Goal: Task Accomplishment & Management: Manage account settings

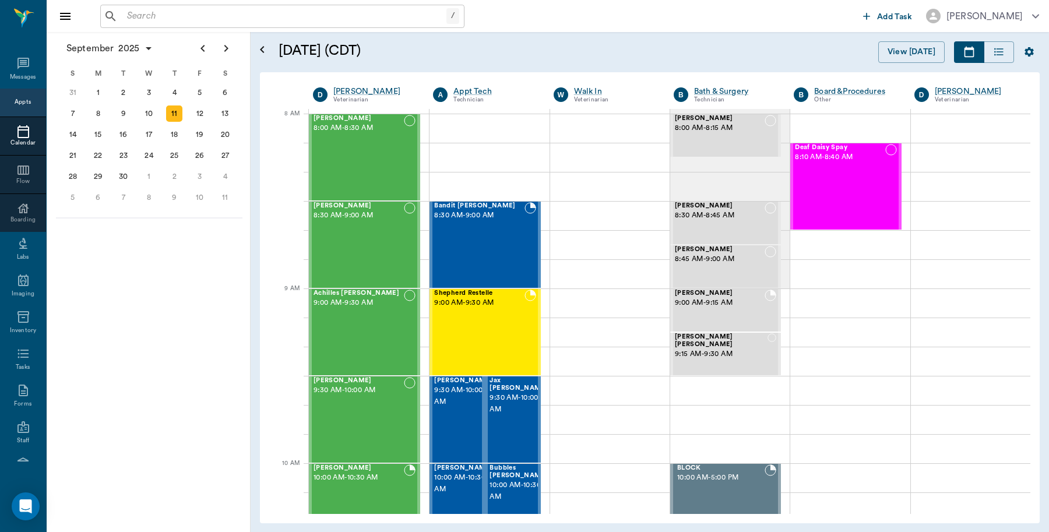
scroll to position [3, 0]
click at [385, 147] on div "Cattle Nichols 8:00 AM - 8:30 AM" at bounding box center [359, 157] width 90 height 85
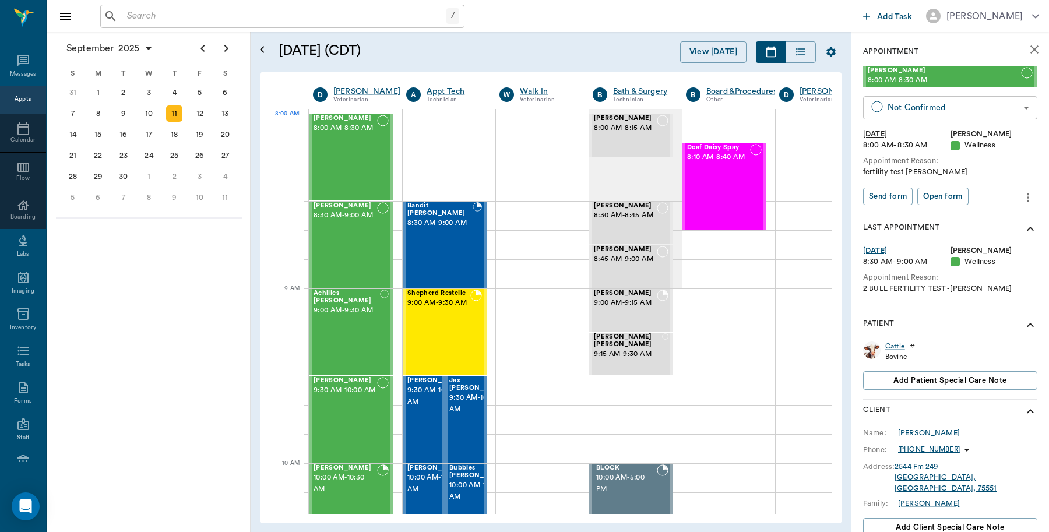
click at [936, 103] on body "/ ​ Add Task Dr. Bert Ellsworth Nectar Messages Appts Calendar Flow Boarding La…" at bounding box center [524, 266] width 1049 height 532
type input "CHECKED_IN"
click at [890, 197] on div "Canceled" at bounding box center [945, 202] width 122 height 13
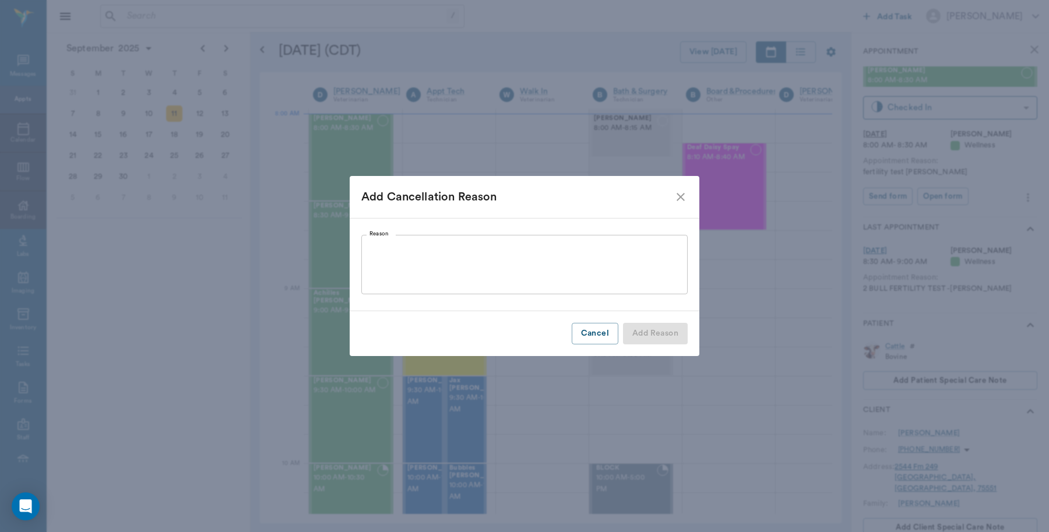
click at [690, 196] on div "Add Cancellation Reason" at bounding box center [525, 197] width 350 height 42
click at [683, 197] on icon "close" at bounding box center [681, 197] width 14 height 14
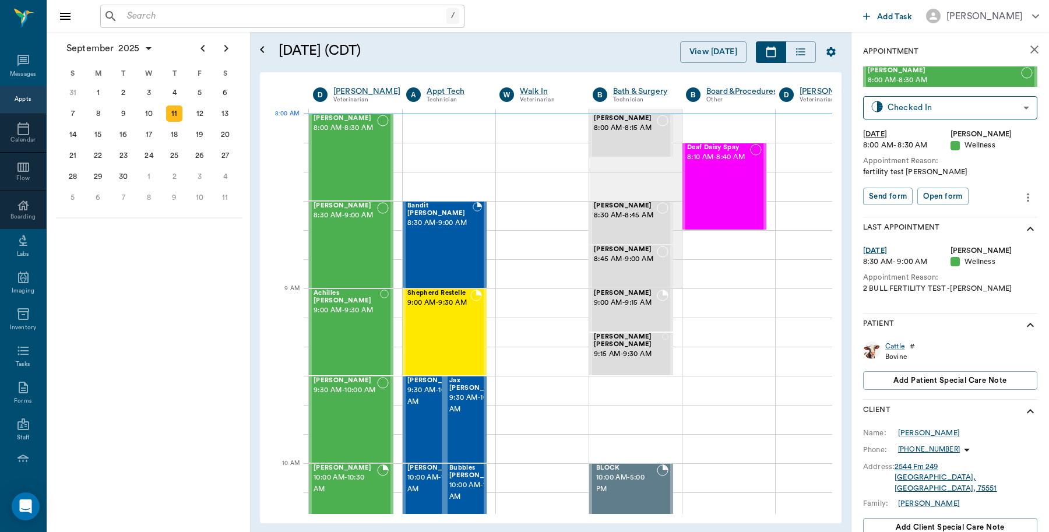
click at [932, 110] on div at bounding box center [524, 266] width 1049 height 532
click at [1013, 104] on div at bounding box center [524, 266] width 1049 height 532
click at [1013, 106] on div at bounding box center [524, 266] width 1049 height 532
drag, startPoint x: 1013, startPoint y: 106, endPoint x: 724, endPoint y: 103, distance: 289.2
click at [1013, 107] on div at bounding box center [524, 266] width 1049 height 532
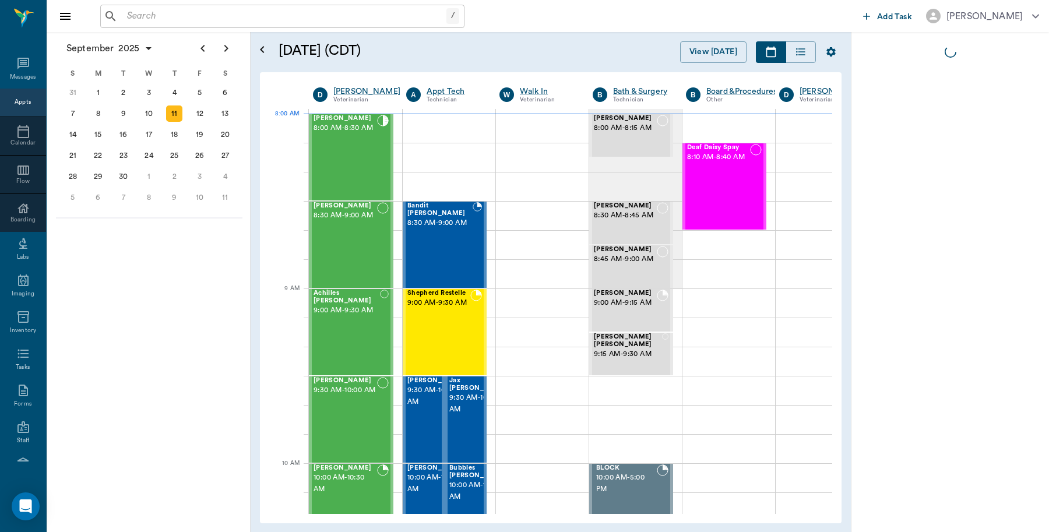
scroll to position [0, 1]
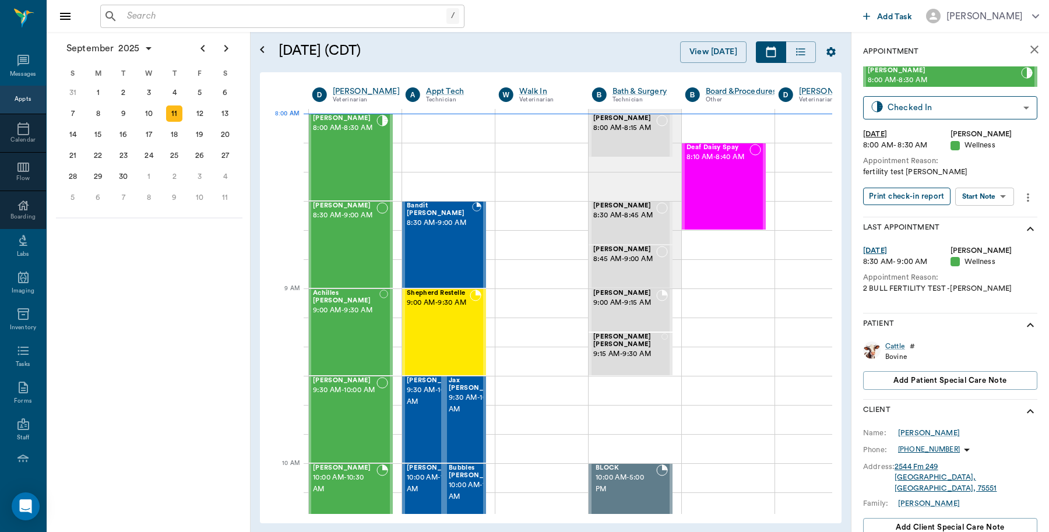
click at [905, 194] on button "Print check-in report" at bounding box center [906, 197] width 87 height 18
click at [735, 182] on div "Deaf Daisy Spay 8:10 AM - 8:40 AM" at bounding box center [718, 186] width 63 height 85
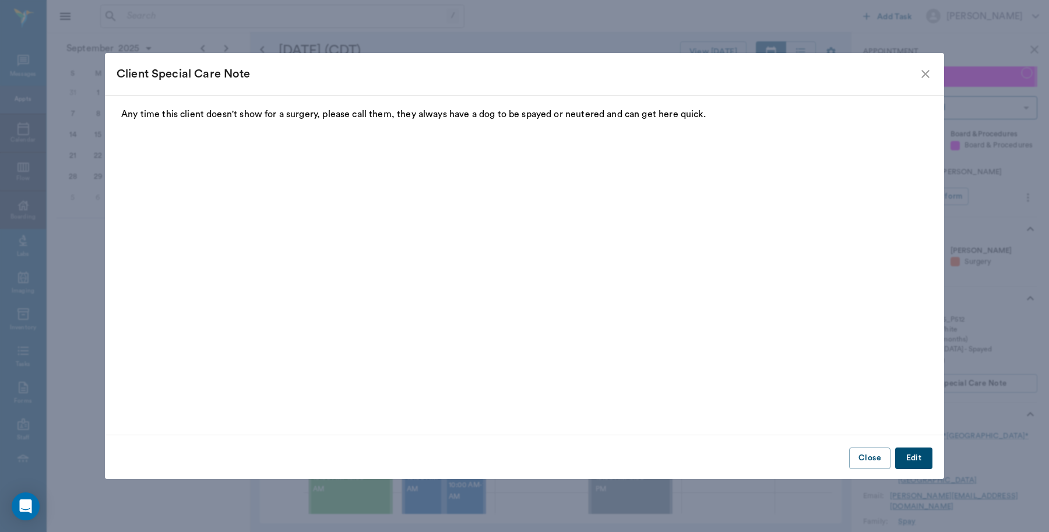
click at [925, 73] on icon "close" at bounding box center [926, 74] width 8 height 8
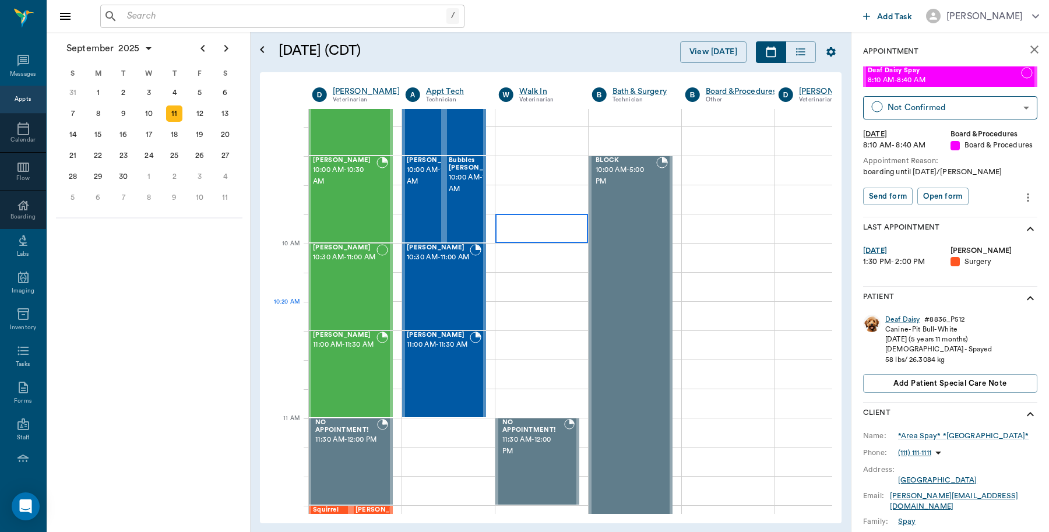
scroll to position [437, 1]
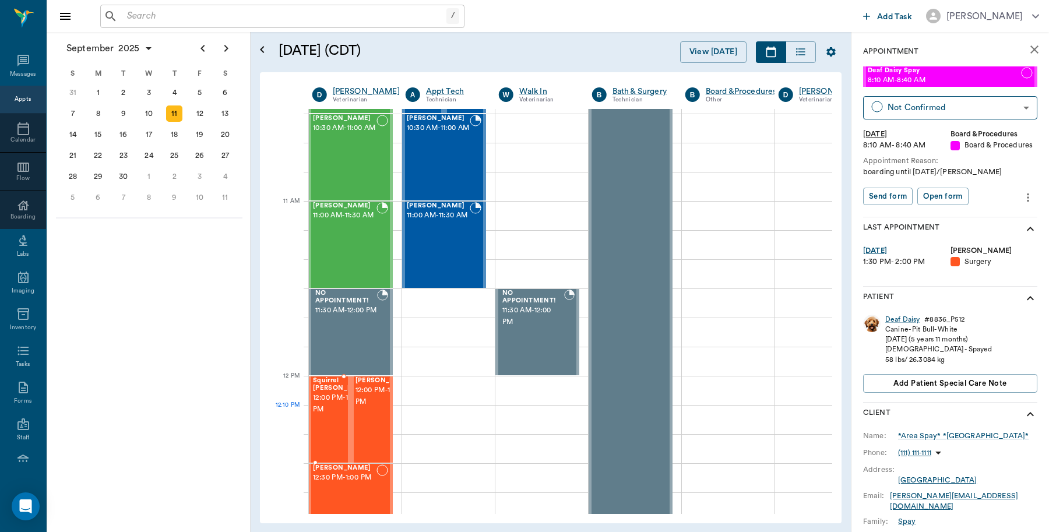
click at [319, 407] on span "12:00 PM - 12:30 PM" at bounding box center [342, 403] width 58 height 23
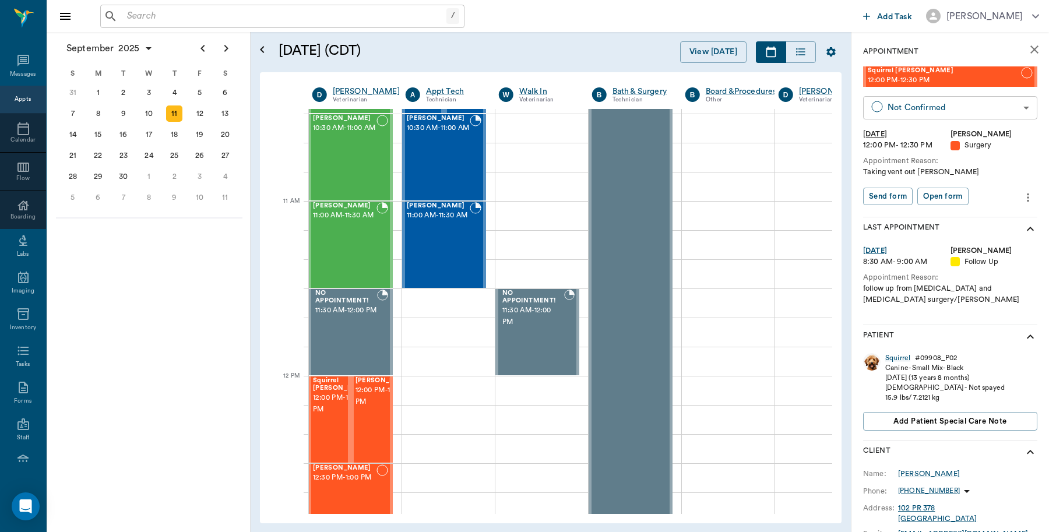
click at [940, 103] on body "/ ​ Add Task Dr. Bert Ellsworth Nectar Messages Appts Calendar Flow Boarding La…" at bounding box center [524, 266] width 1049 height 532
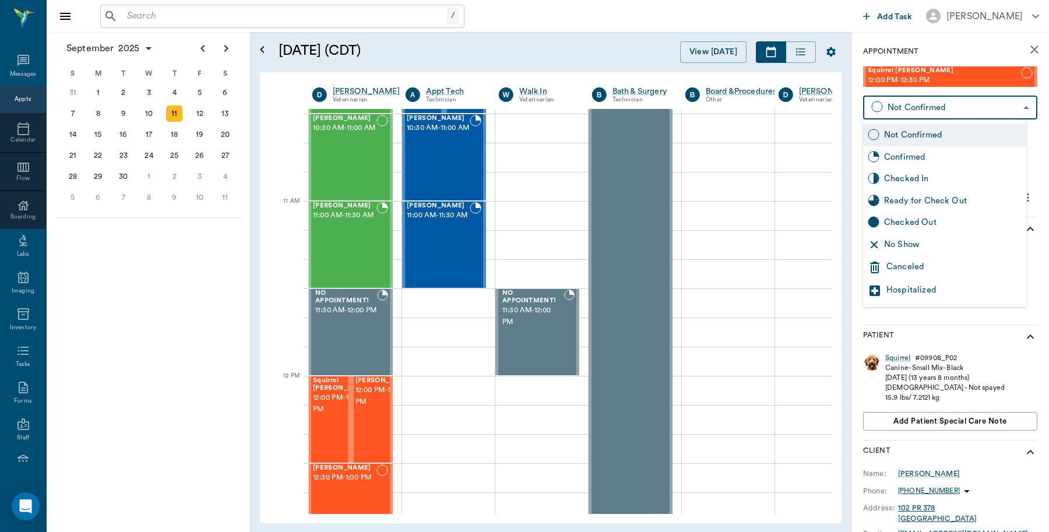
click at [907, 177] on div "Checked In" at bounding box center [953, 179] width 138 height 13
type input "CHECKED_IN"
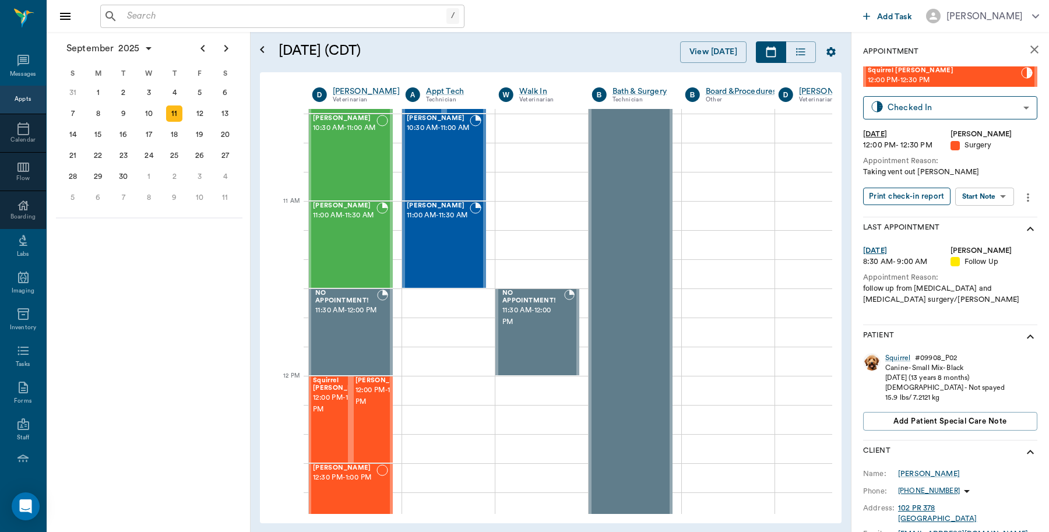
click at [902, 192] on button "Print check-in report" at bounding box center [906, 197] width 87 height 18
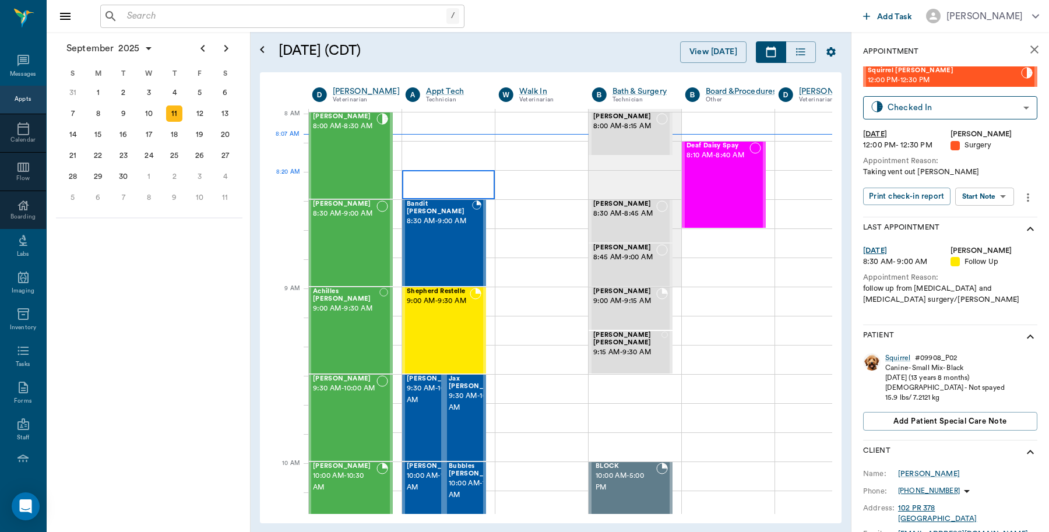
scroll to position [0, 1]
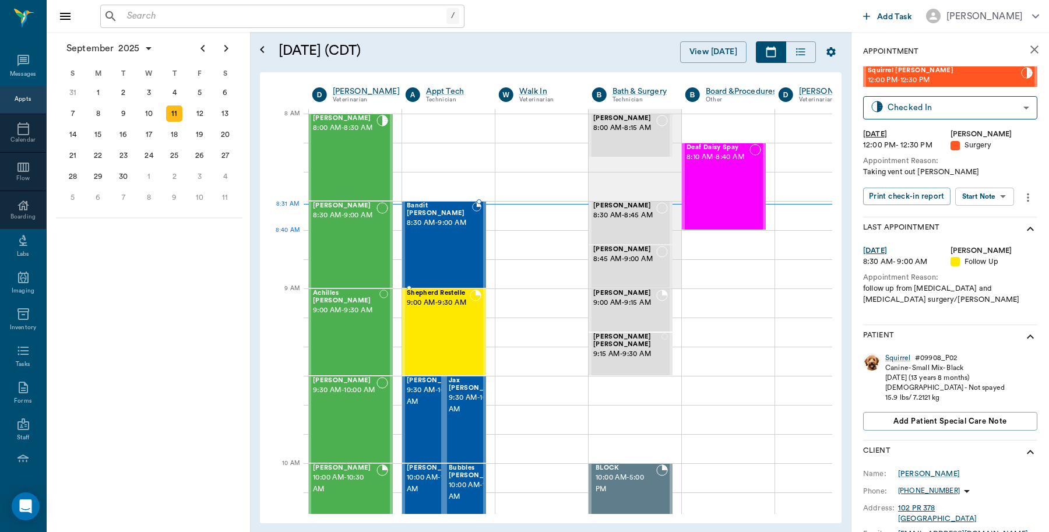
click at [432, 240] on div "Bandit Montoya 8:30 AM - 9:00 AM" at bounding box center [439, 244] width 65 height 85
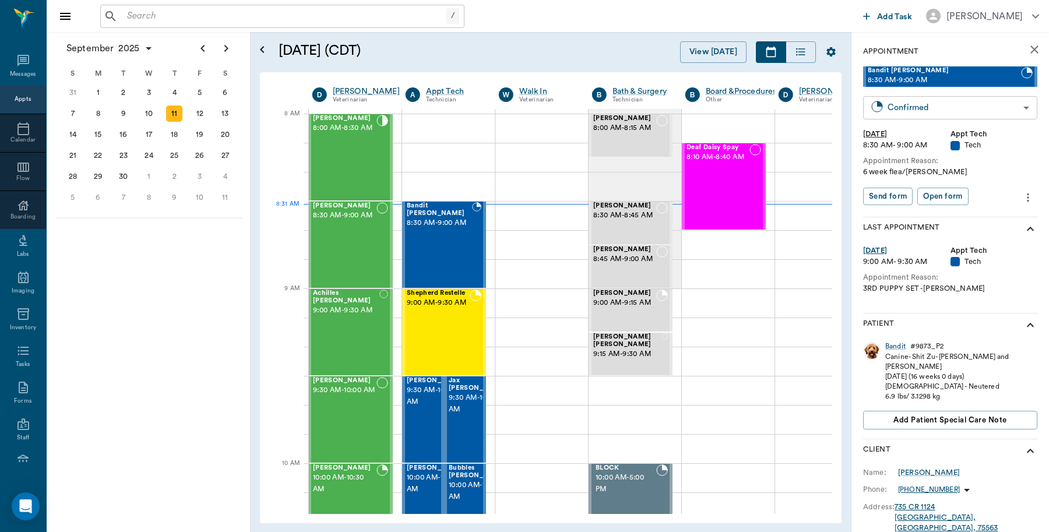
click at [939, 107] on body "/ ​ Add Task Dr. Bert Ellsworth Nectar Messages Appts Calendar Flow Boarding La…" at bounding box center [524, 266] width 1049 height 532
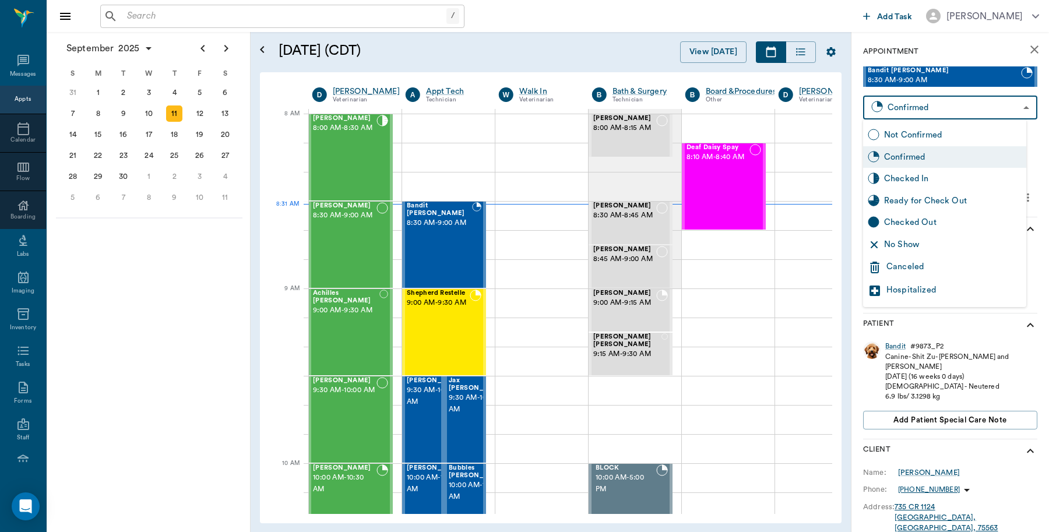
click at [925, 179] on div "Checked In" at bounding box center [953, 179] width 138 height 13
type input "CHECKED_IN"
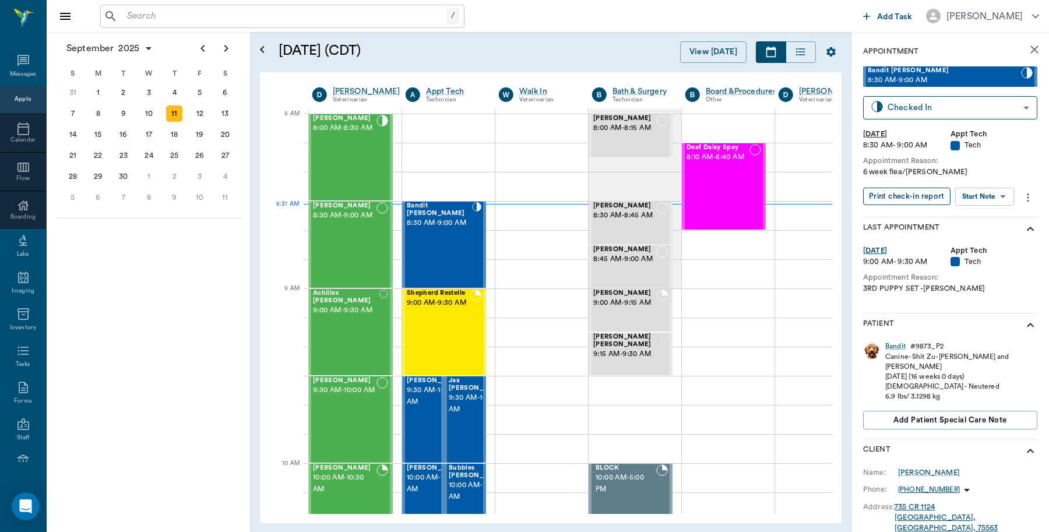
click at [934, 200] on button "Print check-in report" at bounding box center [906, 197] width 87 height 18
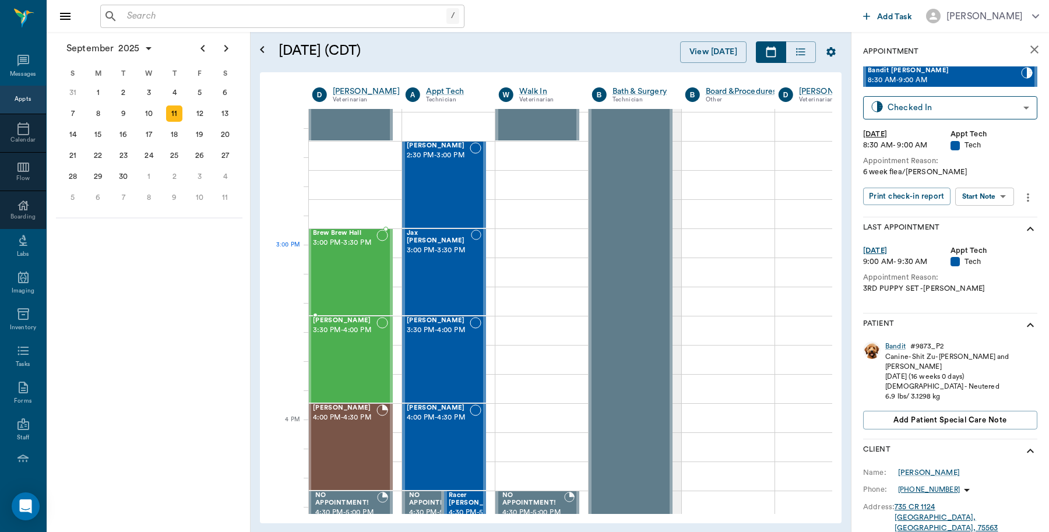
scroll to position [1093, 1]
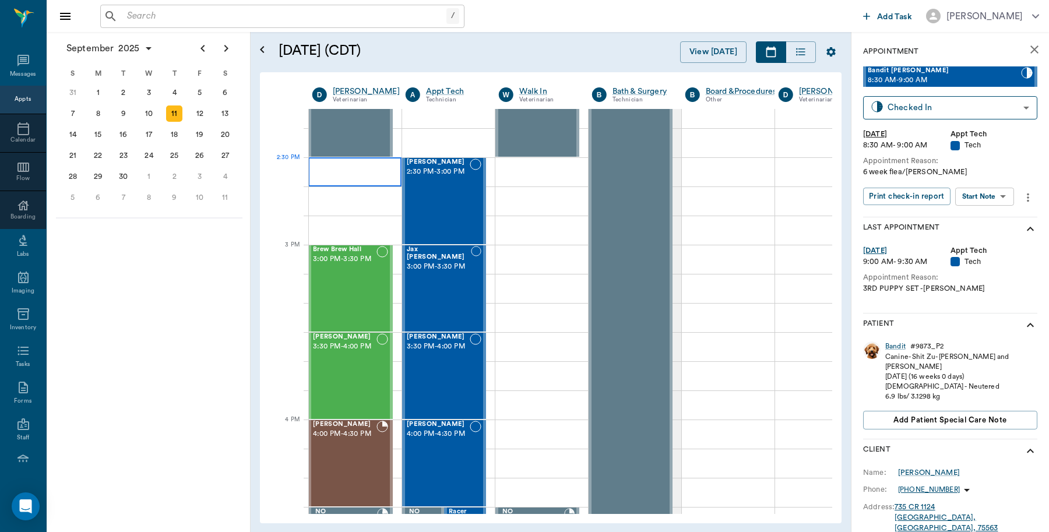
click at [350, 164] on div at bounding box center [354, 171] width 93 height 29
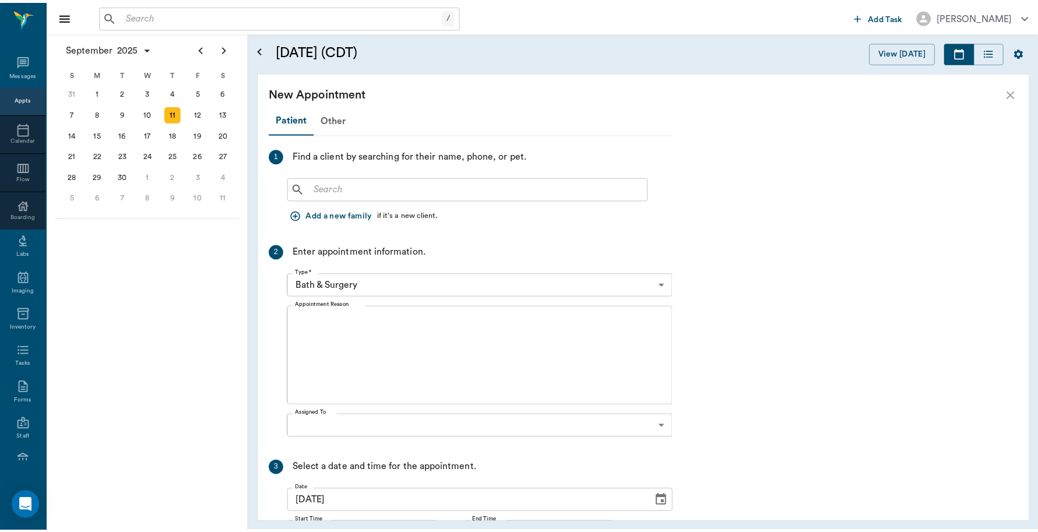
scroll to position [1085, 0]
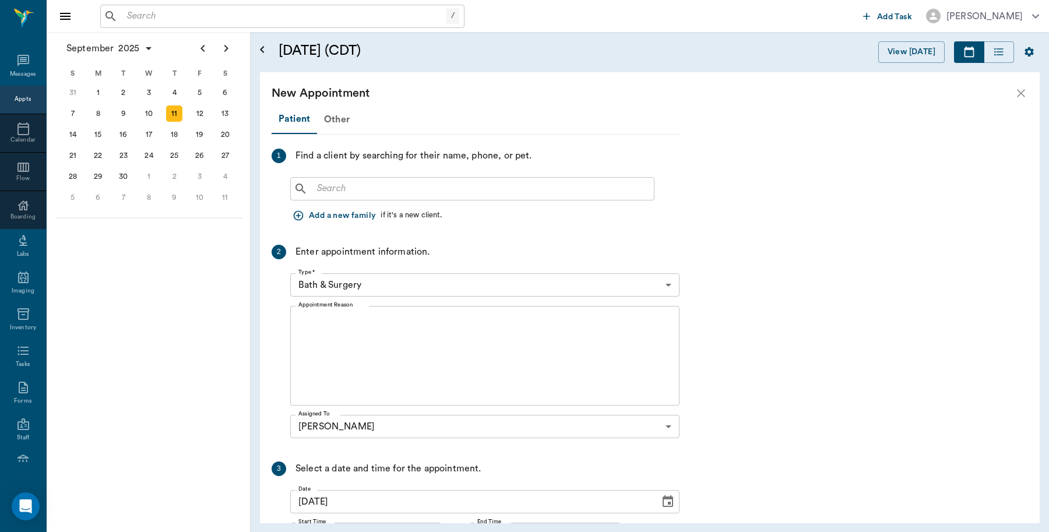
click at [397, 192] on input "text" at bounding box center [480, 189] width 337 height 16
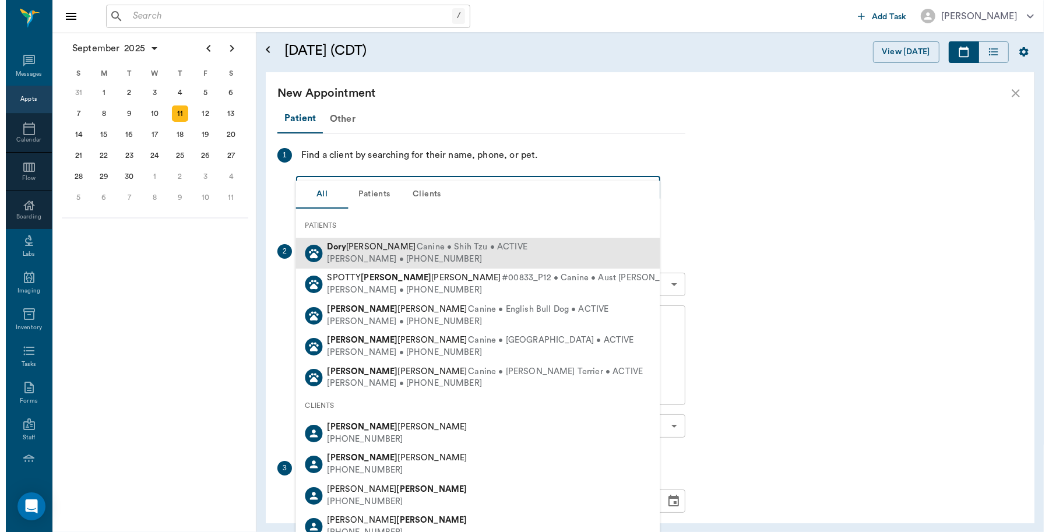
scroll to position [0, 0]
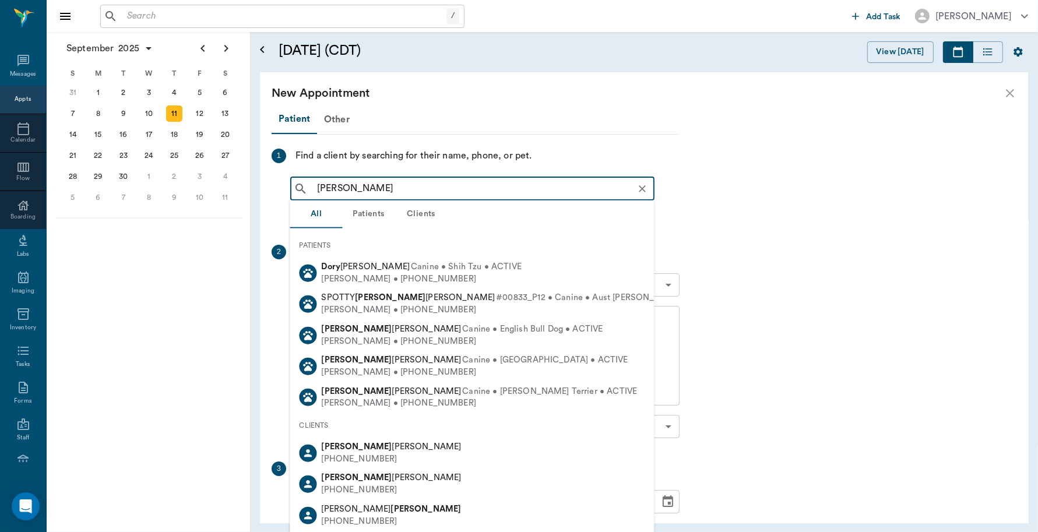
click at [346, 182] on input "dORTY TRENADO" at bounding box center [481, 189] width 339 height 16
click at [336, 185] on input "dORTY TRENADO" at bounding box center [481, 189] width 339 height 16
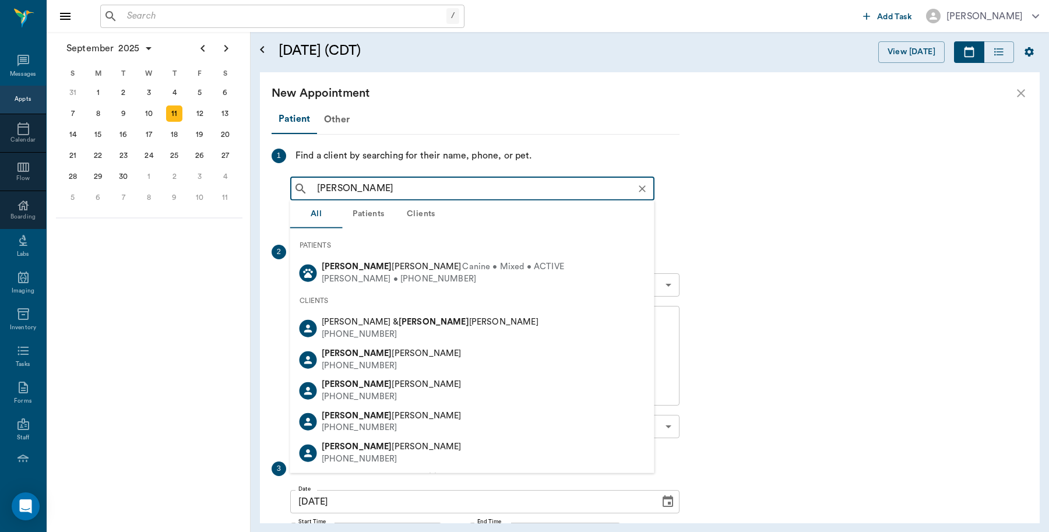
click at [349, 187] on input "dOROTY TRENADO" at bounding box center [481, 189] width 339 height 16
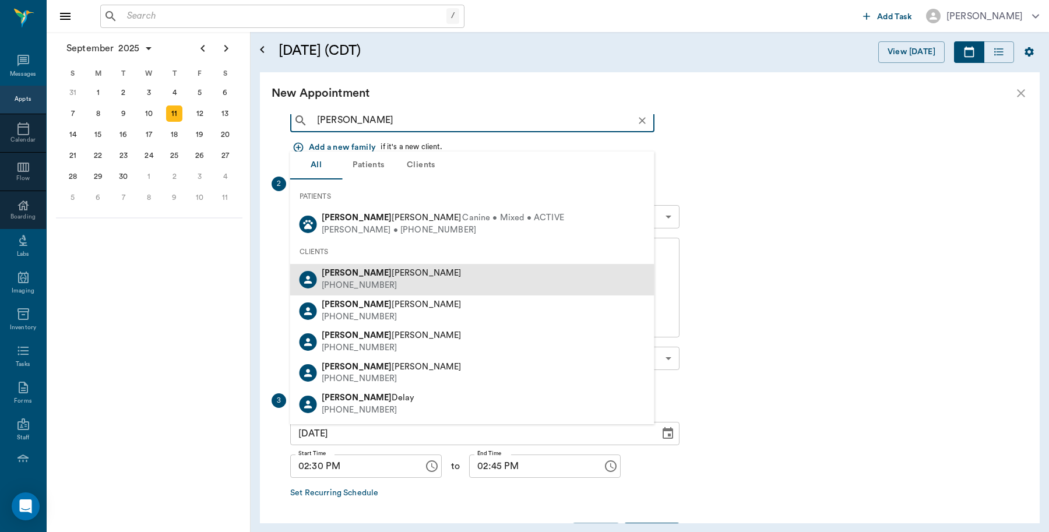
scroll to position [36, 0]
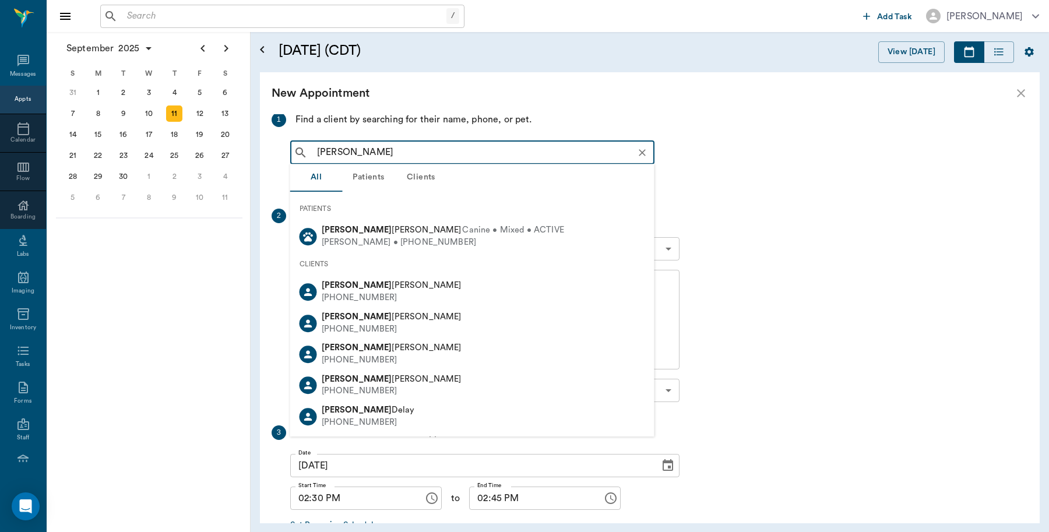
drag, startPoint x: 361, startPoint y: 147, endPoint x: 301, endPoint y: 161, distance: 61.7
click at [301, 161] on div "dOROTHY TRENADO ​" at bounding box center [472, 152] width 364 height 23
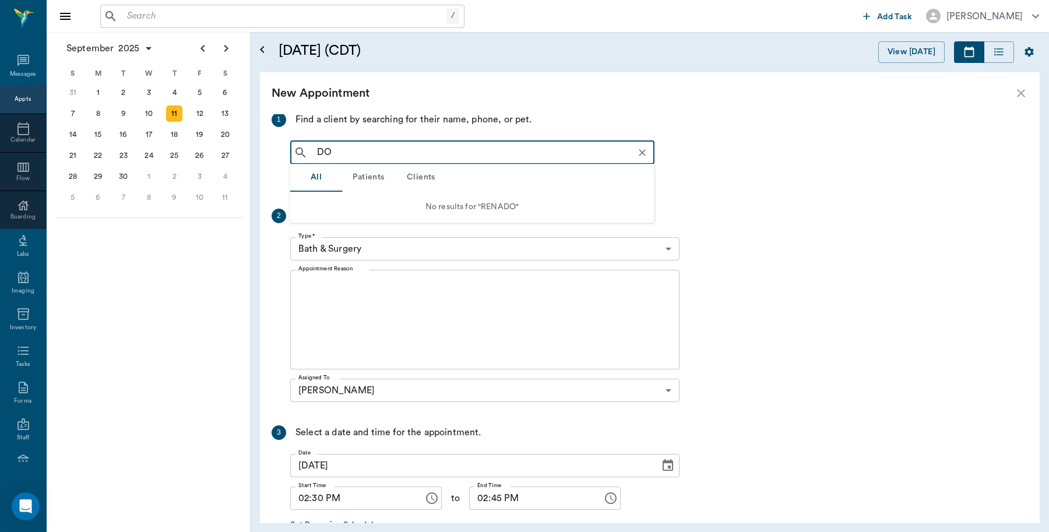
type input "O"
click at [1021, 93] on icon "close" at bounding box center [1021, 93] width 8 height 8
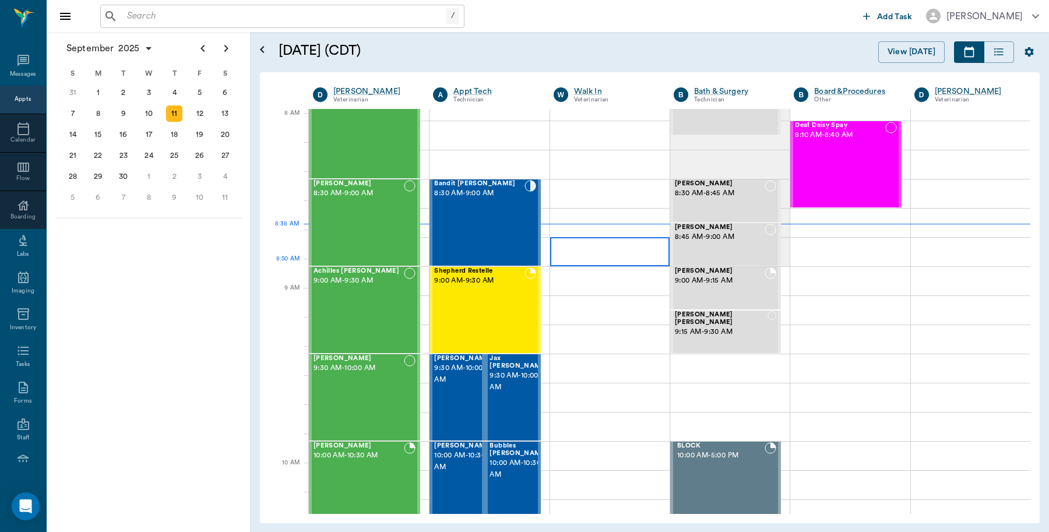
scroll to position [0, 0]
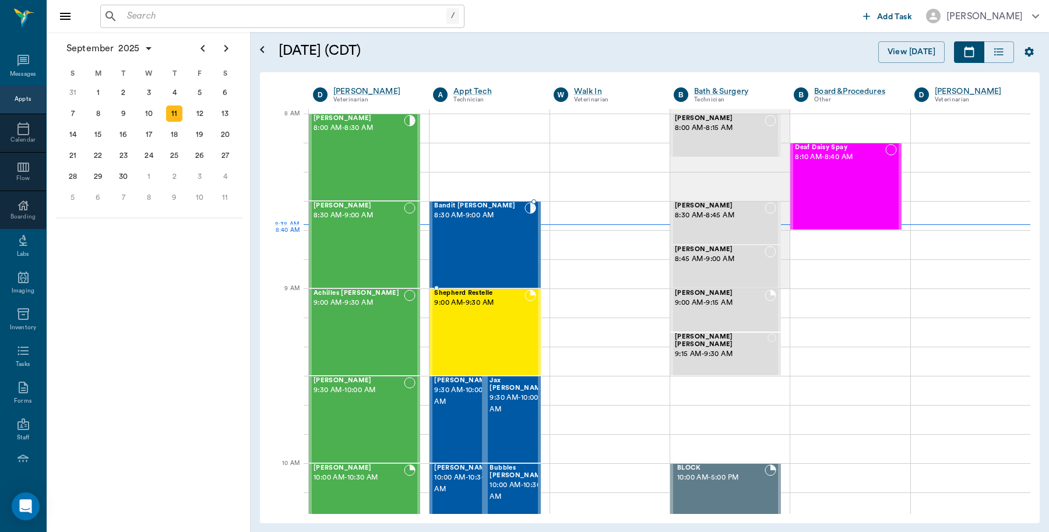
click at [478, 237] on div "Bandit Montoya 8:30 AM - 9:00 AM" at bounding box center [479, 244] width 90 height 85
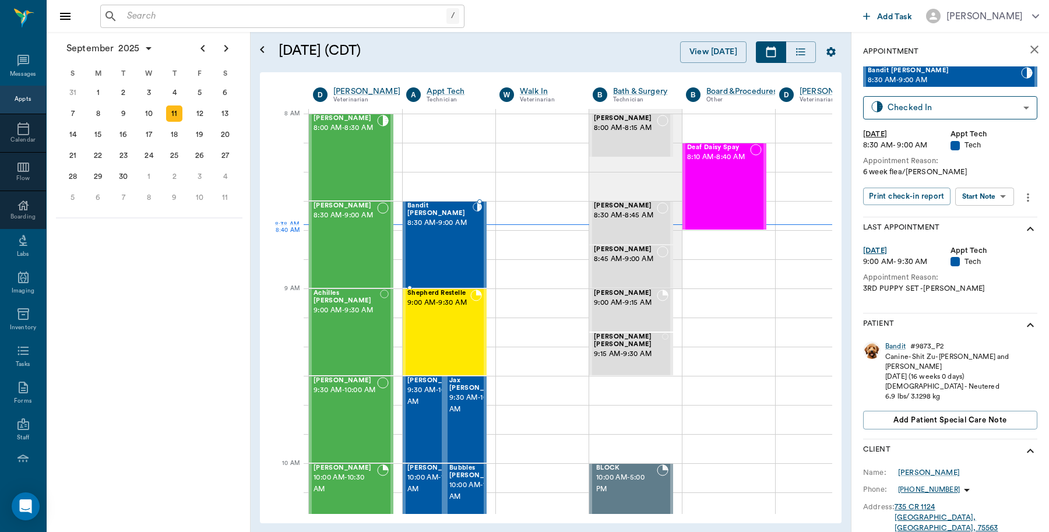
type input "READY_TO_CHECKOUT"
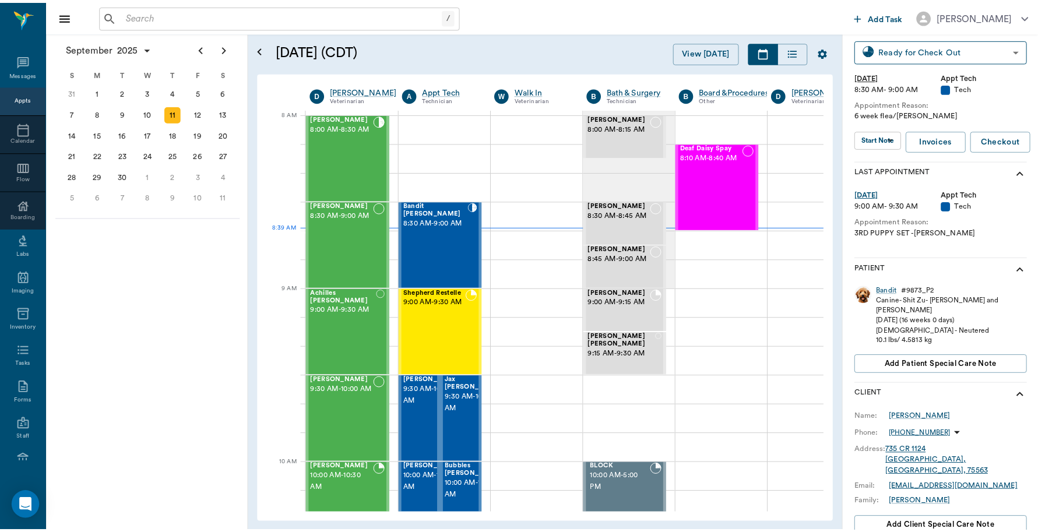
scroll to position [146, 0]
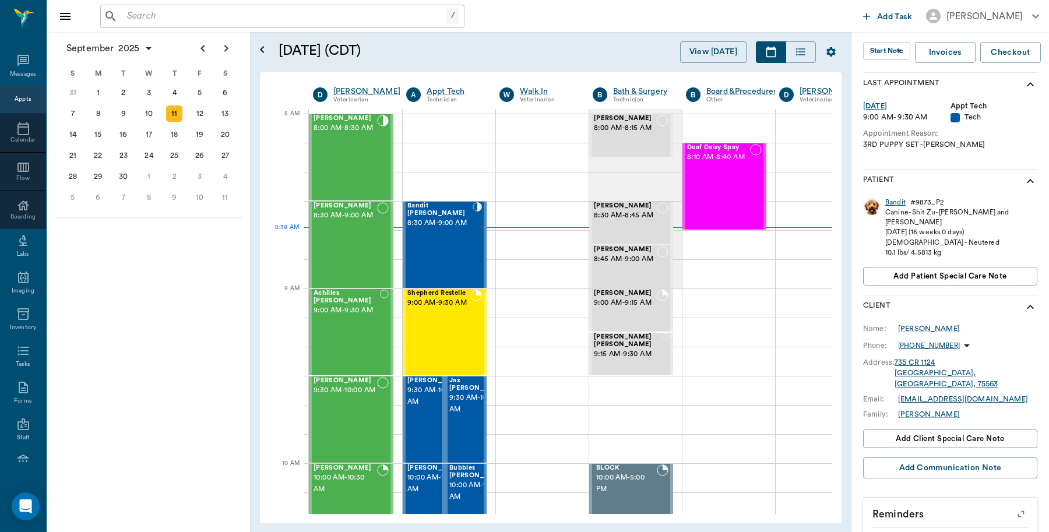
click at [894, 202] on div "Bandit" at bounding box center [896, 203] width 20 height 10
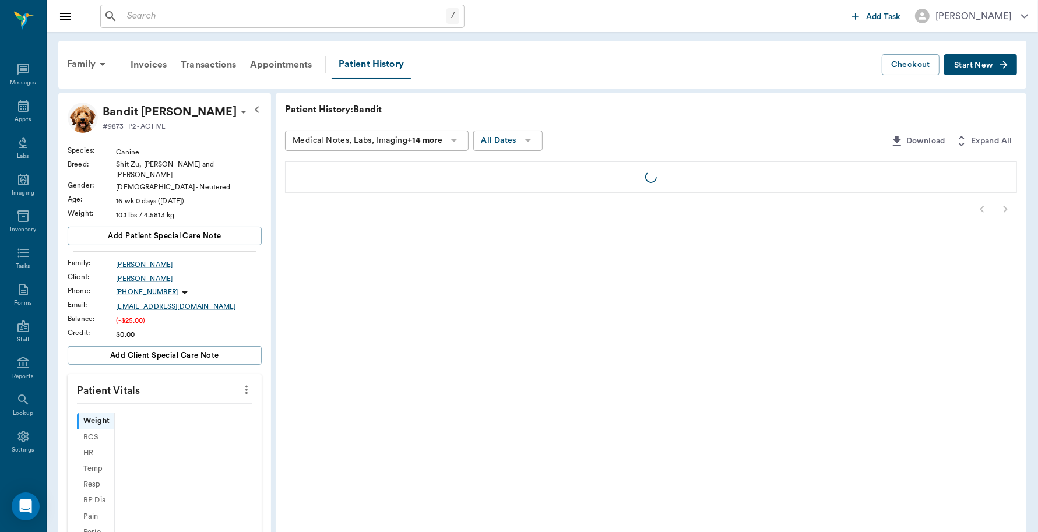
scroll to position [3, 0]
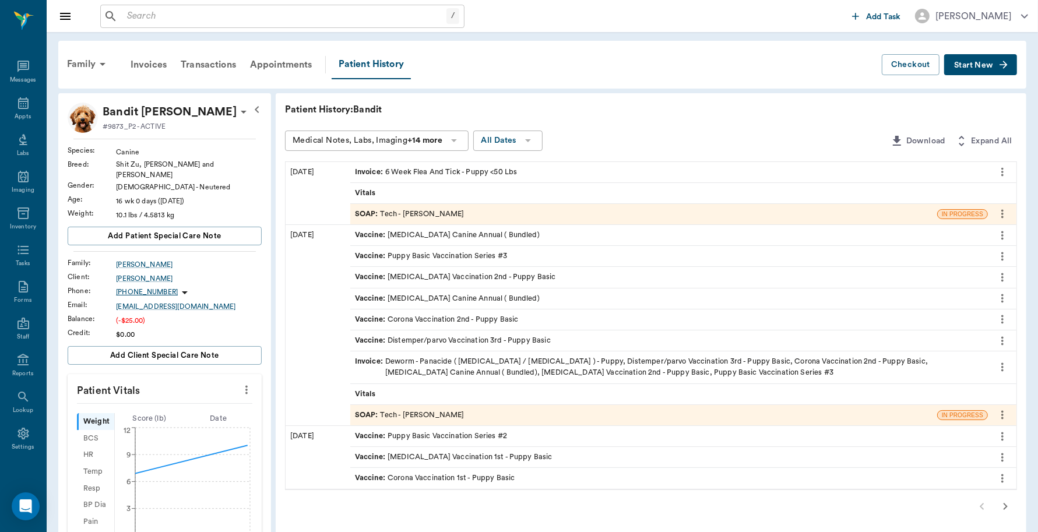
click at [459, 170] on div "Invoice : 6 Week Flea And Tick - Puppy <50 Lbs" at bounding box center [436, 172] width 163 height 11
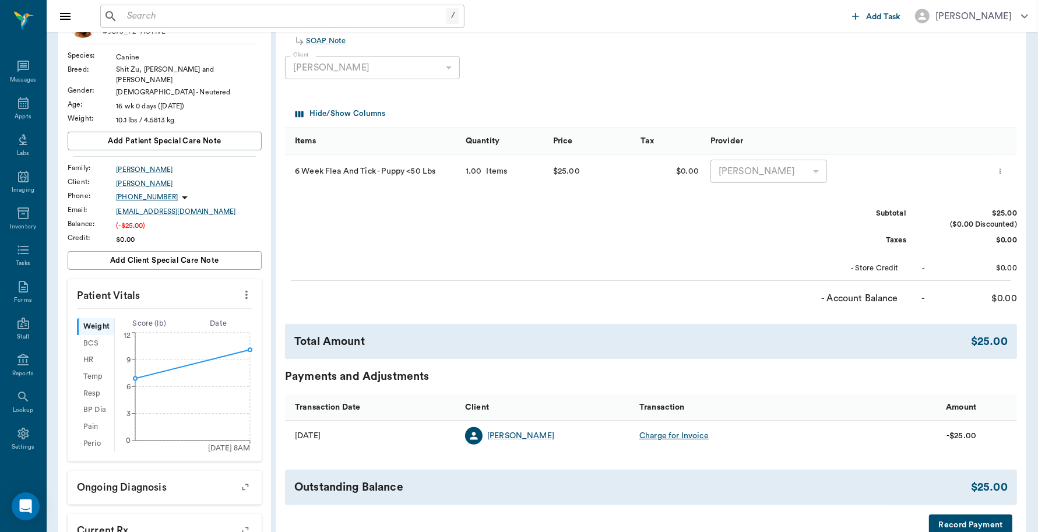
scroll to position [291, 0]
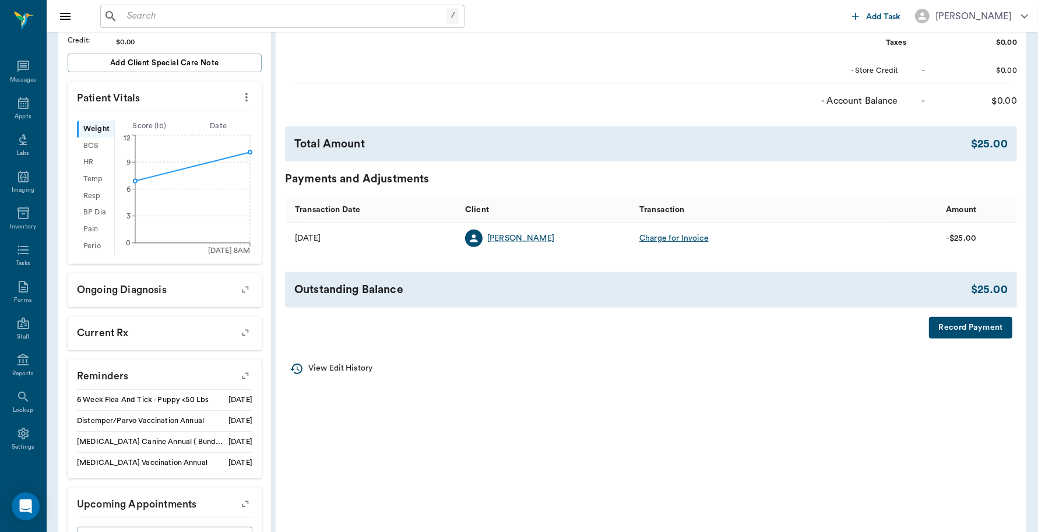
click at [959, 339] on div "Invoice # 3e5cd1 UNPAID (created on 09/11/25 ) Derived from SOAP Note Print Ema…" at bounding box center [651, 74] width 751 height 547
click at [961, 329] on button "Record Payment" at bounding box center [970, 328] width 83 height 22
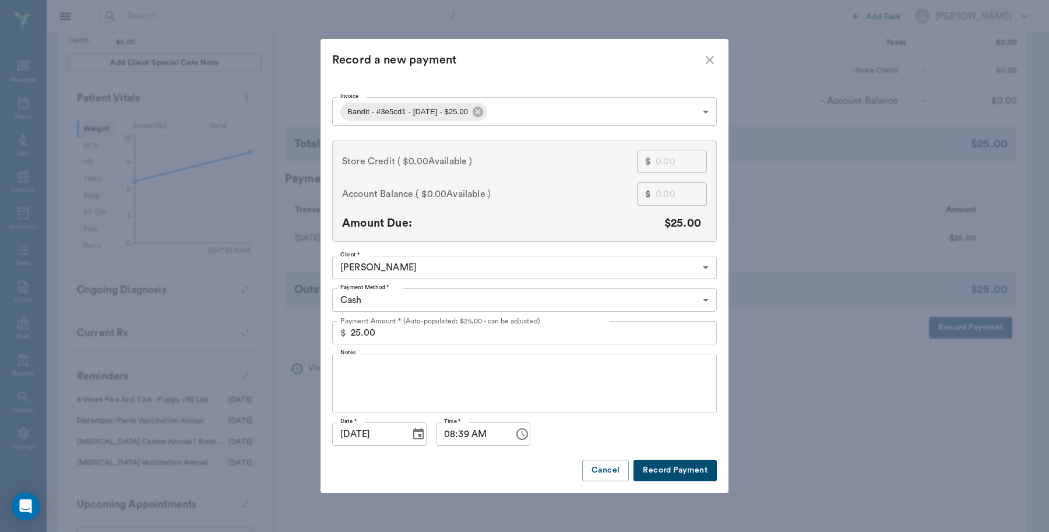
click at [679, 468] on button "Record Payment" at bounding box center [675, 471] width 83 height 22
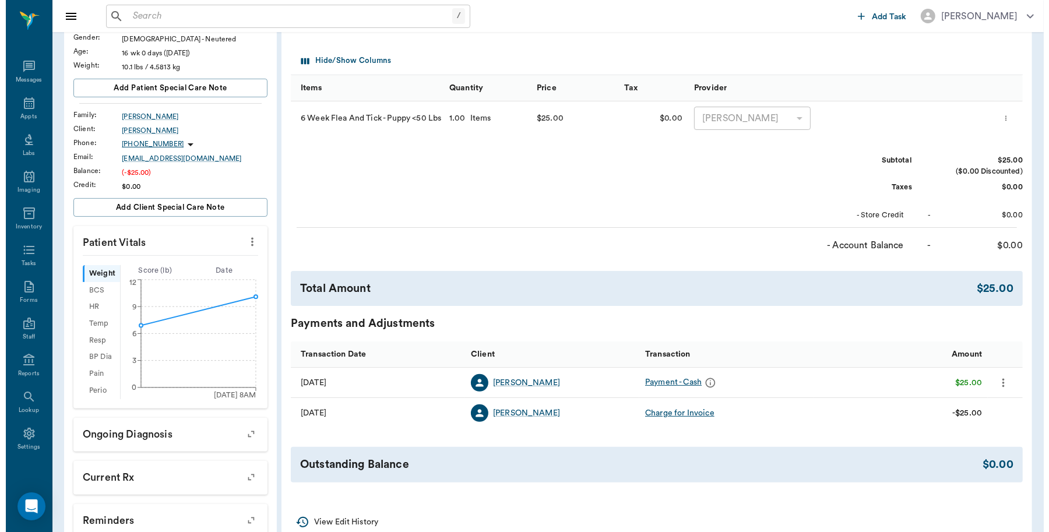
scroll to position [0, 0]
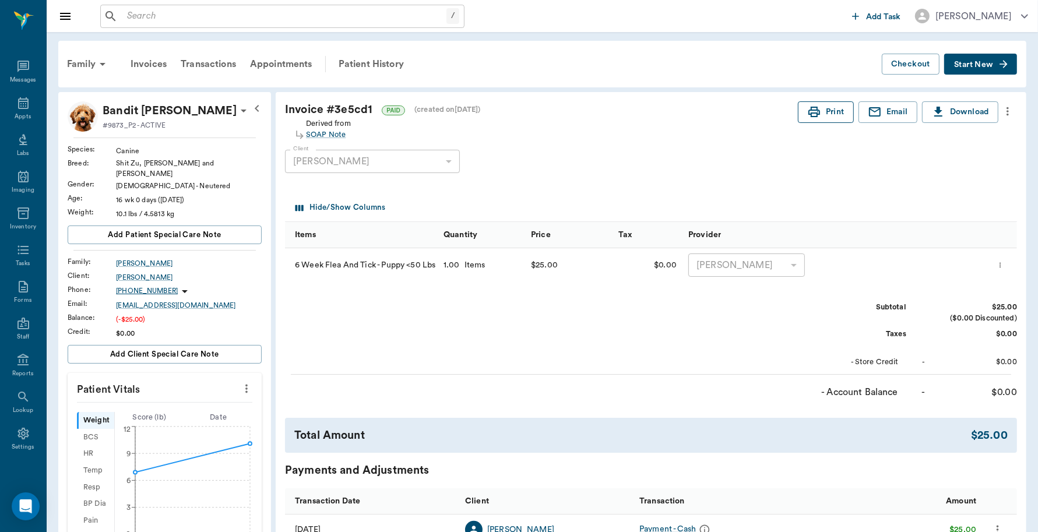
click at [825, 114] on button "Print" at bounding box center [826, 112] width 56 height 22
click at [21, 106] on icon at bounding box center [23, 103] width 14 height 14
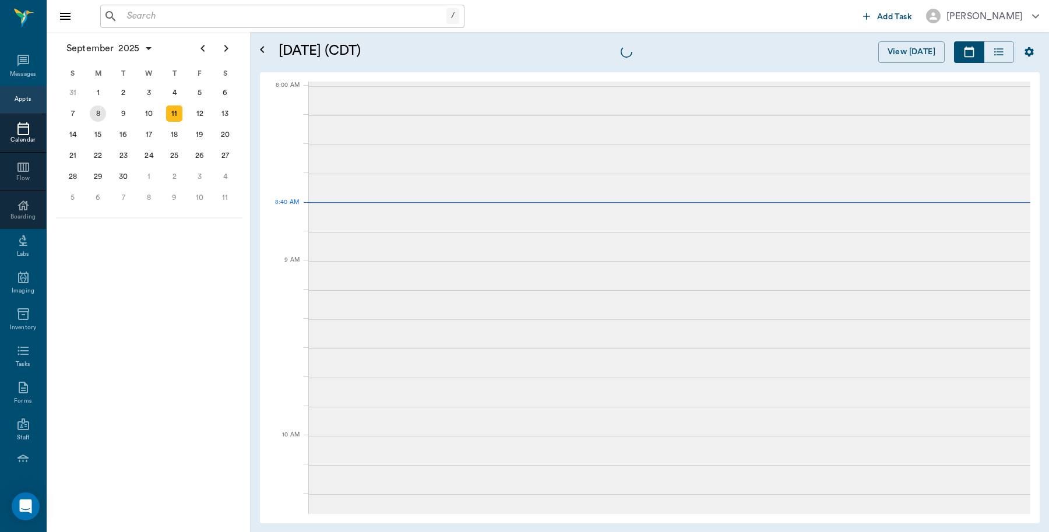
scroll to position [1, 0]
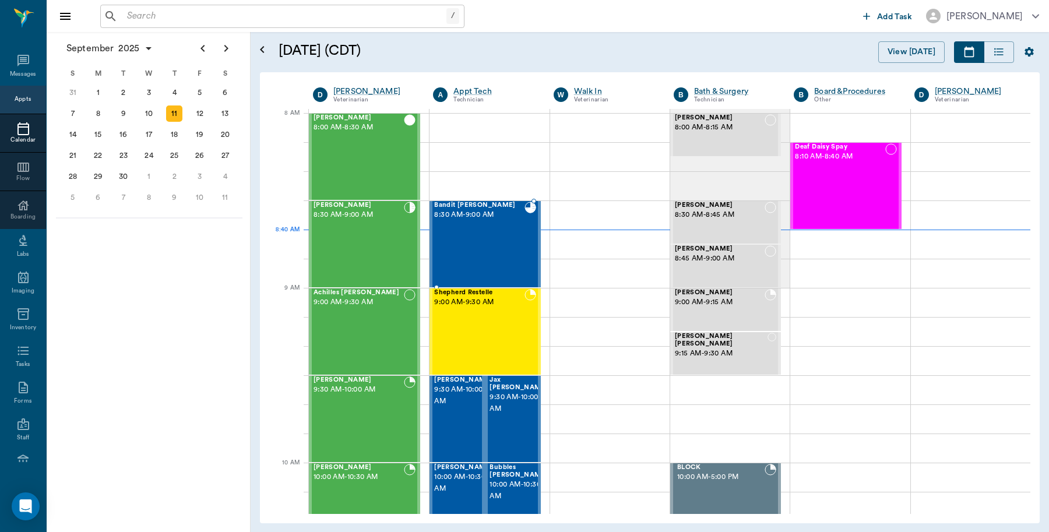
click at [483, 234] on div "Bandit Montoya 8:30 AM - 9:00 AM" at bounding box center [479, 244] width 90 height 85
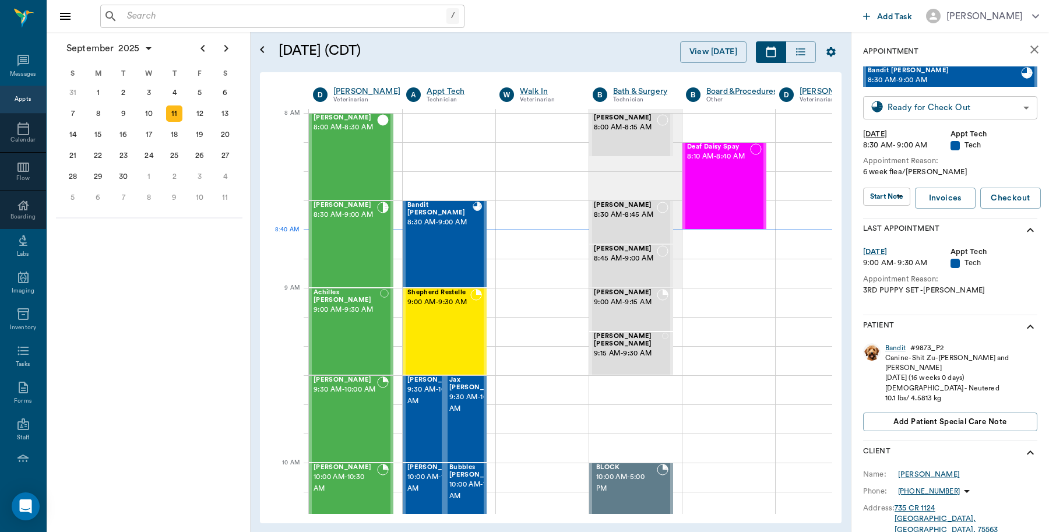
click at [974, 109] on body "/ ​ Add Task Dr. Bert Ellsworth Nectar Messages Appts Calendar Flow Boarding La…" at bounding box center [524, 266] width 1049 height 532
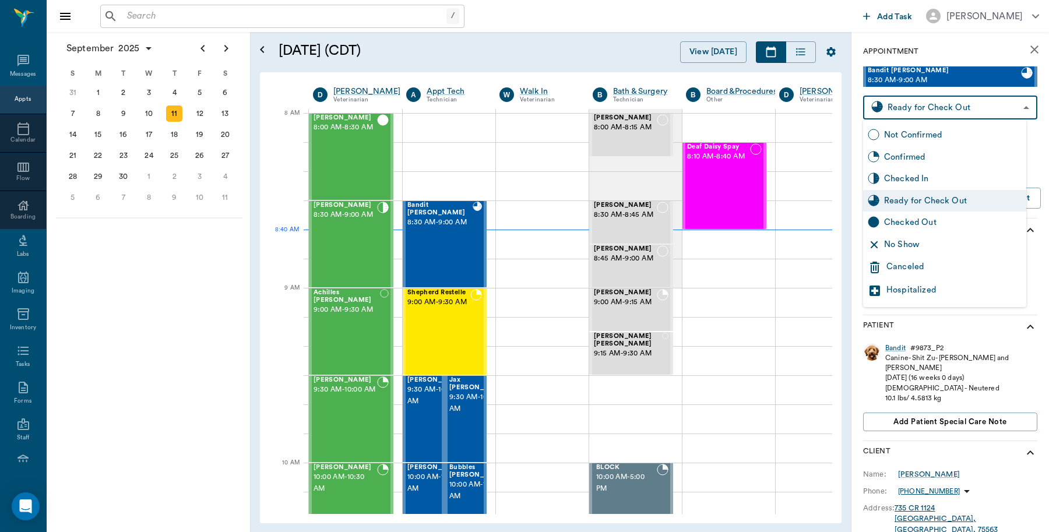
click at [930, 220] on div "Checked Out" at bounding box center [953, 222] width 138 height 13
type input "CHECKED_OUT"
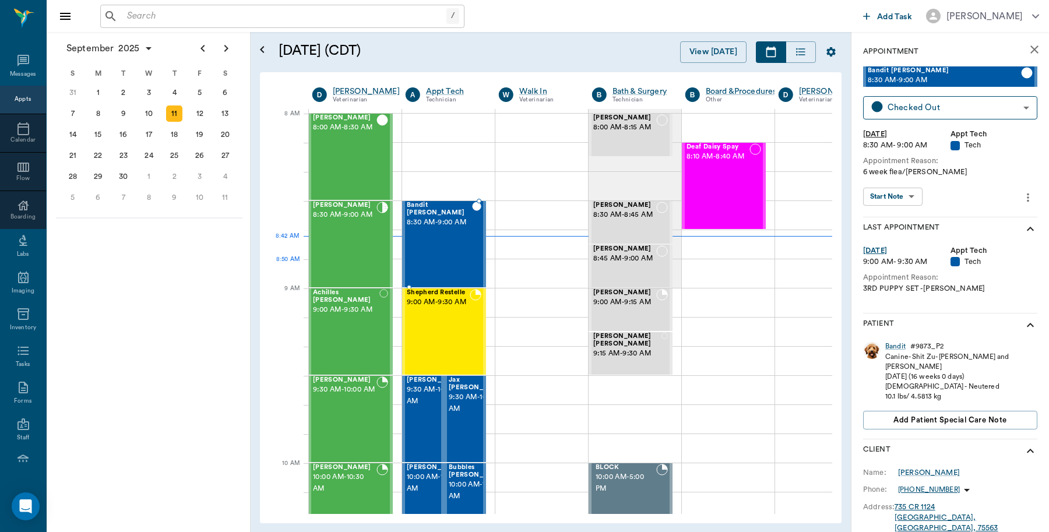
scroll to position [0, 1]
click at [364, 134] on span "8:00 AM - 8:30 AM" at bounding box center [345, 128] width 64 height 12
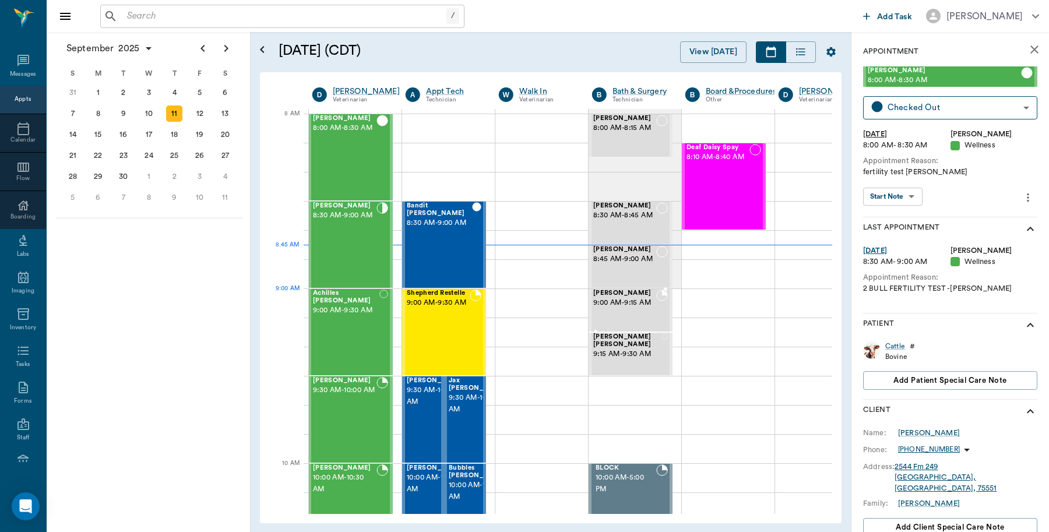
click at [631, 310] on div "Mocha Dykes 9:00 AM - 9:15 AM" at bounding box center [624, 310] width 63 height 41
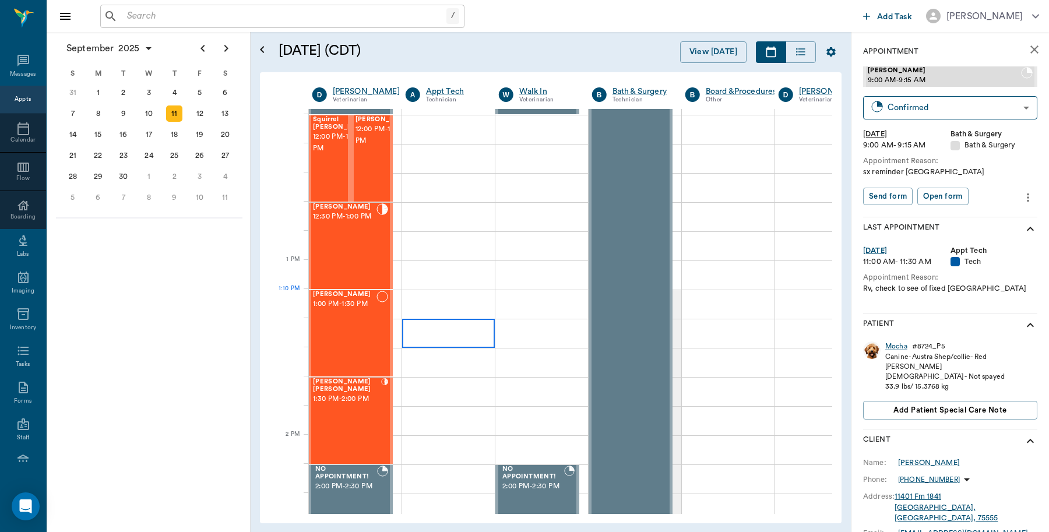
scroll to position [729, 1]
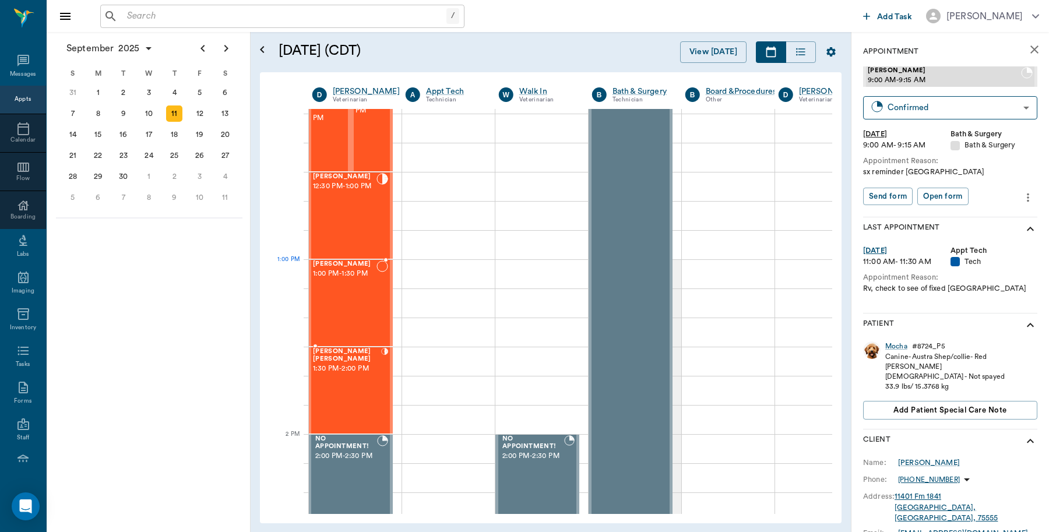
click at [359, 278] on span "1:00 PM - 1:30 PM" at bounding box center [345, 274] width 64 height 12
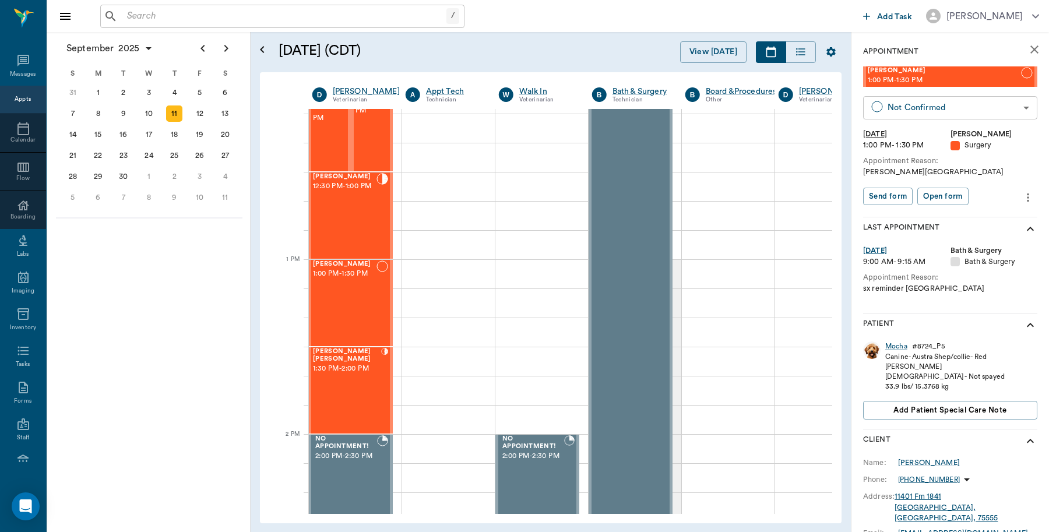
click at [986, 108] on body "/ ​ Add Task Dr. Bert Ellsworth Nectar Messages Appts Calendar Flow Boarding La…" at bounding box center [524, 266] width 1049 height 532
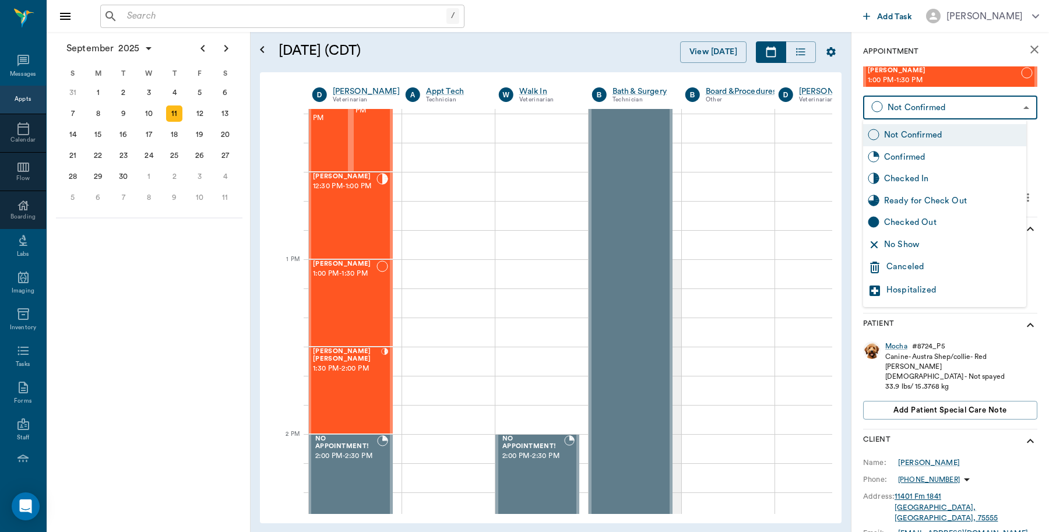
click at [931, 181] on div "Checked In" at bounding box center [953, 179] width 138 height 13
type input "CHECKED_IN"
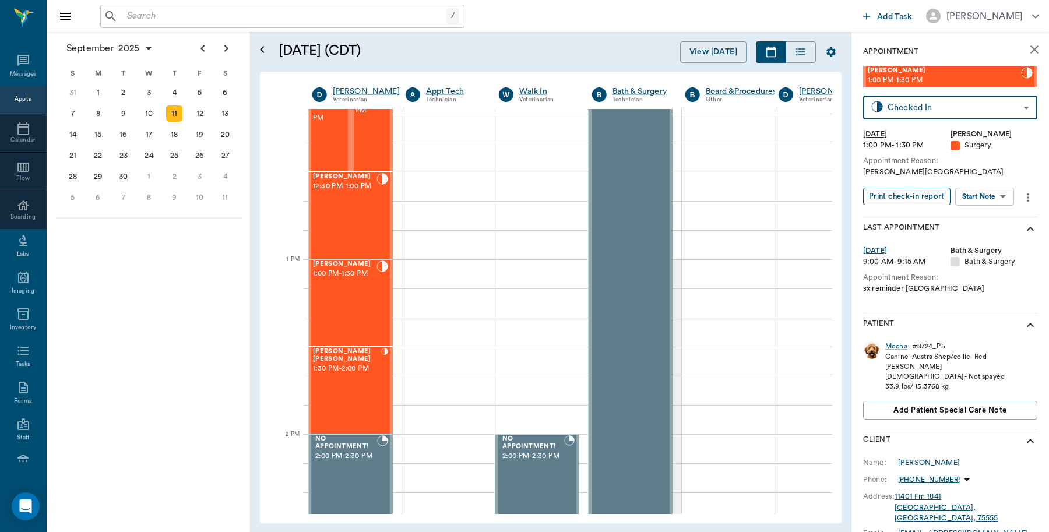
click at [930, 196] on button "Print check-in report" at bounding box center [906, 197] width 87 height 18
click at [149, 111] on div "10" at bounding box center [149, 114] width 16 height 16
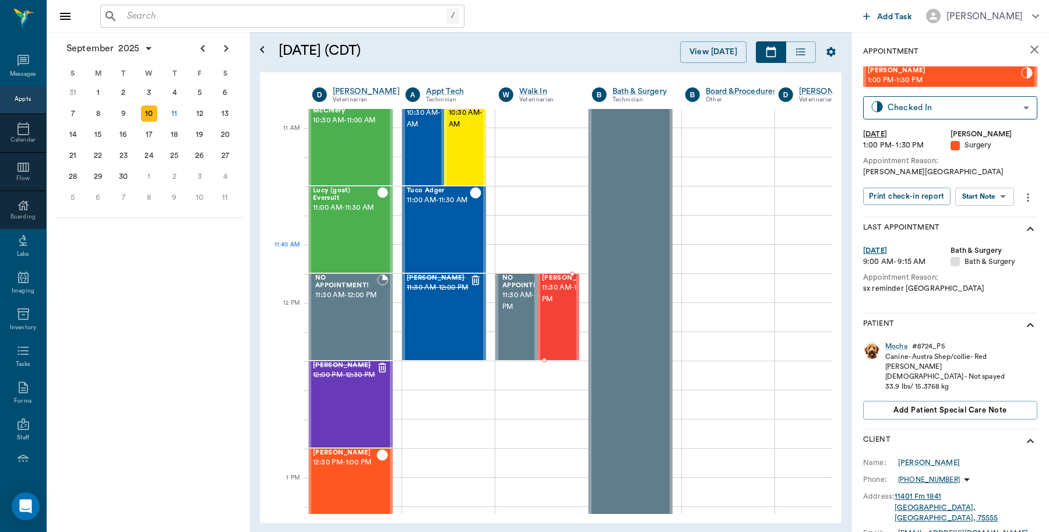
scroll to position [510, 1]
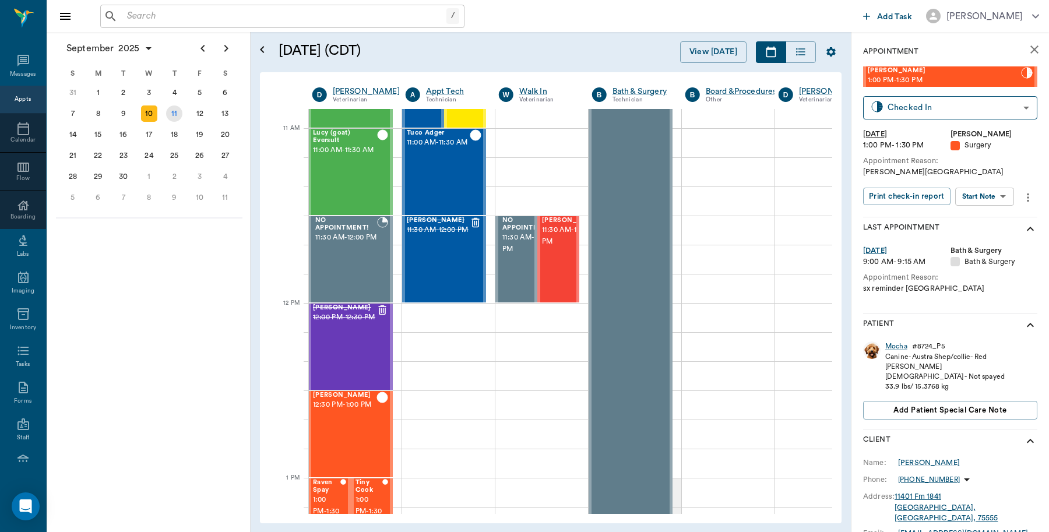
click at [178, 112] on div "11" at bounding box center [174, 114] width 16 height 16
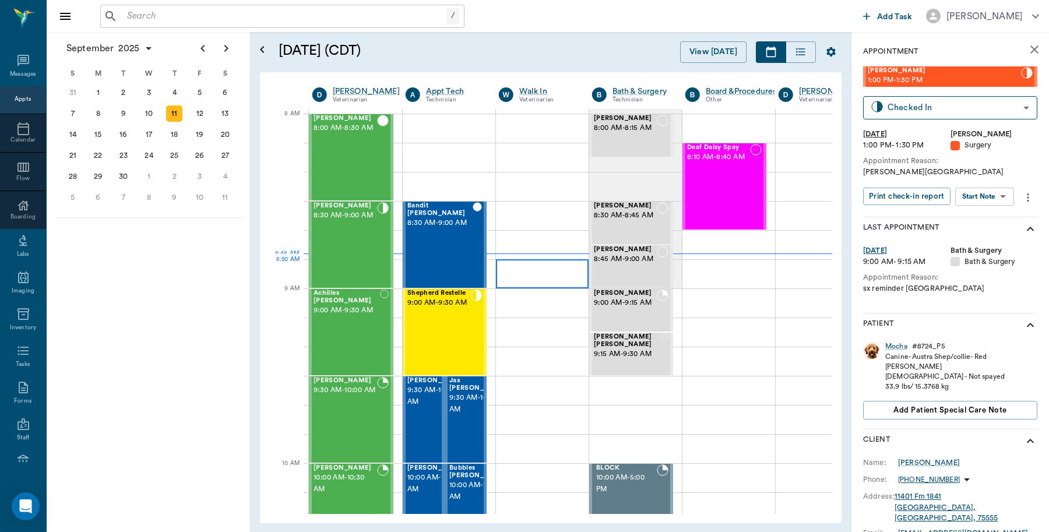
scroll to position [0, 1]
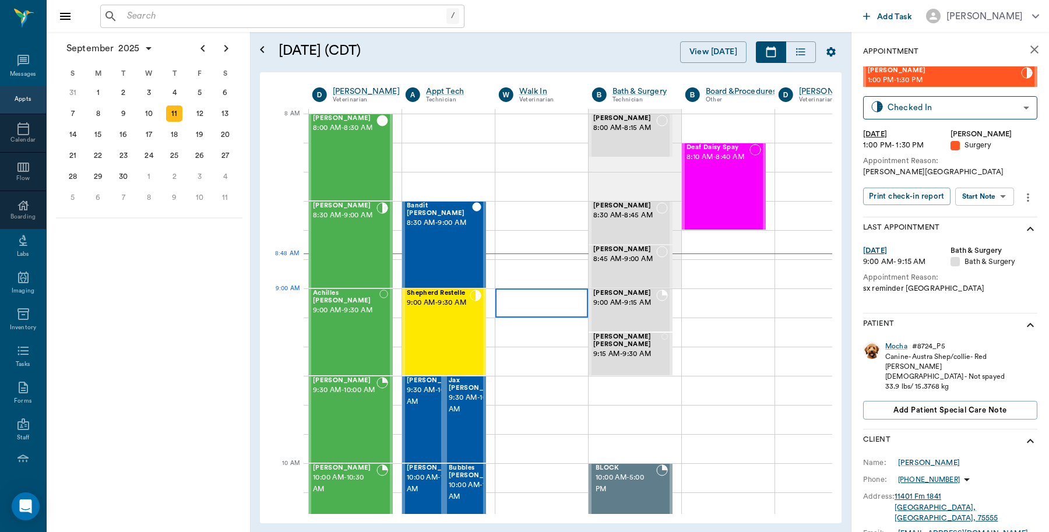
click at [540, 311] on div at bounding box center [542, 303] width 93 height 29
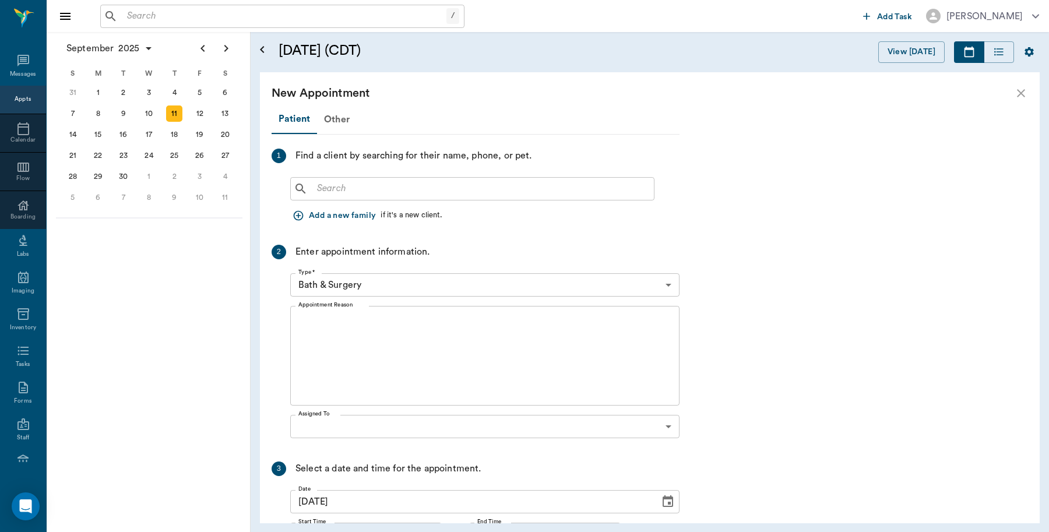
scroll to position [0, 0]
click at [328, 188] on input "text" at bounding box center [480, 189] width 337 height 16
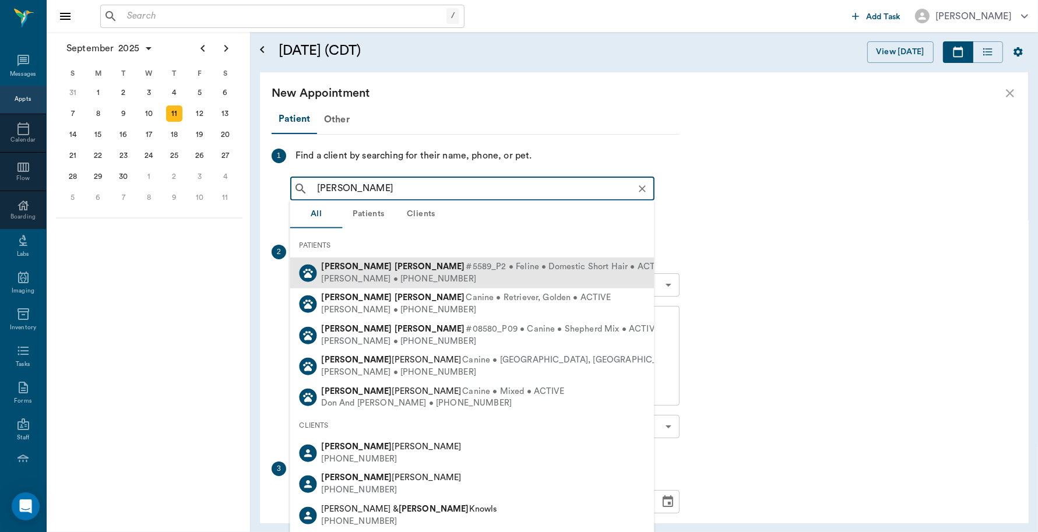
click at [466, 269] on span "#5589_P2 • Feline • Domestic Short Hair • ACTIVE" at bounding box center [567, 267] width 202 height 12
type input "CHARLIE HART"
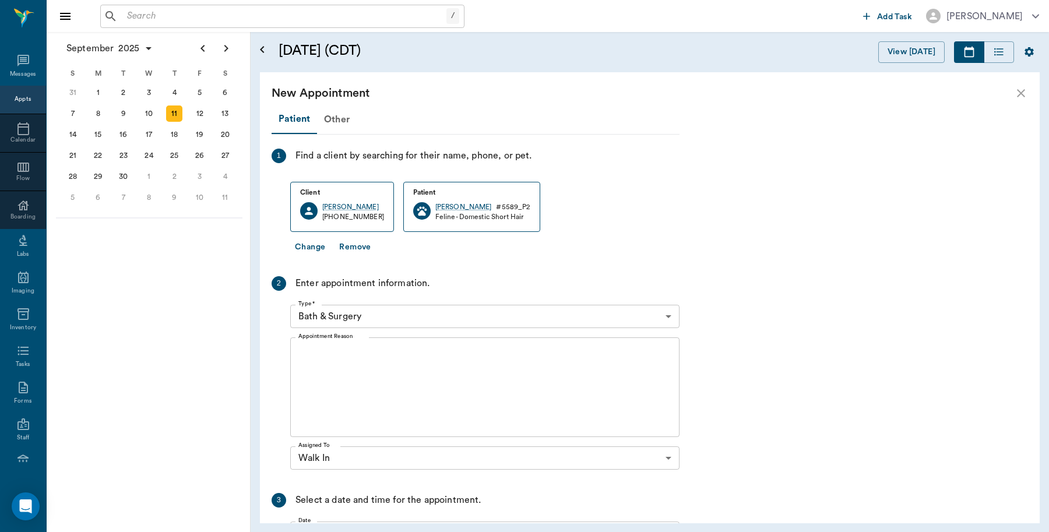
click at [363, 315] on body "/ ​ Add Task Dr. Bert Ellsworth Nectar Messages Appts Calendar Flow Boarding La…" at bounding box center [524, 266] width 1049 height 532
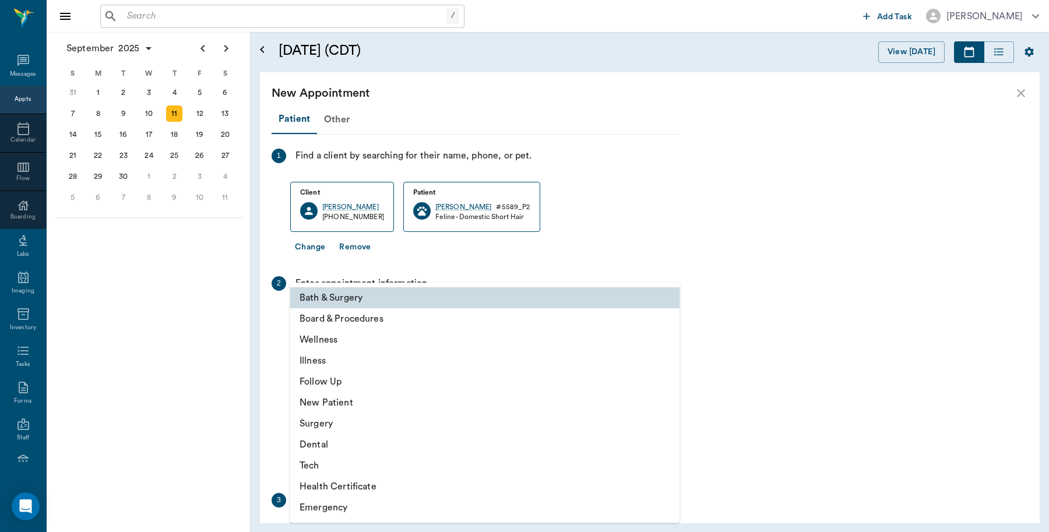
click at [333, 379] on li "Follow Up" at bounding box center [484, 381] width 389 height 21
type input "65d2be4f46e3a538d89b8c16"
type input "09:30 AM"
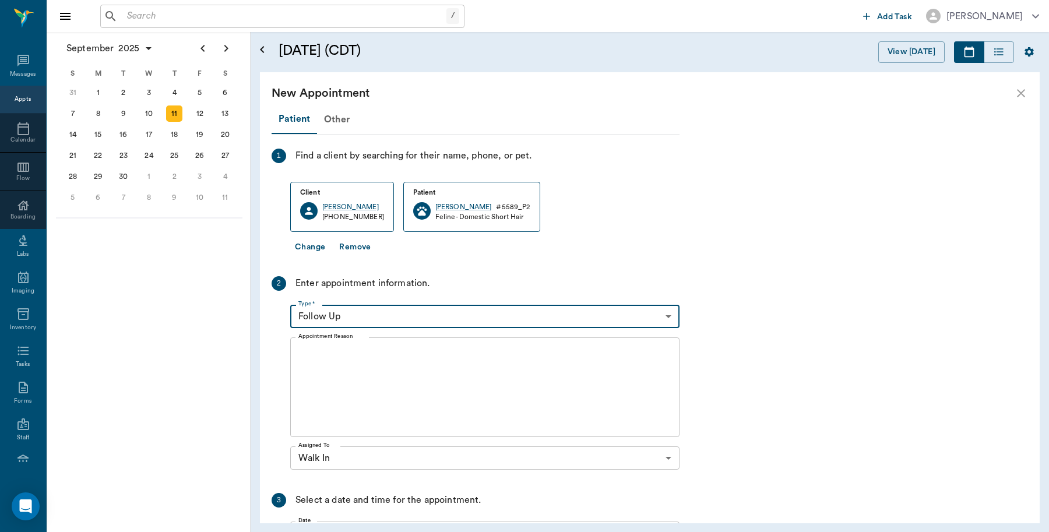
click at [333, 379] on textarea "Appointment Reason" at bounding box center [484, 387] width 373 height 80
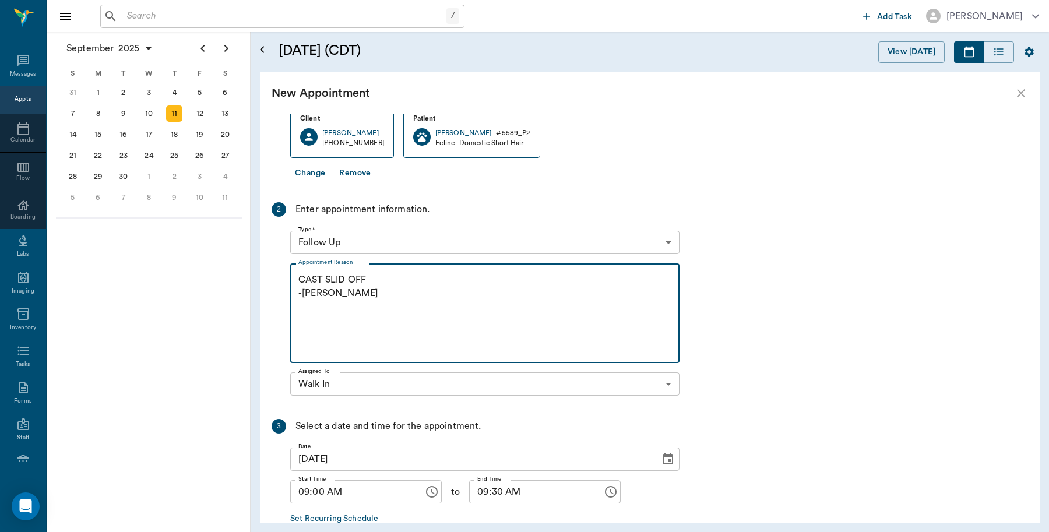
scroll to position [141, 0]
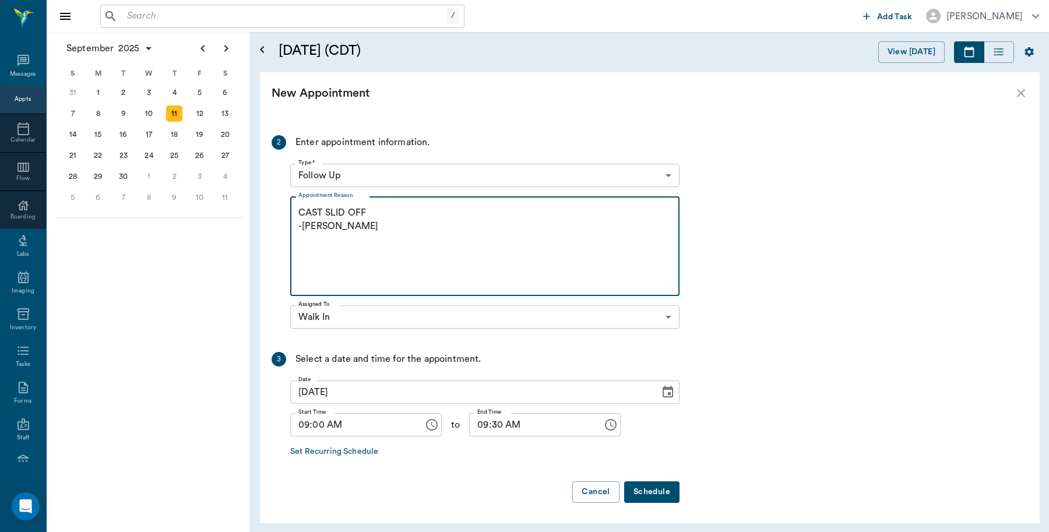
type textarea "CAST SLID OFF -LORY"
click at [640, 486] on button "Schedule" at bounding box center [651, 493] width 55 height 22
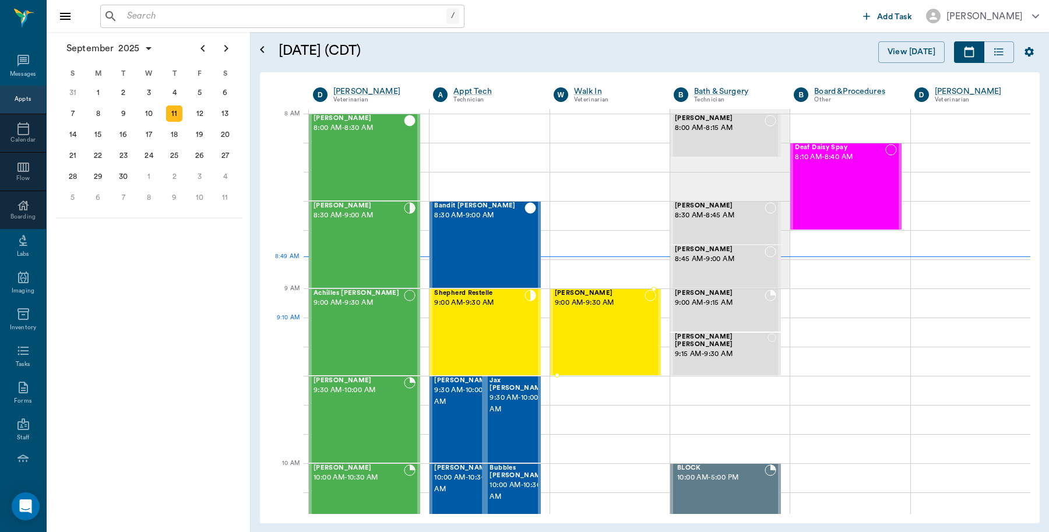
click at [590, 321] on div "Charlie Hart 9:00 AM - 9:30 AM" at bounding box center [600, 332] width 90 height 85
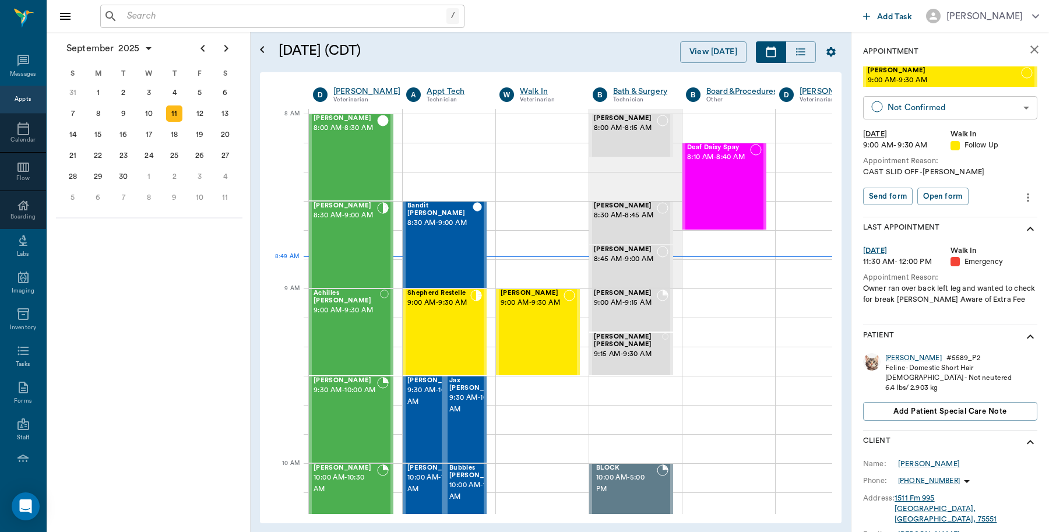
click at [918, 101] on body "/ ​ Add Task Dr. Bert Ellsworth Nectar Messages Appts Calendar Flow Boarding La…" at bounding box center [524, 266] width 1049 height 532
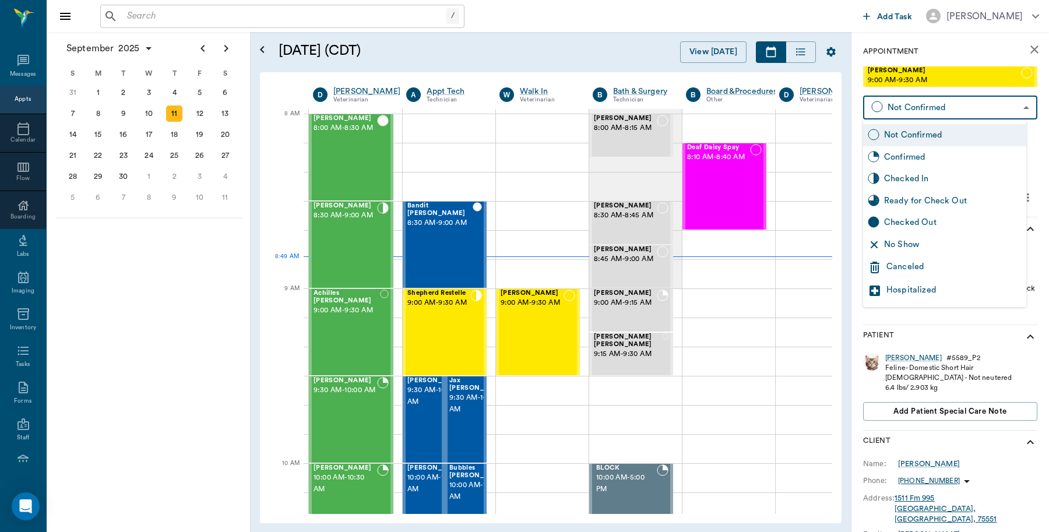
click at [898, 173] on div "Checked In" at bounding box center [953, 179] width 138 height 13
type input "CHECKED_IN"
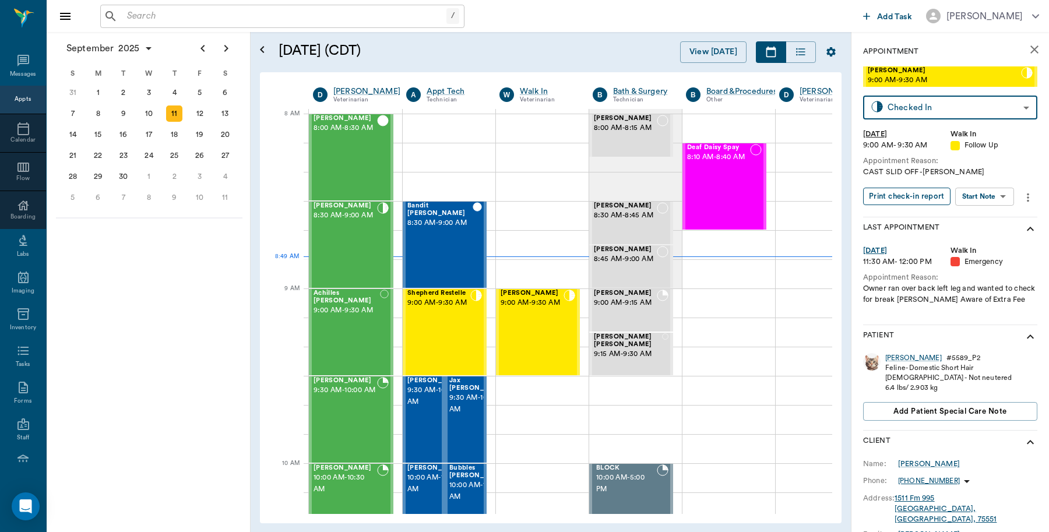
click at [898, 194] on button "Print check-in report" at bounding box center [906, 197] width 87 height 18
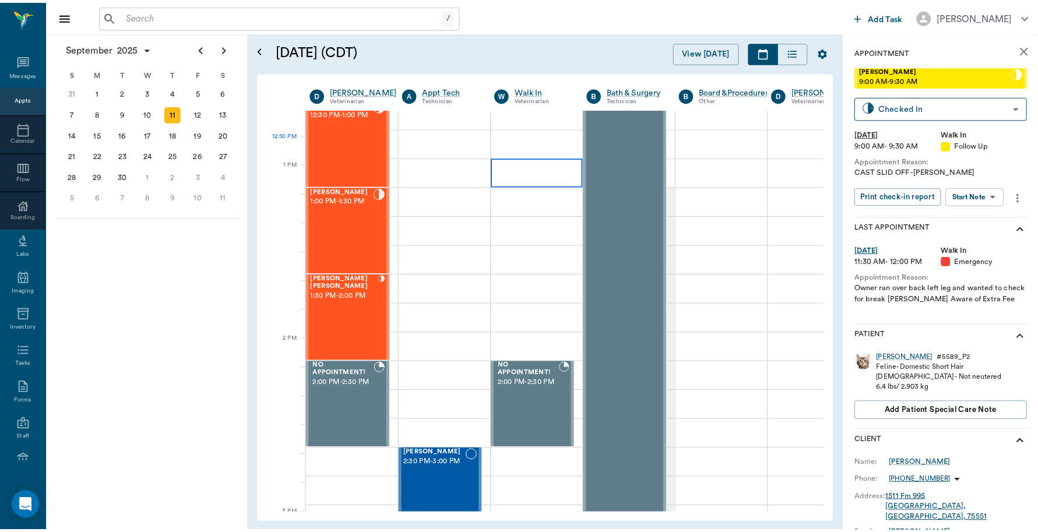
scroll to position [1020, 0]
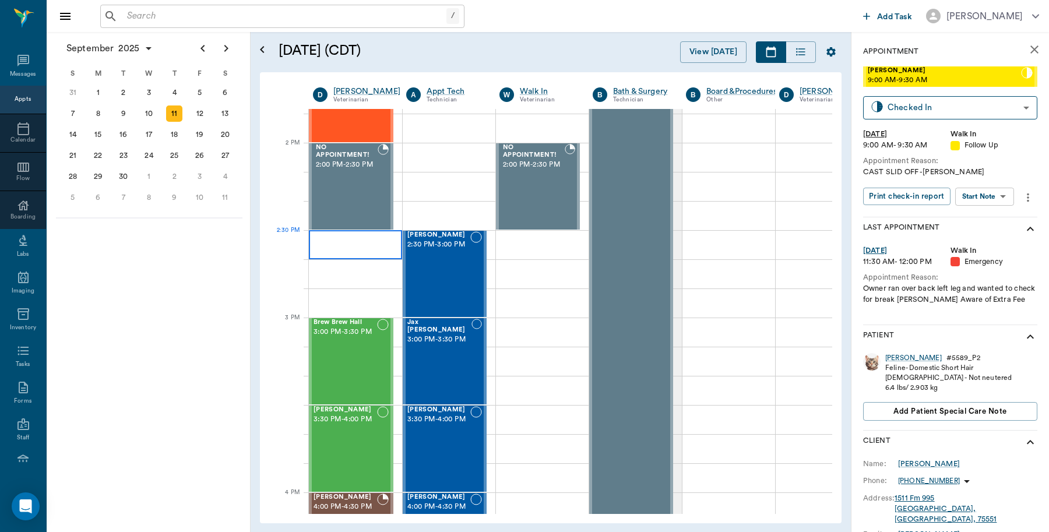
click at [367, 245] on div at bounding box center [355, 244] width 93 height 29
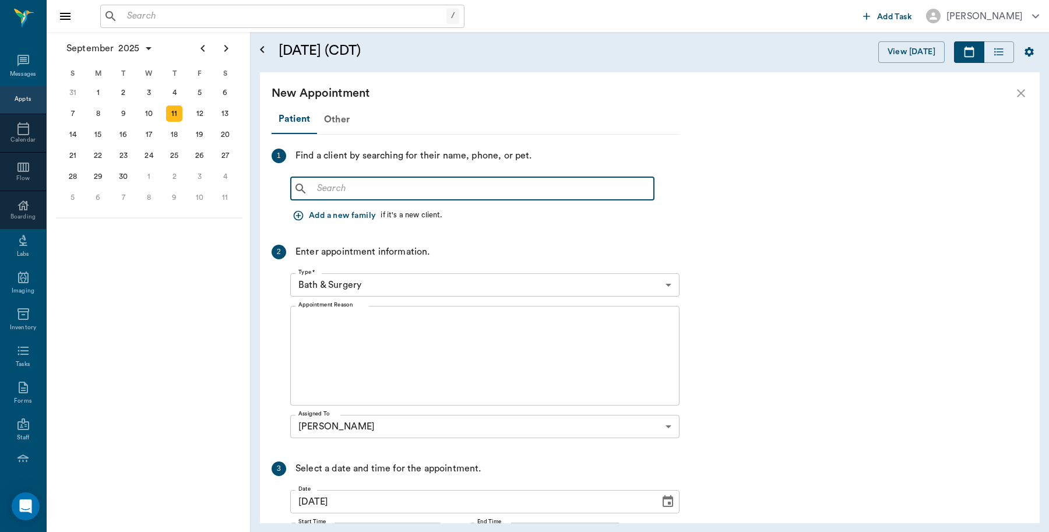
click at [406, 182] on input "text" at bounding box center [480, 189] width 337 height 16
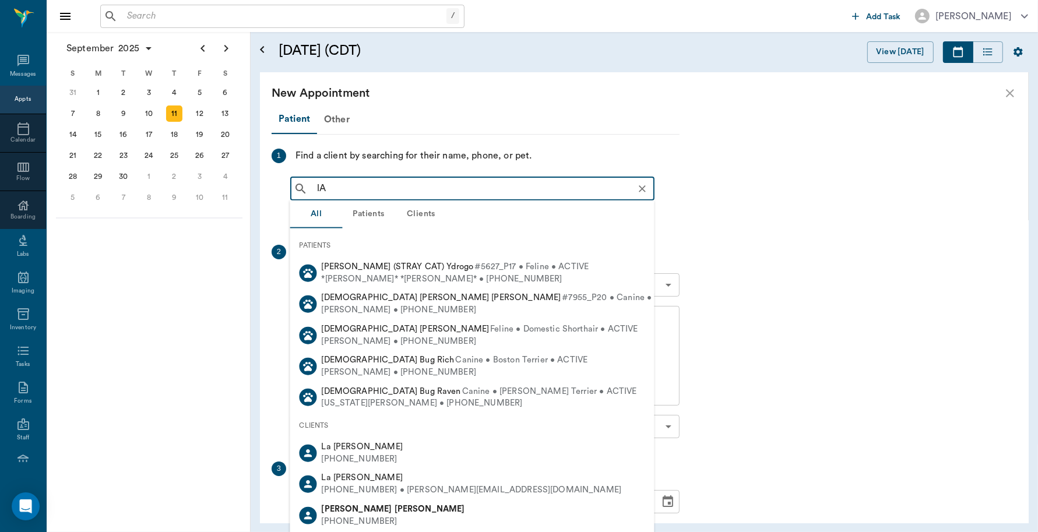
type input "l"
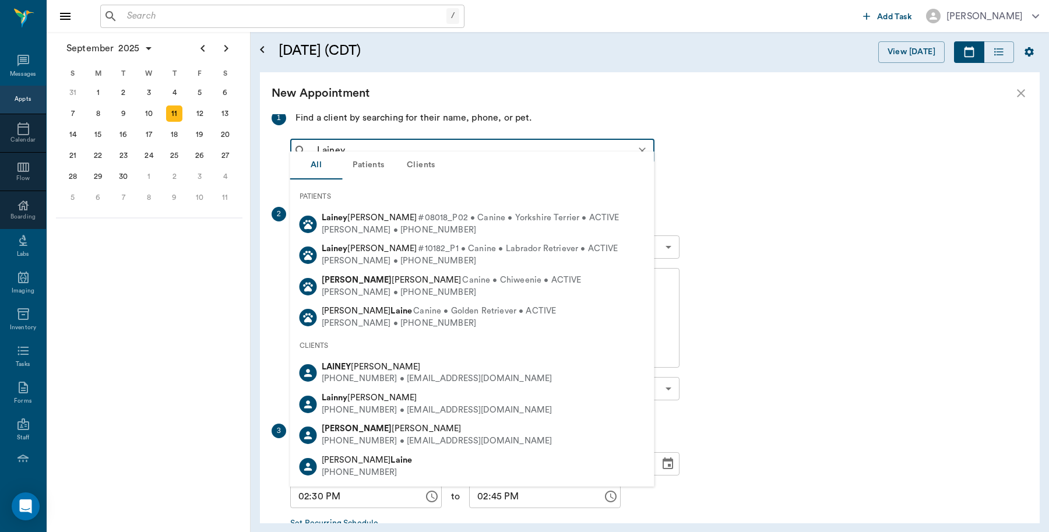
scroll to position [73, 0]
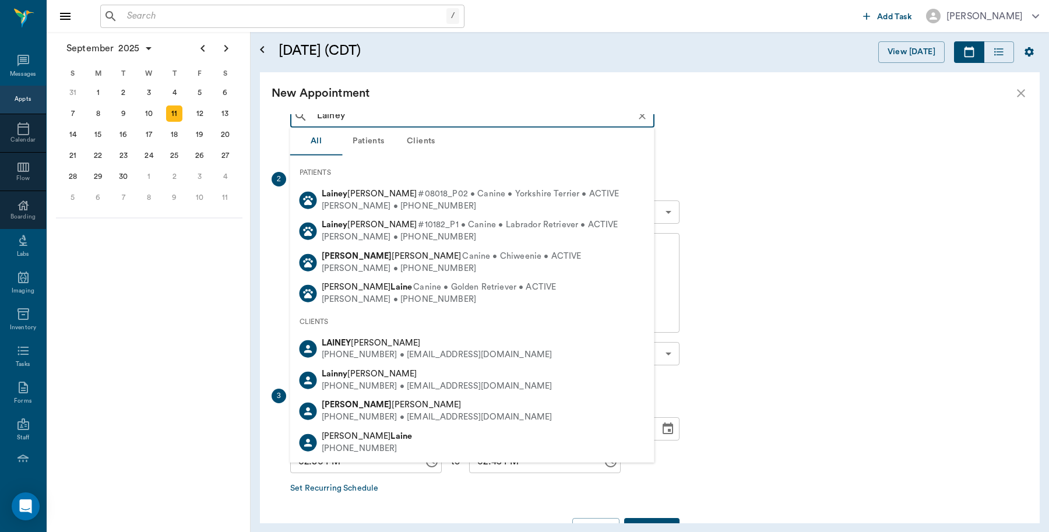
click at [385, 348] on div "LAINEY ENDSLEY (903) 650-3375 • laineyendsley@gmail.com" at bounding box center [435, 349] width 236 height 24
type input "Lainey"
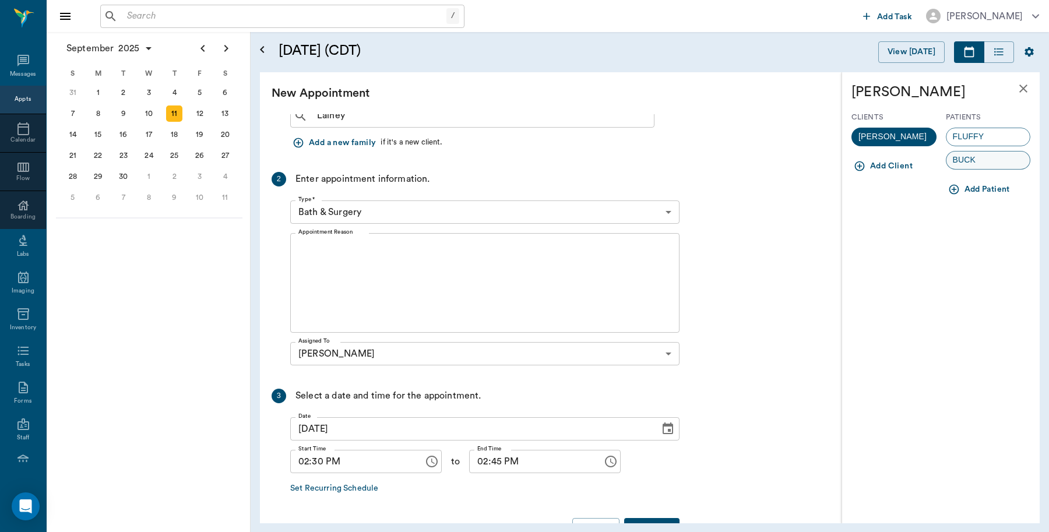
click at [975, 167] on div "BUCK" at bounding box center [988, 160] width 85 height 19
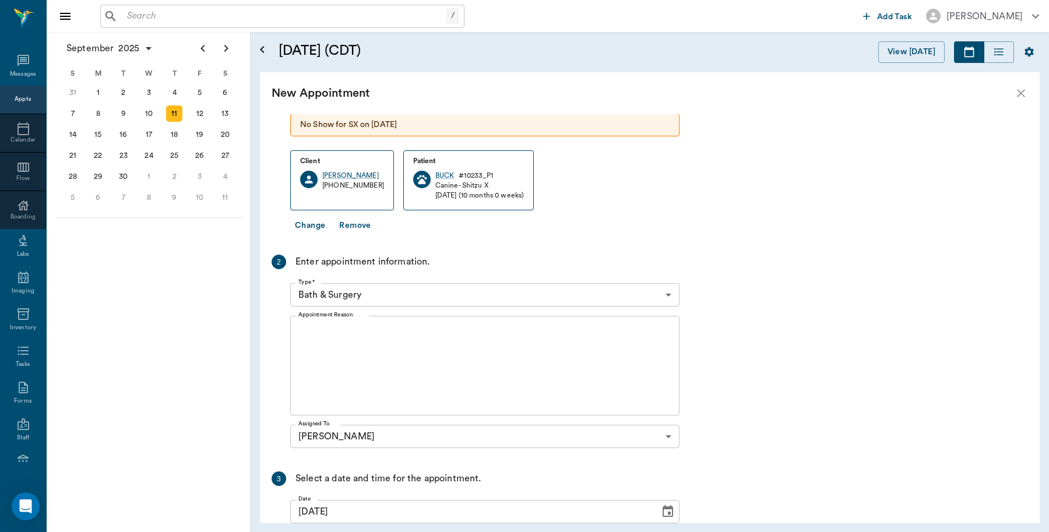
click at [412, 353] on textarea "Appointment Reason" at bounding box center [484, 366] width 373 height 80
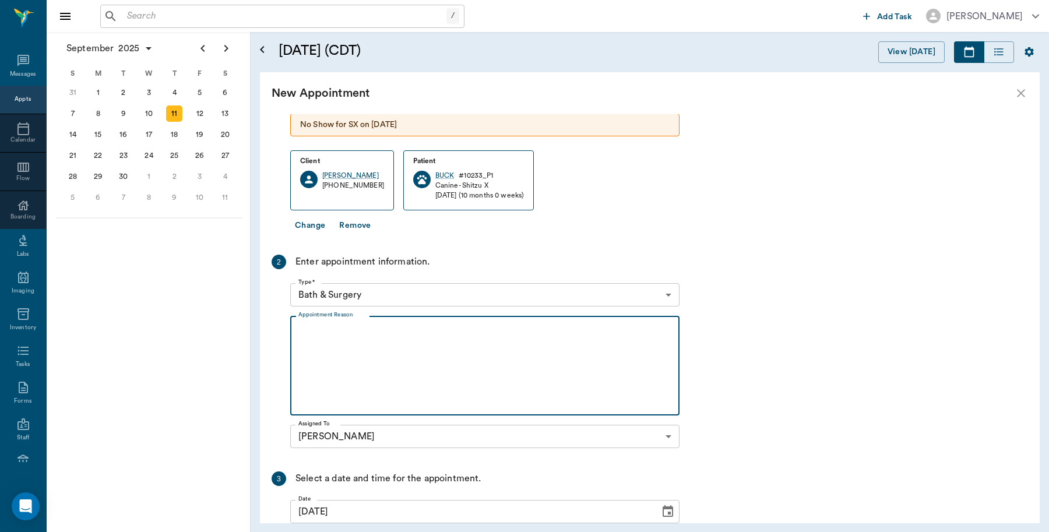
click at [402, 290] on body "/ ​ Add Task Dr. Bert Ellsworth Nectar Messages Appts Calendar Flow Boarding La…" at bounding box center [524, 266] width 1049 height 532
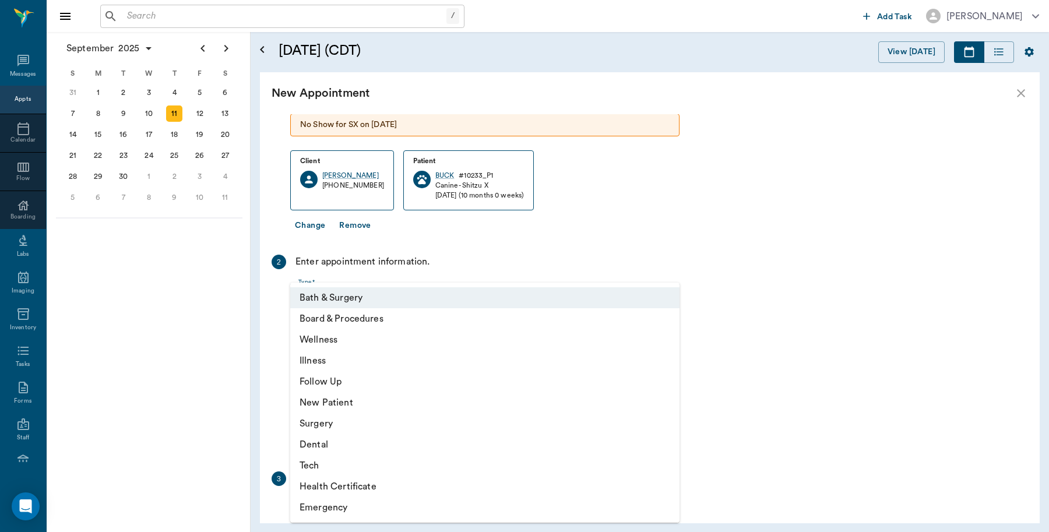
click at [325, 365] on li "Illness" at bounding box center [484, 360] width 389 height 21
type input "65d2be4f46e3a538d89b8c15"
type input "03:00 PM"
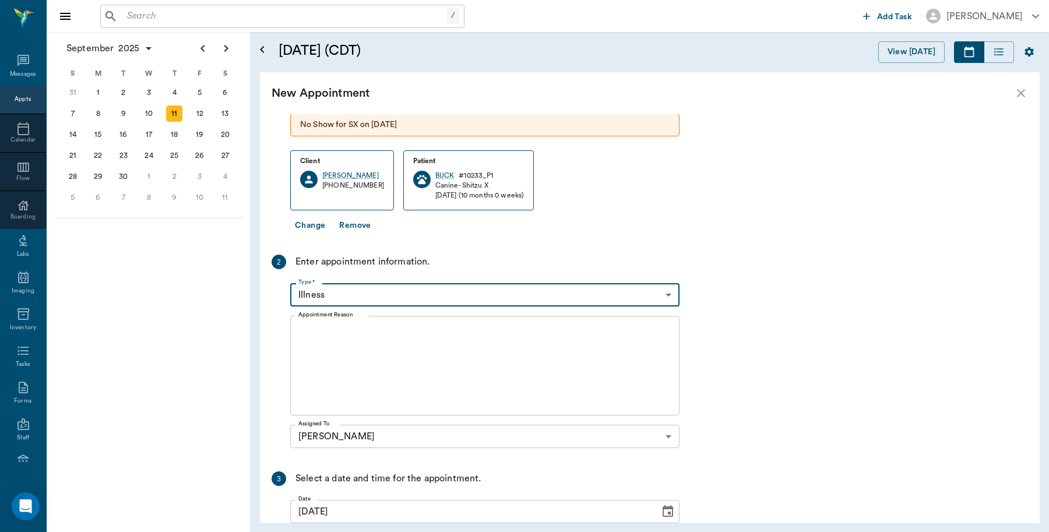
click at [382, 364] on textarea "Appointment Reason" at bounding box center [484, 366] width 373 height 80
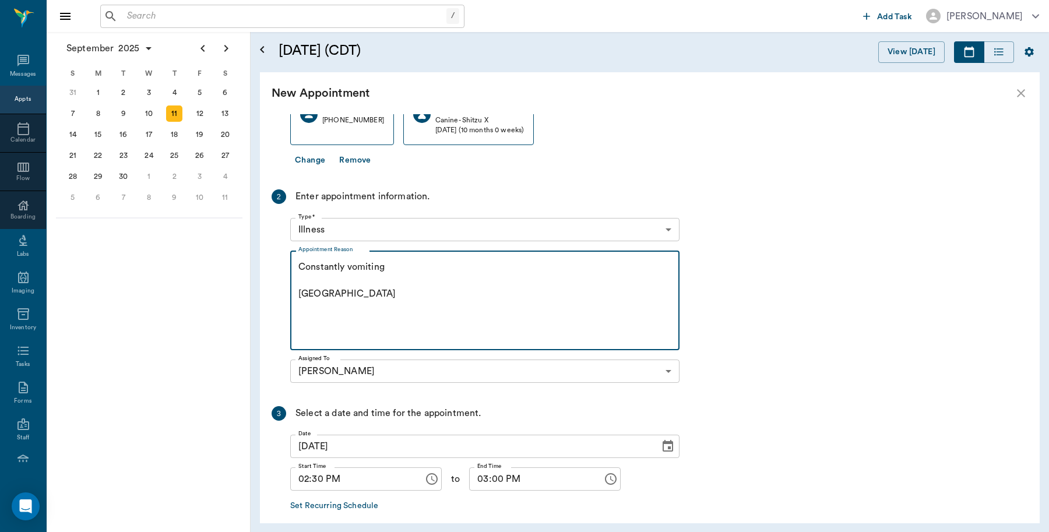
scroll to position [193, 0]
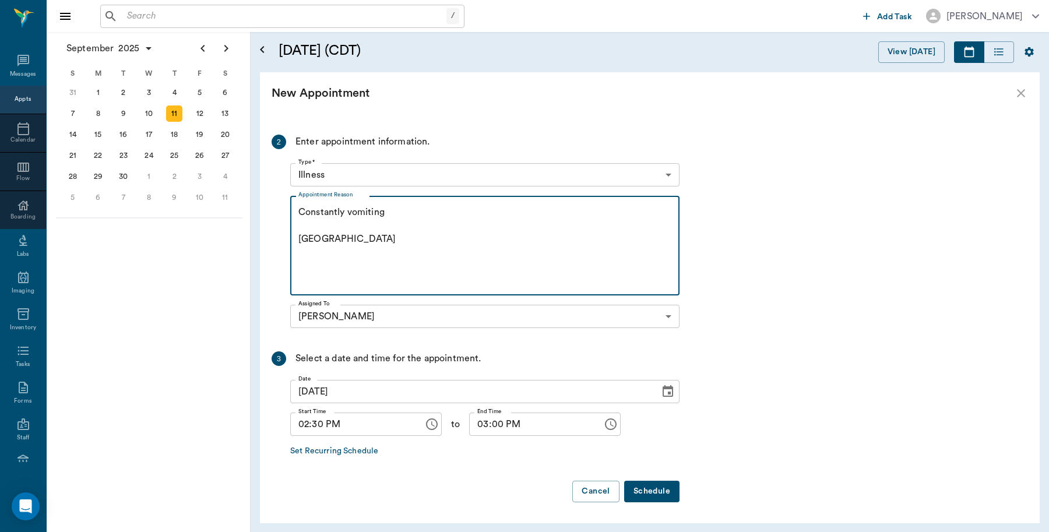
type textarea "Constantly vomiting [GEOGRAPHIC_DATA]"
click at [665, 486] on button "Schedule" at bounding box center [651, 492] width 55 height 22
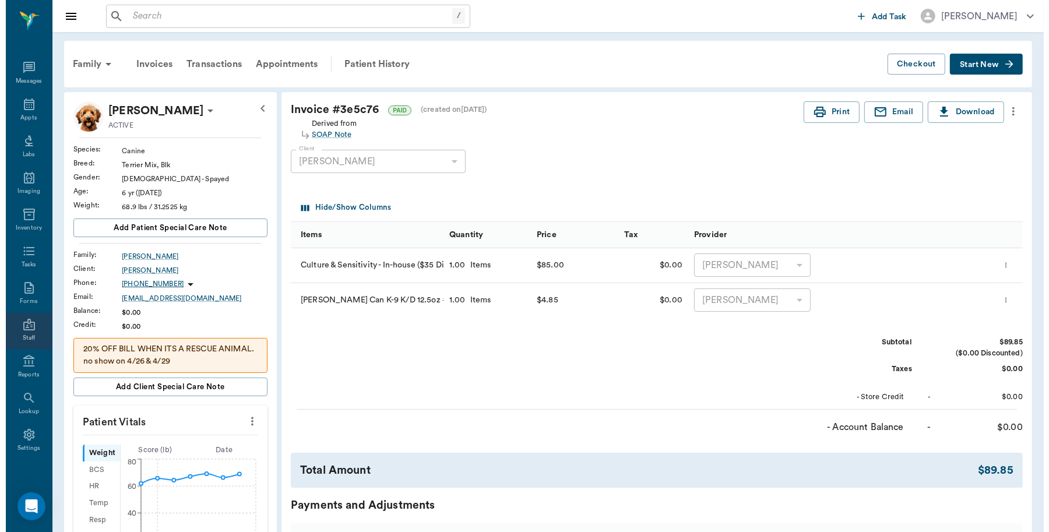
scroll to position [3, 0]
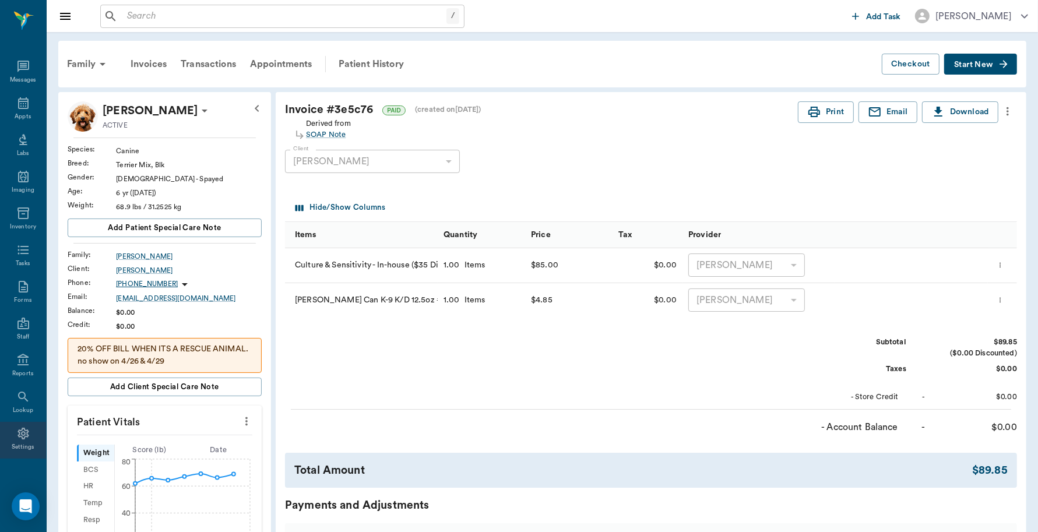
click at [22, 433] on icon at bounding box center [23, 434] width 14 height 14
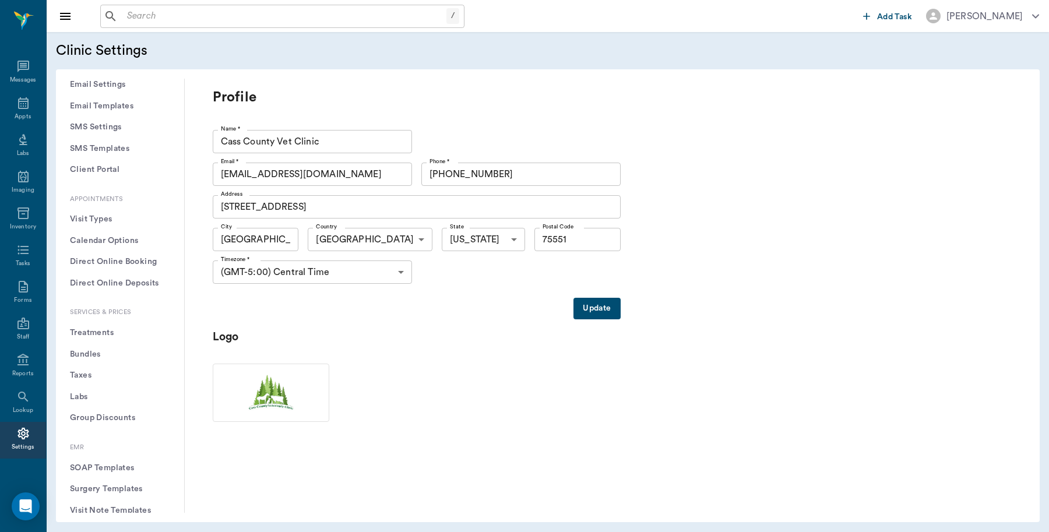
scroll to position [219, 0]
click at [115, 308] on button "Treatments" at bounding box center [120, 311] width 110 height 22
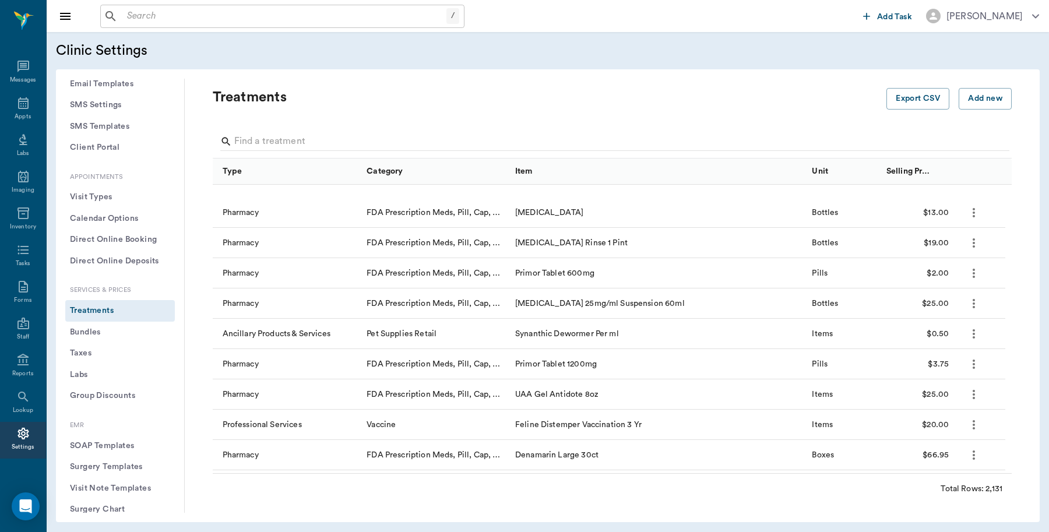
scroll to position [510, 0]
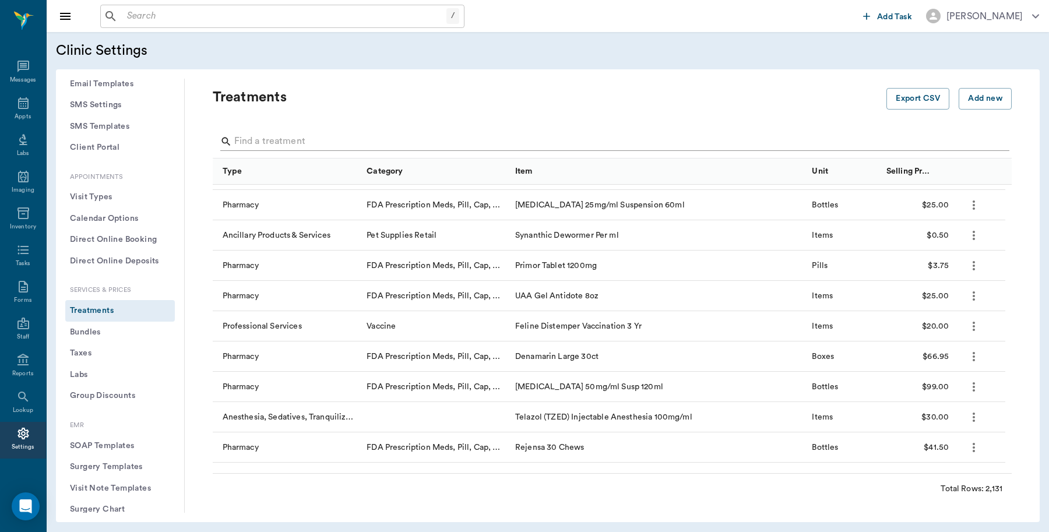
click at [284, 132] on input "Search" at bounding box center [613, 141] width 758 height 19
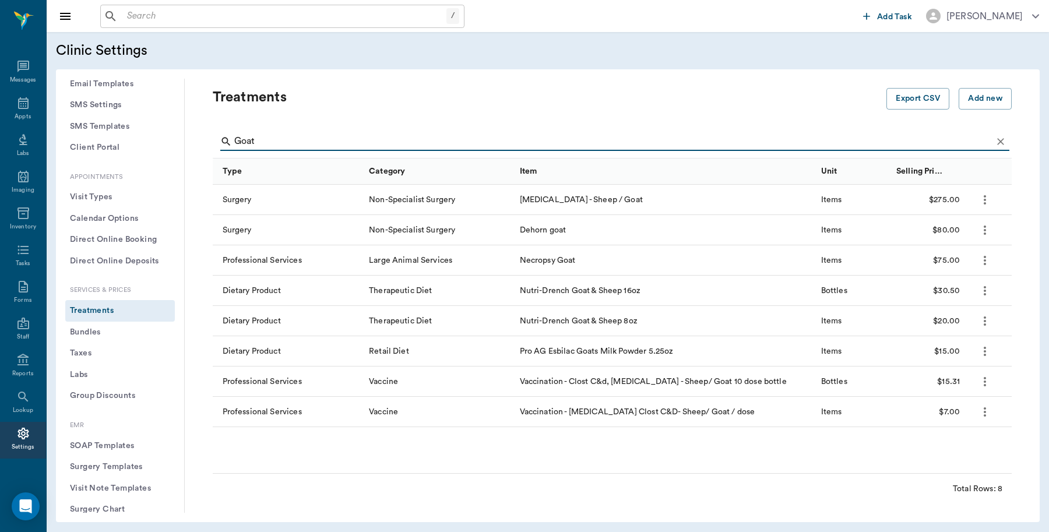
scroll to position [0, 0]
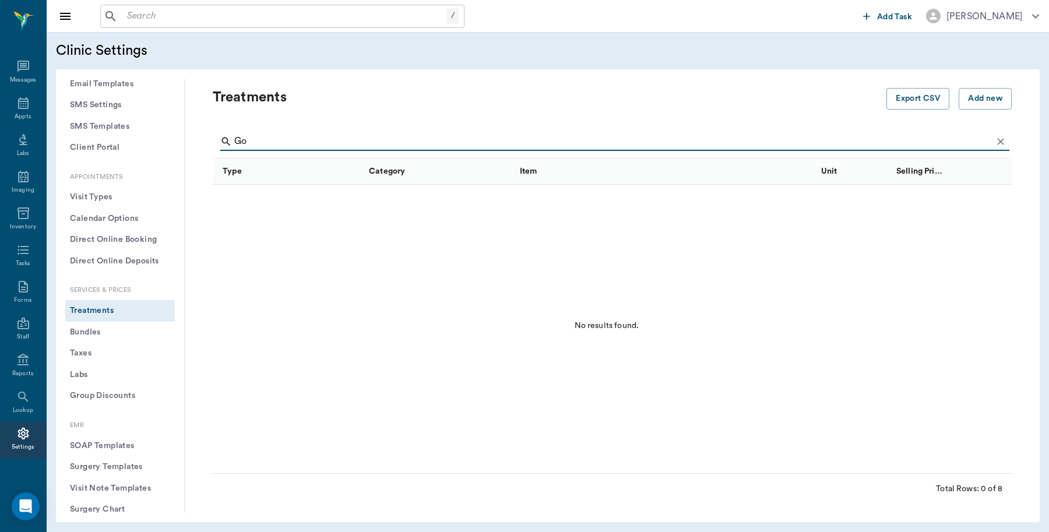
type input "G"
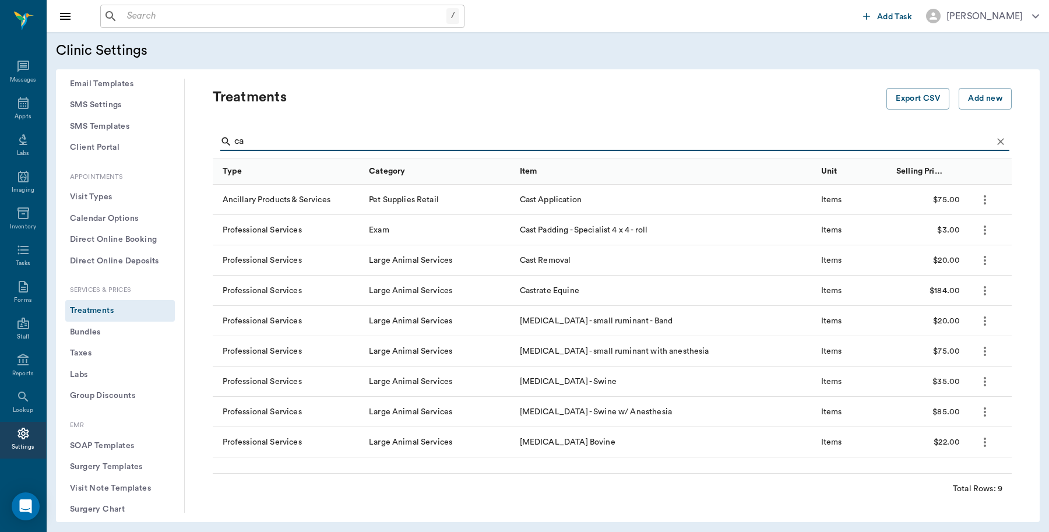
type input "c"
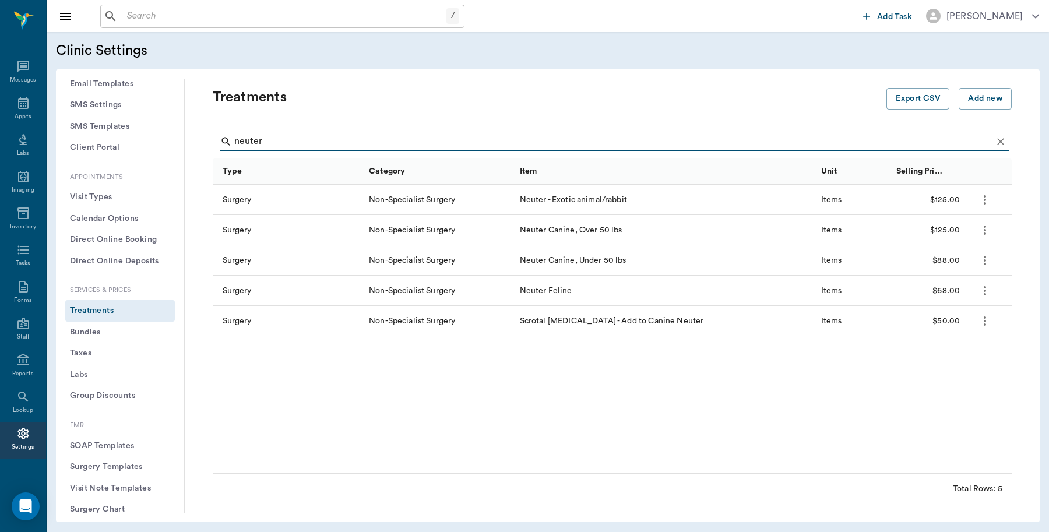
type input "neuter"
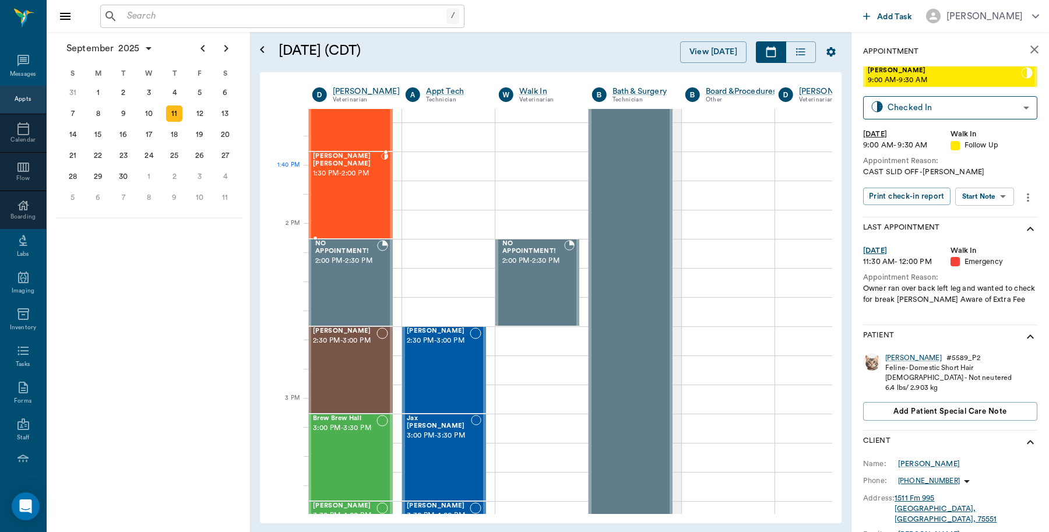
scroll to position [947, 1]
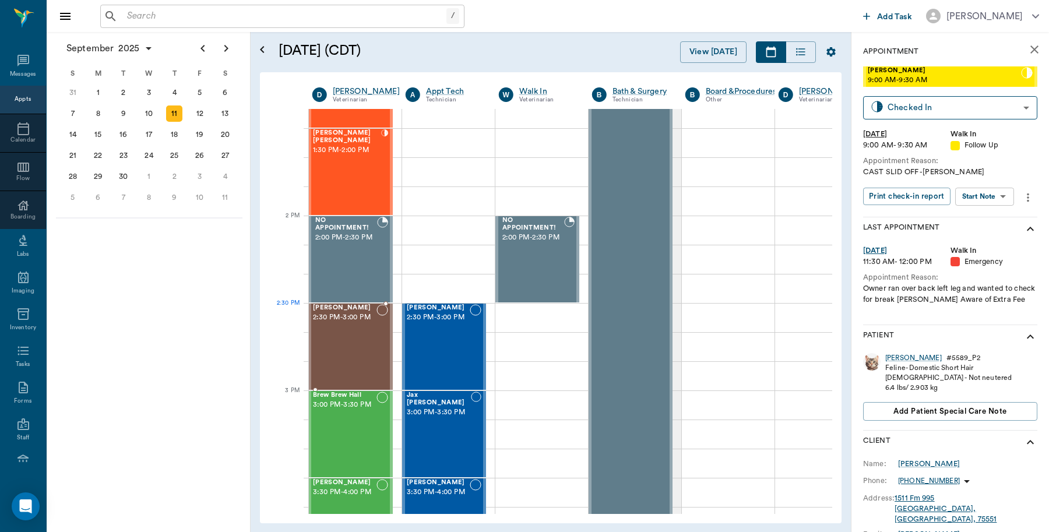
click at [353, 317] on span "2:30 PM - 3:00 PM" at bounding box center [345, 318] width 64 height 12
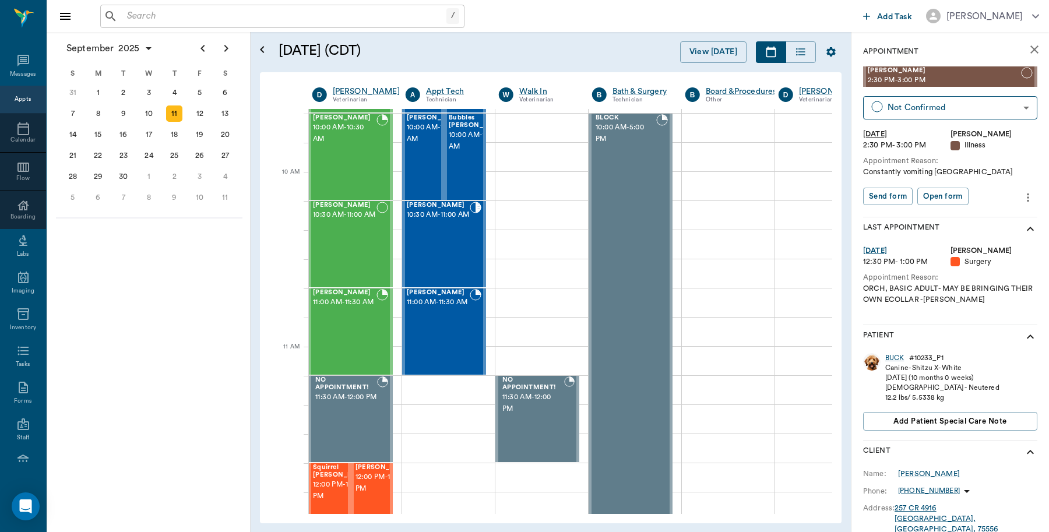
scroll to position [291, 1]
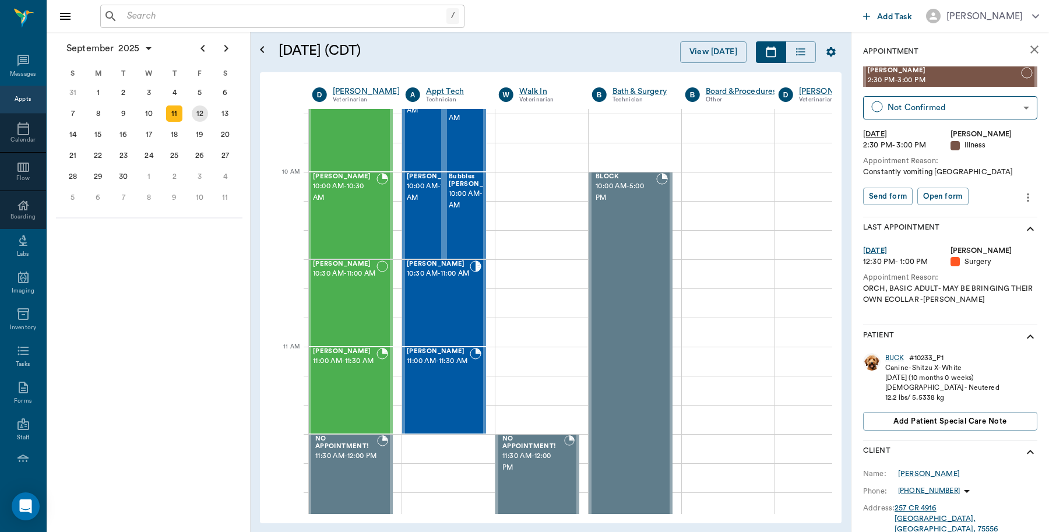
click at [199, 109] on div "12" at bounding box center [200, 114] width 16 height 16
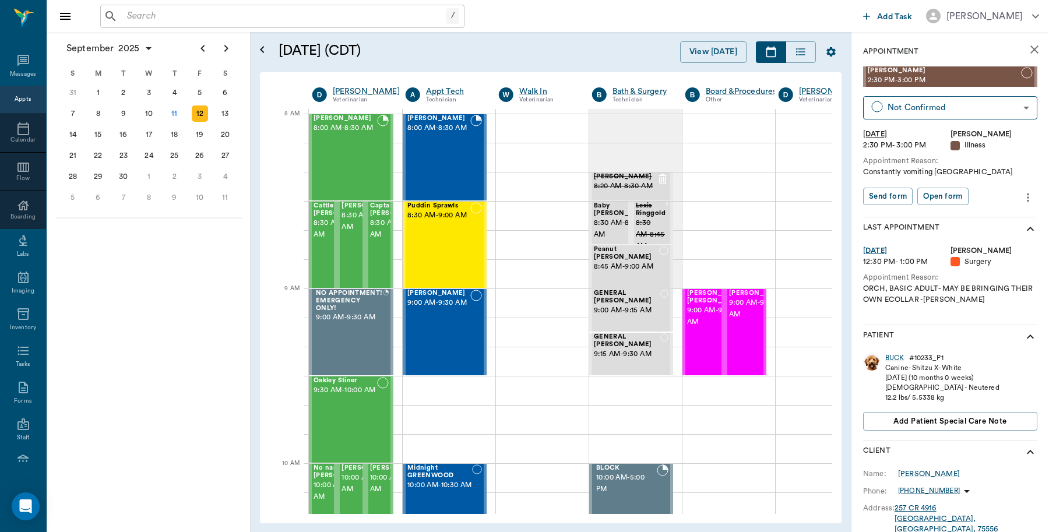
scroll to position [0, 1]
click at [98, 128] on div "15" at bounding box center [98, 135] width 16 height 16
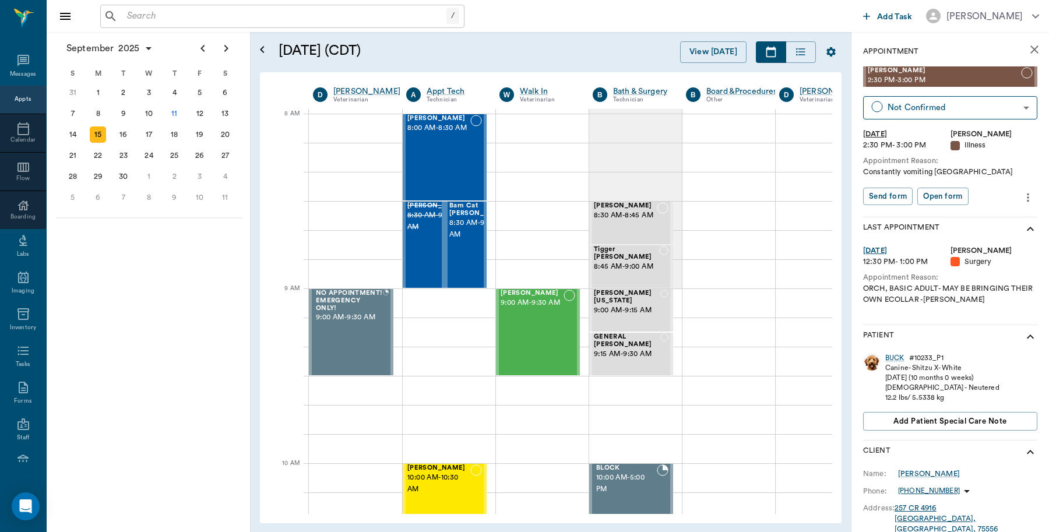
scroll to position [0, 1]
click at [122, 132] on div "16" at bounding box center [123, 135] width 16 height 16
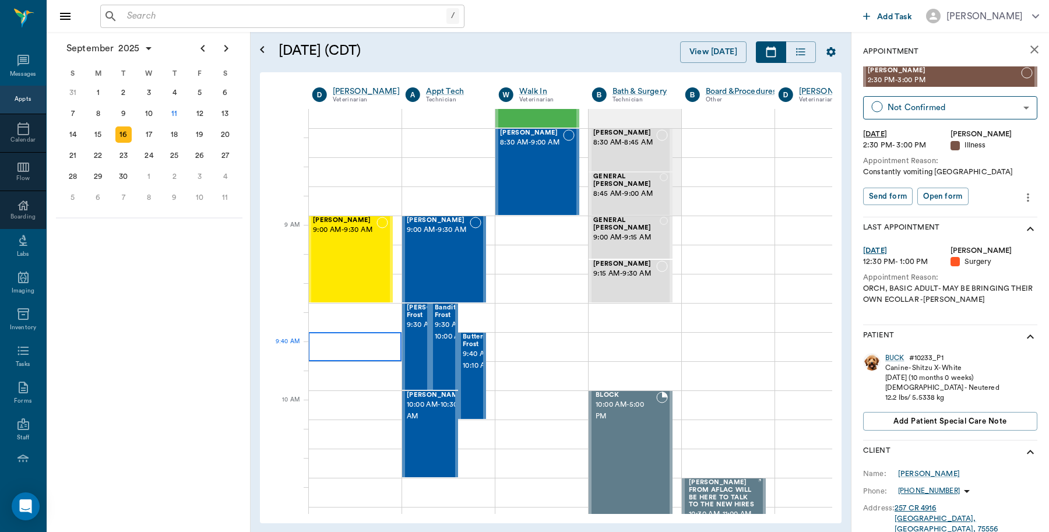
scroll to position [0, 1]
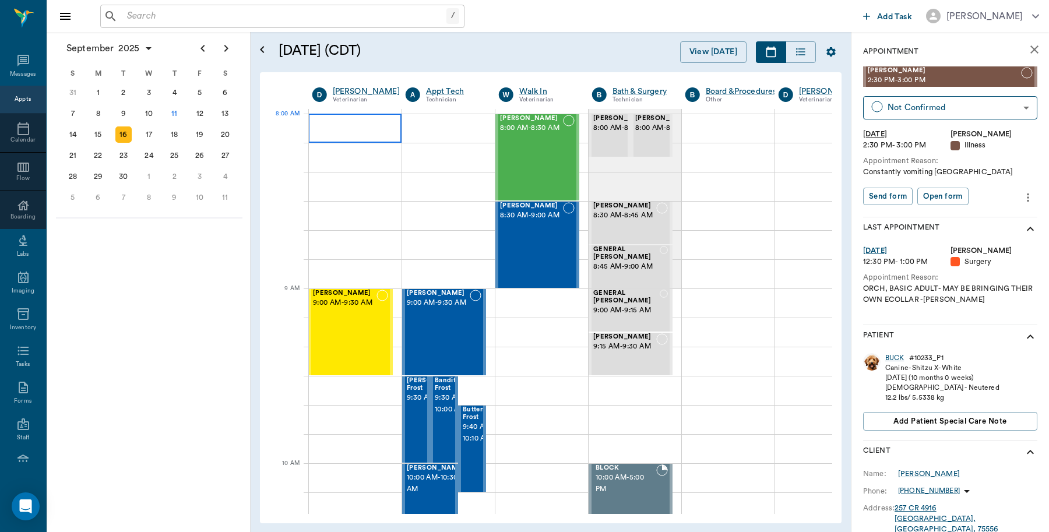
click at [352, 129] on div at bounding box center [354, 128] width 93 height 29
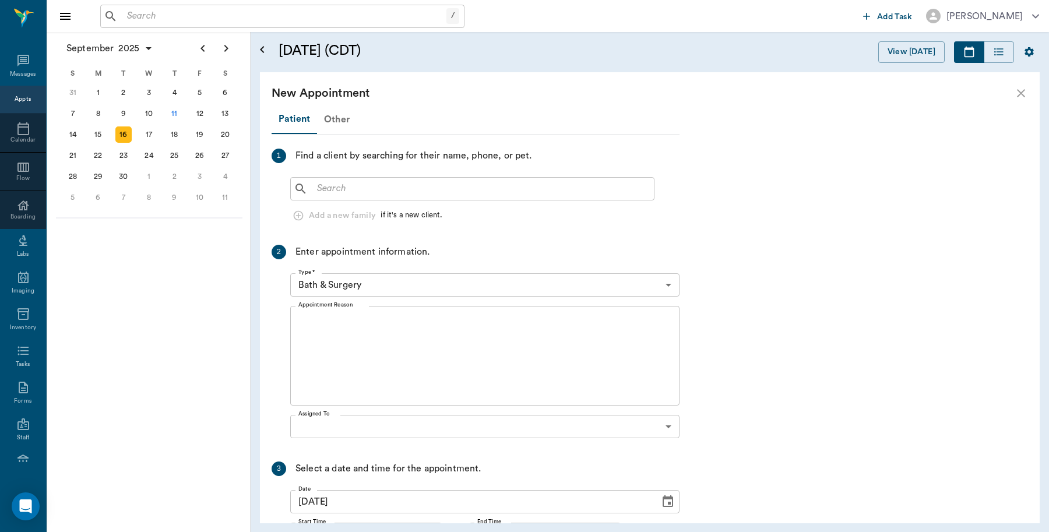
scroll to position [0, 0]
drag, startPoint x: 360, startPoint y: 177, endPoint x: 365, endPoint y: 173, distance: 6.6
click at [363, 174] on div "​" at bounding box center [484, 187] width 389 height 28
click at [347, 185] on input "text" at bounding box center [480, 189] width 337 height 16
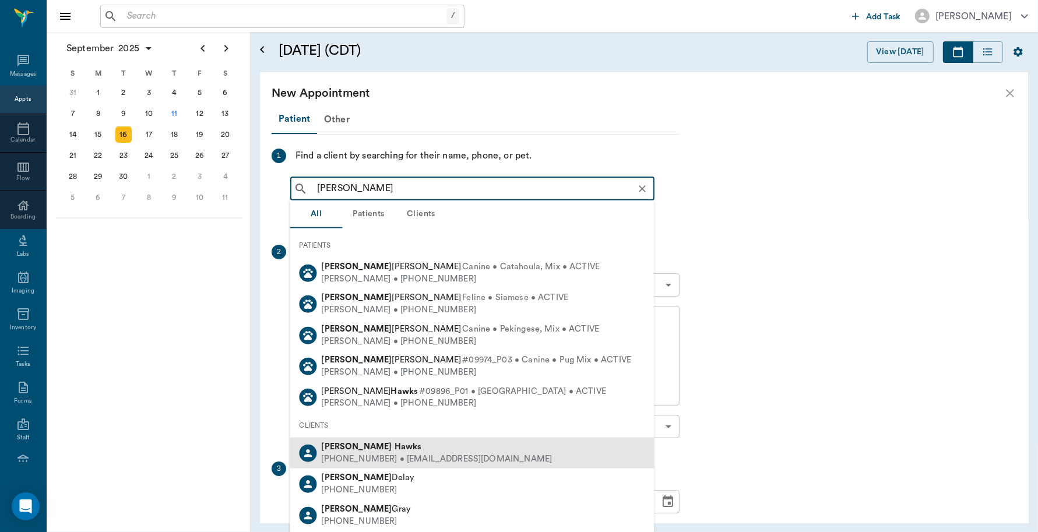
click at [359, 454] on div "[PHONE_NUMBER] • [EMAIL_ADDRESS][DOMAIN_NAME]" at bounding box center [437, 459] width 231 height 12
type input "[PERSON_NAME]"
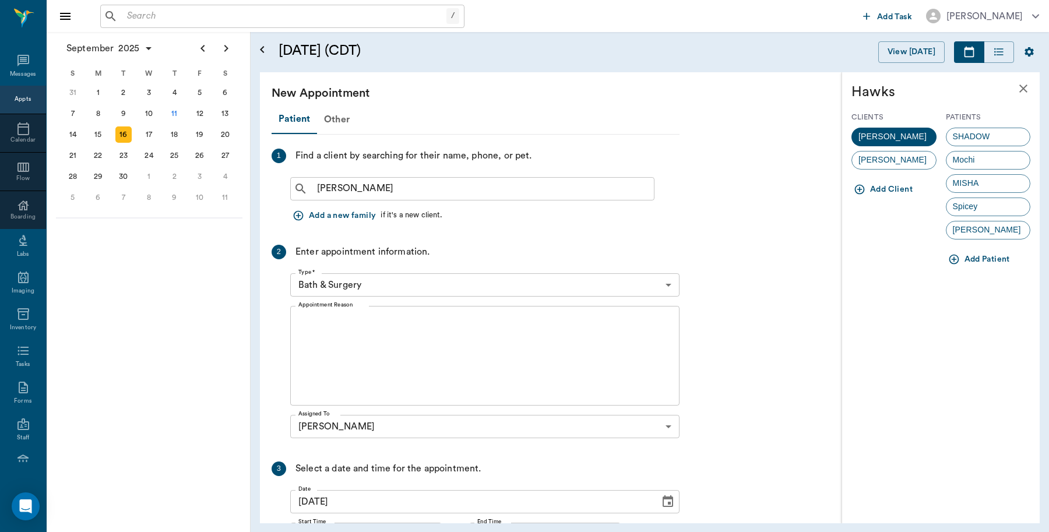
click at [975, 260] on button "Add Patient" at bounding box center [980, 260] width 69 height 22
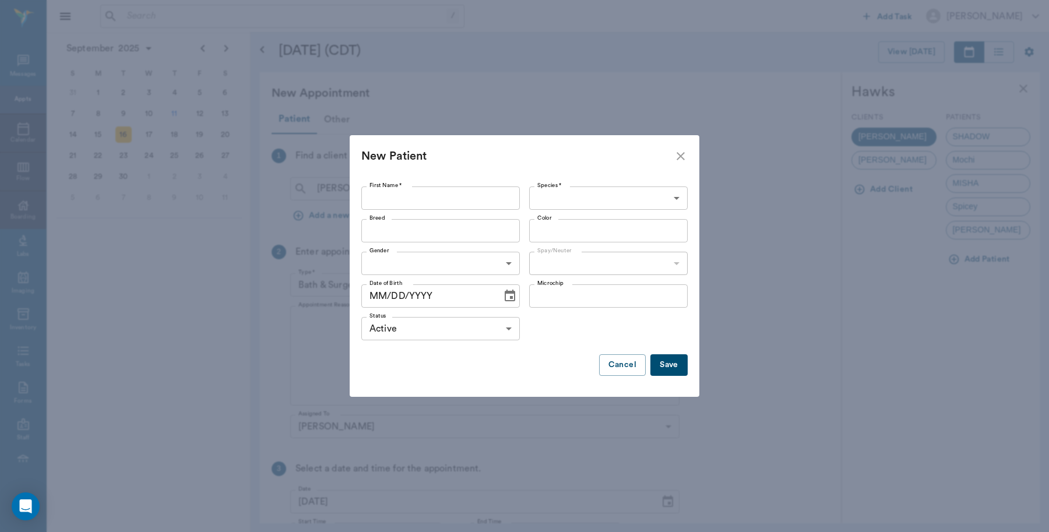
click at [443, 189] on input "First Name *" at bounding box center [440, 198] width 159 height 23
type input "[PERSON_NAME]"
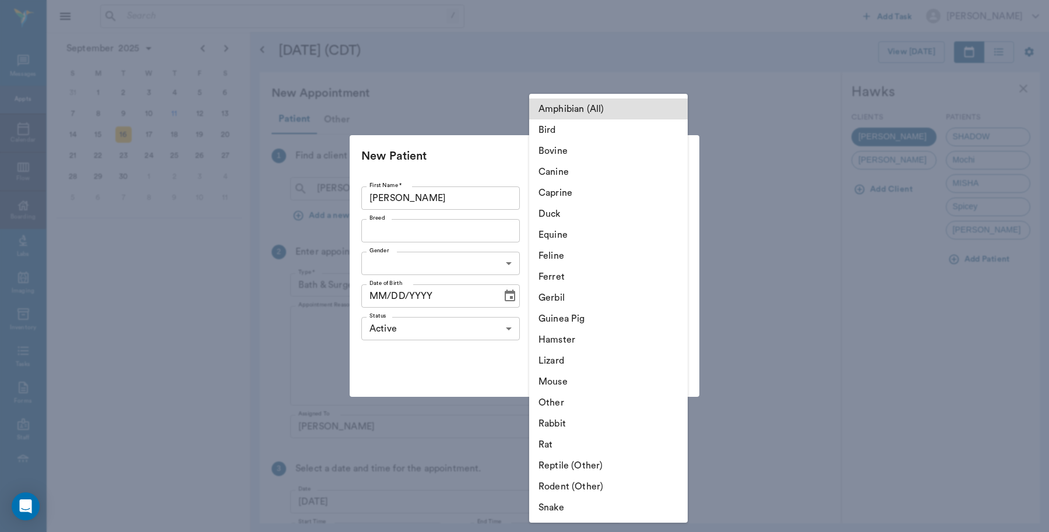
click at [617, 200] on body "/ ​ Add Task [PERSON_NAME] Nectar Messages Appts Calendar Flow Boarding Labs Im…" at bounding box center [524, 266] width 1049 height 532
click at [572, 193] on li "Caprine" at bounding box center [608, 192] width 159 height 21
type input "Caprine"
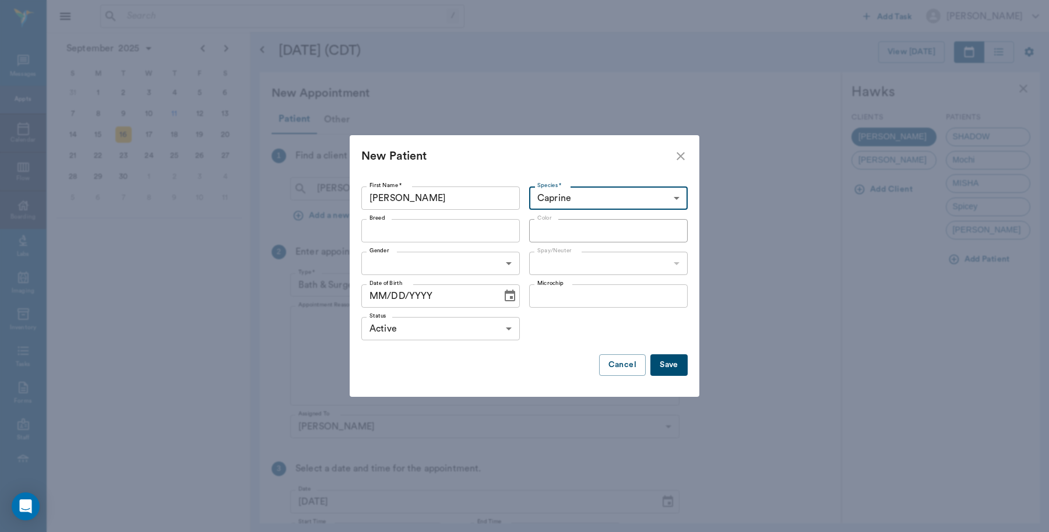
click at [466, 234] on input "Breed" at bounding box center [431, 231] width 132 height 16
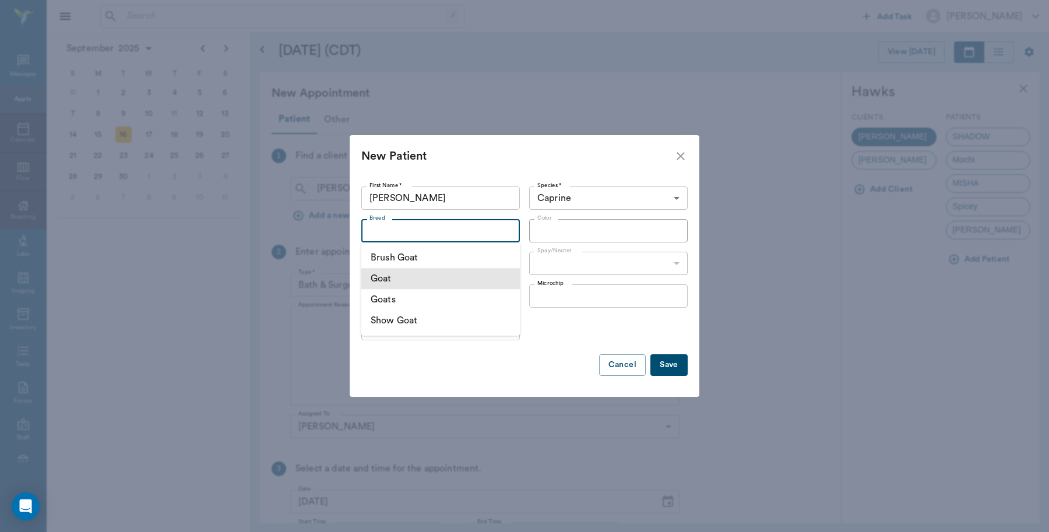
click at [396, 281] on li "Goat" at bounding box center [440, 278] width 159 height 21
type input "Goat"
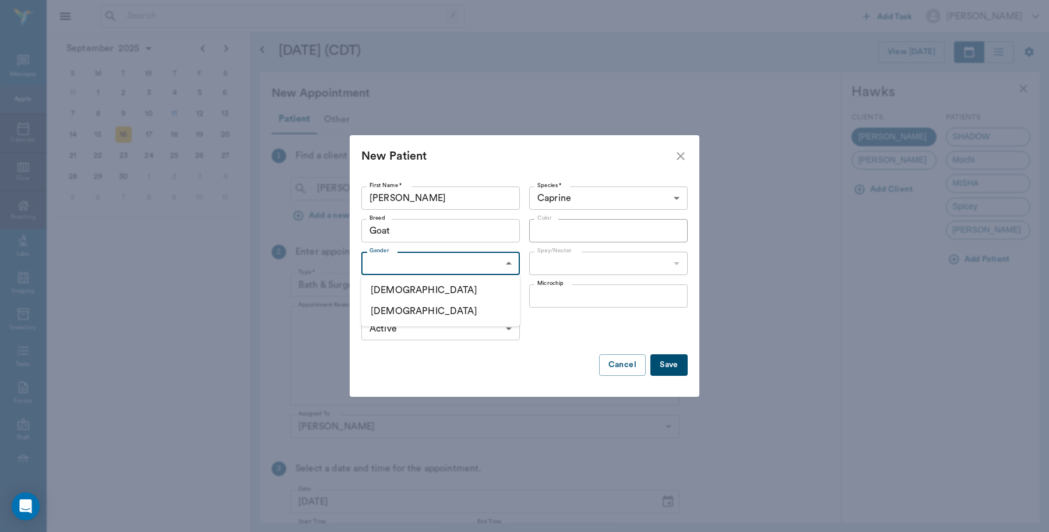
click at [487, 267] on body "/ ​ Add Task Dr. Bert Ellsworth Nectar Messages Appts Calendar Flow Boarding La…" at bounding box center [524, 266] width 1049 height 532
click at [410, 289] on li "[DEMOGRAPHIC_DATA]" at bounding box center [440, 290] width 159 height 21
type input "MALE"
click at [584, 265] on body "/ ​ Add Task Dr. Bert Ellsworth Nectar Messages Appts Calendar Flow Boarding La…" at bounding box center [524, 266] width 1049 height 532
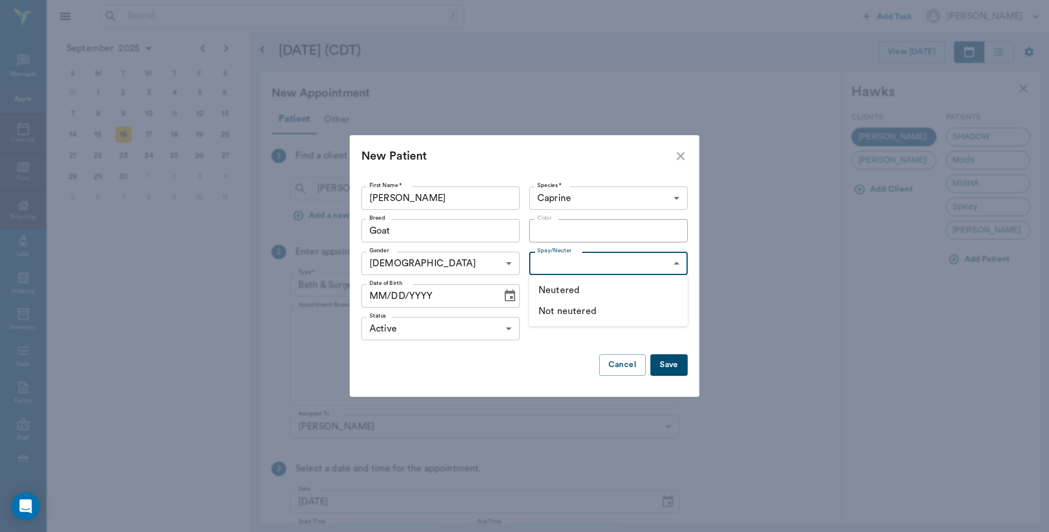
click at [567, 312] on li "Not neutered" at bounding box center [608, 311] width 159 height 21
type input "false"
click at [503, 295] on icon "Choose date" at bounding box center [510, 296] width 14 height 14
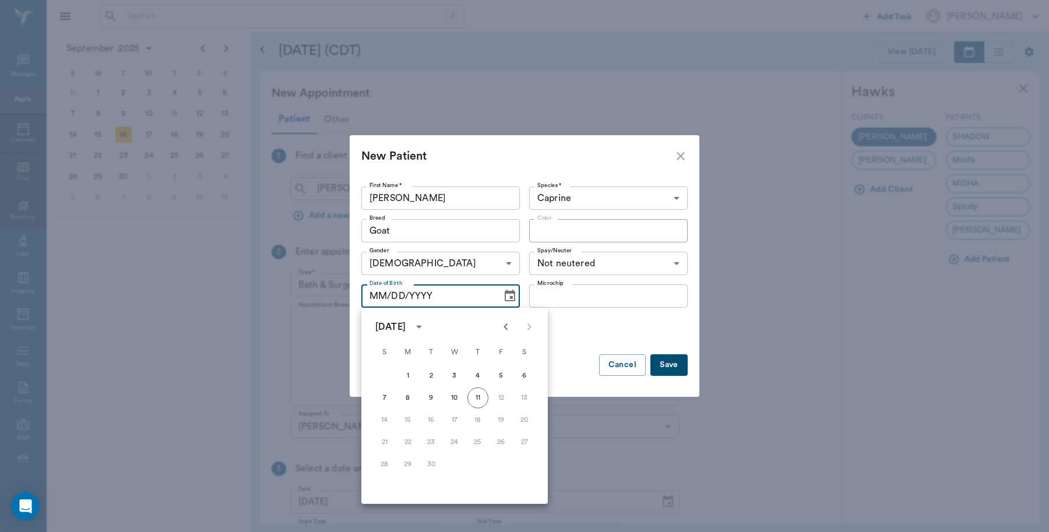
click at [505, 331] on icon "Previous month" at bounding box center [506, 327] width 14 height 14
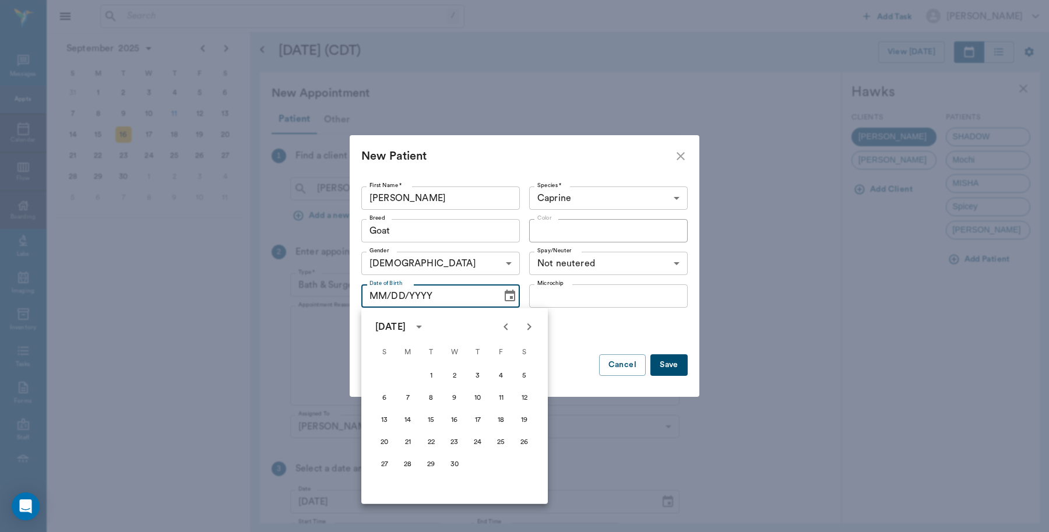
click at [505, 331] on icon "Previous month" at bounding box center [506, 327] width 14 height 14
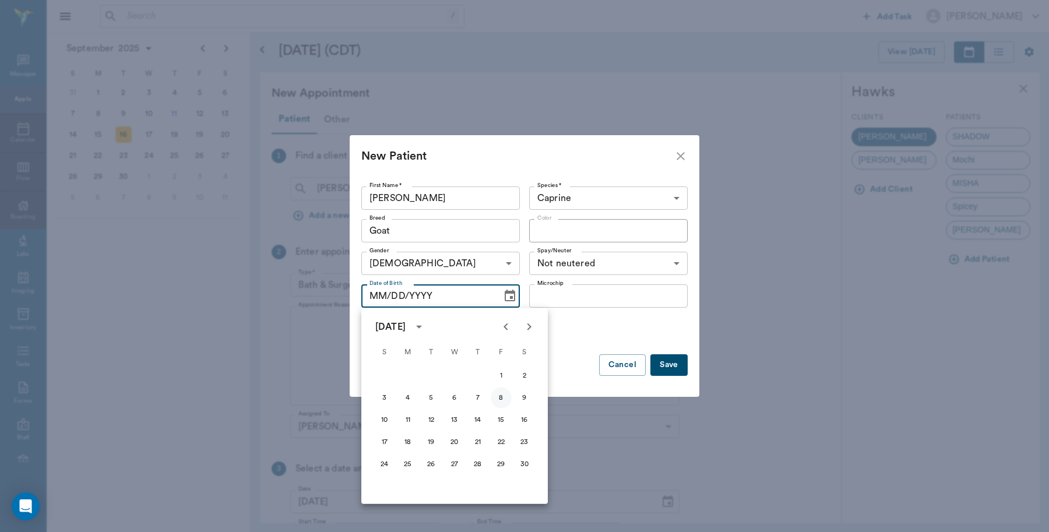
click at [504, 395] on button "8" at bounding box center [501, 398] width 21 height 21
type input "11/08/2024"
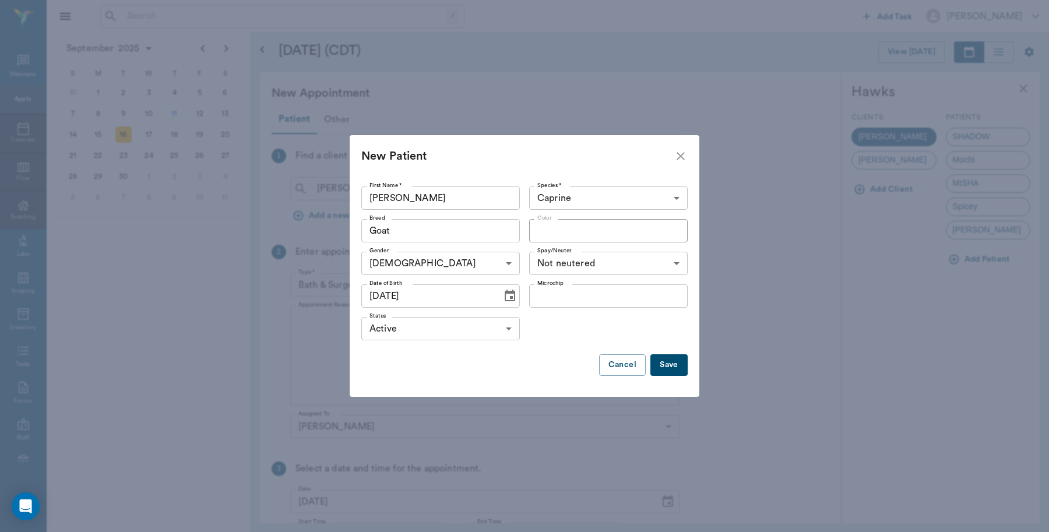
click at [678, 362] on button "Save" at bounding box center [669, 365] width 37 height 22
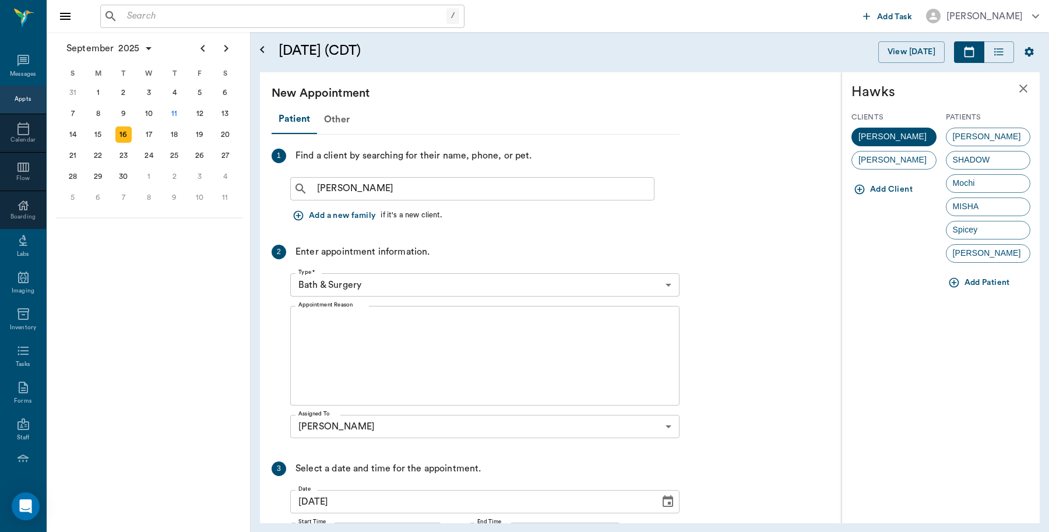
click at [391, 283] on body "/ ​ Add Task Dr. Bert Ellsworth Nectar Messages Appts Calendar Flow Boarding La…" at bounding box center [524, 266] width 1049 height 532
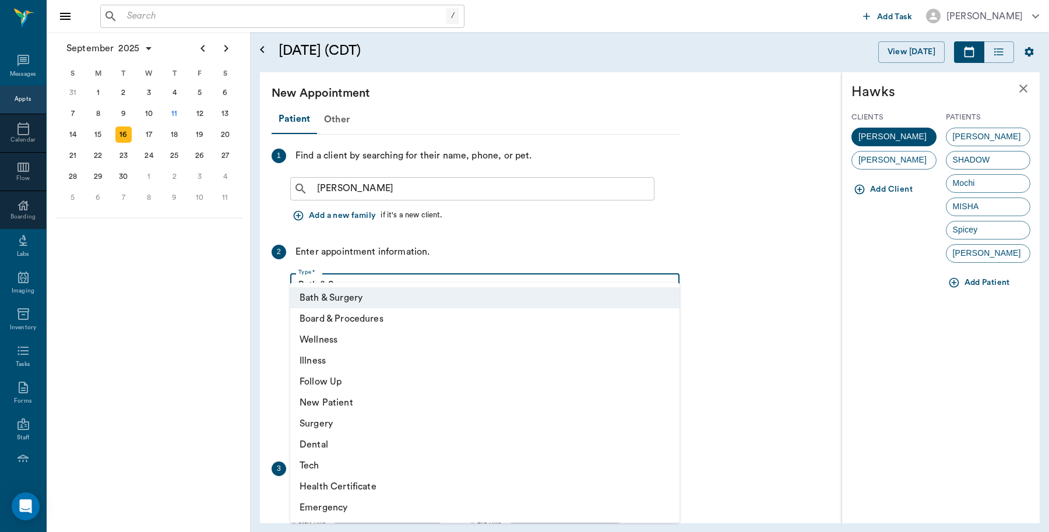
click at [333, 343] on li "Wellness" at bounding box center [484, 339] width 389 height 21
type input "65d2be4f46e3a538d89b8c14"
type input "08:30 AM"
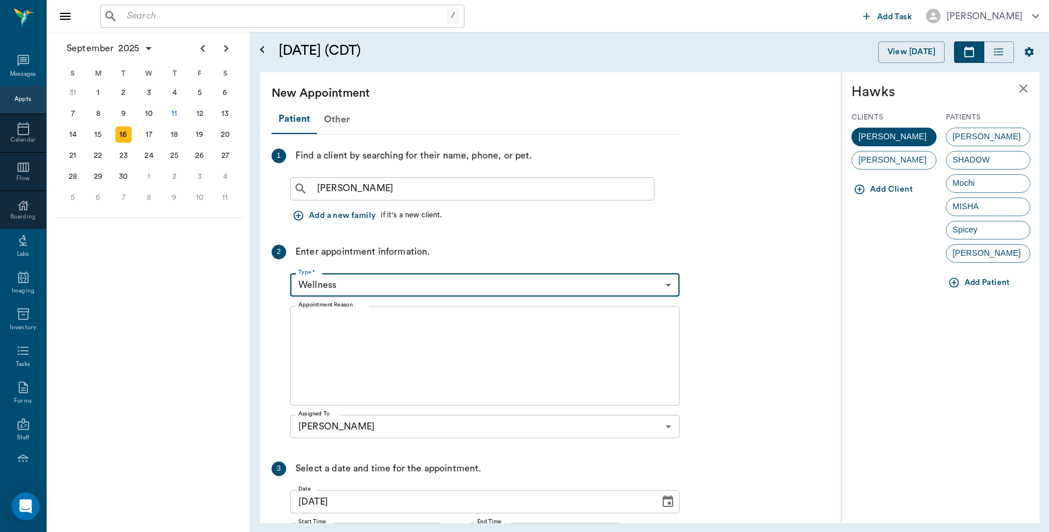
click at [340, 328] on textarea "Appointment Reason" at bounding box center [484, 356] width 373 height 80
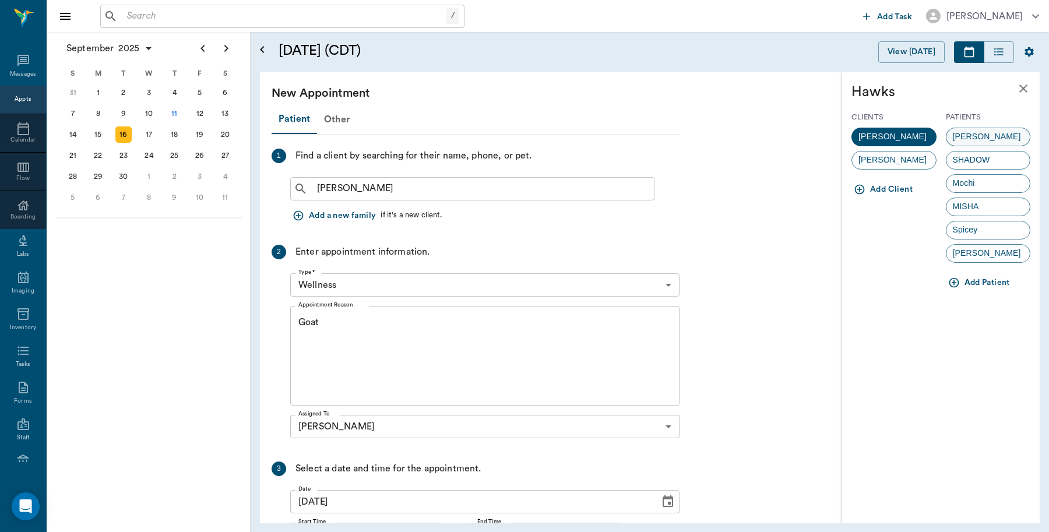
click at [972, 136] on span "Vincent" at bounding box center [987, 137] width 81 height 12
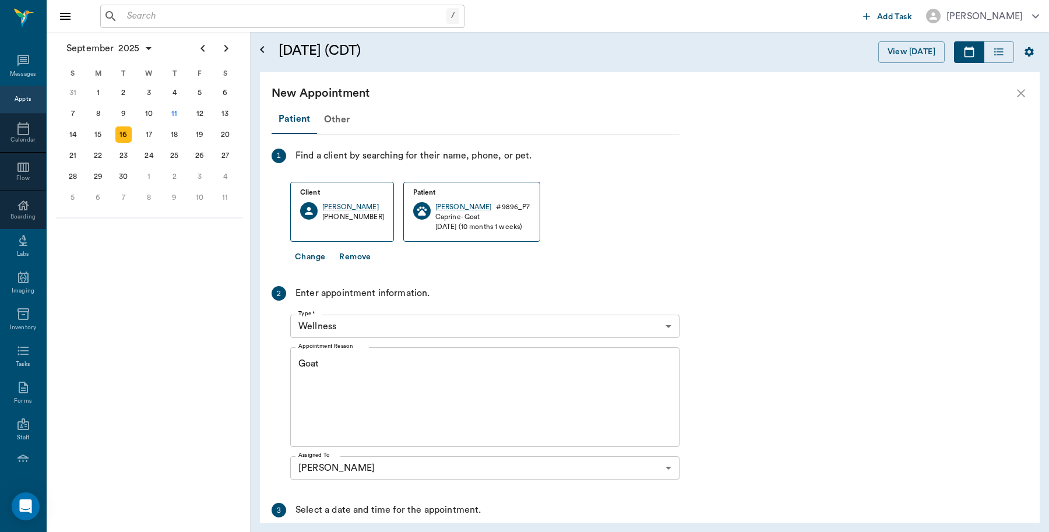
click at [396, 368] on textarea "Goat" at bounding box center [484, 397] width 373 height 80
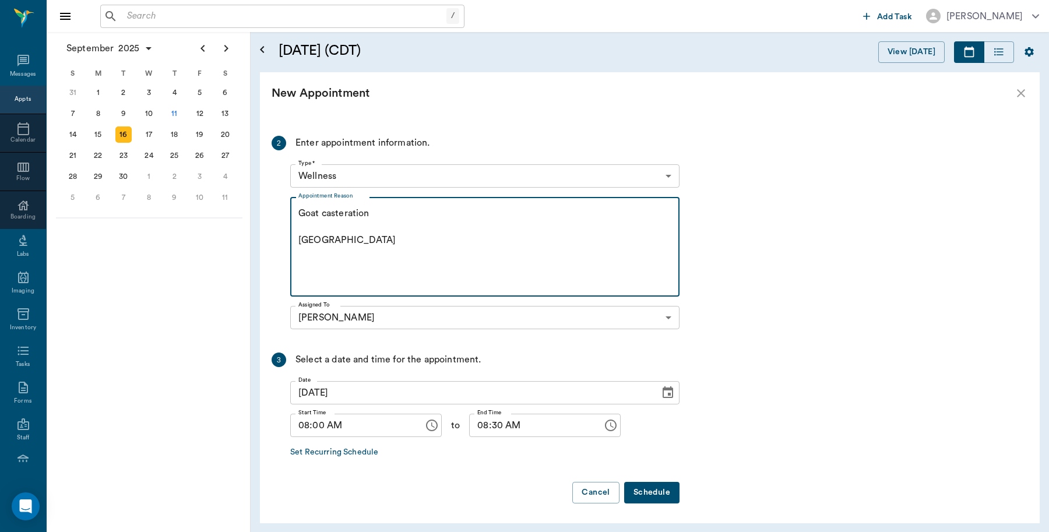
scroll to position [152, 0]
type textarea "Goat casteration Caryn"
click at [651, 496] on button "Schedule" at bounding box center [651, 492] width 55 height 22
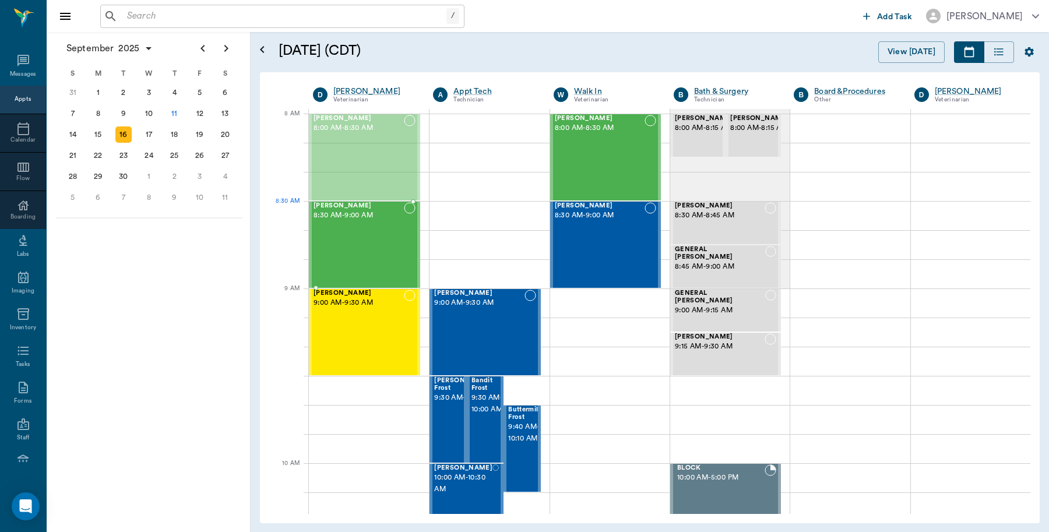
drag, startPoint x: 360, startPoint y: 135, endPoint x: 377, endPoint y: 220, distance: 86.2
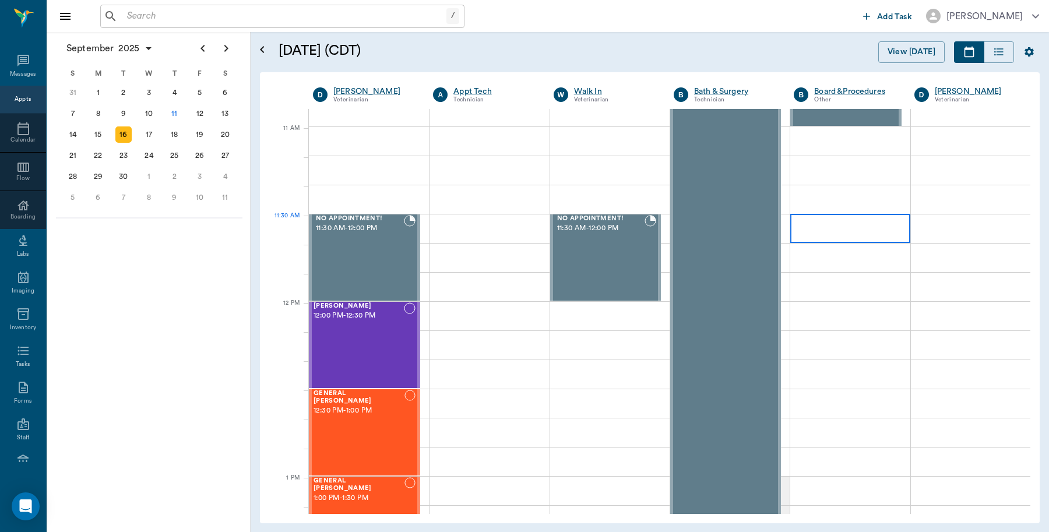
scroll to position [510, 0]
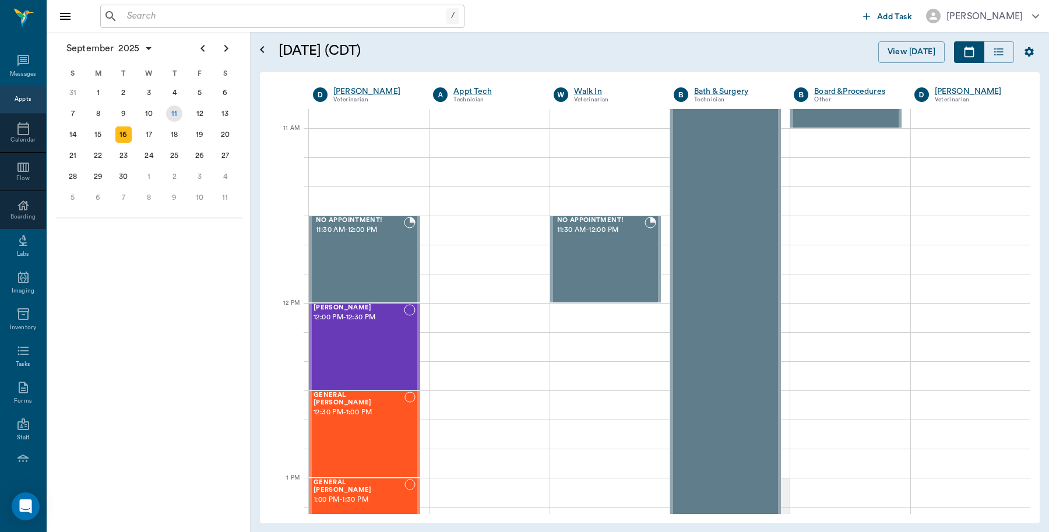
click at [181, 111] on div "11" at bounding box center [174, 114] width 16 height 16
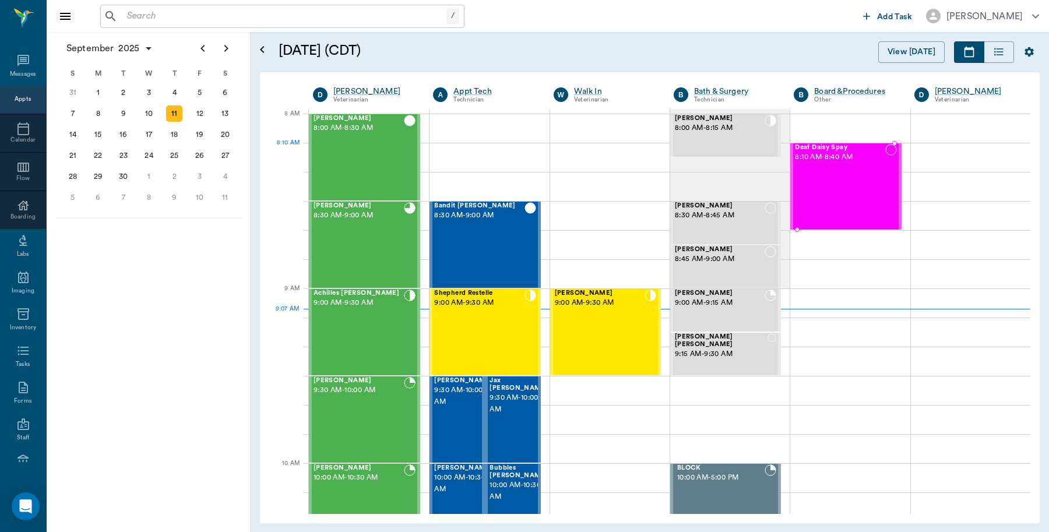
click at [812, 163] on span "8:10 AM - 8:40 AM" at bounding box center [840, 158] width 90 height 12
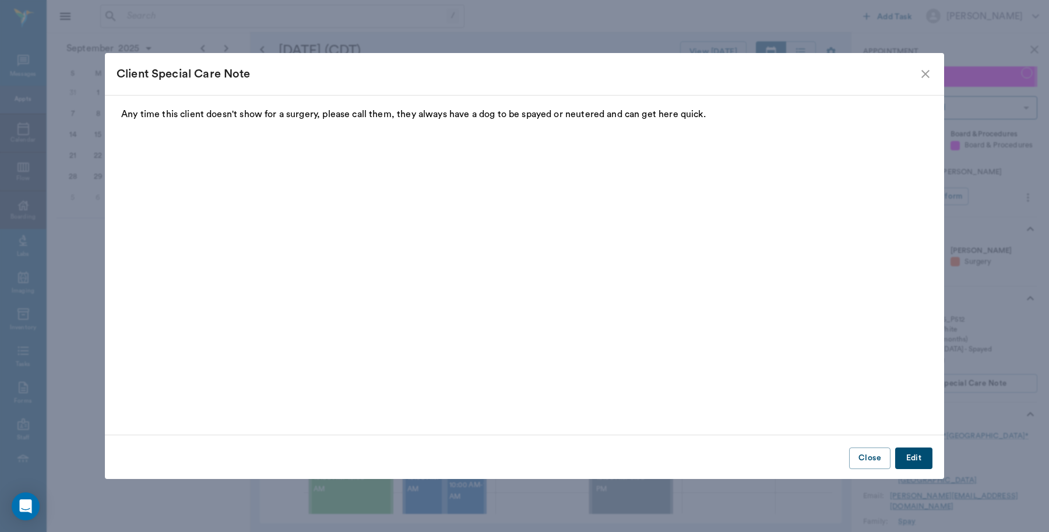
click at [928, 78] on icon "close" at bounding box center [926, 74] width 14 height 14
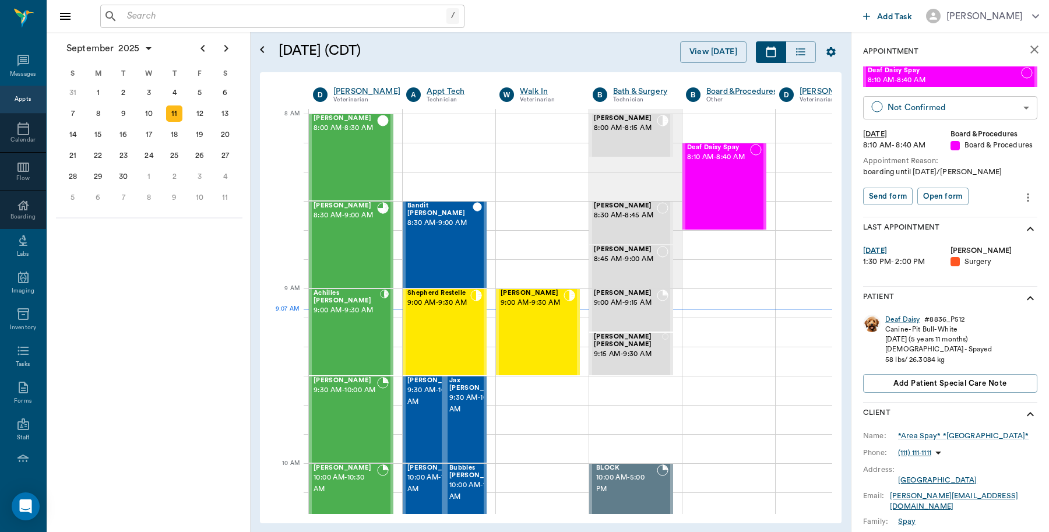
click at [951, 104] on body "/ ​ Add Task Dr. Bert Ellsworth Nectar Messages Appts Calendar Flow Boarding La…" at bounding box center [524, 266] width 1049 height 532
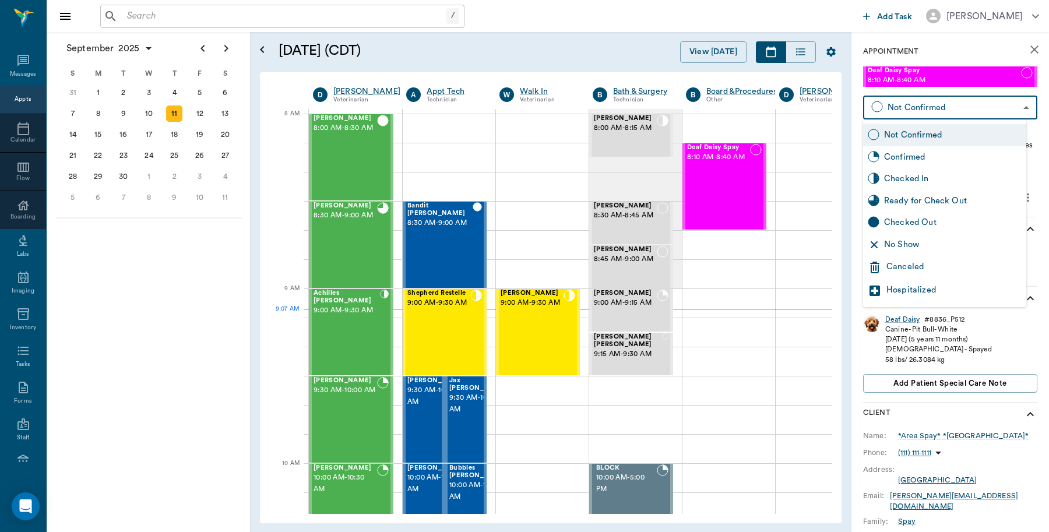
click at [919, 176] on div "Checked In" at bounding box center [953, 179] width 138 height 13
type input "CHECKED_IN"
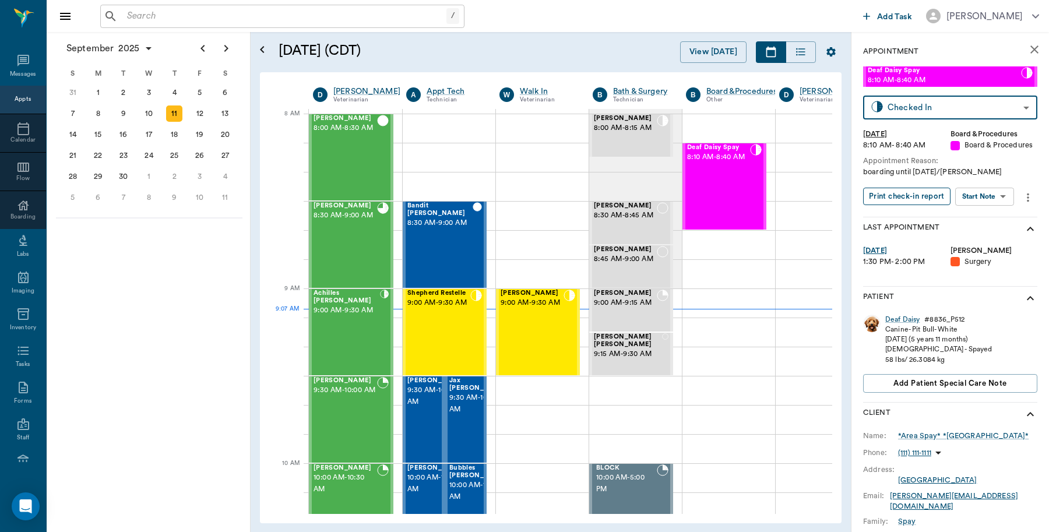
click at [908, 206] on button "Print check-in report" at bounding box center [906, 197] width 87 height 18
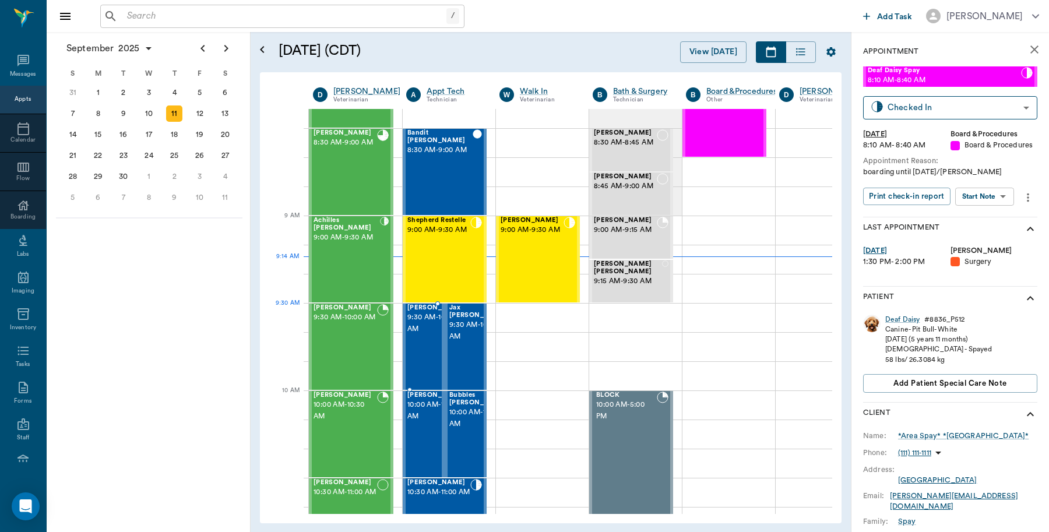
click at [426, 312] on span "[PERSON_NAME]" at bounding box center [436, 308] width 58 height 8
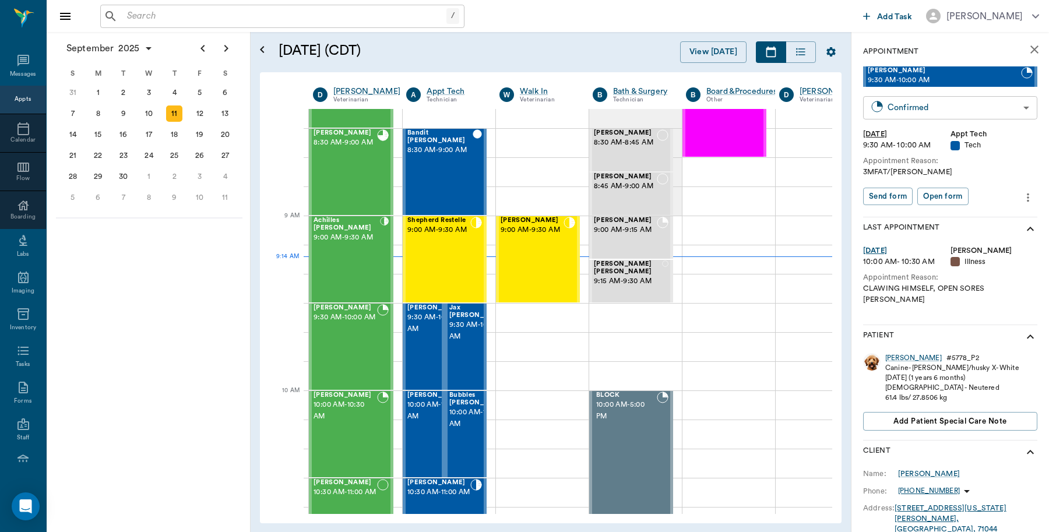
click at [934, 101] on body "/ ​ Add Task Dr. Bert Ellsworth Nectar Messages Appts Calendar Flow Boarding La…" at bounding box center [524, 266] width 1049 height 532
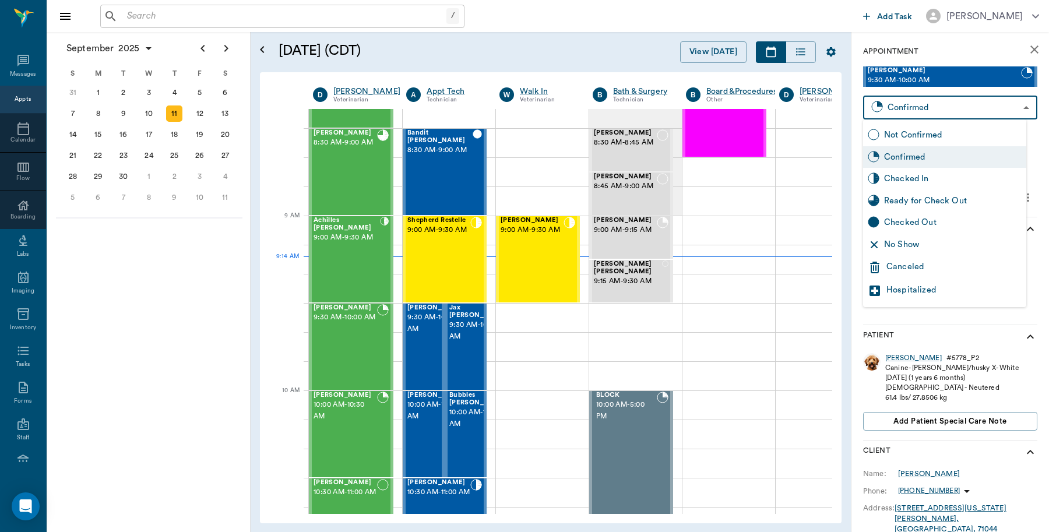
click at [888, 178] on div "Checked In" at bounding box center [953, 179] width 138 height 13
type input "CHECKED_IN"
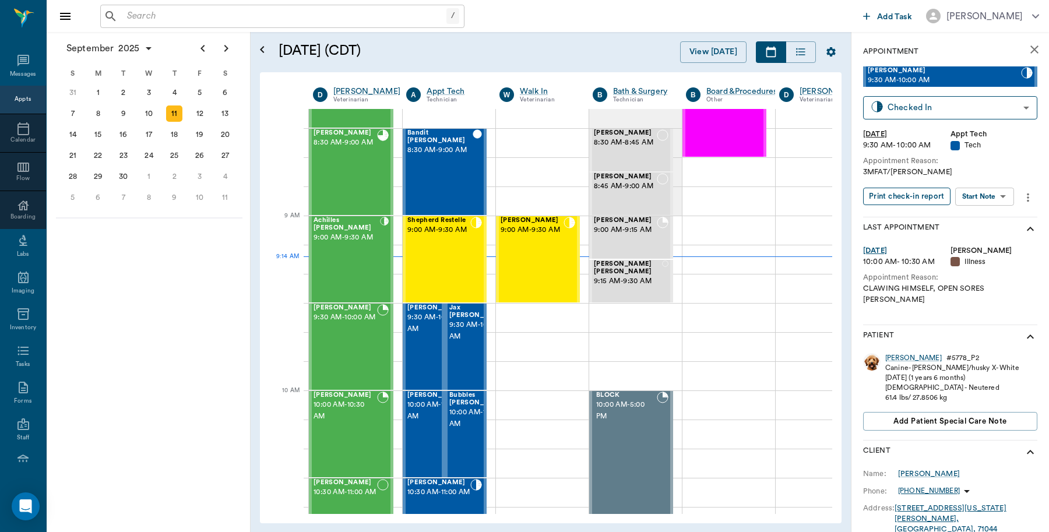
click at [925, 197] on button "Print check-in report" at bounding box center [906, 197] width 87 height 18
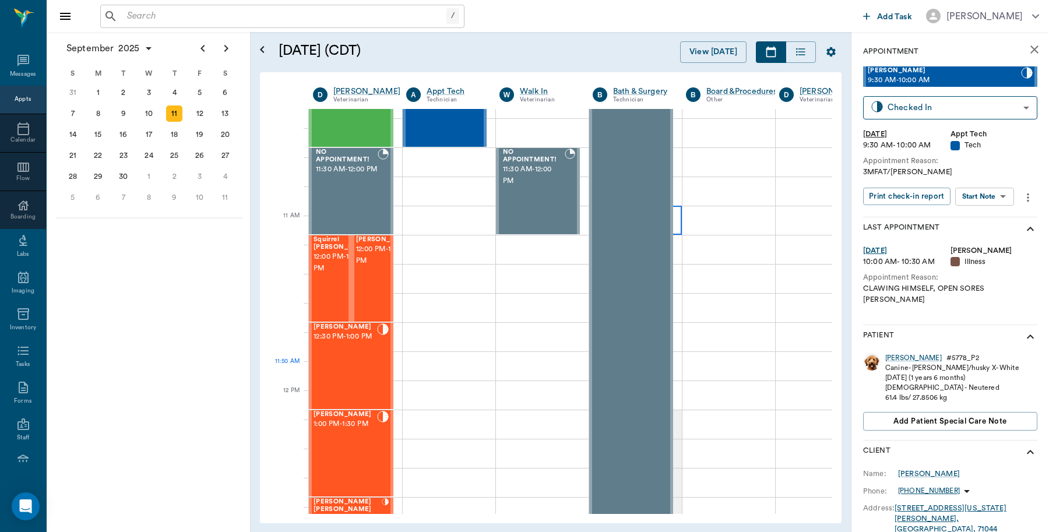
scroll to position [583, 0]
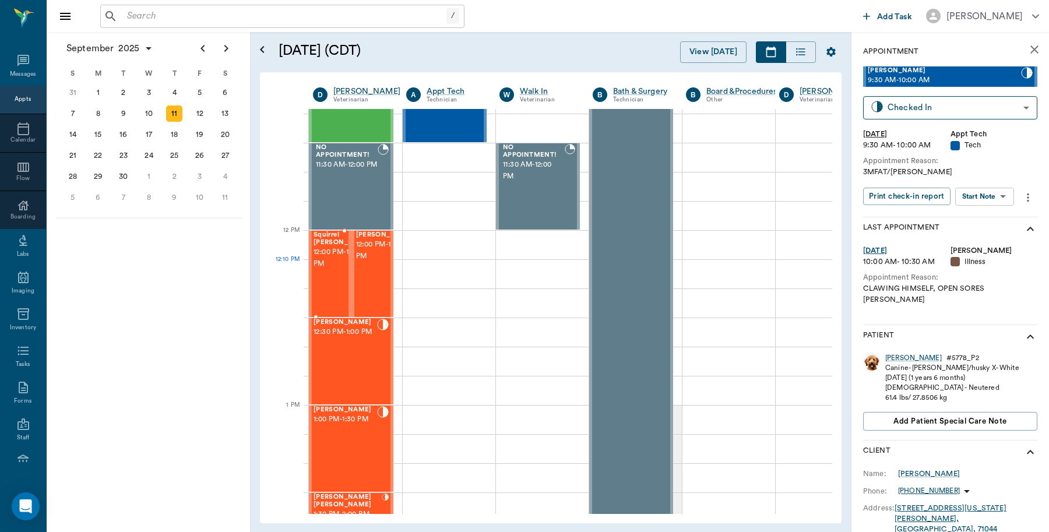
click at [324, 267] on span "12:00 PM - 12:30 PM" at bounding box center [343, 258] width 58 height 23
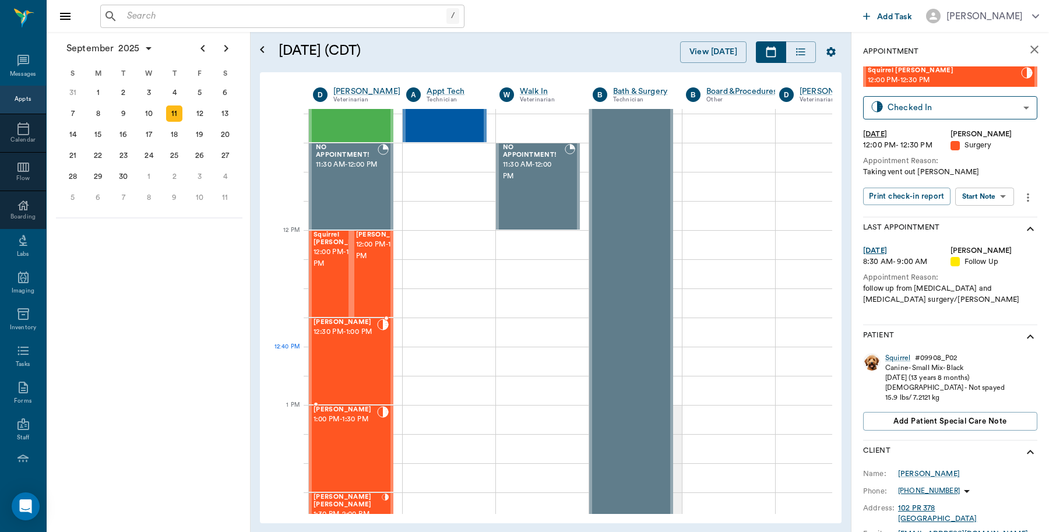
click at [342, 353] on div "Artie Hawkins 12:30 PM - 1:00 PM" at bounding box center [346, 361] width 64 height 85
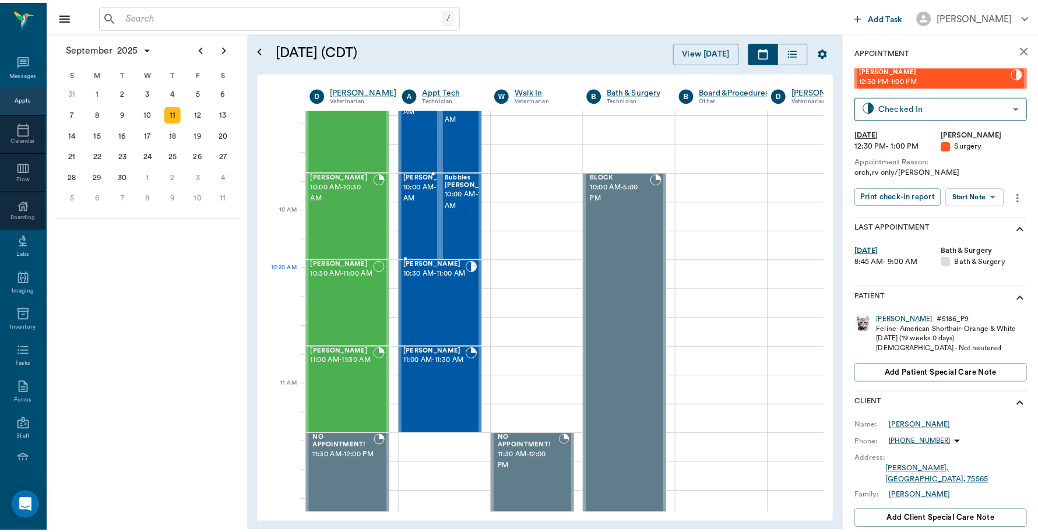
scroll to position [219, 0]
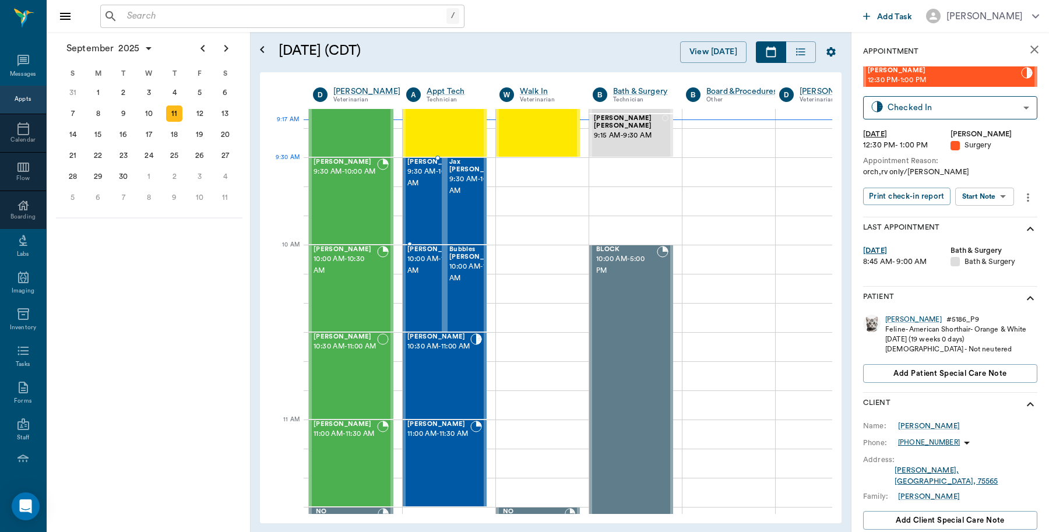
click at [423, 174] on span "9:30 AM - 10:00 AM" at bounding box center [436, 177] width 58 height 23
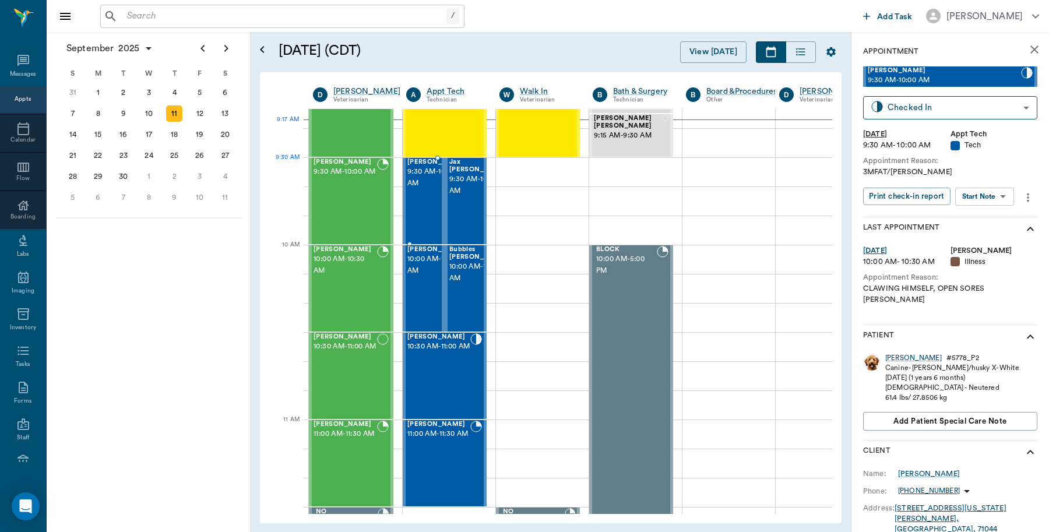
type input "READY_TO_CHECKOUT"
click at [890, 354] on div "Cooper" at bounding box center [914, 359] width 57 height 10
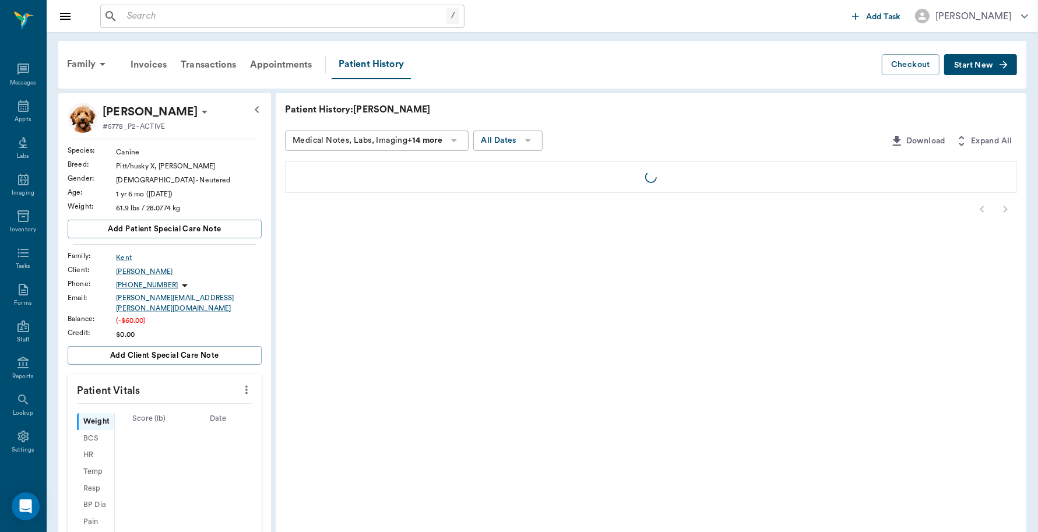
scroll to position [3, 0]
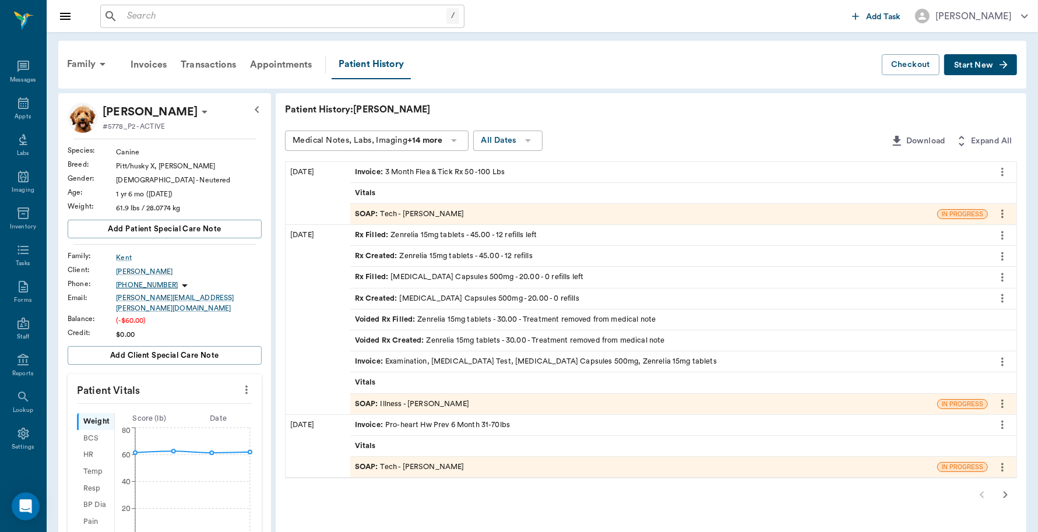
click at [487, 168] on div "Invoice : 3 Month Flea & Tick Rx 50 -100 Lbs" at bounding box center [430, 172] width 150 height 11
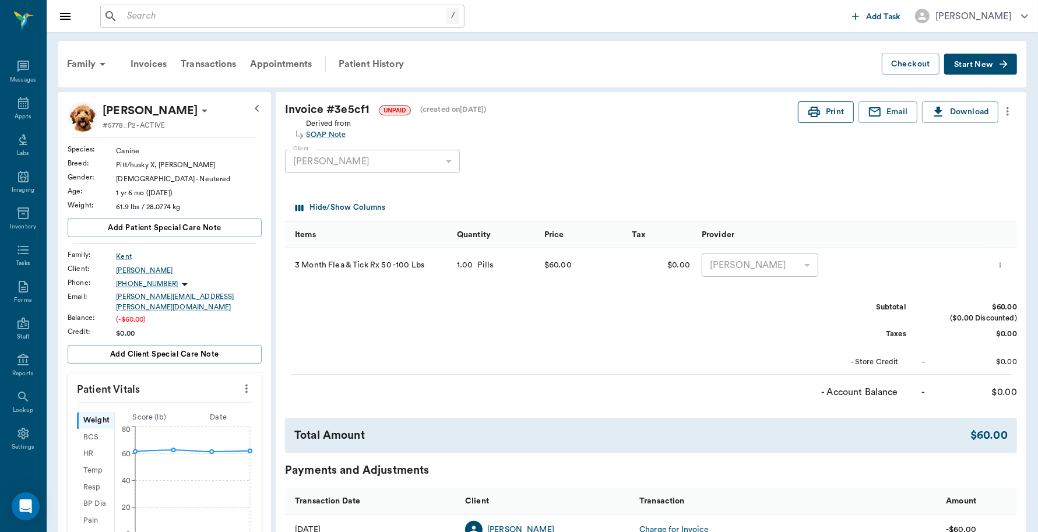
click at [822, 112] on button "Print" at bounding box center [826, 112] width 56 height 22
click at [16, 104] on icon at bounding box center [23, 103] width 14 height 14
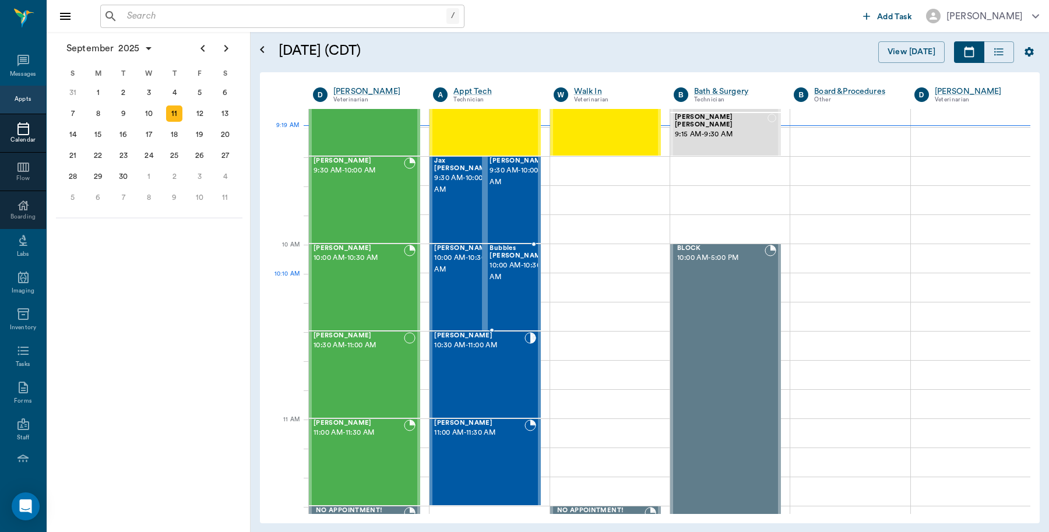
scroll to position [219, 0]
click at [521, 187] on span "9:30 AM - 10:00 AM" at bounding box center [519, 177] width 58 height 23
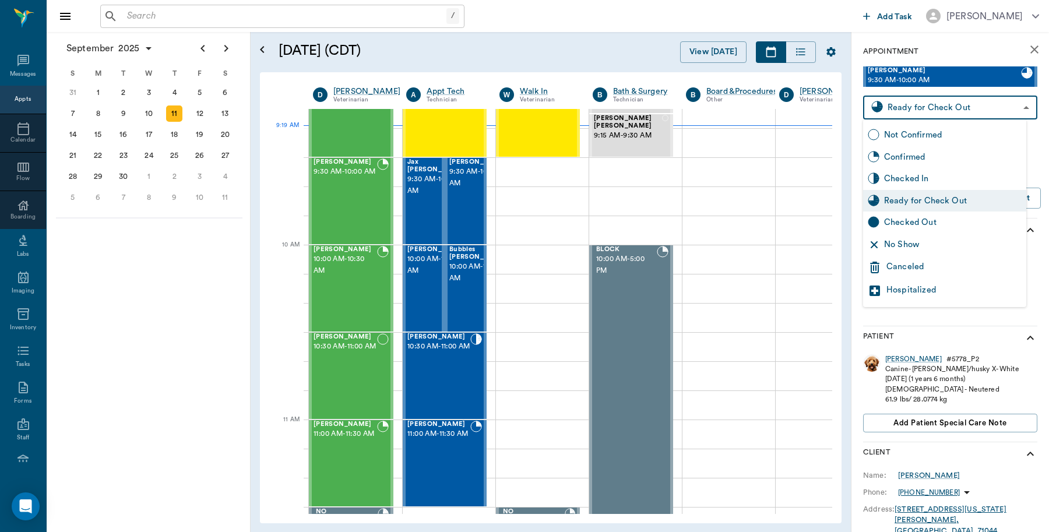
click at [952, 110] on body "/ ​ Add Task Dr. Bert Ellsworth Nectar Messages Appts Calendar Flow Boarding La…" at bounding box center [524, 266] width 1049 height 532
click at [915, 225] on div "Checked Out" at bounding box center [953, 222] width 138 height 13
type input "CHECKED_OUT"
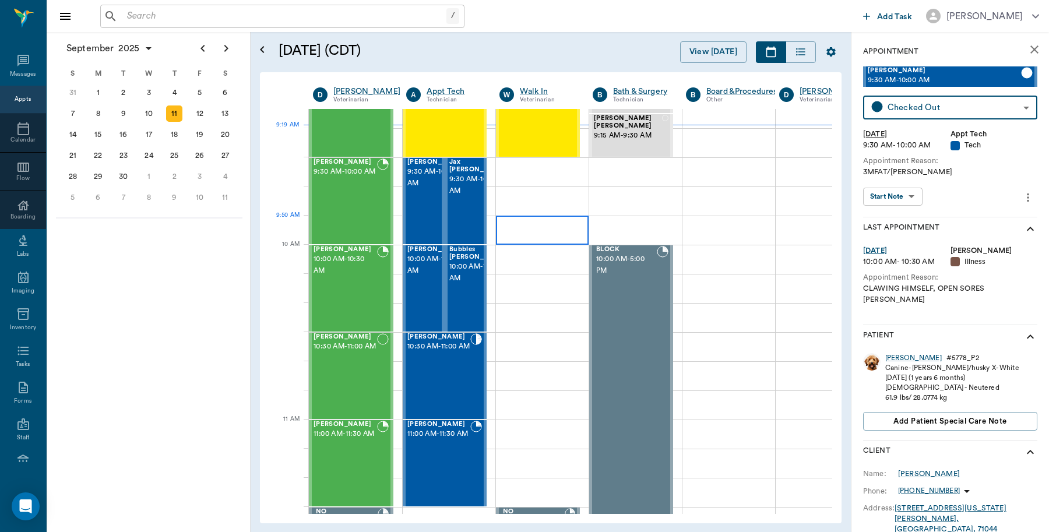
scroll to position [510, 0]
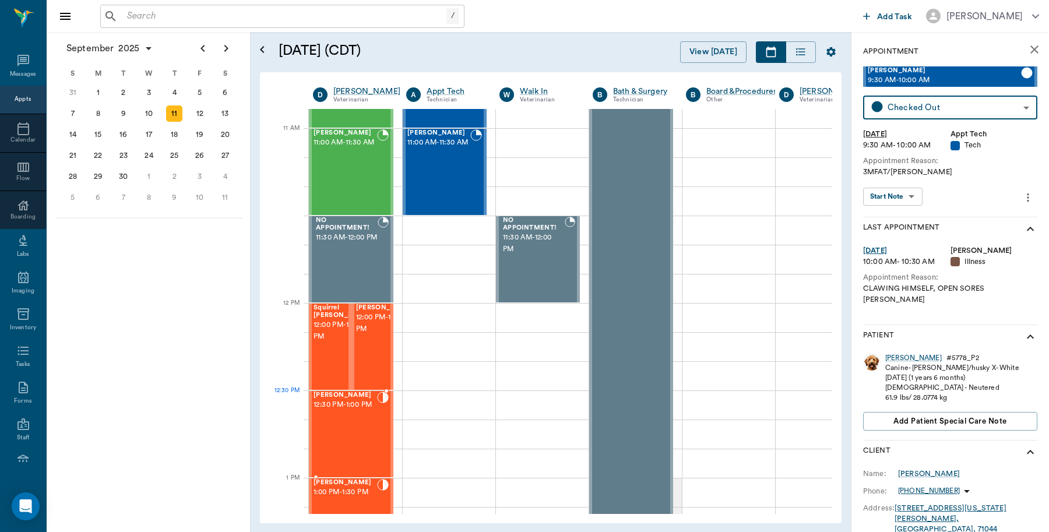
click at [344, 411] on span "12:30 PM - 1:00 PM" at bounding box center [346, 405] width 64 height 12
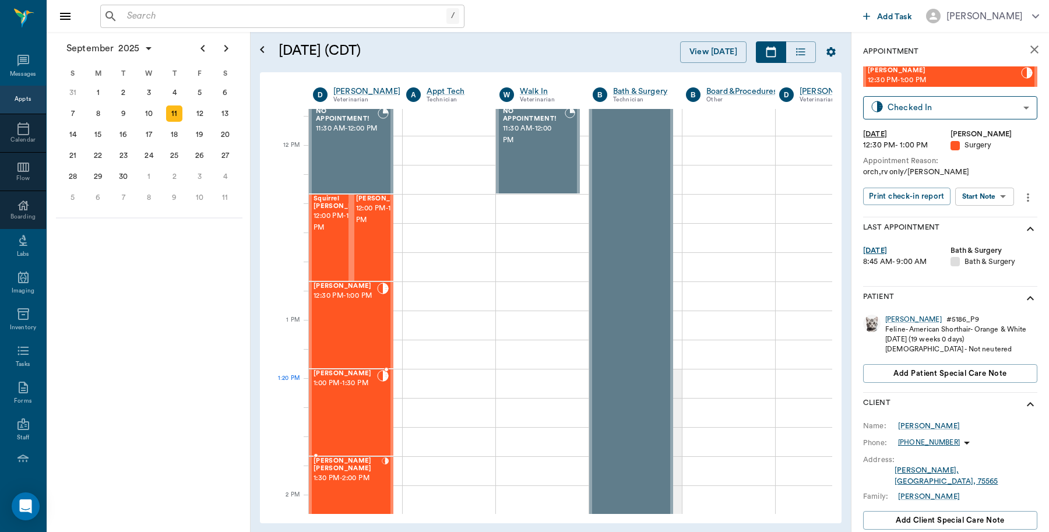
scroll to position [729, 0]
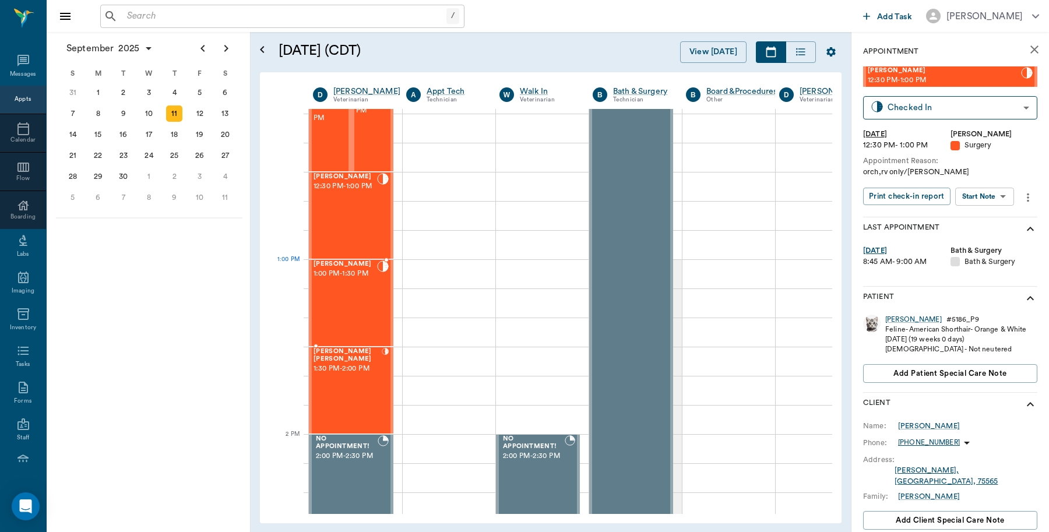
click at [347, 283] on div "Mocha Dykes 1:00 PM - 1:30 PM" at bounding box center [346, 303] width 64 height 85
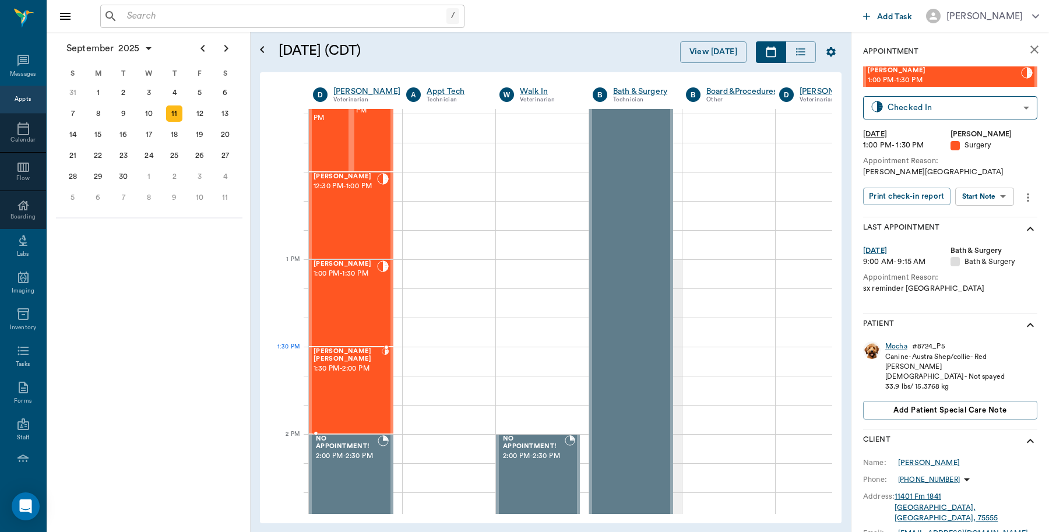
click at [350, 363] on span "1:30 PM - 2:00 PM" at bounding box center [348, 369] width 68 height 12
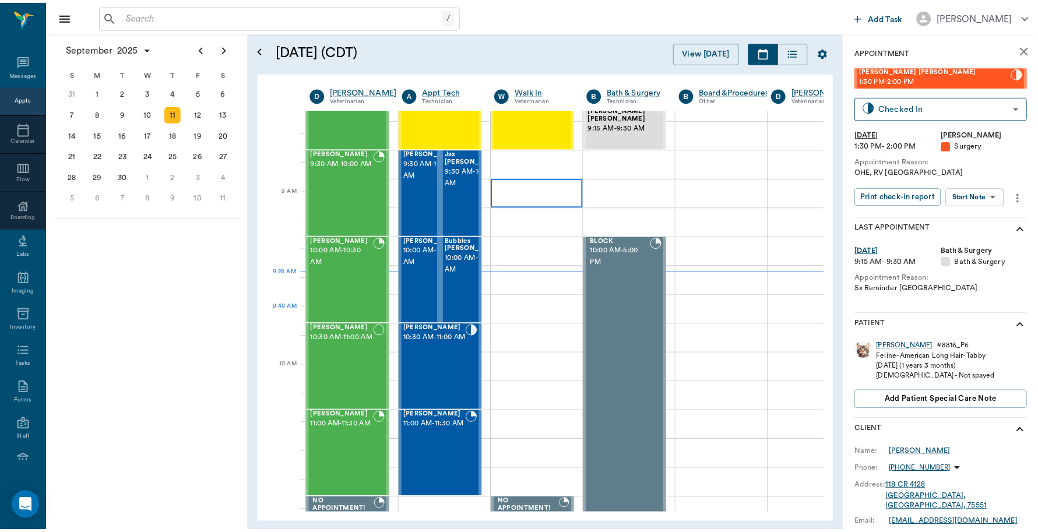
scroll to position [73, 0]
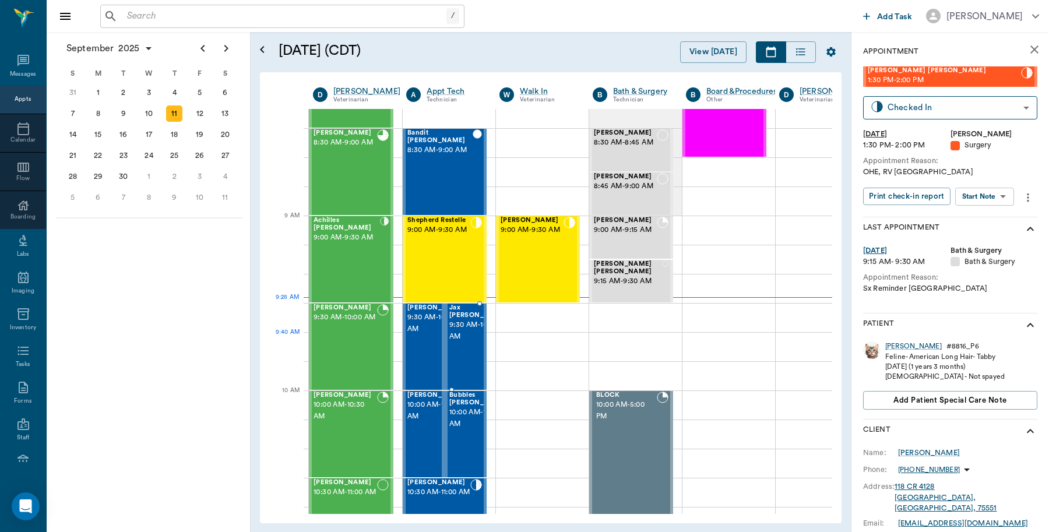
click at [474, 343] on span "9:30 AM - 10:00 AM" at bounding box center [478, 330] width 58 height 23
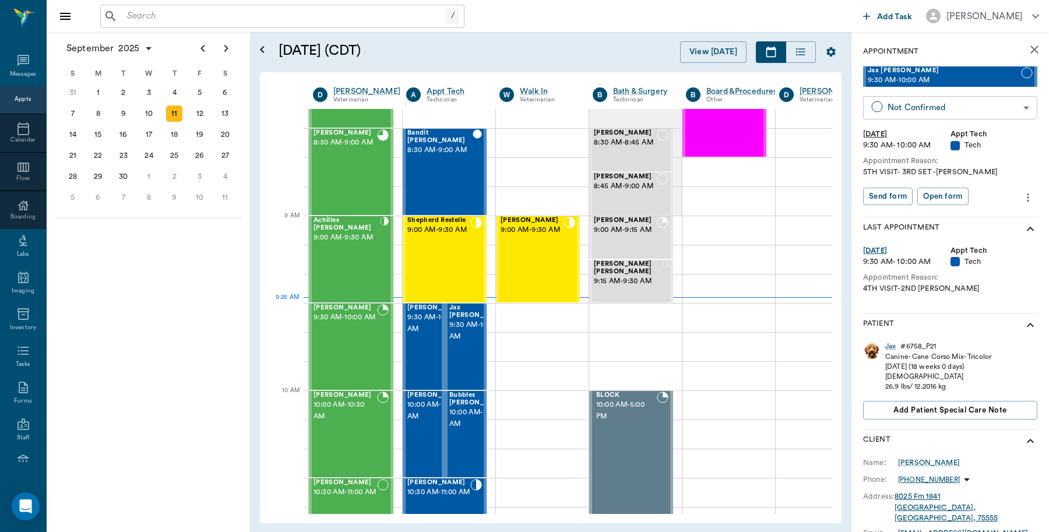
click at [920, 108] on body "/ ​ Add Task Dr. Bert Ellsworth Nectar Messages Appts Calendar Flow Boarding La…" at bounding box center [524, 266] width 1049 height 532
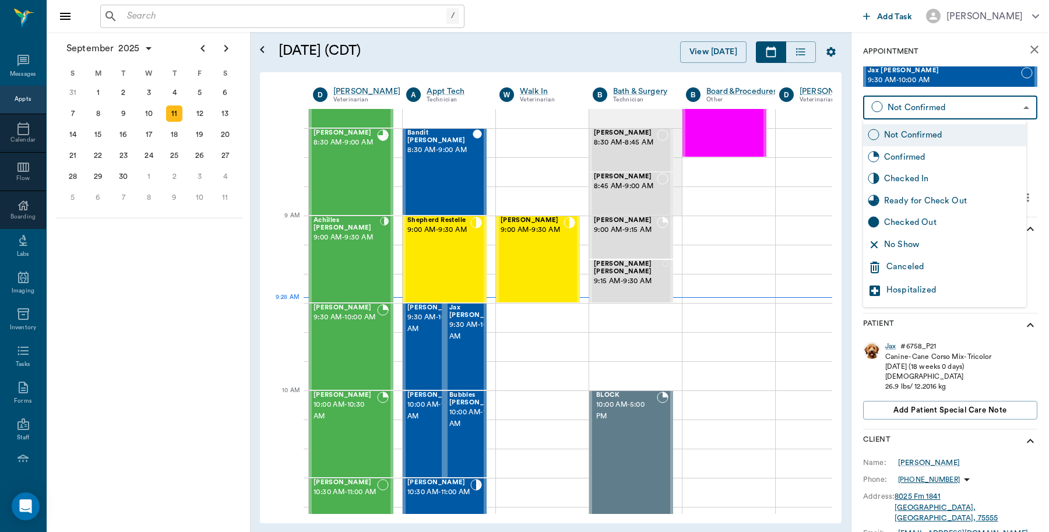
click at [902, 181] on div "Checked In" at bounding box center [953, 179] width 138 height 13
type input "CHECKED_IN"
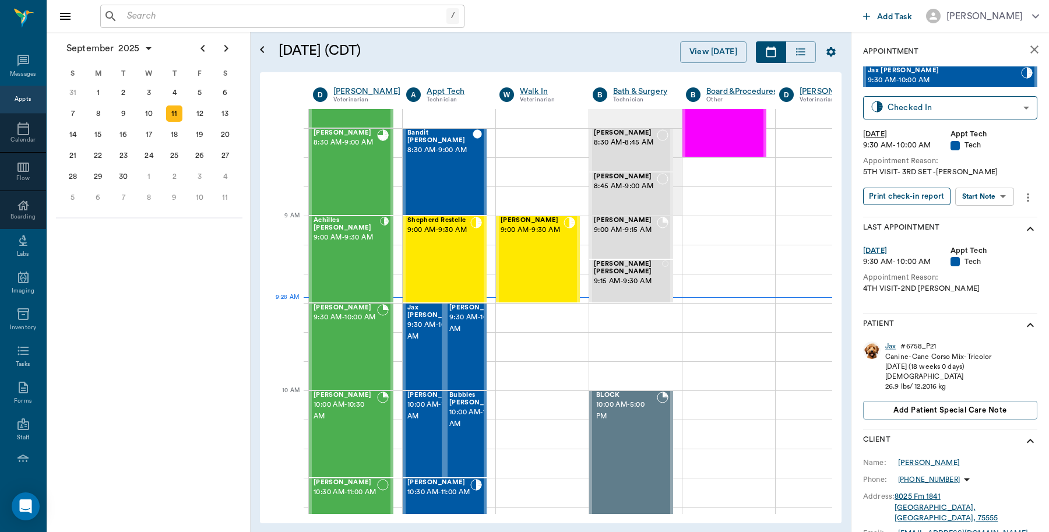
click at [929, 199] on button "Print check-in report" at bounding box center [906, 197] width 87 height 18
click at [356, 232] on span "9:00 AM - 9:30 AM" at bounding box center [347, 238] width 66 height 12
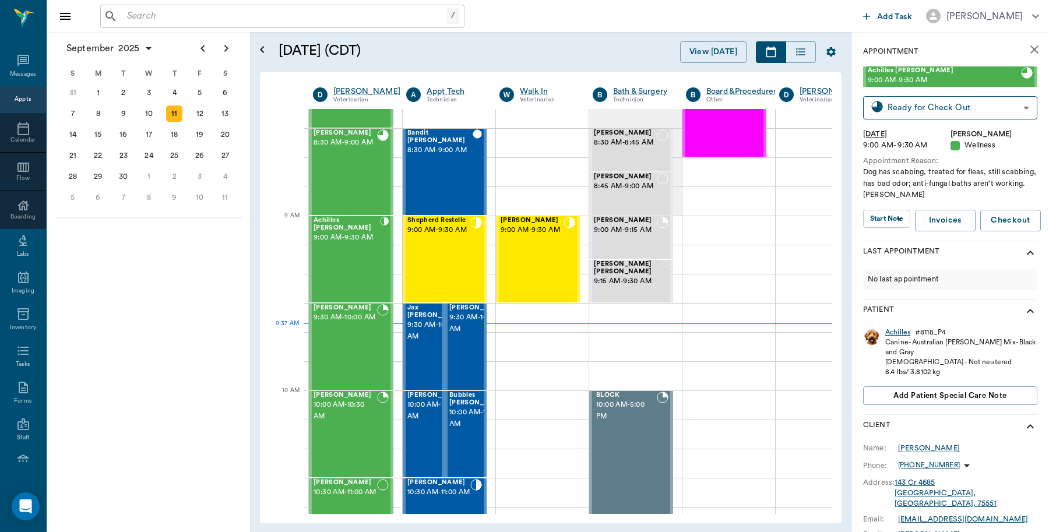
click at [898, 329] on div "Achilles" at bounding box center [898, 333] width 25 height 10
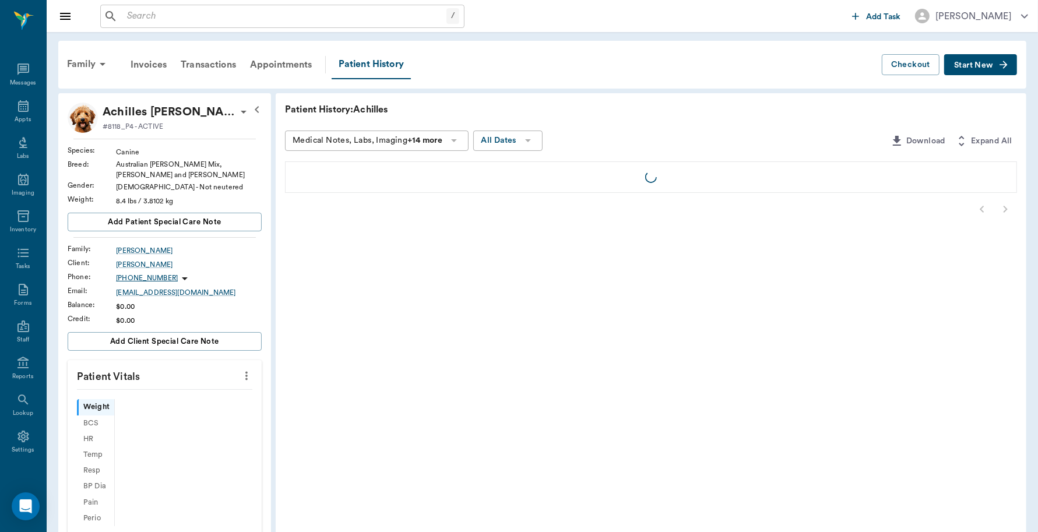
scroll to position [3, 0]
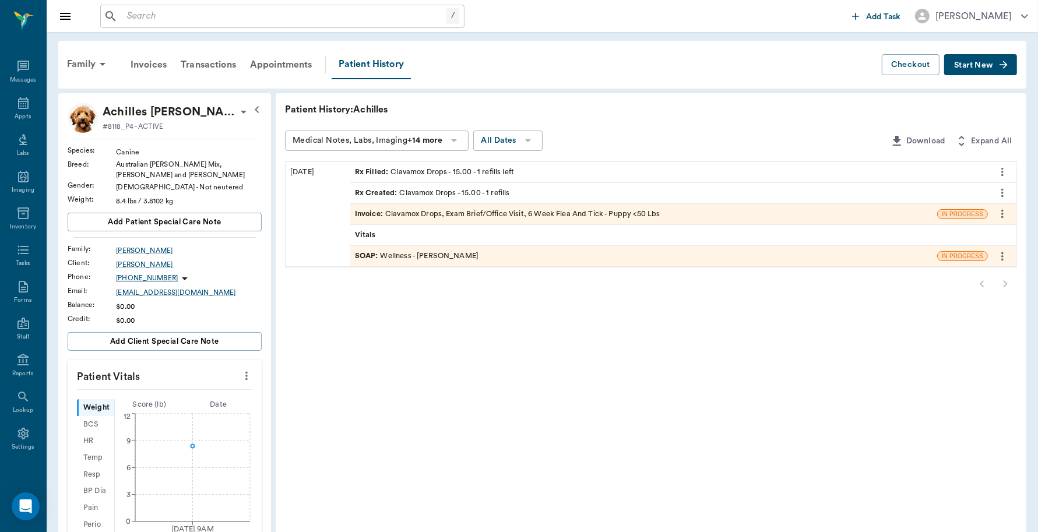
click at [557, 216] on div "Invoice : Clavamox Drops, Exam Brief/Office Visit, 6 Week Flea And Tick - Puppy…" at bounding box center [507, 214] width 305 height 11
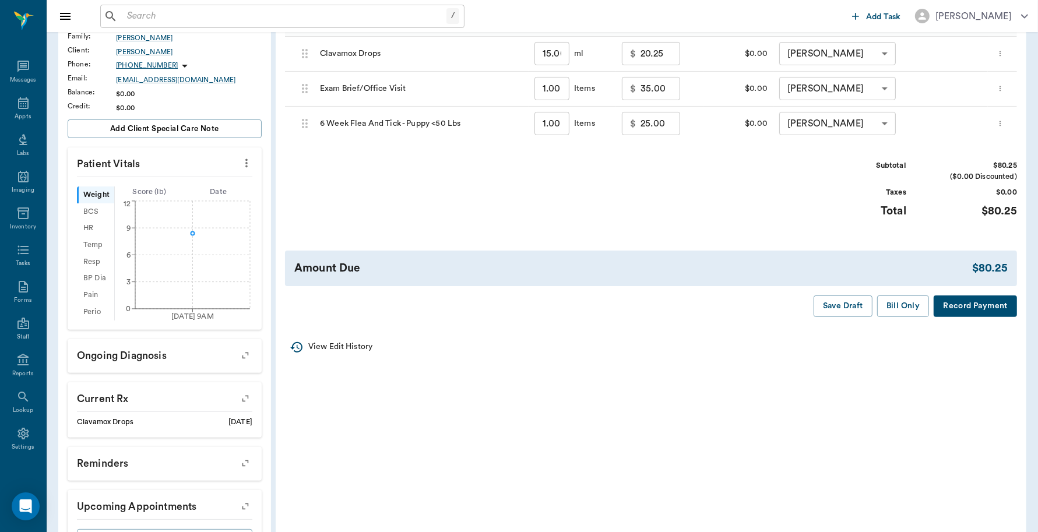
scroll to position [219, 0]
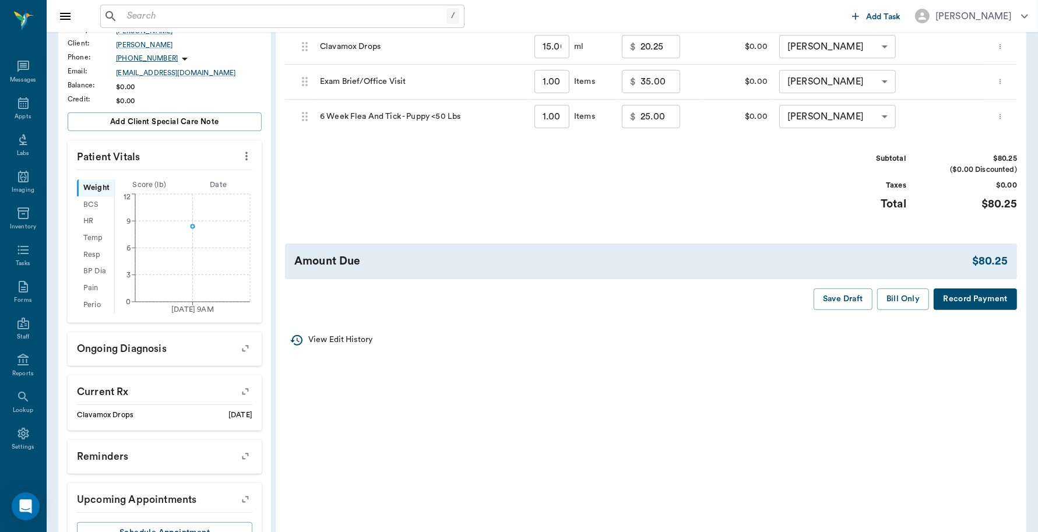
click at [976, 300] on button "Record Payment" at bounding box center [975, 300] width 83 height 22
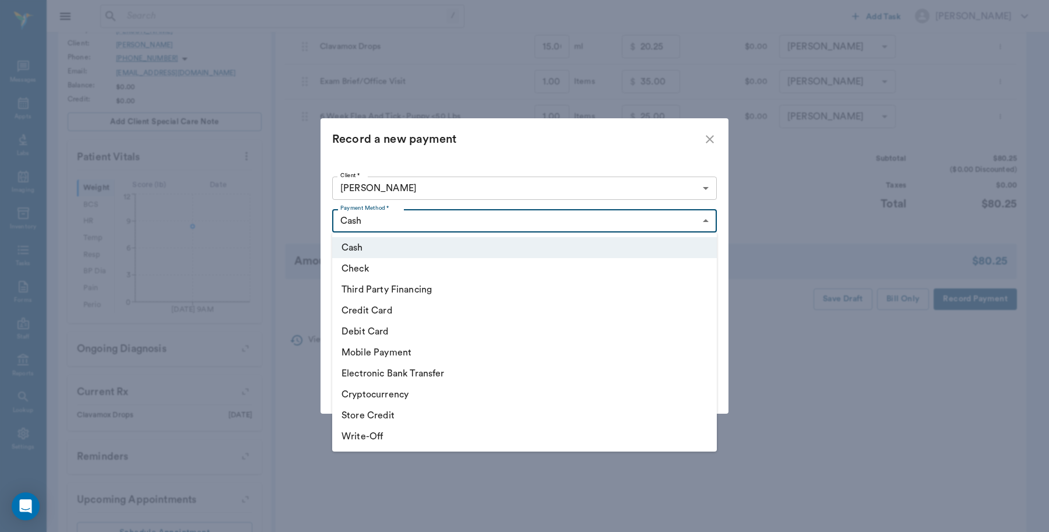
click at [398, 222] on body "/ ​ Add Task Dr. Bert Ellsworth Nectar Messages Appts Labs Imaging Inventory Ta…" at bounding box center [524, 180] width 1049 height 799
click at [377, 331] on li "Debit Card" at bounding box center [524, 331] width 385 height 21
type input "DEBIT_CARD"
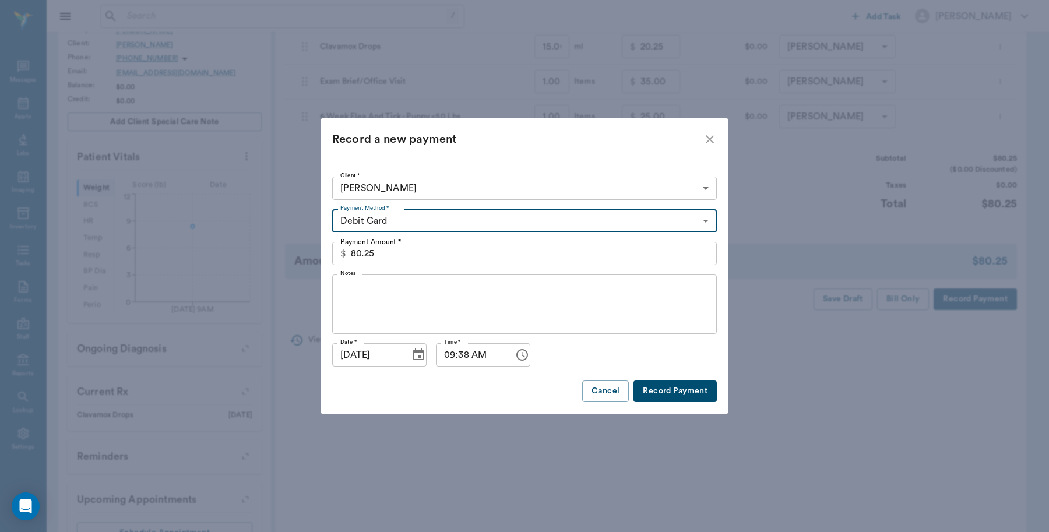
click at [691, 392] on button "Record Payment" at bounding box center [675, 392] width 83 height 22
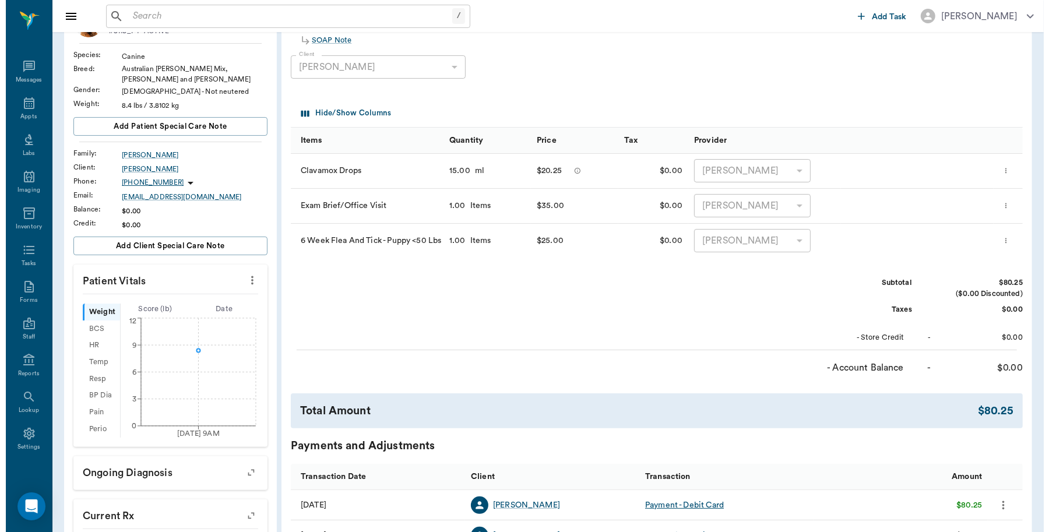
scroll to position [0, 0]
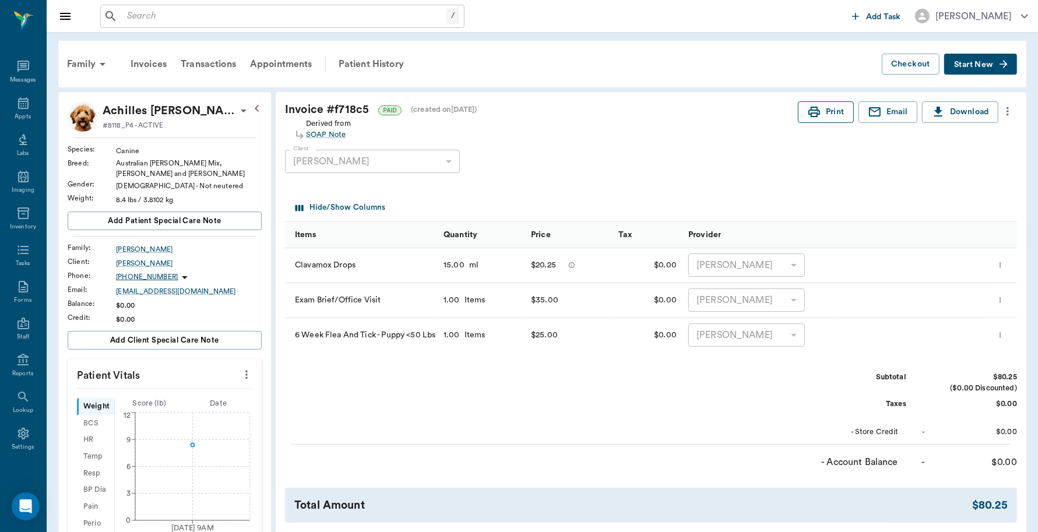
click at [807, 106] on icon "button" at bounding box center [814, 112] width 14 height 14
click at [15, 114] on div "Appts" at bounding box center [23, 117] width 16 height 9
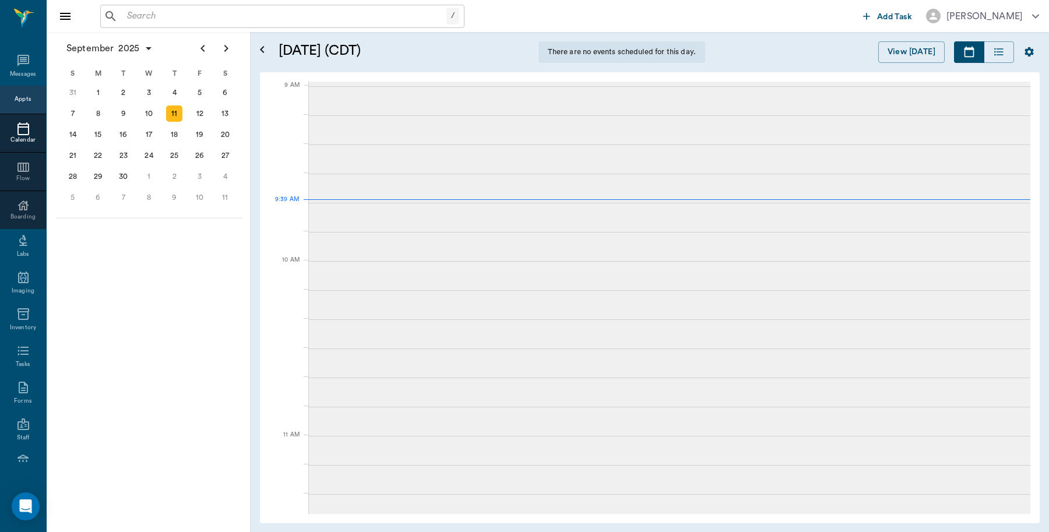
scroll to position [176, 0]
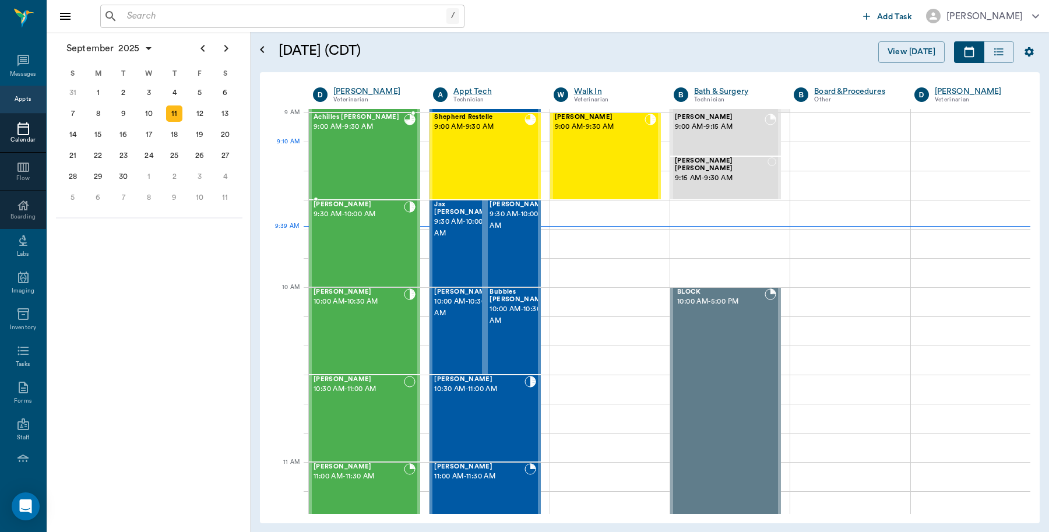
click at [357, 145] on div "Achilles Hopfinger 9:00 AM - 9:30 AM" at bounding box center [359, 156] width 90 height 85
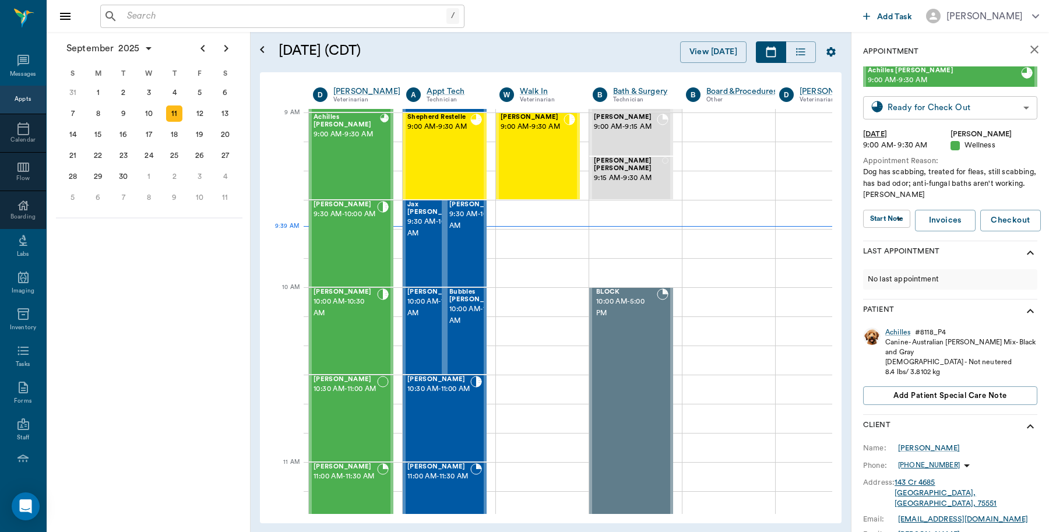
click at [956, 110] on body "/ ​ Add Task Dr. Bert Ellsworth Nectar Messages Appts Calendar Flow Boarding La…" at bounding box center [524, 266] width 1049 height 532
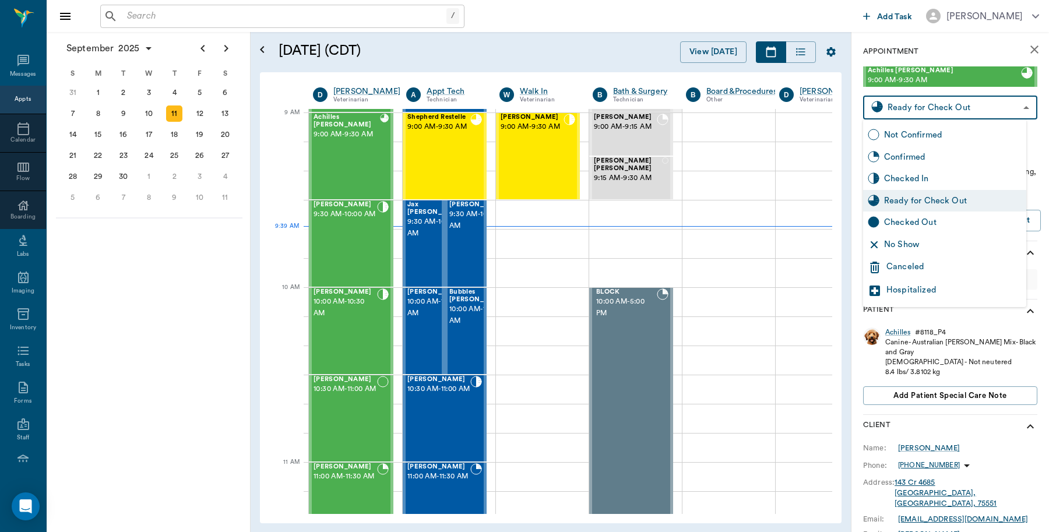
click at [924, 224] on div "Checked Out" at bounding box center [953, 222] width 138 height 13
type input "CHECKED_OUT"
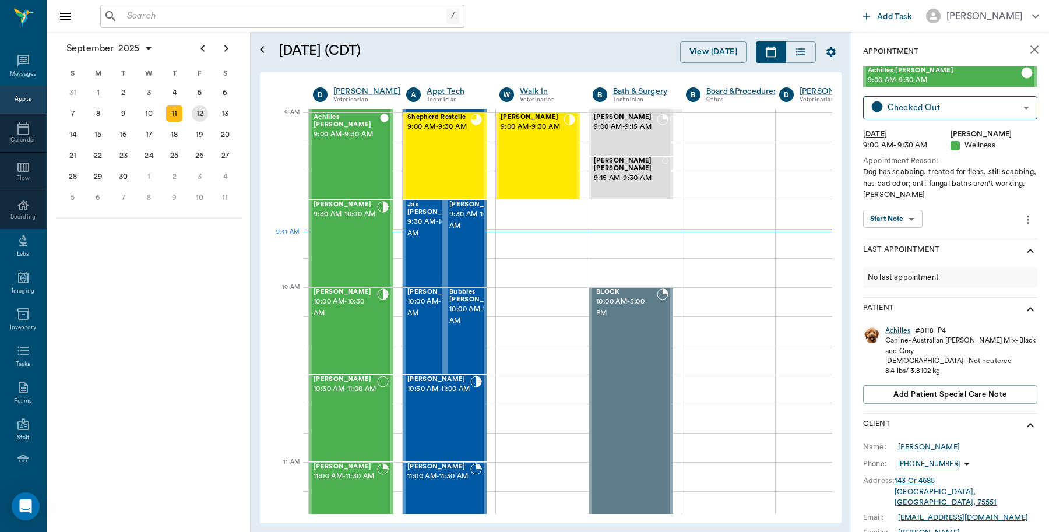
click at [204, 114] on div "12" at bounding box center [200, 114] width 16 height 16
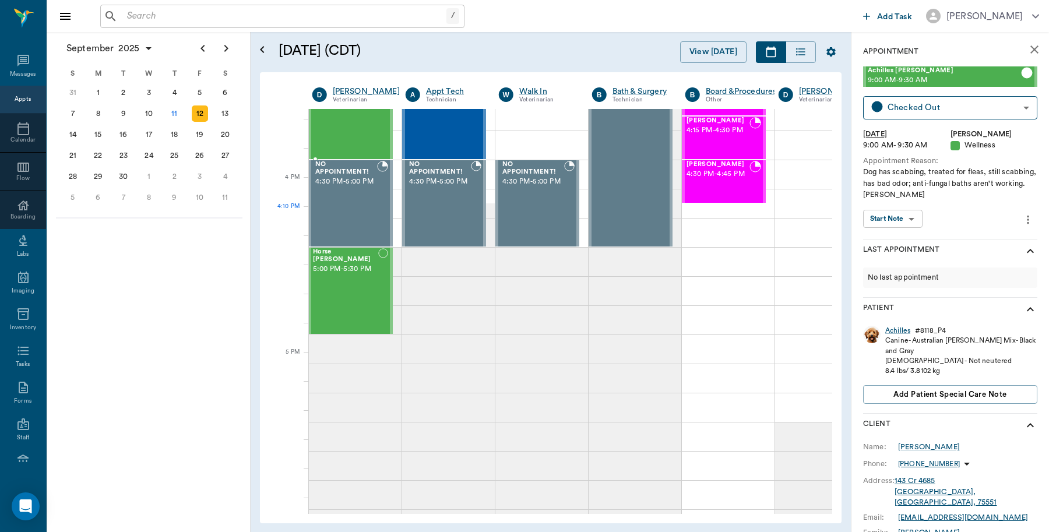
scroll to position [1530, 1]
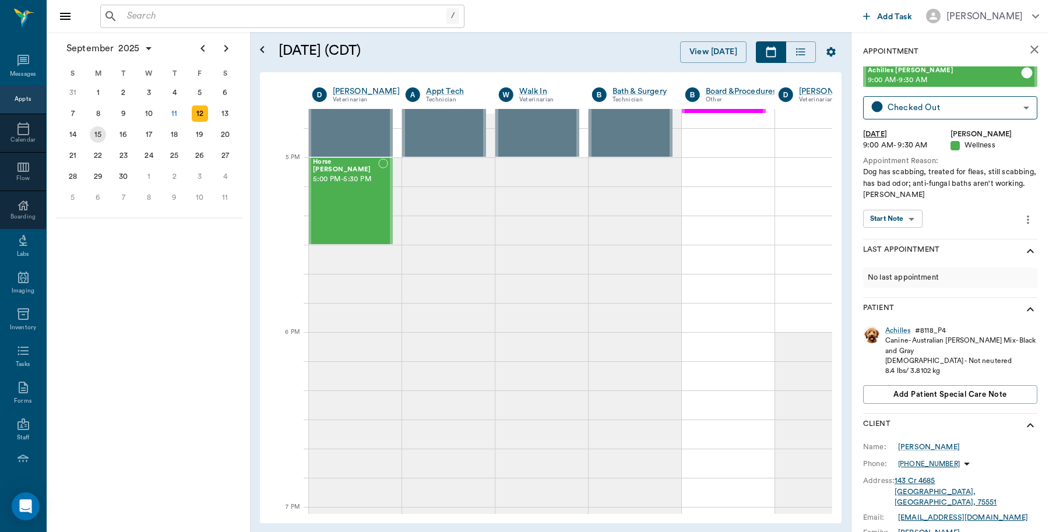
click at [94, 133] on div "15" at bounding box center [98, 135] width 16 height 16
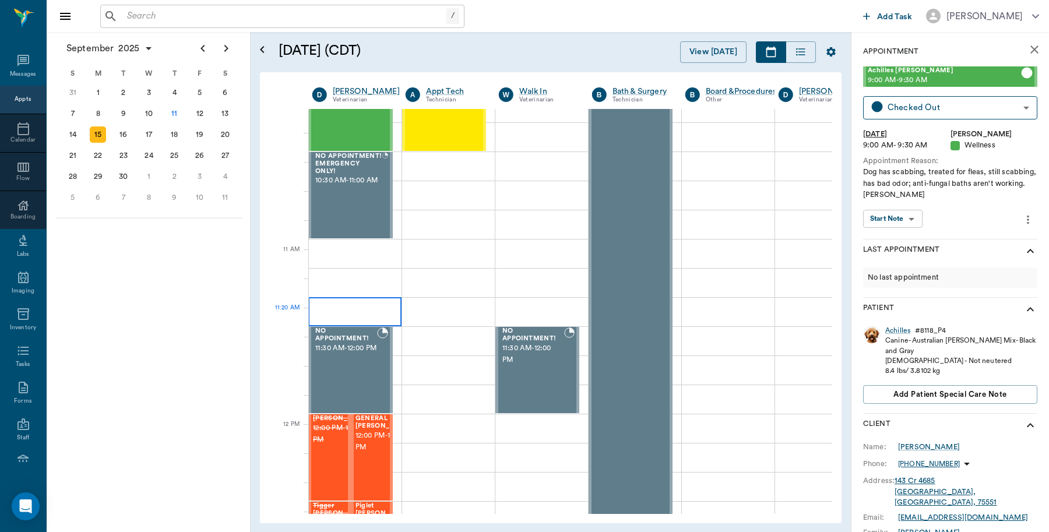
scroll to position [364, 1]
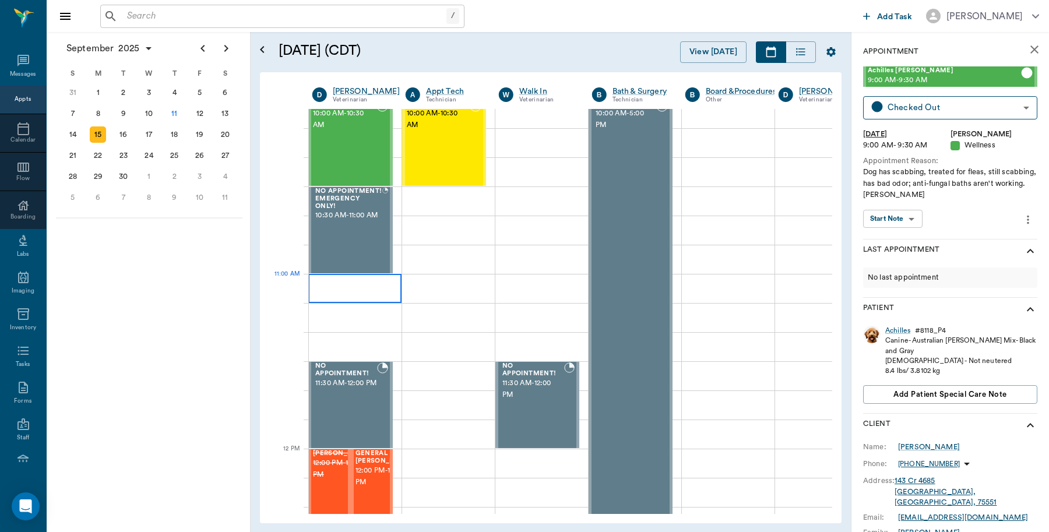
click at [359, 296] on div at bounding box center [354, 288] width 93 height 29
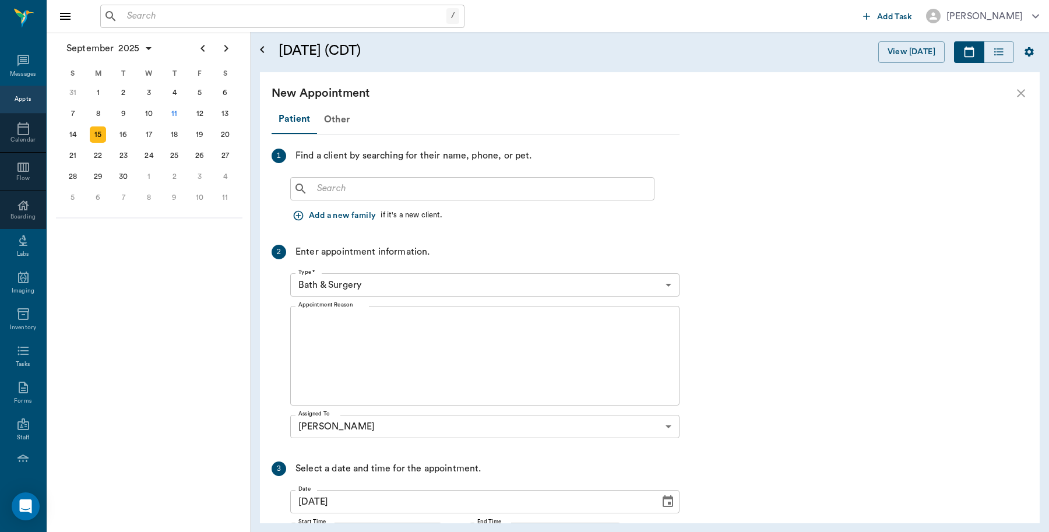
scroll to position [364, 0]
click at [403, 194] on input "text" at bounding box center [480, 189] width 337 height 16
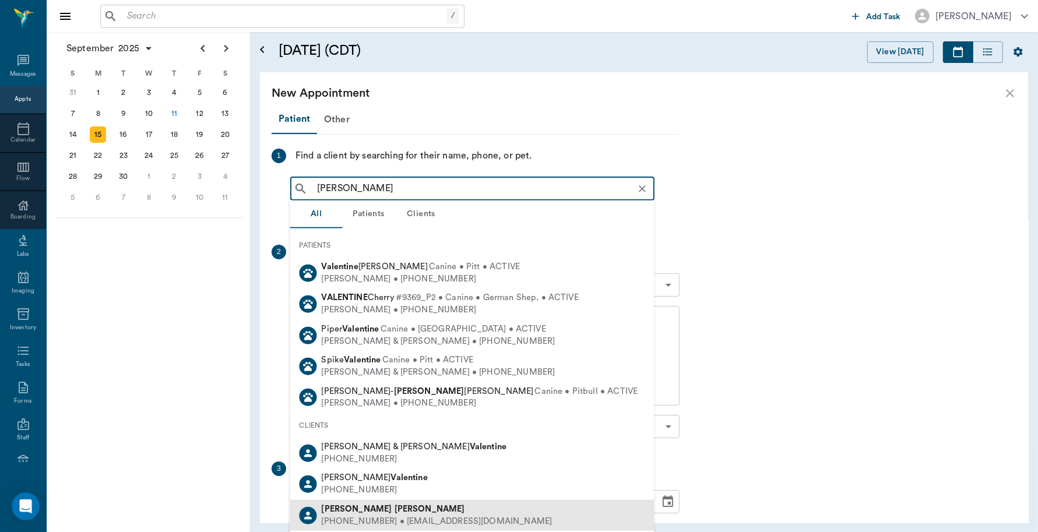
click at [395, 511] on b "Valentin" at bounding box center [430, 509] width 71 height 9
type input "Michelle VAlentine"
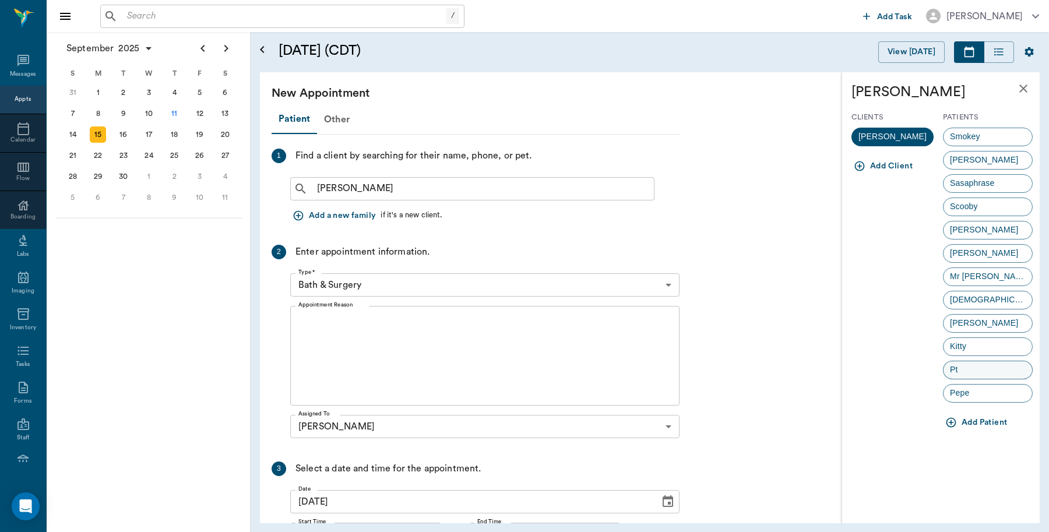
click at [976, 367] on div "Pt" at bounding box center [988, 370] width 90 height 19
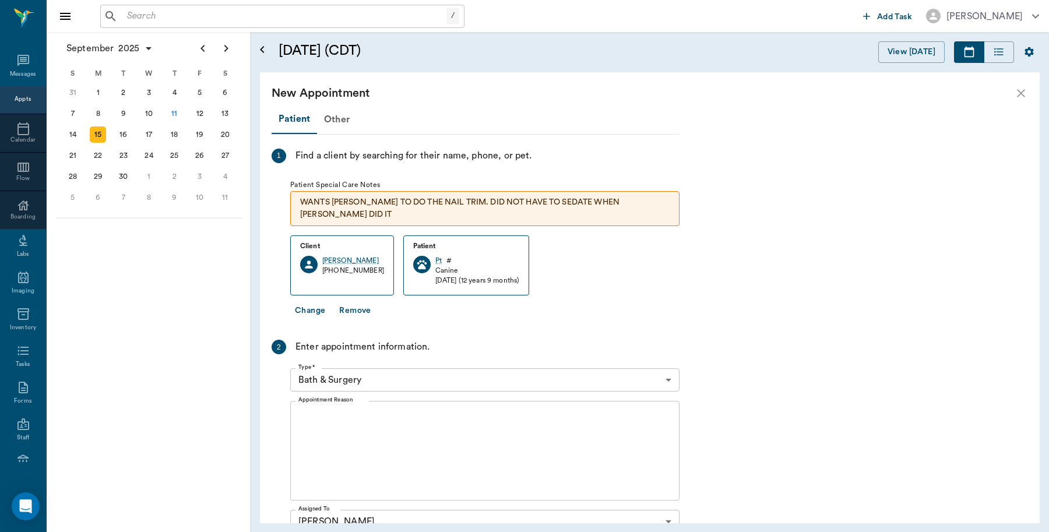
click at [370, 363] on body "/ ​ Add Task Dr. Bert Ellsworth Nectar Messages Appts Calendar Flow Boarding La…" at bounding box center [524, 266] width 1049 height 532
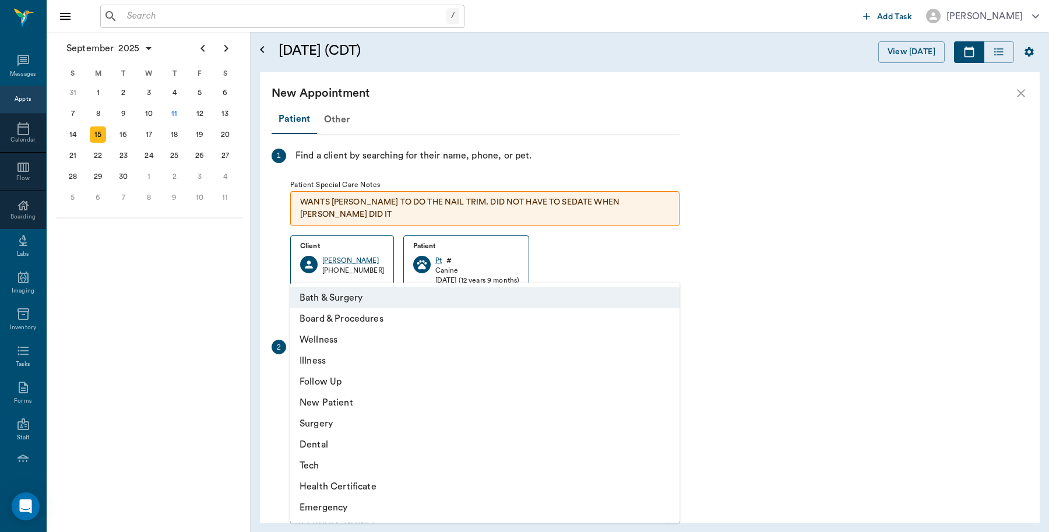
click at [336, 360] on li "Illness" at bounding box center [484, 360] width 389 height 21
type input "65d2be4f46e3a538d89b8c15"
type input "11:30 AM"
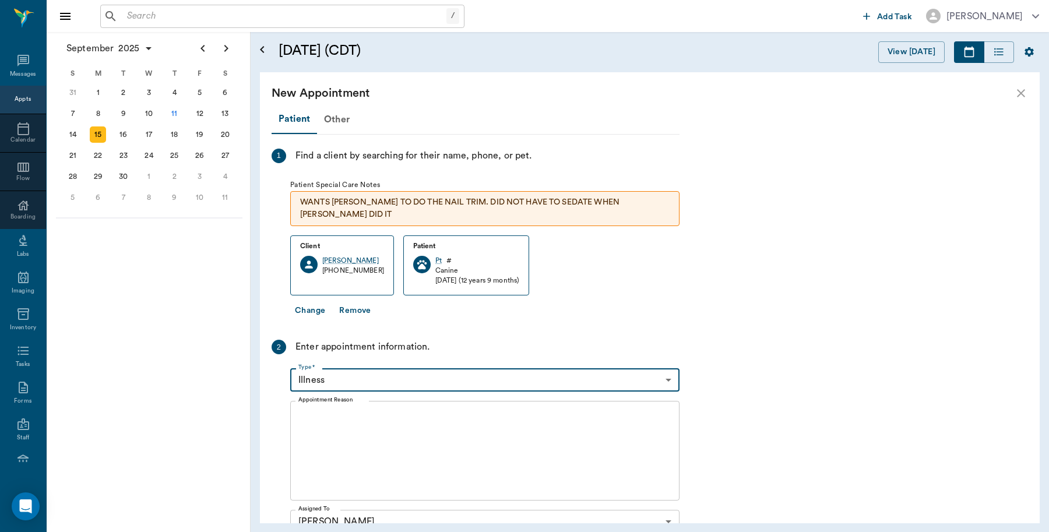
click at [359, 401] on div "x Appointment Reason" at bounding box center [484, 451] width 389 height 100
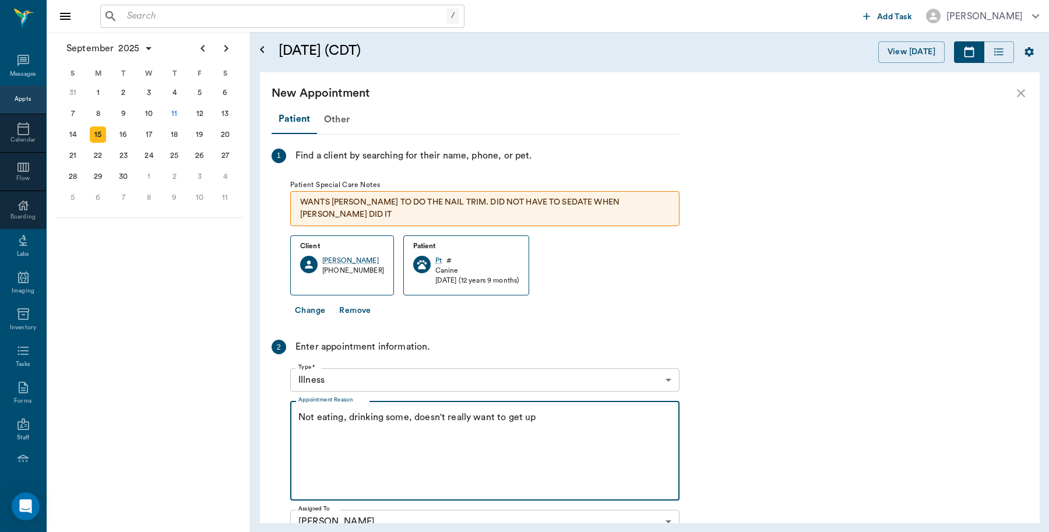
click at [409, 411] on textarea "Not eating, drinking some, doesn't really want to get up" at bounding box center [484, 451] width 373 height 80
click at [344, 411] on textarea "Not eating, drinking some- up to 2 20oz water bottles, doesn't really want to g…" at bounding box center [484, 451] width 373 height 80
click at [314, 418] on textarea "Not eating at all, drinking some- up to 2 20oz water bottles, doesn't really wa…" at bounding box center [484, 451] width 373 height 80
click at [317, 420] on textarea "Not eating at all, drinking some- up to 2 20oz water bottles, doesn't really wa…" at bounding box center [484, 451] width 373 height 80
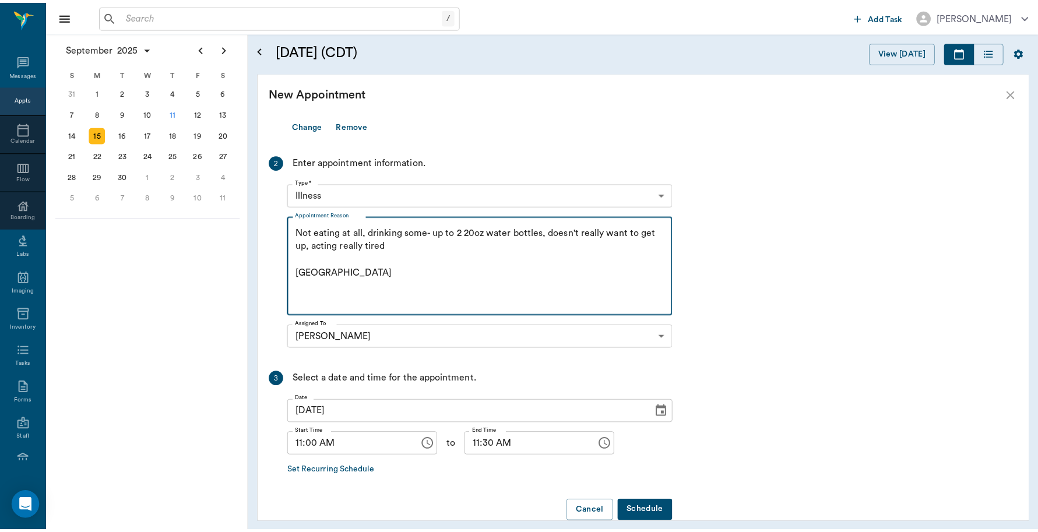
scroll to position [193, 0]
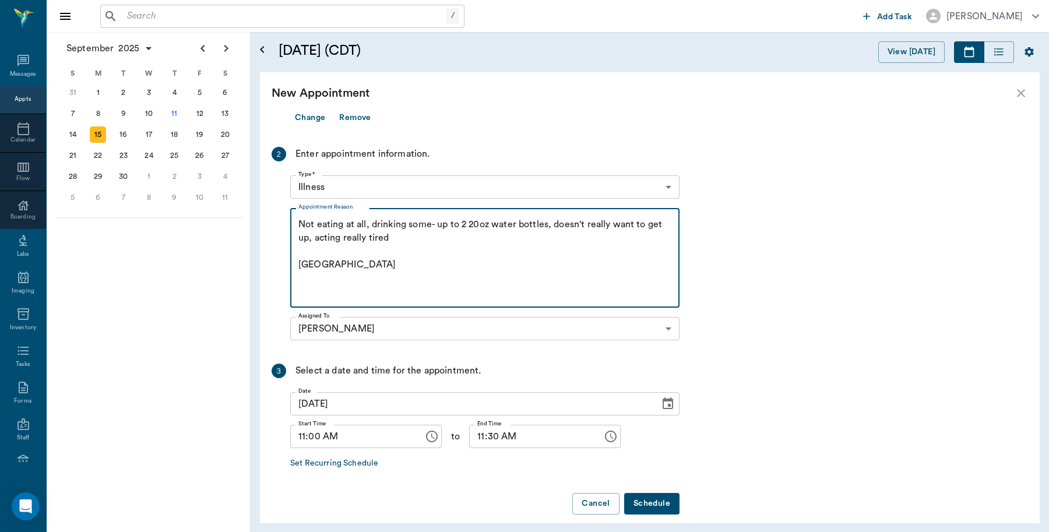
type textarea "Not eating at all, drinking some- up to 2 20oz water bottles, doesn't really wa…"
click at [640, 493] on button "Schedule" at bounding box center [651, 504] width 55 height 22
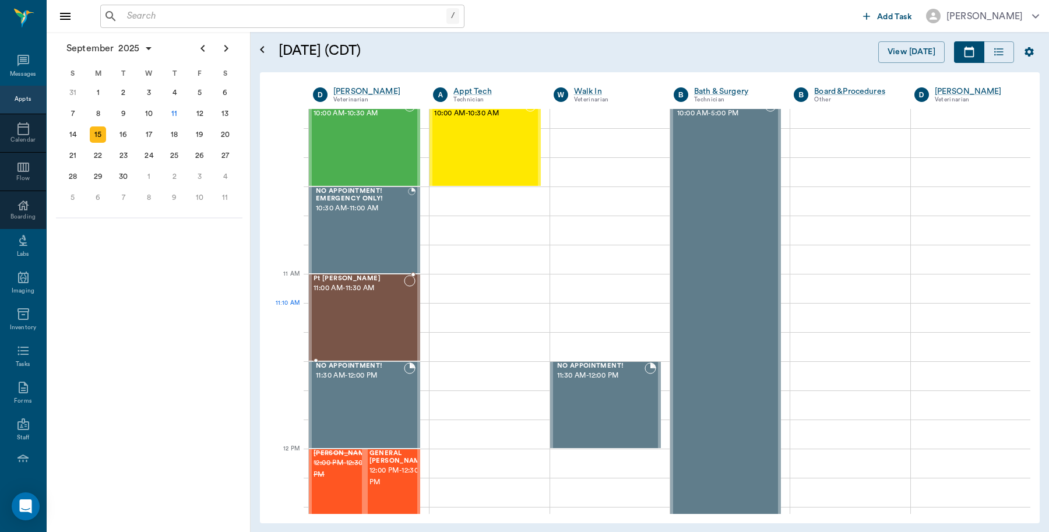
click at [357, 318] on div "Pt Valentin 11:00 AM - 11:30 AM" at bounding box center [359, 317] width 90 height 85
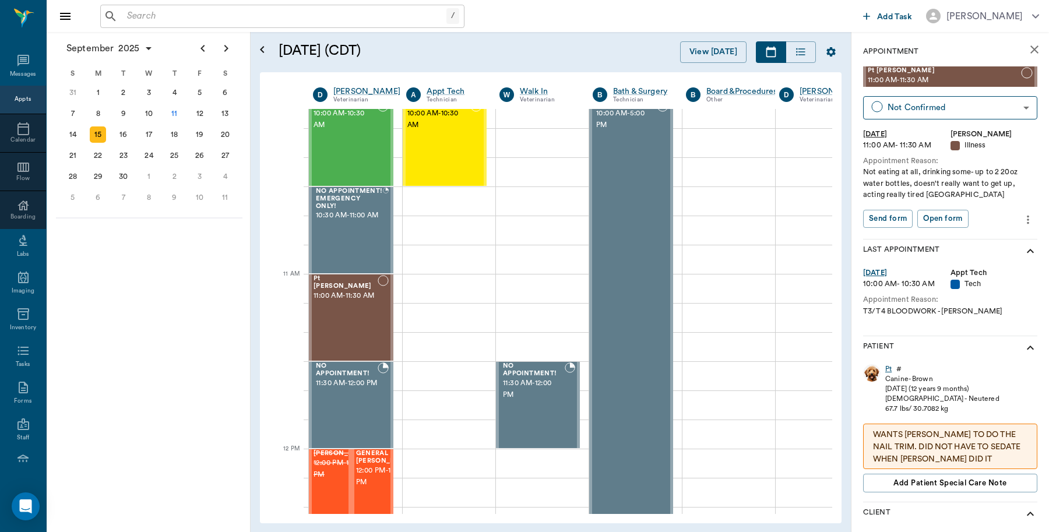
click at [889, 367] on div "Pt" at bounding box center [889, 369] width 6 height 10
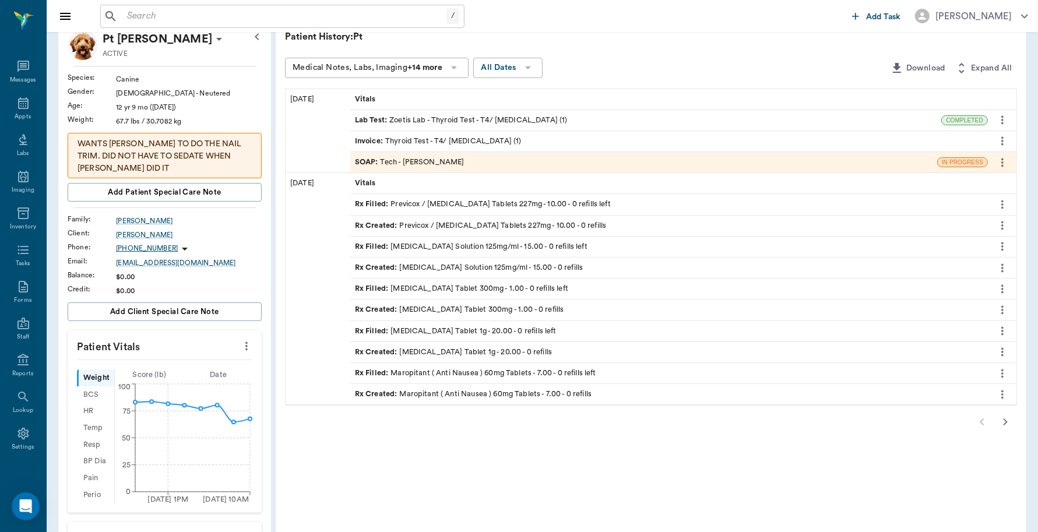
scroll to position [146, 0]
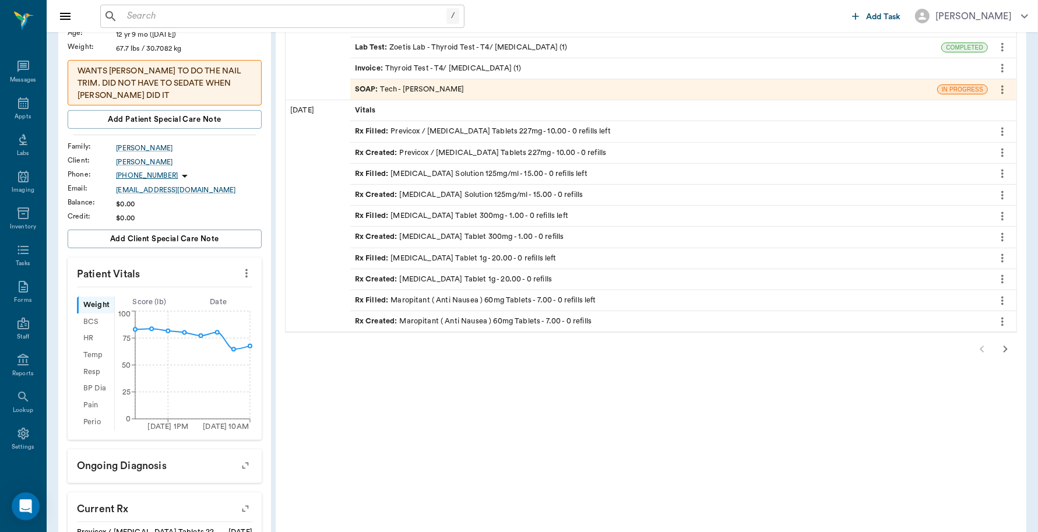
click at [1001, 351] on icon "button" at bounding box center [1006, 349] width 14 height 14
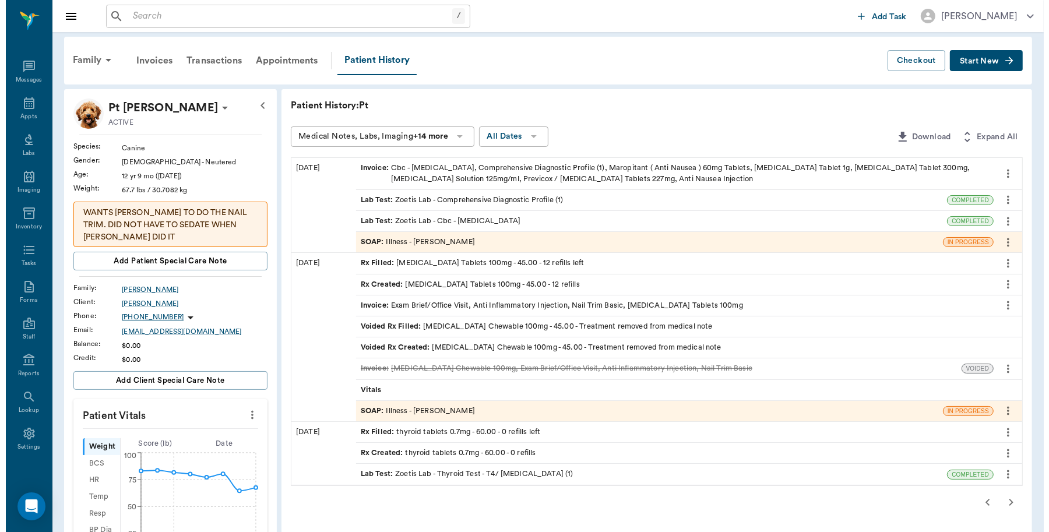
scroll to position [0, 0]
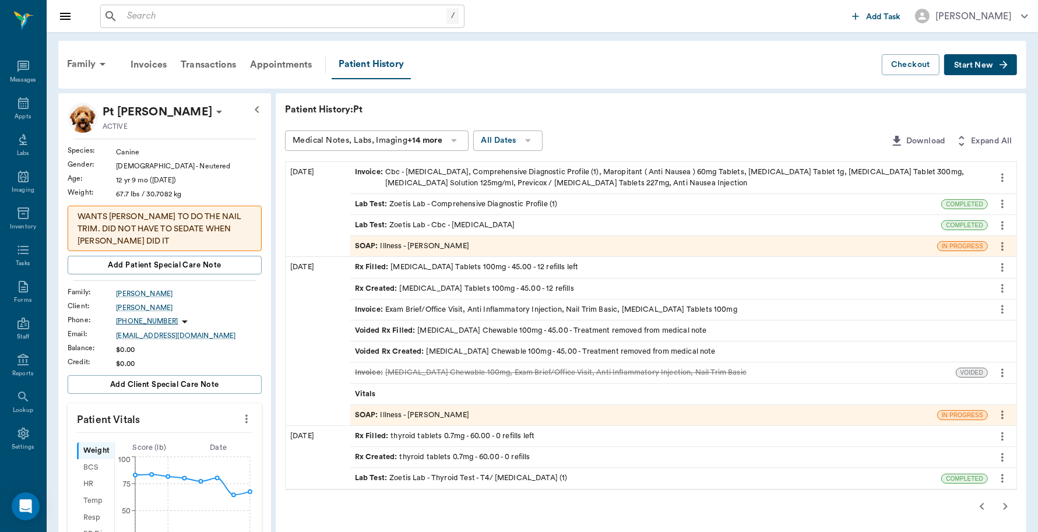
click at [1002, 270] on icon "more" at bounding box center [1003, 268] width 2 height 9
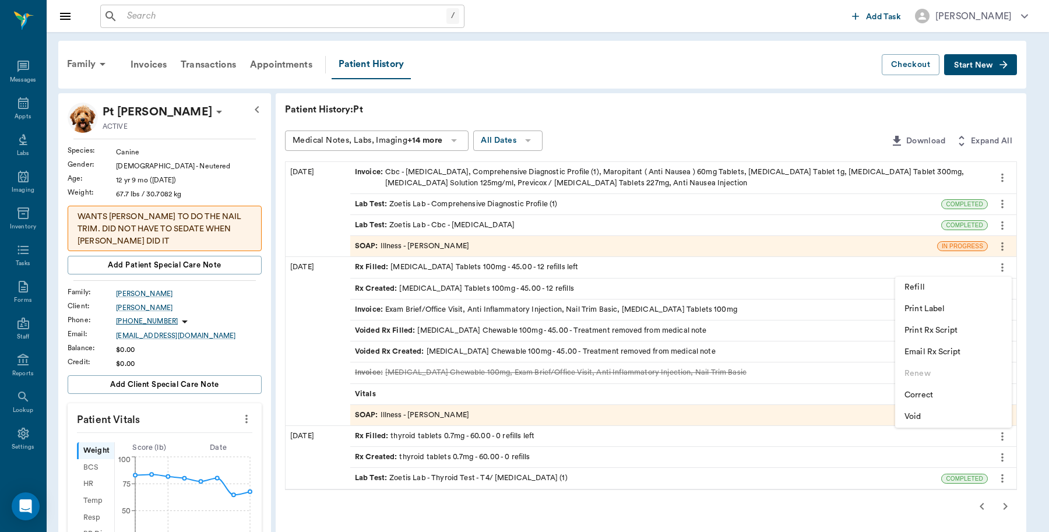
click at [955, 332] on span "Print Rx Script" at bounding box center [954, 331] width 98 height 12
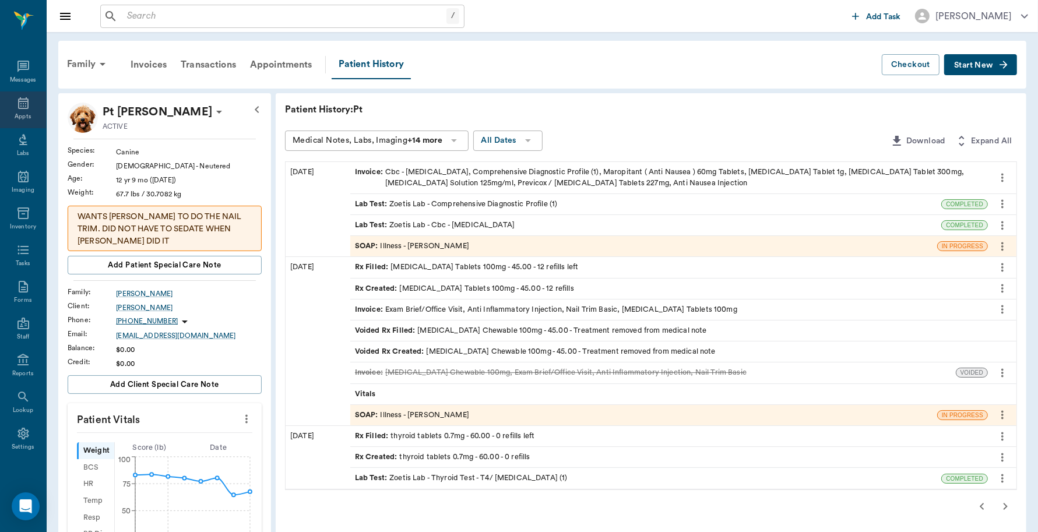
click at [19, 108] on icon at bounding box center [23, 103] width 10 height 12
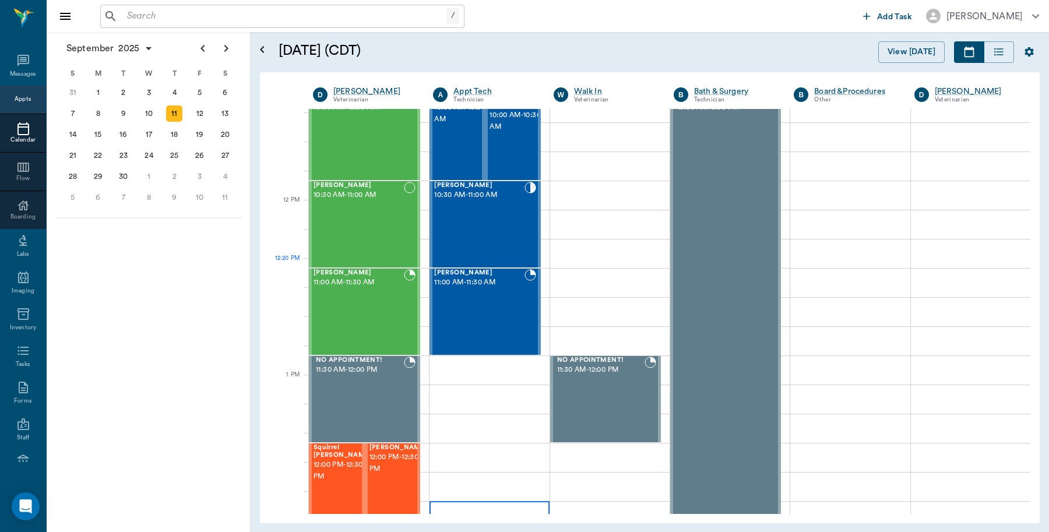
scroll to position [613, 0]
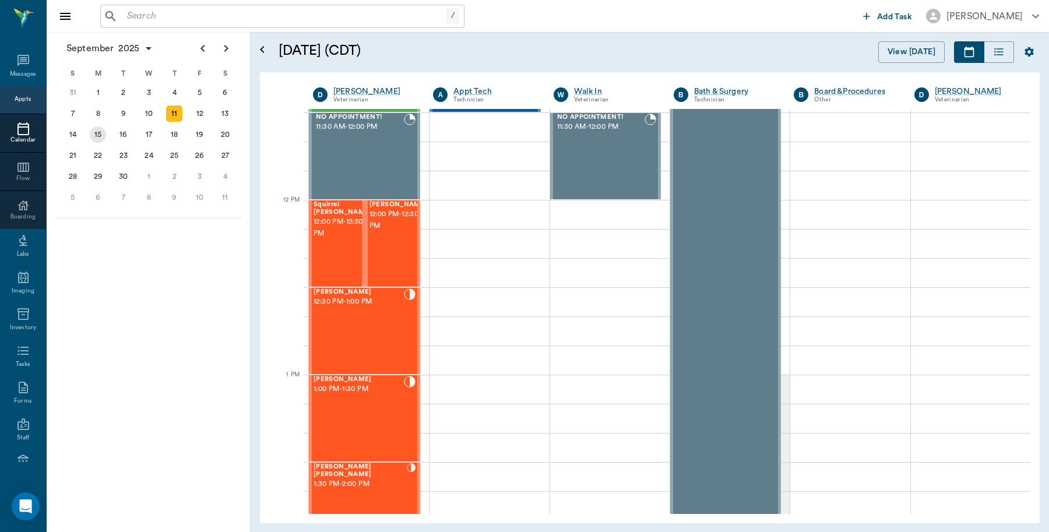
click at [99, 135] on div "15" at bounding box center [98, 135] width 16 height 16
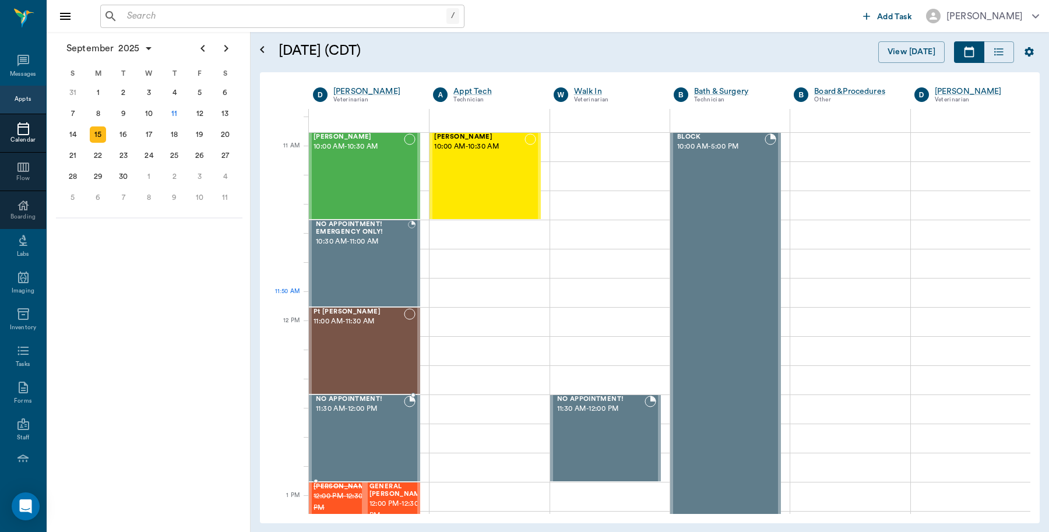
scroll to position [510, 0]
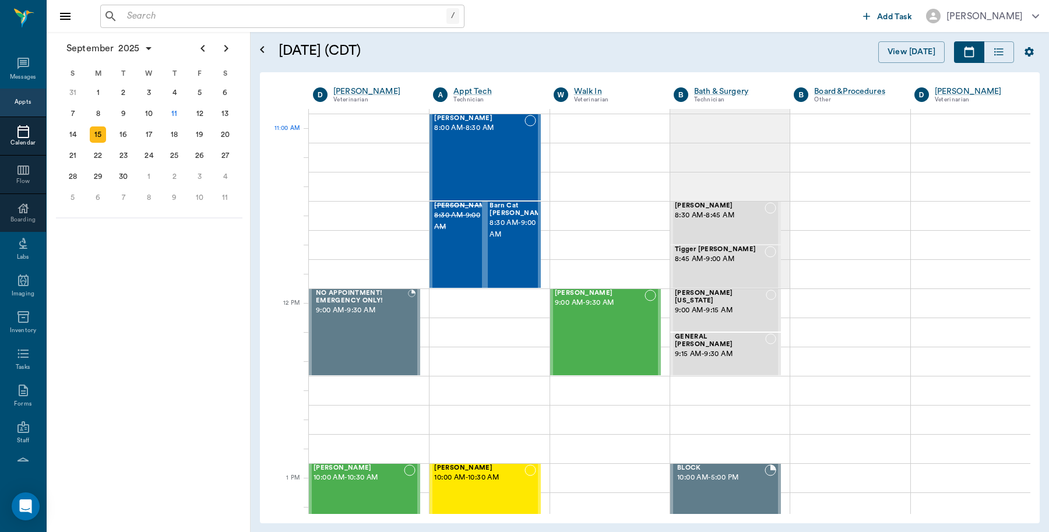
scroll to position [510, 0]
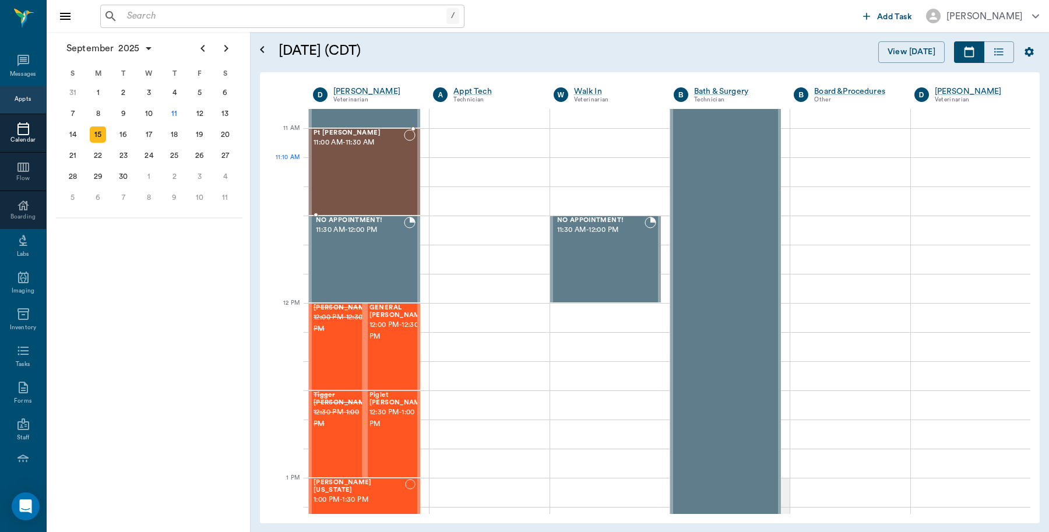
click at [367, 187] on div "Pt Valentin 11:00 AM - 11:30 AM" at bounding box center [359, 171] width 90 height 85
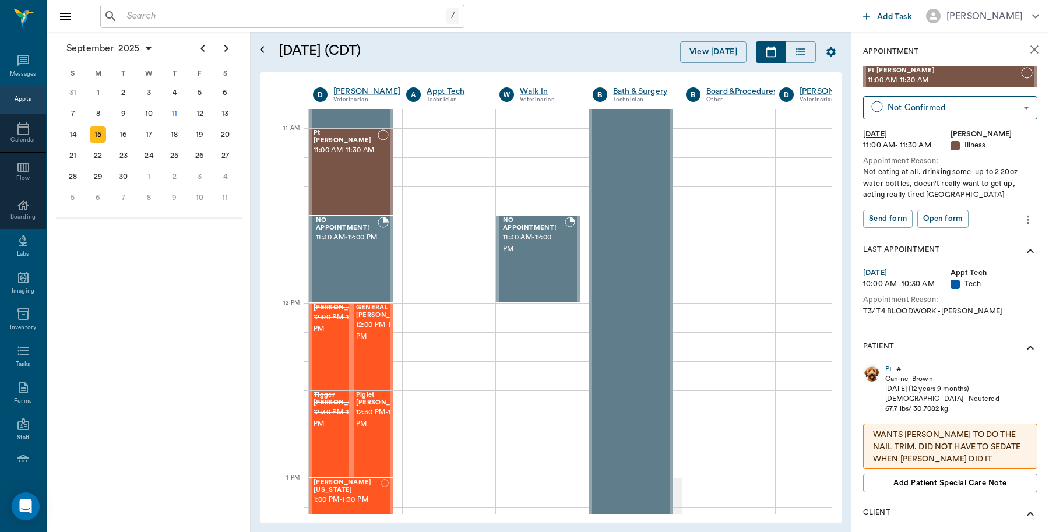
click at [1022, 219] on icon "more" at bounding box center [1028, 220] width 13 height 14
click at [978, 241] on span "Edit appointment" at bounding box center [968, 240] width 98 height 12
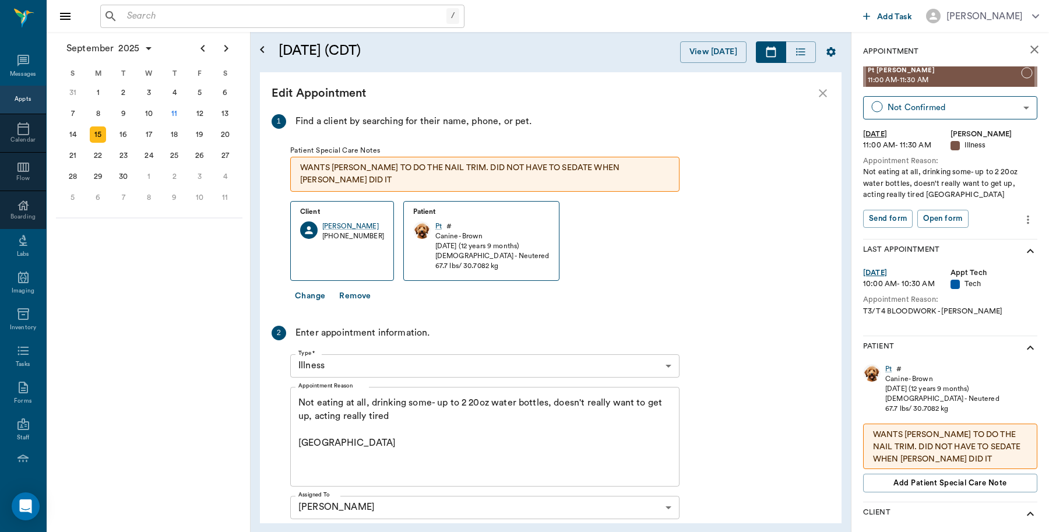
click at [411, 403] on textarea "Not eating at all, drinking some- up to 2 20oz water bottles, doesn't really wa…" at bounding box center [484, 436] width 373 height 80
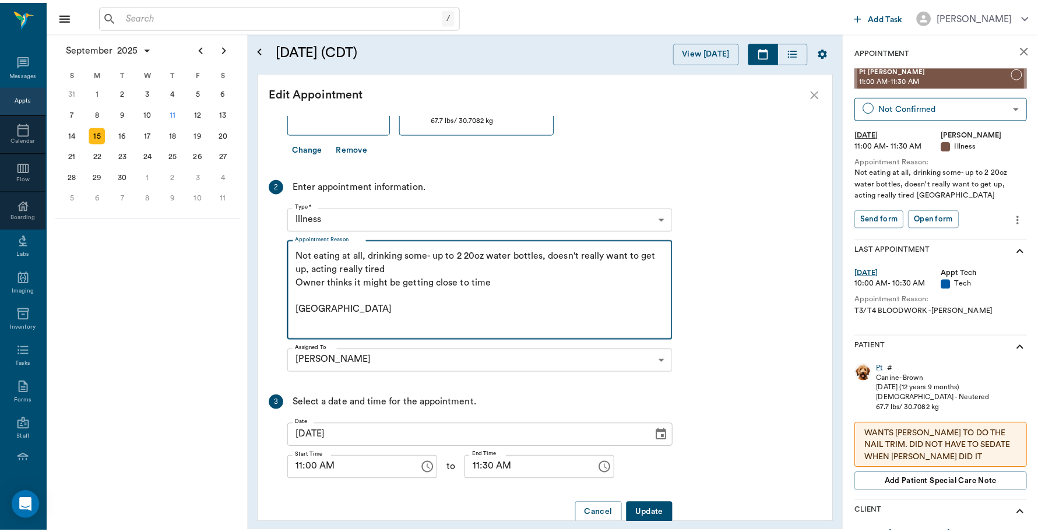
scroll to position [157, 0]
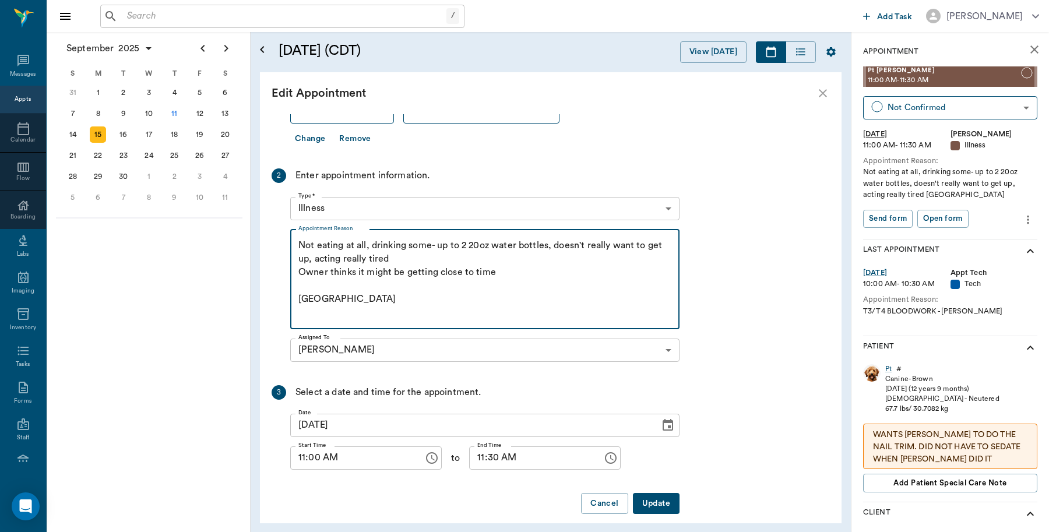
type textarea "Not eating at all, drinking some- up to 2 20oz water bottles, doesn't really wa…"
click at [661, 493] on button "Update" at bounding box center [656, 504] width 47 height 22
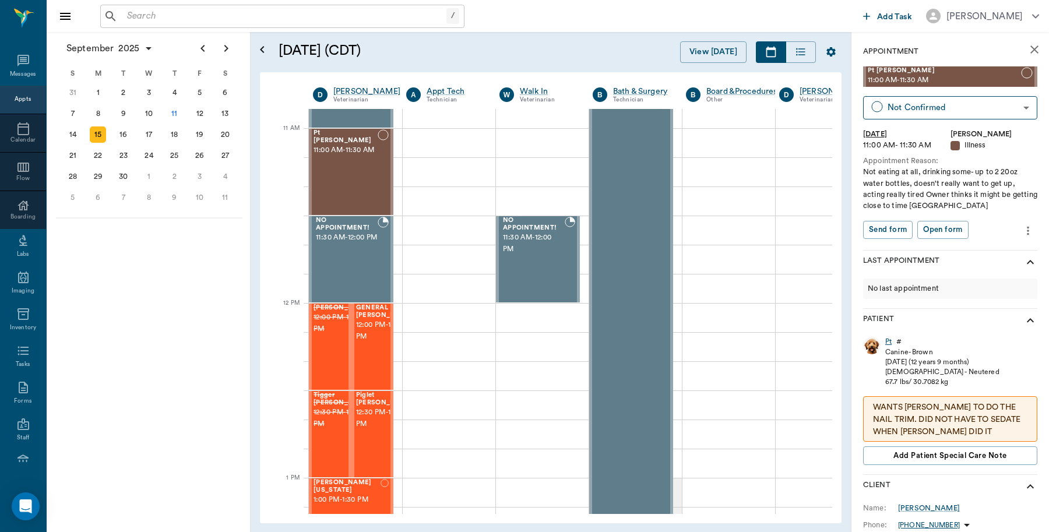
click at [891, 340] on div "Pt" at bounding box center [889, 342] width 6 height 10
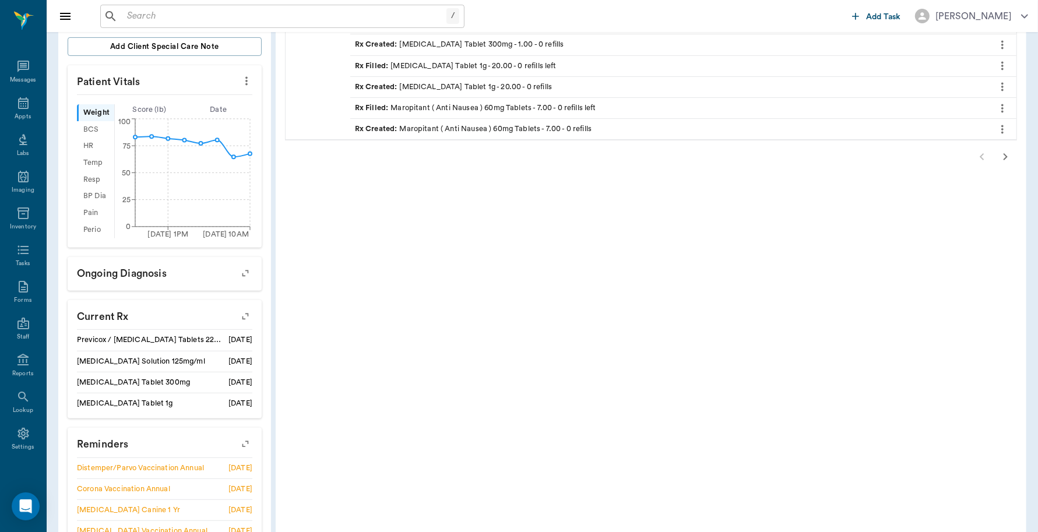
scroll to position [146, 0]
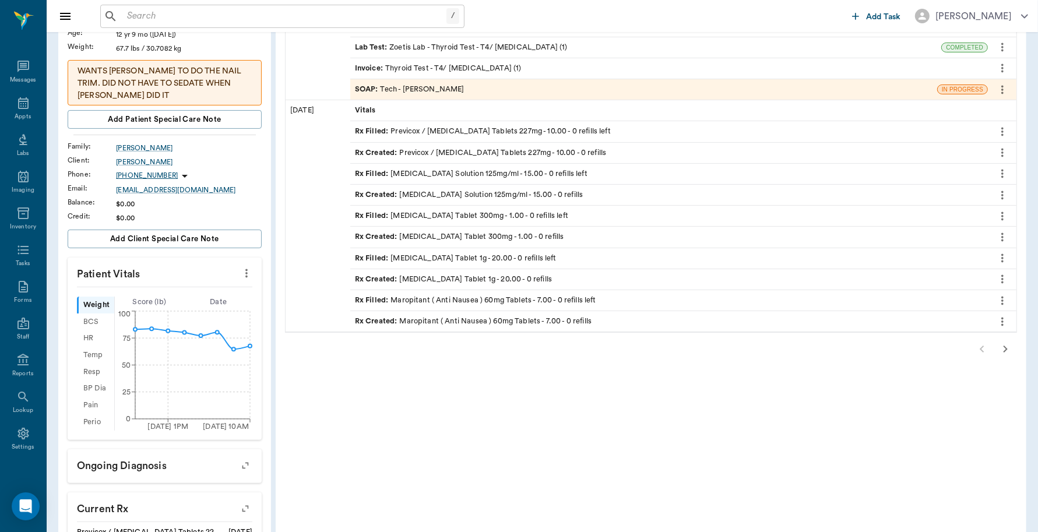
click at [1009, 350] on icon "button" at bounding box center [1006, 349] width 14 height 14
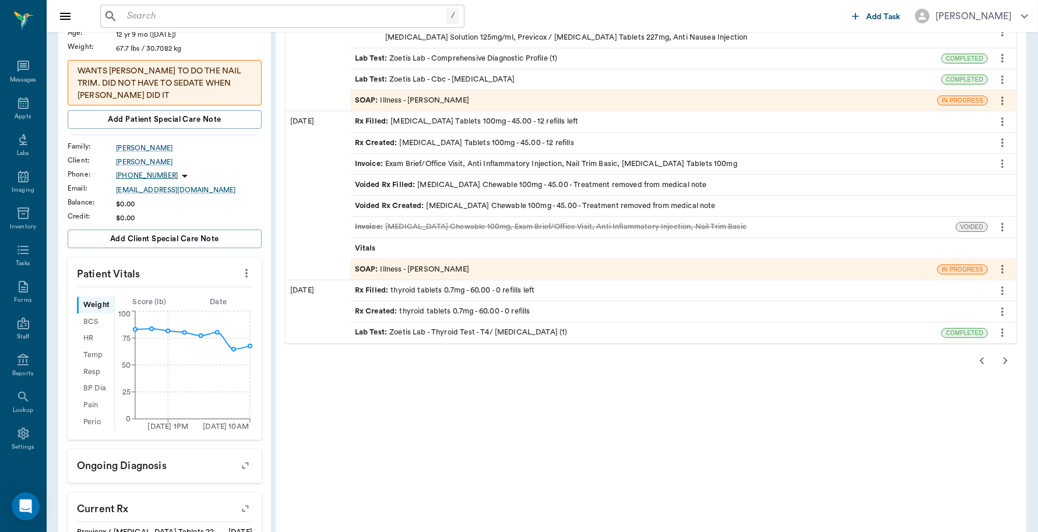
click at [380, 290] on span "Rx Filled :" at bounding box center [373, 290] width 36 height 11
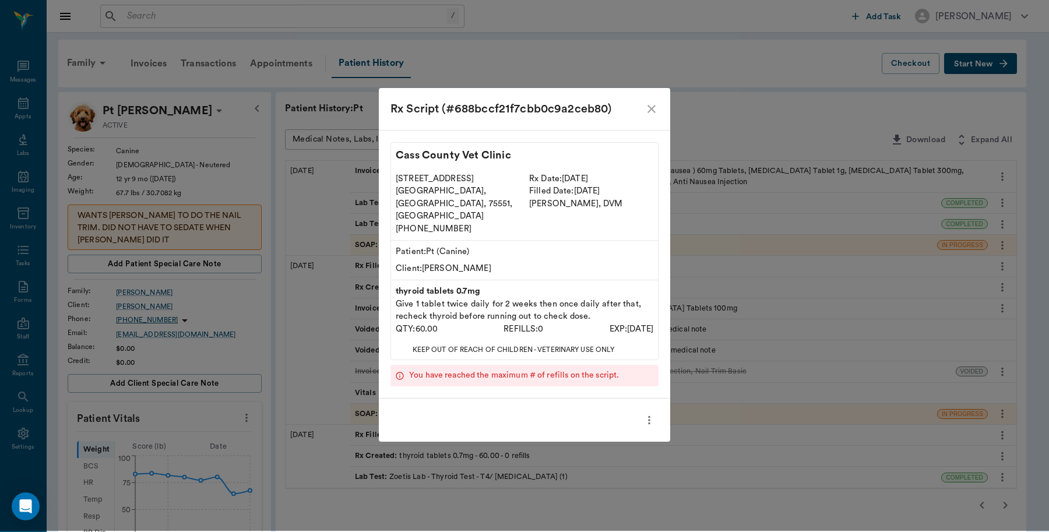
scroll to position [0, 0]
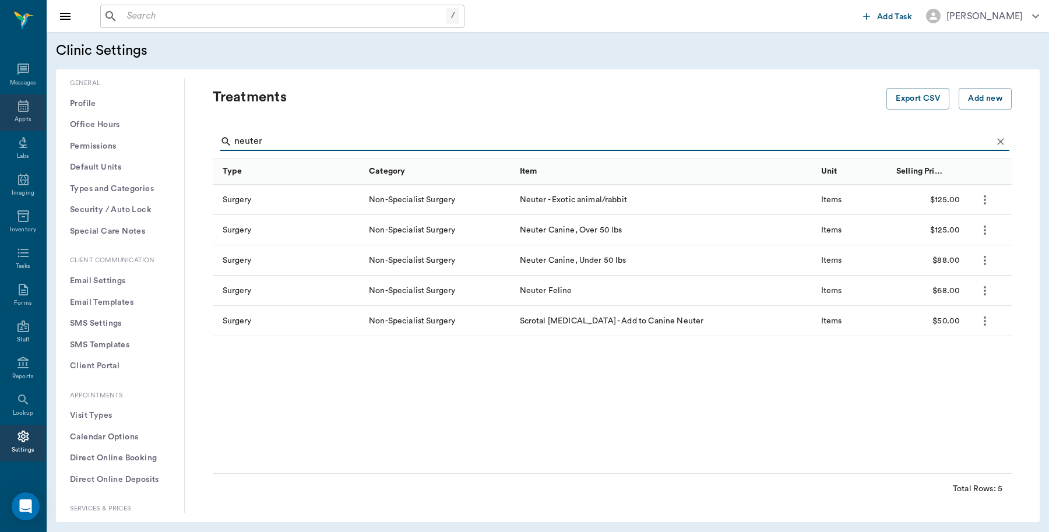
click at [27, 104] on div "Appts" at bounding box center [23, 112] width 46 height 37
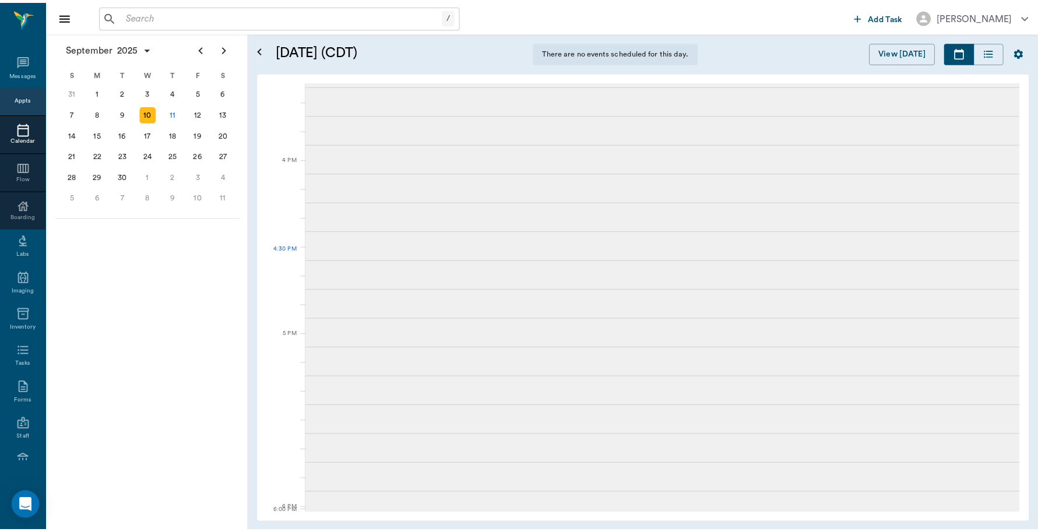
scroll to position [176, 0]
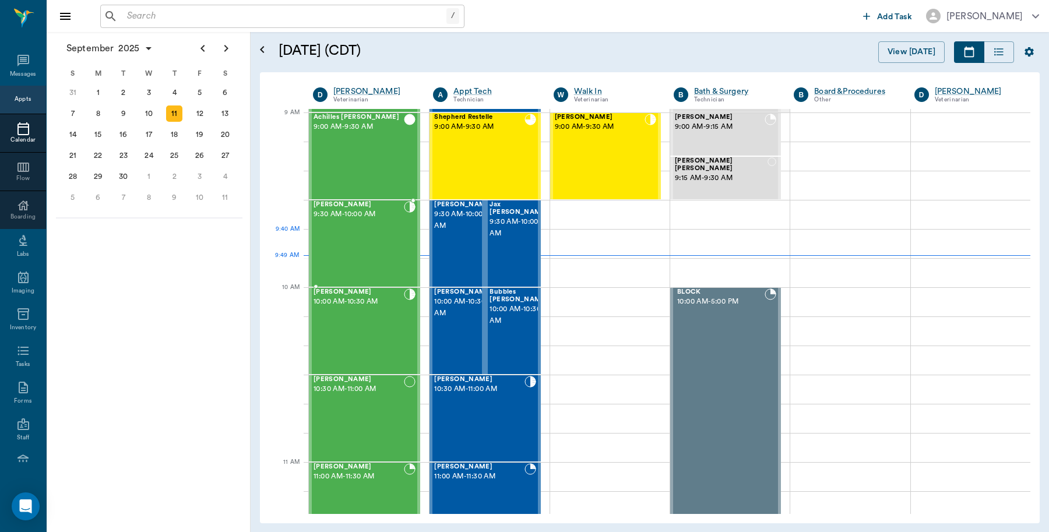
drag, startPoint x: 353, startPoint y: 231, endPoint x: 341, endPoint y: 234, distance: 12.0
click at [353, 231] on div "[PERSON_NAME] 9:30 AM - 10:00 AM" at bounding box center [359, 243] width 90 height 85
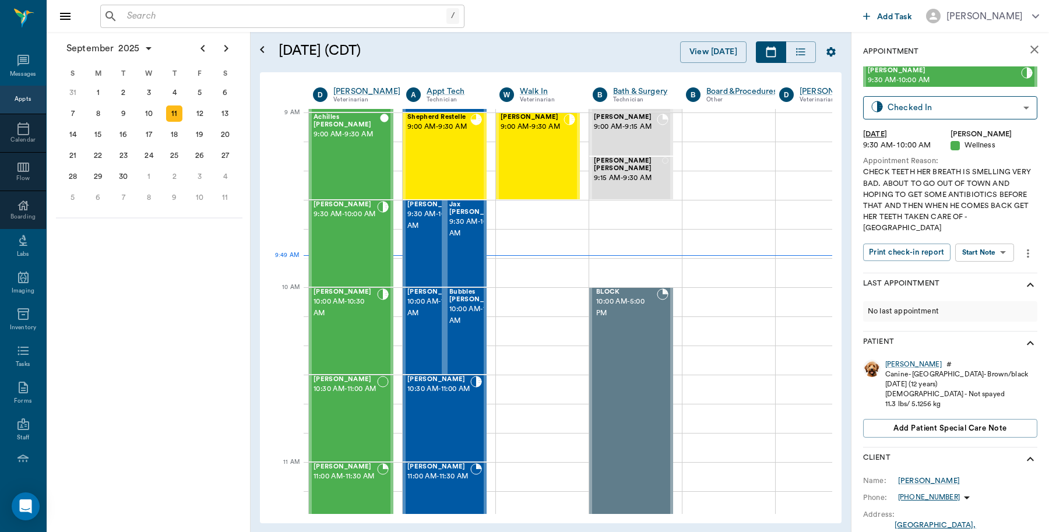
click at [891, 364] on div "[PERSON_NAME]" at bounding box center [914, 365] width 57 height 10
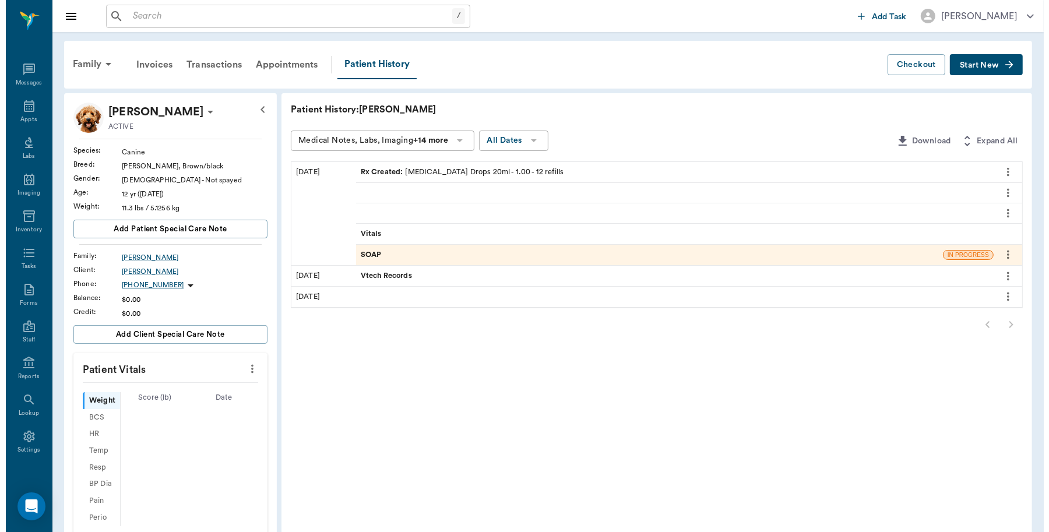
scroll to position [3, 0]
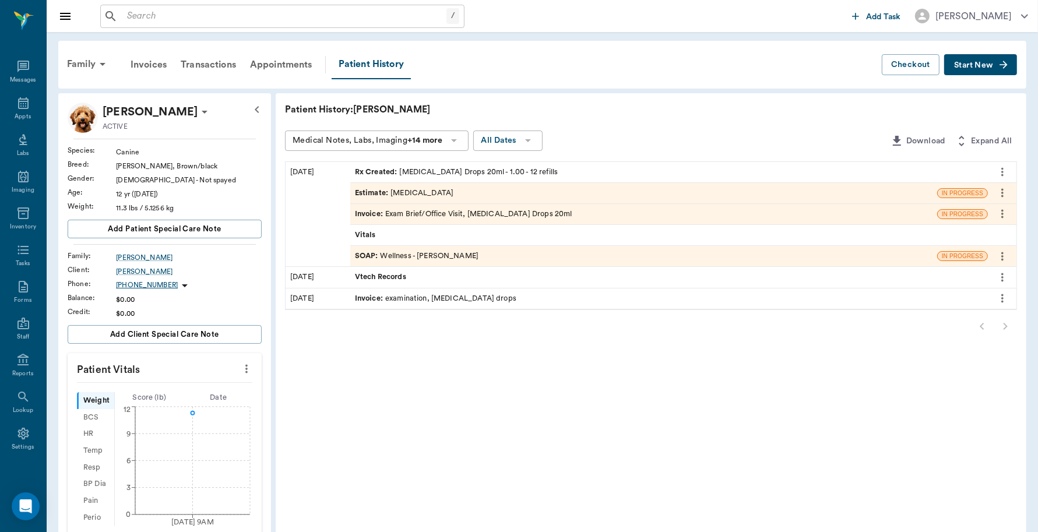
click at [515, 211] on div "Invoice : Exam Brief/Office Visit, [MEDICAL_DATA] Drops 20ml" at bounding box center [463, 214] width 217 height 11
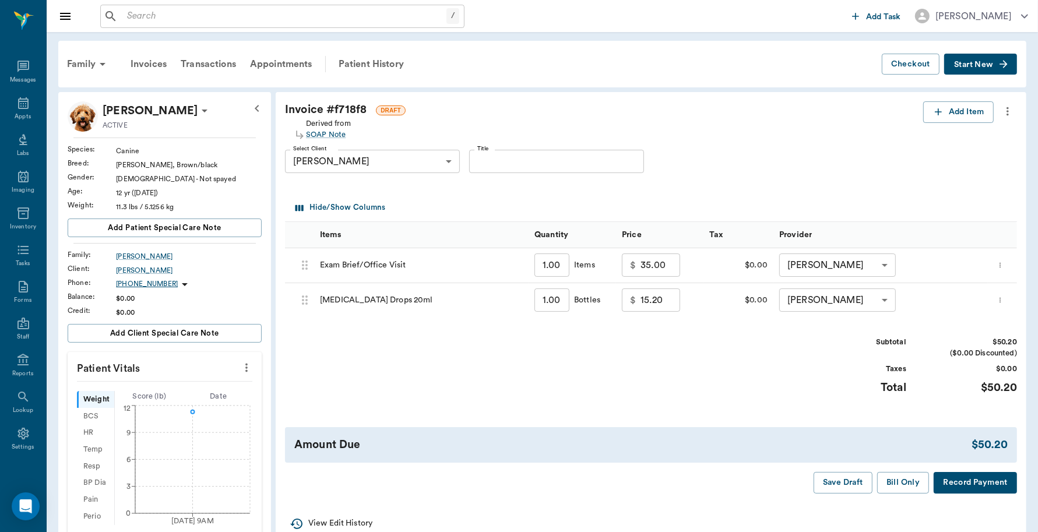
click at [995, 482] on button "Record Payment" at bounding box center [975, 483] width 83 height 22
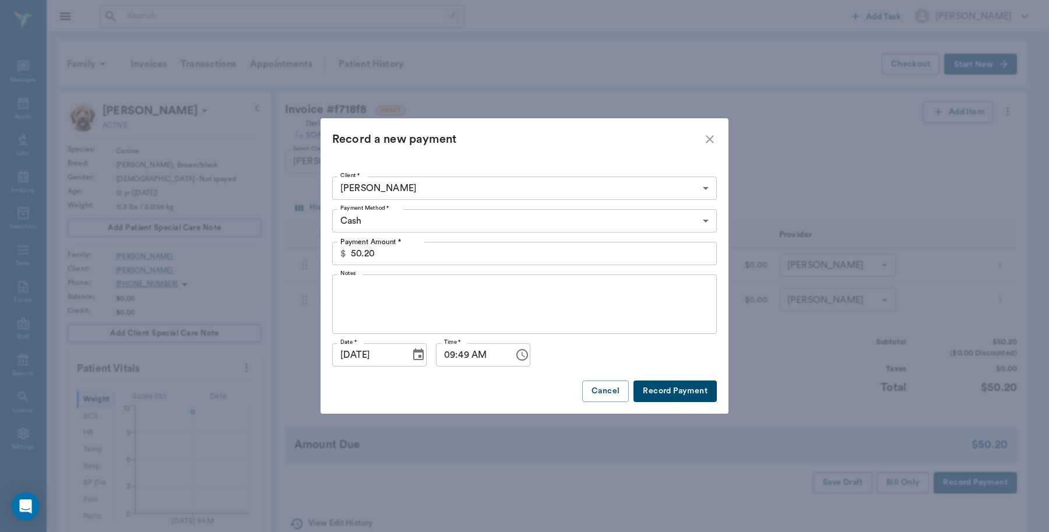
click at [431, 214] on body "/ ​ Add Task [PERSON_NAME] Nectar Messages Appts Labs Imaging Inventory Tasks F…" at bounding box center [524, 396] width 1049 height 792
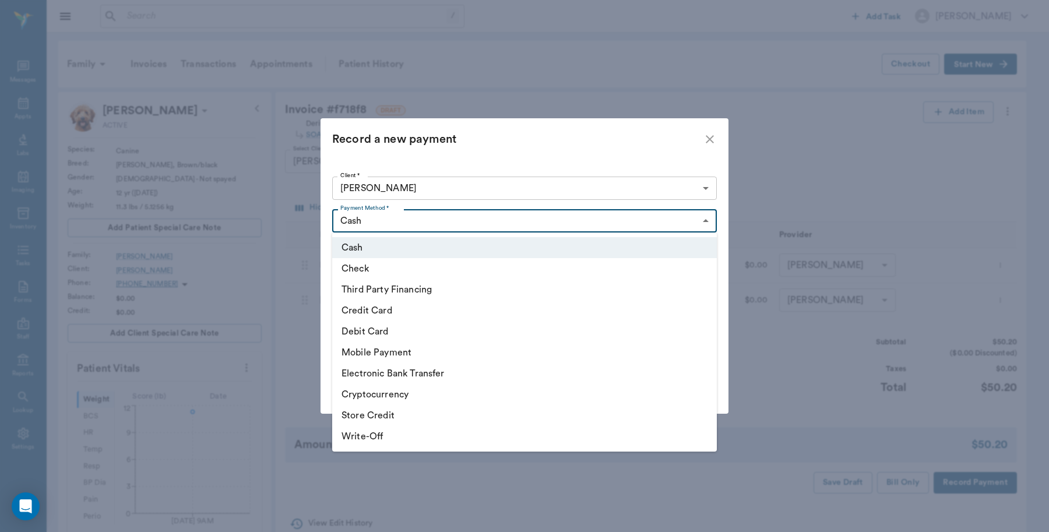
click at [394, 333] on li "Debit Card" at bounding box center [524, 331] width 385 height 21
type input "DEBIT_CARD"
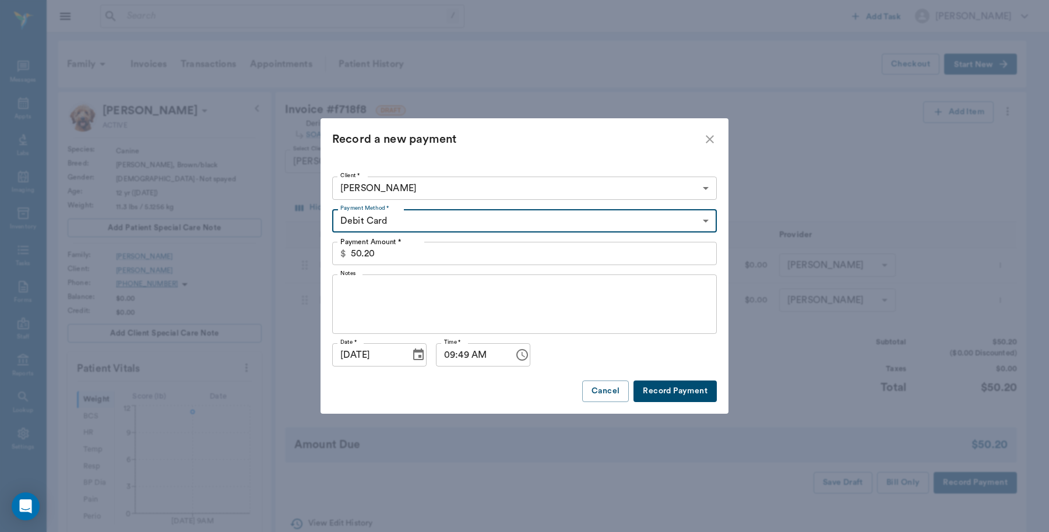
click at [689, 389] on button "Record Payment" at bounding box center [675, 392] width 83 height 22
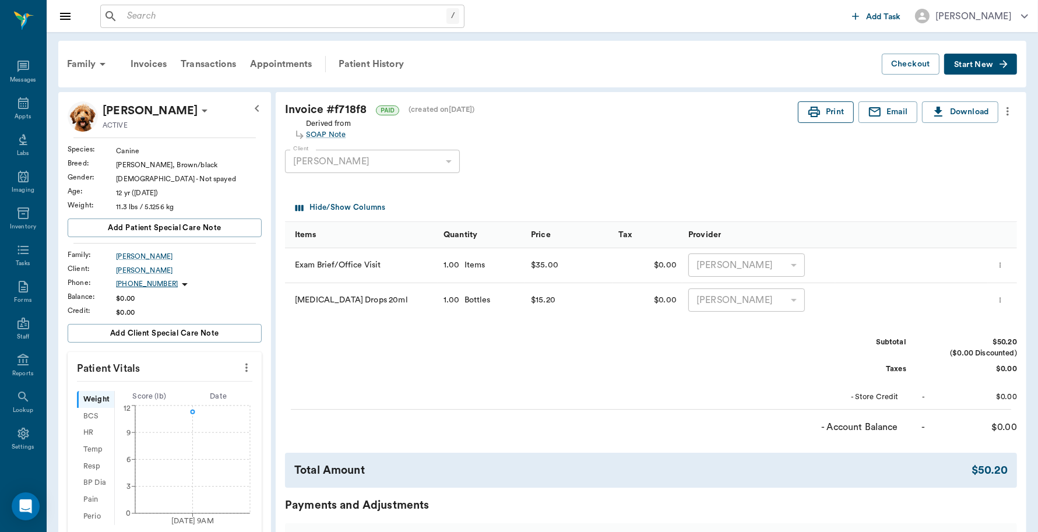
click at [838, 117] on button "Print" at bounding box center [826, 112] width 56 height 22
click at [9, 95] on div "Appts" at bounding box center [23, 110] width 46 height 37
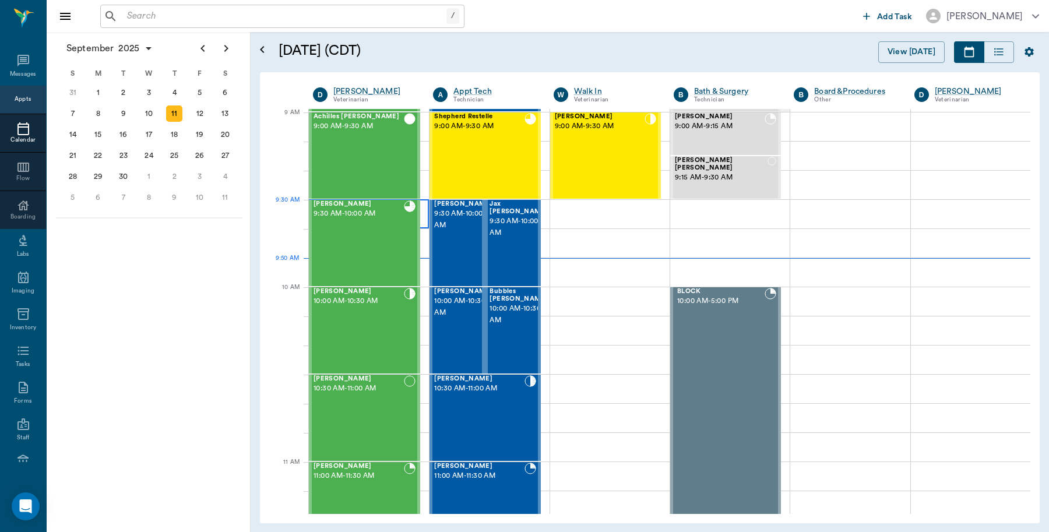
scroll to position [176, 0]
click at [374, 241] on div "[PERSON_NAME] 9:30 AM - 10:00 AM" at bounding box center [359, 243] width 90 height 85
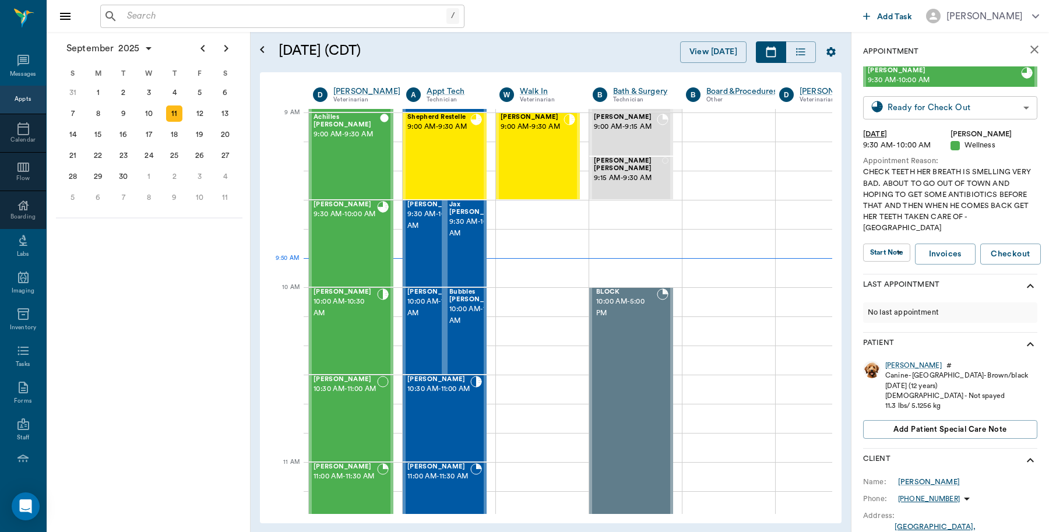
click at [952, 102] on body "/ ​ Add Task [PERSON_NAME] Nectar Messages Appts Calendar Flow Boarding Labs Im…" at bounding box center [524, 266] width 1049 height 532
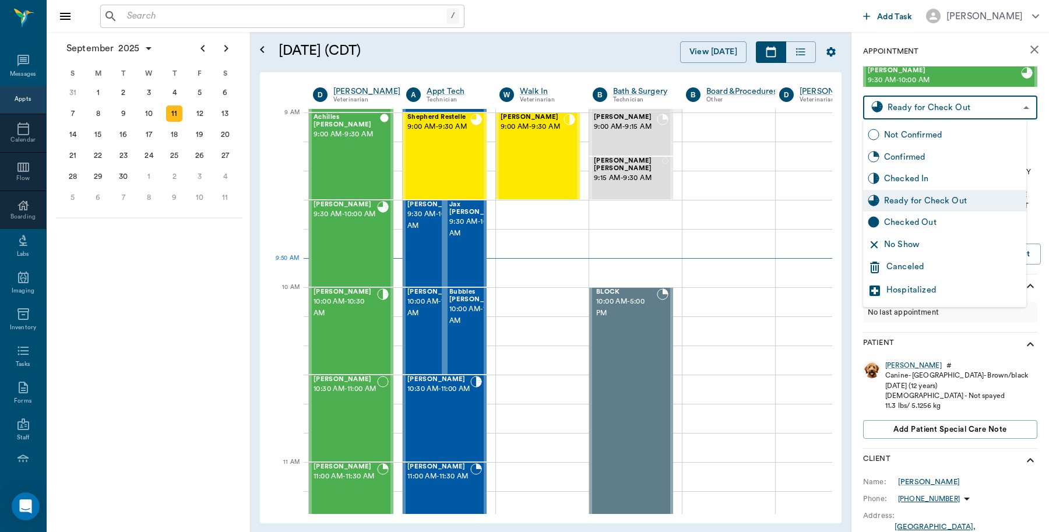
click at [916, 223] on div "Checked Out" at bounding box center [953, 222] width 138 height 13
type input "CHECKED_OUT"
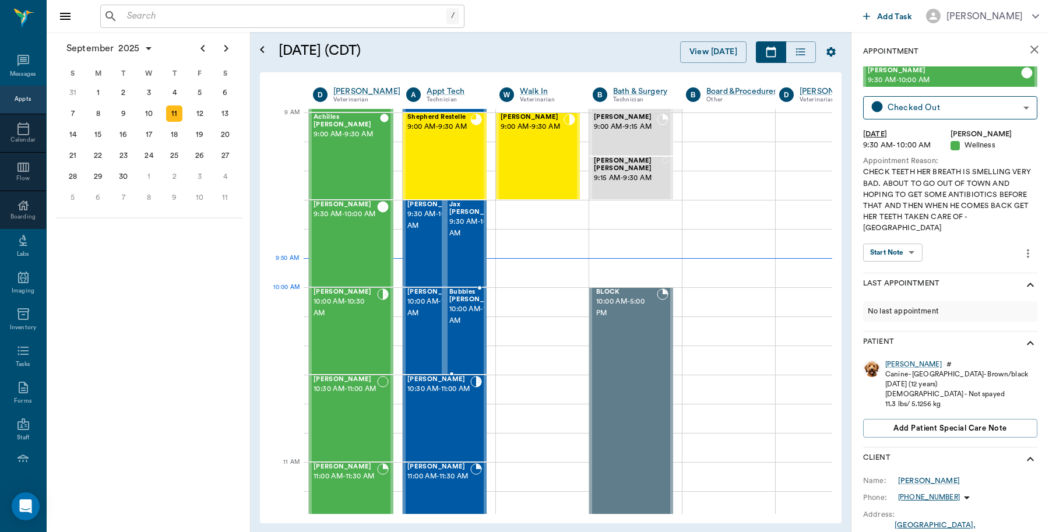
click at [472, 309] on span "10:00 AM - 10:30 AM" at bounding box center [478, 315] width 58 height 23
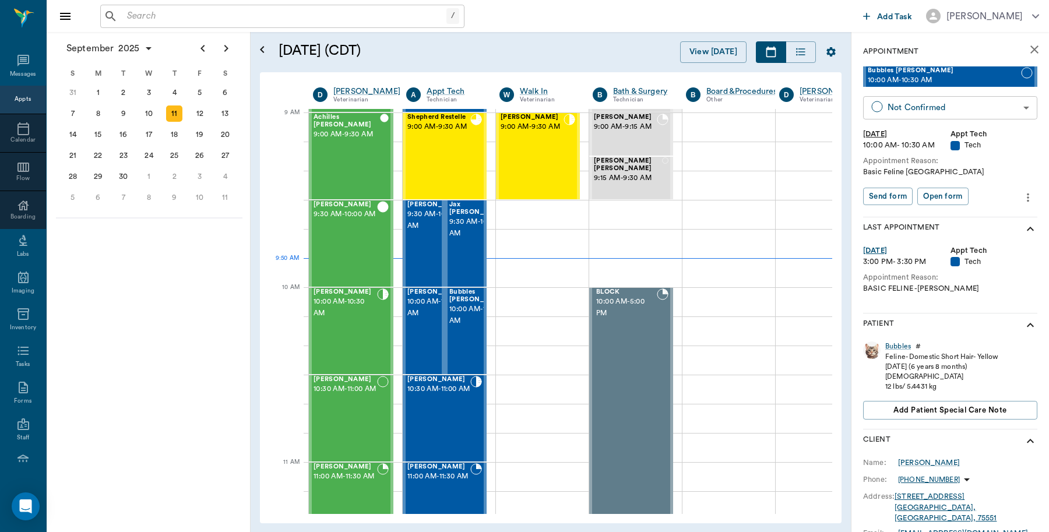
click at [945, 111] on body "/ ​ Add Task [PERSON_NAME] Nectar Messages Appts Calendar Flow Boarding Labs Im…" at bounding box center [524, 266] width 1049 height 532
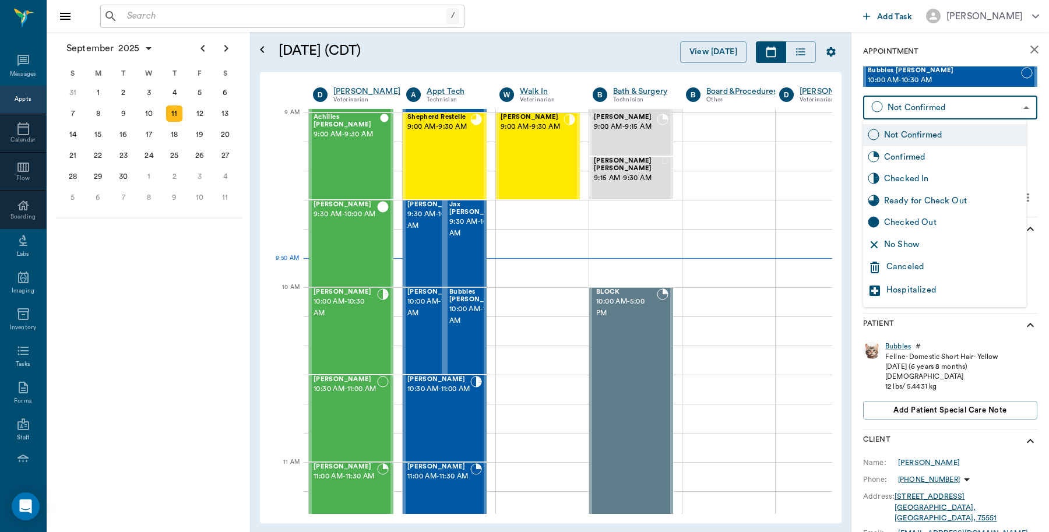
click at [919, 177] on div "Checked In" at bounding box center [953, 179] width 138 height 13
type input "CHECKED_IN"
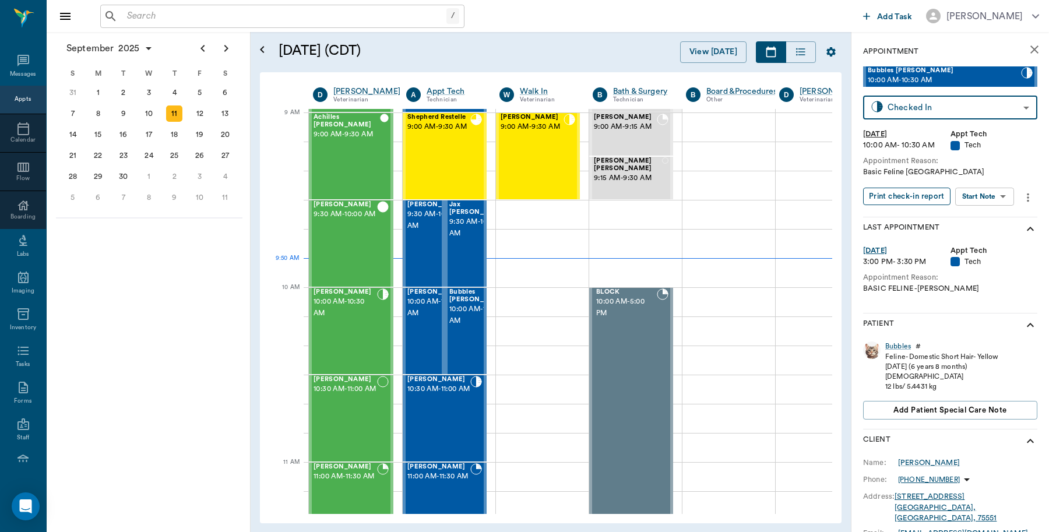
click at [891, 199] on button "Print check-in report" at bounding box center [906, 197] width 87 height 18
click at [426, 319] on span "10:00 AM - 10:30 AM" at bounding box center [436, 307] width 58 height 23
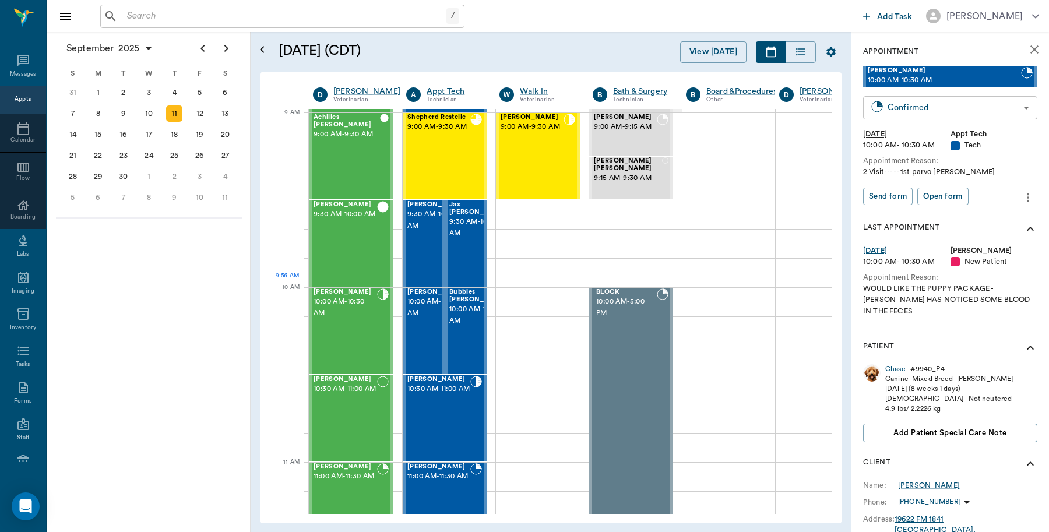
click at [916, 111] on body "/ ​ Add Task [PERSON_NAME] Nectar Messages Appts Calendar Flow Boarding Labs Im…" at bounding box center [524, 266] width 1049 height 532
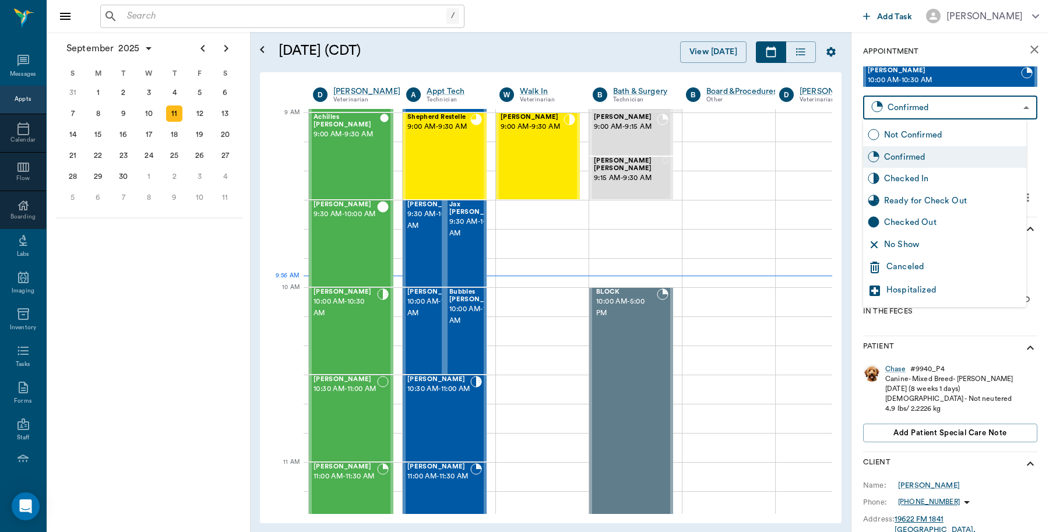
click at [902, 178] on div "Checked In" at bounding box center [953, 179] width 138 height 13
type input "CHECKED_IN"
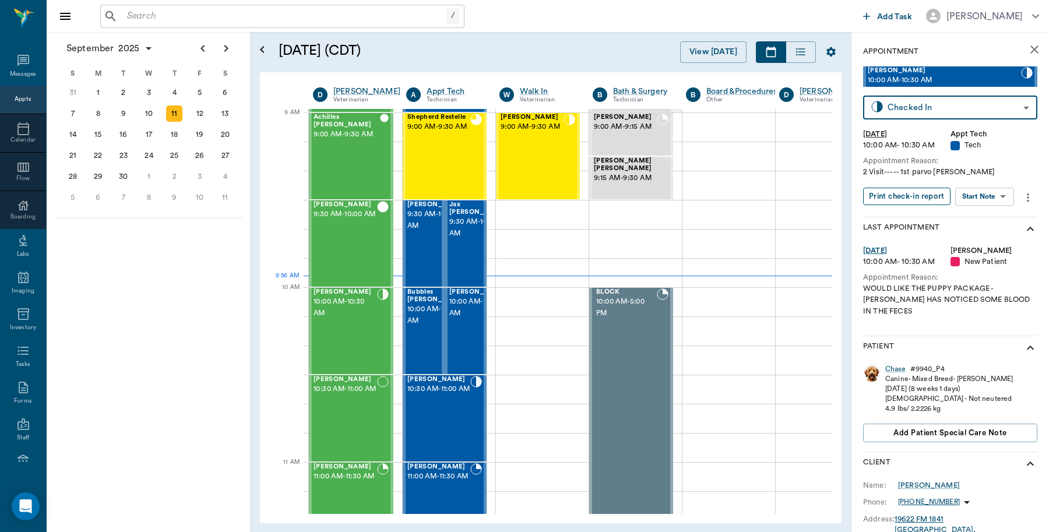
click at [899, 196] on button "Print check-in report" at bounding box center [906, 197] width 87 height 18
click at [420, 327] on span "10:00 AM - 10:30 AM" at bounding box center [436, 315] width 58 height 23
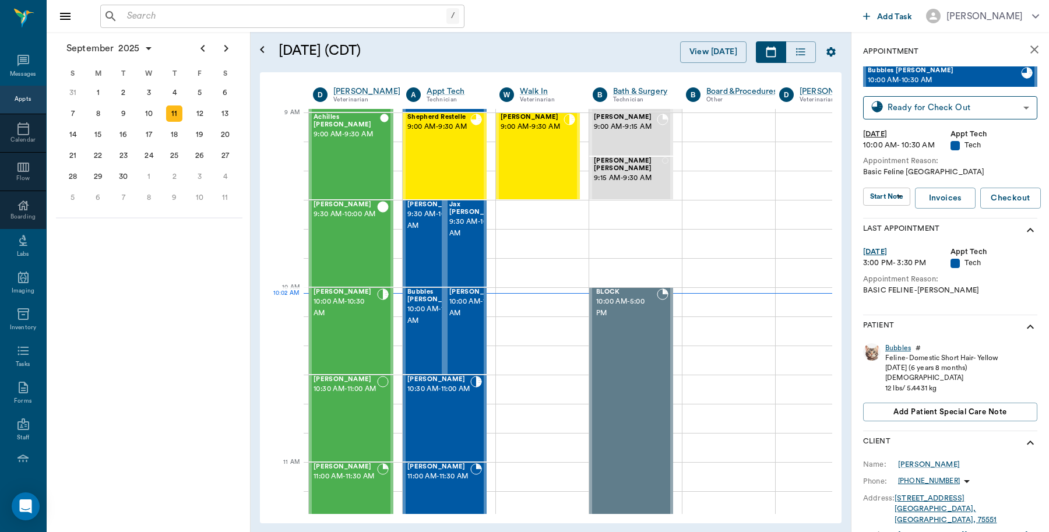
click at [905, 353] on div "Bubbles" at bounding box center [899, 348] width 26 height 10
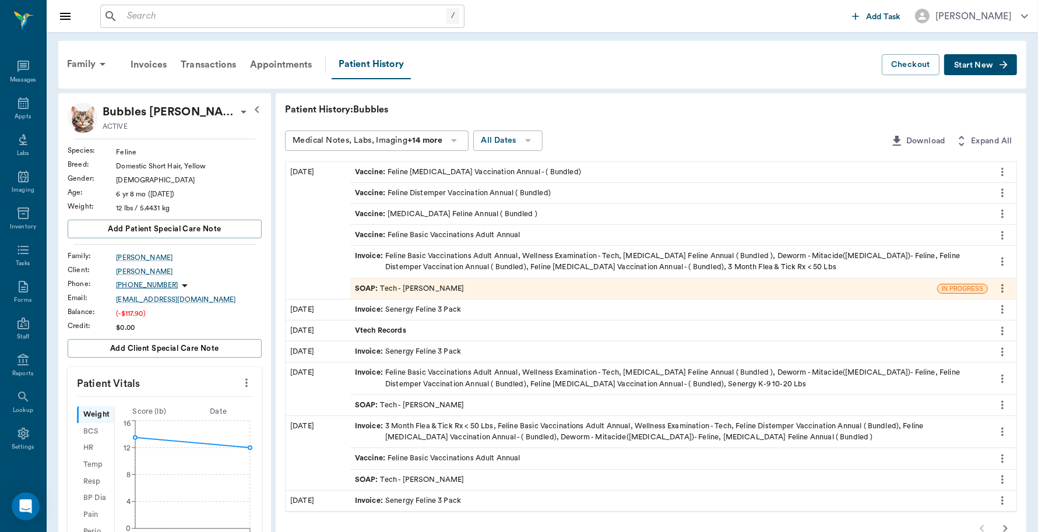
click at [451, 258] on div "Invoice : Feline Basic Vaccinations Adult Annual, Wellness Examination - Tech, …" at bounding box center [669, 262] width 628 height 22
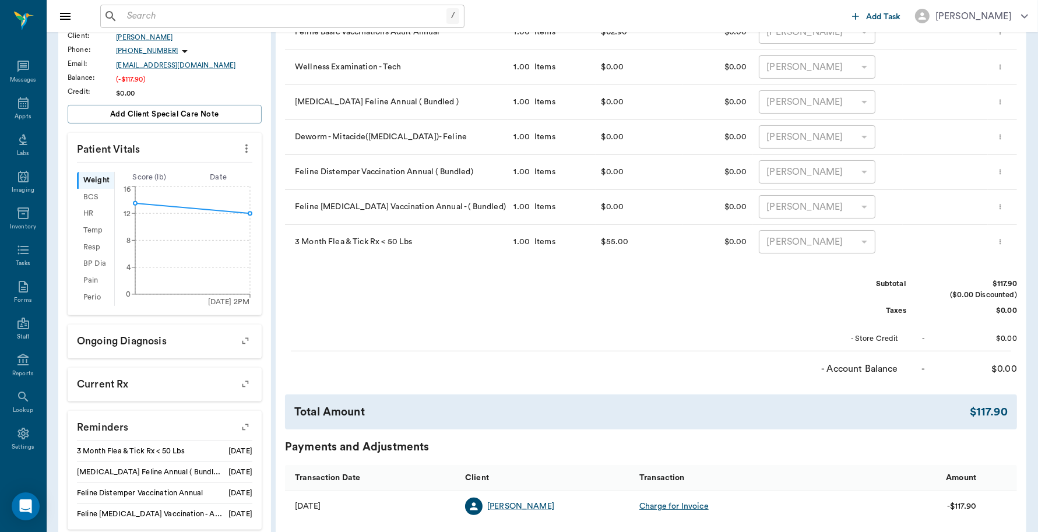
scroll to position [219, 0]
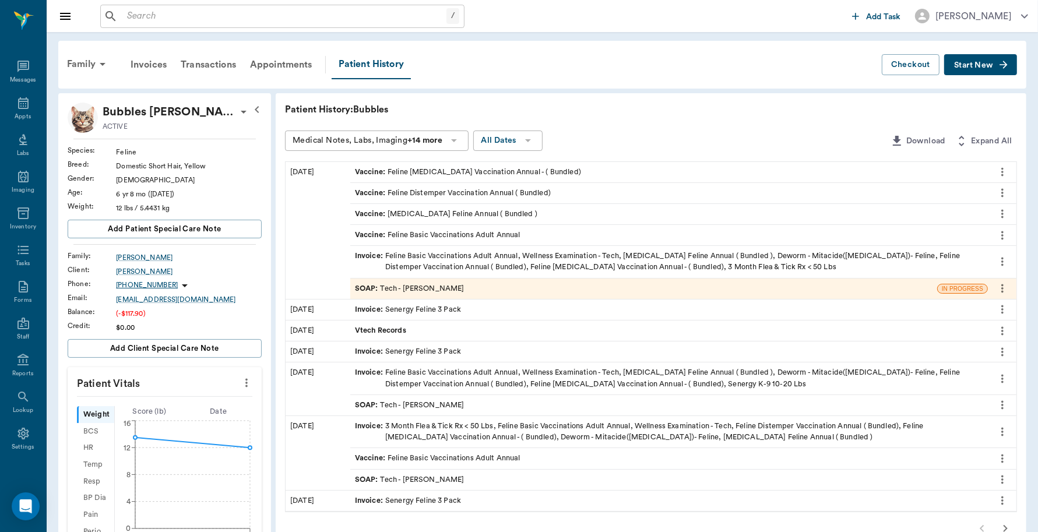
click at [451, 283] on div "SOAP : Tech - [PERSON_NAME]" at bounding box center [410, 288] width 110 height 11
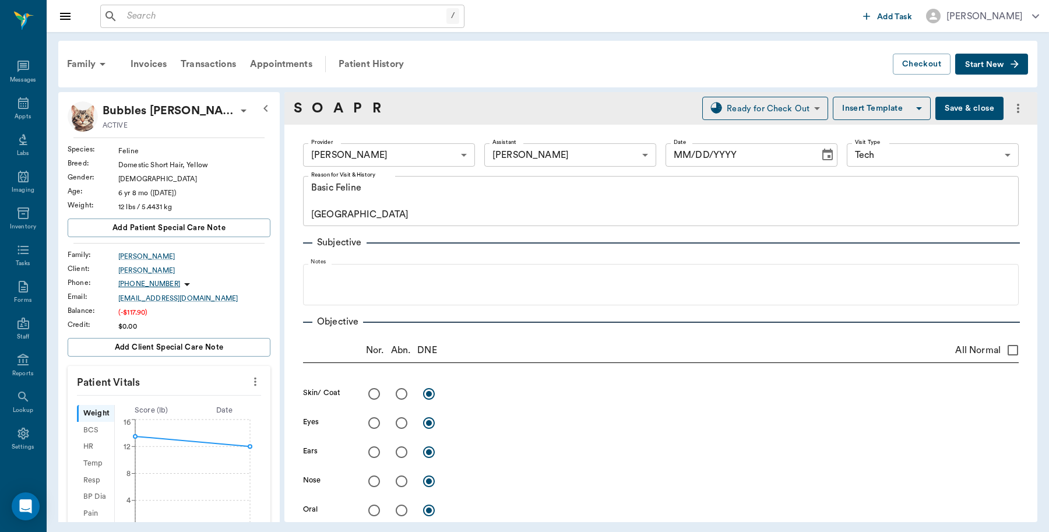
type input "63ec2e7e52e12b0ba117b124"
type input "642ef10e332a41444de2bad1"
type input "65d2be4f46e3a538d89b8c1a"
type textarea "Basic Feline [GEOGRAPHIC_DATA]"
type input "[DATE]"
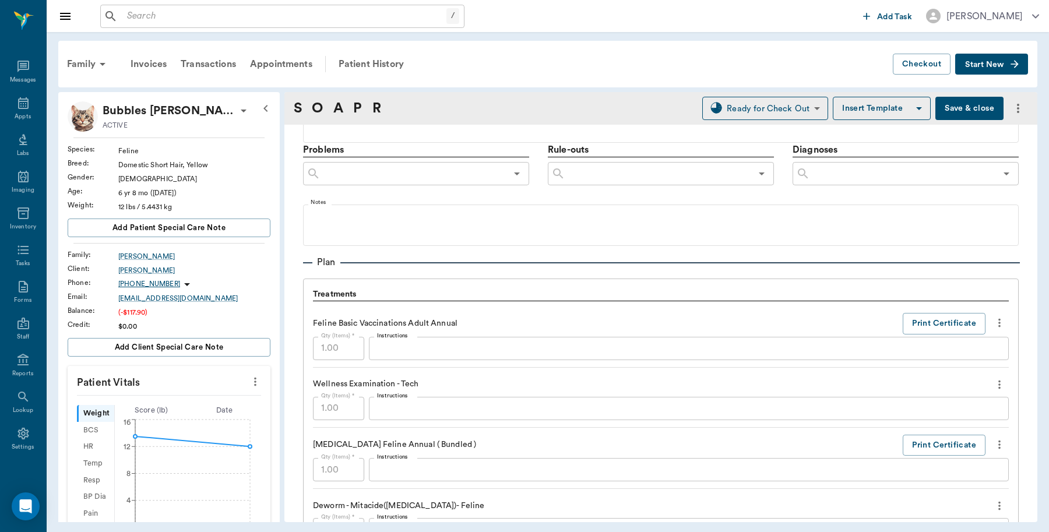
scroll to position [729, 0]
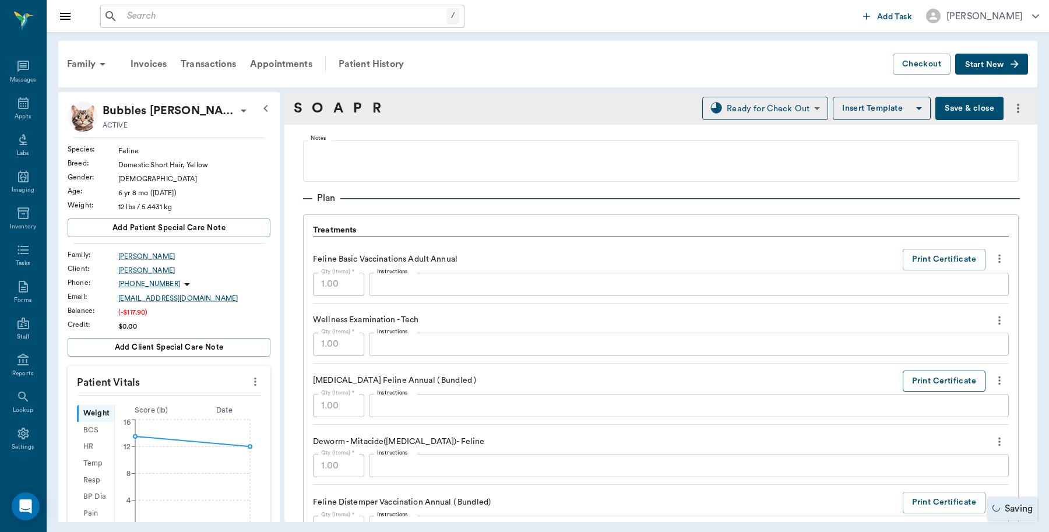
click at [927, 381] on button "Print Certificate" at bounding box center [944, 382] width 83 height 22
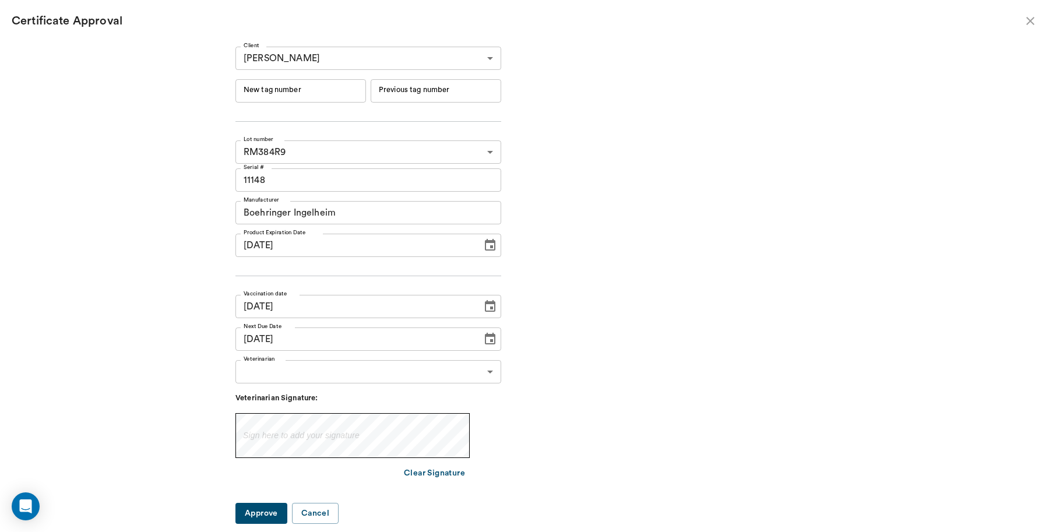
type input "[DATE]"
click at [318, 86] on input "New tag number" at bounding box center [301, 90] width 131 height 23
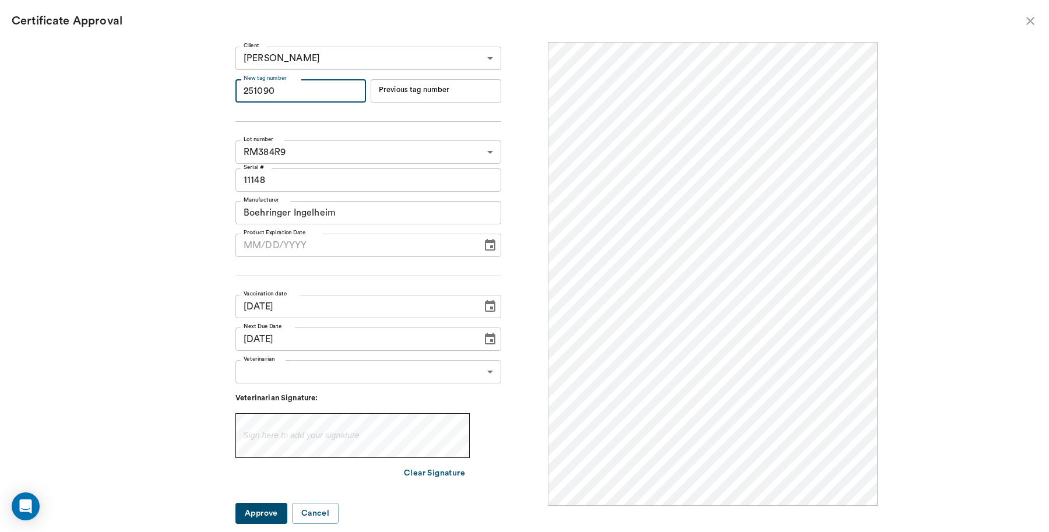
scroll to position [0, 0]
type input "251090"
click at [400, 374] on body "/ ​ Add Task [PERSON_NAME] Nectar Messages Appts Labs Imaging Inventory Tasks F…" at bounding box center [524, 266] width 1049 height 532
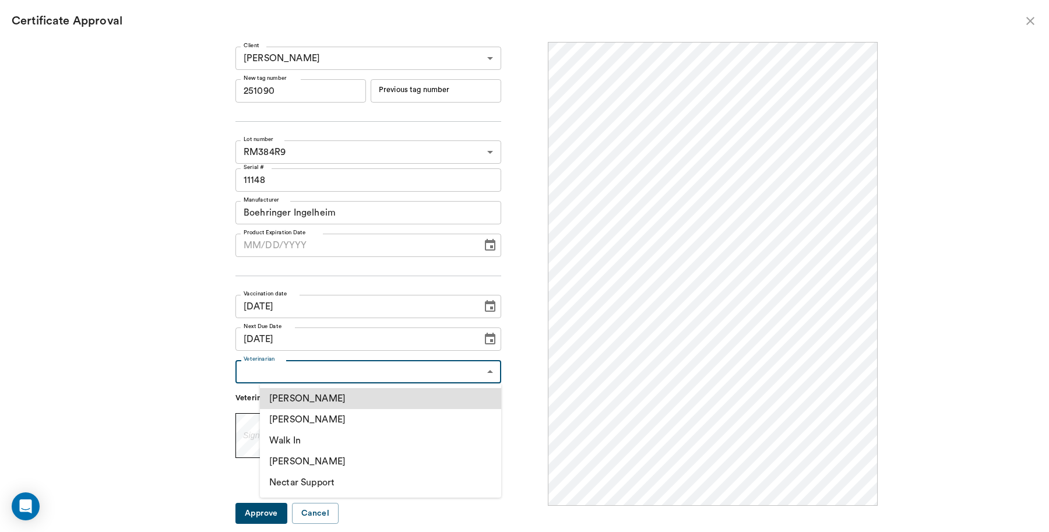
click at [331, 421] on li "[PERSON_NAME]" at bounding box center [380, 419] width 241 height 21
type input "63ec2f075fda476ae8351a4d"
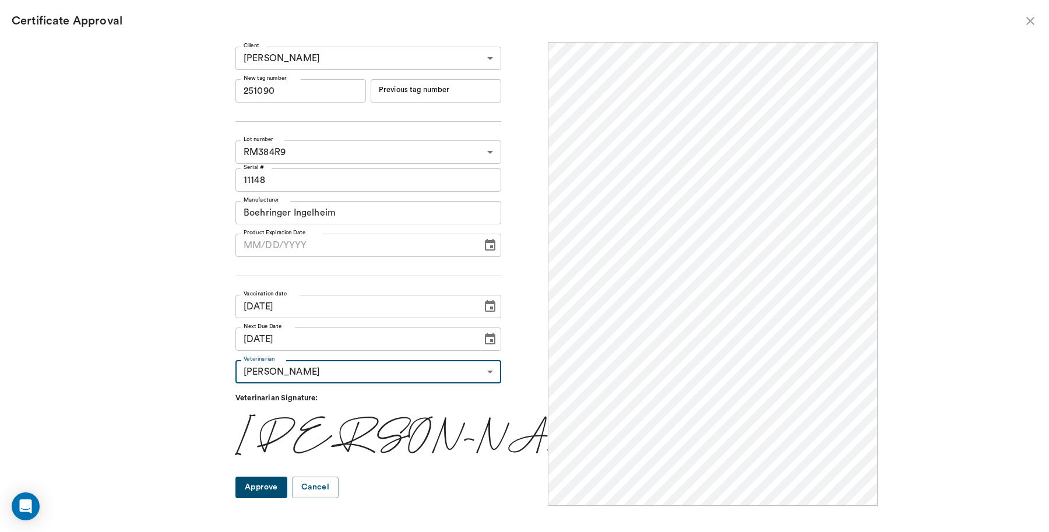
click at [284, 488] on button "Approve" at bounding box center [262, 488] width 52 height 22
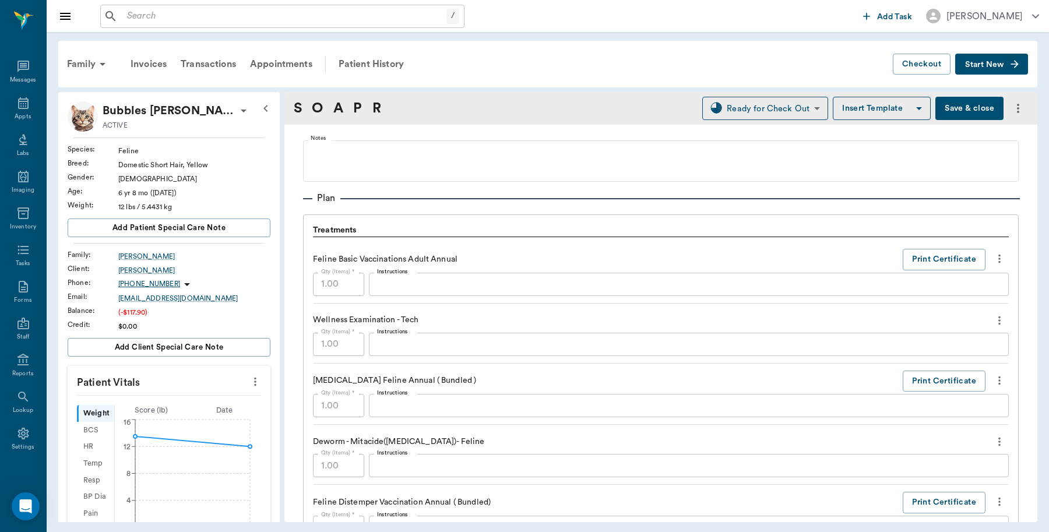
click at [962, 100] on button "Save & close" at bounding box center [970, 108] width 68 height 23
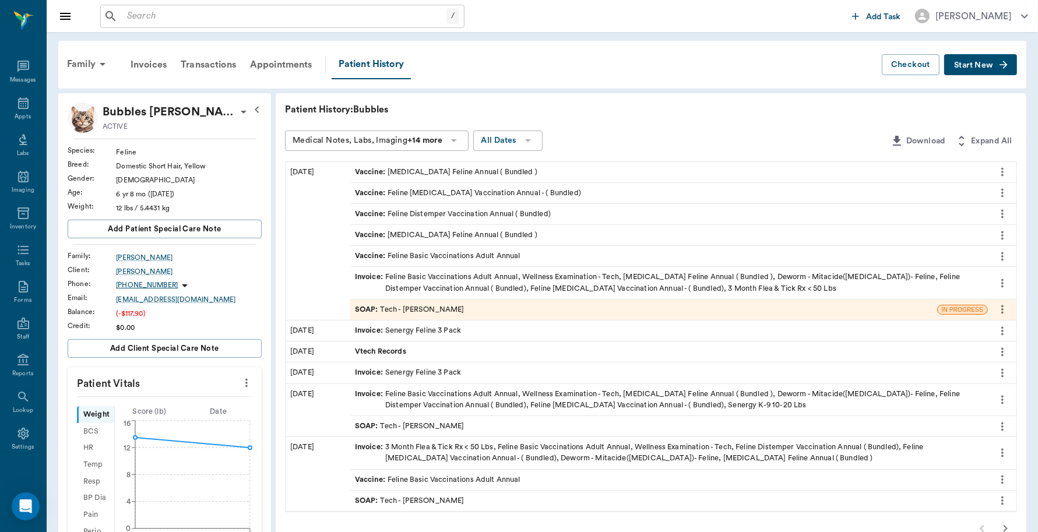
click at [607, 290] on div "Invoice : Feline Basic Vaccinations Adult Annual, Wellness Examination - Tech, …" at bounding box center [669, 283] width 628 height 22
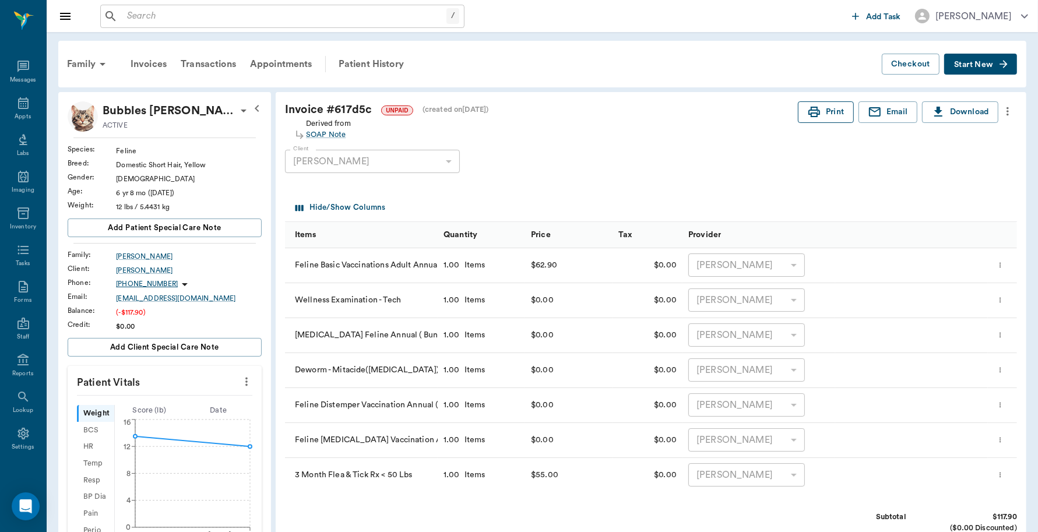
click at [818, 108] on icon "button" at bounding box center [814, 112] width 14 height 14
click at [22, 107] on icon at bounding box center [23, 103] width 10 height 12
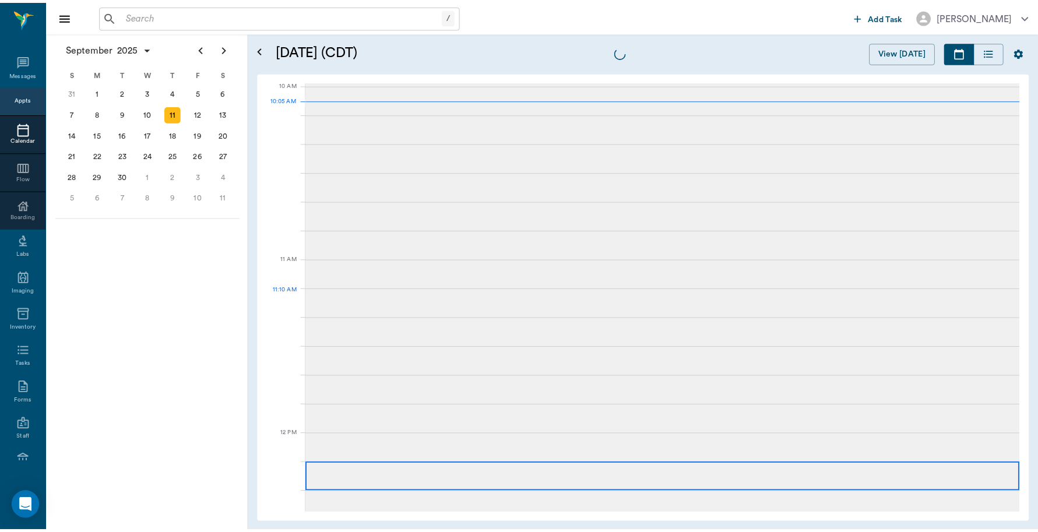
scroll to position [351, 0]
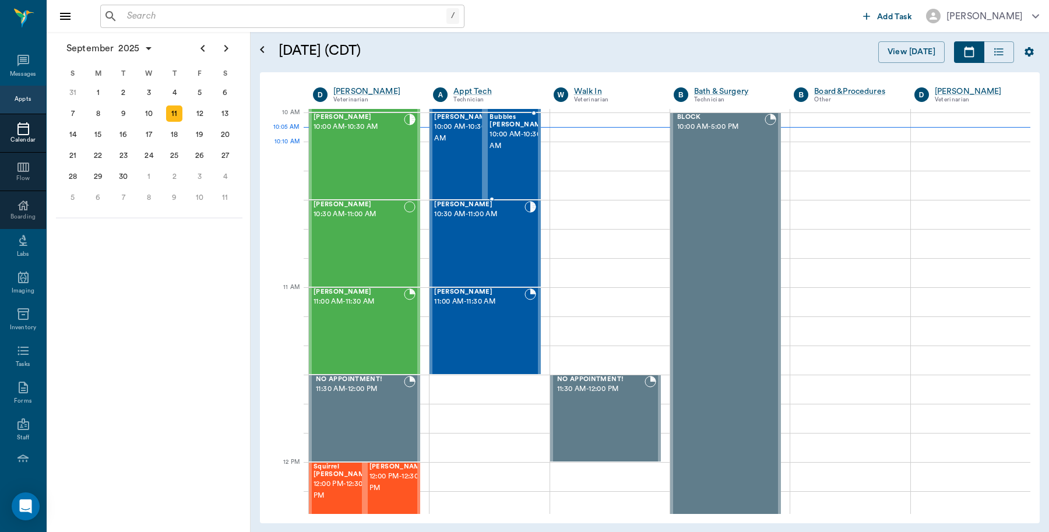
click at [507, 150] on span "10:00 AM - 10:30 AM" at bounding box center [519, 140] width 58 height 23
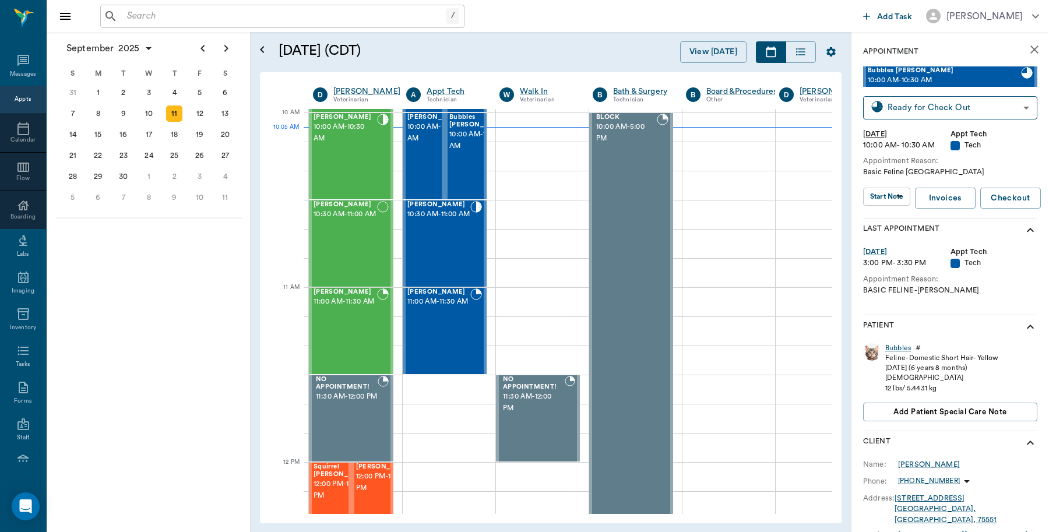
click at [894, 345] on div "Bubbles" at bounding box center [899, 348] width 26 height 10
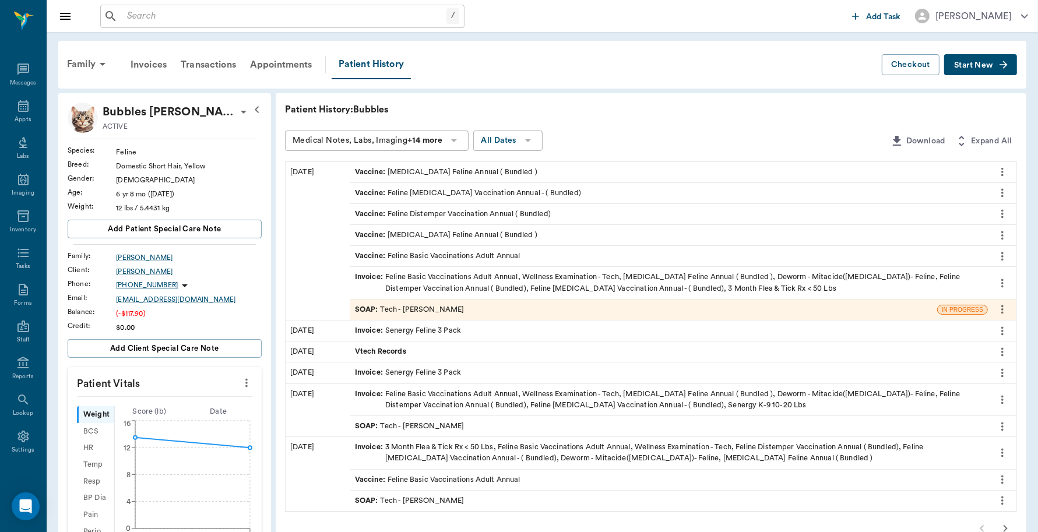
scroll to position [3, 0]
click at [441, 284] on div "Invoice : Feline Basic Vaccinations Adult Annual, Wellness Examination - Tech, …" at bounding box center [669, 283] width 628 height 22
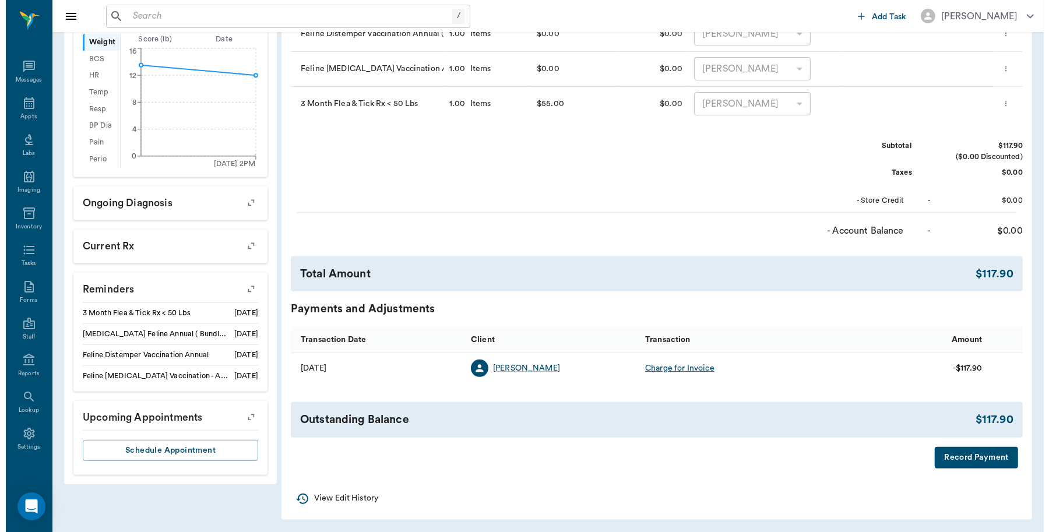
scroll to position [372, 0]
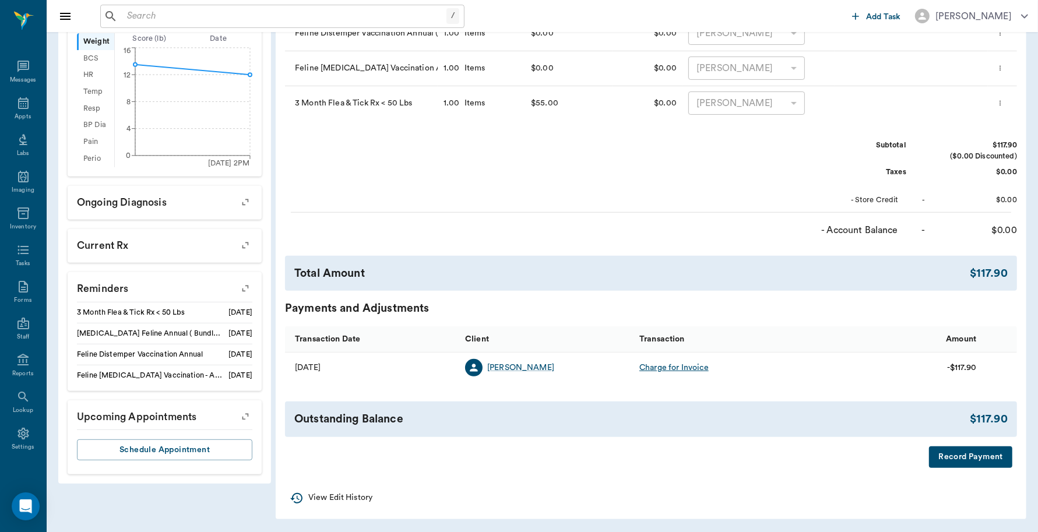
click at [974, 463] on button "Record Payment" at bounding box center [970, 458] width 83 height 22
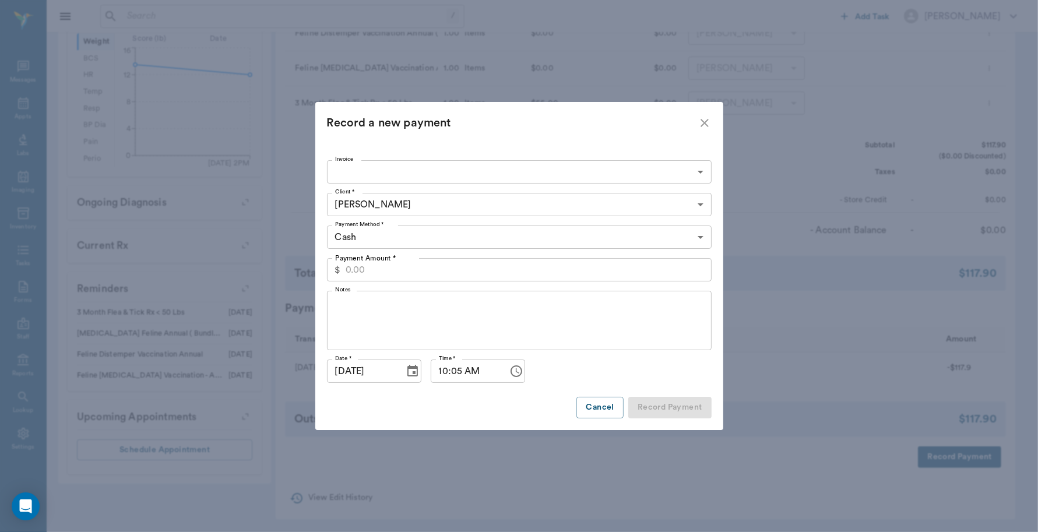
type input "68c2e445f99c2d1c88617d5c"
type input "117.90"
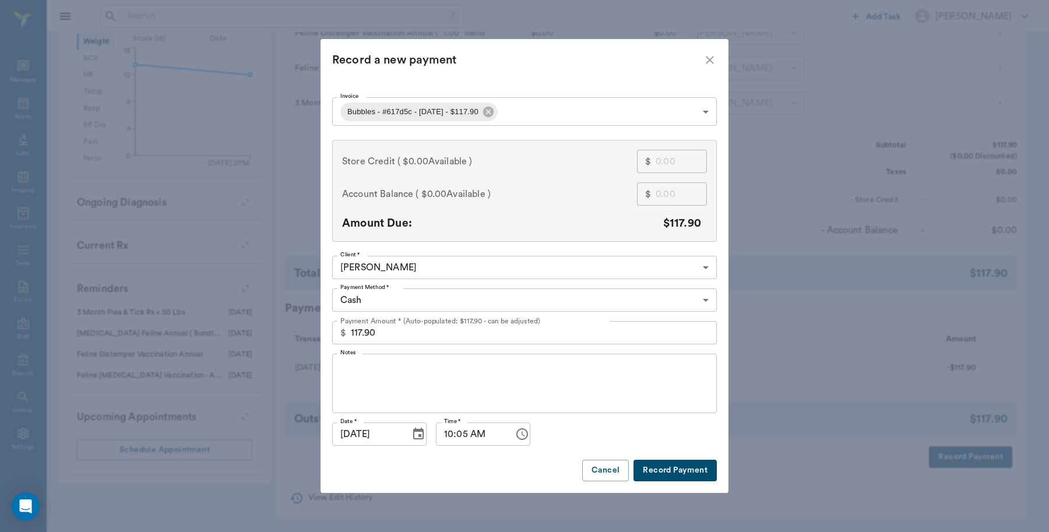
click at [371, 296] on body "/ ​ Add Task [PERSON_NAME] Nectar Messages Appts Labs Imaging Inventory Tasks F…" at bounding box center [524, 80] width 1049 height 905
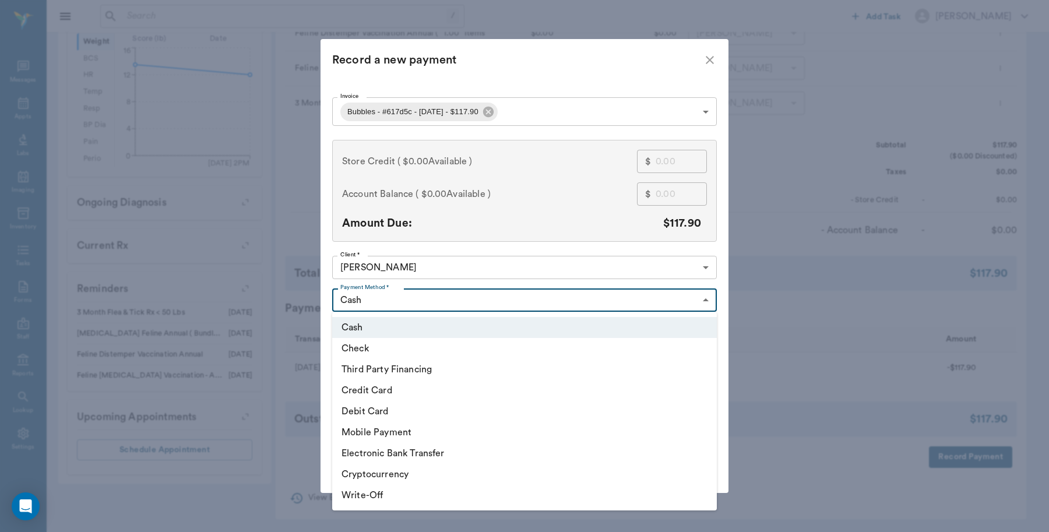
click at [381, 409] on li "Debit Card" at bounding box center [524, 411] width 385 height 21
type input "DEBIT_CARD"
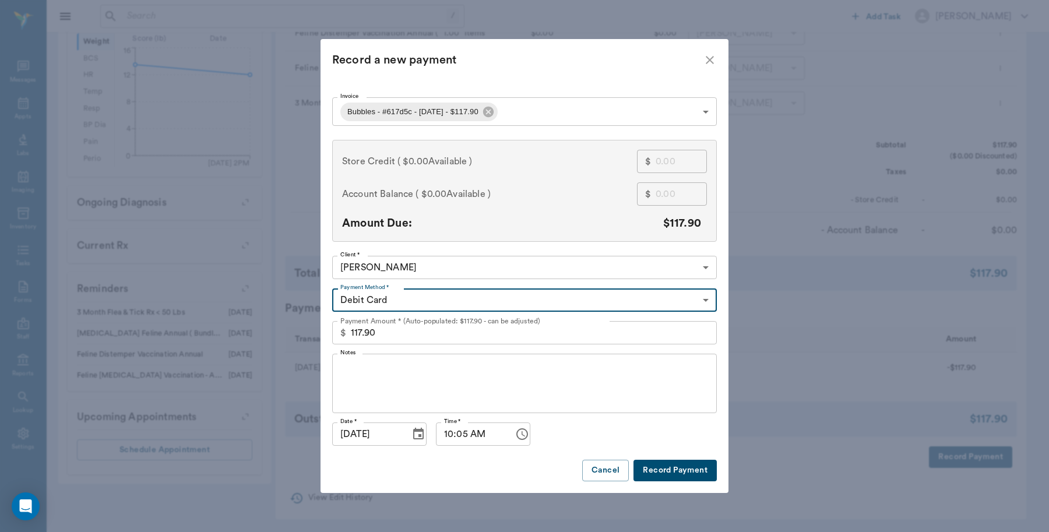
click at [680, 470] on button "Record Payment" at bounding box center [675, 471] width 83 height 22
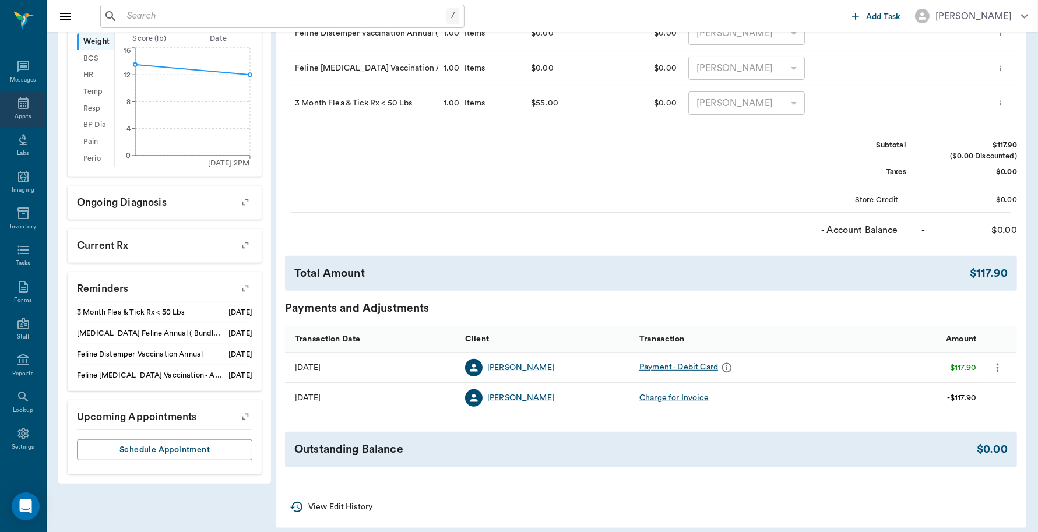
click at [17, 115] on div "Appts" at bounding box center [23, 117] width 16 height 9
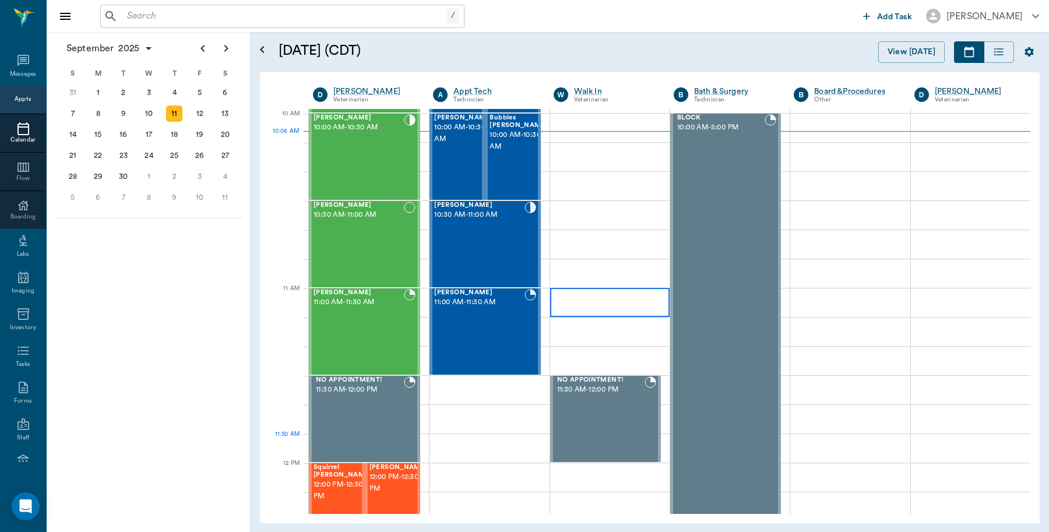
scroll to position [350, 0]
click at [522, 152] on span "10:00 AM - 10:30 AM" at bounding box center [519, 141] width 58 height 23
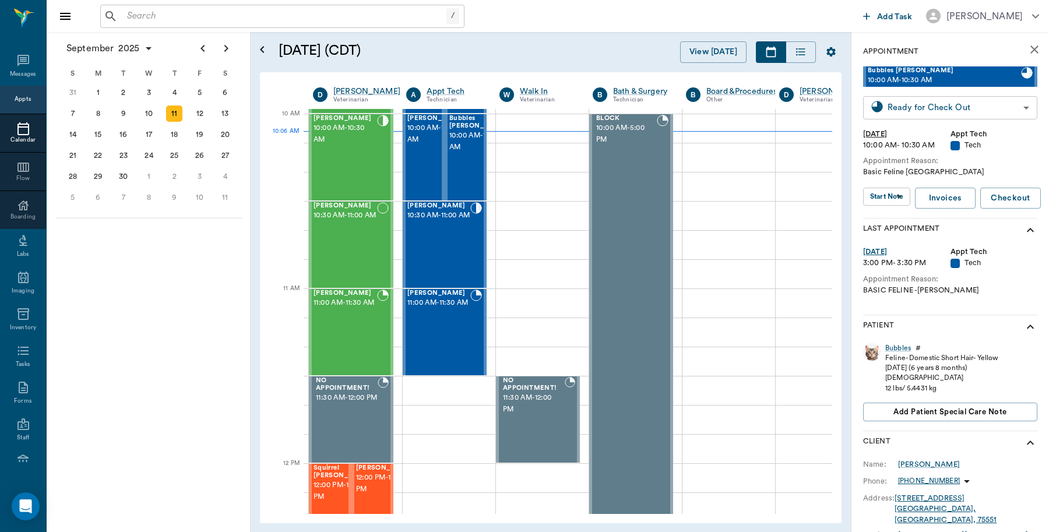
click at [984, 103] on body "/ ​ Add Task [PERSON_NAME] Nectar Messages Appts Calendar Flow Boarding Labs Im…" at bounding box center [524, 266] width 1049 height 532
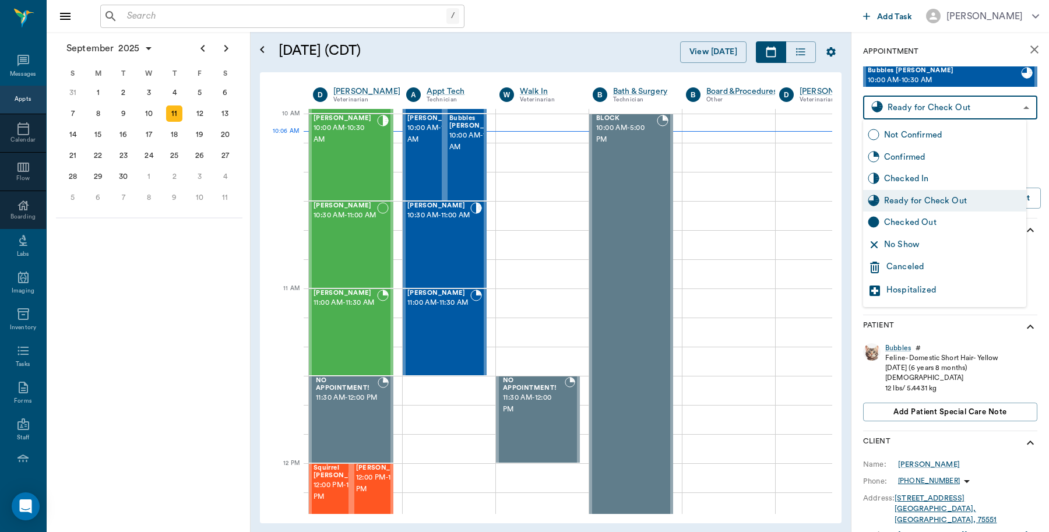
click at [924, 219] on div "Checked Out" at bounding box center [953, 222] width 138 height 13
type input "CHECKED_OUT"
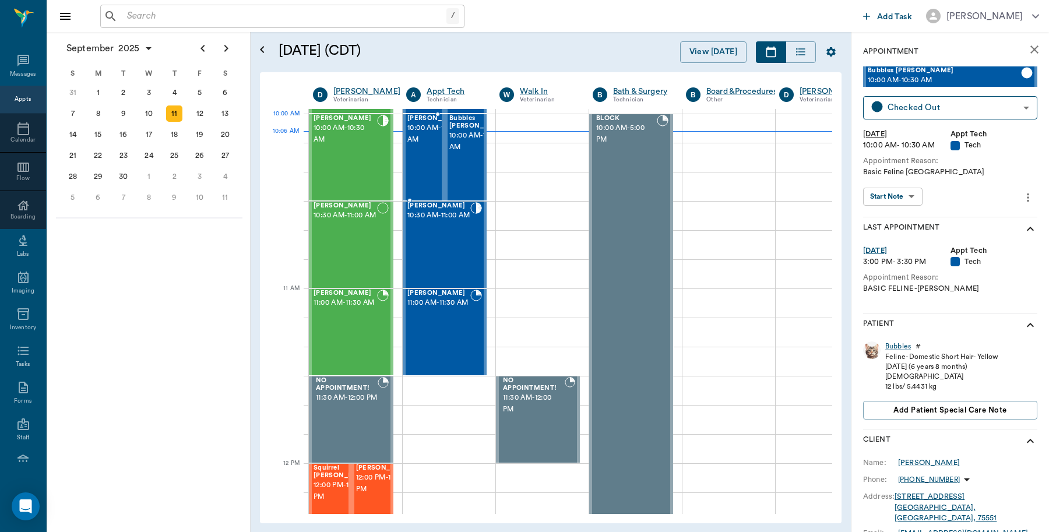
click at [420, 141] on span "10:00 AM - 10:30 AM" at bounding box center [436, 133] width 58 height 23
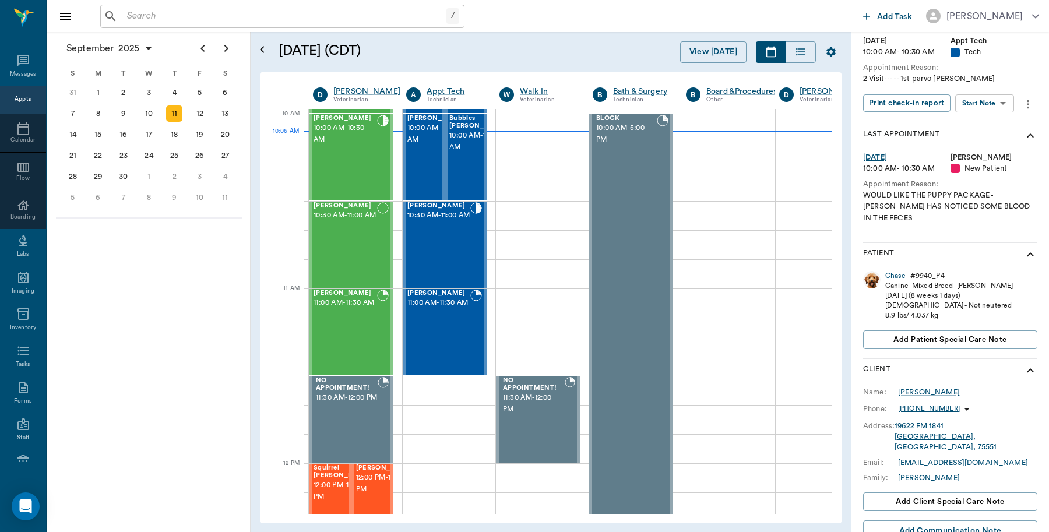
scroll to position [210, 0]
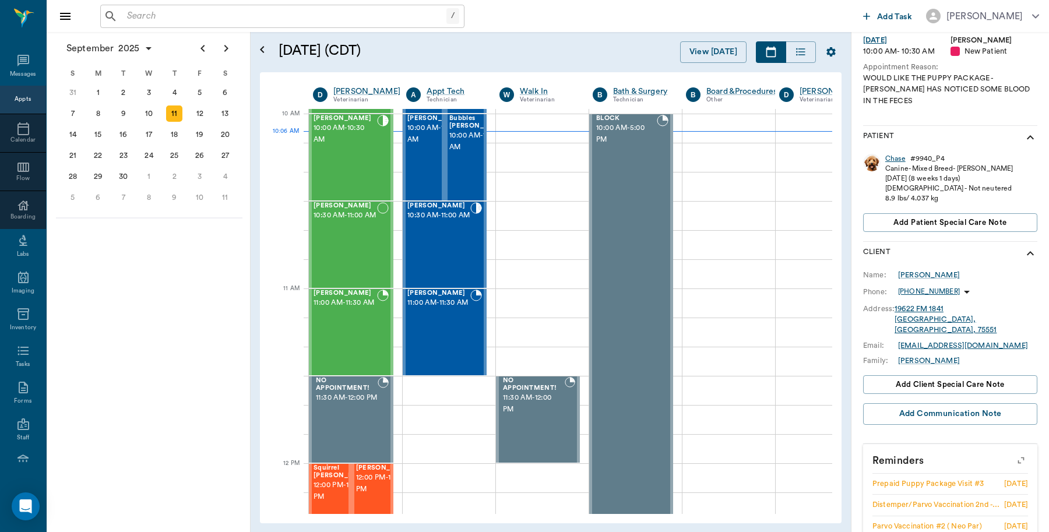
click at [897, 154] on div "Chase" at bounding box center [896, 159] width 20 height 10
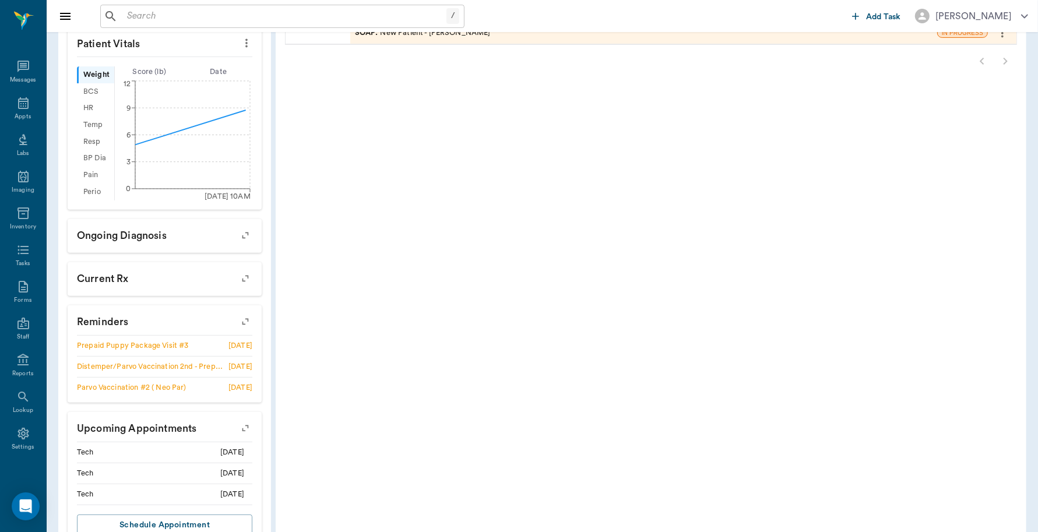
scroll to position [364, 0]
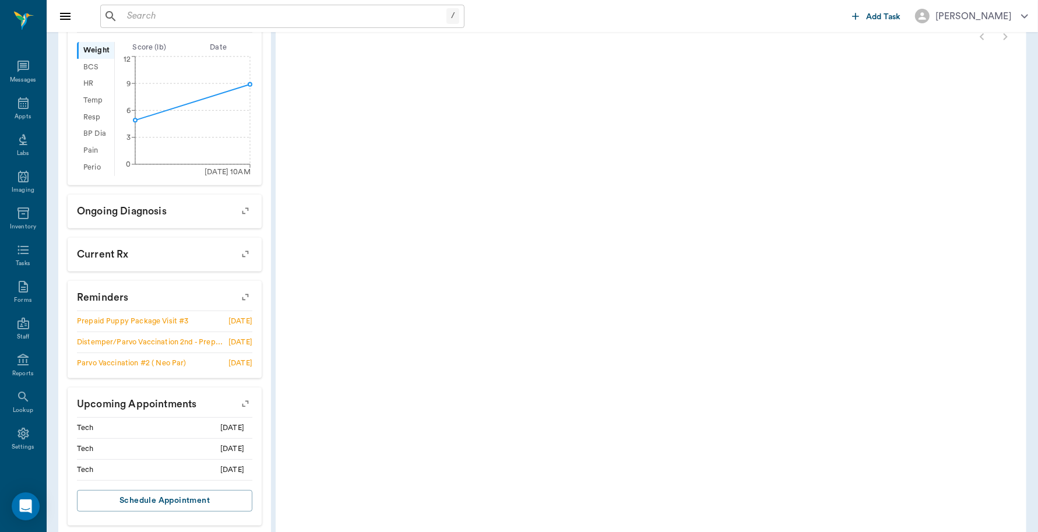
click at [243, 403] on icon "button" at bounding box center [245, 404] width 16 height 16
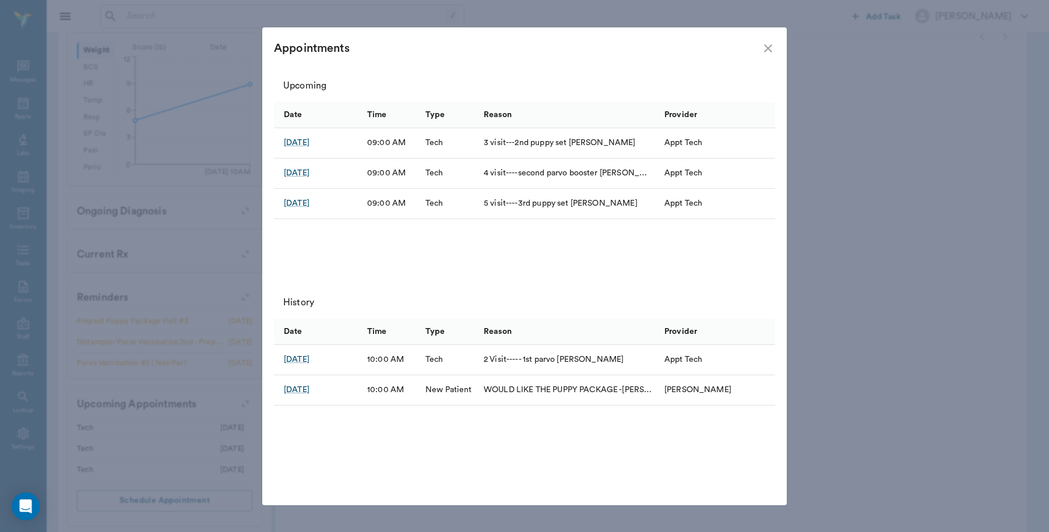
click at [770, 52] on icon "close" at bounding box center [768, 48] width 14 height 14
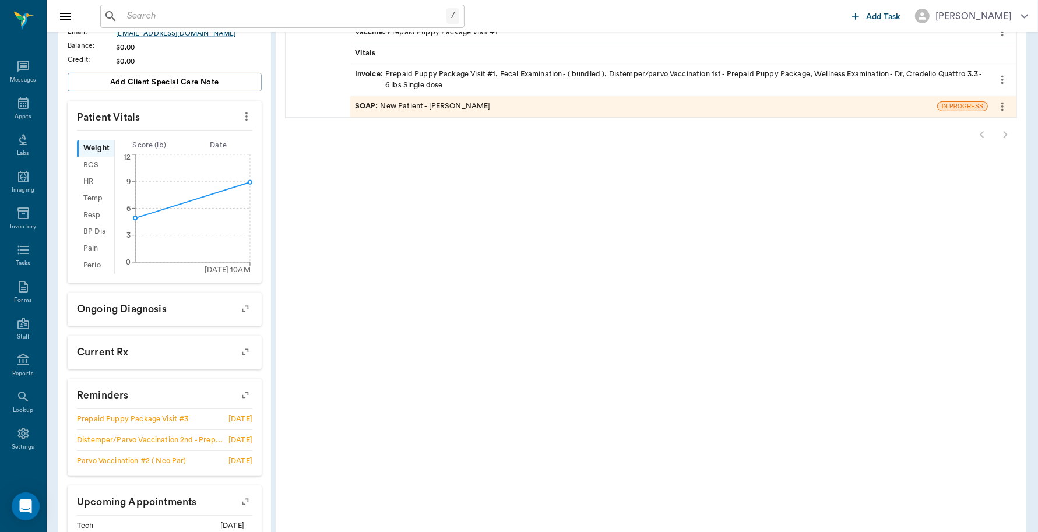
scroll to position [236, 0]
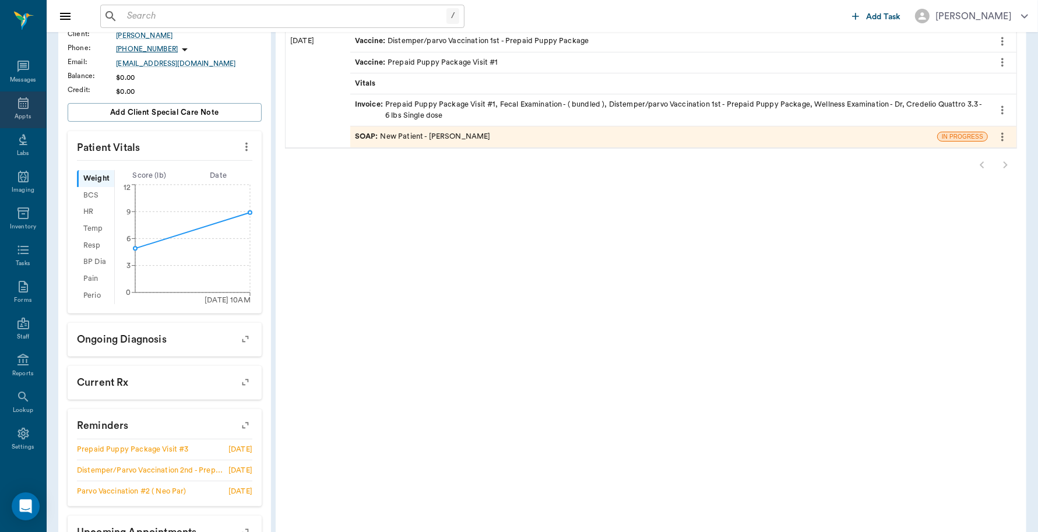
click at [16, 104] on icon at bounding box center [23, 103] width 14 height 14
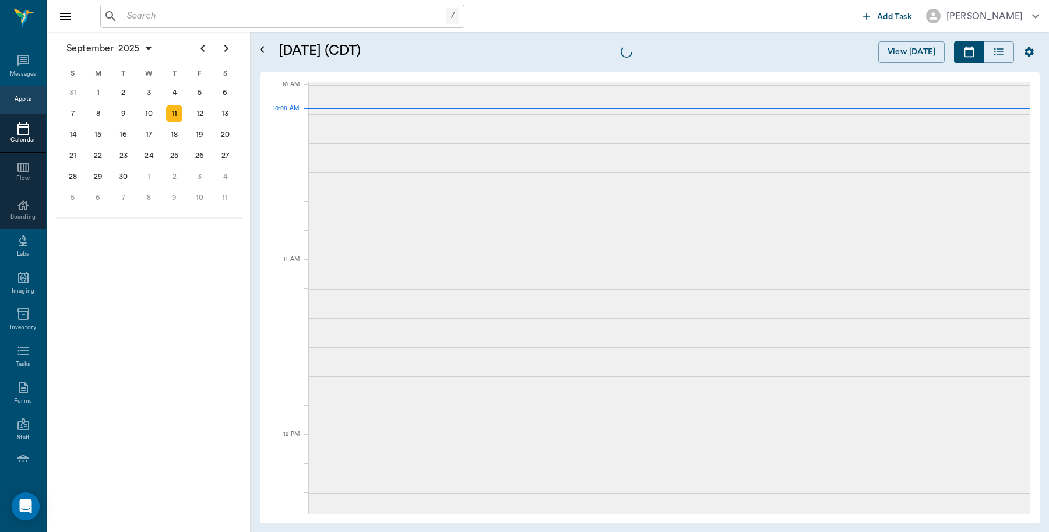
scroll to position [351, 0]
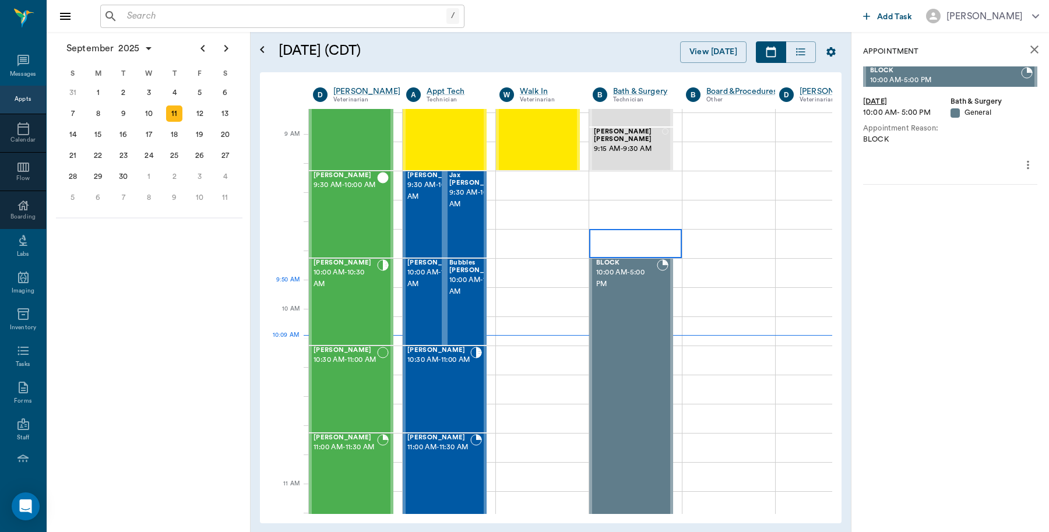
scroll to position [132, 0]
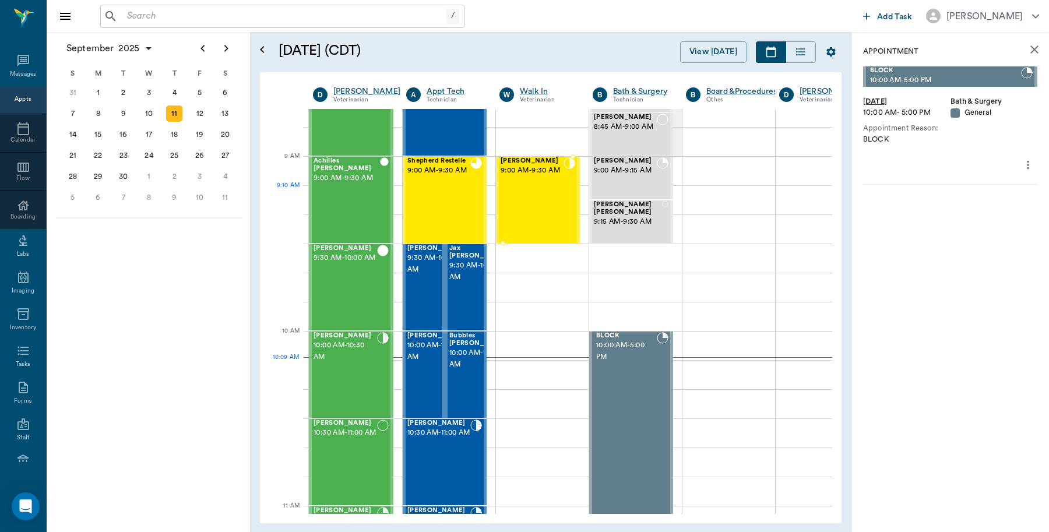
click at [525, 209] on div "[PERSON_NAME] 9:00 AM - 9:30 AM" at bounding box center [532, 199] width 63 height 85
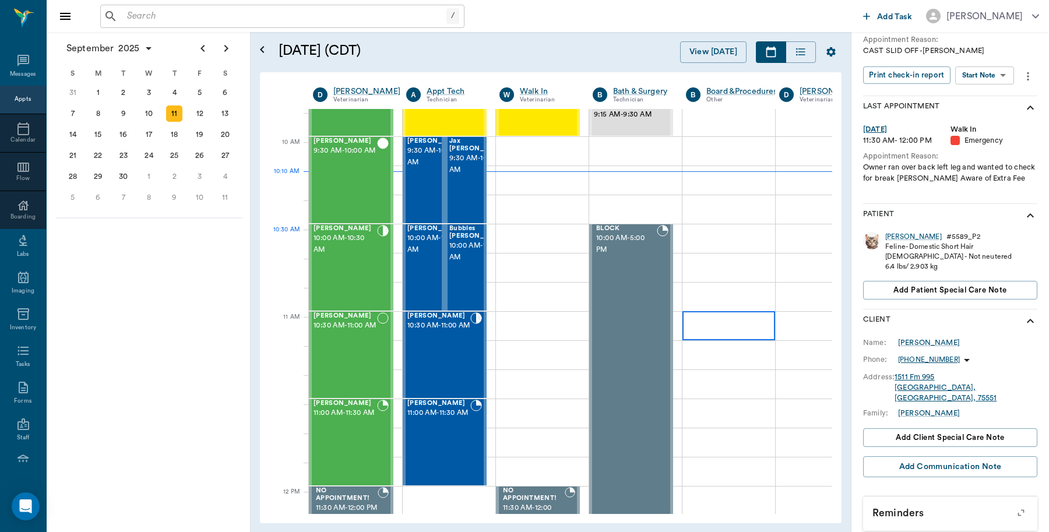
scroll to position [351, 0]
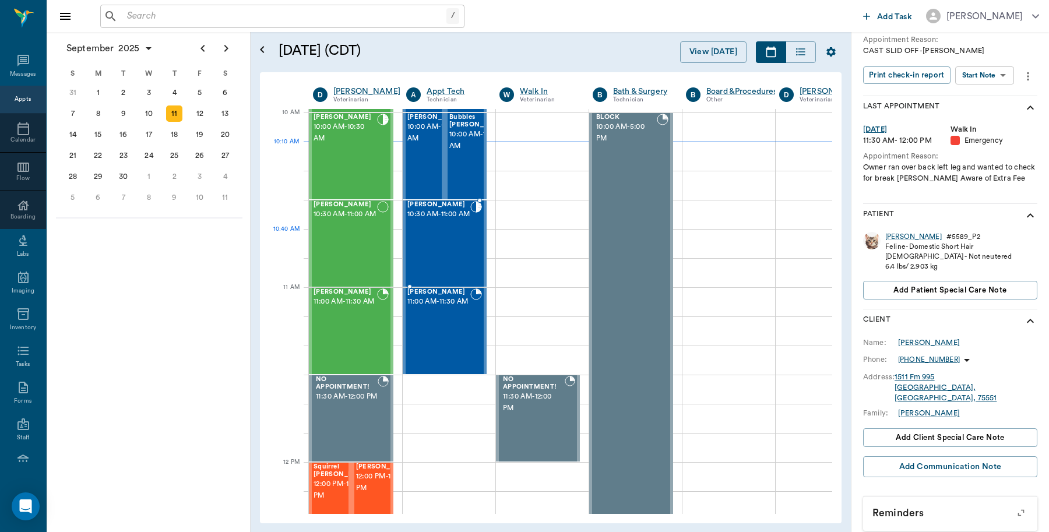
click at [456, 237] on div "[PERSON_NAME] 10:30 AM - 11:00 AM" at bounding box center [438, 243] width 63 height 85
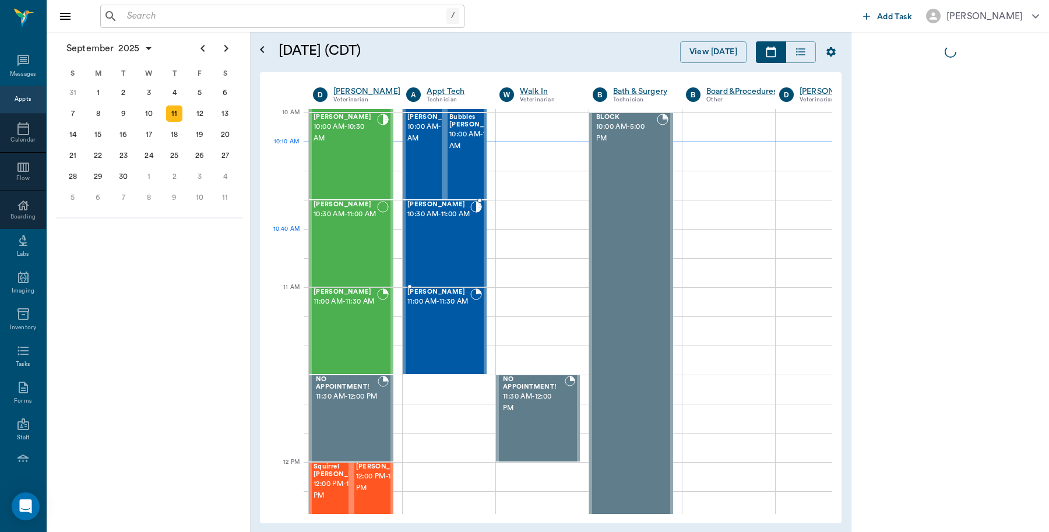
scroll to position [0, 0]
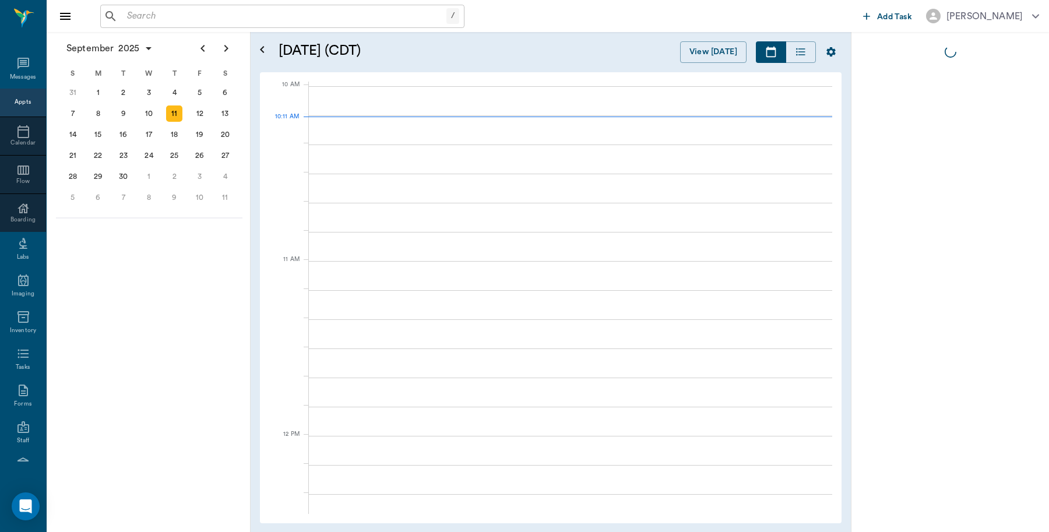
scroll to position [351, 1]
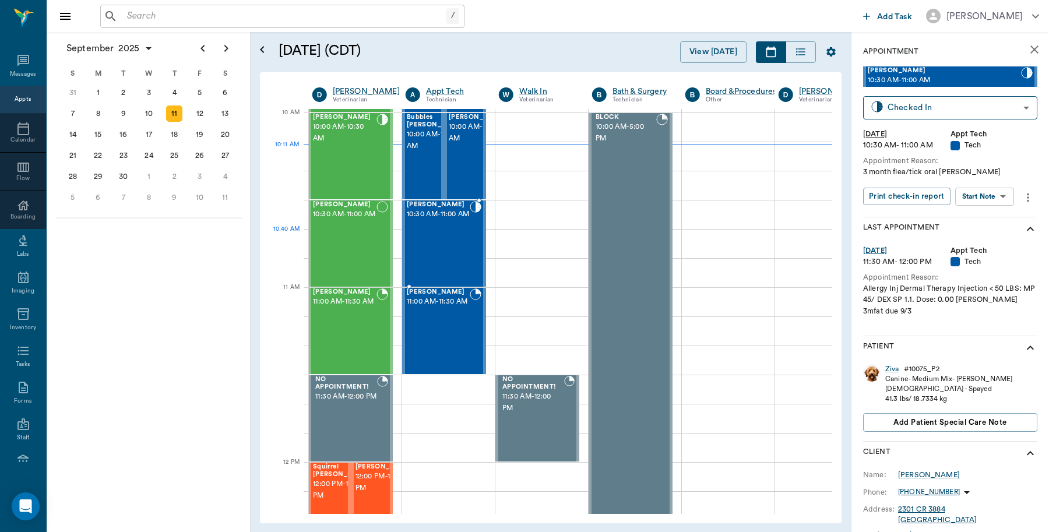
click at [449, 220] on span "10:30 AM - 11:00 AM" at bounding box center [438, 215] width 63 height 12
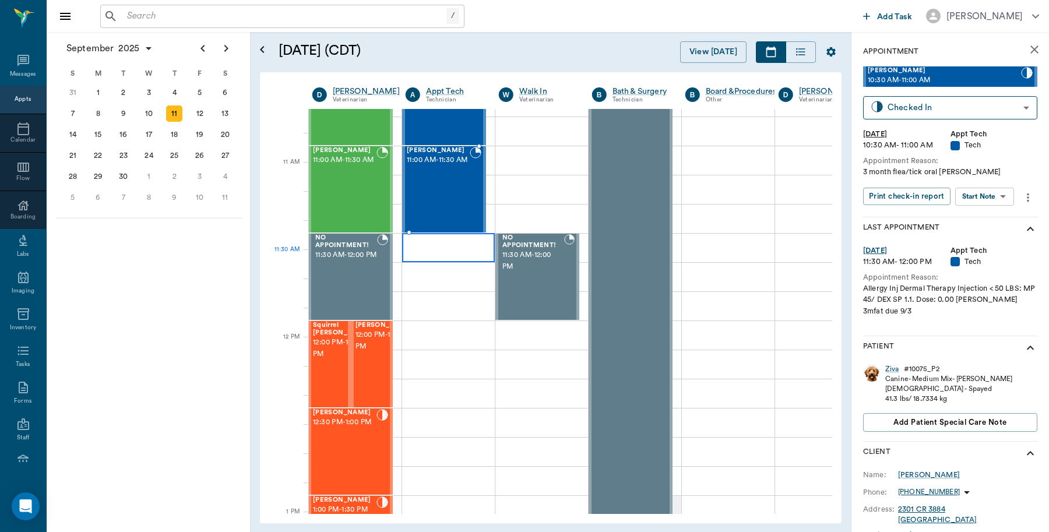
scroll to position [497, 1]
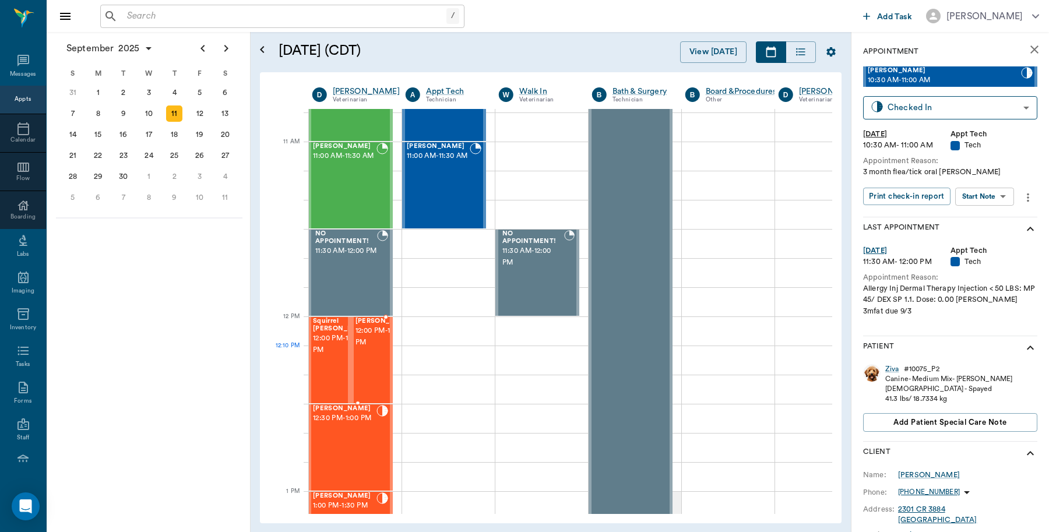
click at [371, 349] on span "12:00 PM - 12:30 PM" at bounding box center [385, 336] width 58 height 23
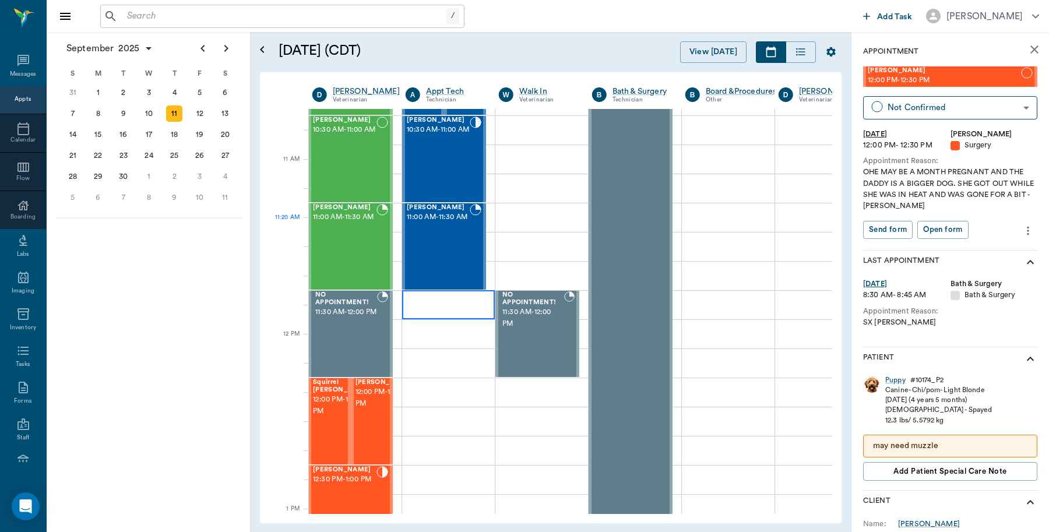
scroll to position [351, 1]
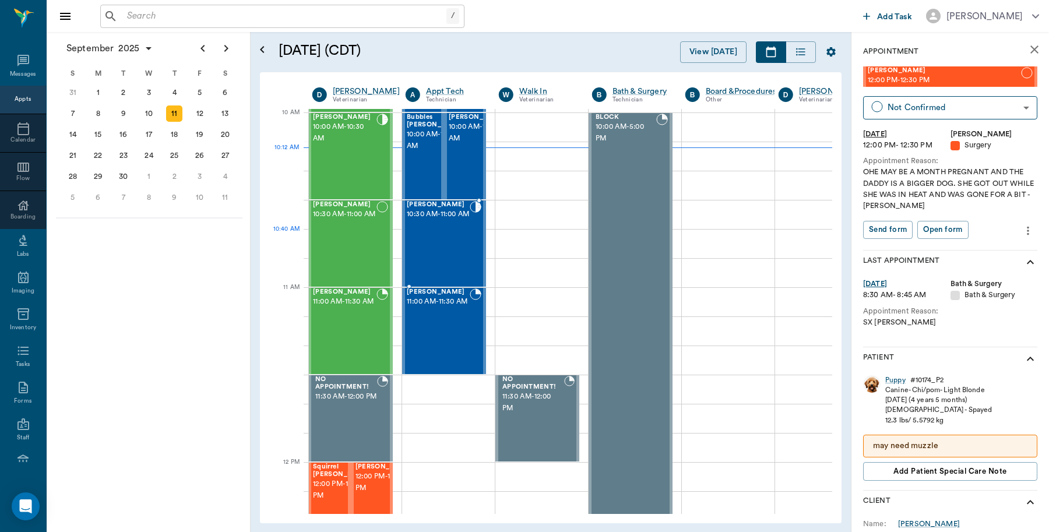
click at [449, 238] on div "[PERSON_NAME] 10:30 AM - 11:00 AM" at bounding box center [438, 243] width 63 height 85
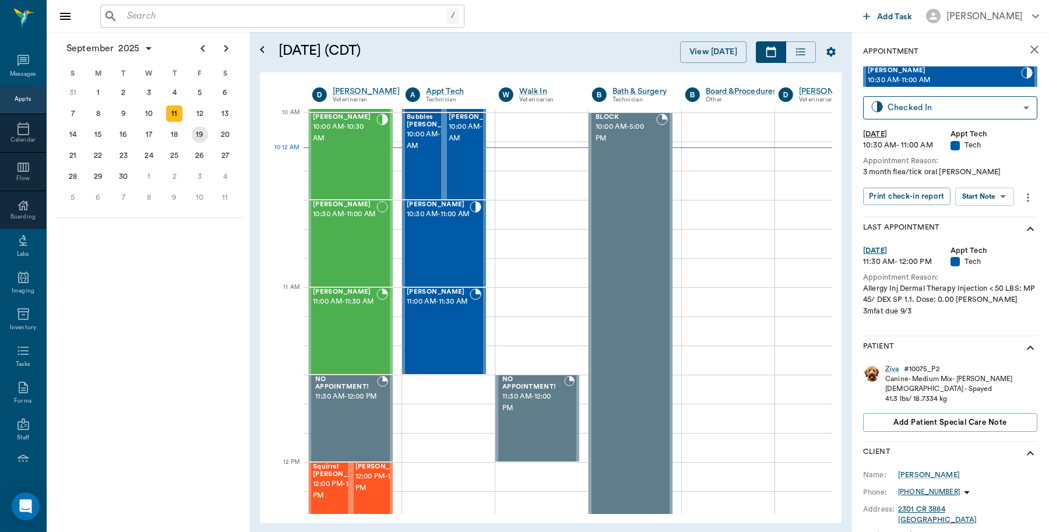
click at [202, 134] on div "19" at bounding box center [200, 135] width 16 height 16
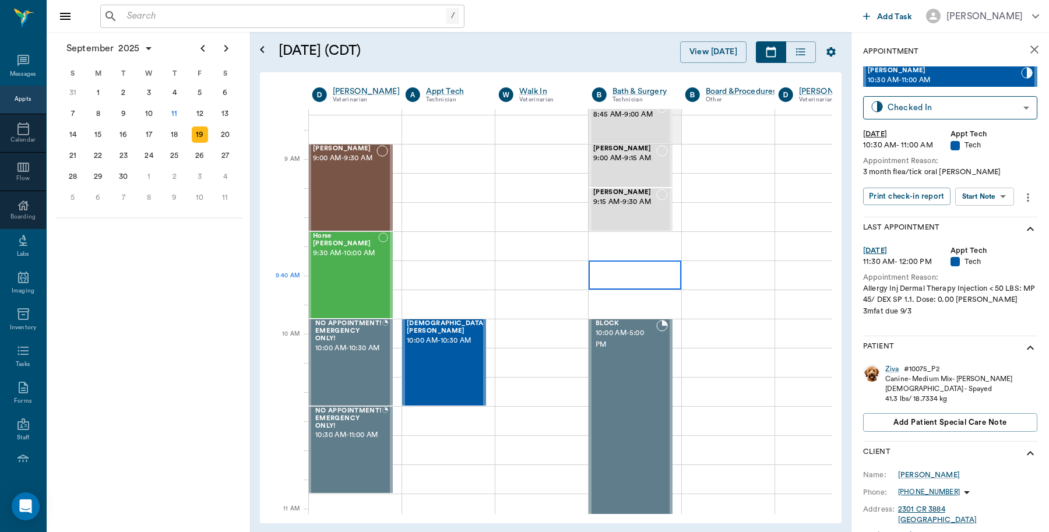
scroll to position [146, 1]
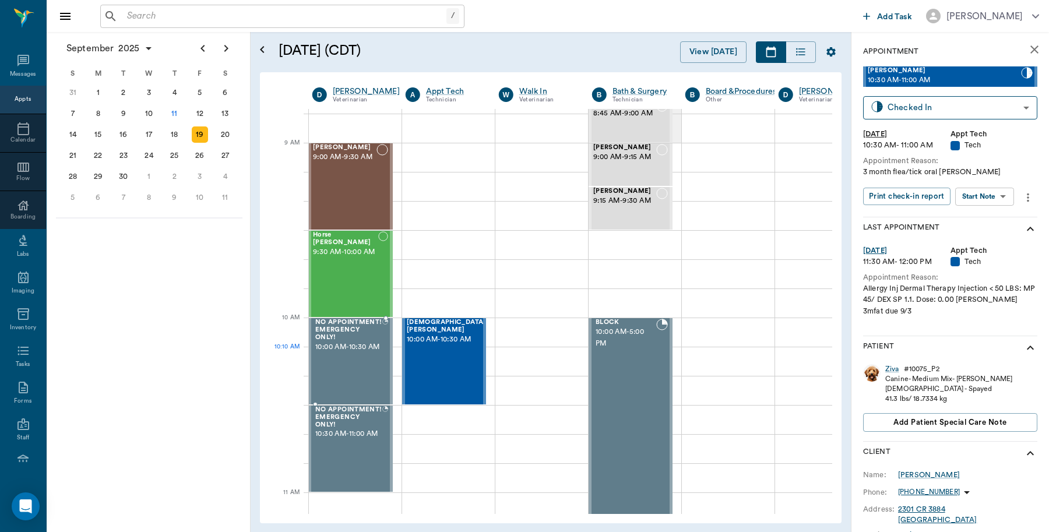
click at [361, 353] on span "10:00 AM - 10:30 AM" at bounding box center [348, 348] width 67 height 12
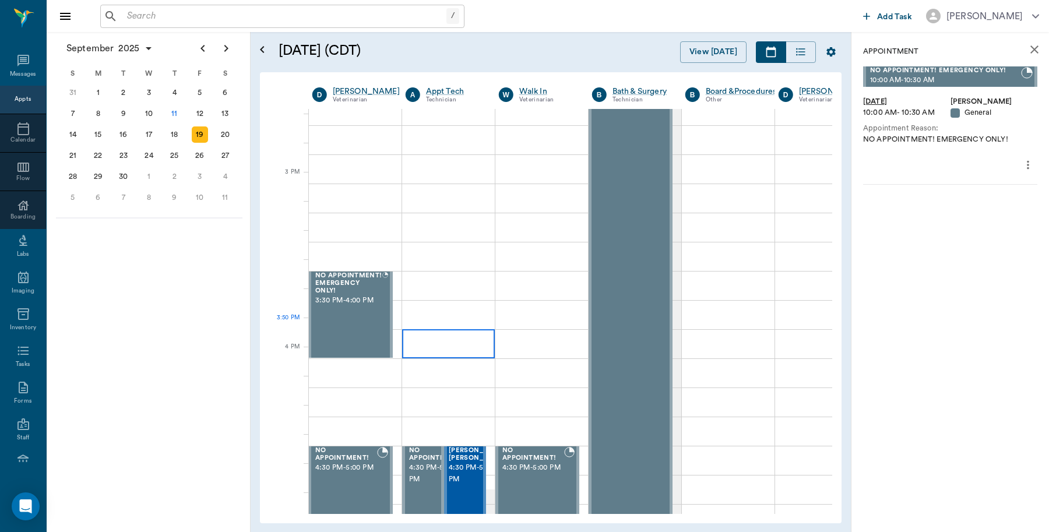
scroll to position [1166, 1]
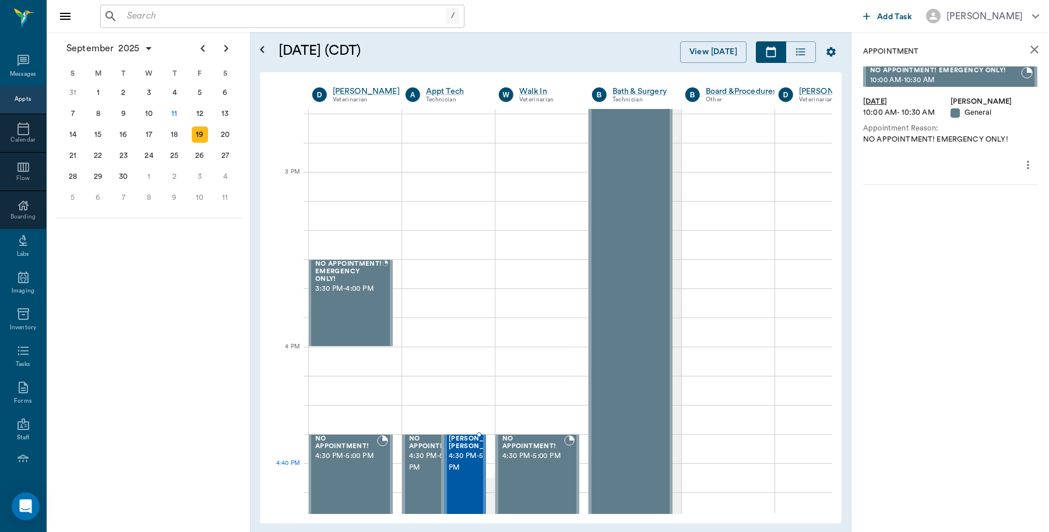
click at [461, 465] on span "4:30 PM - 5:00 PM" at bounding box center [478, 462] width 58 height 23
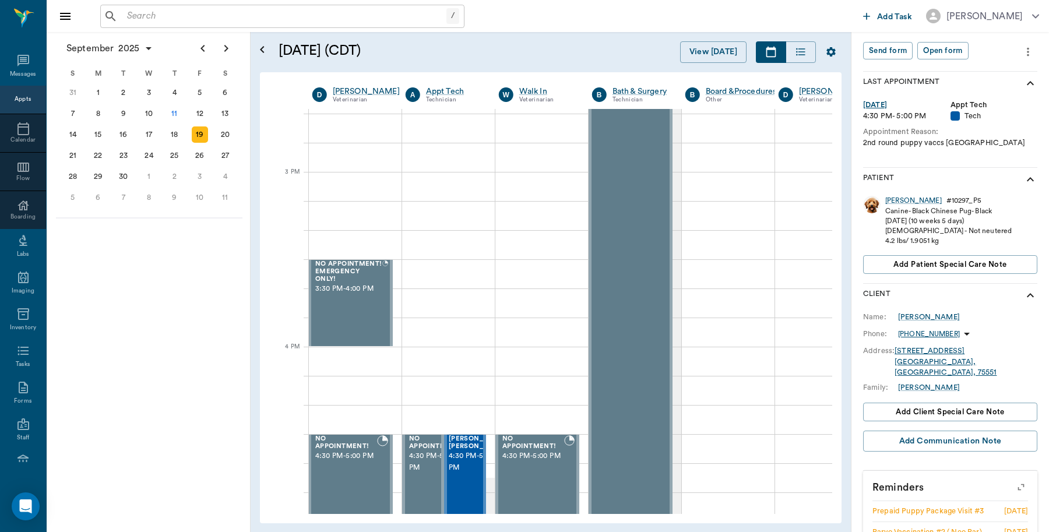
scroll to position [162, 0]
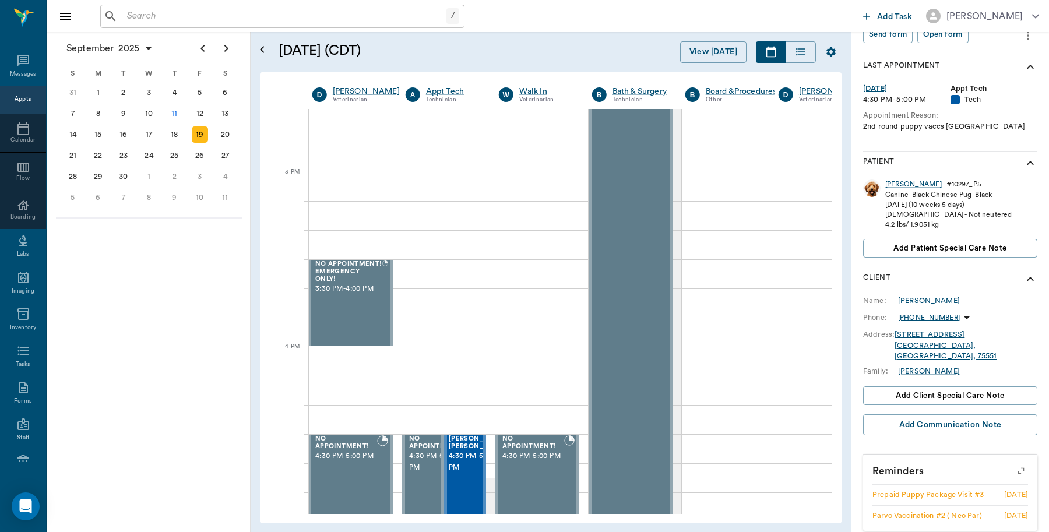
click at [1013, 463] on icon "button" at bounding box center [1021, 471] width 16 height 16
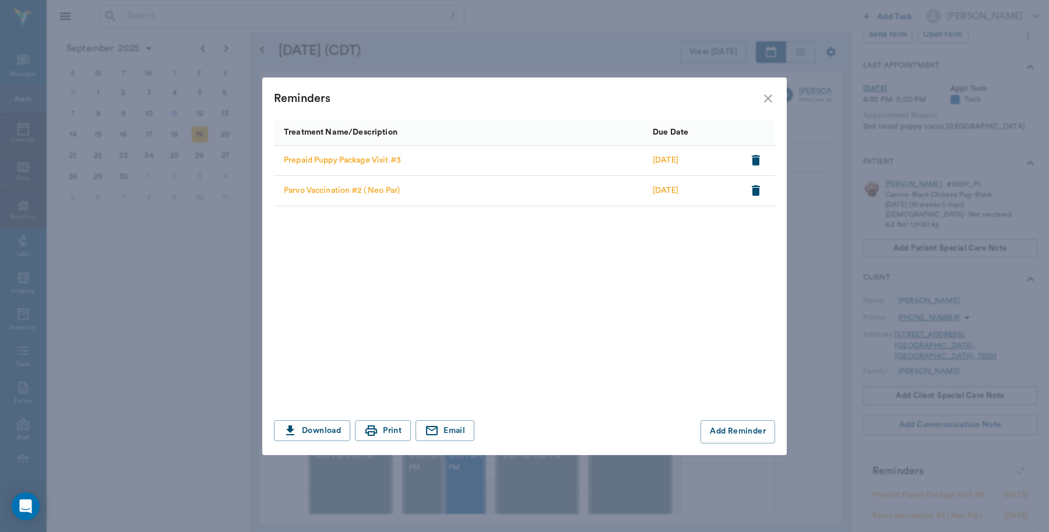
click at [767, 94] on icon "close" at bounding box center [768, 99] width 14 height 14
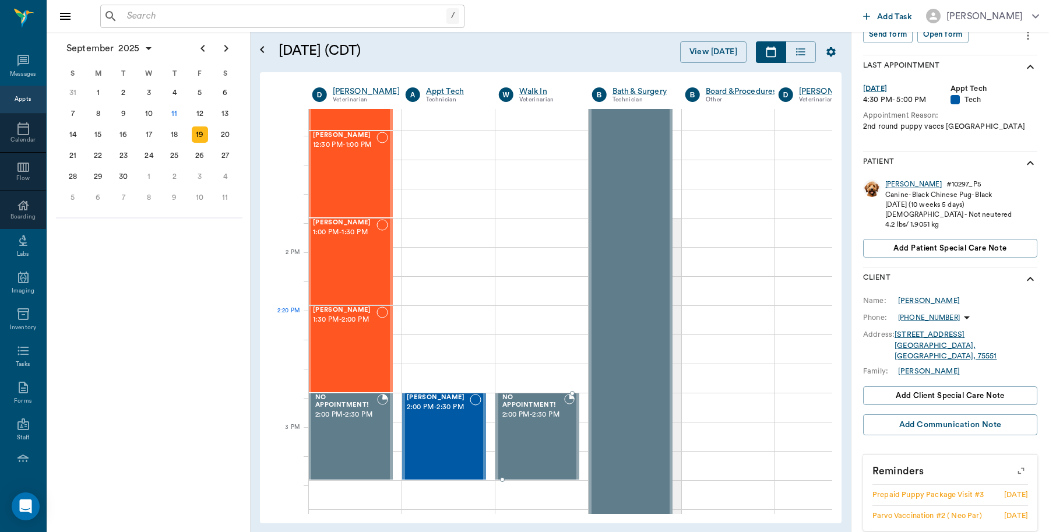
scroll to position [947, 1]
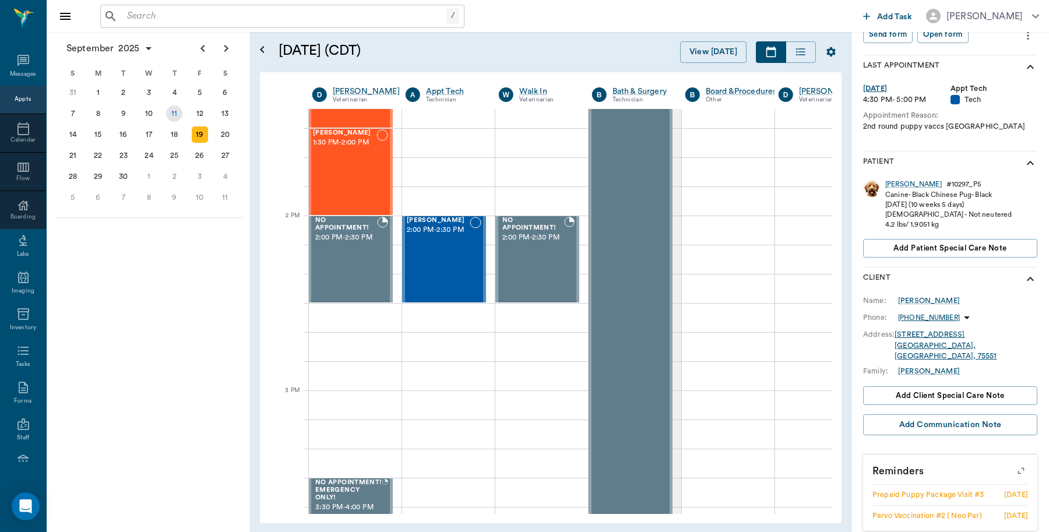
click at [177, 115] on div "11" at bounding box center [174, 114] width 16 height 16
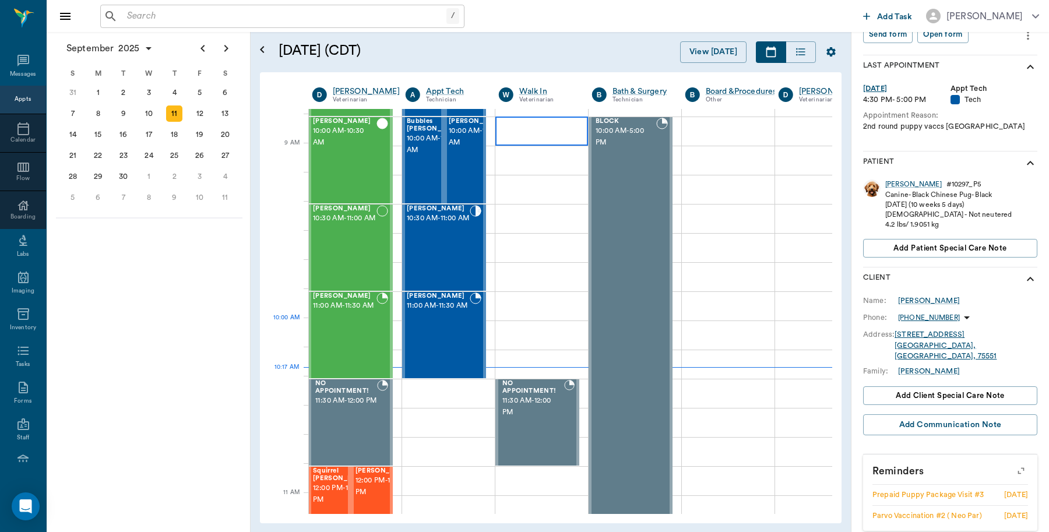
scroll to position [146, 1]
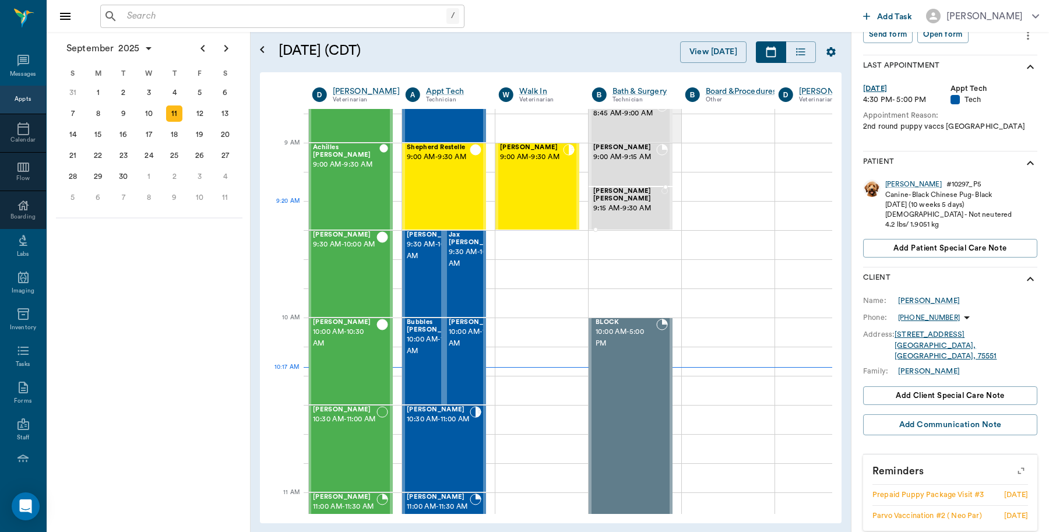
click at [631, 204] on span "9:15 AM - 9:30 AM" at bounding box center [627, 209] width 68 height 12
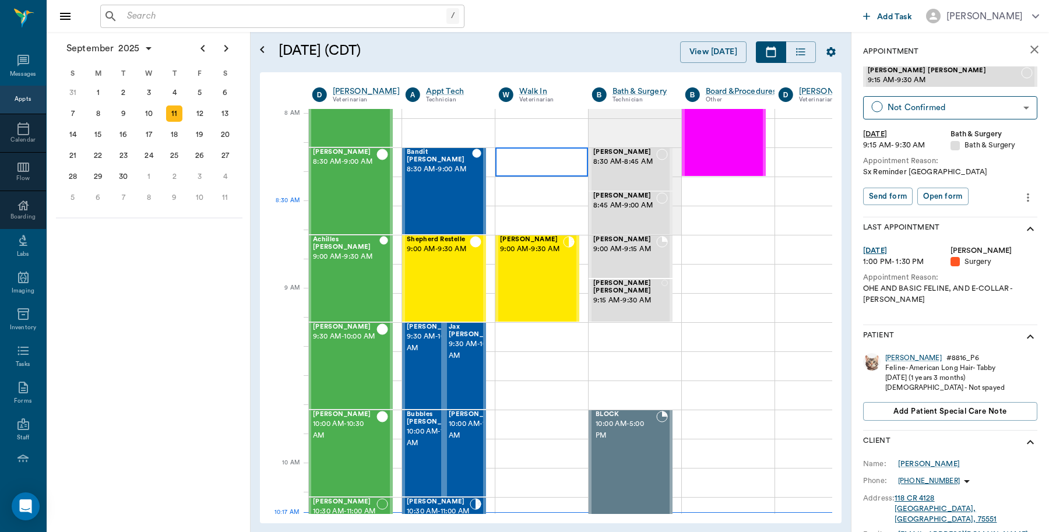
scroll to position [0, 1]
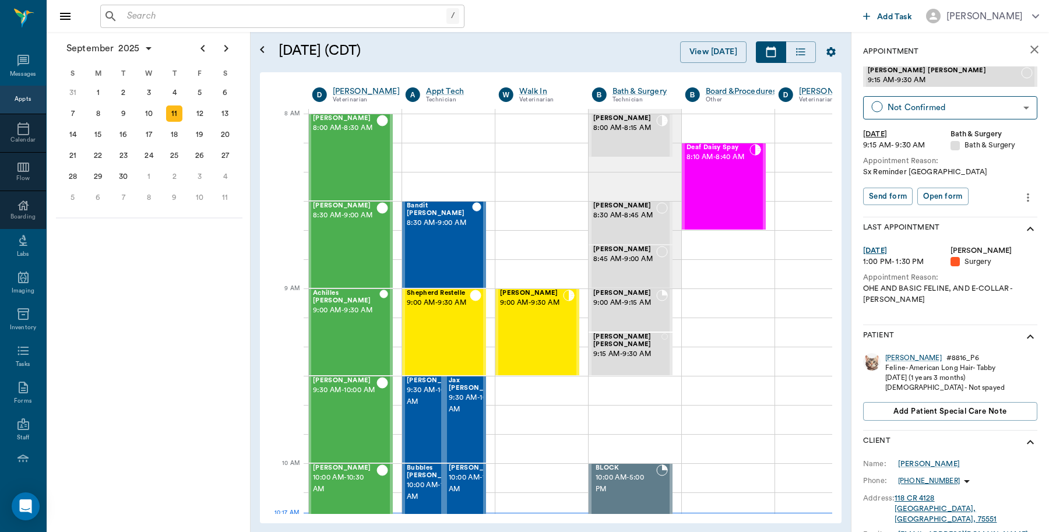
click at [1031, 50] on icon "close" at bounding box center [1035, 49] width 8 height 8
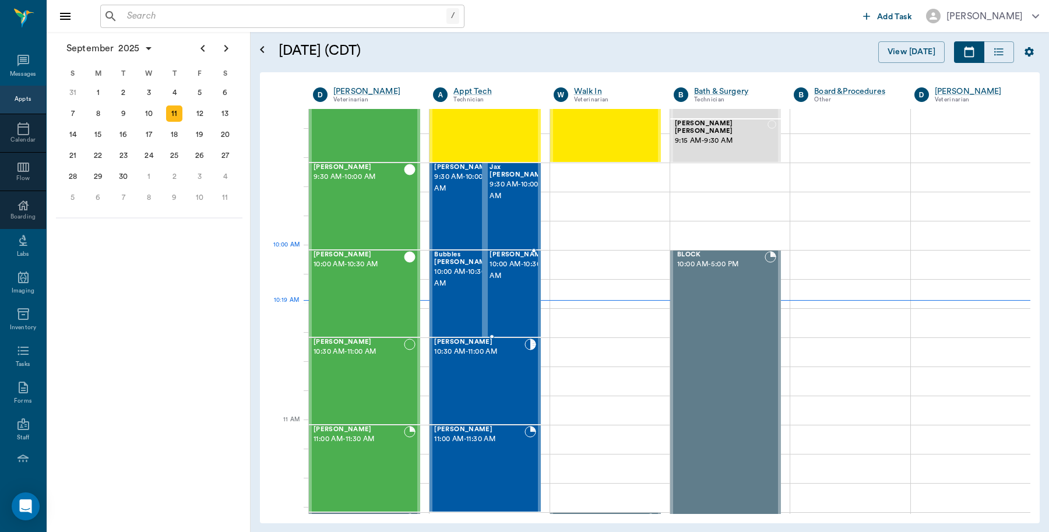
scroll to position [219, 0]
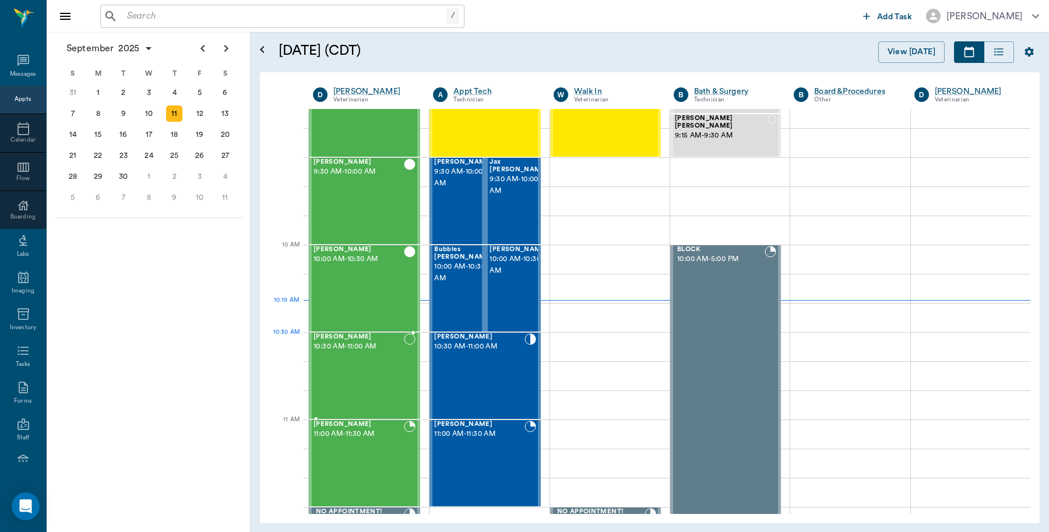
click at [354, 346] on span "10:30 AM - 11:00 AM" at bounding box center [359, 347] width 90 height 12
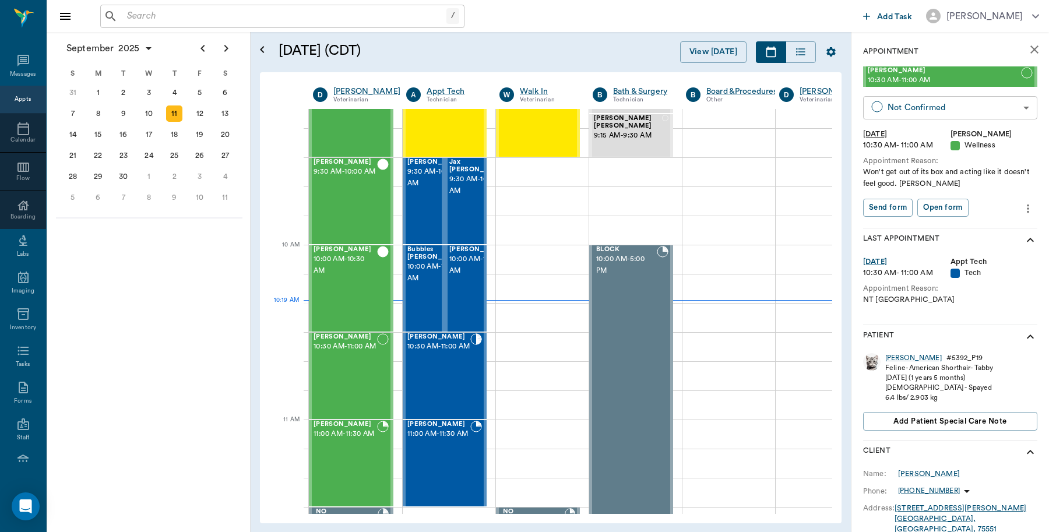
click at [962, 105] on body "/ ​ Add Task Dr. Bert Ellsworth Nectar Messages Appts Calendar Flow Boarding La…" at bounding box center [524, 266] width 1049 height 532
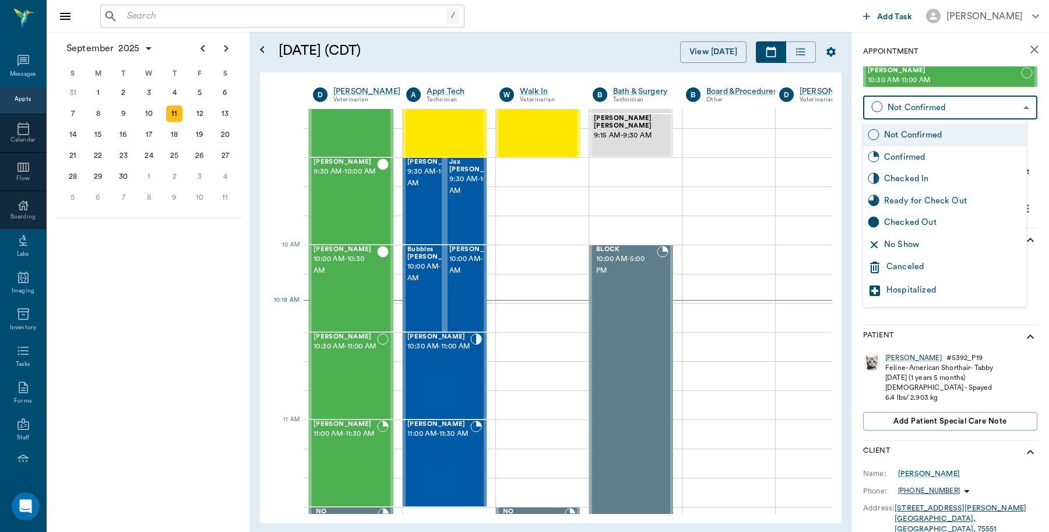
click at [924, 182] on div "Checked In" at bounding box center [953, 179] width 138 height 13
type input "CHECKED_IN"
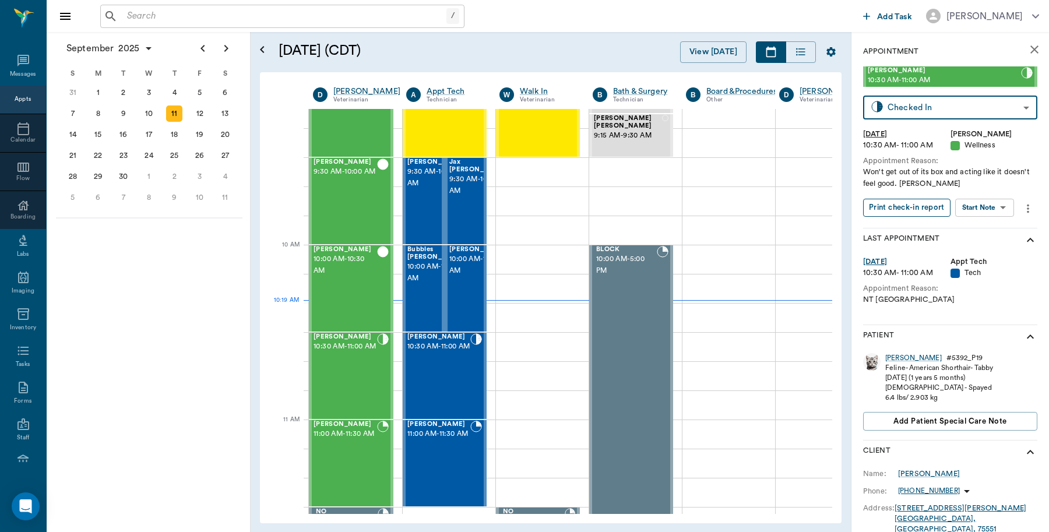
click at [924, 212] on button "Print check-in report" at bounding box center [906, 208] width 87 height 18
click at [375, 293] on div "Maddie Twitty 10:00 AM - 10:30 AM" at bounding box center [346, 288] width 64 height 85
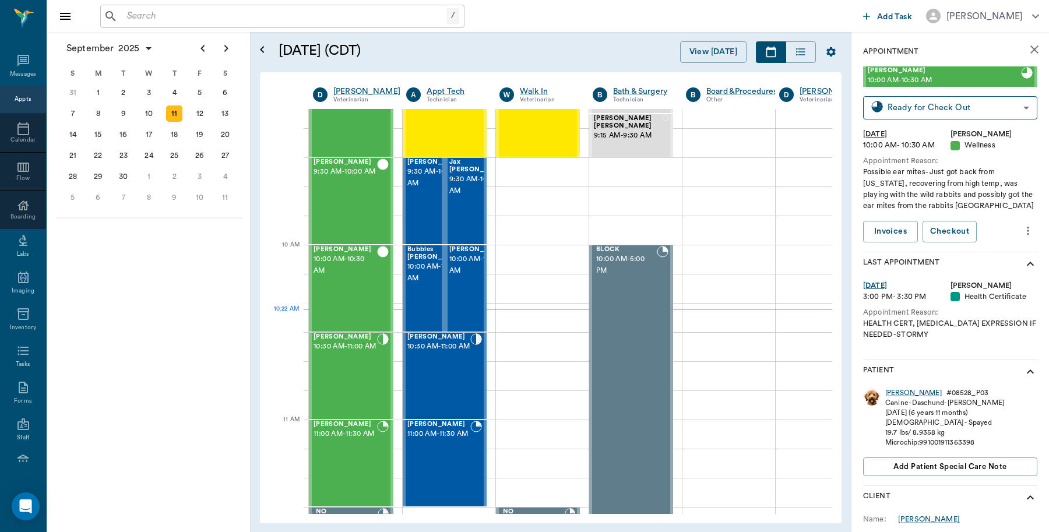
click at [902, 392] on div "[PERSON_NAME]" at bounding box center [914, 393] width 57 height 10
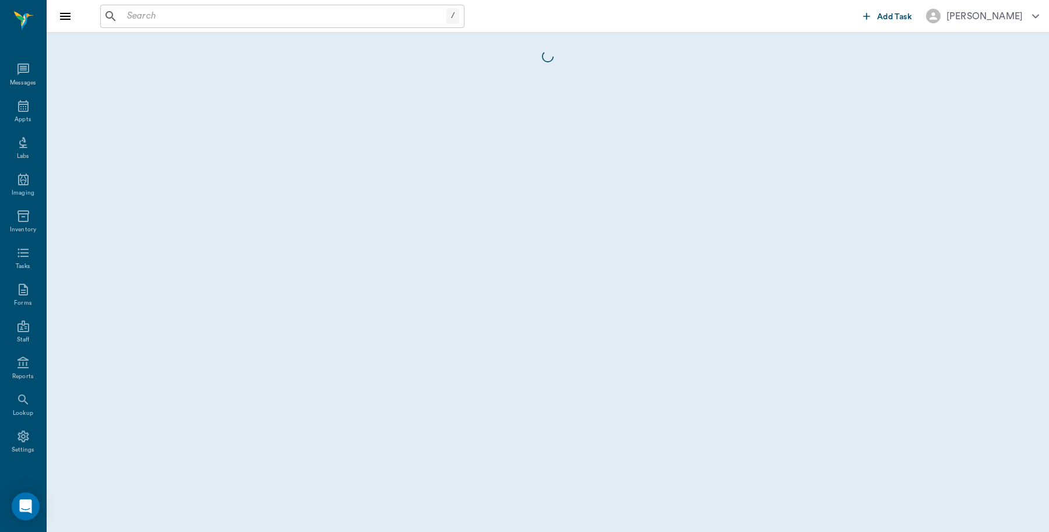
scroll to position [3, 0]
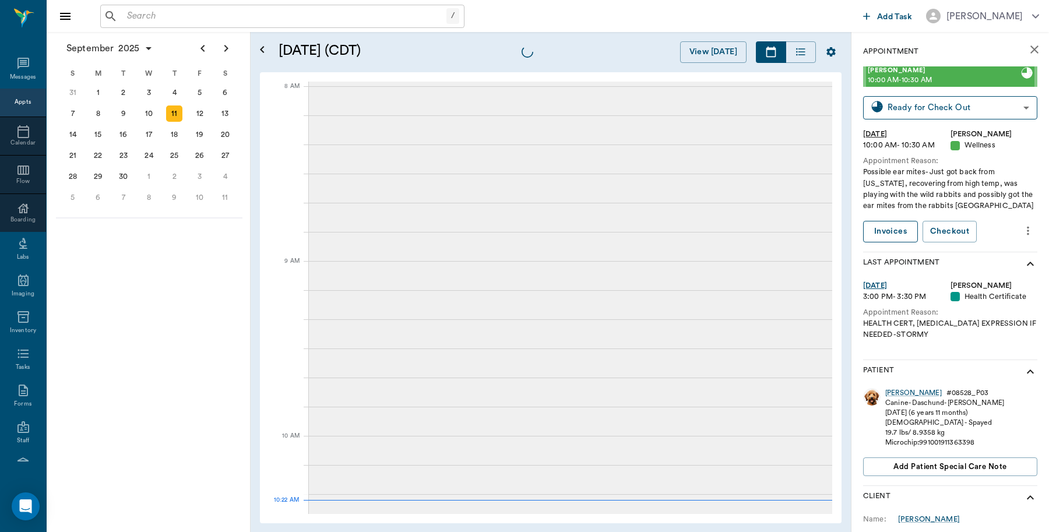
scroll to position [3, 0]
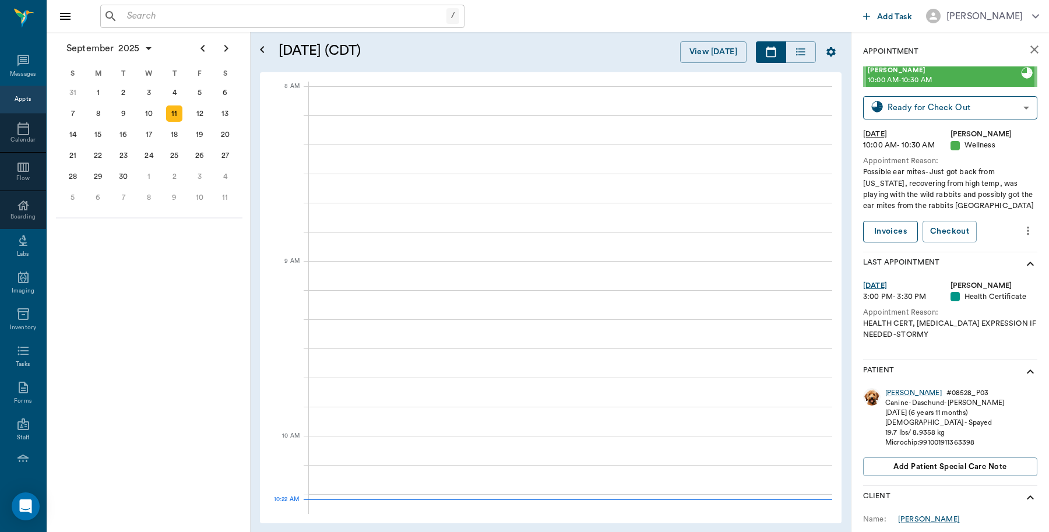
click at [890, 226] on link "Invoices" at bounding box center [890, 232] width 55 height 22
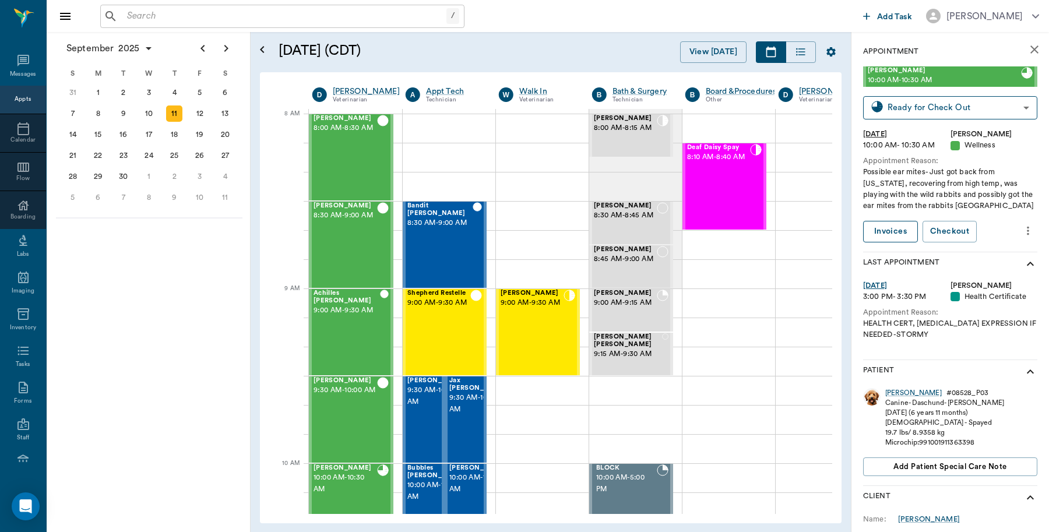
scroll to position [0, 1]
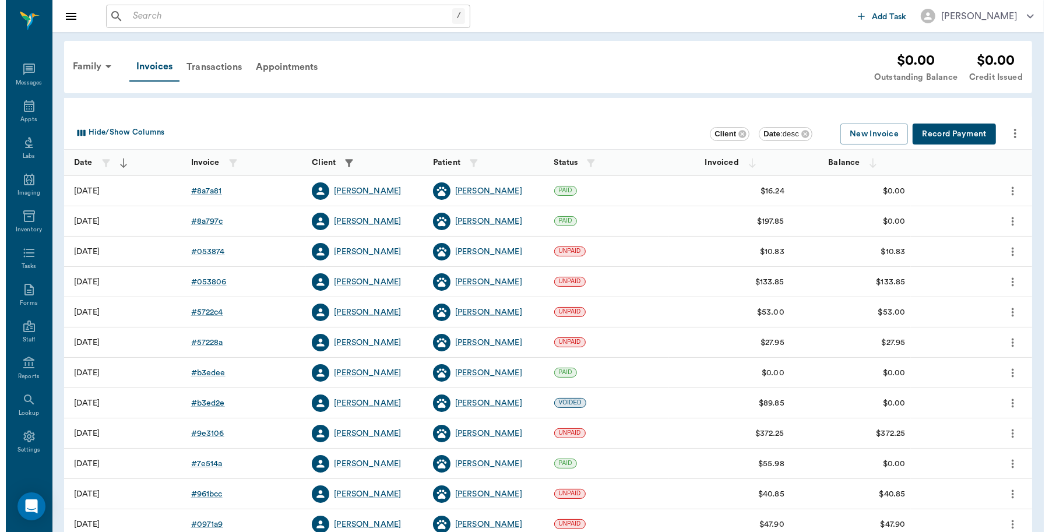
scroll to position [3, 0]
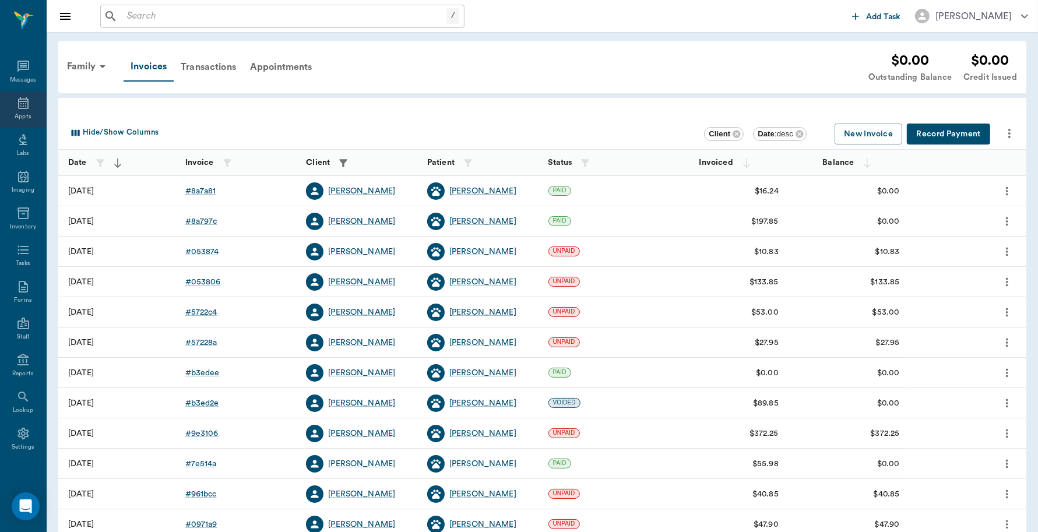
click at [27, 111] on div "Appts" at bounding box center [23, 110] width 46 height 37
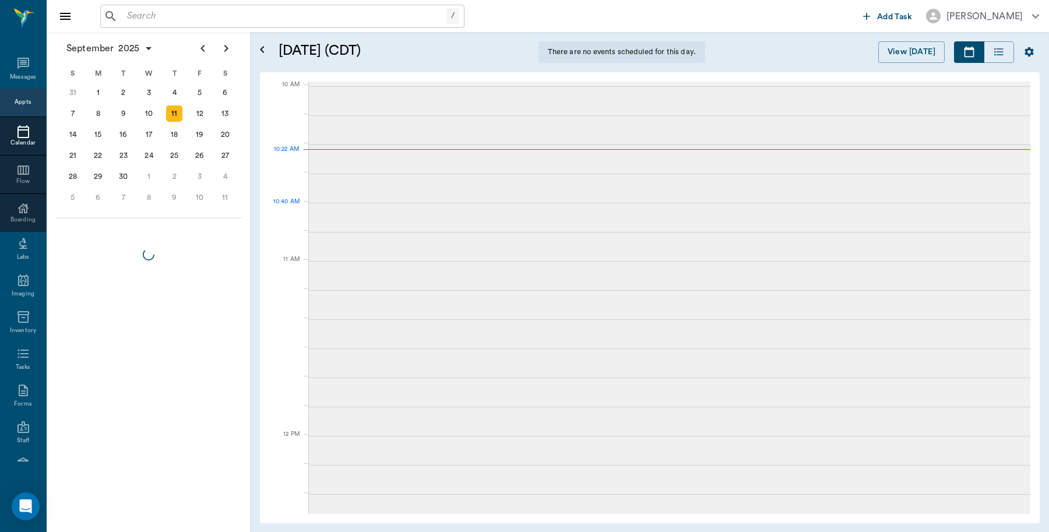
scroll to position [351, 0]
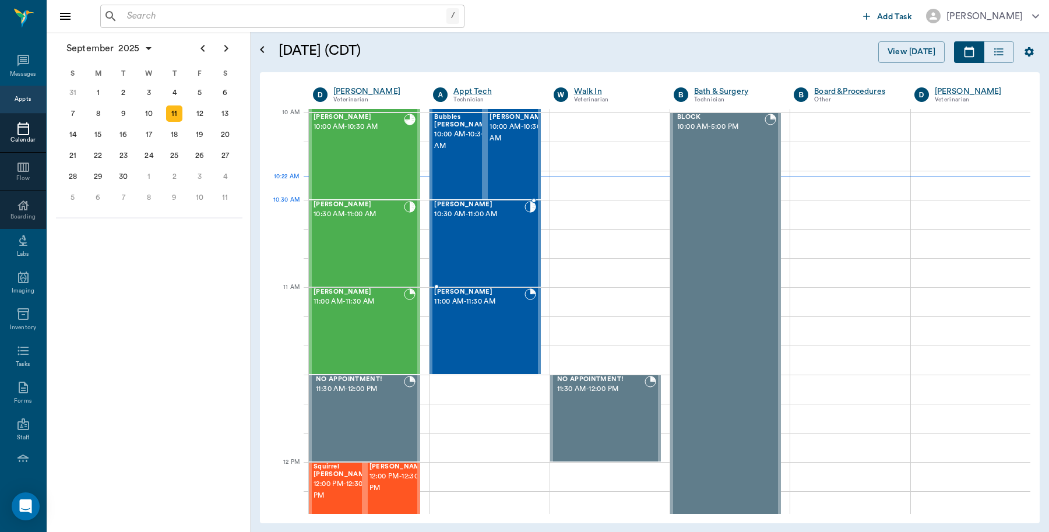
click at [503, 219] on span "10:30 AM - 11:00 AM" at bounding box center [479, 215] width 90 height 12
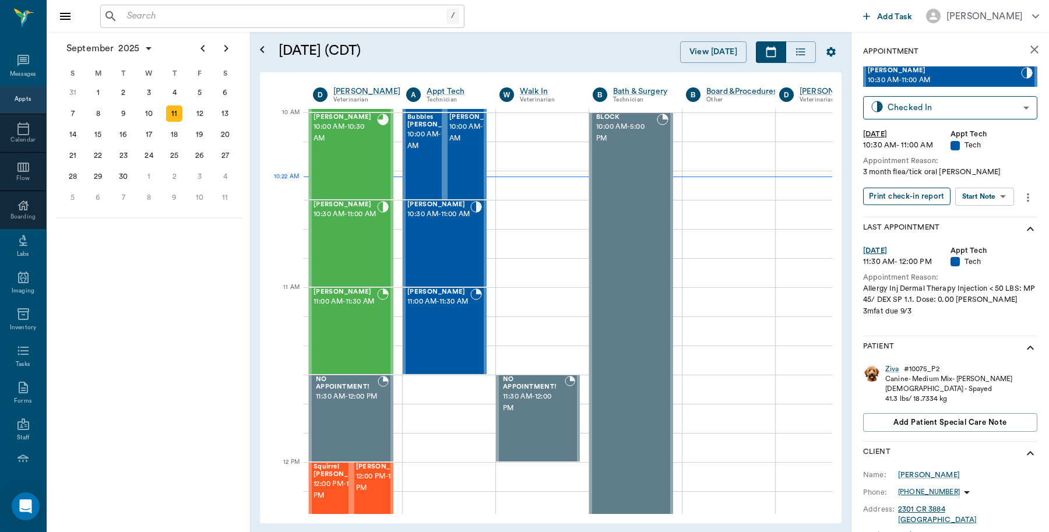
click at [901, 199] on button "Print check-in report" at bounding box center [906, 197] width 87 height 18
click at [174, 25] on div "/ ​" at bounding box center [282, 16] width 364 height 23
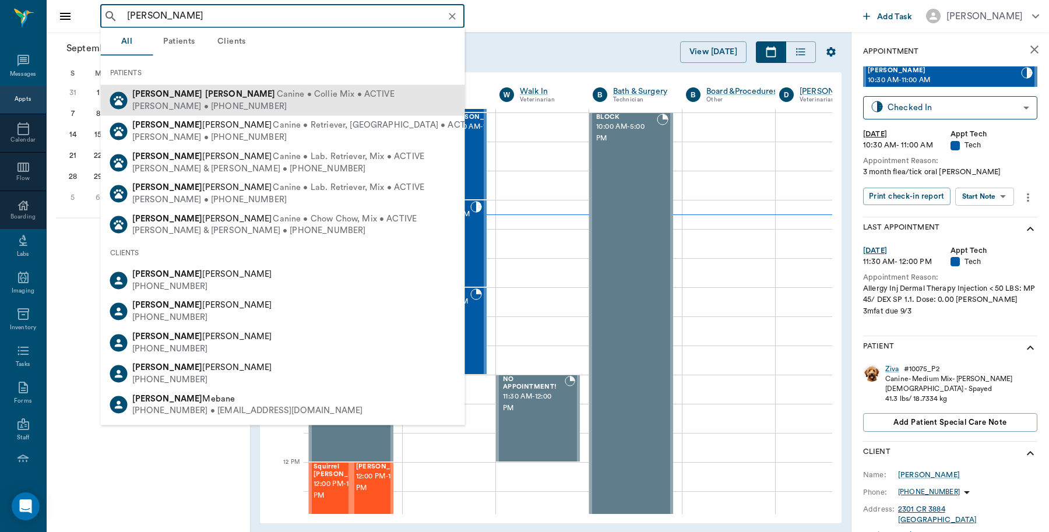
click at [223, 100] on div "[PERSON_NAME] • [PHONE_NUMBER]" at bounding box center [263, 106] width 262 height 12
type input "[PERSON_NAME]"
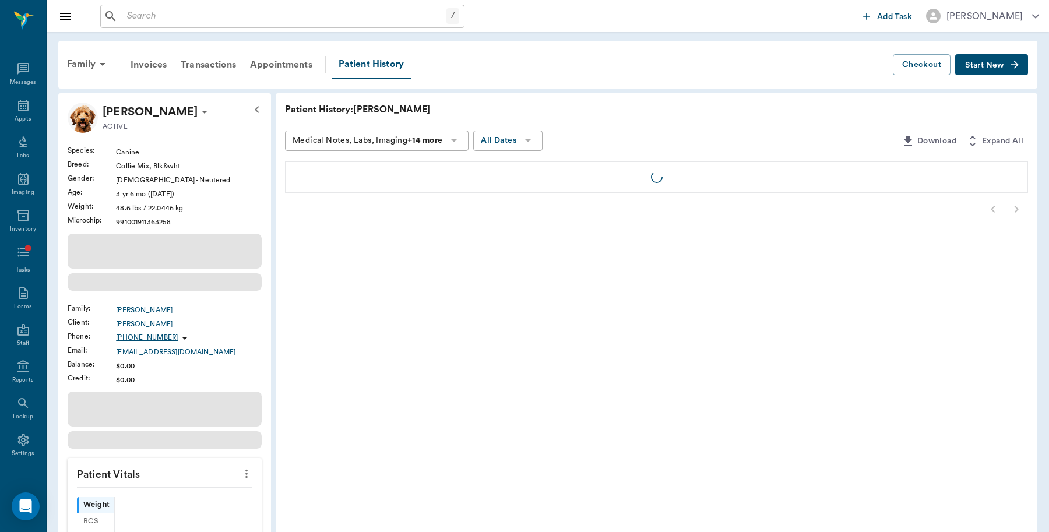
scroll to position [3, 0]
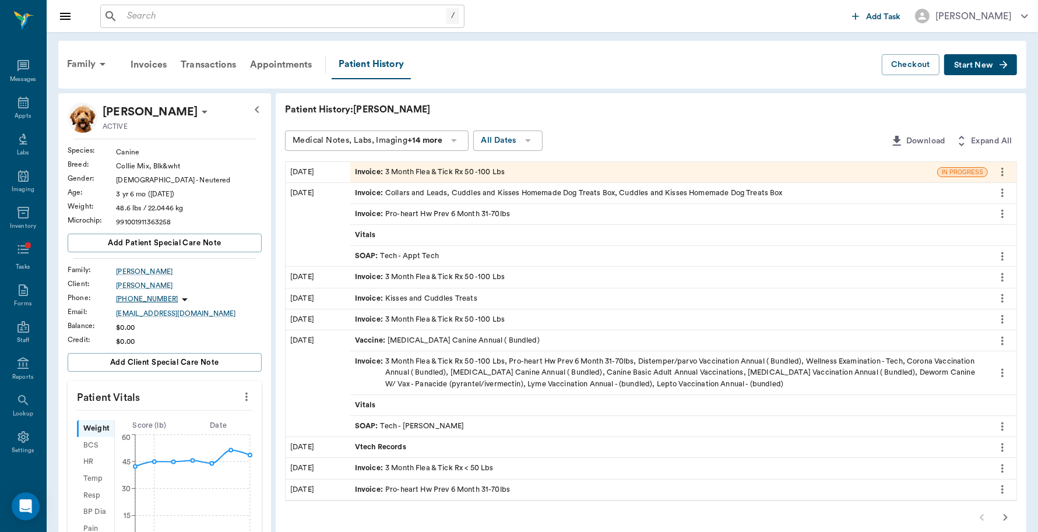
click at [423, 167] on div "Invoice : 3 Month Flea & Tick Rx 50 -100 Lbs" at bounding box center [430, 172] width 150 height 11
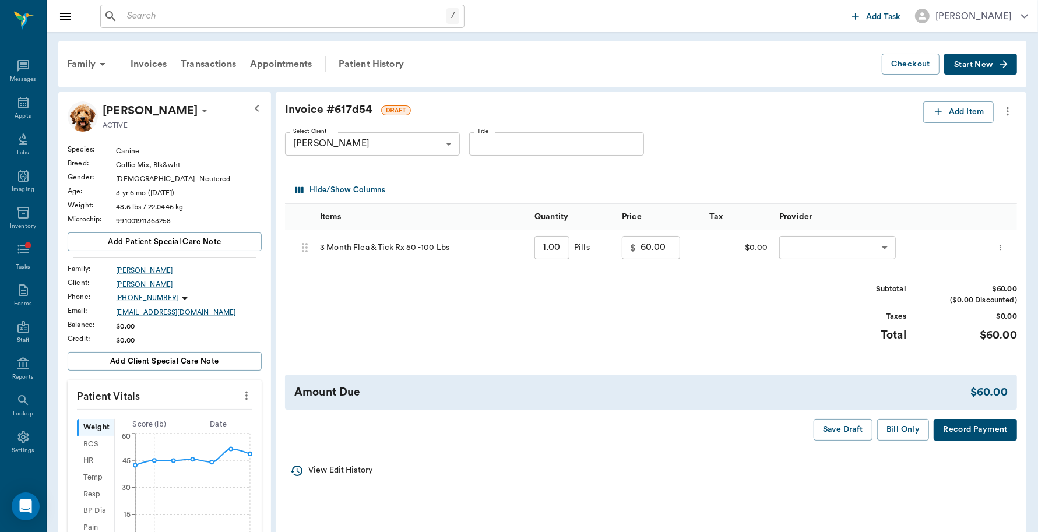
click at [800, 252] on body "/ ​ Add Task [PERSON_NAME] Nectar Messages Appts Labs Imaging Inventory Tasks F…" at bounding box center [519, 452] width 1038 height 905
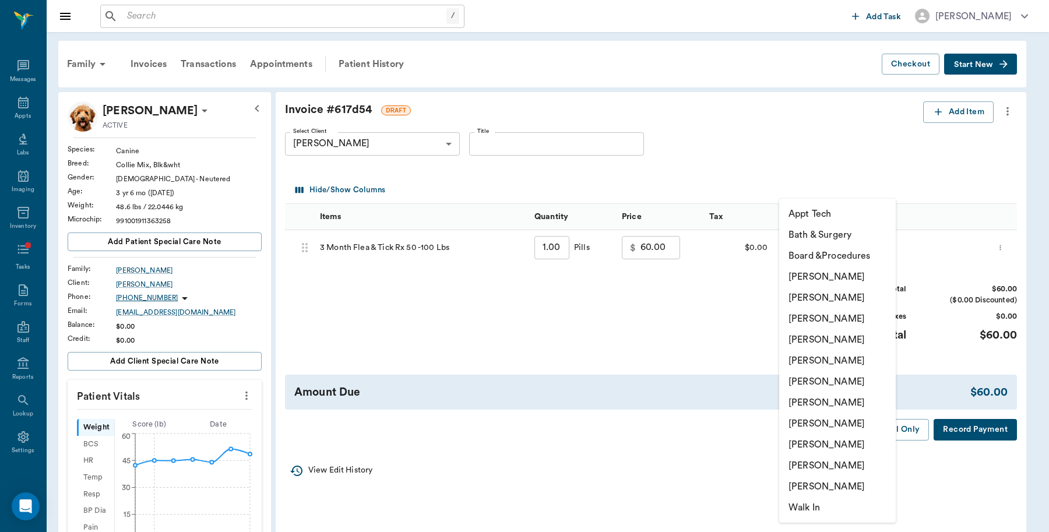
click at [813, 276] on li "[PERSON_NAME]" at bounding box center [837, 276] width 117 height 21
type input "none-6899ea08ed37b777db10de45"
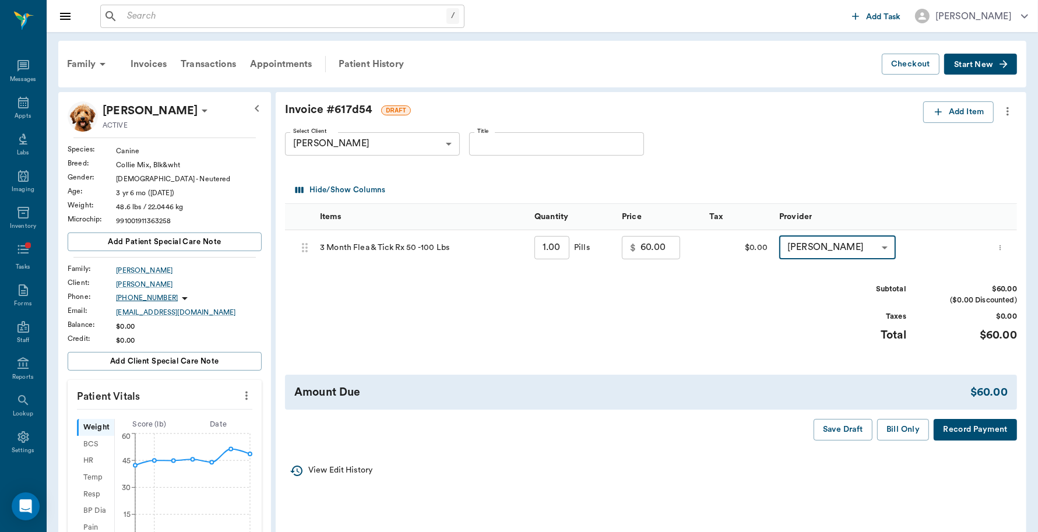
click at [986, 430] on button "Record Payment" at bounding box center [975, 430] width 83 height 22
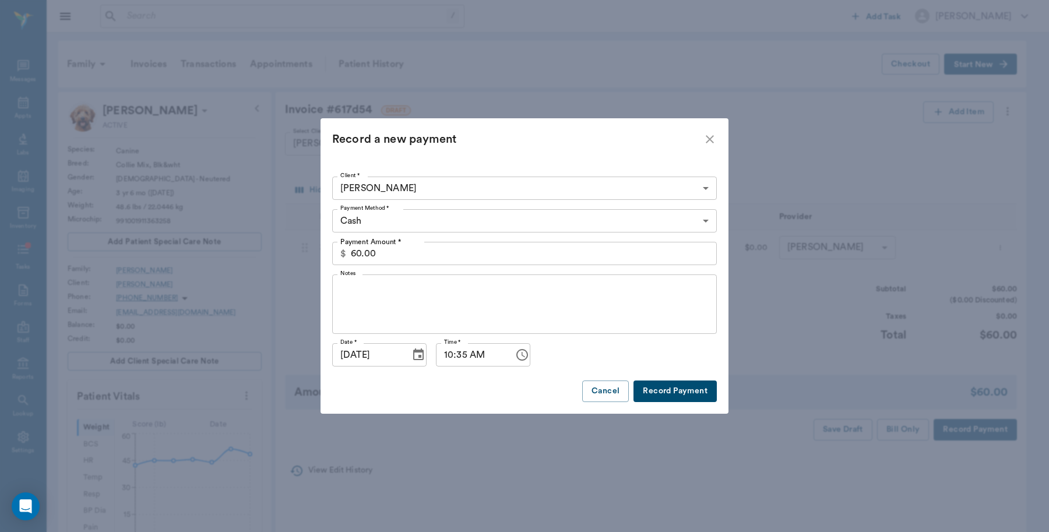
click at [420, 223] on body "/ ​ Add Task [PERSON_NAME] Nectar Messages Appts Labs Imaging Inventory Tasks F…" at bounding box center [524, 452] width 1049 height 905
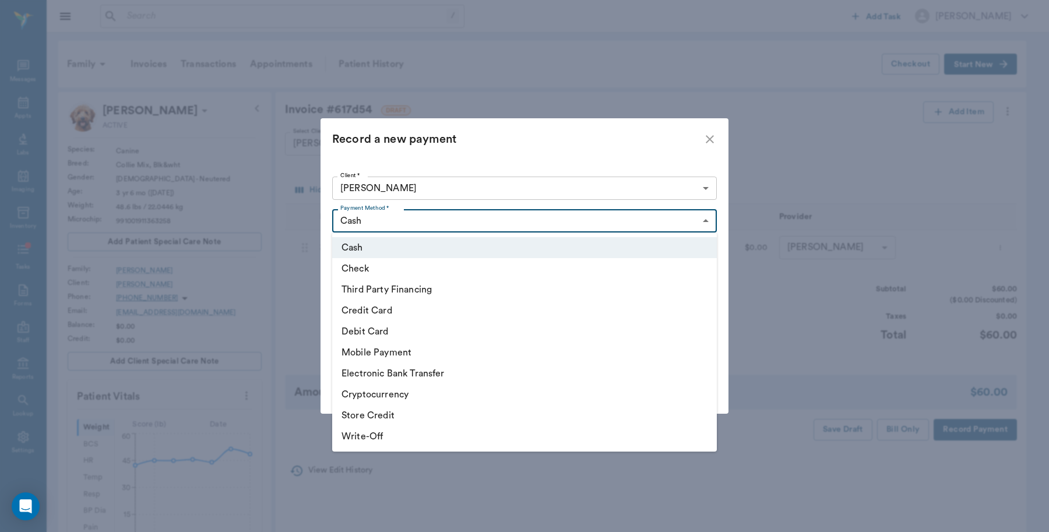
click at [387, 333] on li "Debit Card" at bounding box center [524, 331] width 385 height 21
type input "DEBIT_CARD"
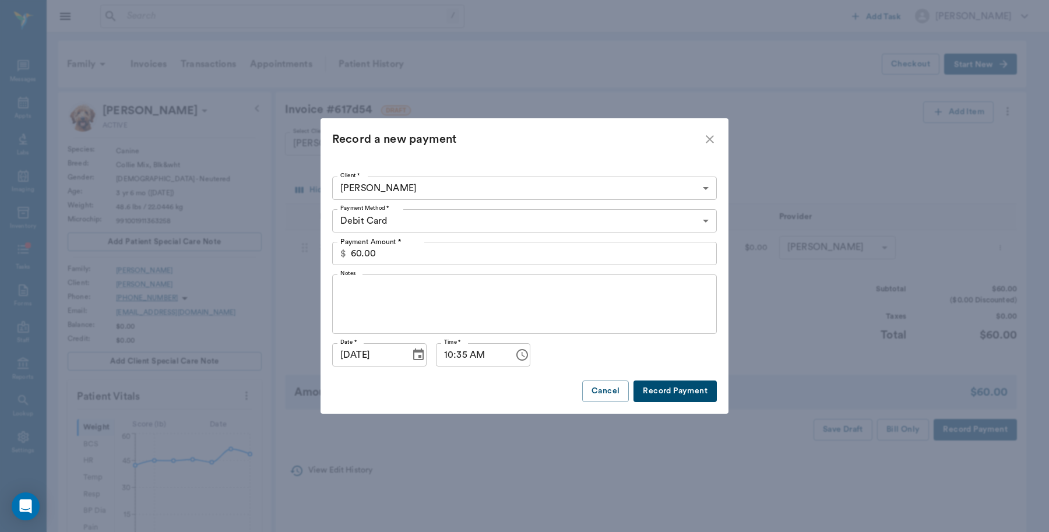
click at [701, 389] on button "Record Payment" at bounding box center [675, 392] width 83 height 22
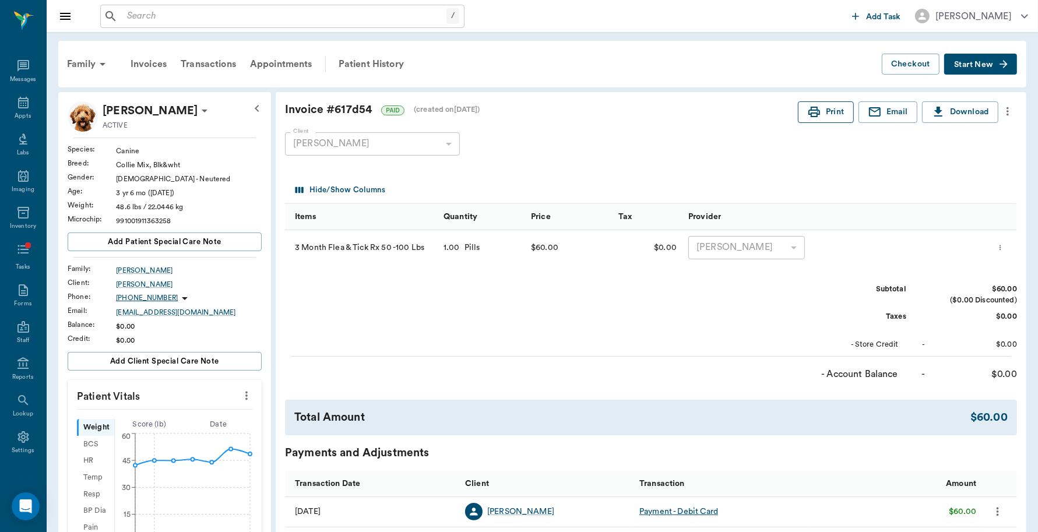
click at [811, 106] on icon "button" at bounding box center [814, 112] width 14 height 14
click at [8, 103] on div "Appts" at bounding box center [23, 109] width 46 height 37
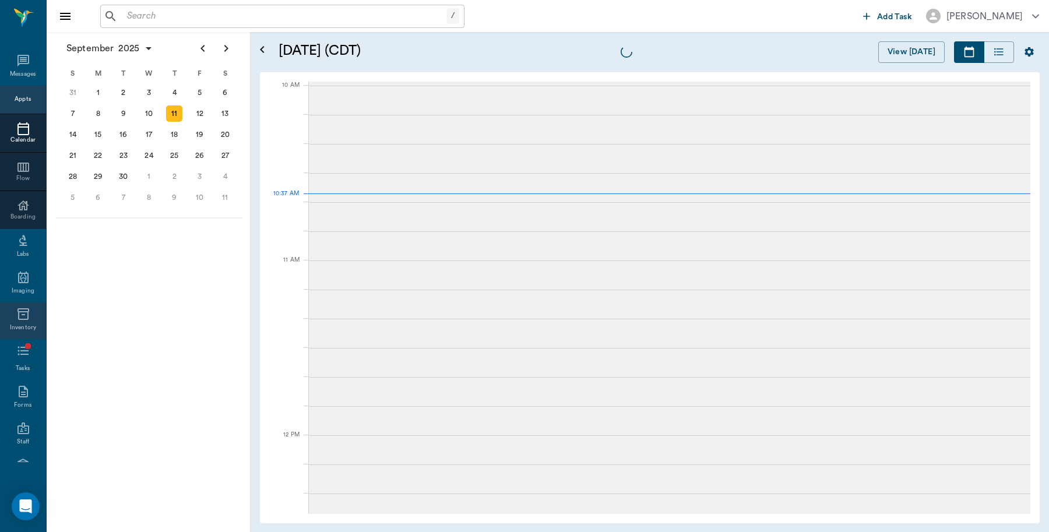
scroll to position [350, 0]
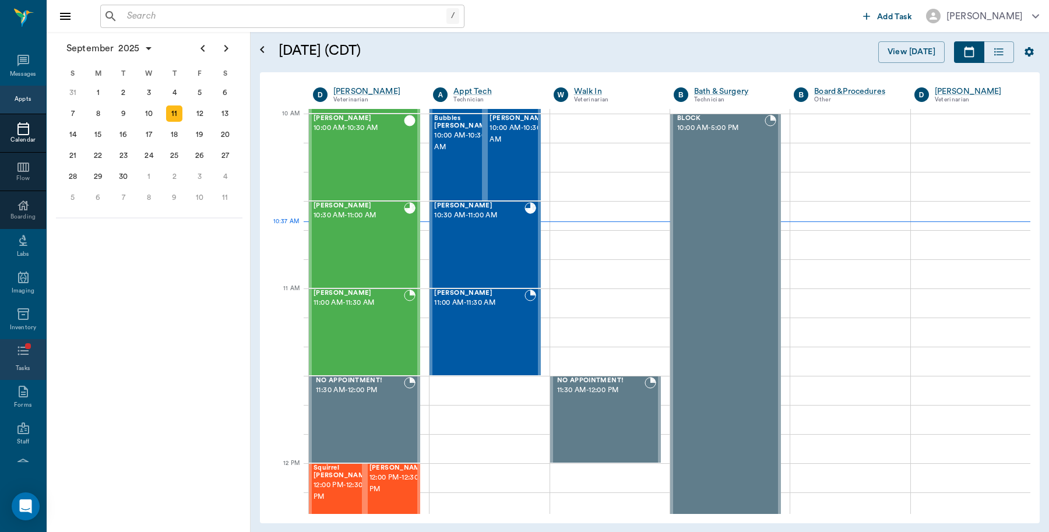
click at [19, 348] on icon at bounding box center [23, 351] width 14 height 14
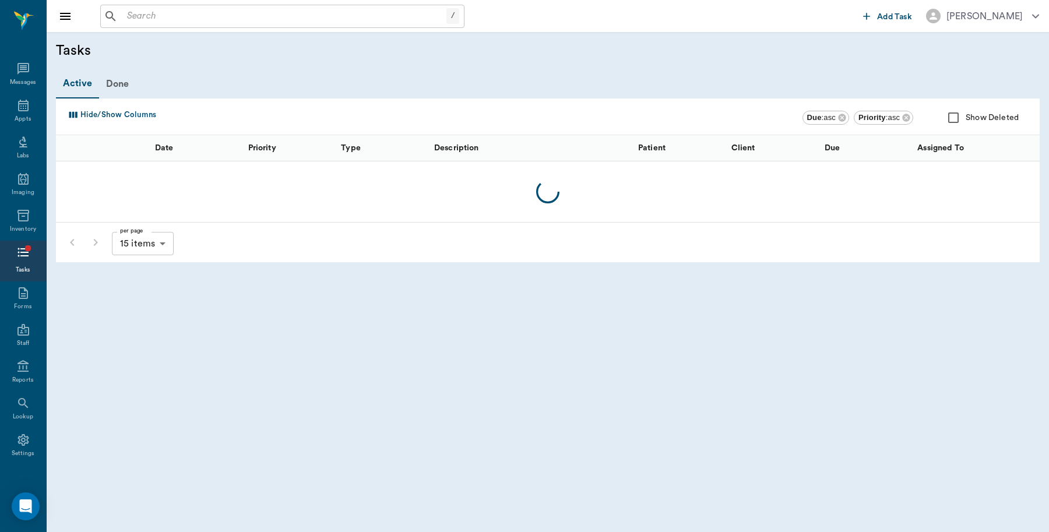
scroll to position [3, 0]
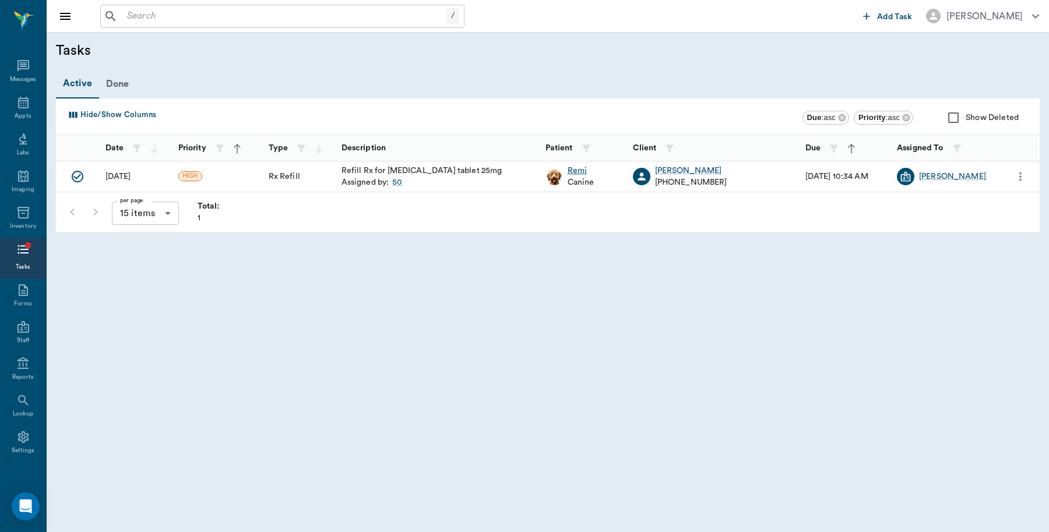
click at [571, 172] on div "Remi" at bounding box center [581, 171] width 27 height 12
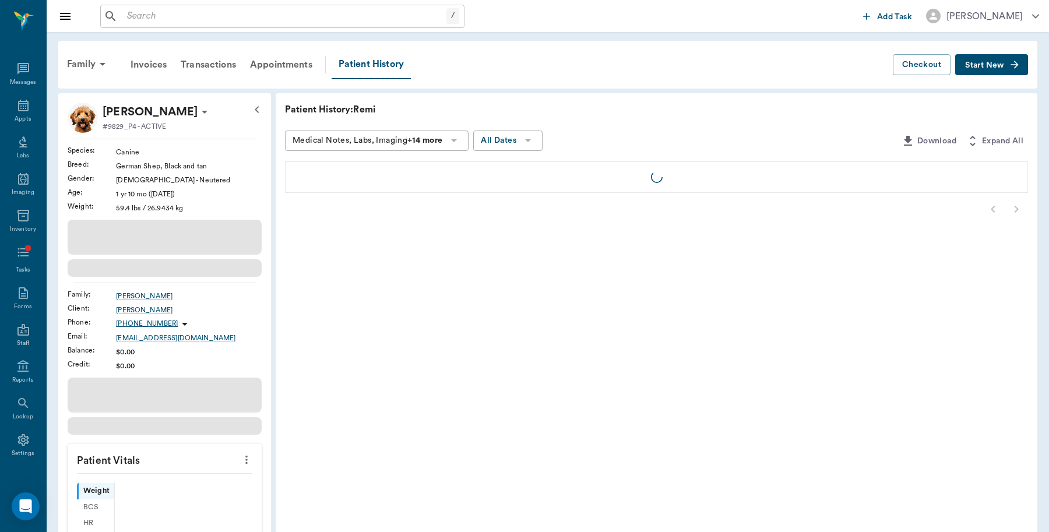
scroll to position [3, 0]
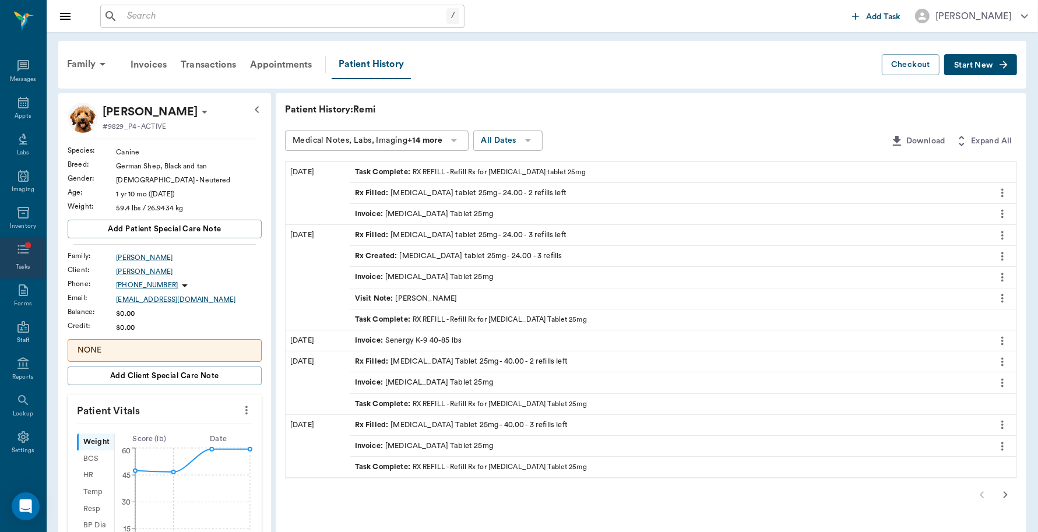
click at [20, 255] on icon at bounding box center [23, 250] width 14 height 14
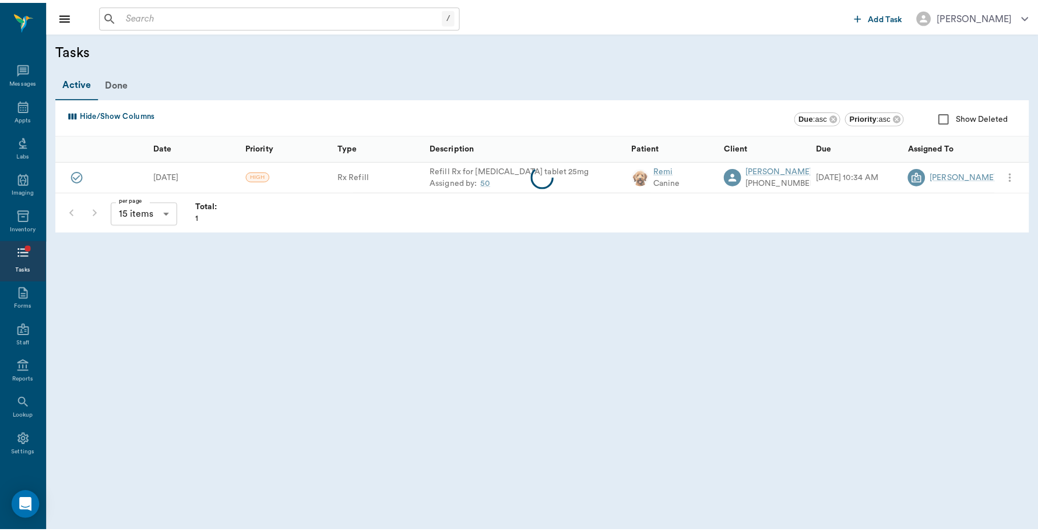
scroll to position [3, 0]
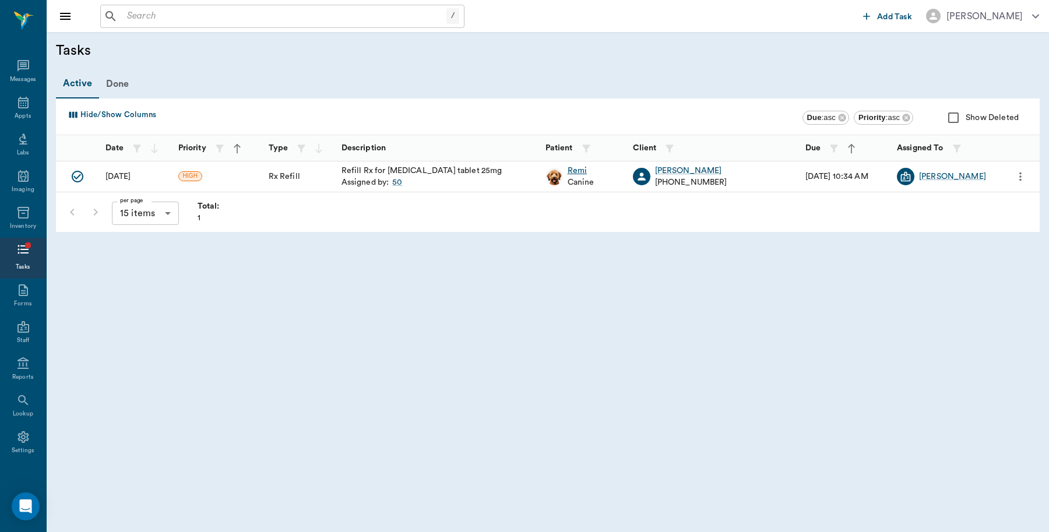
click at [580, 167] on div "Remi" at bounding box center [581, 171] width 27 height 12
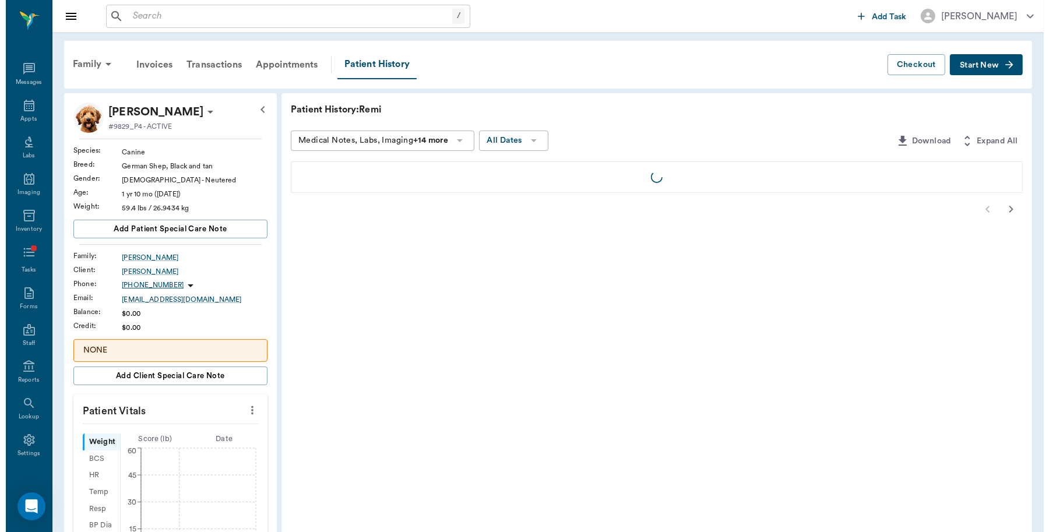
scroll to position [3, 0]
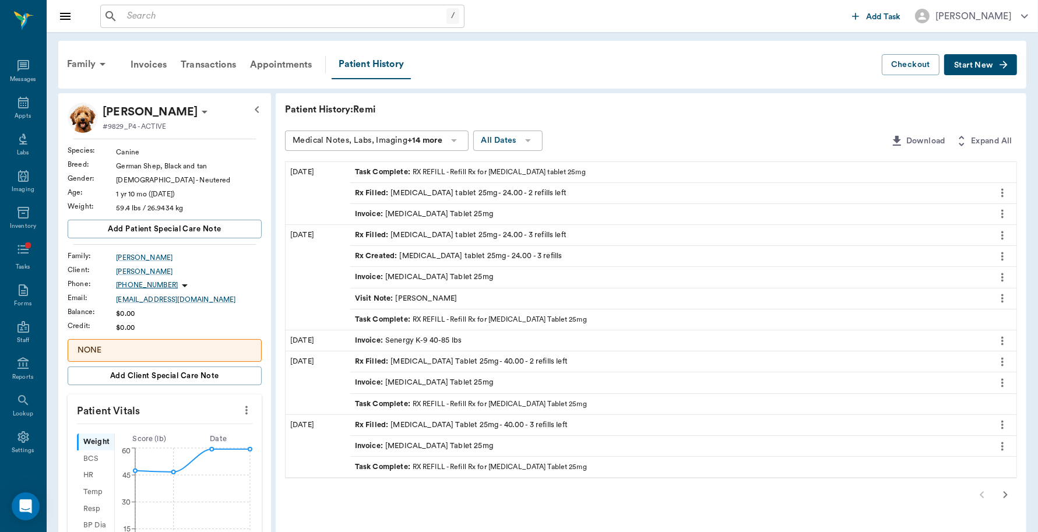
click at [375, 193] on span "Rx Filled :" at bounding box center [373, 193] width 36 height 11
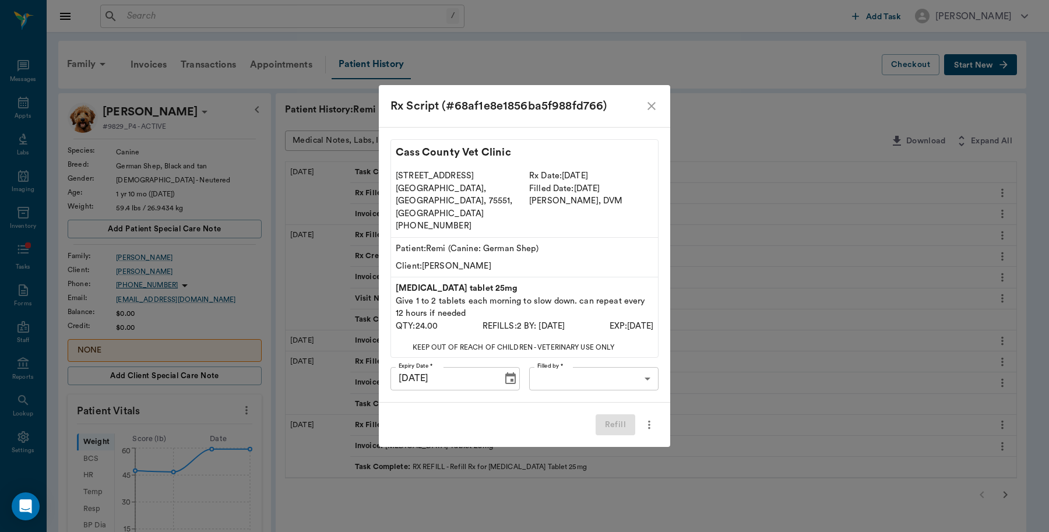
click at [603, 357] on body "/ ​ Add Task Dr. Bert Ellsworth Nectar Messages Appts Labs Imaging Inventory Ta…" at bounding box center [524, 459] width 1049 height 919
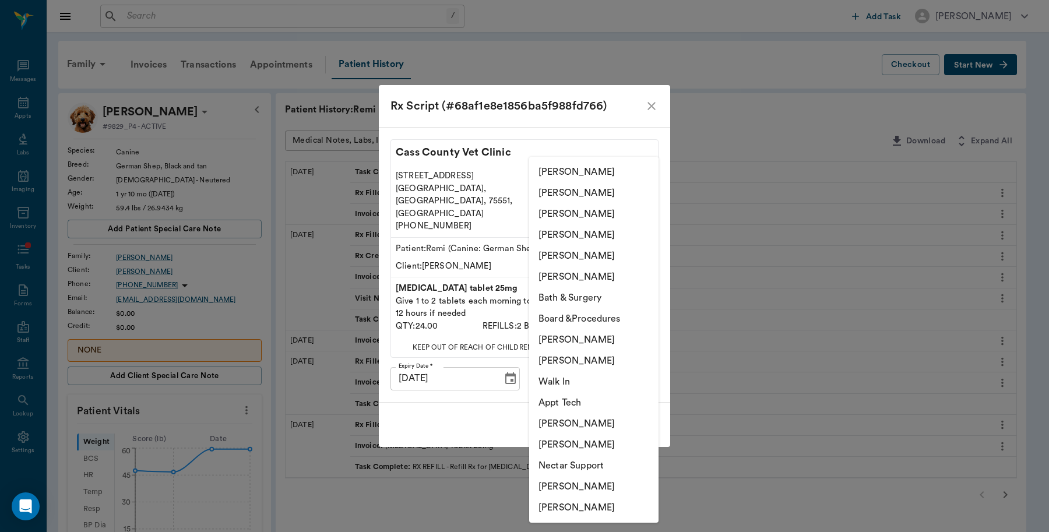
click at [586, 506] on li "Caryn Watson" at bounding box center [593, 507] width 129 height 21
type input "6899ea08ed37b777db10de45"
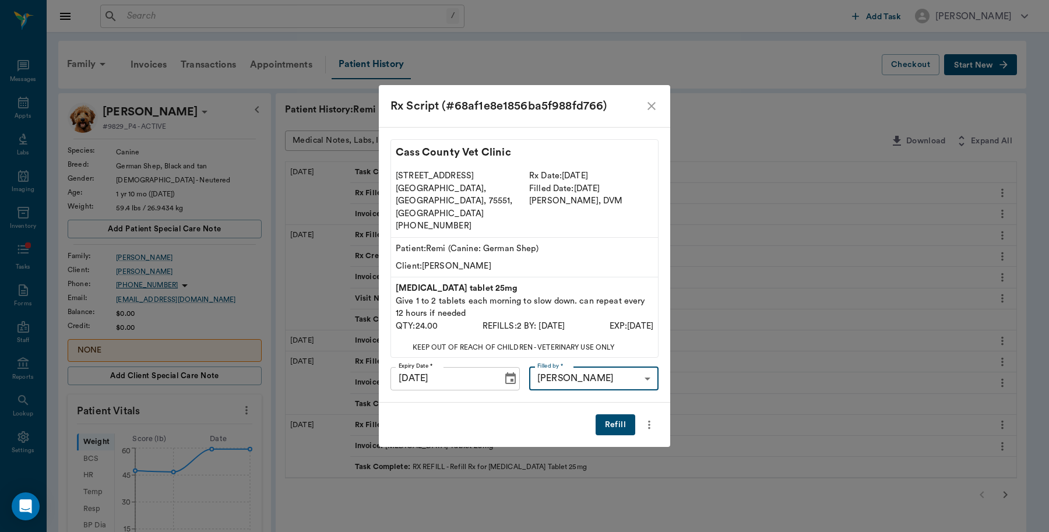
click at [616, 414] on button "Refill" at bounding box center [616, 425] width 40 height 22
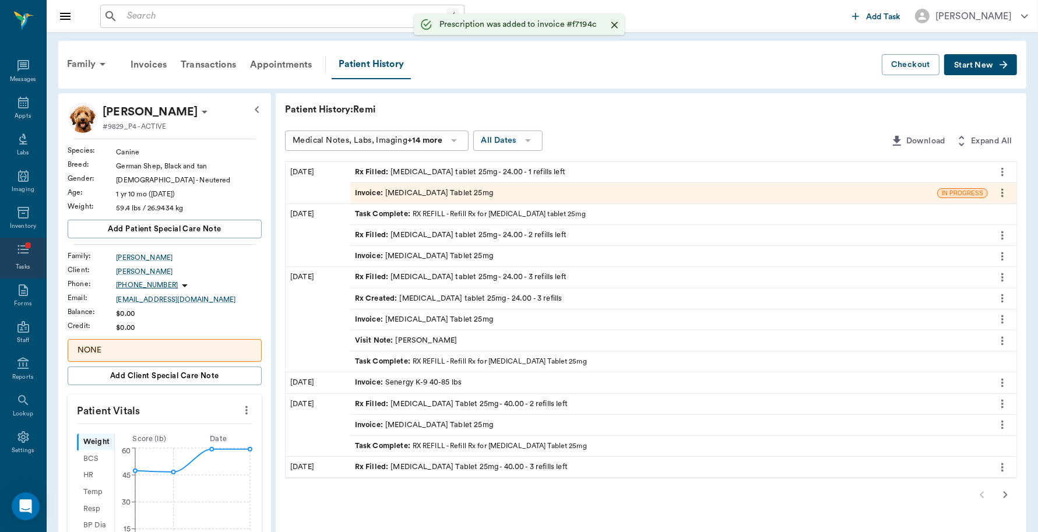
click at [18, 249] on icon at bounding box center [22, 249] width 11 height 9
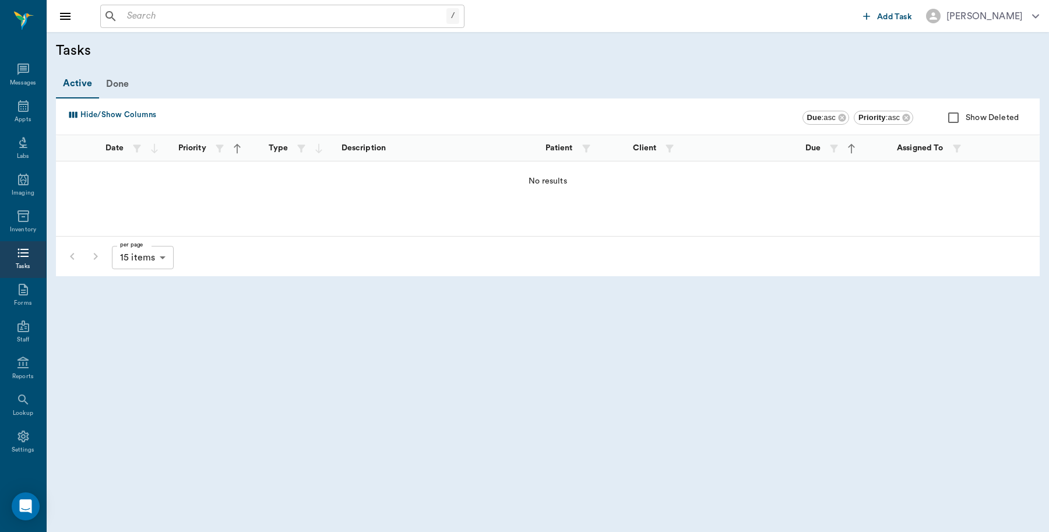
scroll to position [3, 0]
click at [19, 101] on icon at bounding box center [23, 103] width 10 height 12
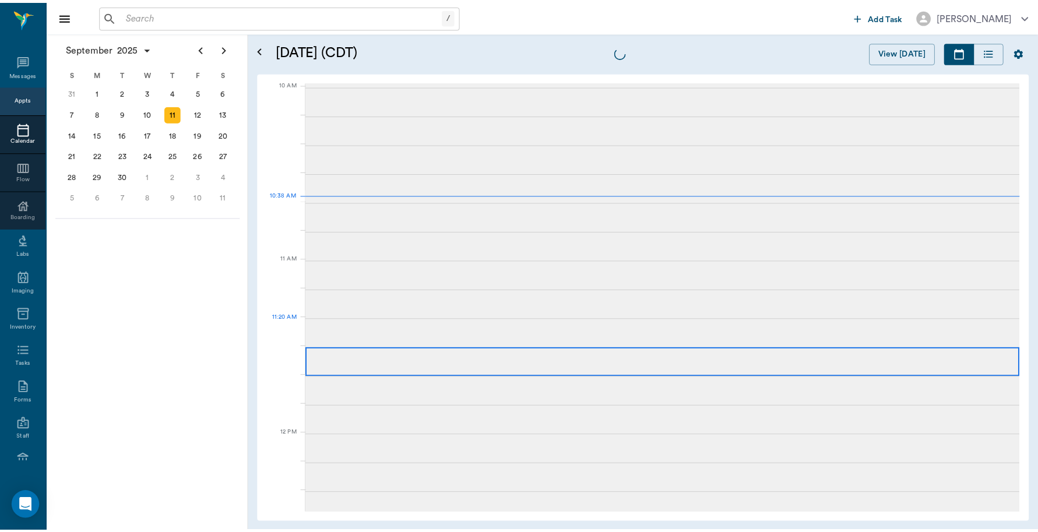
scroll to position [351, 0]
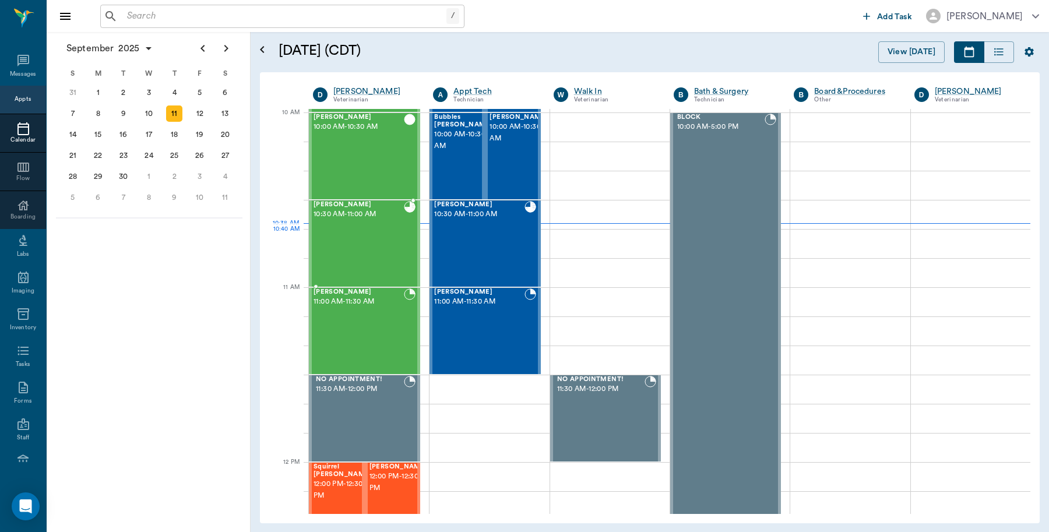
click at [366, 240] on div "CALLIE Trotter 10:30 AM - 11:00 AM" at bounding box center [359, 243] width 90 height 85
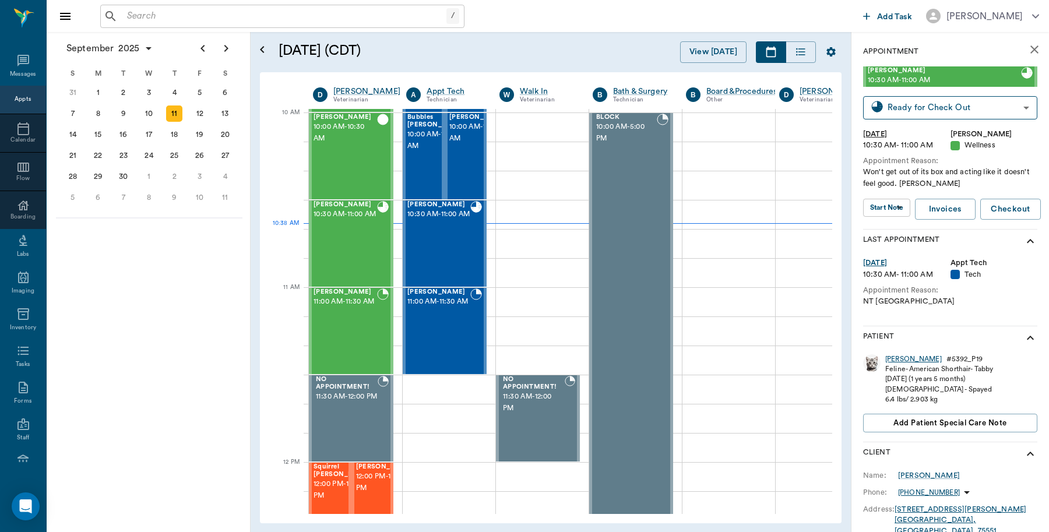
click at [900, 359] on div "CALLIE" at bounding box center [914, 359] width 57 height 10
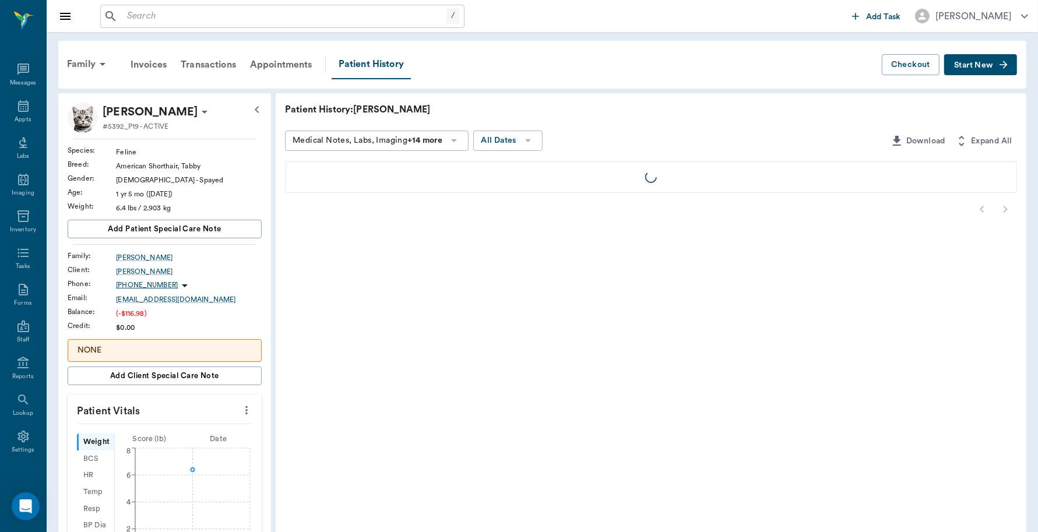
scroll to position [3, 0]
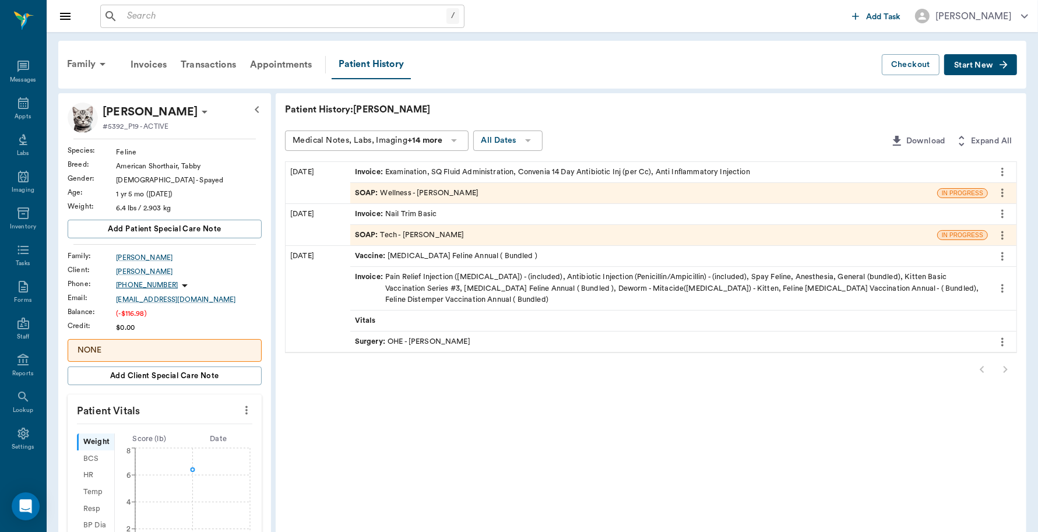
click at [560, 168] on div "Invoice : Examination, SQ Fluid Administration, Convenia 14 Day Antibiotic Inj …" at bounding box center [552, 172] width 395 height 11
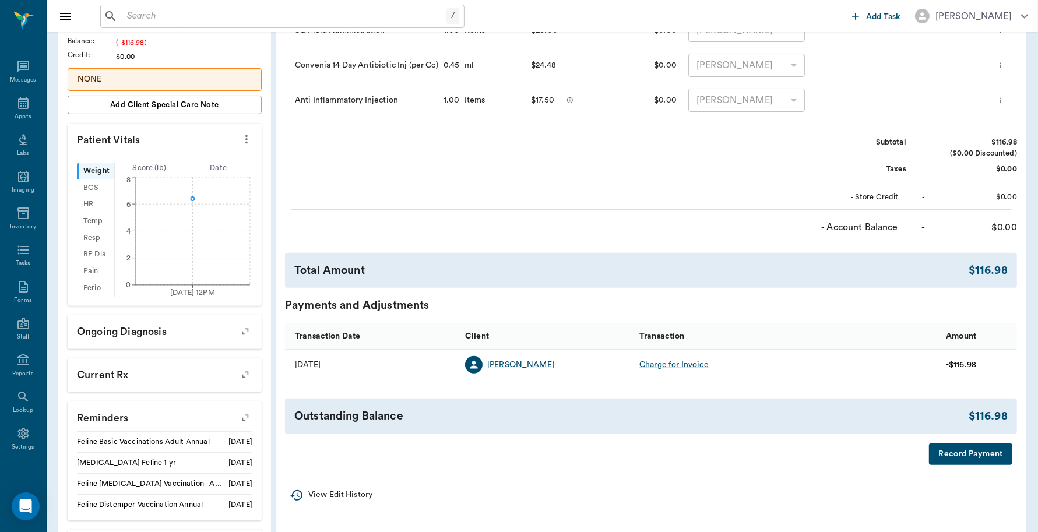
scroll to position [291, 0]
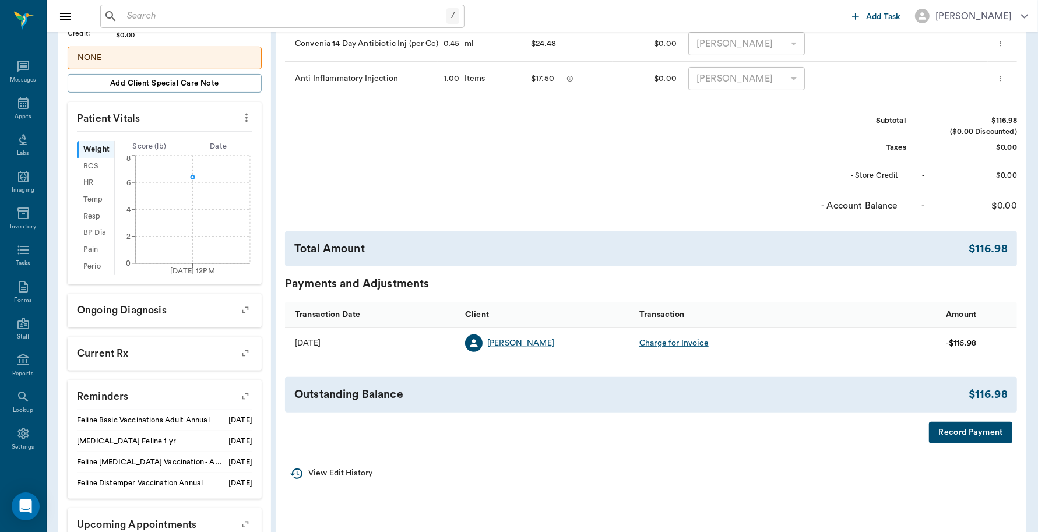
click at [962, 426] on button "Record Payment" at bounding box center [970, 433] width 83 height 22
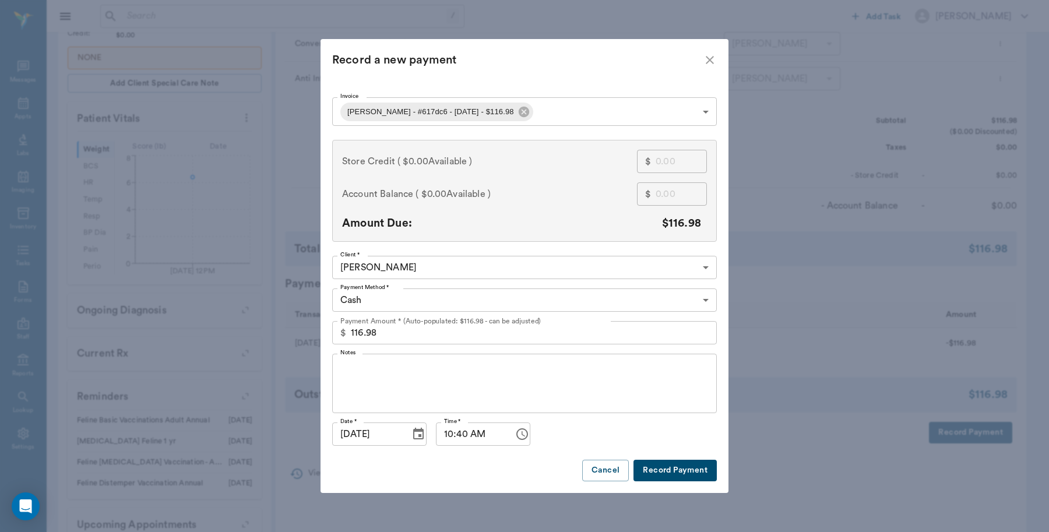
click at [427, 295] on body "/ ​ Add Task Dr. Bert Ellsworth Nectar Messages Appts Labs Imaging Inventory Ta…" at bounding box center [524, 157] width 1049 height 897
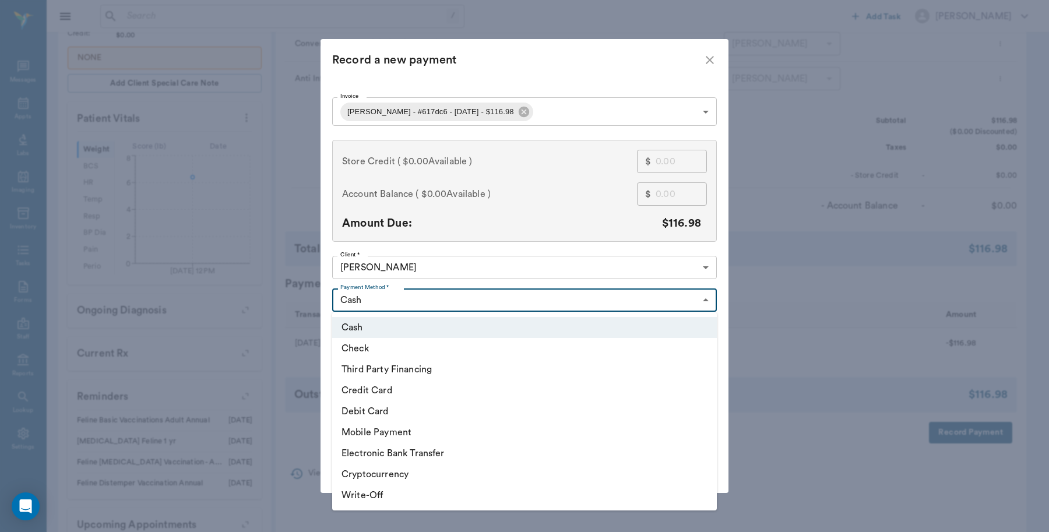
click at [392, 407] on li "Debit Card" at bounding box center [524, 411] width 385 height 21
type input "DEBIT_CARD"
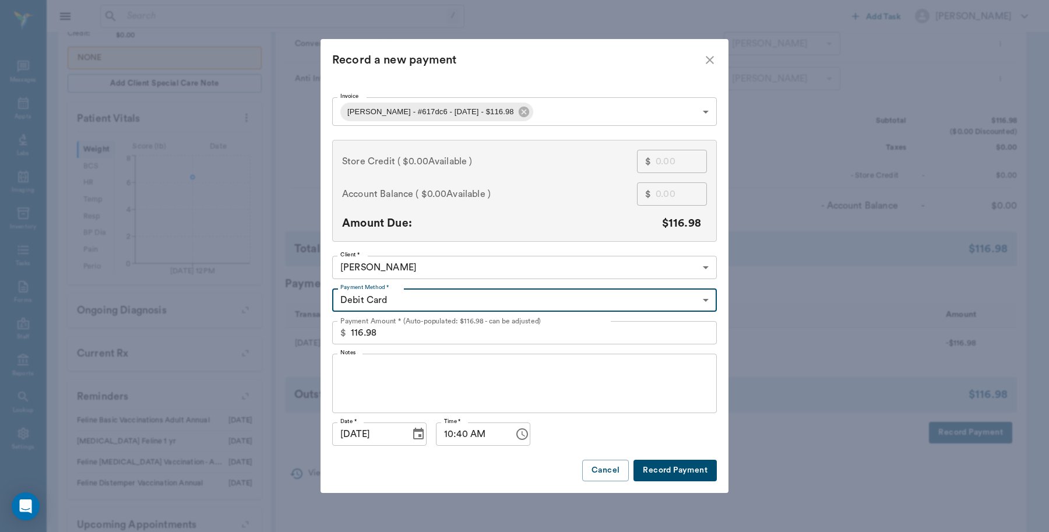
click at [663, 470] on button "Record Payment" at bounding box center [675, 471] width 83 height 22
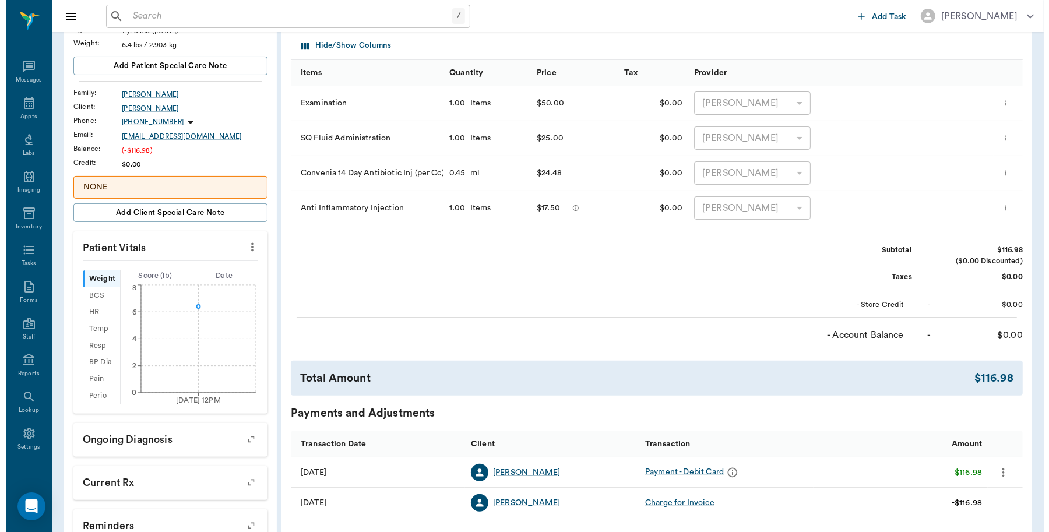
scroll to position [0, 0]
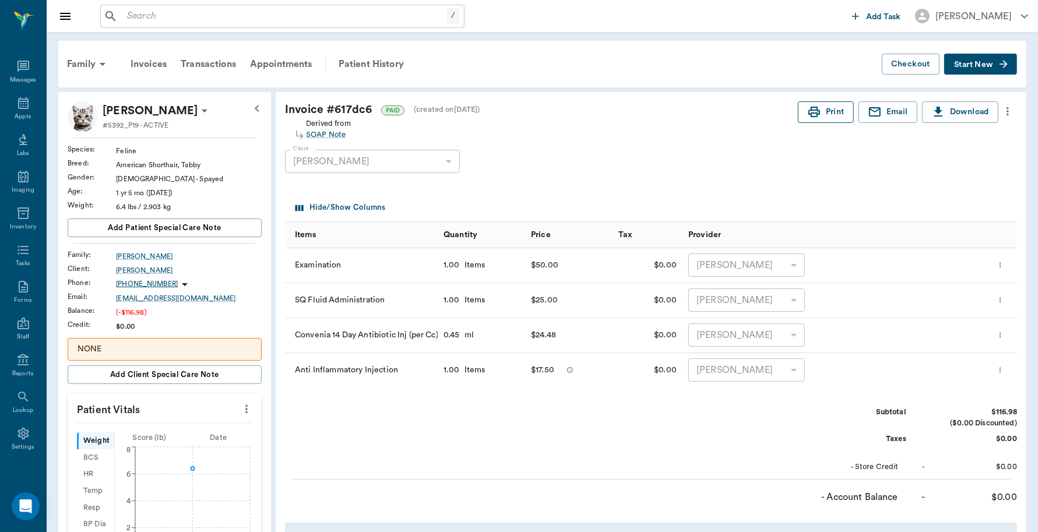
click at [826, 118] on button "Print" at bounding box center [826, 112] width 56 height 22
click at [18, 106] on icon at bounding box center [23, 103] width 10 height 12
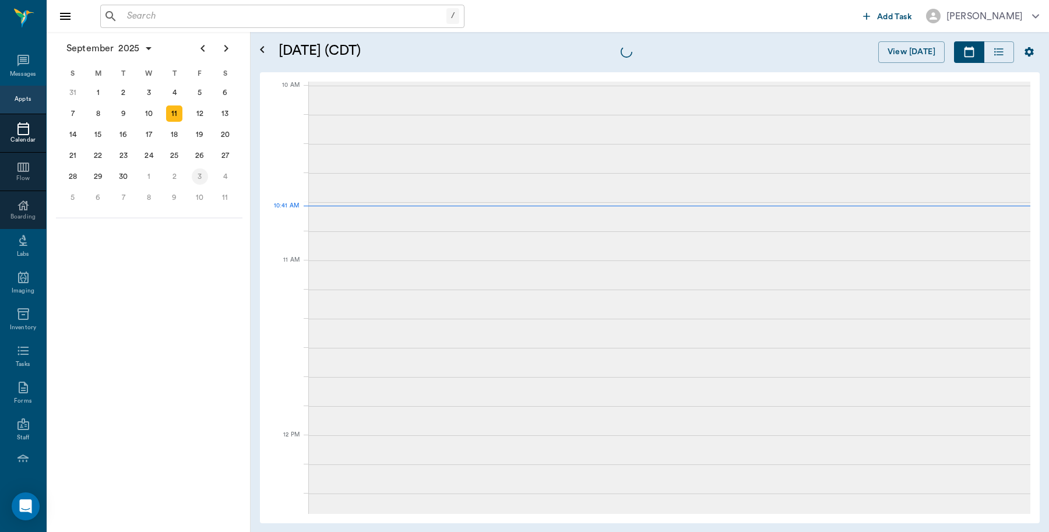
scroll to position [350, 0]
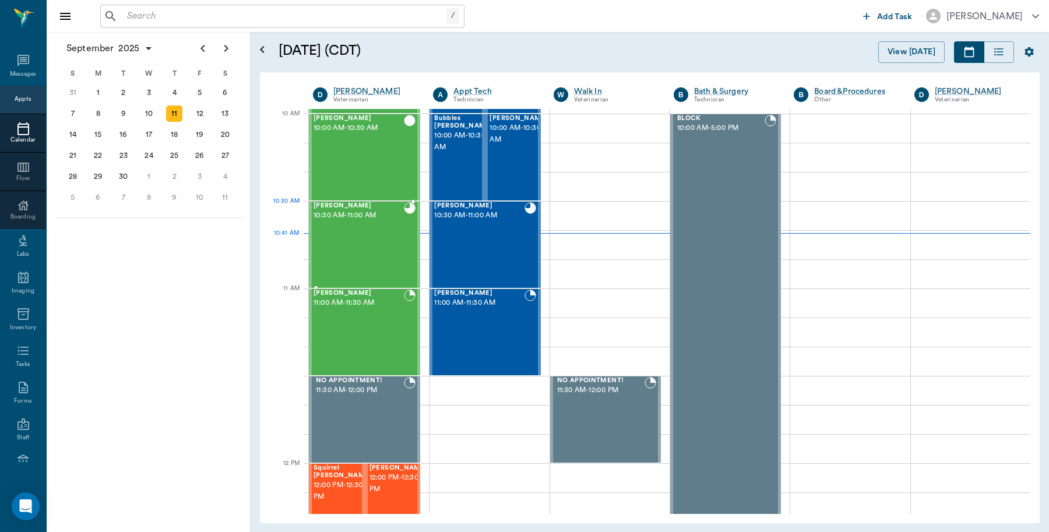
click at [369, 227] on div "CALLIE Trotter 10:30 AM - 11:00 AM" at bounding box center [359, 244] width 90 height 85
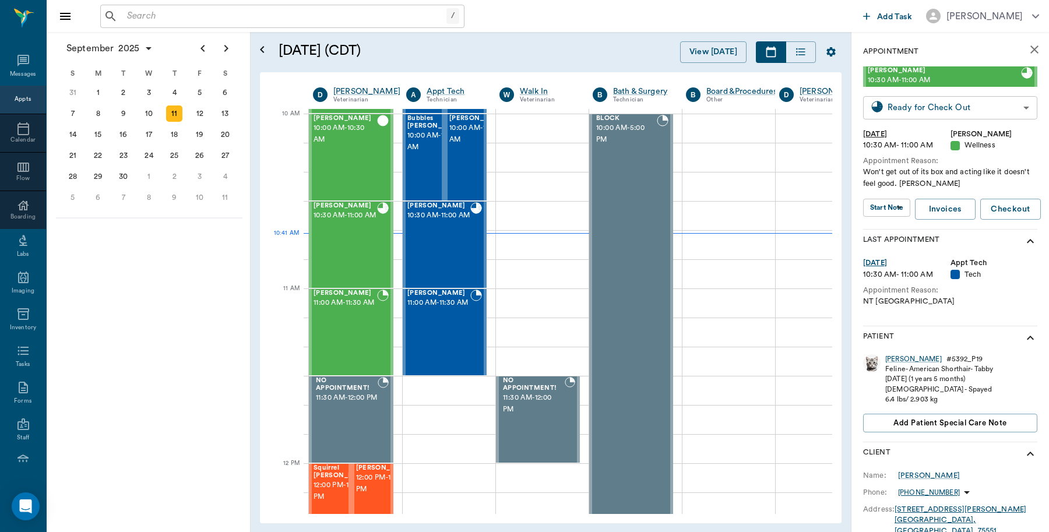
click at [960, 104] on body "/ ​ Add Task Dr. Bert Ellsworth Nectar Messages Appts Calendar Flow Boarding La…" at bounding box center [524, 266] width 1049 height 532
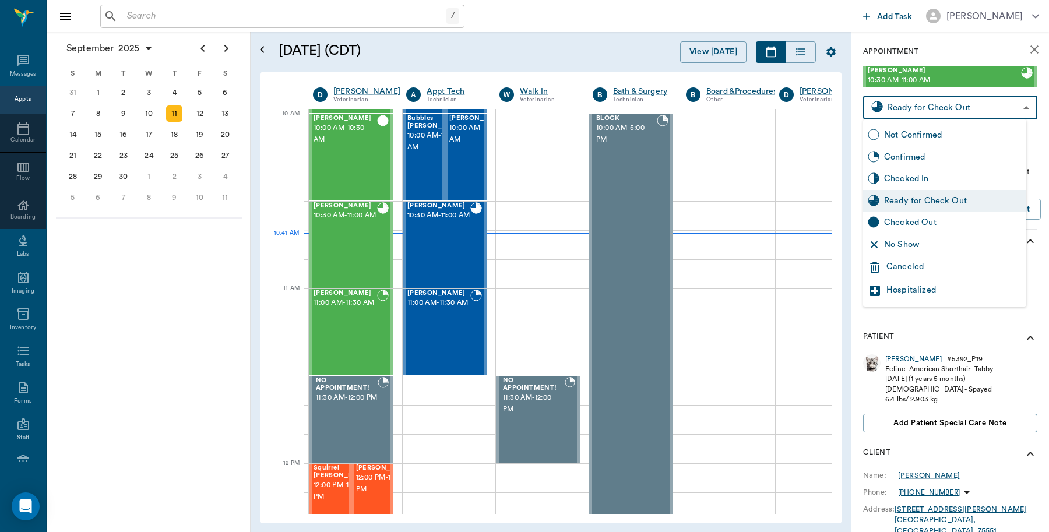
click at [953, 223] on div "Checked Out" at bounding box center [953, 222] width 138 height 13
type input "CHECKED_OUT"
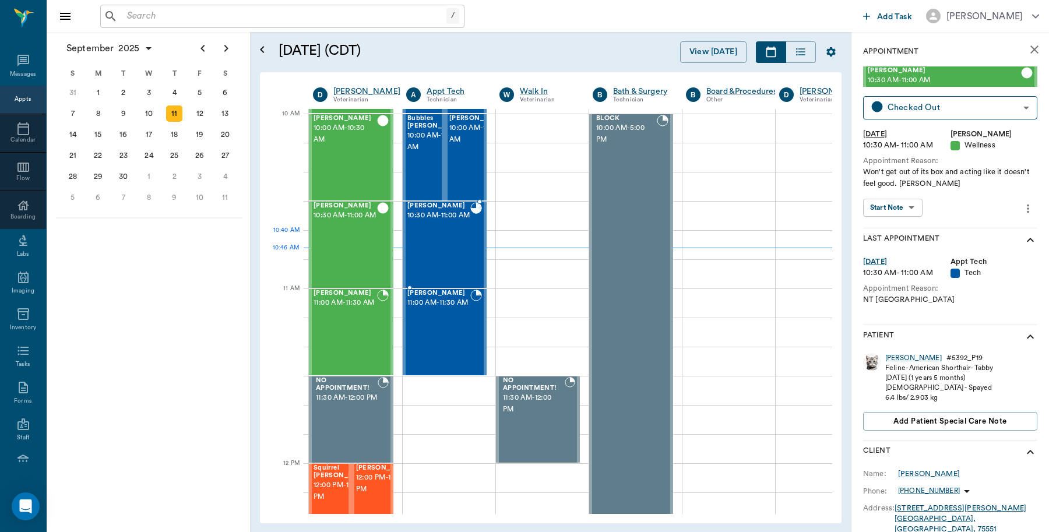
click at [453, 241] on div "Ziva White 10:30 AM - 11:00 AM" at bounding box center [438, 244] width 63 height 85
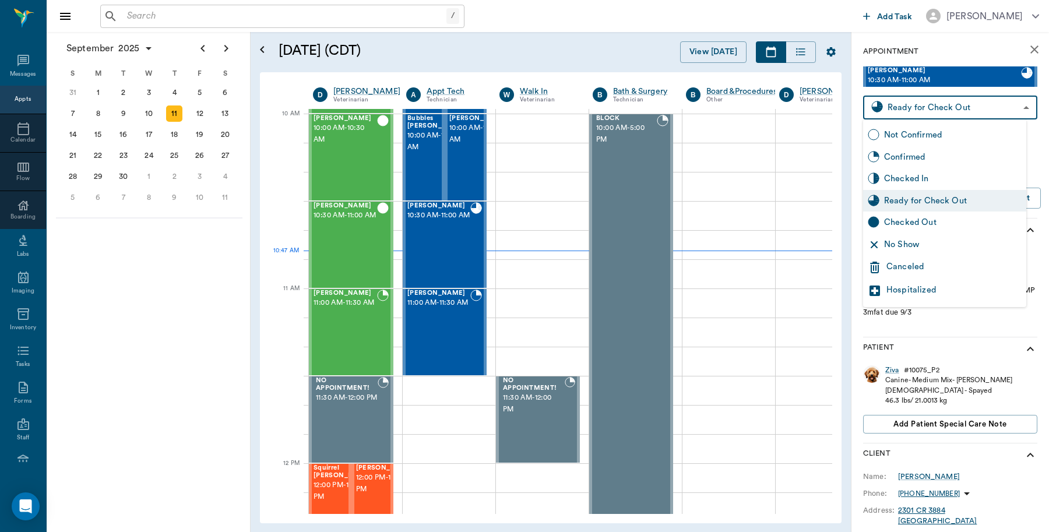
click at [987, 109] on body "/ ​ Add Task Dr. Bert Ellsworth Nectar Messages Appts Calendar Flow Boarding La…" at bounding box center [524, 266] width 1049 height 532
click at [948, 220] on div "Checked Out" at bounding box center [953, 222] width 138 height 13
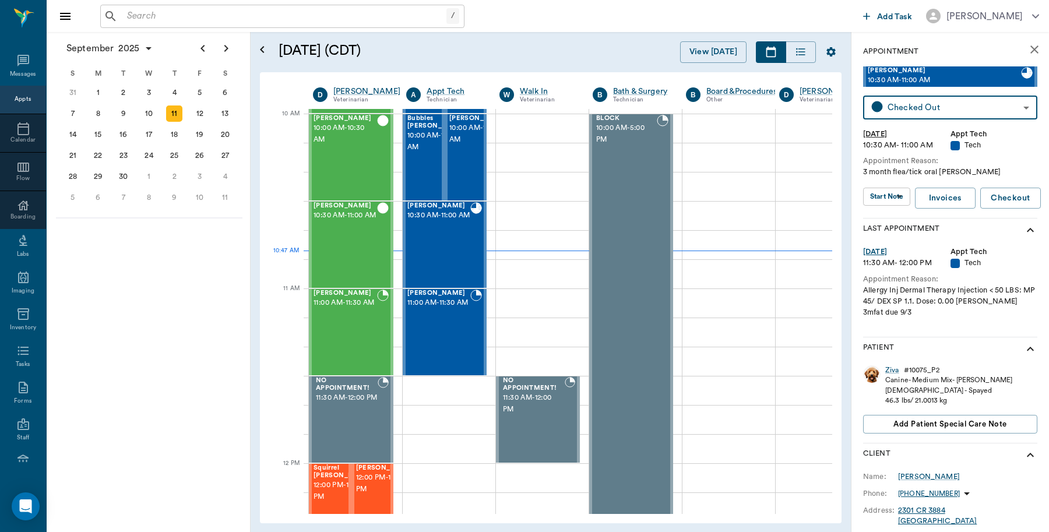
type input "CHECKED_OUT"
click at [377, 309] on span "11:00 AM - 11:30 AM" at bounding box center [346, 303] width 64 height 12
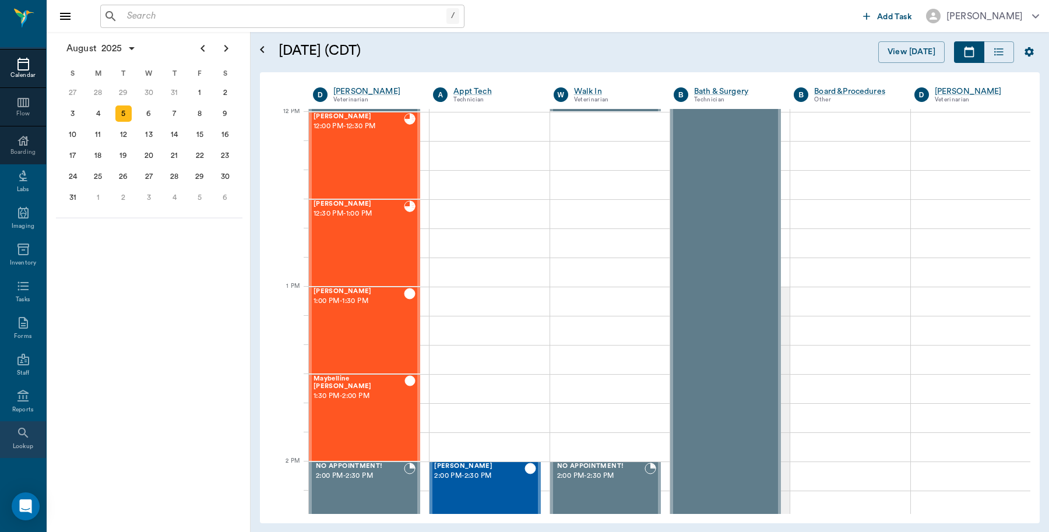
scroll to position [104, 0]
click at [18, 428] on icon at bounding box center [22, 434] width 11 height 12
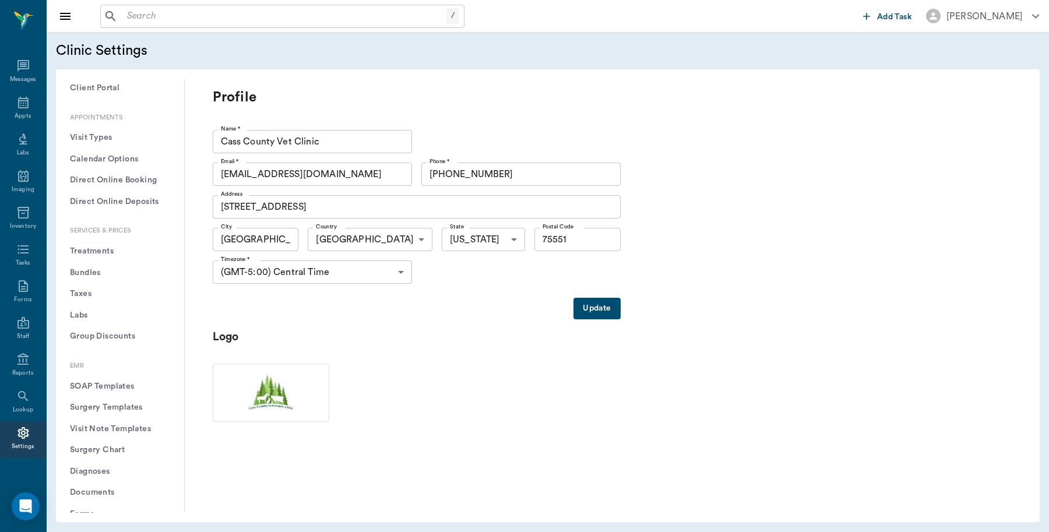
scroll to position [291, 0]
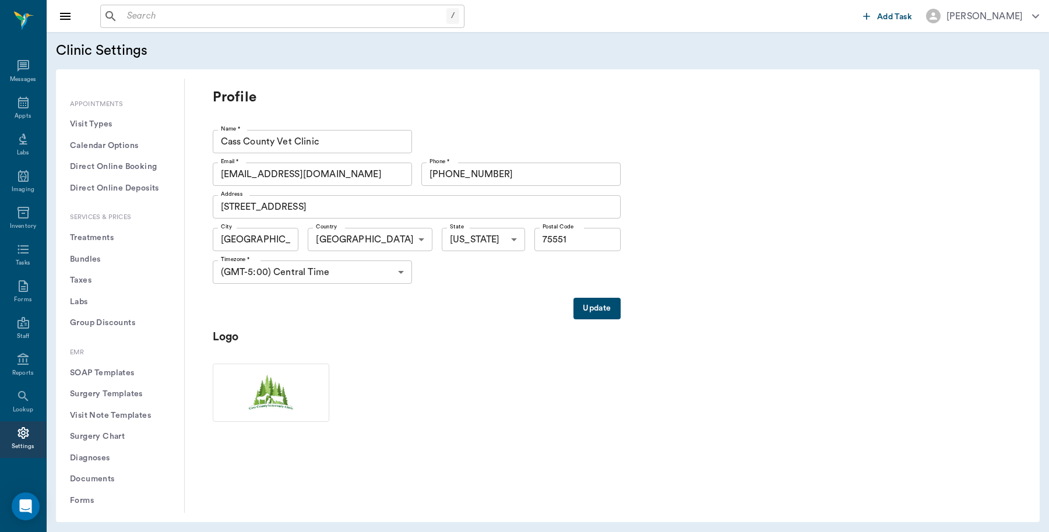
click at [110, 232] on button "Treatments" at bounding box center [120, 238] width 110 height 22
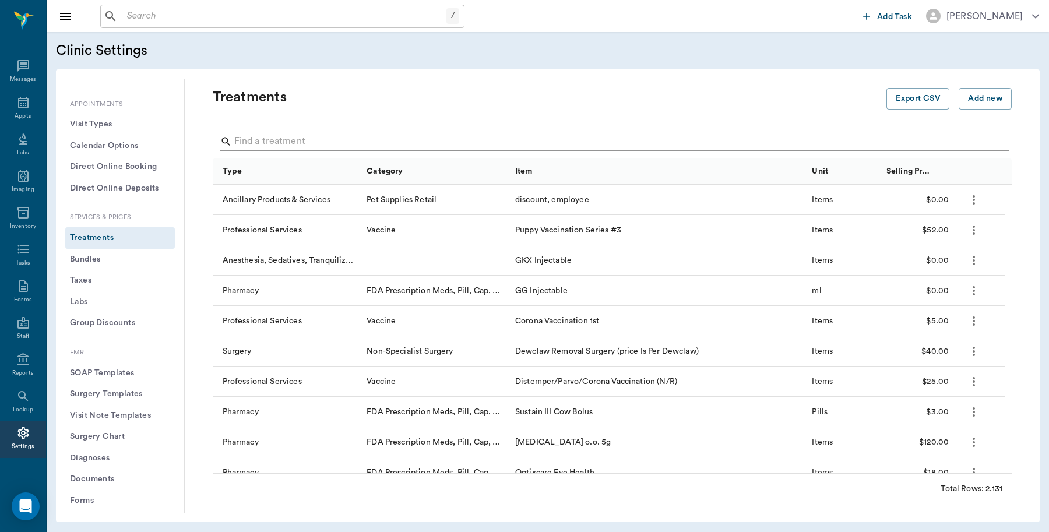
click at [302, 133] on input "Search" at bounding box center [613, 141] width 758 height 19
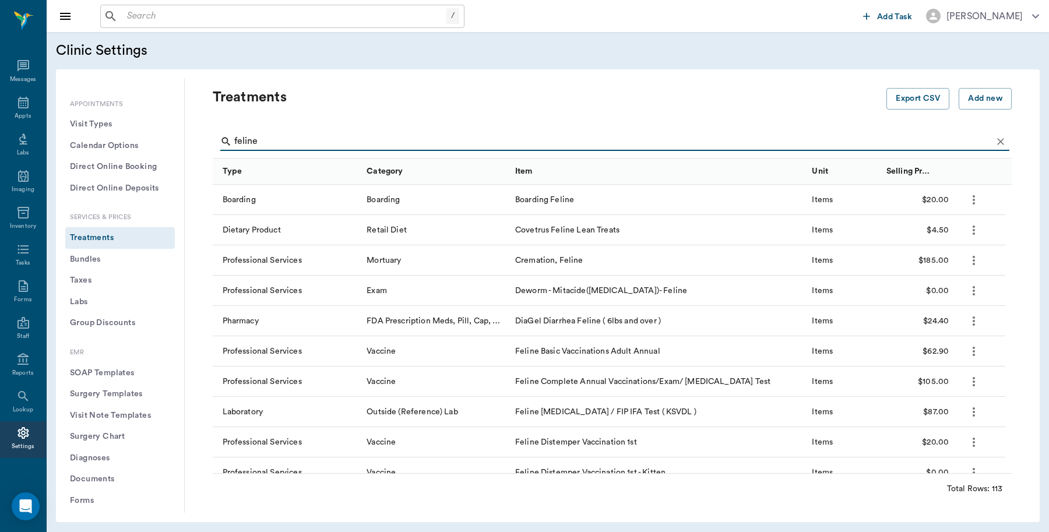
type input "feline"
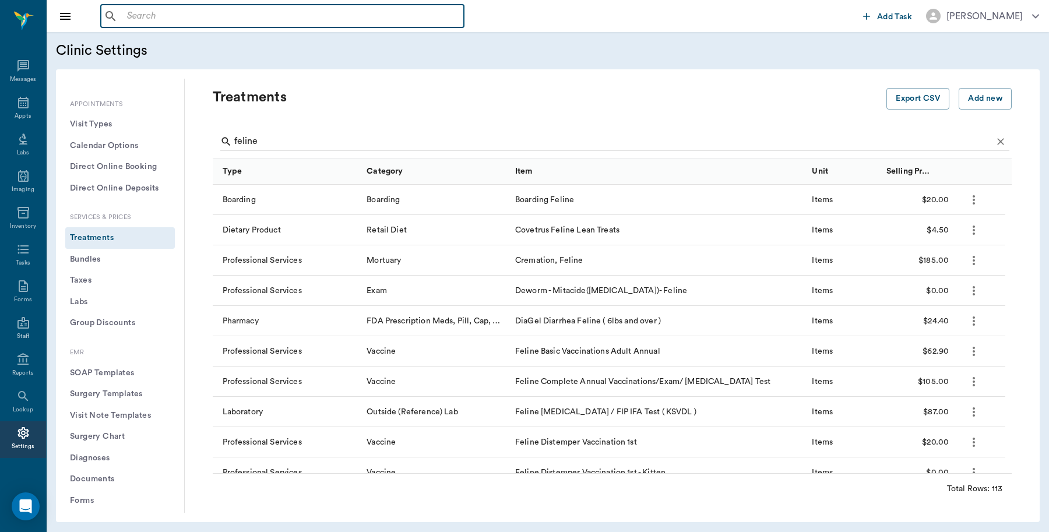
drag, startPoint x: 163, startPoint y: 9, endPoint x: 303, endPoint y: 115, distance: 175.6
click at [163, 10] on input "text" at bounding box center [290, 16] width 337 height 16
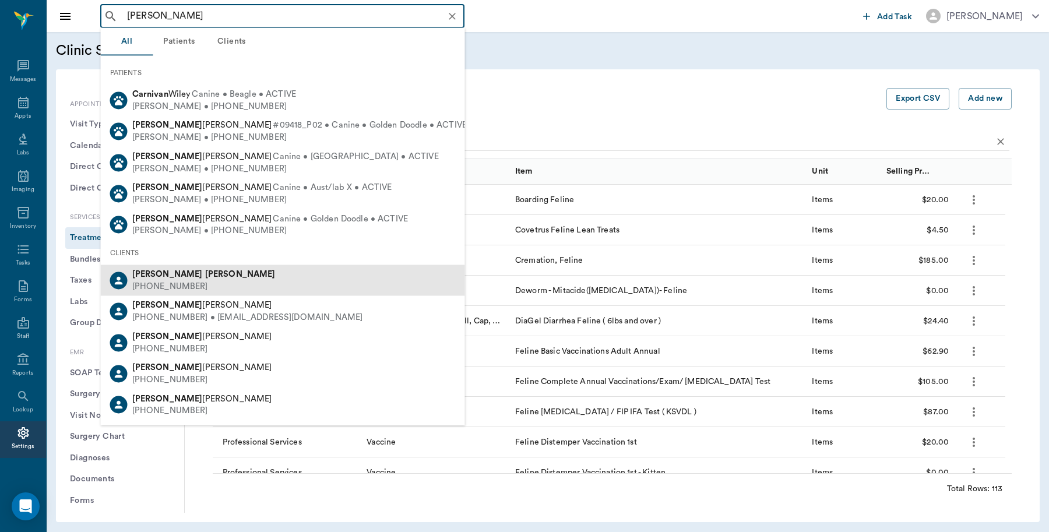
click at [205, 270] on b "Watson" at bounding box center [240, 274] width 71 height 9
type input "caryn watosn"
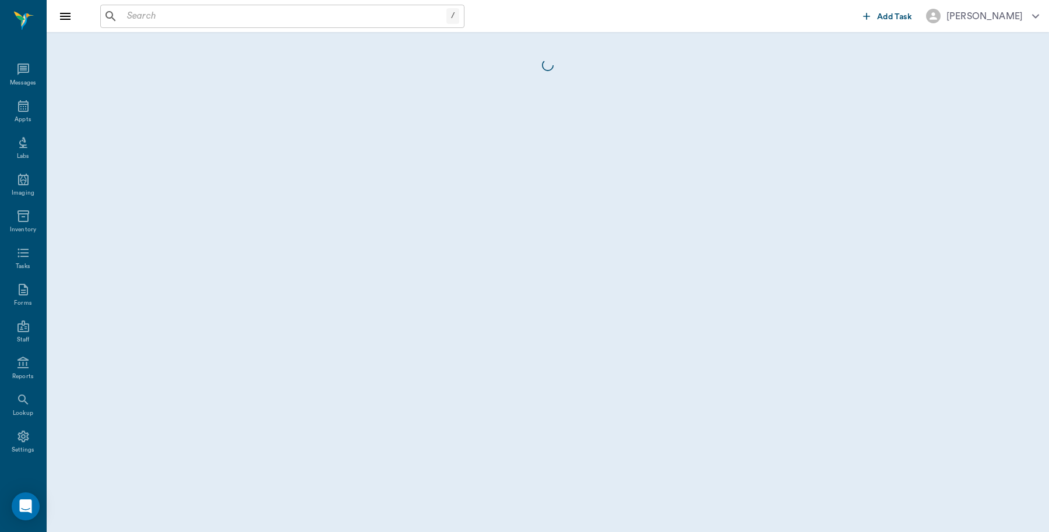
scroll to position [3, 0]
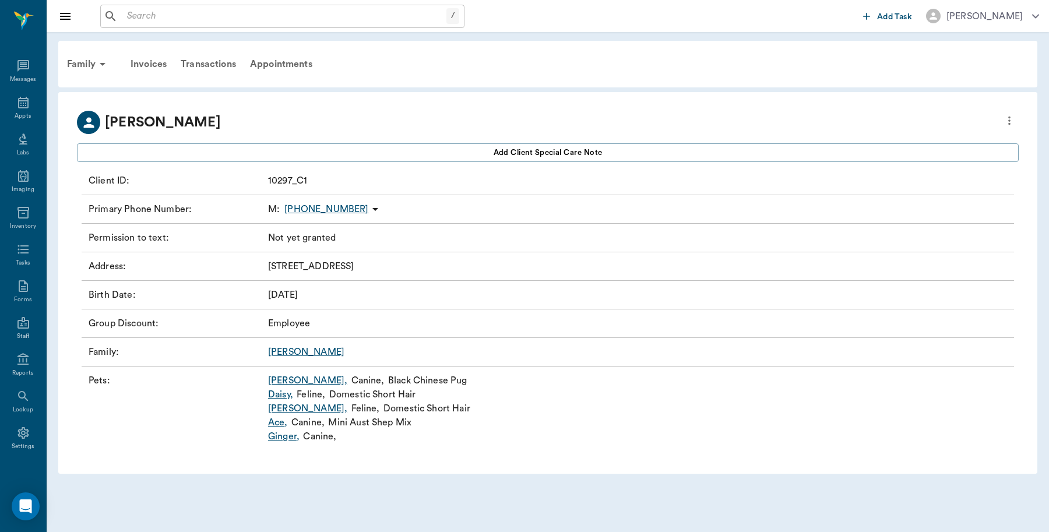
click at [282, 383] on link "[PERSON_NAME] ," at bounding box center [307, 381] width 79 height 14
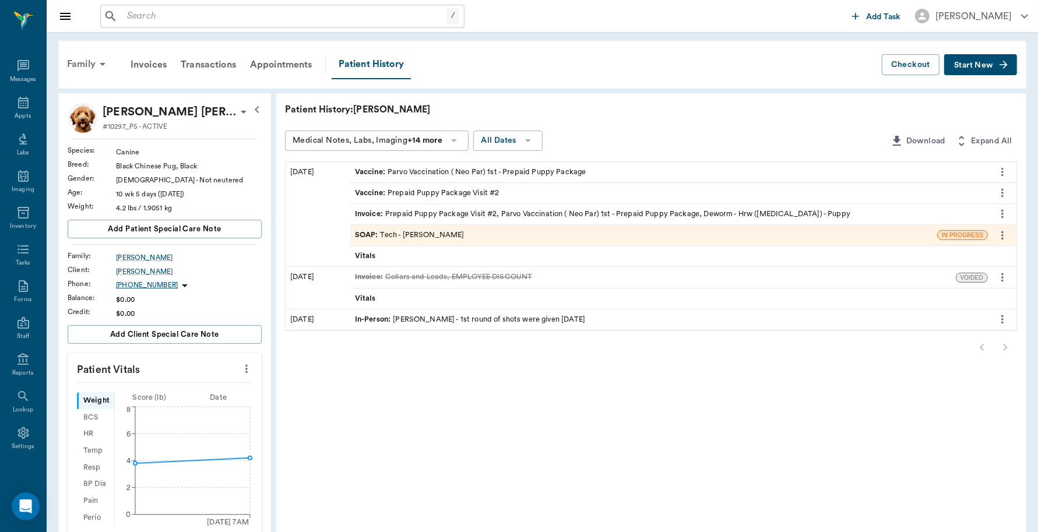
click at [85, 61] on div "Family" at bounding box center [88, 64] width 57 height 28
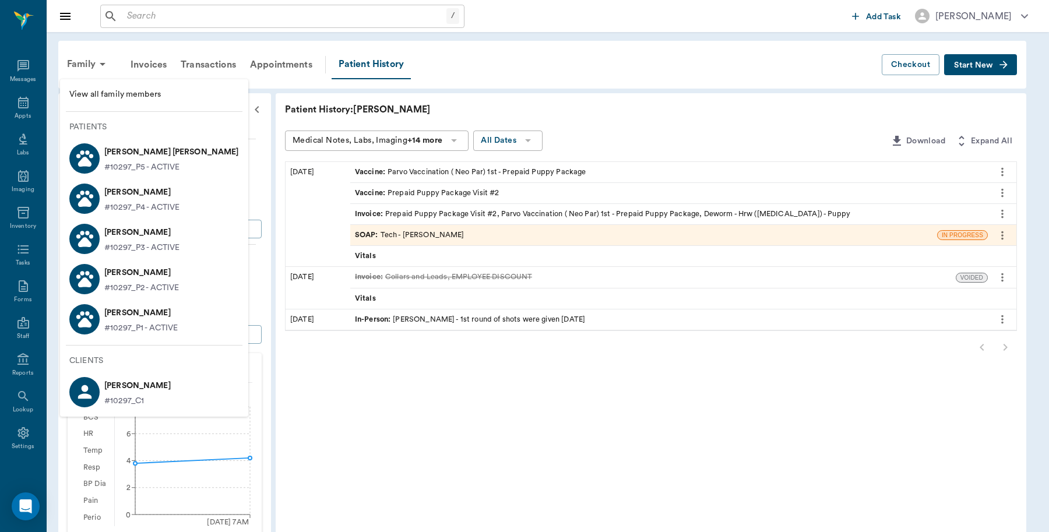
click at [127, 380] on p "[PERSON_NAME]" at bounding box center [137, 386] width 66 height 19
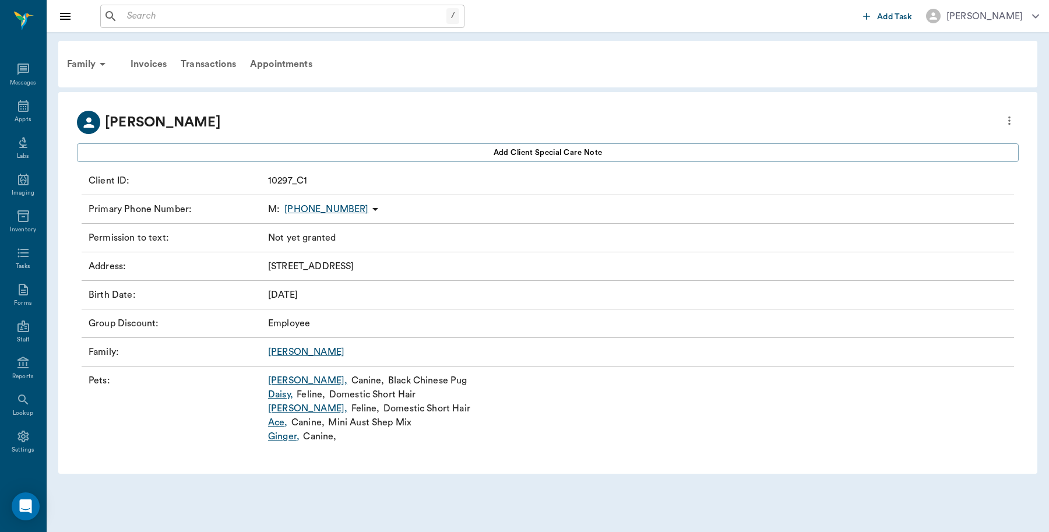
scroll to position [3, 0]
click at [1004, 120] on icon "more" at bounding box center [1009, 121] width 13 height 14
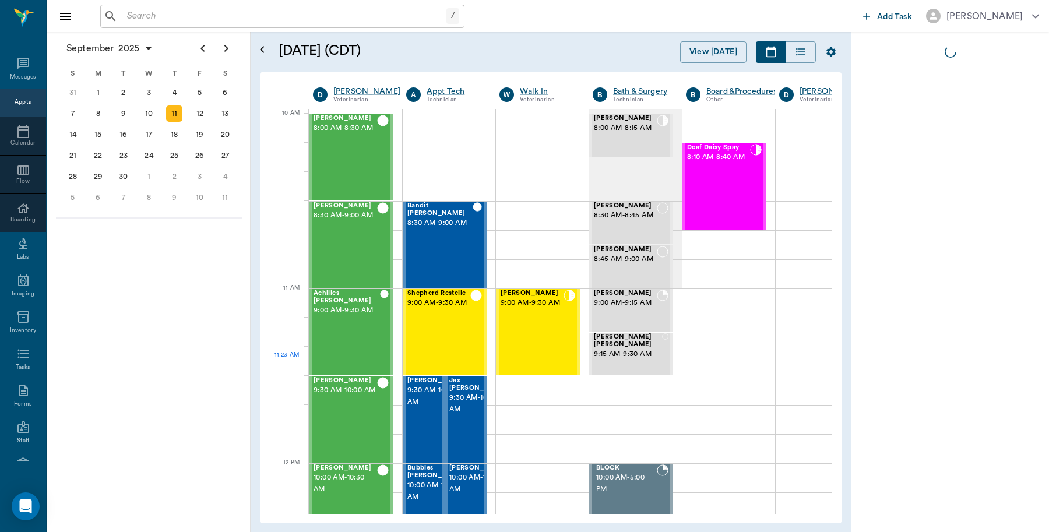
scroll to position [350, 1]
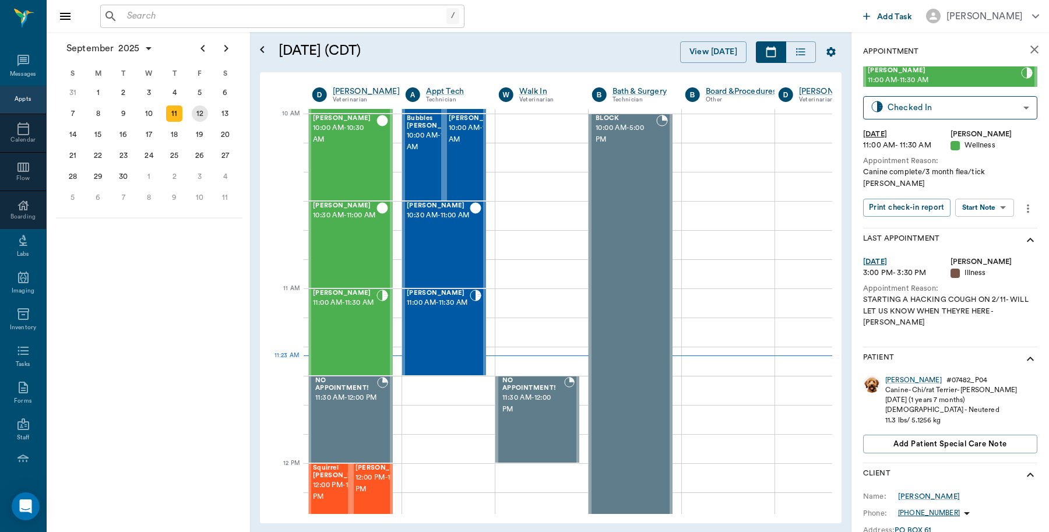
click at [202, 111] on div "12" at bounding box center [200, 114] width 16 height 16
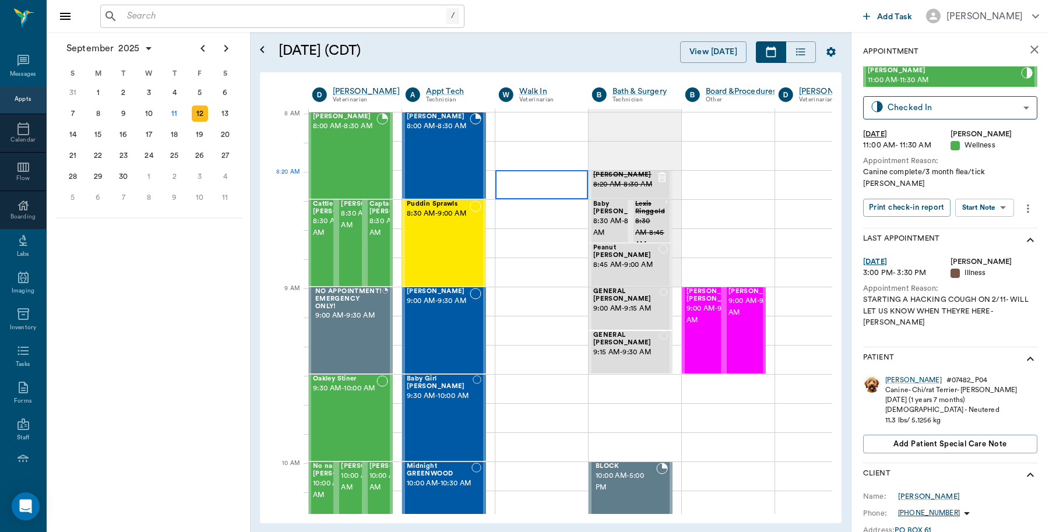
scroll to position [0, 1]
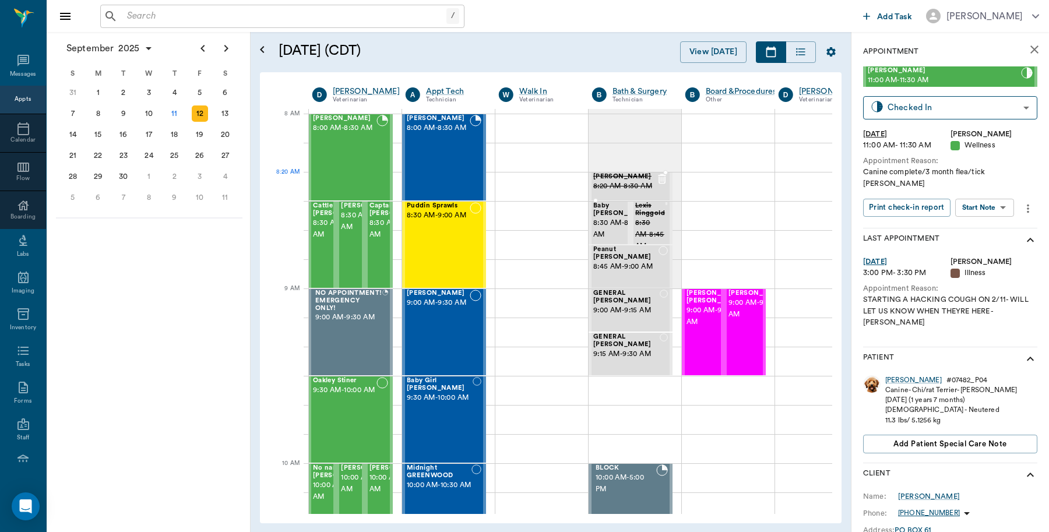
click at [606, 189] on span "8:20 AM - 8:30 AM" at bounding box center [624, 187] width 63 height 12
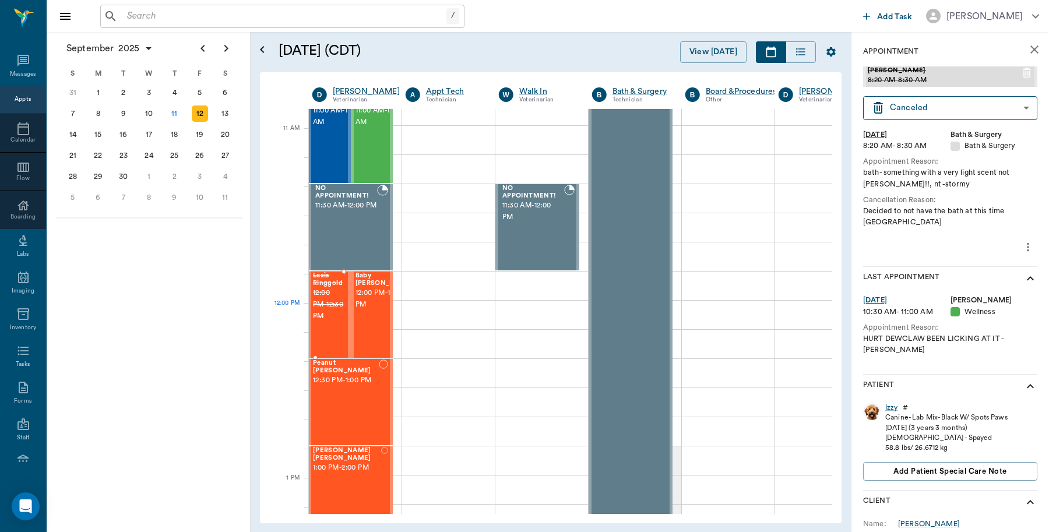
scroll to position [510, 1]
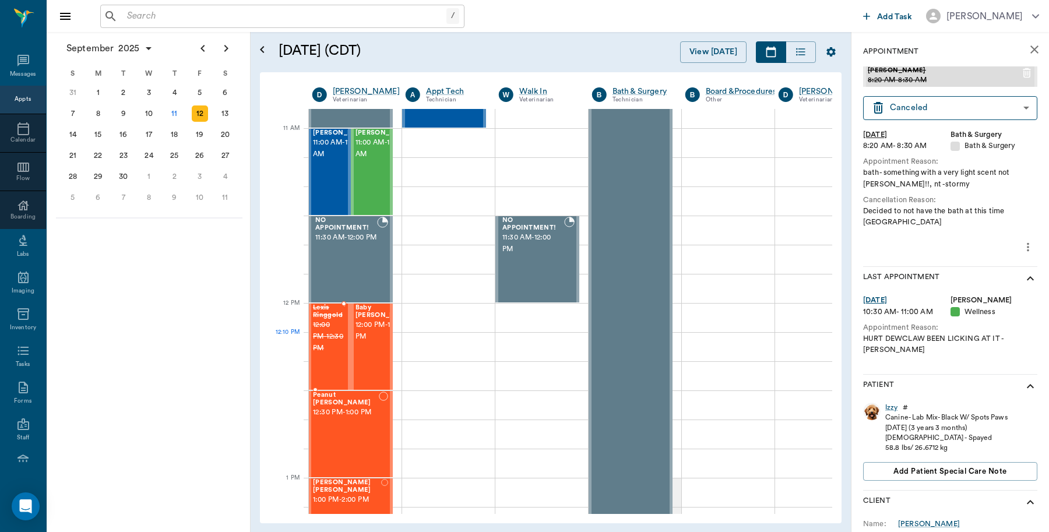
click at [322, 335] on span "12:00 PM - 12:30 PM" at bounding box center [328, 336] width 30 height 35
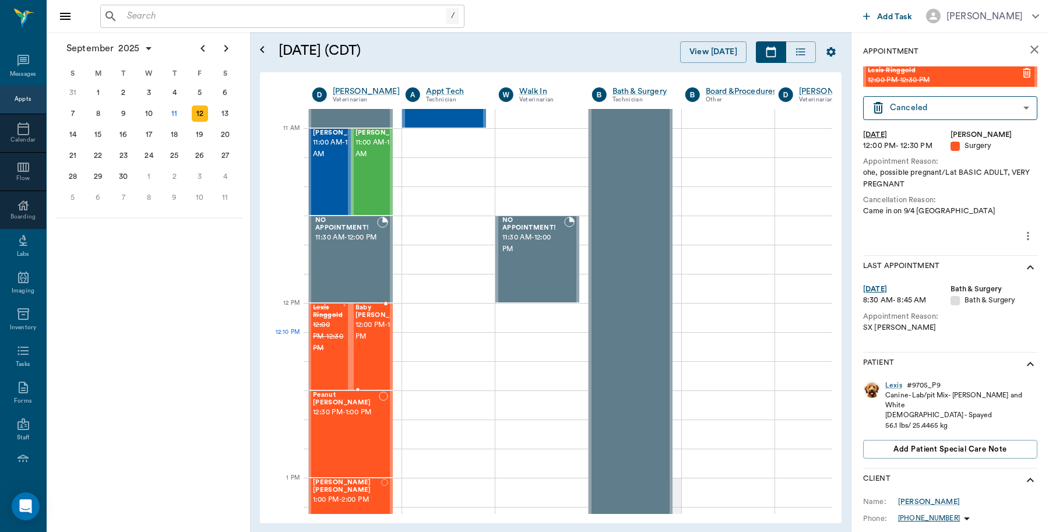
click at [353, 337] on div "Baby Kitty Oliver 12:00 PM - 12:30 PM" at bounding box center [372, 347] width 43 height 86
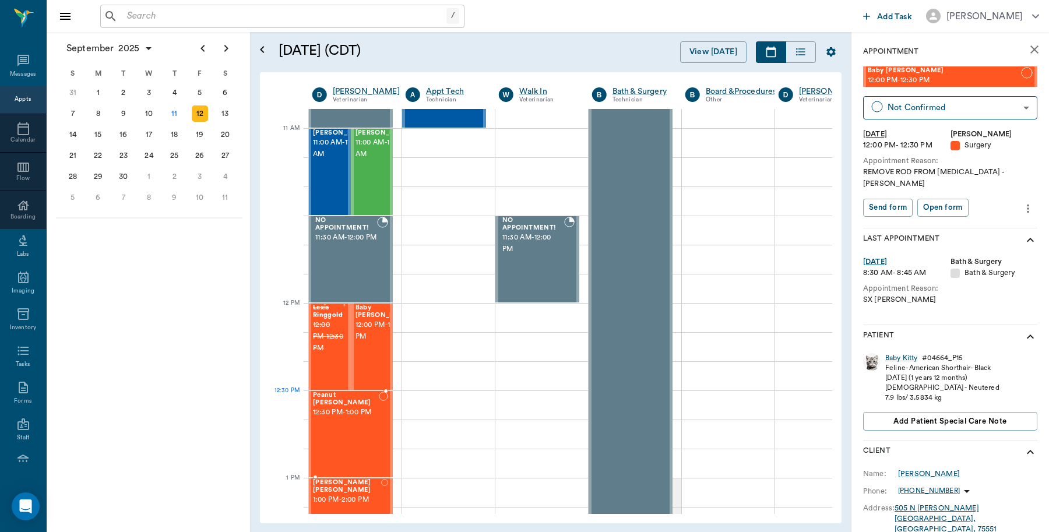
click at [345, 409] on span "12:30 PM - 1:00 PM" at bounding box center [346, 413] width 66 height 12
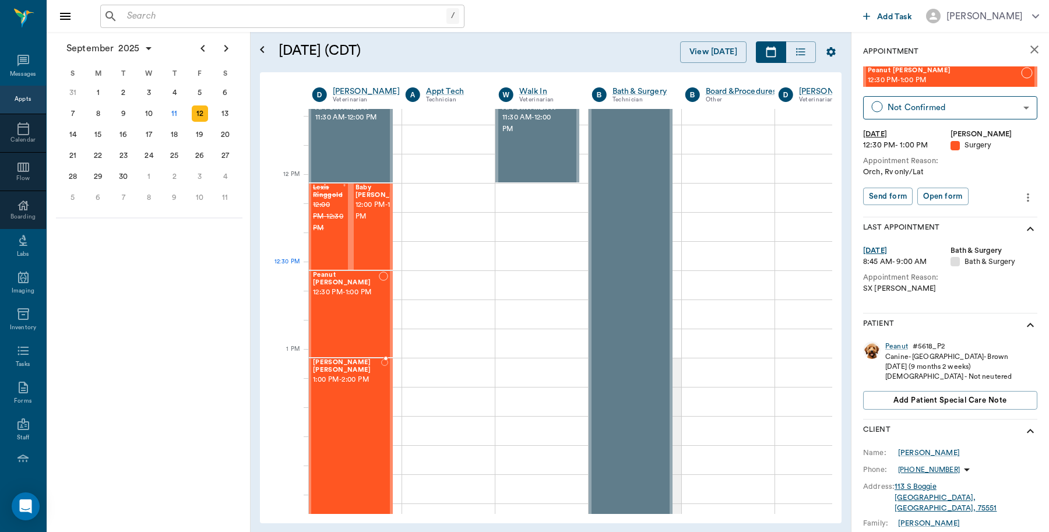
scroll to position [656, 1]
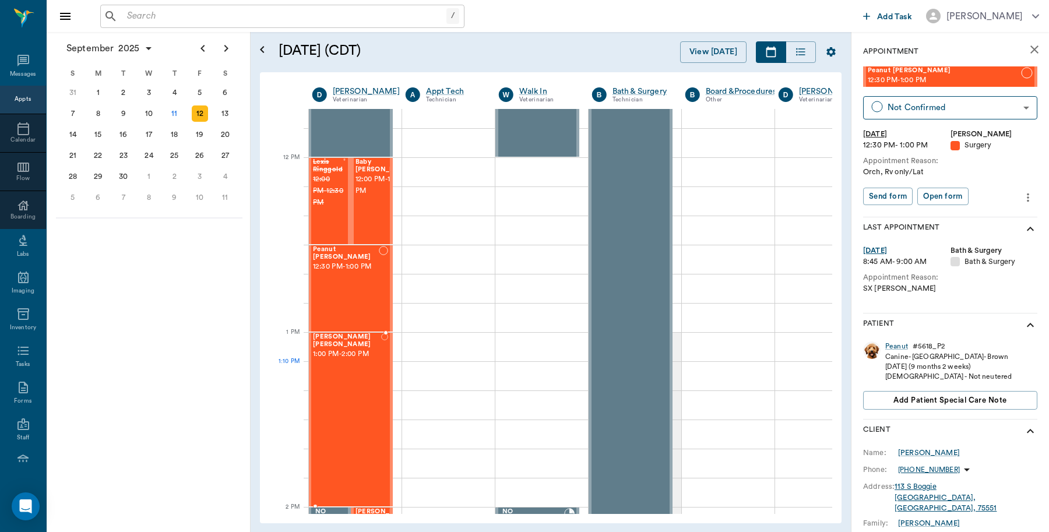
click at [331, 374] on div "Marley Barentine 1:00 PM - 2:00 PM" at bounding box center [347, 419] width 68 height 173
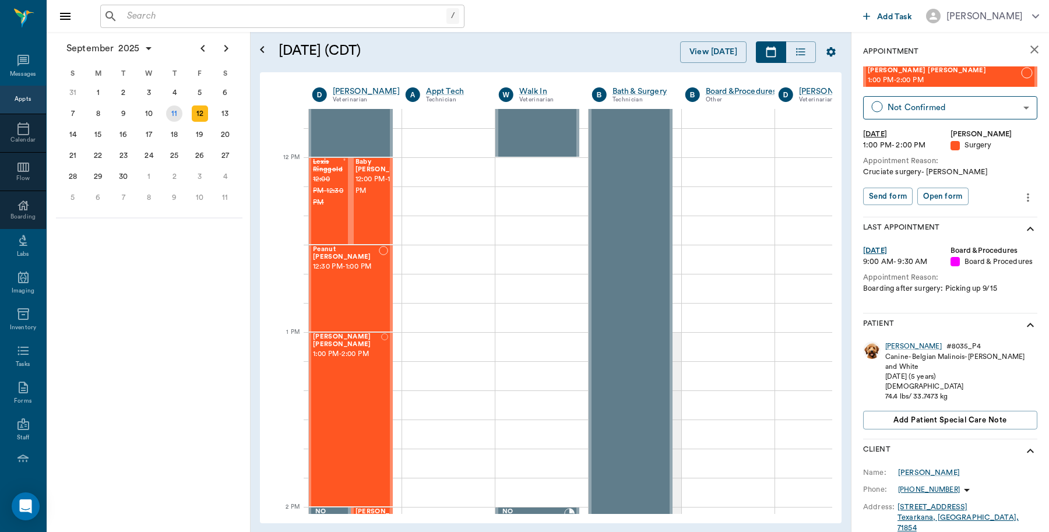
click at [173, 114] on div "11" at bounding box center [174, 114] width 16 height 16
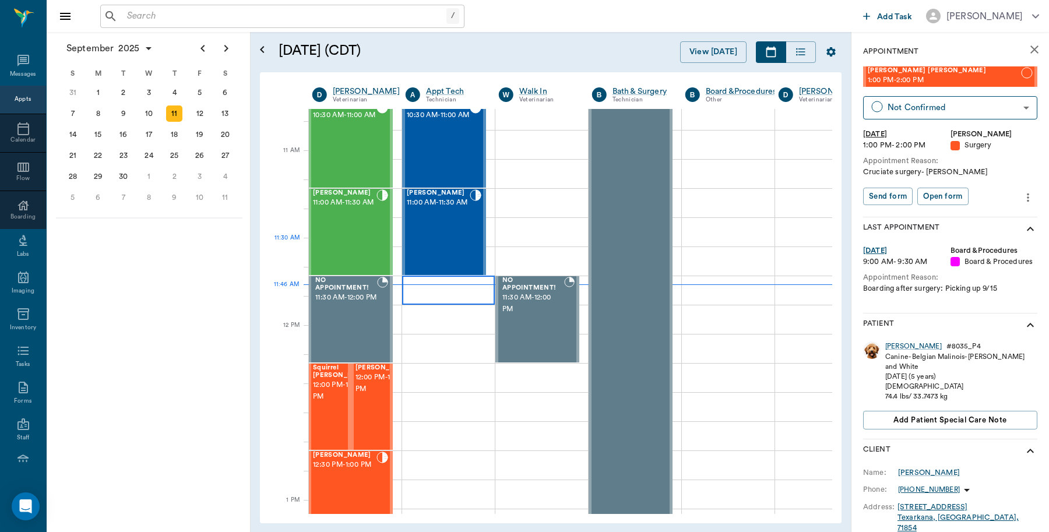
scroll to position [437, 1]
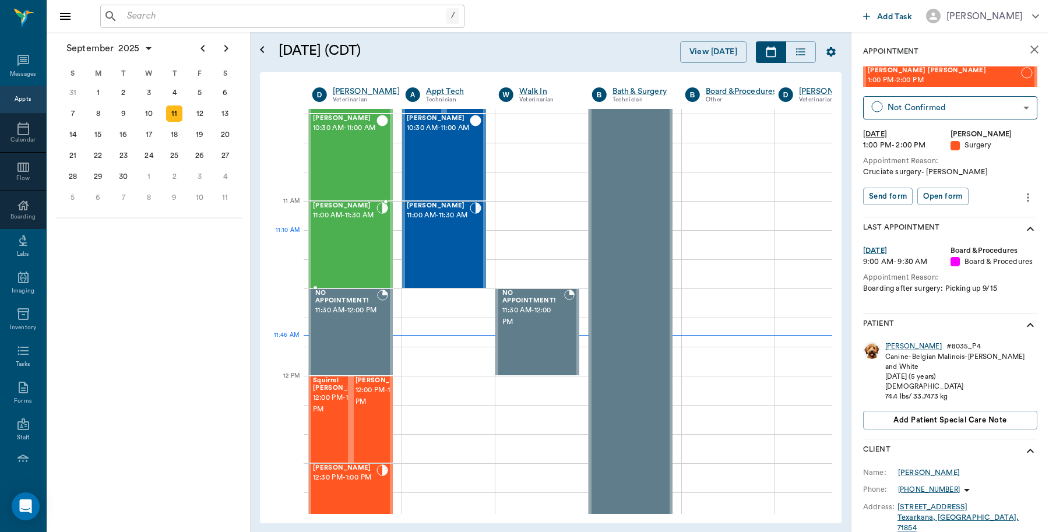
click at [353, 222] on span "11:00 AM - 11:30 AM" at bounding box center [345, 216] width 64 height 12
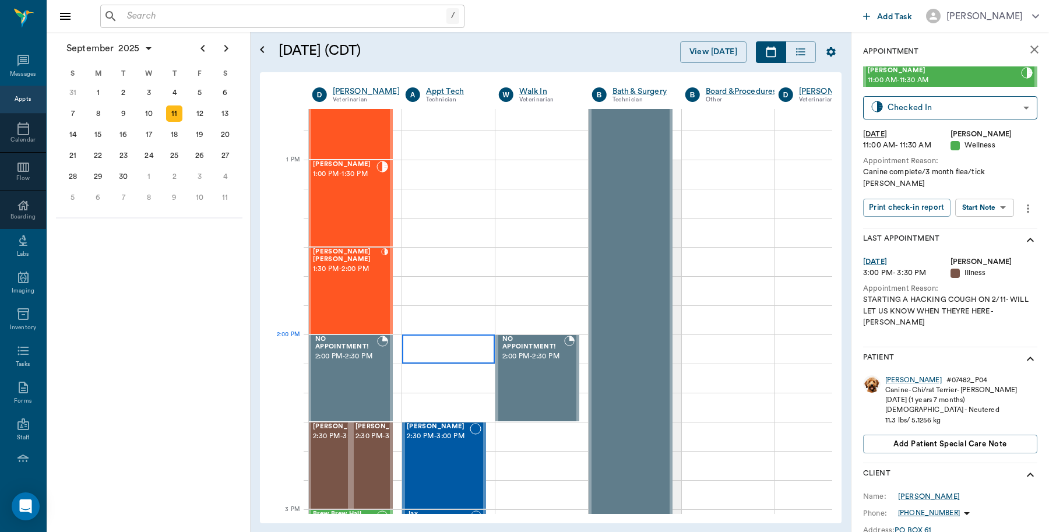
scroll to position [947, 1]
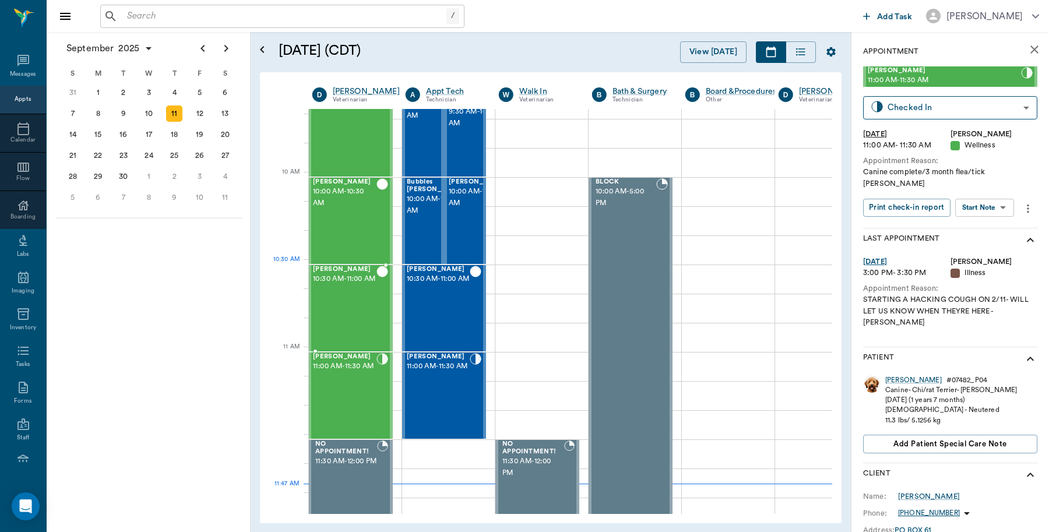
scroll to position [291, 1]
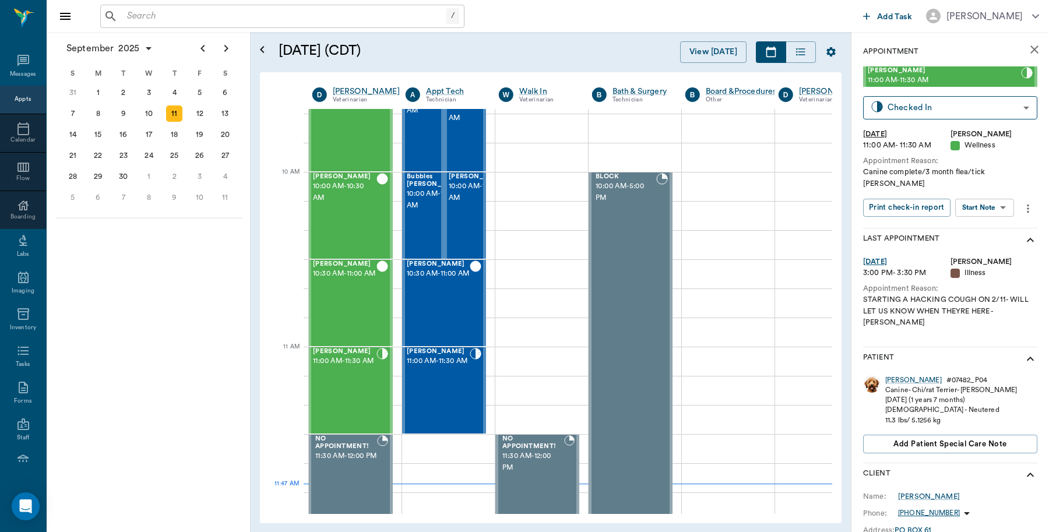
click at [189, 9] on input "text" at bounding box center [284, 16] width 324 height 16
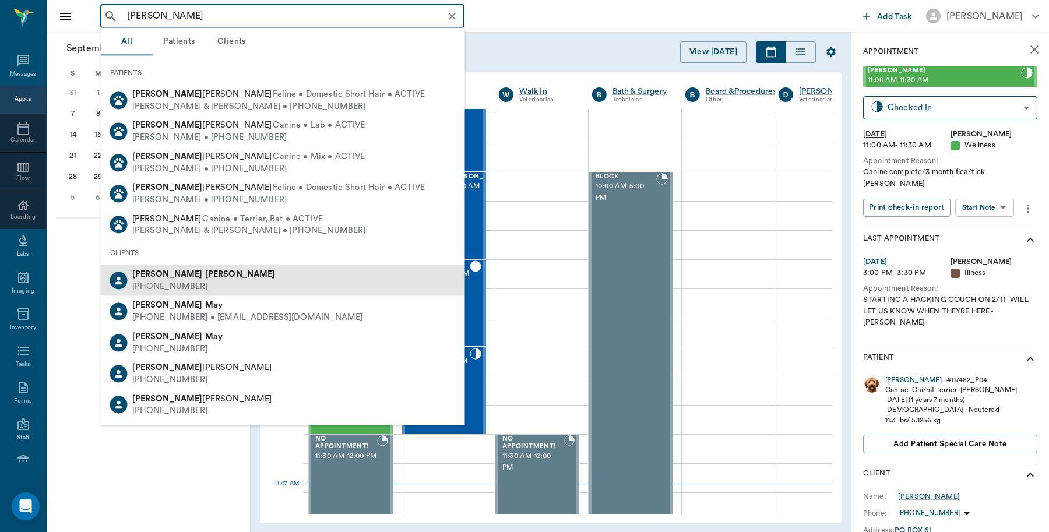
click at [264, 271] on div "[PERSON_NAME] [PHONE_NUMBER]" at bounding box center [283, 280] width 364 height 31
type input "[PERSON_NAME]"
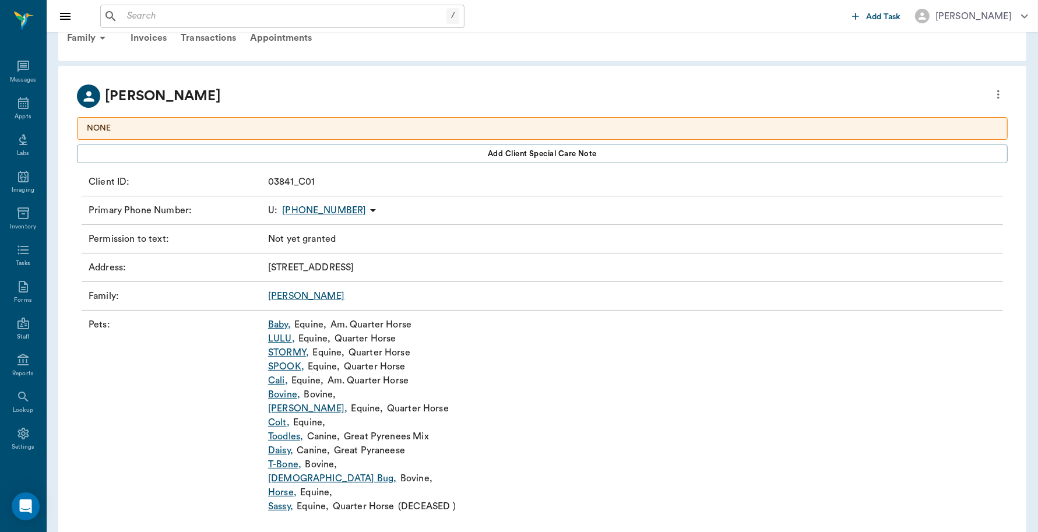
scroll to position [51, 0]
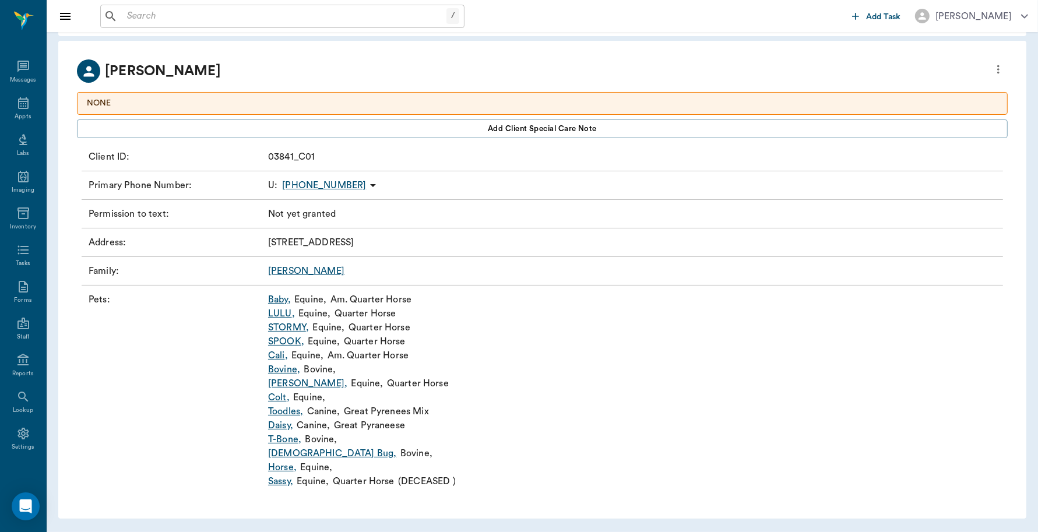
click at [284, 342] on link "SPOOK ," at bounding box center [286, 342] width 36 height 14
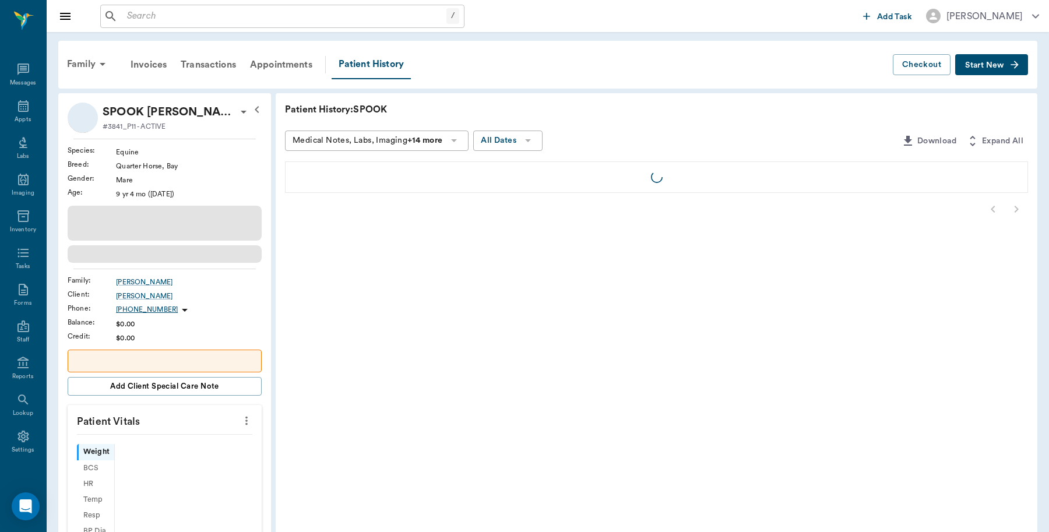
scroll to position [3, 0]
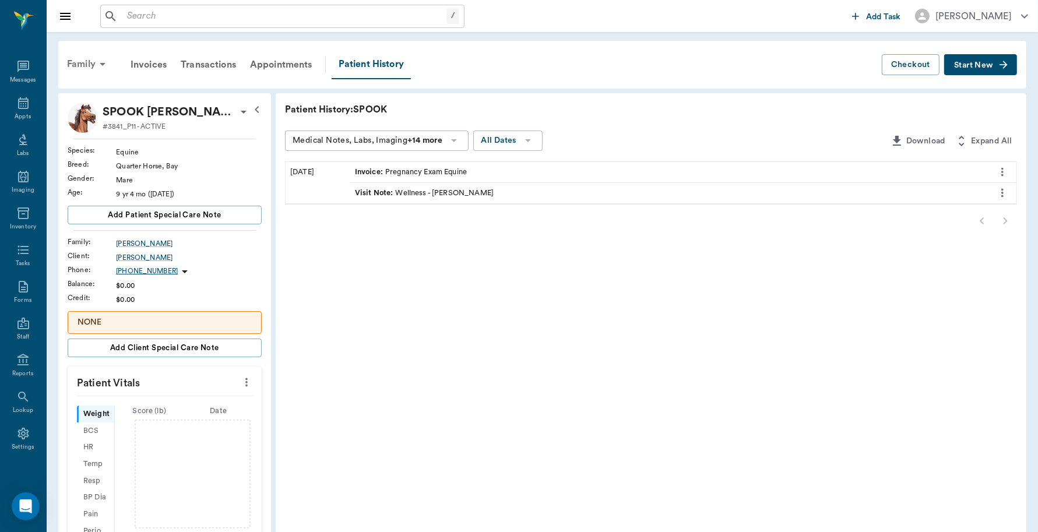
click at [89, 60] on div "Family" at bounding box center [88, 64] width 57 height 28
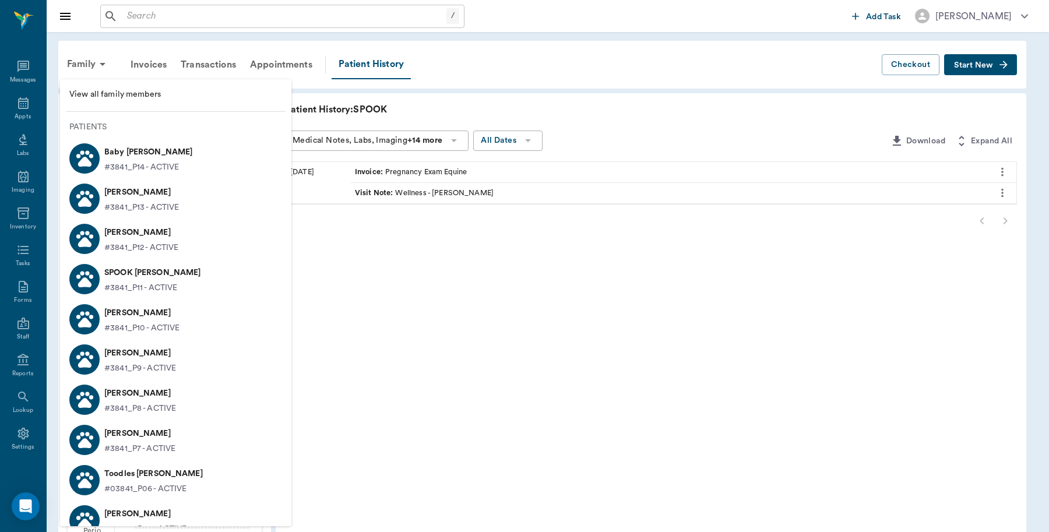
click at [449, 325] on div at bounding box center [524, 266] width 1049 height 532
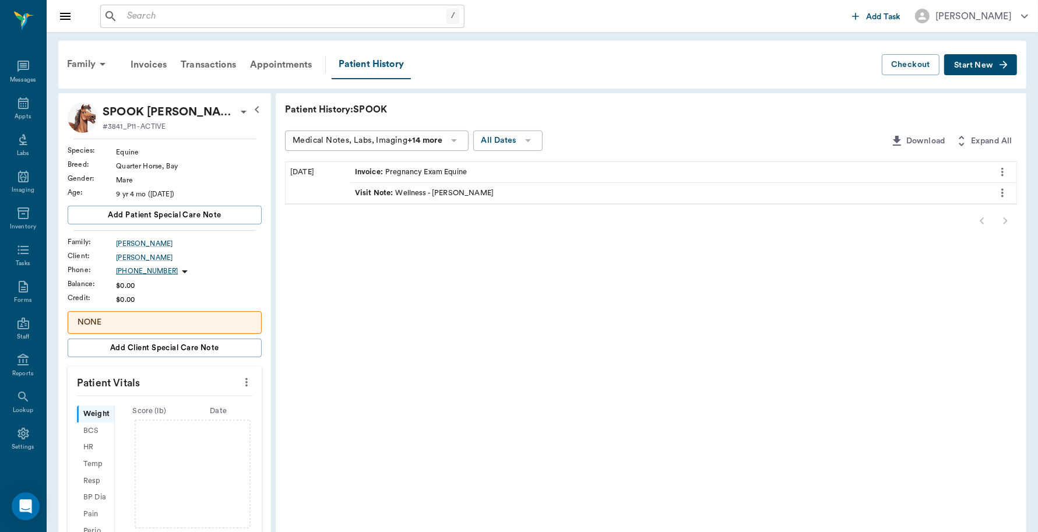
click at [525, 193] on div "Visit Note : Wellness - [PERSON_NAME]" at bounding box center [669, 193] width 638 height 20
click at [74, 59] on div "Family" at bounding box center [88, 64] width 57 height 28
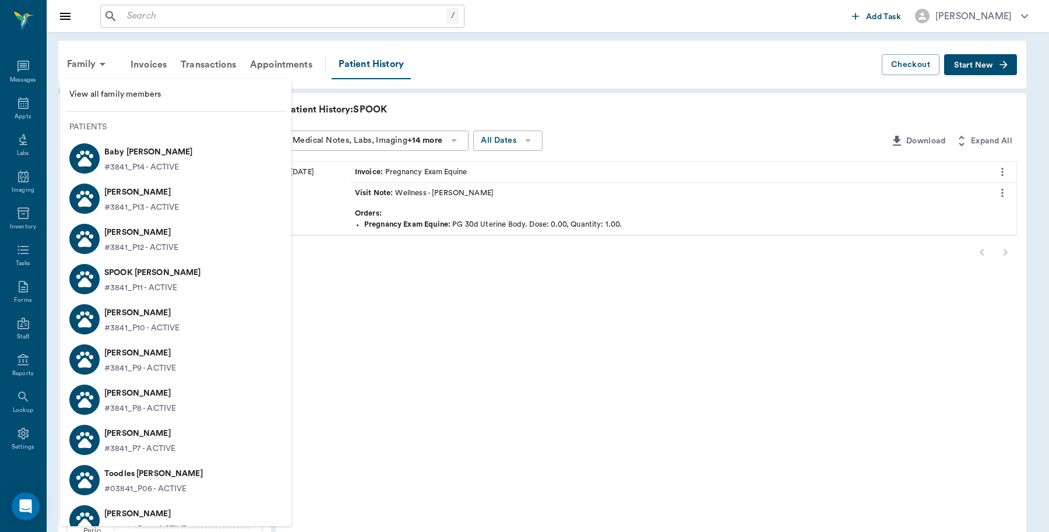
click at [122, 191] on p "[PERSON_NAME]" at bounding box center [141, 192] width 75 height 19
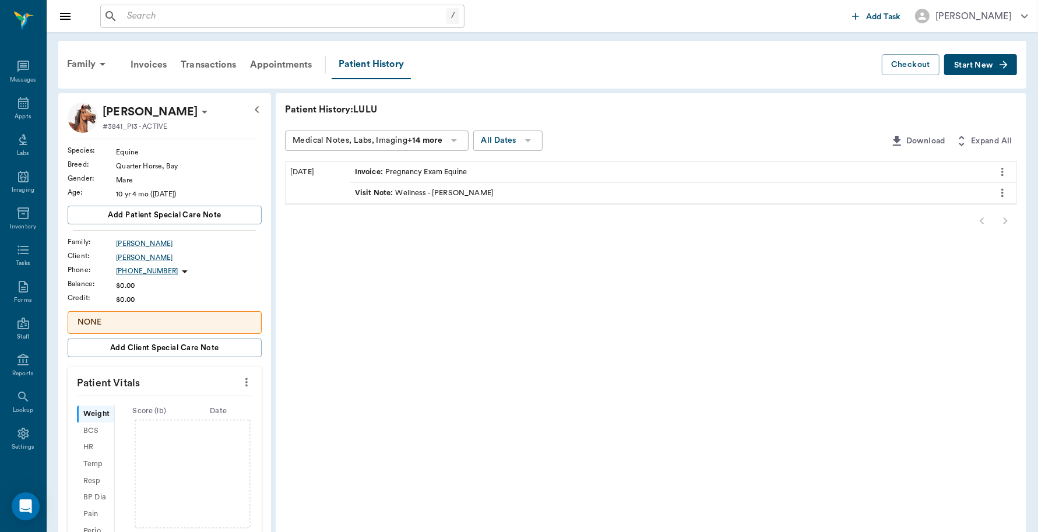
click at [636, 191] on div "Visit Note : Wellness - [PERSON_NAME]" at bounding box center [669, 193] width 638 height 20
click at [98, 62] on icon at bounding box center [103, 64] width 14 height 14
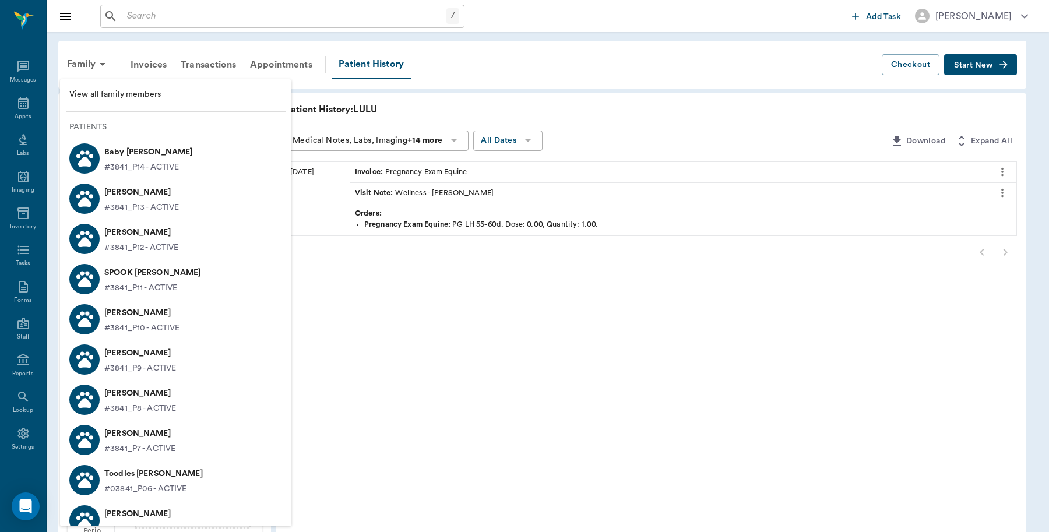
click at [134, 319] on p "[PERSON_NAME]" at bounding box center [141, 313] width 75 height 19
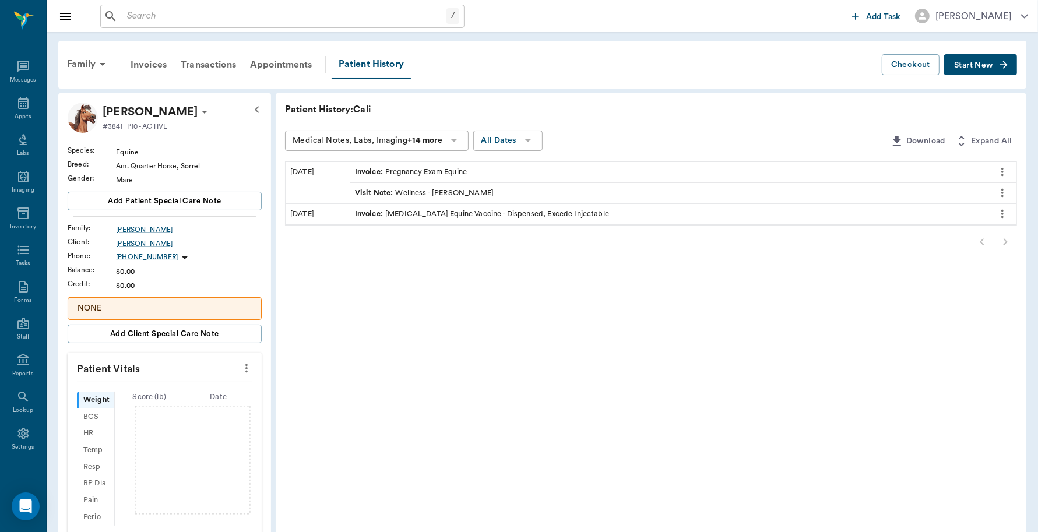
click at [418, 188] on div "Visit Note : Wellness - [PERSON_NAME]" at bounding box center [424, 193] width 139 height 11
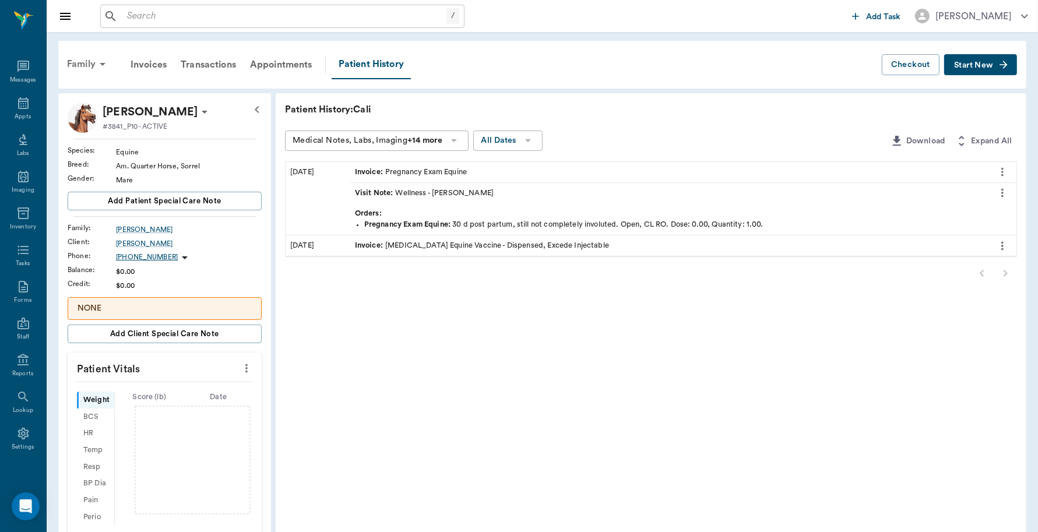
click at [80, 65] on div "Family" at bounding box center [88, 64] width 57 height 28
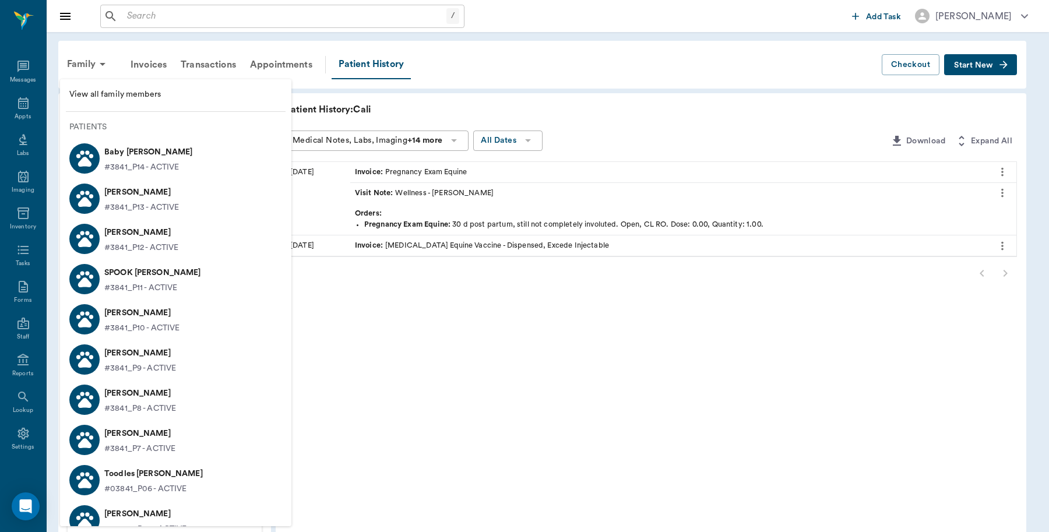
click at [121, 231] on p "[PERSON_NAME]" at bounding box center [141, 232] width 74 height 19
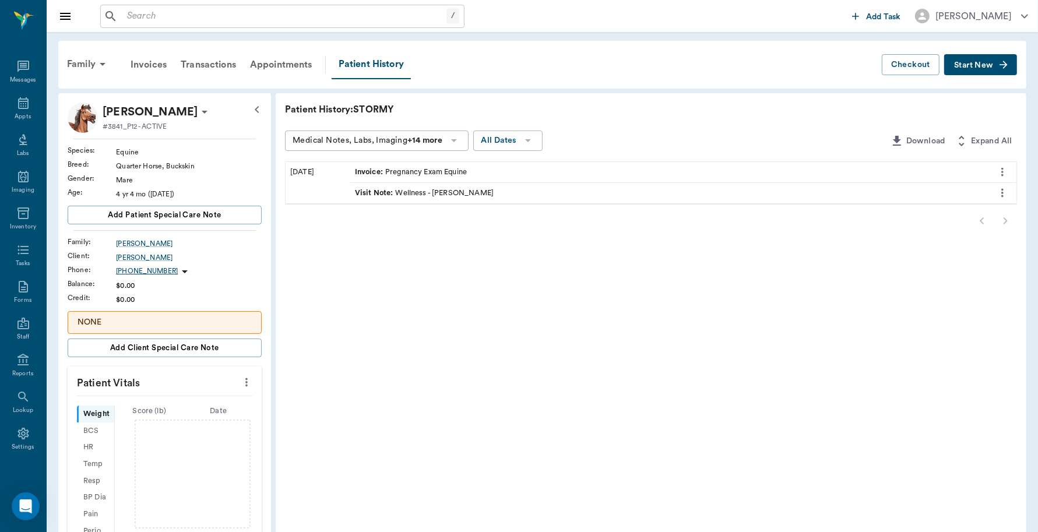
click at [464, 194] on div "Visit Note : Wellness - [PERSON_NAME]" at bounding box center [424, 193] width 139 height 11
click at [20, 106] on icon at bounding box center [23, 103] width 14 height 14
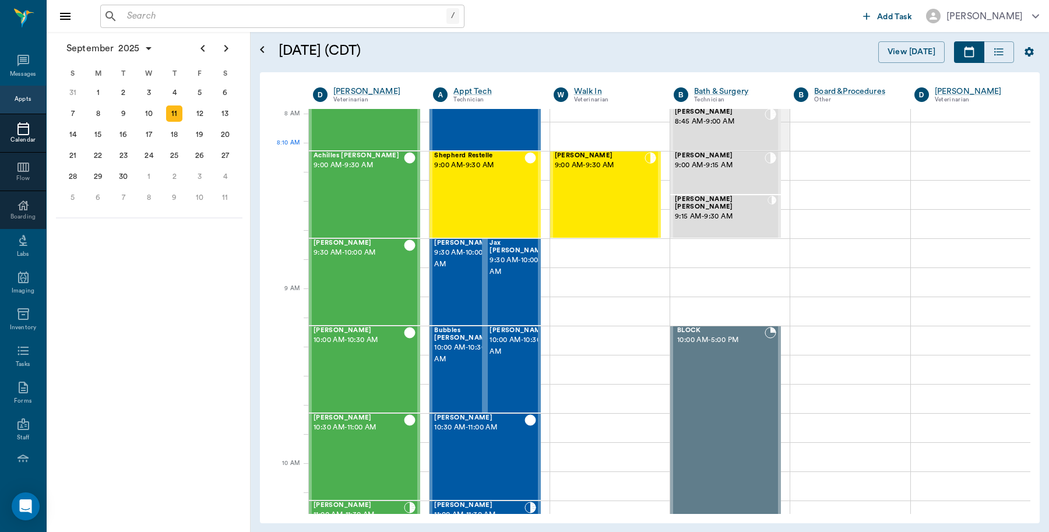
scroll to position [291, 0]
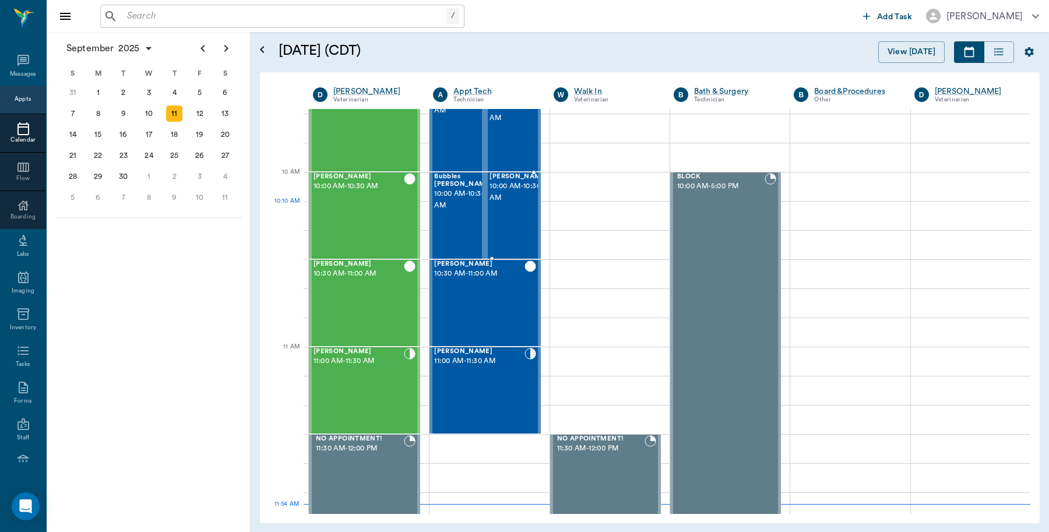
click at [501, 225] on div "[PERSON_NAME] 10:00 AM - 10:30 AM" at bounding box center [519, 215] width 58 height 85
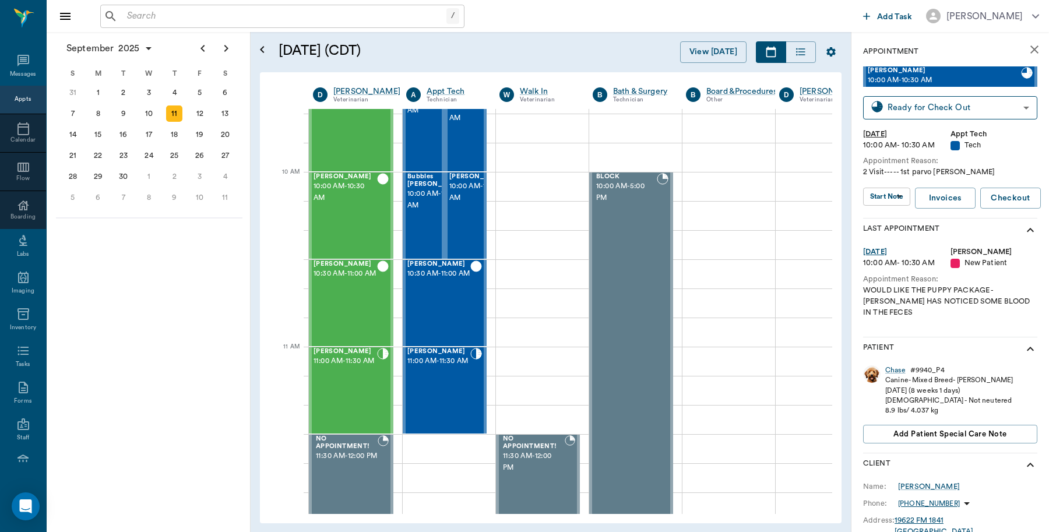
click at [1031, 52] on icon "close" at bounding box center [1035, 49] width 8 height 8
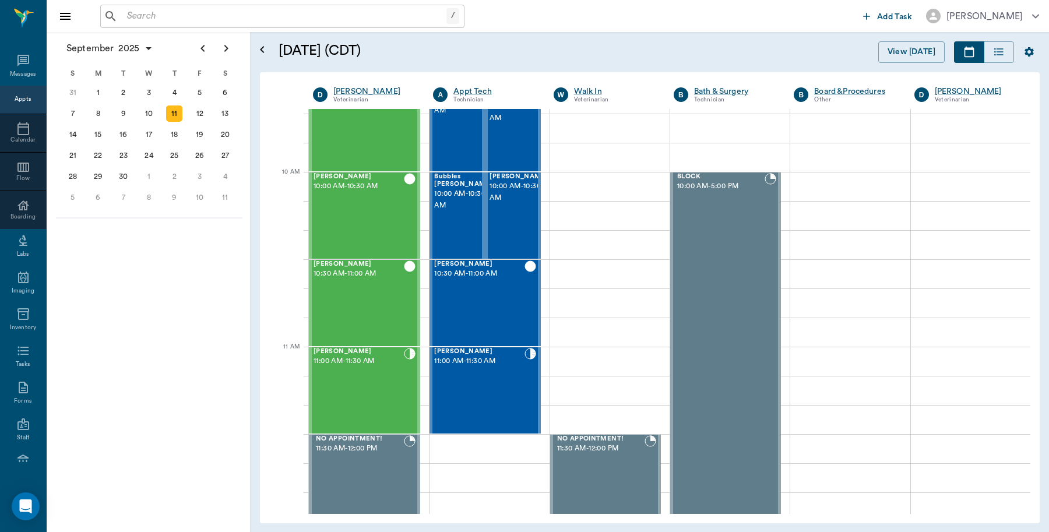
click at [243, 12] on input "text" at bounding box center [284, 16] width 324 height 16
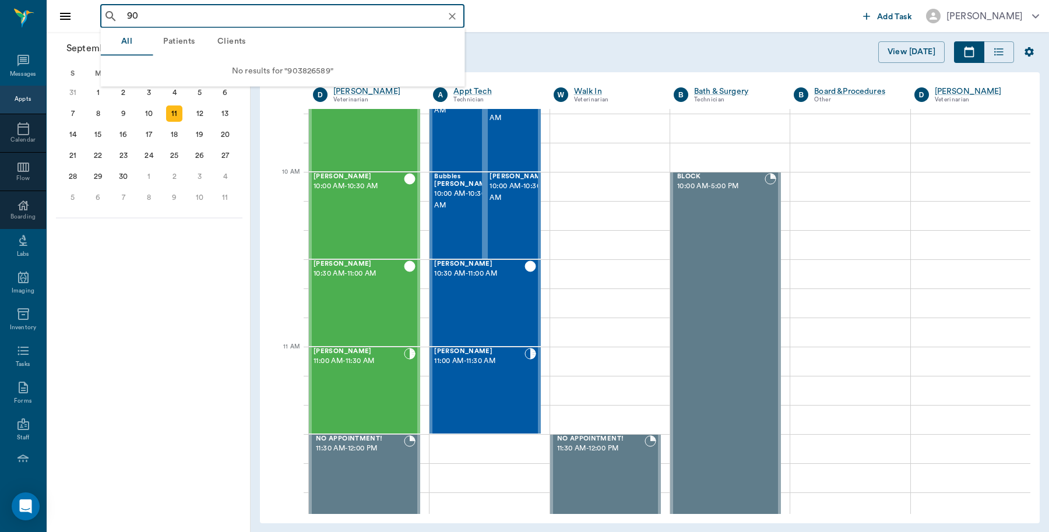
type input "9"
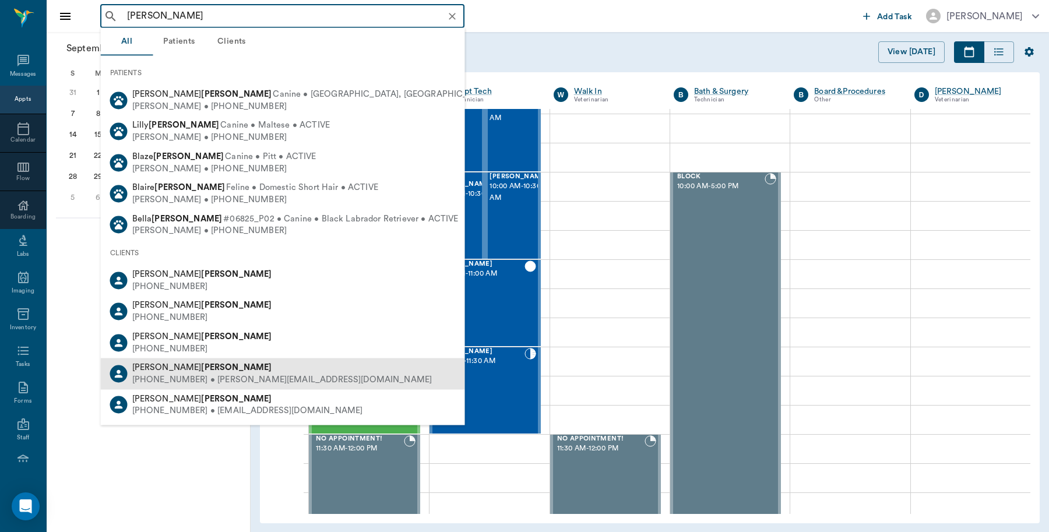
click at [198, 374] on div "[PHONE_NUMBER] • [PERSON_NAME][EMAIL_ADDRESS][DOMAIN_NAME]" at bounding box center [282, 380] width 300 height 12
type input "[PERSON_NAME]"
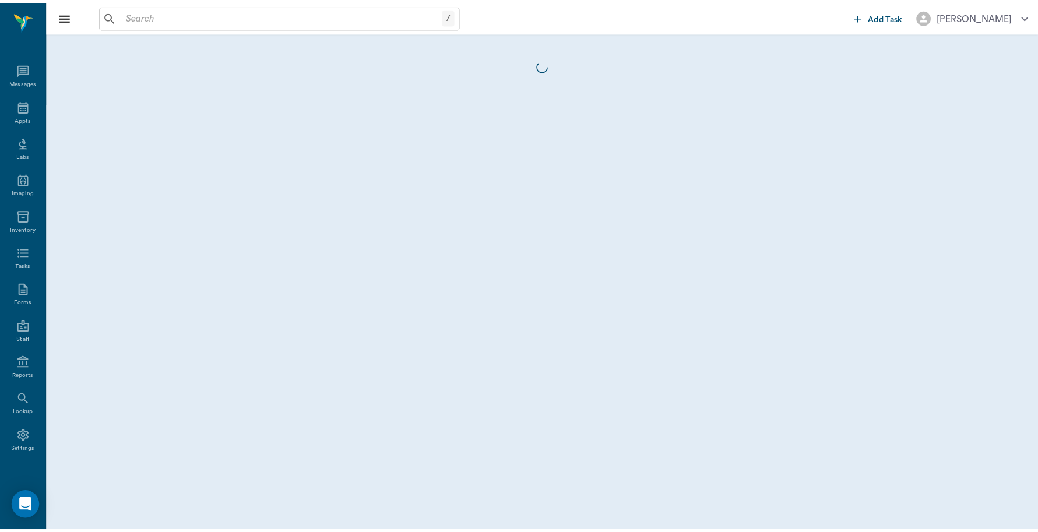
scroll to position [3, 0]
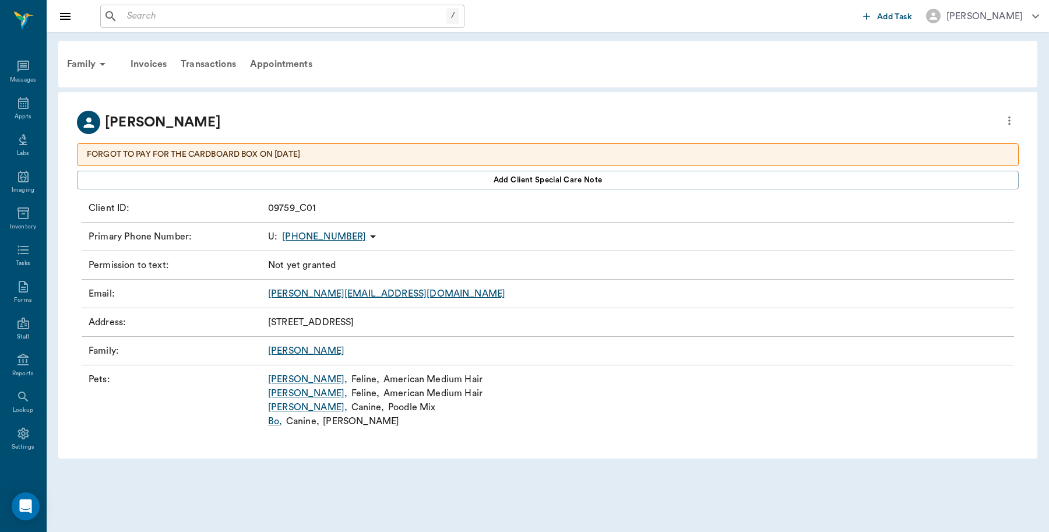
click at [191, 17] on input "text" at bounding box center [284, 16] width 324 height 16
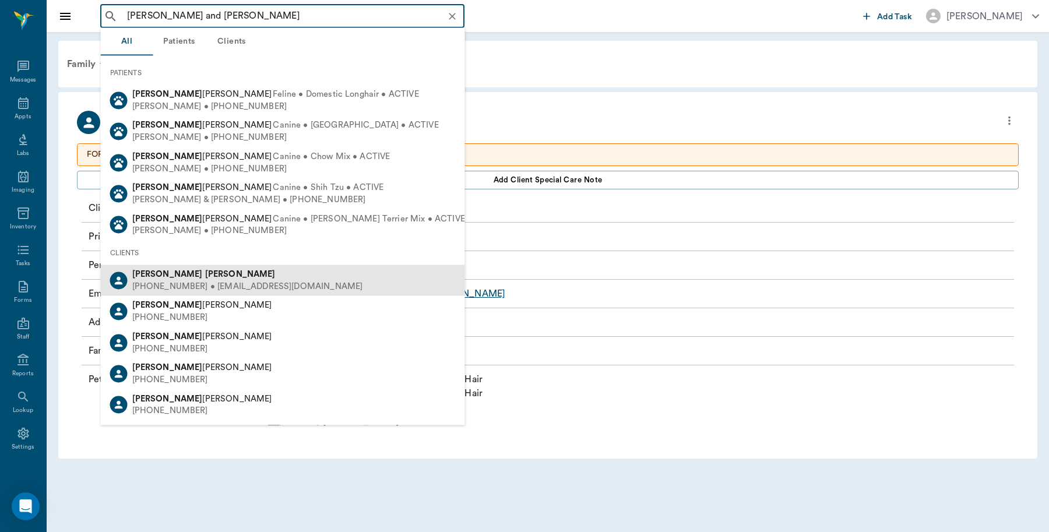
click at [146, 277] on b "[PERSON_NAME]" at bounding box center [167, 274] width 71 height 9
type input "[PERSON_NAME] and [PERSON_NAME]"
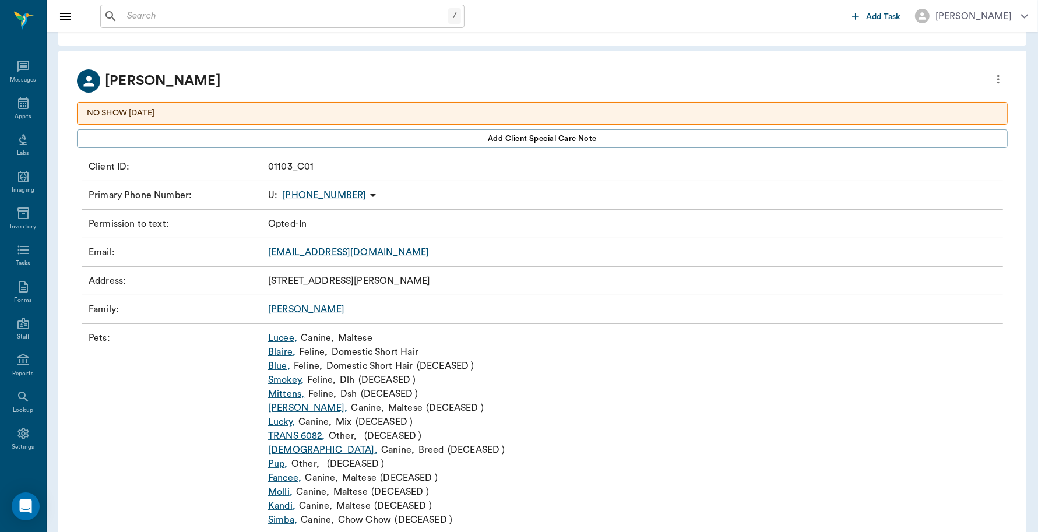
scroll to position [8, 0]
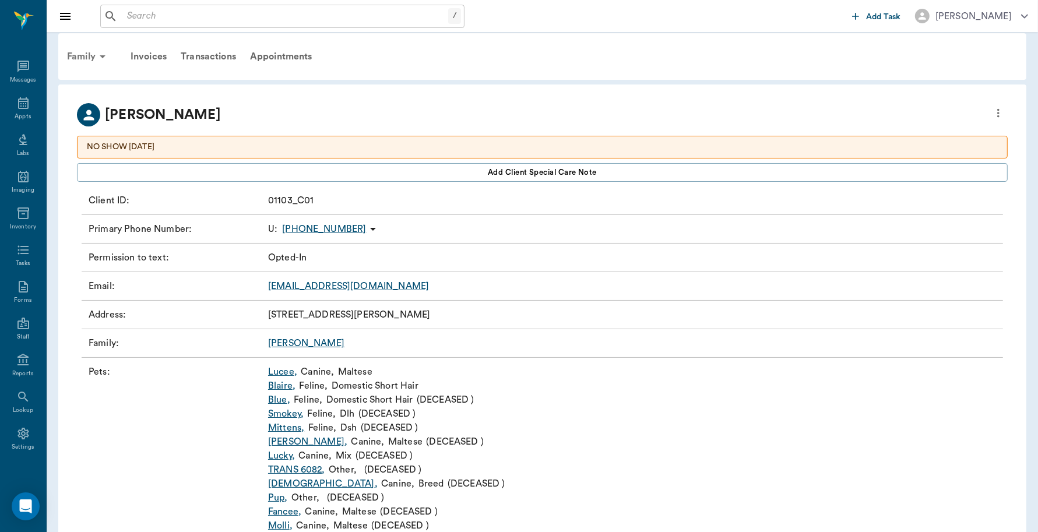
click at [78, 45] on div "Family" at bounding box center [88, 57] width 57 height 28
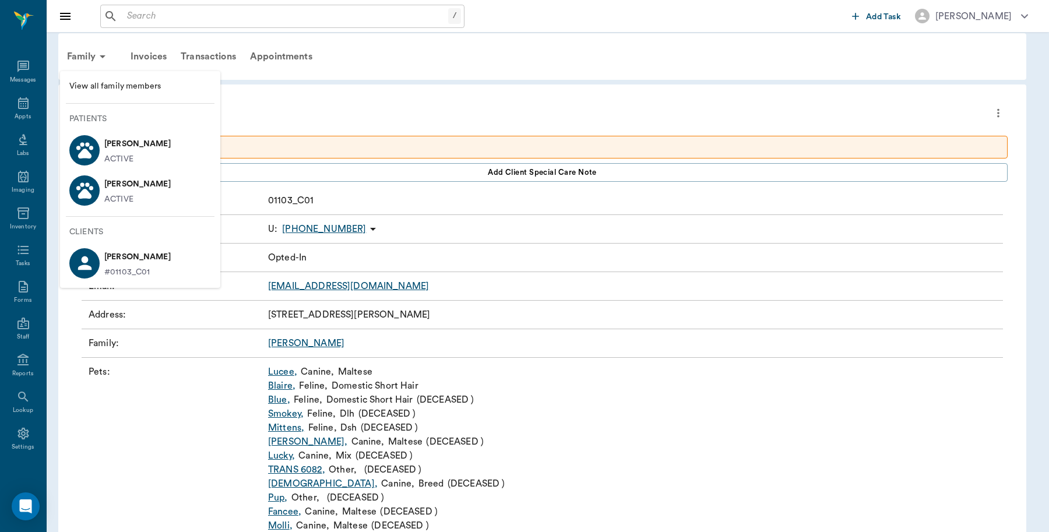
click at [286, 372] on div at bounding box center [524, 266] width 1049 height 532
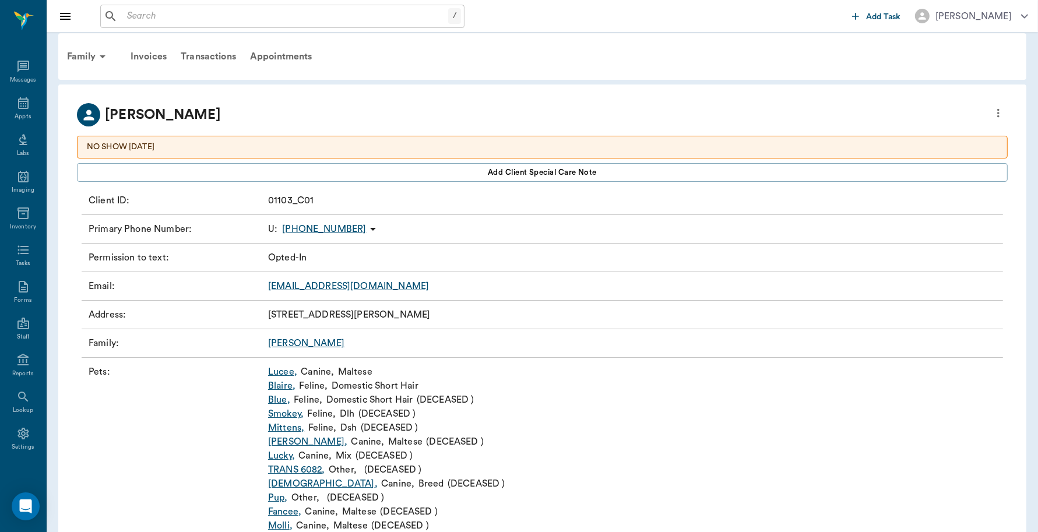
click at [284, 372] on link "Lucee ," at bounding box center [282, 372] width 29 height 14
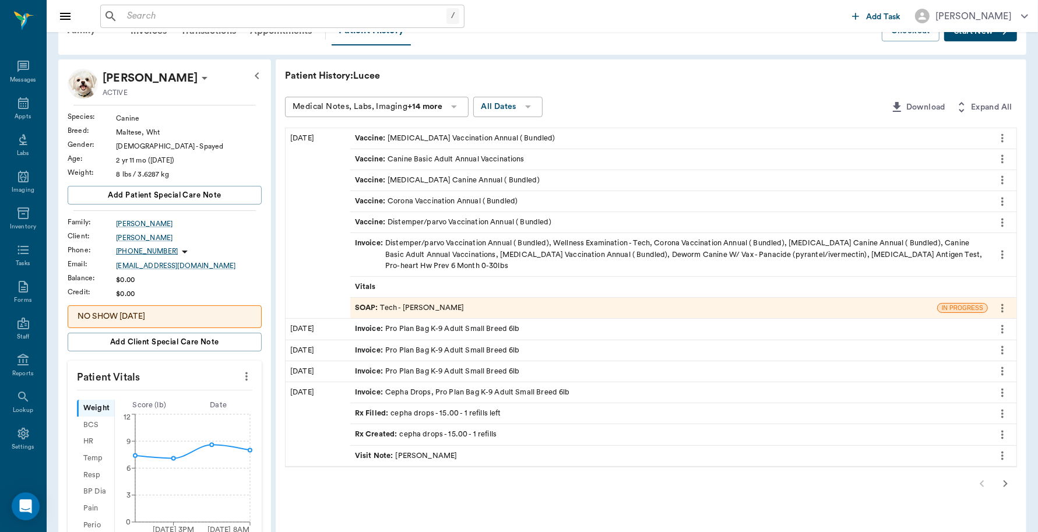
scroll to position [23, 0]
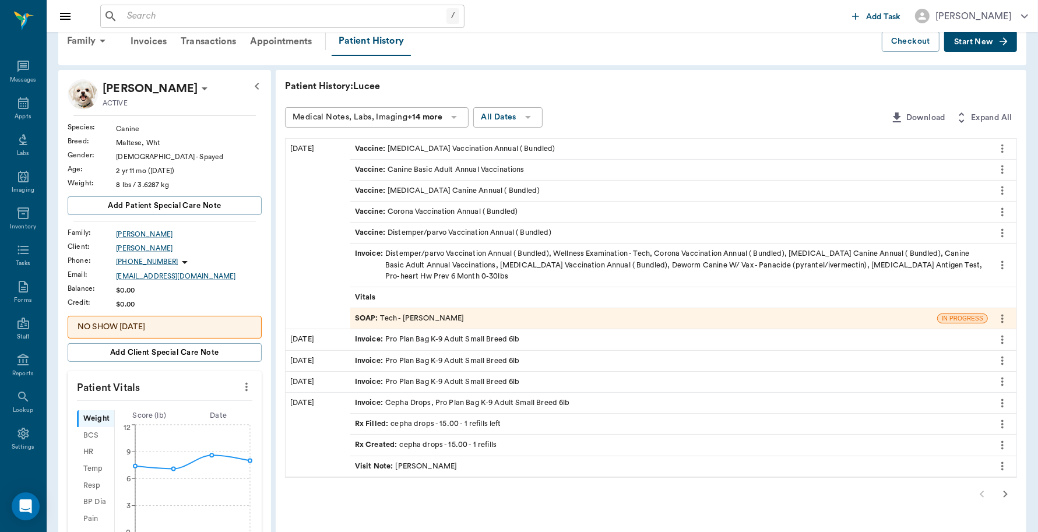
click at [994, 39] on button "Start New" at bounding box center [980, 42] width 73 height 22
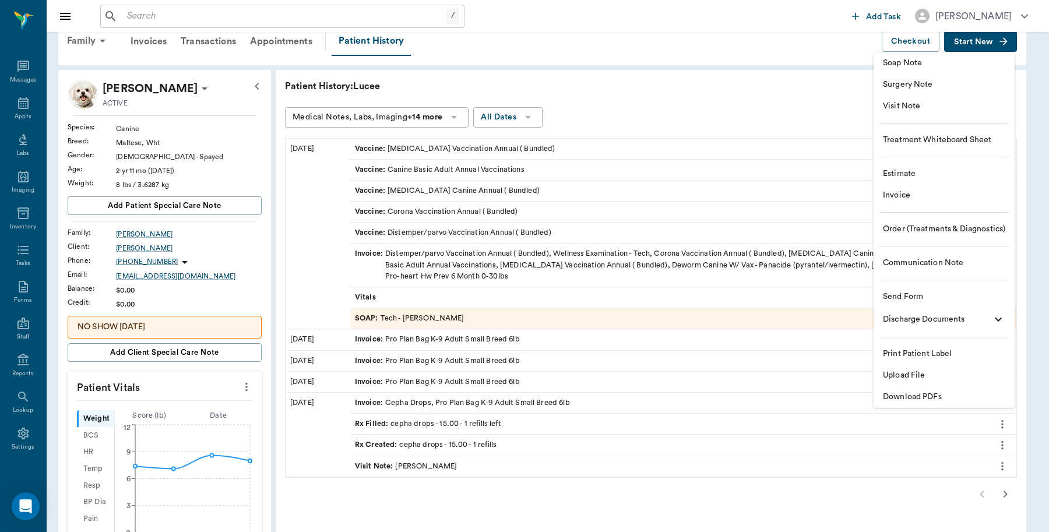
click at [915, 108] on span "Visit Note" at bounding box center [944, 106] width 122 height 12
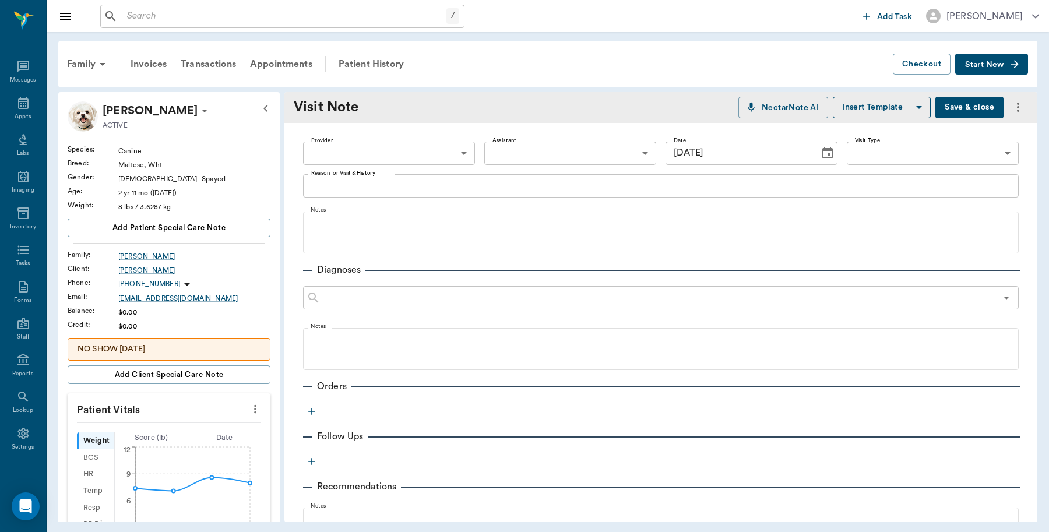
click at [438, 155] on body "/ ​ Add Task [PERSON_NAME] Nectar Messages Appts Labs Imaging Inventory Tasks F…" at bounding box center [524, 266] width 1049 height 532
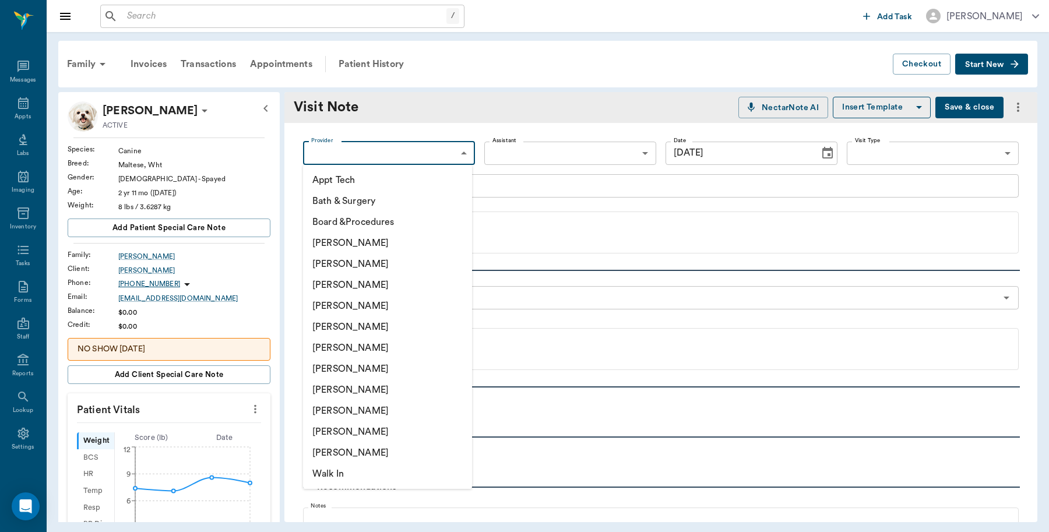
click at [362, 240] on li "[PERSON_NAME]" at bounding box center [387, 243] width 169 height 21
type input "6899ea08ed37b777db10de45"
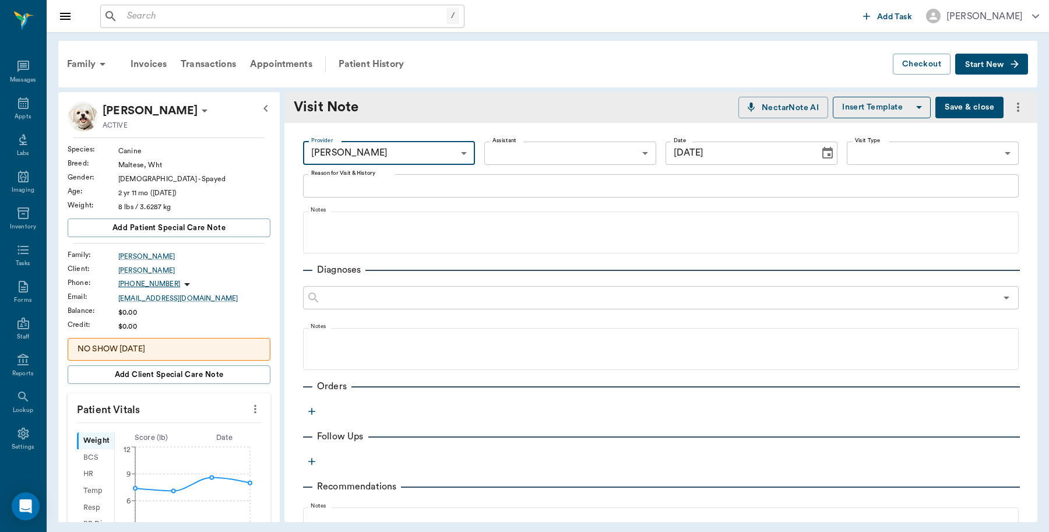
click at [430, 185] on textarea "Reason for Visit & History" at bounding box center [661, 185] width 700 height 13
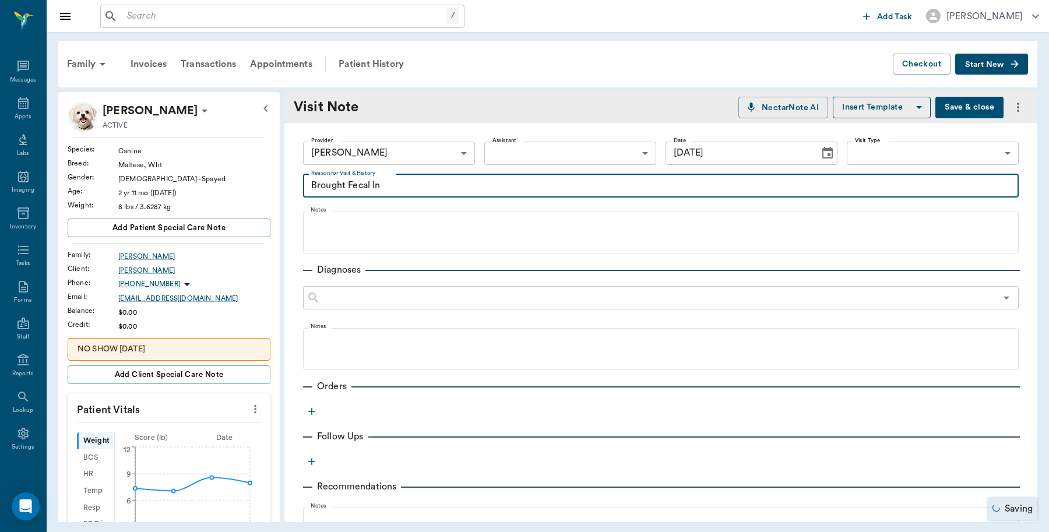
type textarea "Brought Fecal In"
click at [311, 411] on icon "button" at bounding box center [311, 411] width 7 height 7
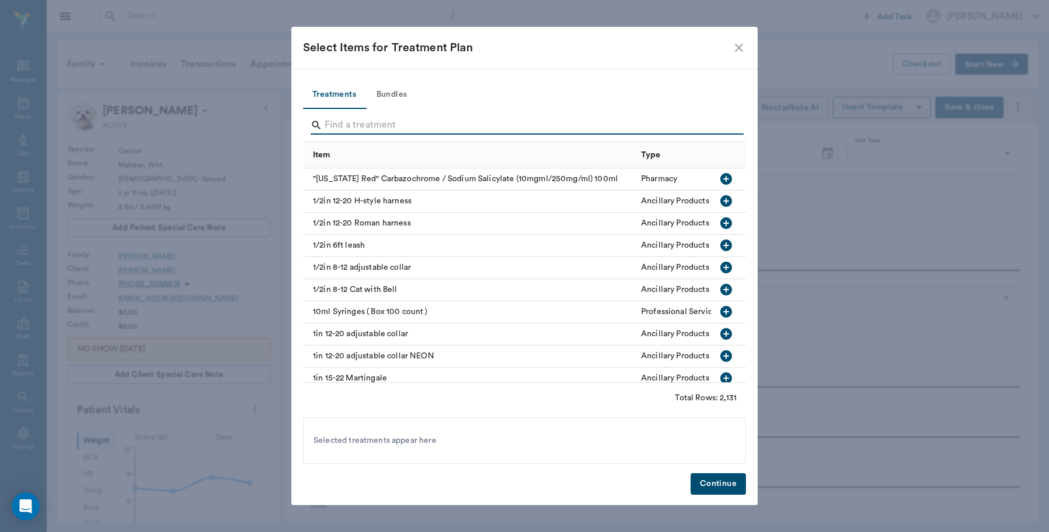
click at [406, 123] on input "Search" at bounding box center [526, 125] width 402 height 19
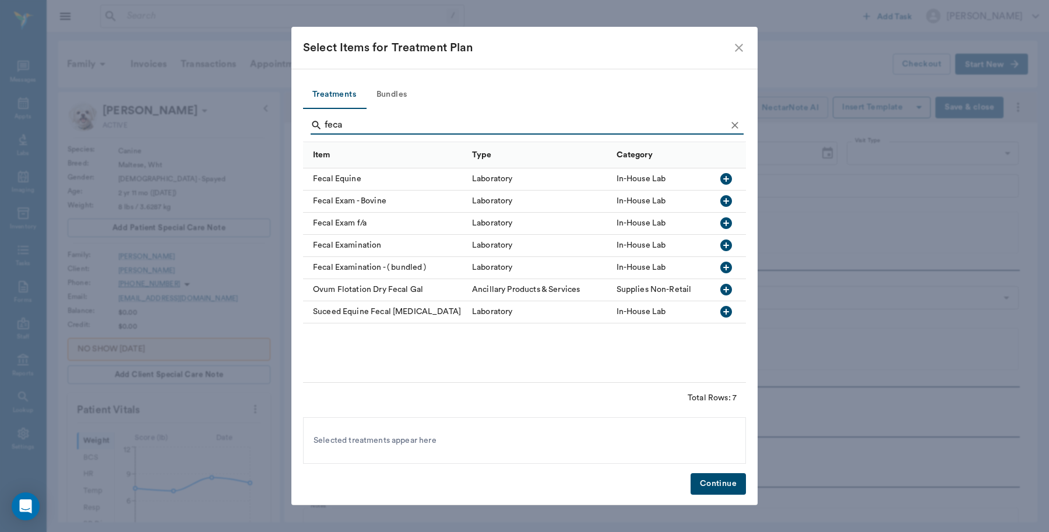
type input "feca"
click at [724, 246] on icon "button" at bounding box center [727, 246] width 12 height 12
click at [732, 484] on button "Continue" at bounding box center [718, 484] width 55 height 22
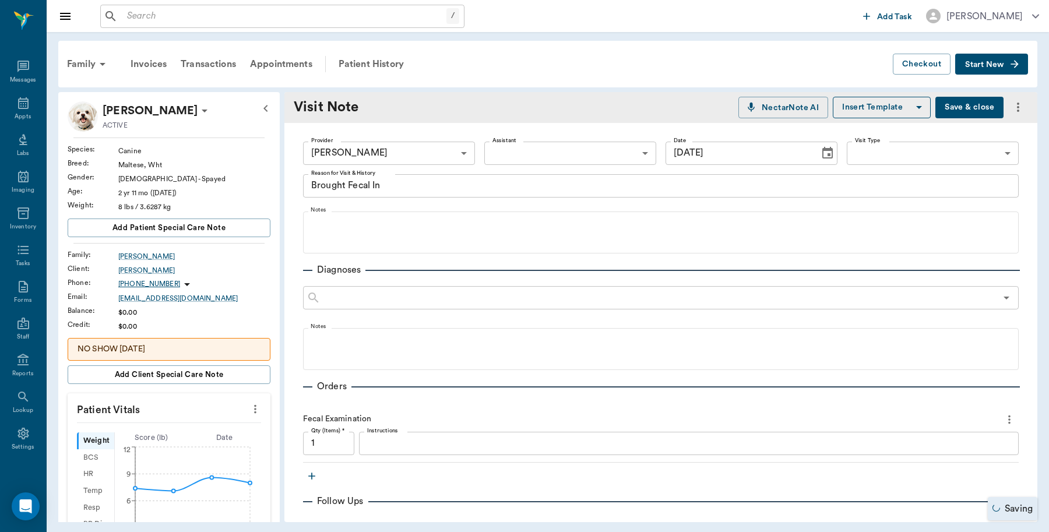
click at [408, 444] on textarea "Instructions" at bounding box center [689, 443] width 644 height 13
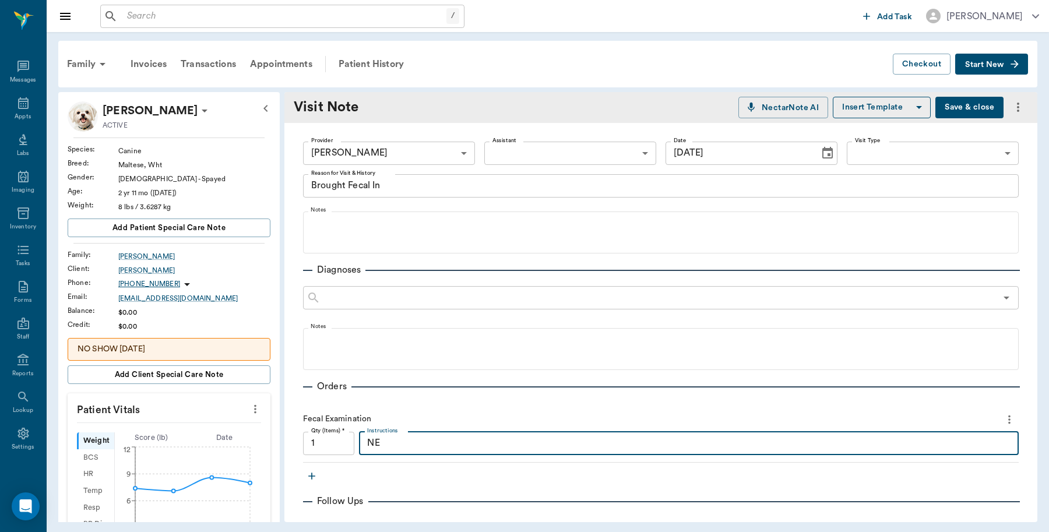
type textarea "N"
type textarea "Negative"
click at [951, 111] on button "Save & close" at bounding box center [970, 108] width 68 height 22
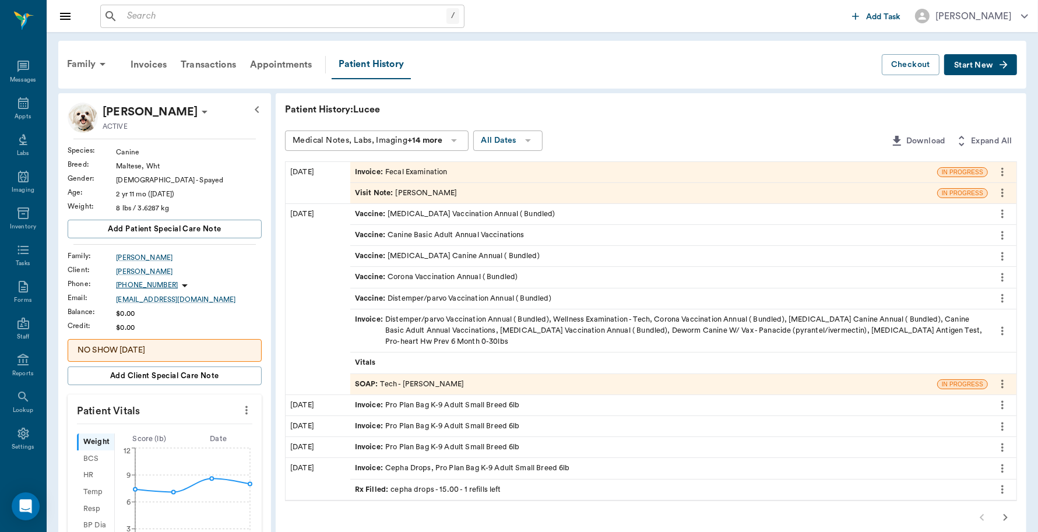
click at [423, 170] on div "Invoice : Fecal Examination" at bounding box center [401, 172] width 93 height 11
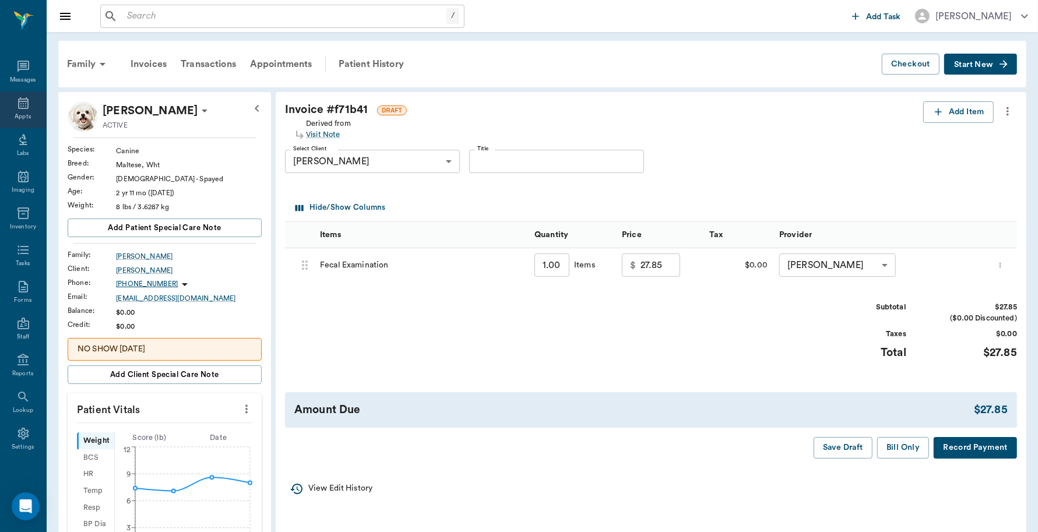
click at [18, 103] on icon at bounding box center [23, 103] width 14 height 14
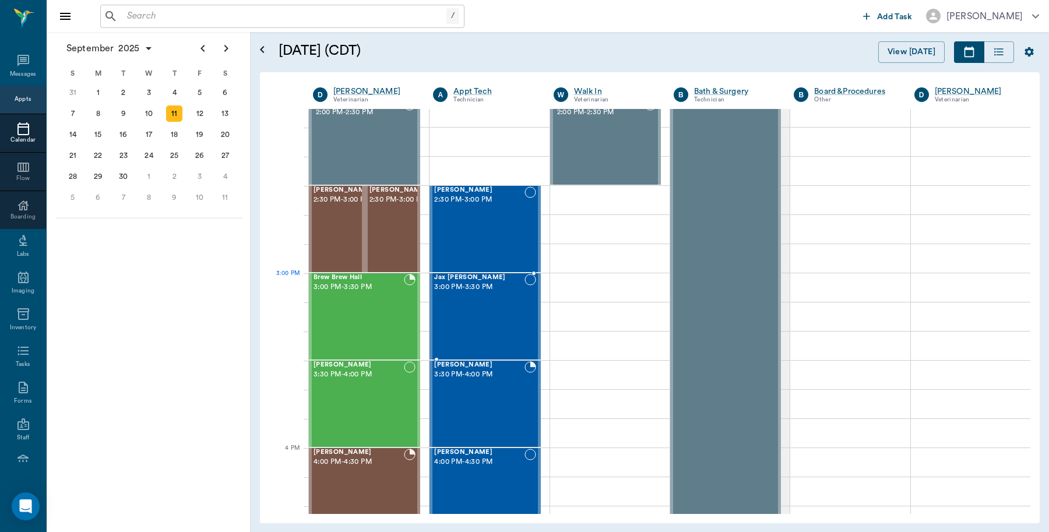
scroll to position [992, 0]
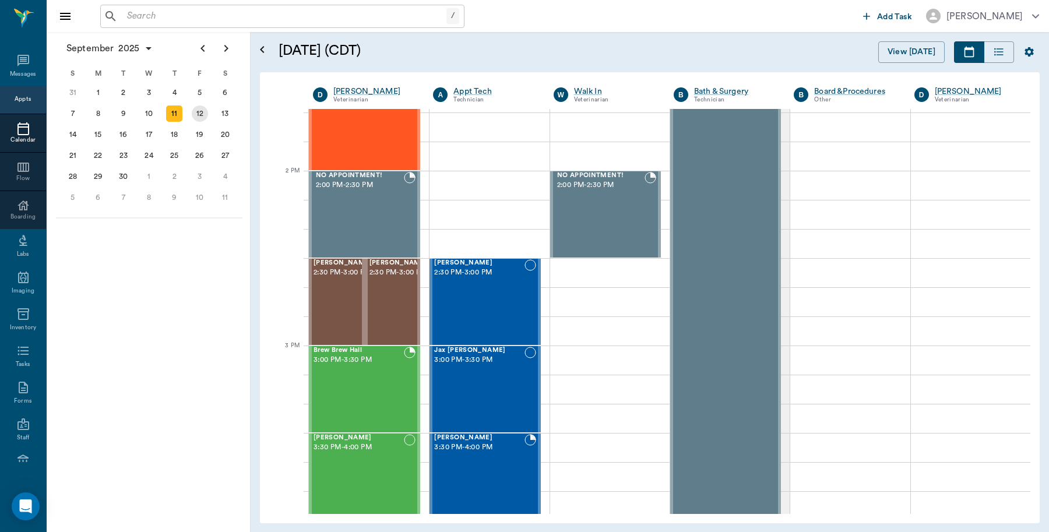
click at [198, 114] on div "12" at bounding box center [200, 114] width 16 height 16
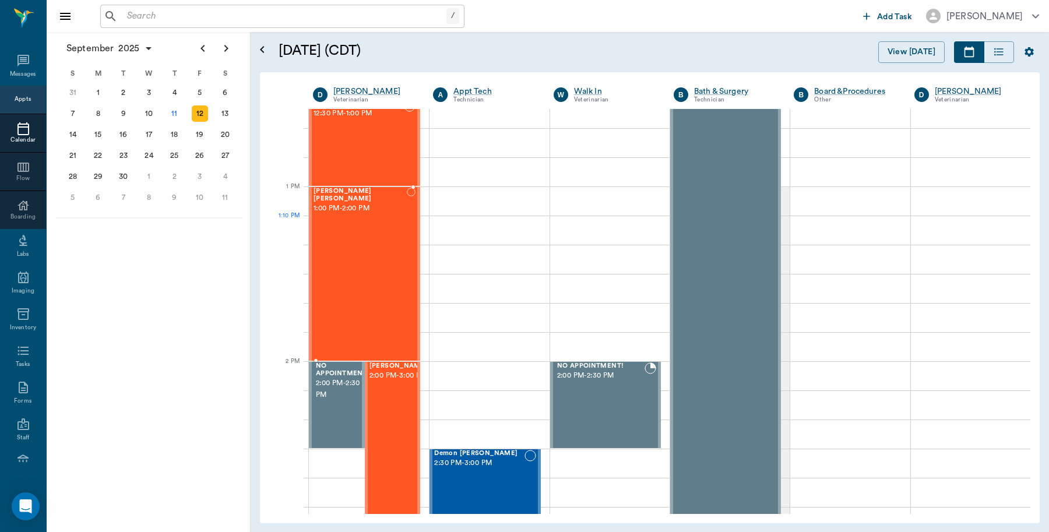
scroll to position [947, 0]
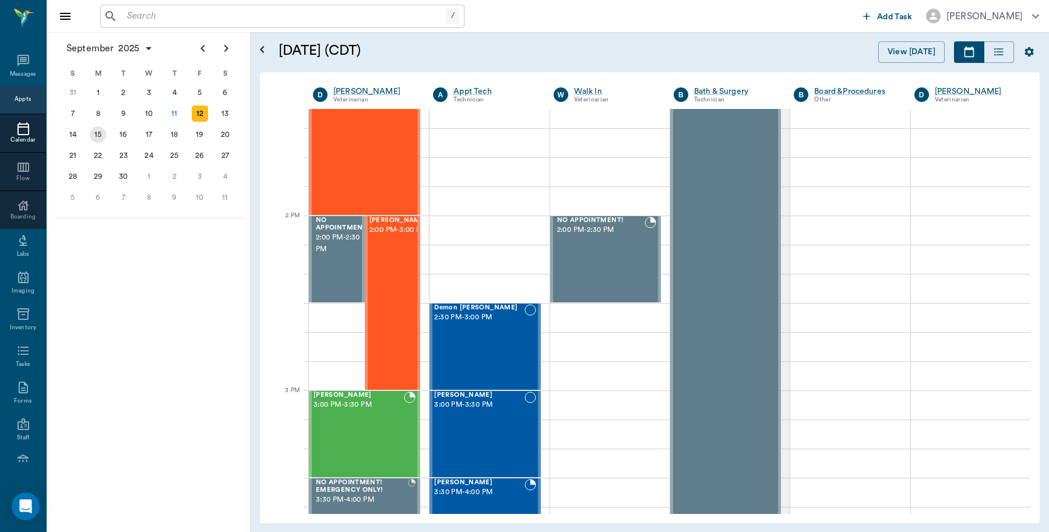
click at [97, 131] on div "15" at bounding box center [98, 135] width 16 height 16
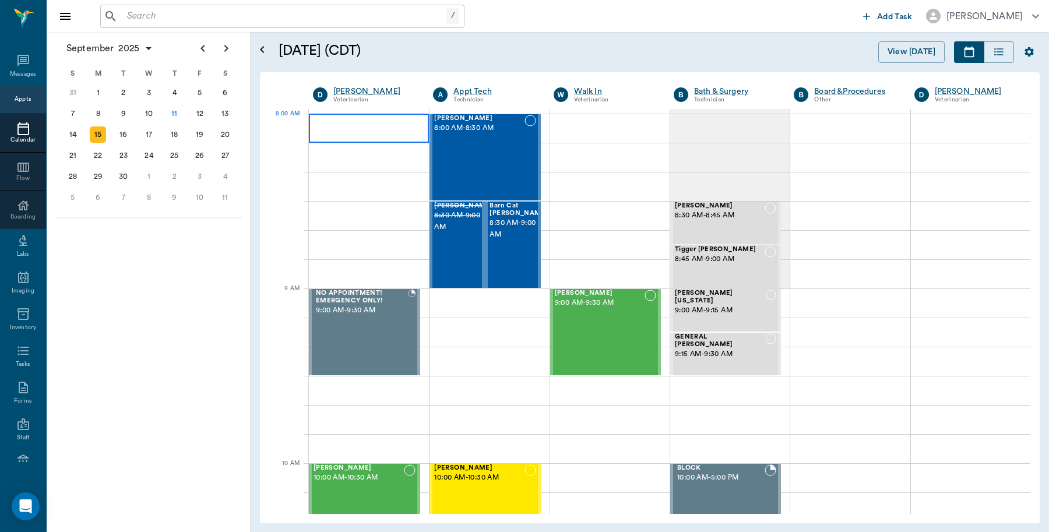
click at [349, 125] on div at bounding box center [369, 128] width 120 height 29
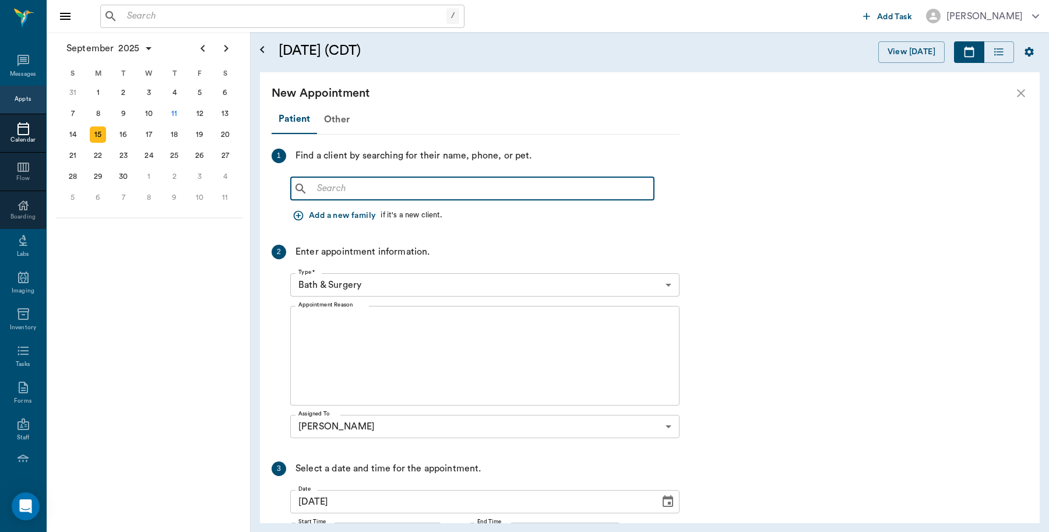
click at [374, 185] on input "text" at bounding box center [480, 189] width 337 height 16
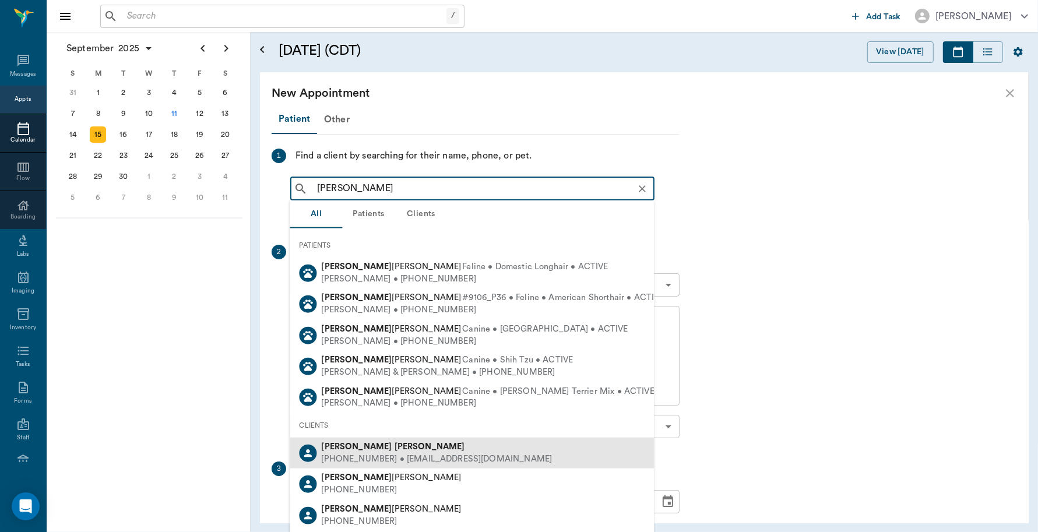
click at [435, 461] on div "[PHONE_NUMBER] • [EMAIL_ADDRESS][DOMAIN_NAME]" at bounding box center [437, 459] width 231 height 12
type input "[PERSON_NAME]"
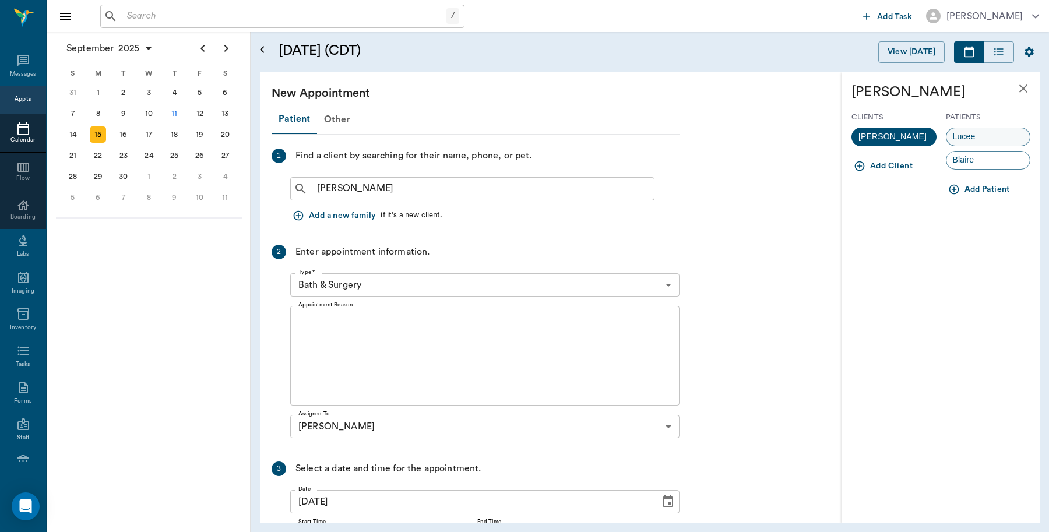
click at [997, 134] on div "Lucee" at bounding box center [988, 137] width 85 height 19
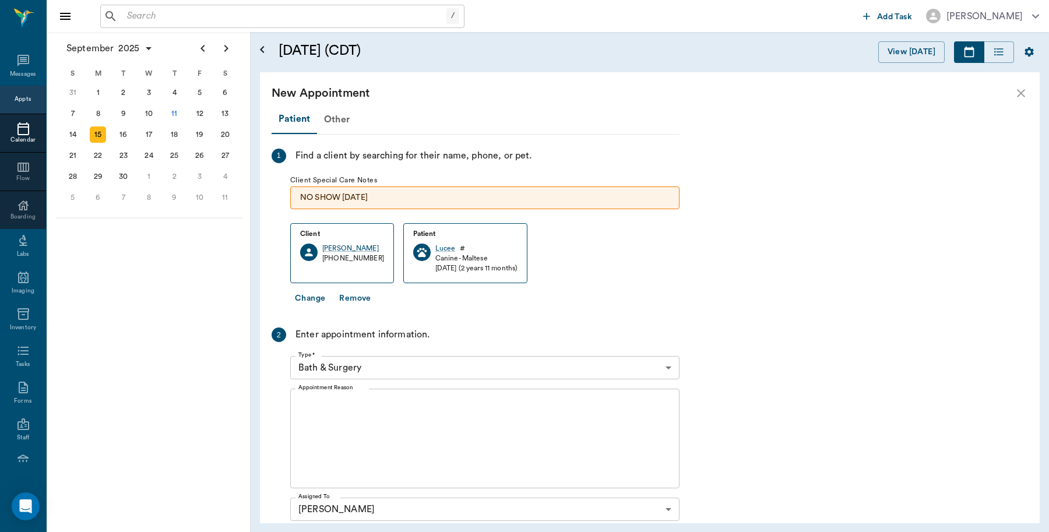
click at [391, 366] on body "/ ​ Add Task [PERSON_NAME] Nectar Messages Appts Calendar Flow Boarding Labs Im…" at bounding box center [524, 266] width 1049 height 532
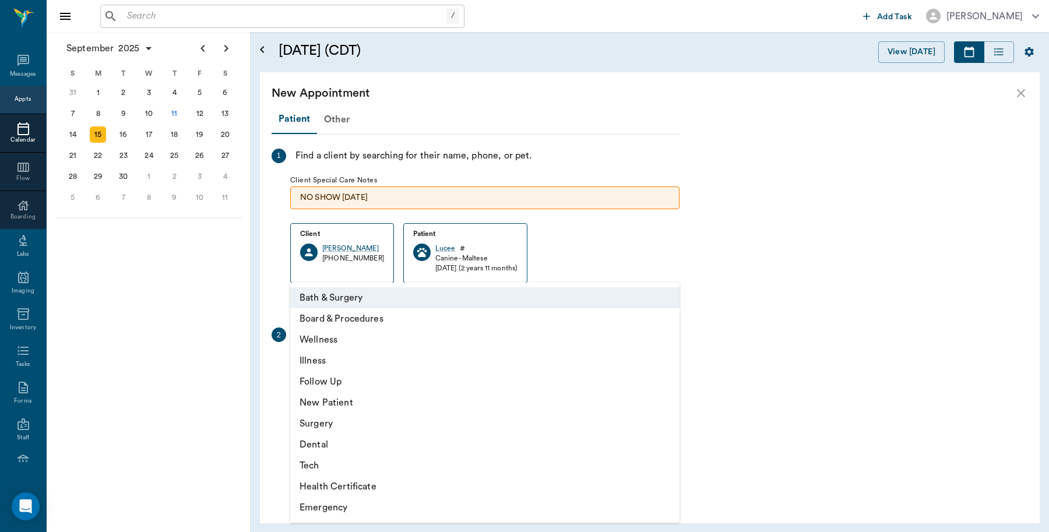
click at [336, 362] on li "Illness" at bounding box center [484, 360] width 389 height 21
type input "65d2be4f46e3a538d89b8c15"
type input "08:30 AM"
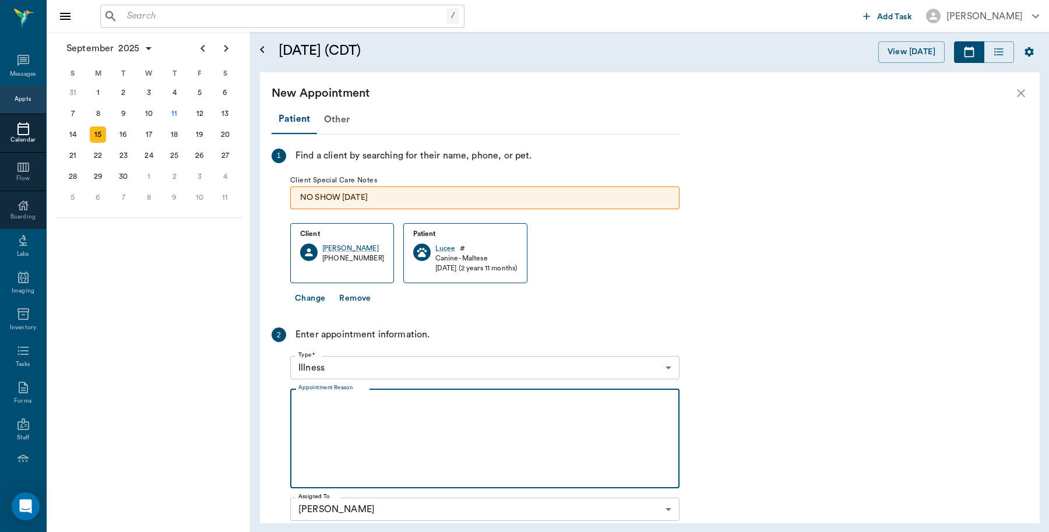
click at [387, 404] on textarea "Appointment Reason" at bounding box center [484, 439] width 373 height 80
type textarea "H"
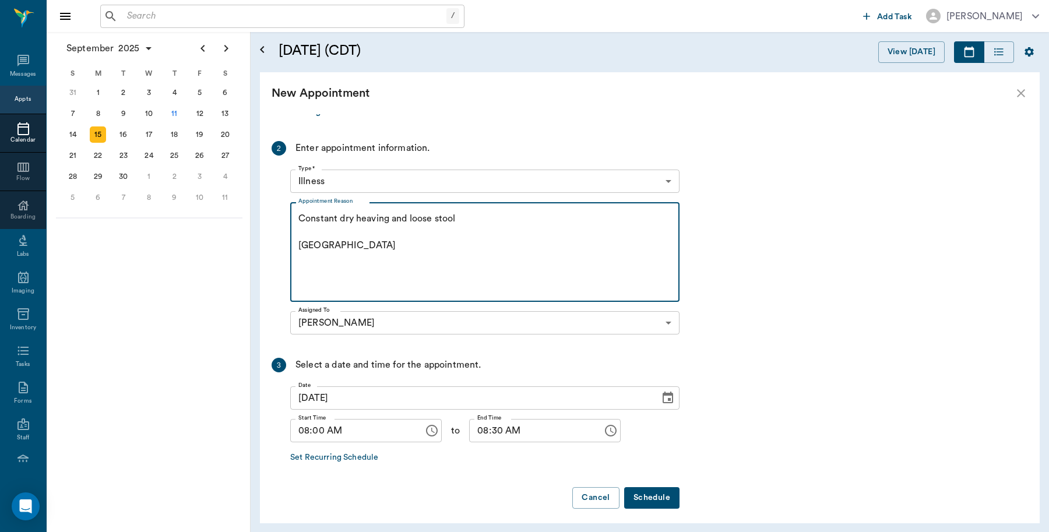
scroll to position [193, 0]
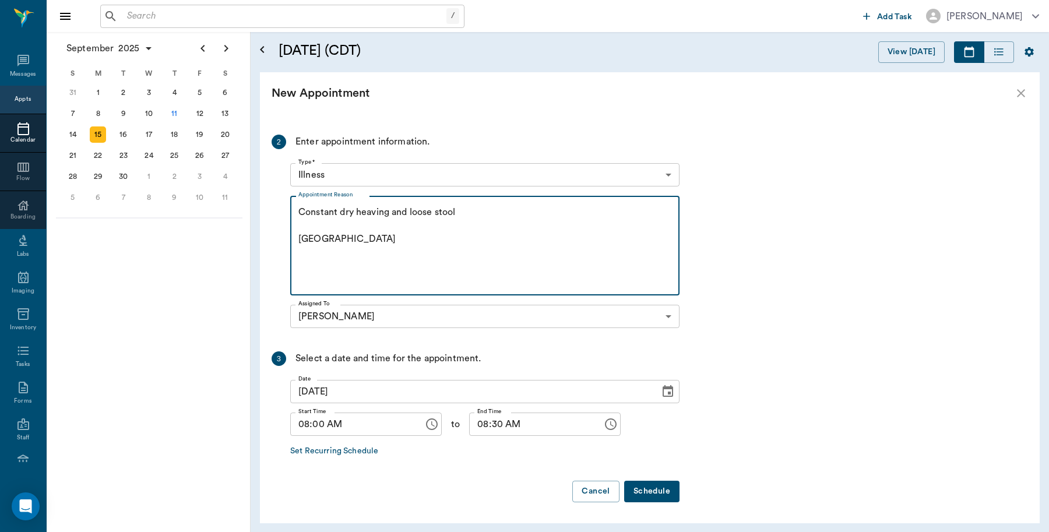
type textarea "Constant dry heaving and loose stool [GEOGRAPHIC_DATA]"
click at [653, 490] on button "Schedule" at bounding box center [651, 492] width 55 height 22
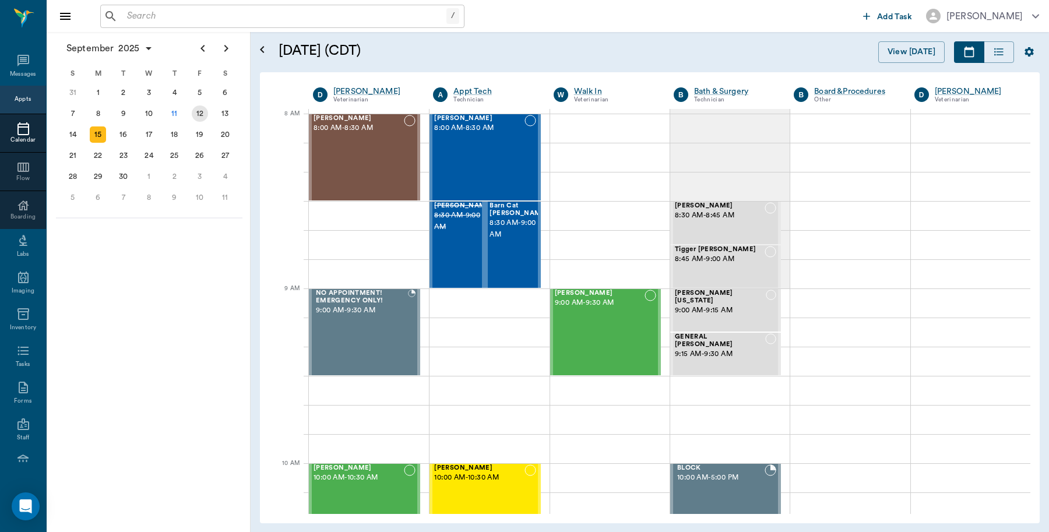
click at [209, 109] on div "12" at bounding box center [200, 113] width 26 height 21
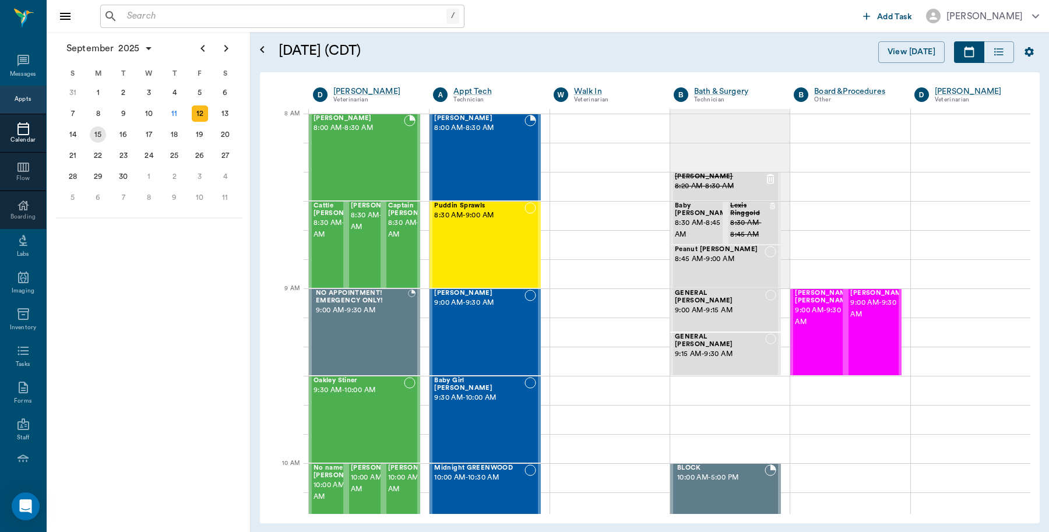
click at [103, 135] on div "15" at bounding box center [98, 135] width 16 height 16
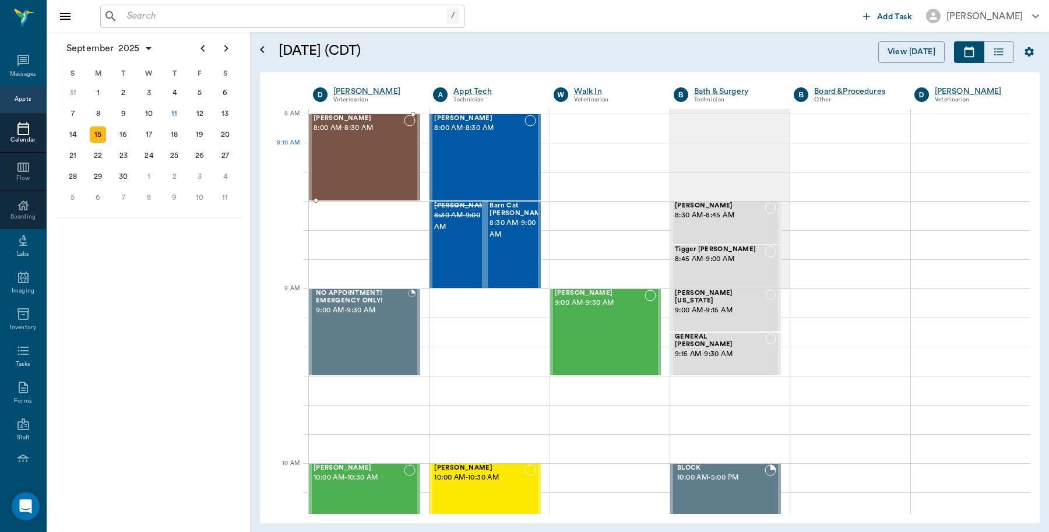
click at [375, 143] on div "[PERSON_NAME] 8:00 AM - 8:30 AM" at bounding box center [359, 157] width 90 height 85
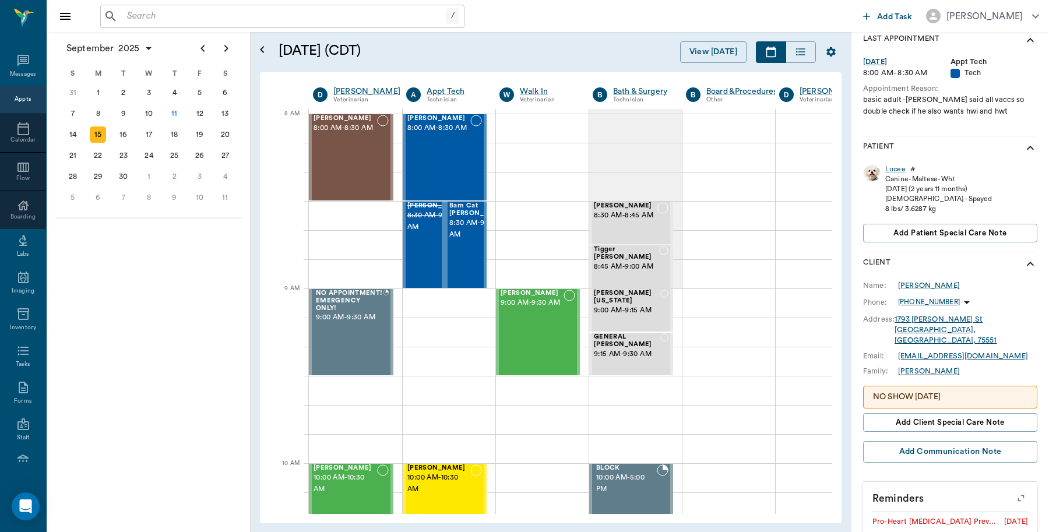
scroll to position [219, 0]
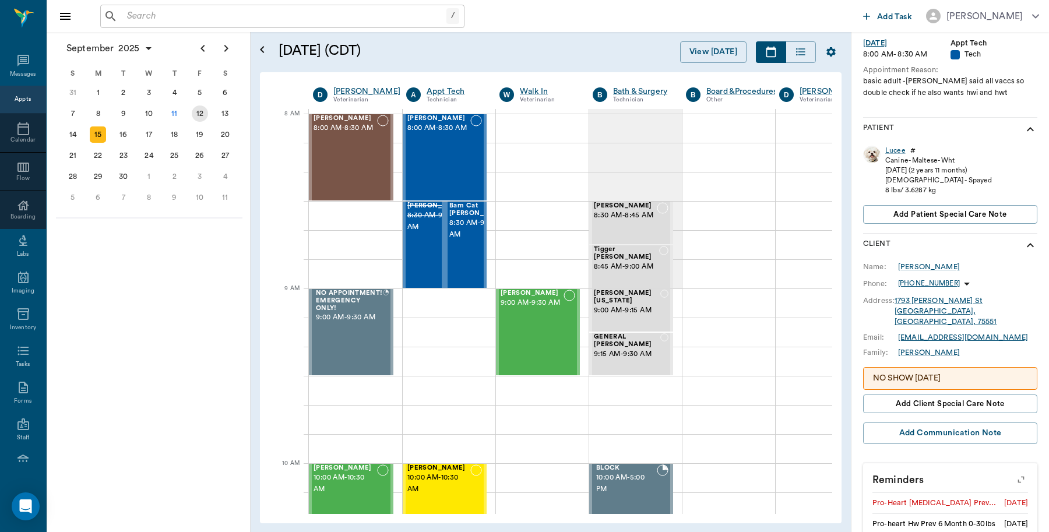
click at [199, 114] on div "12" at bounding box center [200, 114] width 16 height 16
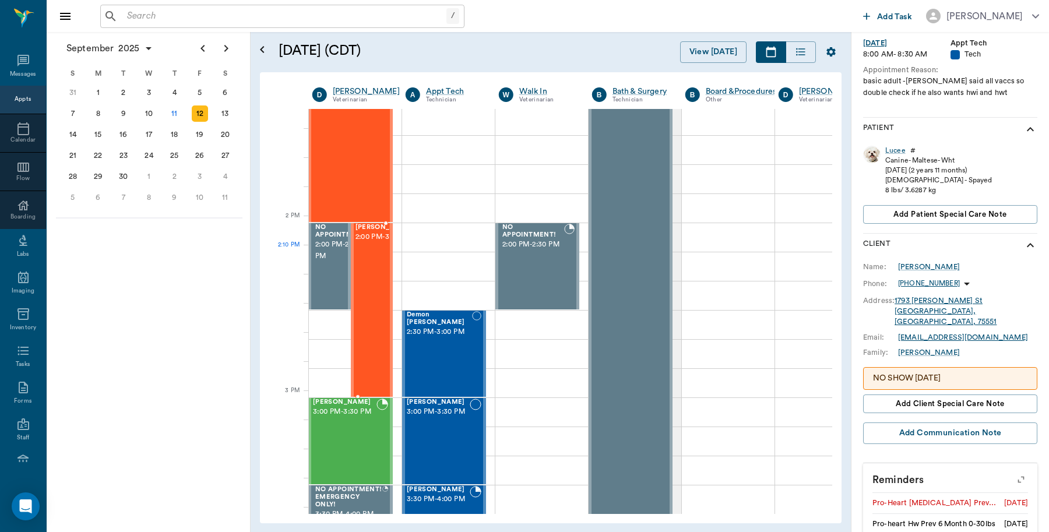
scroll to position [947, 1]
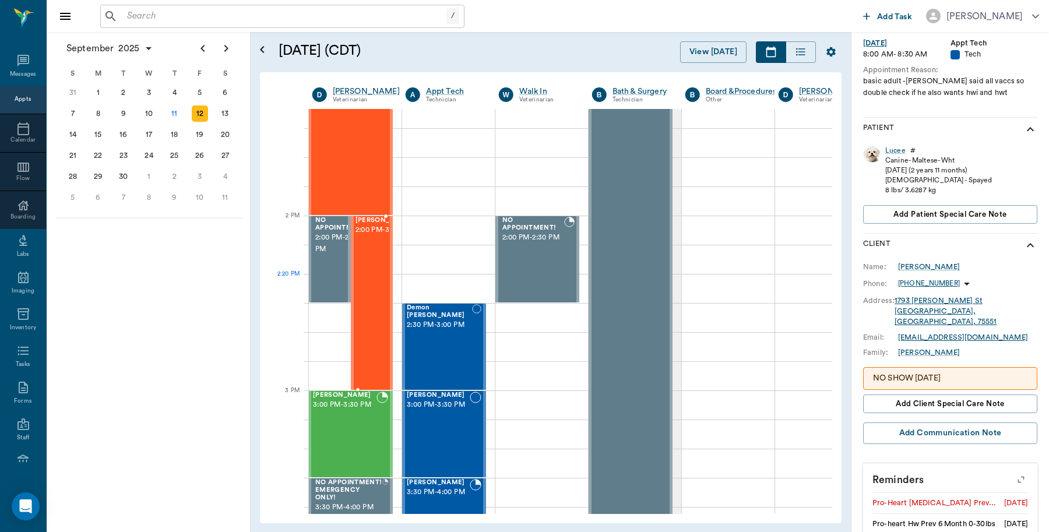
click at [375, 283] on div "[PERSON_NAME] 2:00 PM - 3:00 PM" at bounding box center [385, 303] width 58 height 173
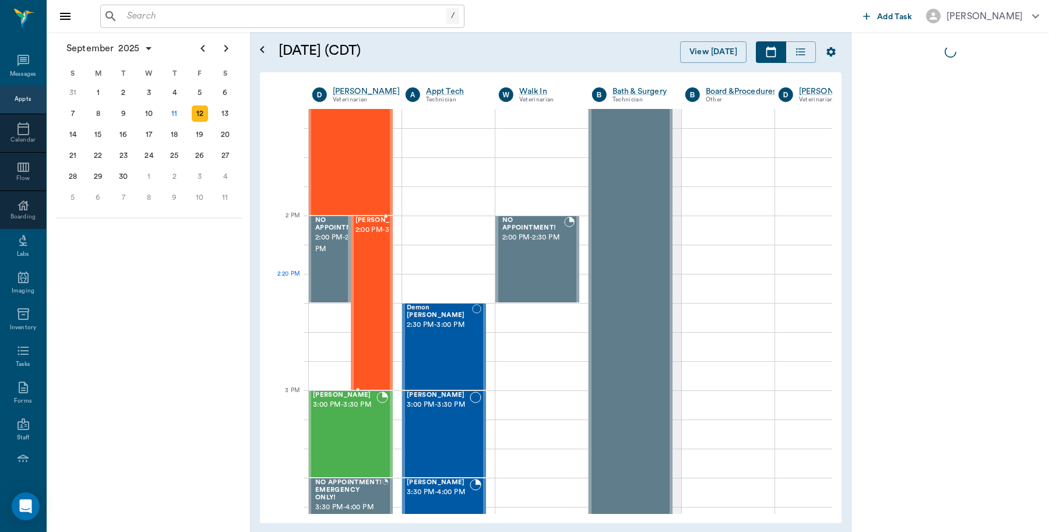
scroll to position [0, 0]
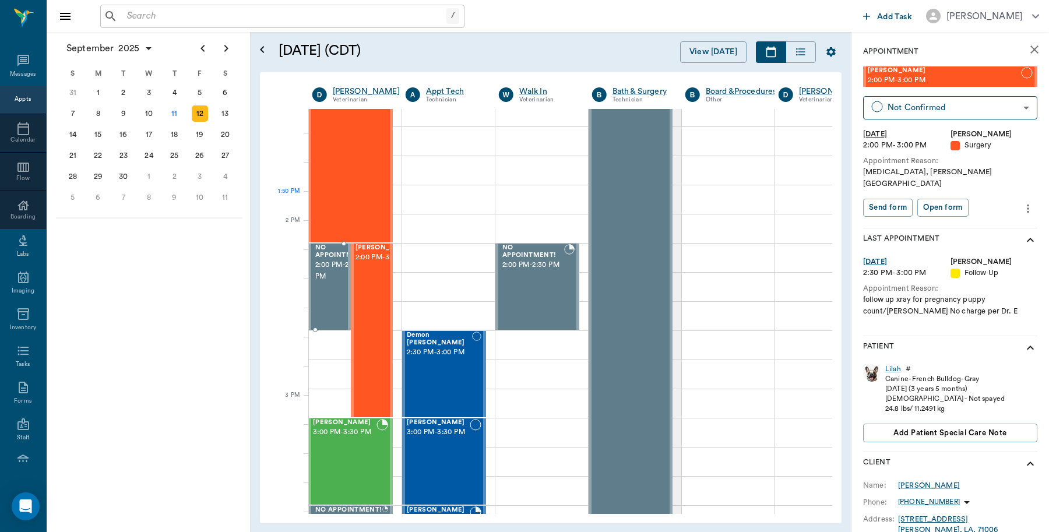
scroll to position [874, 1]
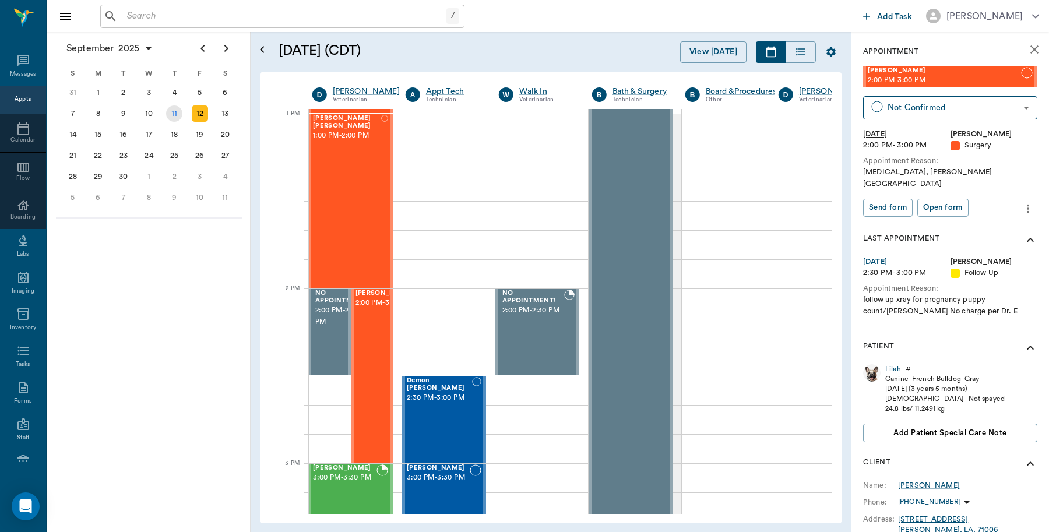
click at [178, 111] on div "11" at bounding box center [174, 114] width 16 height 16
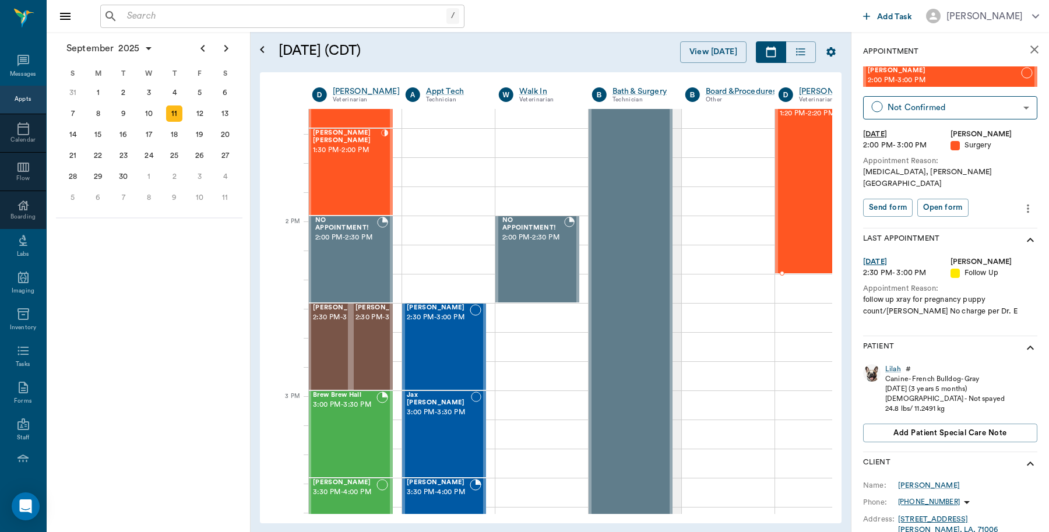
scroll to position [939, 1]
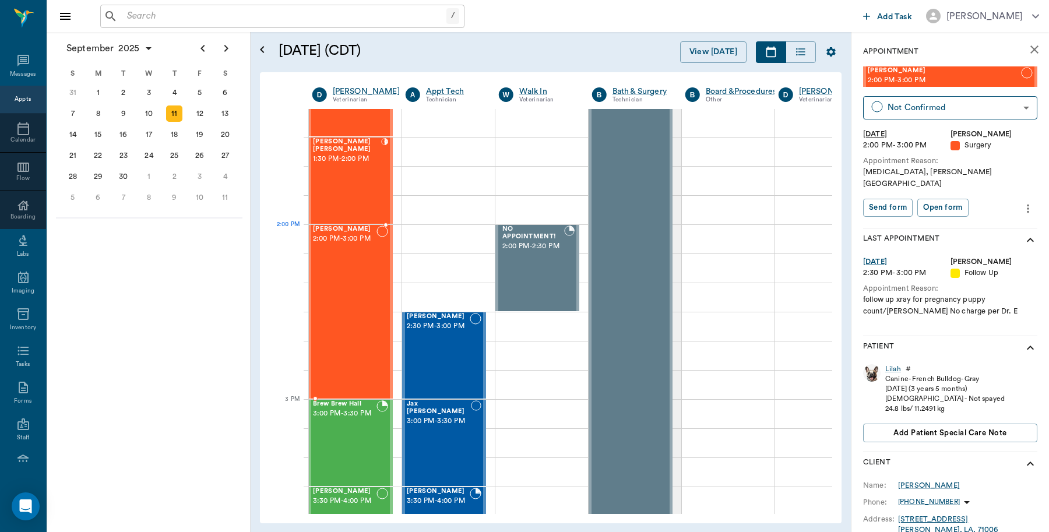
drag, startPoint x: 901, startPoint y: 80, endPoint x: 387, endPoint y: 244, distance: 539.6
drag, startPoint x: 347, startPoint y: 243, endPoint x: 380, endPoint y: 241, distance: 32.7
drag, startPoint x: 353, startPoint y: 245, endPoint x: 389, endPoint y: 251, distance: 37.2
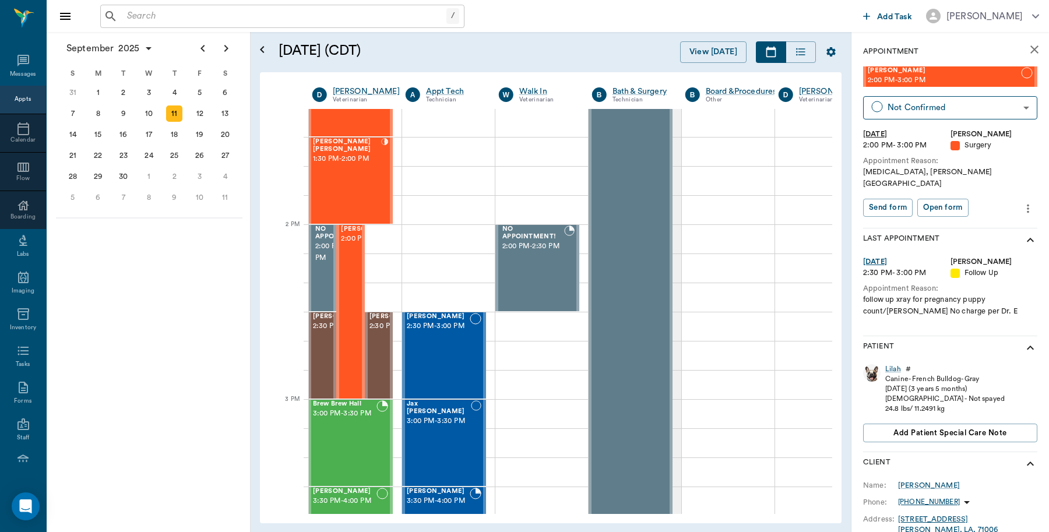
click at [147, 19] on input "text" at bounding box center [284, 16] width 324 height 16
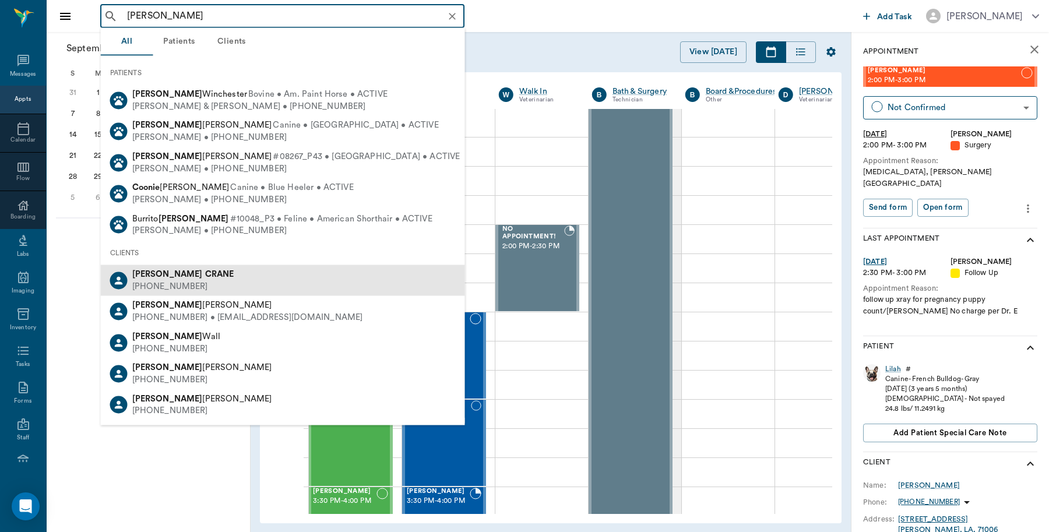
click at [205, 273] on b "CRANE" at bounding box center [219, 274] width 29 height 9
type input "connie crane"
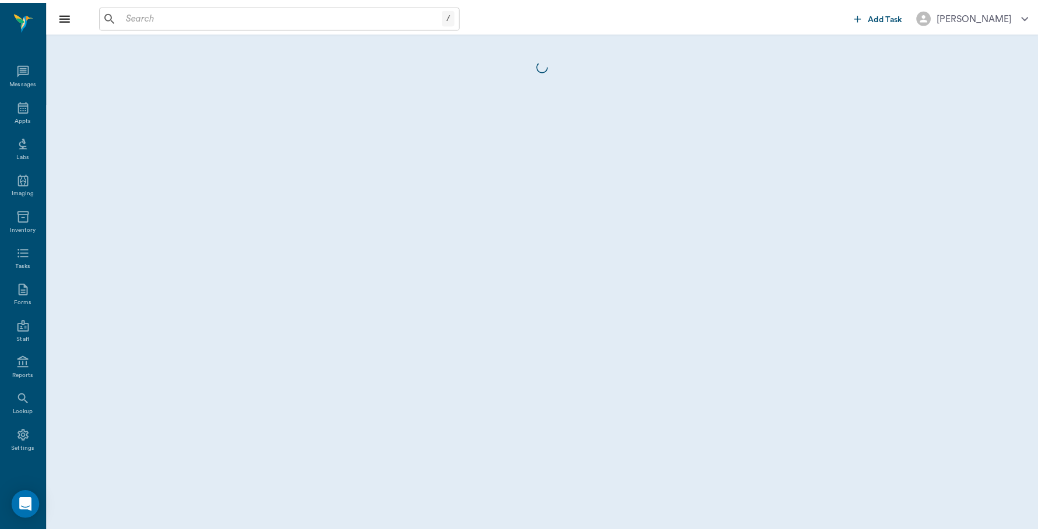
scroll to position [3, 0]
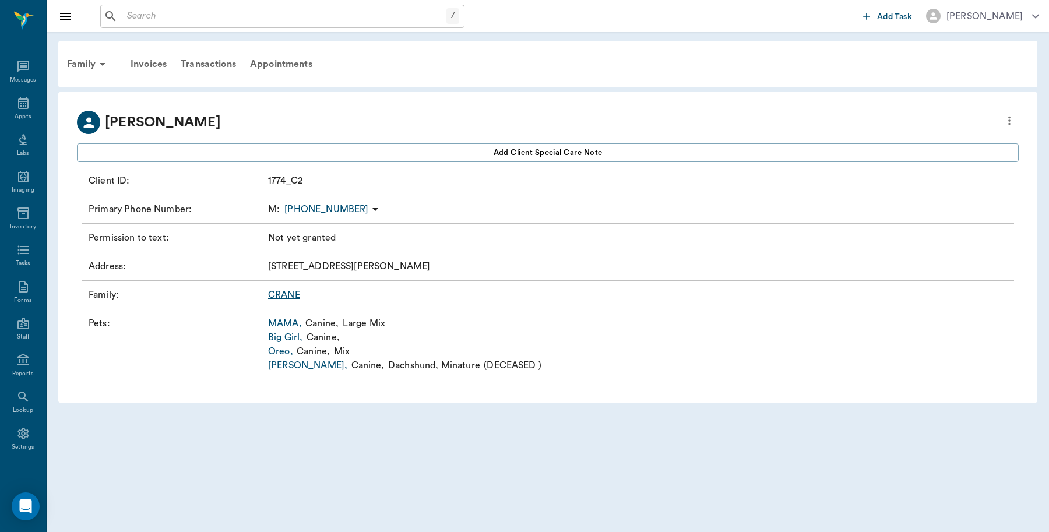
click at [282, 324] on link "MAMA ," at bounding box center [285, 324] width 34 height 14
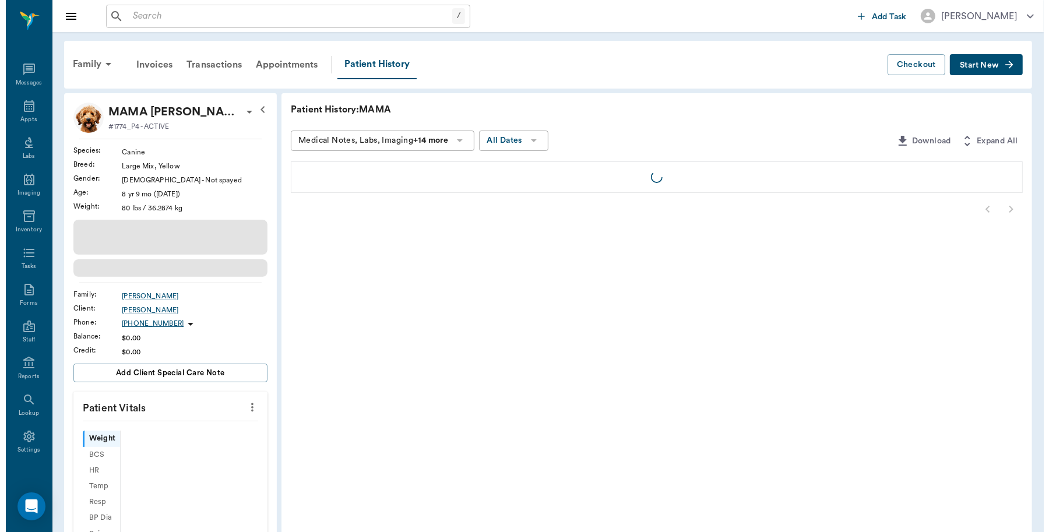
scroll to position [3, 0]
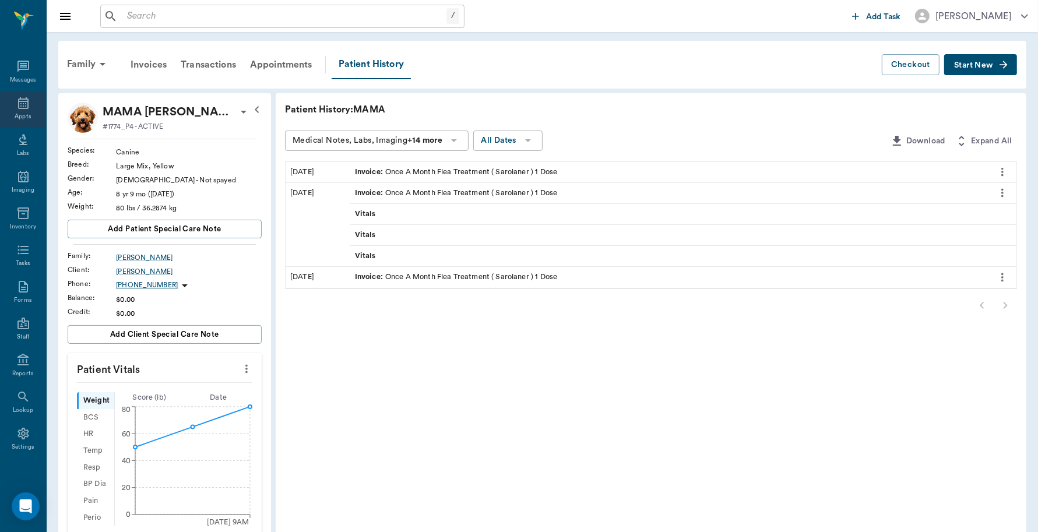
click at [25, 109] on div "Appts" at bounding box center [23, 110] width 46 height 37
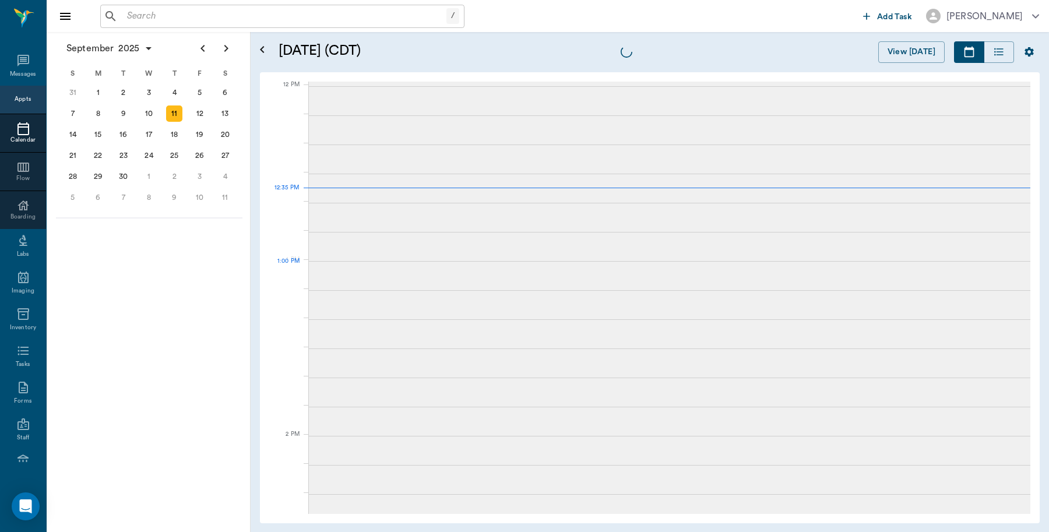
scroll to position [700, 0]
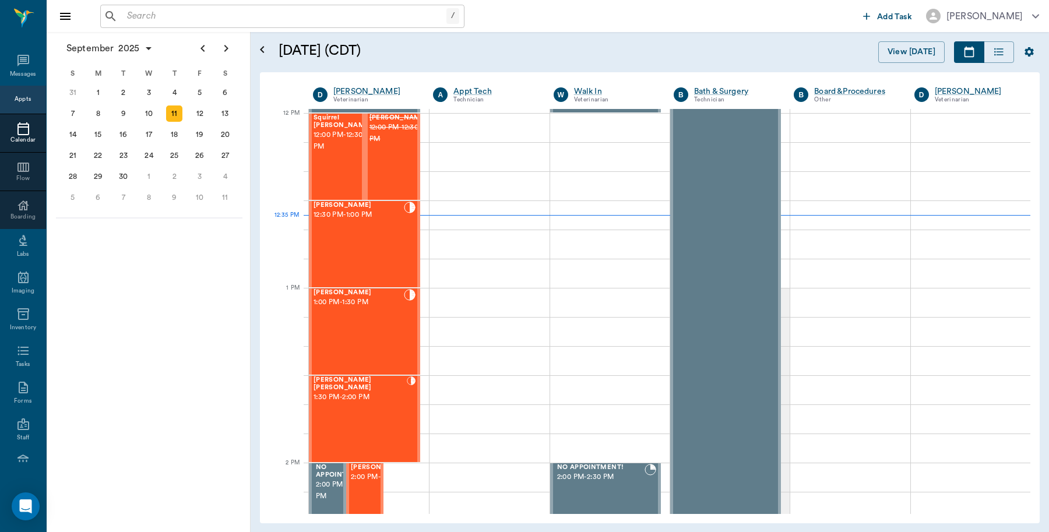
click at [169, 1] on div "/ ​ Add Task Dr. Bert Ellsworth" at bounding box center [548, 16] width 1003 height 32
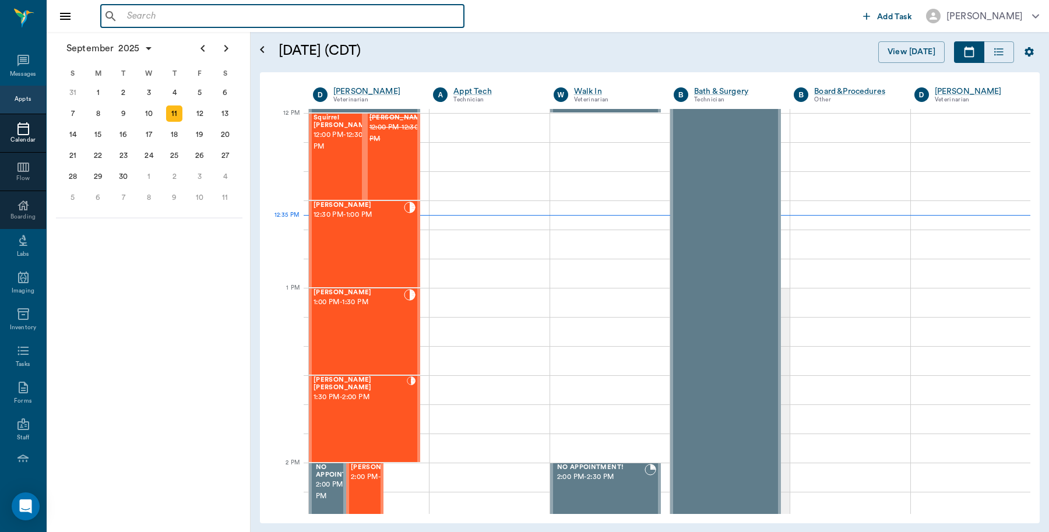
click at [171, 21] on input "text" at bounding box center [290, 16] width 337 height 16
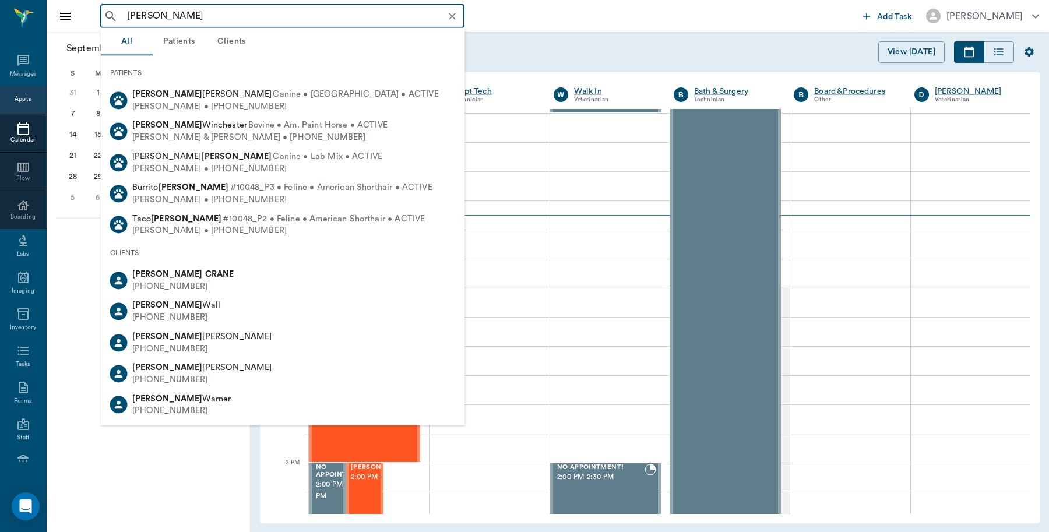
type input "connie crane"
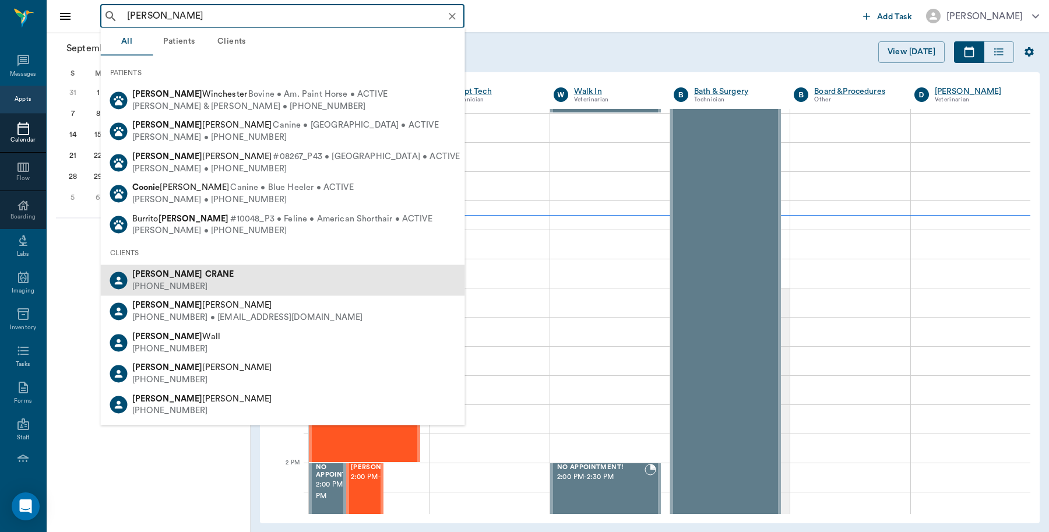
click at [205, 275] on b "CRANE" at bounding box center [219, 274] width 29 height 9
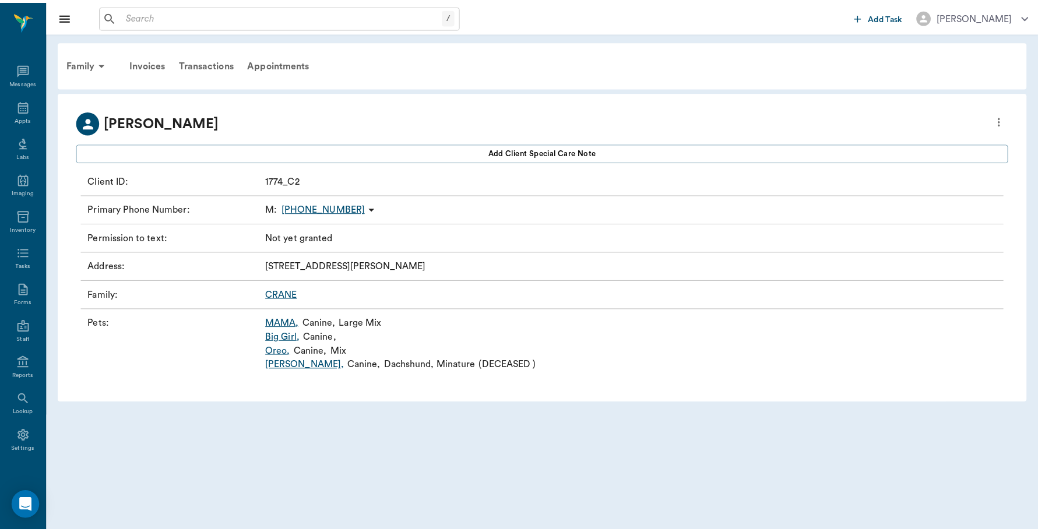
scroll to position [3, 0]
click at [290, 321] on link "MAMA ," at bounding box center [285, 324] width 34 height 14
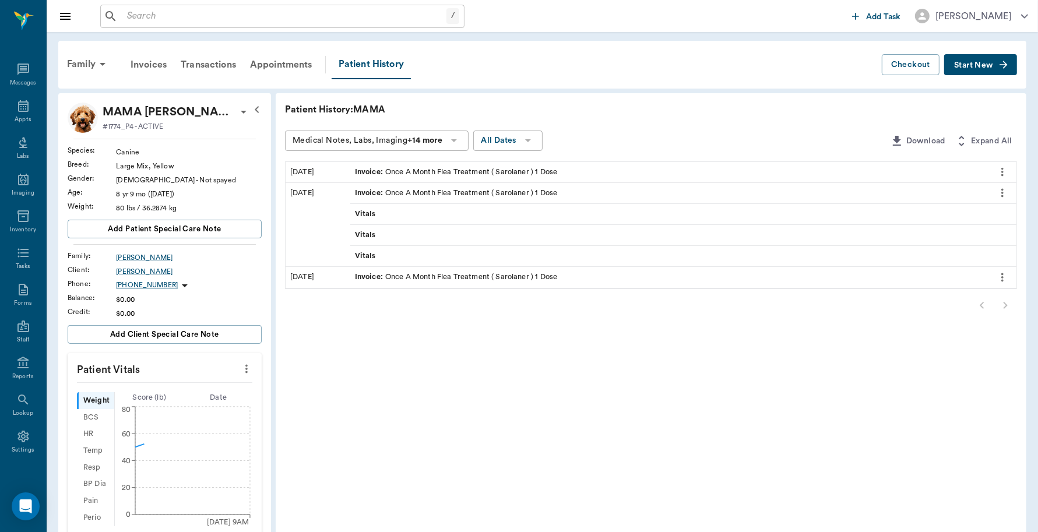
scroll to position [3, 0]
click at [82, 56] on div "Family" at bounding box center [88, 64] width 57 height 28
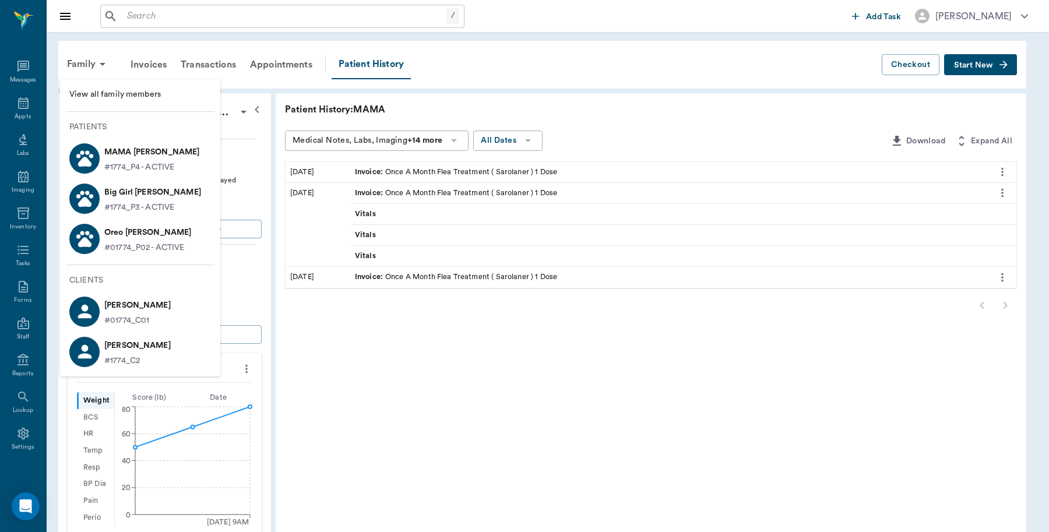
click at [131, 198] on p "Big Girl Crain" at bounding box center [152, 192] width 97 height 19
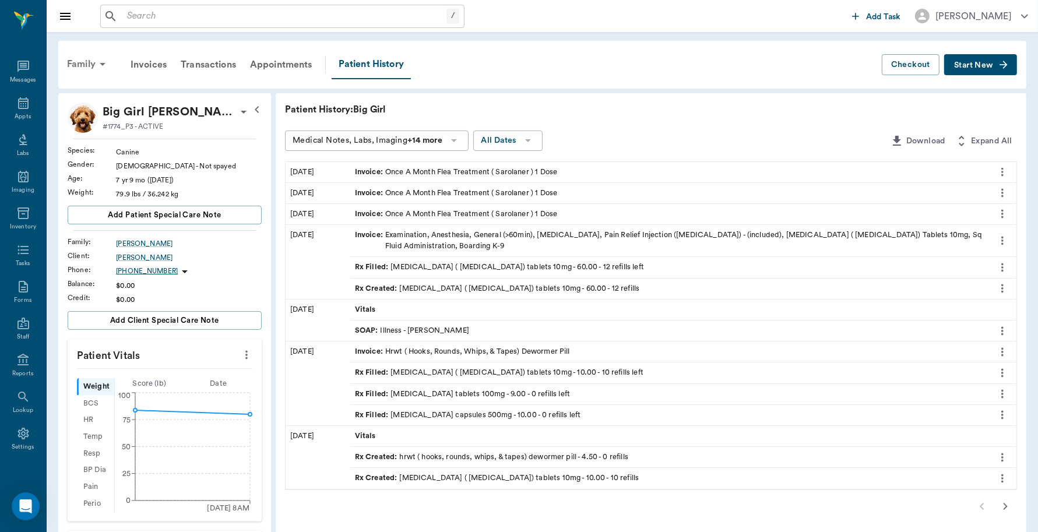
click at [78, 65] on div "Family" at bounding box center [88, 64] width 57 height 28
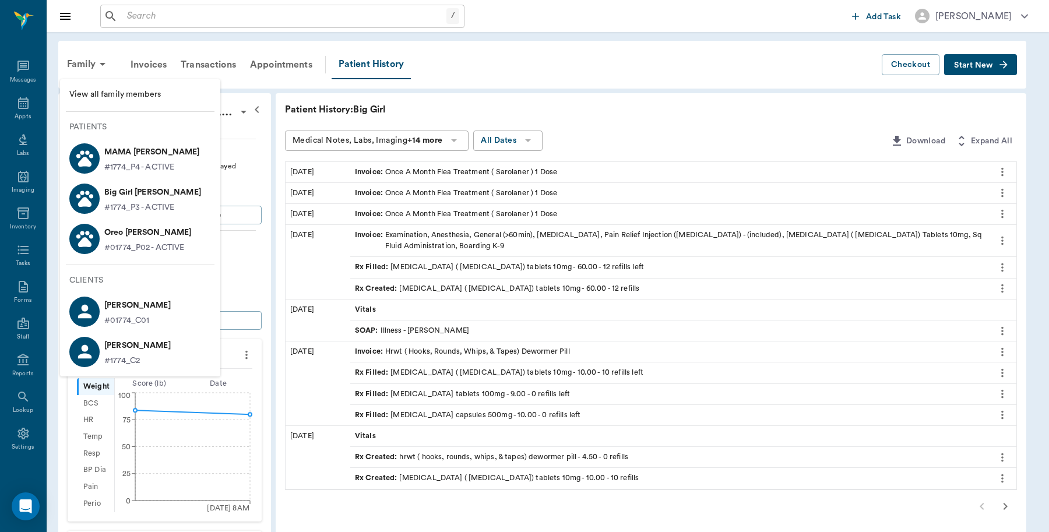
click at [135, 243] on p "#01774_P02 - ACTIVE" at bounding box center [144, 248] width 80 height 12
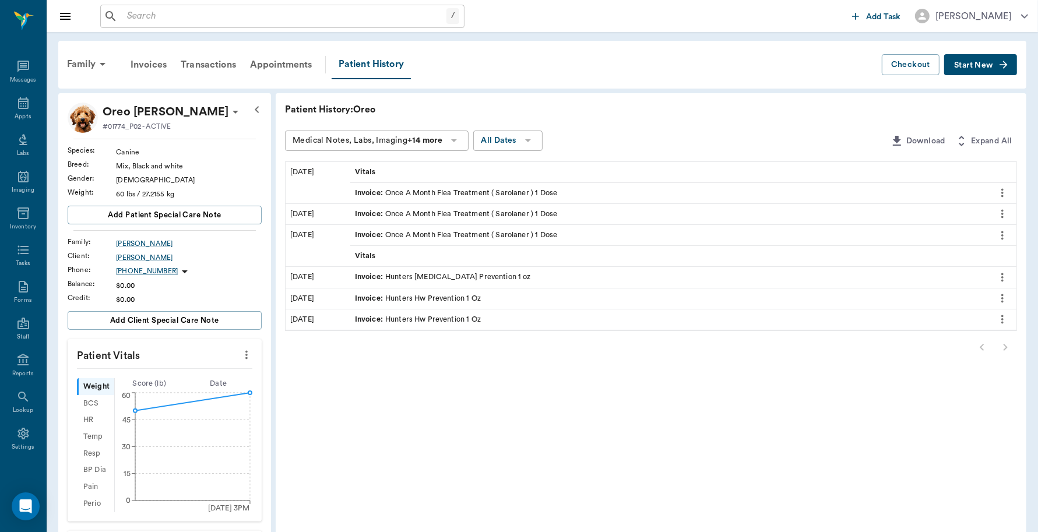
click at [986, 58] on button "Start New" at bounding box center [980, 65] width 73 height 22
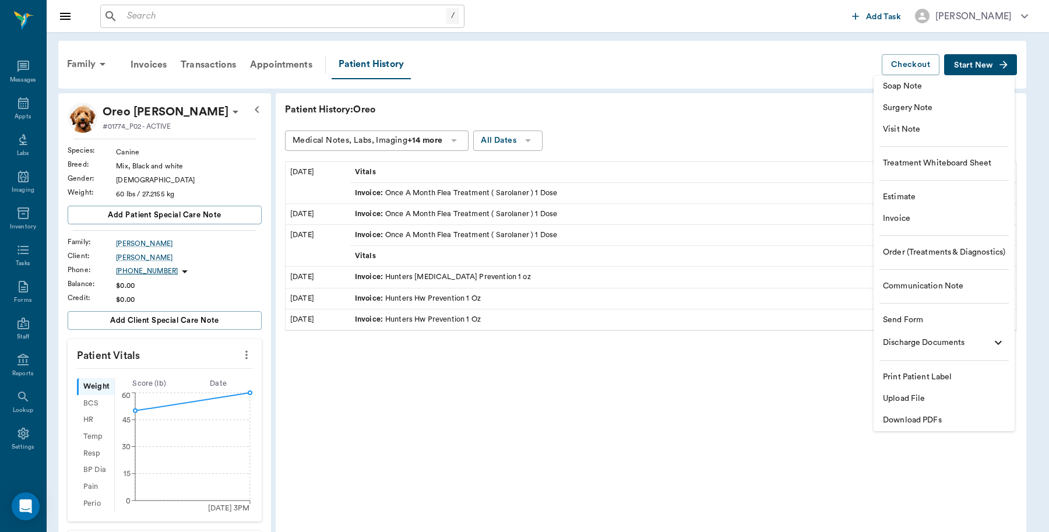
click at [932, 217] on span "Invoice" at bounding box center [944, 219] width 122 height 12
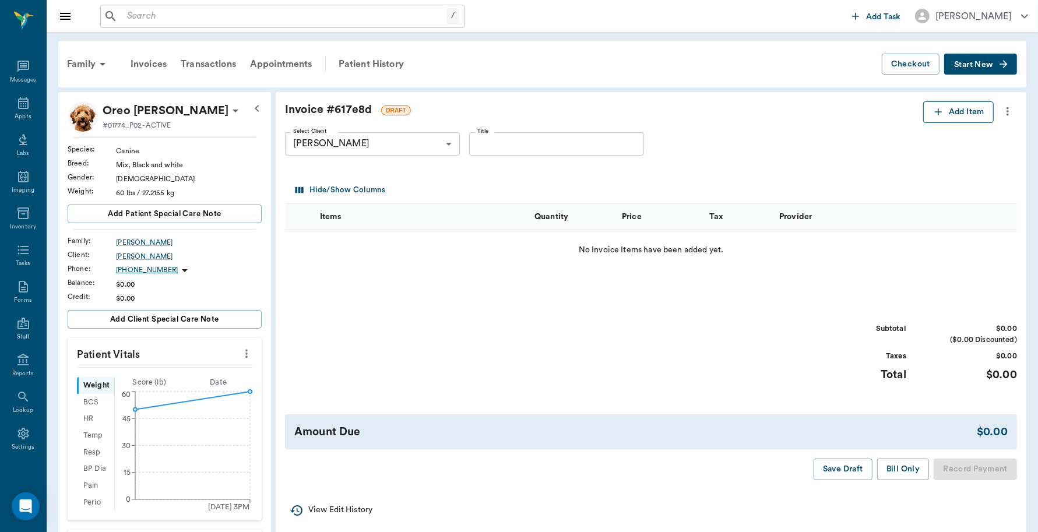
click at [948, 108] on button "Add Item" at bounding box center [958, 112] width 71 height 22
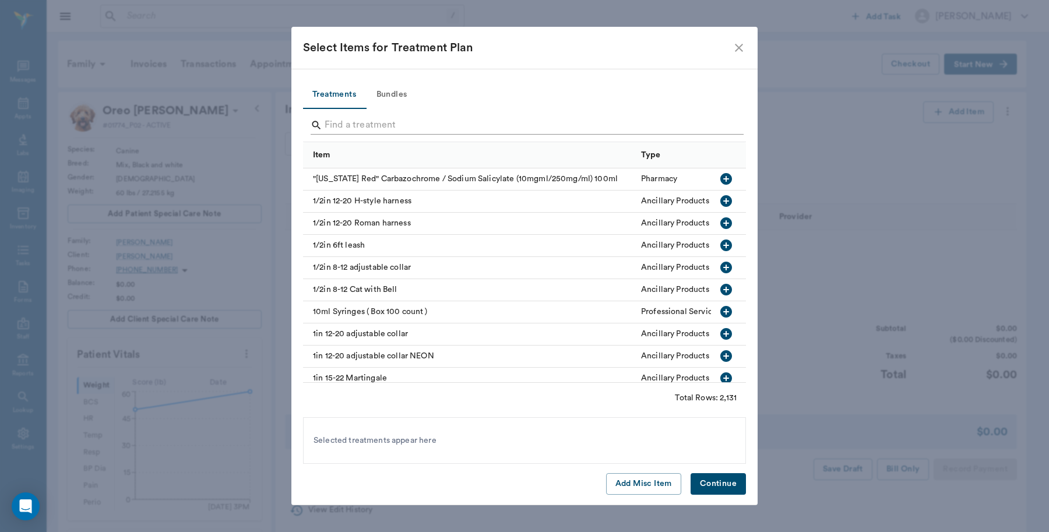
click at [448, 122] on input "Search" at bounding box center [526, 125] width 402 height 19
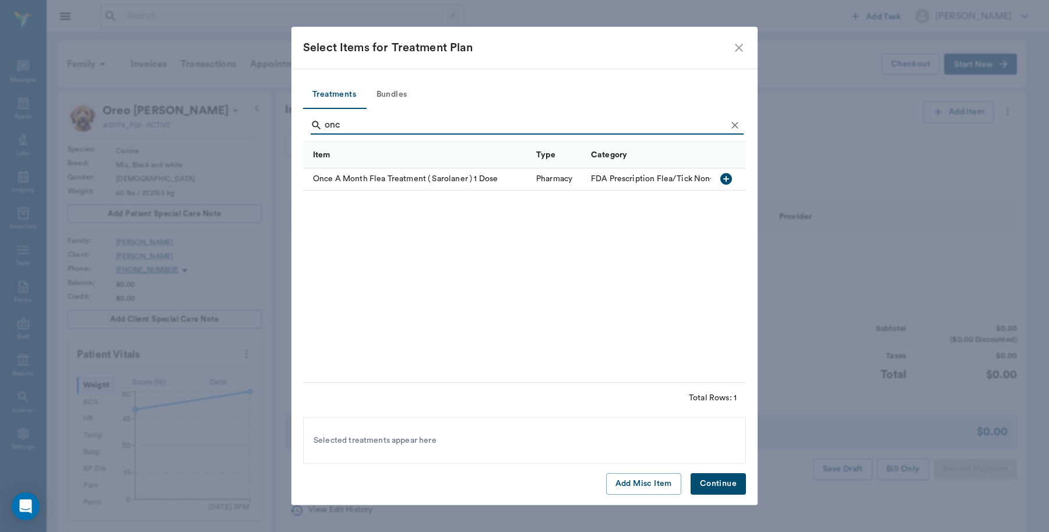
type input "onc"
click at [725, 181] on icon "button" at bounding box center [727, 179] width 12 height 12
click at [723, 482] on button "Continue" at bounding box center [718, 484] width 55 height 22
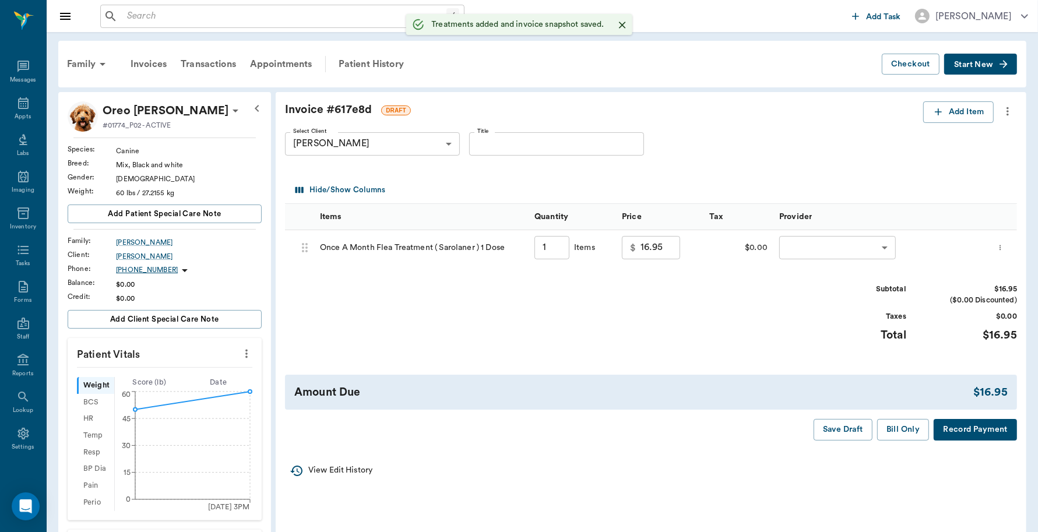
type input "1.00"
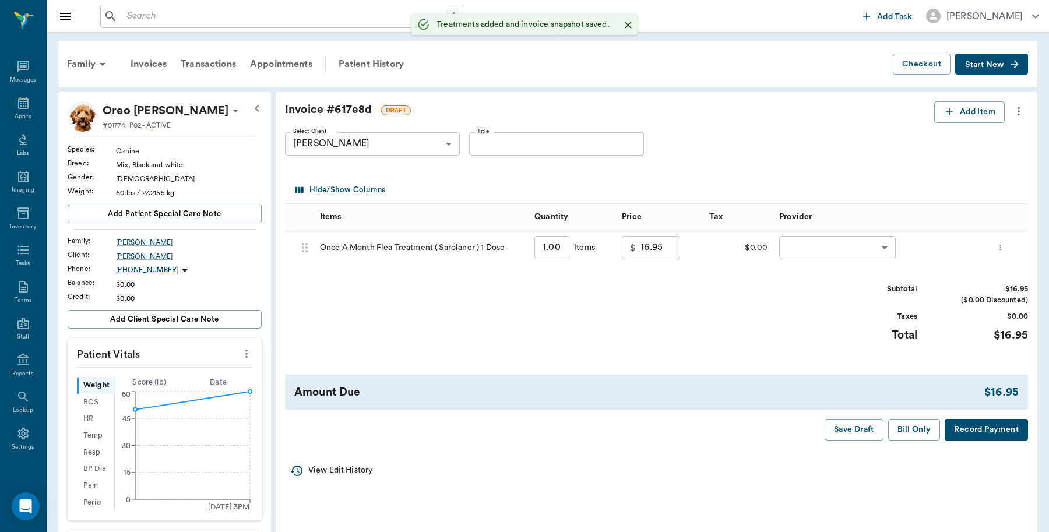
click at [834, 254] on body "/ ​ Add Task Dr. Bert Ellsworth Nectar Messages Appts Labs Imaging Inventory Ta…" at bounding box center [524, 389] width 1049 height 778
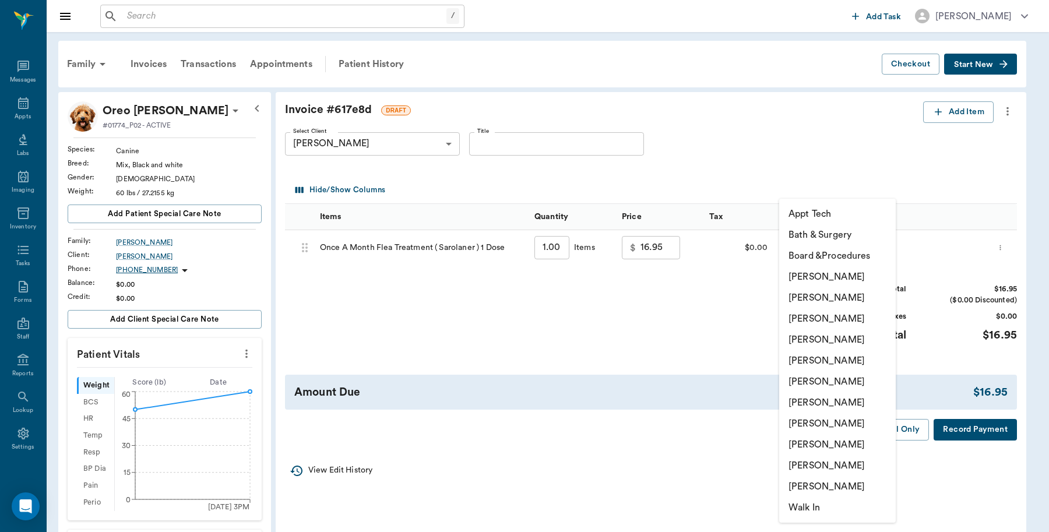
click at [832, 272] on li "[PERSON_NAME]" at bounding box center [837, 276] width 117 height 21
type input "none-6899ea08ed37b777db10de45"
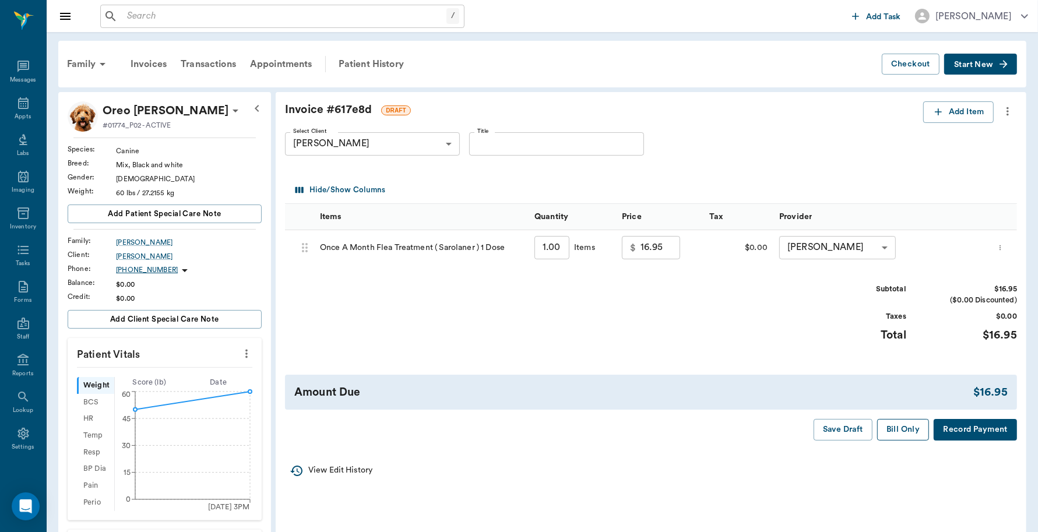
click at [909, 429] on button "Bill Only" at bounding box center [903, 430] width 52 height 22
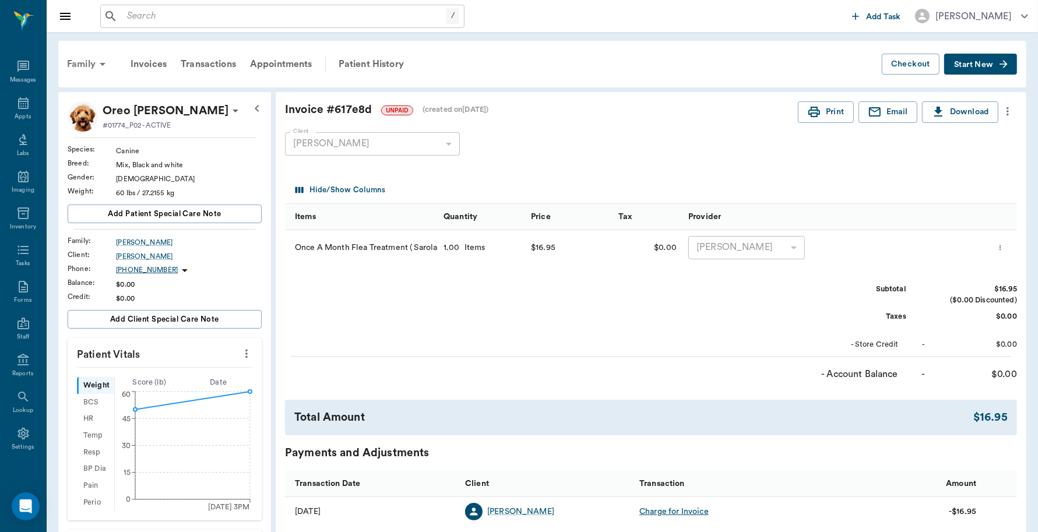
click at [79, 60] on div "Family" at bounding box center [88, 64] width 57 height 28
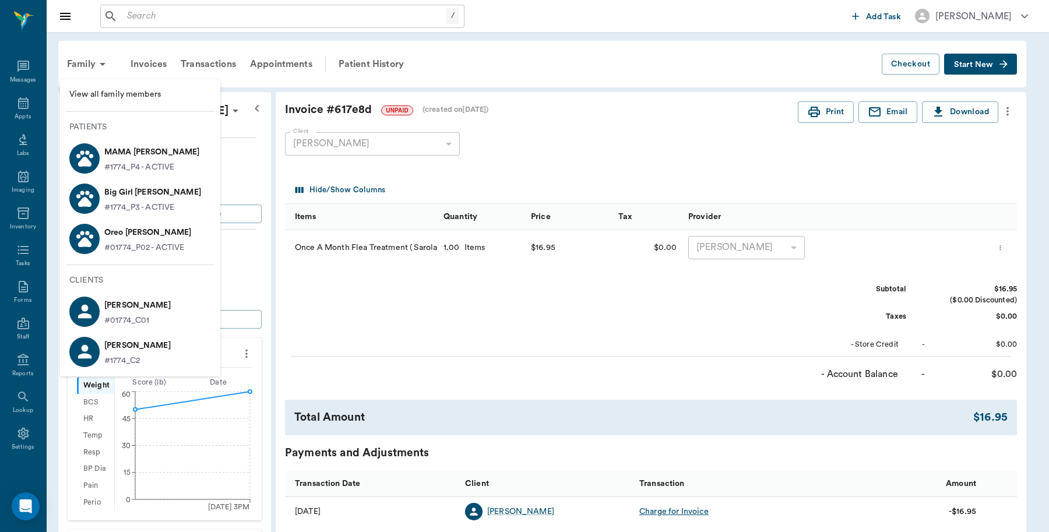
click at [132, 197] on p "Big Girl Crain" at bounding box center [152, 192] width 97 height 19
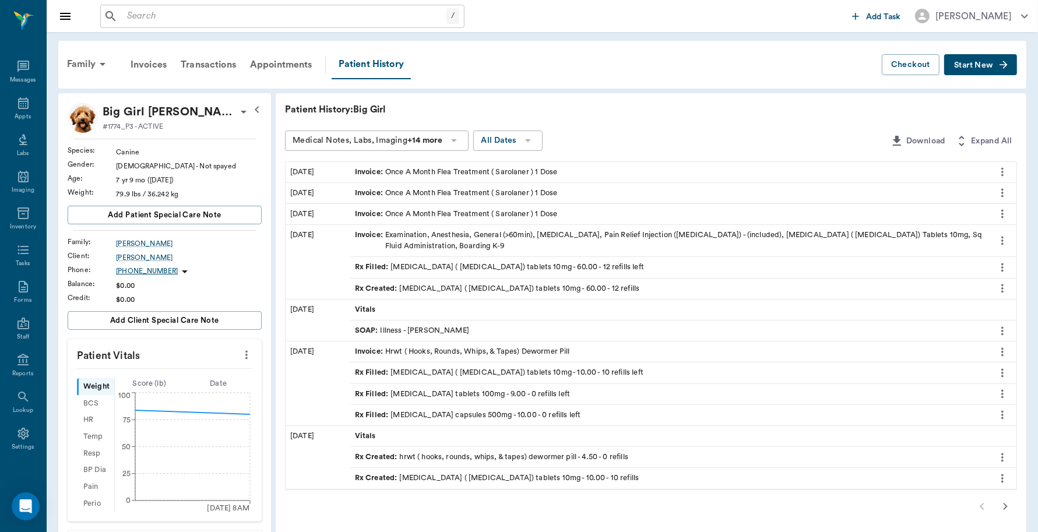
click at [971, 54] on button "Start New" at bounding box center [980, 65] width 73 height 22
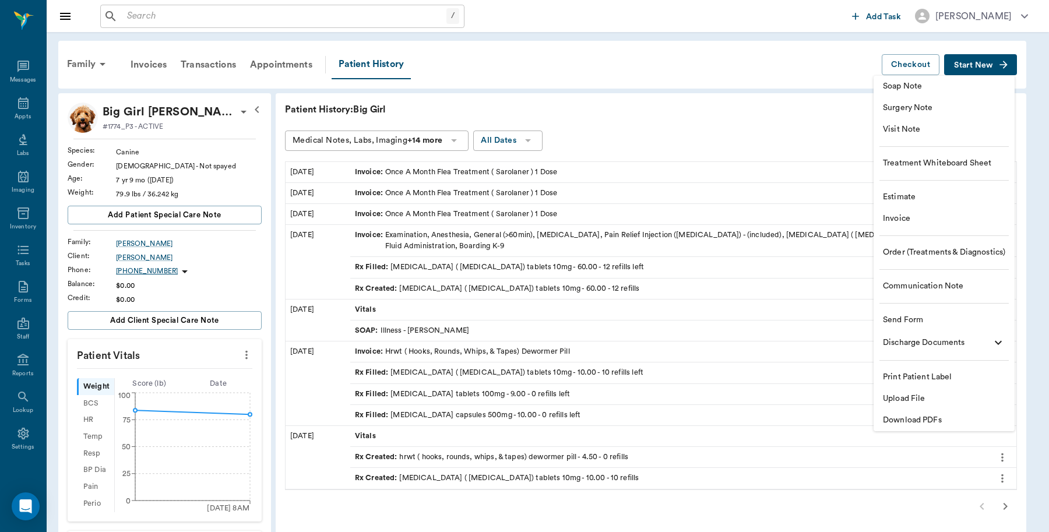
click at [907, 217] on span "Invoice" at bounding box center [944, 219] width 122 height 12
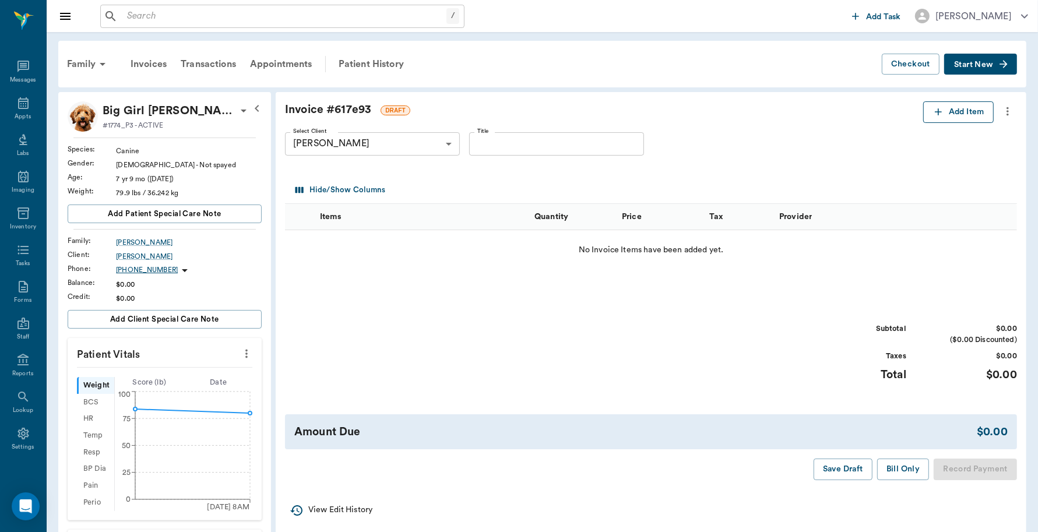
click at [968, 109] on button "Add Item" at bounding box center [958, 112] width 71 height 22
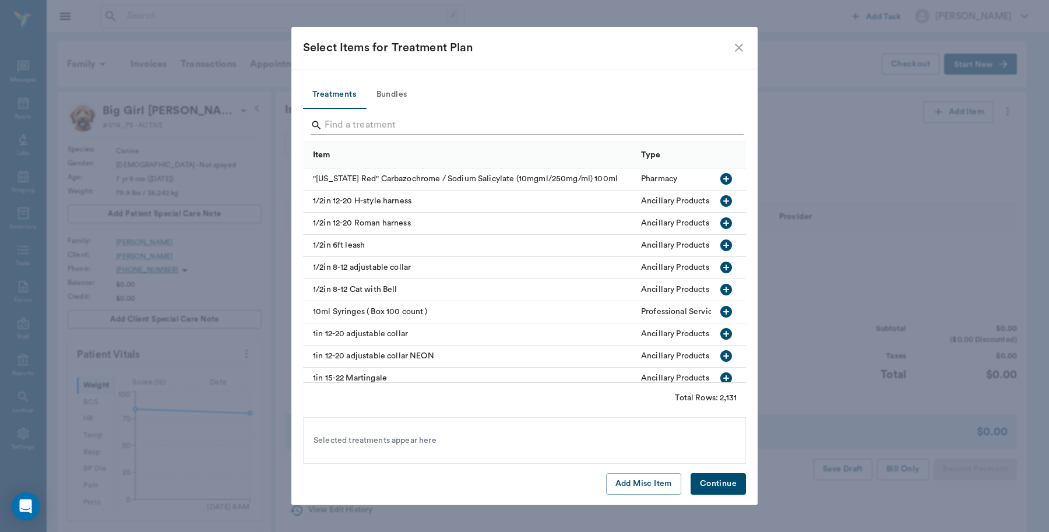
click at [465, 118] on input "Search" at bounding box center [526, 125] width 402 height 19
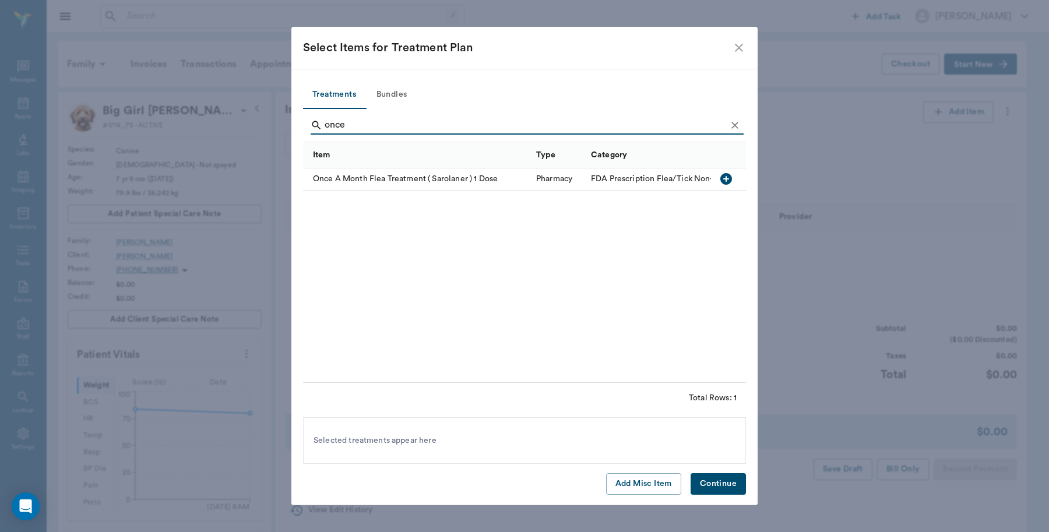
type input "once"
click at [726, 177] on icon "button" at bounding box center [726, 179] width 14 height 14
click at [710, 481] on button "Continue" at bounding box center [718, 484] width 55 height 22
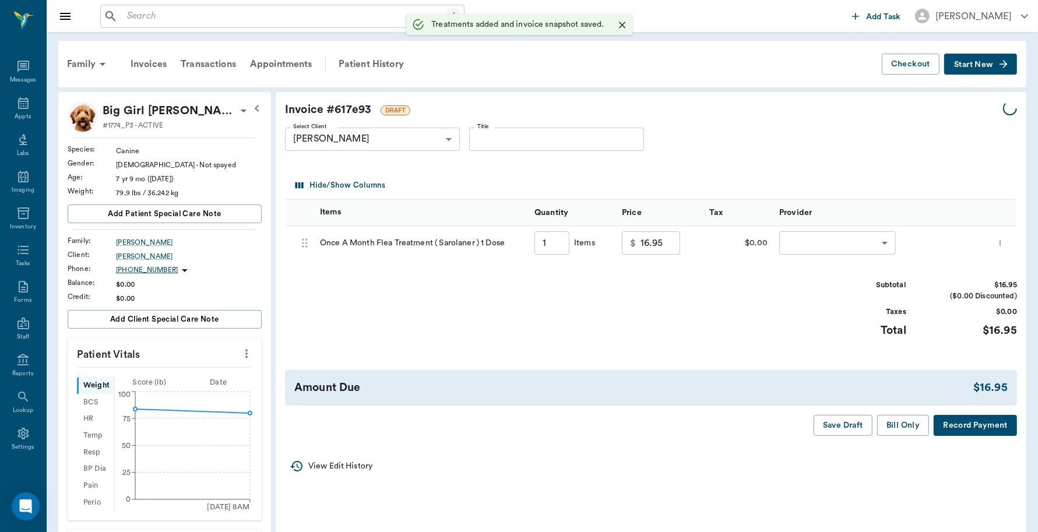
type input "1.00"
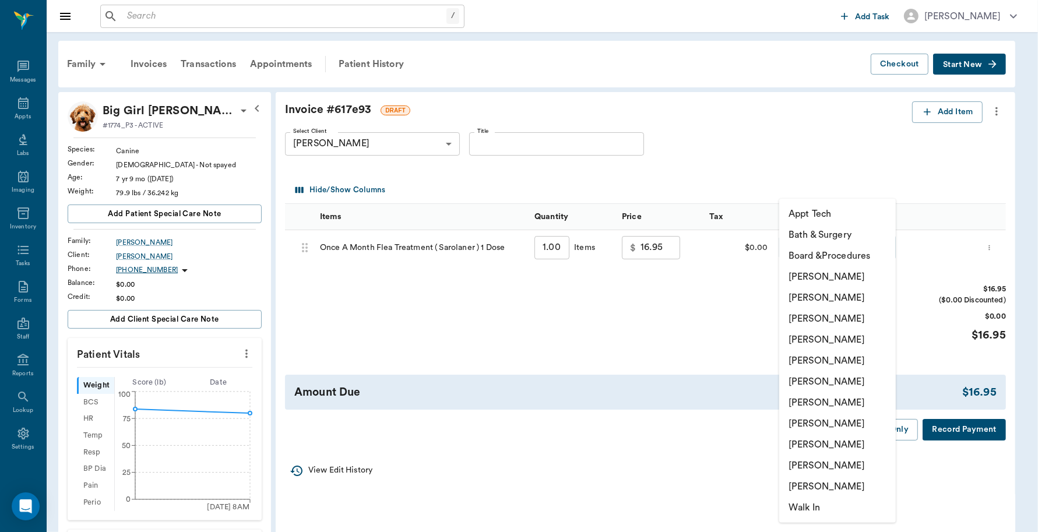
click at [825, 250] on body "/ ​ Add Task Dr. Bert Ellsworth Nectar Messages Appts Labs Imaging Inventory Ta…" at bounding box center [519, 431] width 1038 height 863
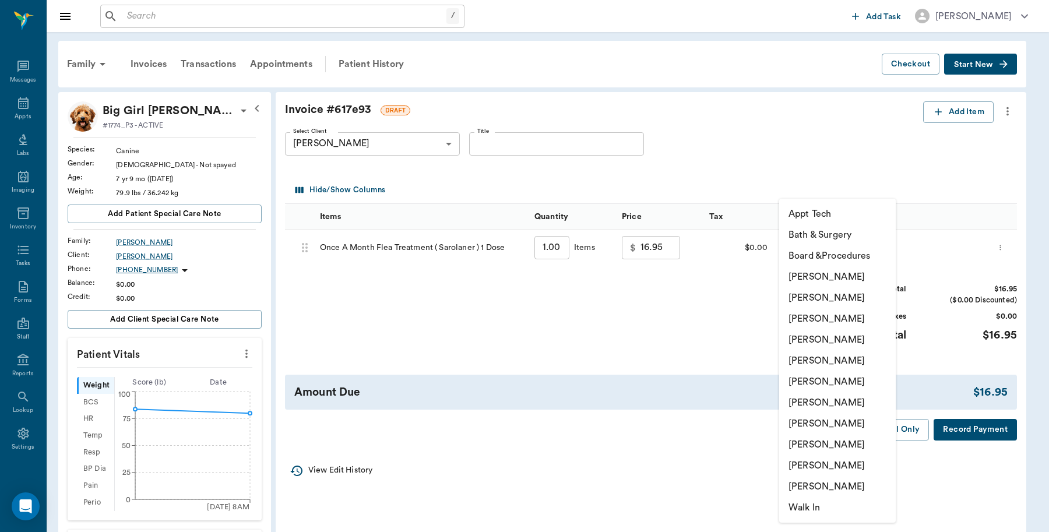
click at [826, 275] on li "[PERSON_NAME]" at bounding box center [837, 276] width 117 height 21
type input "none-6899ea08ed37b777db10de45"
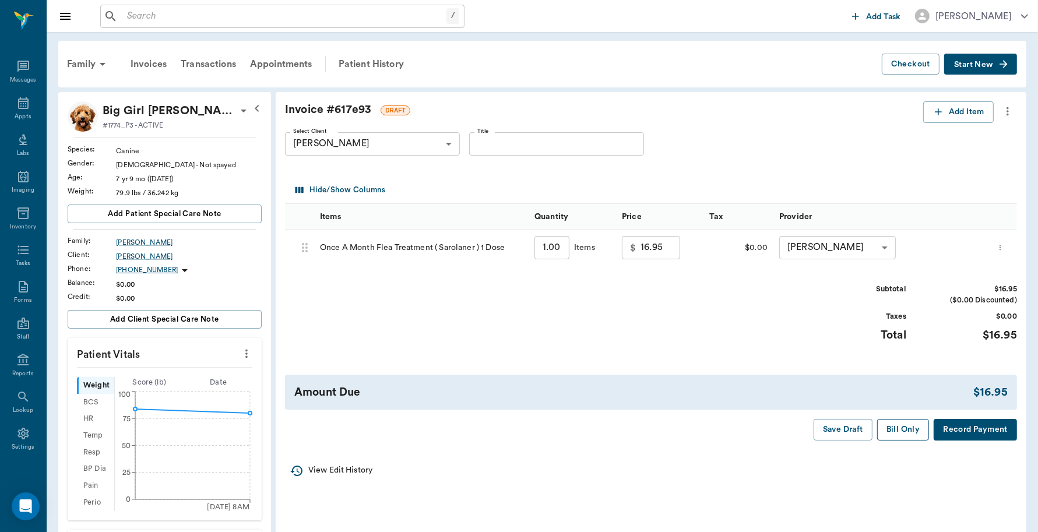
click at [898, 429] on button "Bill Only" at bounding box center [903, 430] width 52 height 22
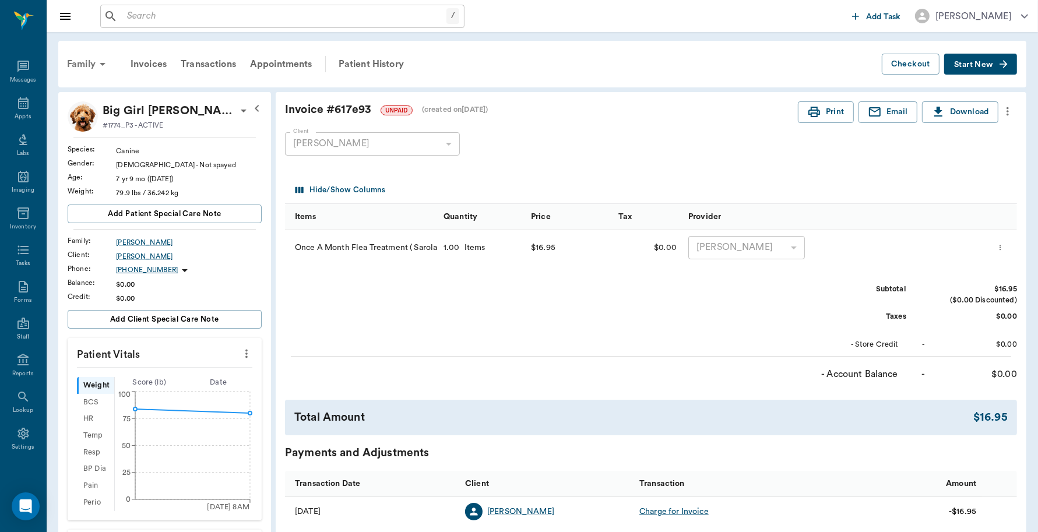
click at [86, 60] on div "Family" at bounding box center [88, 64] width 57 height 28
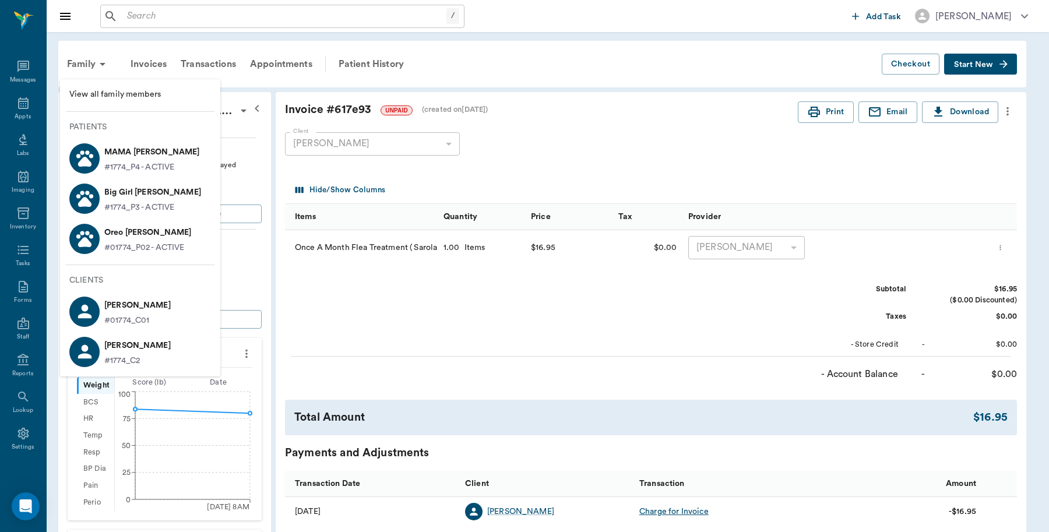
click at [131, 152] on p "MAMA Crain" at bounding box center [151, 152] width 95 height 19
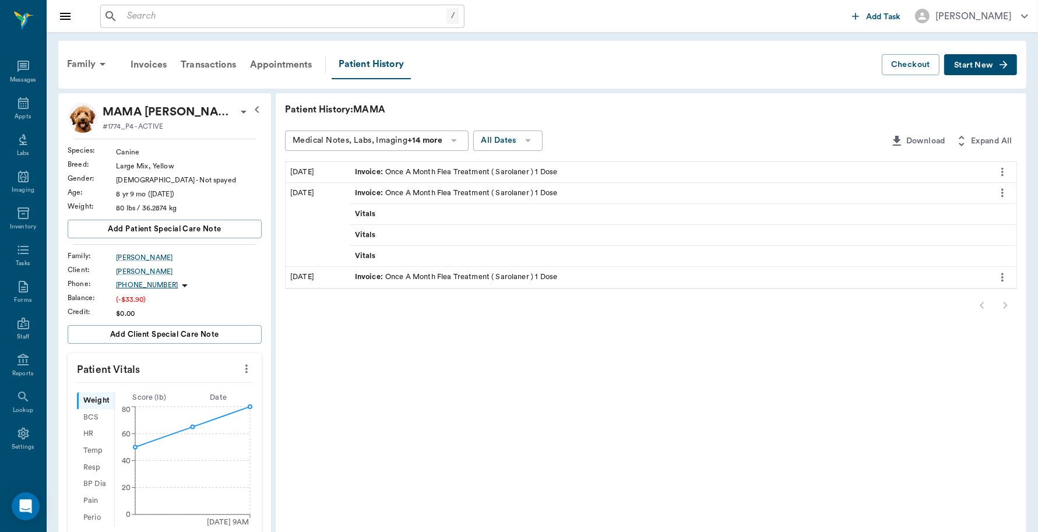
click at [968, 65] on span "Start New" at bounding box center [973, 65] width 39 height 0
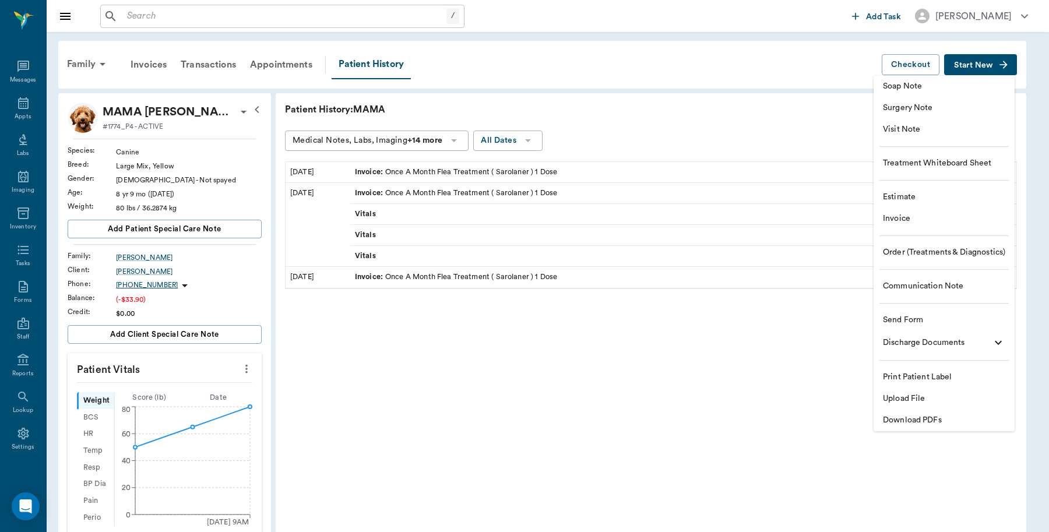
click at [916, 225] on span "Invoice" at bounding box center [944, 219] width 122 height 12
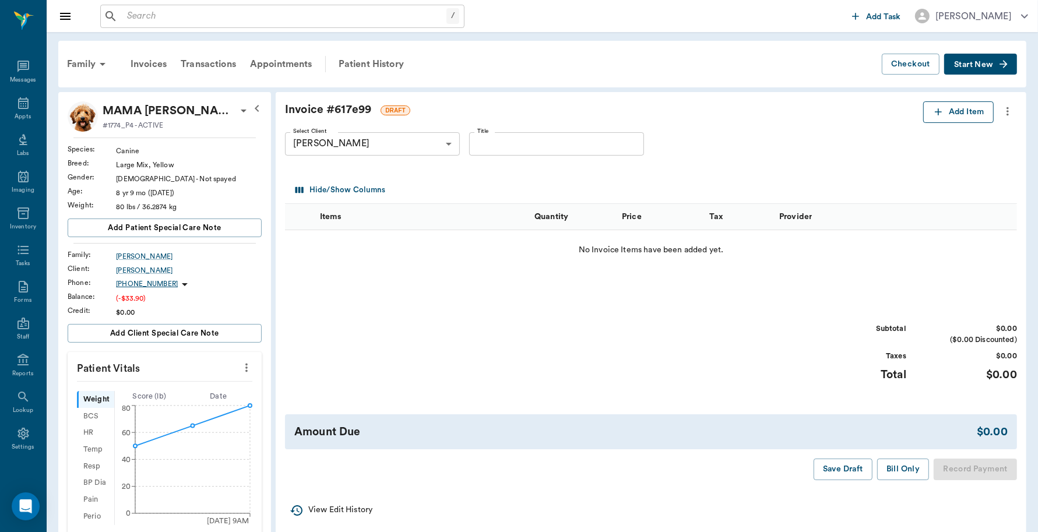
click at [960, 110] on button "Add Item" at bounding box center [958, 112] width 71 height 22
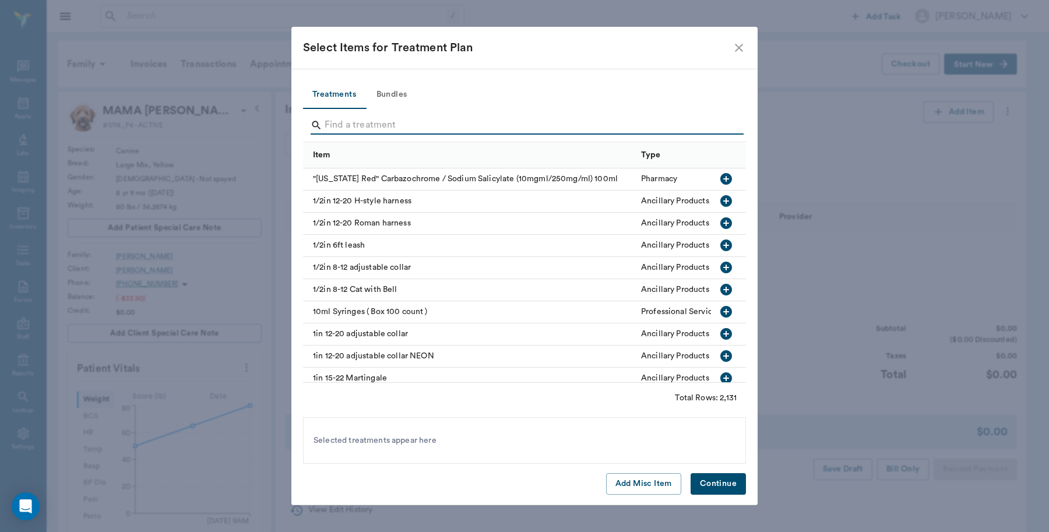
click at [504, 117] on input "Search" at bounding box center [526, 125] width 402 height 19
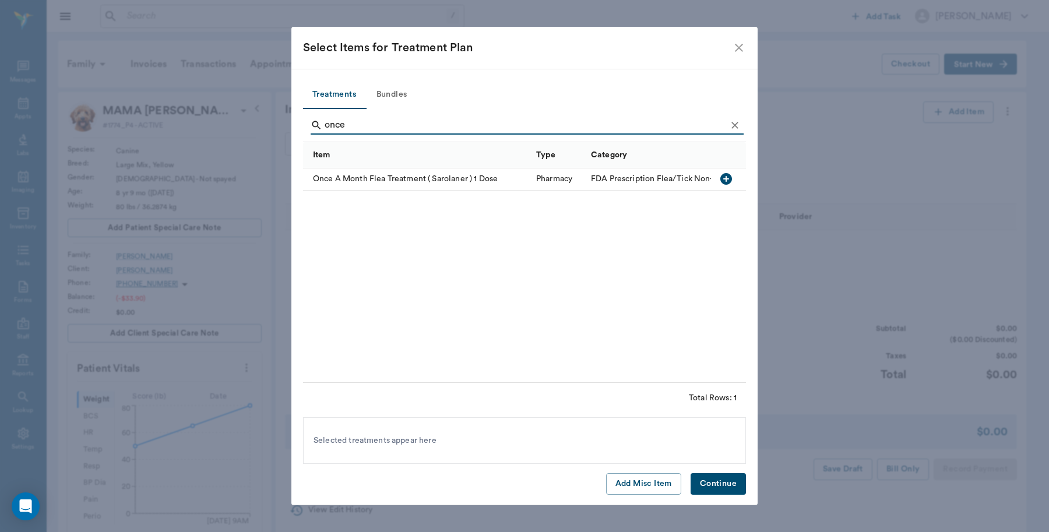
type input "once"
click at [726, 178] on icon "button" at bounding box center [726, 179] width 14 height 14
click at [725, 482] on button "Continue" at bounding box center [718, 484] width 55 height 22
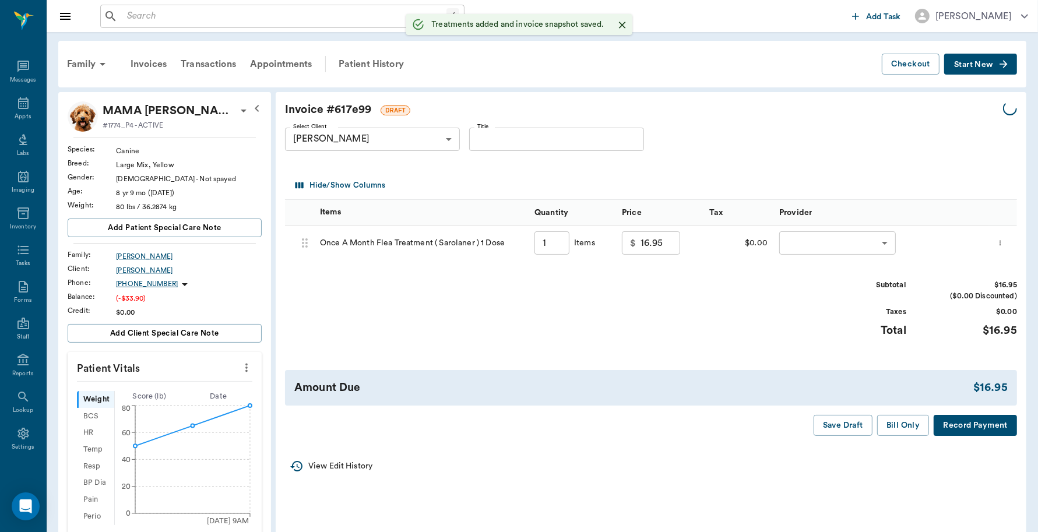
type input "1.00"
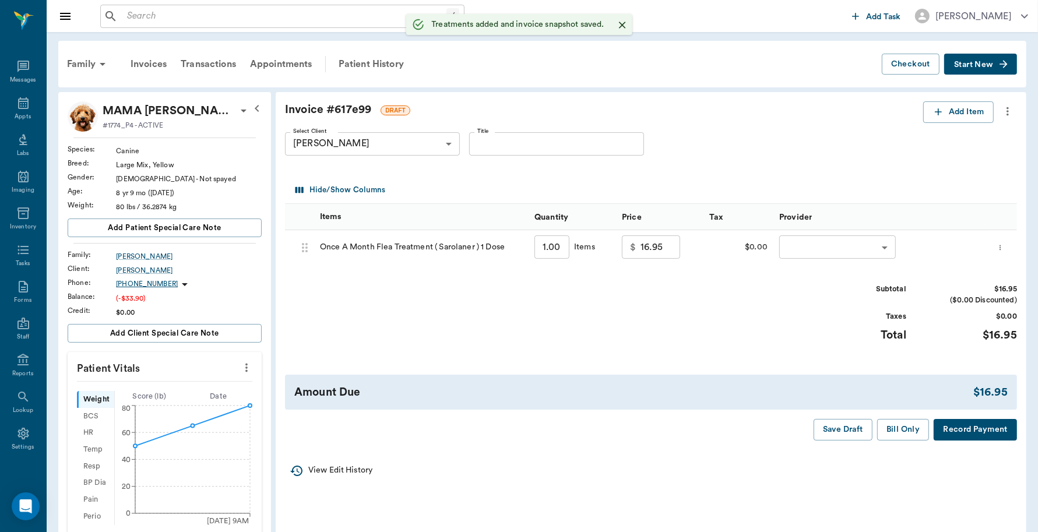
click at [849, 257] on body "/ ​ Add Task Dr. Bert Ellsworth Nectar Messages Appts Labs Imaging Inventory Ta…" at bounding box center [519, 396] width 1038 height 792
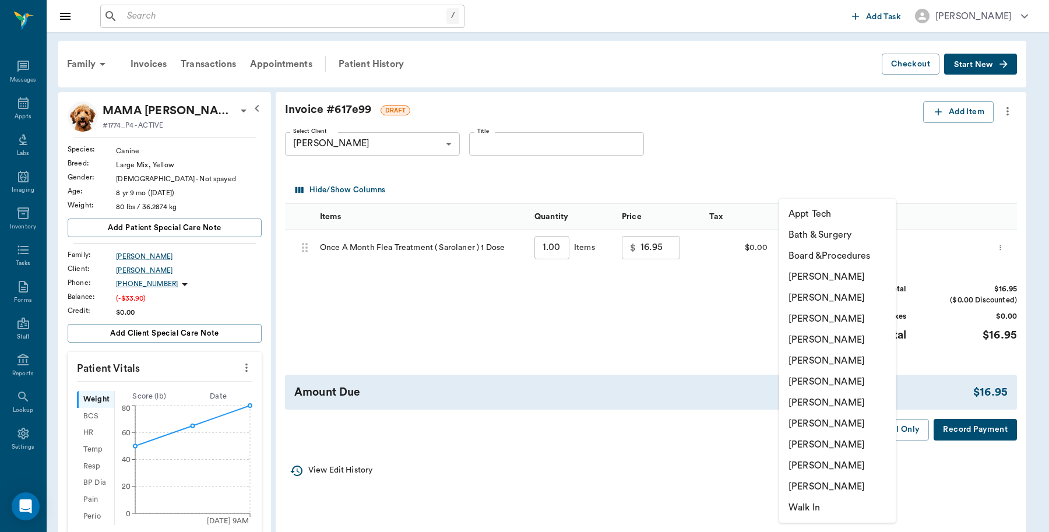
click at [840, 276] on li "[PERSON_NAME]" at bounding box center [837, 276] width 117 height 21
type input "none-6899ea08ed37b777db10de45"
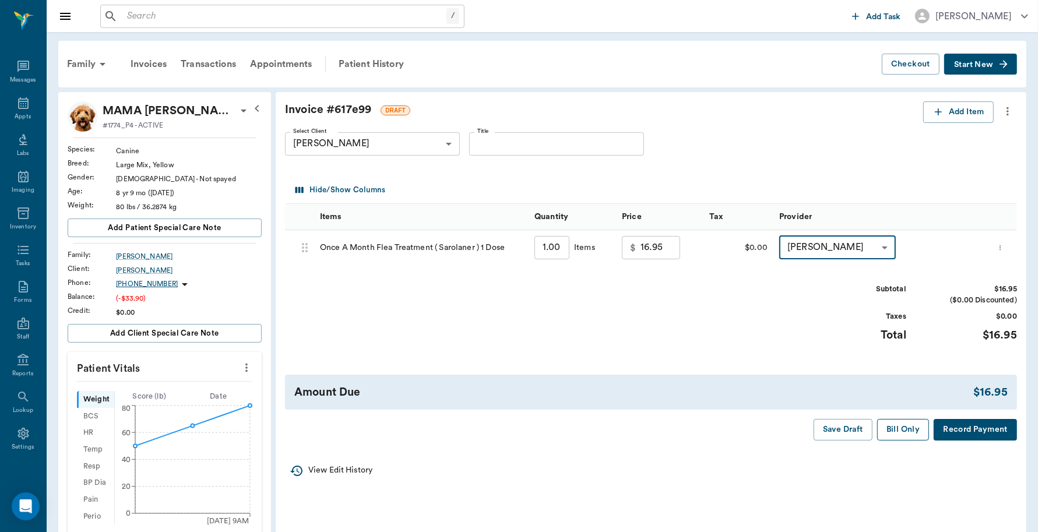
click at [902, 430] on button "Bill Only" at bounding box center [903, 430] width 52 height 22
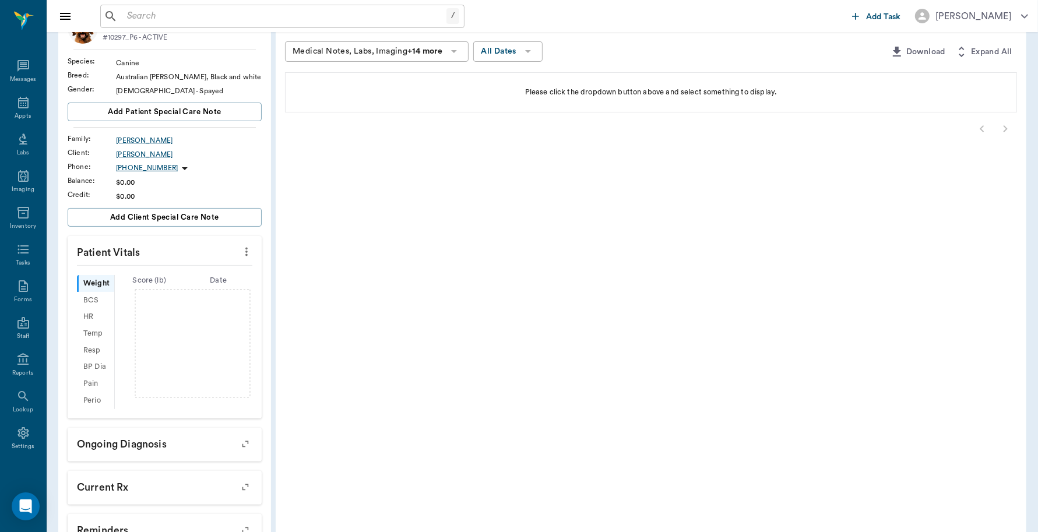
scroll to position [212, 0]
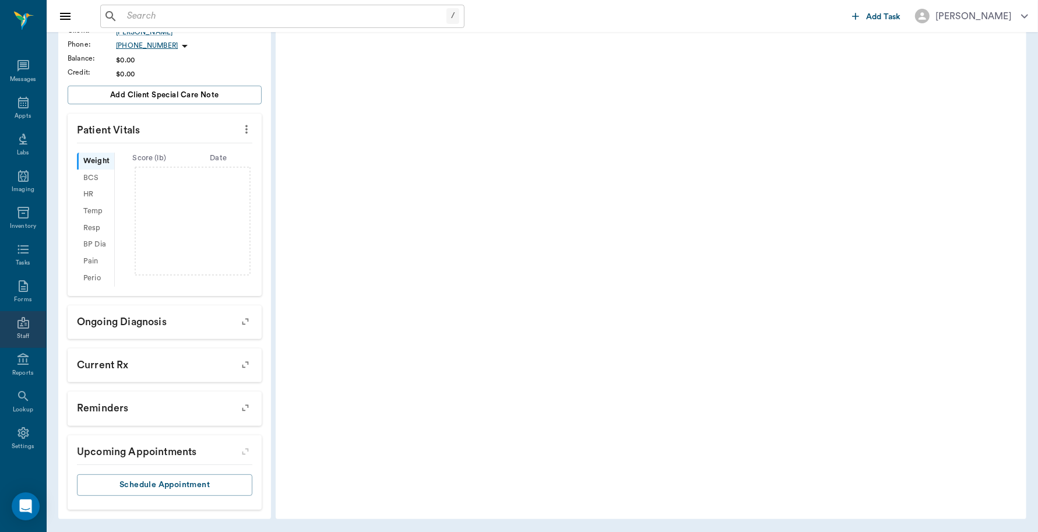
scroll to position [3, 0]
click at [18, 440] on icon at bounding box center [23, 434] width 14 height 14
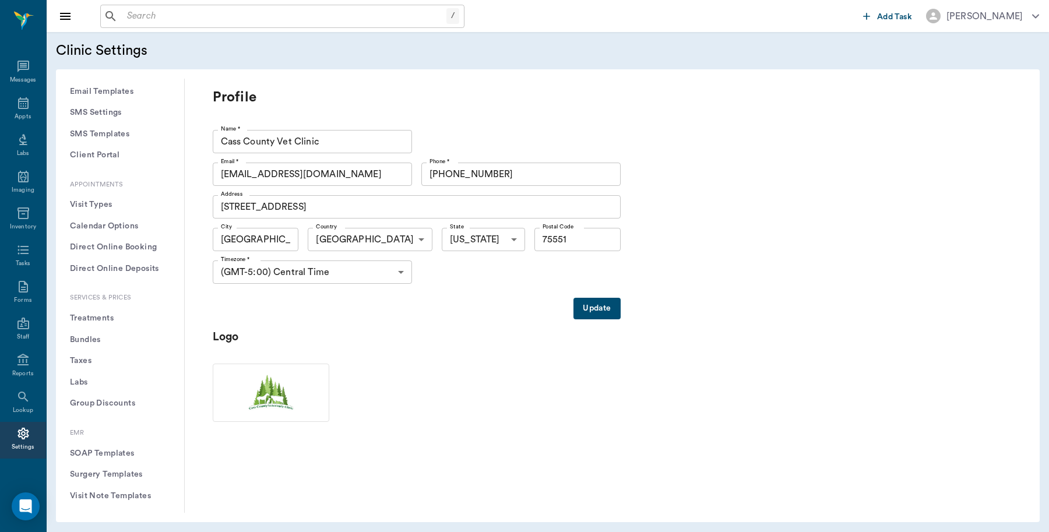
scroll to position [291, 0]
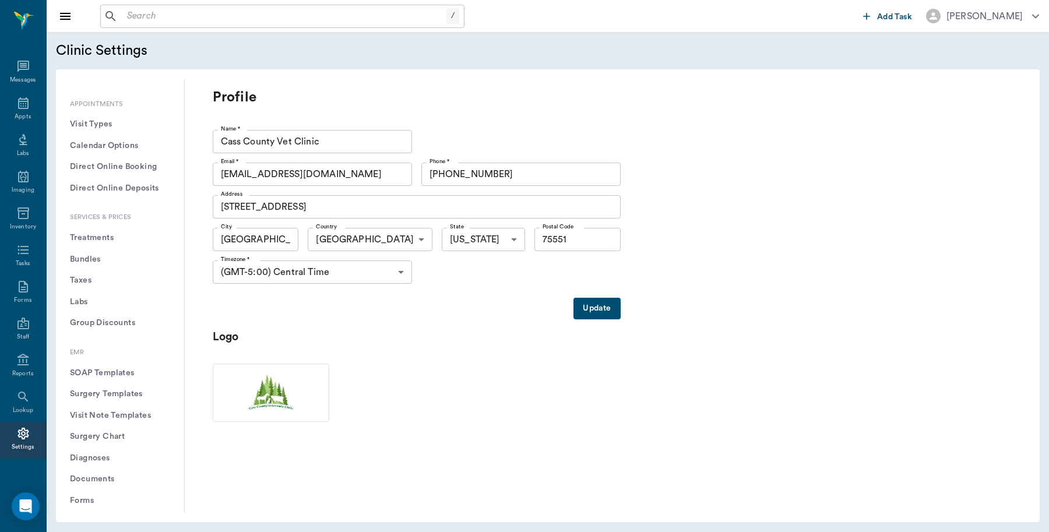
click at [101, 239] on button "Treatments" at bounding box center [120, 238] width 110 height 22
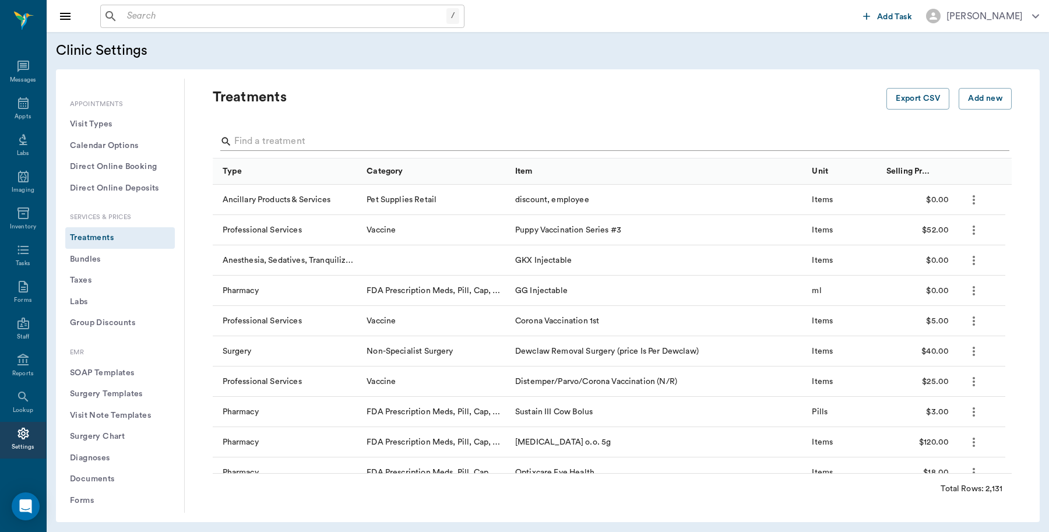
click at [318, 140] on input "Search" at bounding box center [613, 141] width 758 height 19
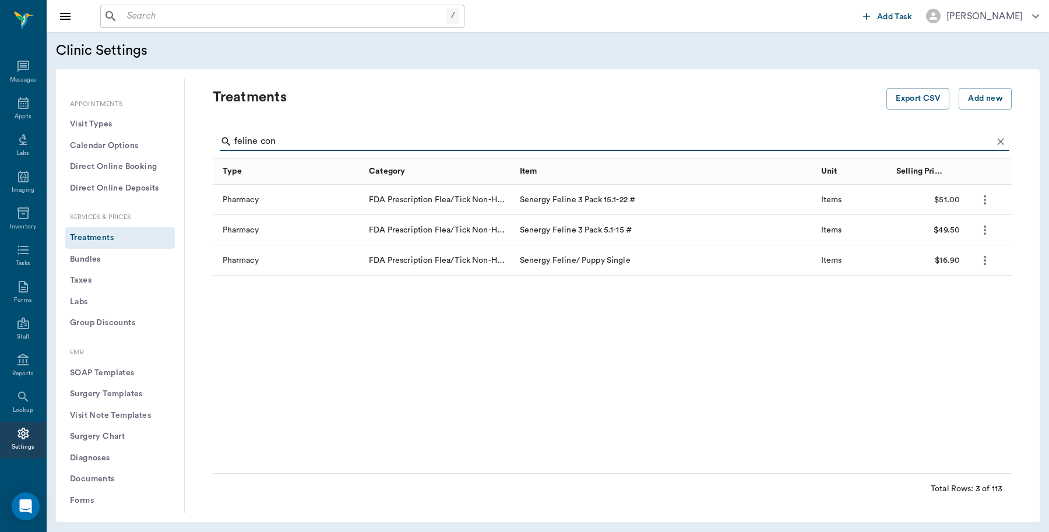
type input "feline con"
click at [264, 10] on input "text" at bounding box center [284, 16] width 324 height 16
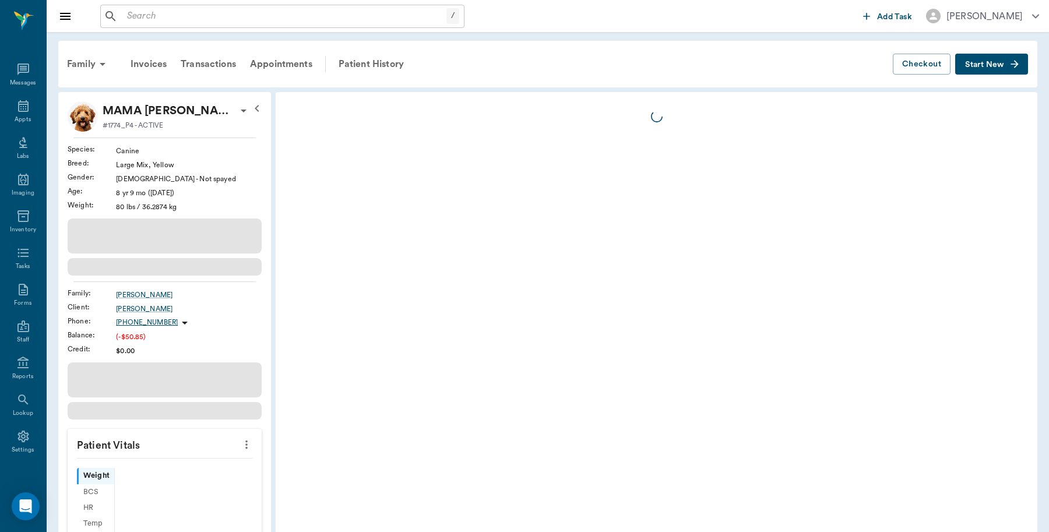
scroll to position [3, 0]
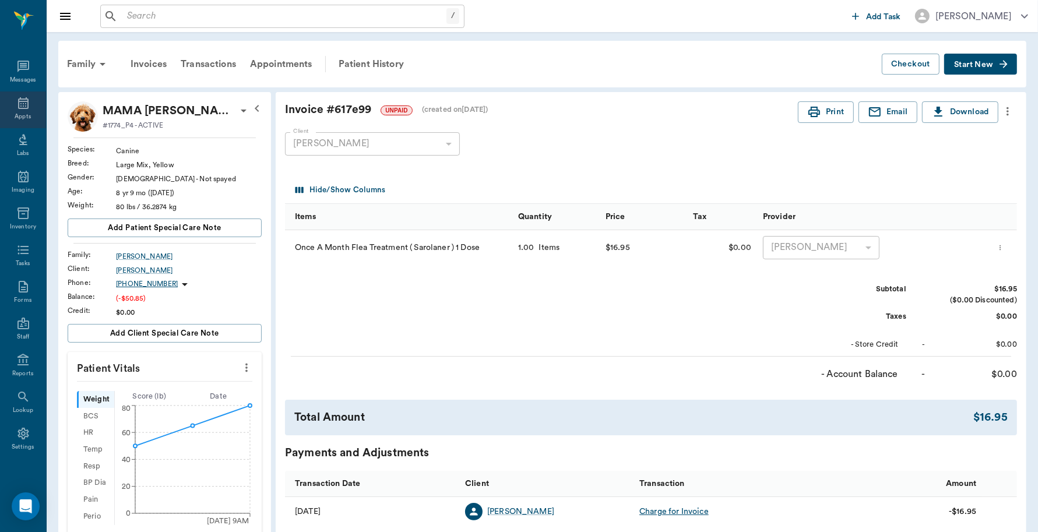
click at [24, 108] on div "Appts" at bounding box center [23, 110] width 46 height 37
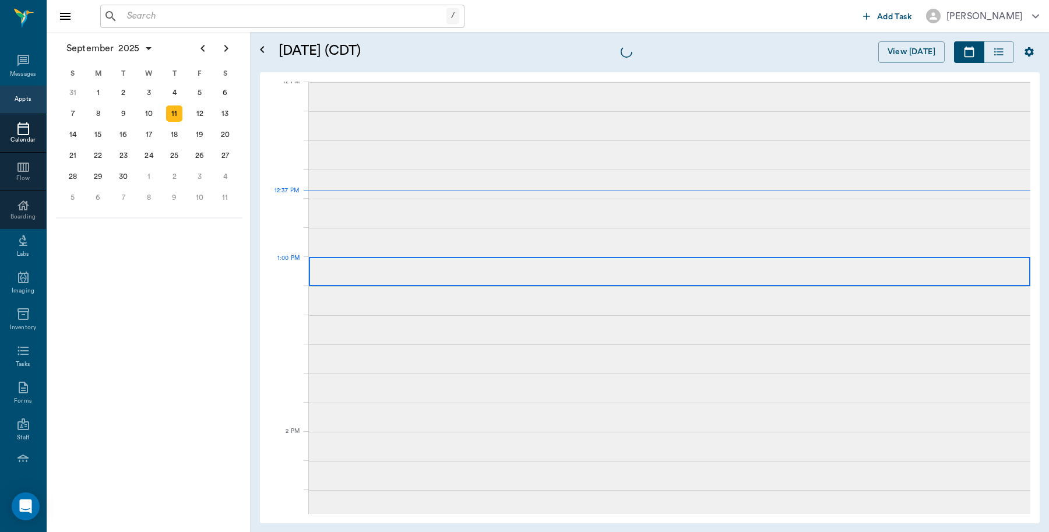
scroll to position [702, 0]
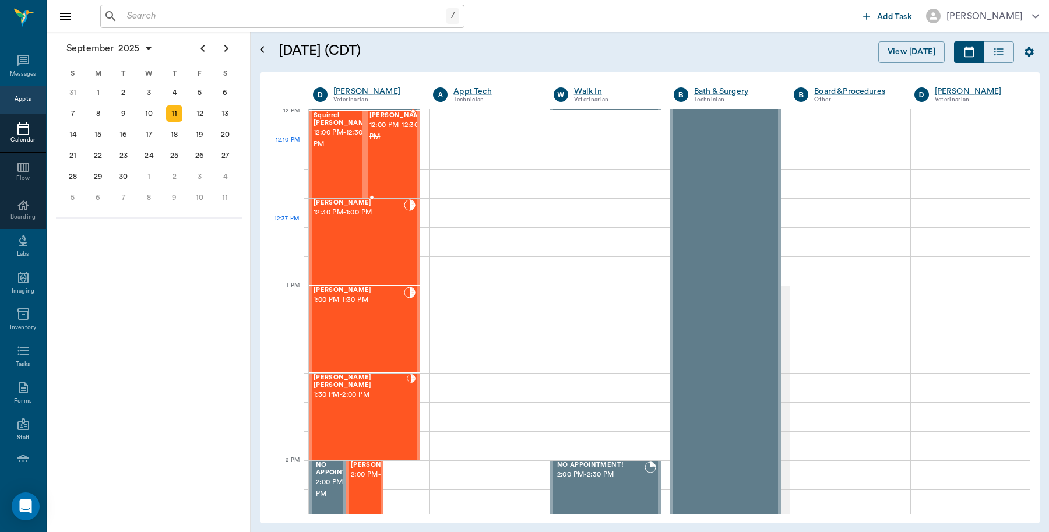
click at [389, 152] on div "Puppy Smith 12:00 PM - 12:30 PM" at bounding box center [399, 154] width 58 height 85
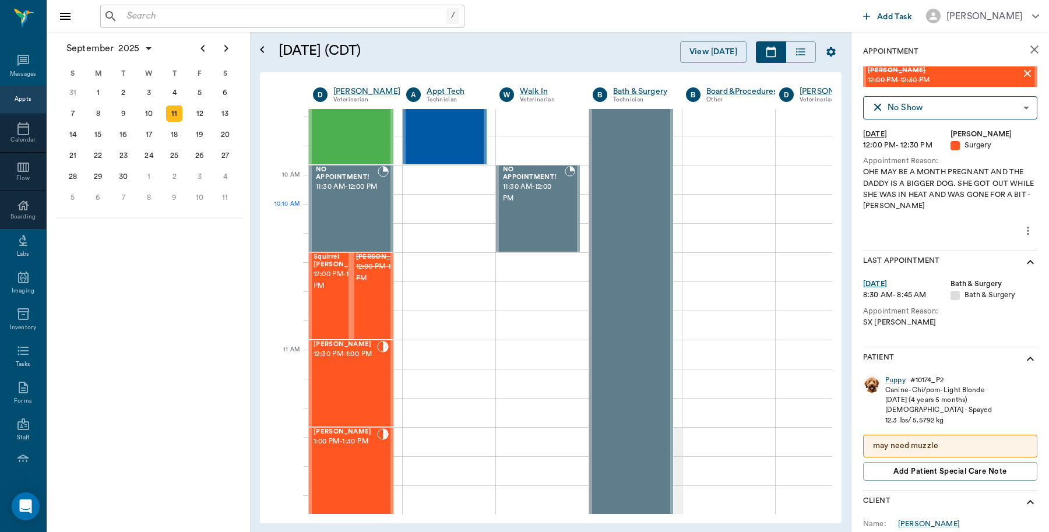
scroll to position [265, 0]
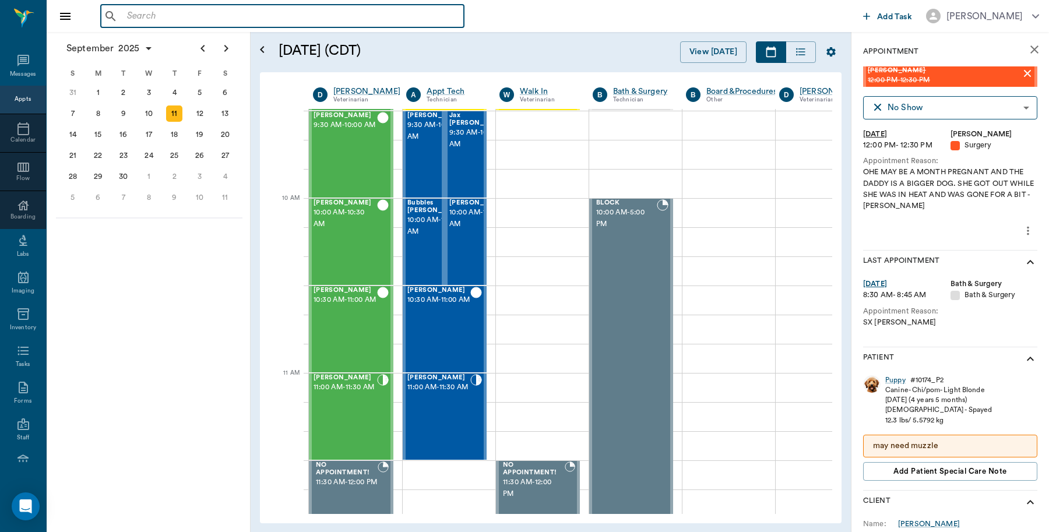
click at [216, 9] on input "text" at bounding box center [290, 16] width 337 height 16
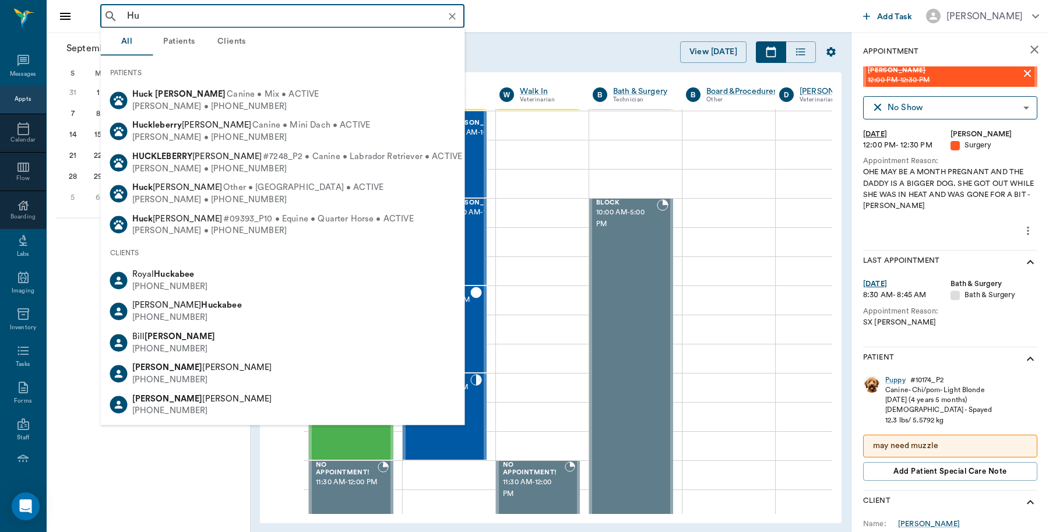
type input "H"
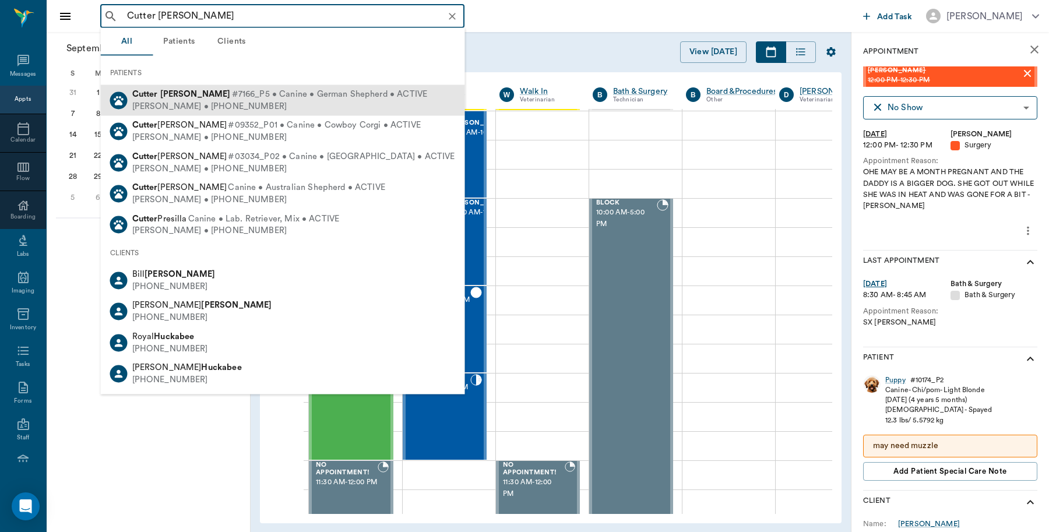
click at [167, 95] on b "Huckaby" at bounding box center [195, 94] width 71 height 9
type input "Cutter Huckaby"
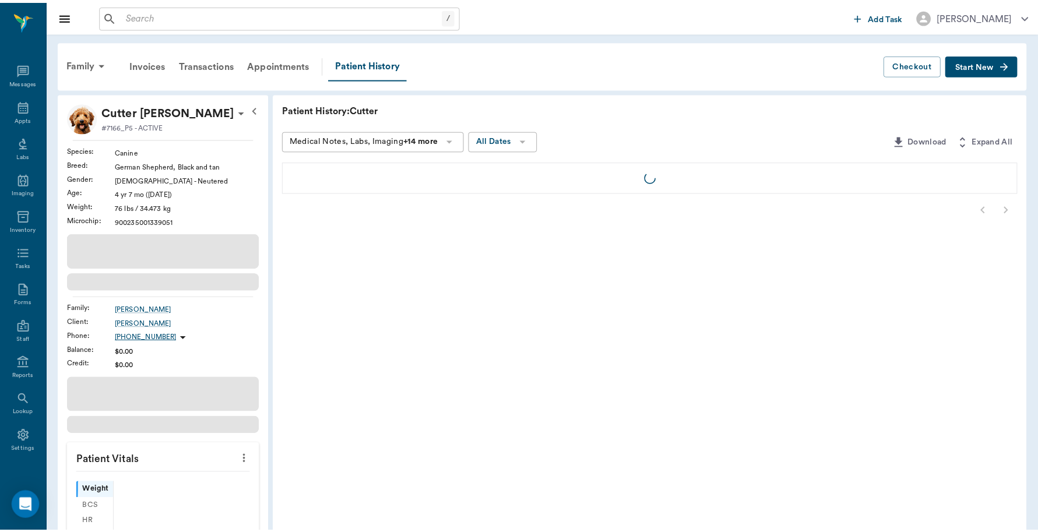
scroll to position [3, 0]
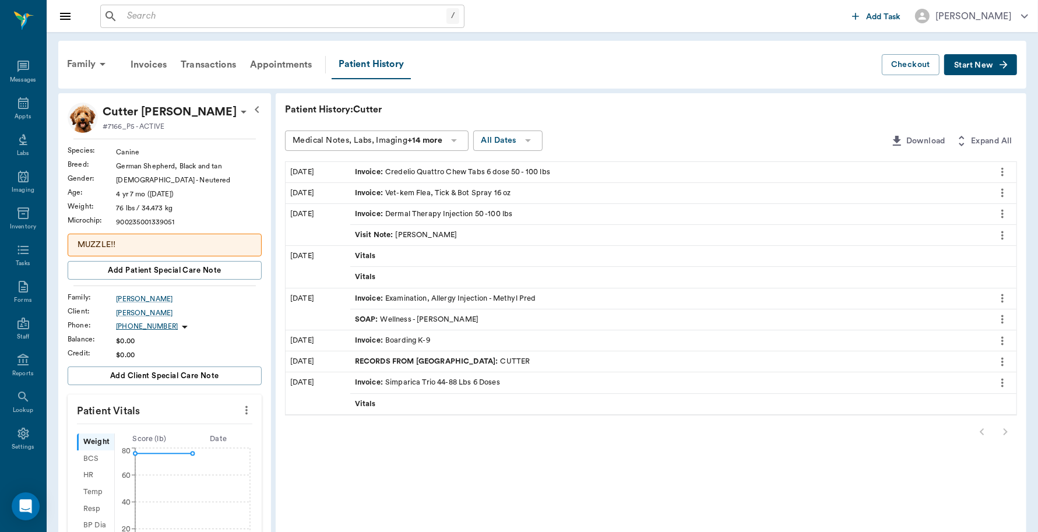
drag, startPoint x: 969, startPoint y: 59, endPoint x: 971, endPoint y: 68, distance: 8.9
click at [971, 64] on button "Start New" at bounding box center [980, 65] width 73 height 22
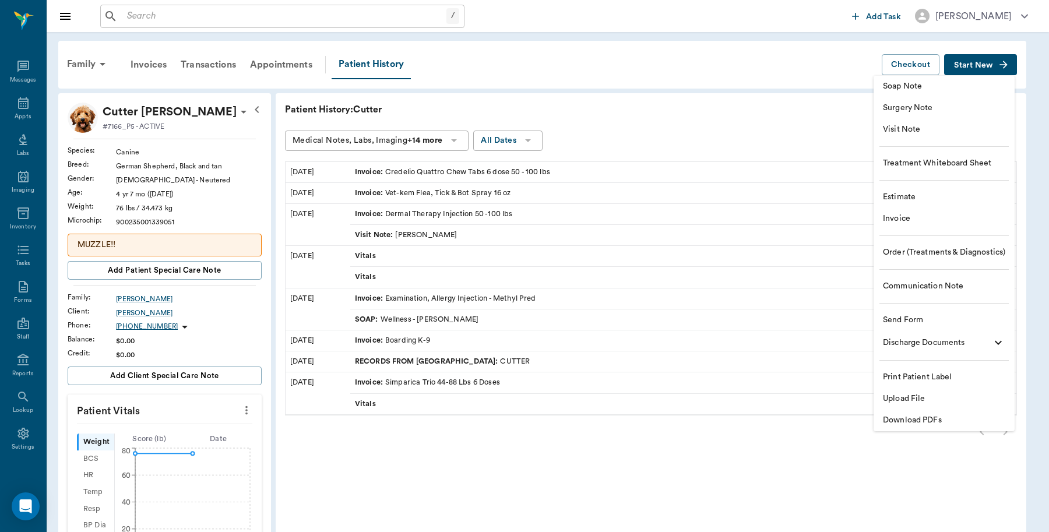
click at [911, 216] on span "Invoice" at bounding box center [944, 219] width 122 height 12
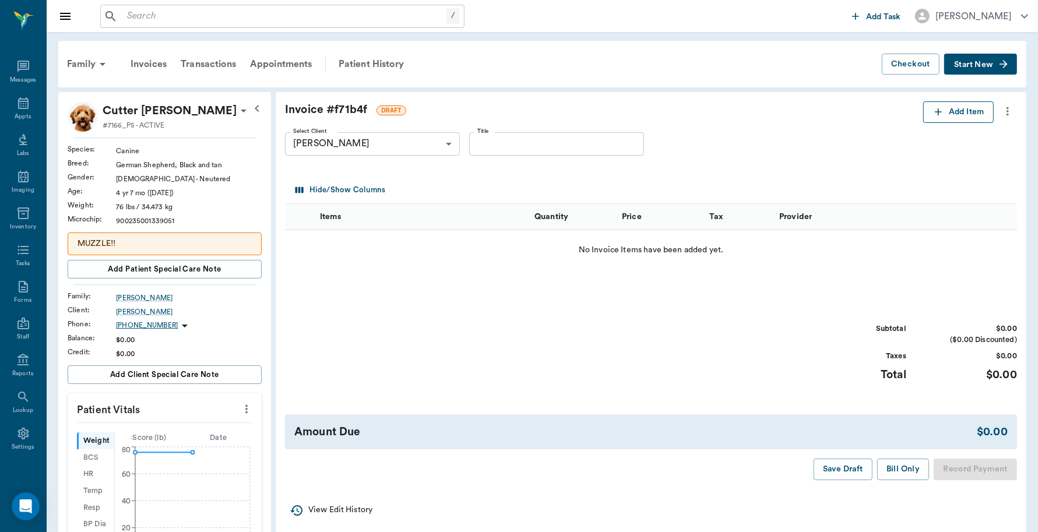
click at [949, 115] on button "Add Item" at bounding box center [958, 112] width 71 height 22
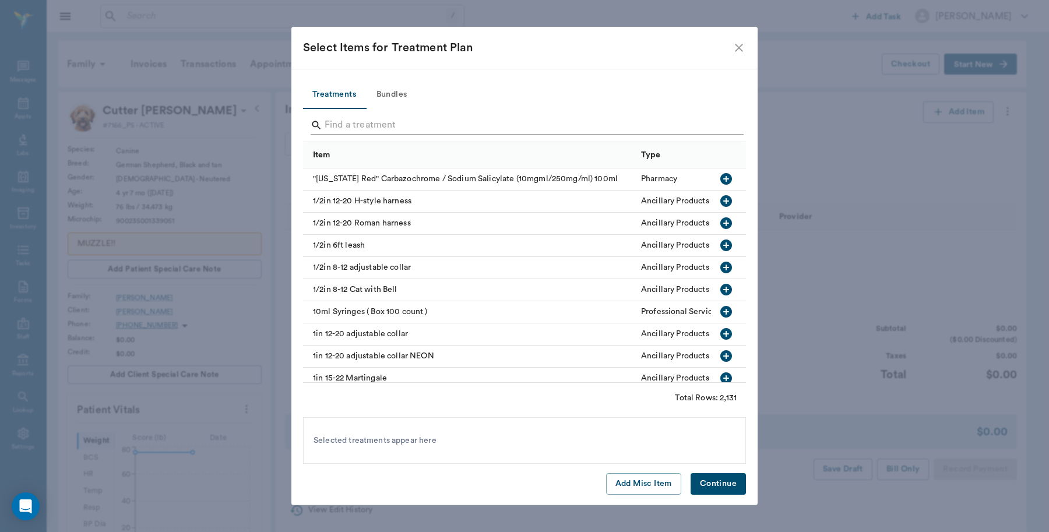
click at [406, 125] on input "Search" at bounding box center [526, 125] width 402 height 19
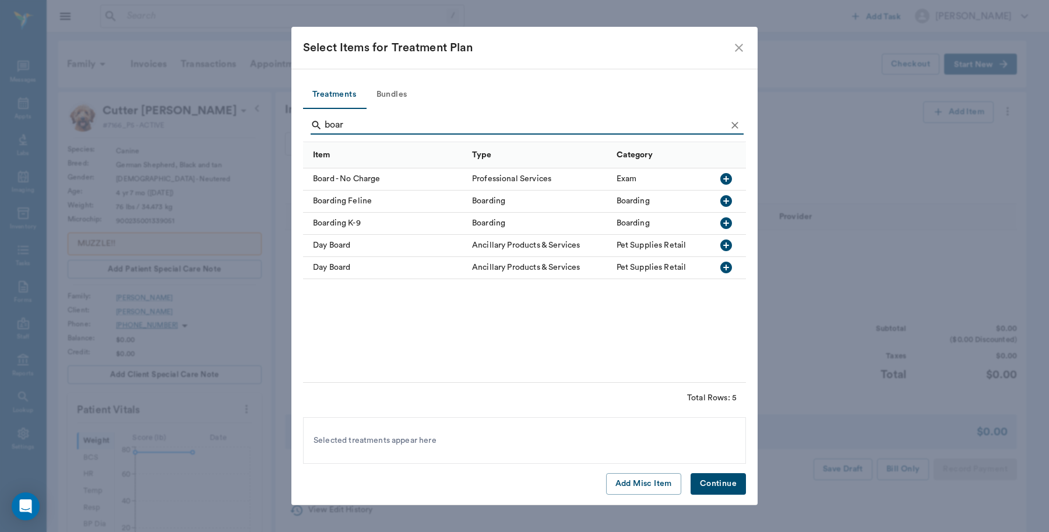
type input "boar"
click at [723, 224] on icon "button" at bounding box center [727, 223] width 12 height 12
click at [724, 484] on button "Continue" at bounding box center [718, 484] width 55 height 22
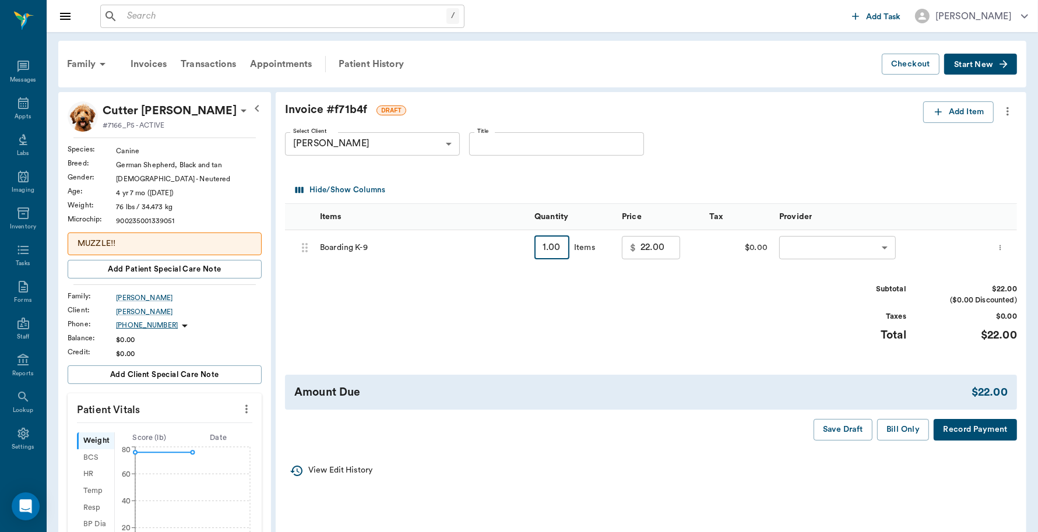
click at [560, 254] on input "1.00" at bounding box center [552, 247] width 35 height 23
type input "8"
type input "176.00"
type input "8"
click at [821, 249] on body "/ ​ Add Task Dr. Bert Ellsworth Nectar Messages Appts Labs Imaging Inventory Ta…" at bounding box center [519, 438] width 1038 height 876
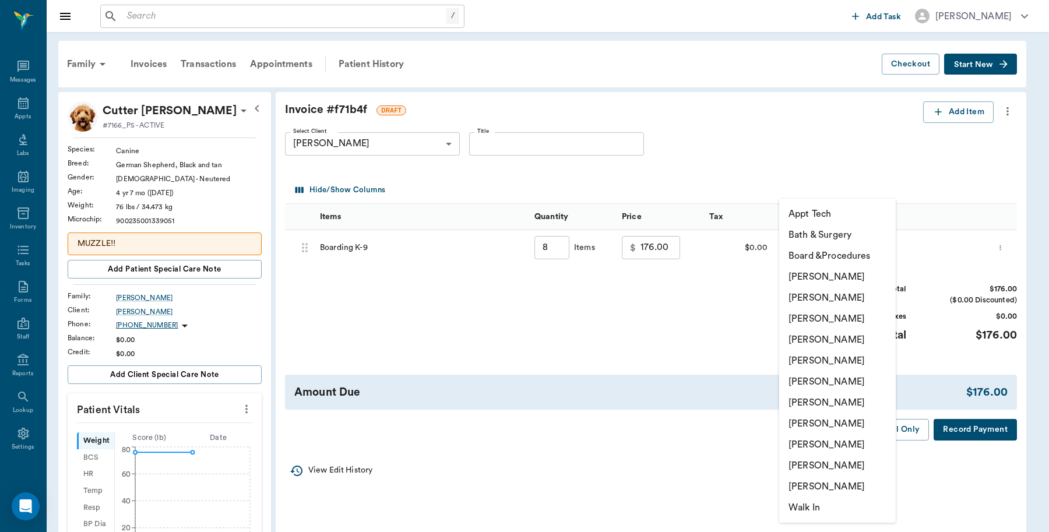
click at [821, 275] on li "Caryn Watson" at bounding box center [837, 276] width 117 height 21
type input "none-6899ea08ed37b777db10de45"
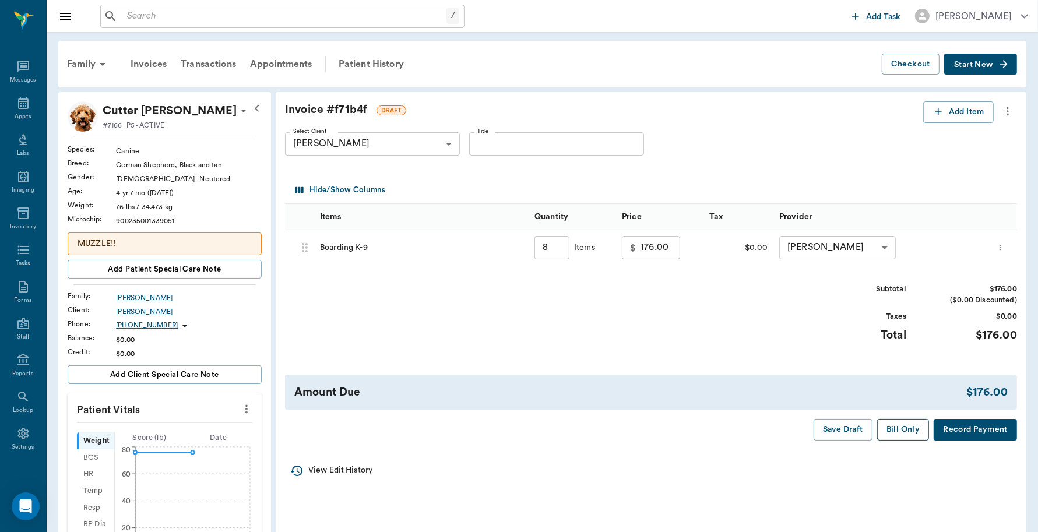
click at [907, 427] on button "Bill Only" at bounding box center [903, 430] width 52 height 22
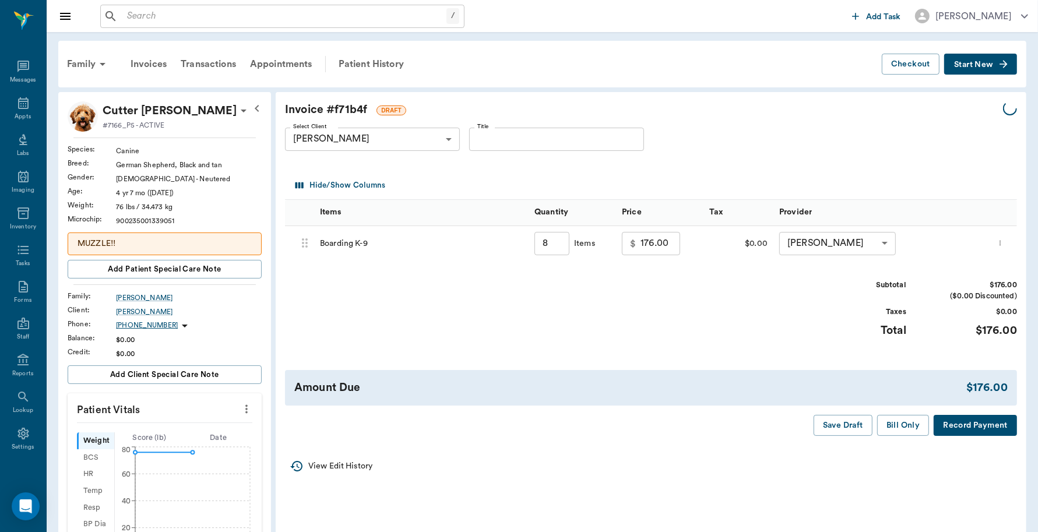
type input "8.00"
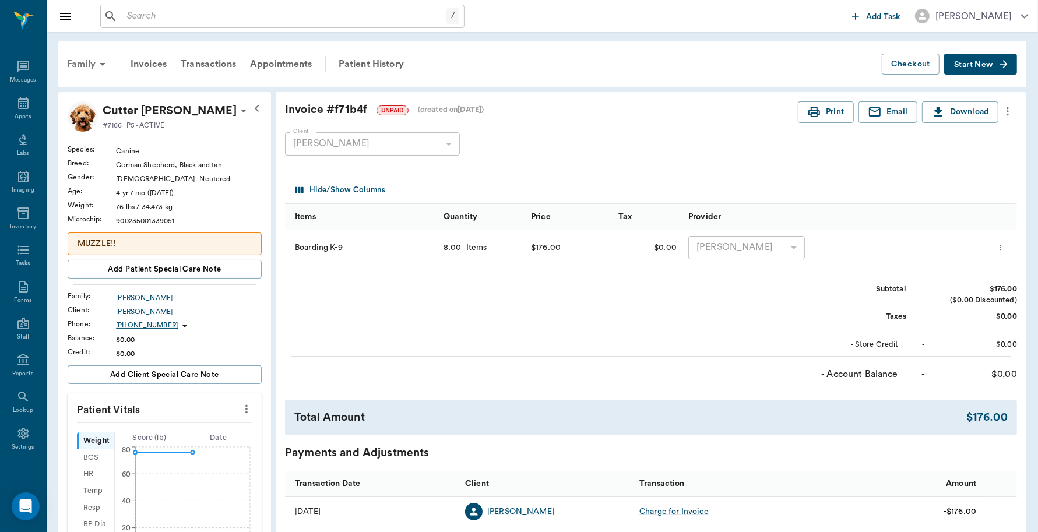
click at [89, 63] on div "Family" at bounding box center [88, 64] width 57 height 28
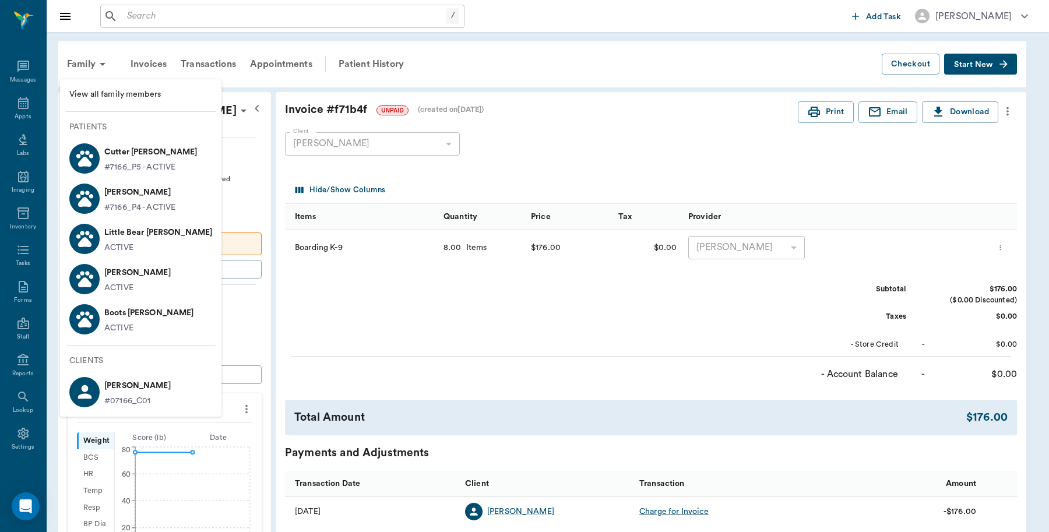
click at [117, 241] on p "Little Bear Huckaby" at bounding box center [158, 232] width 108 height 19
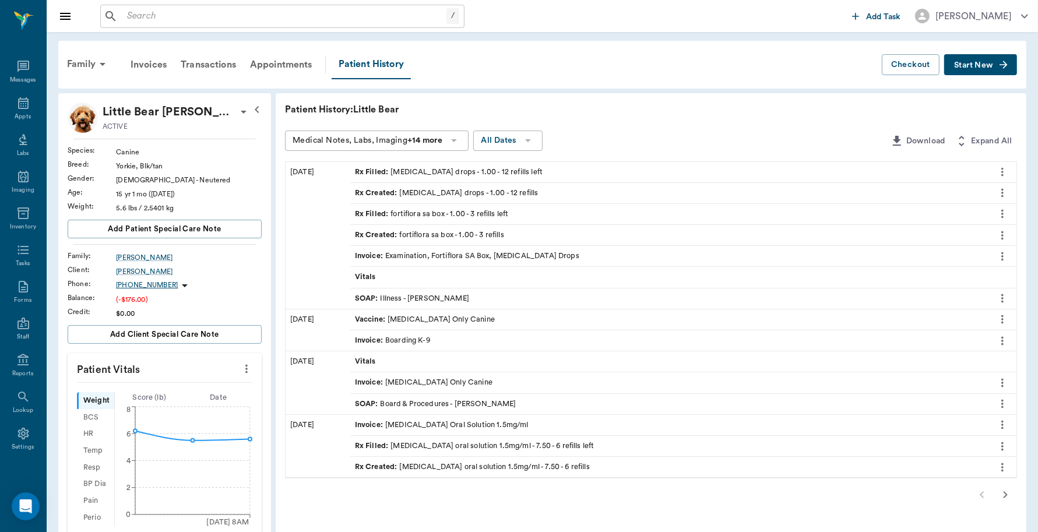
click at [969, 65] on span "Start New" at bounding box center [973, 65] width 39 height 0
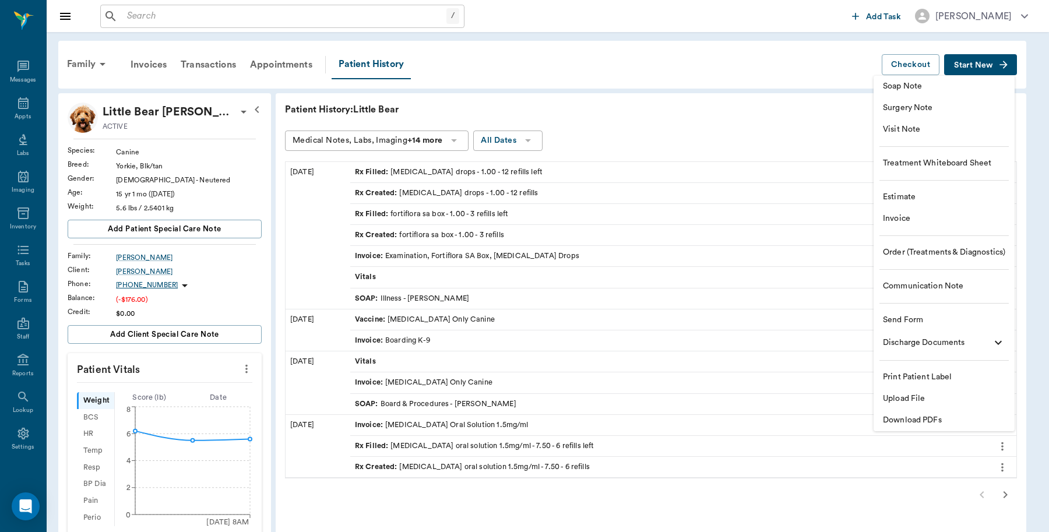
click at [904, 217] on span "Invoice" at bounding box center [944, 219] width 122 height 12
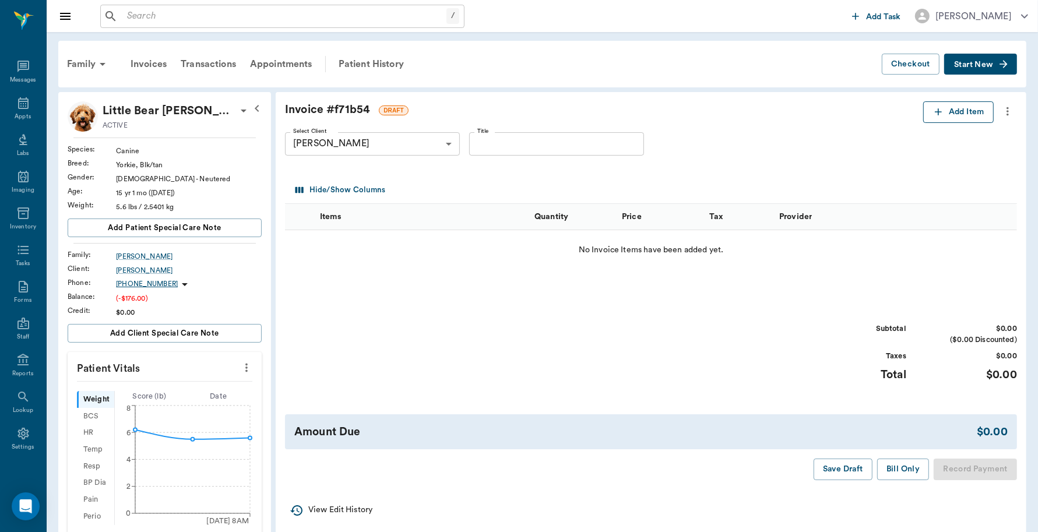
click at [948, 106] on button "Add Item" at bounding box center [958, 112] width 71 height 22
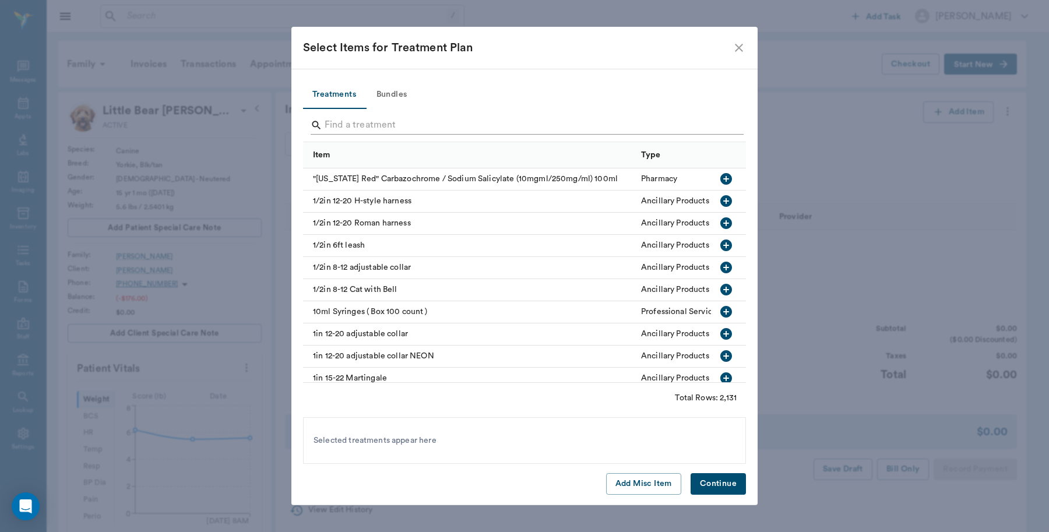
click at [399, 121] on input "Search" at bounding box center [526, 125] width 402 height 19
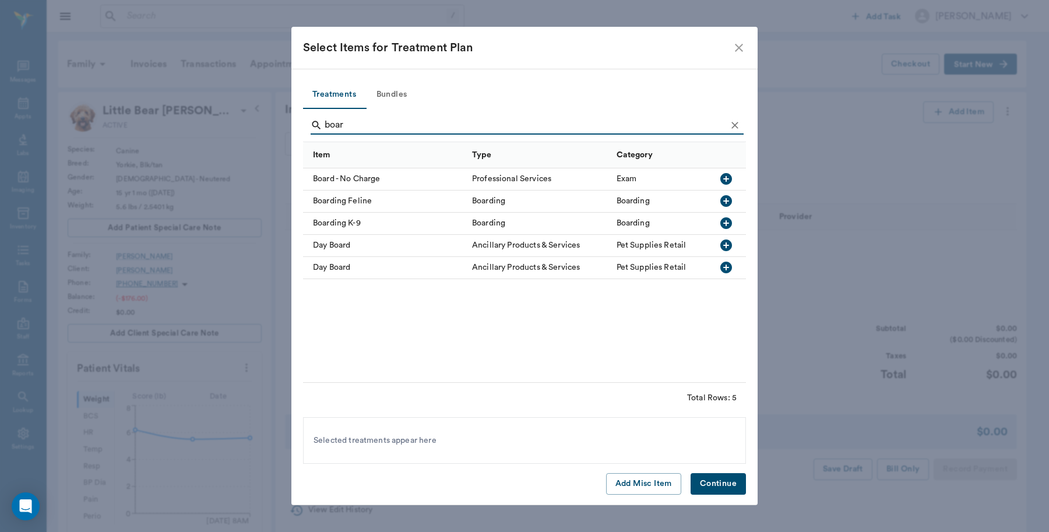
type input "boar"
click at [721, 220] on icon "button" at bounding box center [726, 223] width 14 height 14
click at [728, 482] on button "Continue" at bounding box center [718, 484] width 55 height 22
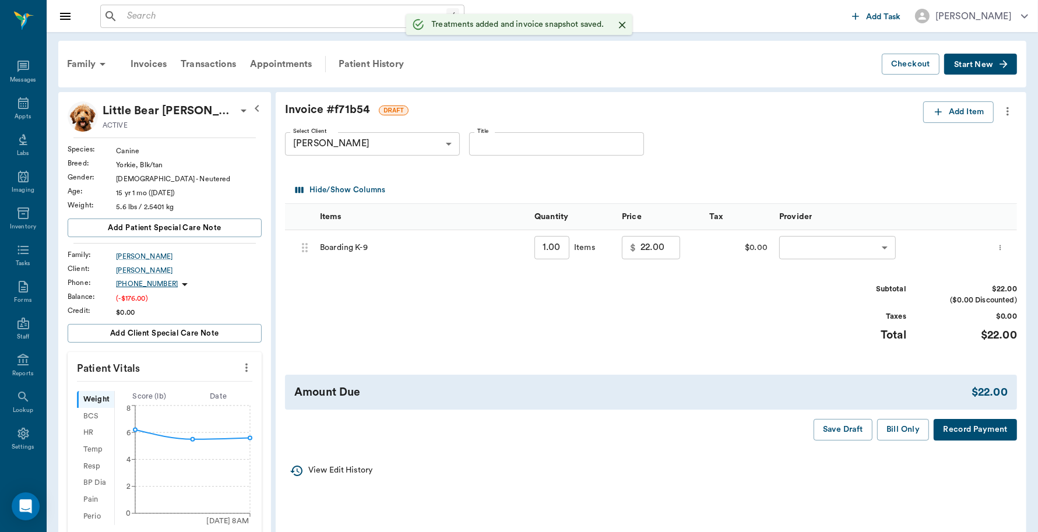
click at [560, 249] on input "1.00" at bounding box center [552, 247] width 35 height 23
type input "8"
type input "176.00"
type input "8"
click at [825, 249] on body "/ ​ Add Task Dr. Bert Ellsworth Nectar Messages Appts Labs Imaging Inventory Ta…" at bounding box center [519, 427] width 1038 height 855
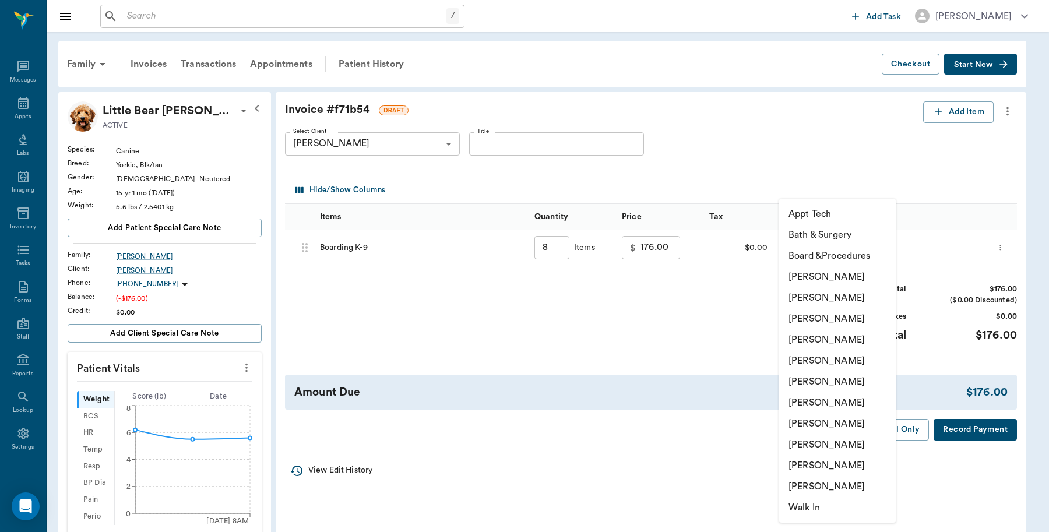
click at [824, 276] on li "Caryn Watson" at bounding box center [837, 276] width 117 height 21
type input "none-6899ea08ed37b777db10de45"
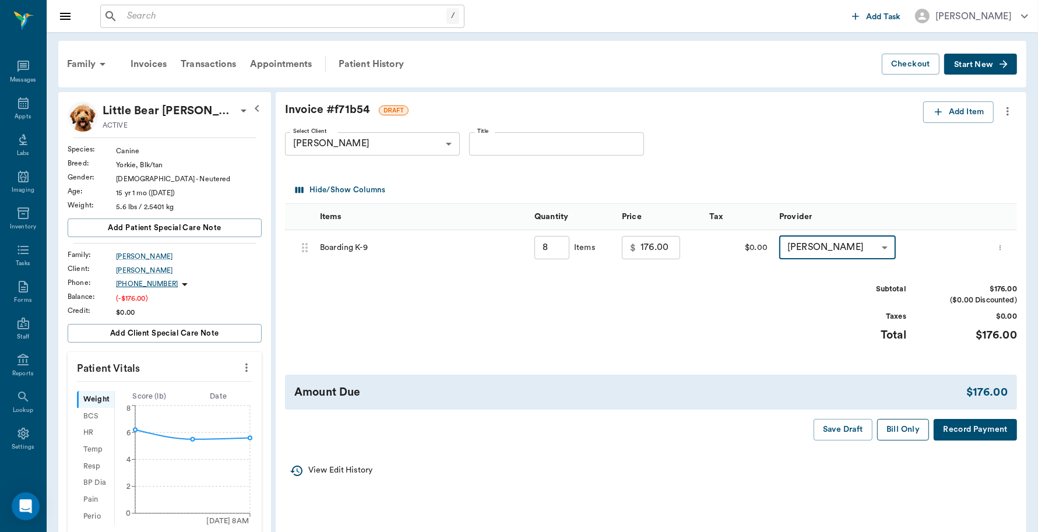
click at [897, 435] on button "Bill Only" at bounding box center [903, 430] width 52 height 22
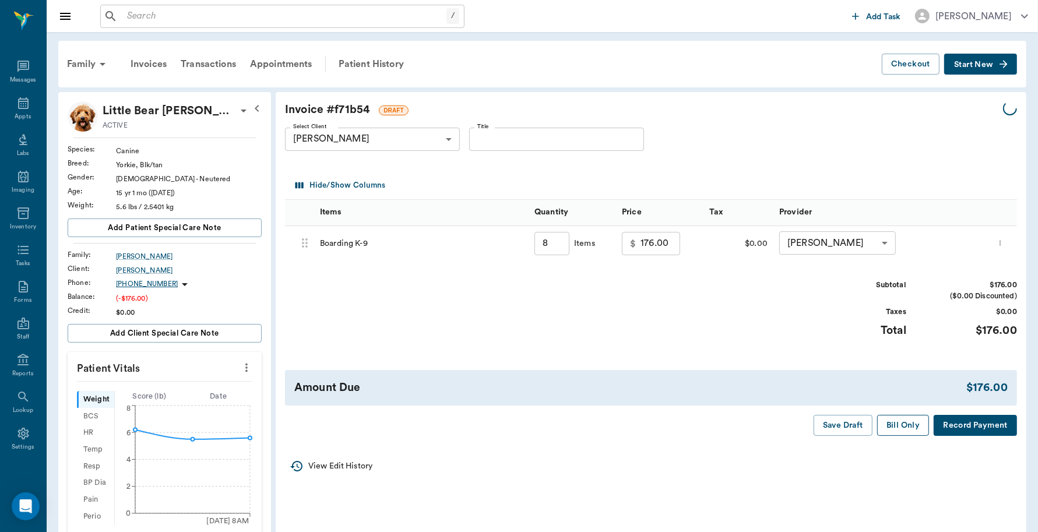
type input "8.00"
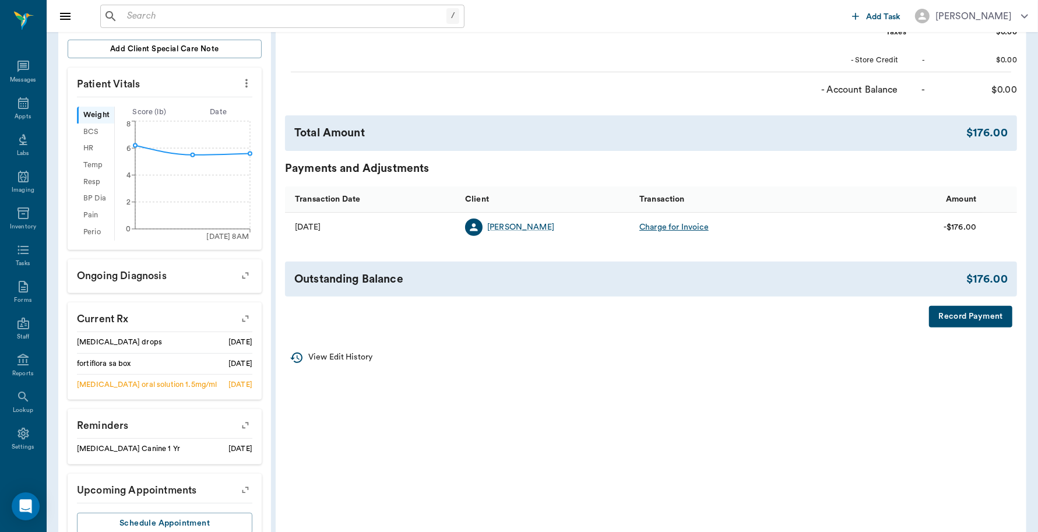
scroll to position [324, 0]
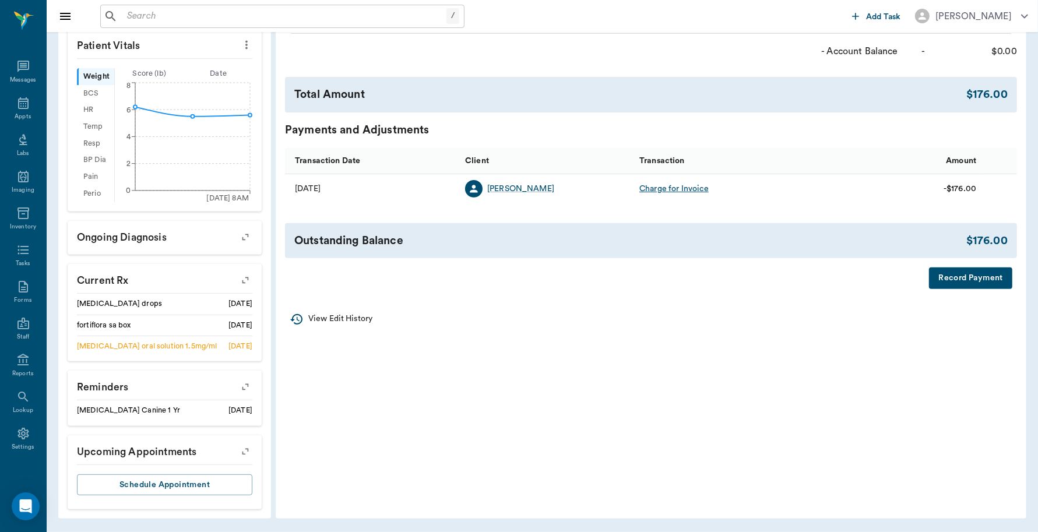
click at [965, 280] on button "Record Payment" at bounding box center [970, 279] width 83 height 22
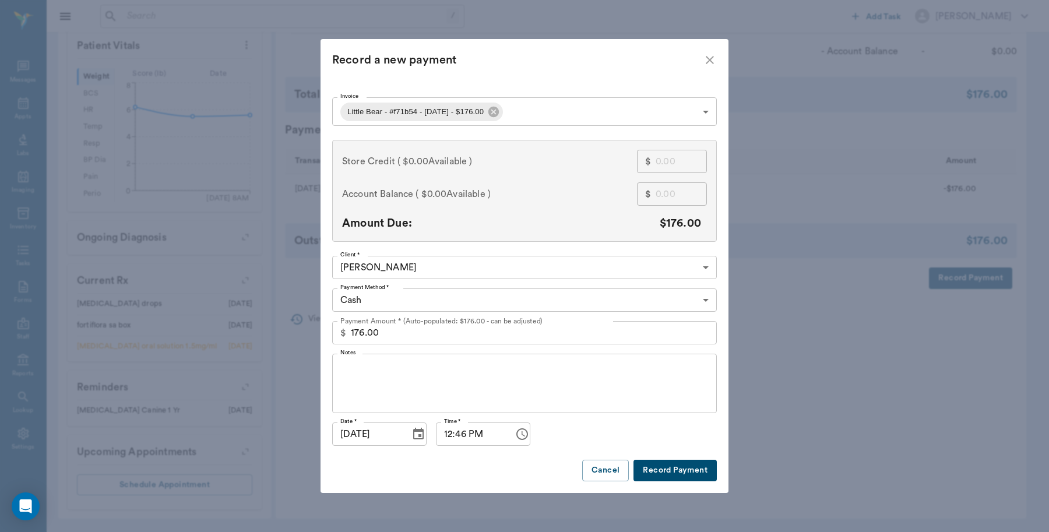
click at [560, 103] on body "/ ​ Add Task Dr. Bert Ellsworth Nectar Messages Appts Labs Imaging Inventory Ta…" at bounding box center [524, 104] width 1049 height 855
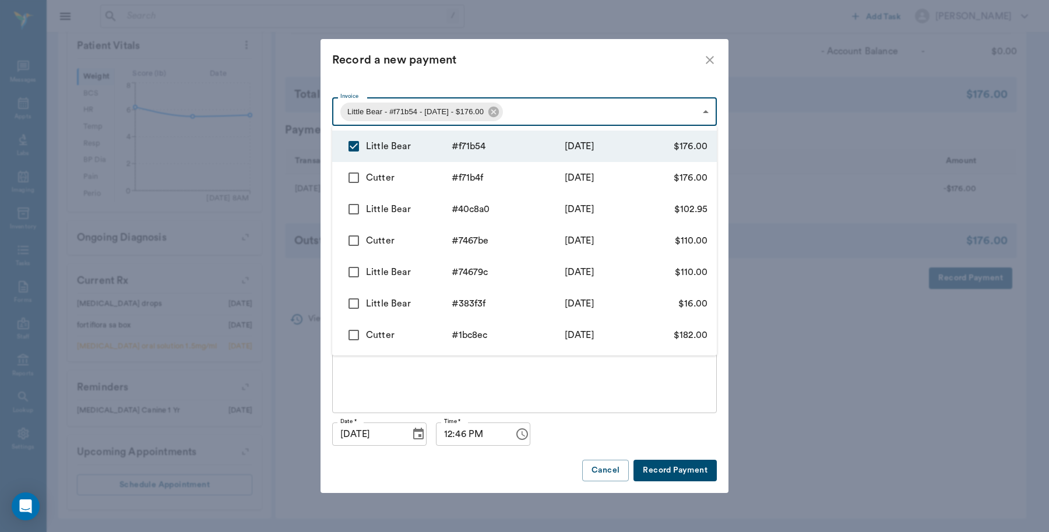
click at [357, 177] on input "checkbox" at bounding box center [354, 178] width 24 height 24
checkbox input "true"
type input "68c30accddad57f4dff71b54,68c30a8addad57f4dff71b4f"
type input "352.00"
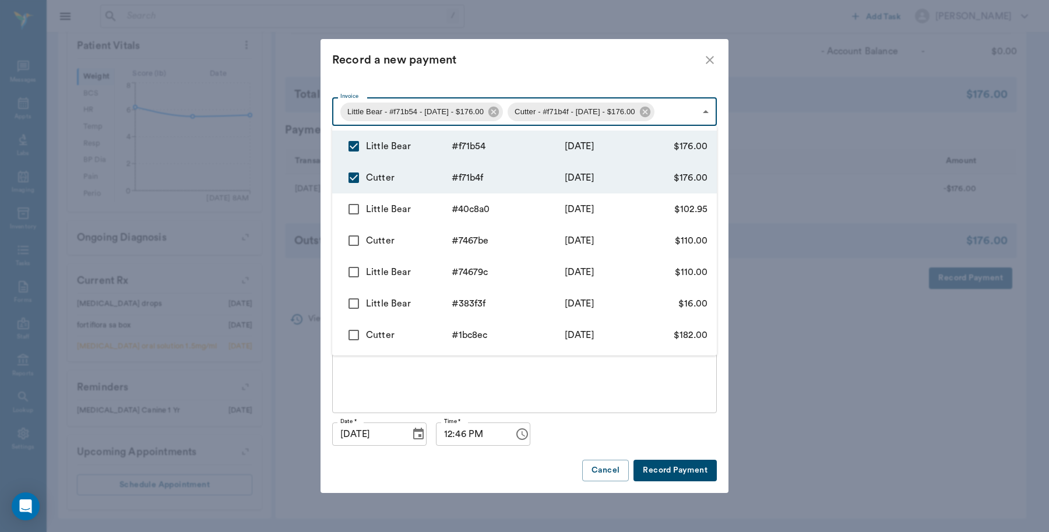
click at [558, 389] on div at bounding box center [524, 266] width 1049 height 532
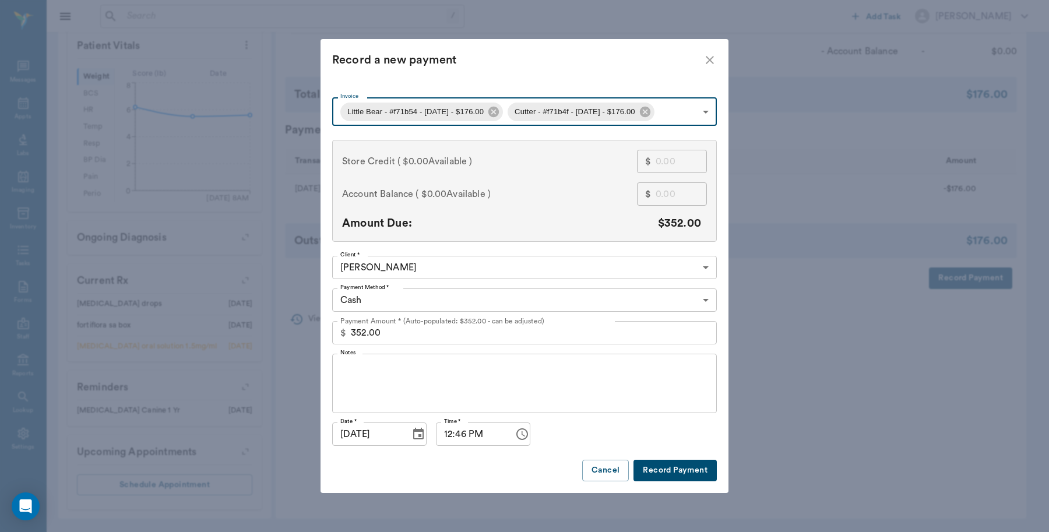
click at [531, 304] on body "/ ​ Add Task Dr. Bert Ellsworth Nectar Messages Appts Labs Imaging Inventory Ta…" at bounding box center [524, 104] width 1049 height 855
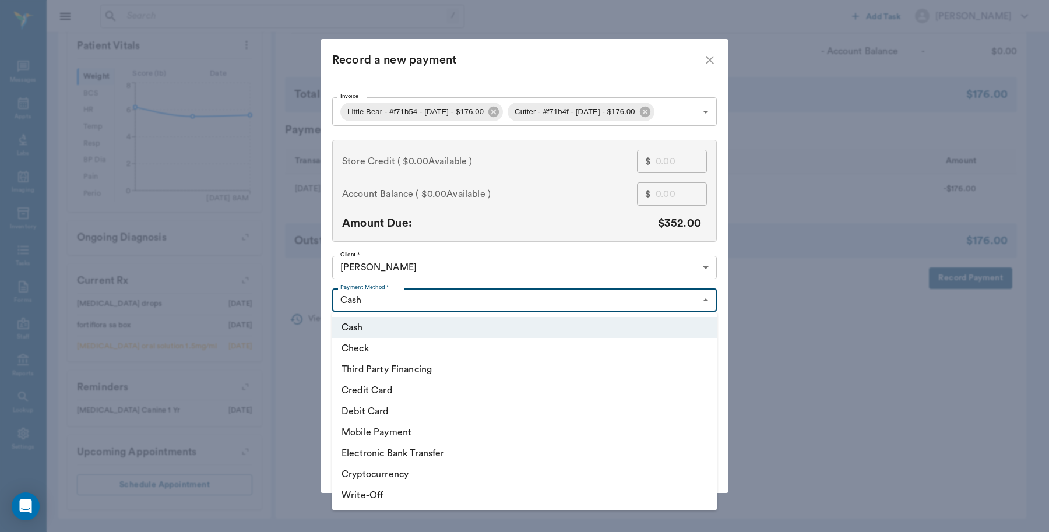
click at [398, 411] on li "Debit Card" at bounding box center [524, 411] width 385 height 21
type input "DEBIT_CARD"
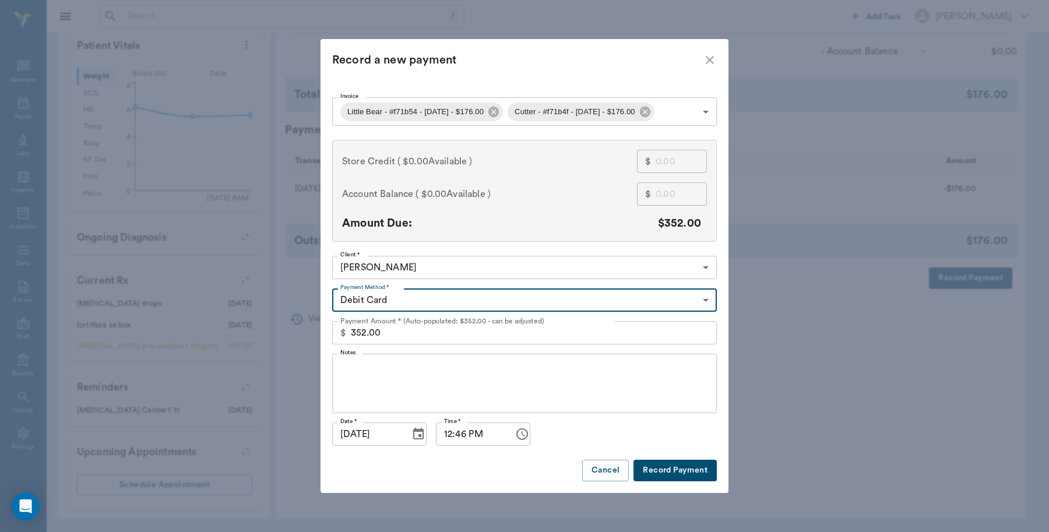
type input "68c30accddad57f4dff71b54"
type input "176.00"
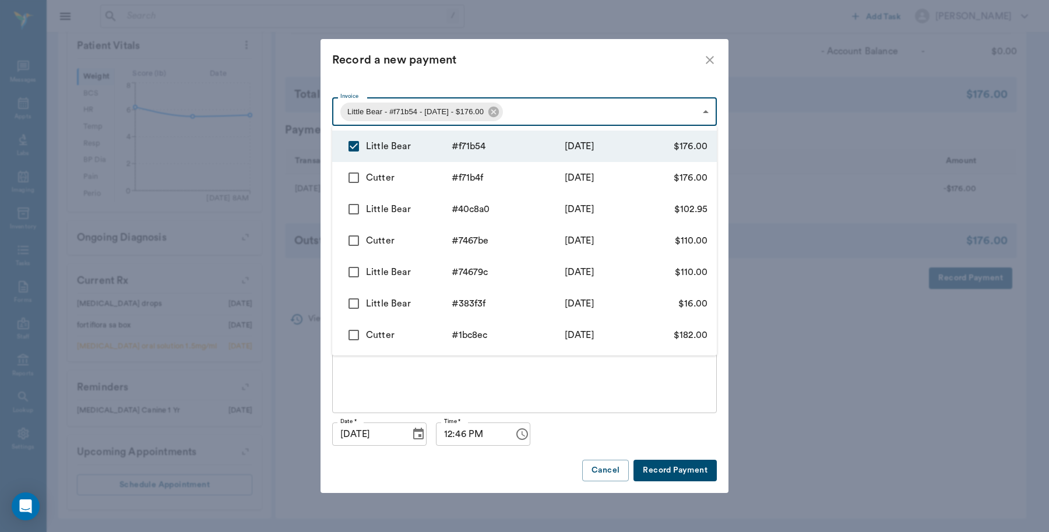
click at [564, 115] on body "/ ​ Add Task Dr. Bert Ellsworth Nectar Messages Appts Labs Imaging Inventory Ta…" at bounding box center [524, 104] width 1049 height 855
click at [357, 181] on input "checkbox" at bounding box center [354, 178] width 24 height 24
checkbox input "true"
type input "68c30accddad57f4dff71b54,68c30a8addad57f4dff71b4f"
type input "352.00"
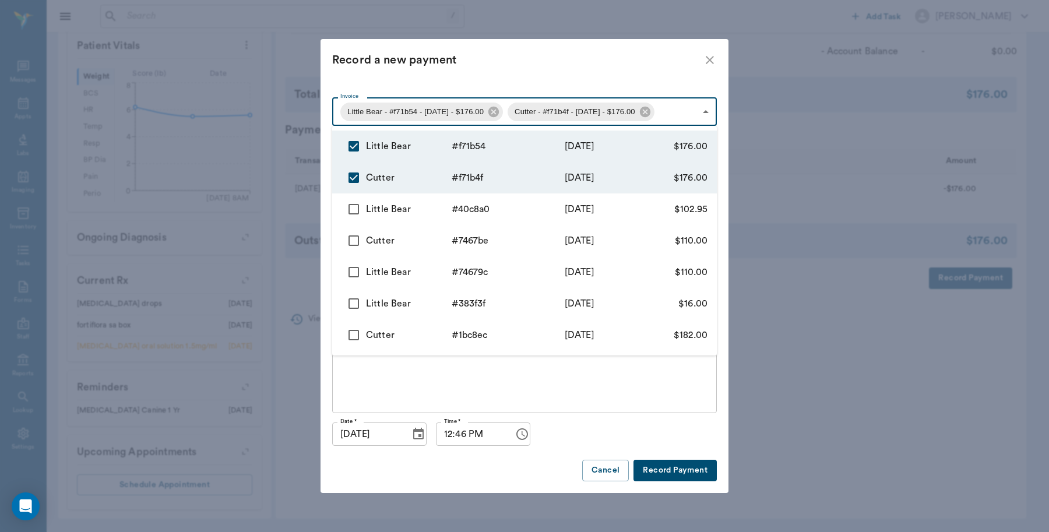
click at [583, 426] on div at bounding box center [524, 266] width 1049 height 532
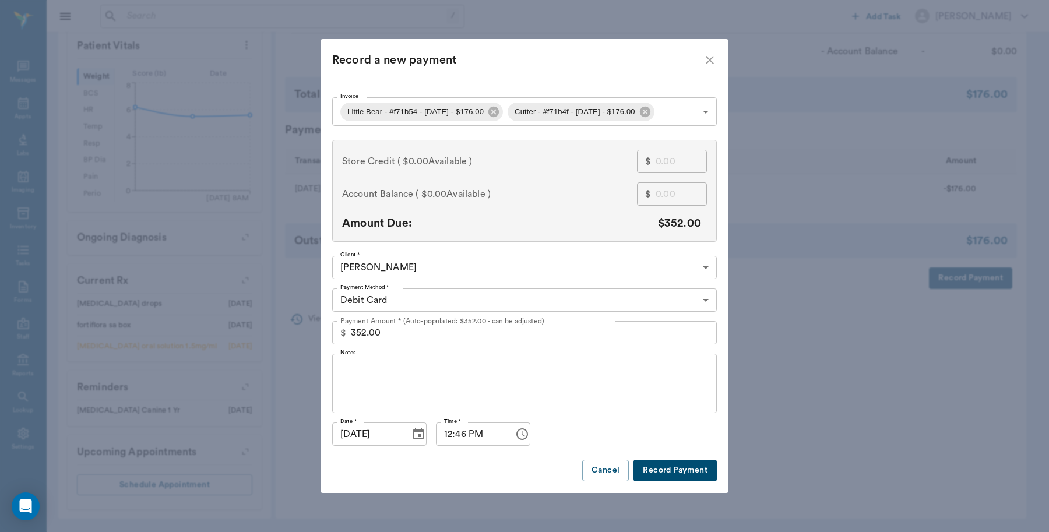
click at [685, 465] on button "Record Payment" at bounding box center [675, 471] width 83 height 22
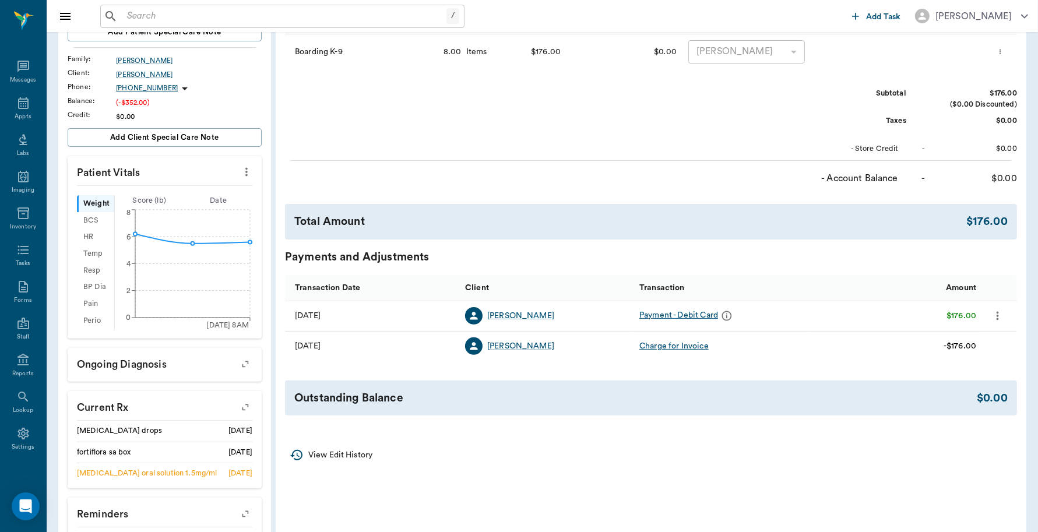
scroll to position [33, 0]
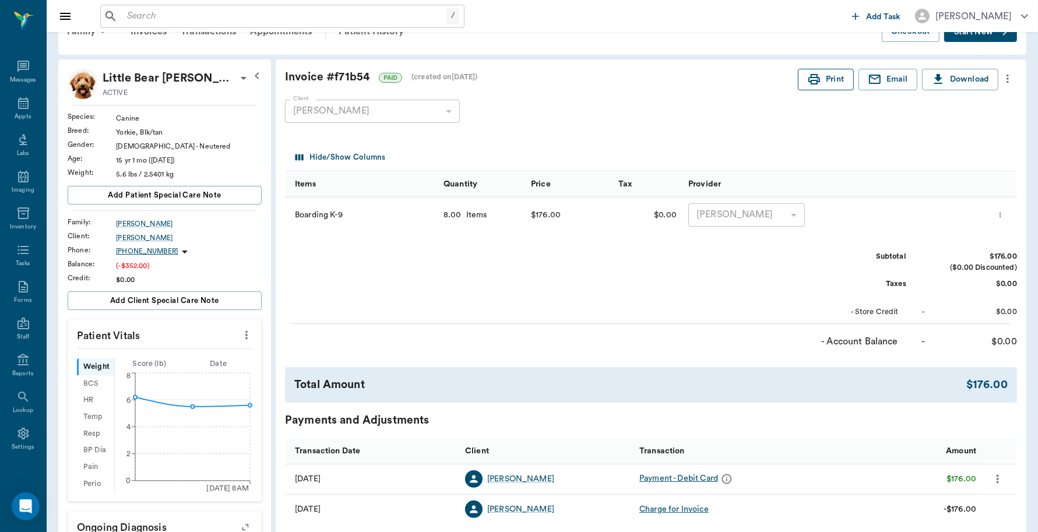
click at [811, 79] on icon "button" at bounding box center [814, 79] width 14 height 14
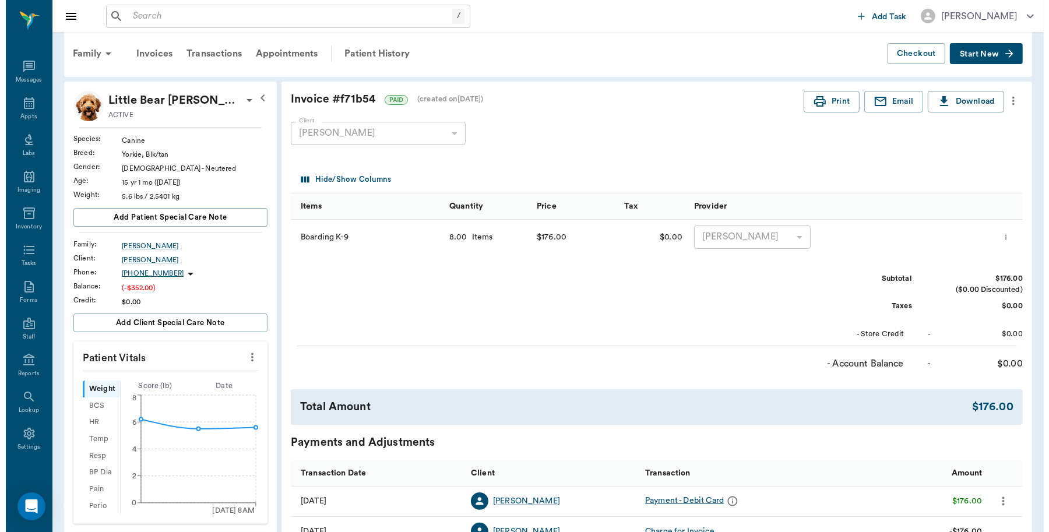
scroll to position [0, 0]
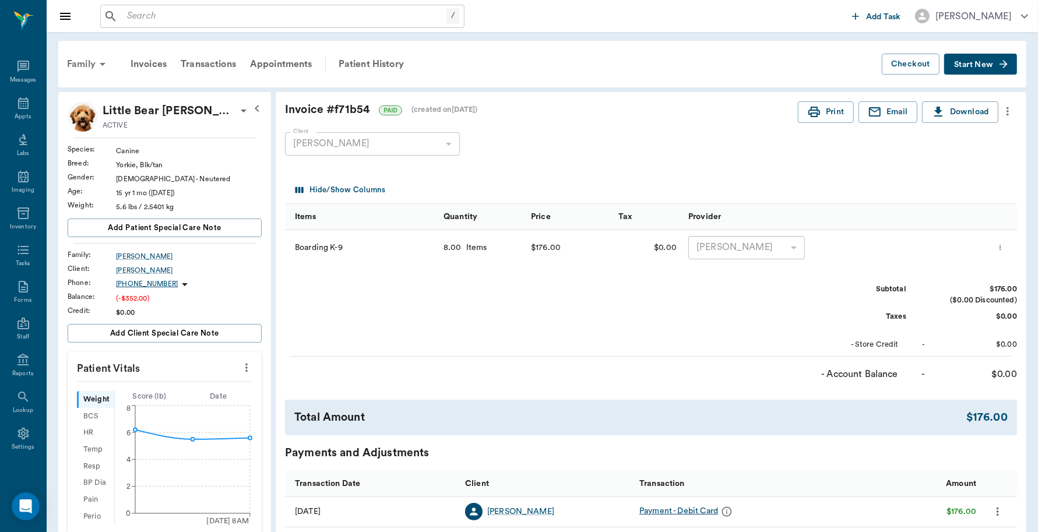
click at [85, 62] on div "Family" at bounding box center [88, 64] width 57 height 28
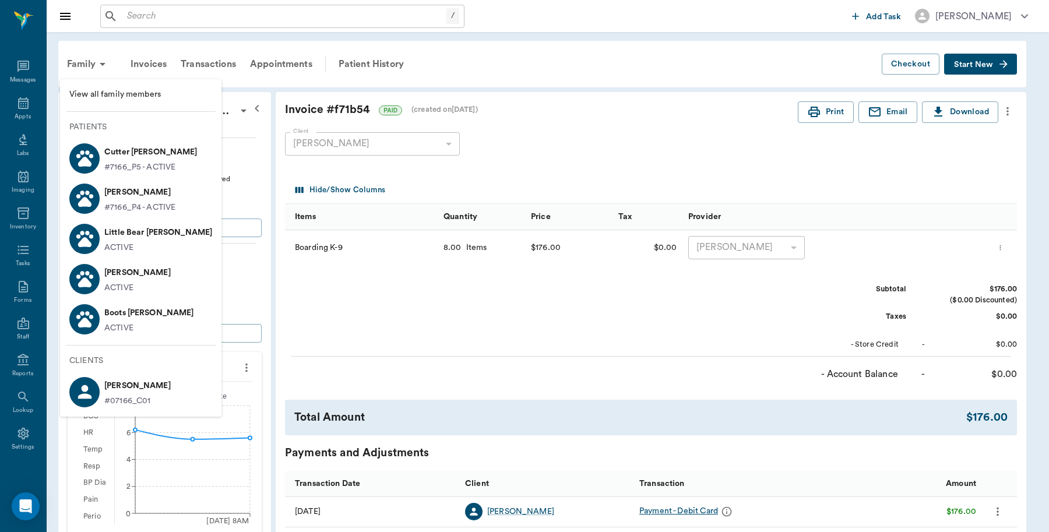
click at [130, 154] on p "Cutter Huckaby" at bounding box center [150, 152] width 93 height 19
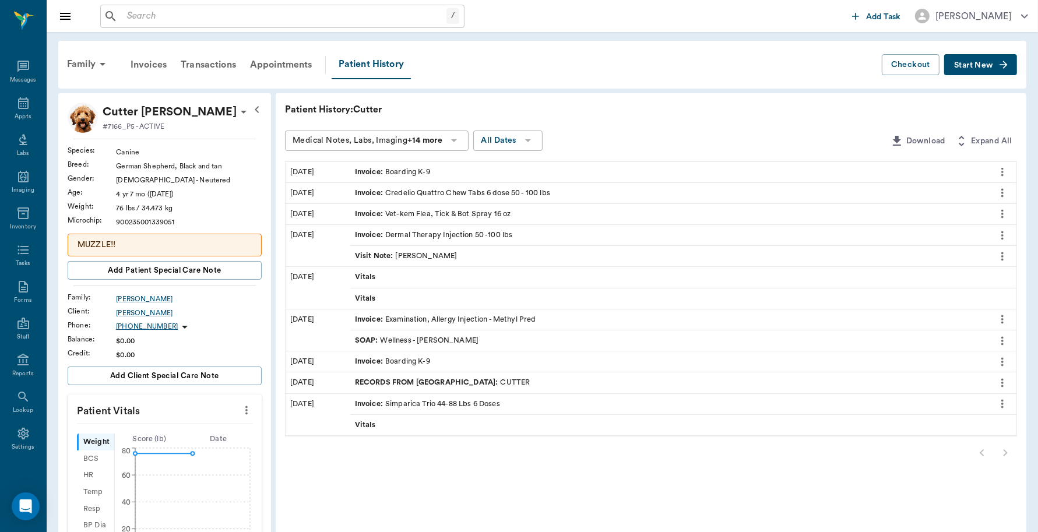
click at [379, 167] on span "Invoice :" at bounding box center [370, 172] width 30 height 11
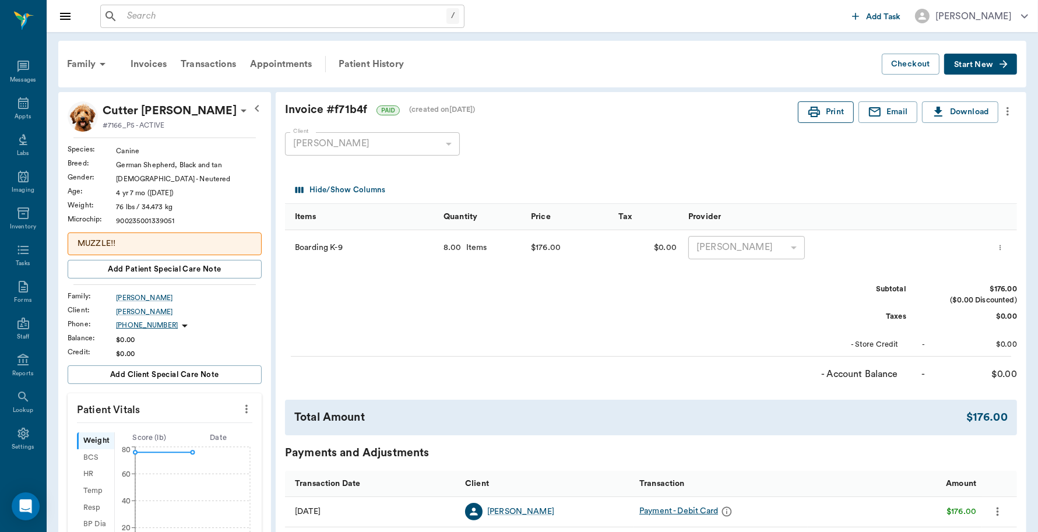
click at [834, 118] on button "Print" at bounding box center [826, 112] width 56 height 22
click at [16, 106] on icon at bounding box center [23, 103] width 14 height 14
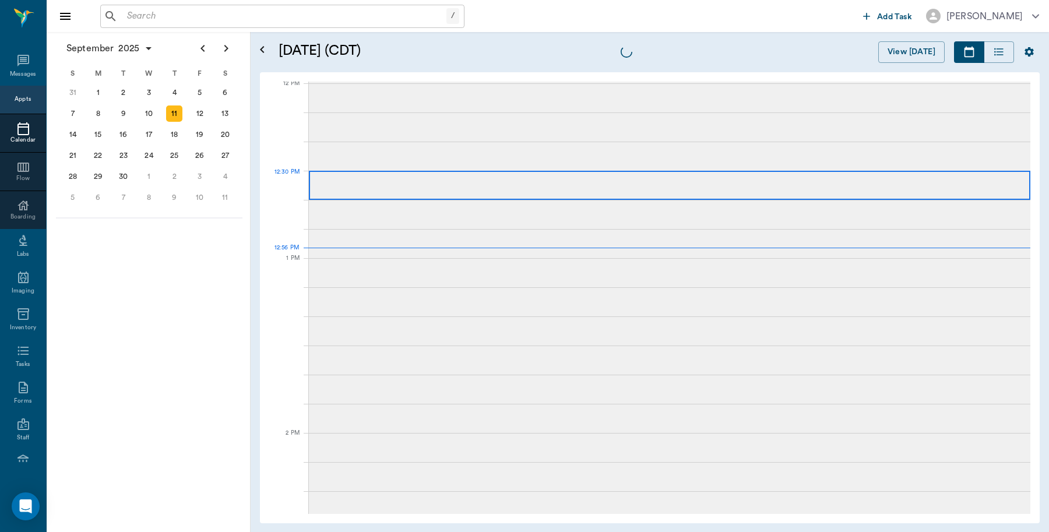
scroll to position [701, 0]
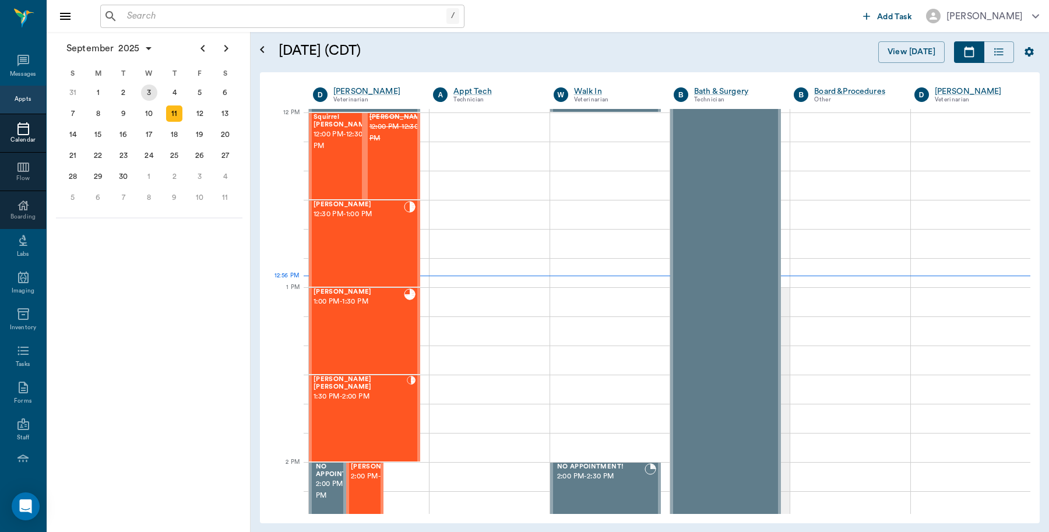
click at [144, 93] on div "3" at bounding box center [149, 93] width 16 height 16
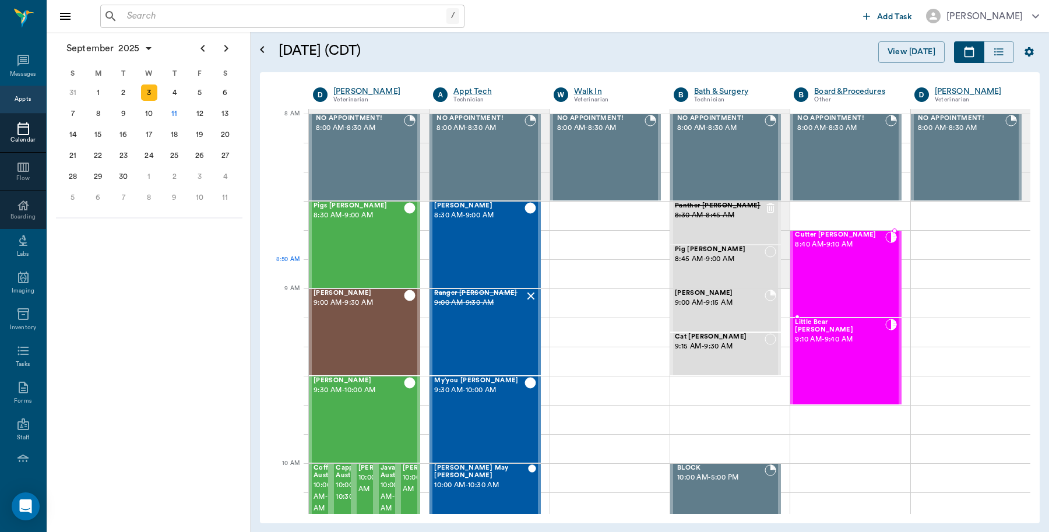
click at [838, 272] on div "Cutter Huckaby 8:40 AM - 9:10 AM" at bounding box center [840, 273] width 90 height 85
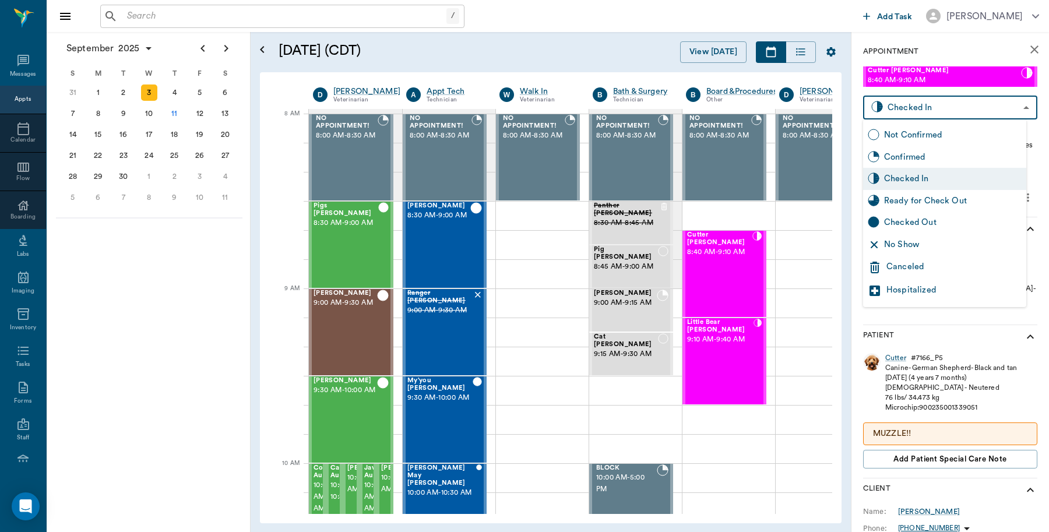
click at [976, 111] on body "/ ​ Add Task Dr. Bert Ellsworth Nectar Messages Appts Calendar Flow Boarding La…" at bounding box center [524, 266] width 1049 height 532
click at [961, 203] on div "Ready for Check Out" at bounding box center [953, 201] width 138 height 13
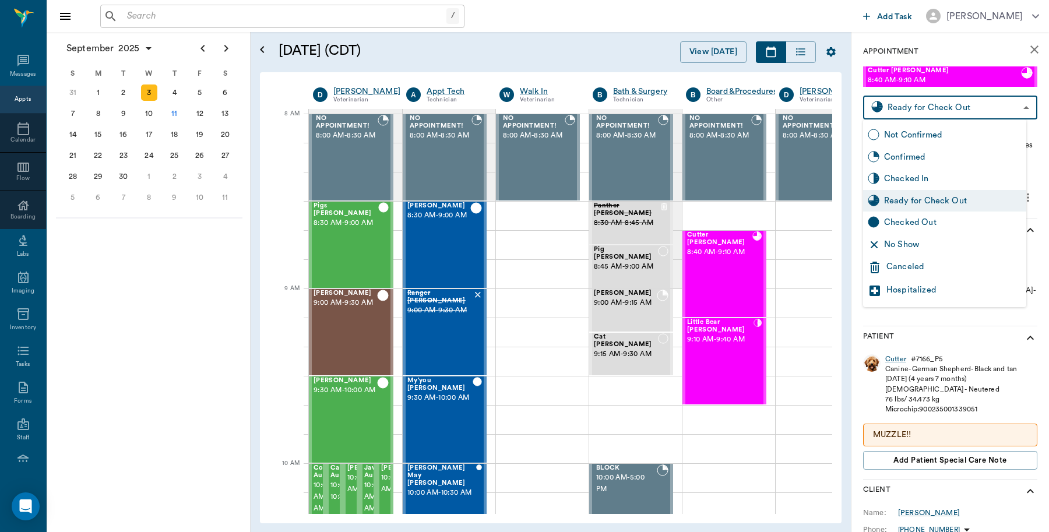
click at [968, 117] on body "/ ​ Add Task Dr. Bert Ellsworth Nectar Messages Appts Calendar Flow Boarding La…" at bounding box center [524, 266] width 1049 height 532
click at [925, 220] on div "Checked Out" at bounding box center [953, 222] width 138 height 13
type input "CHECKED_OUT"
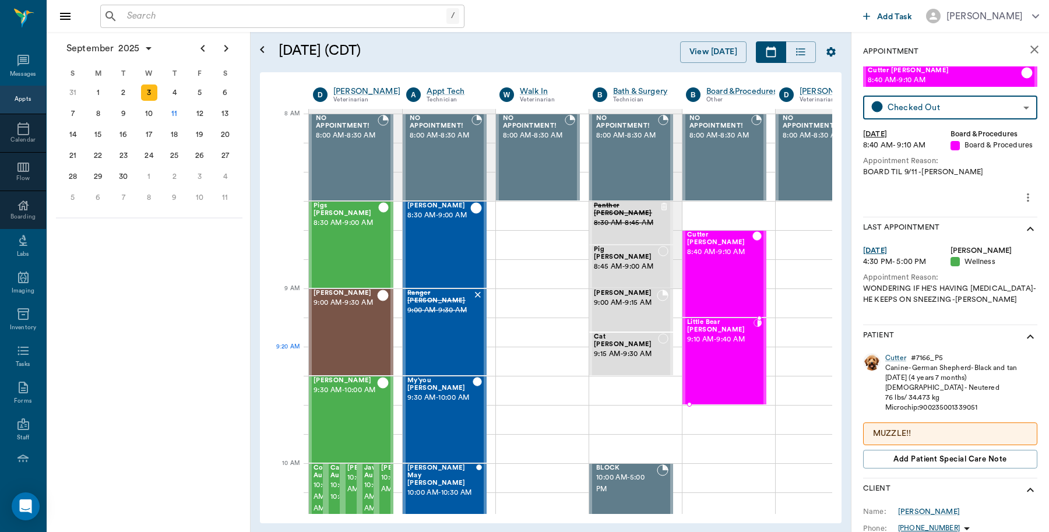
click at [733, 346] on span "9:10 AM - 9:40 AM" at bounding box center [720, 340] width 66 height 12
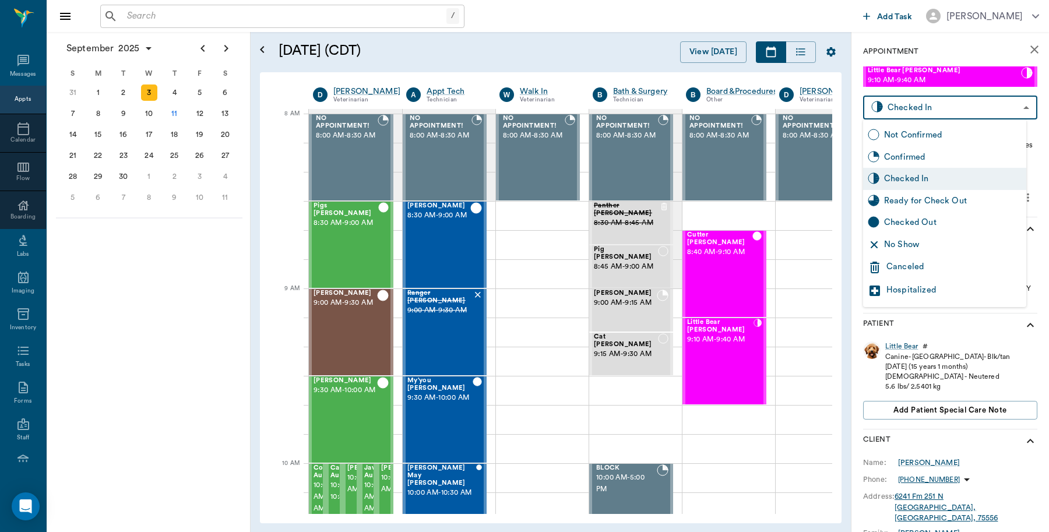
click at [969, 111] on body "/ ​ Add Task Dr. Bert Ellsworth Nectar Messages Appts Calendar Flow Boarding La…" at bounding box center [524, 266] width 1049 height 532
click at [910, 220] on div "Checked Out" at bounding box center [953, 222] width 138 height 13
type input "CHECKED_OUT"
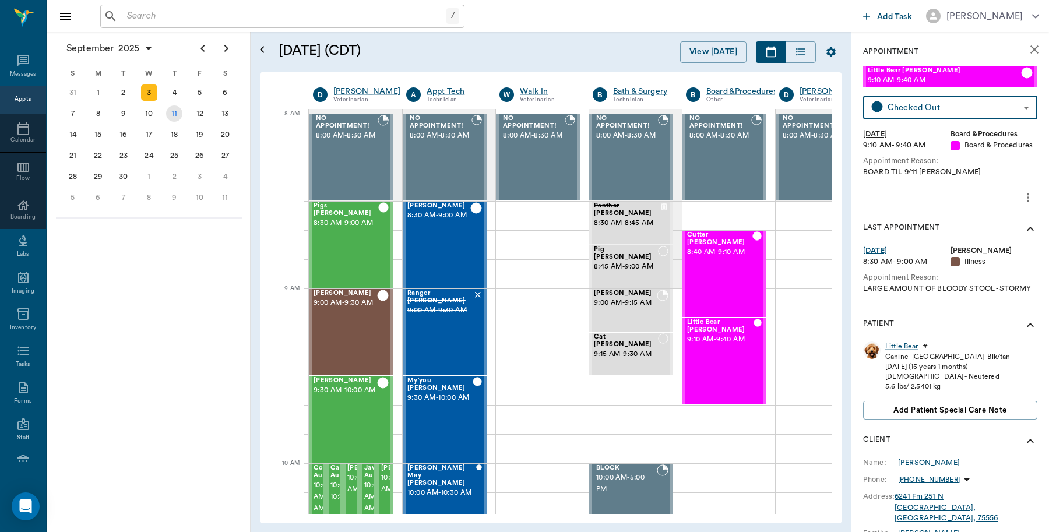
click at [171, 112] on div "11" at bounding box center [174, 114] width 16 height 16
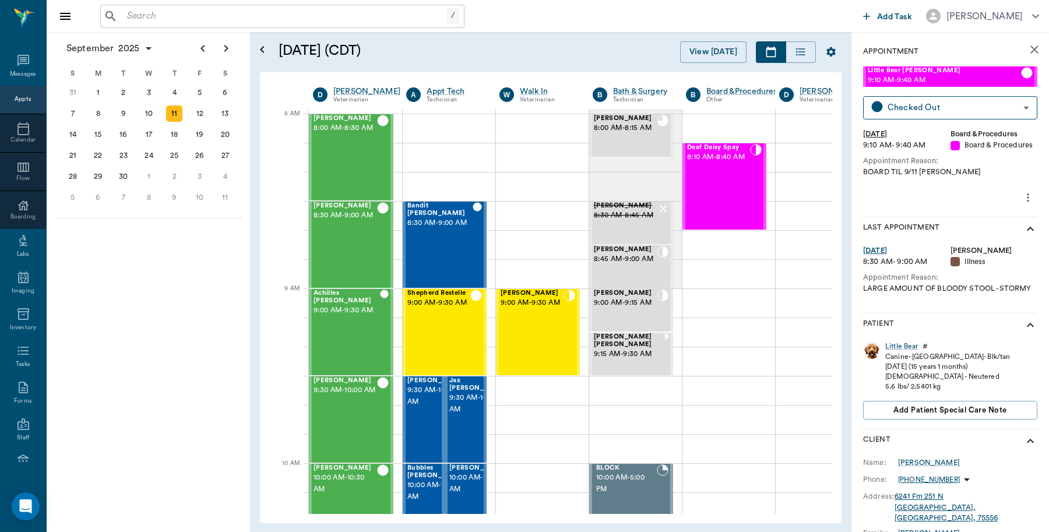
scroll to position [0, 1]
click at [229, 21] on input "text" at bounding box center [284, 16] width 324 height 16
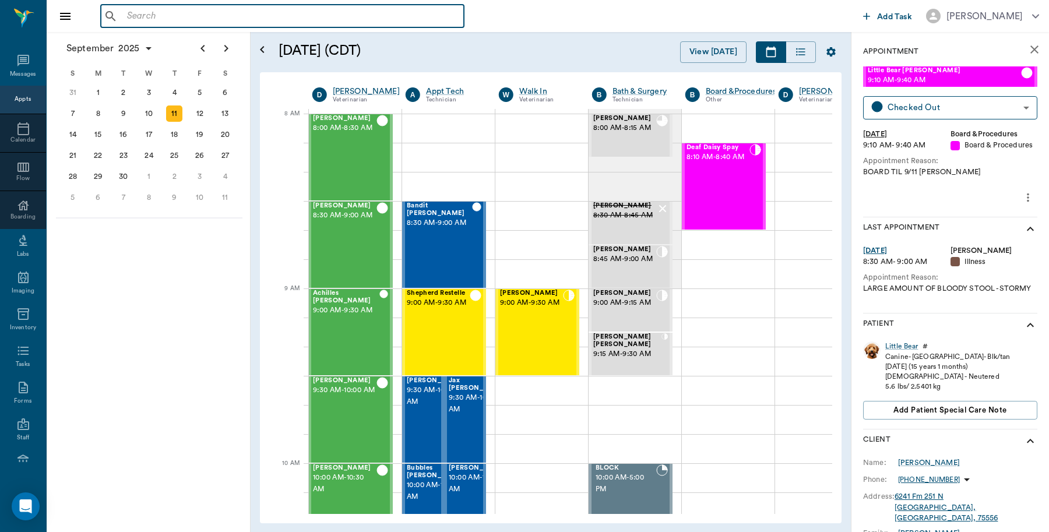
type input "P"
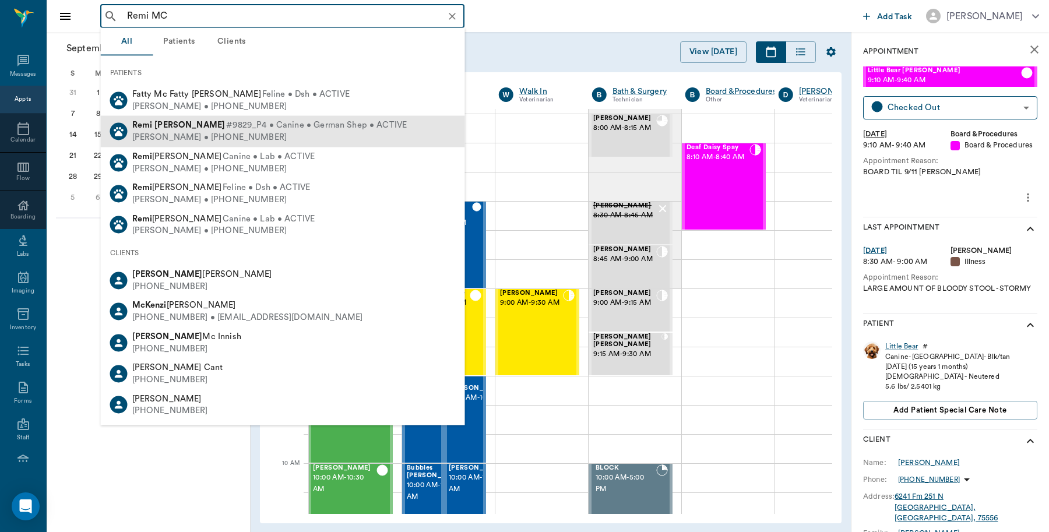
click at [226, 127] on span "#9829_P4 • Canine • German Shep • ACTIVE" at bounding box center [316, 126] width 181 height 12
type input "Remi MC"
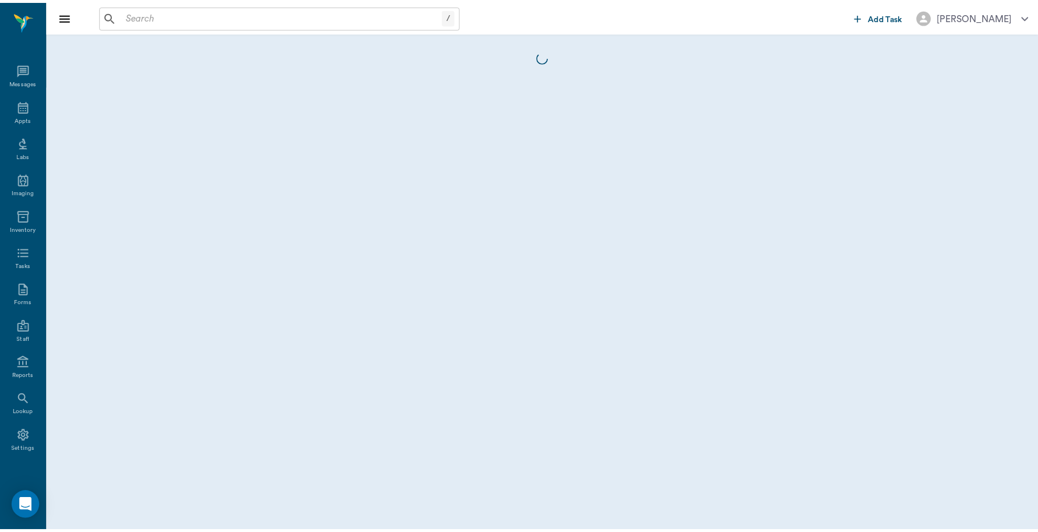
scroll to position [3, 0]
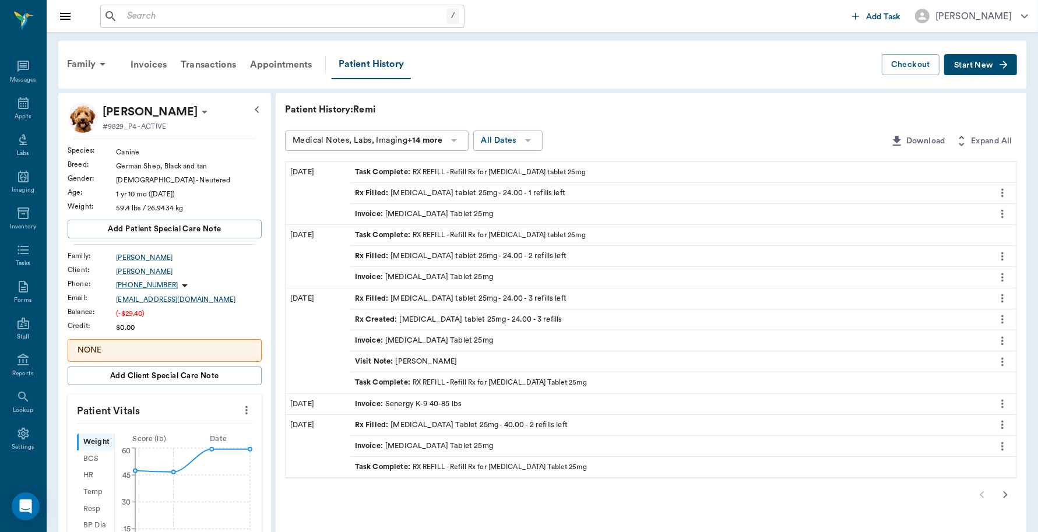
click at [408, 213] on div "Invoice : Acepromazine Tablet 25mg" at bounding box center [424, 214] width 138 height 11
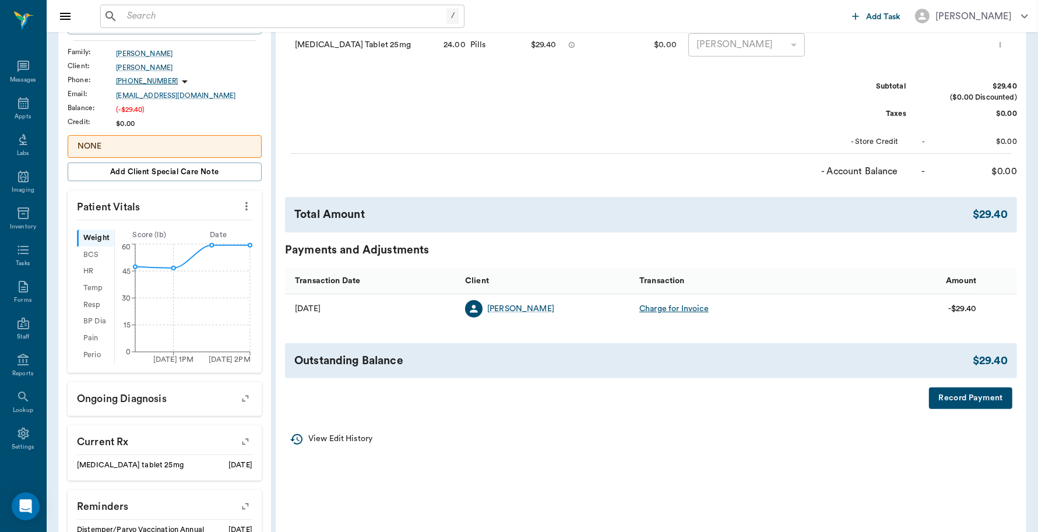
scroll to position [219, 0]
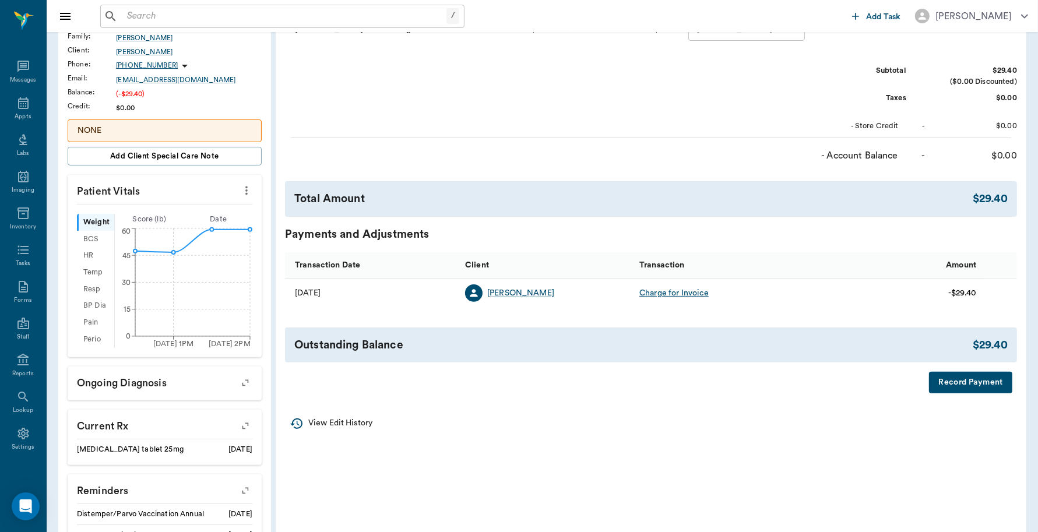
click at [994, 374] on button "Record Payment" at bounding box center [970, 383] width 83 height 22
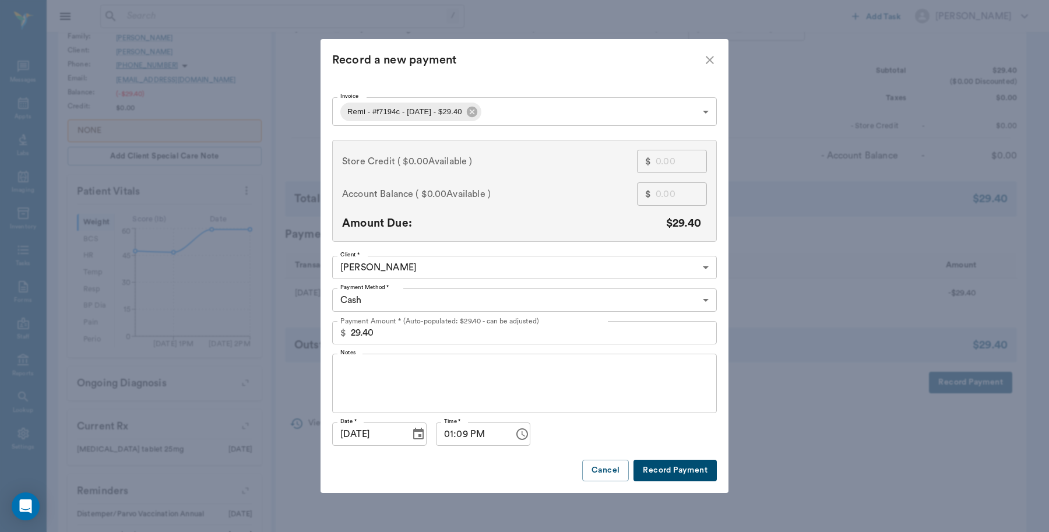
click at [453, 300] on body "/ ​ Add Task Dr. Bert Ellsworth Nectar Messages Appts Labs Imaging Inventory Ta…" at bounding box center [524, 240] width 1049 height 918
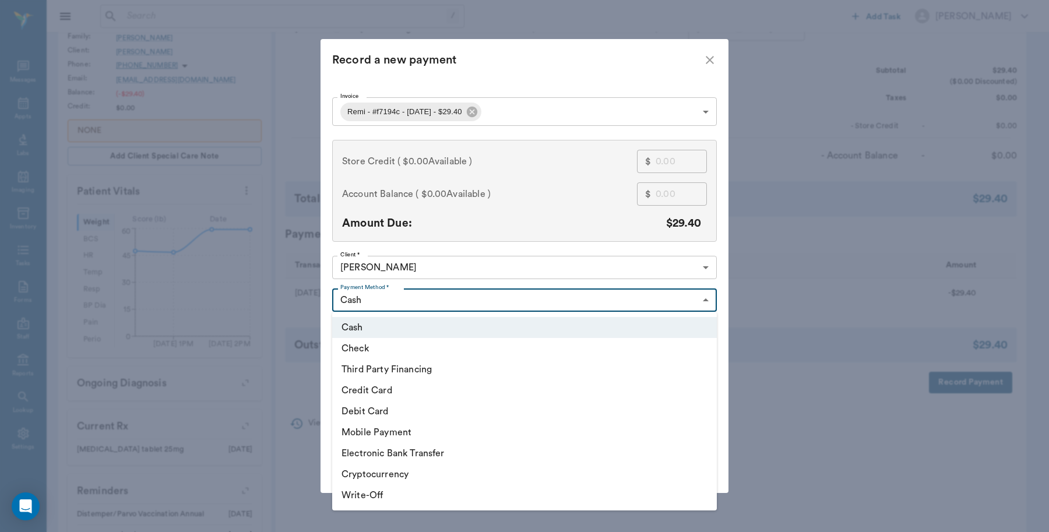
click at [401, 374] on li "Third Party Financing" at bounding box center [524, 369] width 385 height 21
type input "CREDIT"
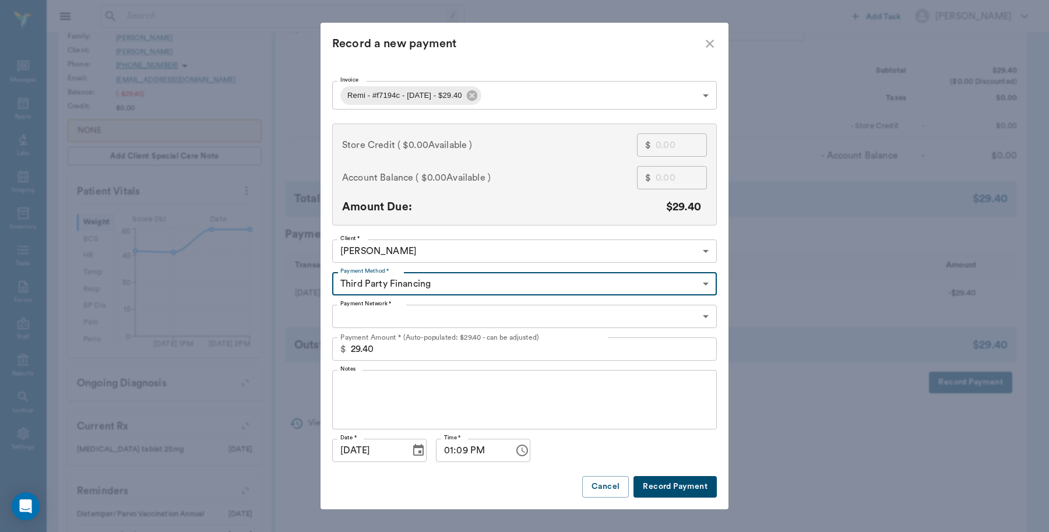
click at [406, 316] on body "/ ​ Add Task Dr. Bert Ellsworth Nectar Messages Appts Labs Imaging Inventory Ta…" at bounding box center [524, 240] width 1049 height 918
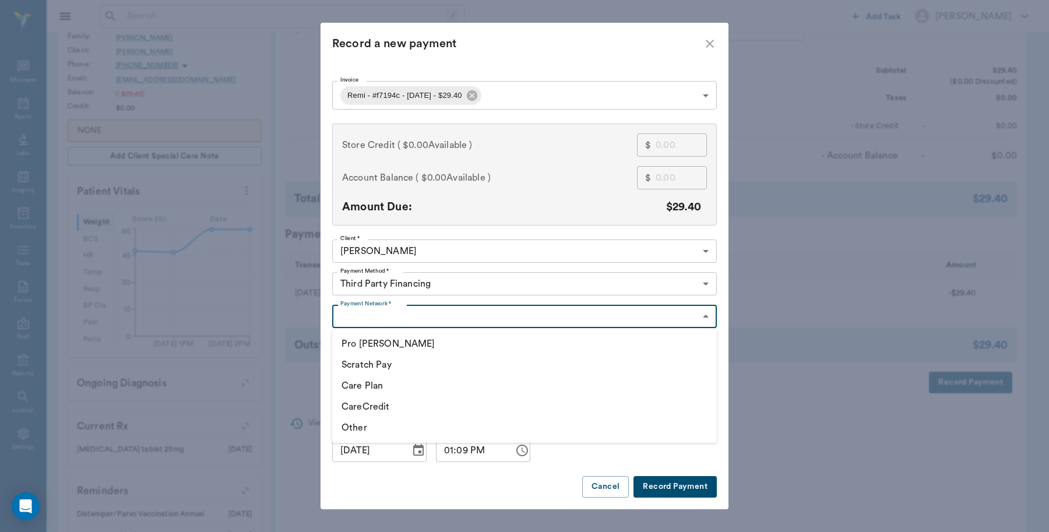
click at [392, 405] on li "CareCredit" at bounding box center [524, 406] width 385 height 21
type input "CARE_CREDIT"
click at [694, 487] on button "Record Payment" at bounding box center [675, 487] width 83 height 22
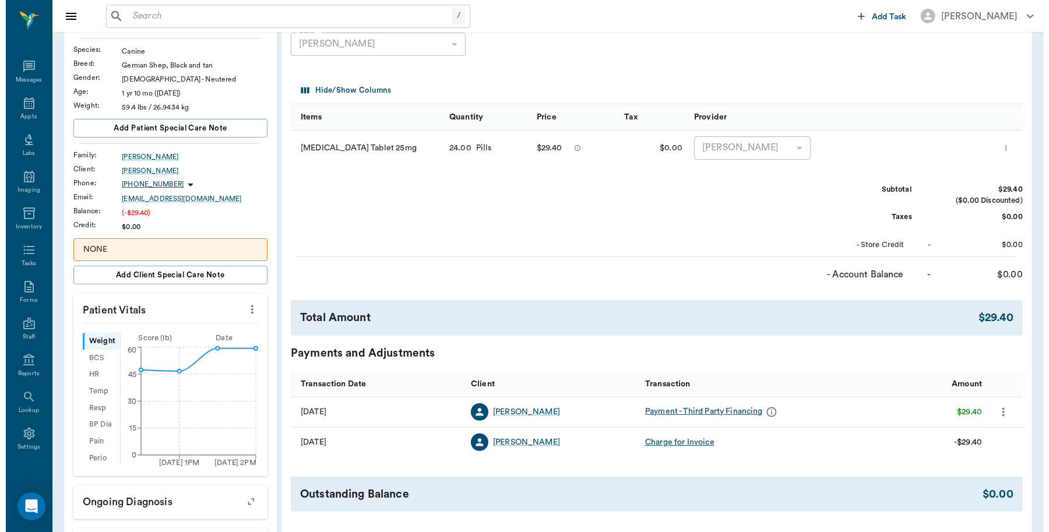
scroll to position [0, 0]
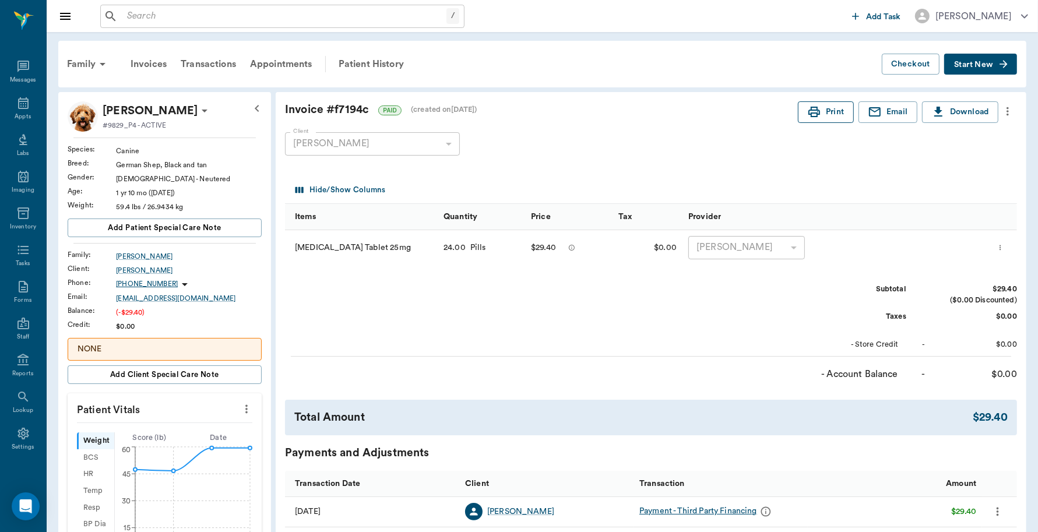
click at [820, 118] on button "Print" at bounding box center [826, 112] width 56 height 22
click at [18, 106] on icon at bounding box center [23, 103] width 10 height 12
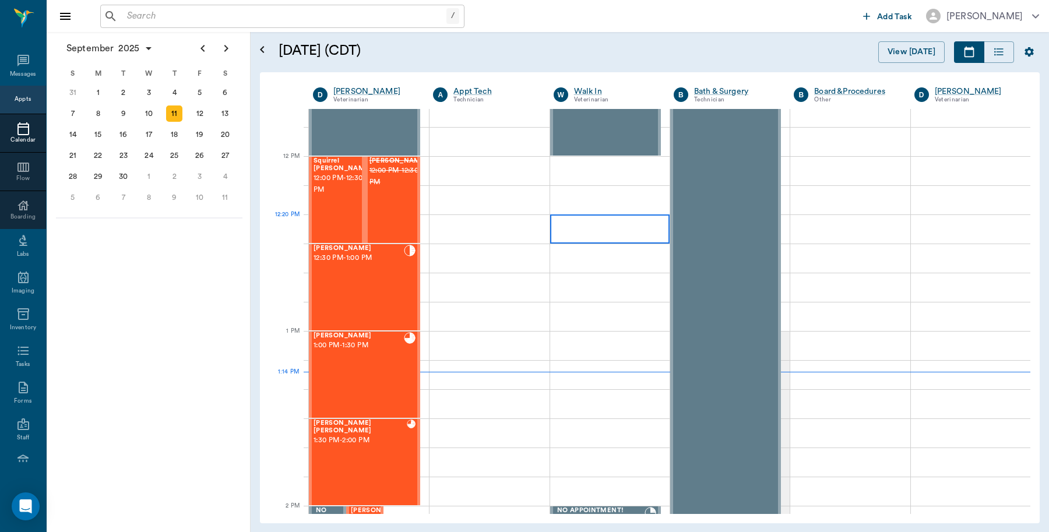
scroll to position [584, 0]
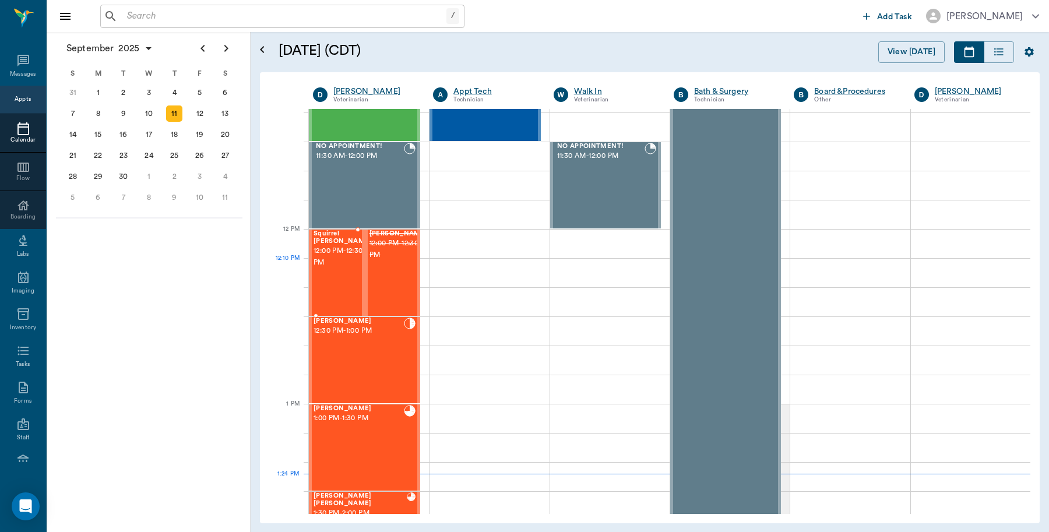
click at [339, 286] on div "Squirrel [PERSON_NAME] 12:00 PM - 12:30 PM" at bounding box center [343, 272] width 58 height 85
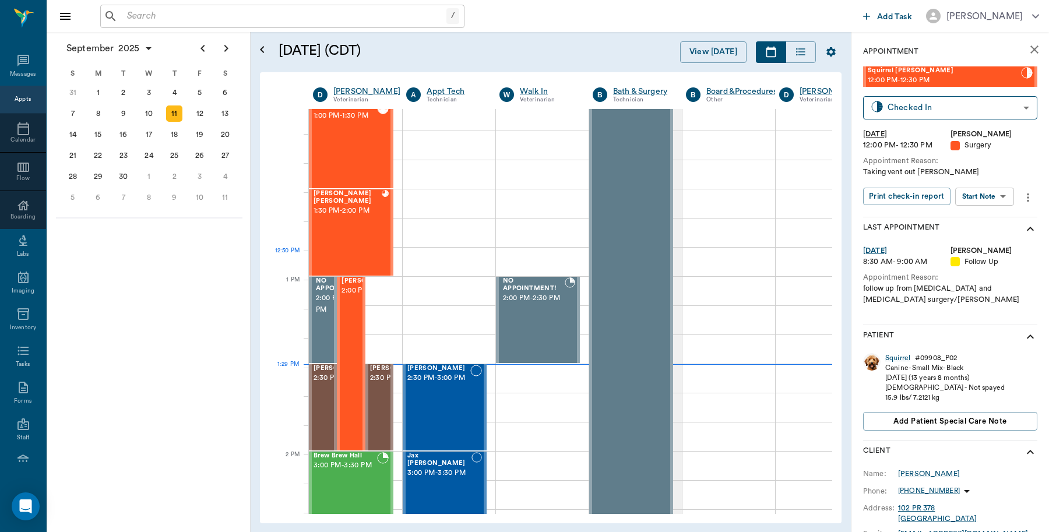
scroll to position [1094, 0]
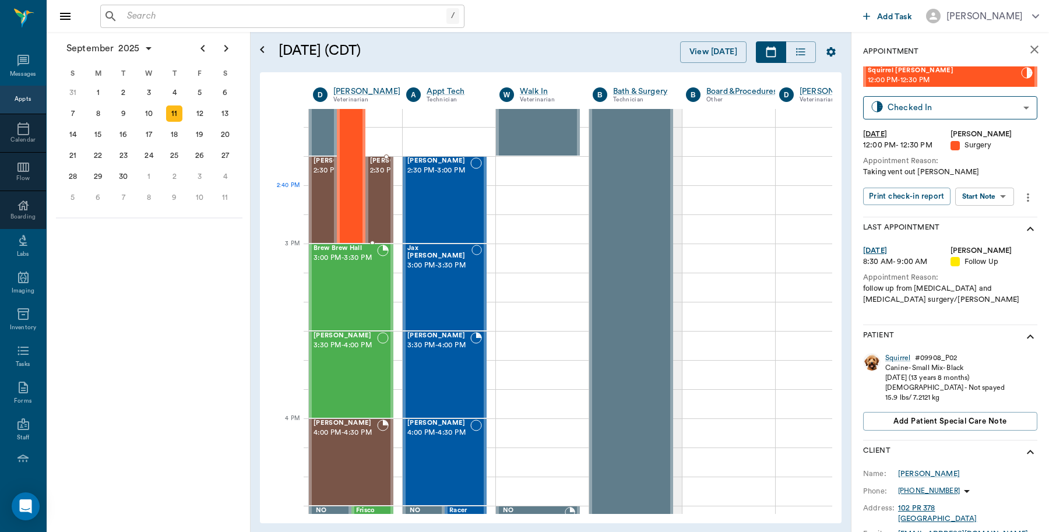
click at [384, 177] on span "2:30 PM - 3:00 PM" at bounding box center [399, 171] width 58 height 12
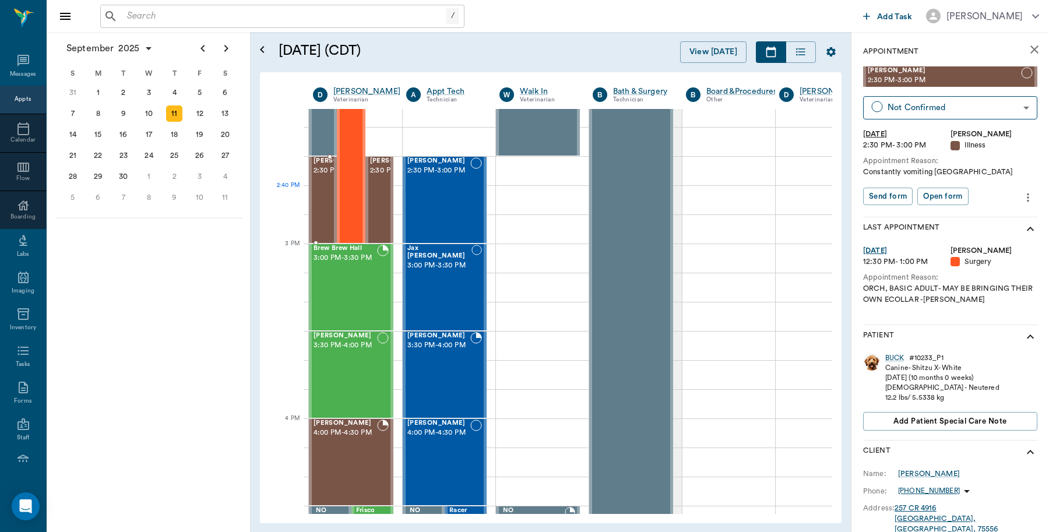
click at [314, 177] on span "2:30 PM - 3:00 PM" at bounding box center [343, 171] width 58 height 12
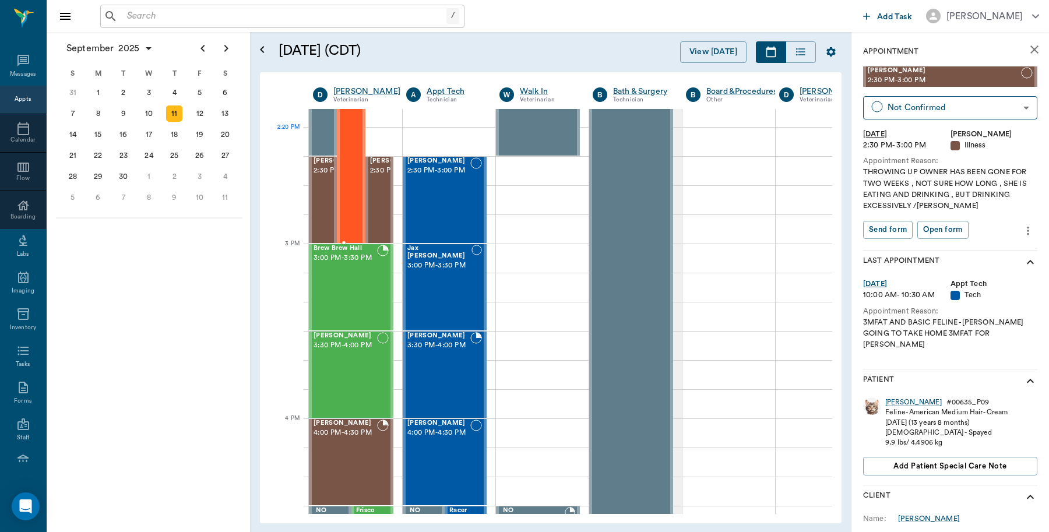
click at [347, 143] on div "Lilah Stephens 2:00 PM - 3:00 PM" at bounding box center [371, 156] width 58 height 173
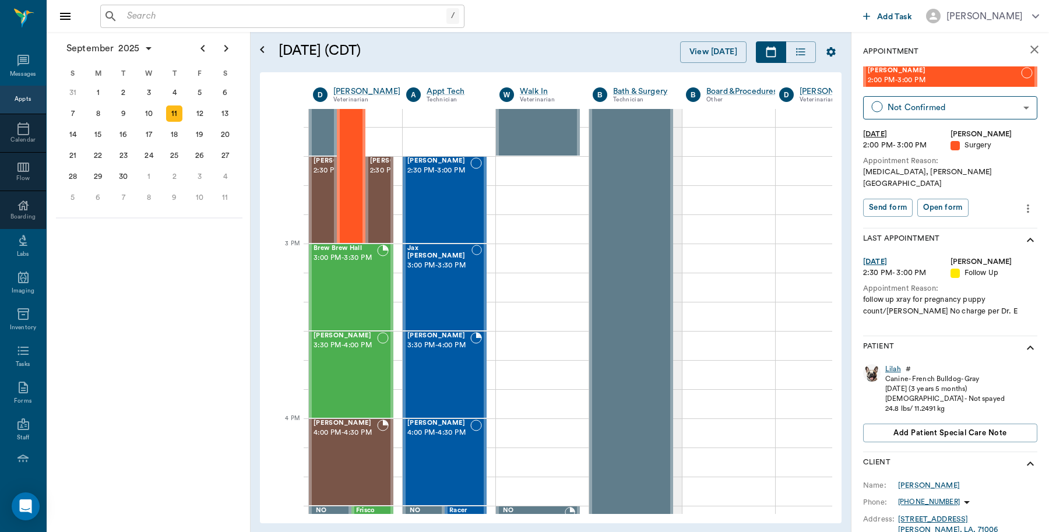
click at [896, 364] on div "Lilah" at bounding box center [894, 369] width 16 height 10
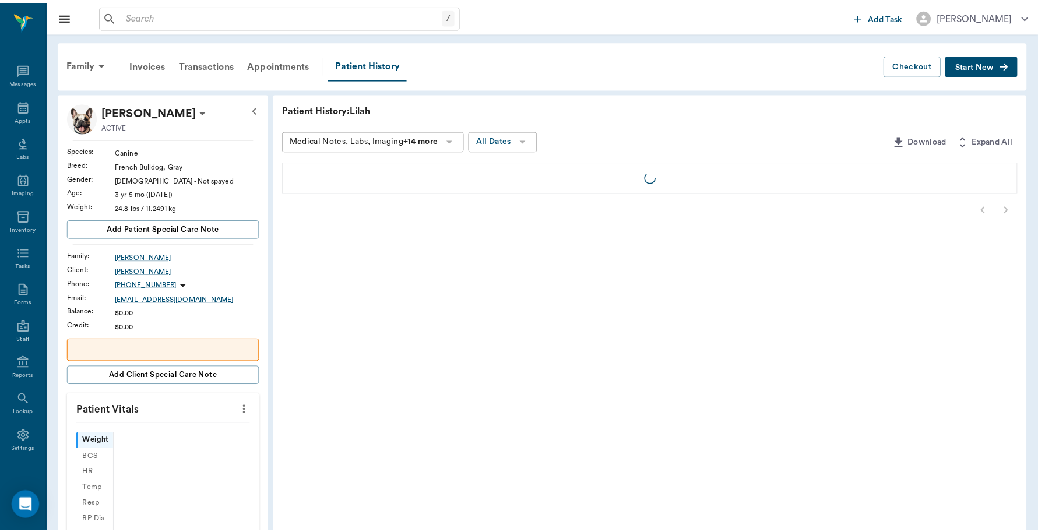
scroll to position [3, 0]
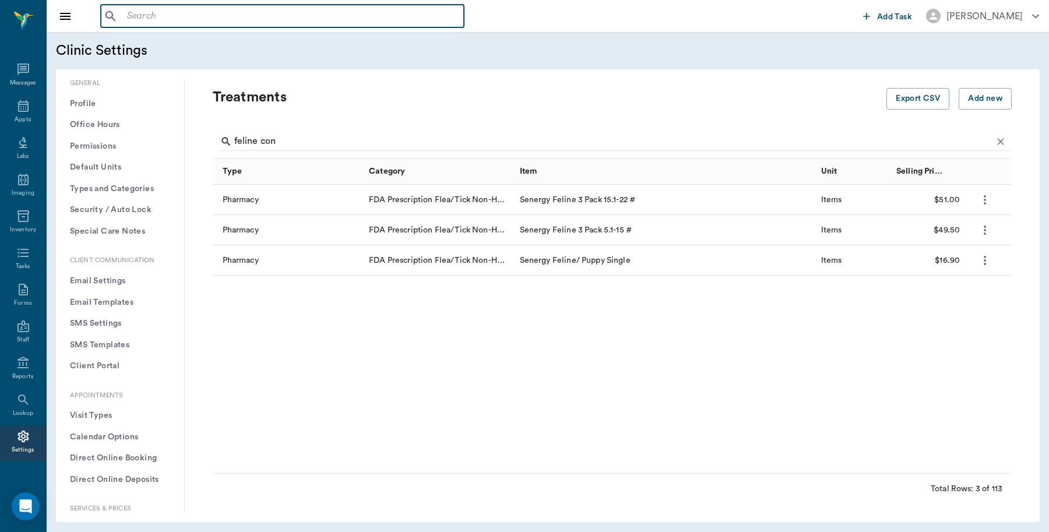
scroll to position [291, 0]
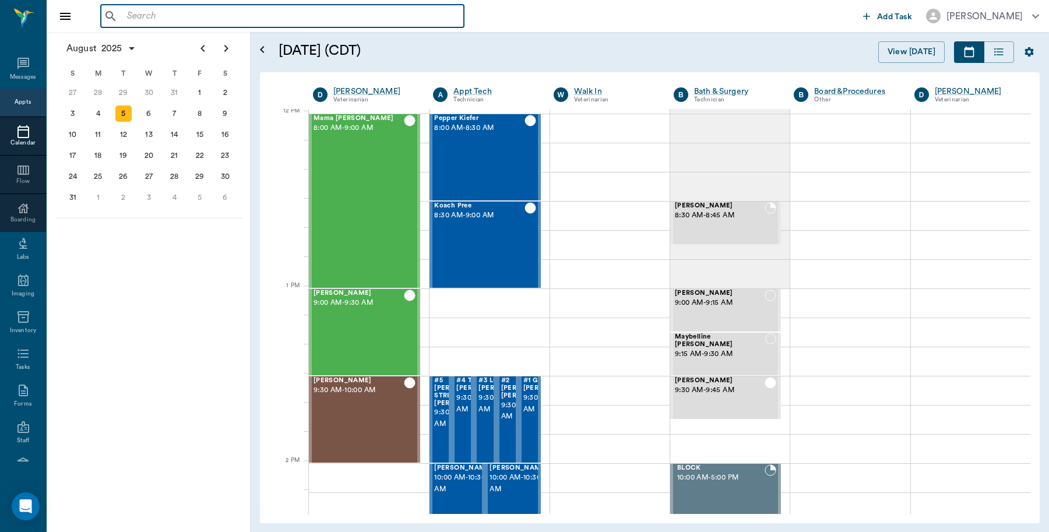
scroll to position [701, 0]
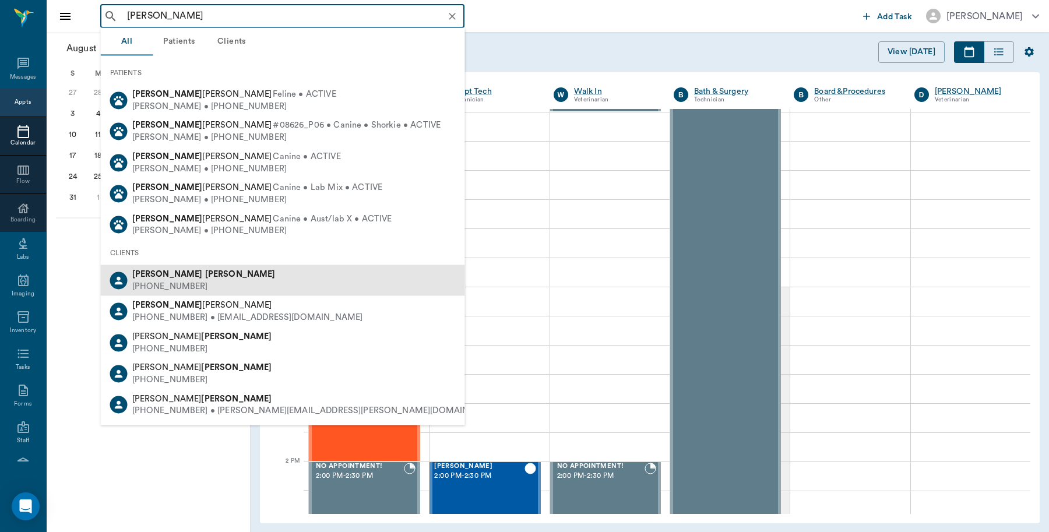
click at [205, 276] on b "[PERSON_NAME]" at bounding box center [240, 274] width 71 height 9
type input "[PERSON_NAME]"
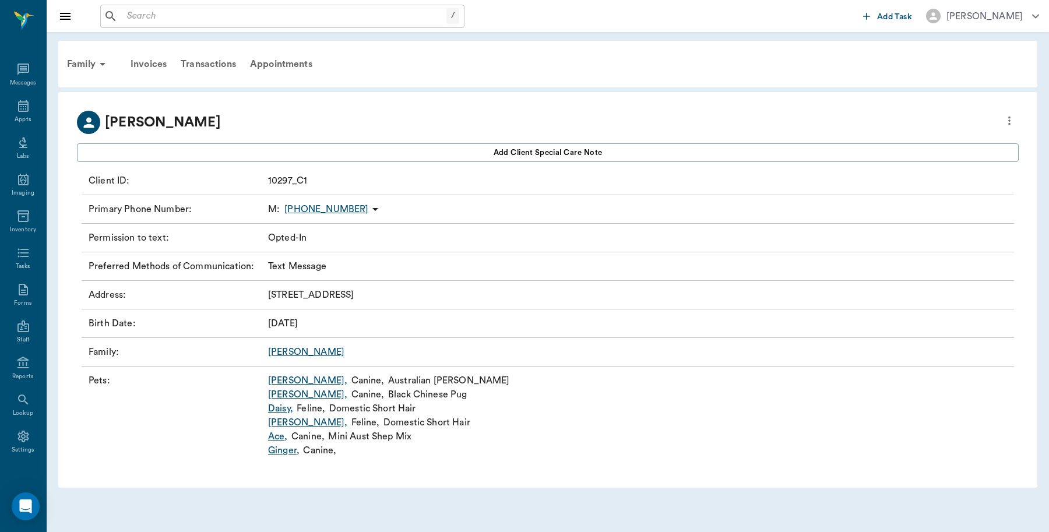
click at [283, 399] on link "[PERSON_NAME] ," at bounding box center [307, 395] width 79 height 14
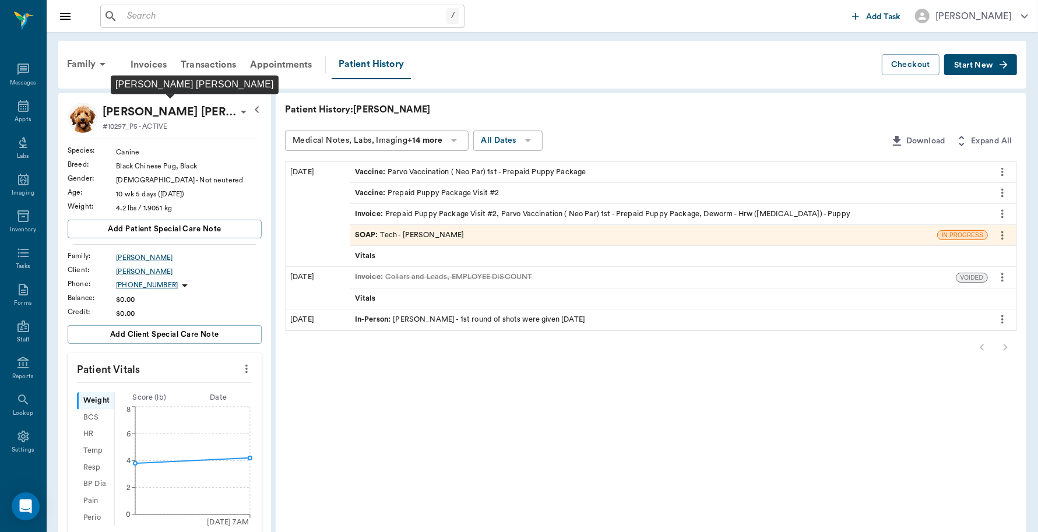
click at [143, 106] on p "[PERSON_NAME] [PERSON_NAME]" at bounding box center [170, 112] width 134 height 19
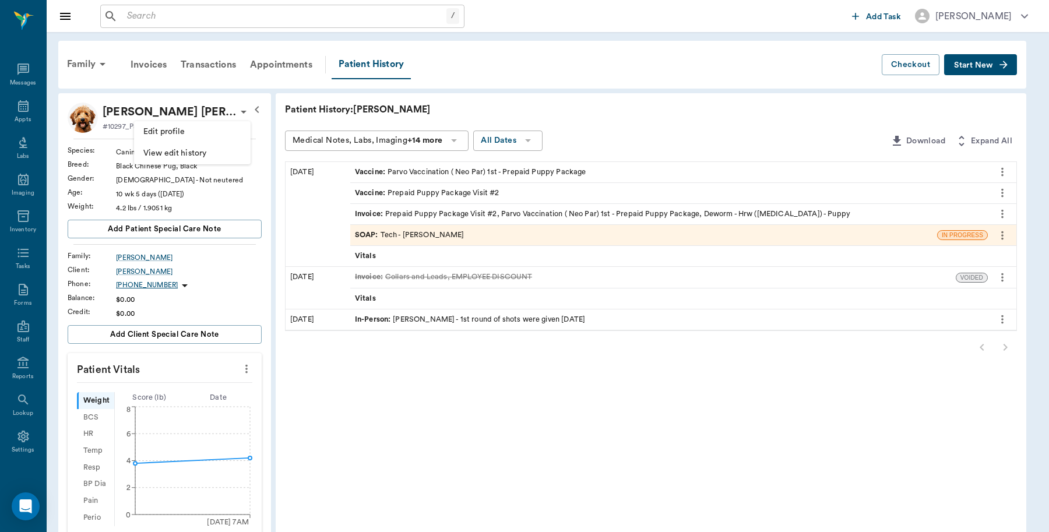
click at [159, 133] on span "Edit profile" at bounding box center [192, 132] width 98 height 12
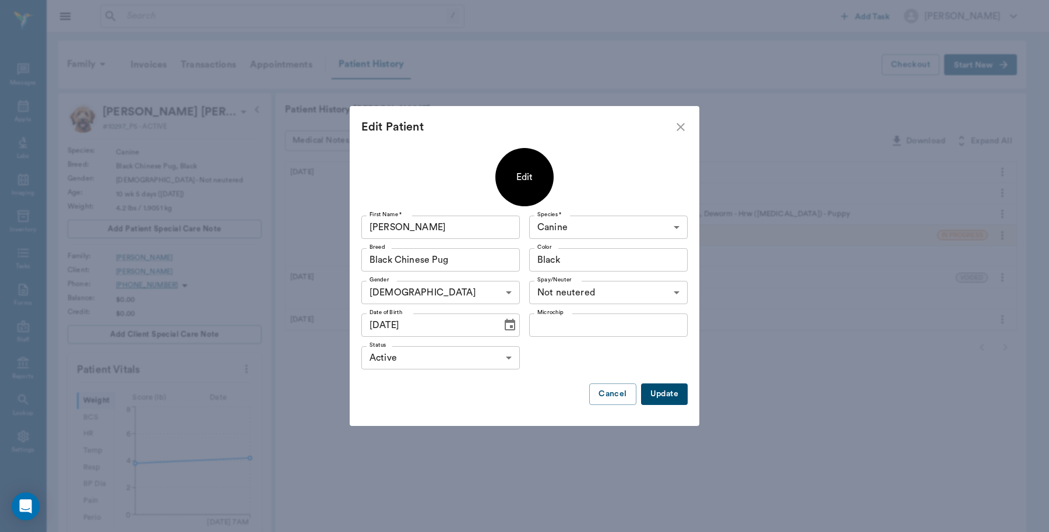
click at [526, 182] on div "Edit" at bounding box center [525, 177] width 26 height 23
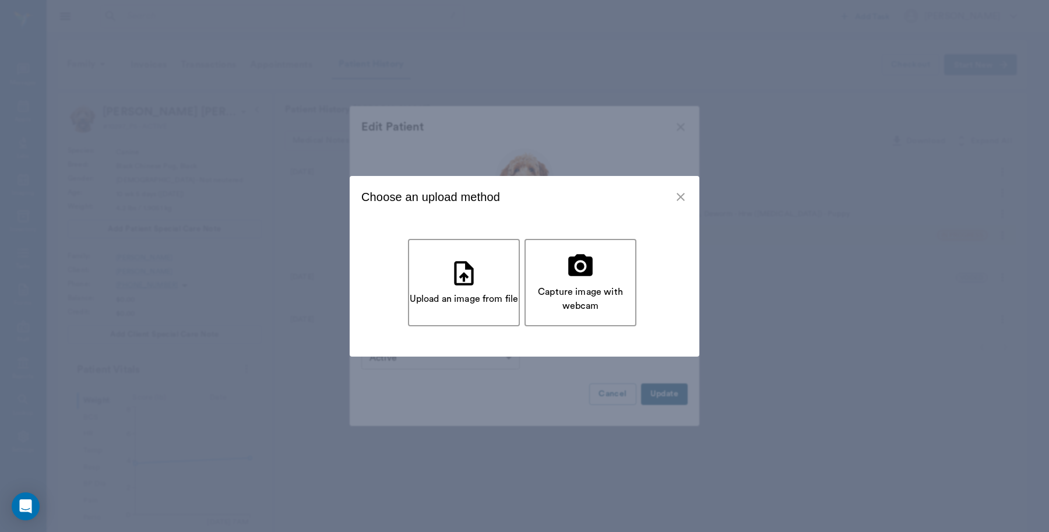
click at [687, 199] on icon "close" at bounding box center [681, 197] width 14 height 14
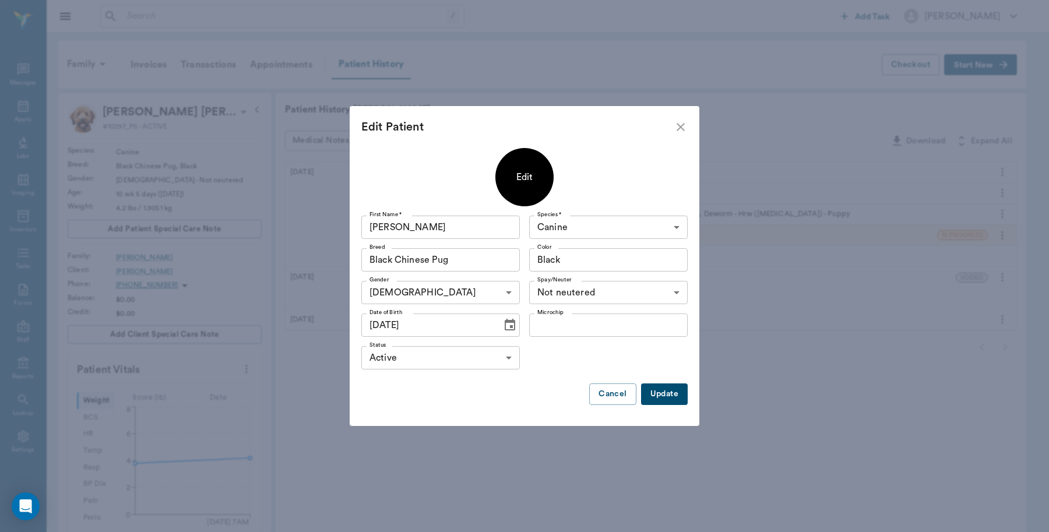
click at [524, 174] on div "Edit" at bounding box center [525, 177] width 26 height 23
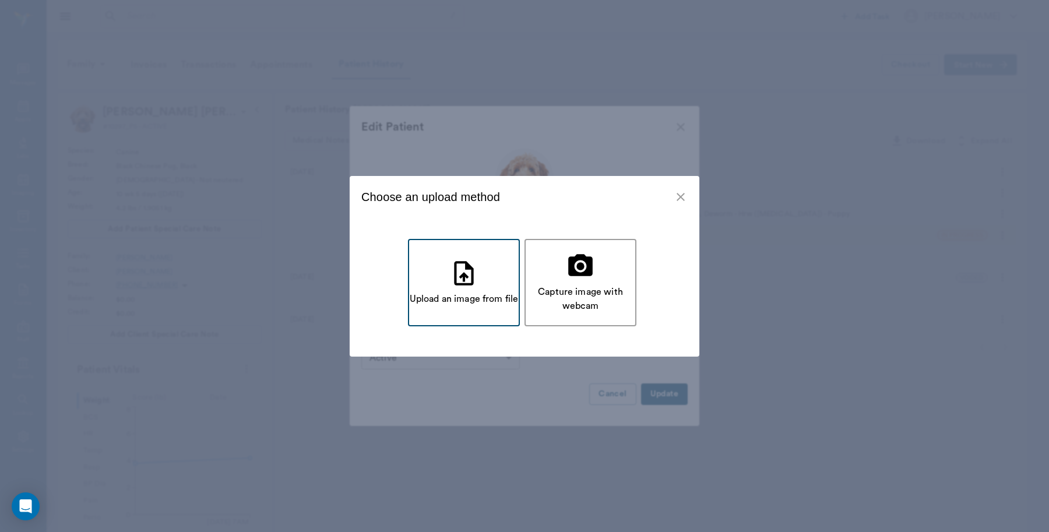
click at [468, 299] on div "Upload an image from file" at bounding box center [464, 299] width 109 height 14
click at [680, 196] on icon "close" at bounding box center [681, 197] width 8 height 8
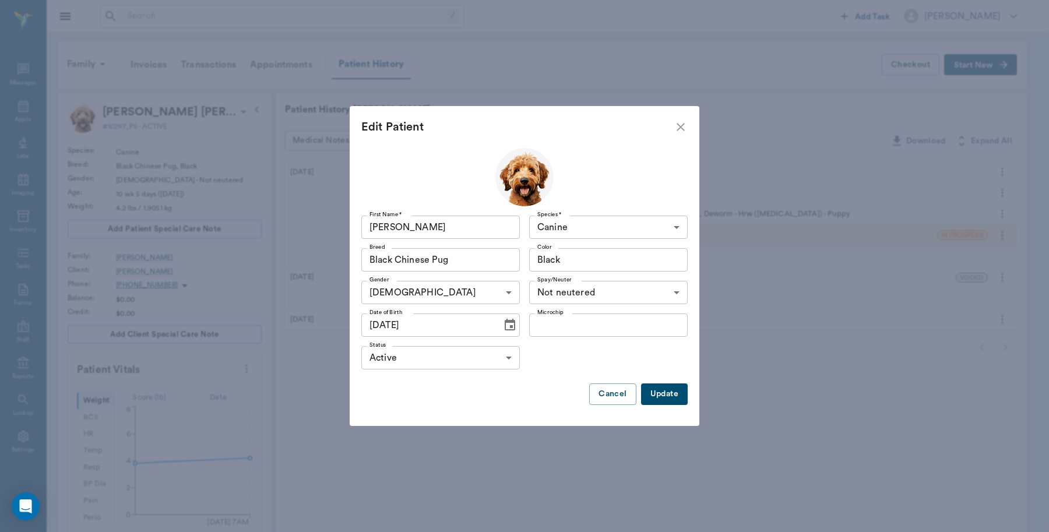
click at [680, 123] on icon "close" at bounding box center [681, 127] width 14 height 14
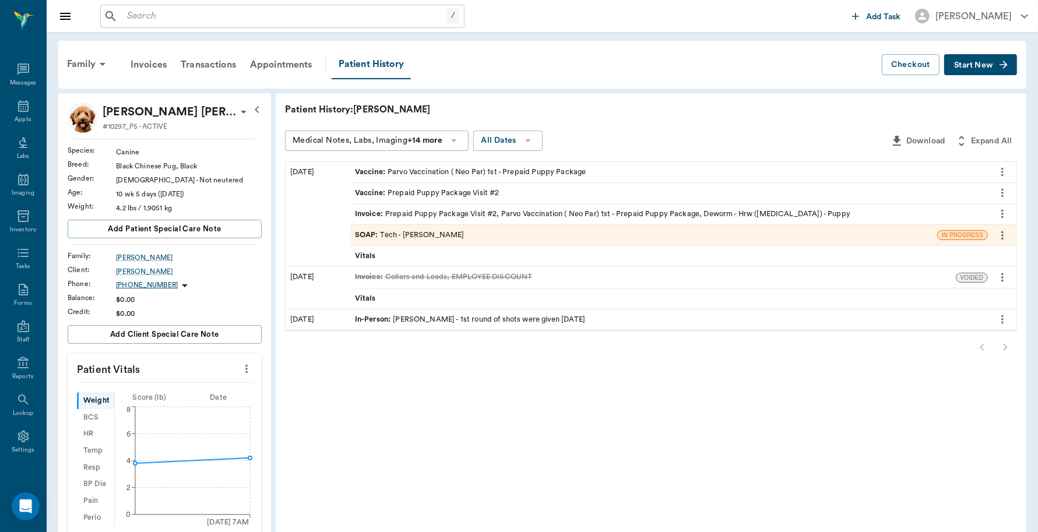
click at [444, 231] on div "SOAP : Tech - [PERSON_NAME]" at bounding box center [410, 235] width 110 height 11
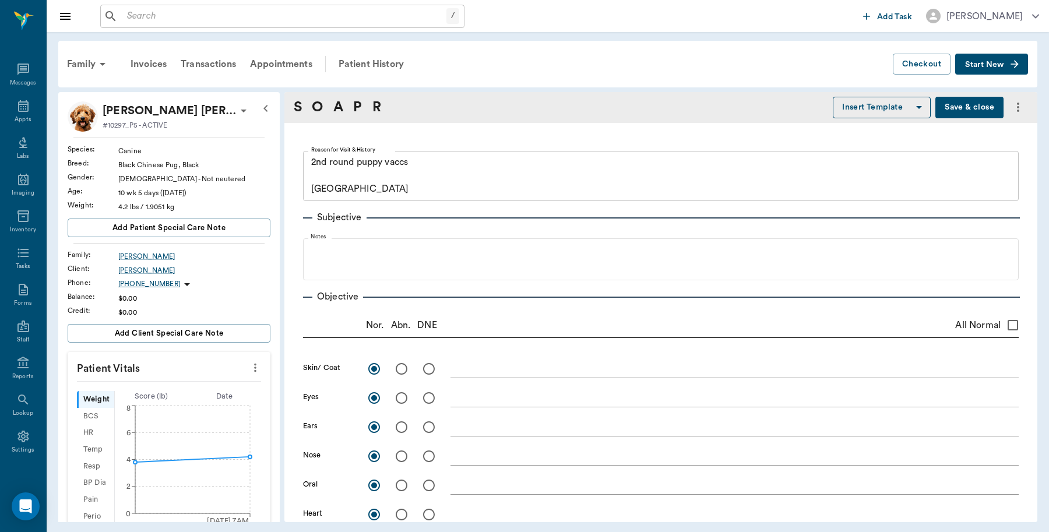
type textarea "2nd round puppy vaccs [GEOGRAPHIC_DATA]"
radio input "true"
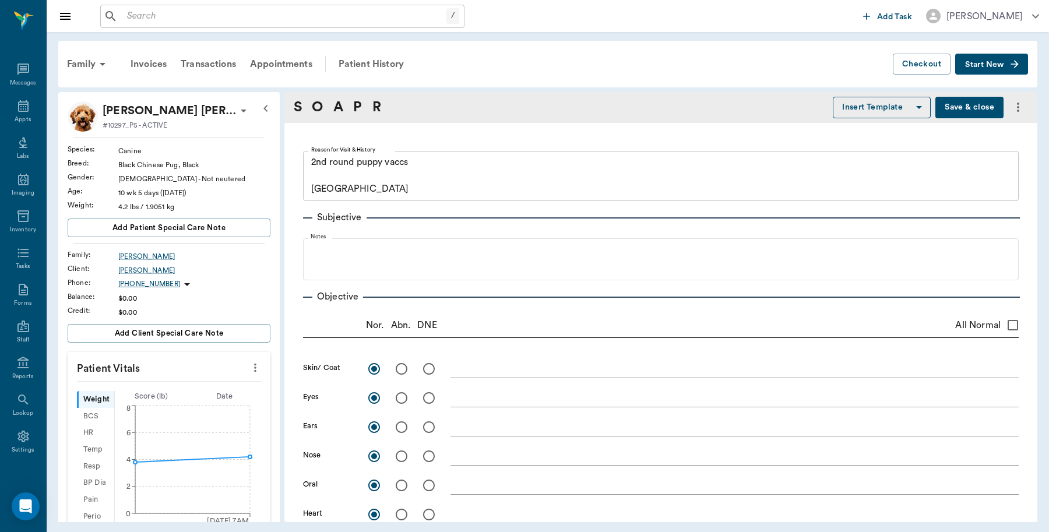
radio input "true"
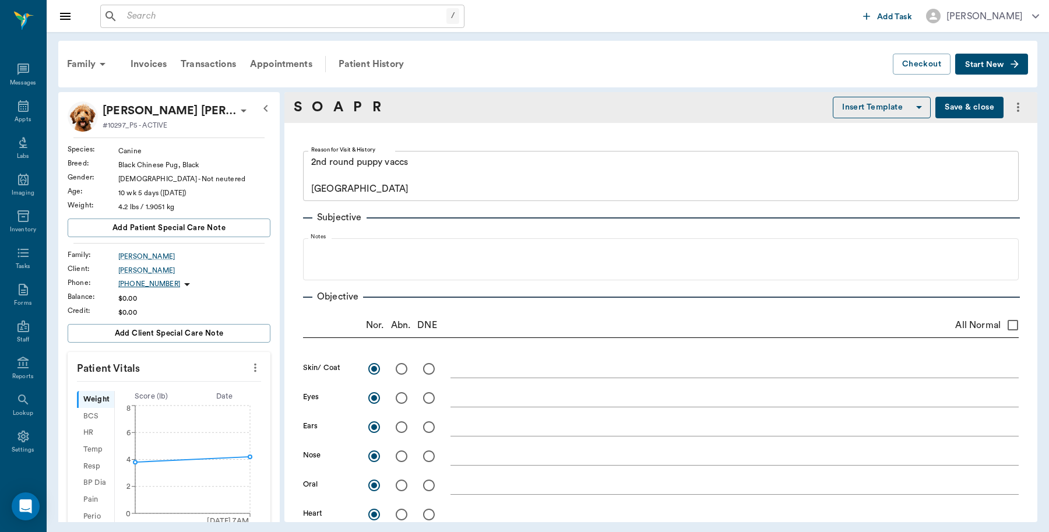
radio input "true"
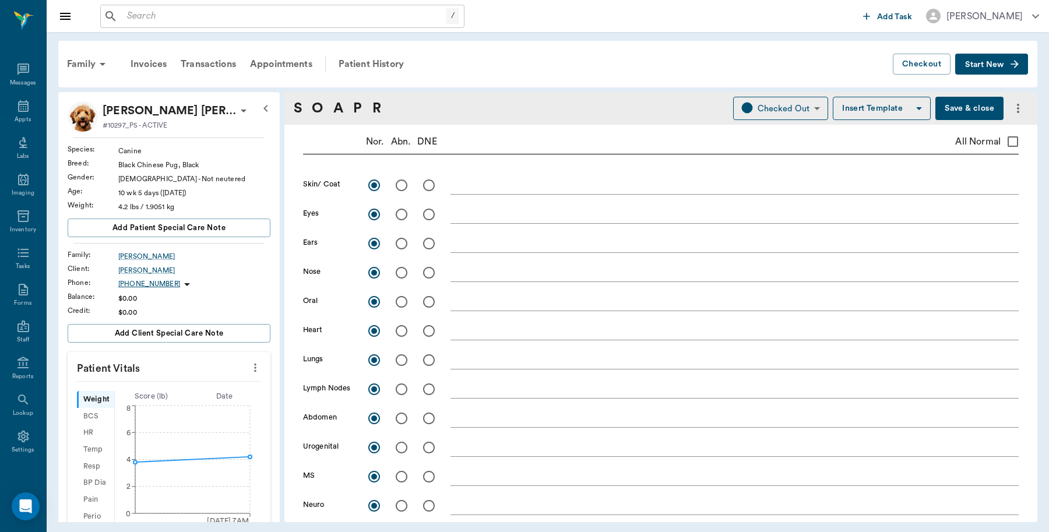
scroll to position [34, 0]
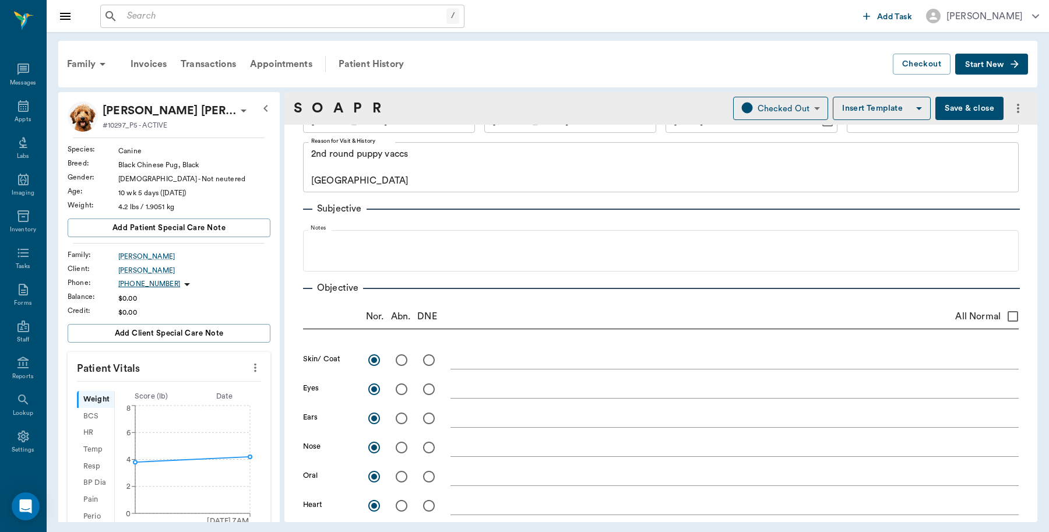
click at [972, 111] on button "Save & close" at bounding box center [970, 108] width 68 height 23
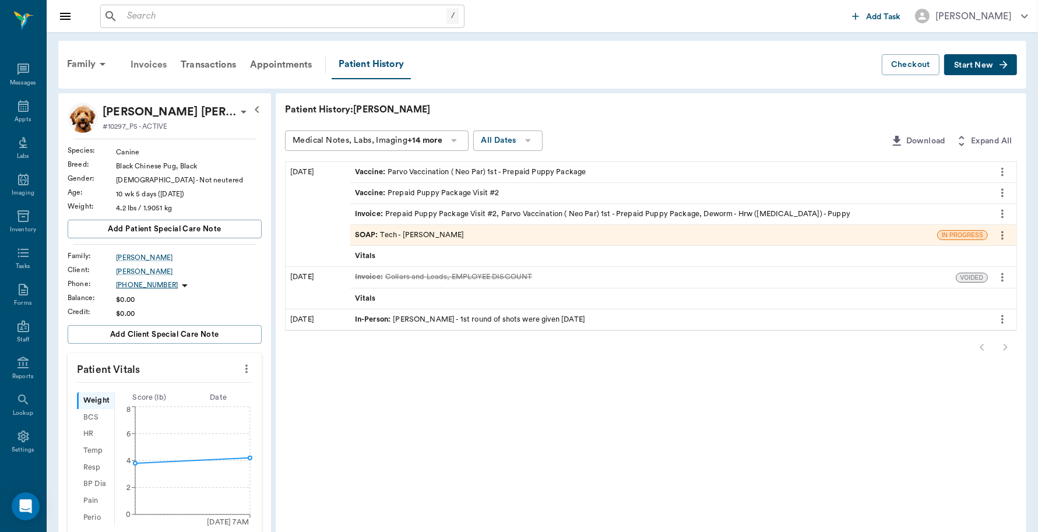
click at [150, 65] on div "Invoices" at bounding box center [149, 65] width 50 height 28
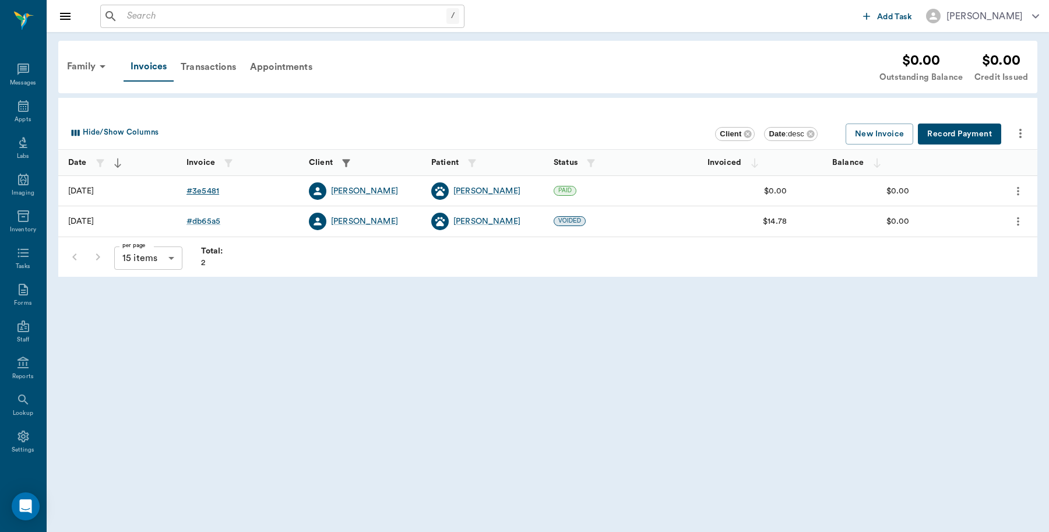
click at [213, 190] on div "# 3e5481" at bounding box center [203, 191] width 33 height 12
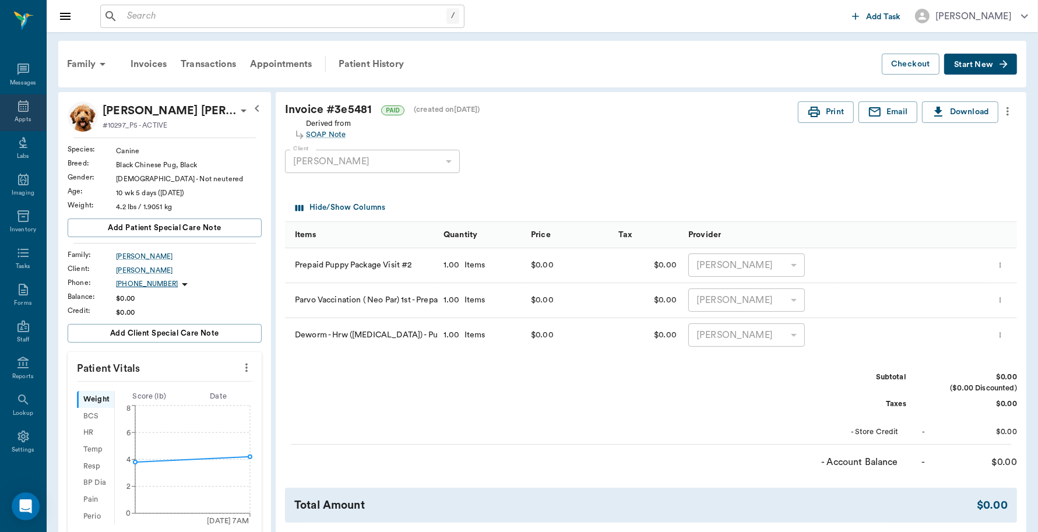
click at [19, 110] on icon at bounding box center [23, 106] width 14 height 14
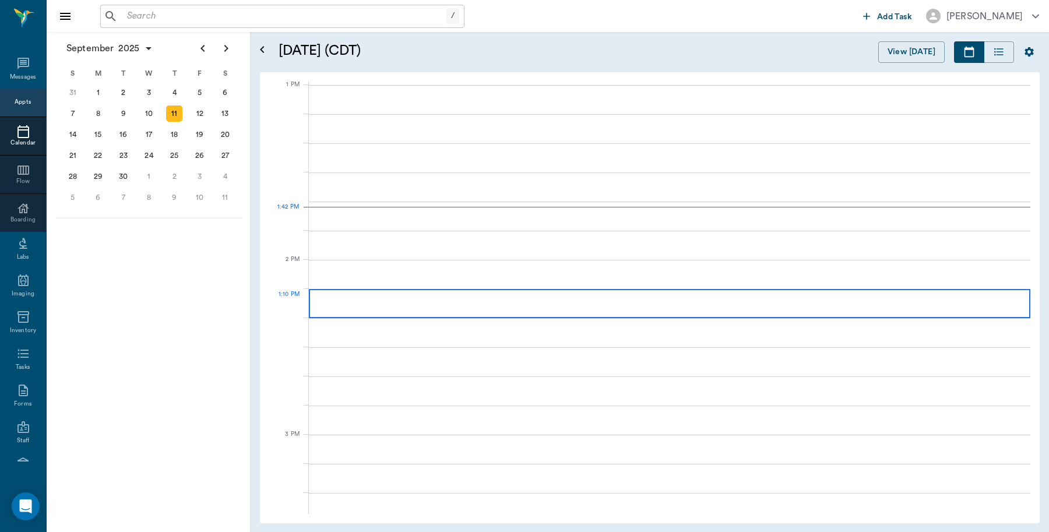
scroll to position [876, 0]
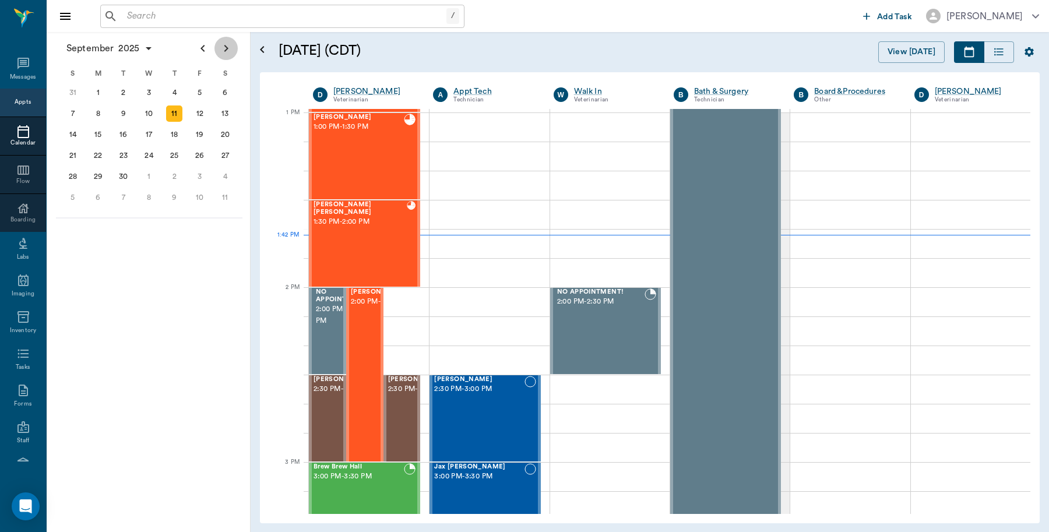
click at [225, 48] on icon "Next page" at bounding box center [226, 48] width 14 height 14
click at [97, 114] on div "5" at bounding box center [98, 114] width 16 height 16
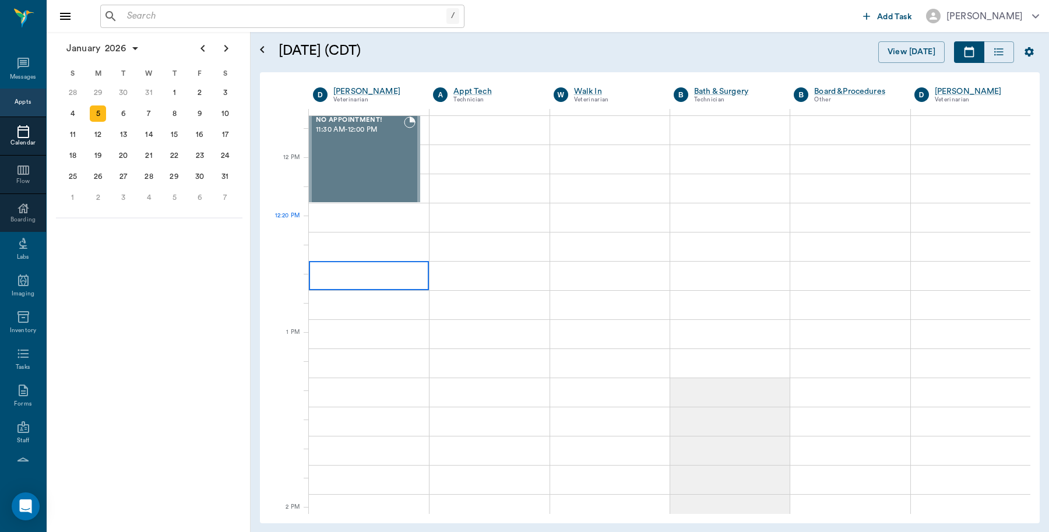
scroll to position [656, 0]
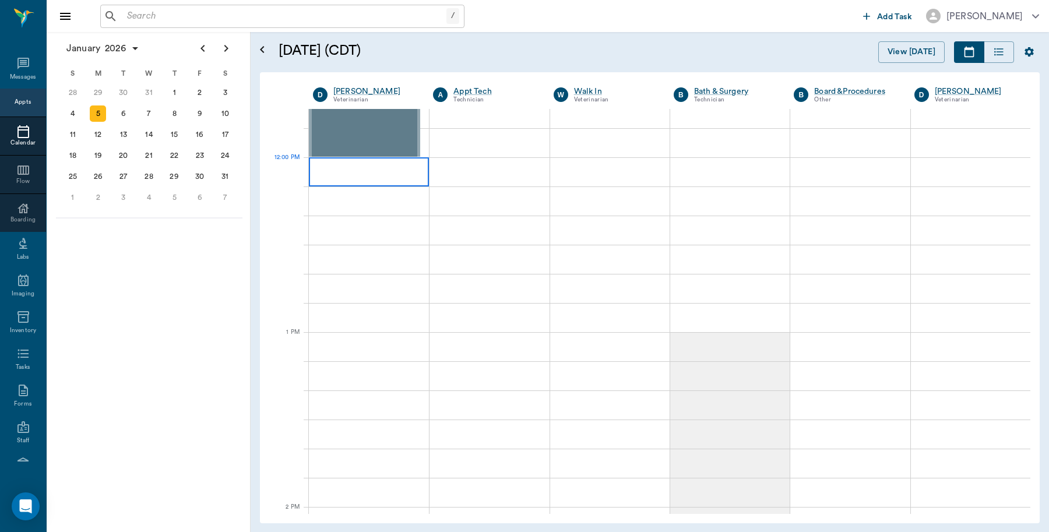
click at [348, 170] on div at bounding box center [369, 171] width 120 height 29
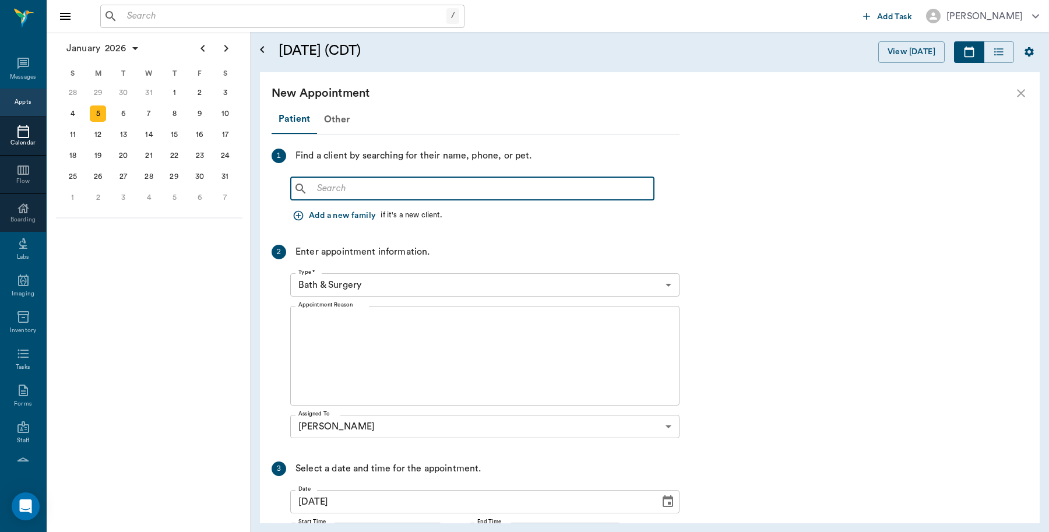
click at [420, 189] on input "text" at bounding box center [480, 189] width 337 height 16
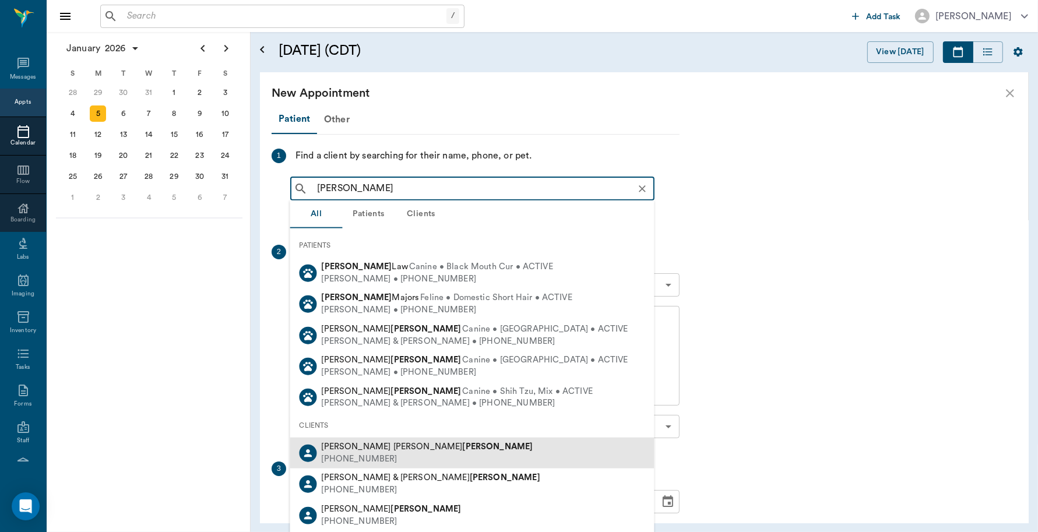
click at [430, 453] on div "[PERSON_NAME] [PERSON_NAME] [PHONE_NUMBER]" at bounding box center [472, 453] width 364 height 31
type input "[PERSON_NAME]"
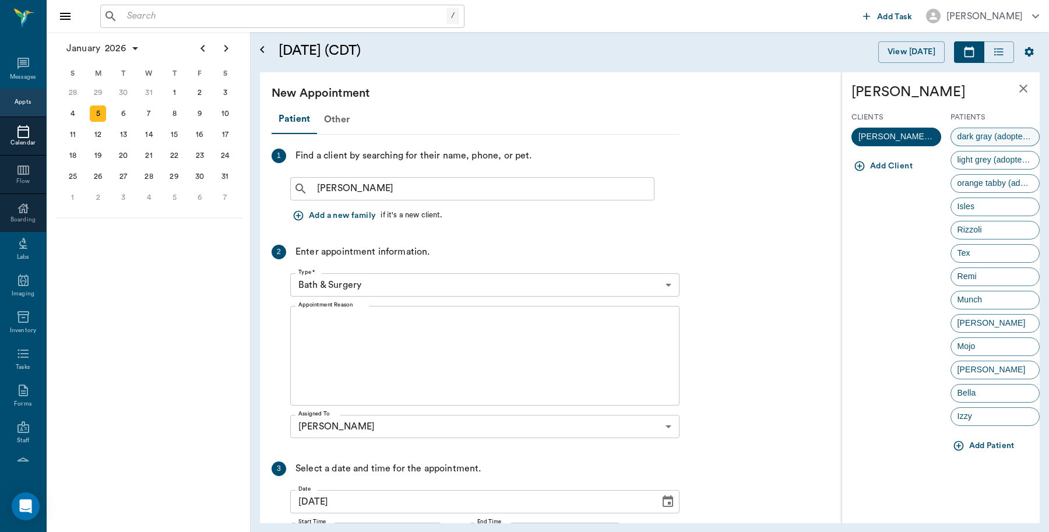
click at [1001, 137] on span "dark gray (adopted from us)" at bounding box center [995, 137] width 89 height 12
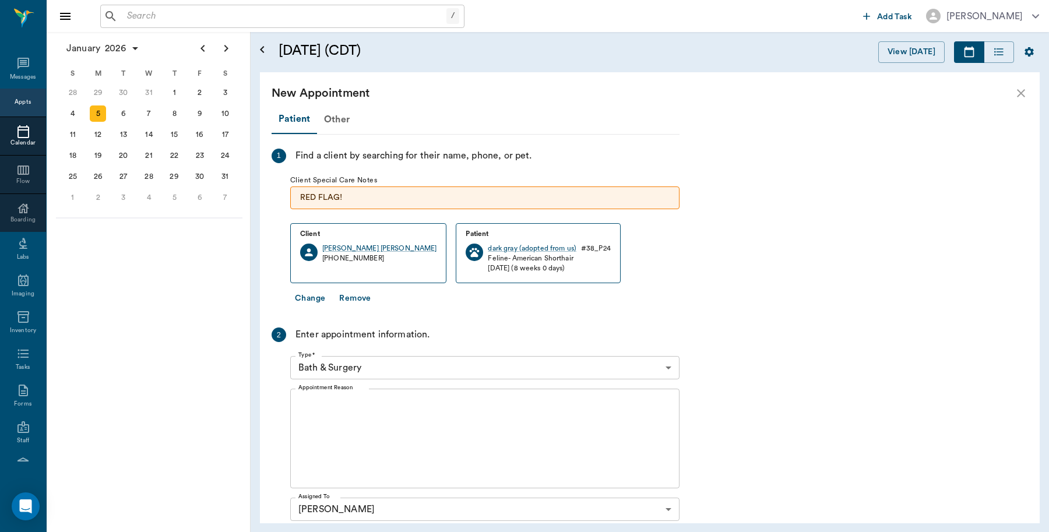
click at [392, 374] on body "/ ​ Add Task [PERSON_NAME] Nectar Messages Appts Calendar Flow Boarding Labs Im…" at bounding box center [524, 266] width 1049 height 532
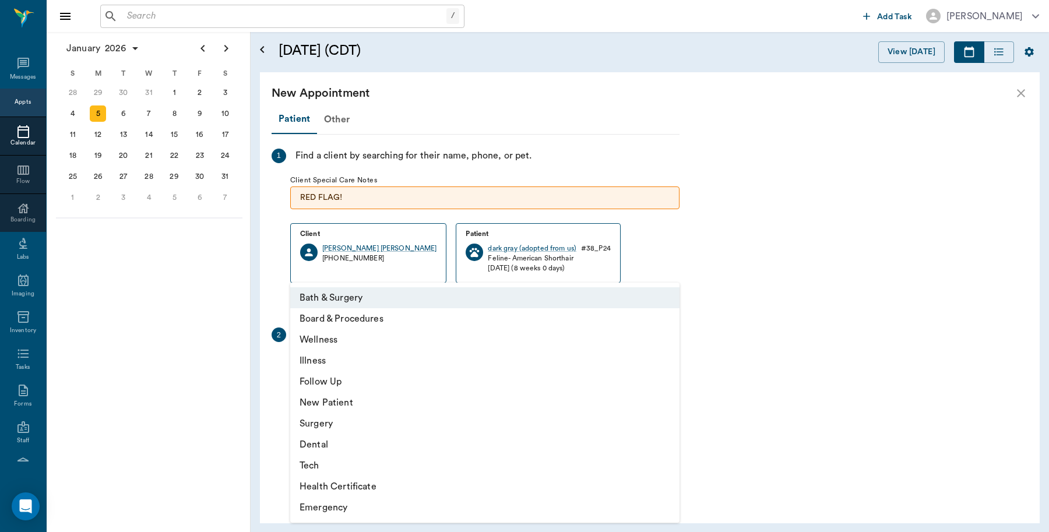
click at [363, 426] on li "Surgery" at bounding box center [484, 423] width 389 height 21
type input "65d2be4f46e3a538d89b8c18"
type input "12:30 PM"
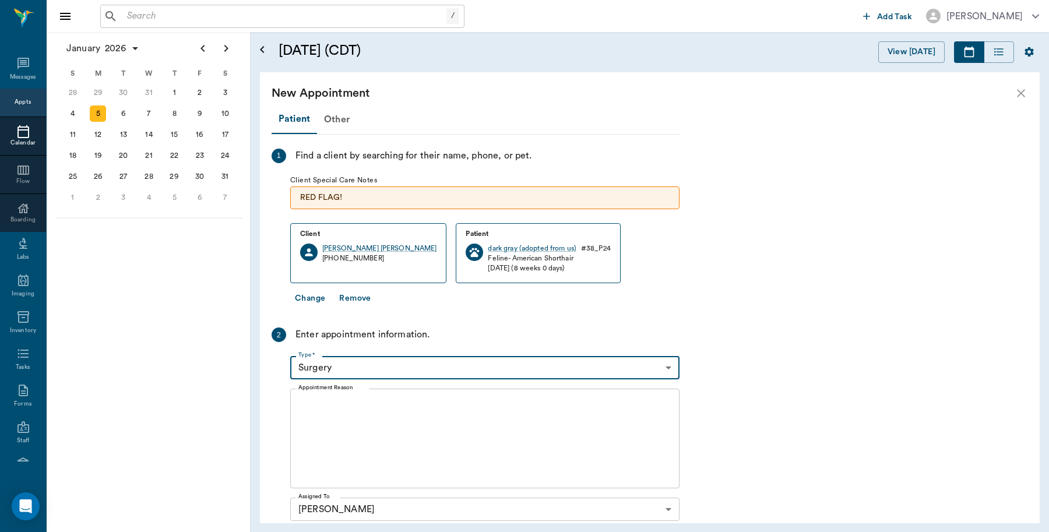
click at [356, 399] on textarea "Appointment Reason" at bounding box center [484, 439] width 373 height 80
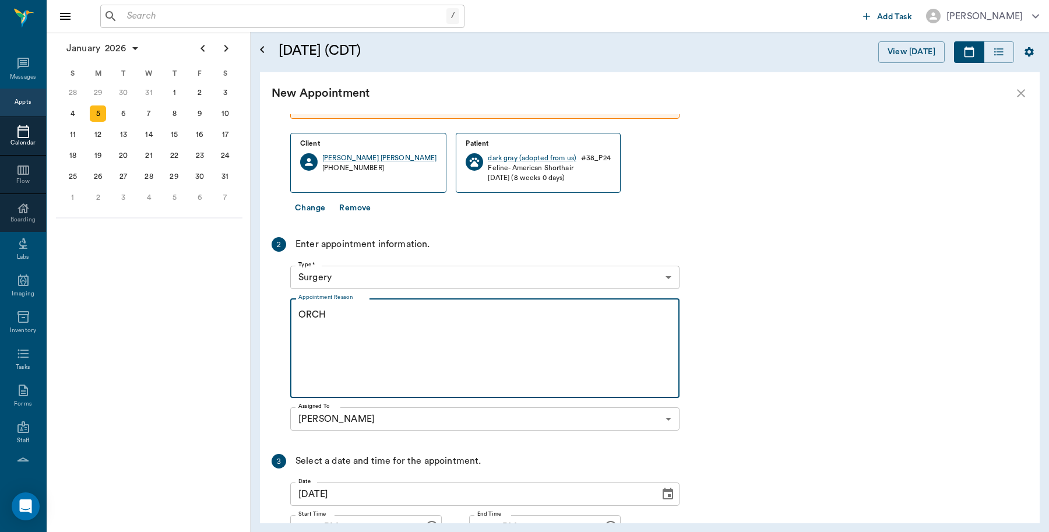
scroll to position [193, 0]
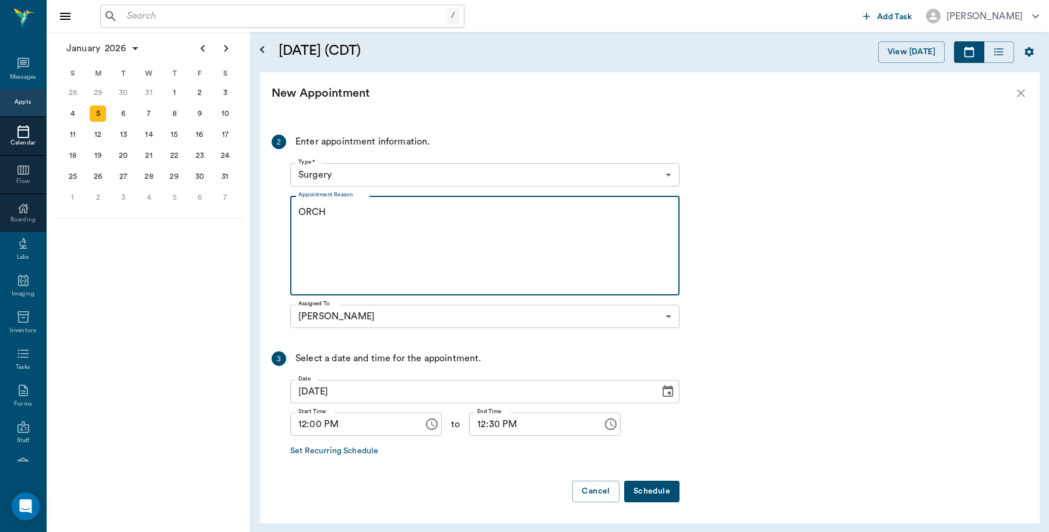
type textarea "ORCH"
click at [646, 494] on button "Schedule" at bounding box center [651, 492] width 55 height 22
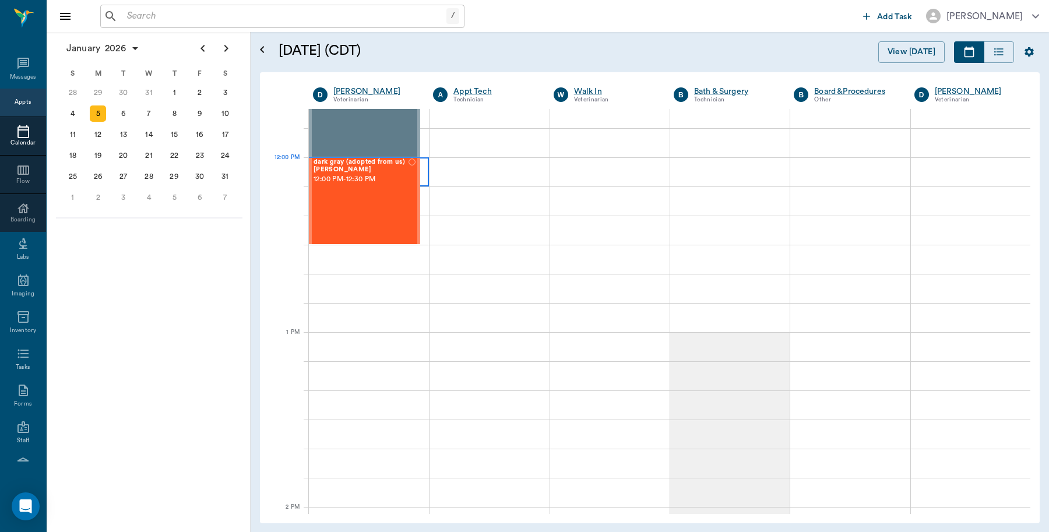
click at [421, 171] on div at bounding box center [369, 171] width 120 height 29
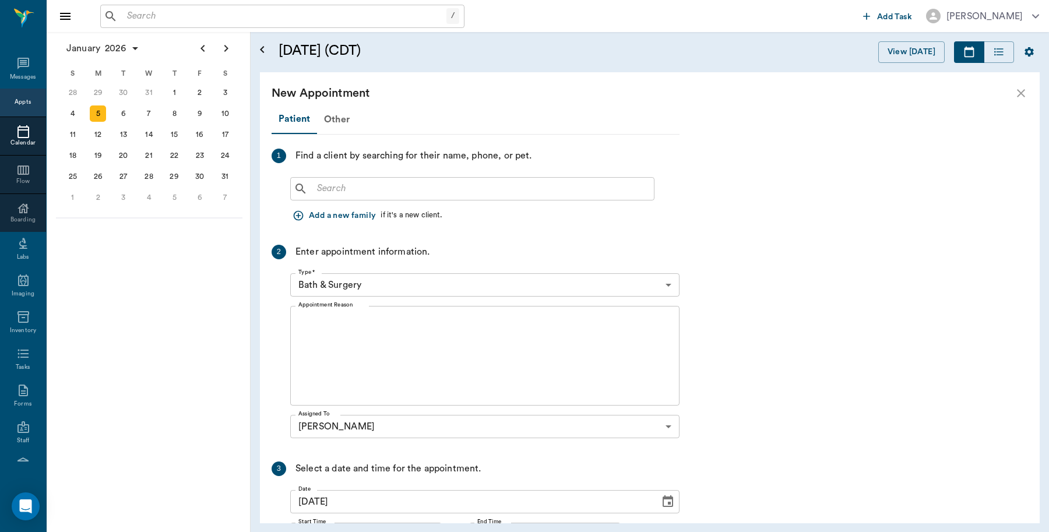
click at [490, 181] on input "text" at bounding box center [480, 189] width 337 height 16
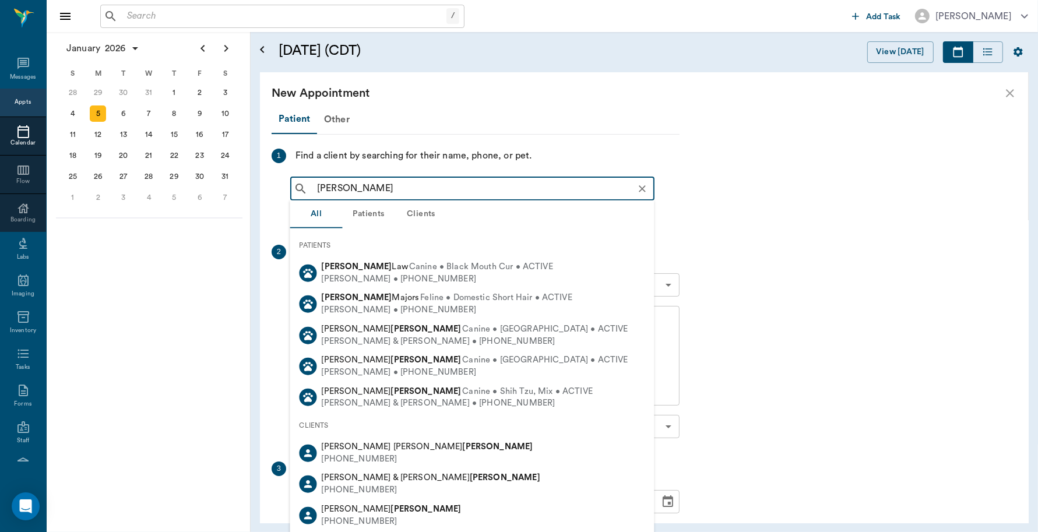
click at [380, 447] on span "Jennifer& Chris Bergt" at bounding box center [428, 446] width 212 height 9
type input "Jennifer Bergt"
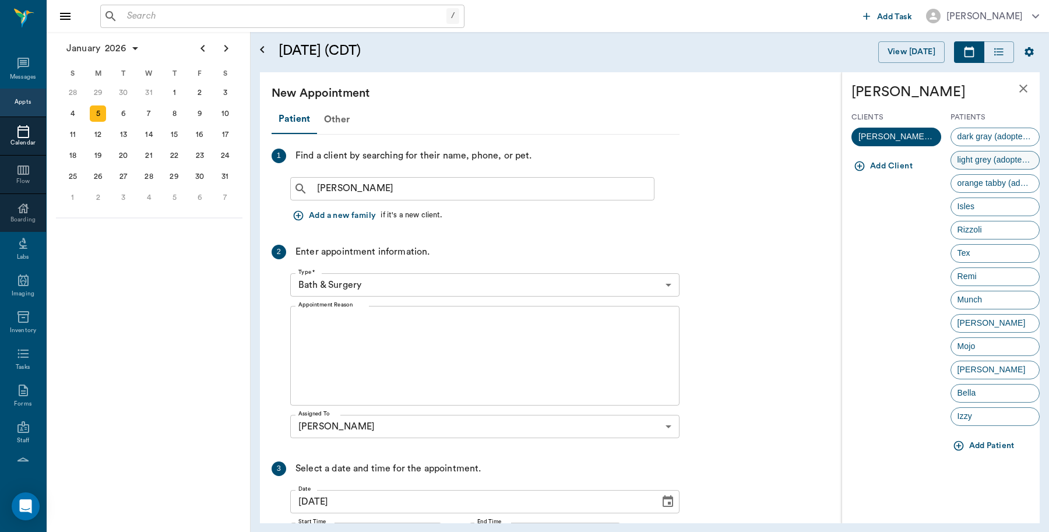
click at [995, 166] on span "light grey (adopted from us)" at bounding box center [995, 160] width 89 height 12
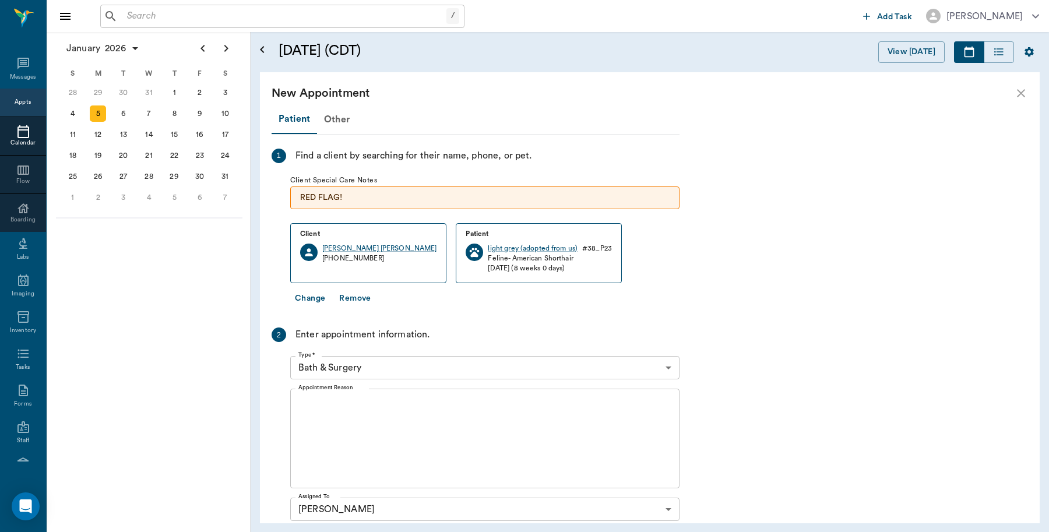
click at [418, 365] on body "/ ​ Add Task Dr. Bert Ellsworth Nectar Messages Appts Calendar Flow Boarding La…" at bounding box center [524, 266] width 1049 height 532
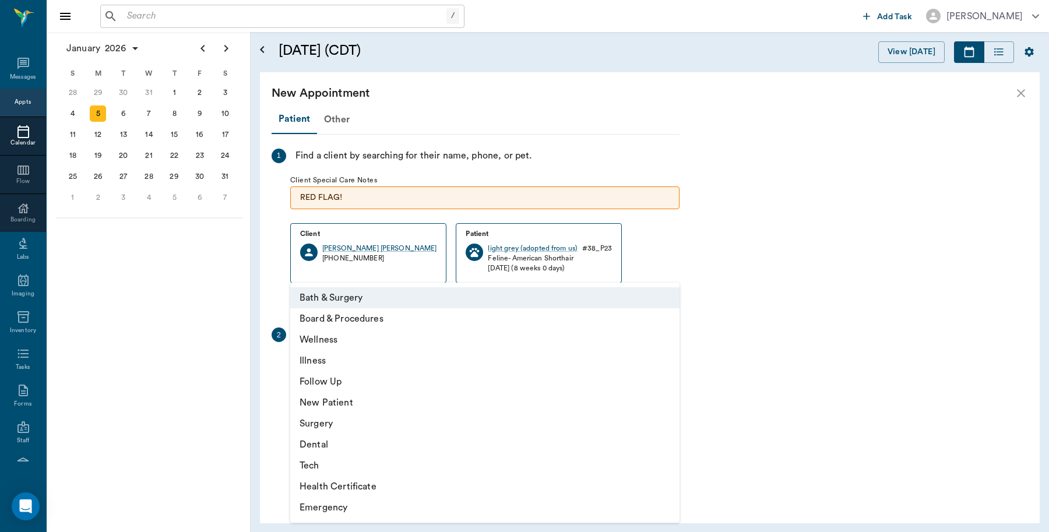
click at [330, 418] on li "Surgery" at bounding box center [484, 423] width 389 height 21
type input "65d2be4f46e3a538d89b8c18"
type input "12:30 PM"
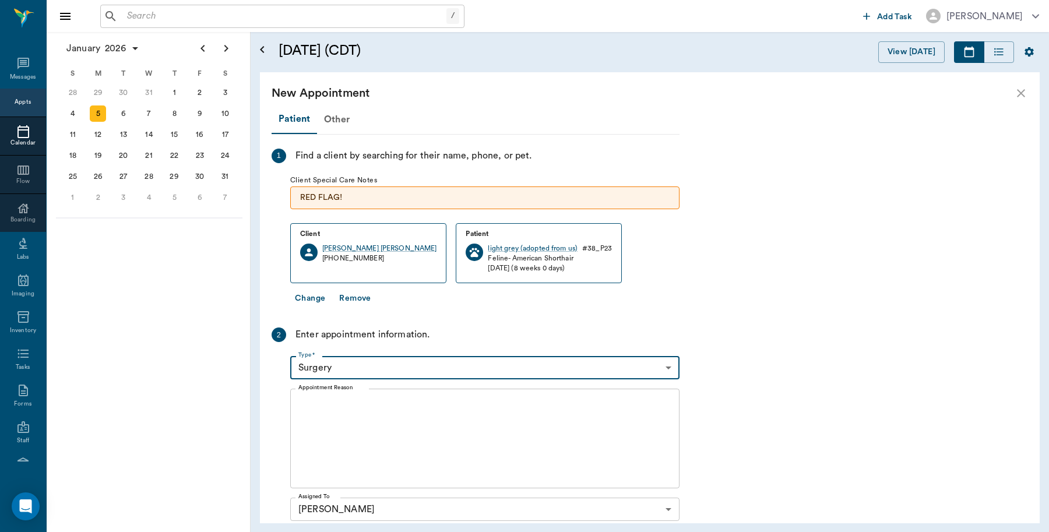
click at [350, 392] on div "x Appointment Reason" at bounding box center [484, 439] width 389 height 100
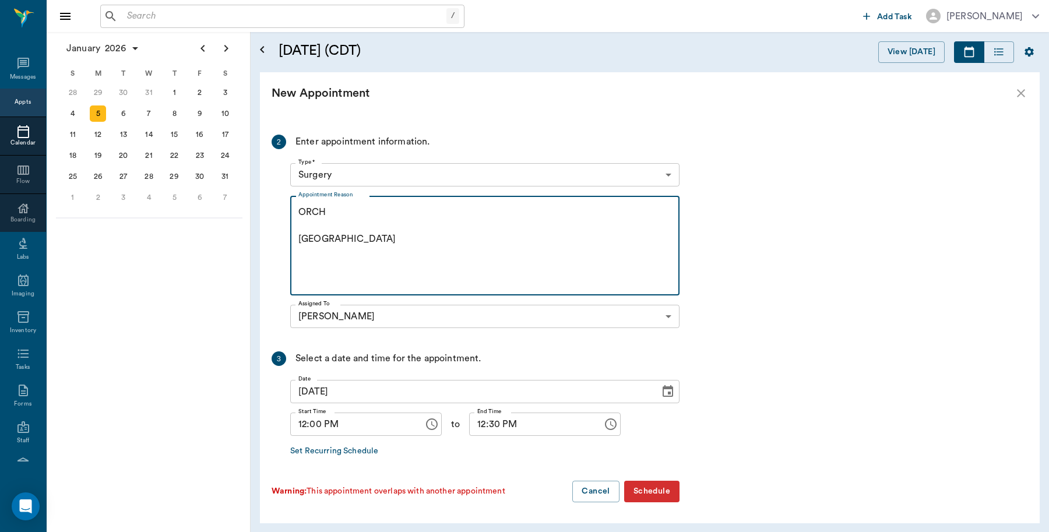
type textarea "ORCH Caryn"
click at [655, 494] on button "Schedule" at bounding box center [651, 492] width 55 height 22
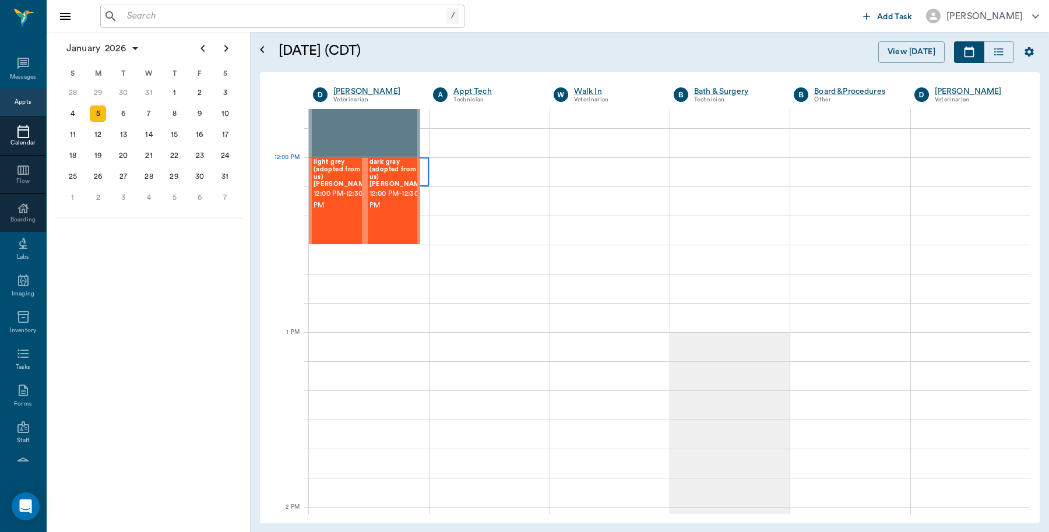
click at [423, 170] on div at bounding box center [369, 171] width 120 height 29
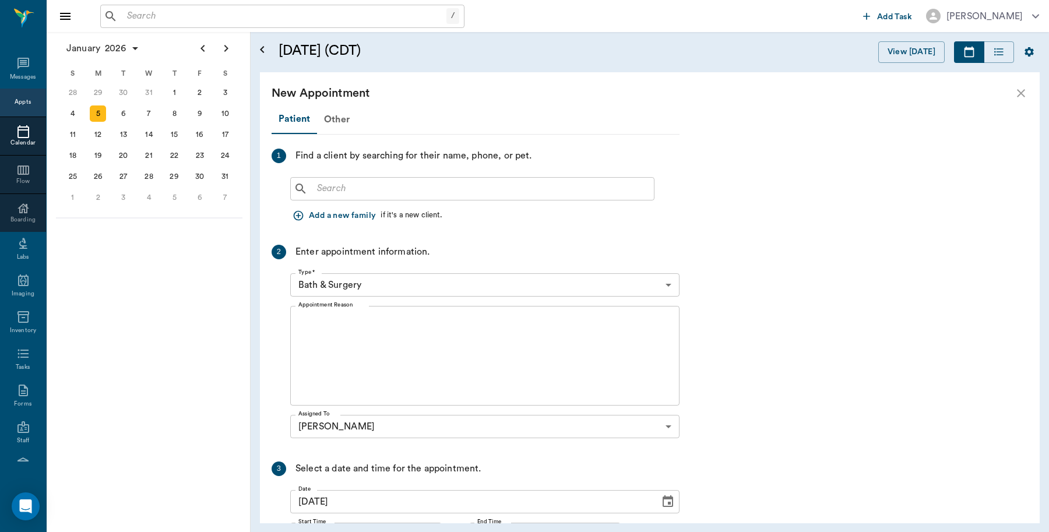
click at [470, 189] on input "text" at bounding box center [480, 189] width 337 height 16
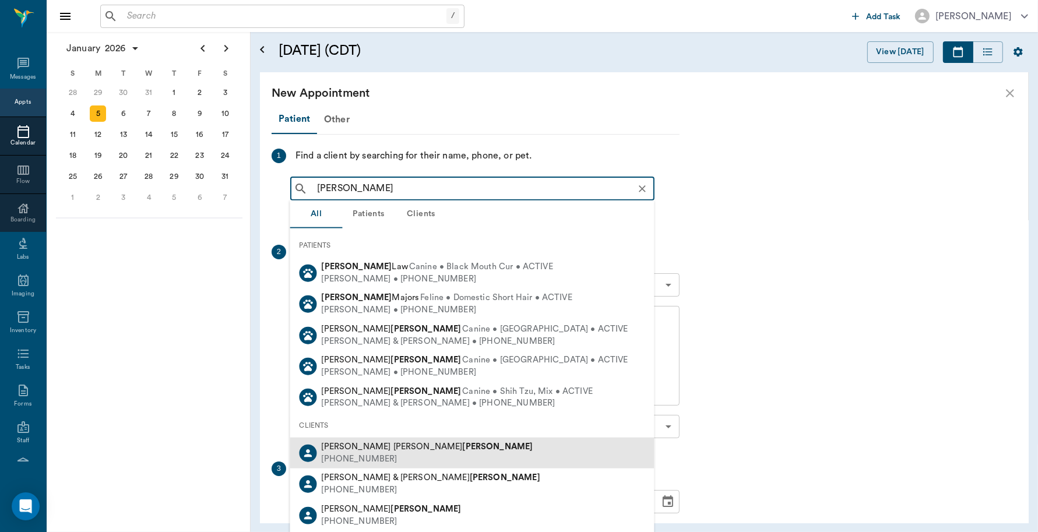
click at [415, 452] on div "Jennifer& Chris Bergt (903) 276-3650" at bounding box center [472, 453] width 364 height 31
type input "Jennifer Bergt"
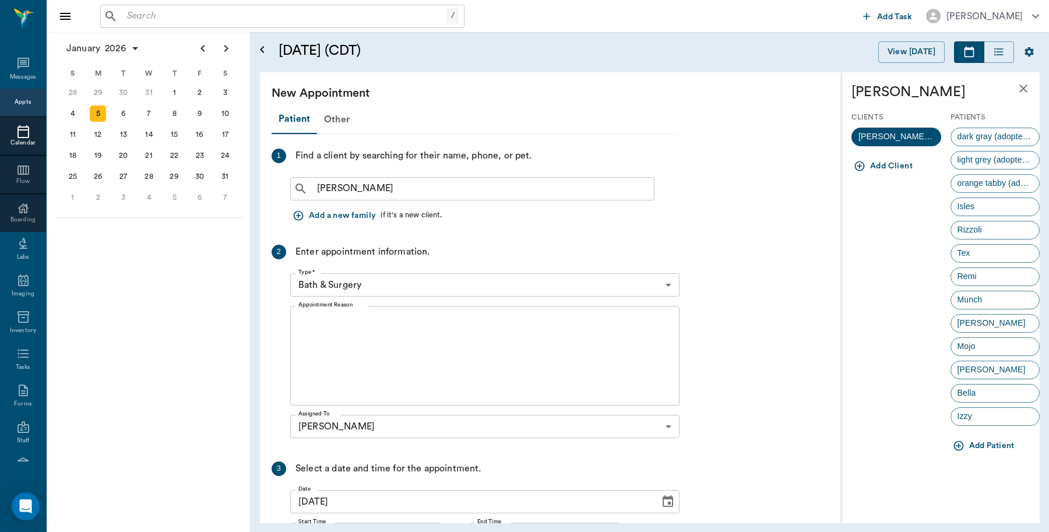
click at [993, 180] on span "orange tabby (adopted from us)" at bounding box center [995, 183] width 89 height 12
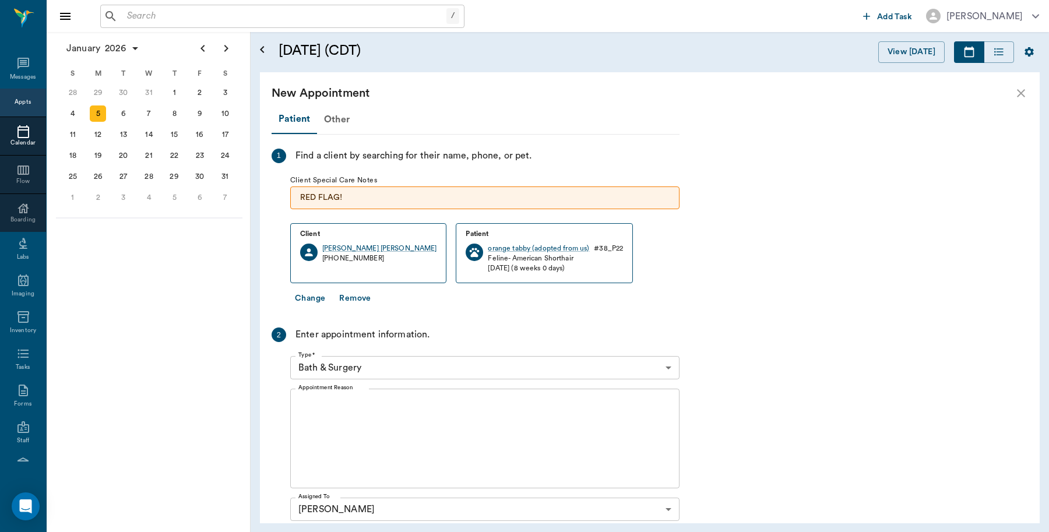
click at [445, 370] on body "/ ​ Add Task Dr. Bert Ellsworth Nectar Messages Appts Calendar Flow Boarding La…" at bounding box center [524, 266] width 1049 height 532
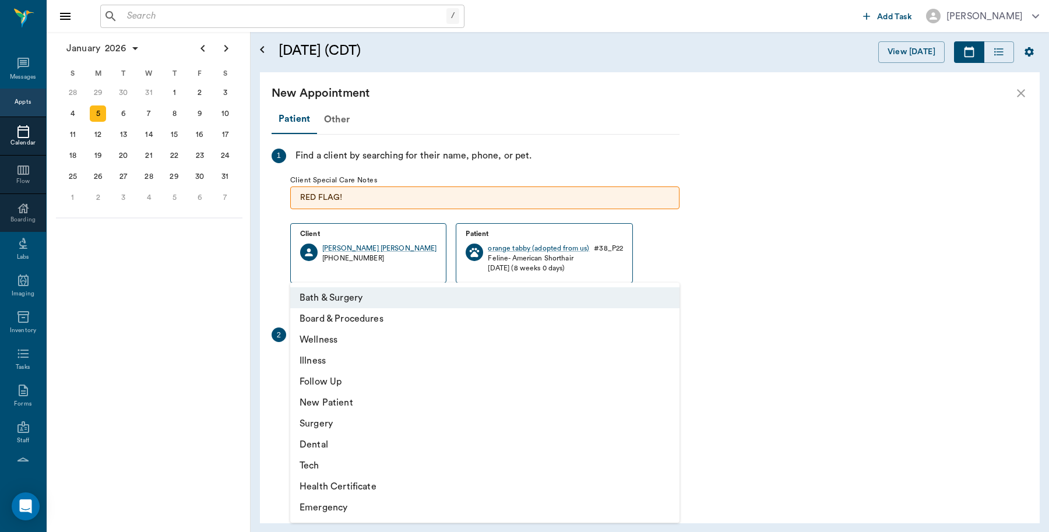
click at [334, 426] on li "Surgery" at bounding box center [484, 423] width 389 height 21
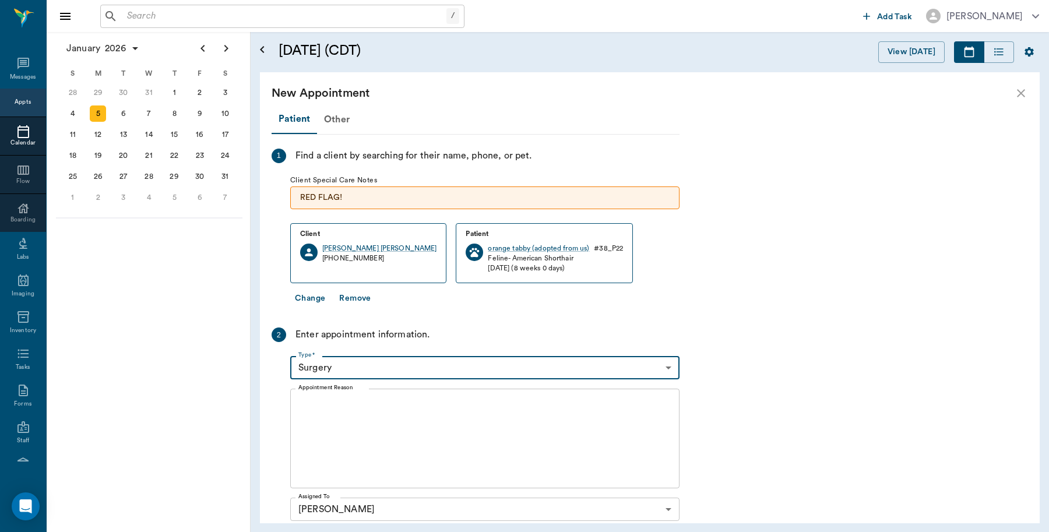
type input "65d2be4f46e3a538d89b8c18"
type input "12:30 PM"
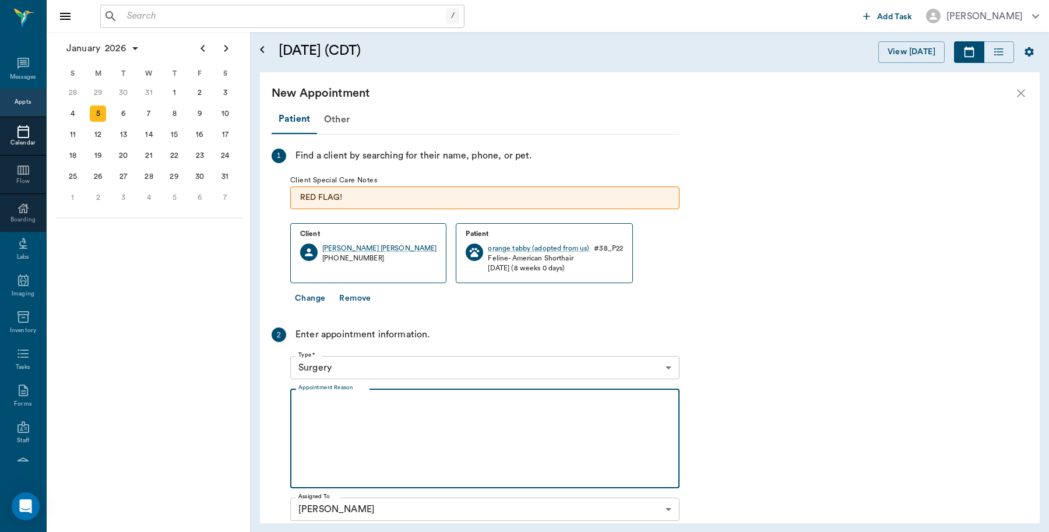
click at [388, 413] on textarea "Appointment Reason" at bounding box center [484, 439] width 373 height 80
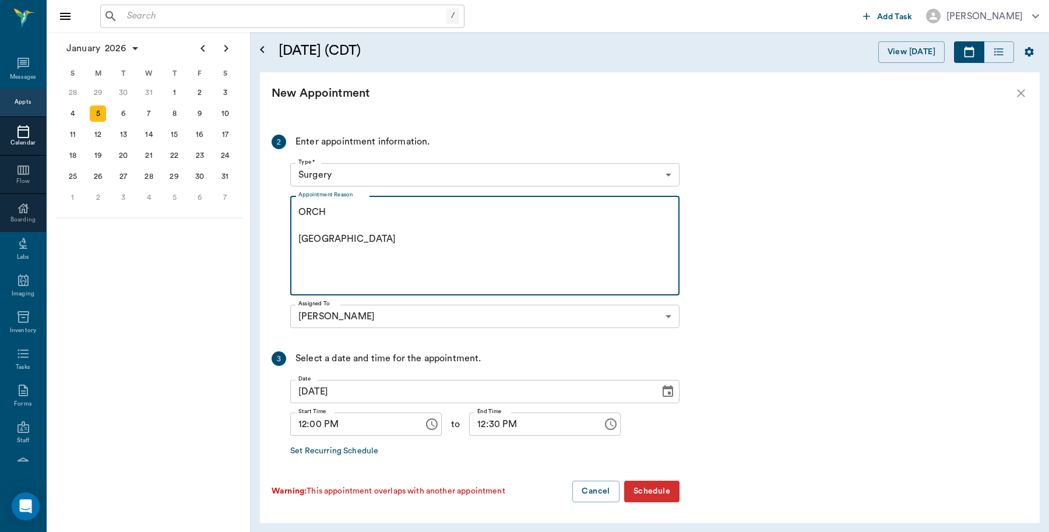
type textarea "ORCH Caryn"
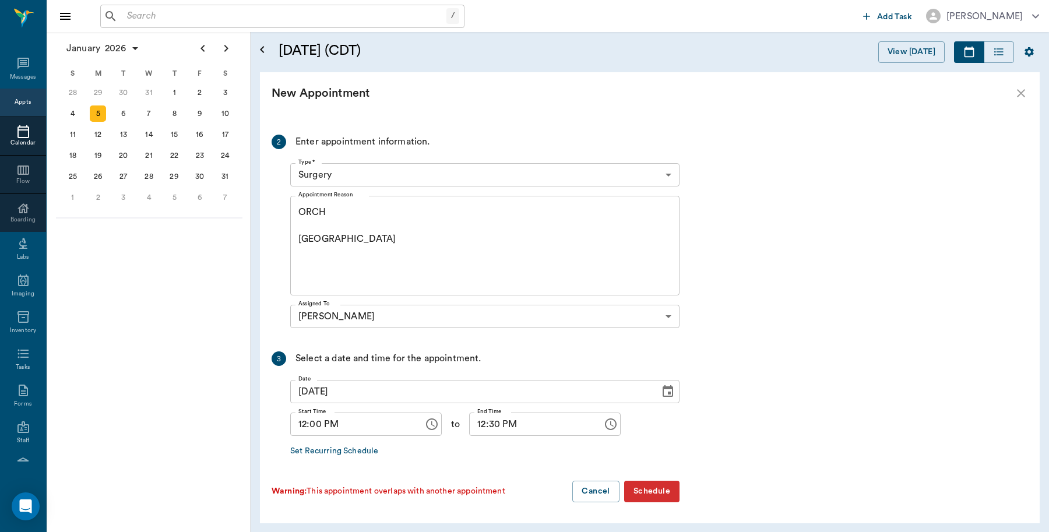
click at [653, 505] on div at bounding box center [476, 507] width 408 height 9
click at [658, 489] on button "Schedule" at bounding box center [651, 492] width 55 height 22
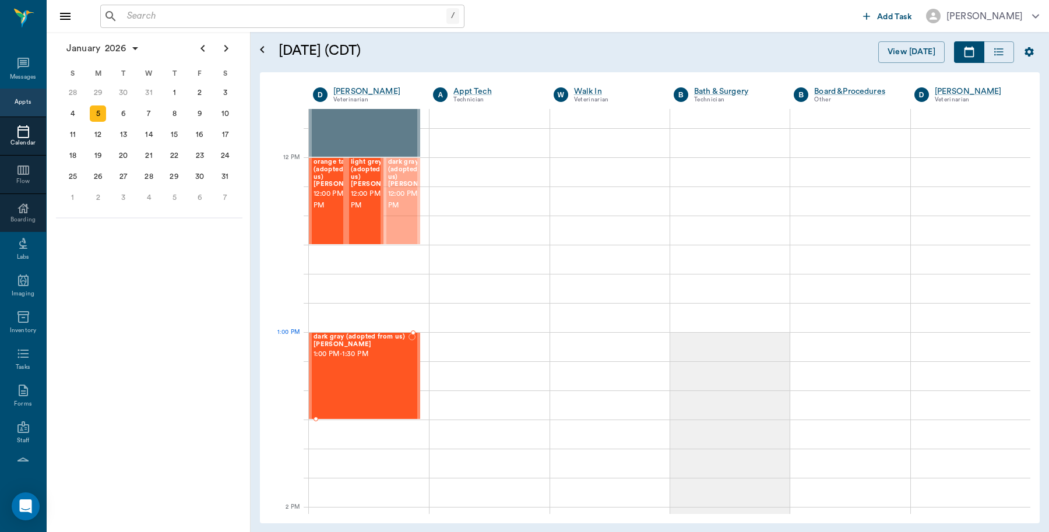
drag, startPoint x: 406, startPoint y: 198, endPoint x: 402, endPoint y: 366, distance: 167.4
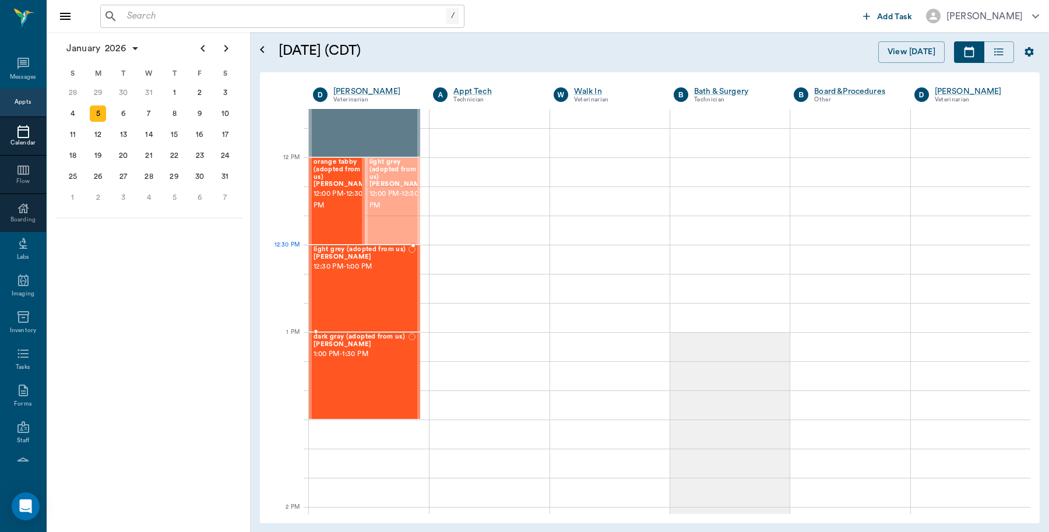
drag, startPoint x: 391, startPoint y: 207, endPoint x: 395, endPoint y: 290, distance: 82.9
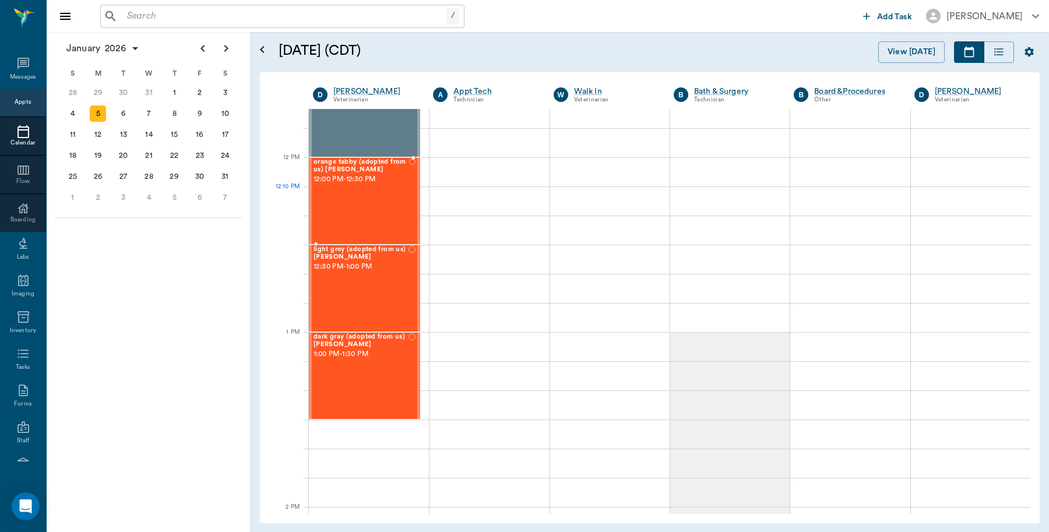
click at [357, 202] on div "orange tabby (adopted from us) Bergt 12:00 PM - 12:30 PM" at bounding box center [362, 201] width 96 height 85
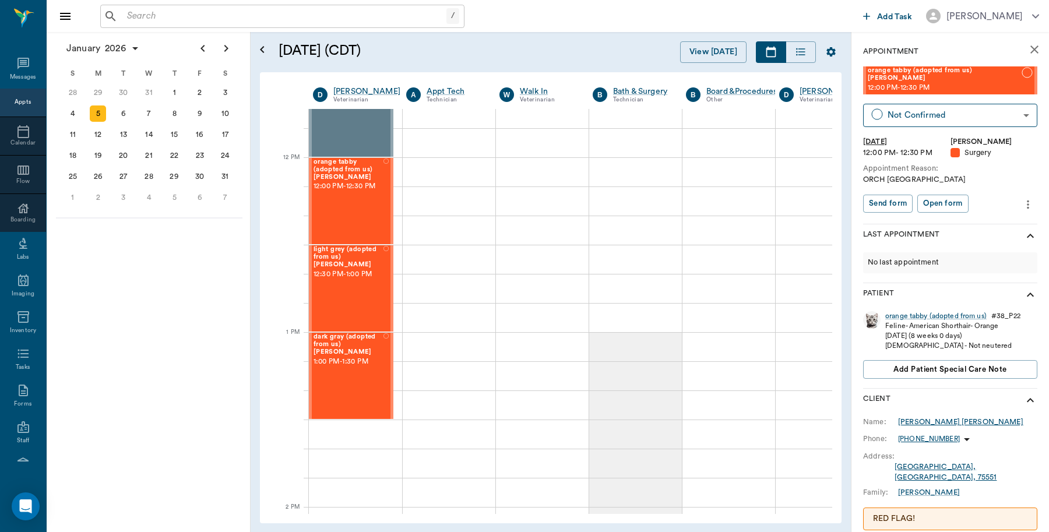
click at [921, 417] on div "Jennifer& Chris Bergt" at bounding box center [960, 422] width 125 height 10
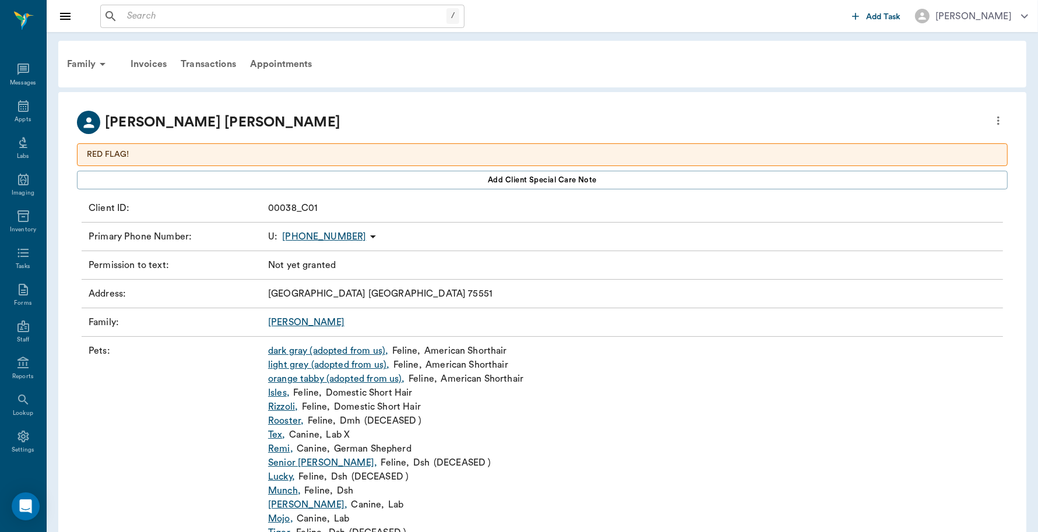
click at [992, 120] on icon "more" at bounding box center [998, 121] width 13 height 14
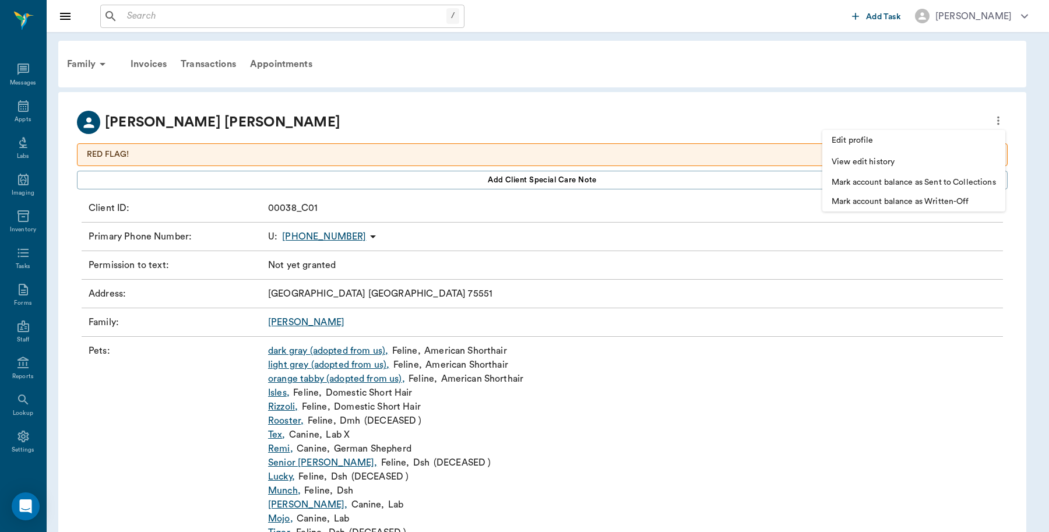
click at [875, 138] on span "Edit profile" at bounding box center [914, 141] width 164 height 12
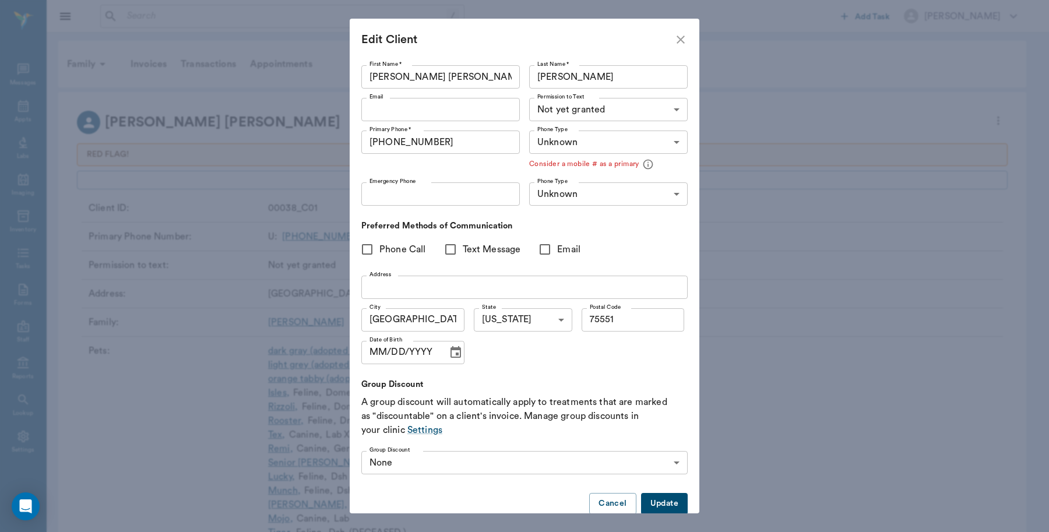
click at [506, 246] on span "Text Message" at bounding box center [492, 250] width 58 height 14
click at [463, 246] on input "Text Message" at bounding box center [450, 249] width 24 height 24
checkbox input "true"
click at [451, 140] on input "(903) 276-3650" at bounding box center [440, 142] width 159 height 23
type input "(903) 276-3651"
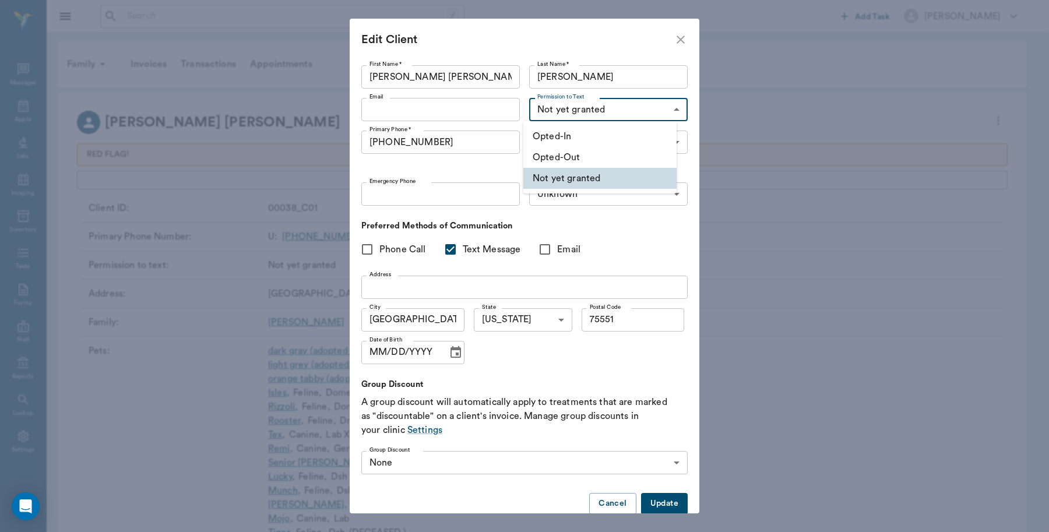
click at [640, 103] on body "/ ​ Add Task Dr. Bert Ellsworth Nectar Messages Appts Labs Imaging Inventory Ta…" at bounding box center [524, 361] width 1049 height 723
click at [603, 140] on li "Opted-In" at bounding box center [600, 136] width 153 height 21
click at [660, 507] on button "Update" at bounding box center [664, 504] width 47 height 22
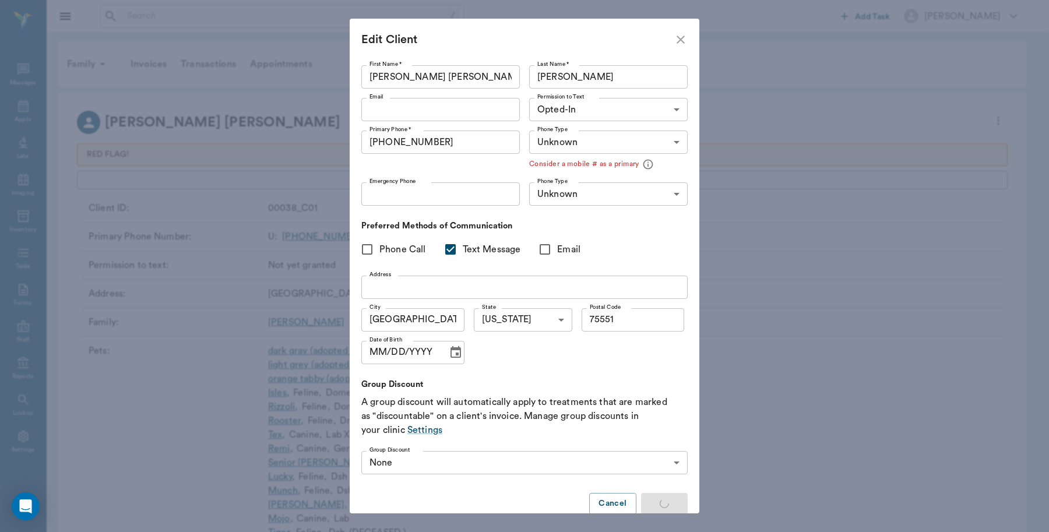
type input "UNKNOWN"
type input "MOBILE"
type input "LANDLINE"
checkbox input "false"
type input "OPT_IN"
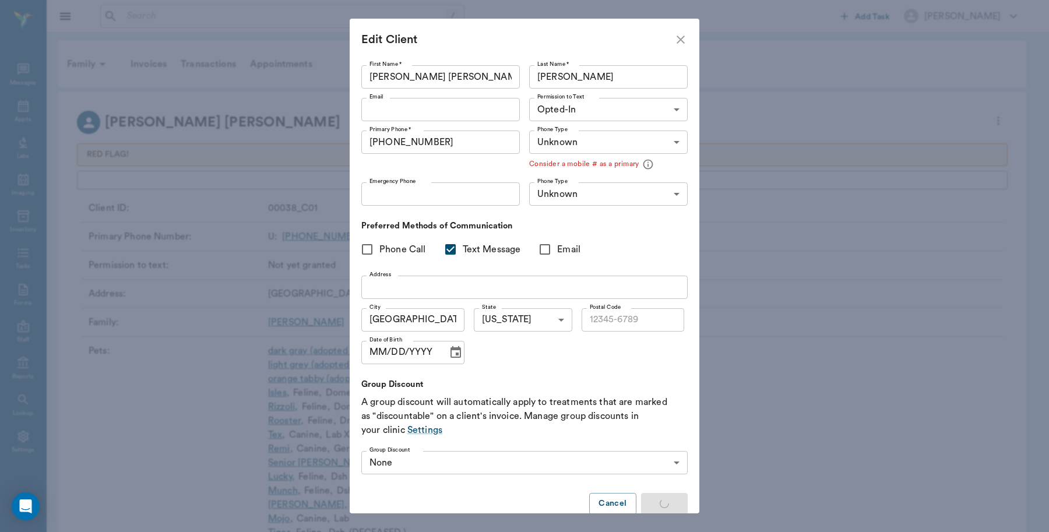
type input "UNKNOWN"
checkbox input "true"
type input "75551"
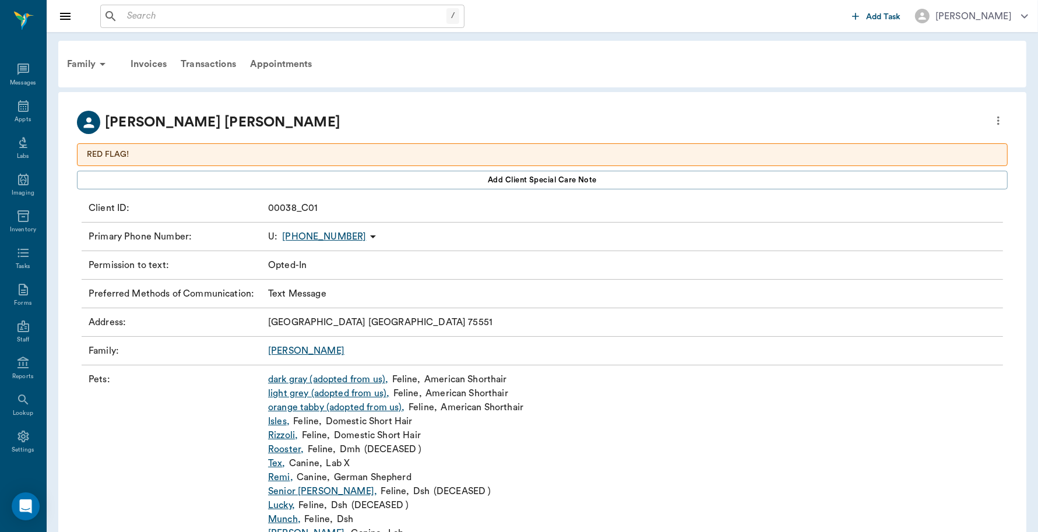
click at [348, 382] on link "dark gray (adopted from us) ," at bounding box center [328, 380] width 120 height 14
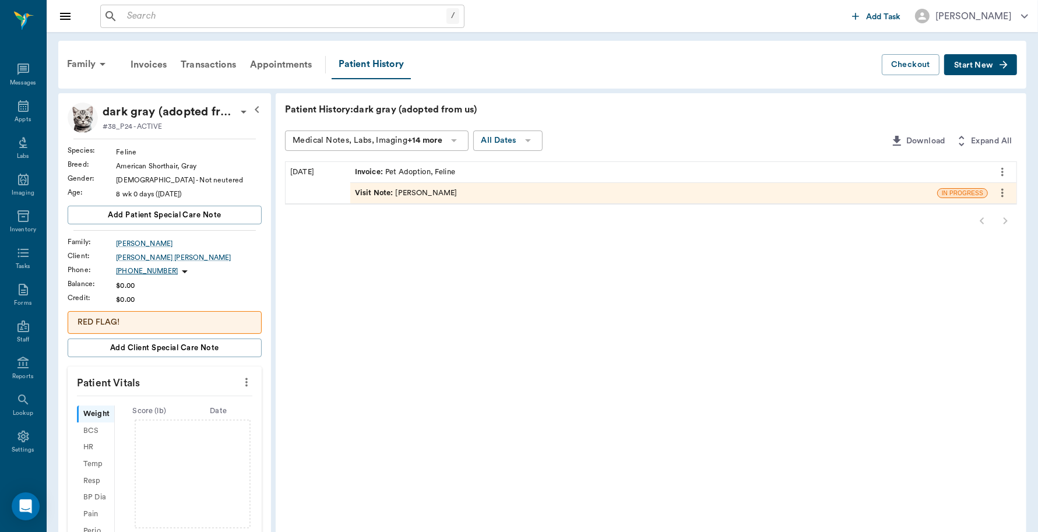
click at [996, 62] on button "Start New" at bounding box center [980, 65] width 73 height 22
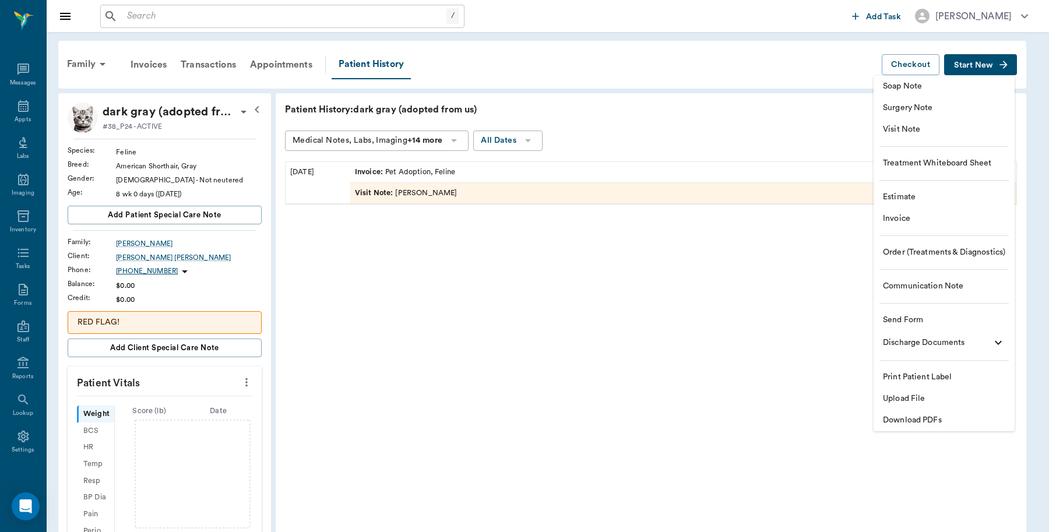
click at [905, 219] on span "Invoice" at bounding box center [944, 219] width 122 height 12
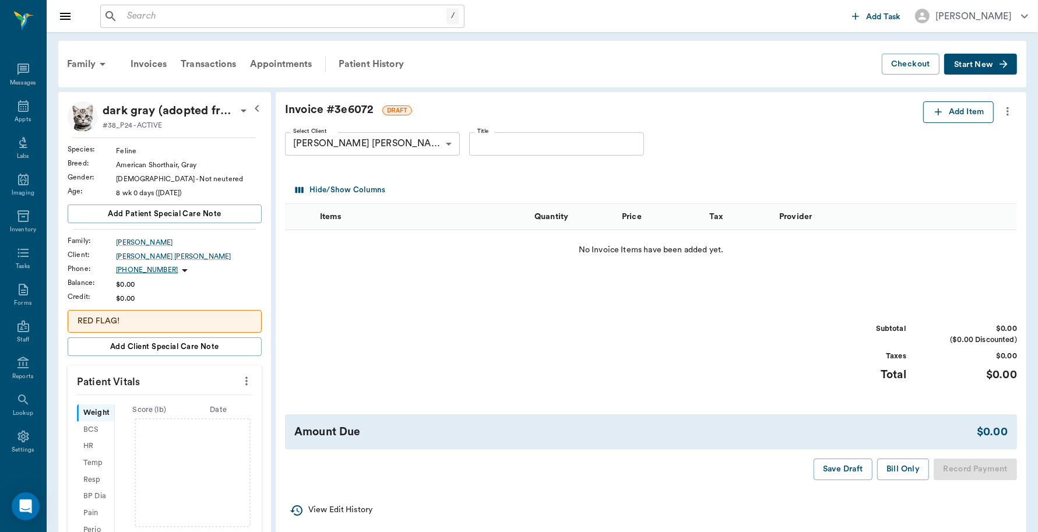
click at [950, 105] on button "Add Item" at bounding box center [958, 112] width 71 height 22
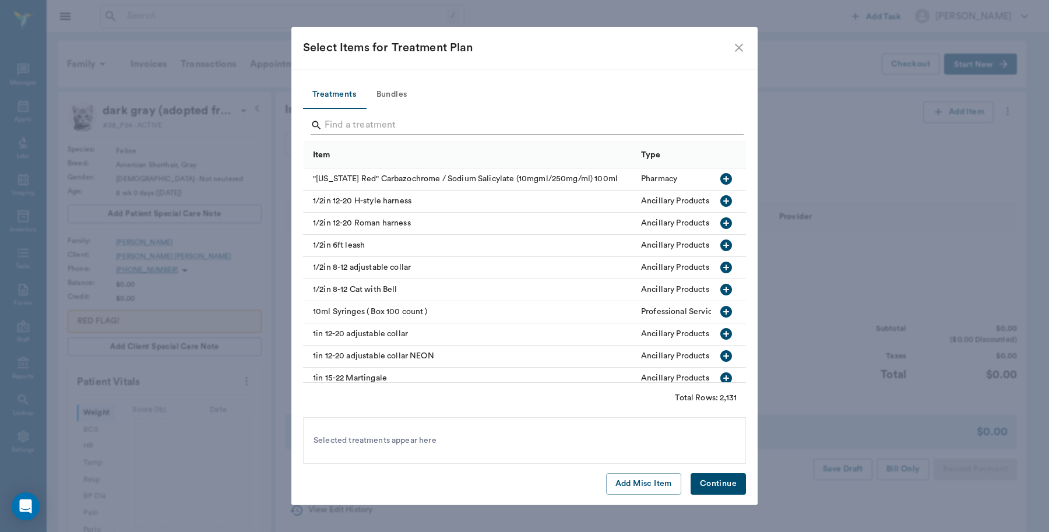
click at [426, 118] on input "Search" at bounding box center [526, 125] width 402 height 19
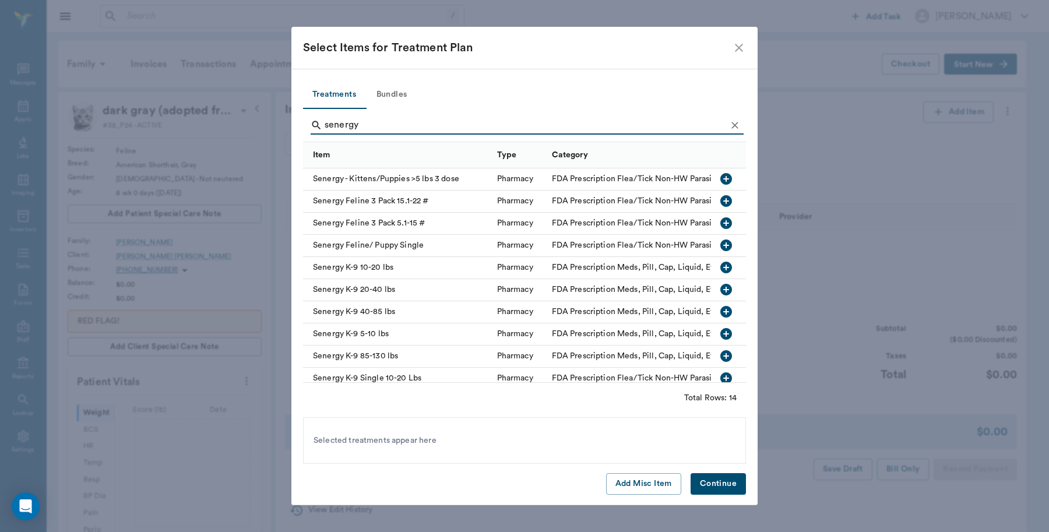
type input "senergy"
click at [721, 177] on icon "button" at bounding box center [727, 179] width 12 height 12
click at [723, 480] on button "Continue" at bounding box center [718, 484] width 55 height 22
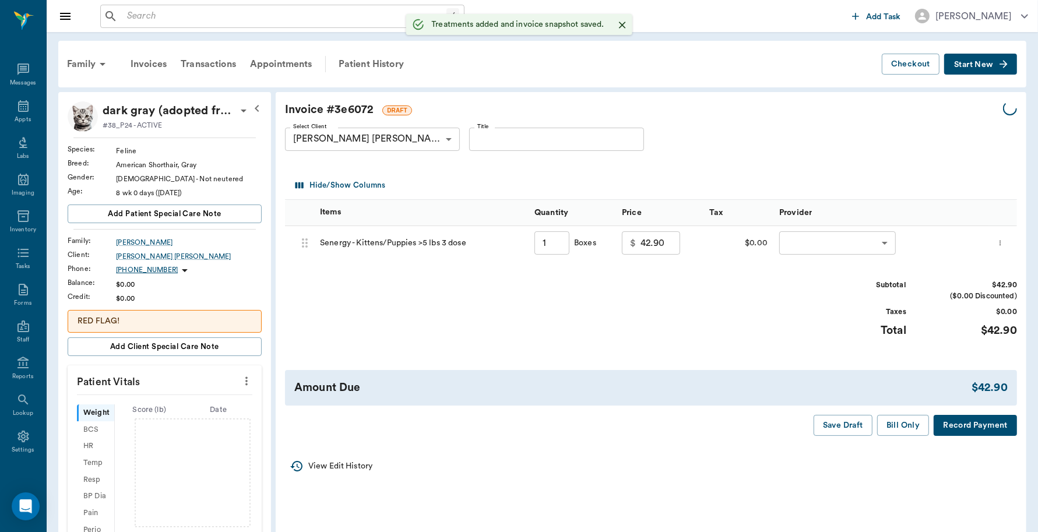
type input "1.00"
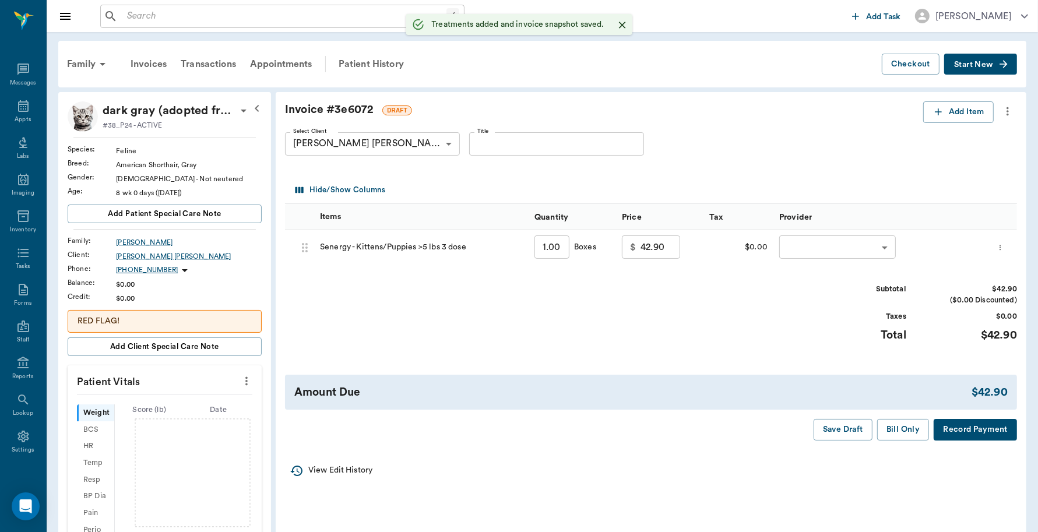
click at [794, 242] on body "/ ​ Add Task Dr. Bert Ellsworth Nectar Messages Appts Labs Imaging Inventory Ta…" at bounding box center [519, 403] width 1038 height 806
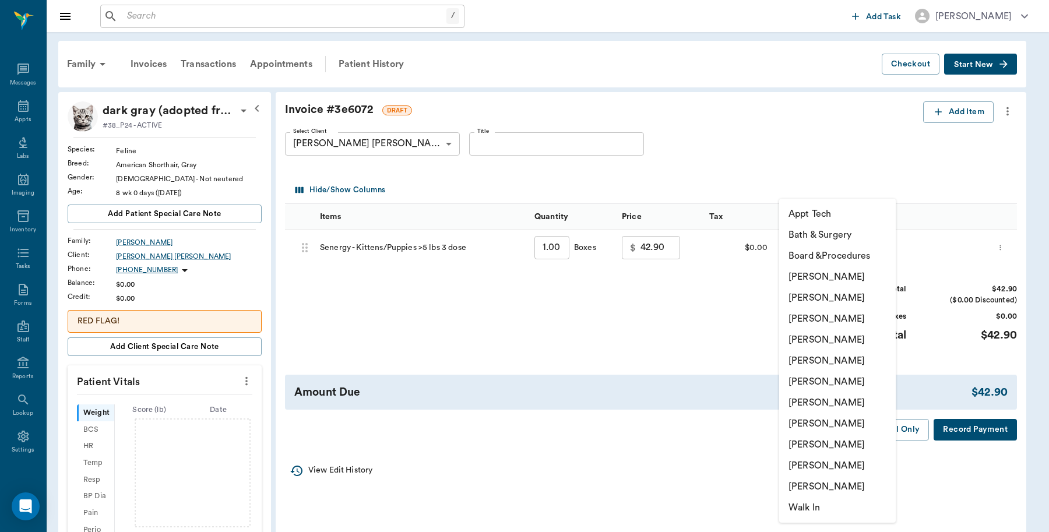
click at [812, 279] on li "Caryn Watson" at bounding box center [837, 276] width 117 height 21
type input "none-6899ea08ed37b777db10de45"
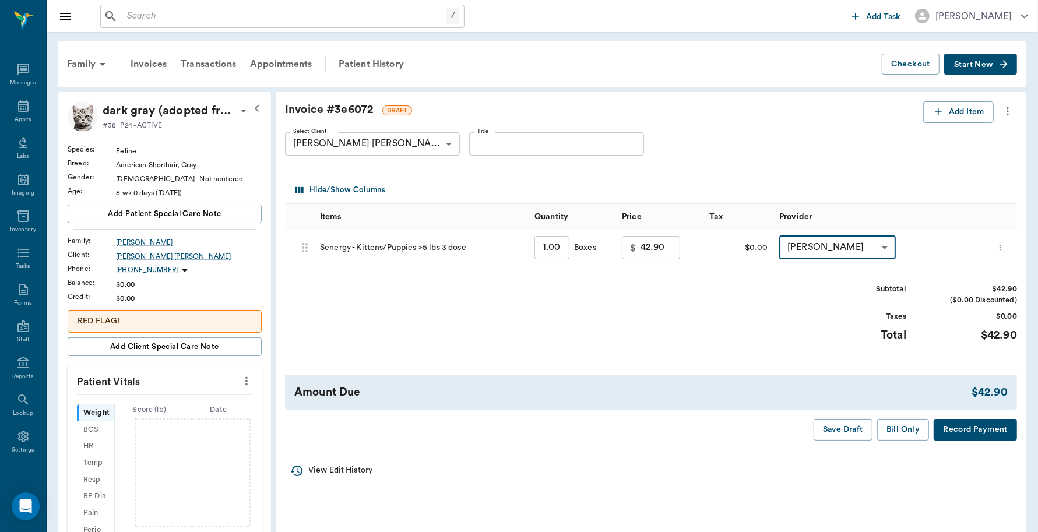
click at [982, 436] on button "Record Payment" at bounding box center [975, 430] width 83 height 22
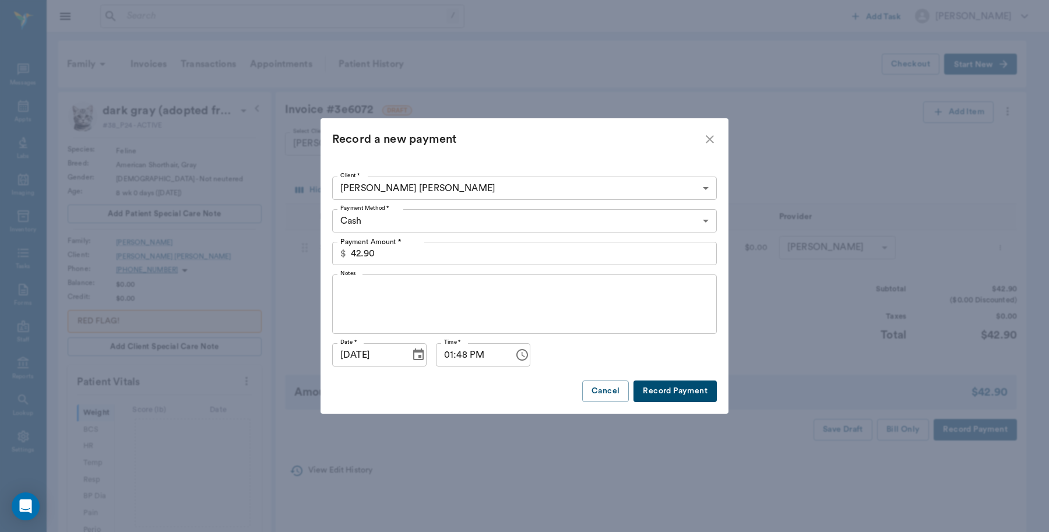
click at [471, 220] on body "/ ​ Add Task Dr. Bert Ellsworth Nectar Messages Appts Labs Imaging Inventory Ta…" at bounding box center [524, 403] width 1049 height 806
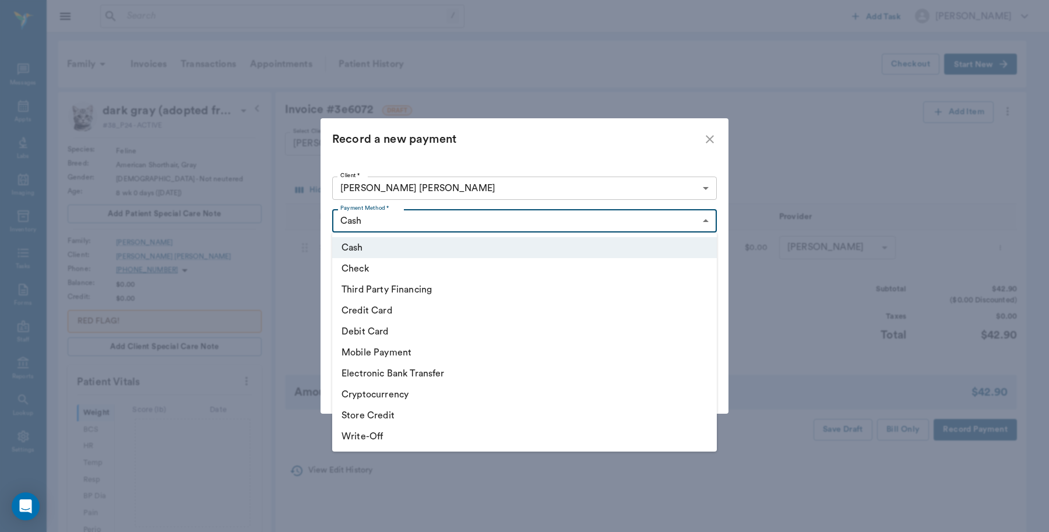
click at [391, 331] on li "Debit Card" at bounding box center [524, 331] width 385 height 21
type input "DEBIT_CARD"
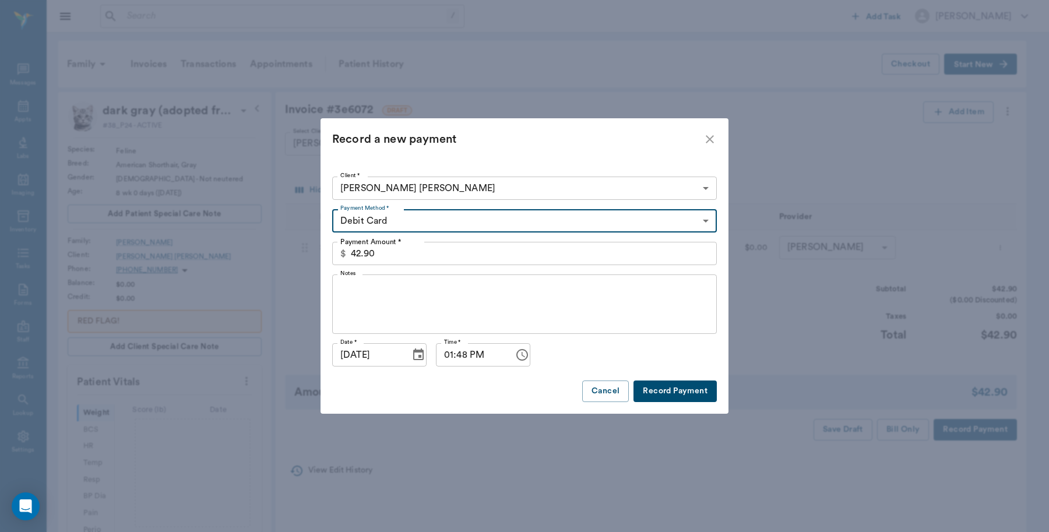
click at [702, 391] on button "Record Payment" at bounding box center [675, 392] width 83 height 22
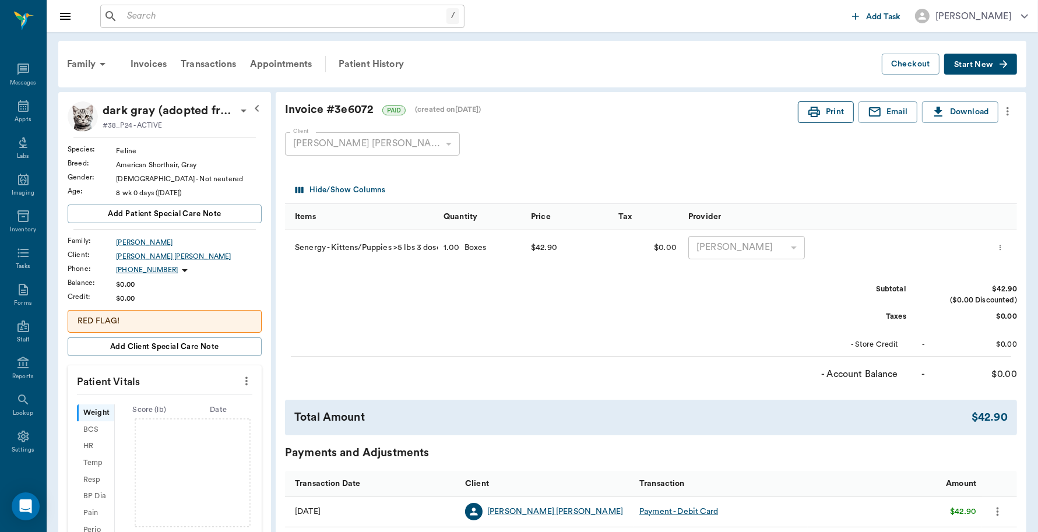
click at [834, 115] on button "Print" at bounding box center [826, 112] width 56 height 22
click at [9, 110] on div "Appts" at bounding box center [23, 112] width 46 height 37
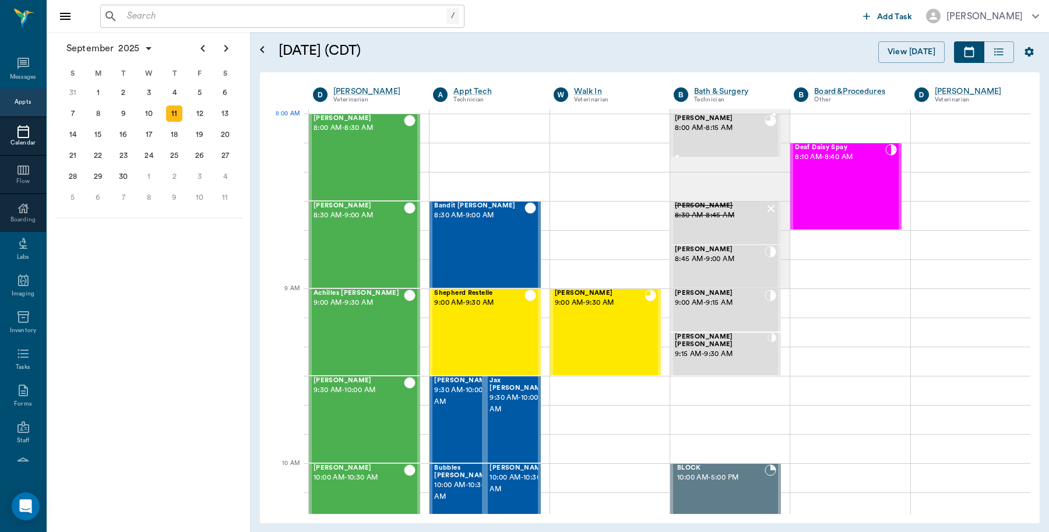
click at [722, 135] on div "Zena Myers 8:00 AM - 8:15 AM" at bounding box center [720, 135] width 90 height 41
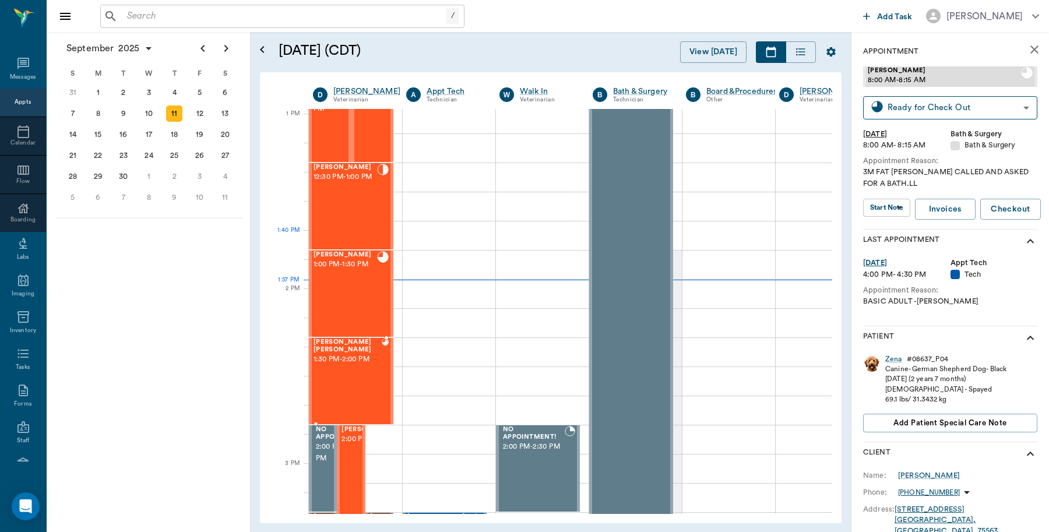
scroll to position [874, 0]
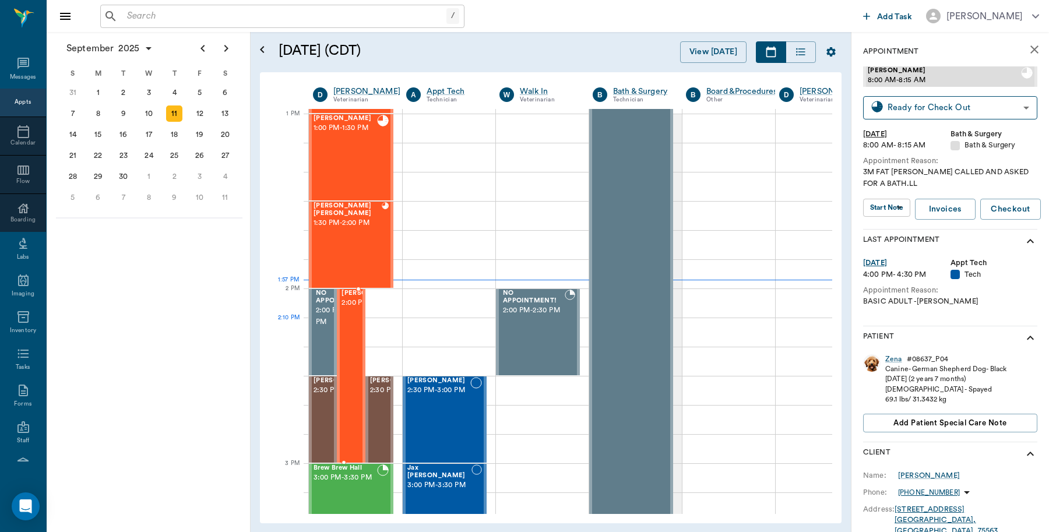
click at [345, 309] on span "2:00 PM - 3:00 PM" at bounding box center [371, 303] width 58 height 12
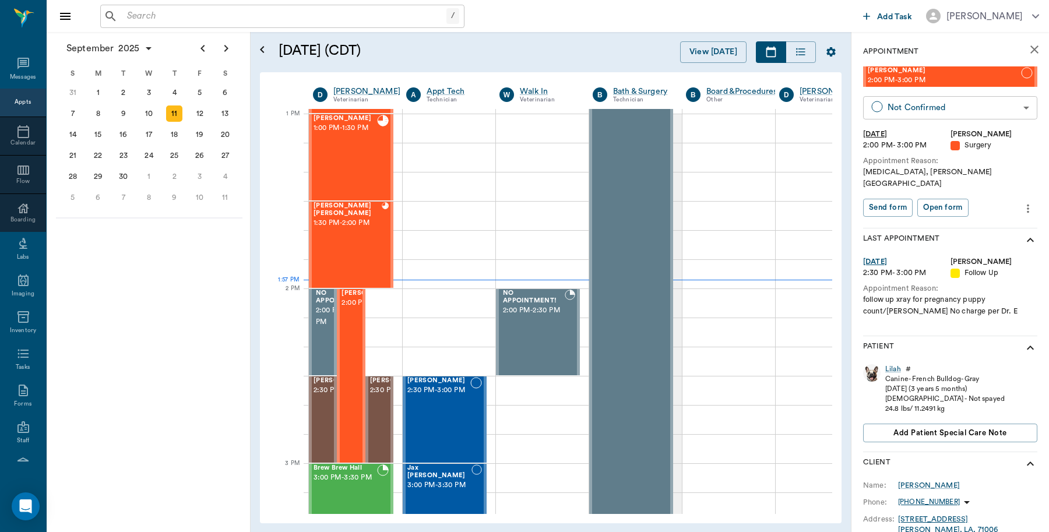
click at [967, 105] on body "/ ​ Add Task Dr. Bert Ellsworth Nectar Messages Appts Calendar Flow Boarding La…" at bounding box center [524, 266] width 1049 height 532
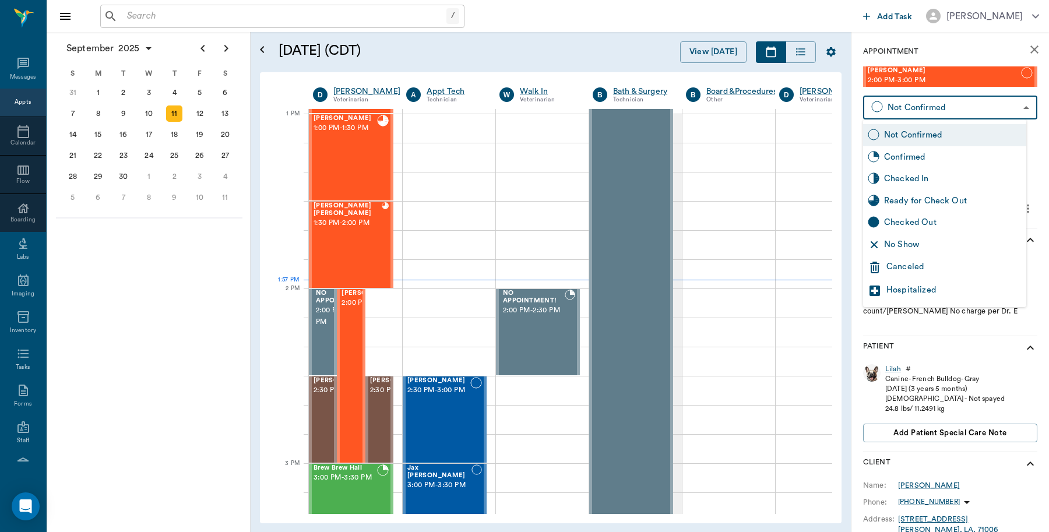
click at [933, 181] on div "Checked In" at bounding box center [953, 179] width 138 height 13
type input "CHECKED_IN"
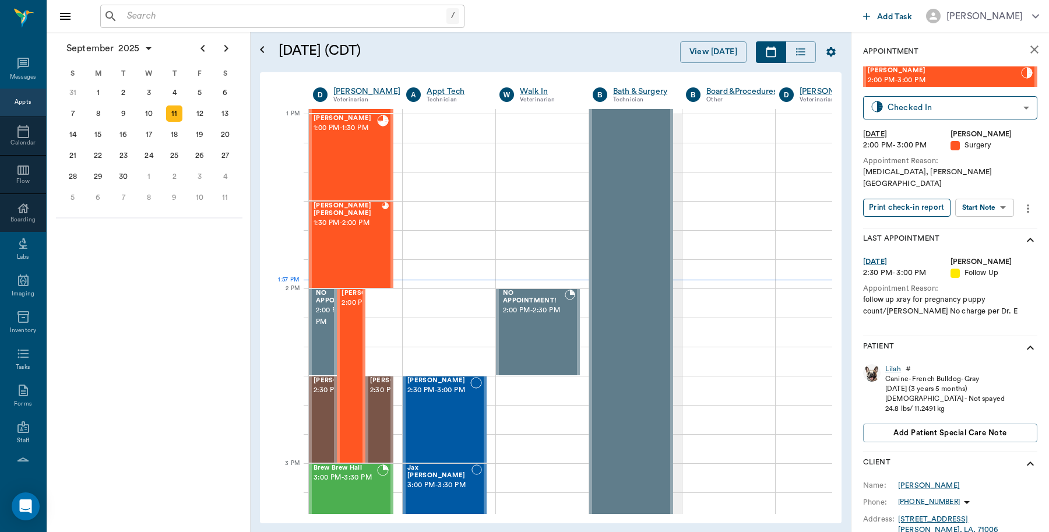
click at [920, 199] on button "Print check-in report" at bounding box center [906, 208] width 87 height 18
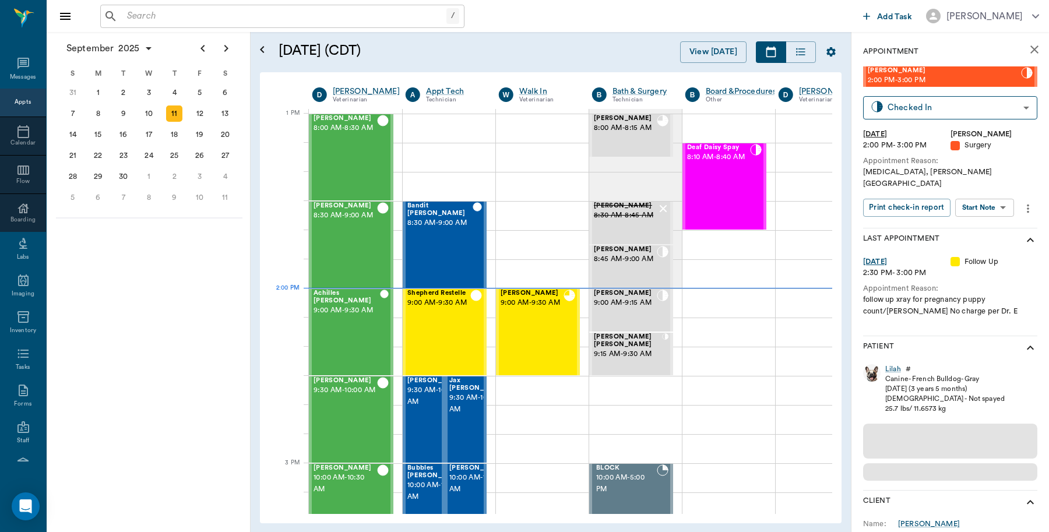
scroll to position [874, 1]
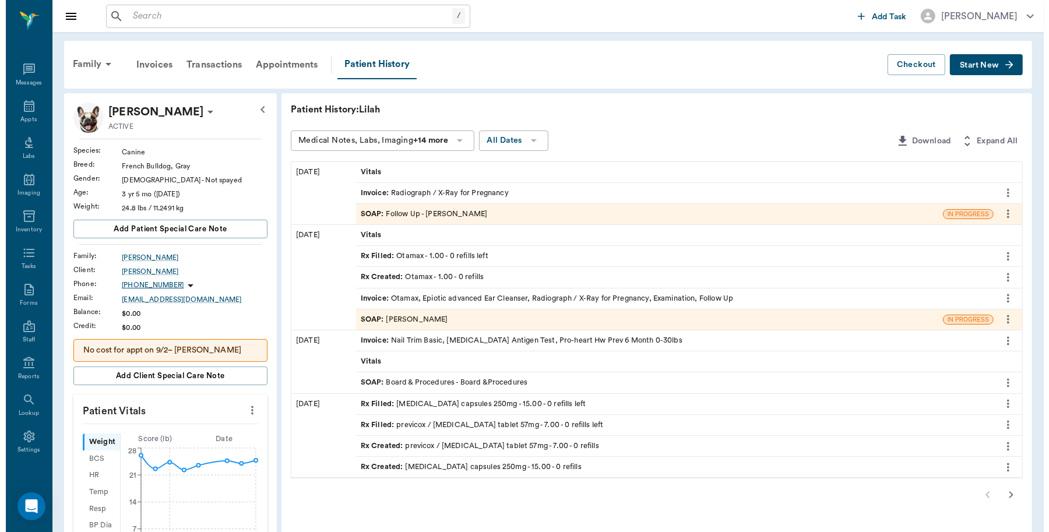
scroll to position [3, 0]
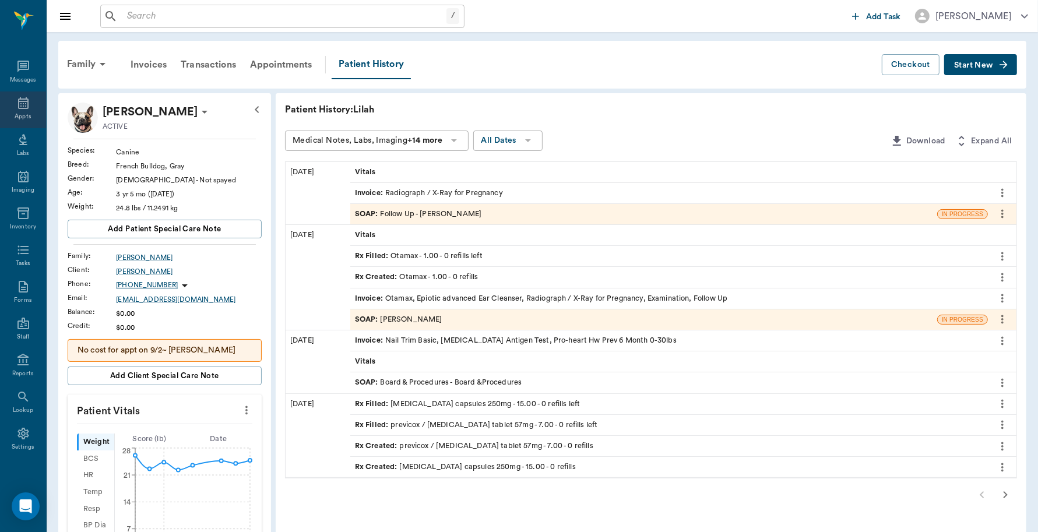
click at [18, 102] on icon at bounding box center [23, 103] width 10 height 12
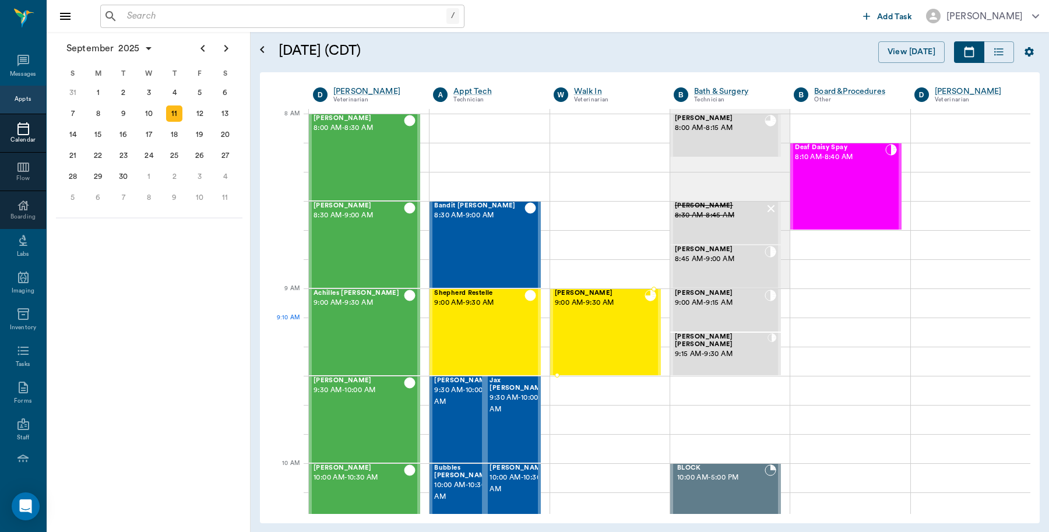
click at [623, 325] on div "[PERSON_NAME] 9:00 AM - 9:30 AM" at bounding box center [600, 332] width 90 height 85
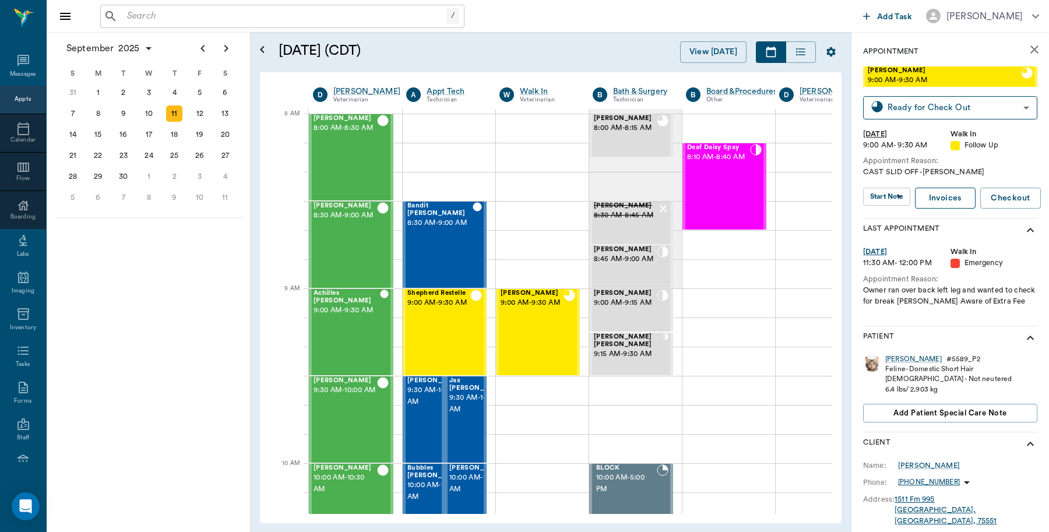
click at [948, 202] on link "Invoices" at bounding box center [945, 199] width 61 height 22
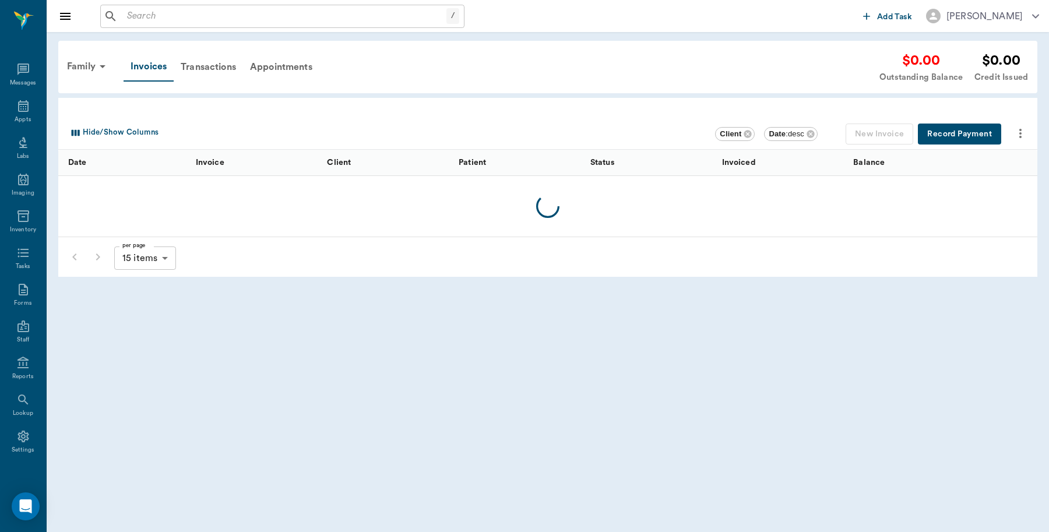
scroll to position [3, 0]
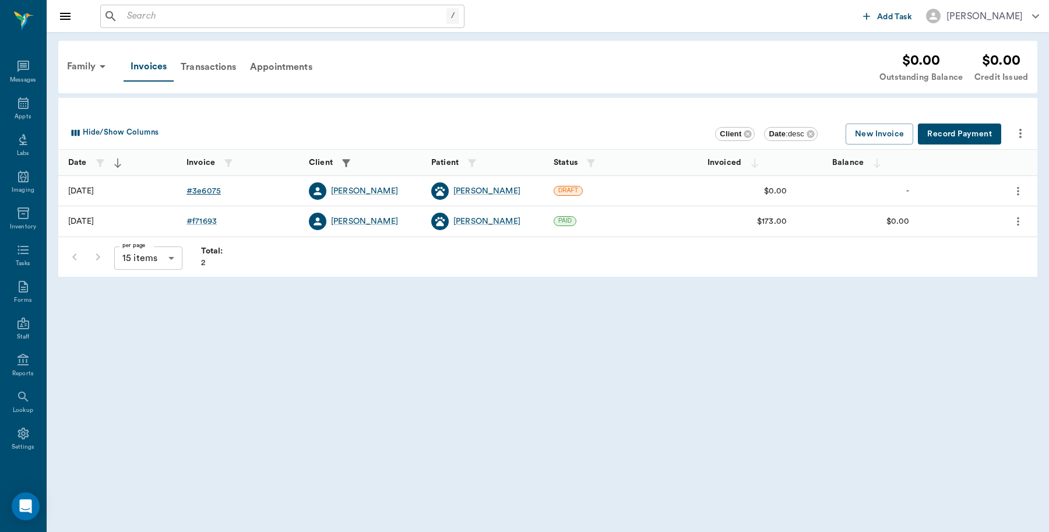
click at [207, 188] on div "# 3e6075" at bounding box center [204, 191] width 34 height 12
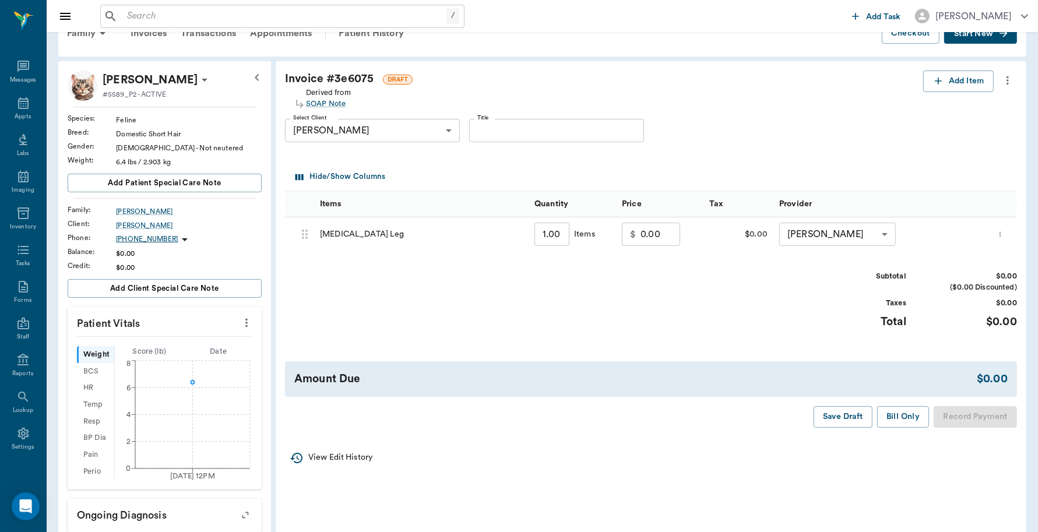
scroll to position [28, 0]
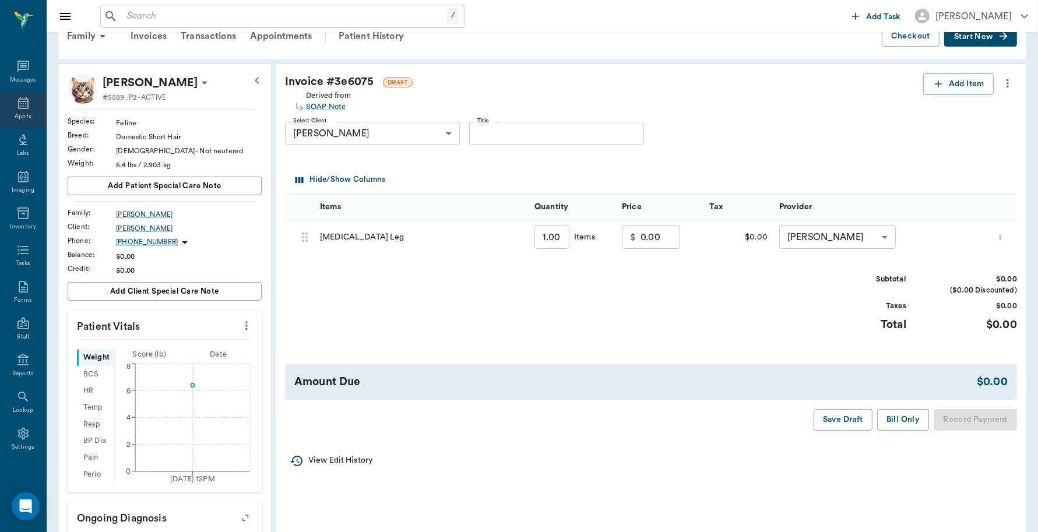
click at [9, 108] on div "Appts" at bounding box center [23, 110] width 46 height 37
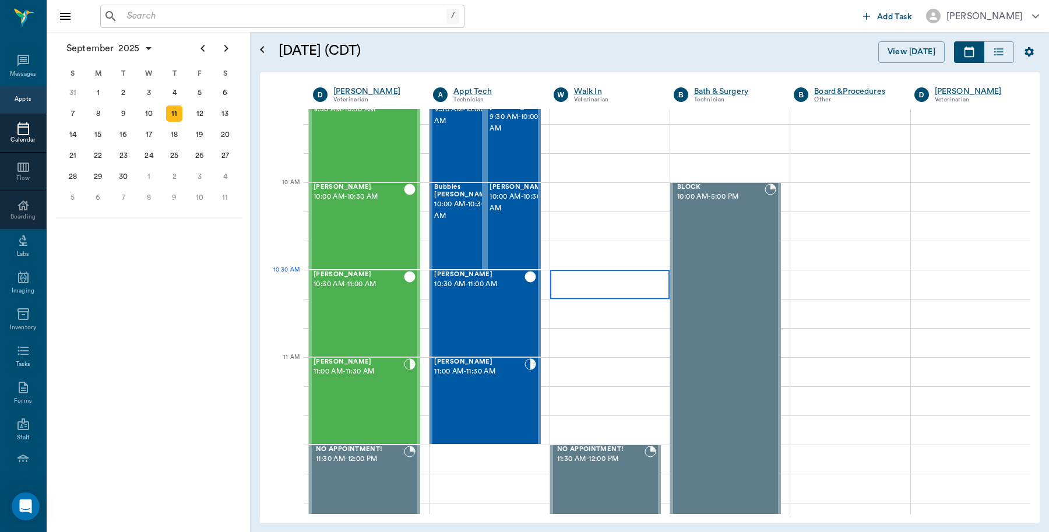
scroll to position [30, 0]
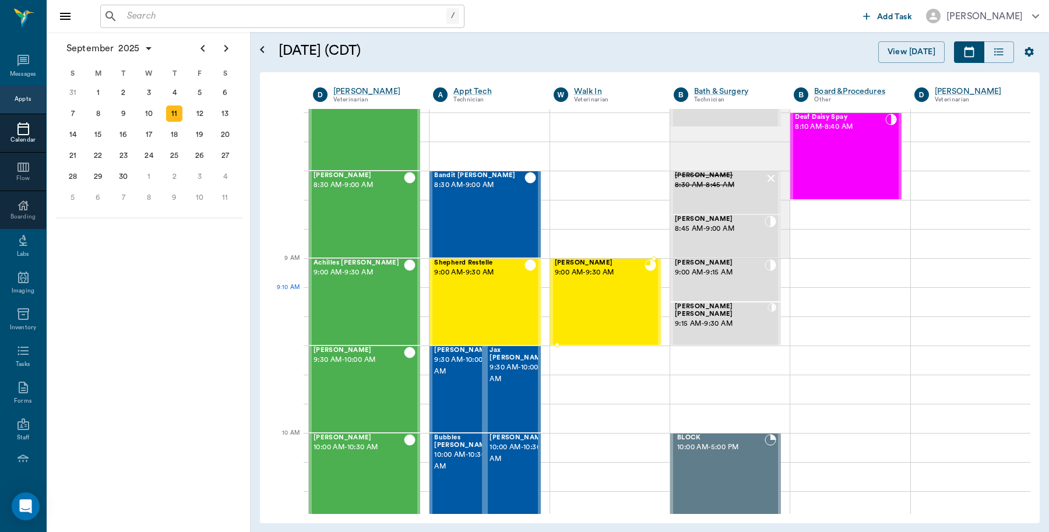
click at [628, 290] on div "[PERSON_NAME] 9:00 AM - 9:30 AM" at bounding box center [600, 301] width 90 height 85
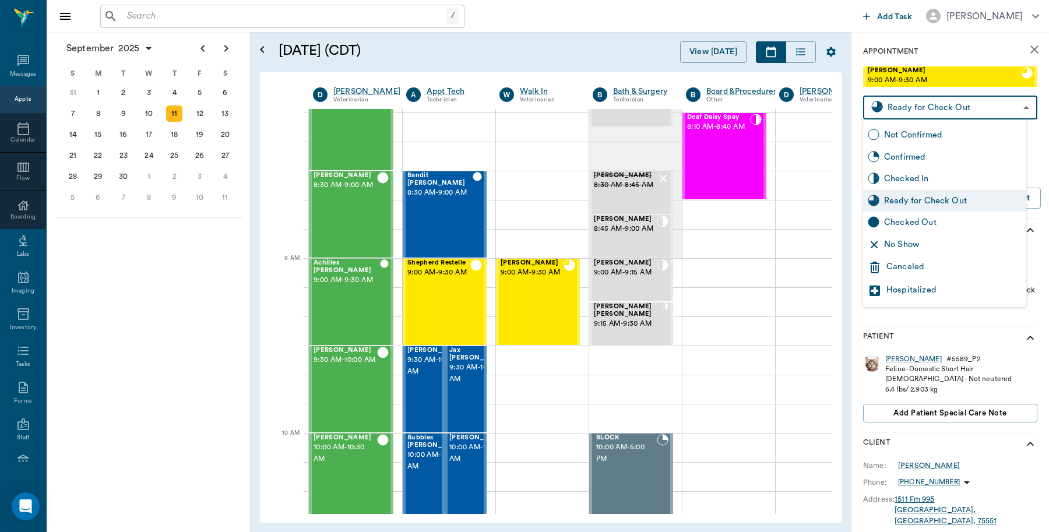
click at [929, 110] on body "/ ​ Add Task [PERSON_NAME] Nectar Messages Appts Calendar Flow Boarding Labs Im…" at bounding box center [524, 266] width 1049 height 532
click at [907, 224] on div "Checked Out" at bounding box center [953, 222] width 138 height 13
type input "CHECKED_OUT"
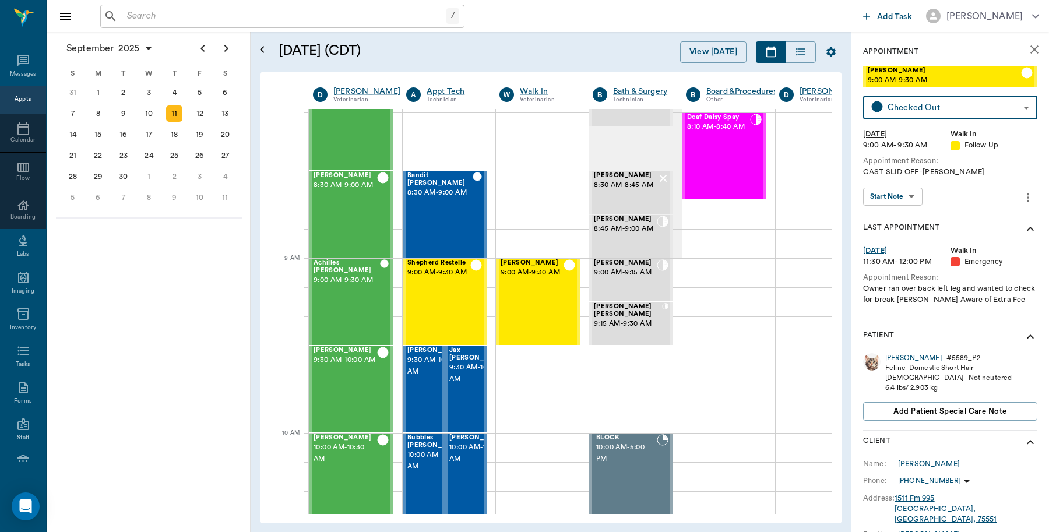
click at [374, 15] on input "text" at bounding box center [284, 16] width 324 height 16
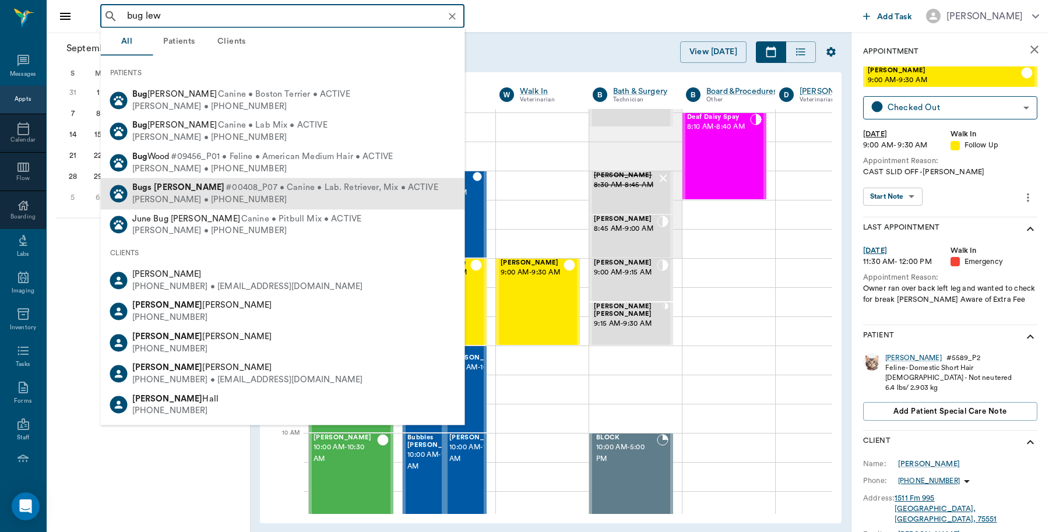
click at [162, 182] on div "[PERSON_NAME] #00408_P07 • Canine • Lab. Retriever, Mix • ACTIVE" at bounding box center [285, 188] width 306 height 12
type input "bug lew"
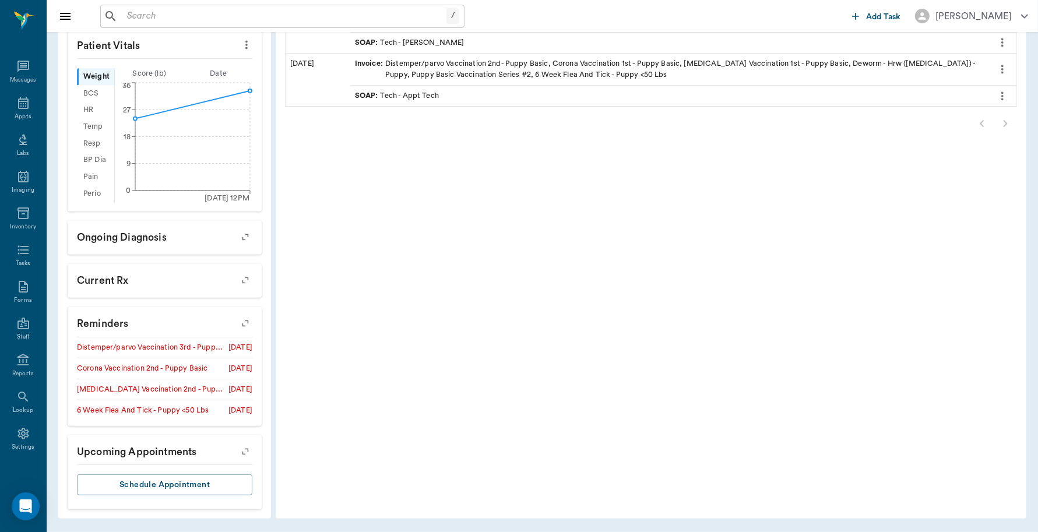
scroll to position [365, 0]
click at [245, 322] on icon "button" at bounding box center [245, 323] width 16 height 16
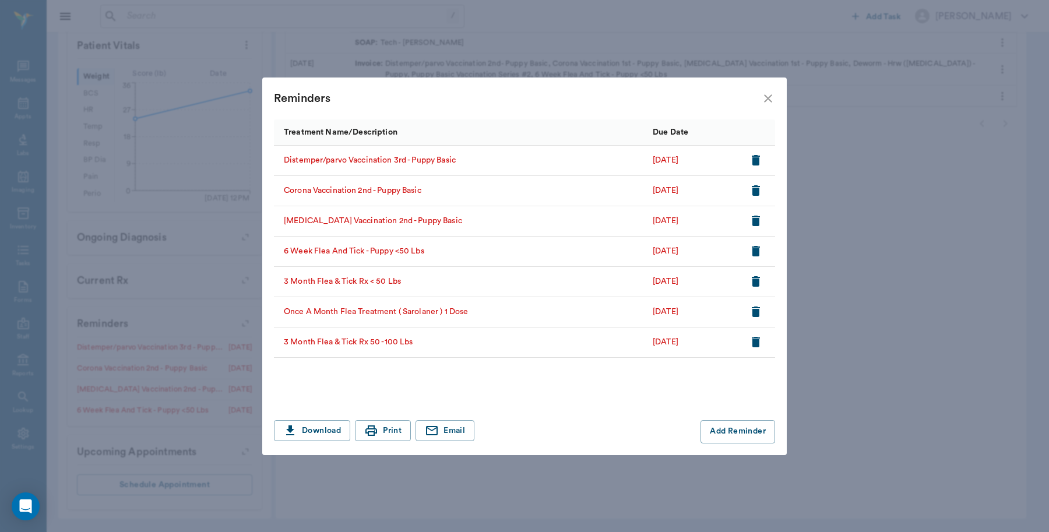
click at [756, 310] on icon "button" at bounding box center [756, 312] width 8 height 10
click at [764, 97] on icon "close" at bounding box center [768, 99] width 14 height 14
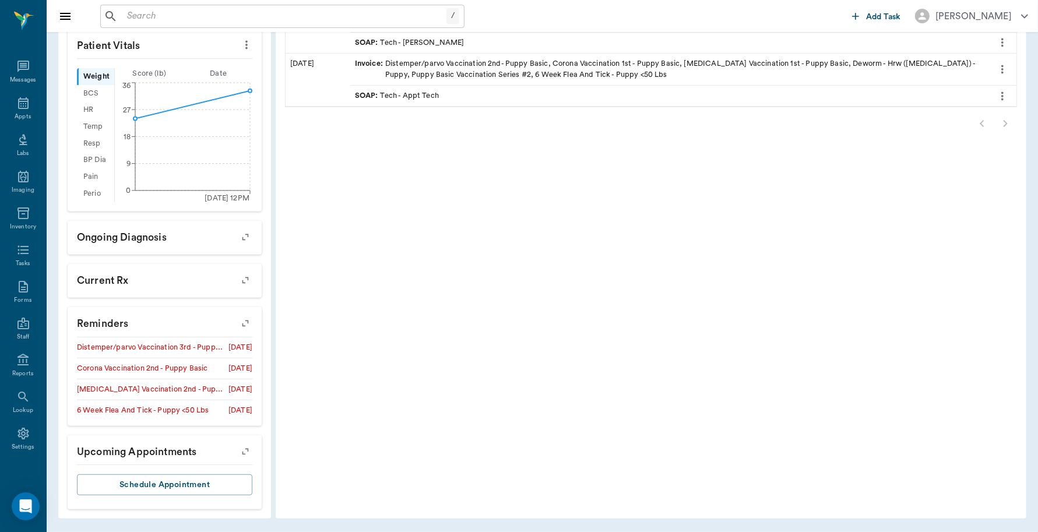
click at [249, 321] on icon "button" at bounding box center [245, 323] width 16 height 16
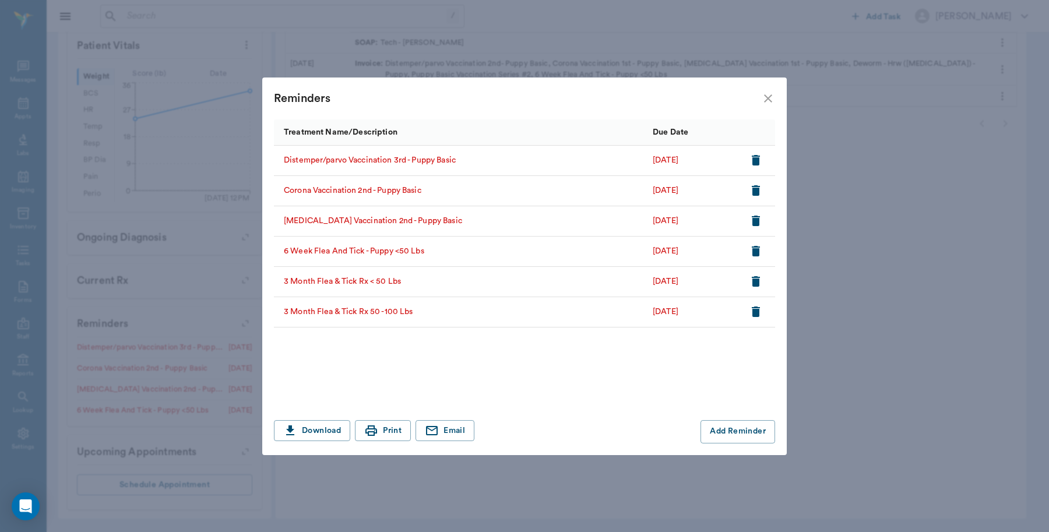
click at [757, 248] on icon "button" at bounding box center [756, 251] width 8 height 10
click at [771, 98] on icon "close" at bounding box center [768, 99] width 14 height 14
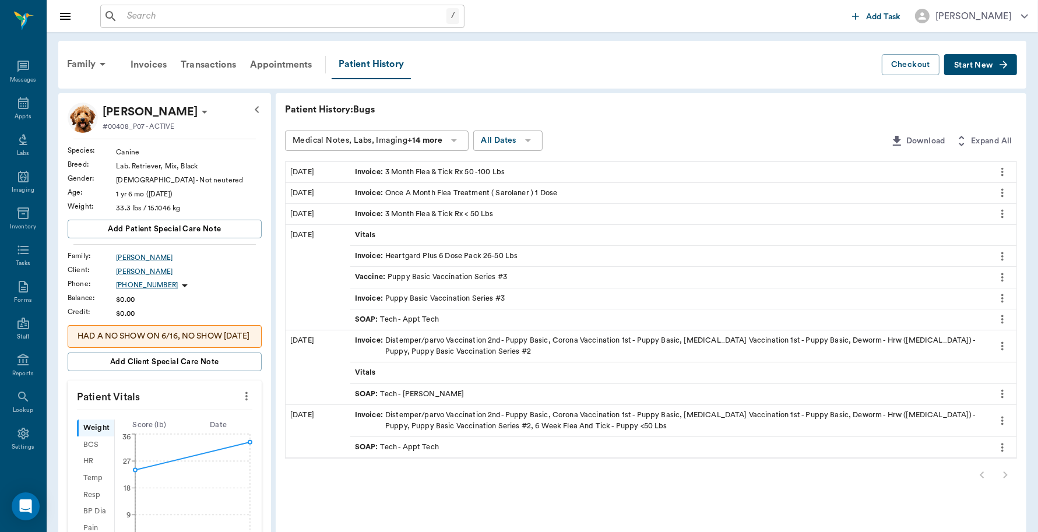
scroll to position [146, 0]
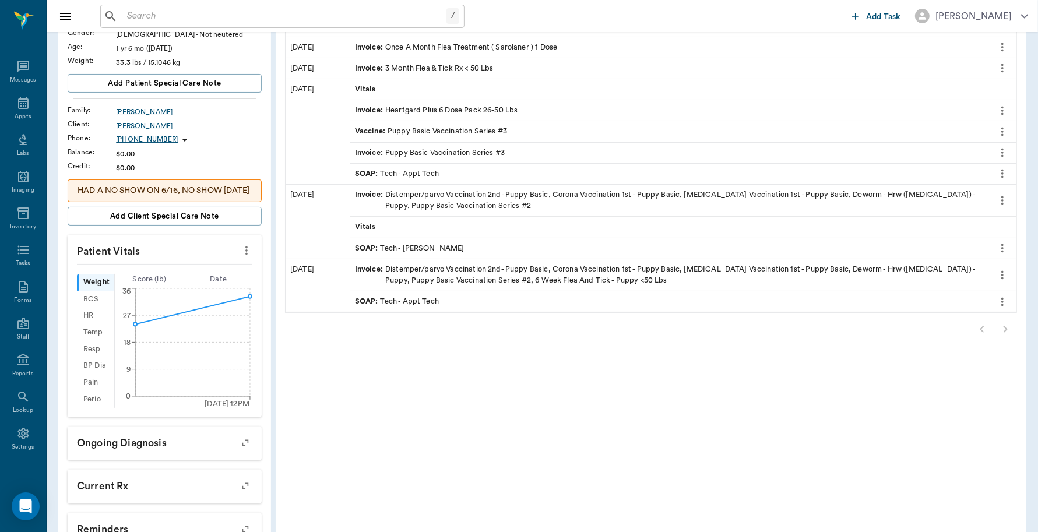
click at [248, 258] on icon "more" at bounding box center [246, 251] width 13 height 14
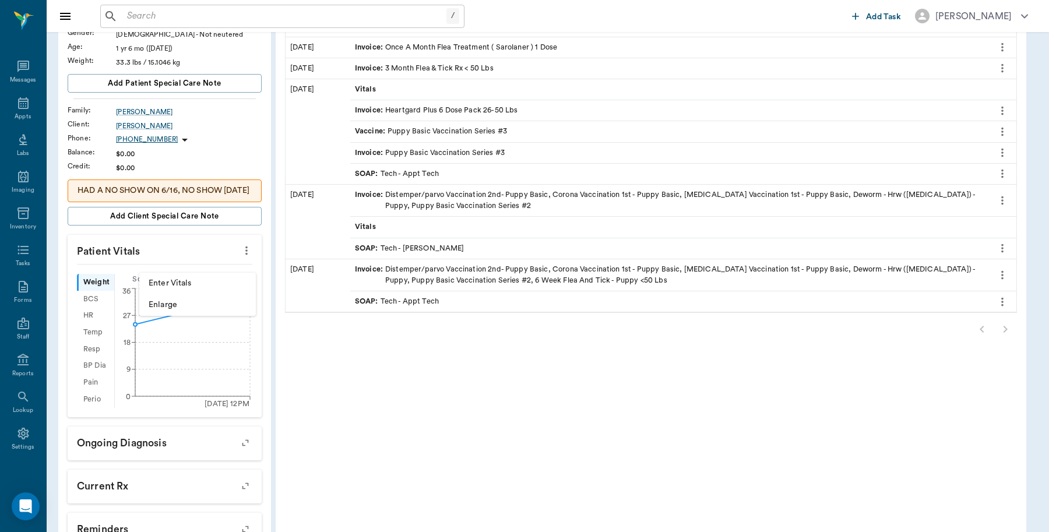
click at [179, 301] on span "Enlarge" at bounding box center [198, 305] width 98 height 12
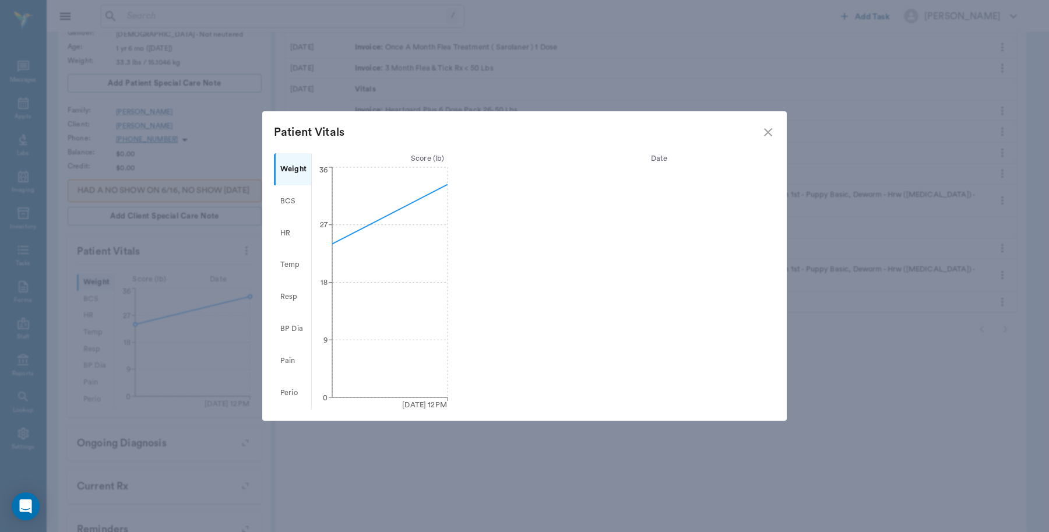
click at [774, 138] on icon "close" at bounding box center [768, 132] width 14 height 14
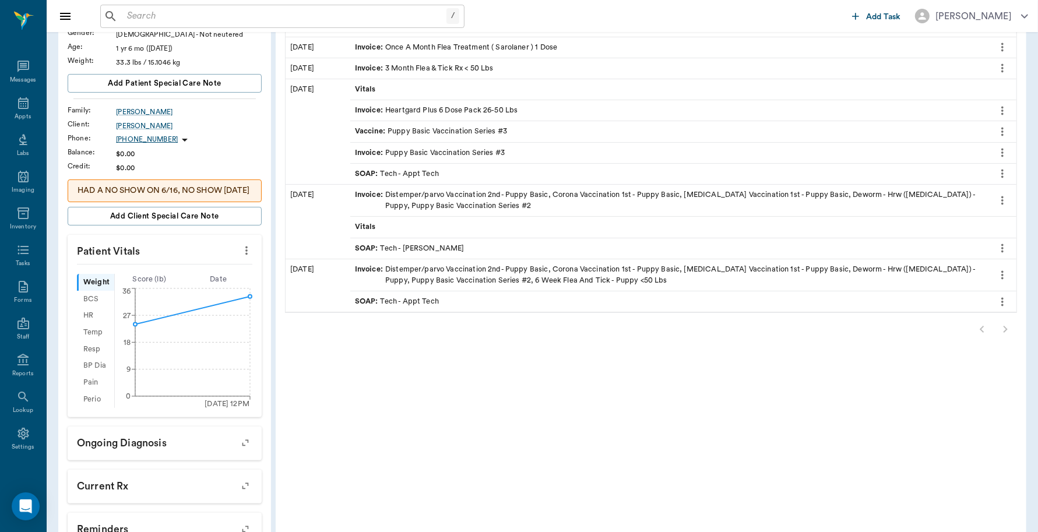
click at [243, 258] on icon "more" at bounding box center [246, 251] width 13 height 14
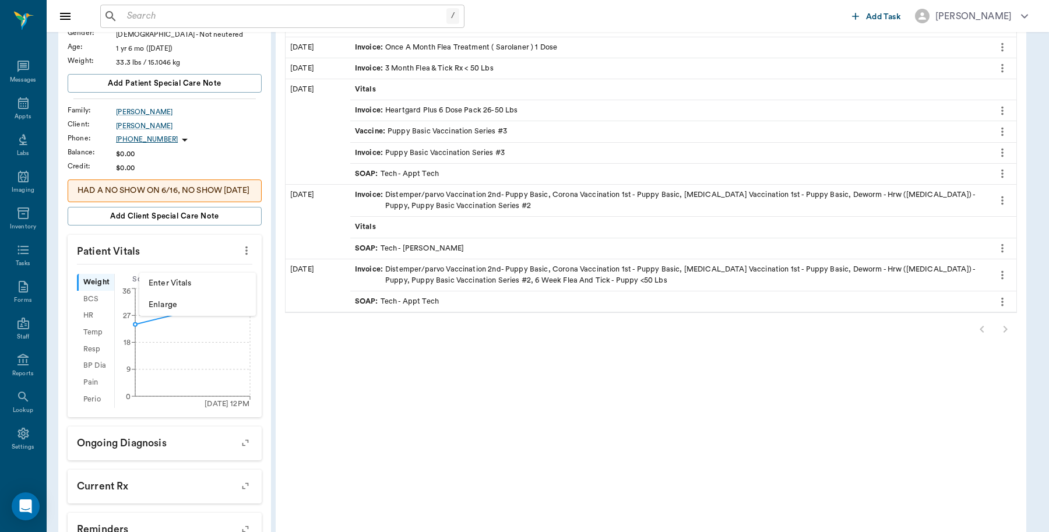
click at [197, 284] on span "Enter Vitals" at bounding box center [198, 283] width 98 height 12
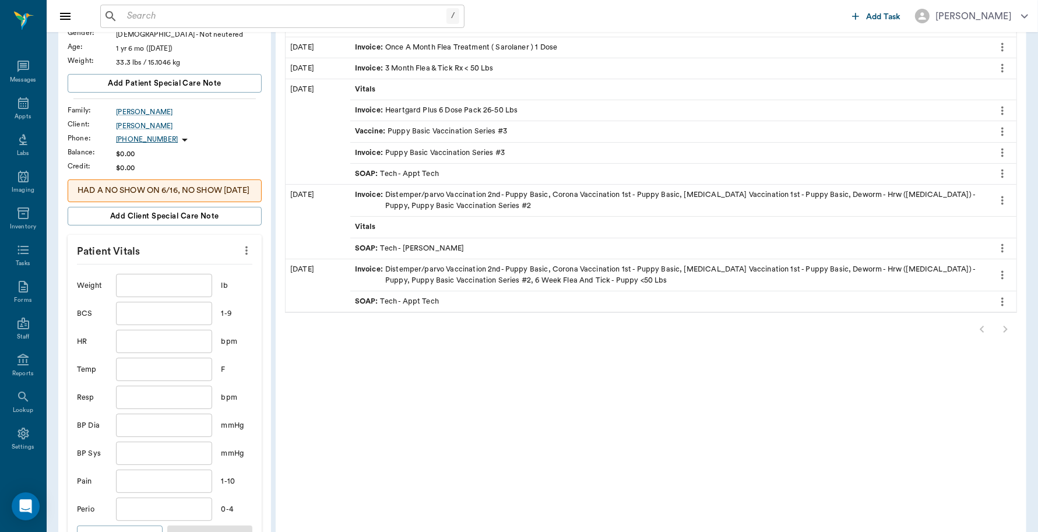
click at [196, 297] on input "text" at bounding box center [164, 285] width 96 height 23
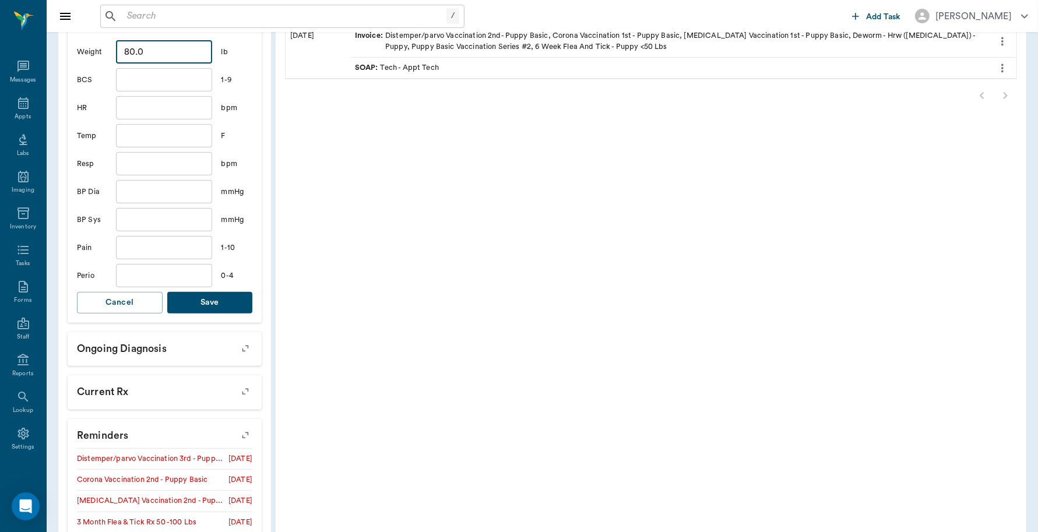
scroll to position [437, 0]
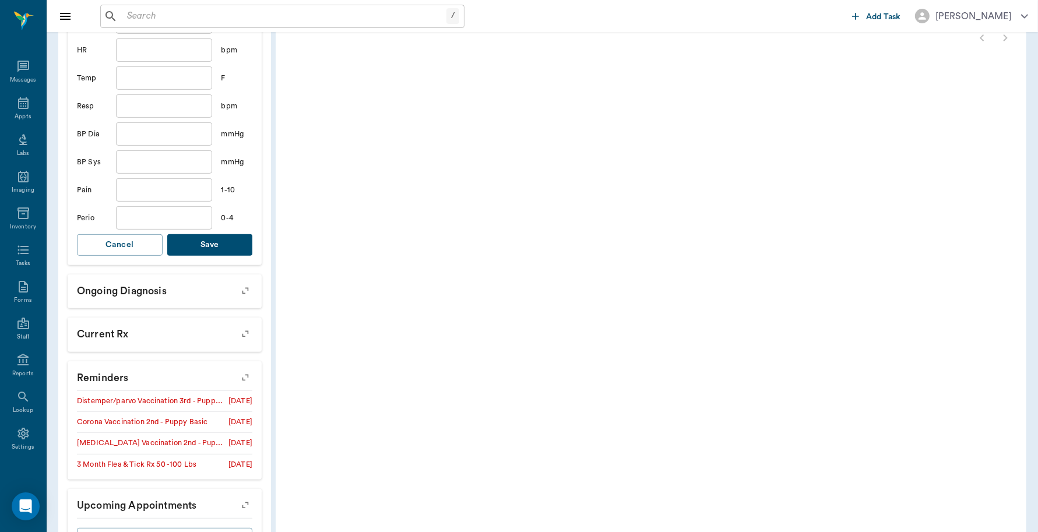
type input "80"
click at [216, 248] on button "Save" at bounding box center [210, 245] width 86 height 22
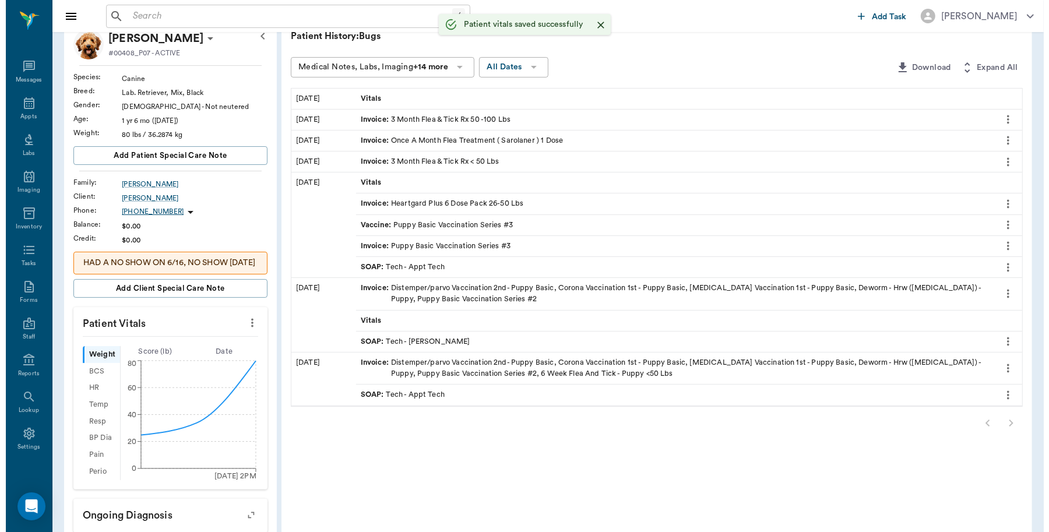
scroll to position [0, 0]
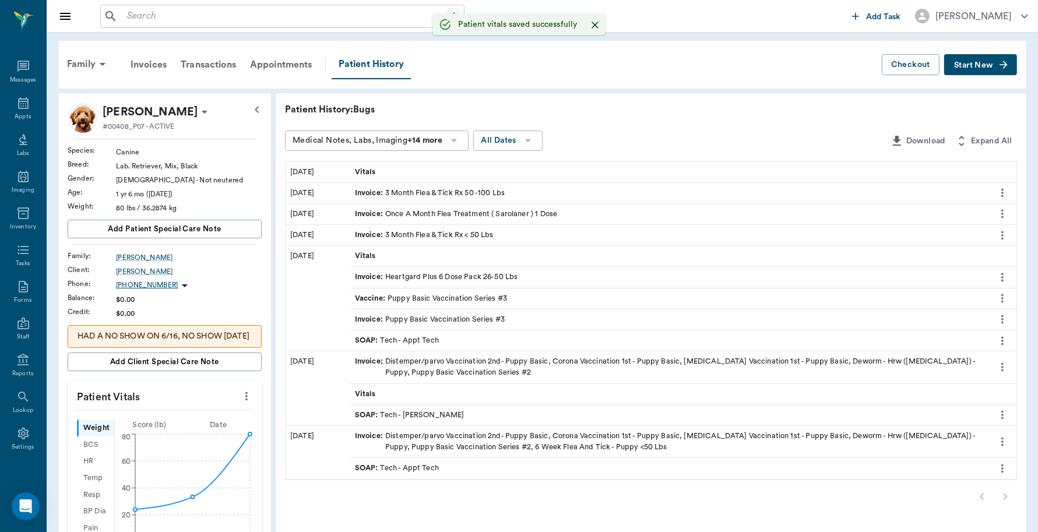
click at [958, 65] on span "Start New" at bounding box center [973, 65] width 39 height 0
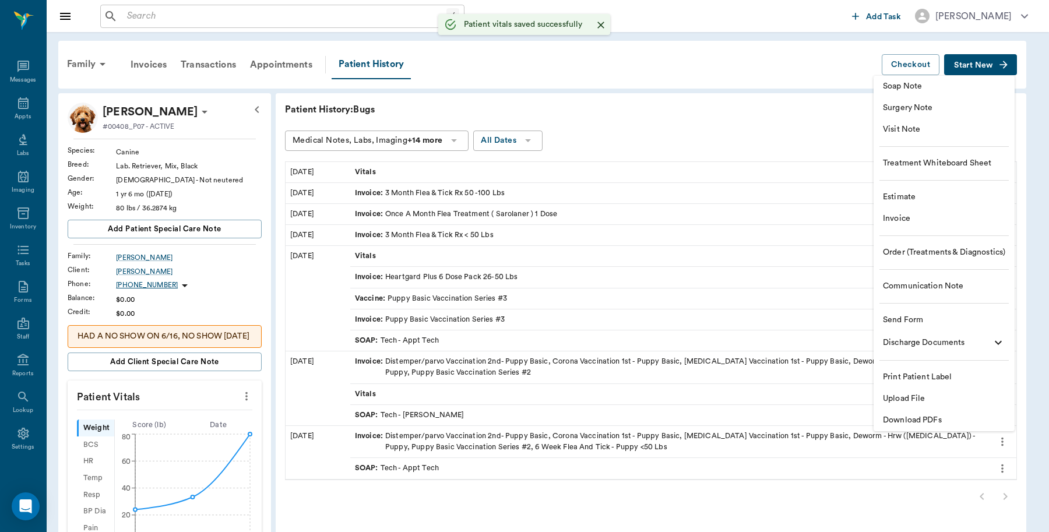
click at [904, 220] on span "Invoice" at bounding box center [944, 219] width 122 height 12
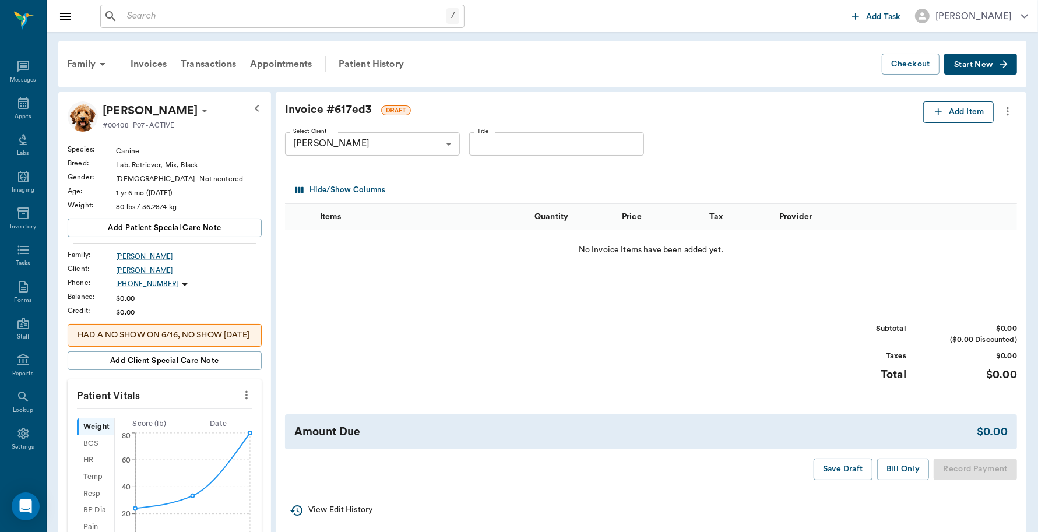
click at [948, 114] on button "Add Item" at bounding box center [958, 112] width 71 height 22
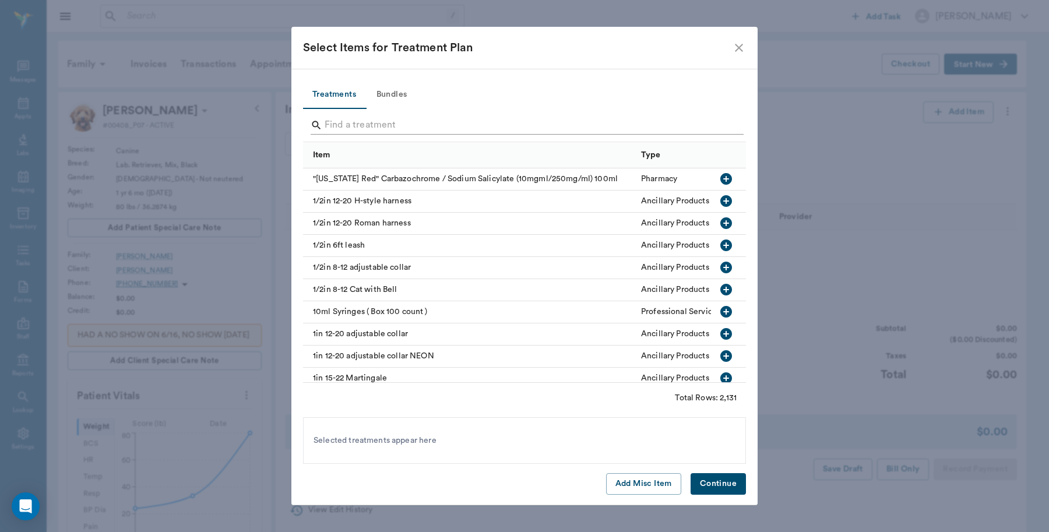
click at [381, 124] on input "Search" at bounding box center [526, 125] width 402 height 19
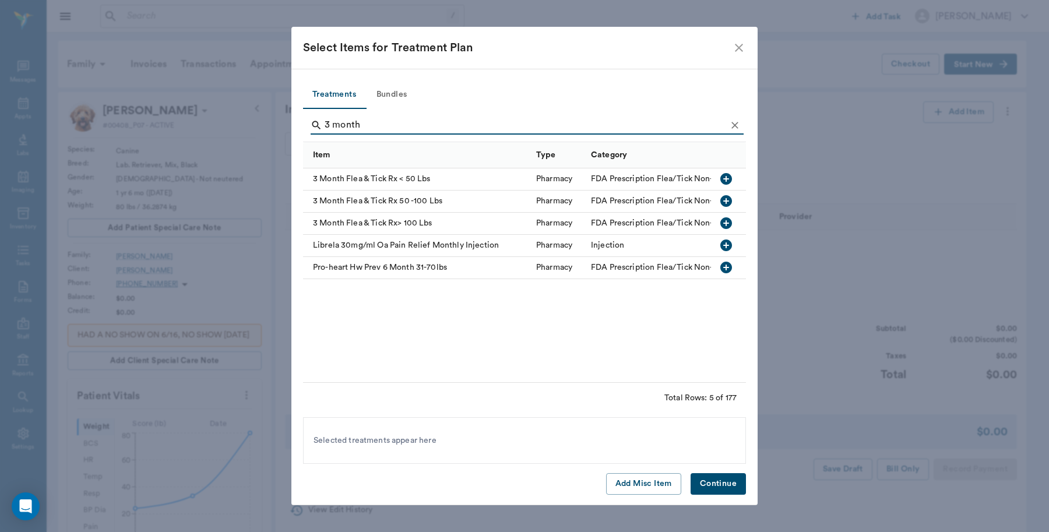
type input "3 month"
click at [726, 199] on icon "button" at bounding box center [727, 201] width 12 height 12
click at [726, 483] on button "Continue" at bounding box center [718, 484] width 55 height 22
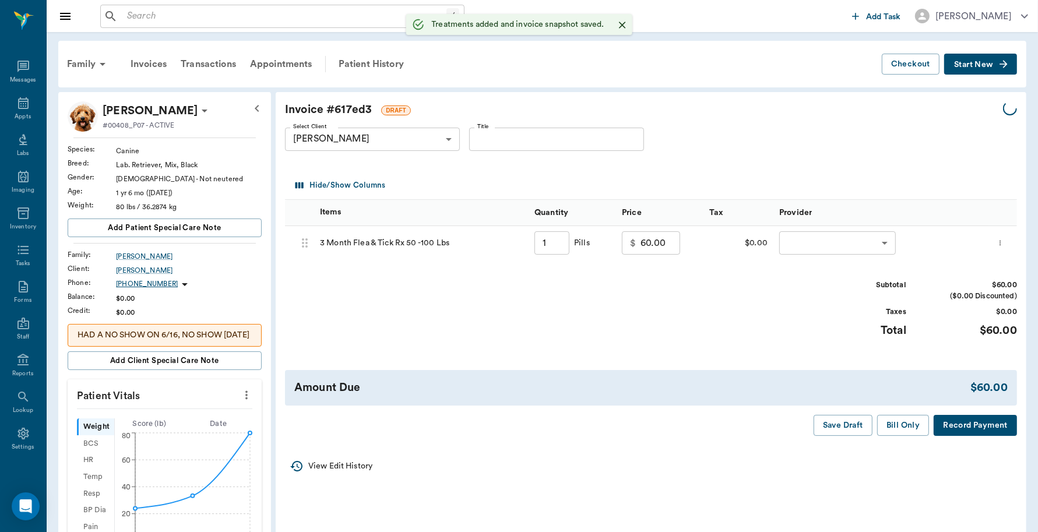
type input "1.00"
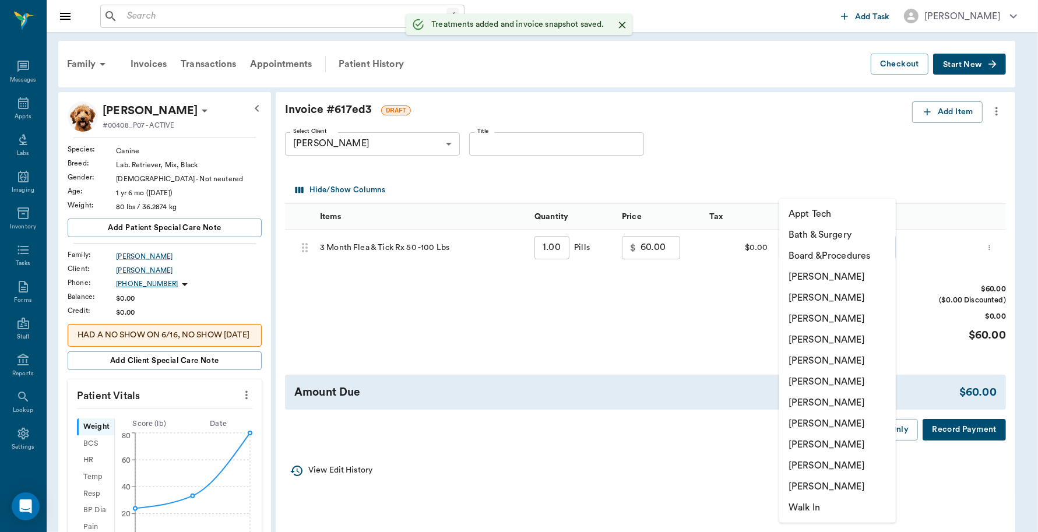
click at [807, 241] on body "/ ​ Add Task [PERSON_NAME] Nectar Messages Appts Labs Imaging Inventory Tasks F…" at bounding box center [519, 441] width 1038 height 883
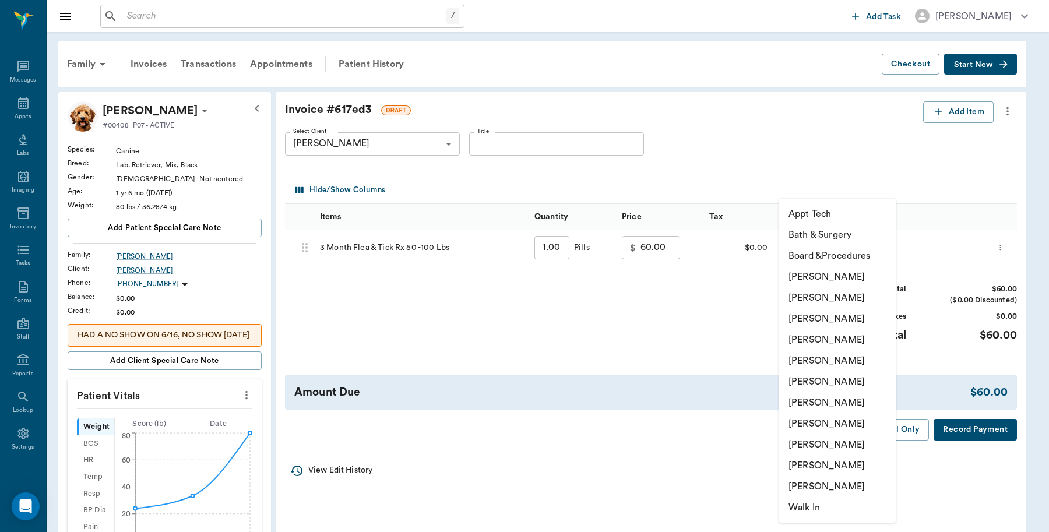
click at [814, 461] on li "[PERSON_NAME]" at bounding box center [837, 465] width 117 height 21
type input "none-63ec2ece52e12b0ba117cc90"
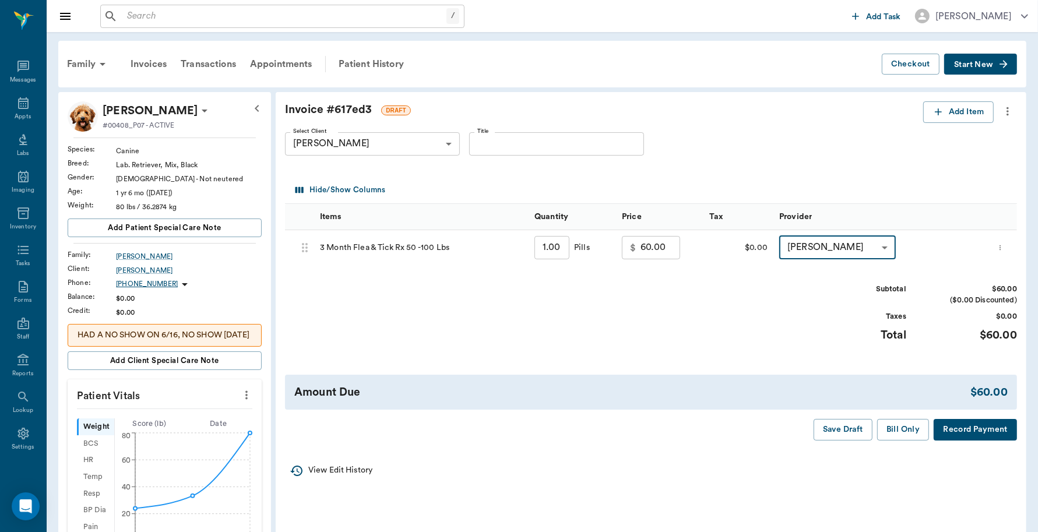
click at [951, 427] on button "Record Payment" at bounding box center [975, 430] width 83 height 22
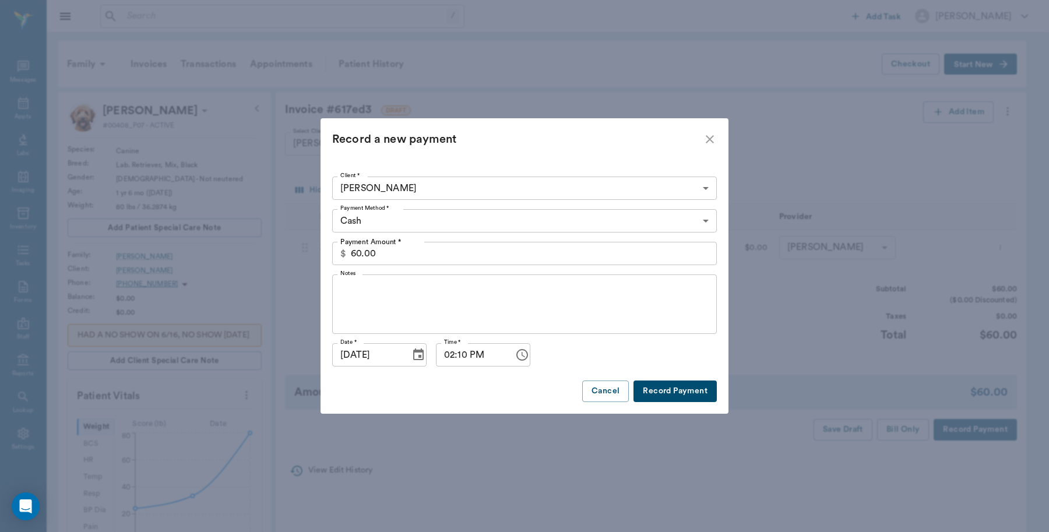
click at [434, 216] on body "/ ​ Add Task [PERSON_NAME] Nectar Messages Appts Labs Imaging Inventory Tasks F…" at bounding box center [524, 441] width 1049 height 883
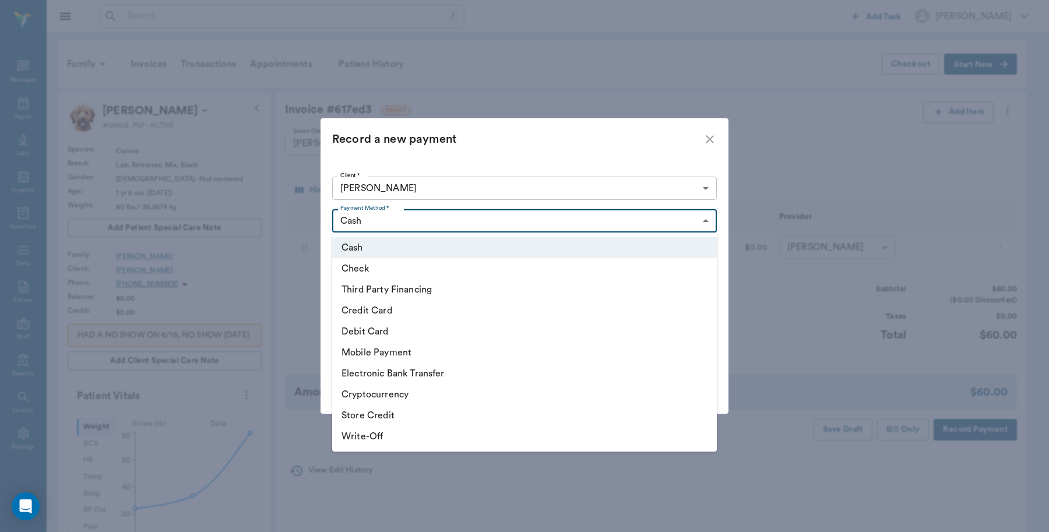
click at [394, 305] on li "Credit Card" at bounding box center [524, 310] width 385 height 21
type input "CREDIT_CARD"
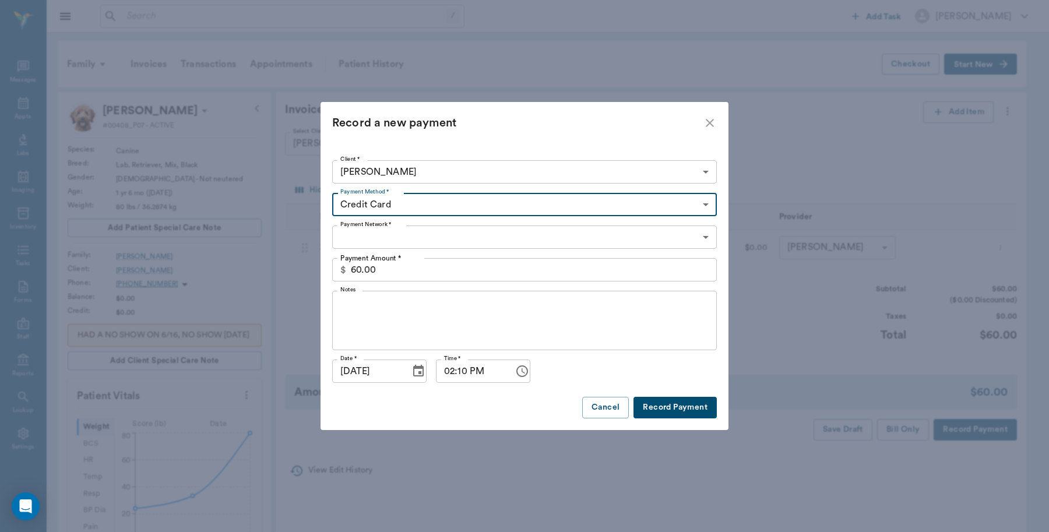
click at [427, 238] on body "/ ​ Add Task [PERSON_NAME] Nectar Messages Appts Labs Imaging Inventory Tasks F…" at bounding box center [524, 441] width 1049 height 883
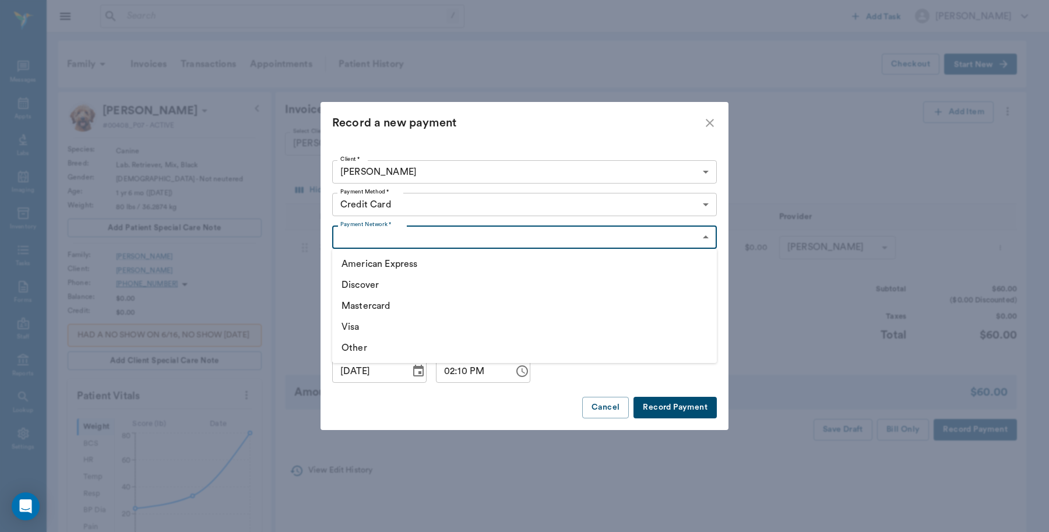
click at [357, 324] on li "Visa" at bounding box center [524, 327] width 385 height 21
type input "VISA"
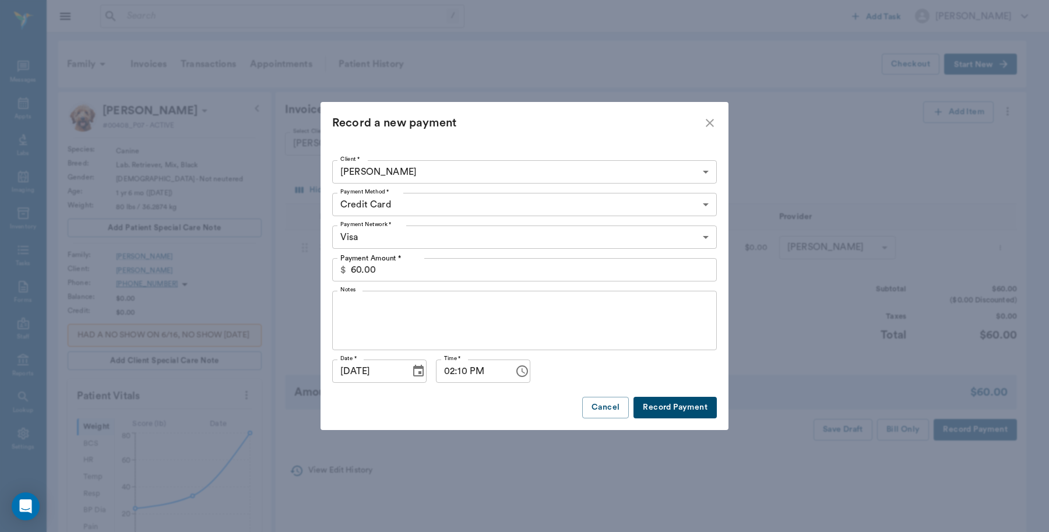
click at [694, 405] on button "Record Payment" at bounding box center [675, 408] width 83 height 22
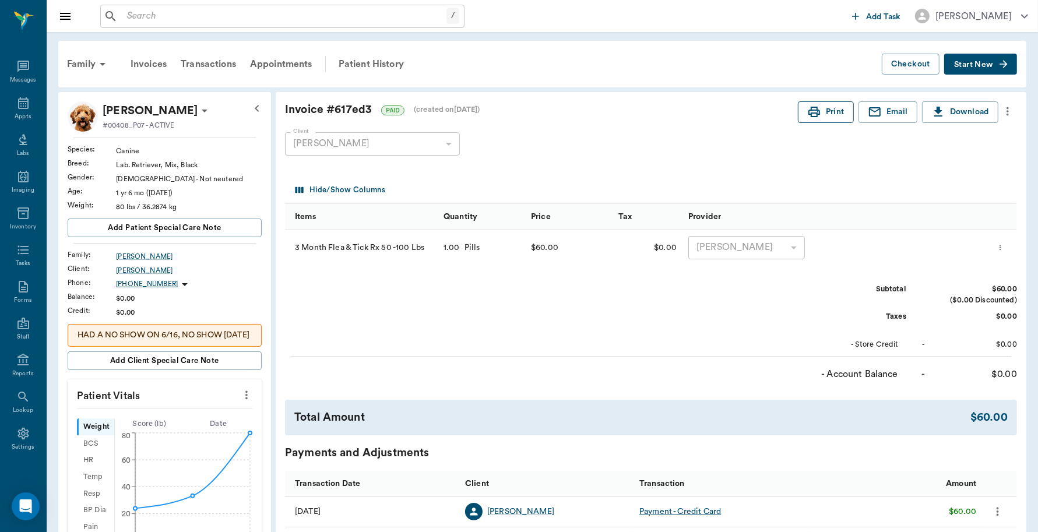
click at [835, 118] on button "Print" at bounding box center [826, 112] width 56 height 22
click at [16, 107] on icon at bounding box center [23, 103] width 14 height 14
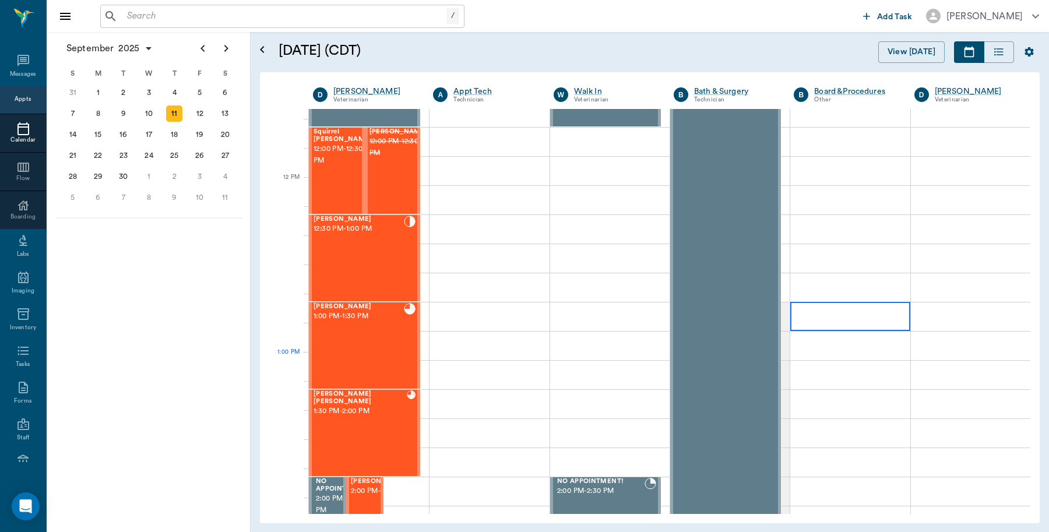
scroll to position [395, 0]
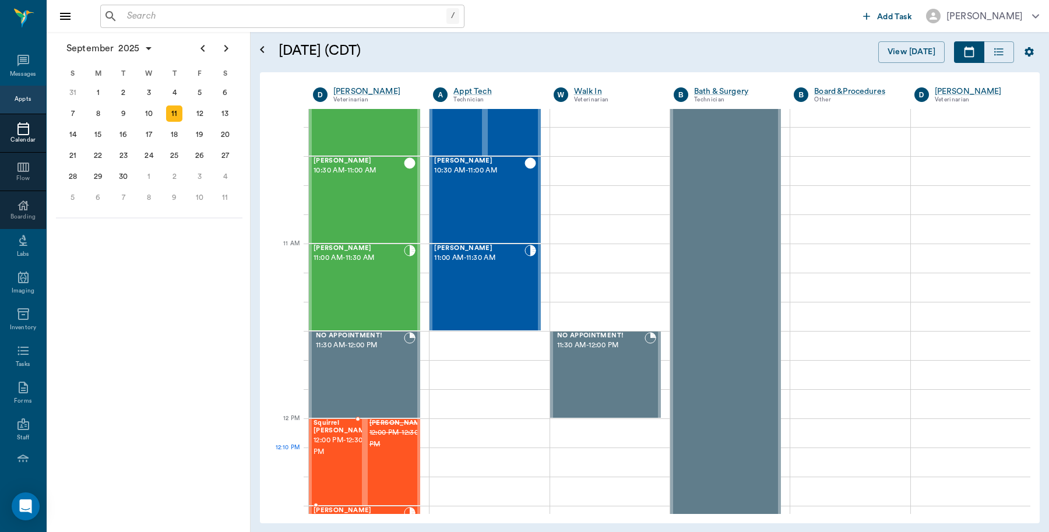
click at [343, 427] on span "Squirrel [PERSON_NAME]" at bounding box center [343, 427] width 58 height 15
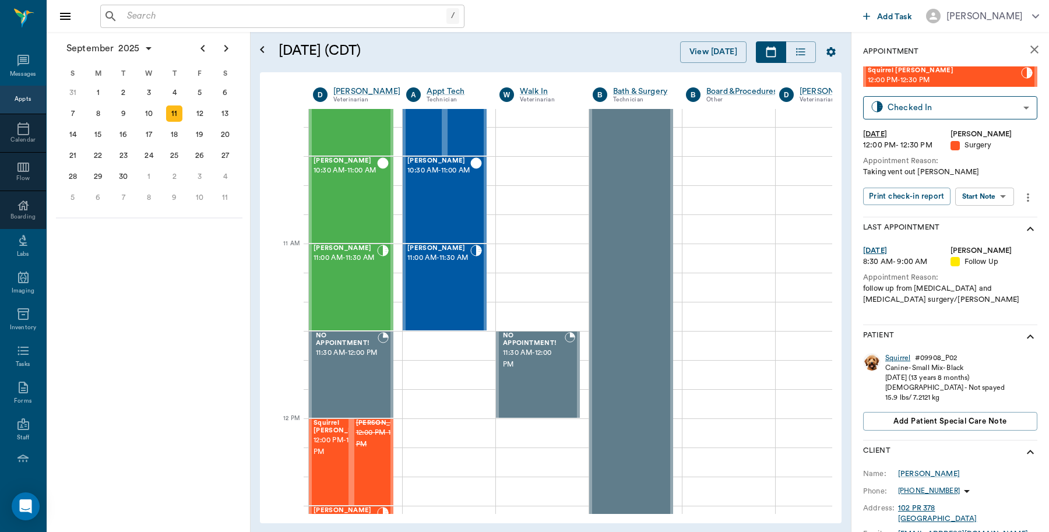
click at [893, 360] on div "Squirrel" at bounding box center [898, 358] width 25 height 10
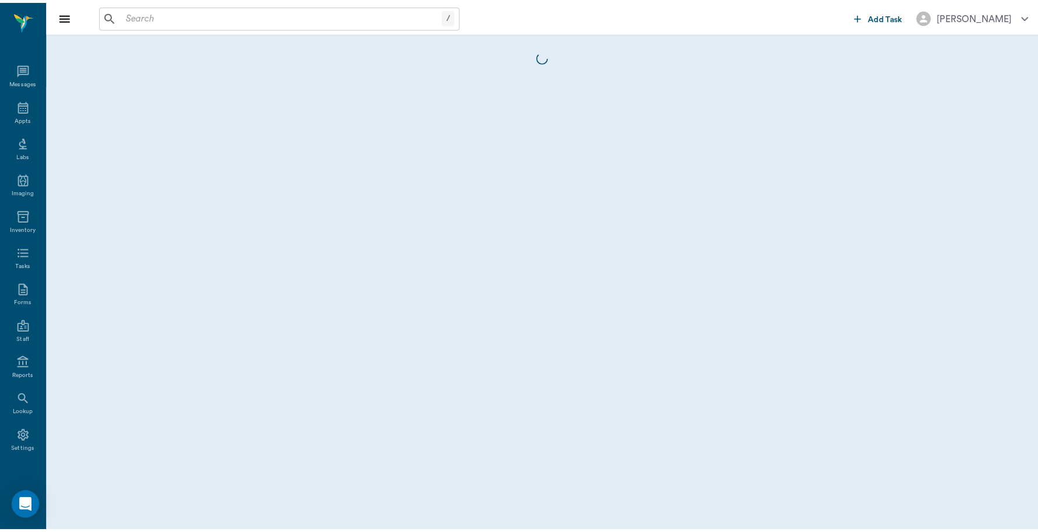
scroll to position [3, 0]
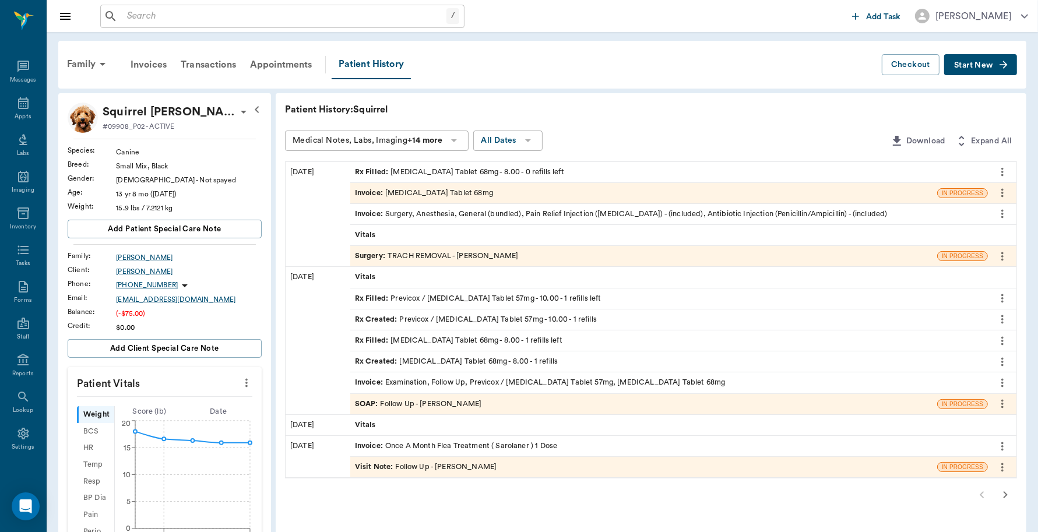
click at [459, 216] on div "Invoice : Surgery, Anesthesia, General (bundled), Pain Relief Injection ([MEDIC…" at bounding box center [621, 214] width 533 height 11
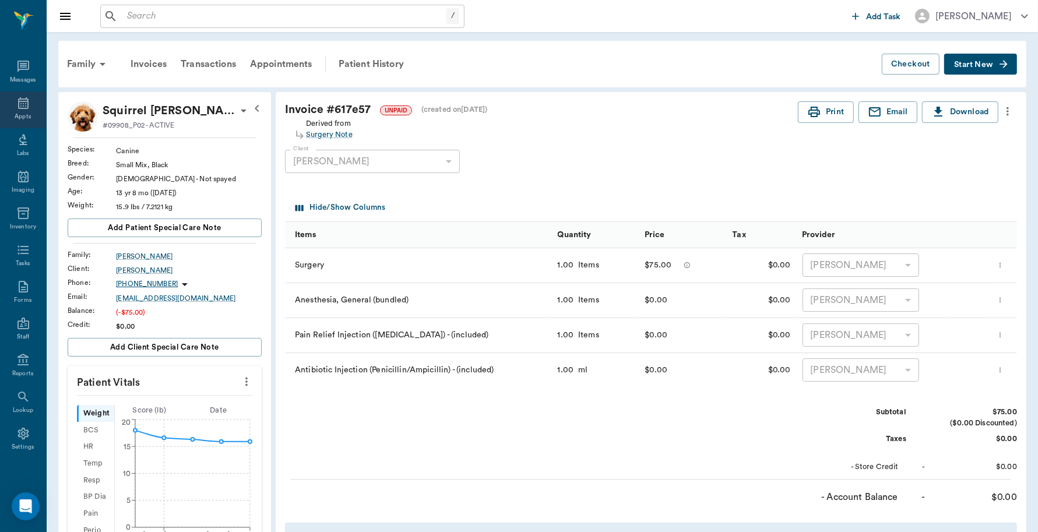
click at [16, 113] on div "Appts" at bounding box center [23, 117] width 16 height 9
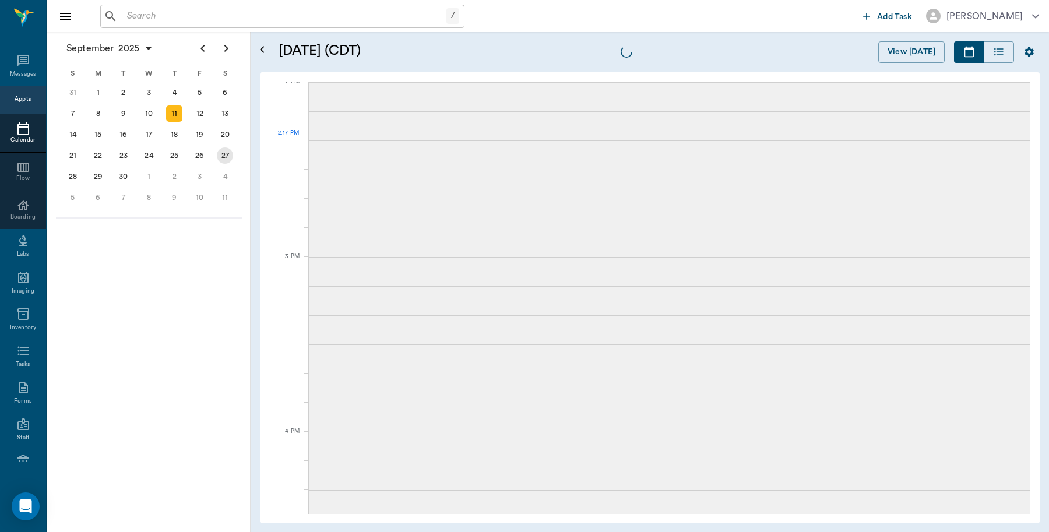
scroll to position [1051, 0]
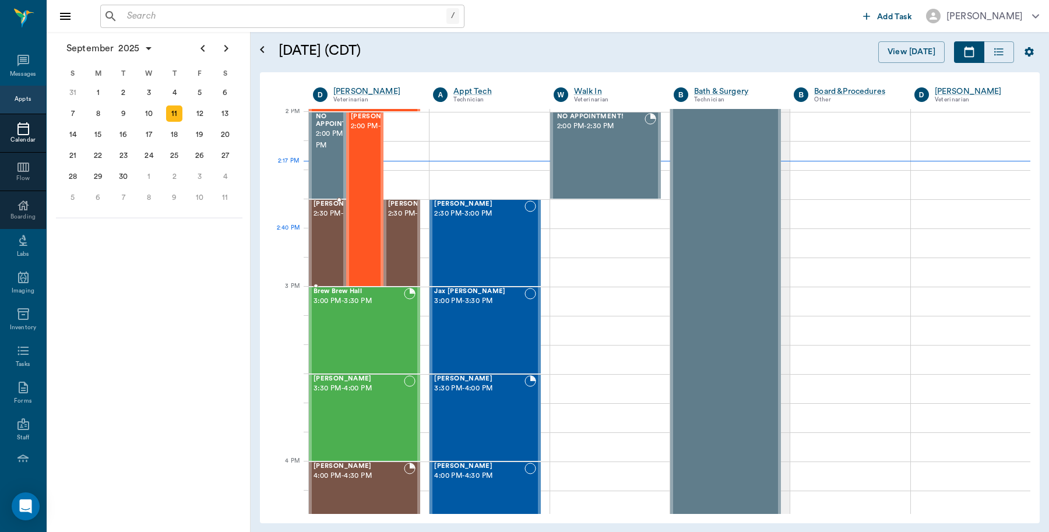
click at [312, 237] on div "[PERSON_NAME] 2:30 PM - 3:00 PM" at bounding box center [327, 243] width 37 height 86
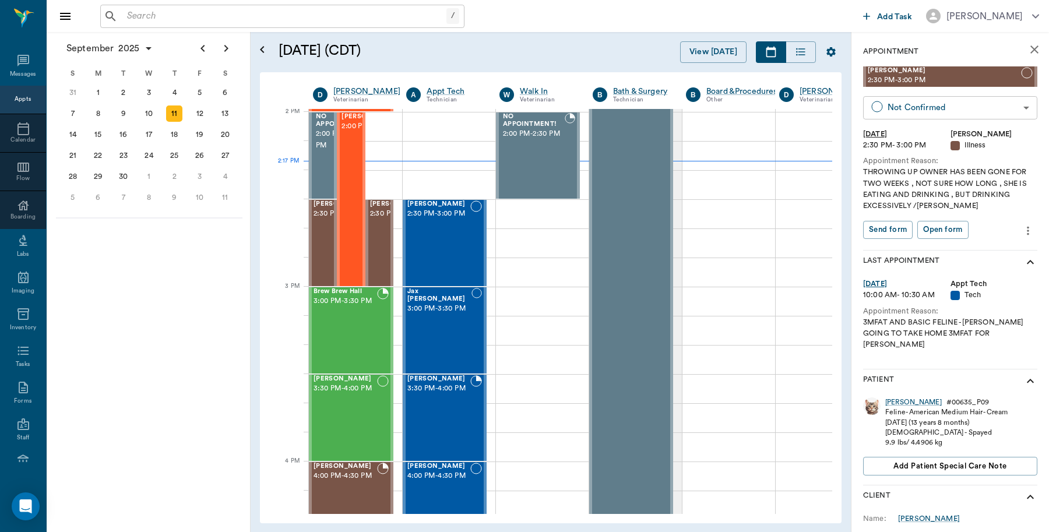
click at [968, 109] on body "/ ​ Add Task [PERSON_NAME] Nectar Messages Appts Calendar Flow Boarding Labs Im…" at bounding box center [524, 266] width 1049 height 532
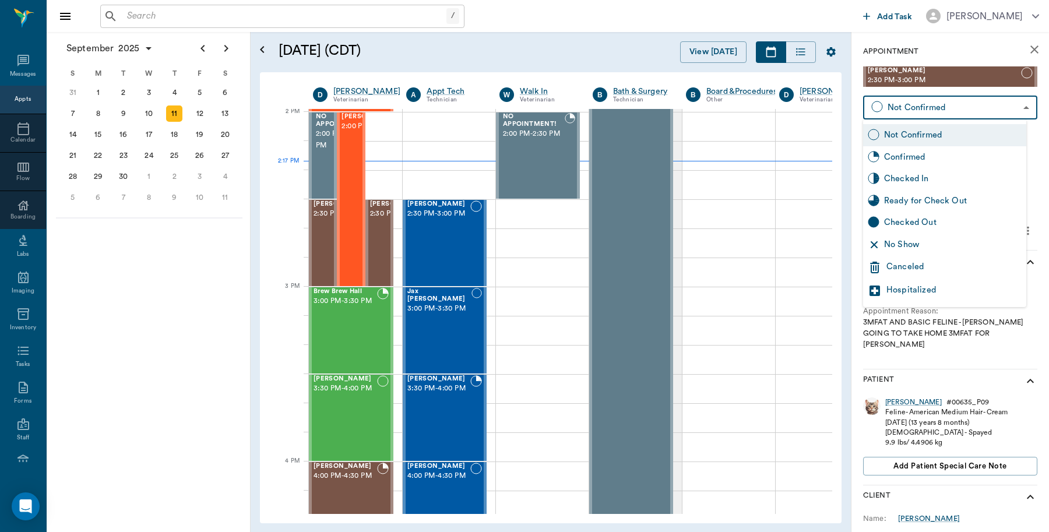
click at [918, 180] on div "Checked In" at bounding box center [953, 179] width 138 height 13
type input "CHECKED_IN"
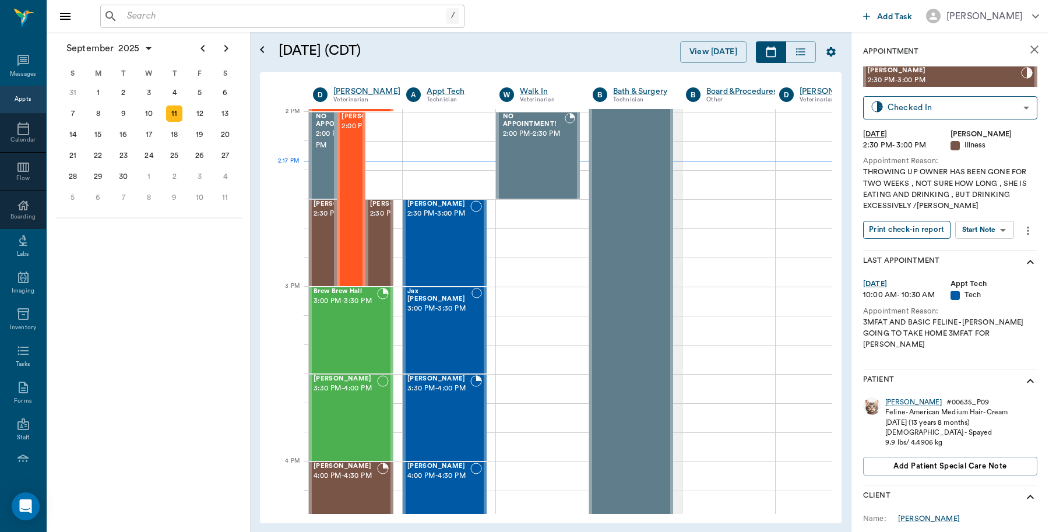
click at [914, 232] on button "Print check-in report" at bounding box center [906, 230] width 87 height 18
click at [345, 170] on div "[PERSON_NAME] 2:00 PM - 3:00 PM" at bounding box center [371, 199] width 58 height 173
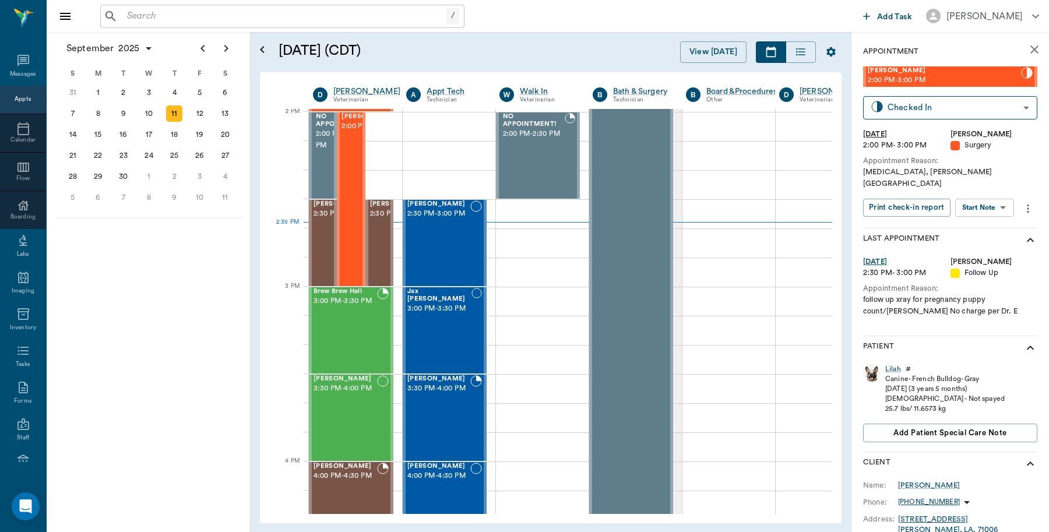
click at [182, 13] on input "text" at bounding box center [284, 16] width 324 height 16
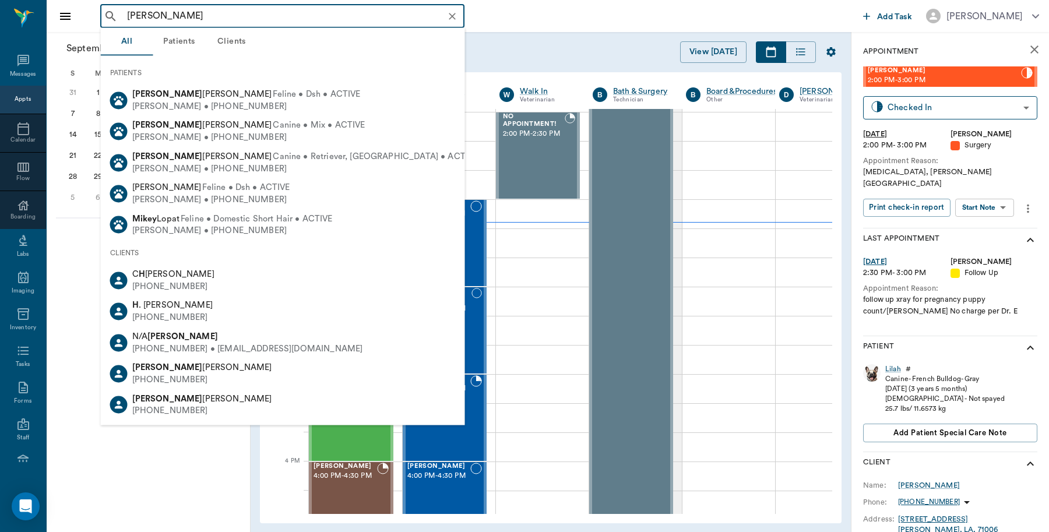
type input "[PERSON_NAME]"
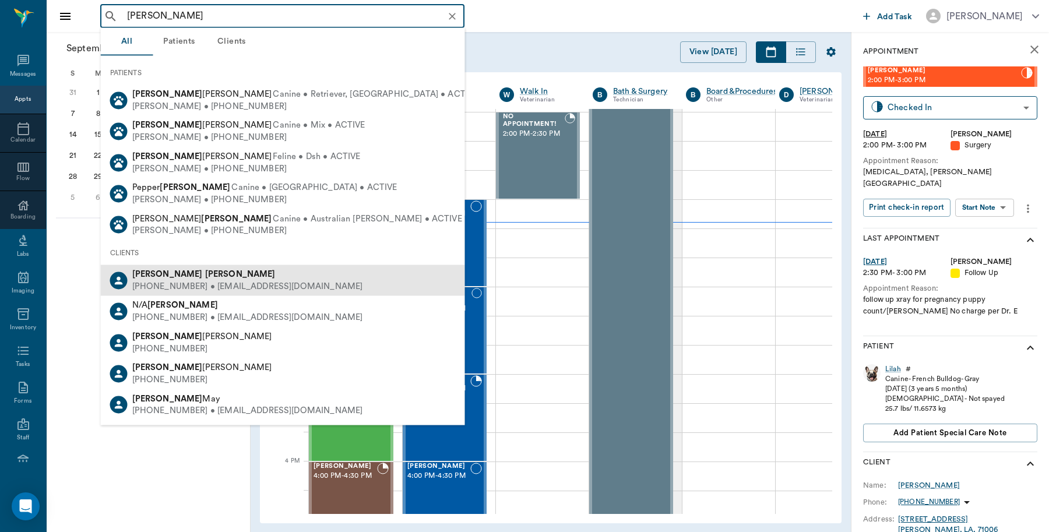
click at [194, 287] on div "[PHONE_NUMBER] • [EMAIL_ADDRESS][DOMAIN_NAME]" at bounding box center [247, 286] width 231 height 12
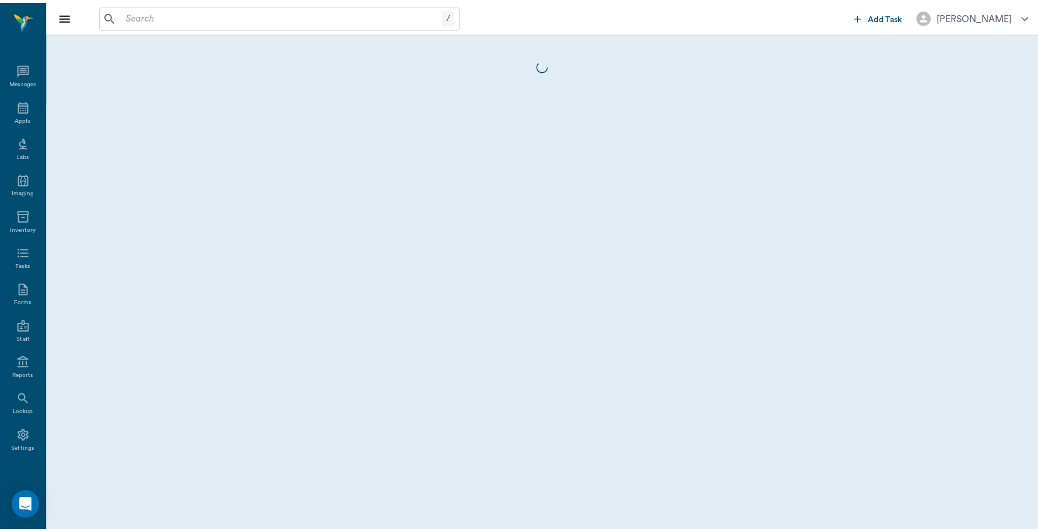
scroll to position [3, 0]
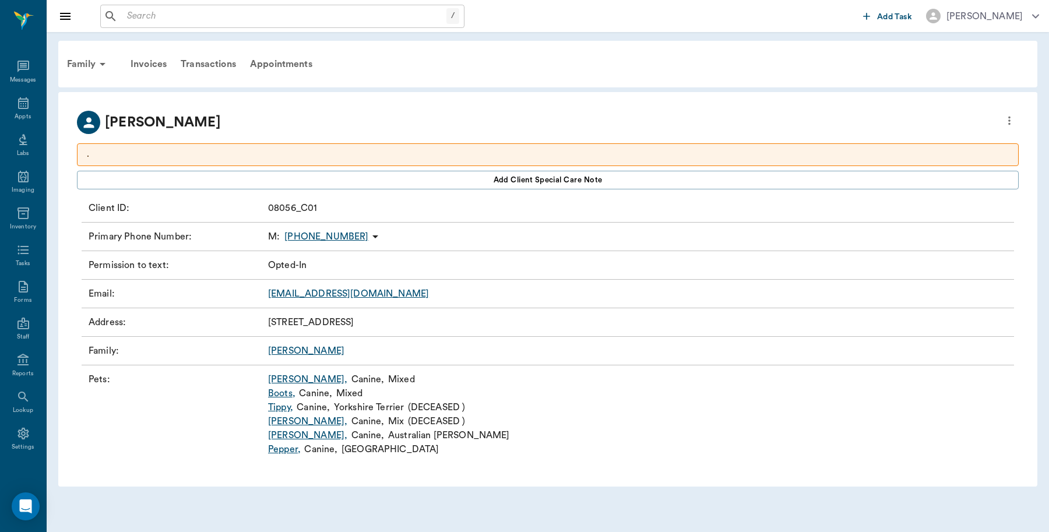
click at [287, 437] on link "[PERSON_NAME] ," at bounding box center [307, 435] width 79 height 14
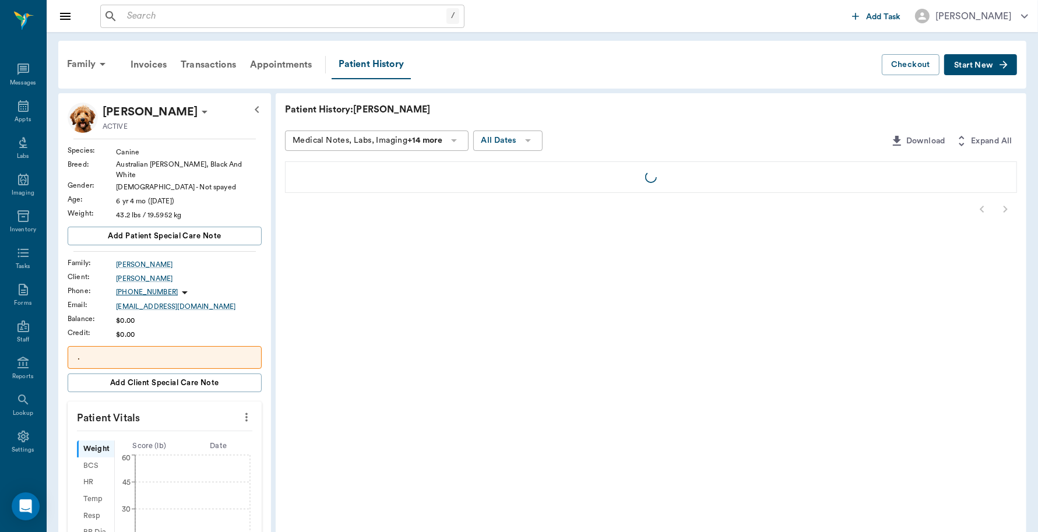
scroll to position [3, 0]
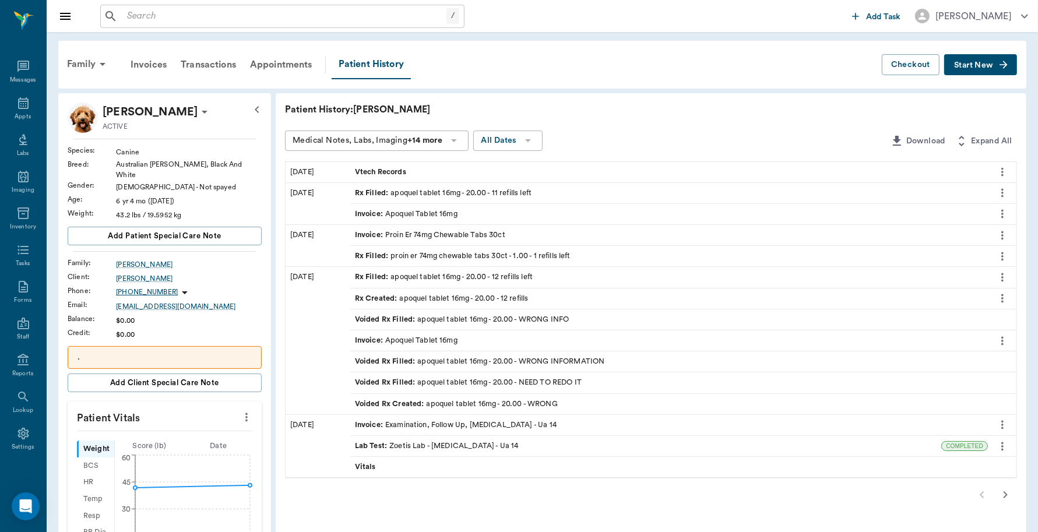
click at [371, 191] on span "Rx Filled :" at bounding box center [373, 193] width 36 height 11
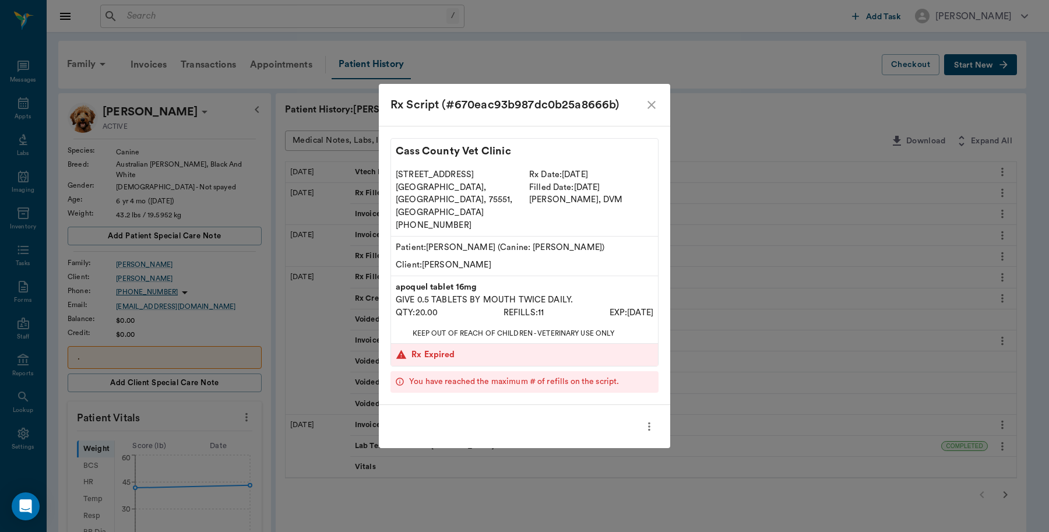
click at [651, 420] on icon "more" at bounding box center [649, 427] width 13 height 14
click at [590, 456] on span "Print Rx Script" at bounding box center [600, 456] width 98 height 12
click at [642, 114] on div "Rx Script (#670eac93b987dc0b25a8666b)" at bounding box center [518, 105] width 254 height 19
click at [654, 109] on icon "close" at bounding box center [652, 105] width 8 height 8
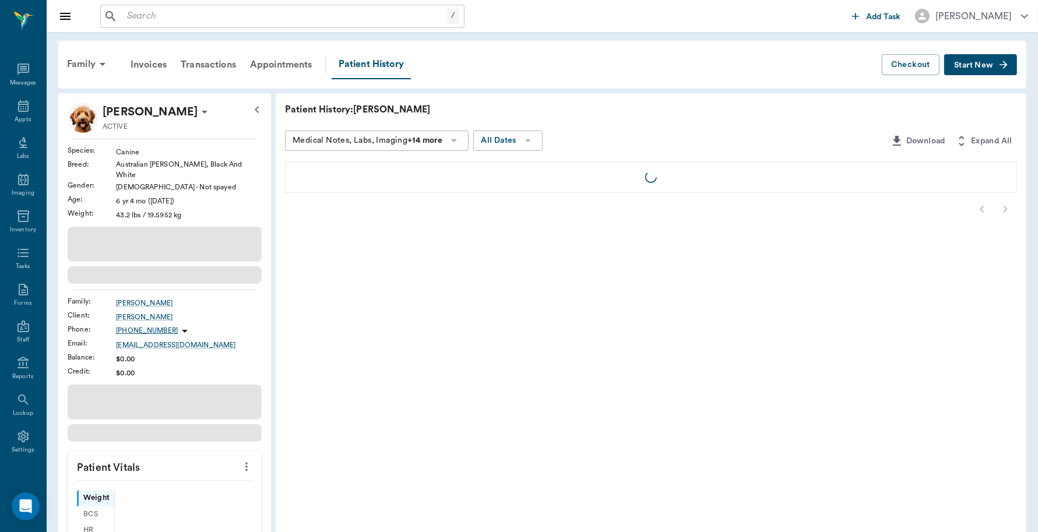
scroll to position [3, 0]
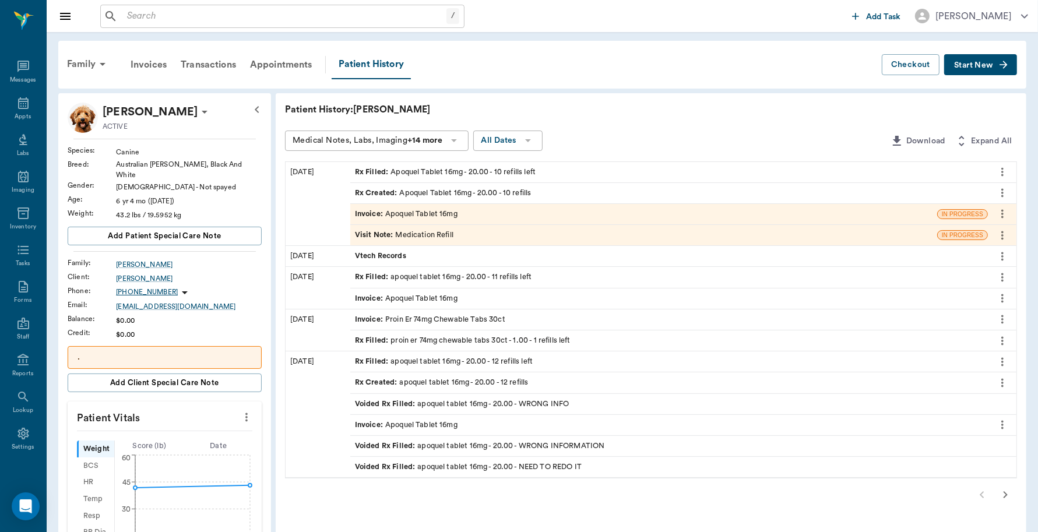
click at [442, 210] on div "Invoice : Apoquel Tablet 16mg" at bounding box center [406, 214] width 103 height 11
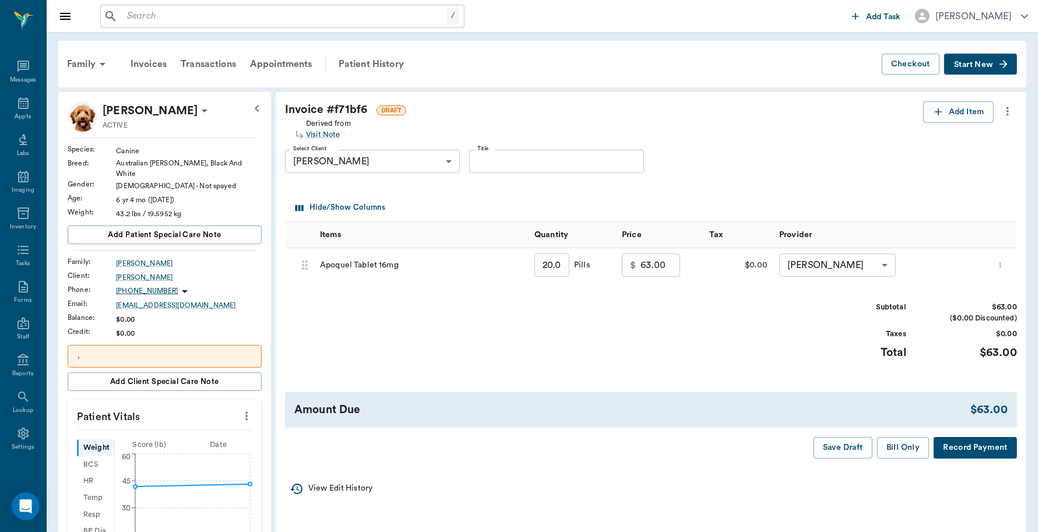
scroll to position [146, 0]
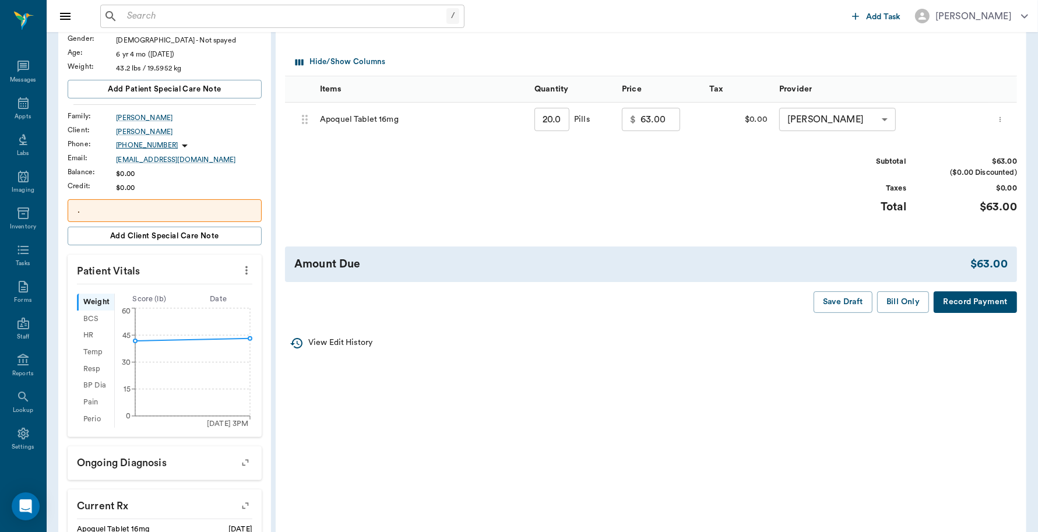
click at [957, 298] on button "Record Payment" at bounding box center [975, 302] width 83 height 22
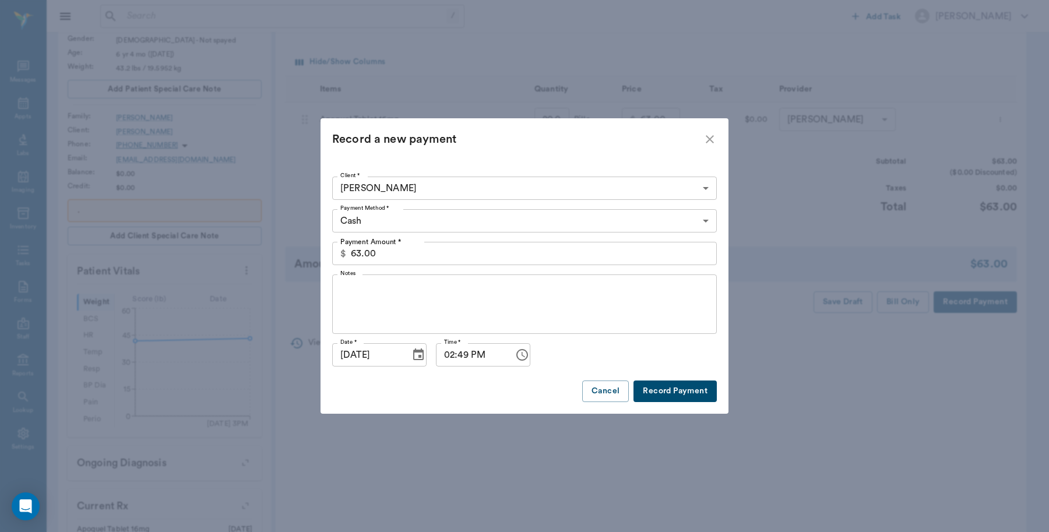
click at [428, 219] on body "/ ​ Add Task [PERSON_NAME] Nectar Messages Appts Labs Imaging Inventory Tasks F…" at bounding box center [524, 295] width 1049 height 883
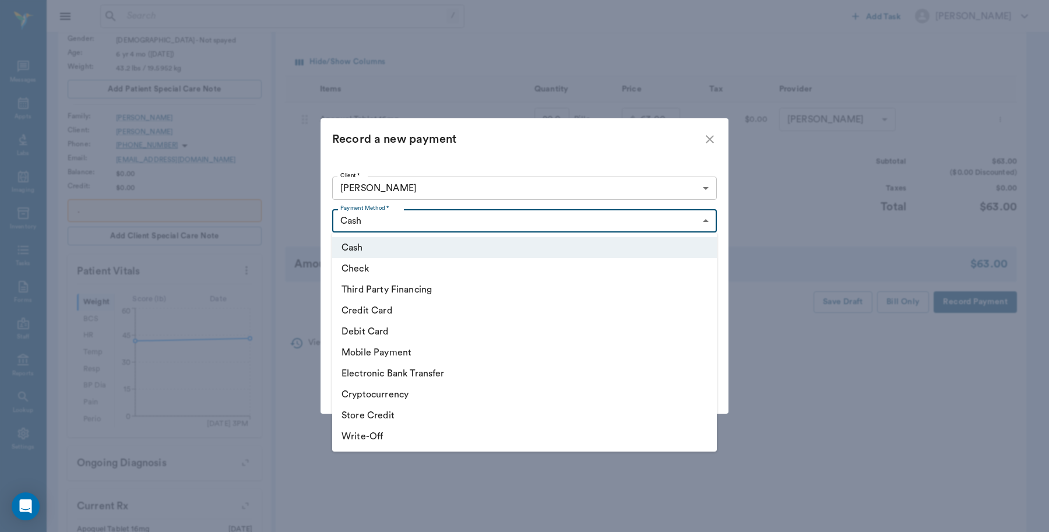
click at [389, 329] on li "Debit Card" at bounding box center [524, 331] width 385 height 21
type input "DEBIT_CARD"
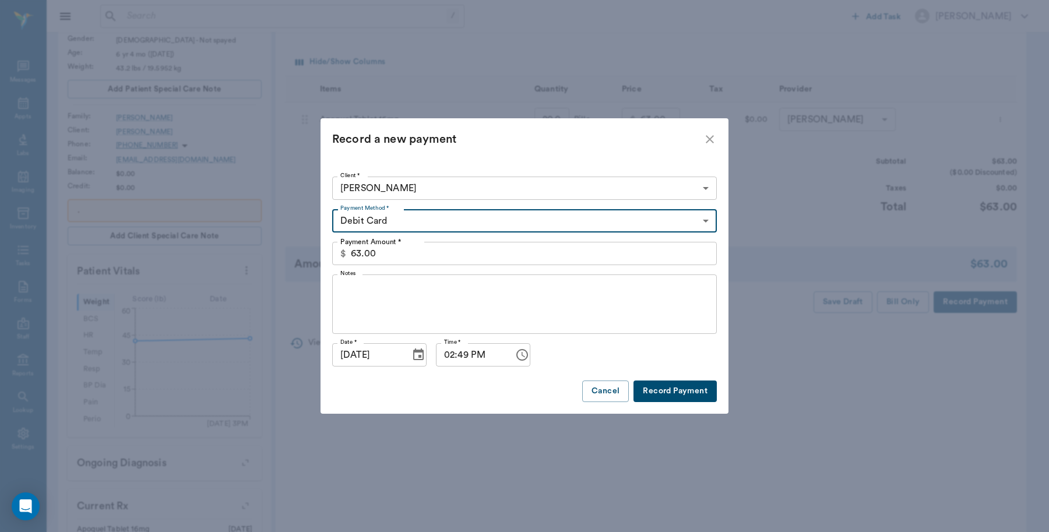
click at [686, 387] on button "Record Payment" at bounding box center [675, 392] width 83 height 22
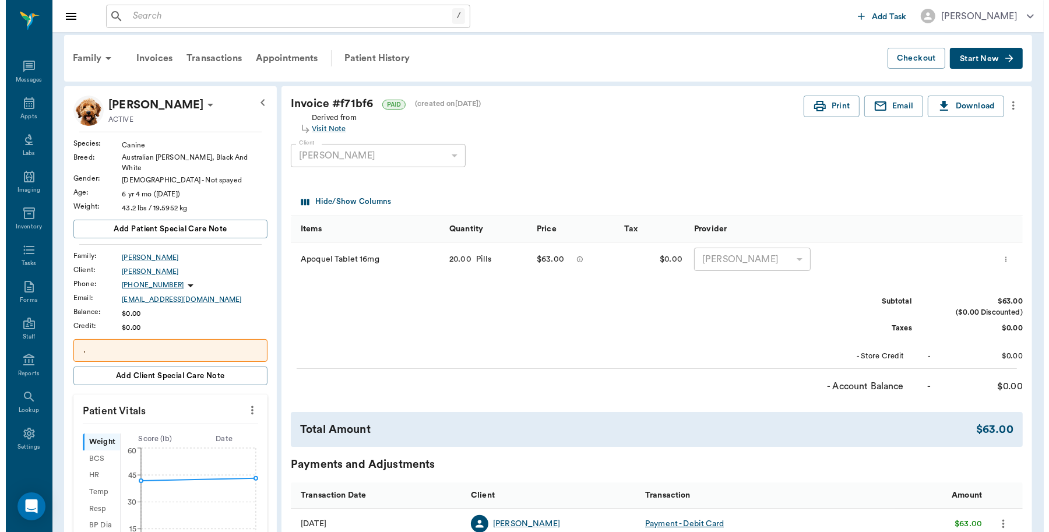
scroll to position [0, 0]
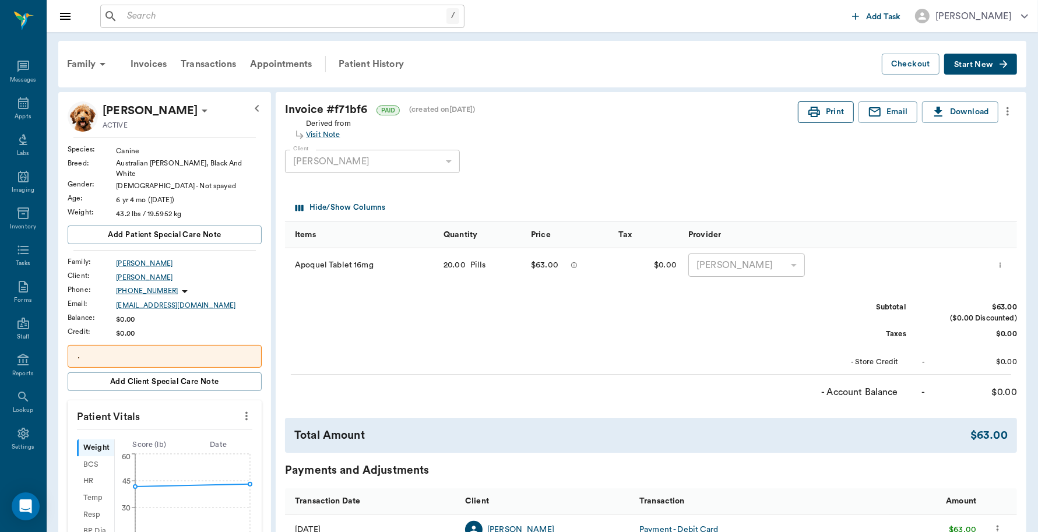
click at [817, 118] on icon "button" at bounding box center [814, 112] width 14 height 14
click at [21, 103] on icon at bounding box center [23, 103] width 14 height 14
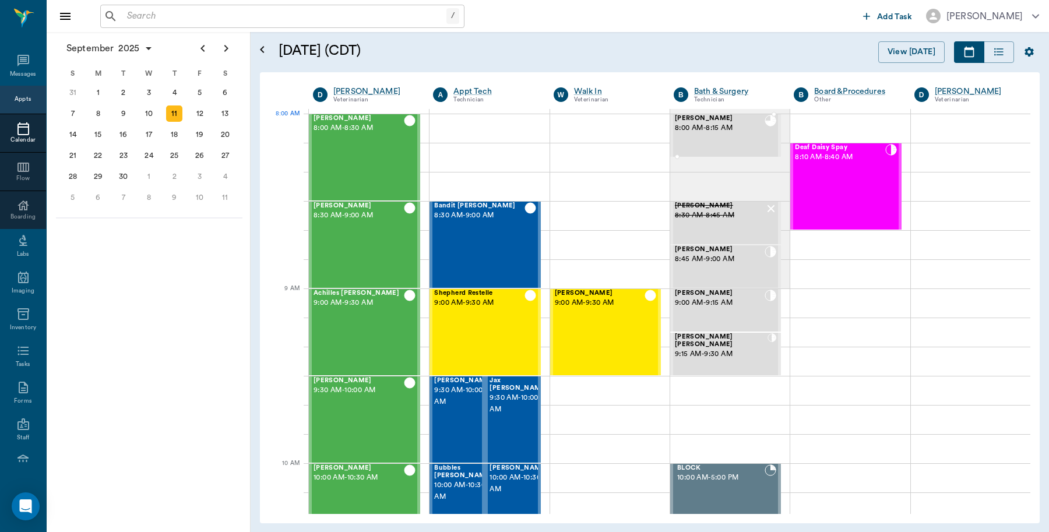
click at [718, 121] on span "[PERSON_NAME]" at bounding box center [720, 119] width 90 height 8
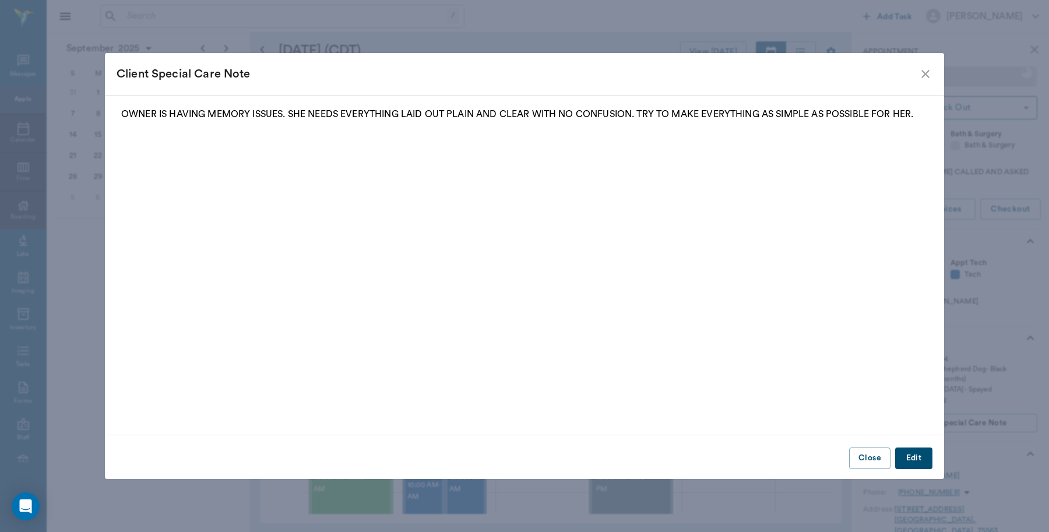
click at [928, 72] on icon "close" at bounding box center [926, 74] width 8 height 8
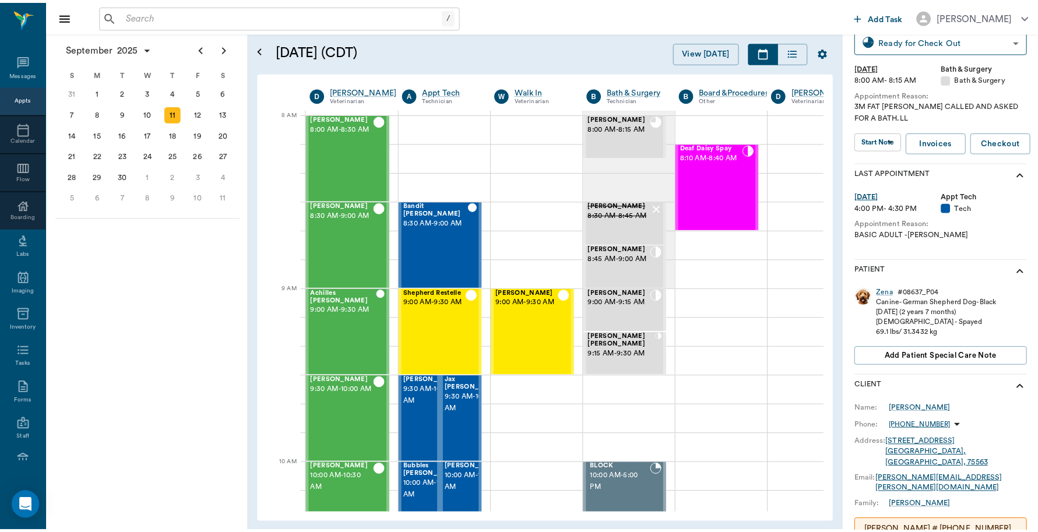
scroll to position [73, 0]
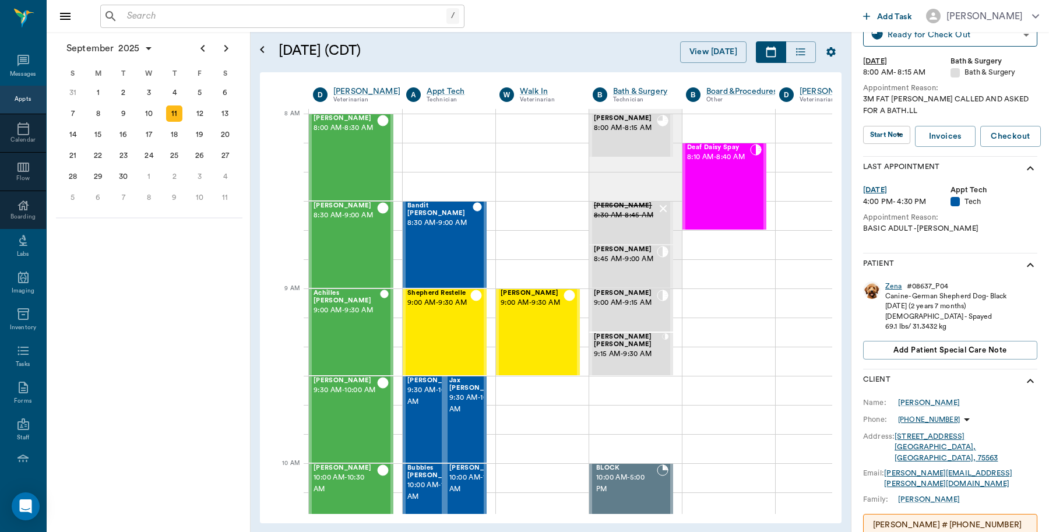
click at [893, 287] on div "Zena" at bounding box center [894, 287] width 17 height 10
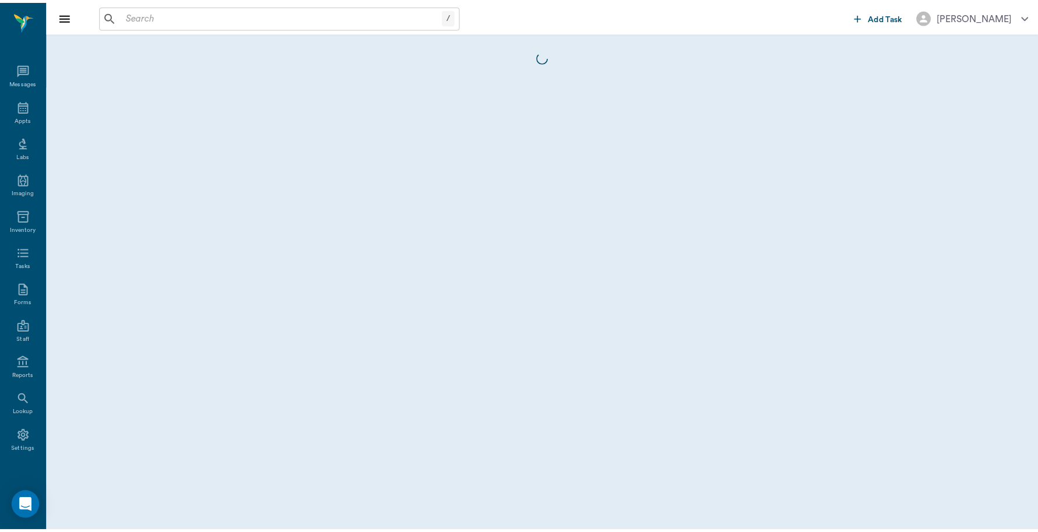
scroll to position [3, 0]
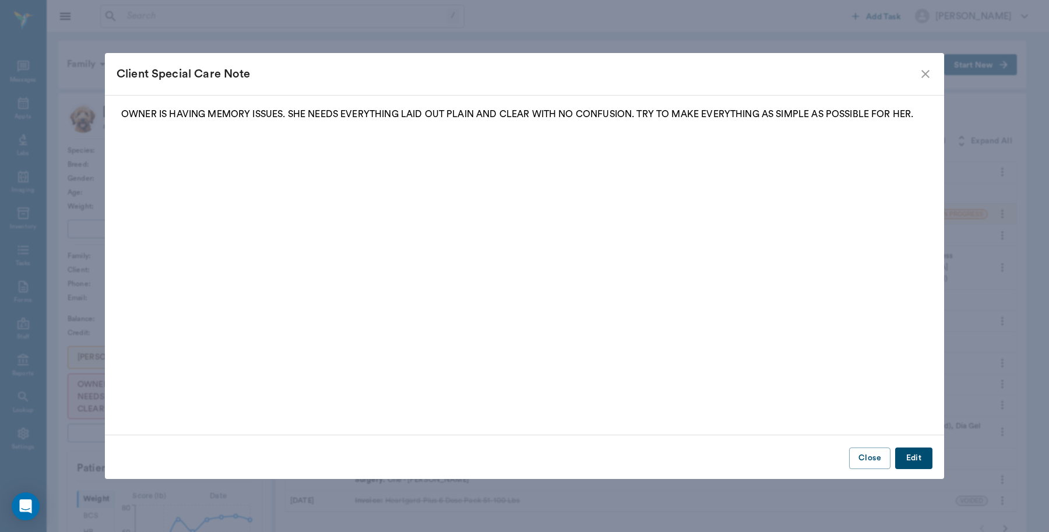
click at [930, 69] on icon "close" at bounding box center [926, 74] width 14 height 14
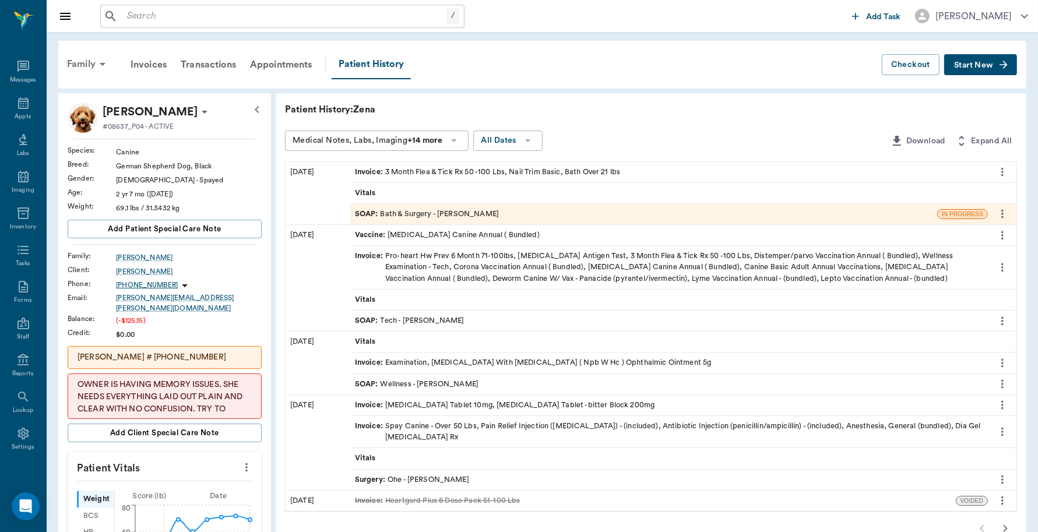
click at [89, 62] on div "Family" at bounding box center [88, 64] width 57 height 28
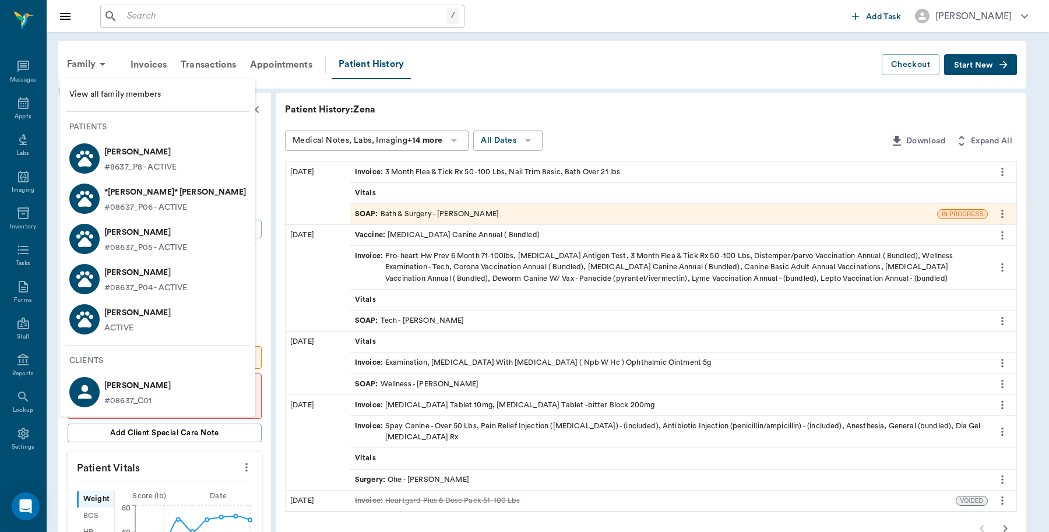
click at [132, 318] on p "[PERSON_NAME]" at bounding box center [137, 313] width 66 height 19
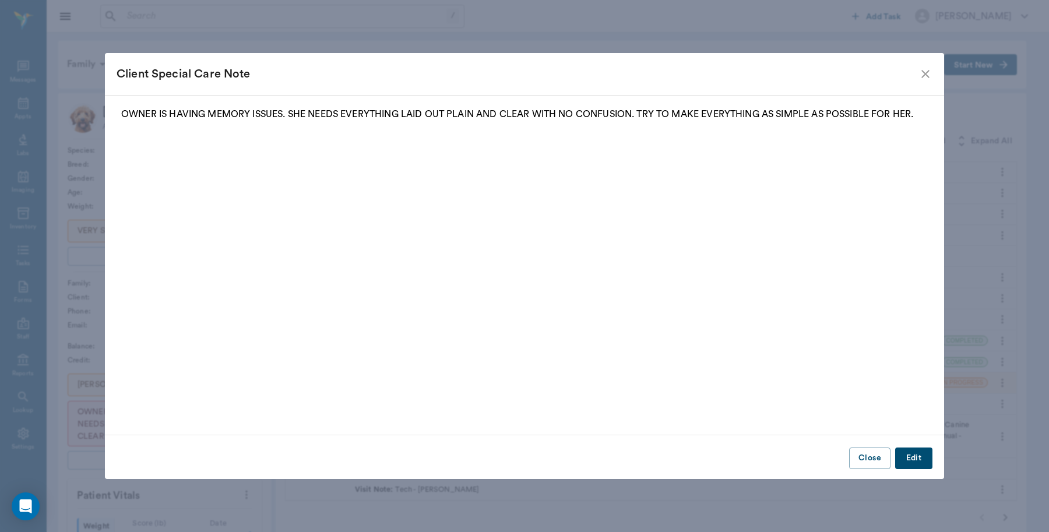
click at [928, 75] on icon "close" at bounding box center [926, 74] width 14 height 14
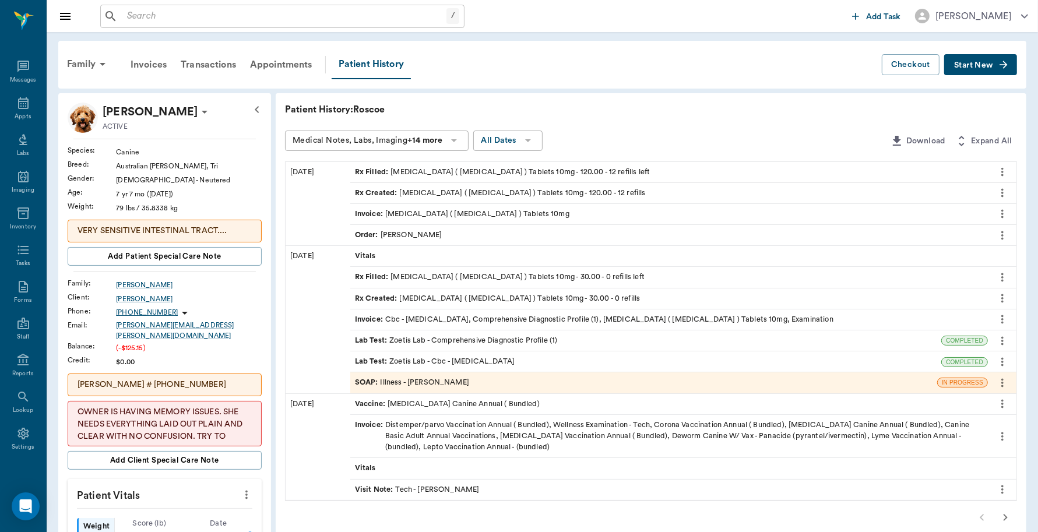
click at [440, 213] on div "Invoice : [MEDICAL_DATA] ( [MEDICAL_DATA] ) Tablets 10mg" at bounding box center [462, 214] width 215 height 11
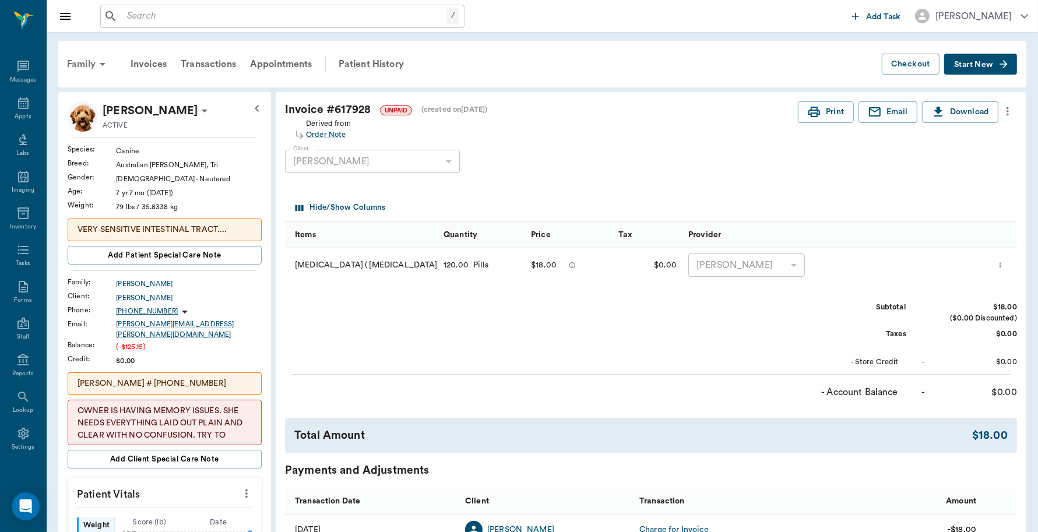
click at [82, 59] on div "Family" at bounding box center [88, 64] width 57 height 28
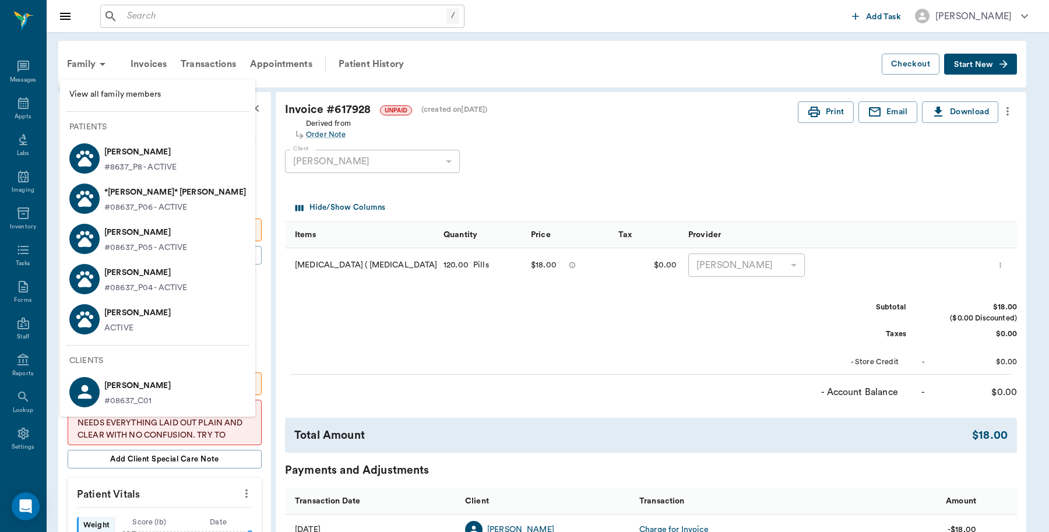
click at [120, 284] on p "#08637_P04 - ACTIVE" at bounding box center [145, 288] width 83 height 12
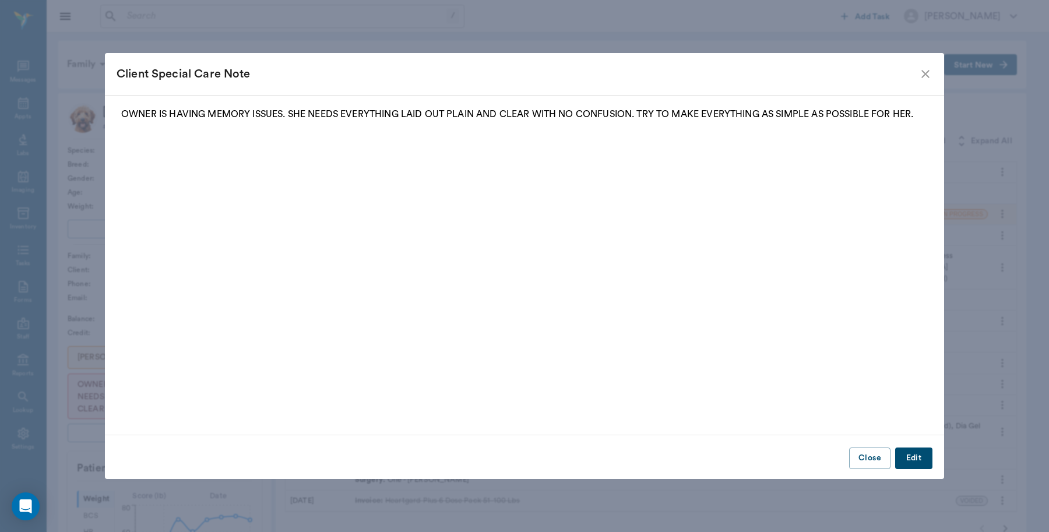
click at [928, 71] on icon "close" at bounding box center [926, 74] width 8 height 8
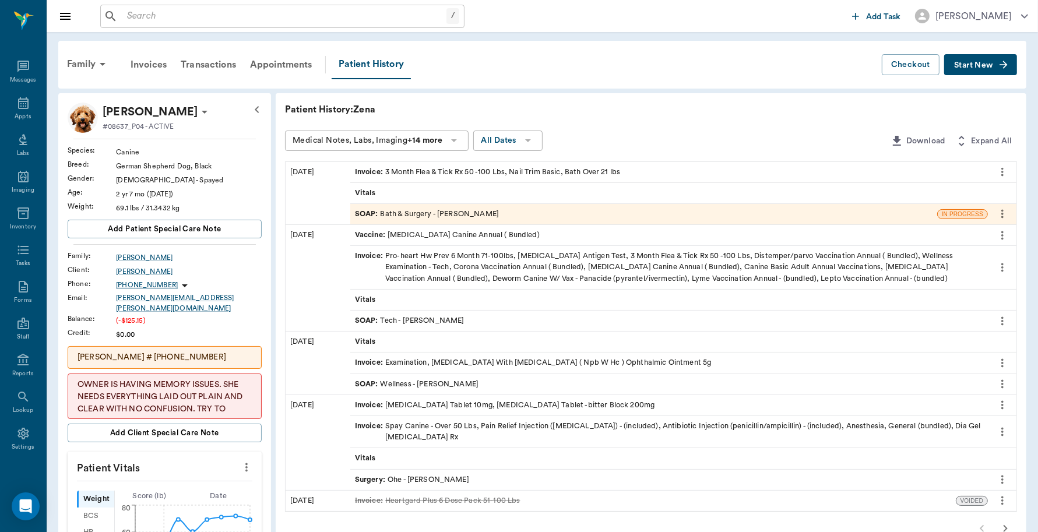
click at [517, 173] on div "Invoice : 3 Month Flea & Tick Rx 50 -100 Lbs, Nail Trim Basic, Bath Over 21 lbs" at bounding box center [488, 172] width 266 height 11
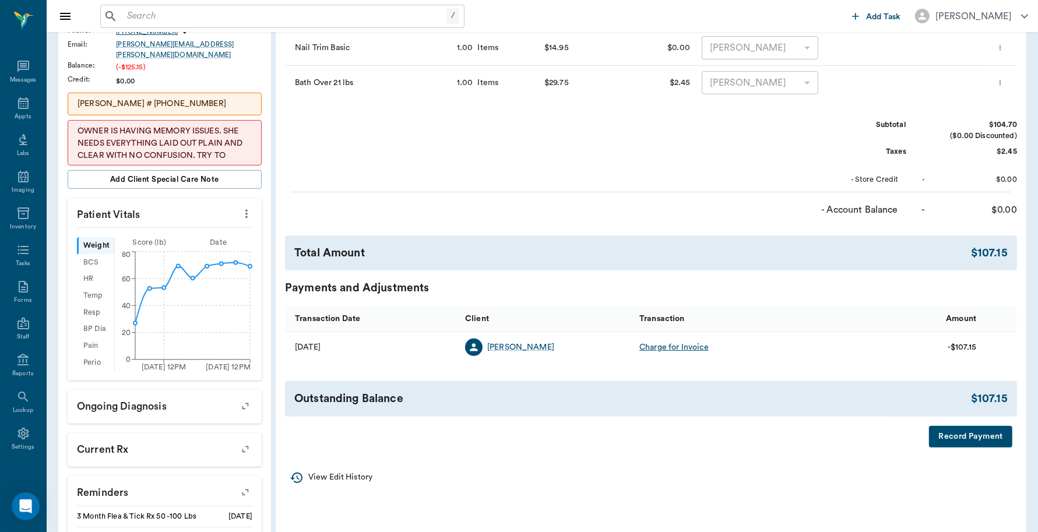
scroll to position [291, 0]
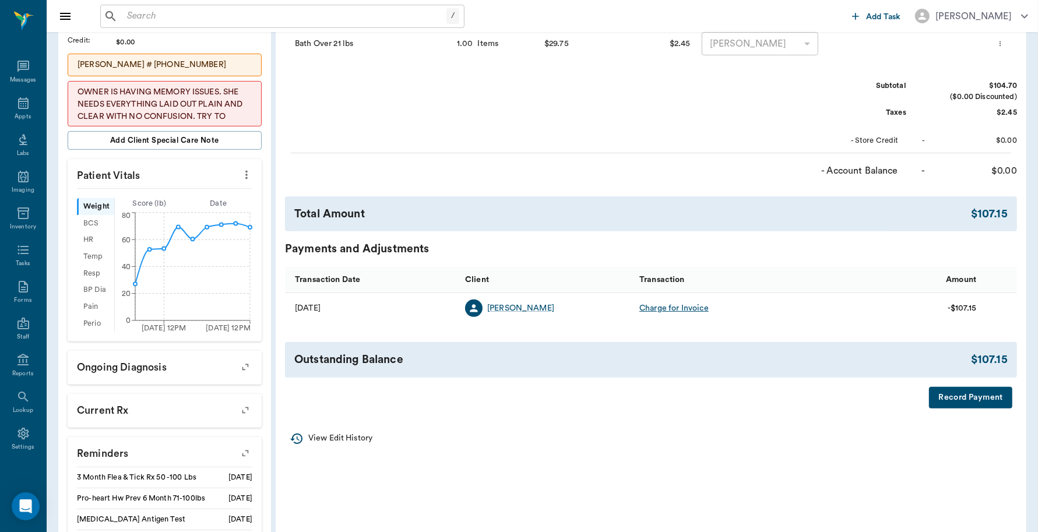
click at [964, 391] on button "Record Payment" at bounding box center [970, 398] width 83 height 22
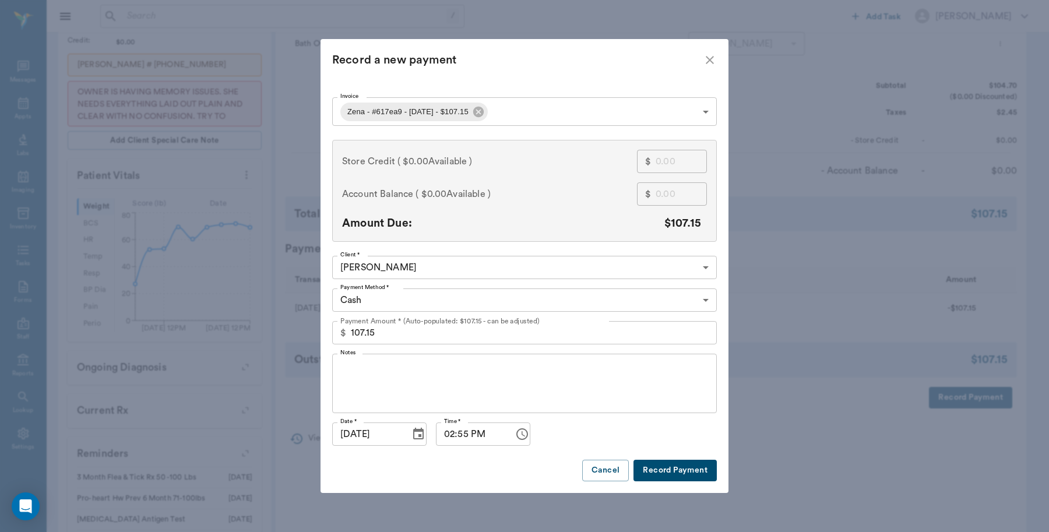
click at [531, 108] on body "/ ​ Add Task [PERSON_NAME] Nectar Messages Appts Labs Imaging Inventory Tasks F…" at bounding box center [524, 186] width 1049 height 954
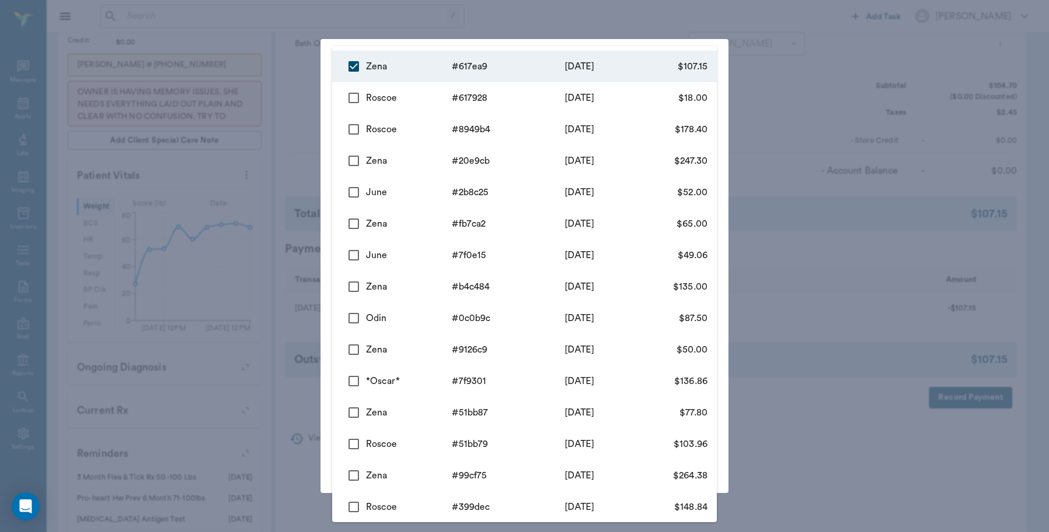
click at [356, 100] on input "checkbox" at bounding box center [354, 98] width 24 height 24
checkbox input "true"
type input "68c30d2ef99c2d1c88617ea9,68c0a5dcf99c2d1c88617928"
type input "125.15"
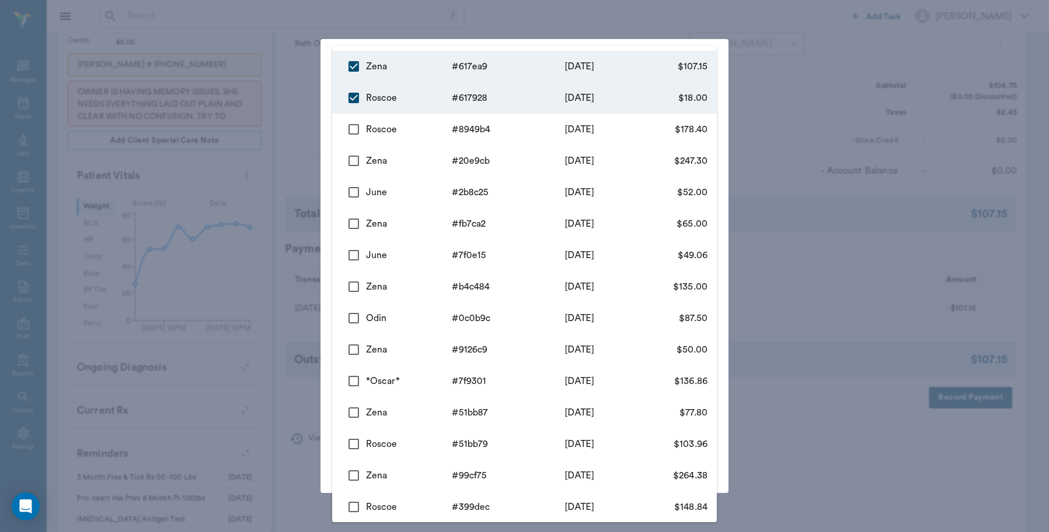
click at [478, 29] on div at bounding box center [524, 266] width 1049 height 532
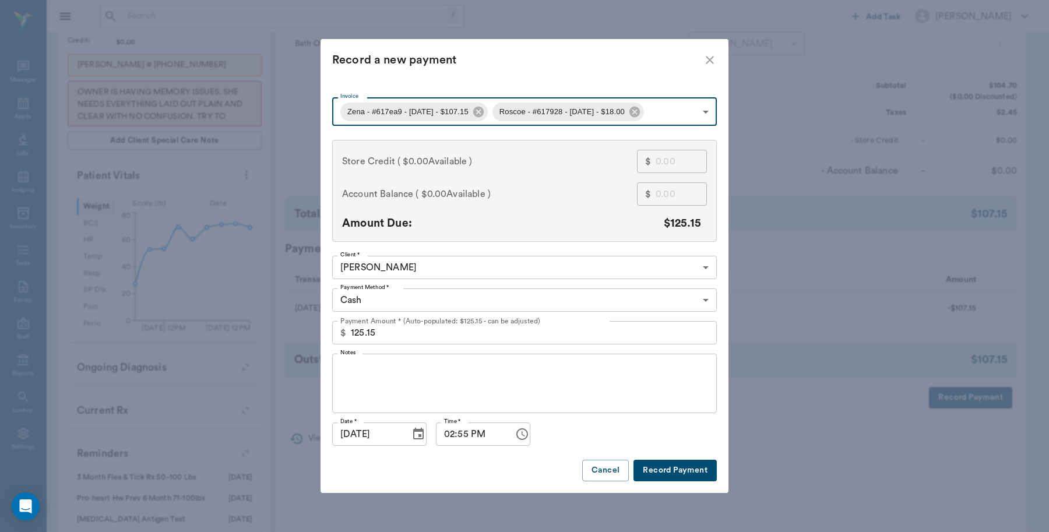
click at [421, 305] on body "/ ​ Add Task [PERSON_NAME] Nectar Messages Appts Labs Imaging Inventory Tasks F…" at bounding box center [524, 186] width 1049 height 954
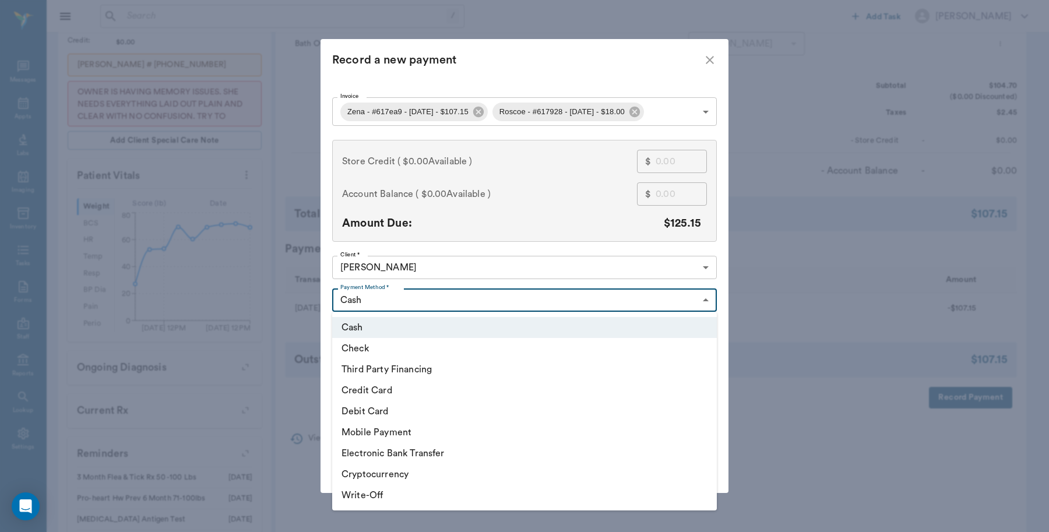
click at [388, 345] on li "Check" at bounding box center [524, 348] width 385 height 21
type input "CHECK"
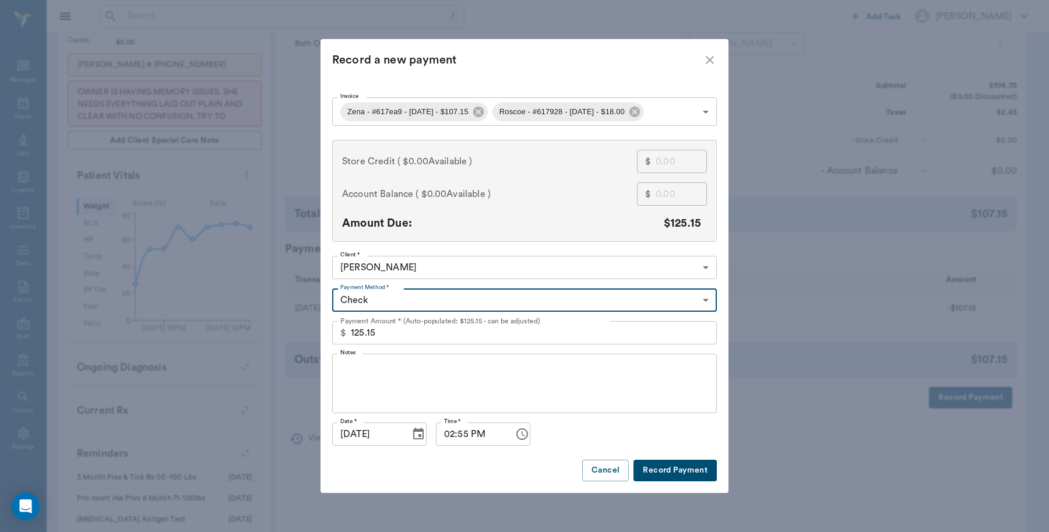
click at [407, 369] on textarea "Notes" at bounding box center [524, 384] width 368 height 40
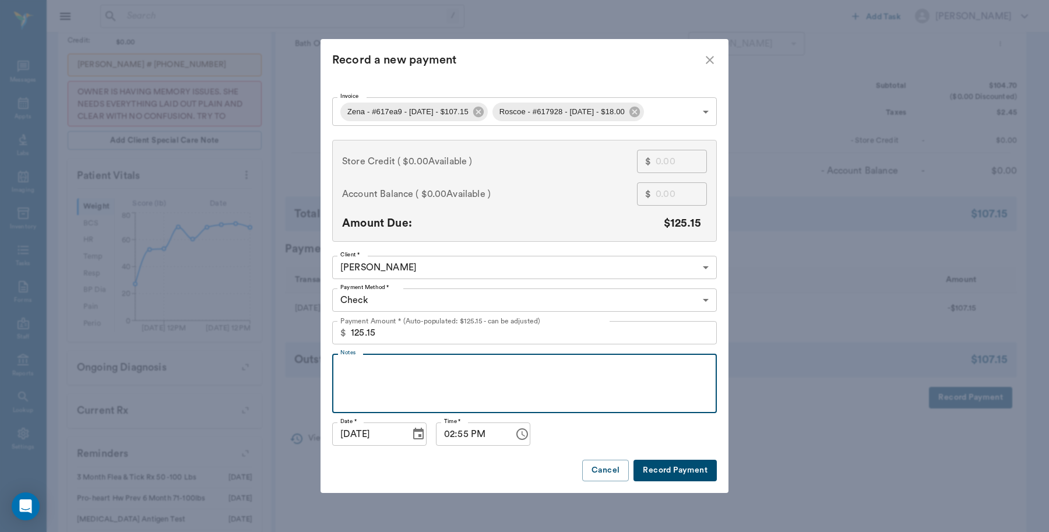
type input "68c30d2ef99c2d1c88617ea9"
type input "107.15"
type textarea "#"
click at [628, 113] on body "/ ​ Add Task [PERSON_NAME] Nectar Messages Appts Labs Imaging Inventory Tasks F…" at bounding box center [524, 186] width 1049 height 954
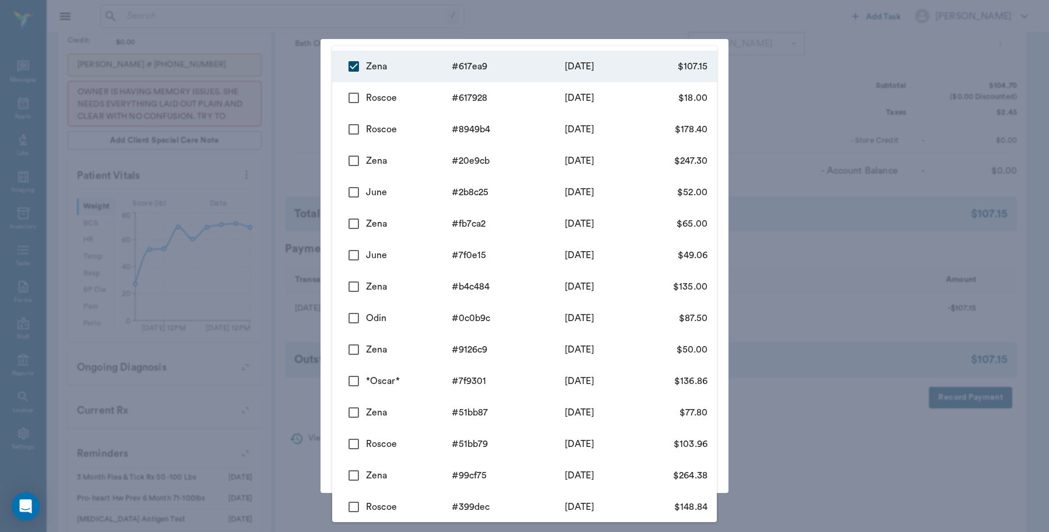
click at [353, 100] on input "checkbox" at bounding box center [354, 98] width 24 height 24
checkbox input "true"
type input "68c30d2ef99c2d1c88617ea9,68c0a5dcf99c2d1c88617928"
type input "125.15"
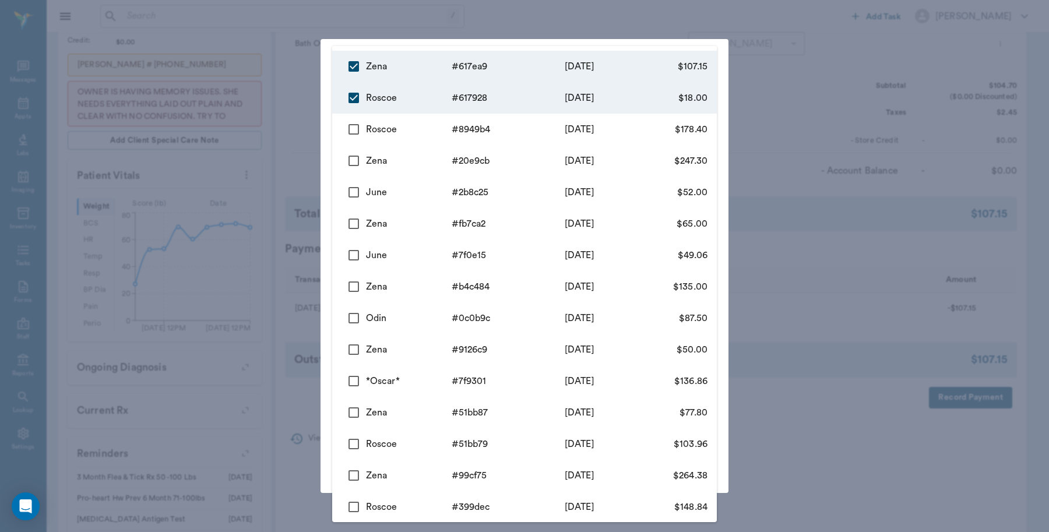
click at [187, 93] on div at bounding box center [524, 266] width 1049 height 532
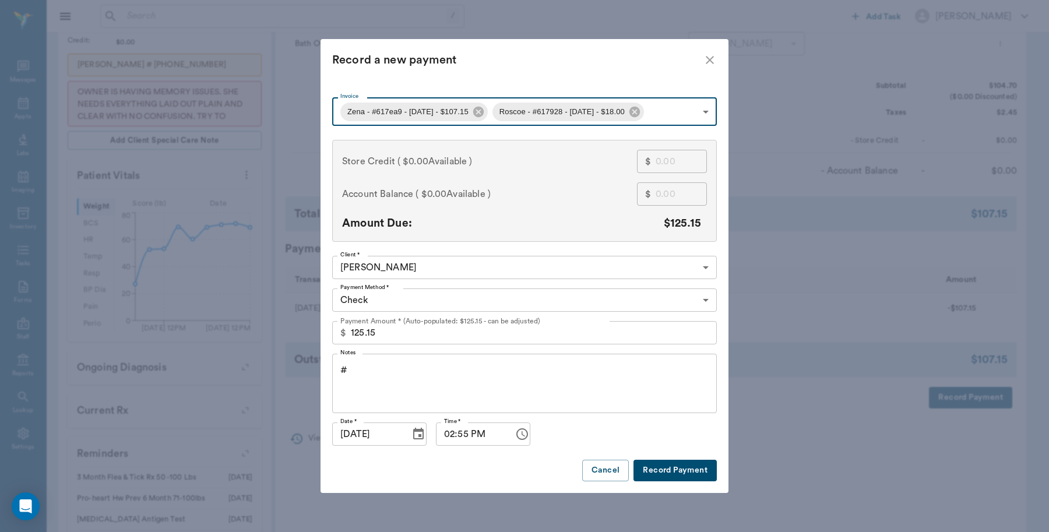
click at [430, 370] on textarea "#" at bounding box center [524, 384] width 368 height 40
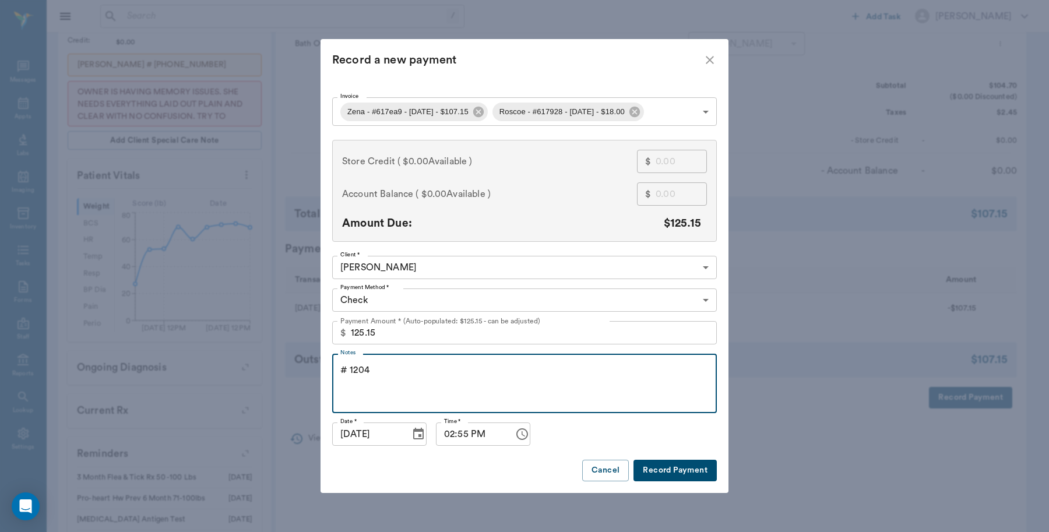
type textarea "# 1204"
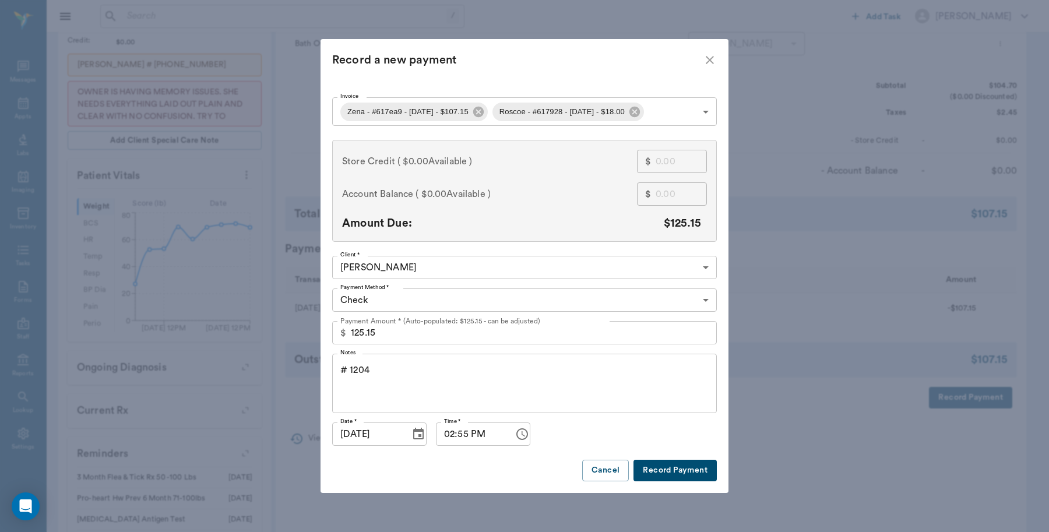
click at [669, 469] on button "Record Payment" at bounding box center [675, 471] width 83 height 22
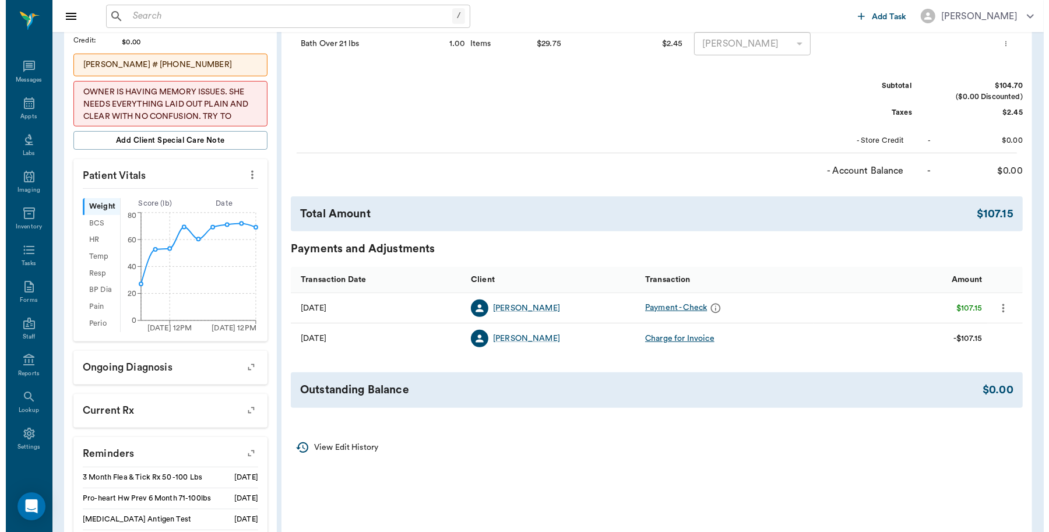
scroll to position [0, 0]
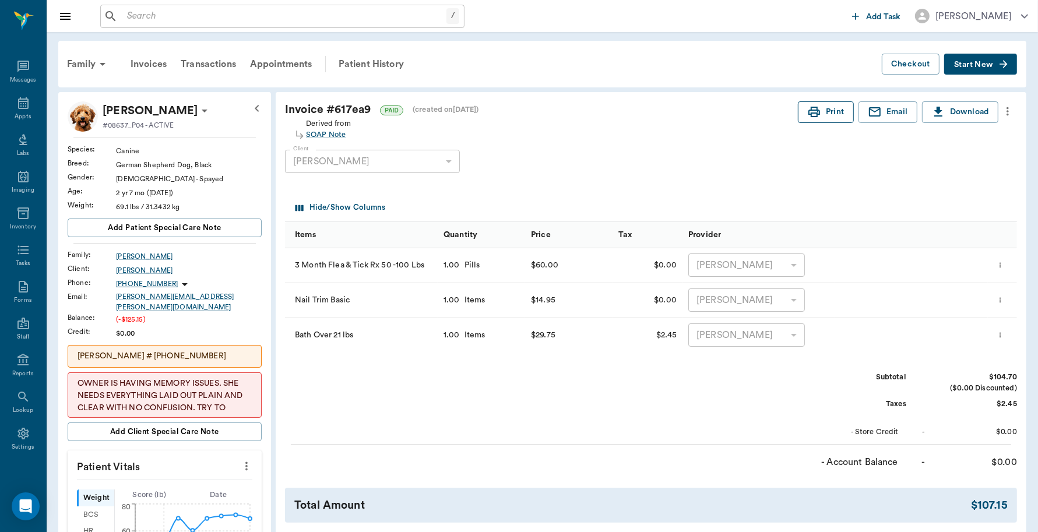
click at [826, 107] on button "Print" at bounding box center [826, 112] width 56 height 22
click at [80, 60] on div "Family" at bounding box center [88, 64] width 57 height 28
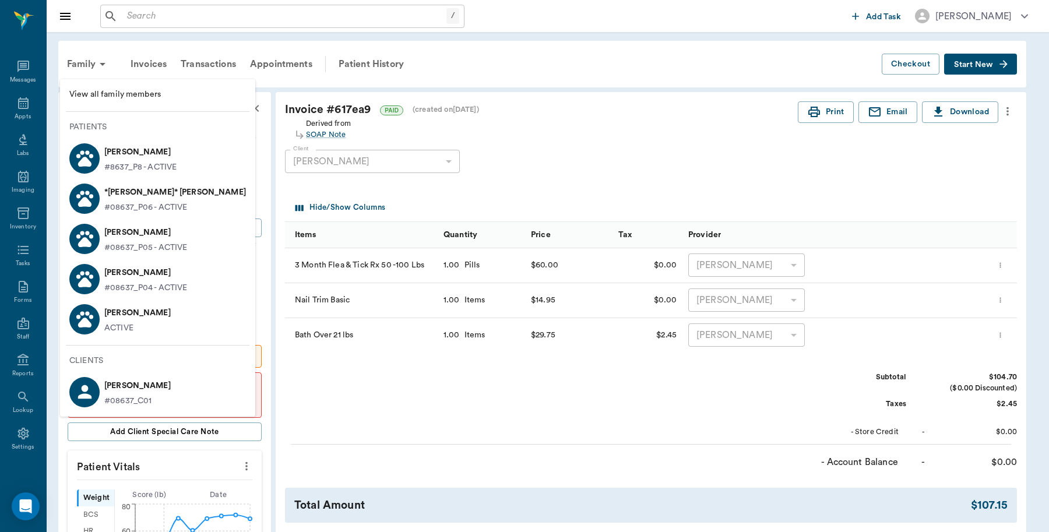
click at [137, 318] on p "[PERSON_NAME]" at bounding box center [137, 313] width 66 height 19
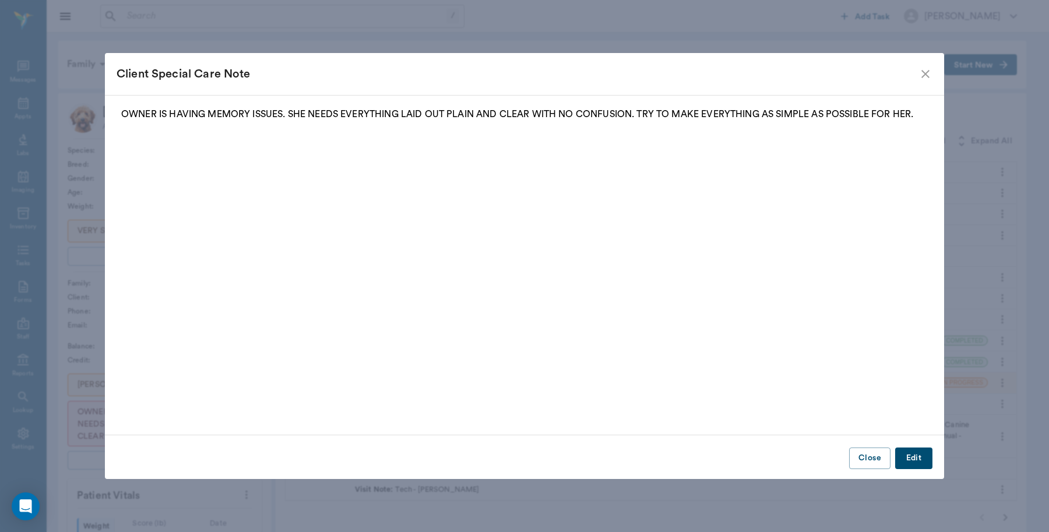
click at [922, 70] on icon "close" at bounding box center [926, 74] width 14 height 14
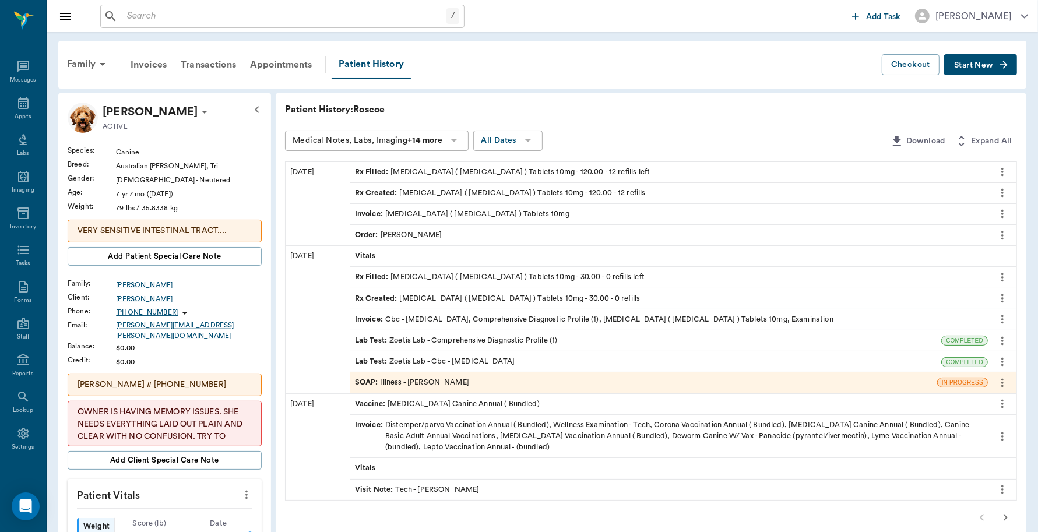
click at [423, 210] on div "Invoice : [MEDICAL_DATA] ( [MEDICAL_DATA] ) Tablets 10mg" at bounding box center [462, 214] width 215 height 11
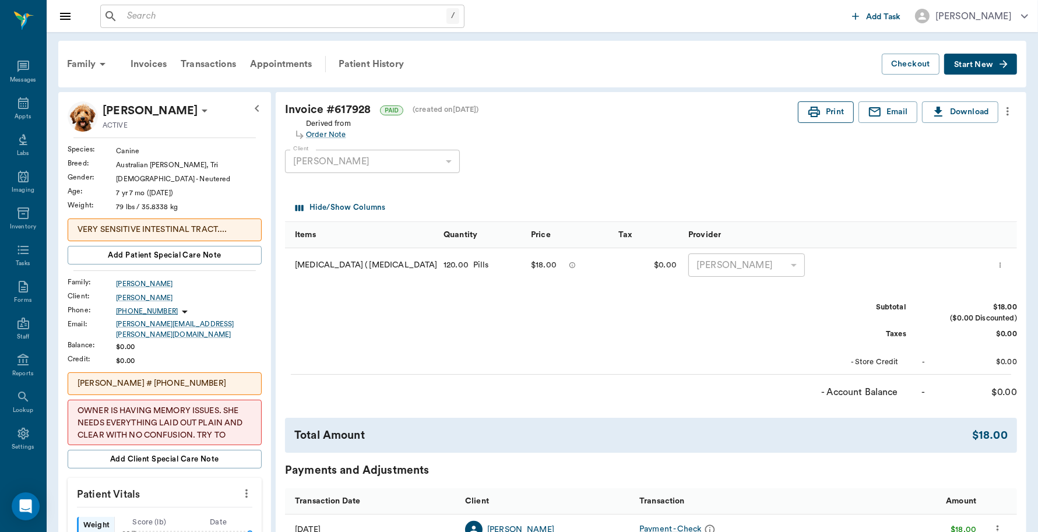
click at [832, 108] on button "Print" at bounding box center [826, 112] width 56 height 22
click at [18, 115] on div "Appts" at bounding box center [23, 117] width 16 height 9
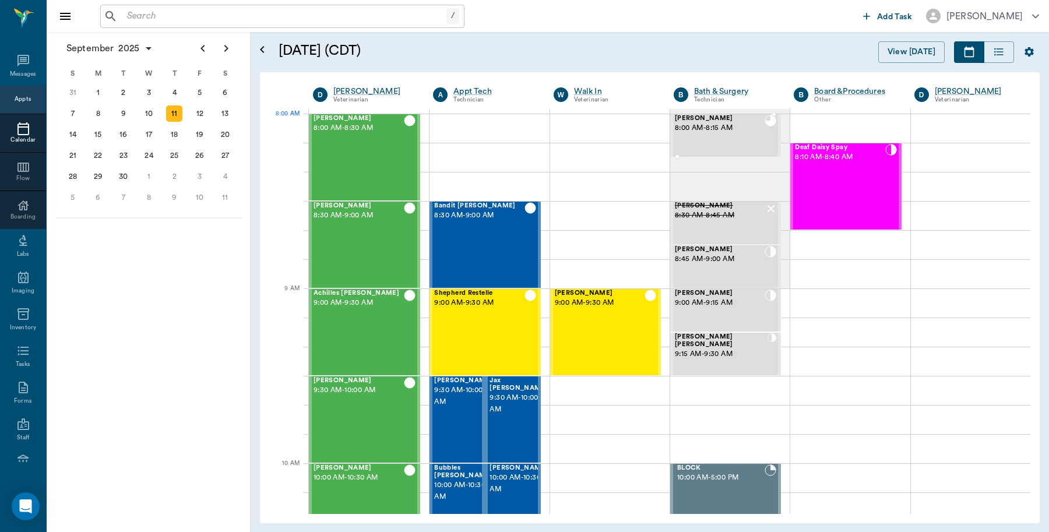
click at [701, 132] on span "8:00 AM - 8:15 AM" at bounding box center [720, 128] width 90 height 12
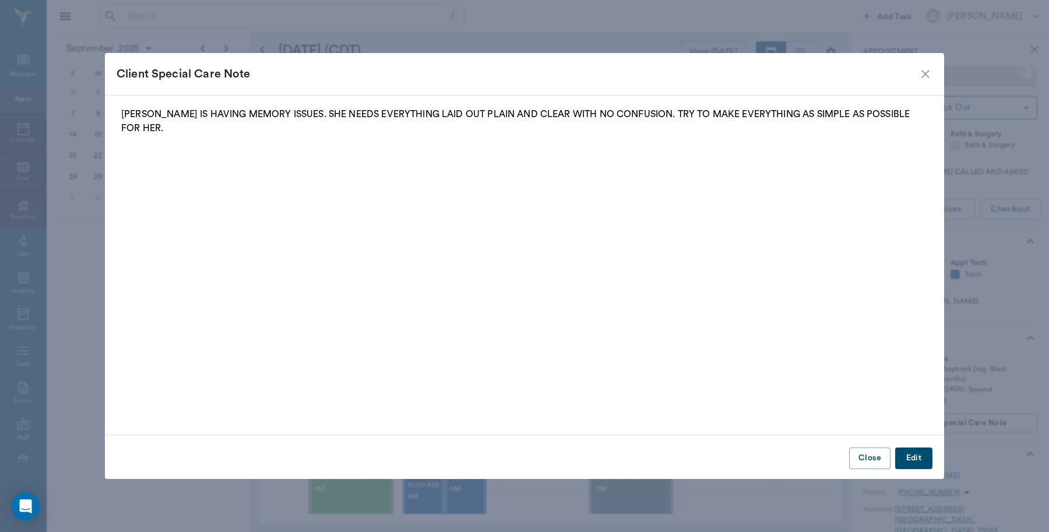
click at [916, 71] on div "Client Special Care Note" at bounding box center [518, 74] width 802 height 19
click at [927, 73] on icon "close" at bounding box center [926, 74] width 8 height 8
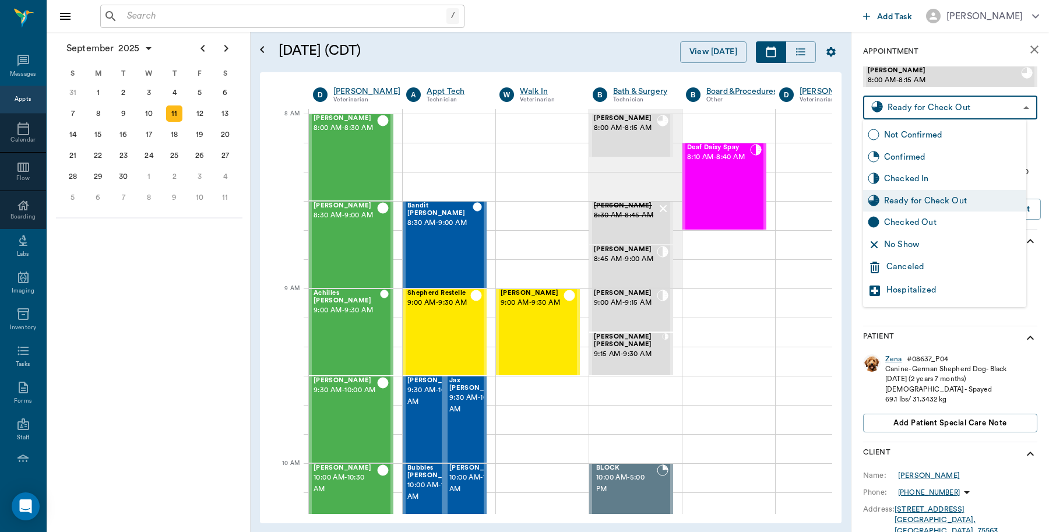
click at [951, 110] on body "/ ​ Add Task [PERSON_NAME] Nectar Messages Appts Calendar Flow Boarding Labs Im…" at bounding box center [524, 266] width 1049 height 532
click at [923, 222] on div "Checked Out" at bounding box center [953, 222] width 138 height 13
type input "CHECKED_OUT"
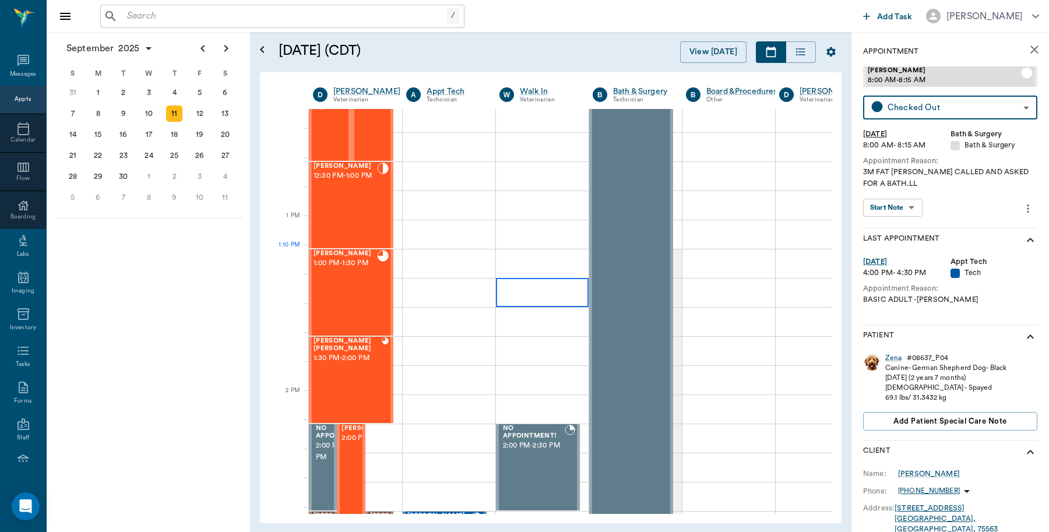
scroll to position [656, 0]
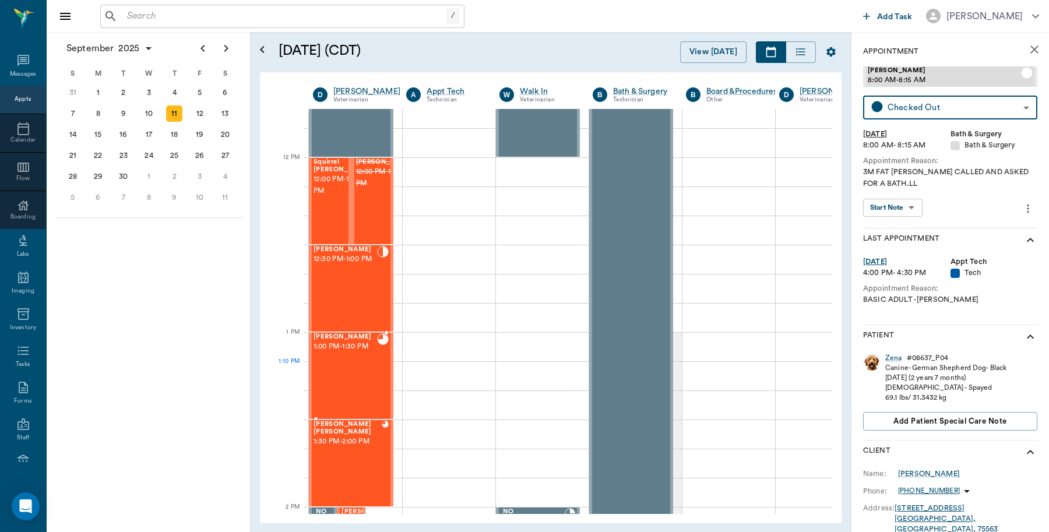
click at [385, 370] on div at bounding box center [383, 375] width 12 height 85
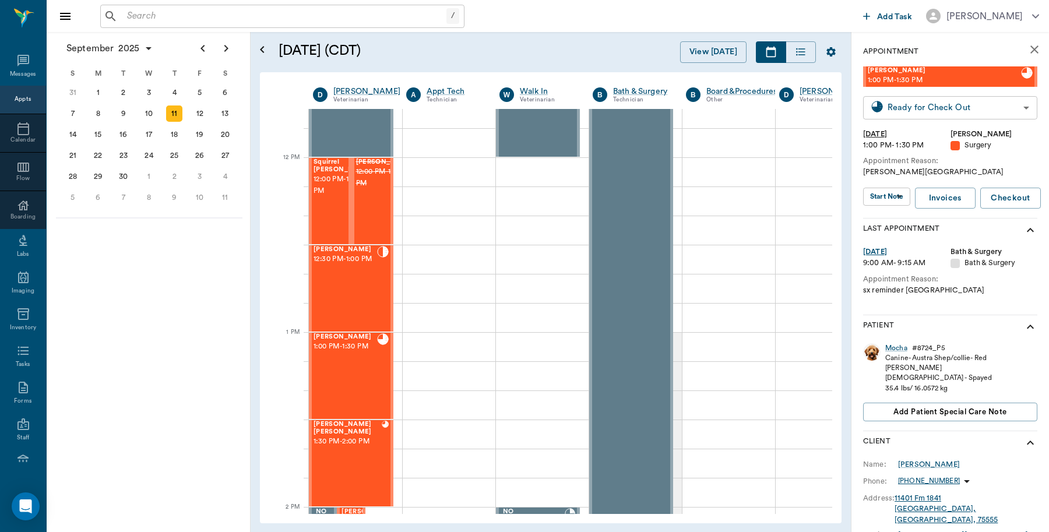
click at [965, 110] on body "/ ​ Add Task Dr. Bert Ellsworth Nectar Messages Appts Calendar Flow Boarding La…" at bounding box center [524, 266] width 1049 height 532
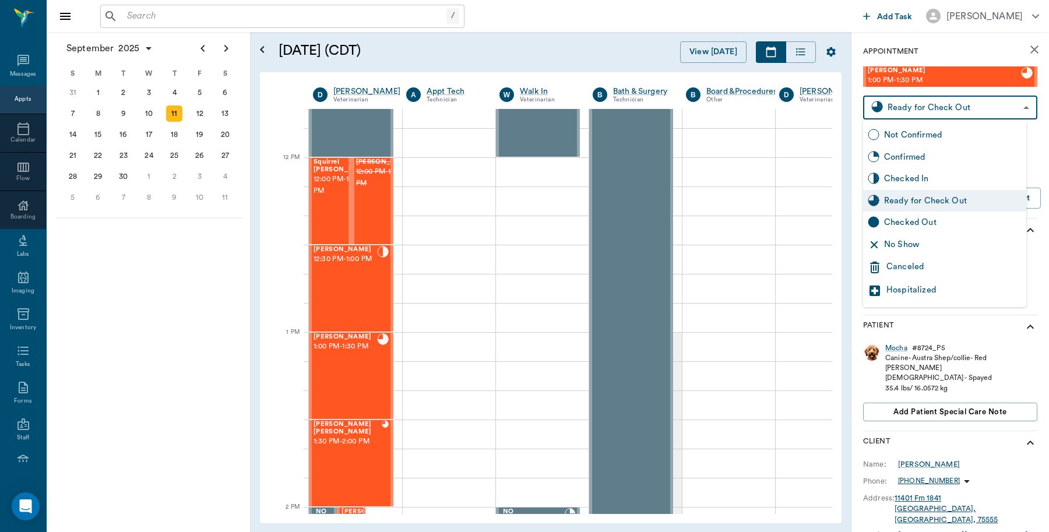
click at [908, 217] on div "Checked Out" at bounding box center [953, 222] width 138 height 13
type input "CHECKED_OUT"
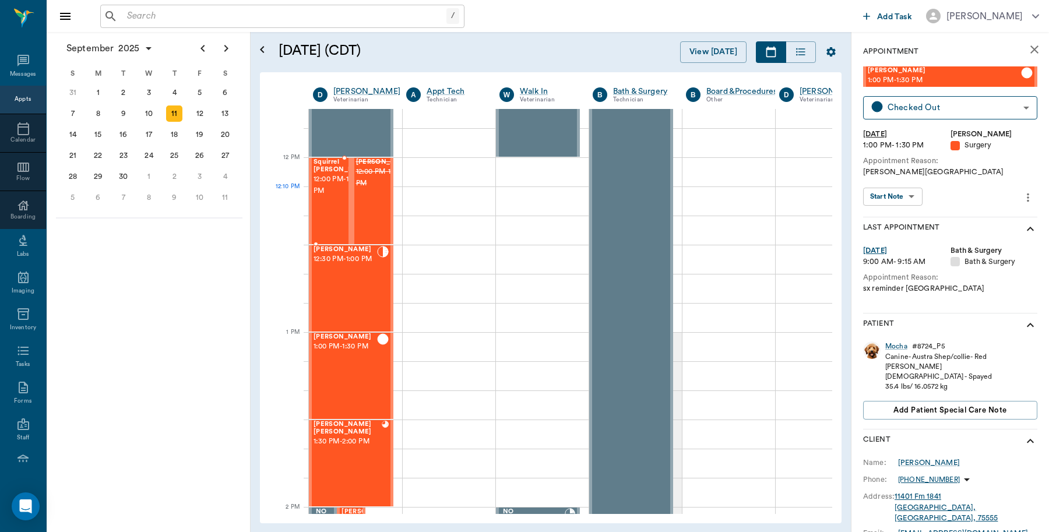
click at [336, 197] on span "12:00 PM - 12:30 PM" at bounding box center [343, 185] width 58 height 23
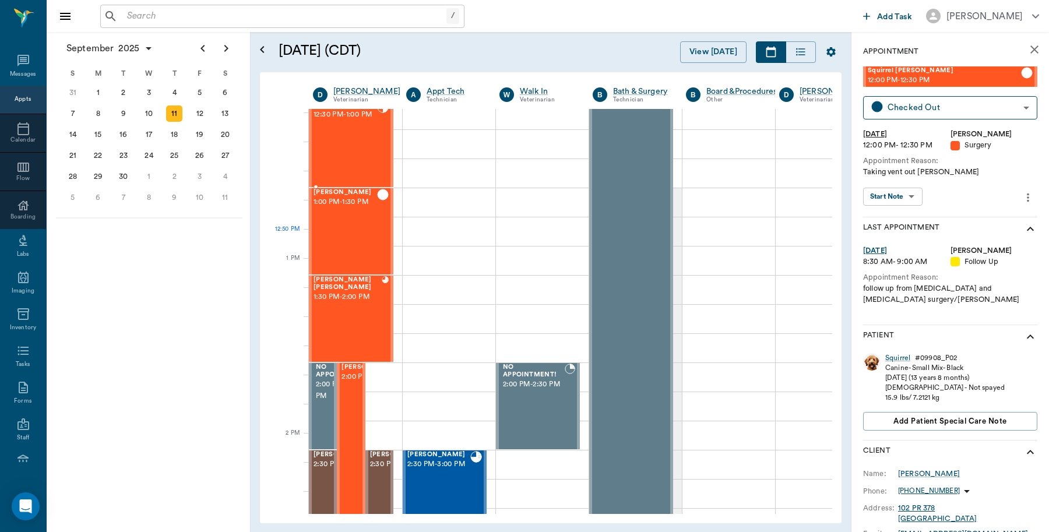
scroll to position [802, 0]
click at [368, 308] on div "Luna Wieberg 1:30 PM - 2:00 PM" at bounding box center [348, 317] width 68 height 85
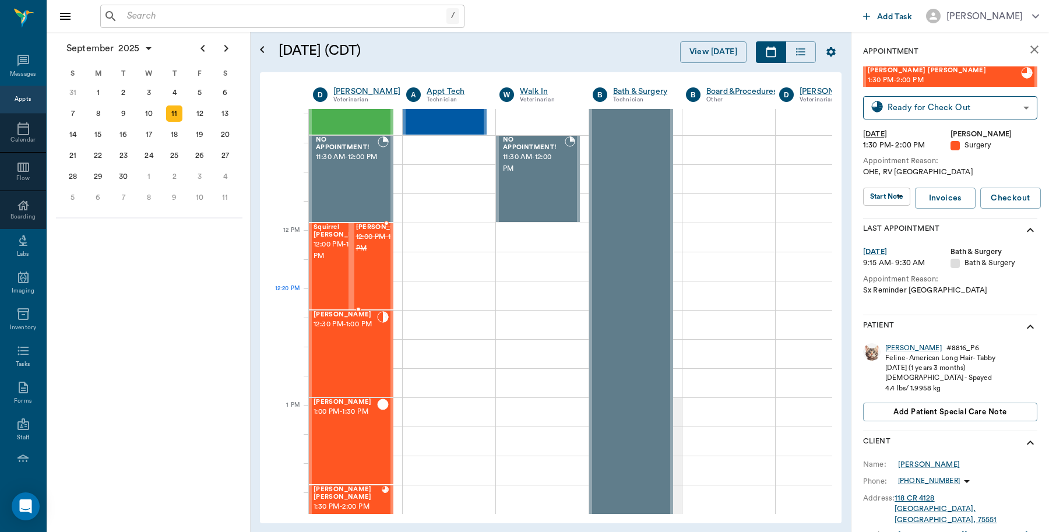
scroll to position [583, 0]
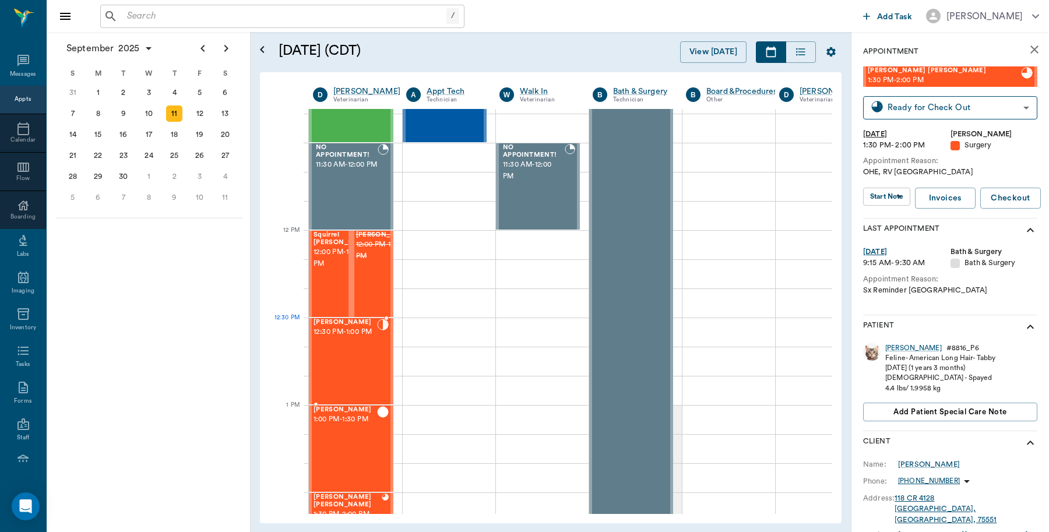
click at [357, 338] on span "12:30 PM - 1:00 PM" at bounding box center [346, 332] width 64 height 12
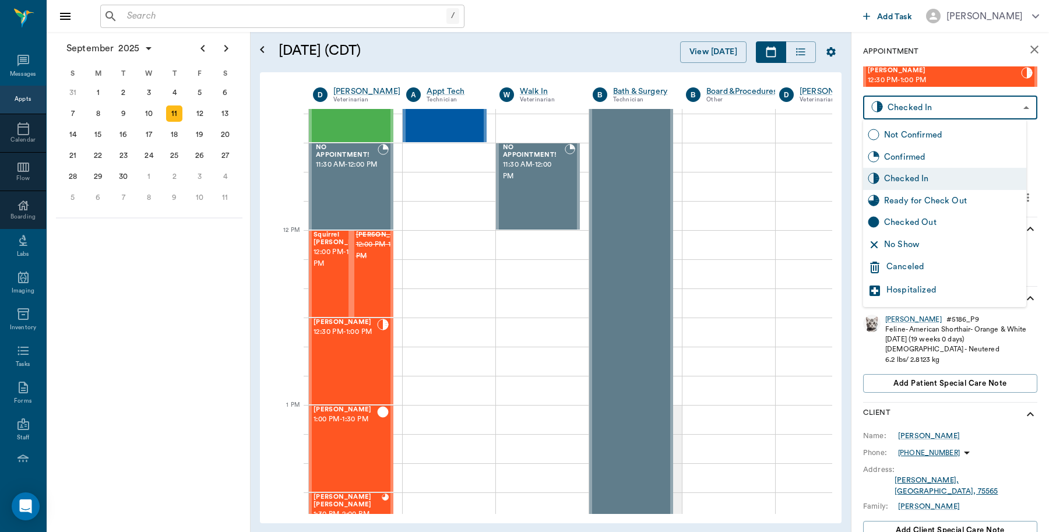
click at [943, 103] on body "/ ​ Add Task Dr. Bert Ellsworth Nectar Messages Appts Calendar Flow Boarding La…" at bounding box center [524, 266] width 1049 height 532
click at [934, 220] on div "Checked Out" at bounding box center [953, 222] width 138 height 13
type input "CHECKED_OUT"
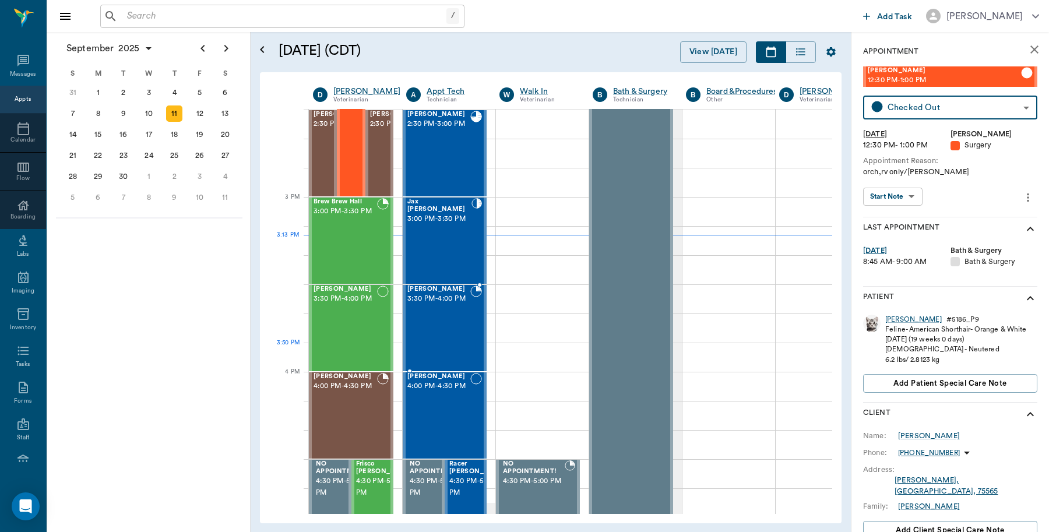
scroll to position [1166, 0]
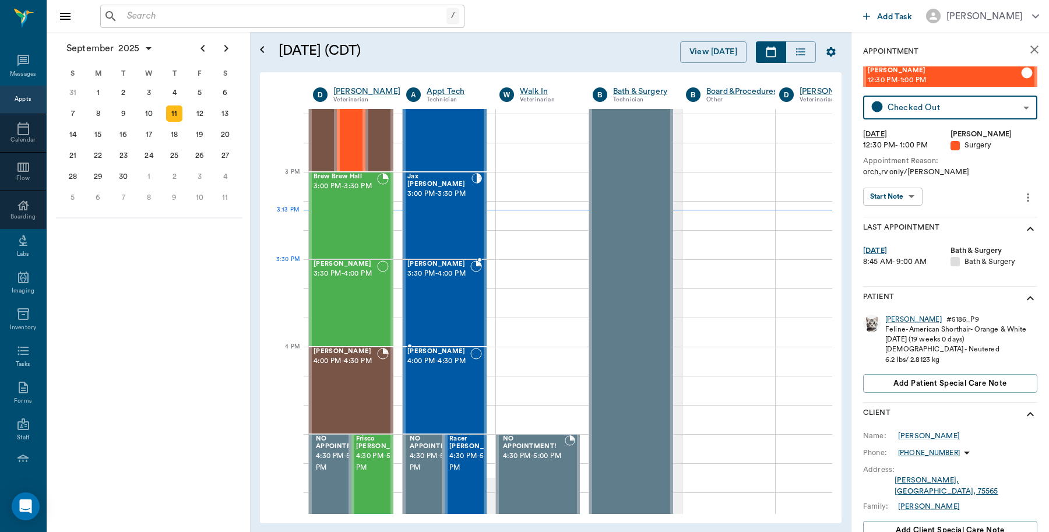
click at [453, 280] on span "3:30 PM - 4:00 PM" at bounding box center [438, 274] width 63 height 12
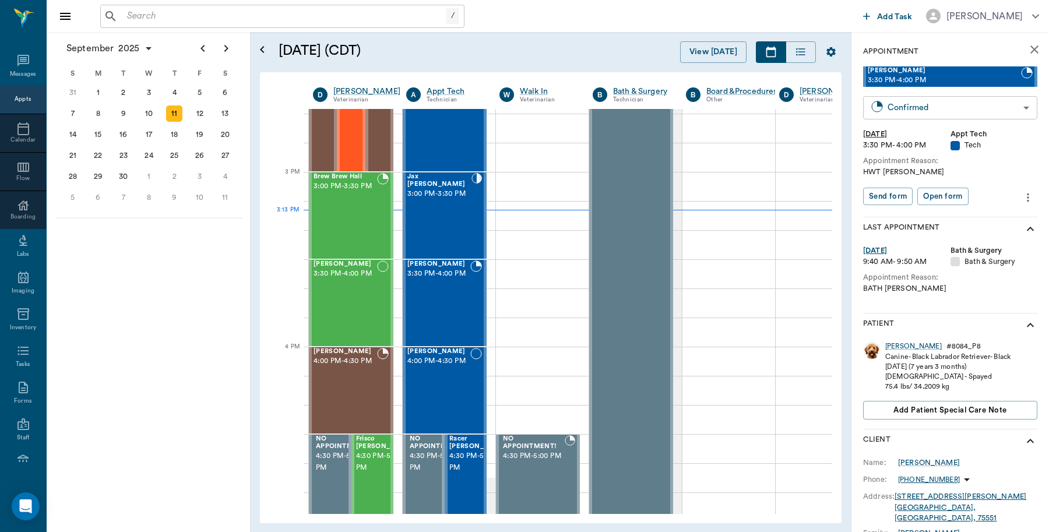
click at [960, 115] on body "/ ​ Add Task Dr. Bert Ellsworth Nectar Messages Appts Calendar Flow Boarding La…" at bounding box center [524, 266] width 1049 height 532
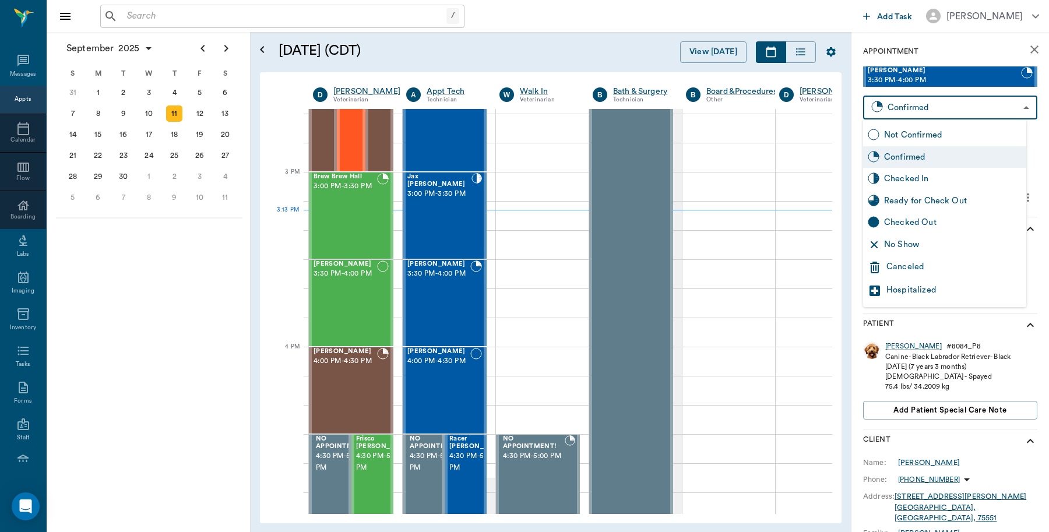
click at [919, 176] on div "Checked In" at bounding box center [953, 179] width 138 height 13
type input "CHECKED_IN"
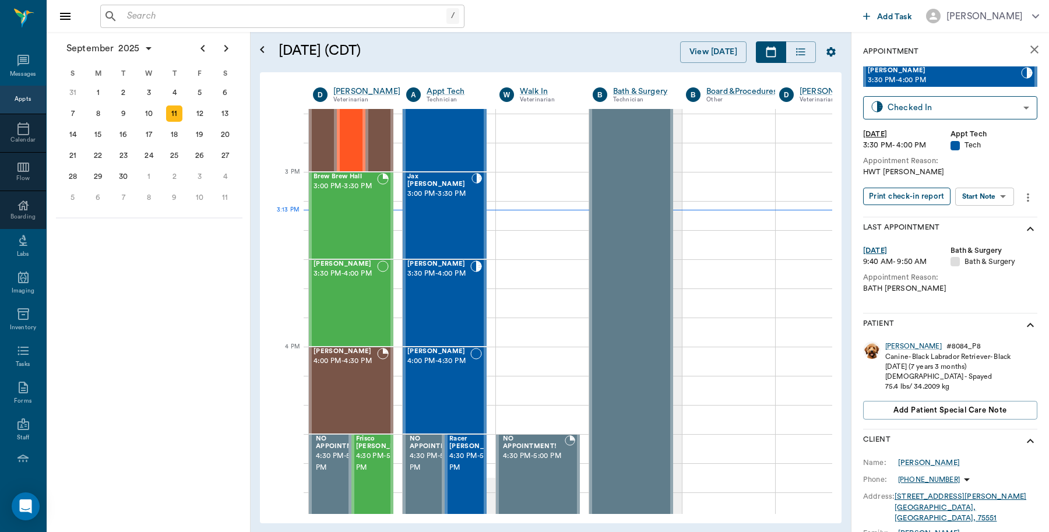
click at [932, 192] on button "Print check-in report" at bounding box center [906, 197] width 87 height 18
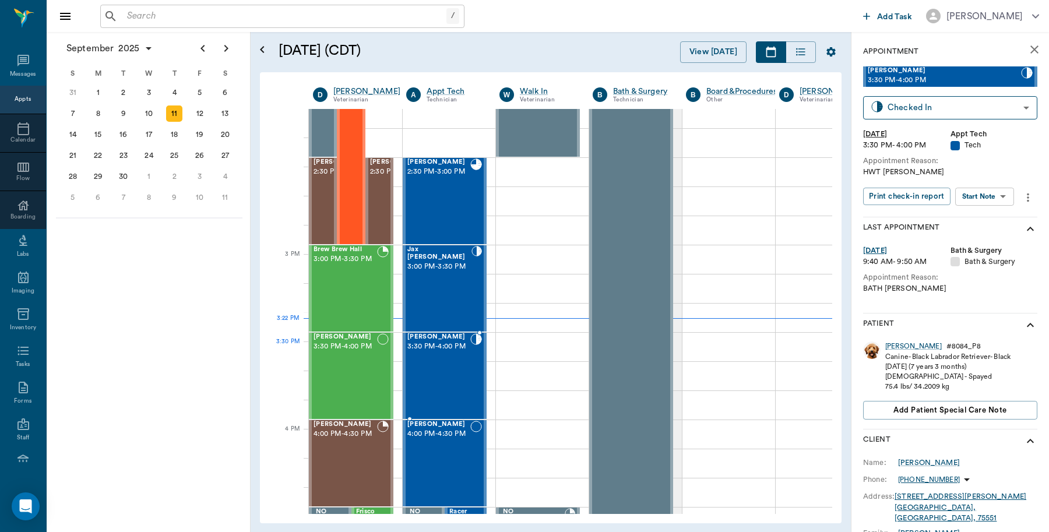
scroll to position [1020, 0]
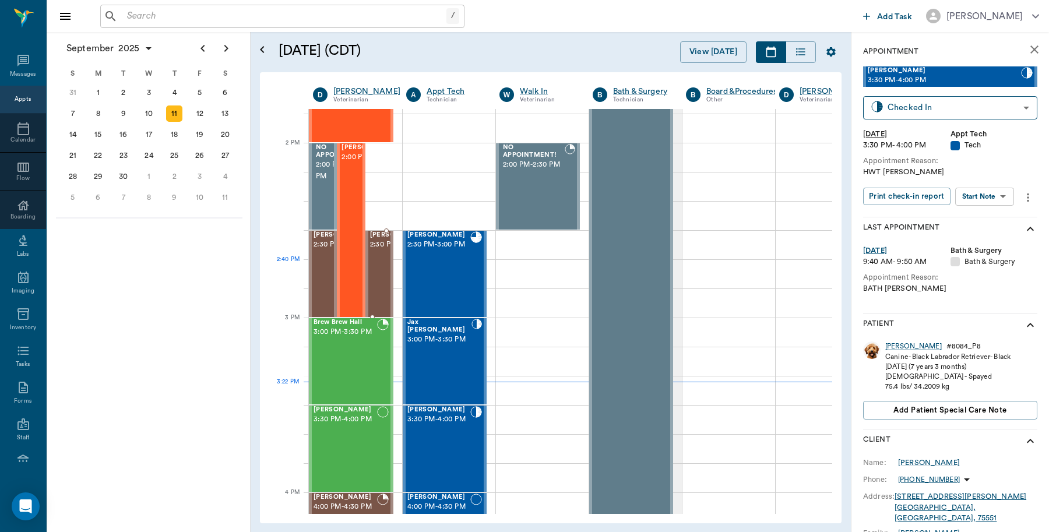
click at [392, 281] on div "BUCK ENDSLEY 2:30 PM - 3:00 PM" at bounding box center [380, 274] width 28 height 86
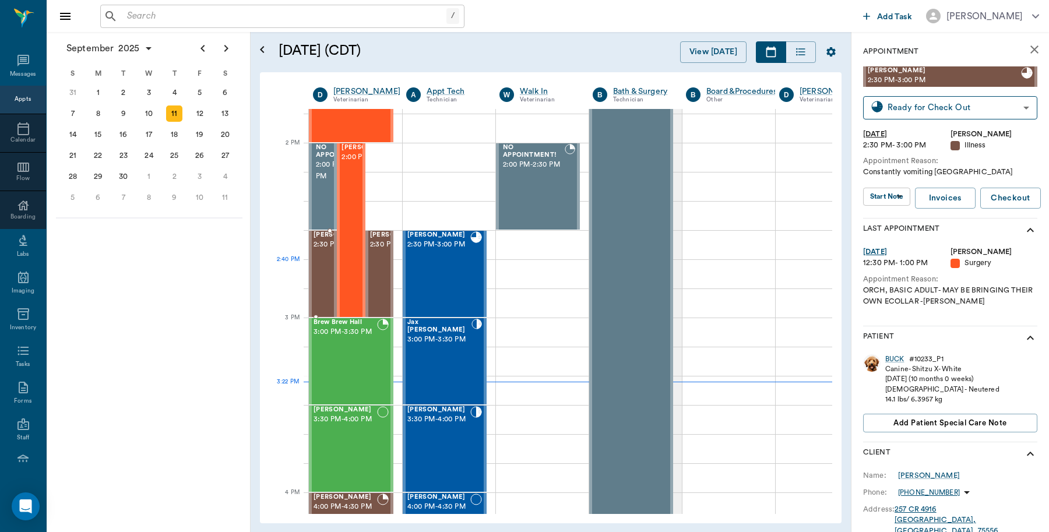
click at [325, 251] on span "2:30 PM - 3:00 PM" at bounding box center [343, 245] width 58 height 12
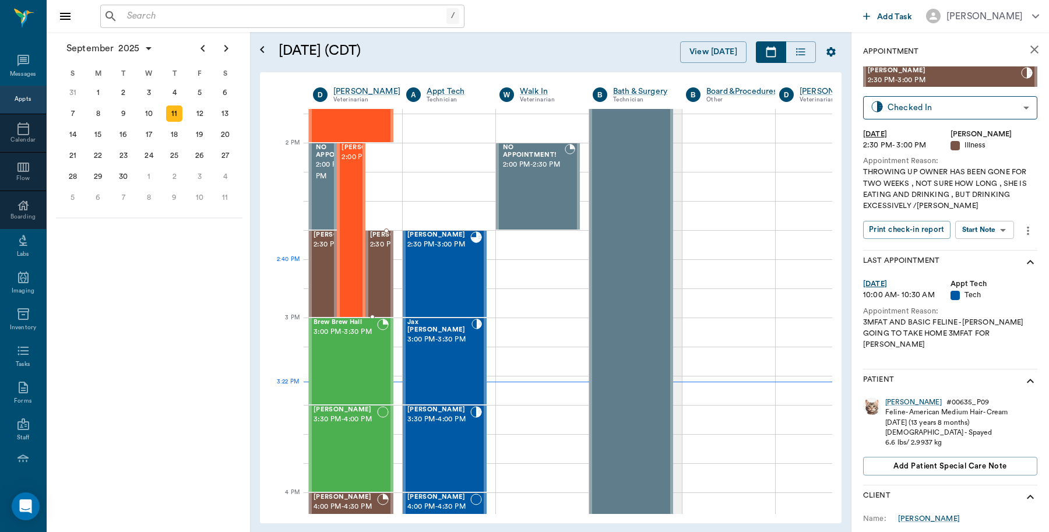
click at [379, 251] on span "2:30 PM - 3:00 PM" at bounding box center [399, 245] width 58 height 12
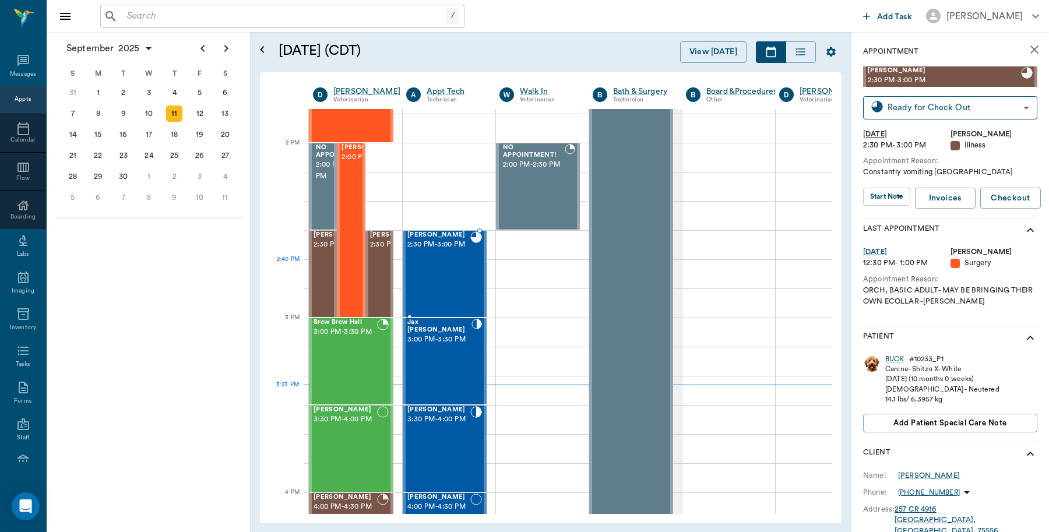
click at [441, 284] on div "[PERSON_NAME] 2:30 PM - 3:00 PM" at bounding box center [438, 273] width 63 height 85
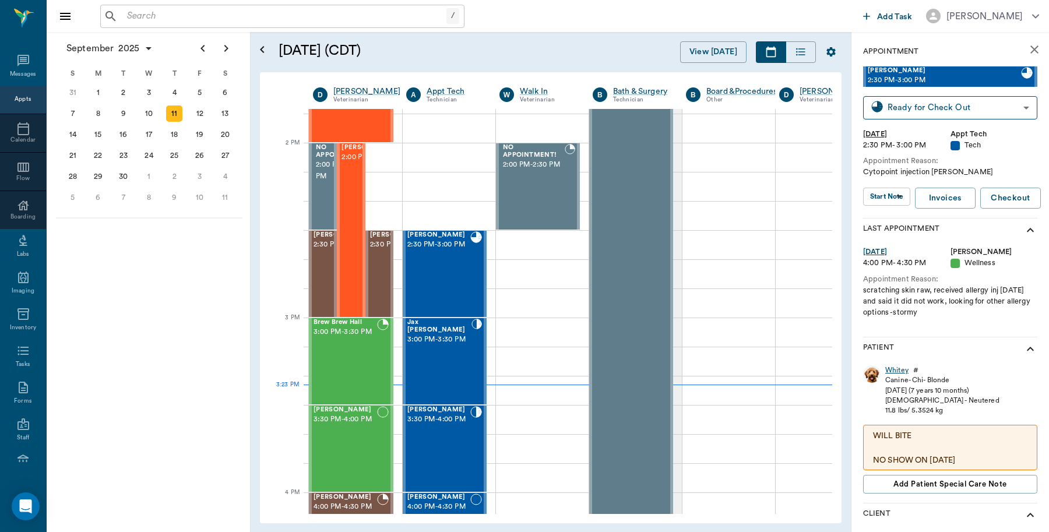
click at [895, 368] on div "Whitey" at bounding box center [897, 371] width 23 height 10
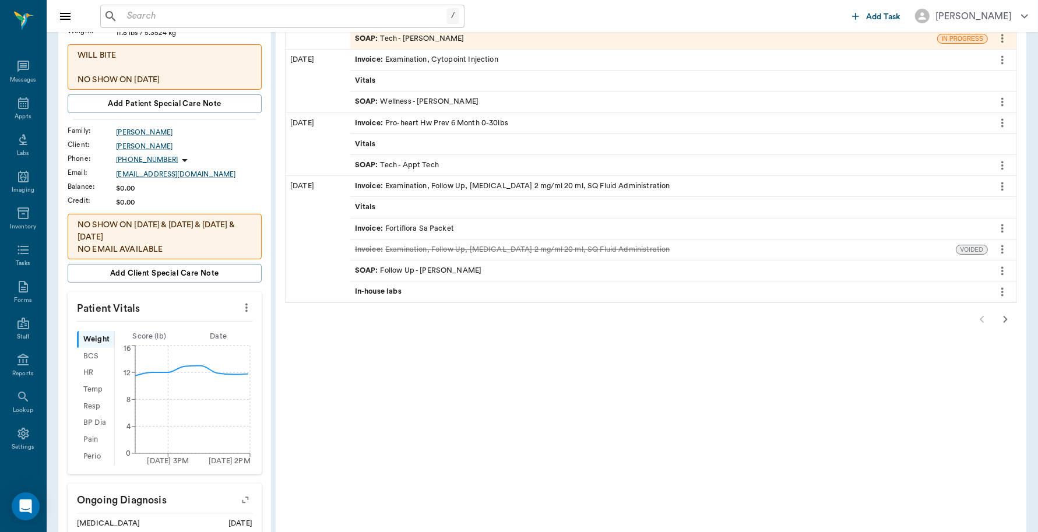
scroll to position [364, 0]
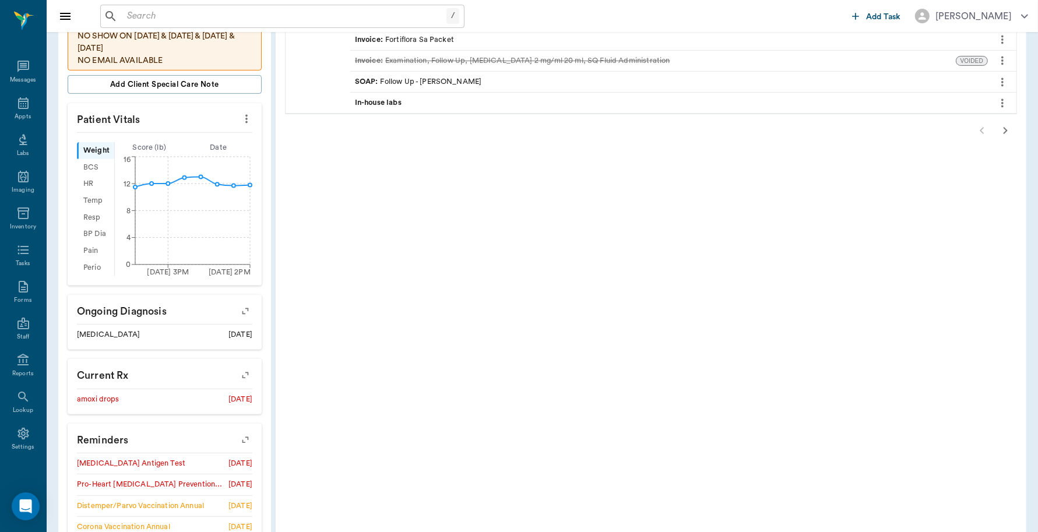
click at [243, 441] on icon "button" at bounding box center [245, 440] width 16 height 16
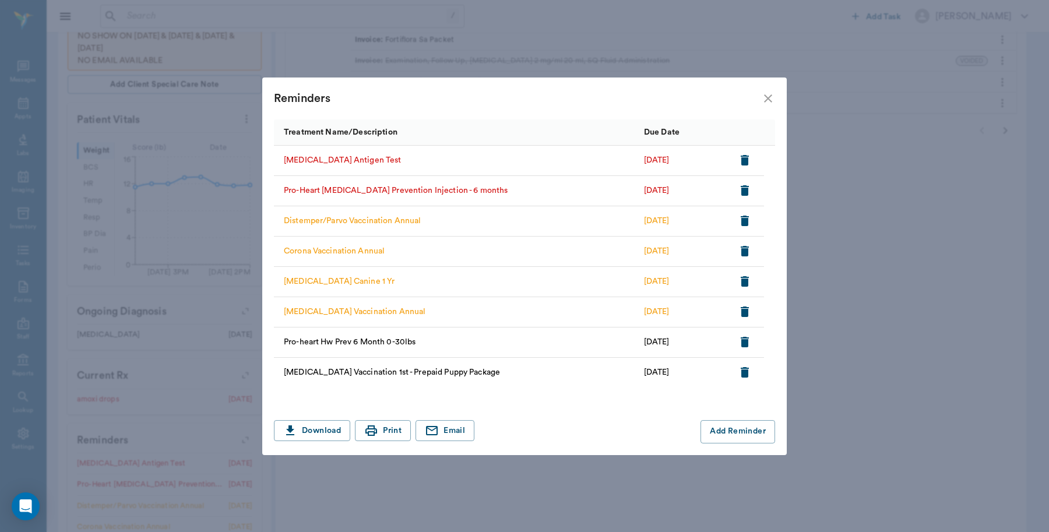
click at [744, 188] on icon "button" at bounding box center [745, 190] width 8 height 10
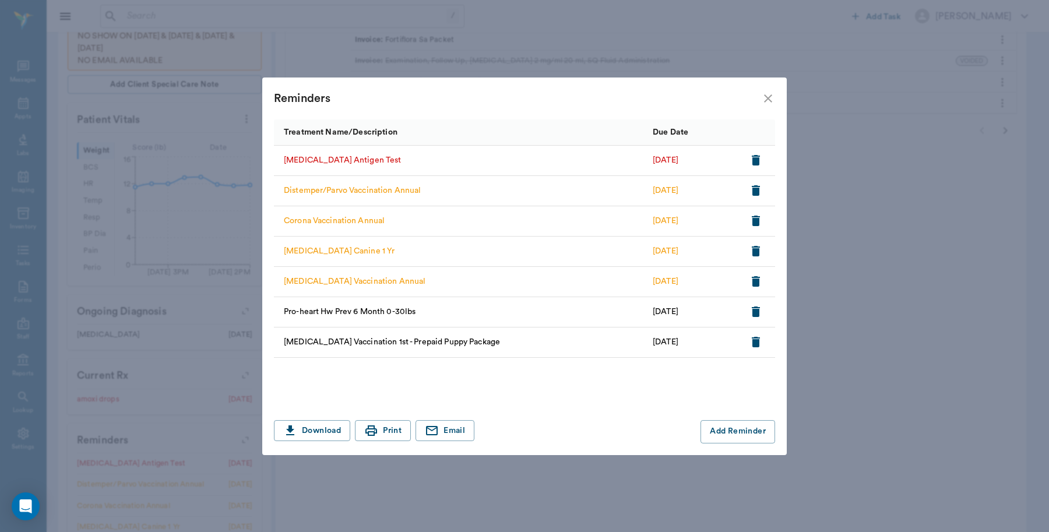
click at [772, 94] on icon "close" at bounding box center [768, 99] width 14 height 14
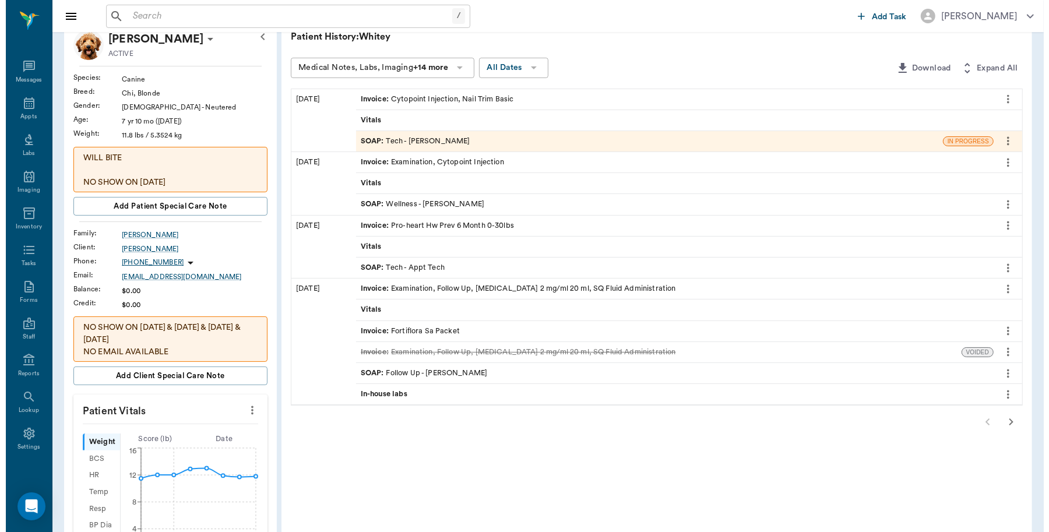
scroll to position [0, 0]
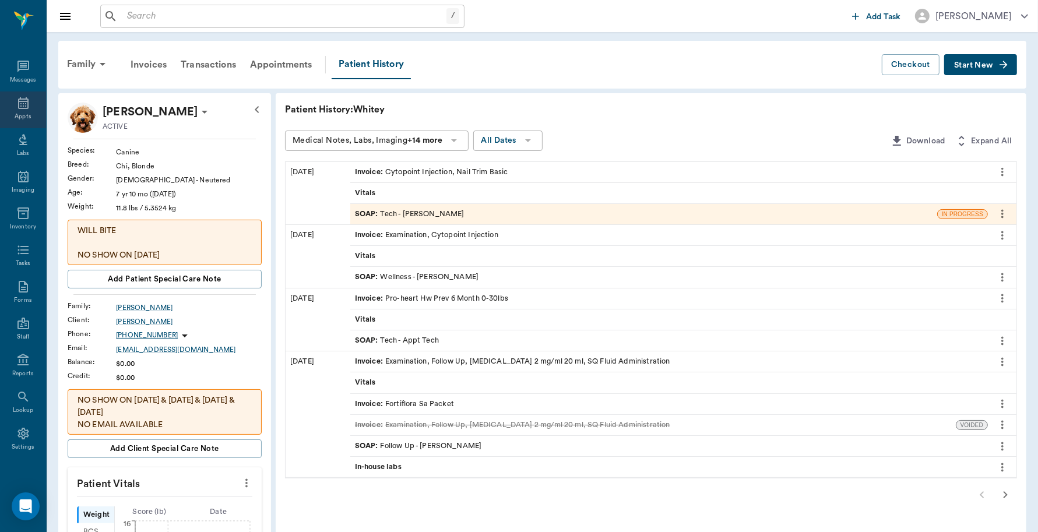
click at [6, 111] on div "Appts" at bounding box center [23, 110] width 46 height 37
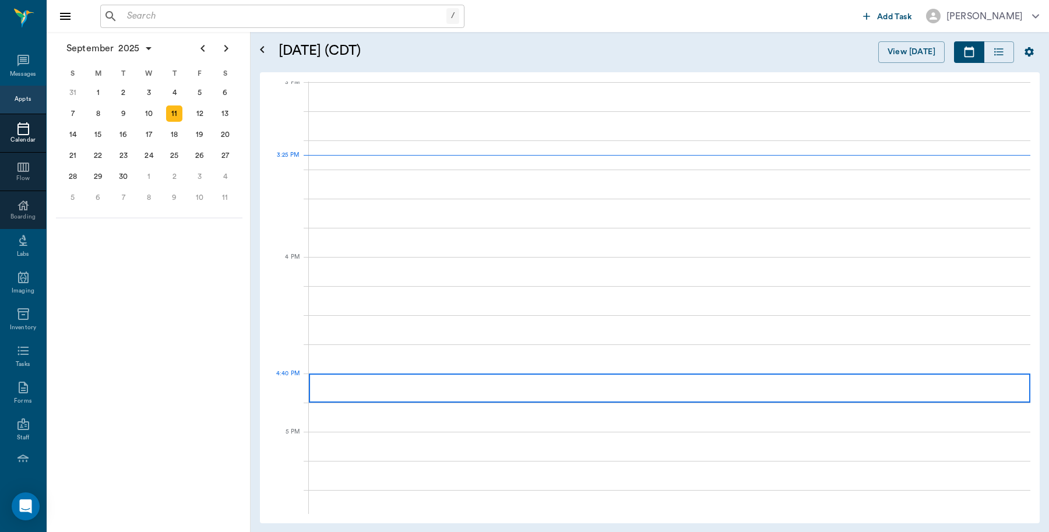
scroll to position [1226, 0]
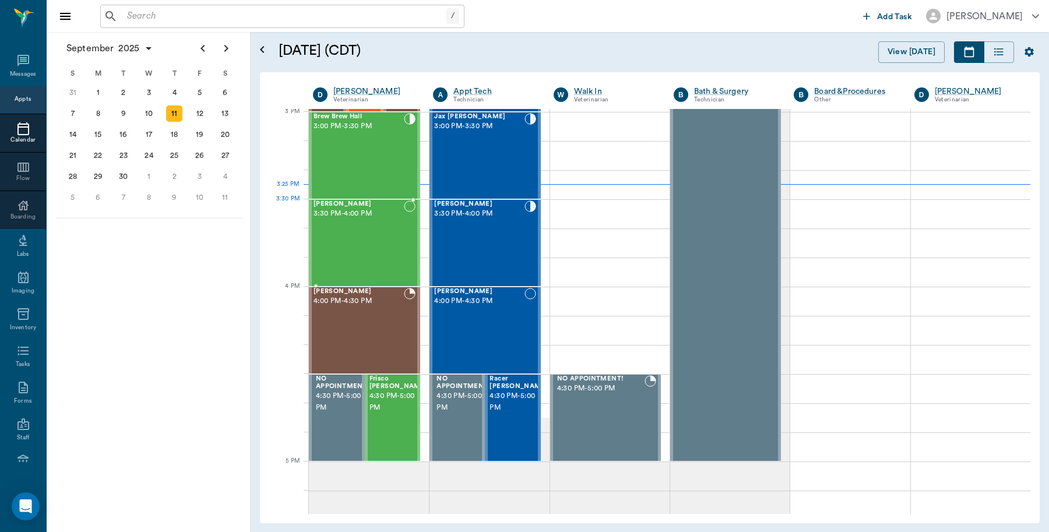
click at [342, 225] on div "Andy Ferrell 3:30 PM - 4:00 PM" at bounding box center [359, 243] width 90 height 85
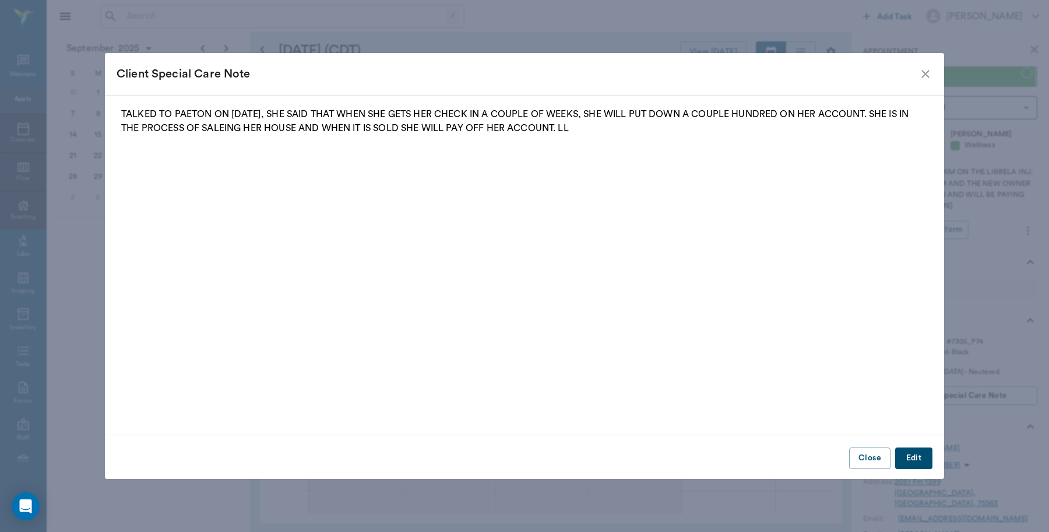
click at [928, 76] on icon "close" at bounding box center [926, 74] width 8 height 8
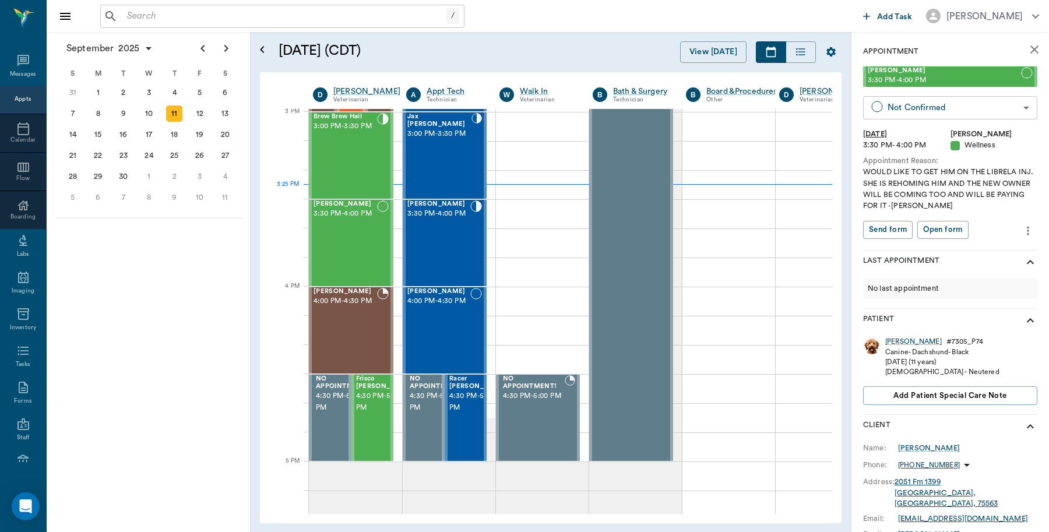
click at [918, 108] on body "/ ​ Add Task Dr. Bert Ellsworth Nectar Messages Appts Calendar Flow Boarding La…" at bounding box center [524, 266] width 1049 height 532
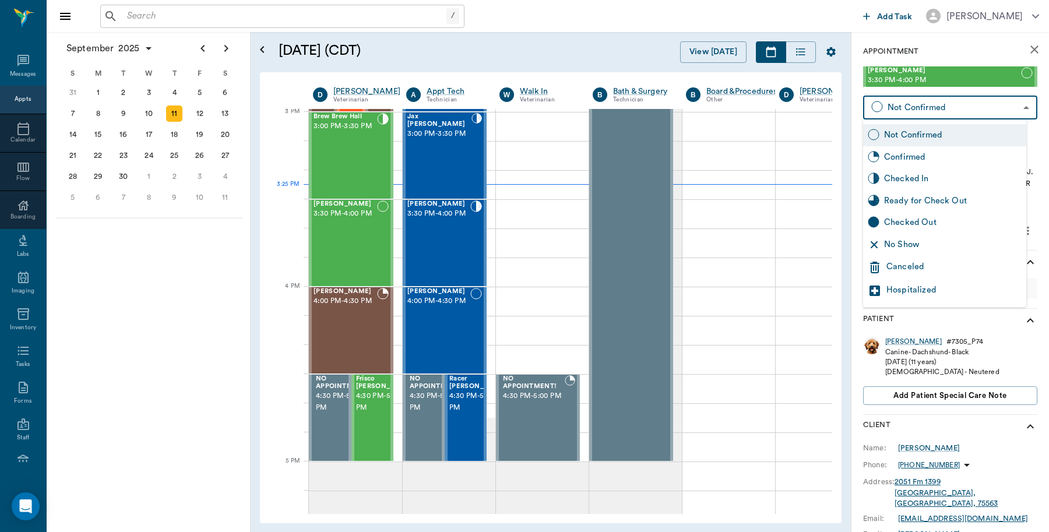
click at [908, 173] on div "Checked In" at bounding box center [953, 179] width 138 height 13
type input "CHECKED_IN"
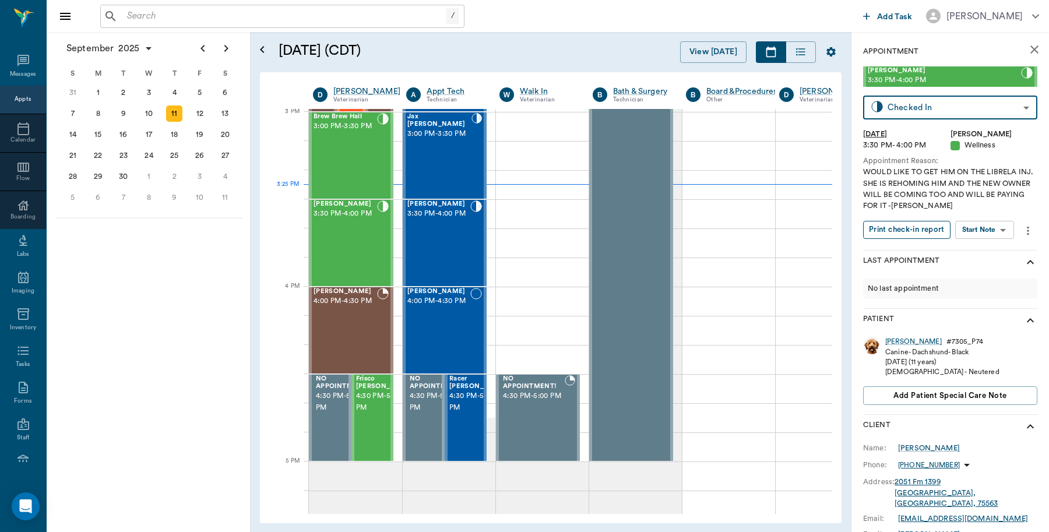
click at [902, 237] on button "Print check-in report" at bounding box center [906, 230] width 87 height 18
click at [528, 212] on div at bounding box center [542, 213] width 93 height 29
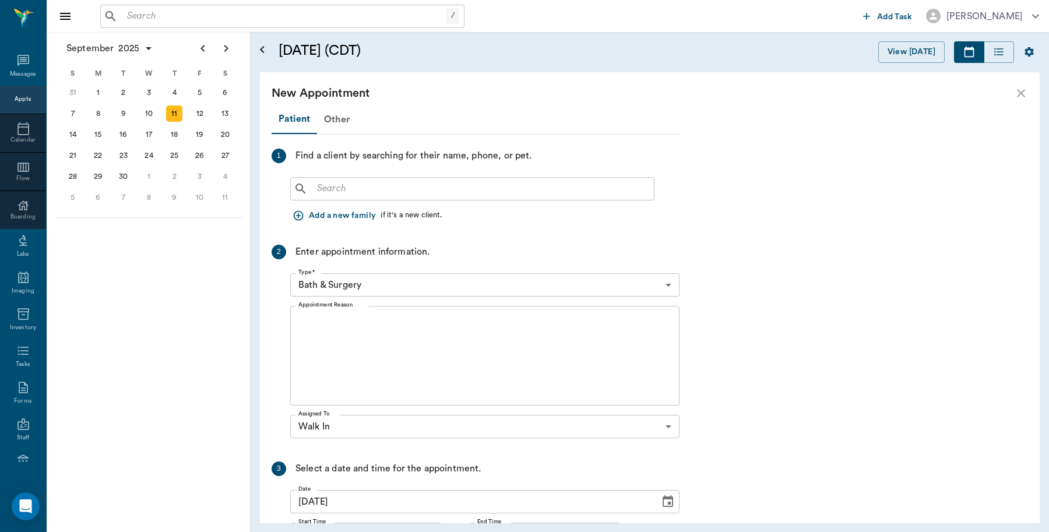
click at [406, 188] on input "text" at bounding box center [480, 189] width 337 height 16
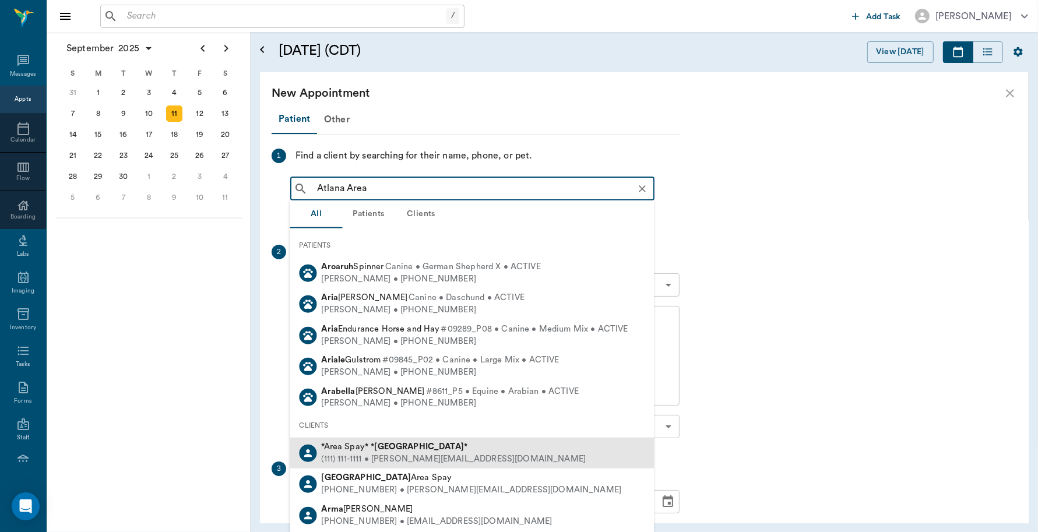
click at [398, 462] on div "(111) 111-1111 • MICHELE@2mtexas.com" at bounding box center [454, 459] width 265 height 12
type input "Atlana Area"
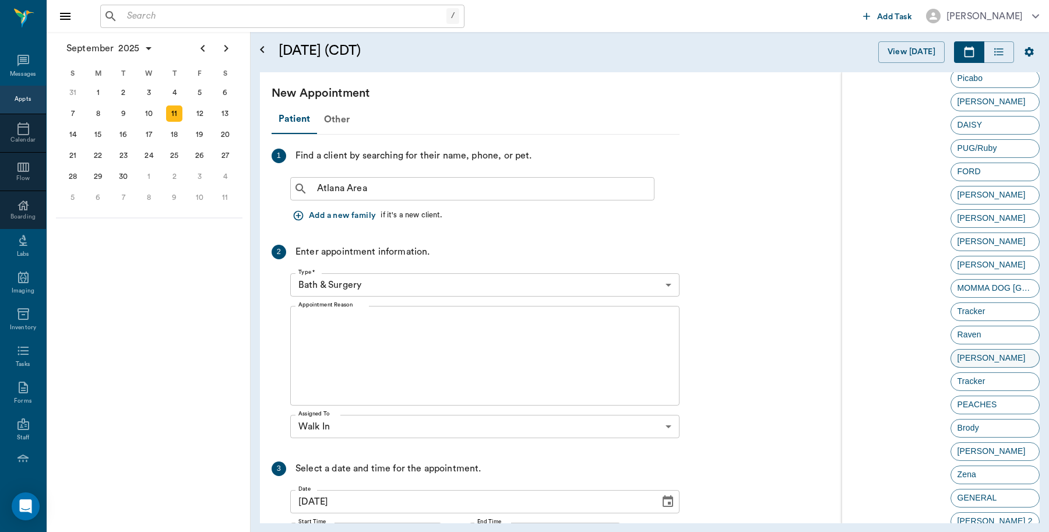
scroll to position [2113, 0]
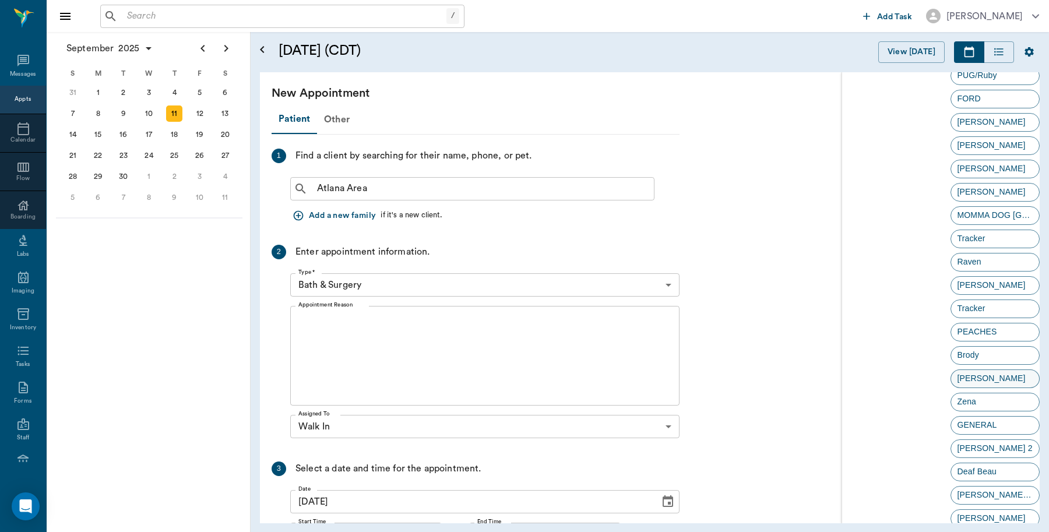
click at [985, 377] on div "Lacy" at bounding box center [996, 379] width 90 height 19
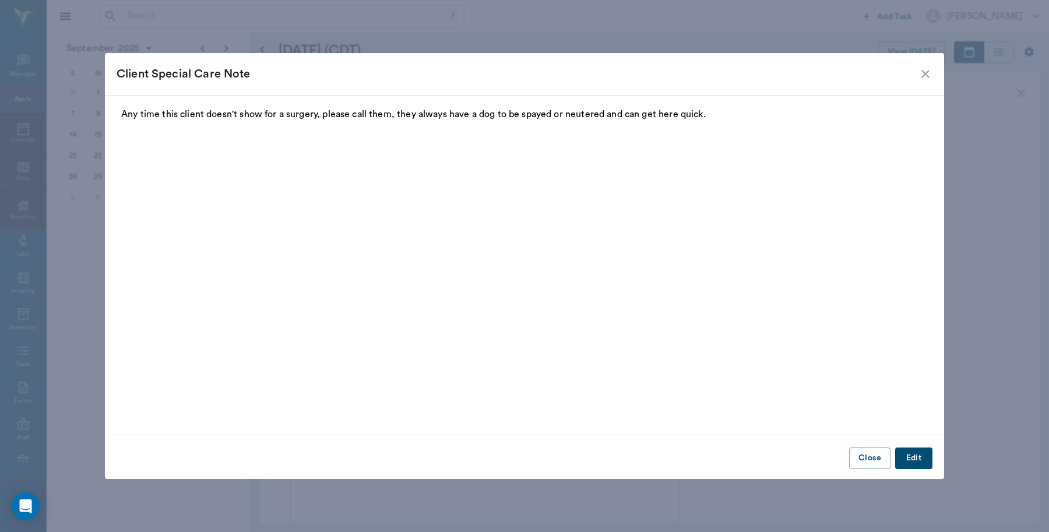
click at [922, 71] on icon "close" at bounding box center [926, 74] width 14 height 14
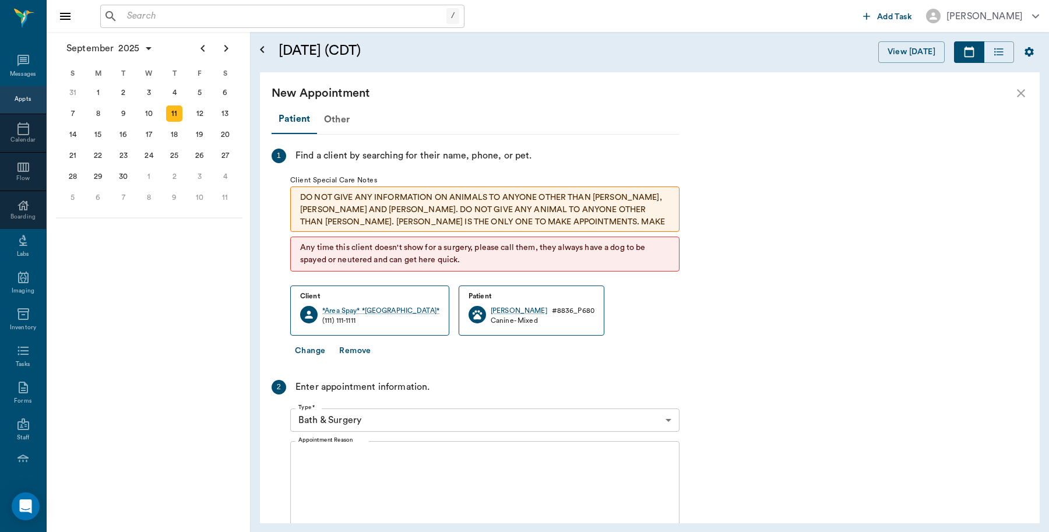
scroll to position [73, 0]
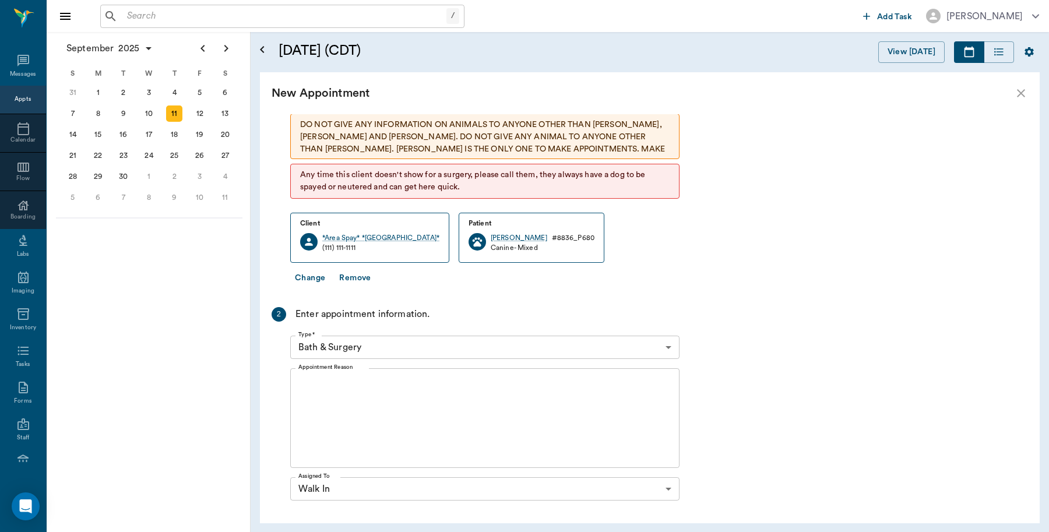
click at [414, 353] on body "/ ​ Add Task Dr. Bert Ellsworth Nectar Messages Appts Calendar Flow Boarding La…" at bounding box center [524, 266] width 1049 height 532
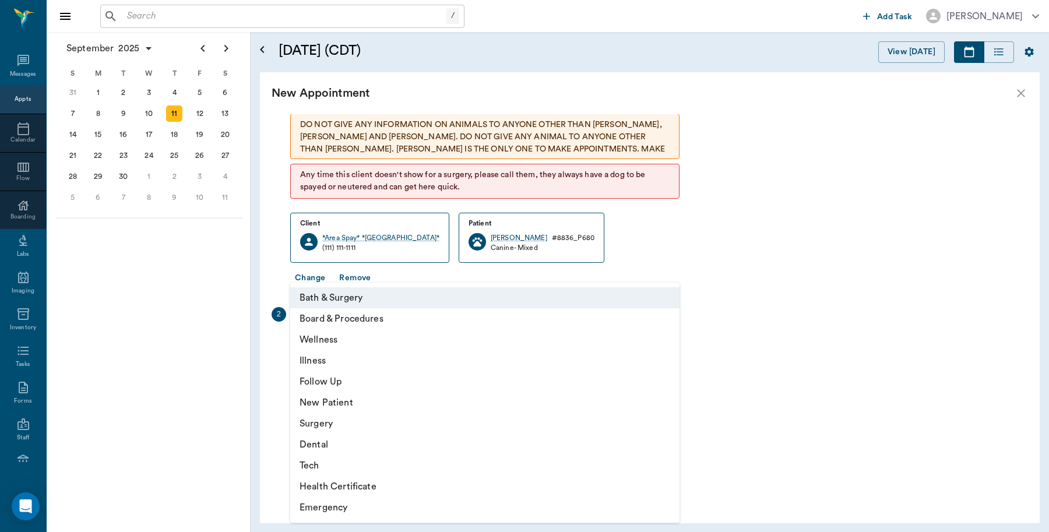
click at [334, 342] on li "Wellness" at bounding box center [484, 339] width 389 height 21
type input "65d2be4f46e3a538d89b8c14"
type input "04:00 PM"
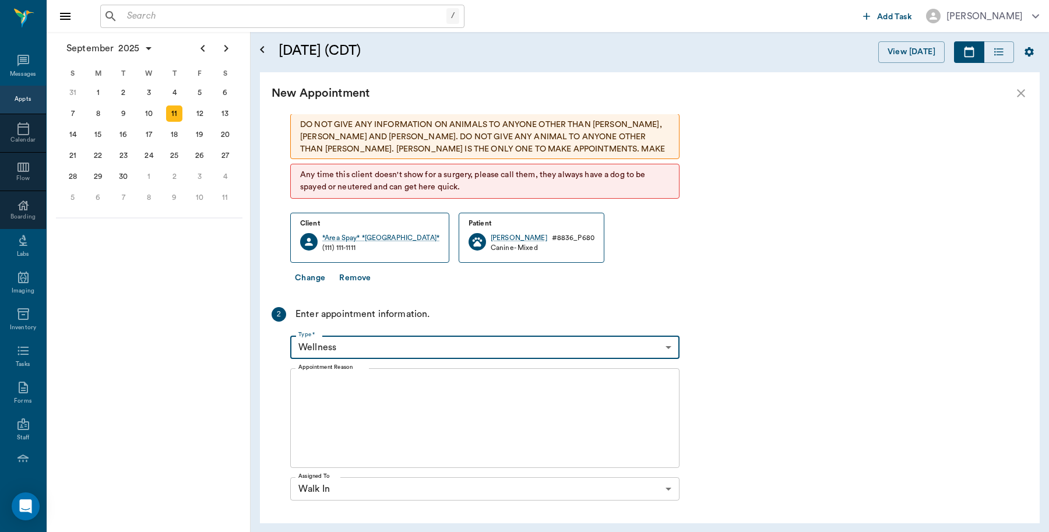
click at [365, 395] on textarea "Appointment Reason" at bounding box center [484, 418] width 373 height 80
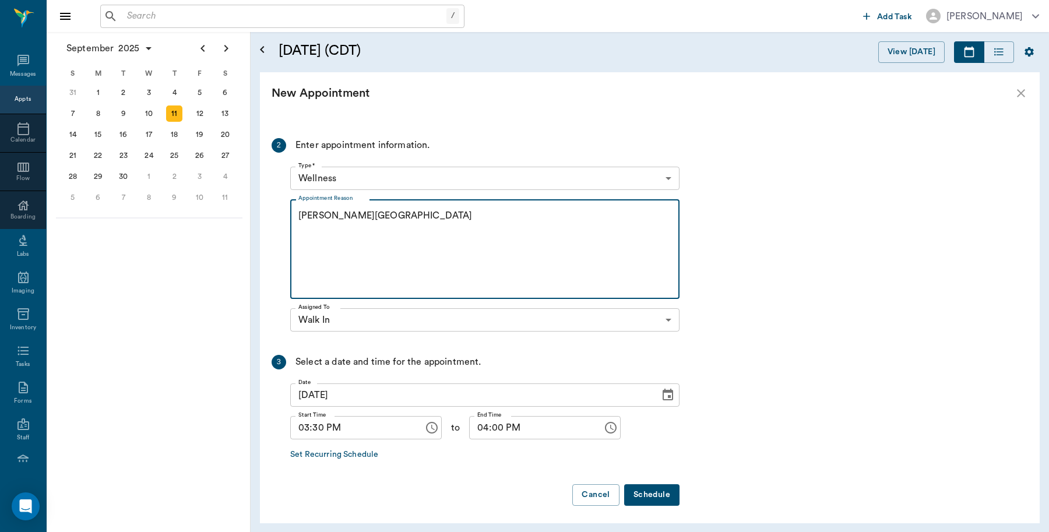
scroll to position [245, 0]
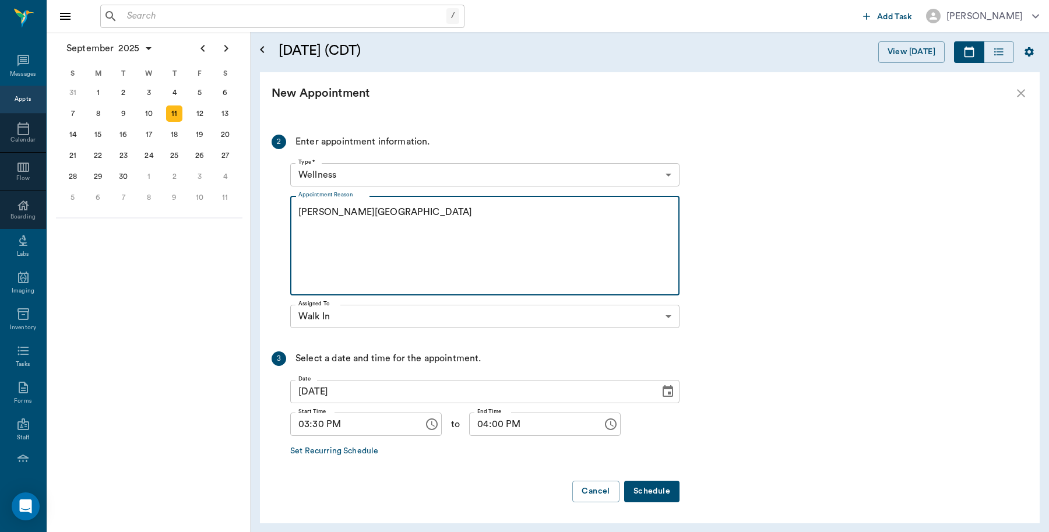
type textarea "Euth Caryn"
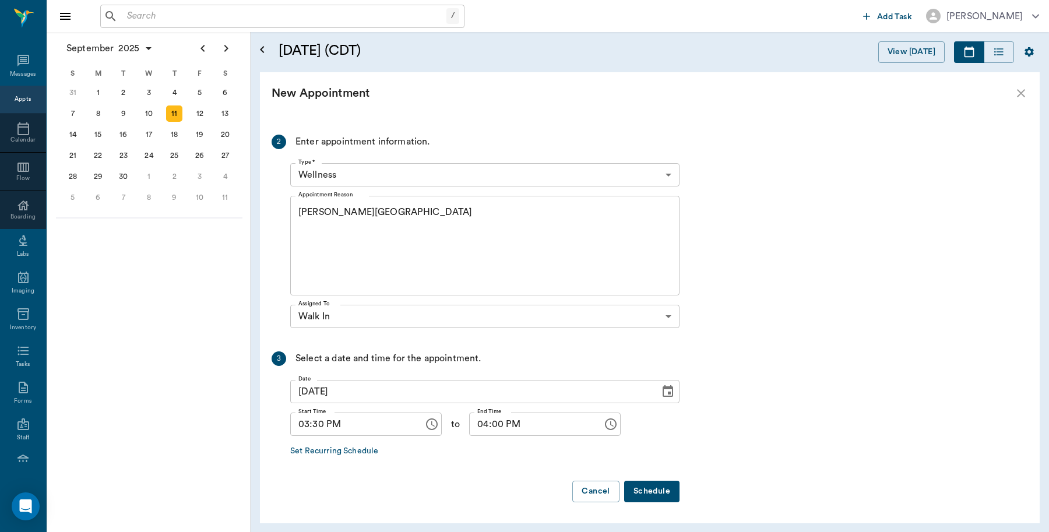
click at [662, 493] on button "Schedule" at bounding box center [651, 492] width 55 height 22
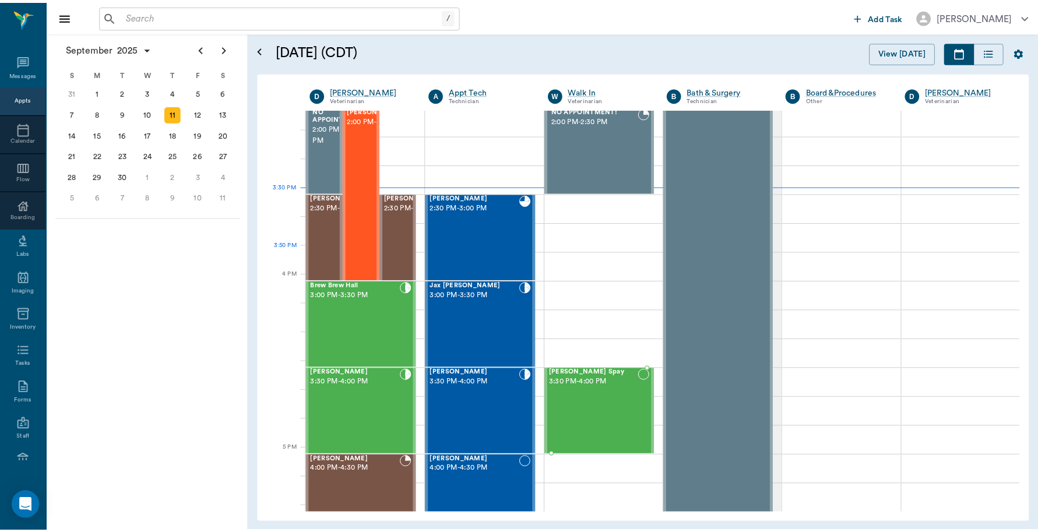
scroll to position [1239, 0]
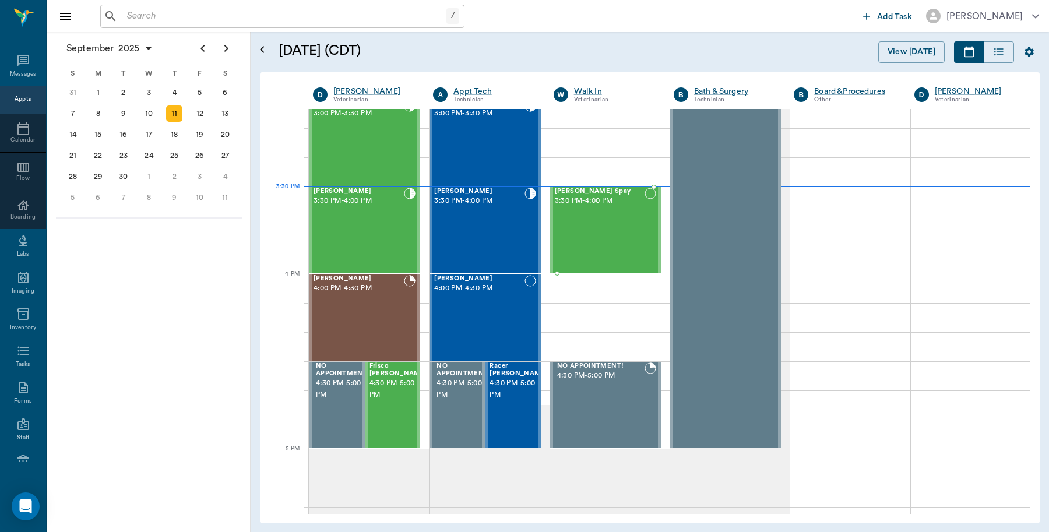
click at [619, 213] on div "Lacy Spay 3:30 PM - 4:00 PM" at bounding box center [600, 230] width 90 height 85
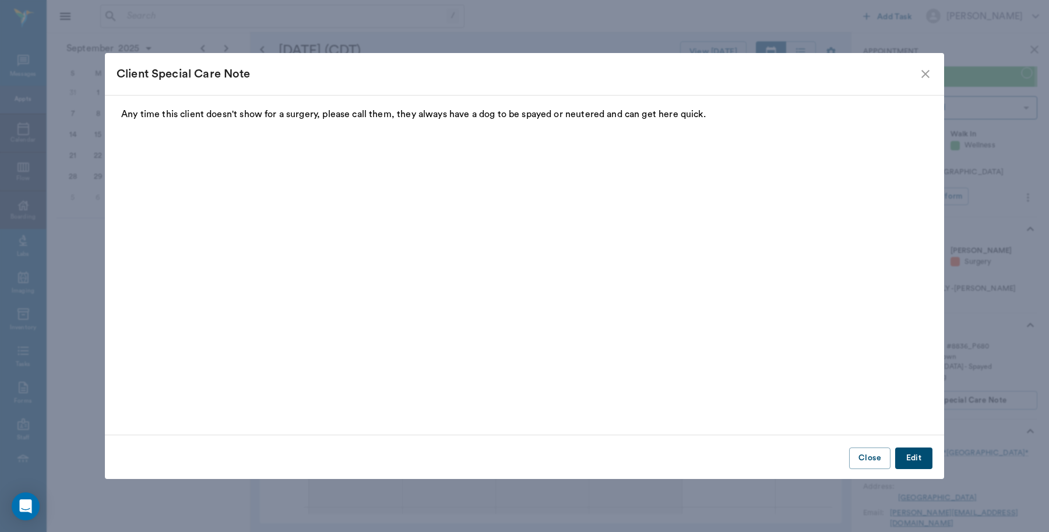
click at [928, 68] on icon "close" at bounding box center [926, 74] width 14 height 14
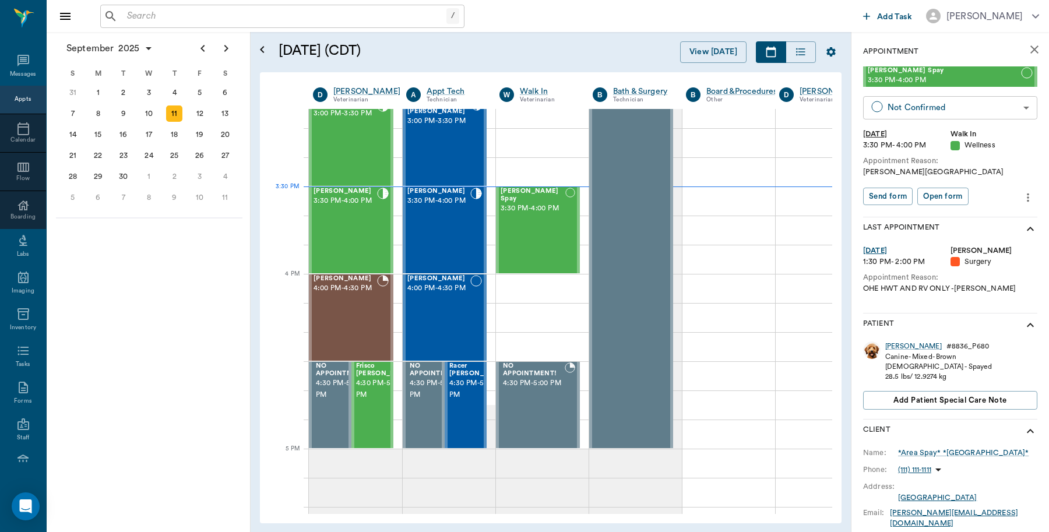
click at [925, 106] on body "/ ​ Add Task Dr. Bert Ellsworth Nectar Messages Appts Calendar Flow Boarding La…" at bounding box center [524, 266] width 1049 height 532
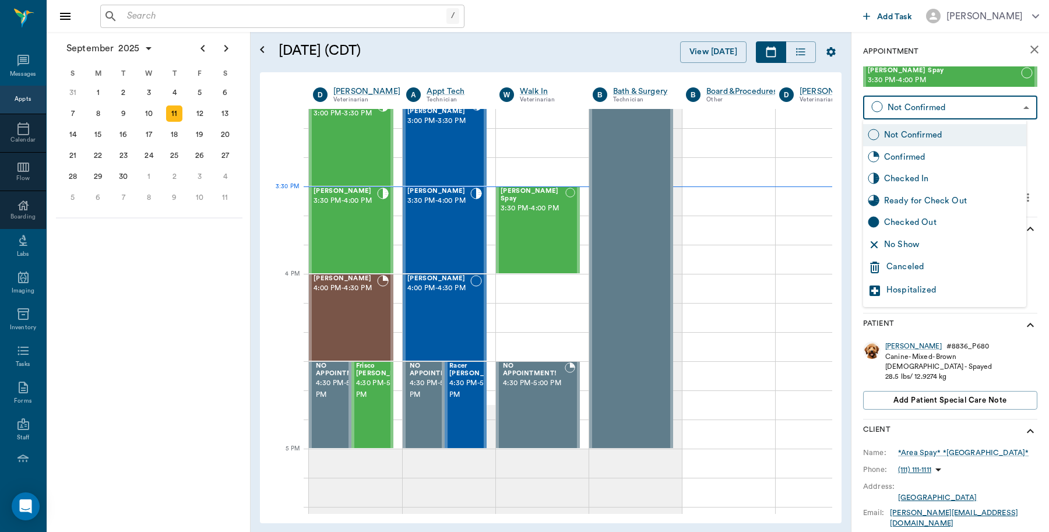
click at [914, 175] on div "Checked In" at bounding box center [953, 179] width 138 height 13
type input "CHECKED_IN"
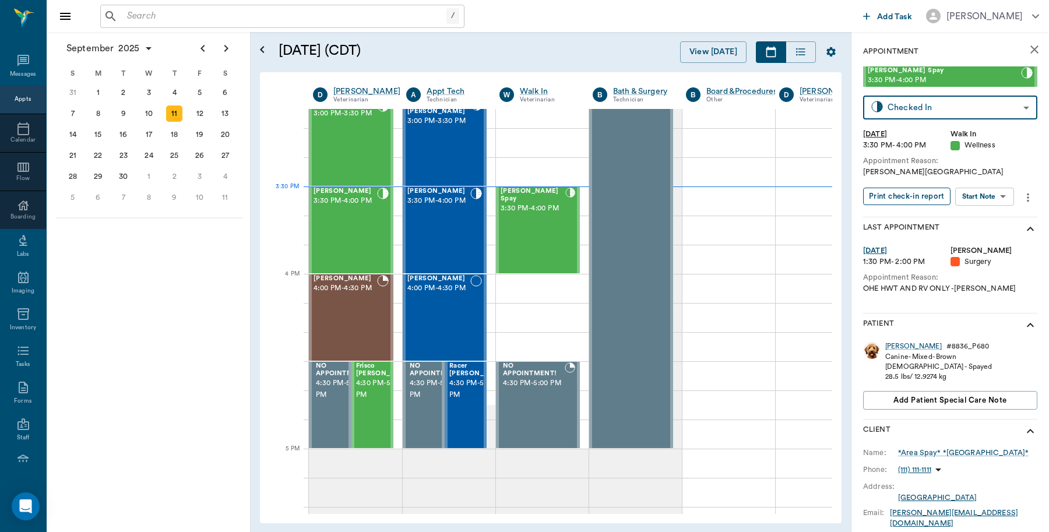
click at [916, 196] on button "Print check-in report" at bounding box center [906, 197] width 87 height 18
click at [321, 226] on div "[PERSON_NAME] 3:30 PM - 4:00 PM" at bounding box center [346, 230] width 64 height 85
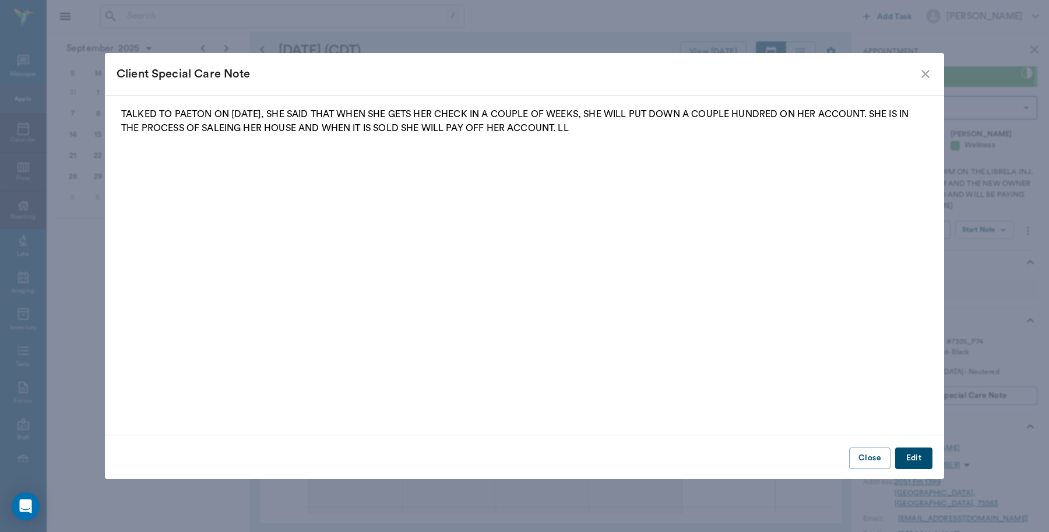
click at [925, 73] on icon "close" at bounding box center [926, 74] width 8 height 8
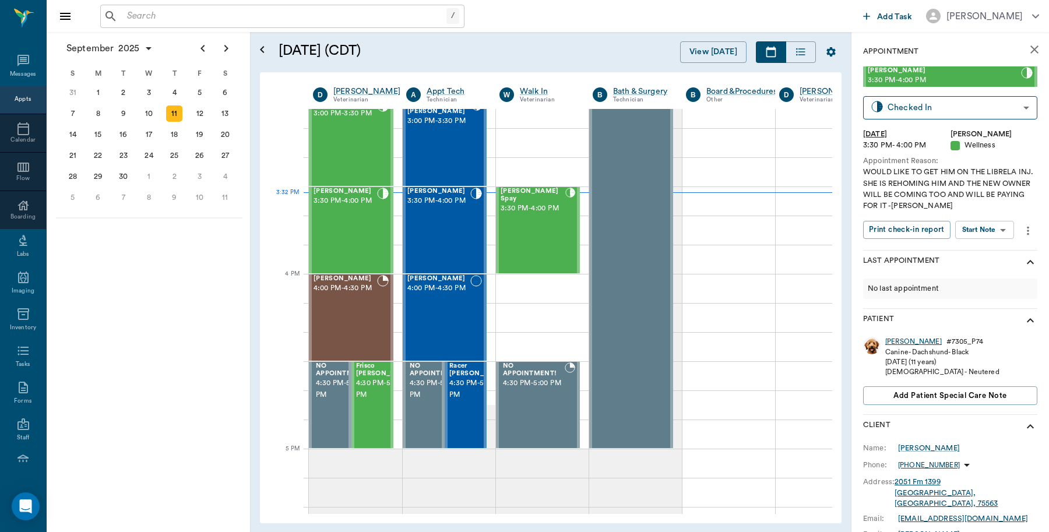
click at [891, 345] on div "[PERSON_NAME]" at bounding box center [914, 342] width 57 height 10
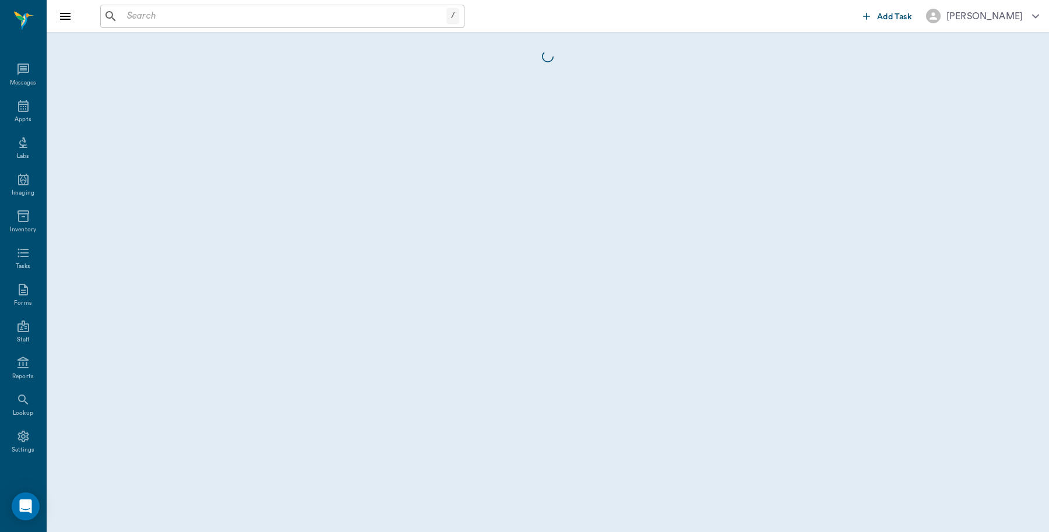
scroll to position [3, 0]
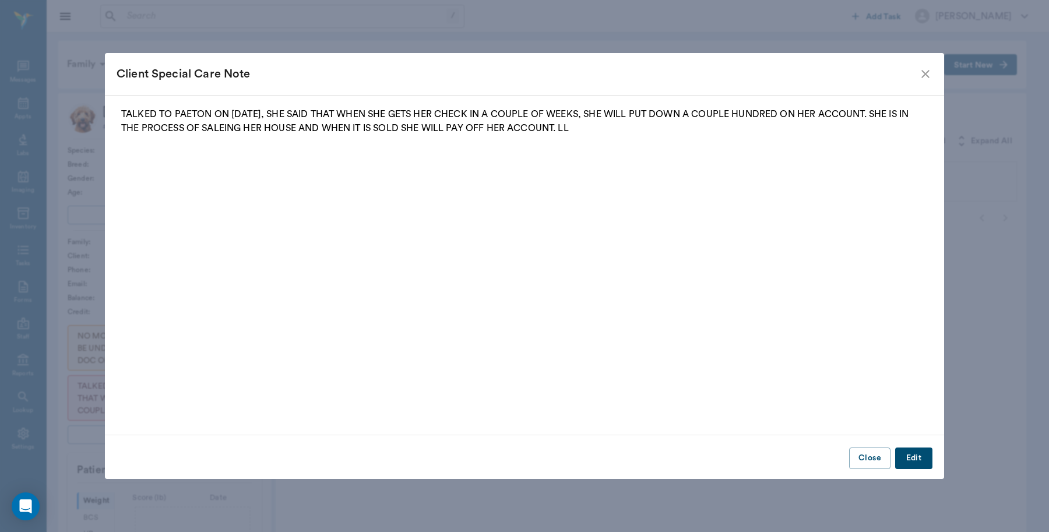
click at [927, 69] on icon "close" at bounding box center [926, 74] width 14 height 14
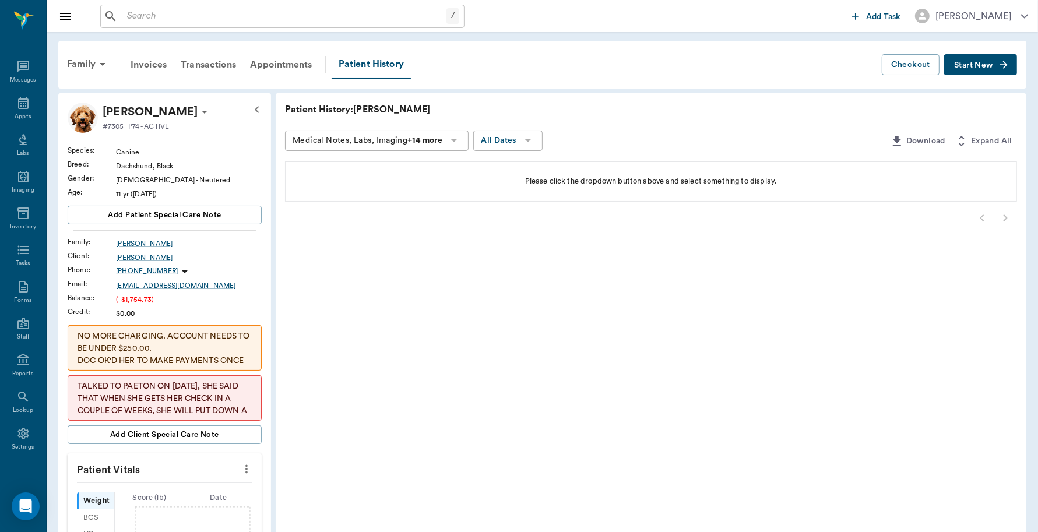
click at [181, 336] on p "NO MORE CHARGING. ACCOUNT NEEDS TO BE UNDER $250.00. DOC OK'D HER TO MAKE PAYME…" at bounding box center [165, 355] width 174 height 49
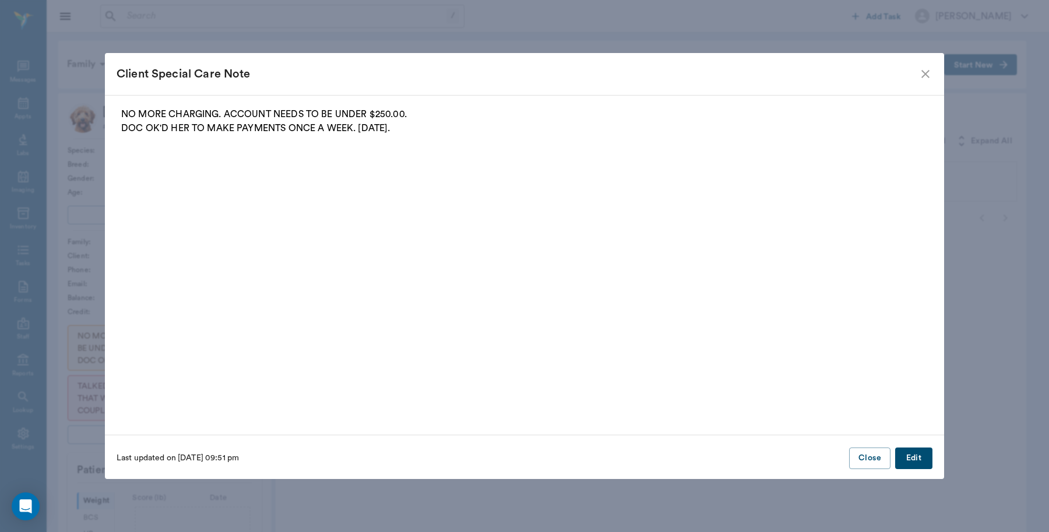
click at [922, 73] on icon "close" at bounding box center [926, 74] width 14 height 14
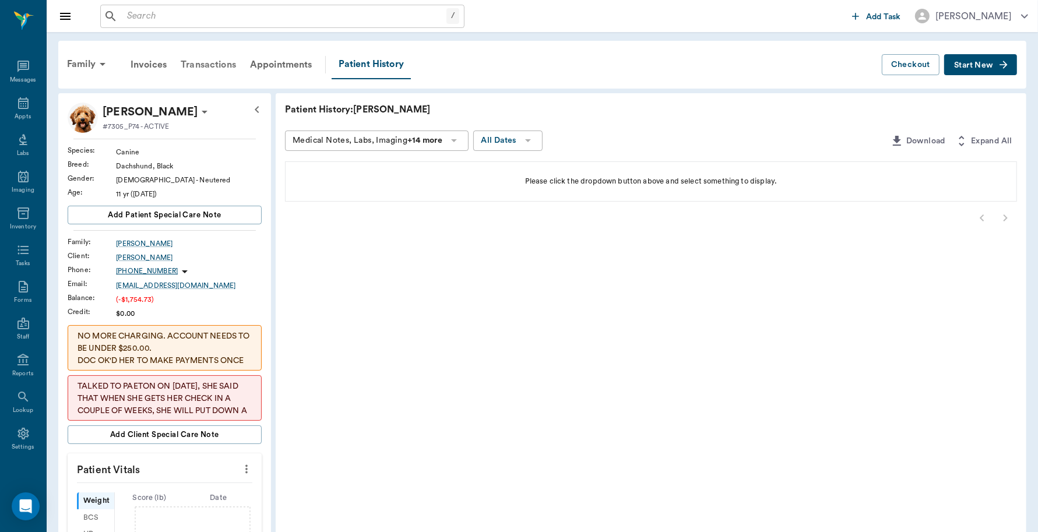
click at [228, 68] on div "Transactions" at bounding box center [208, 65] width 69 height 28
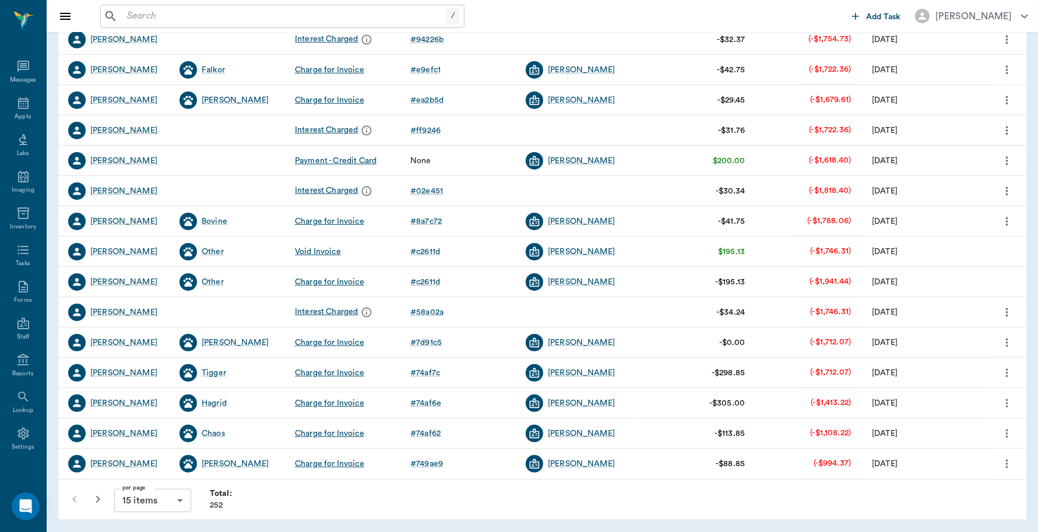
scroll to position [185, 0]
click at [17, 100] on icon at bounding box center [23, 103] width 14 height 14
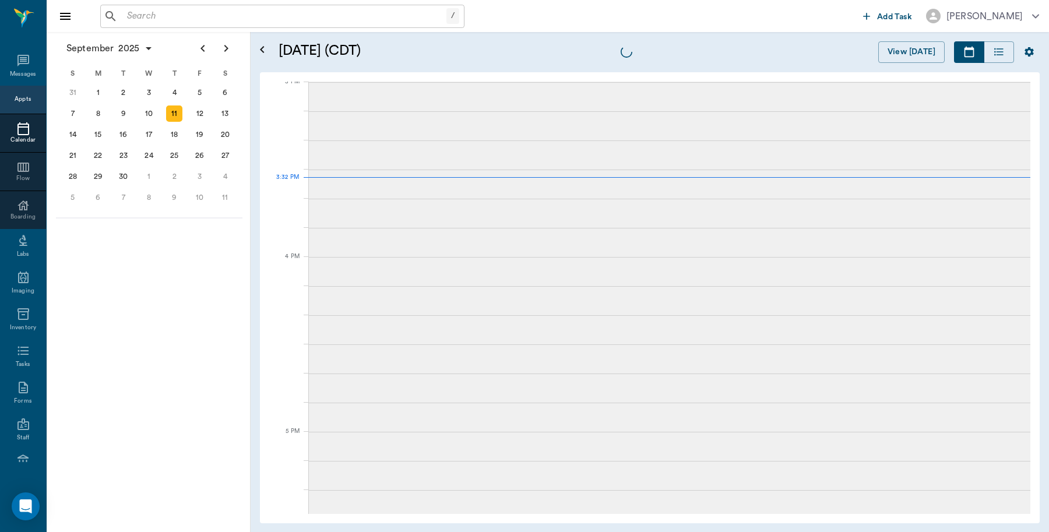
scroll to position [1227, 0]
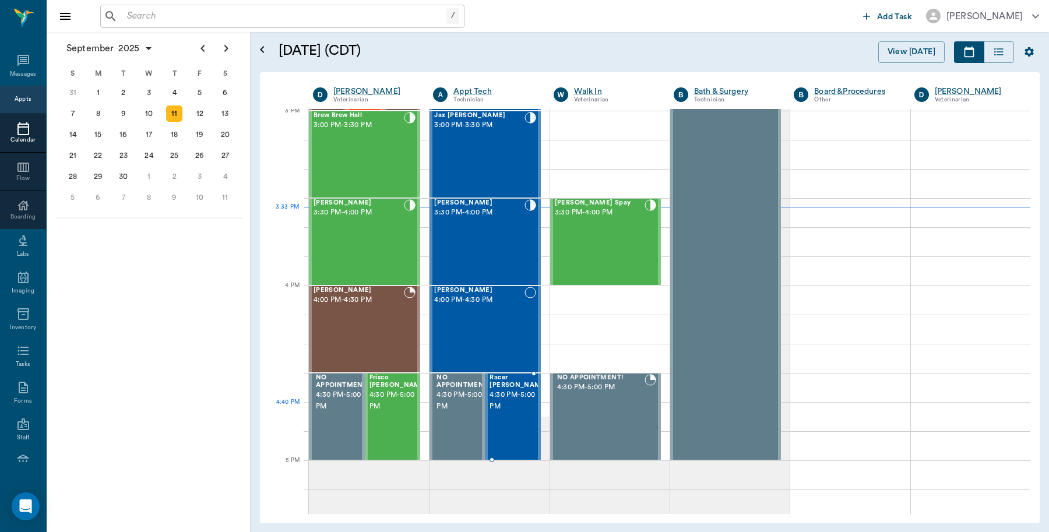
click at [511, 410] on div "Racer [PERSON_NAME] 4:30 PM - 5:00 PM" at bounding box center [519, 416] width 58 height 85
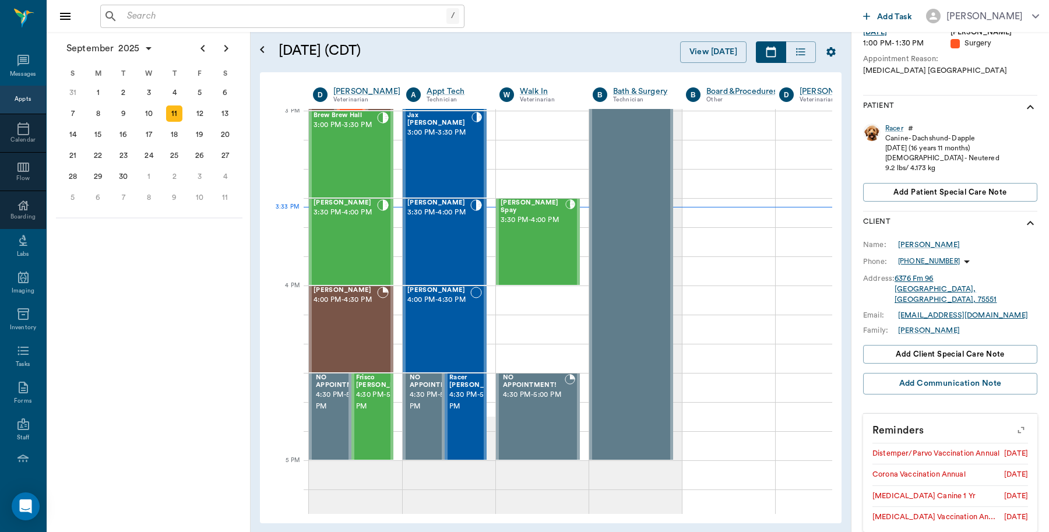
scroll to position [243, 0]
click at [445, 329] on div "Samuel Perez 4:00 PM - 4:30 PM" at bounding box center [438, 329] width 63 height 85
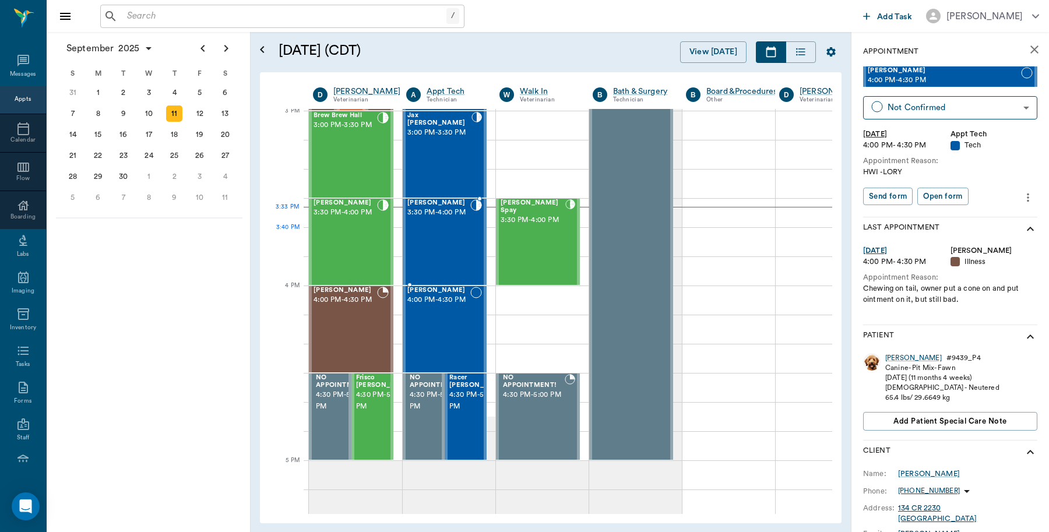
click at [453, 245] on div "BILLIE Lutrick 3:30 PM - 4:00 PM" at bounding box center [438, 241] width 63 height 85
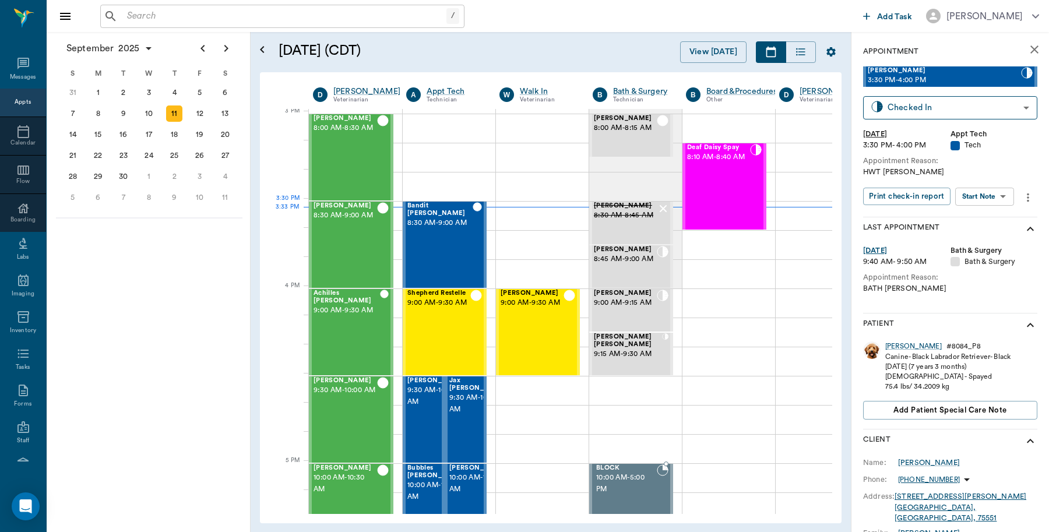
scroll to position [1227, 0]
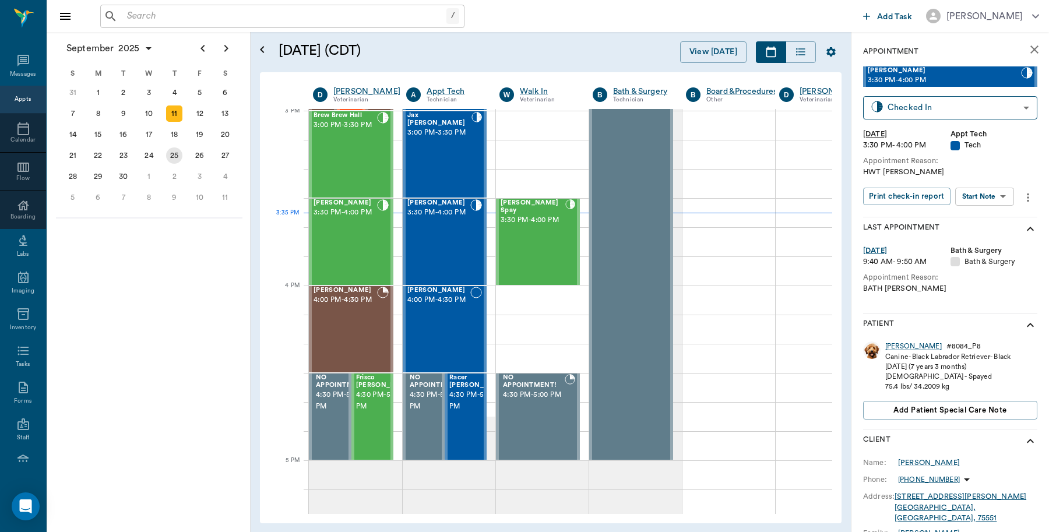
click at [177, 150] on div "25" at bounding box center [174, 155] width 16 height 16
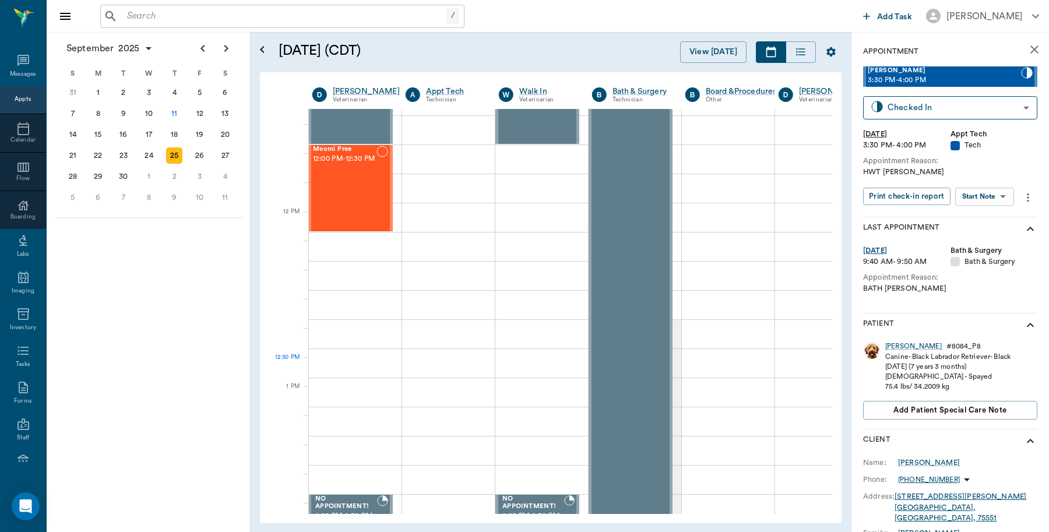
scroll to position [583, 1]
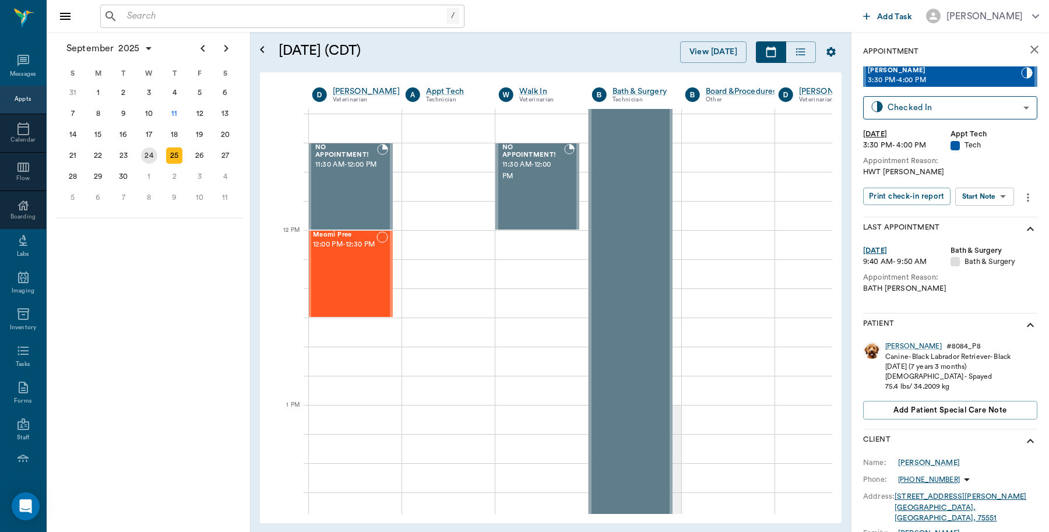
click at [152, 153] on div "24" at bounding box center [149, 155] width 16 height 16
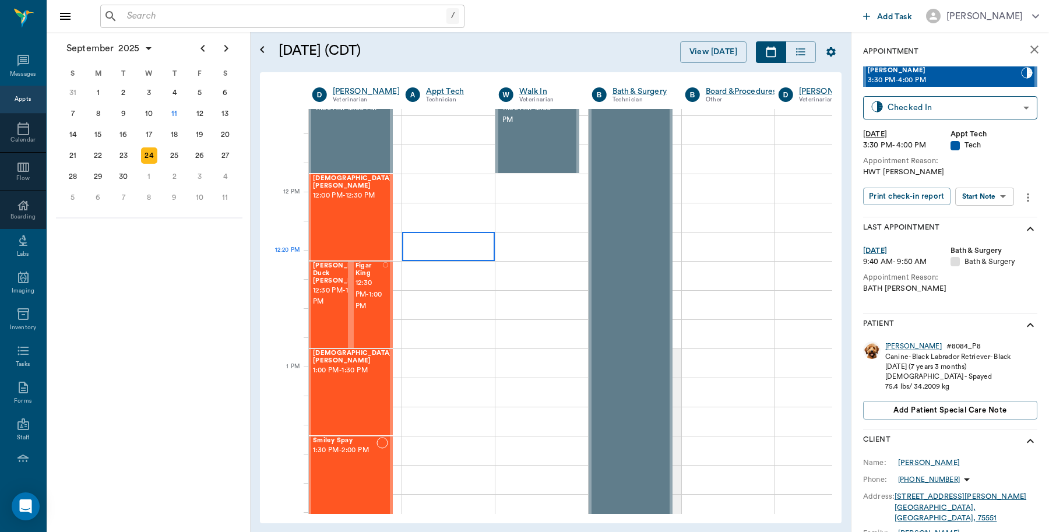
scroll to position [583, 1]
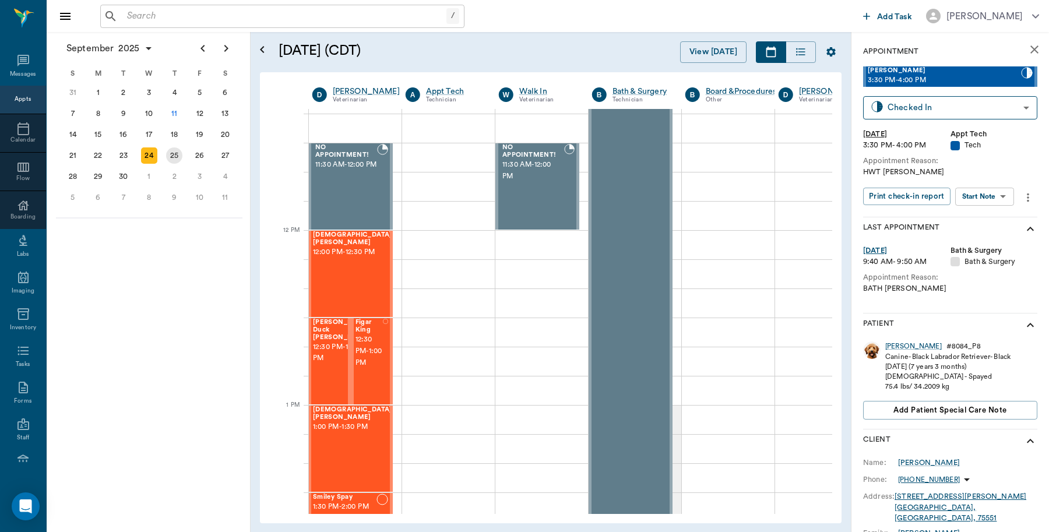
click at [175, 154] on div "25" at bounding box center [174, 155] width 16 height 16
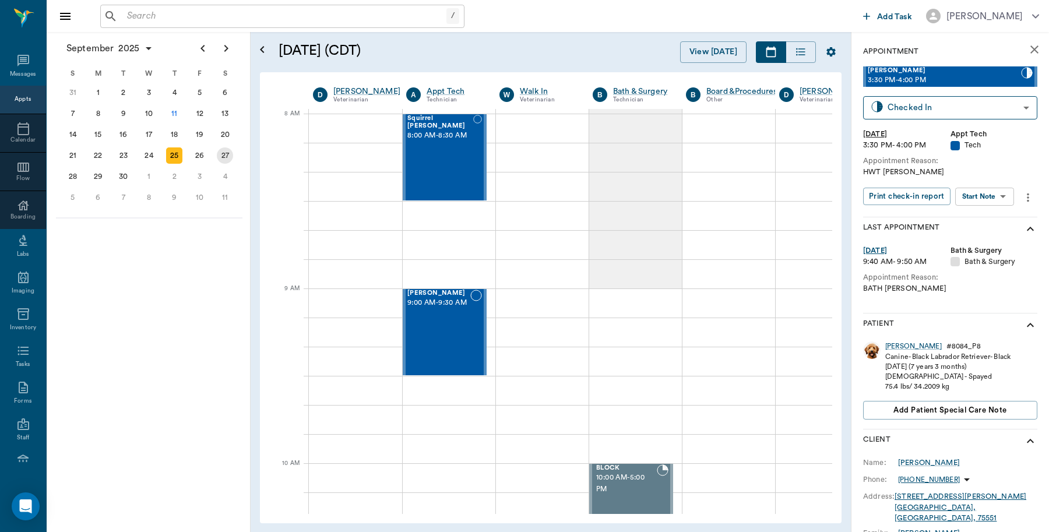
scroll to position [0, 1]
click at [175, 115] on div "11" at bounding box center [174, 114] width 16 height 16
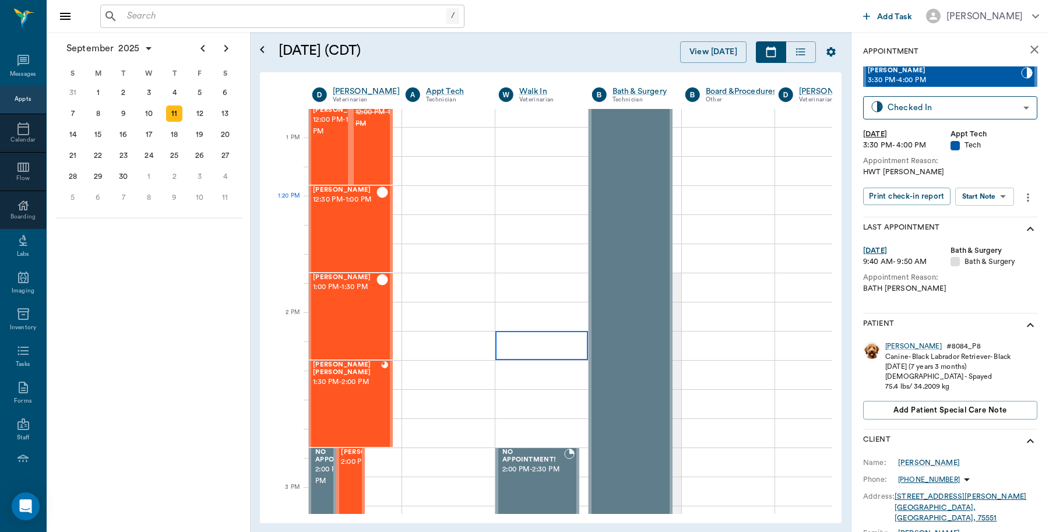
scroll to position [874, 1]
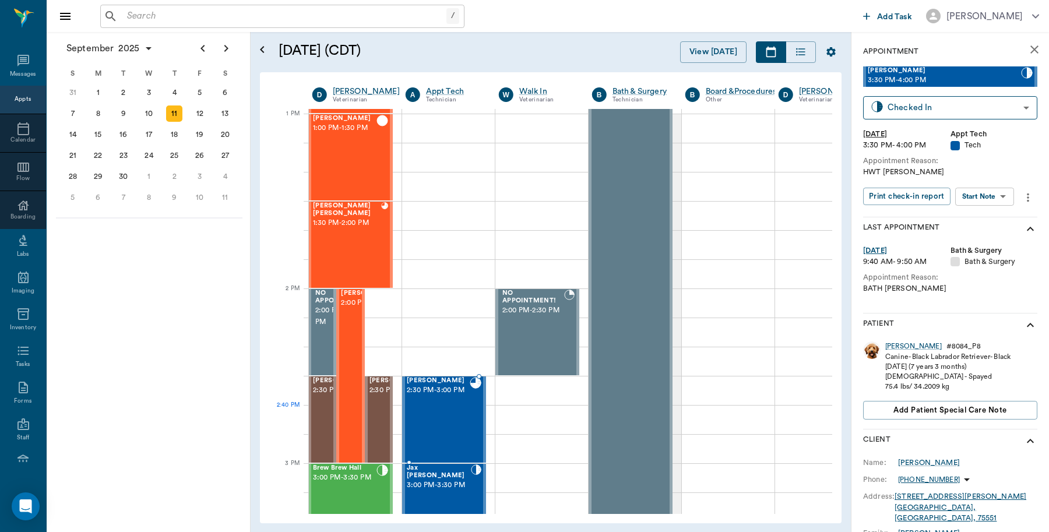
click at [436, 420] on div "[PERSON_NAME] 2:30 PM - 3:00 PM" at bounding box center [438, 419] width 63 height 85
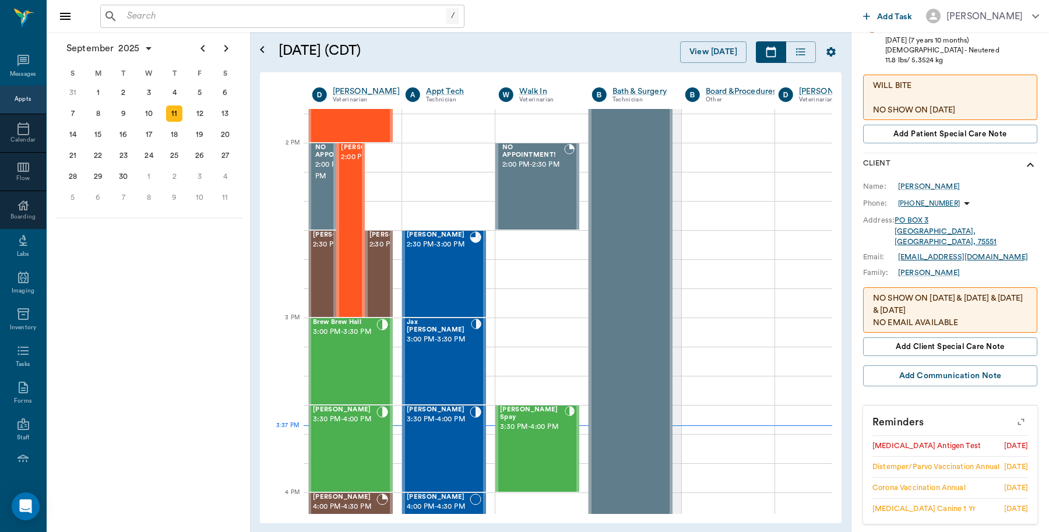
scroll to position [356, 0]
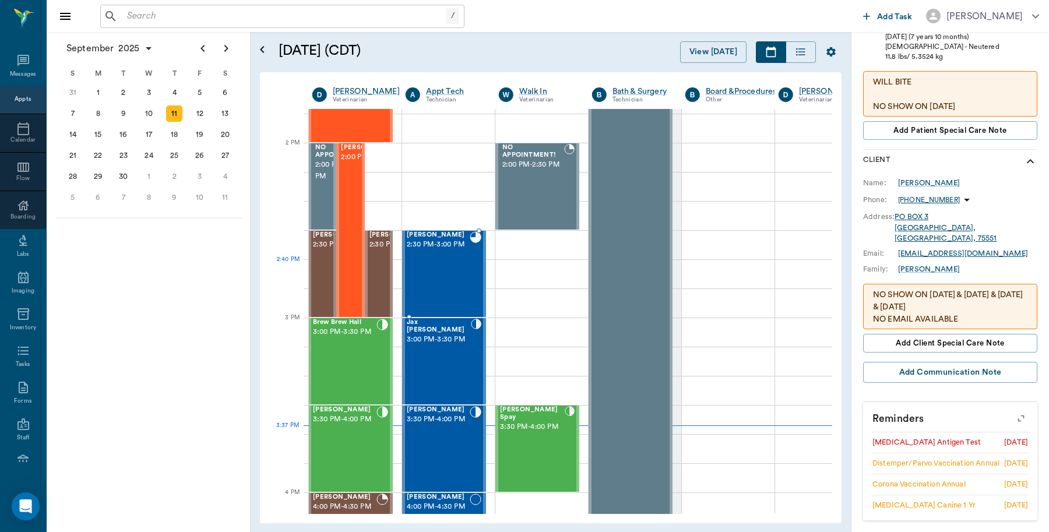
click at [461, 275] on div "[PERSON_NAME] 2:30 PM - 3:00 PM" at bounding box center [438, 273] width 63 height 85
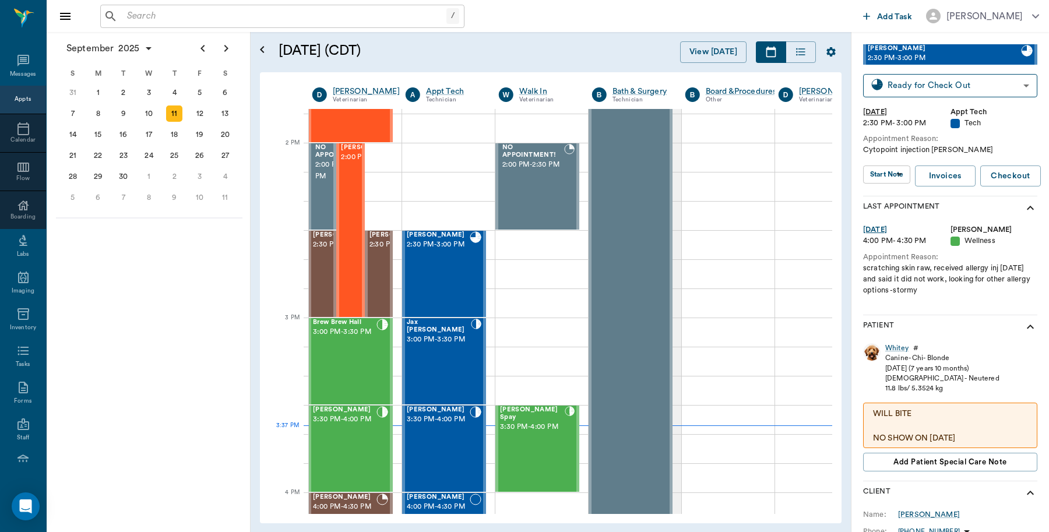
scroll to position [0, 0]
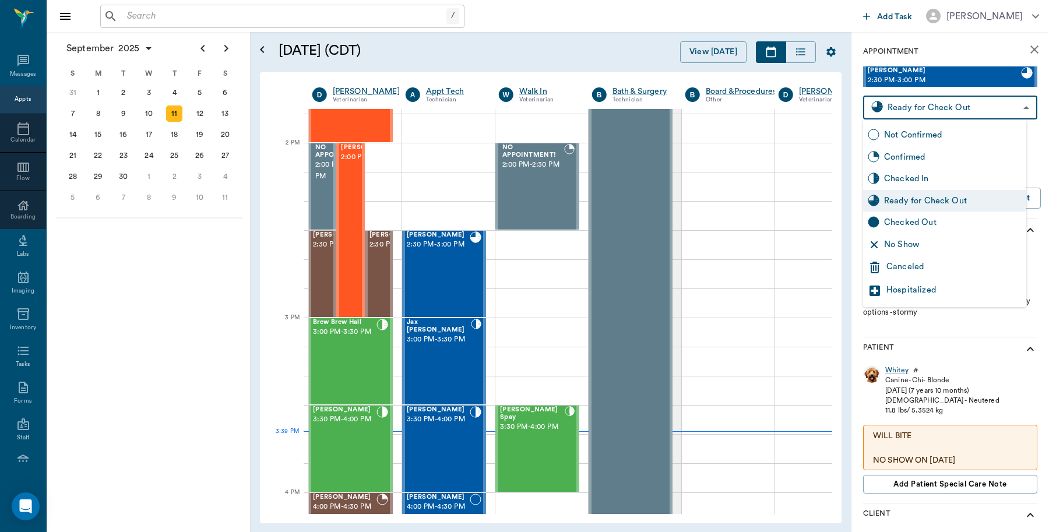
click at [942, 101] on body "/ ​ Add Task [PERSON_NAME] Nectar Messages Appts Calendar Flow Boarding Labs Im…" at bounding box center [524, 266] width 1049 height 532
click at [932, 222] on div "Checked Out" at bounding box center [953, 222] width 138 height 13
type input "CHECKED_OUT"
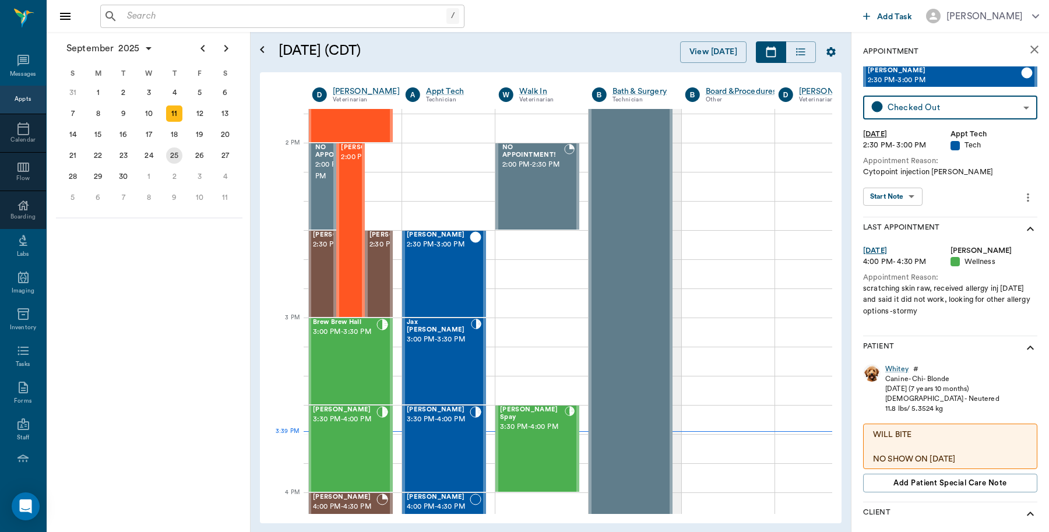
click at [176, 152] on div "25" at bounding box center [174, 155] width 16 height 16
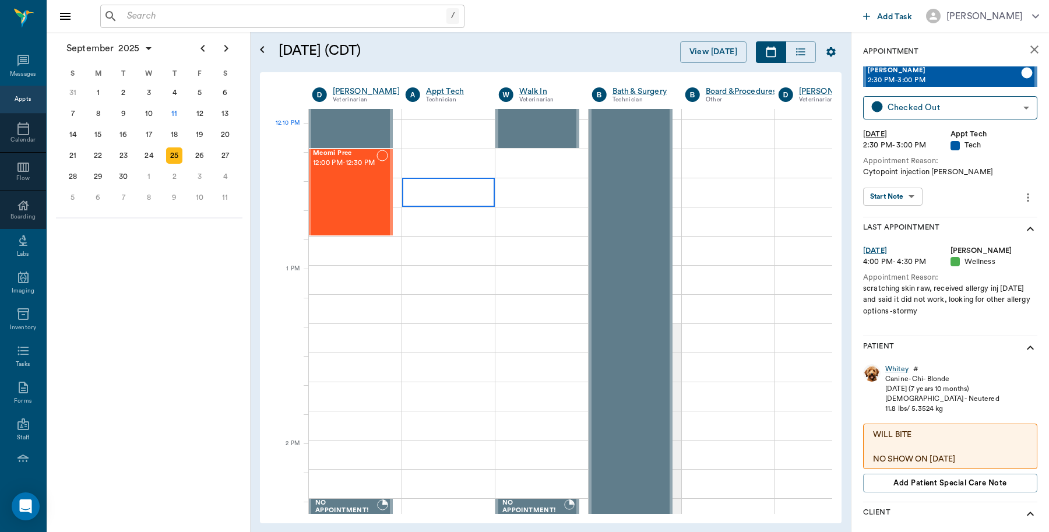
scroll to position [656, 1]
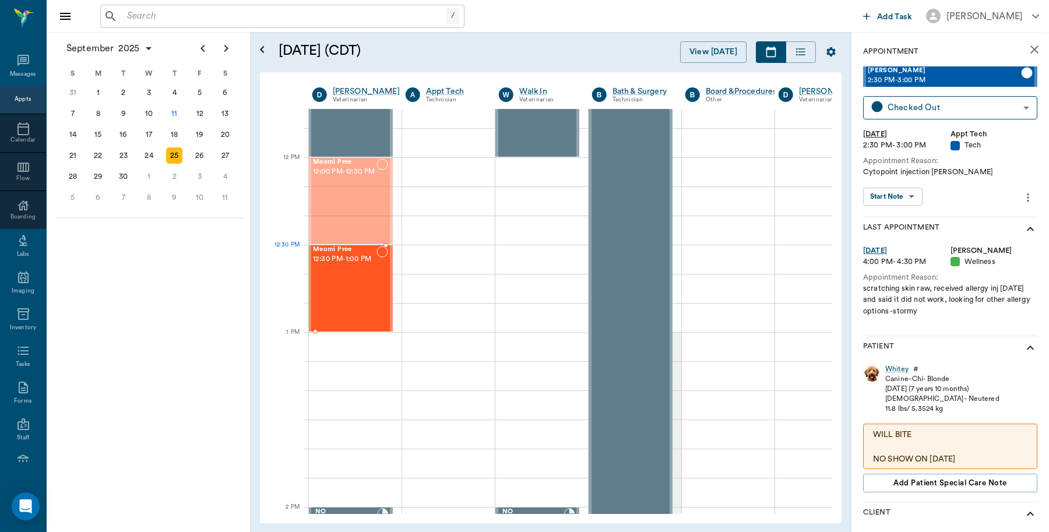
drag, startPoint x: 333, startPoint y: 172, endPoint x: 347, endPoint y: 269, distance: 98.3
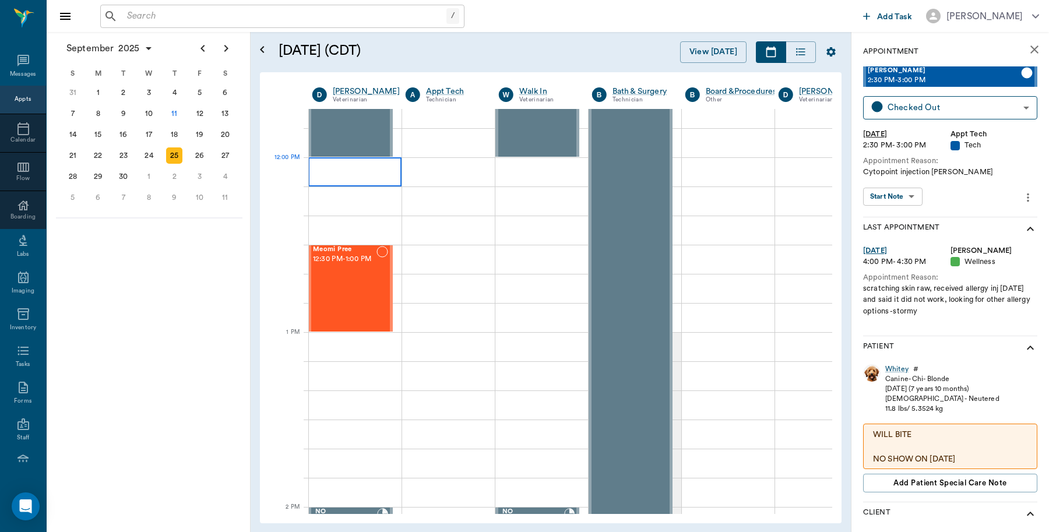
click at [373, 171] on div at bounding box center [354, 171] width 93 height 29
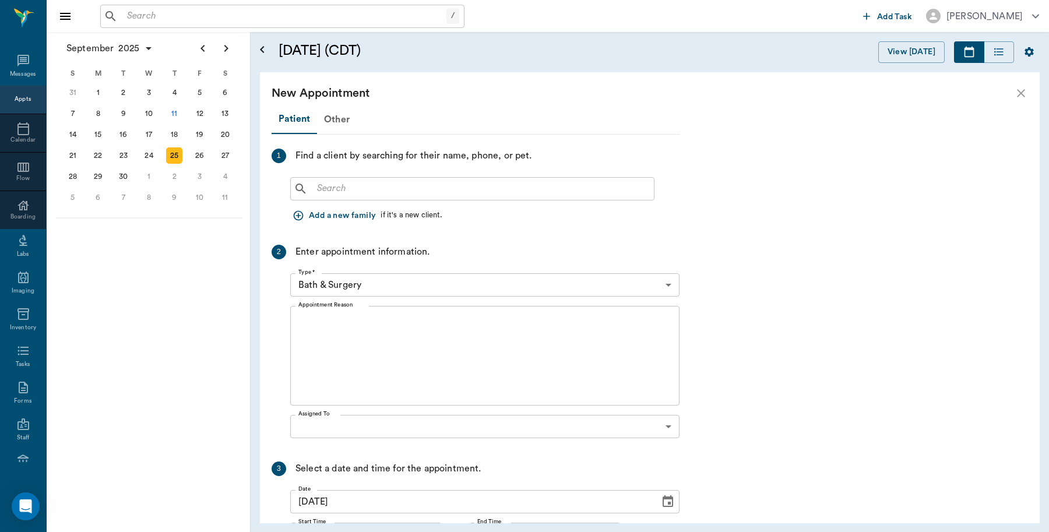
scroll to position [648, 0]
click at [486, 196] on input "text" at bounding box center [480, 189] width 337 height 16
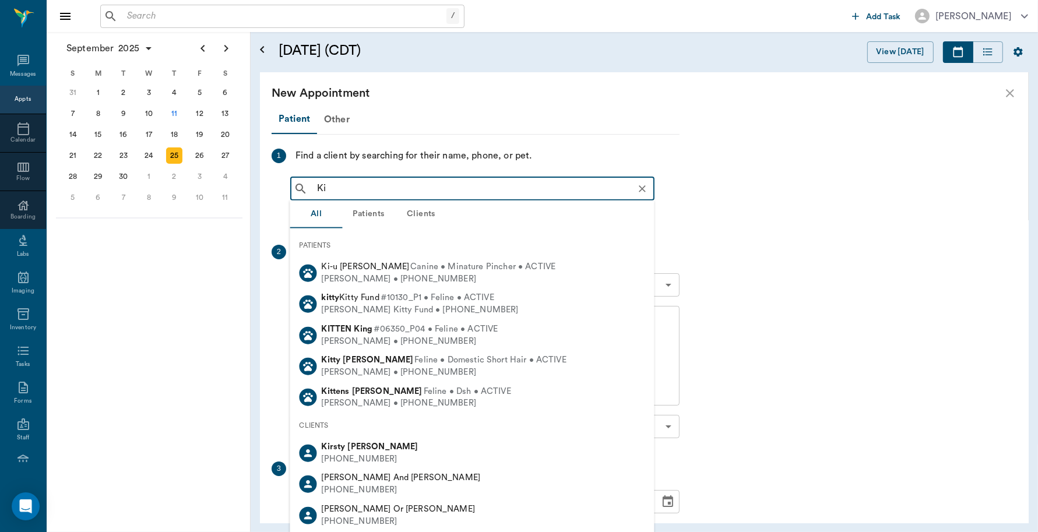
type input "K"
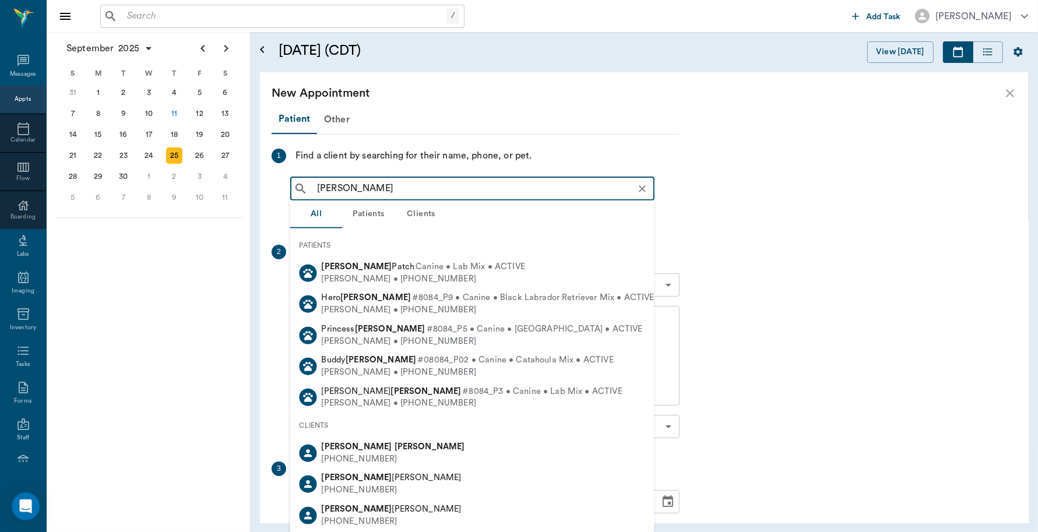
click at [339, 451] on div "Linda Lutrick" at bounding box center [393, 447] width 143 height 12
type input "LInda Lutrick"
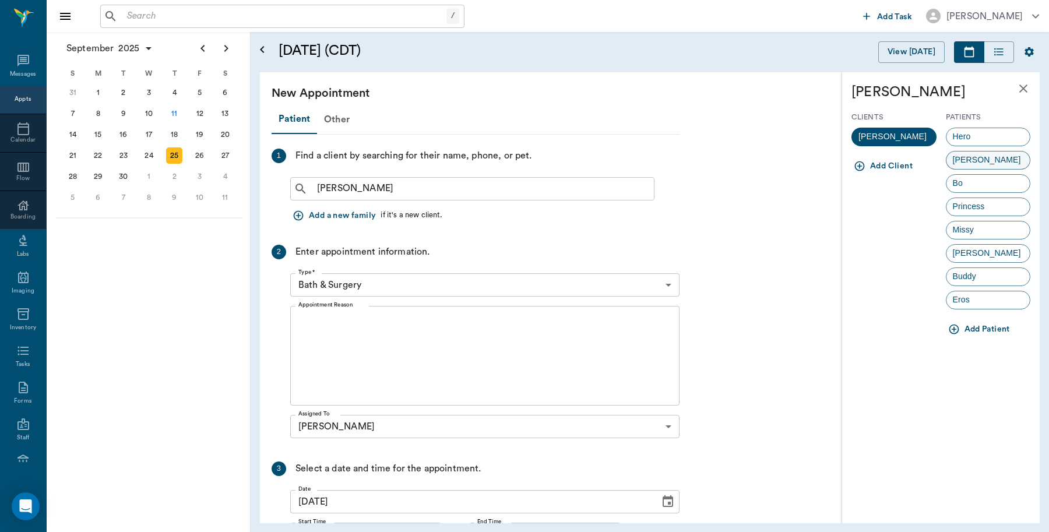
click at [990, 158] on div "BILLIE" at bounding box center [988, 160] width 85 height 19
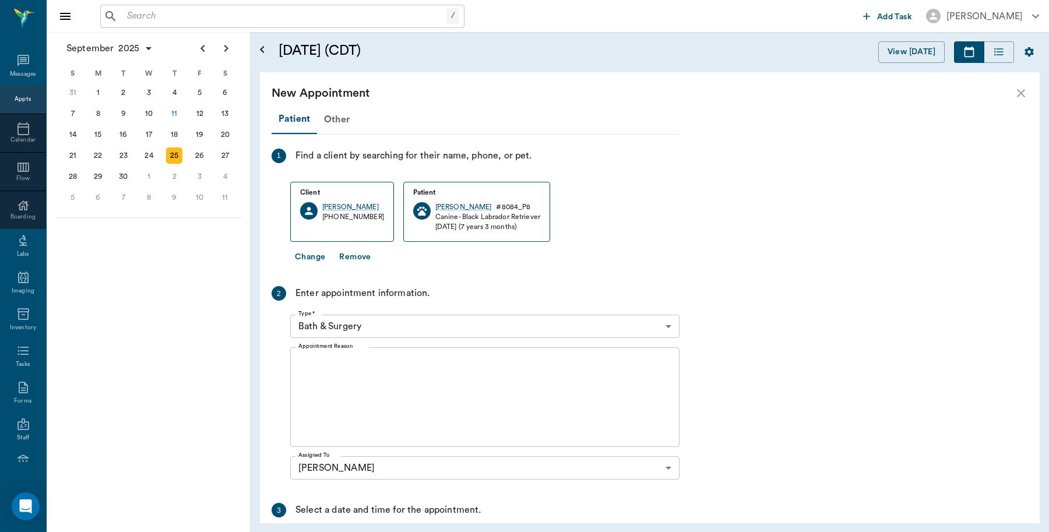
click at [354, 329] on body "/ ​ Add Task Dr. Bert Ellsworth Nectar Messages Appts Calendar Flow Boarding La…" at bounding box center [524, 266] width 1049 height 532
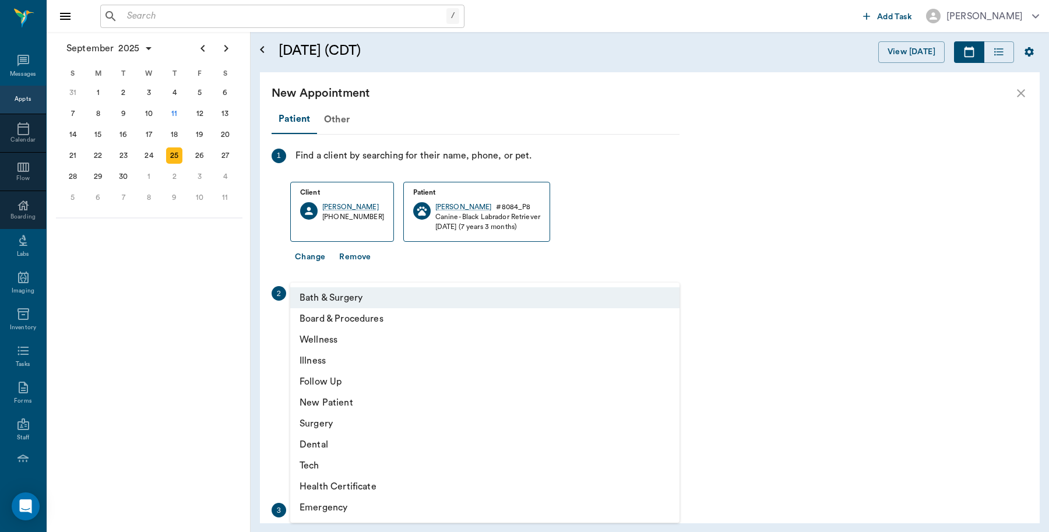
click at [333, 444] on li "Dental" at bounding box center [484, 444] width 389 height 21
type input "65d2be4f46e3a538d89b8c19"
type input "12:30 PM"
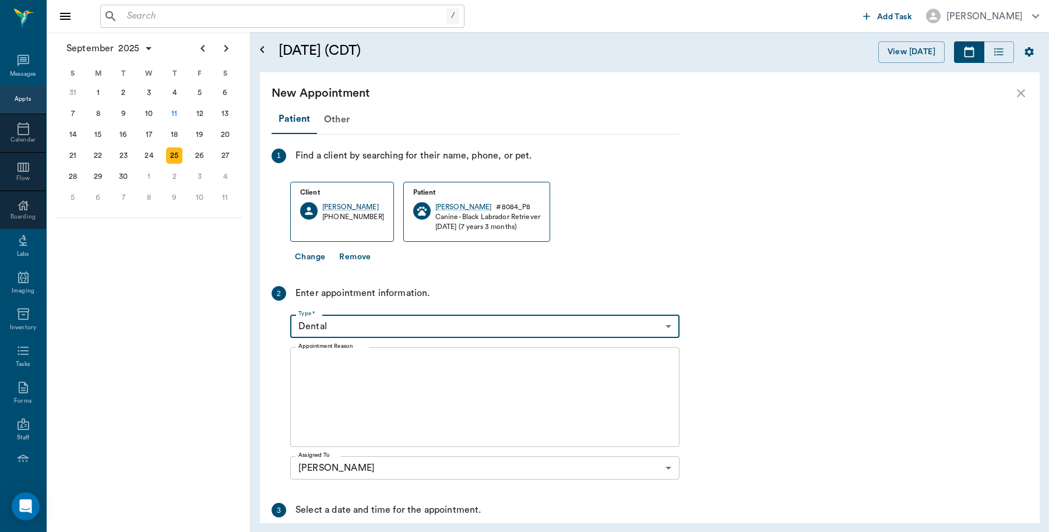
click at [391, 354] on div "x Appointment Reason" at bounding box center [484, 397] width 389 height 100
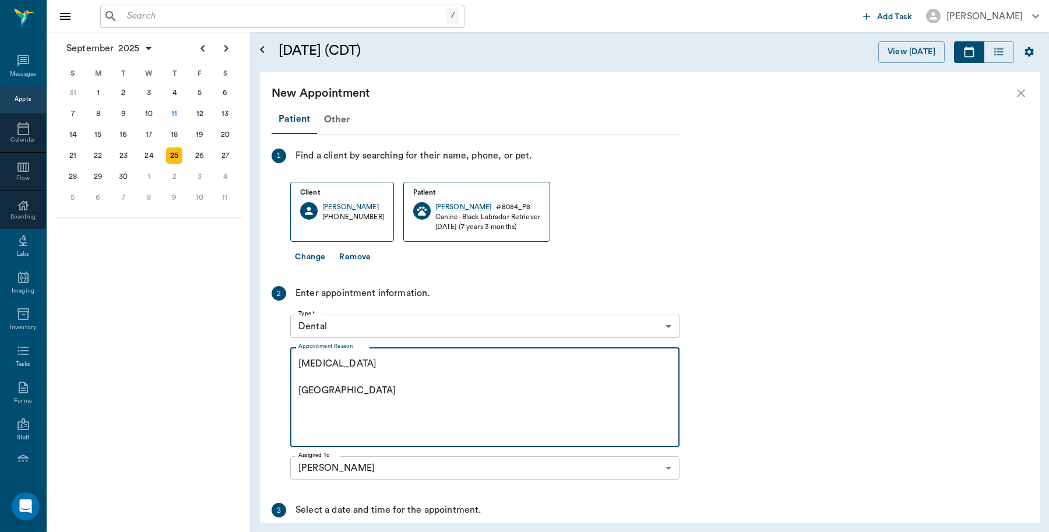
scroll to position [152, 0]
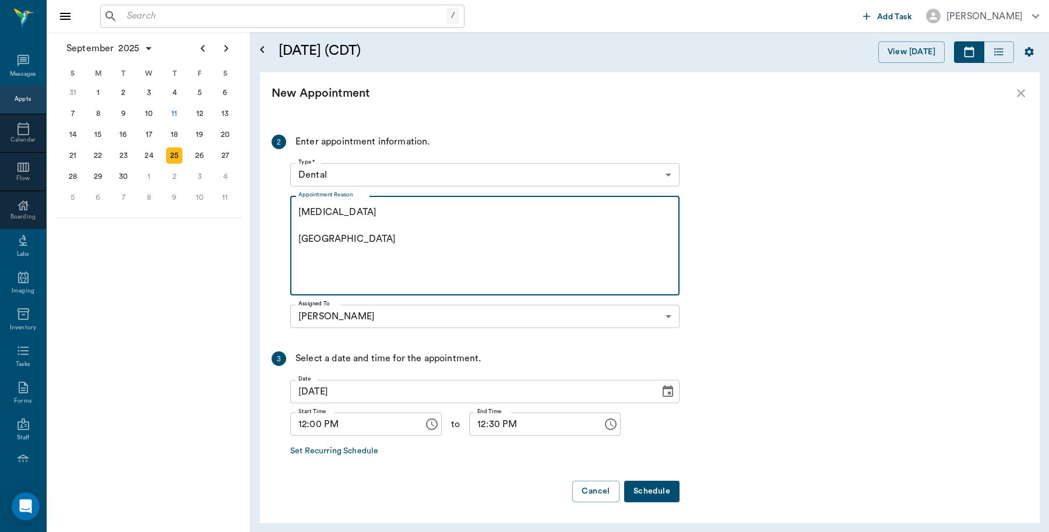
type textarea "Teeth Cleaning Caryn"
click at [645, 491] on button "Schedule" at bounding box center [651, 492] width 55 height 22
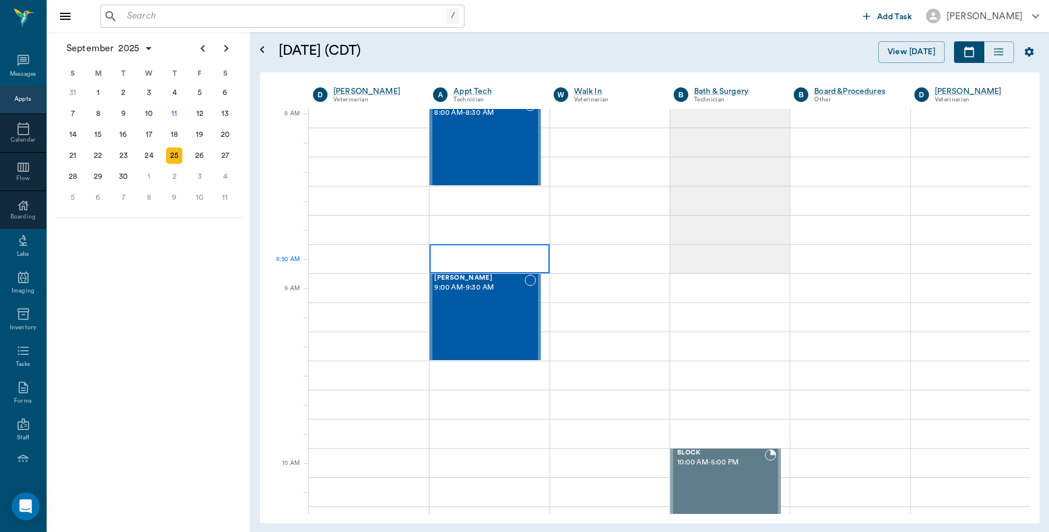
scroll to position [0, 0]
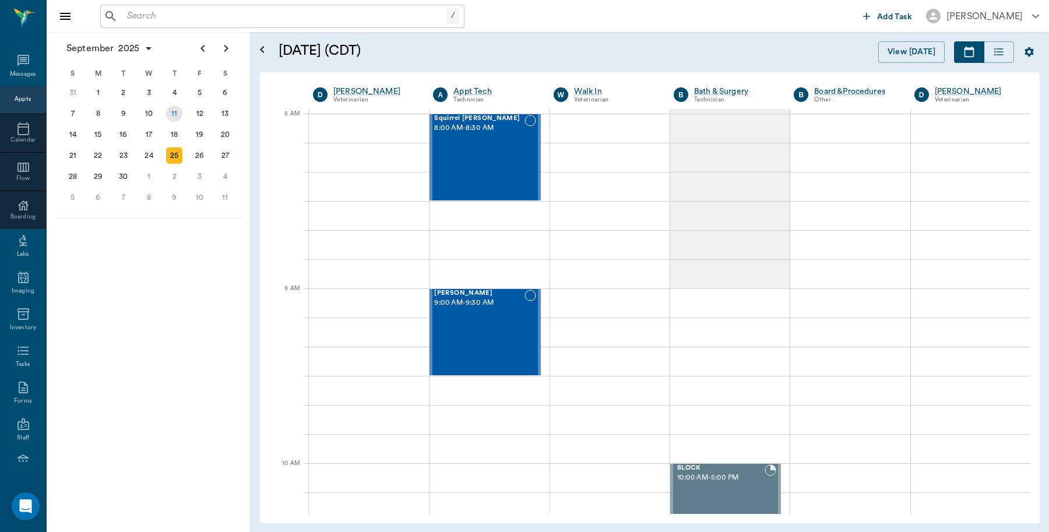
click at [173, 118] on div "11" at bounding box center [174, 114] width 16 height 16
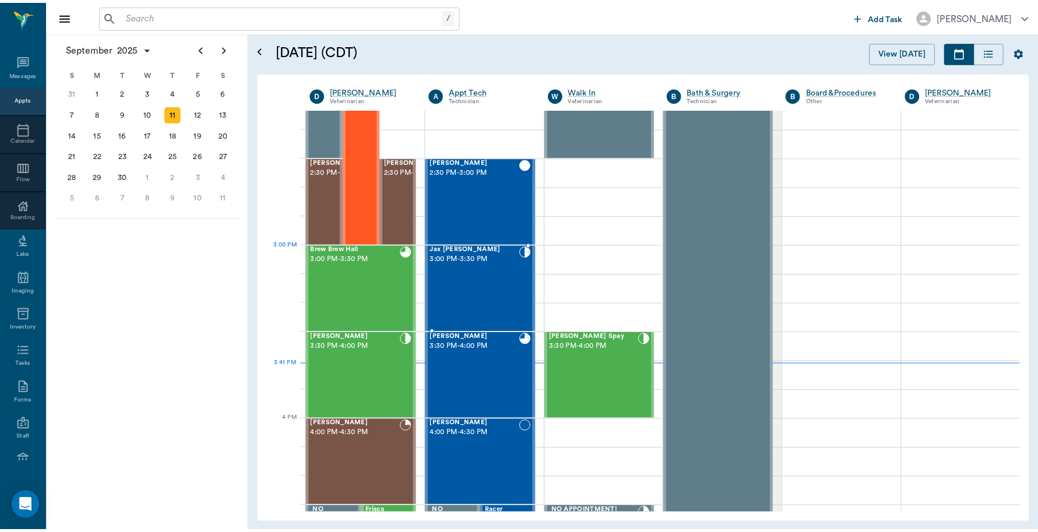
scroll to position [1312, 0]
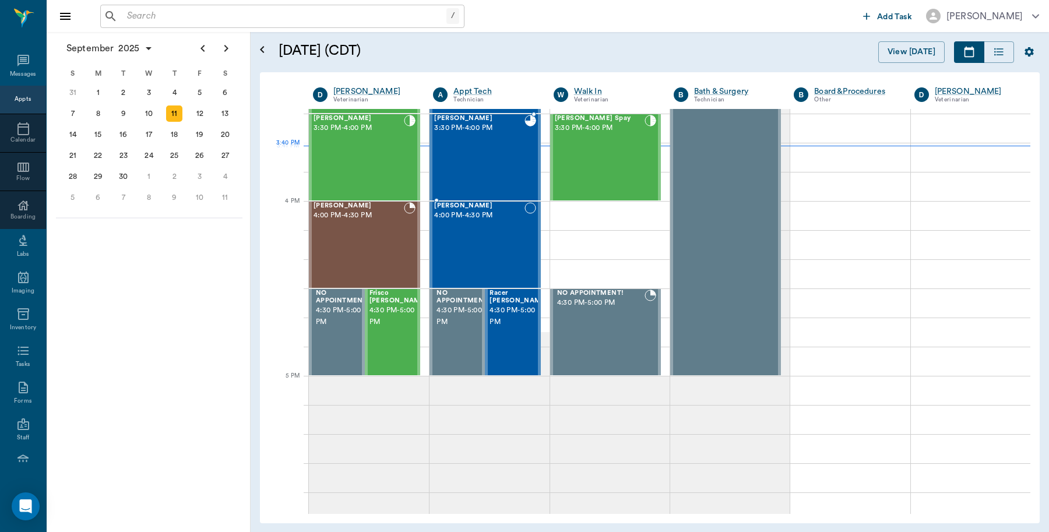
click at [483, 167] on div "BILLIE Lutrick 3:30 PM - 4:00 PM" at bounding box center [479, 157] width 90 height 85
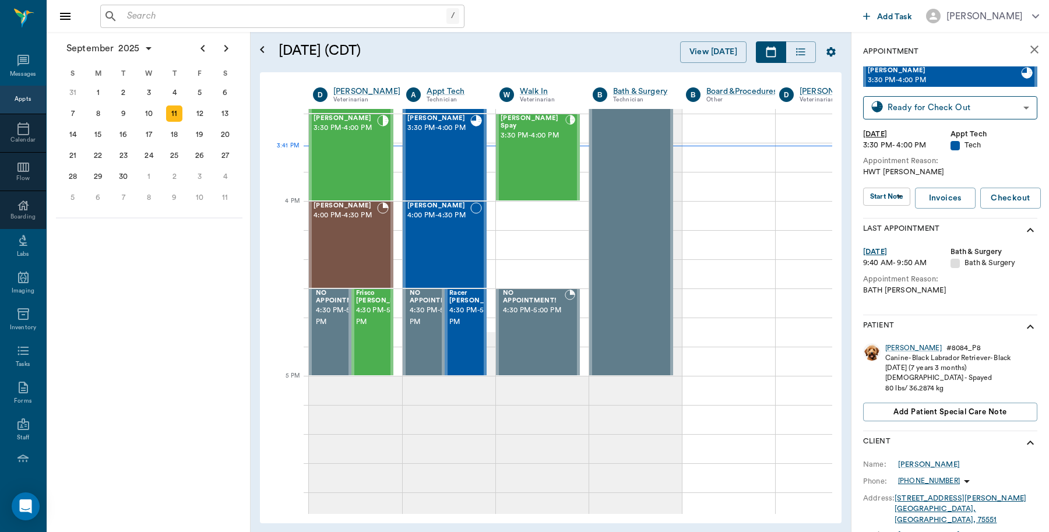
type input "READY_TO_CHECKOUT"
click at [895, 346] on div "[PERSON_NAME]" at bounding box center [914, 348] width 57 height 10
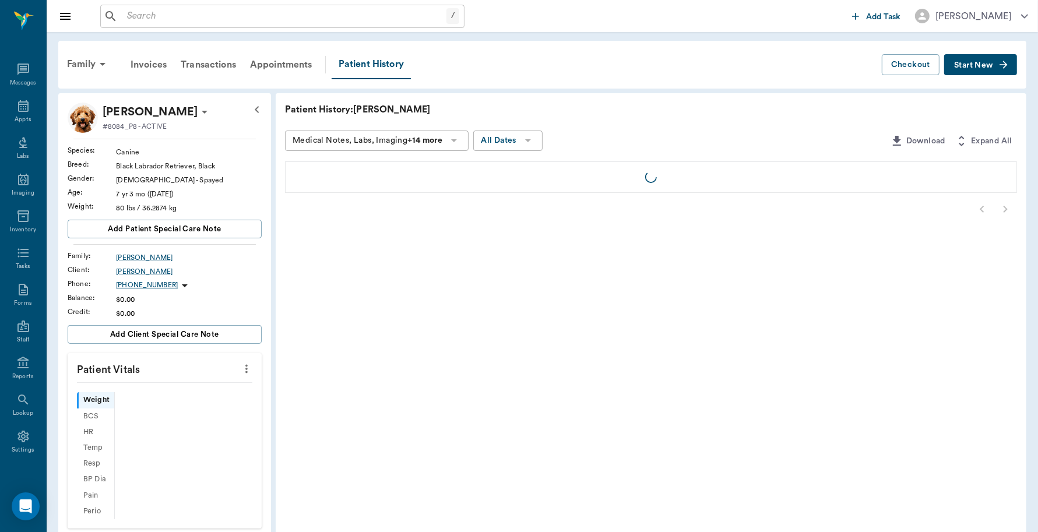
scroll to position [3, 0]
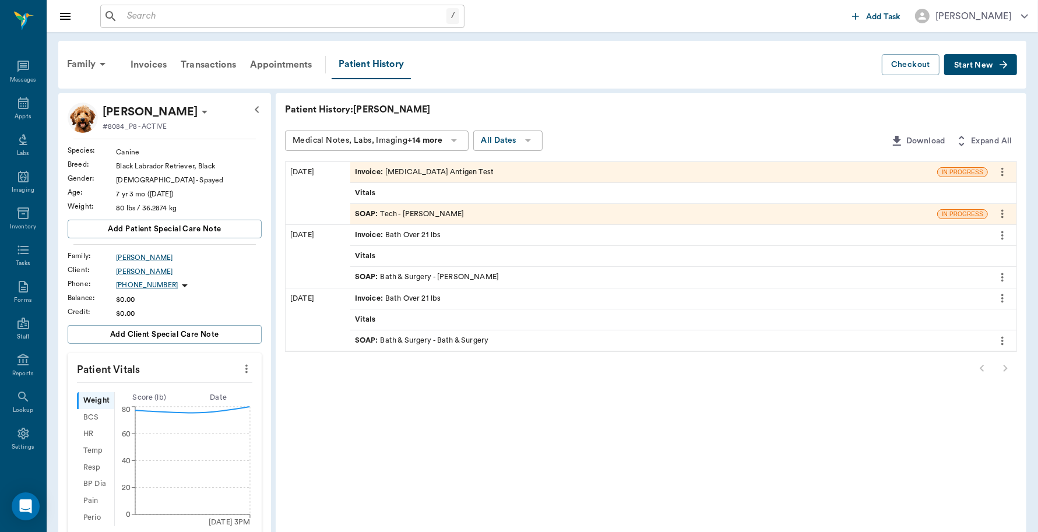
click at [489, 172] on div "Invoice : Heartworm Antigen Test" at bounding box center [643, 172] width 587 height 20
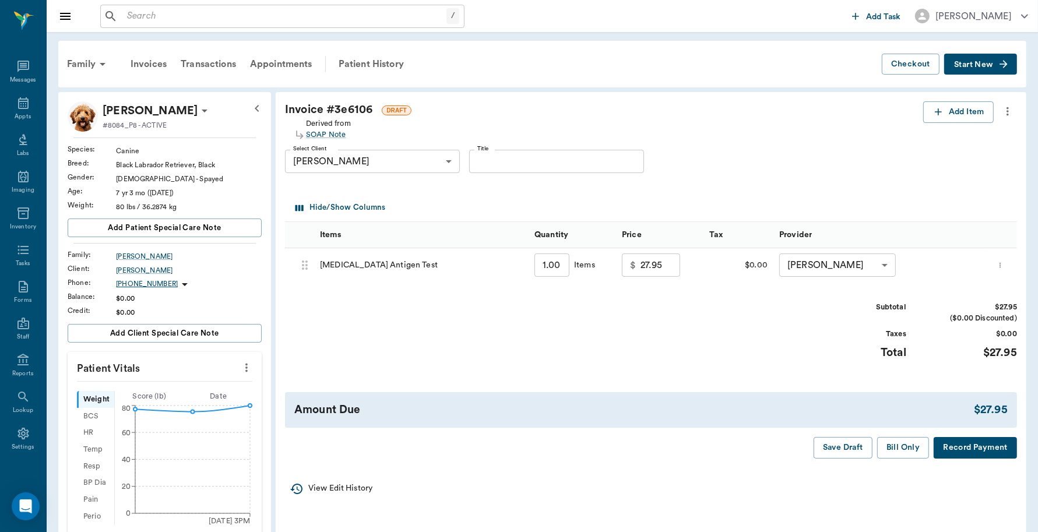
click at [985, 452] on button "Record Payment" at bounding box center [975, 448] width 83 height 22
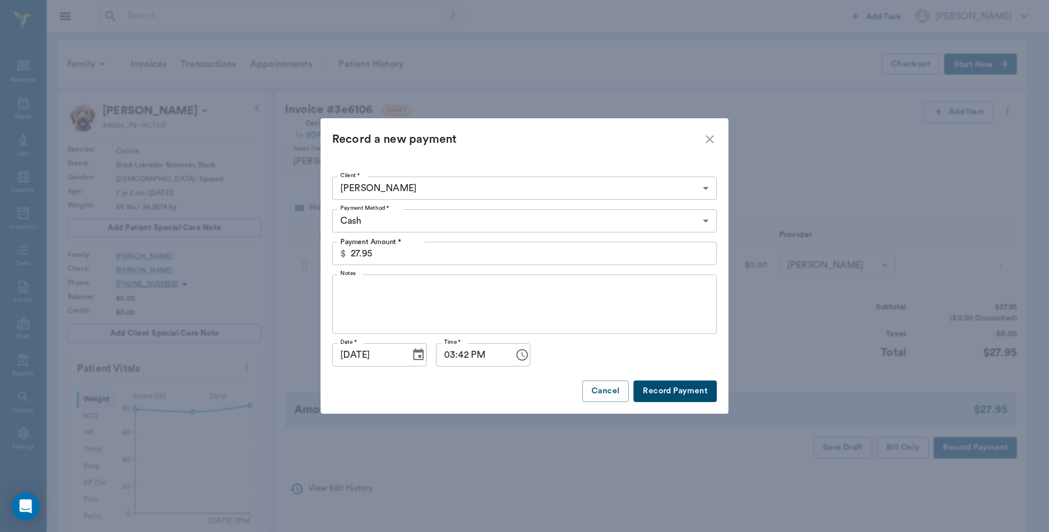
click at [424, 217] on body "/ ​ Add Task Dr. Bert Ellsworth Nectar Messages Appts Labs Imaging Inventory Ta…" at bounding box center [524, 396] width 1049 height 792
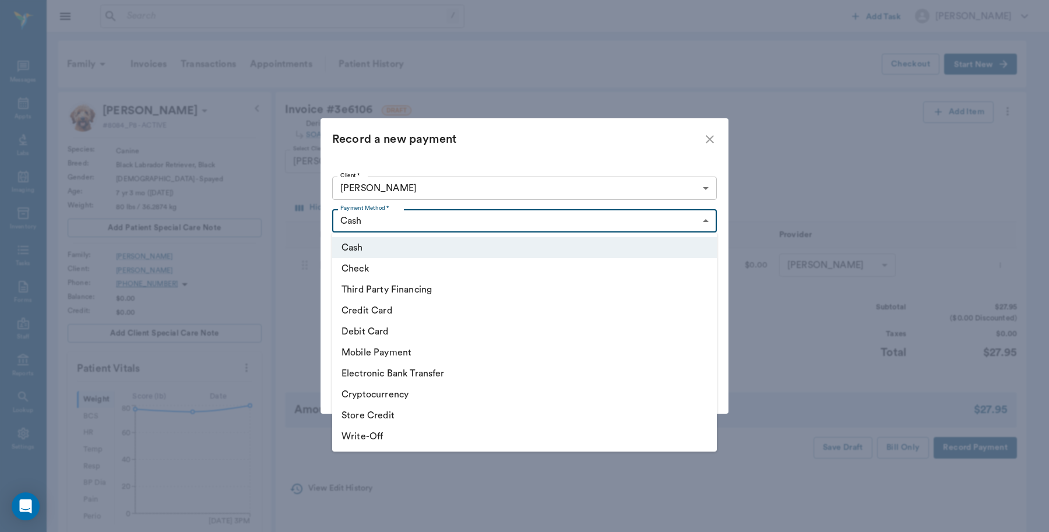
click at [394, 326] on li "Debit Card" at bounding box center [524, 331] width 385 height 21
type input "DEBIT_CARD"
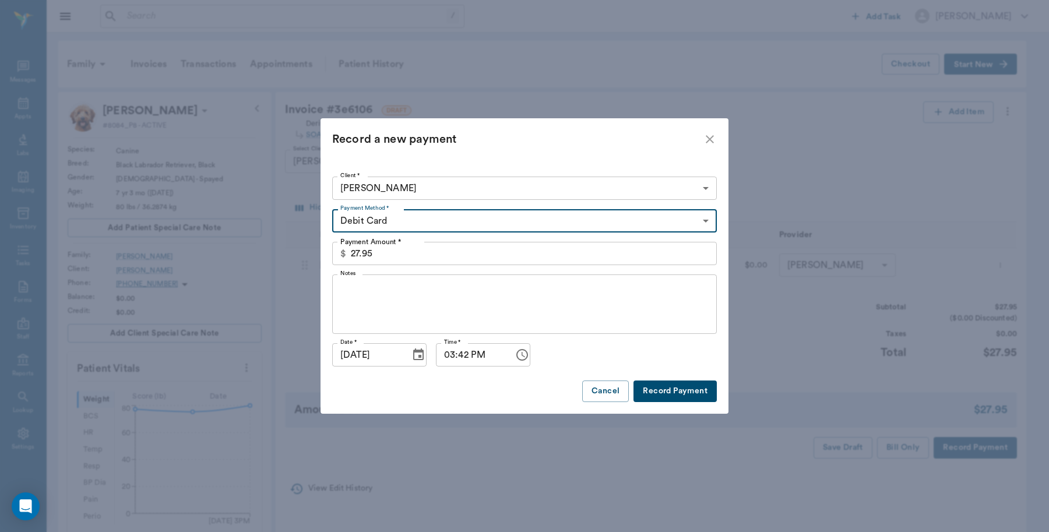
click at [686, 389] on button "Record Payment" at bounding box center [675, 392] width 83 height 22
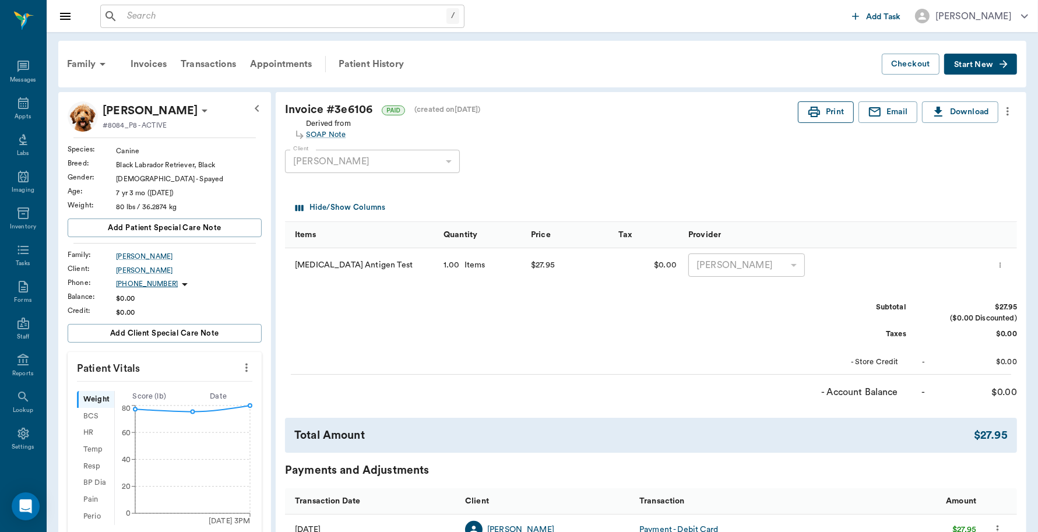
click at [826, 117] on button "Print" at bounding box center [826, 112] width 56 height 22
click at [185, 226] on span "Add patient Special Care Note" at bounding box center [164, 228] width 113 height 13
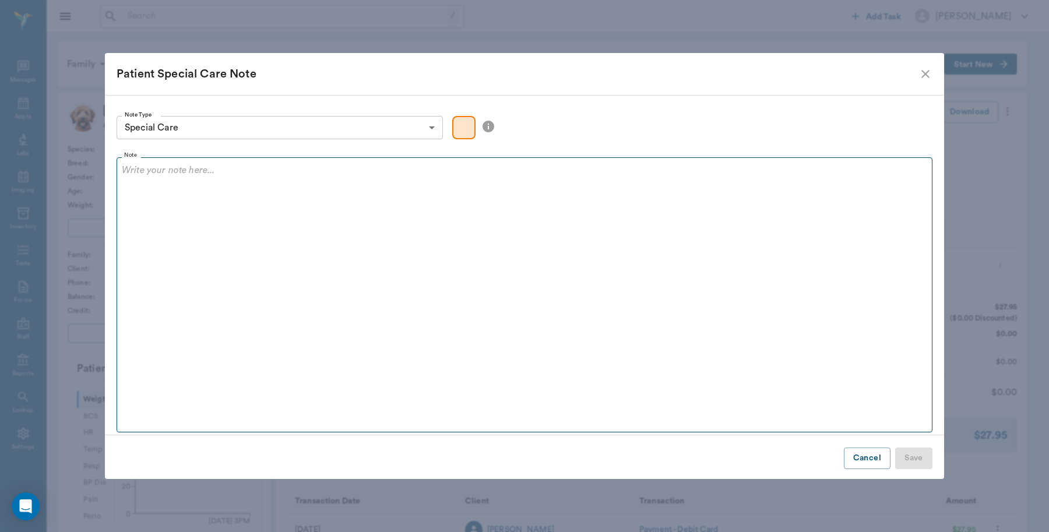
click at [245, 190] on div at bounding box center [525, 177] width 806 height 29
click at [180, 169] on p "On Sentinel 5-100" at bounding box center [525, 170] width 806 height 14
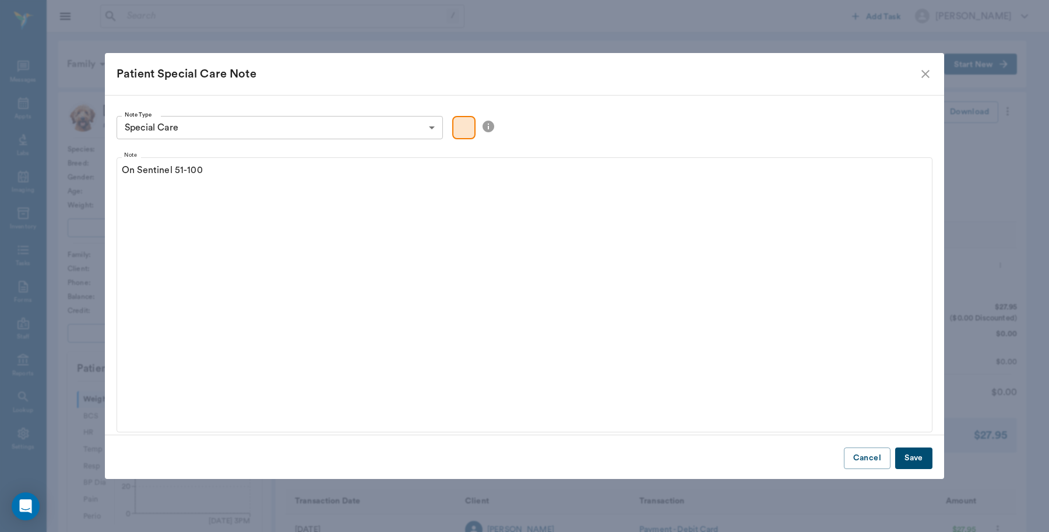
click at [909, 458] on button "Save" at bounding box center [913, 459] width 37 height 22
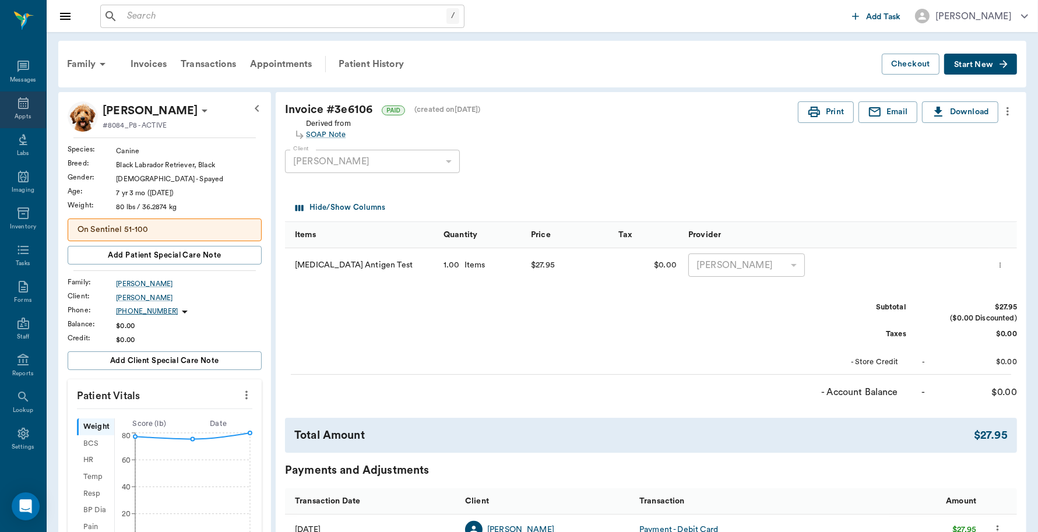
click at [7, 114] on div "Appts" at bounding box center [23, 110] width 46 height 37
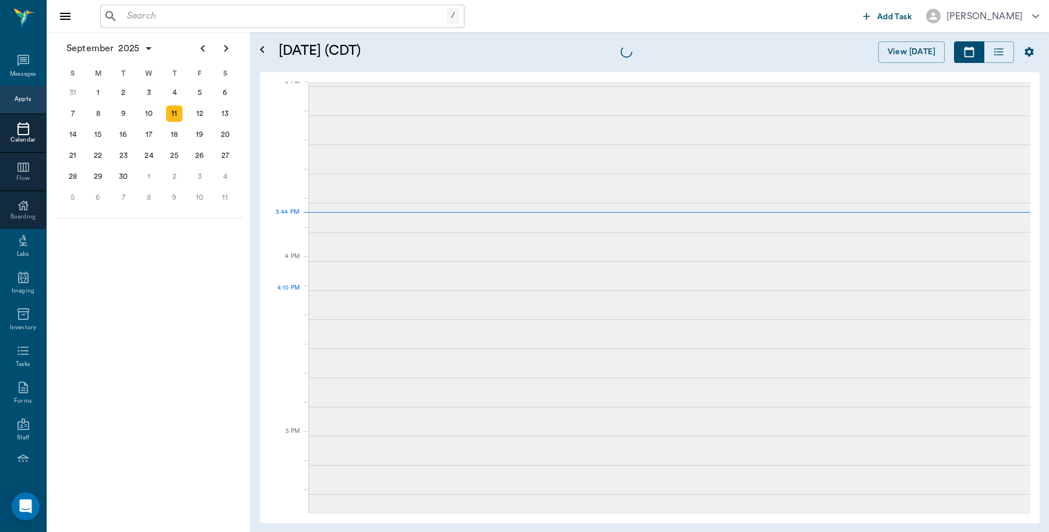
scroll to position [1225, 0]
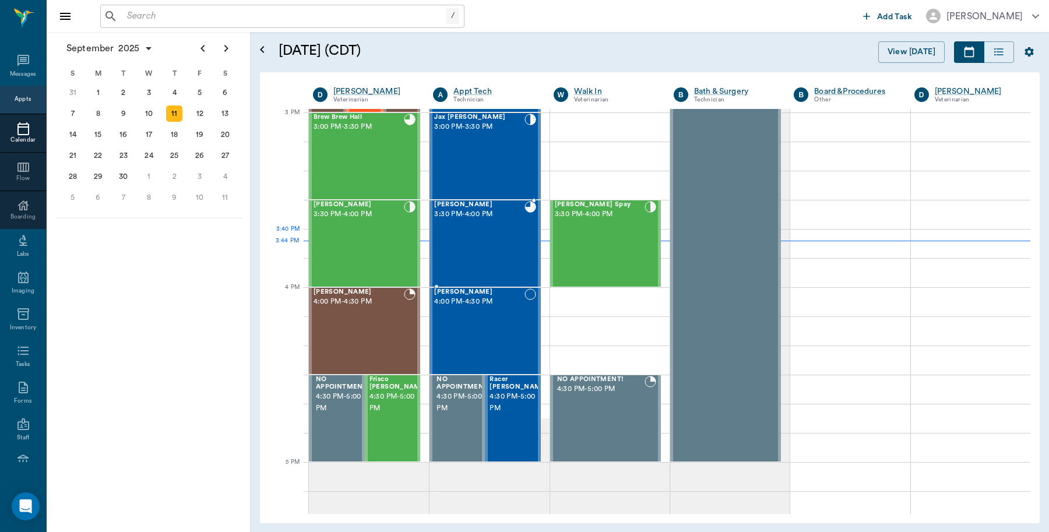
click at [483, 251] on div "BILLIE Lutrick 3:30 PM - 4:00 PM" at bounding box center [479, 243] width 90 height 85
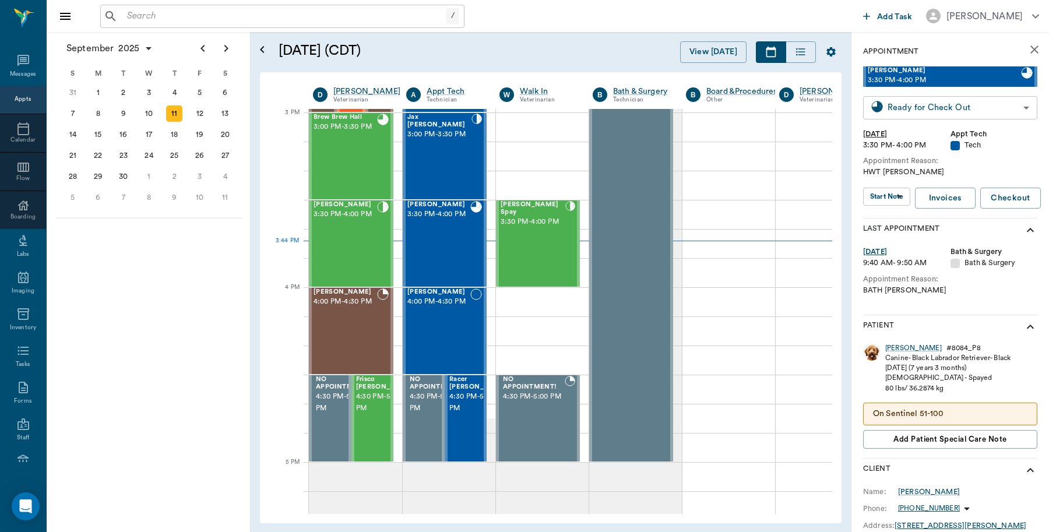
click at [939, 113] on body "/ ​ Add Task Dr. Bert Ellsworth Nectar Messages Appts Calendar Flow Boarding La…" at bounding box center [524, 266] width 1049 height 532
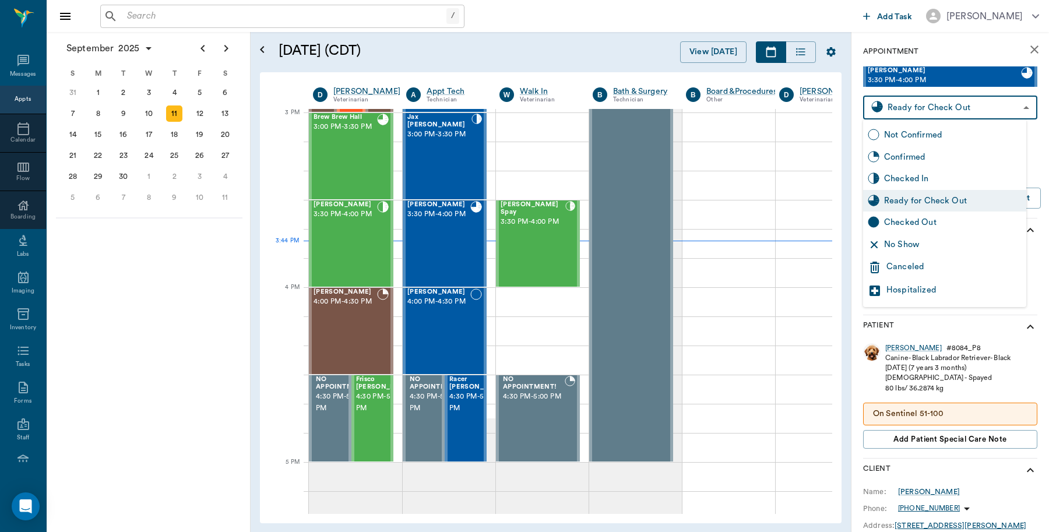
click at [930, 219] on div "Checked Out" at bounding box center [953, 222] width 138 height 13
type input "CHECKED_OUT"
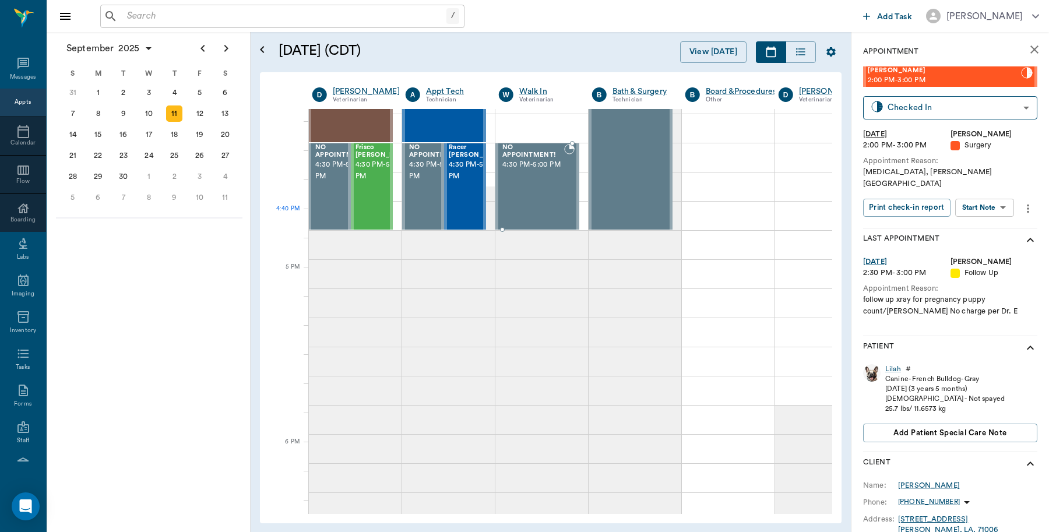
scroll to position [1385, 1]
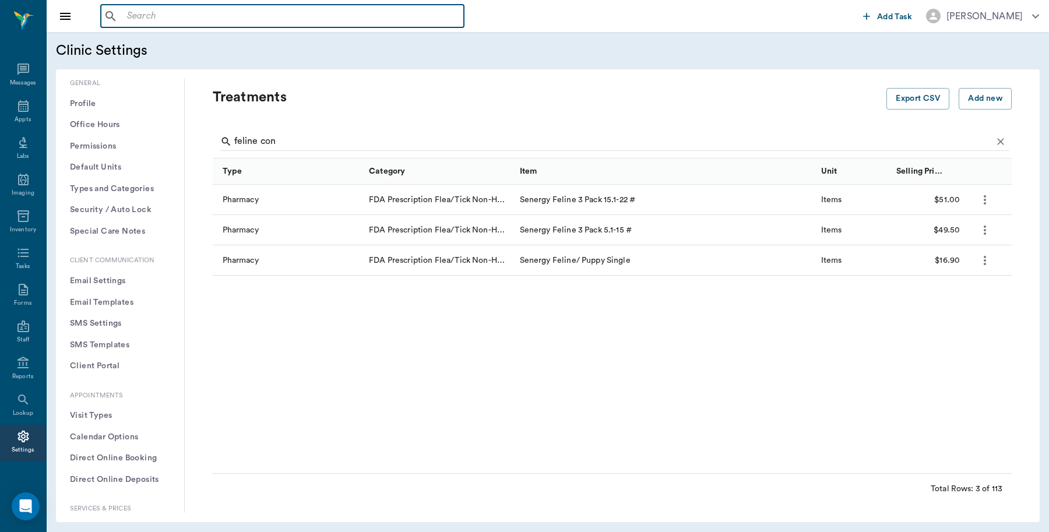
scroll to position [291, 0]
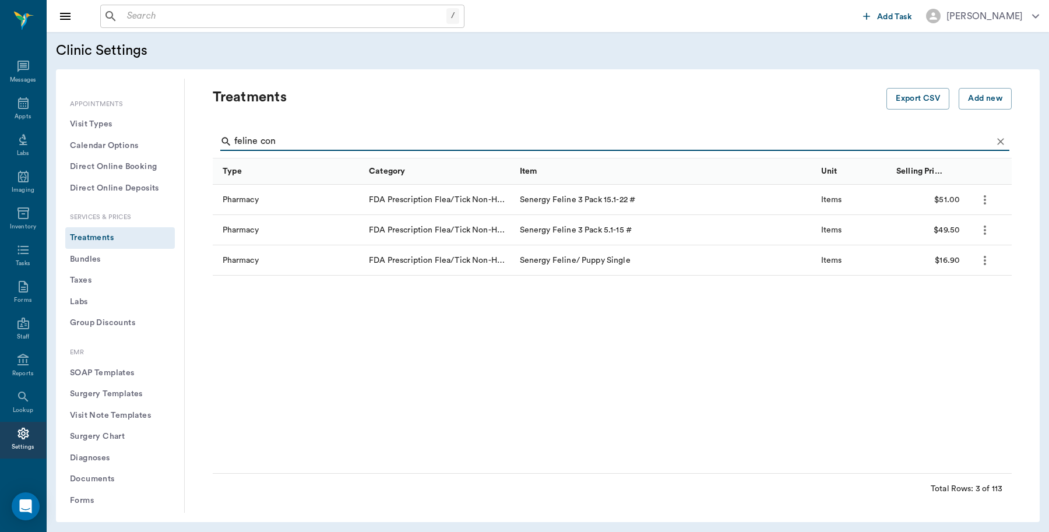
drag, startPoint x: 293, startPoint y: 137, endPoint x: 175, endPoint y: 144, distance: 118.5
click at [175, 144] on div "General Profile Office Hours Permissions Feature Flags AI Prompts Default Units…" at bounding box center [548, 296] width 984 height 434
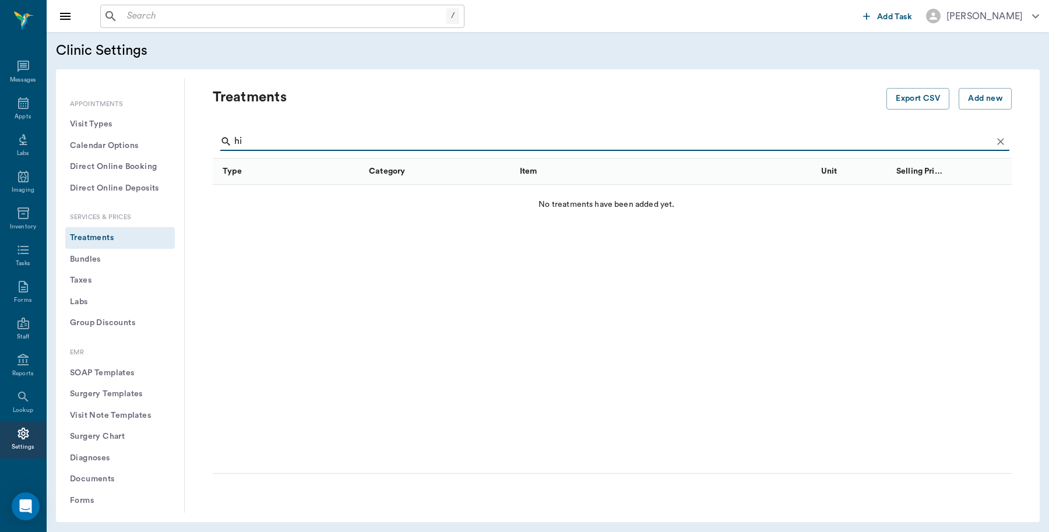
type input "h"
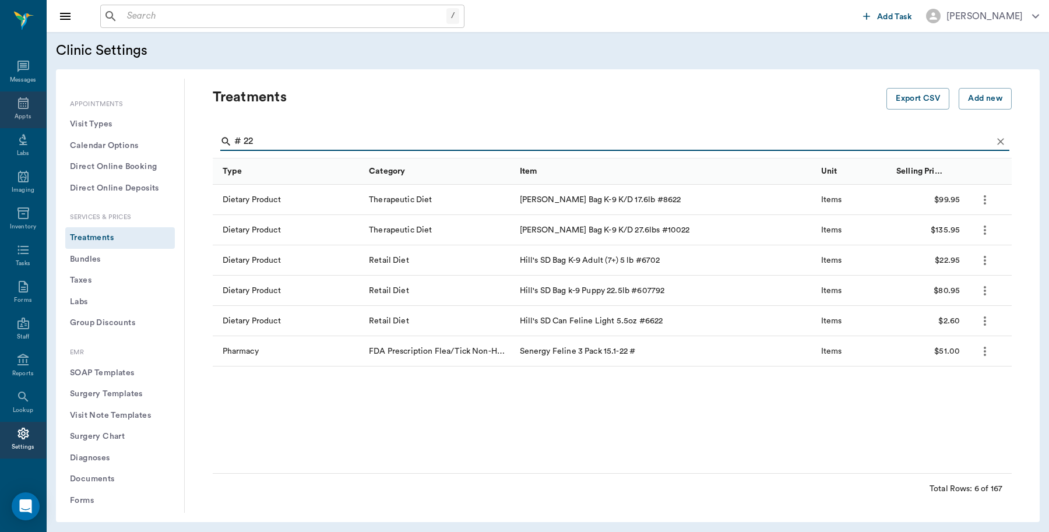
type input "# 22"
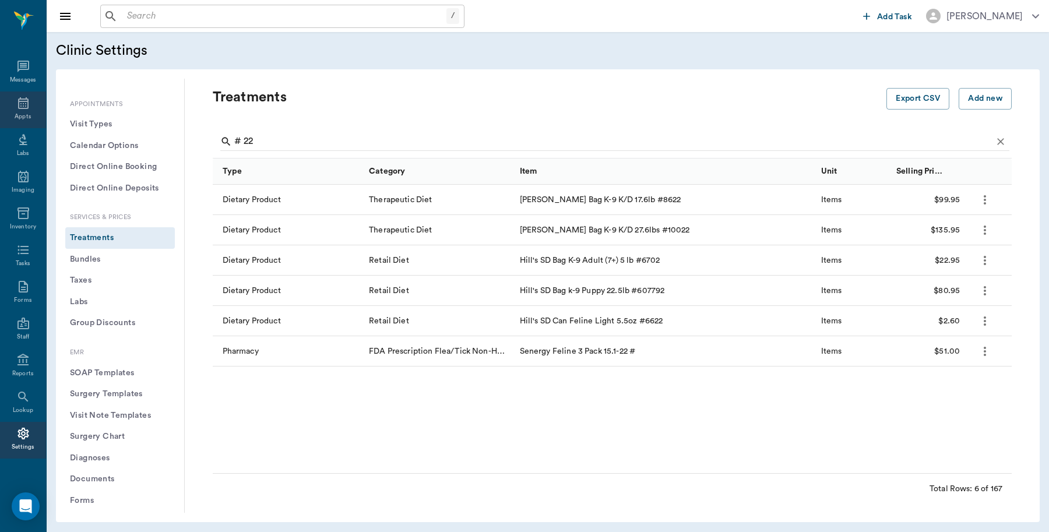
click at [23, 113] on div "Appts" at bounding box center [23, 117] width 16 height 9
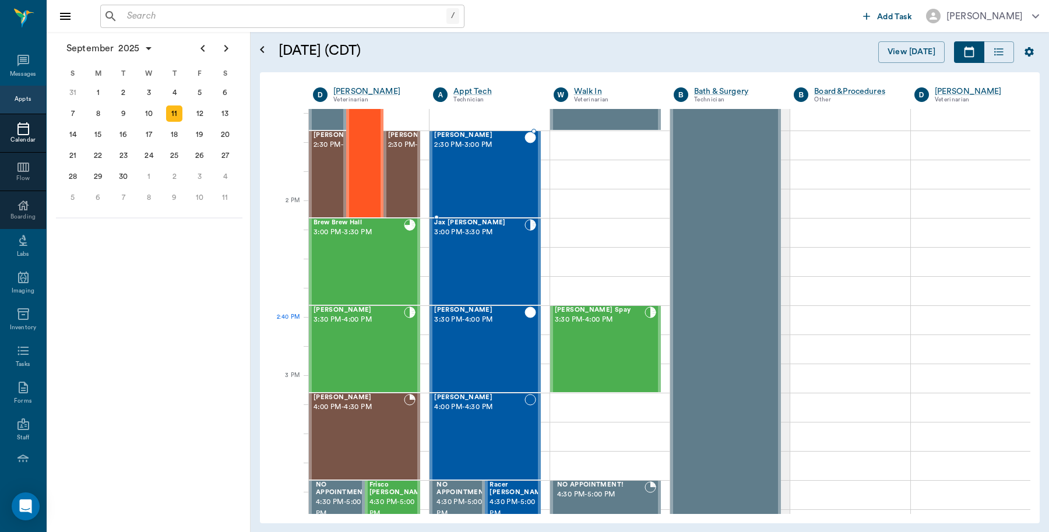
scroll to position [936, 0]
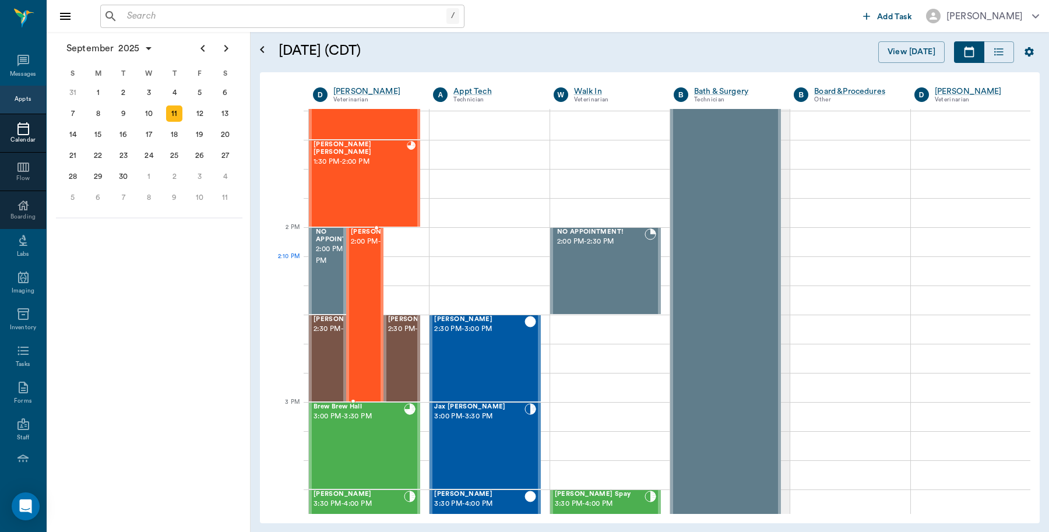
click at [351, 248] on span "2:00 PM - 3:00 PM" at bounding box center [380, 242] width 58 height 12
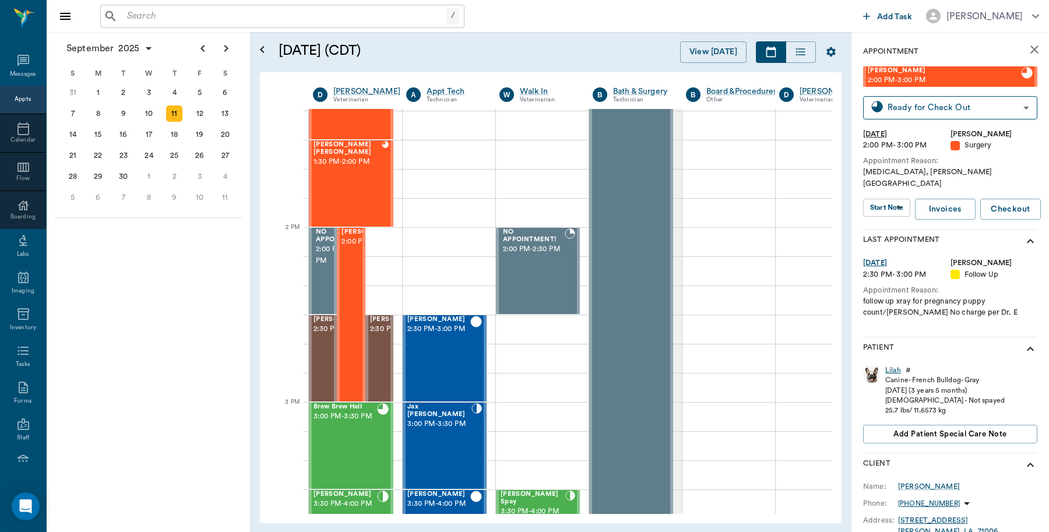
click at [892, 366] on div "Lilah" at bounding box center [894, 371] width 16 height 10
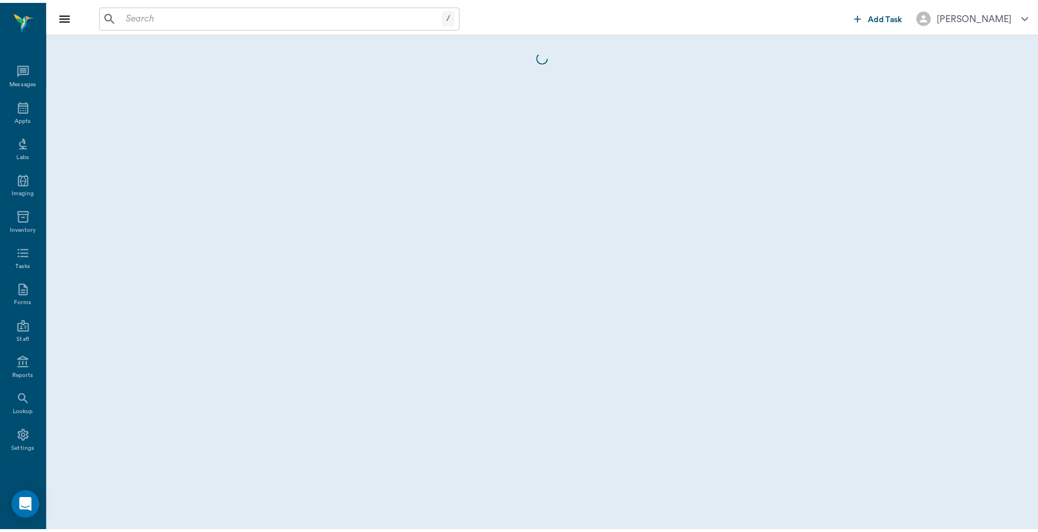
scroll to position [3, 0]
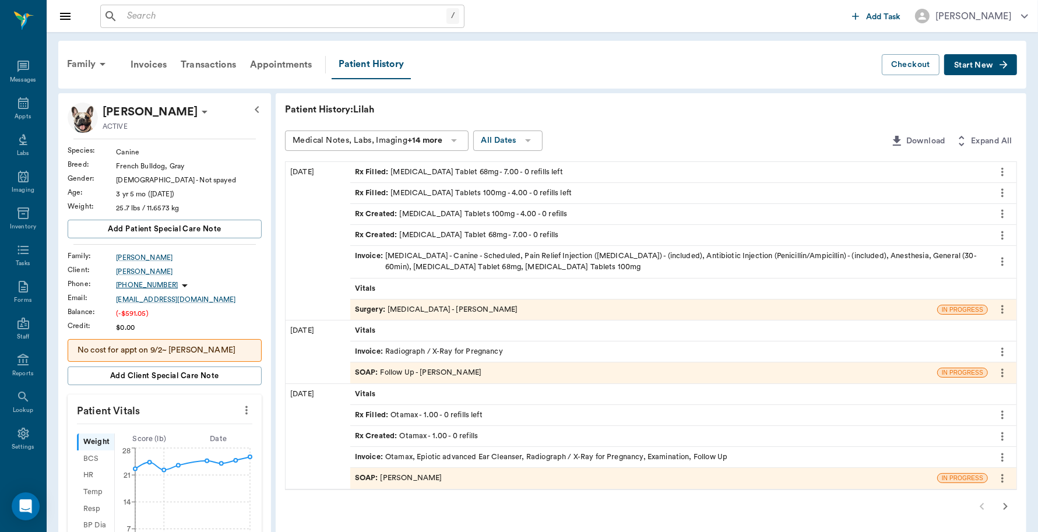
click at [482, 261] on div "Invoice : [MEDICAL_DATA] - Canine - Scheduled, Pain Relief Injection ([MEDICAL_…" at bounding box center [669, 262] width 628 height 22
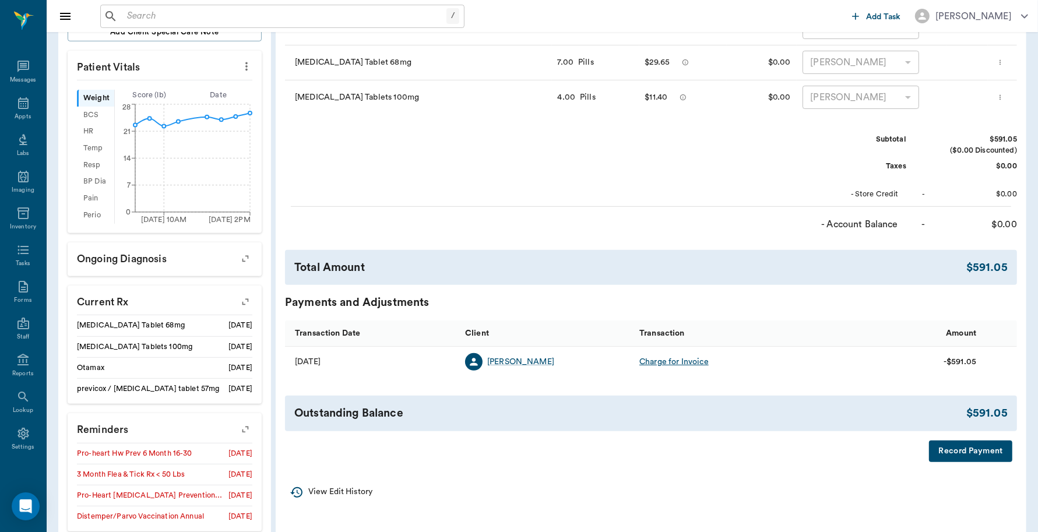
scroll to position [364, 0]
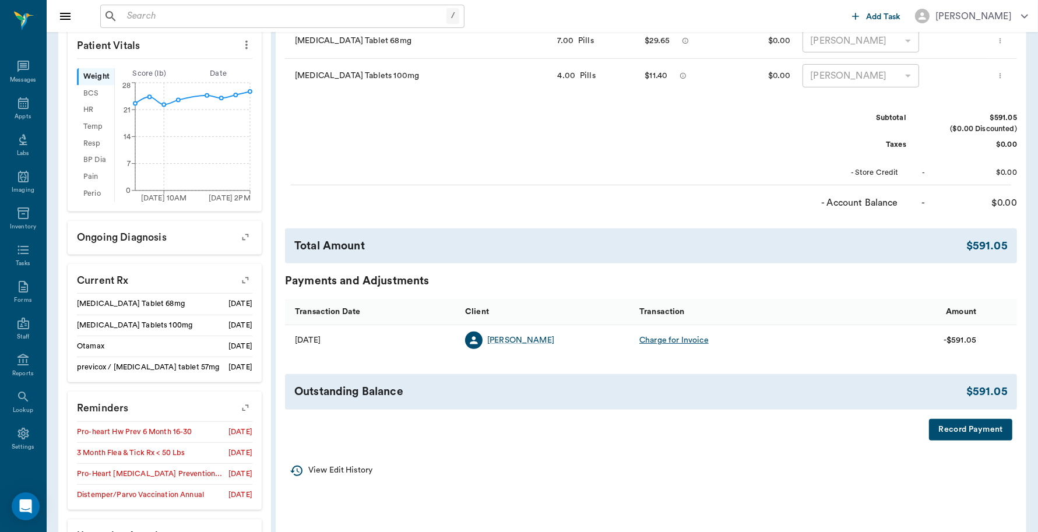
click at [971, 430] on button "Record Payment" at bounding box center [970, 430] width 83 height 22
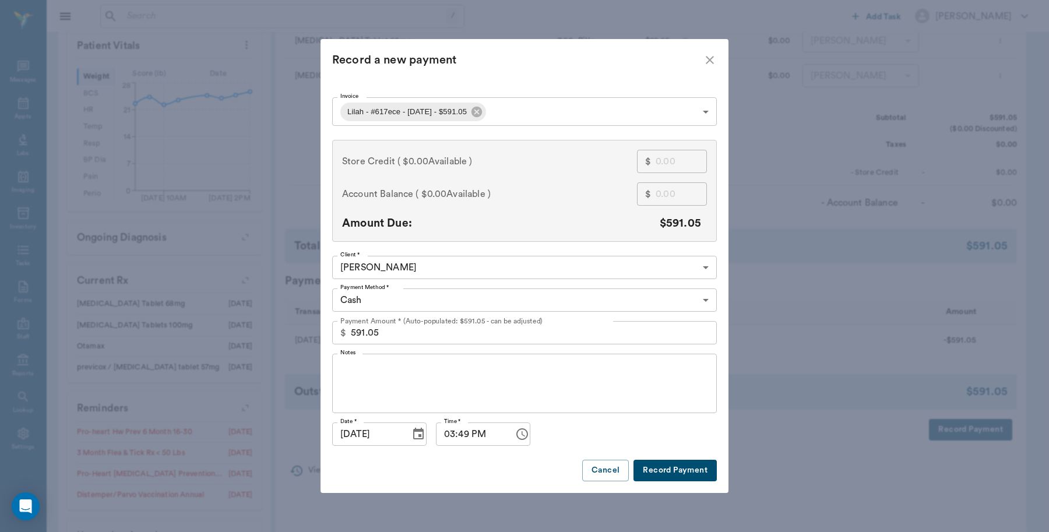
click at [389, 296] on body "/ ​ Add Task [PERSON_NAME] Nectar Messages Appts Labs Imaging Inventory Tasks F…" at bounding box center [524, 126] width 1049 height 981
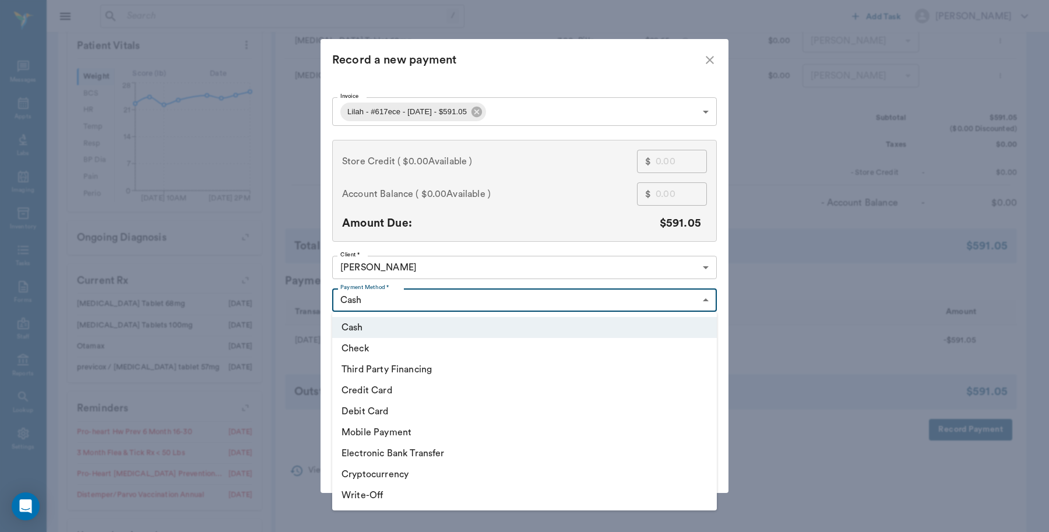
click at [371, 407] on li "Debit Card" at bounding box center [524, 411] width 385 height 21
type input "DEBIT_CARD"
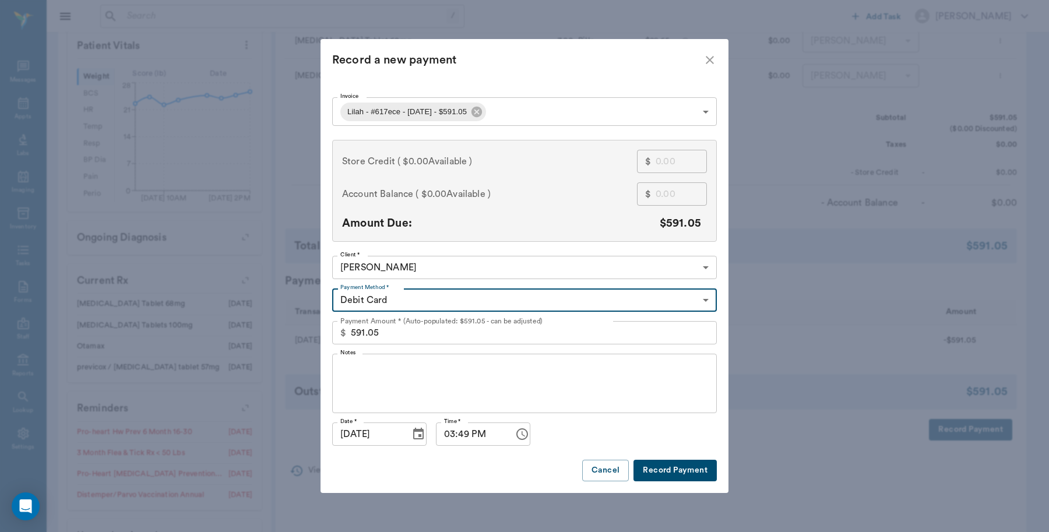
click at [673, 468] on button "Record Payment" at bounding box center [675, 471] width 83 height 22
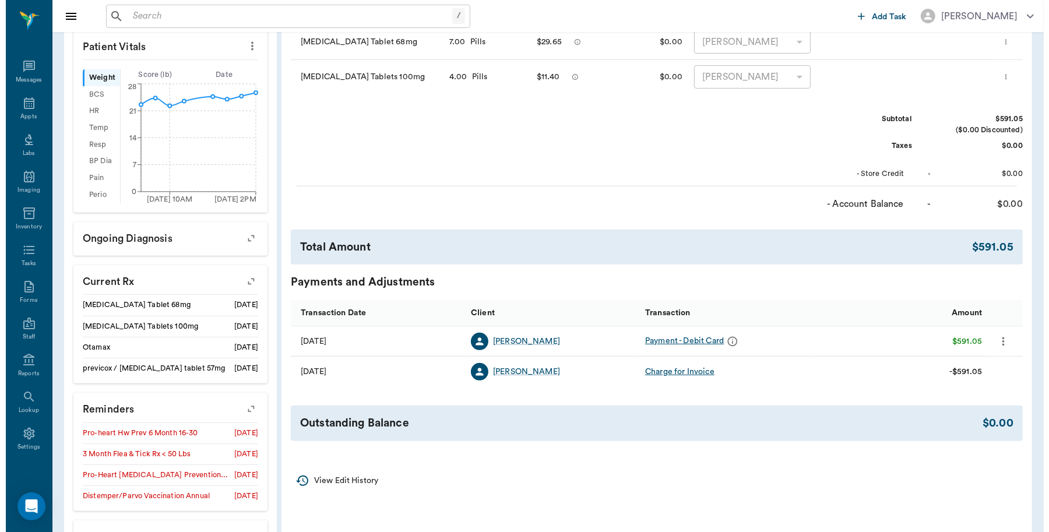
scroll to position [0, 0]
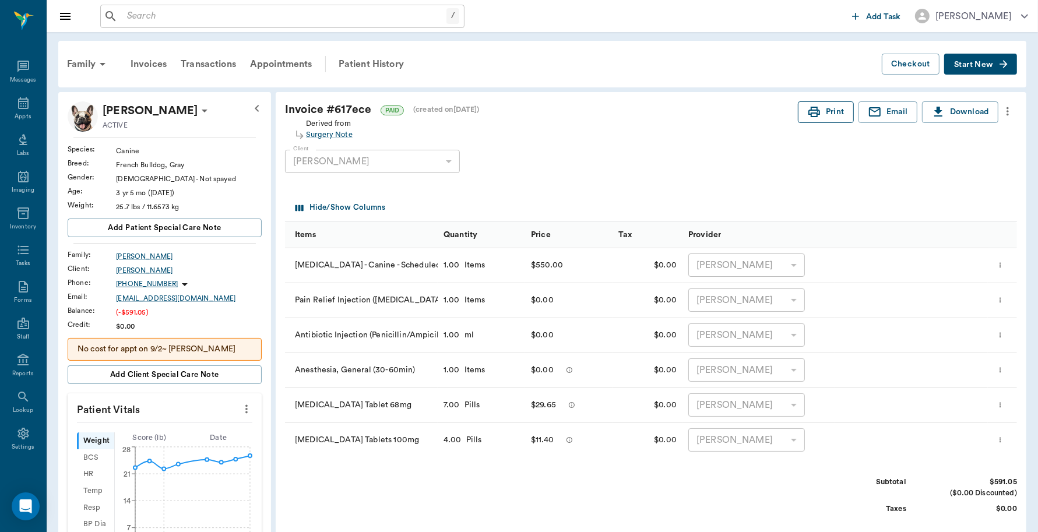
click at [829, 113] on button "Print" at bounding box center [826, 112] width 56 height 22
click at [17, 113] on div "Appts" at bounding box center [23, 117] width 16 height 9
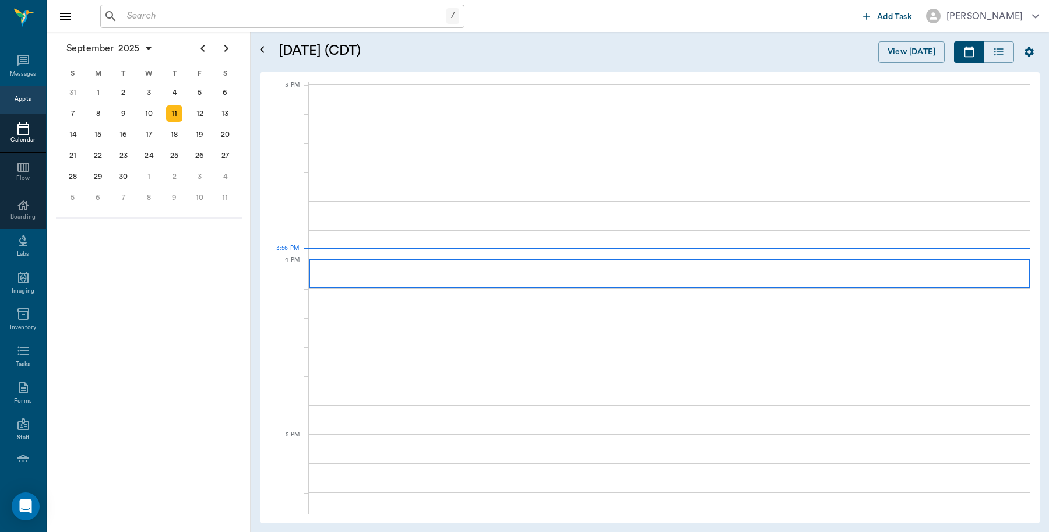
scroll to position [1225, 0]
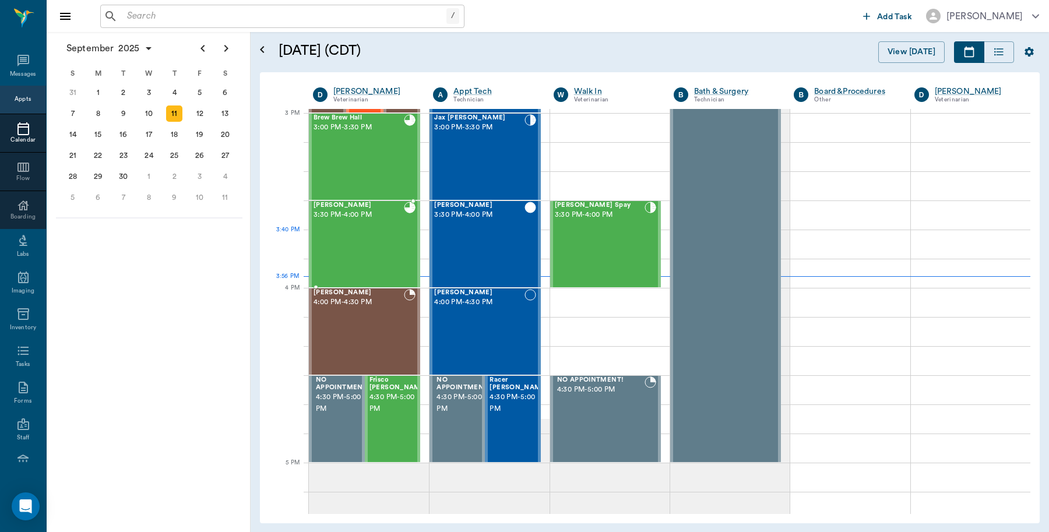
click at [388, 248] on div "[PERSON_NAME] 3:30 PM - 4:00 PM" at bounding box center [359, 244] width 90 height 85
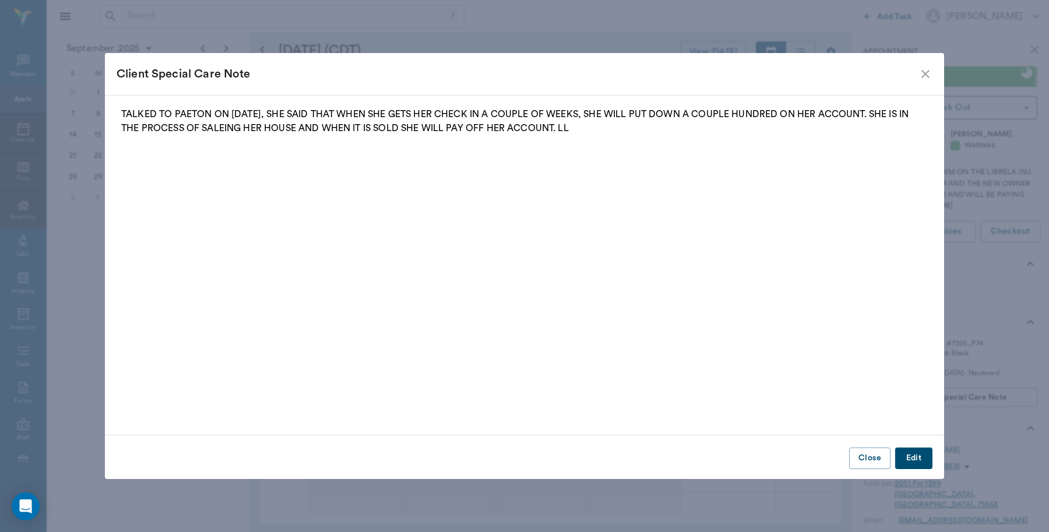
click at [934, 83] on div "Client Special Care Note" at bounding box center [524, 74] width 839 height 42
click at [921, 69] on icon "close" at bounding box center [926, 74] width 14 height 14
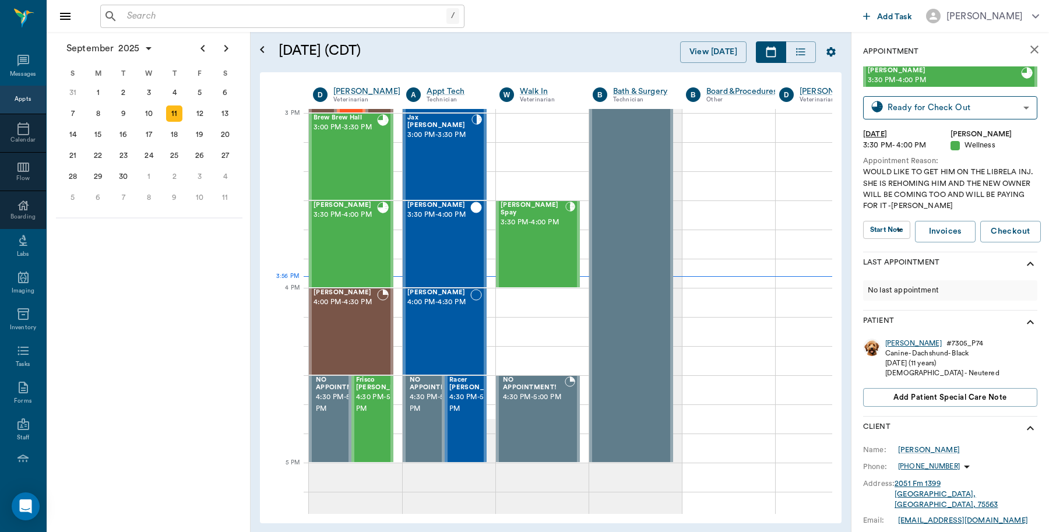
click at [895, 341] on div "[PERSON_NAME]" at bounding box center [914, 344] width 57 height 10
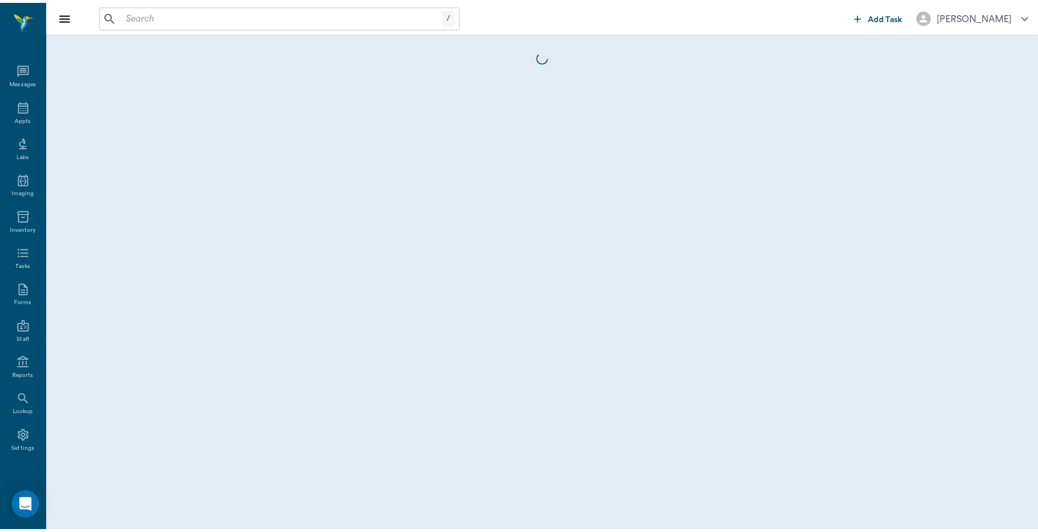
scroll to position [3, 0]
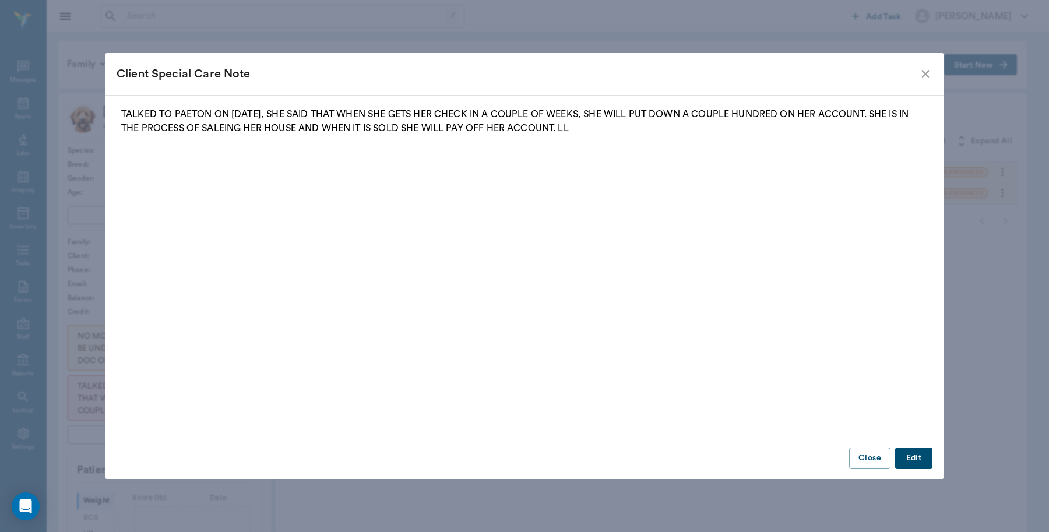
click at [925, 76] on icon "close" at bounding box center [926, 74] width 14 height 14
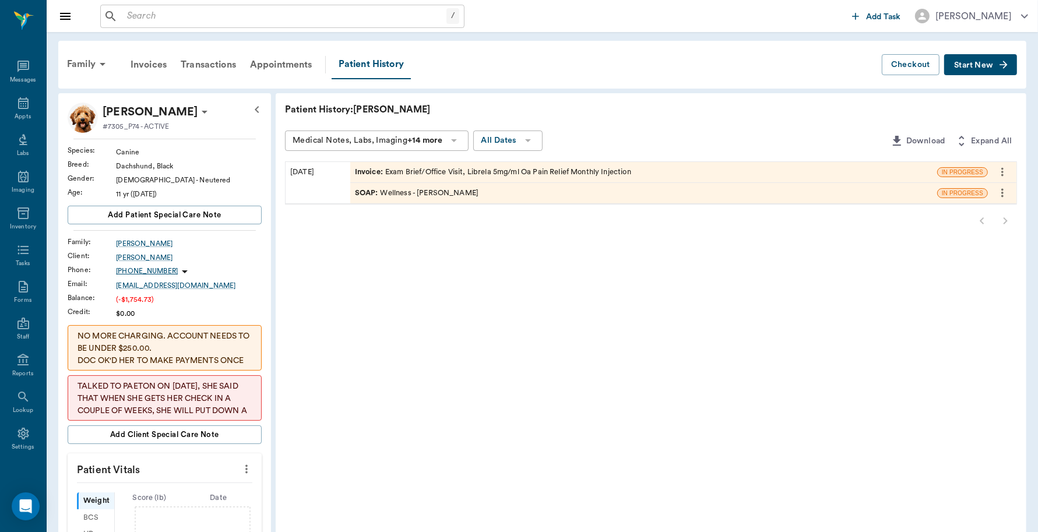
click at [531, 172] on div "Invoice : Exam Brief/Office Visit, Librela 5mg/ml Oa Pain Relief Monthly Inject…" at bounding box center [493, 172] width 276 height 11
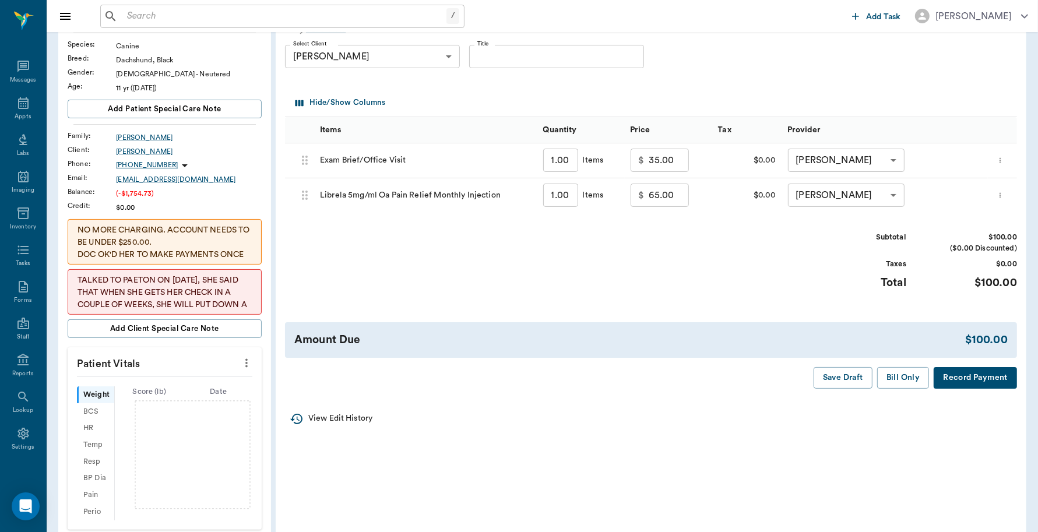
scroll to position [146, 0]
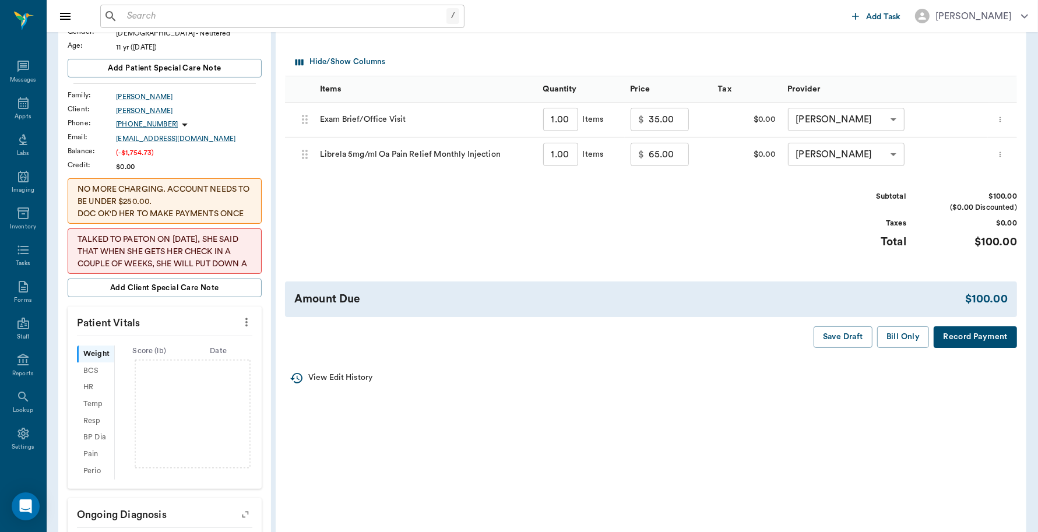
click at [963, 331] on button "Record Payment" at bounding box center [975, 337] width 83 height 22
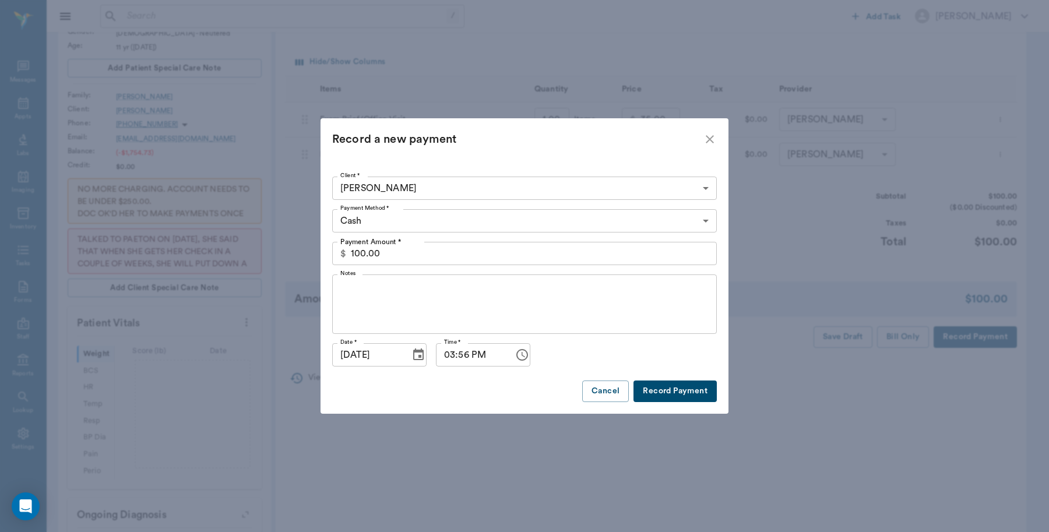
click at [373, 213] on body "/ ​ Add Task Dr. Bert Ellsworth Nectar Messages Appts Labs Imaging Inventory Ta…" at bounding box center [524, 300] width 1049 height 893
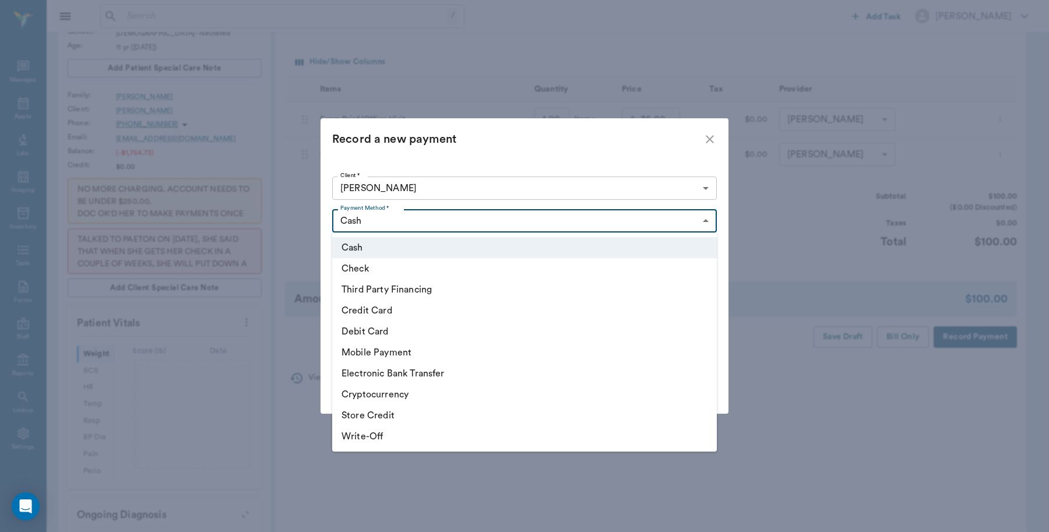
click at [383, 325] on li "Debit Card" at bounding box center [524, 331] width 385 height 21
type input "DEBIT_CARD"
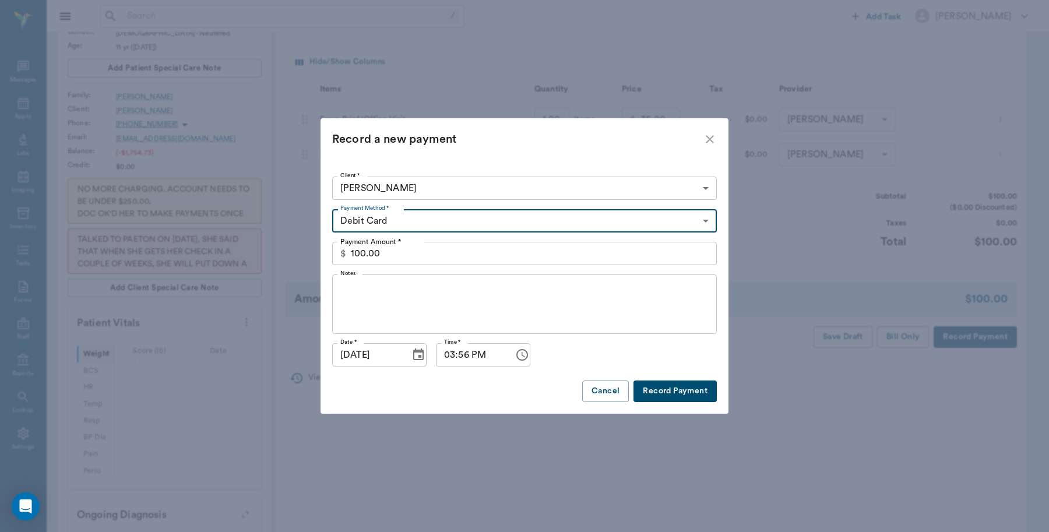
click at [688, 392] on button "Record Payment" at bounding box center [675, 392] width 83 height 22
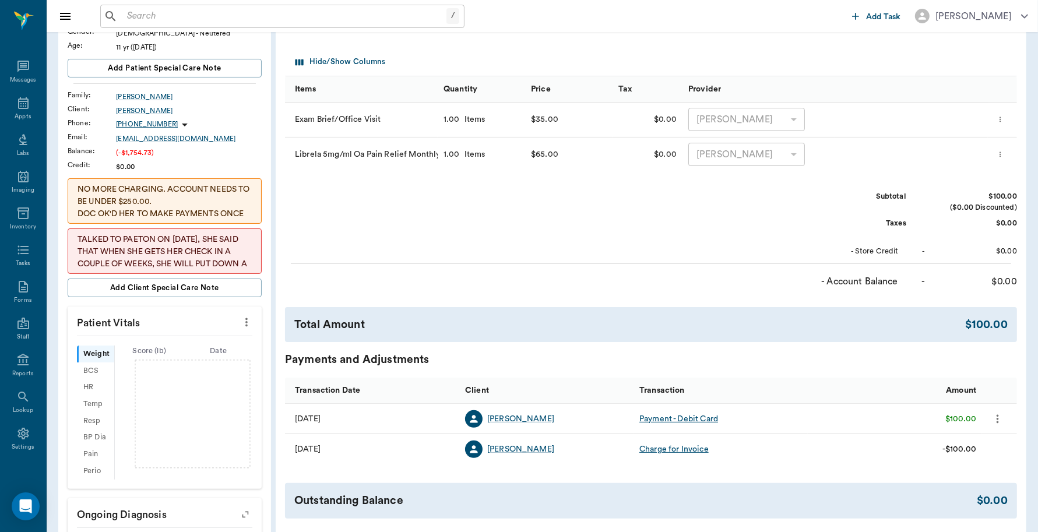
scroll to position [0, 0]
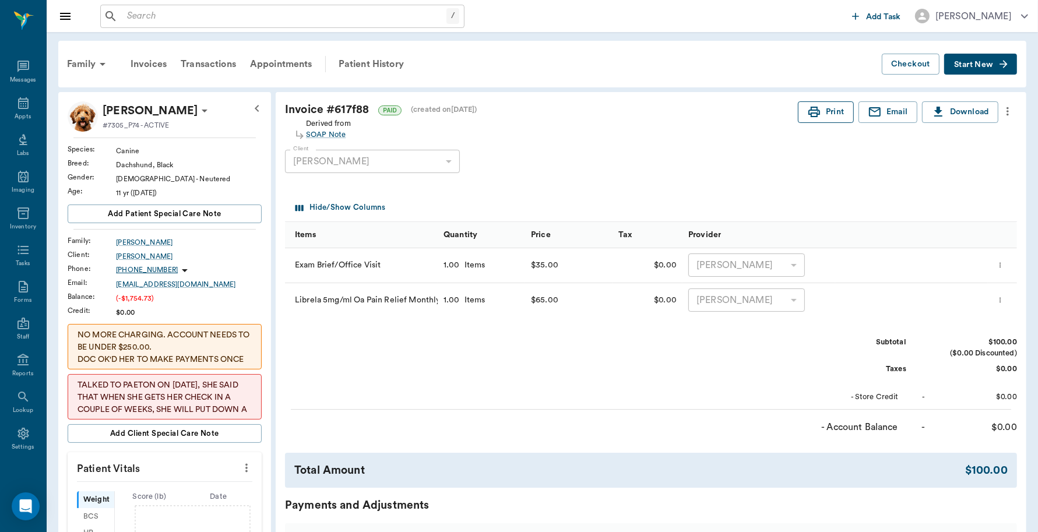
click at [824, 108] on button "Print" at bounding box center [826, 112] width 56 height 22
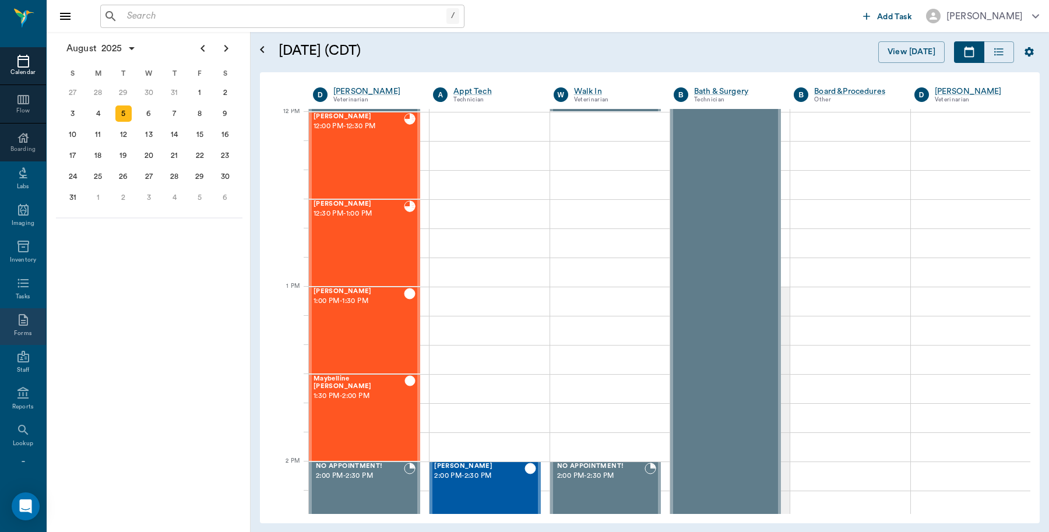
scroll to position [104, 0]
click at [27, 435] on div "Settings" at bounding box center [23, 440] width 46 height 37
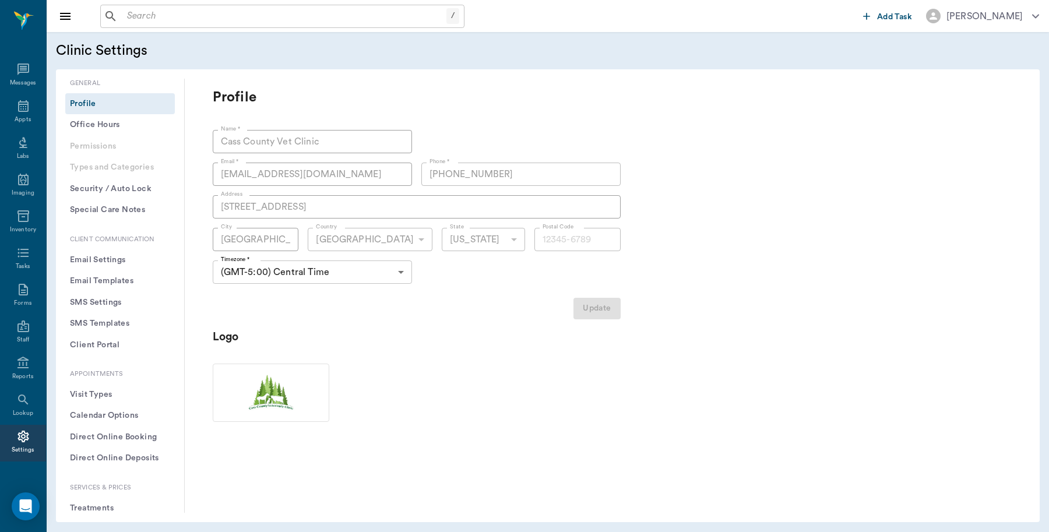
type input "75551"
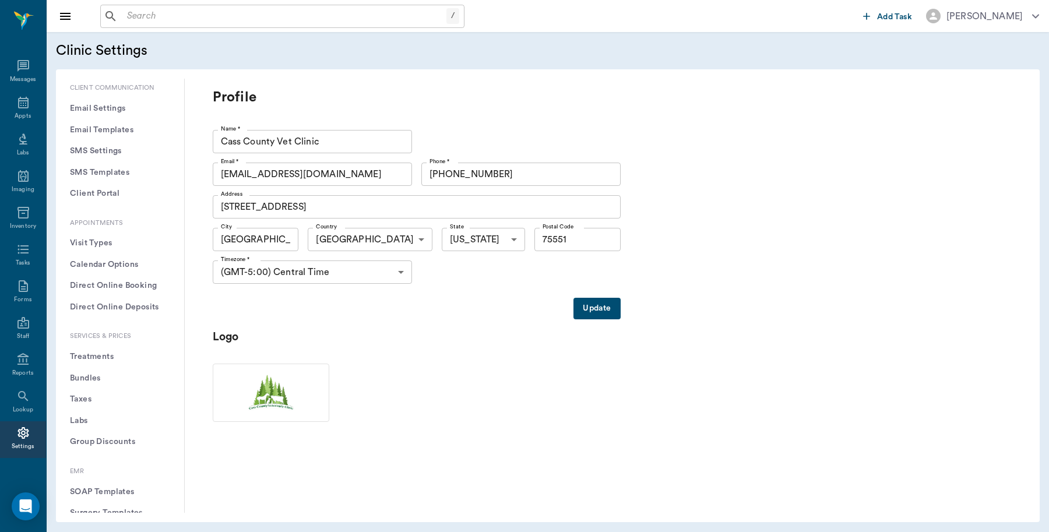
scroll to position [219, 0]
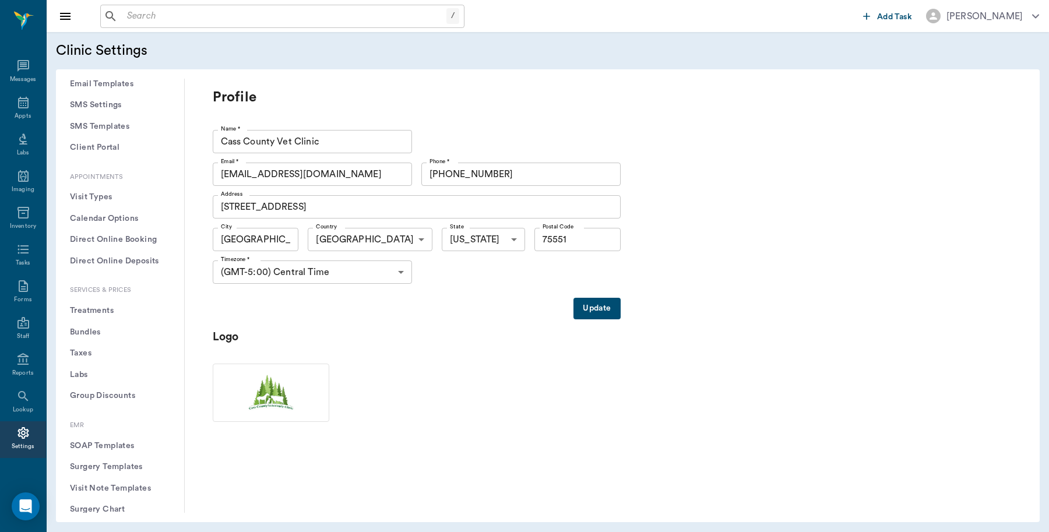
click at [97, 310] on button "Treatments" at bounding box center [120, 311] width 110 height 22
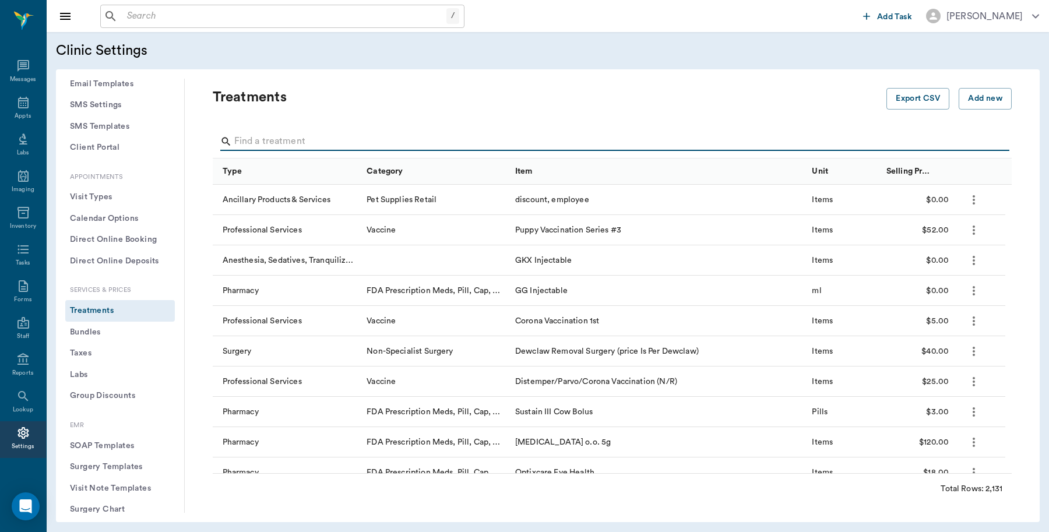
click at [335, 143] on input "Search" at bounding box center [613, 141] width 758 height 19
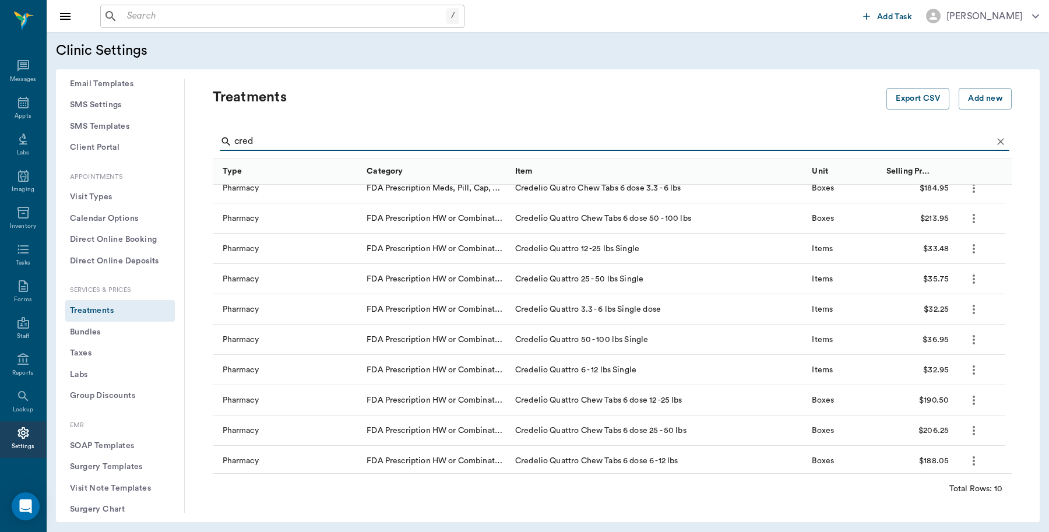
scroll to position [13, 0]
type input "cred"
click at [24, 112] on div "Appts" at bounding box center [23, 116] width 16 height 9
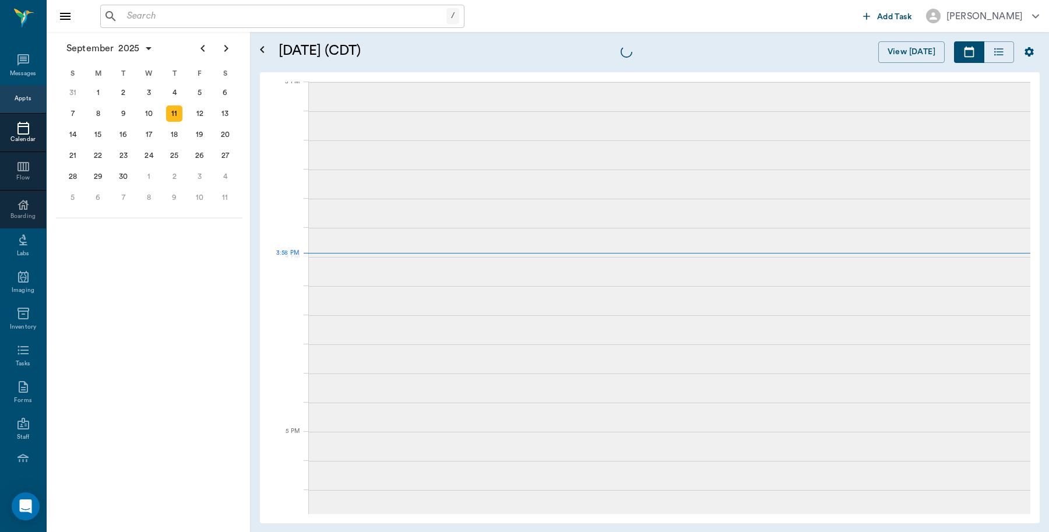
scroll to position [1227, 0]
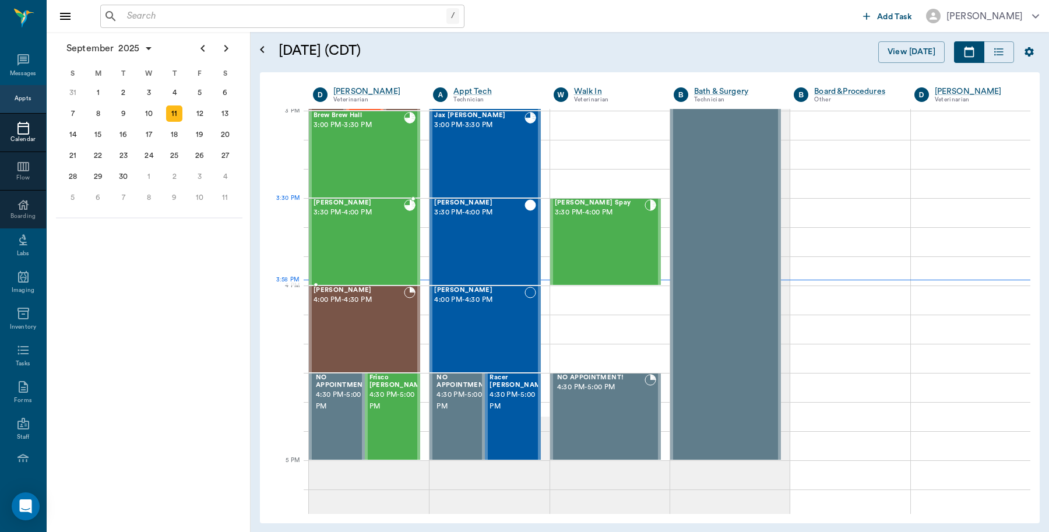
click at [387, 223] on div "Andy Ferrell 3:30 PM - 4:00 PM" at bounding box center [359, 241] width 90 height 85
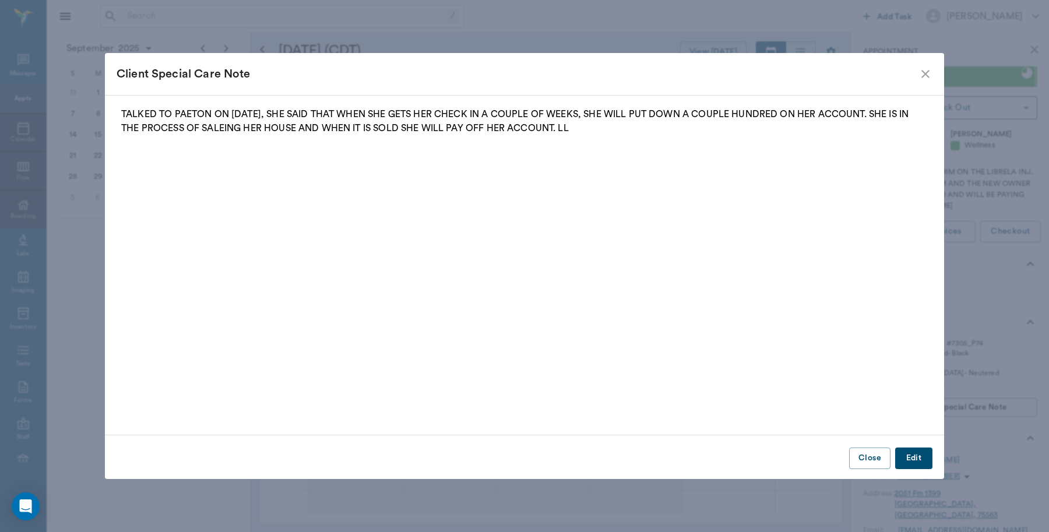
click at [925, 72] on icon "close" at bounding box center [926, 74] width 14 height 14
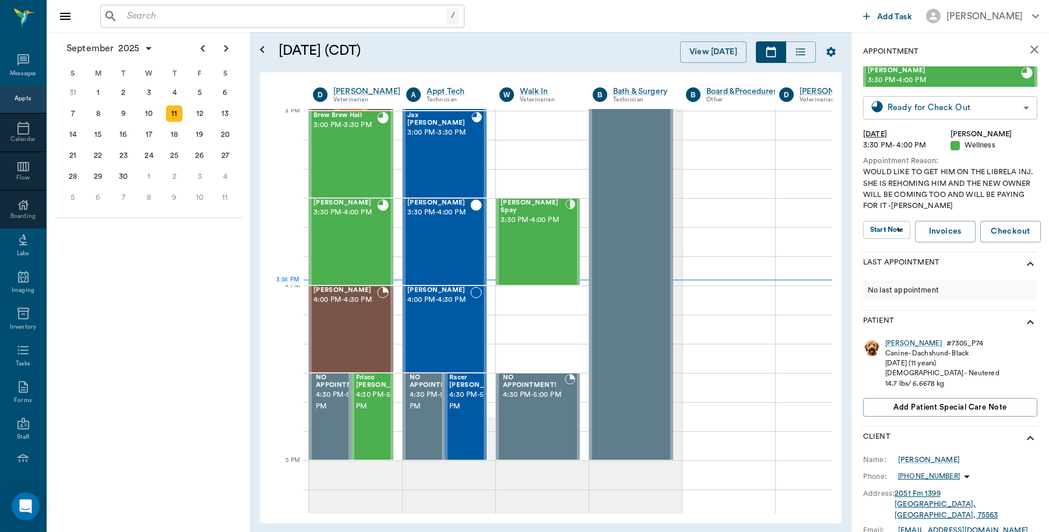
click at [933, 111] on body "/ ​ Add Task Dr. Bert Ellsworth Nectar Messages Appts Calendar Flow Boarding La…" at bounding box center [524, 266] width 1049 height 532
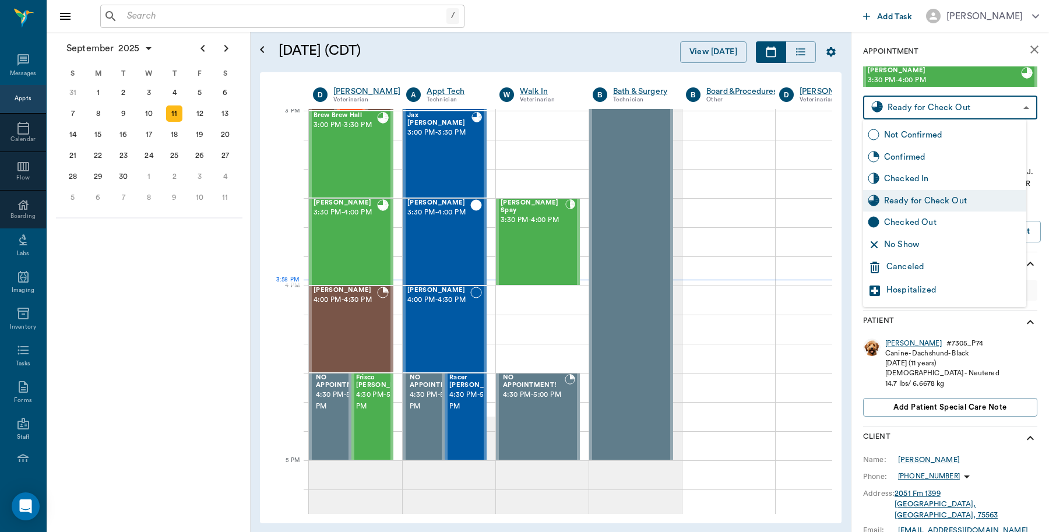
click at [905, 223] on div "Checked Out" at bounding box center [953, 222] width 138 height 13
type input "CHECKED_OUT"
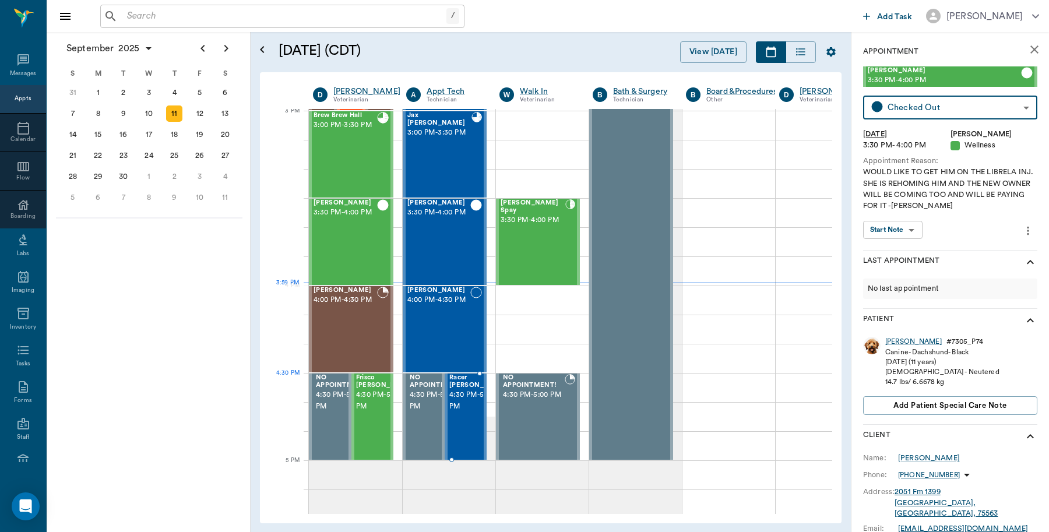
click at [462, 391] on span "4:30 PM - 5:00 PM" at bounding box center [478, 400] width 58 height 23
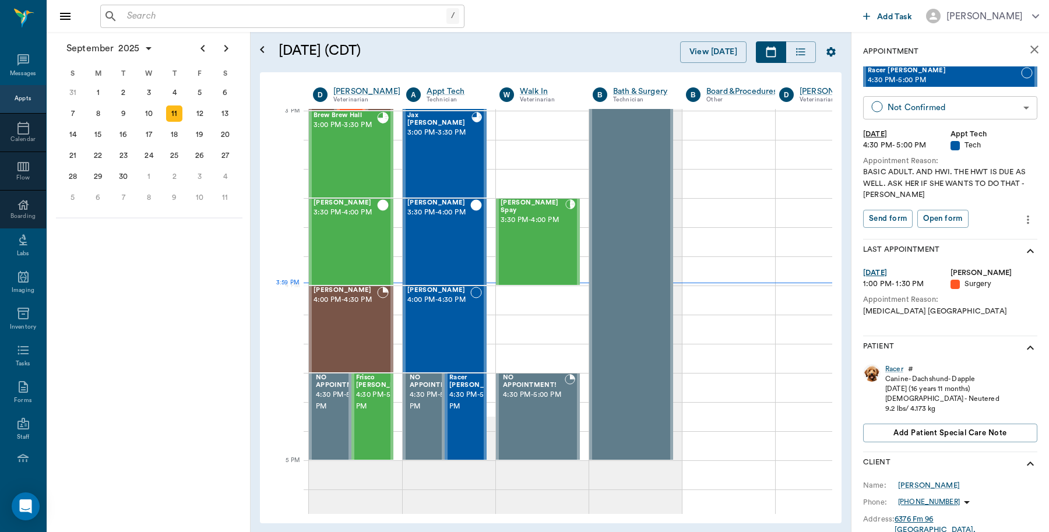
click at [904, 111] on body "/ ​ Add Task Dr. Bert Ellsworth Nectar Messages Appts Calendar Flow Boarding La…" at bounding box center [524, 266] width 1049 height 532
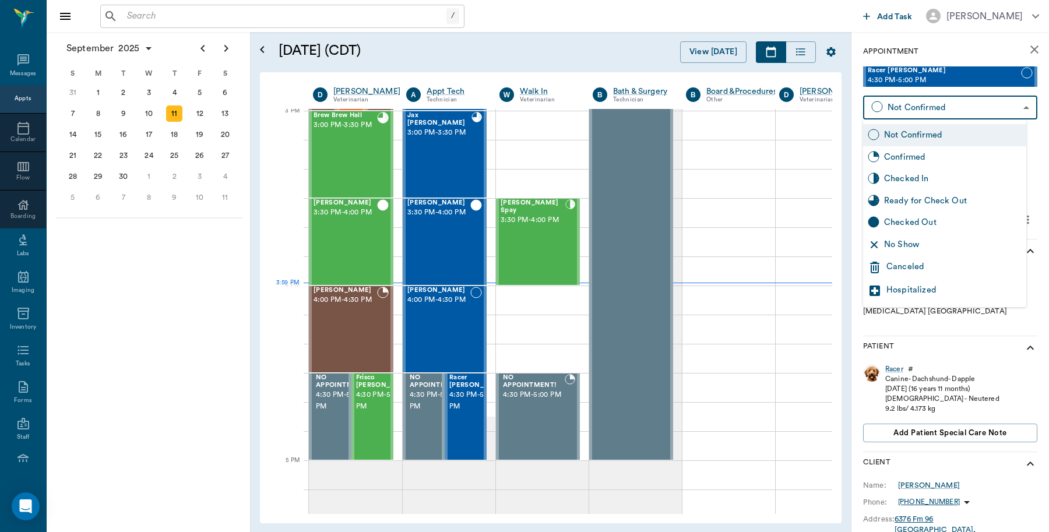
click at [895, 181] on div "Checked In" at bounding box center [953, 179] width 138 height 13
type input "CHECKED_IN"
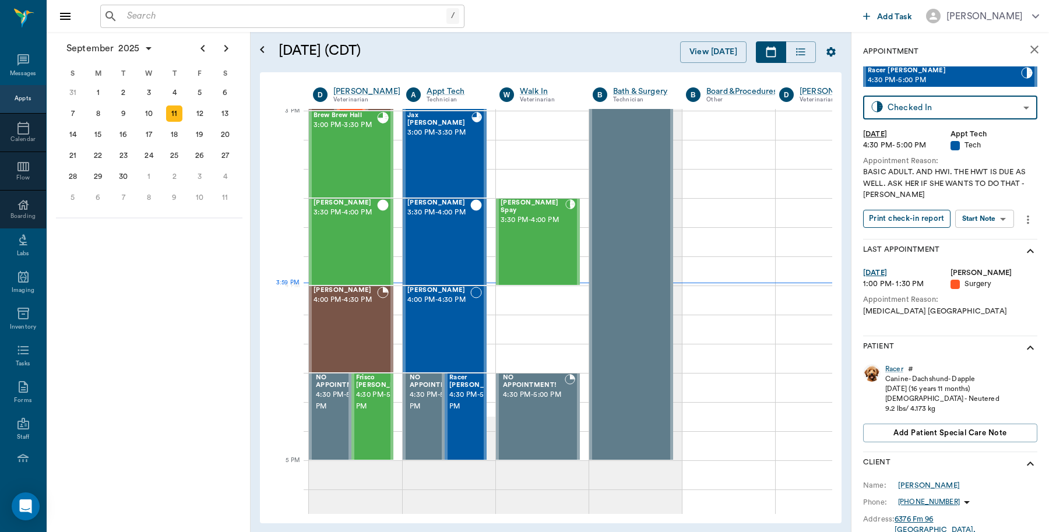
click at [896, 217] on button "Print check-in report" at bounding box center [906, 219] width 87 height 18
click at [424, 19] on input "text" at bounding box center [284, 16] width 324 height 16
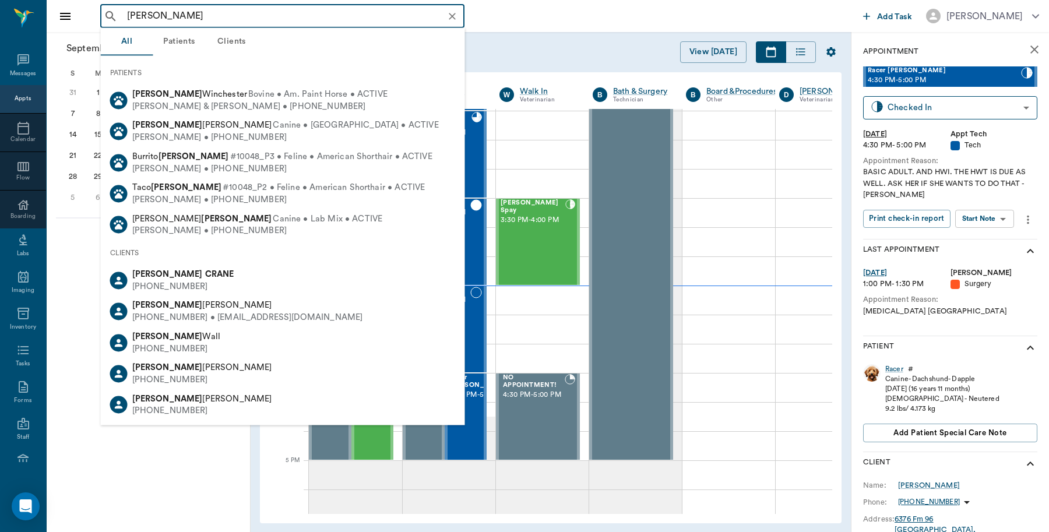
click at [181, 264] on div "CLIENTS" at bounding box center [283, 253] width 364 height 24
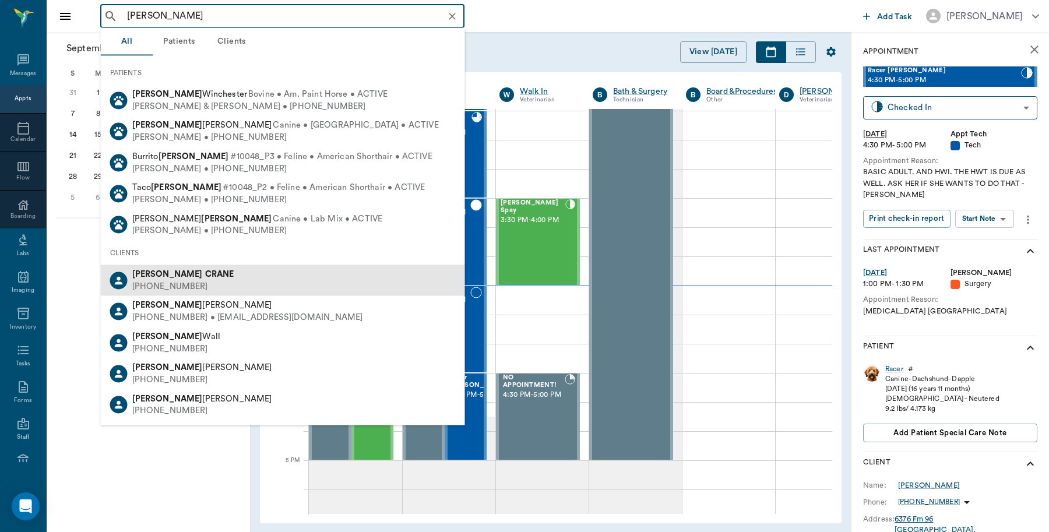
click at [205, 277] on b "CRANE" at bounding box center [219, 274] width 29 height 9
type input "connie cran"
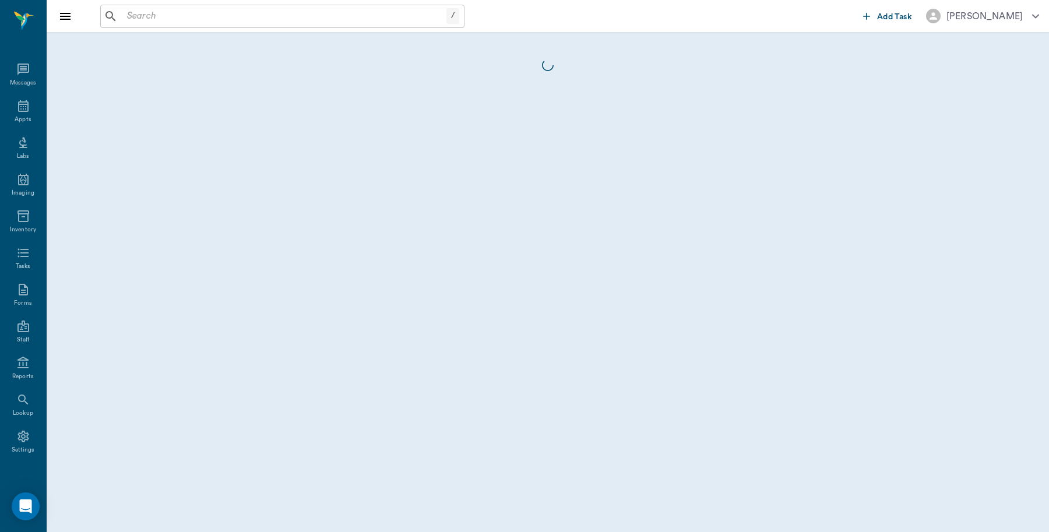
scroll to position [3, 0]
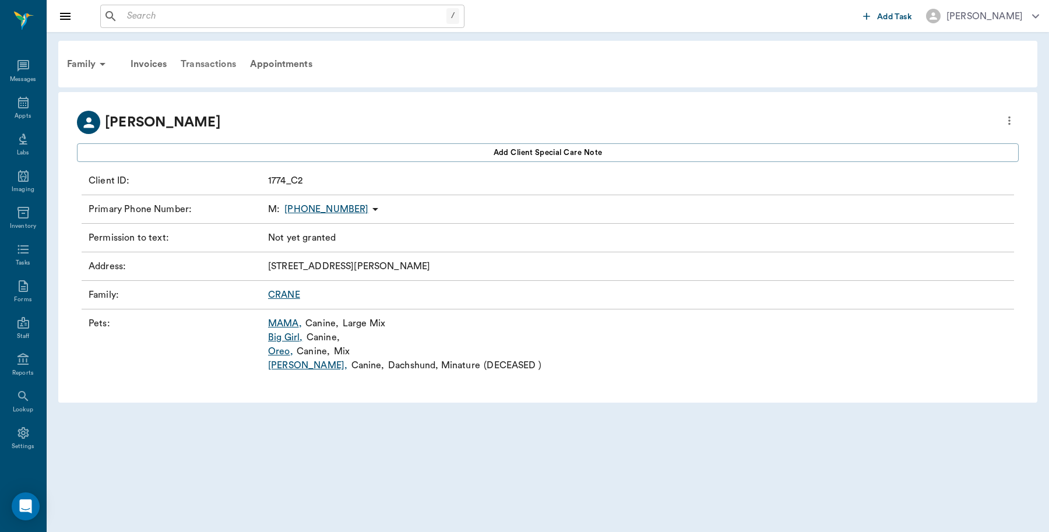
click at [217, 59] on div "Transactions" at bounding box center [208, 64] width 69 height 28
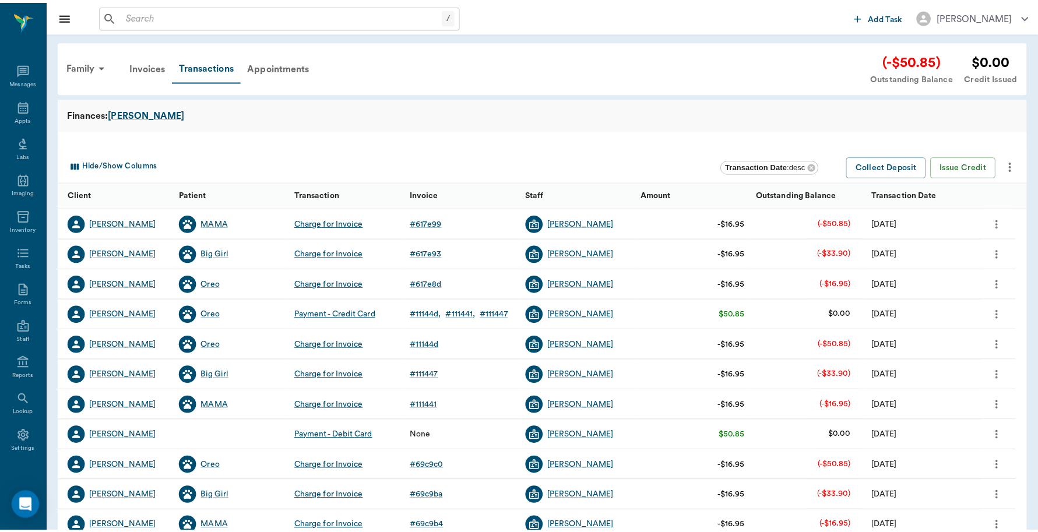
scroll to position [3, 0]
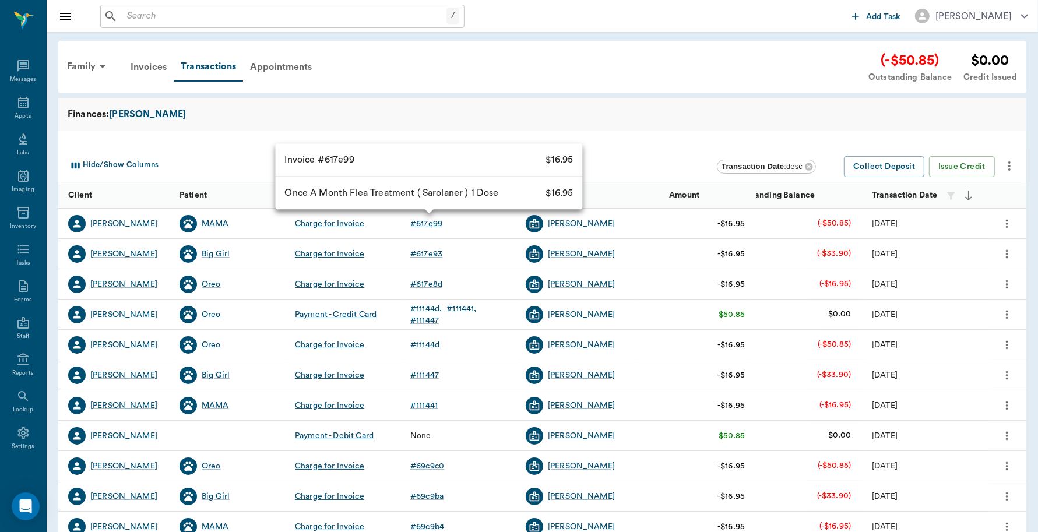
click at [431, 219] on div "# 617e99" at bounding box center [426, 224] width 32 height 12
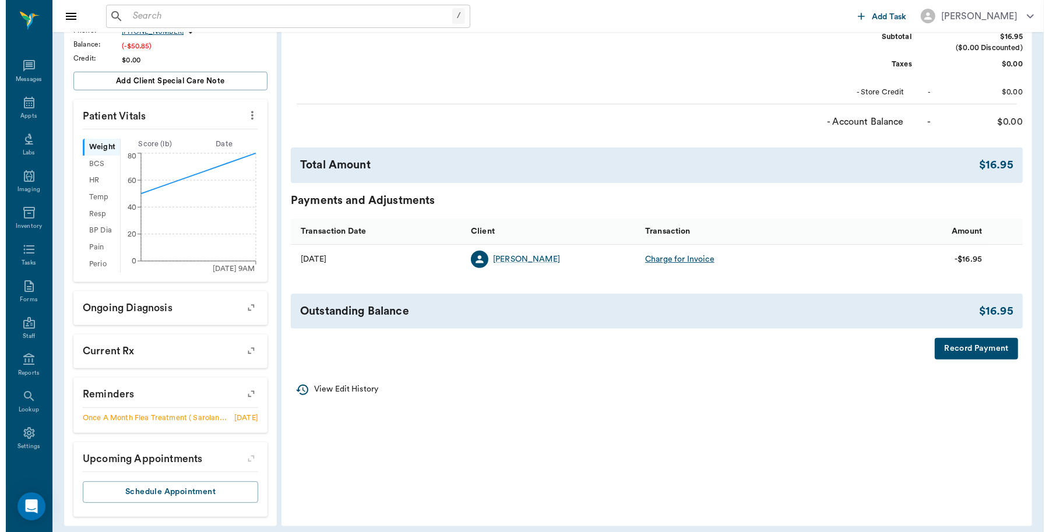
scroll to position [261, 0]
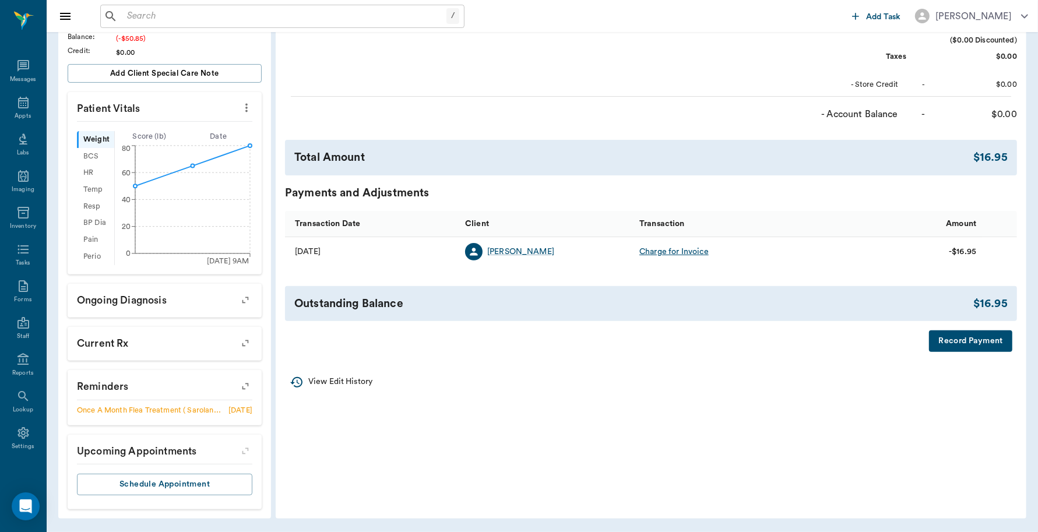
click at [951, 340] on button "Record Payment" at bounding box center [970, 342] width 83 height 22
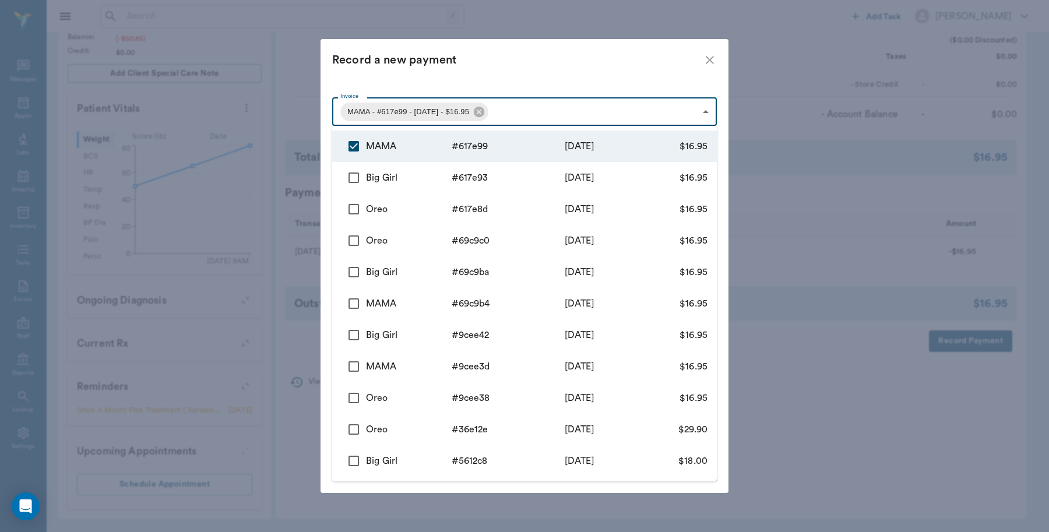
click at [525, 110] on body "/ ​ Add Task Dr. Bert Ellsworth Nectar Messages Appts Labs Imaging Inventory Ta…" at bounding box center [524, 136] width 1049 height 792
click at [353, 180] on input "checkbox" at bounding box center [354, 178] width 24 height 24
checkbox input "true"
type input "68c308cef99c2d1c88617e99,68c308b5f99c2d1c88617e93"
type input "33.90"
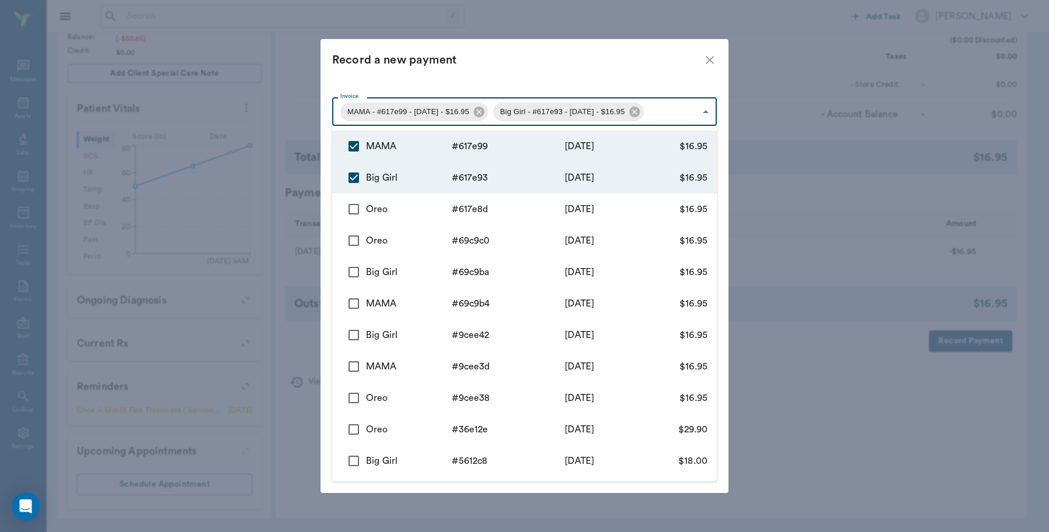
click at [353, 205] on input "checkbox" at bounding box center [354, 209] width 24 height 24
checkbox input "true"
type input "68c308cef99c2d1c88617e99,68c308b5f99c2d1c88617e93,68c3089bf99c2d1c88617e8d"
type input "50.85"
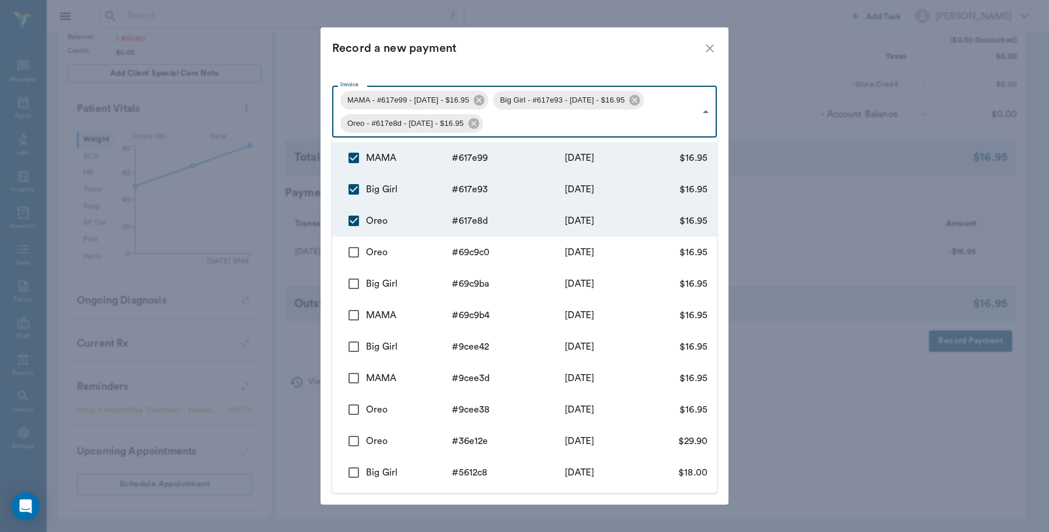
click at [554, 57] on div at bounding box center [524, 266] width 1049 height 532
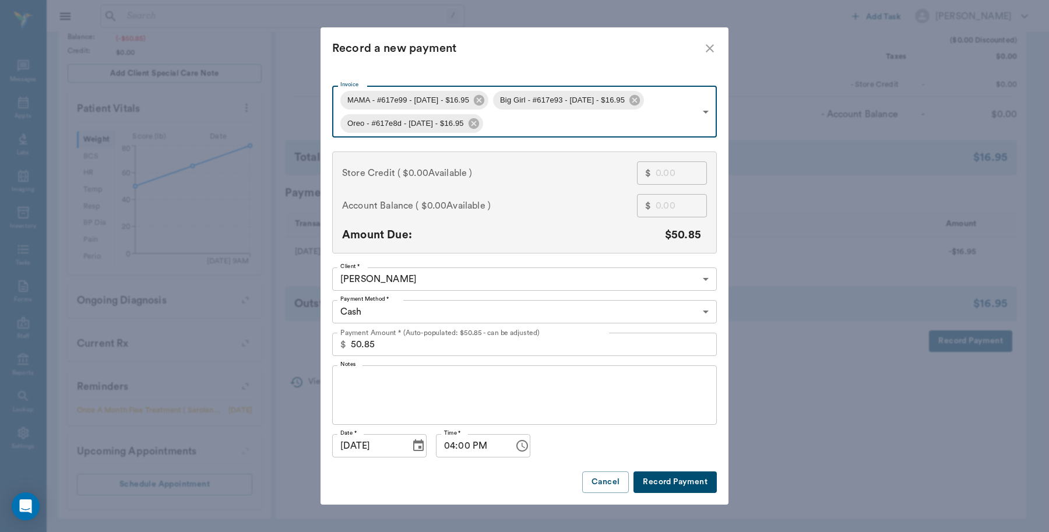
click at [455, 305] on body "/ ​ Add Task Dr. Bert Ellsworth Nectar Messages Appts Labs Imaging Inventory Ta…" at bounding box center [524, 136] width 1049 height 792
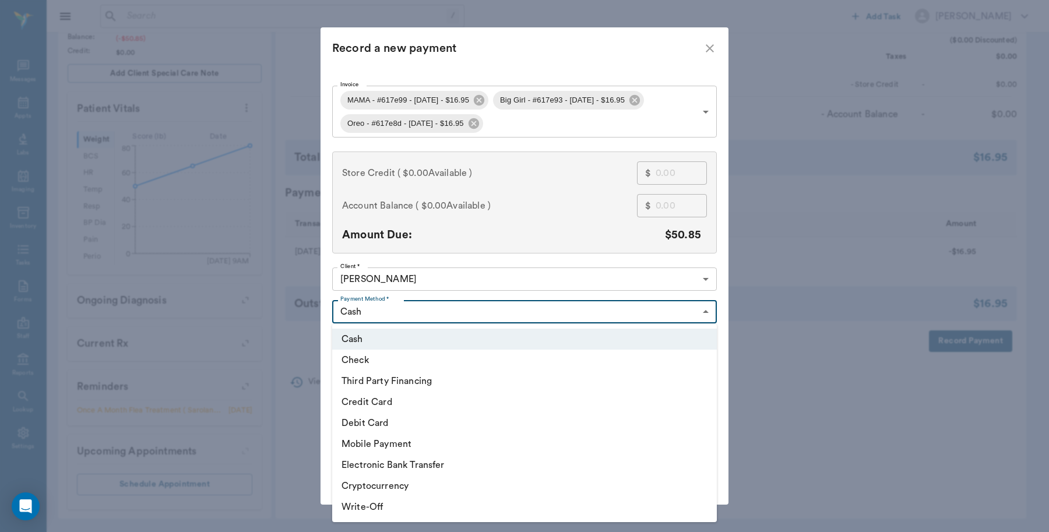
click at [383, 402] on li "Credit Card" at bounding box center [524, 402] width 385 height 21
type input "CREDIT_CARD"
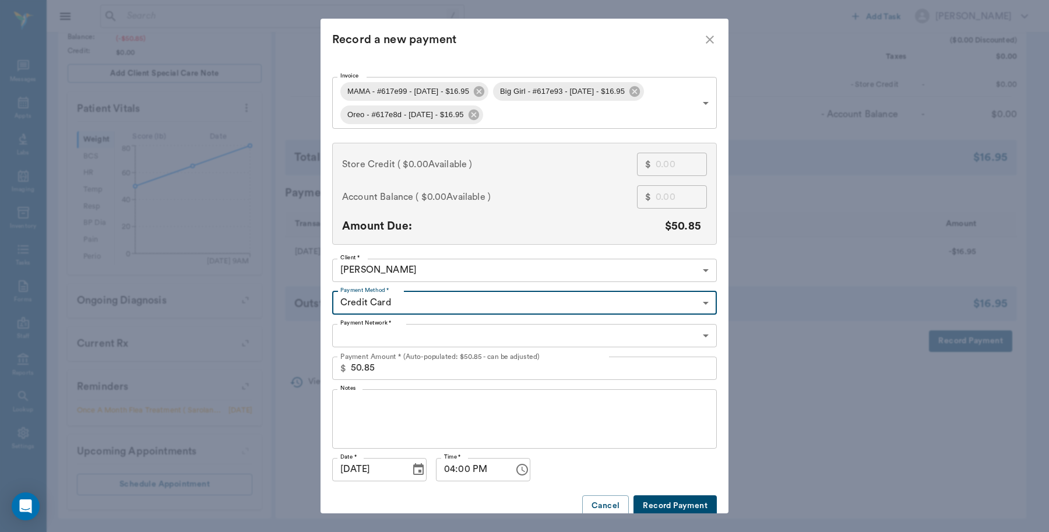
click at [388, 328] on body "/ ​ Add Task Dr. Bert Ellsworth Nectar Messages Appts Labs Imaging Inventory Ta…" at bounding box center [524, 136] width 1049 height 792
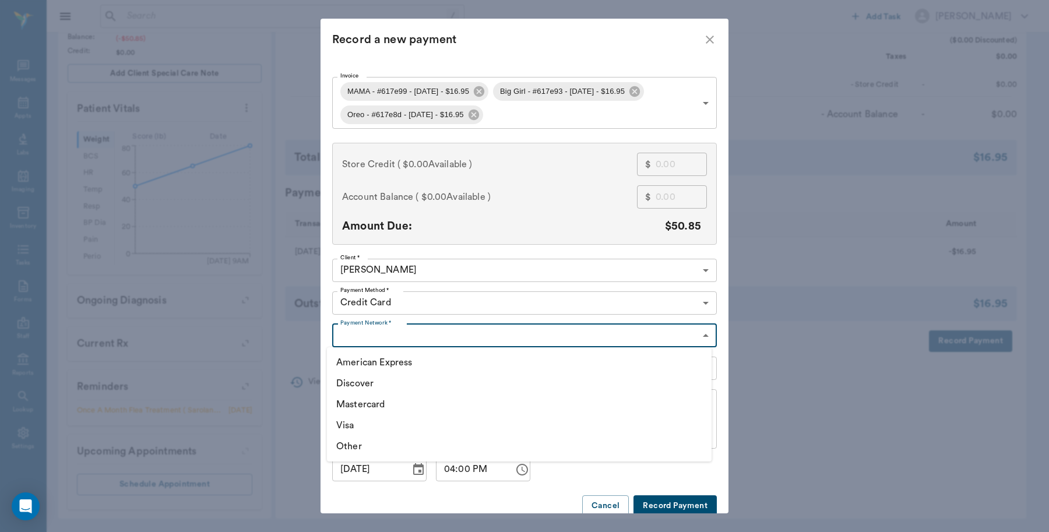
click at [371, 405] on li "Mastercard" at bounding box center [519, 404] width 385 height 21
type input "MASTERCARD"
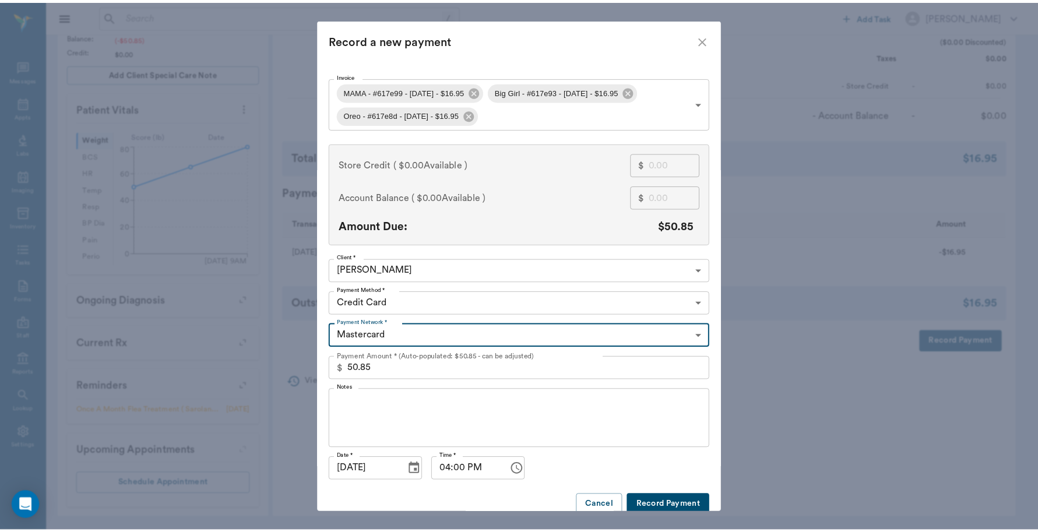
scroll to position [15, 0]
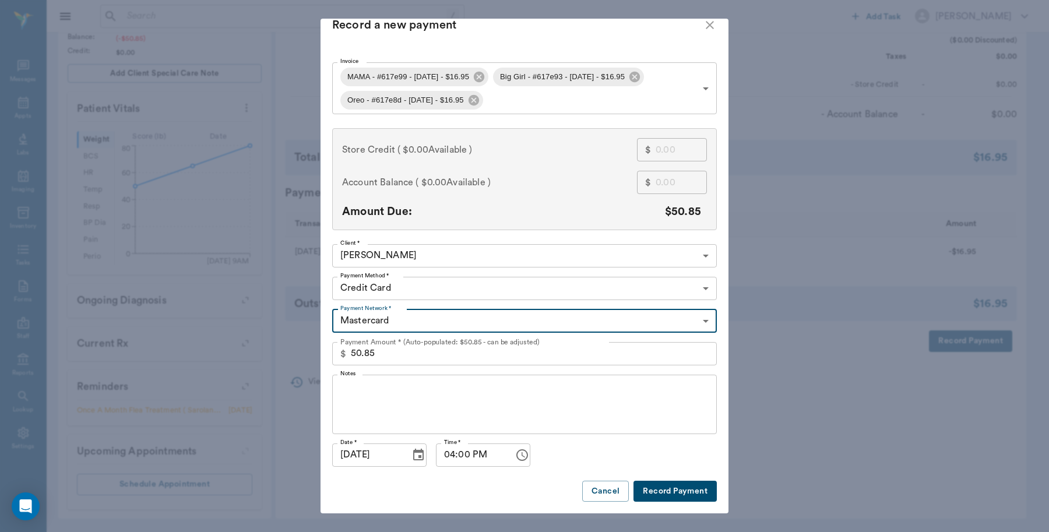
click at [654, 489] on button "Record Payment" at bounding box center [675, 492] width 83 height 22
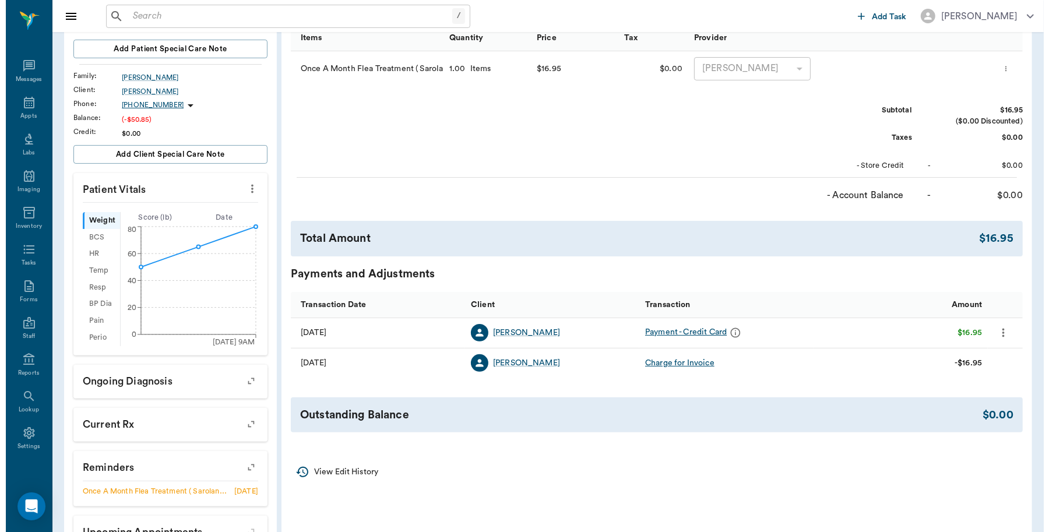
scroll to position [0, 0]
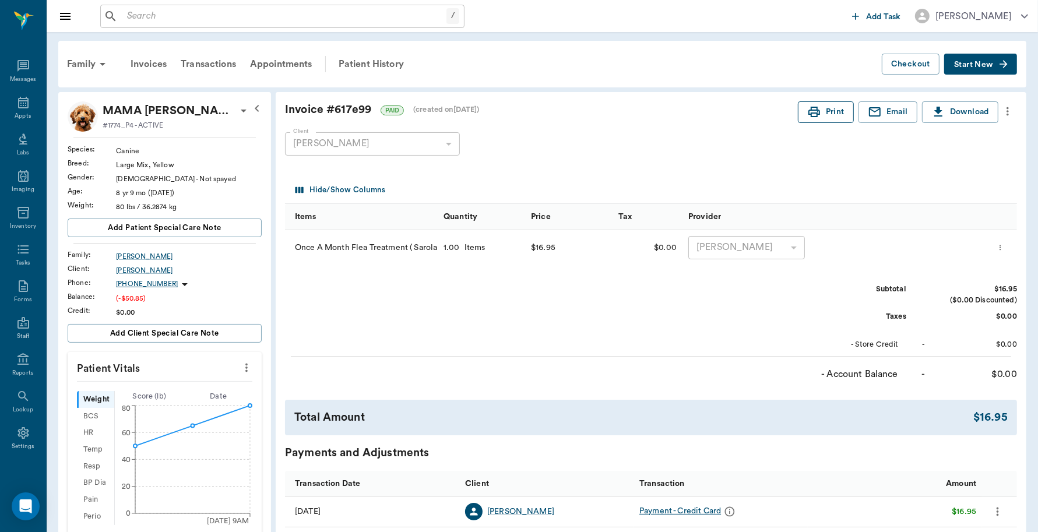
click at [822, 111] on button "Print" at bounding box center [826, 112] width 56 height 22
drag, startPoint x: 73, startPoint y: 44, endPoint x: 79, endPoint y: 60, distance: 16.8
click at [73, 44] on div "Family Invoices Transactions Appointments Patient History Checkout Start New" at bounding box center [542, 64] width 968 height 47
click at [85, 67] on div "Family" at bounding box center [88, 64] width 57 height 28
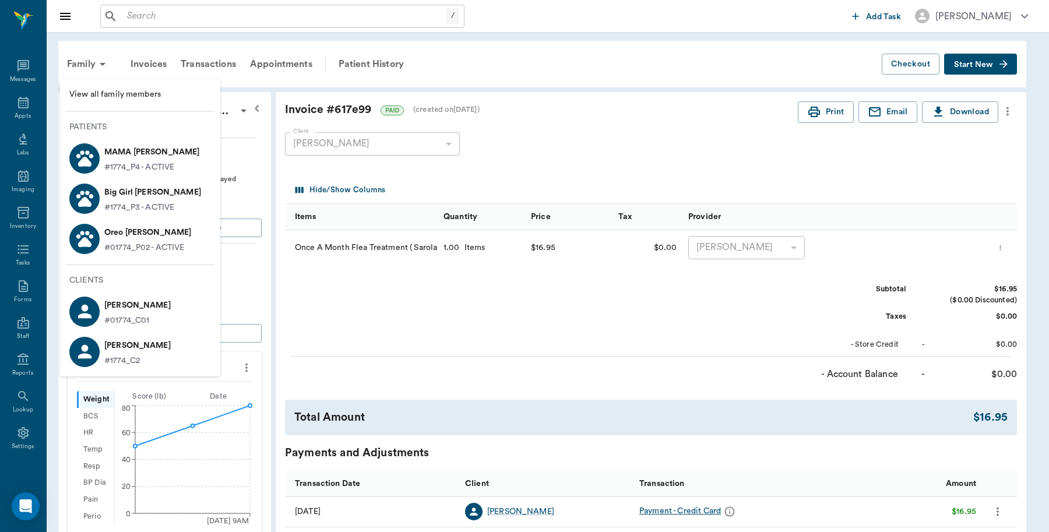
click at [114, 194] on p "Big Girl Crain" at bounding box center [152, 192] width 97 height 19
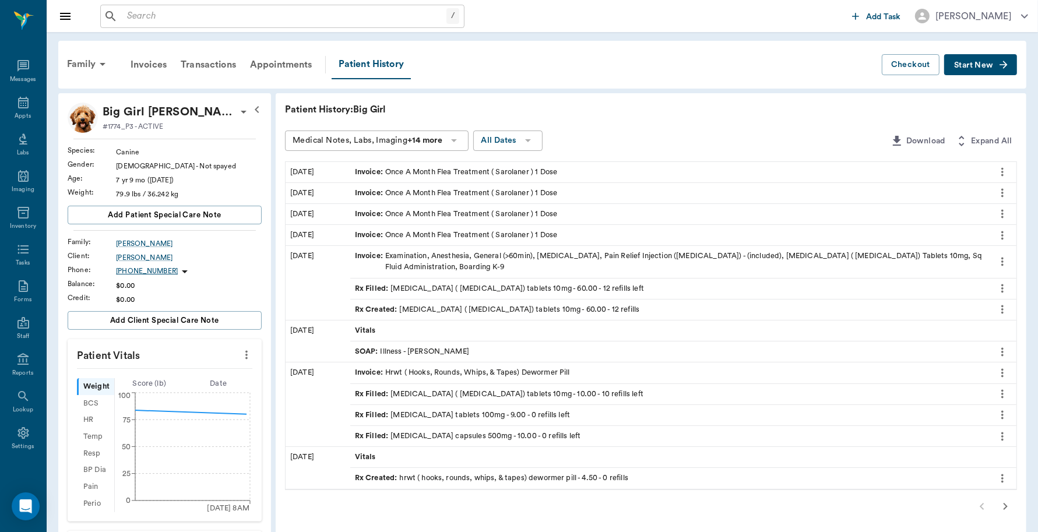
click at [479, 164] on div "Invoice : Once A Month Flea Treatment ( Sarolaner ) 1 Dose" at bounding box center [669, 172] width 638 height 20
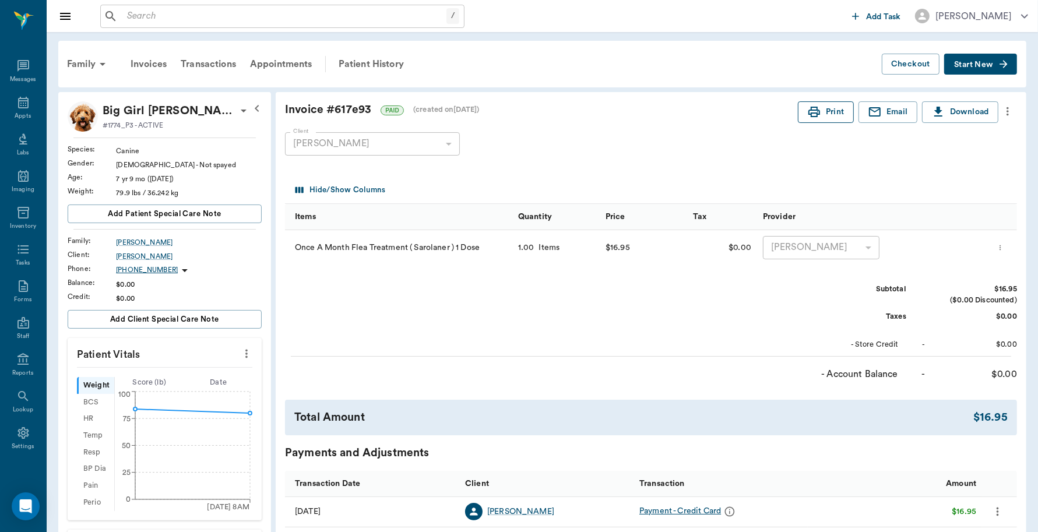
click at [837, 109] on button "Print" at bounding box center [826, 112] width 56 height 22
click at [85, 64] on div "Family" at bounding box center [88, 64] width 57 height 28
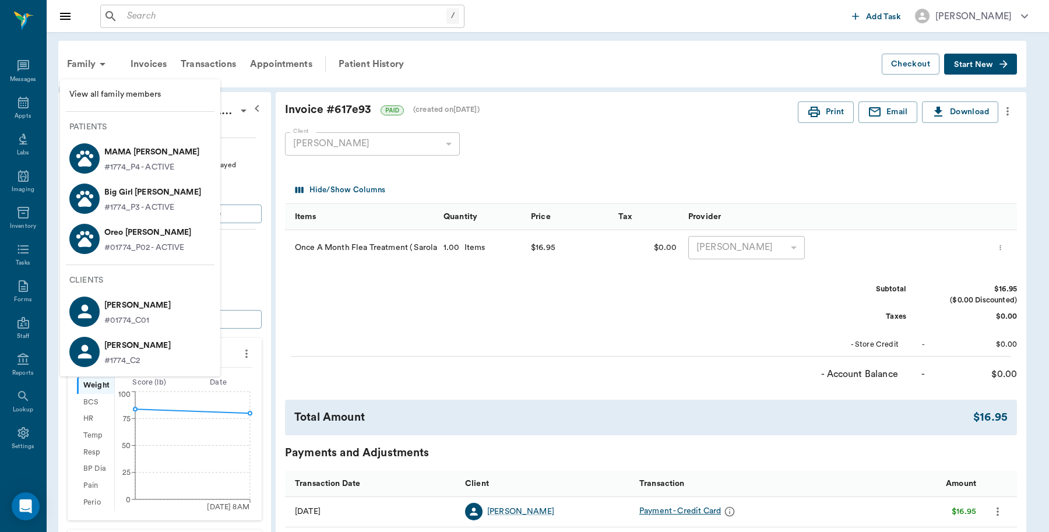
click at [110, 245] on p "#01774_P02 - ACTIVE" at bounding box center [144, 248] width 80 height 12
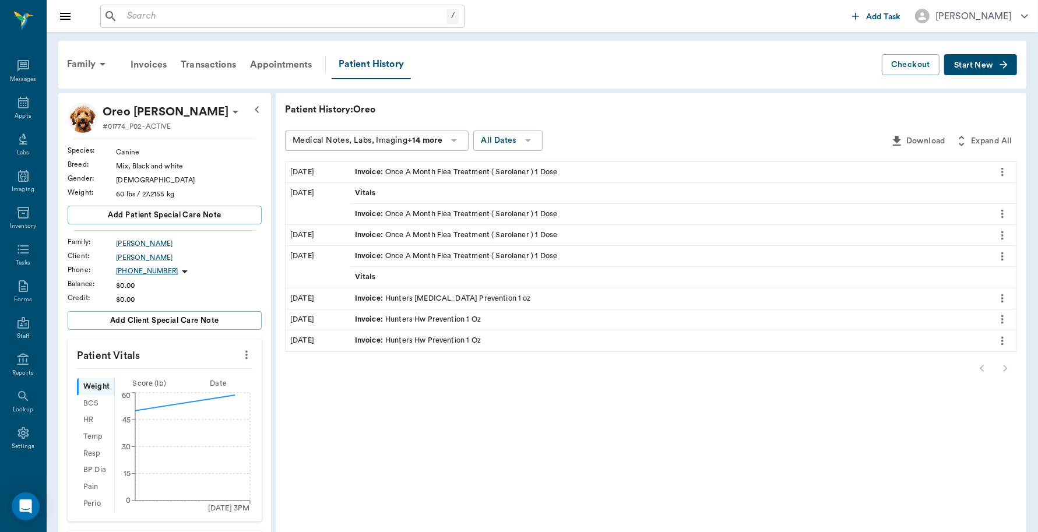
click at [449, 170] on div "Invoice : Once A Month Flea Treatment ( Sarolaner ) 1 Dose" at bounding box center [456, 172] width 202 height 11
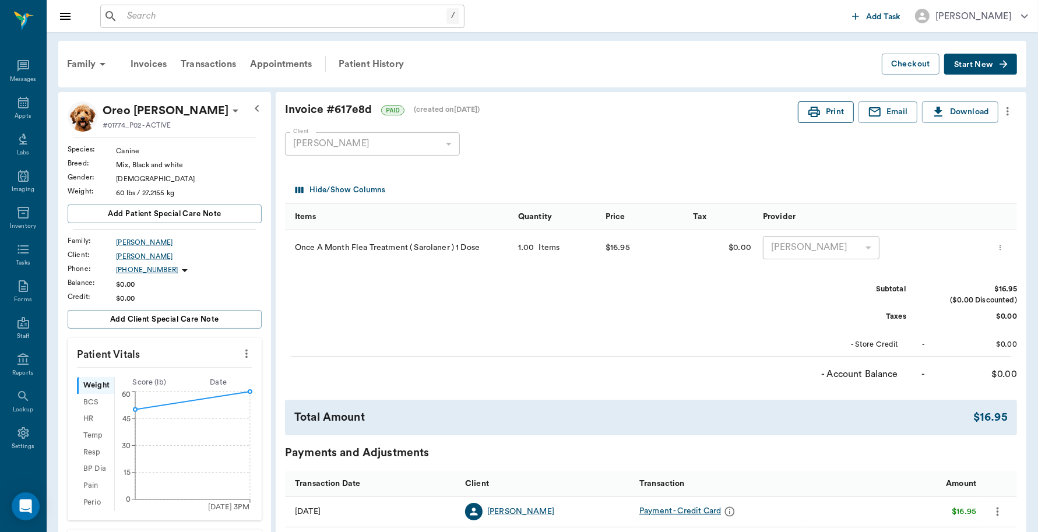
click at [841, 118] on button "Print" at bounding box center [826, 112] width 56 height 22
click at [136, 15] on input "text" at bounding box center [284, 16] width 324 height 16
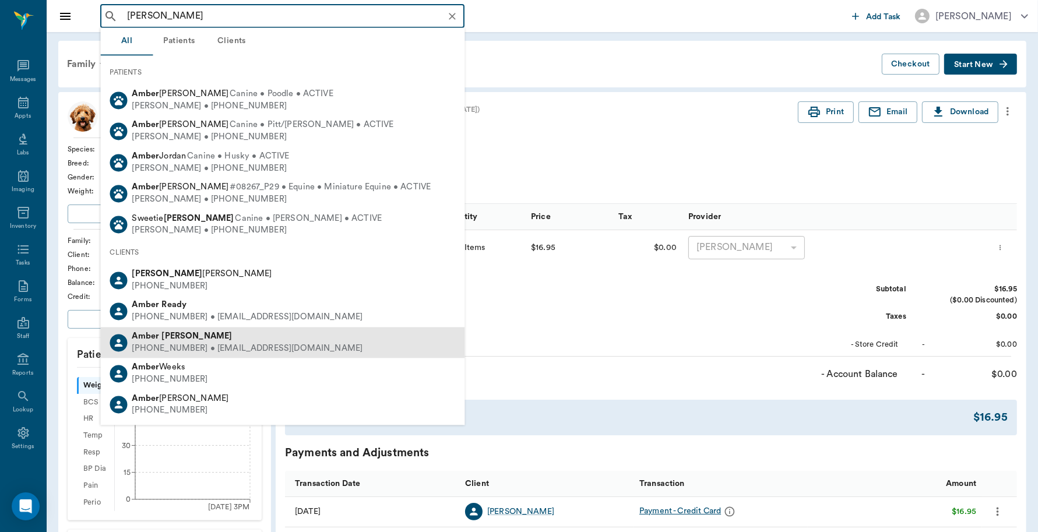
click at [204, 343] on div "(903) 665-4712 • AMBERSTONE469@gmail.com" at bounding box center [247, 349] width 231 height 12
type input "Amber Reid"
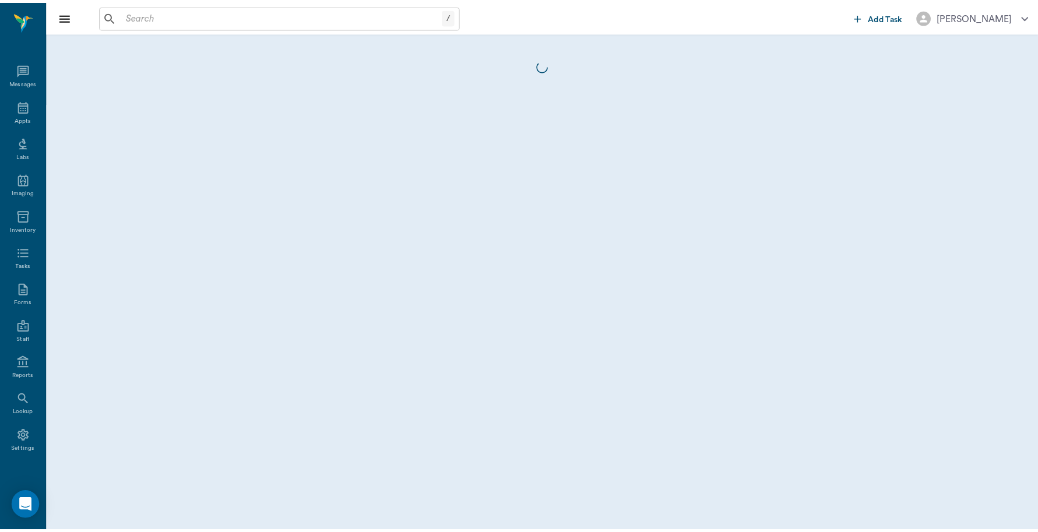
scroll to position [3, 0]
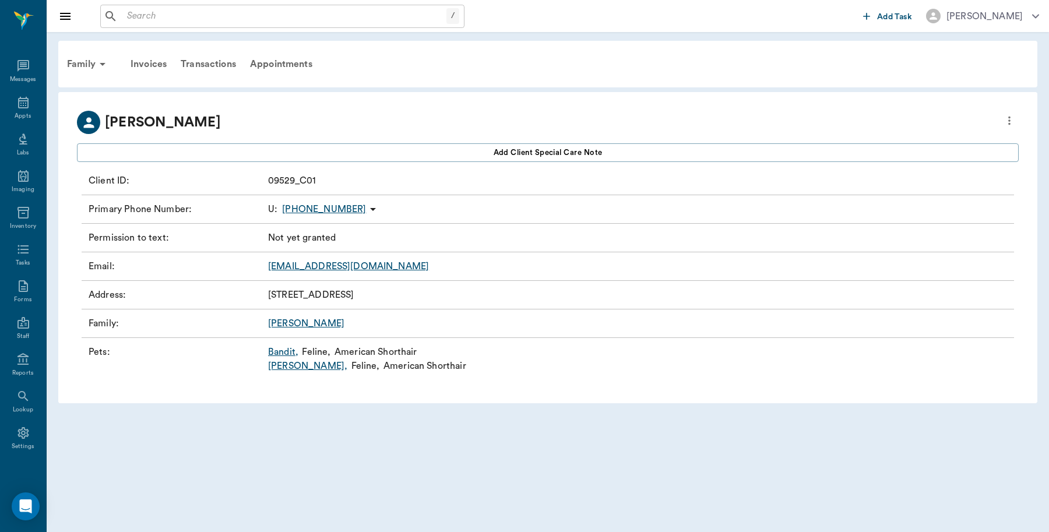
click at [278, 350] on link "Bandit ," at bounding box center [283, 352] width 30 height 14
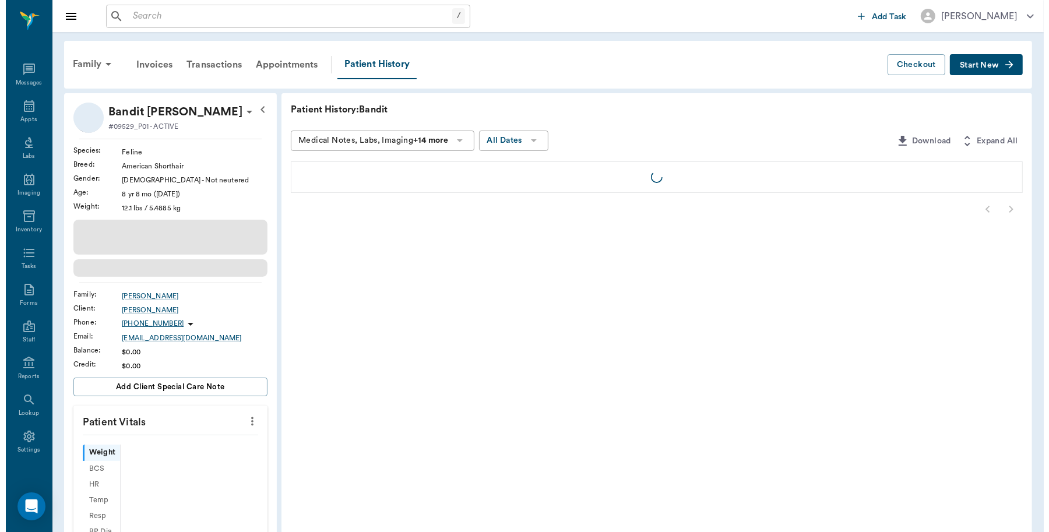
scroll to position [3, 0]
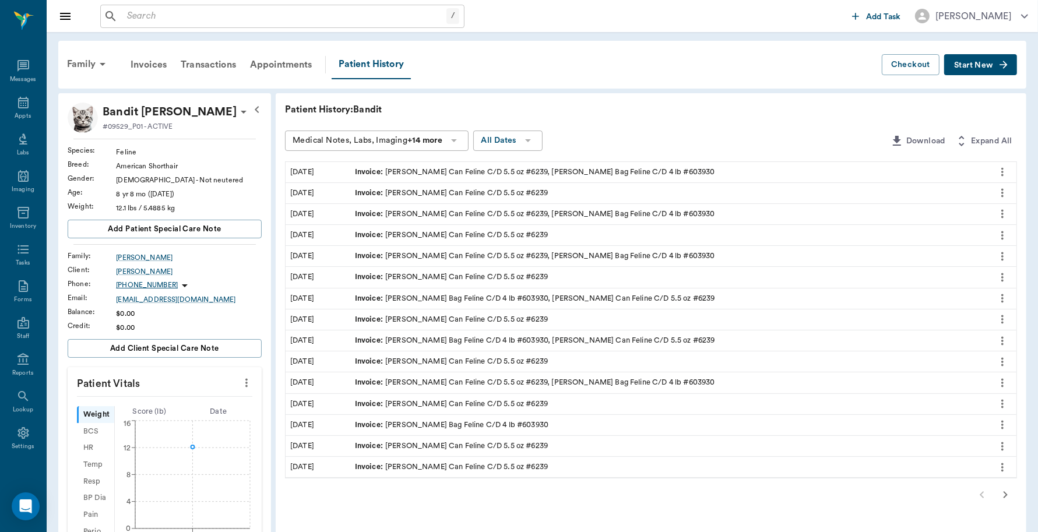
click at [980, 65] on span "Start New" at bounding box center [973, 65] width 39 height 0
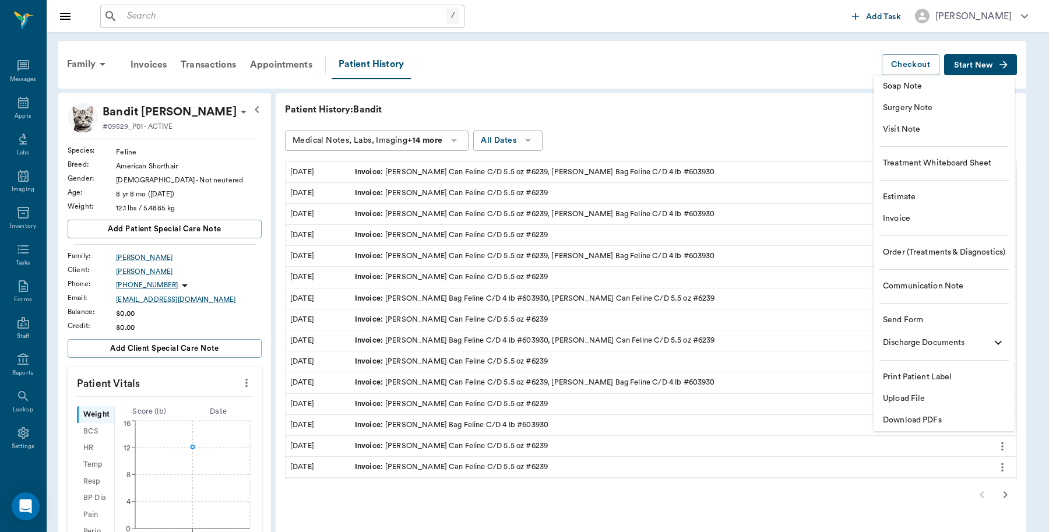
click at [902, 216] on span "Invoice" at bounding box center [944, 219] width 122 height 12
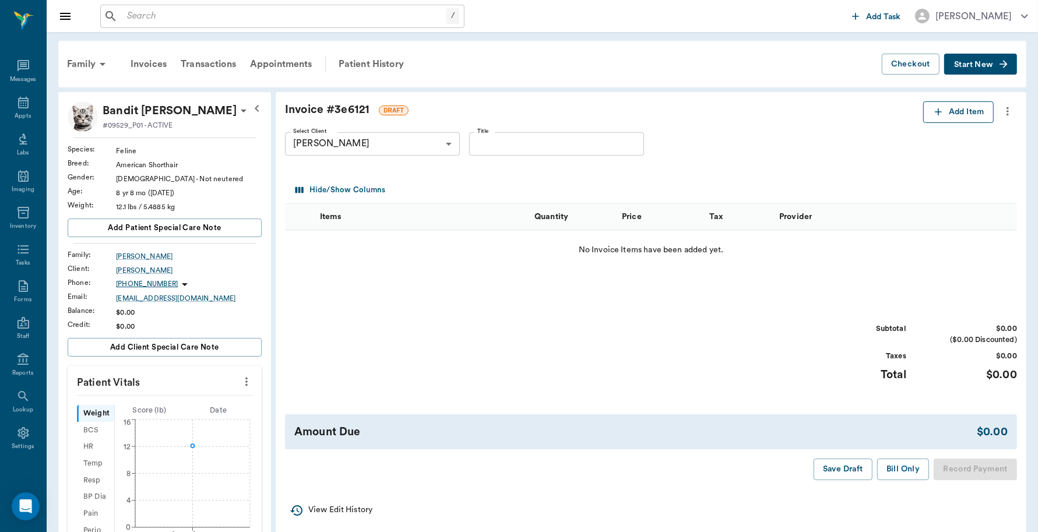
click at [959, 114] on button "Add Item" at bounding box center [958, 112] width 71 height 22
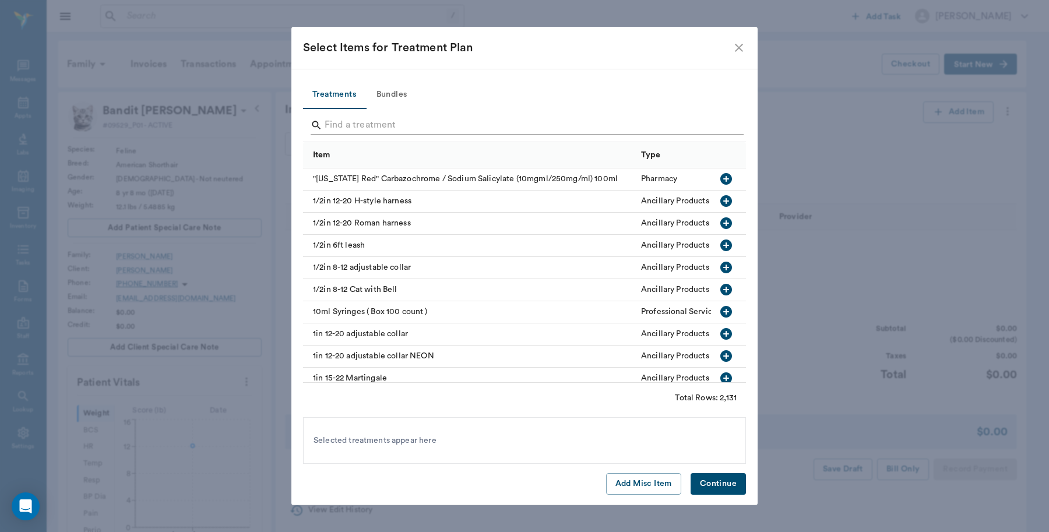
click at [458, 120] on input "Search" at bounding box center [526, 125] width 402 height 19
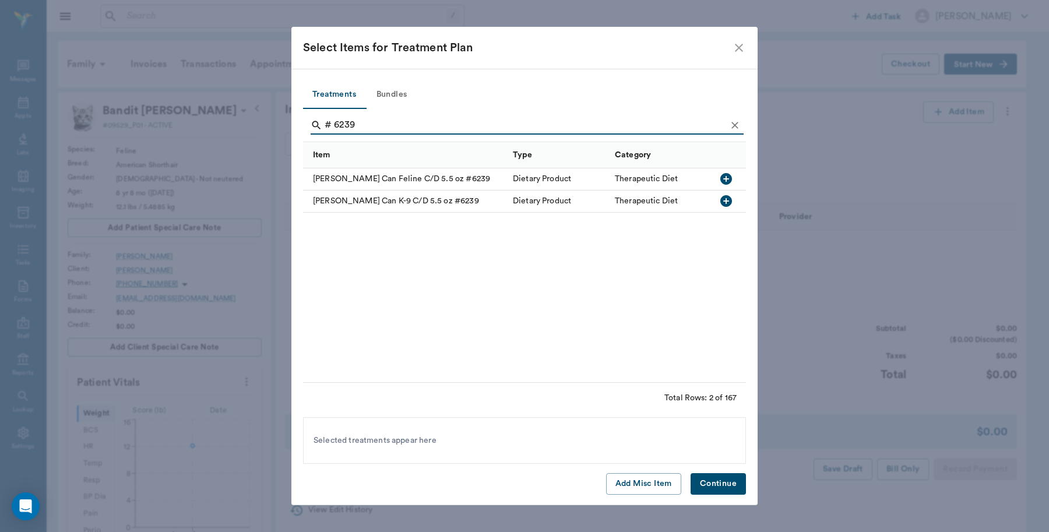
type input "# 6239"
click at [722, 180] on icon "button" at bounding box center [727, 179] width 12 height 12
click at [736, 484] on button "Continue" at bounding box center [718, 484] width 55 height 22
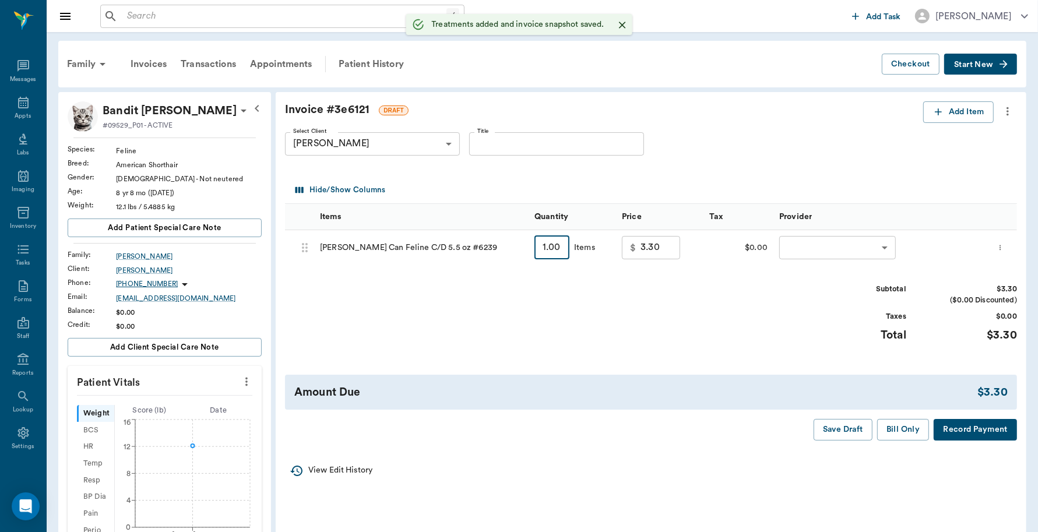
type input "7"
type input "23.10"
type input "7"
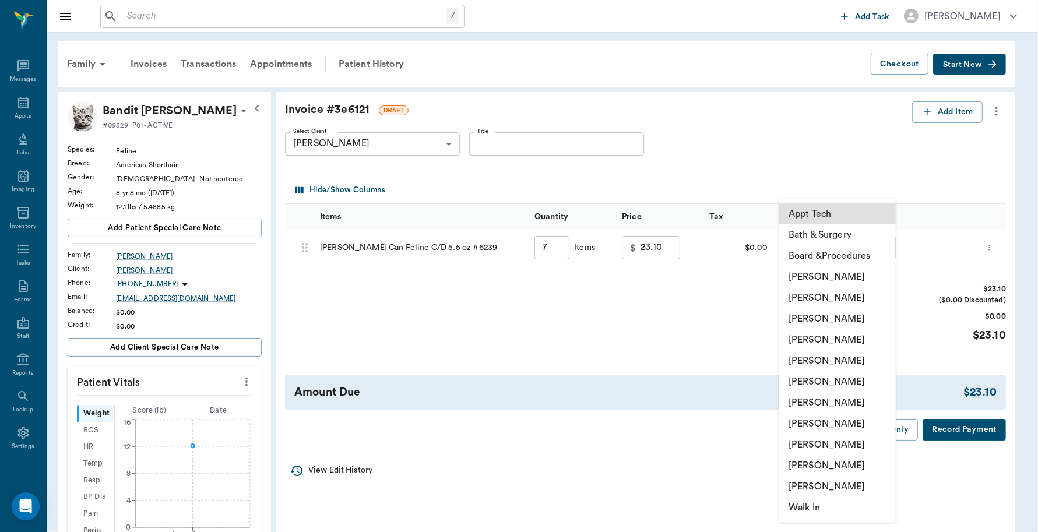
click at [800, 251] on body "/ ​ Add Task Dr. Bert Ellsworth Nectar Messages Appts Labs Imaging Inventory Ta…" at bounding box center [519, 392] width 1038 height 785
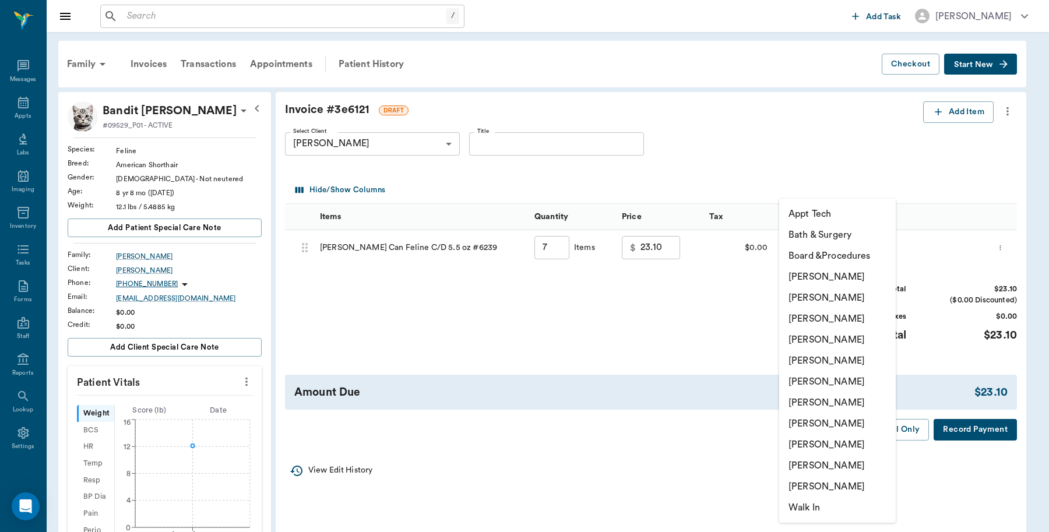
click at [804, 273] on li "Caryn Watson" at bounding box center [837, 276] width 117 height 21
type input "none-6899ea08ed37b777db10de45"
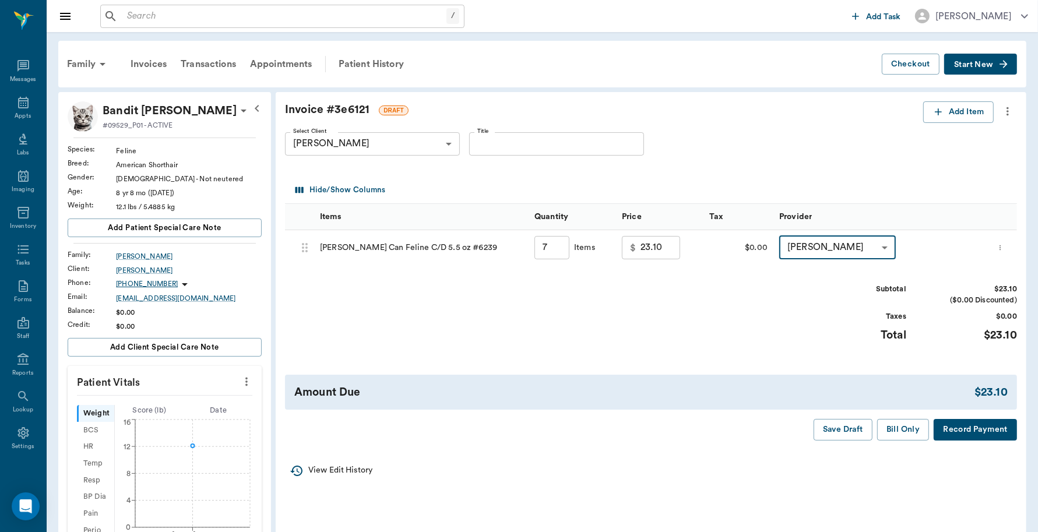
click at [974, 431] on button "Record Payment" at bounding box center [975, 430] width 83 height 22
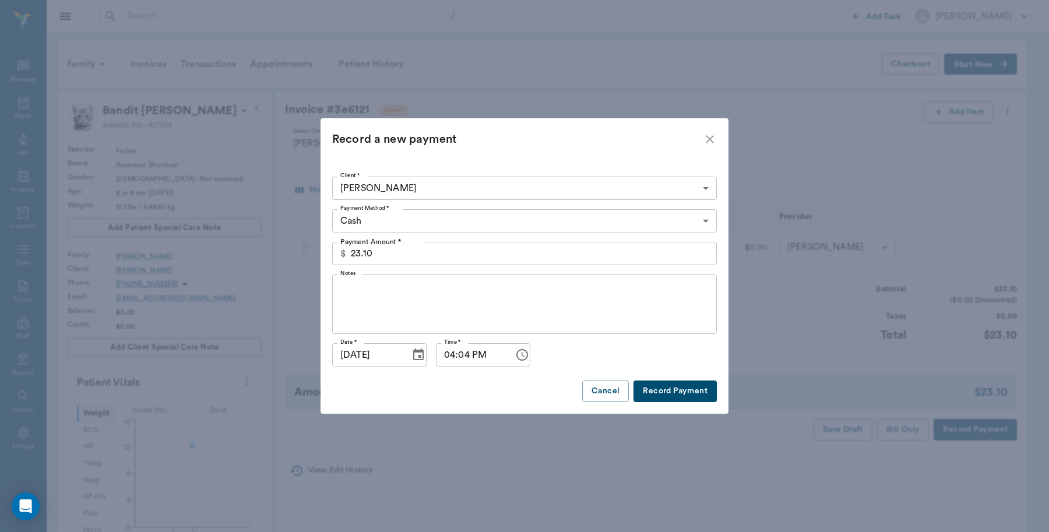
click at [392, 222] on body "/ ​ Add Task Dr. Bert Ellsworth Nectar Messages Appts Labs Imaging Inventory Ta…" at bounding box center [524, 392] width 1049 height 785
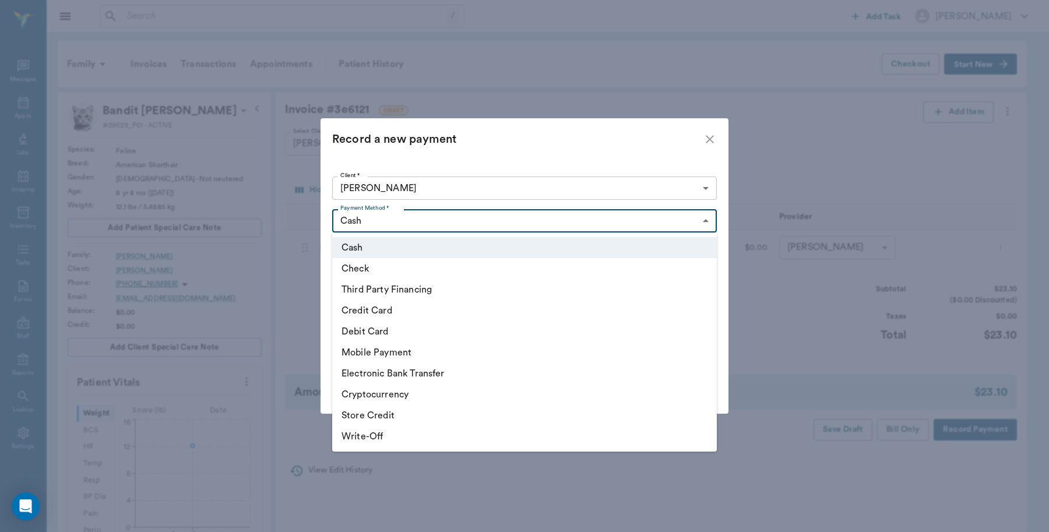
click at [402, 327] on li "Debit Card" at bounding box center [524, 331] width 385 height 21
type input "DEBIT_CARD"
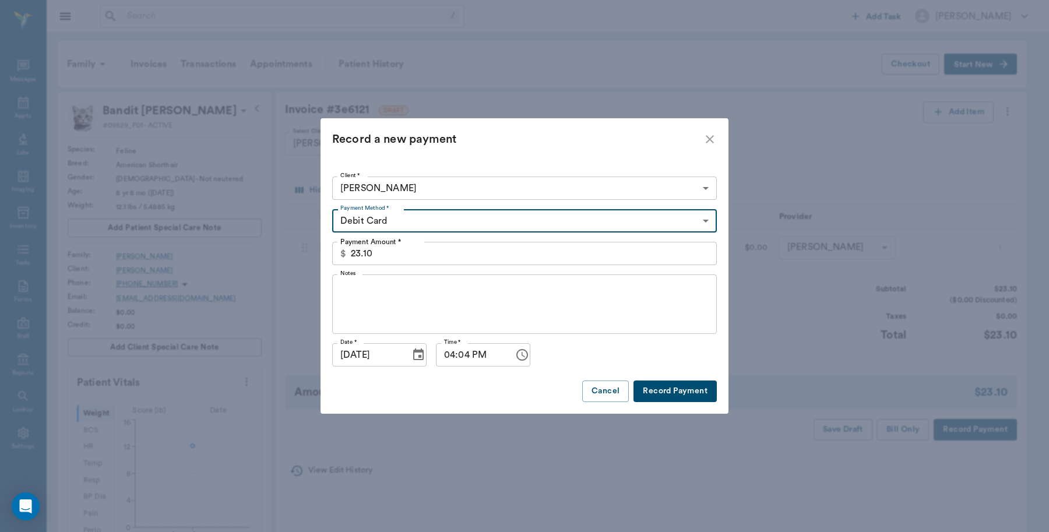
click at [651, 396] on button "Record Payment" at bounding box center [675, 392] width 83 height 22
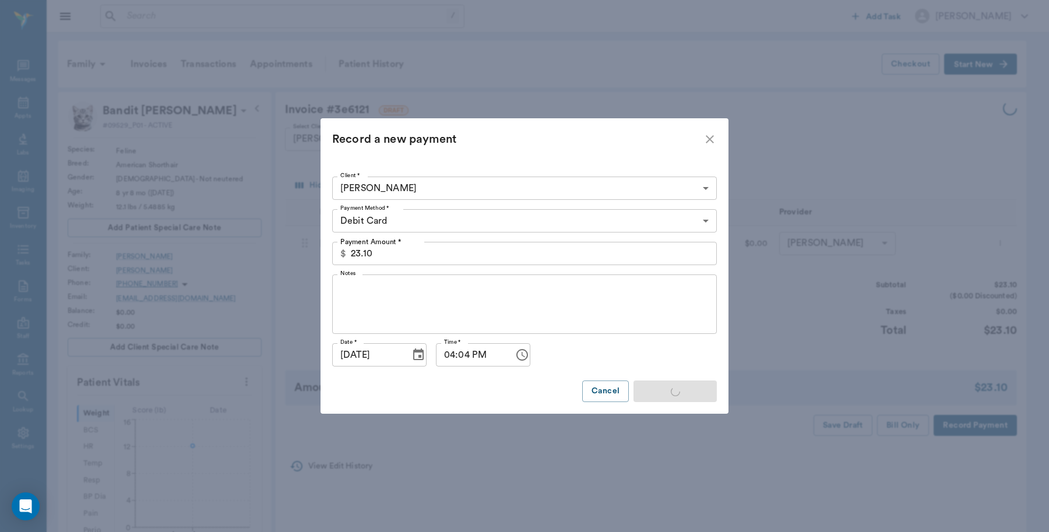
type input "7.00"
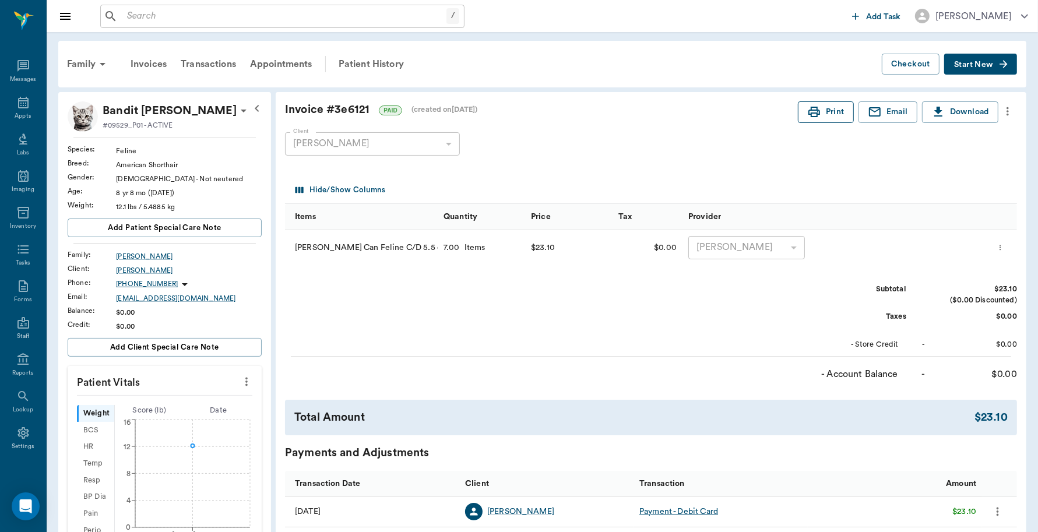
click at [821, 114] on button "Print" at bounding box center [826, 112] width 56 height 22
click at [16, 108] on icon at bounding box center [23, 103] width 14 height 14
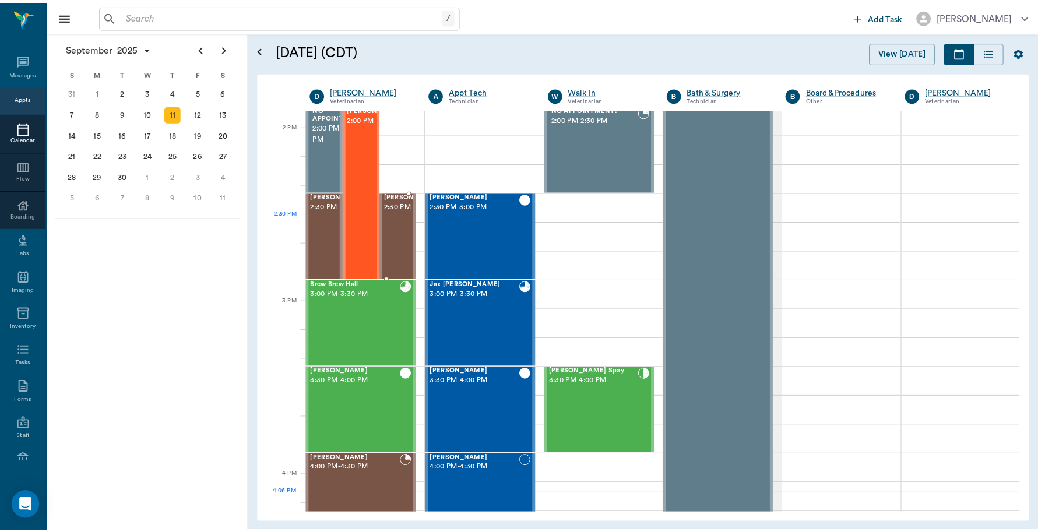
scroll to position [1037, 0]
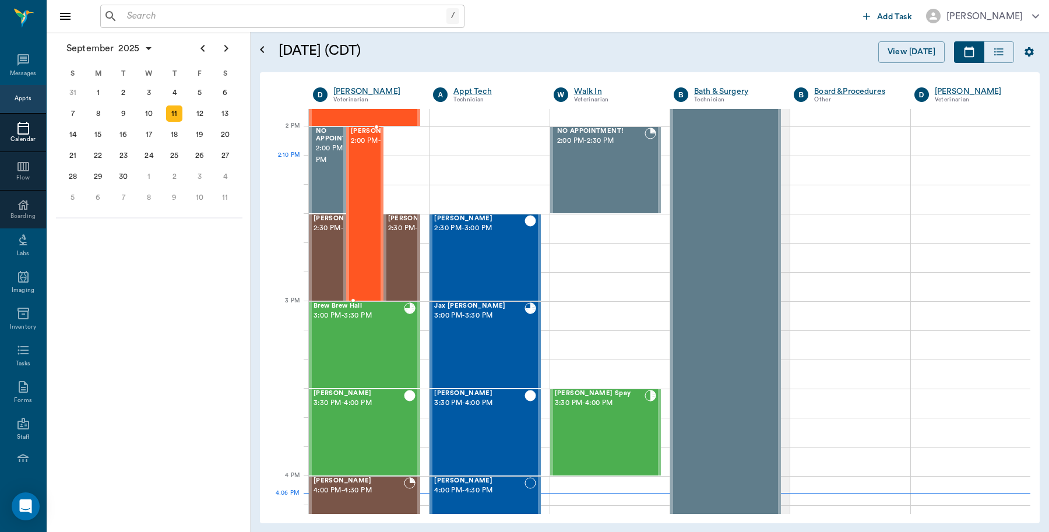
click at [362, 147] on span "2:00 PM - 3:00 PM" at bounding box center [380, 141] width 58 height 12
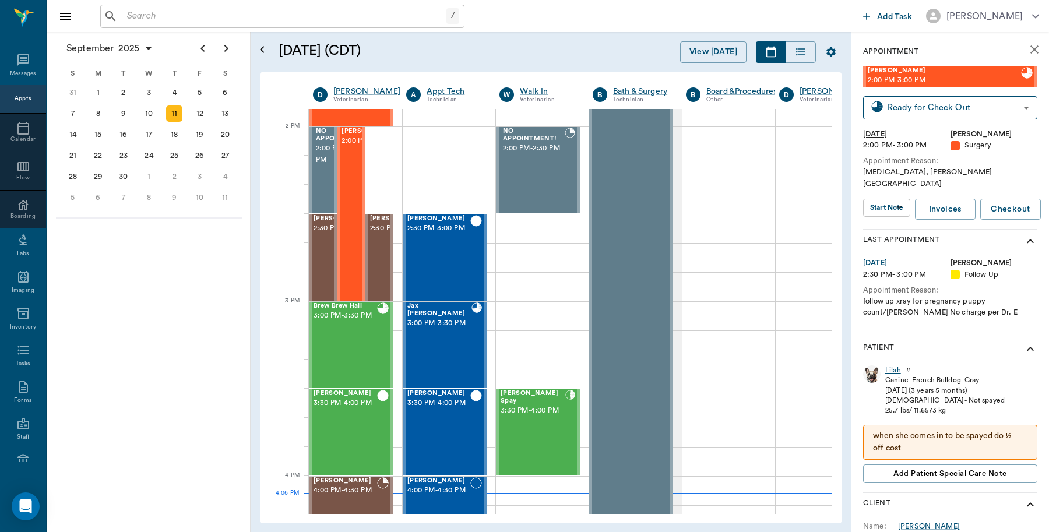
click at [891, 366] on div "Lilah" at bounding box center [894, 371] width 16 height 10
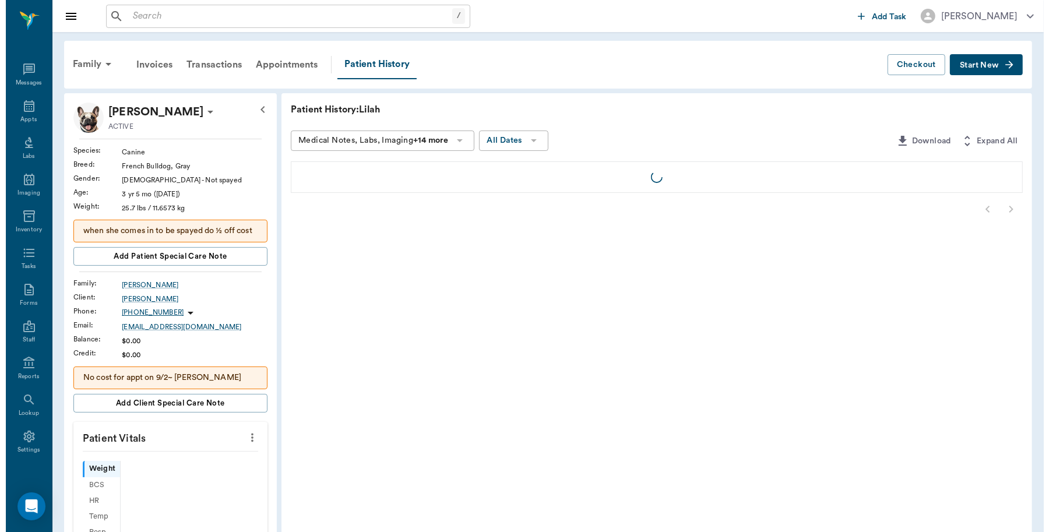
scroll to position [3, 0]
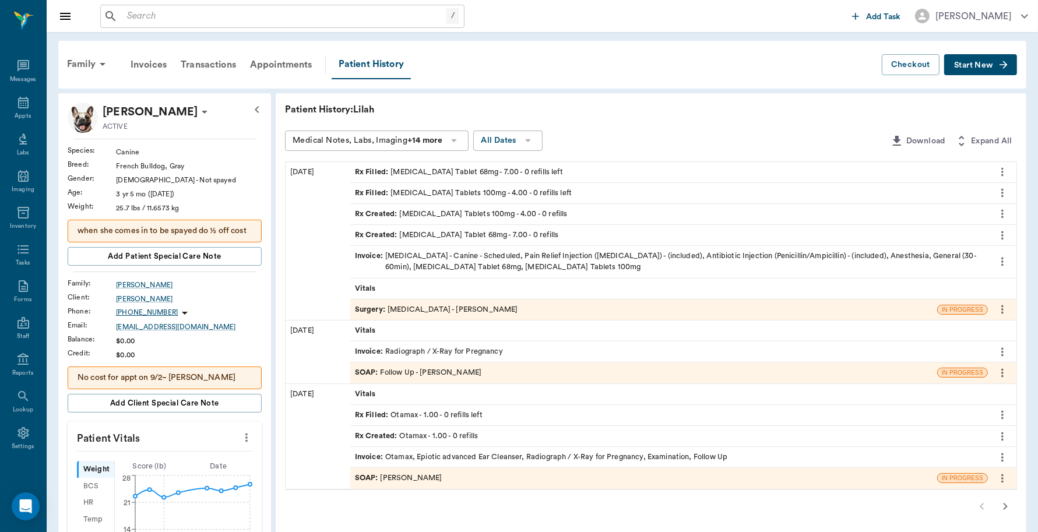
click at [182, 230] on p "when she comes in to be spayed do ½ off cost" at bounding box center [165, 231] width 174 height 12
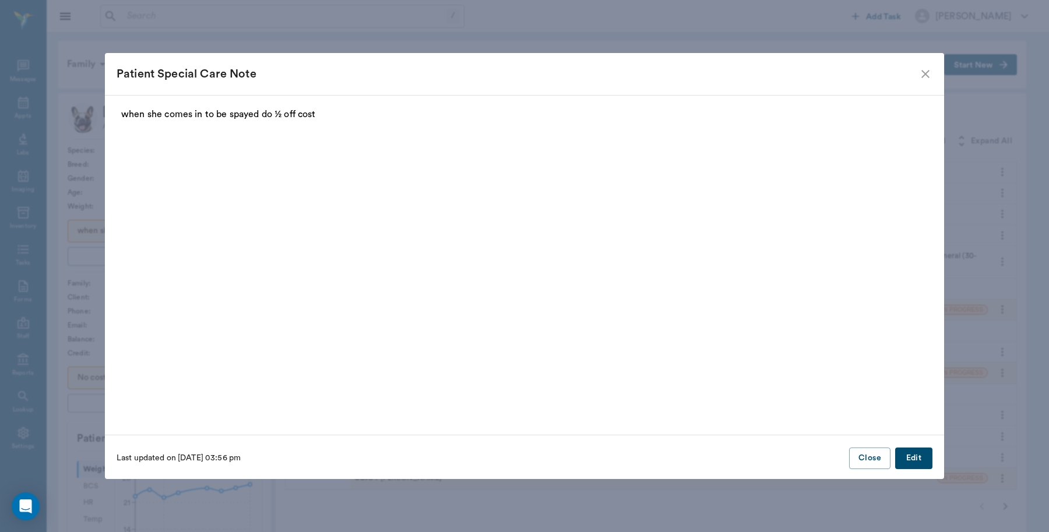
click at [922, 78] on icon "close" at bounding box center [926, 74] width 14 height 14
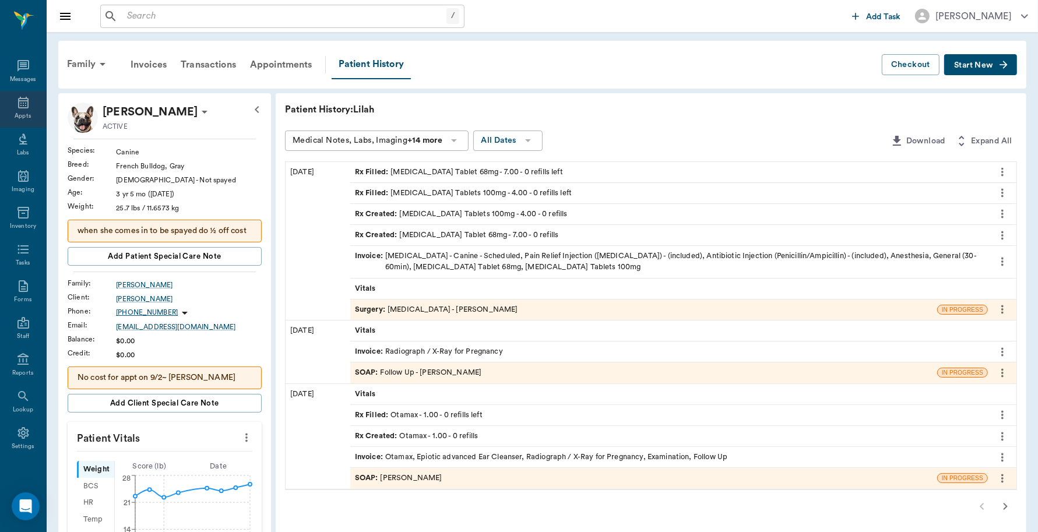
click at [20, 106] on icon at bounding box center [23, 103] width 14 height 14
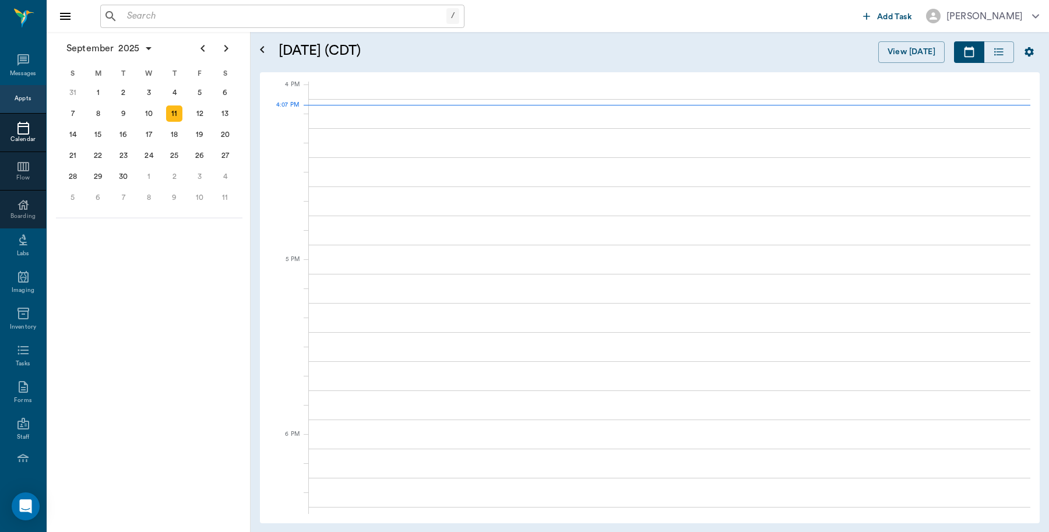
scroll to position [1400, 0]
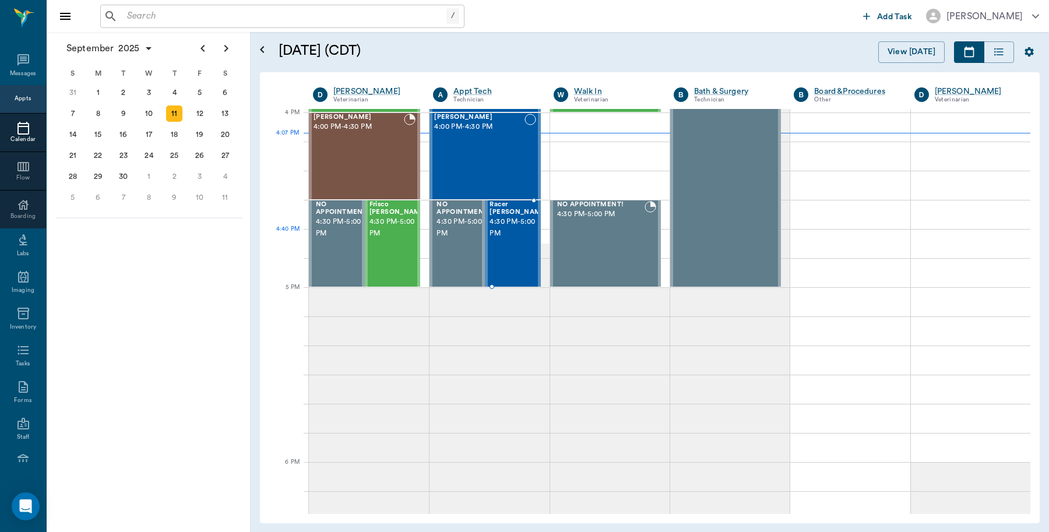
click at [517, 233] on div "Racer Ream 4:30 PM - 5:00 PM" at bounding box center [519, 243] width 58 height 85
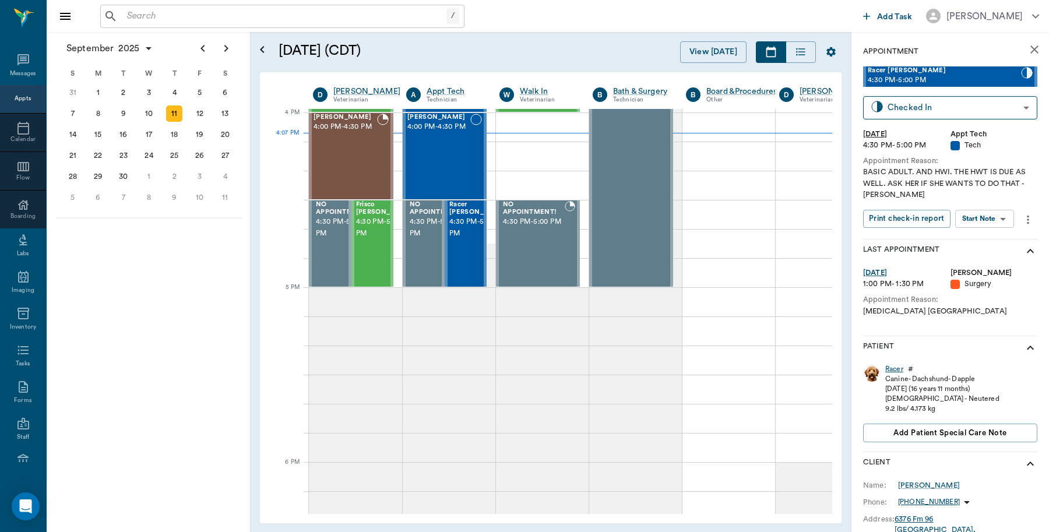
click at [893, 366] on div "Racer" at bounding box center [895, 369] width 18 height 10
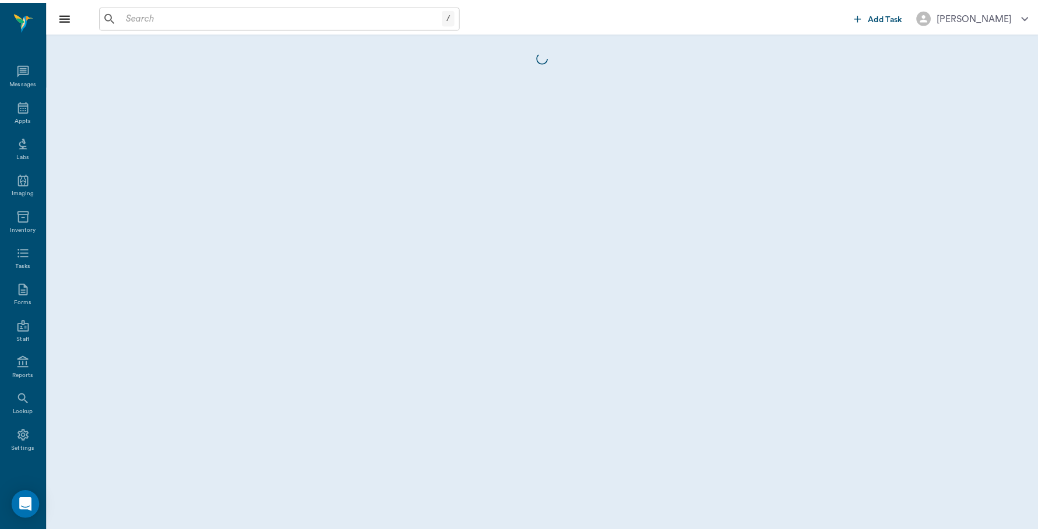
scroll to position [3, 0]
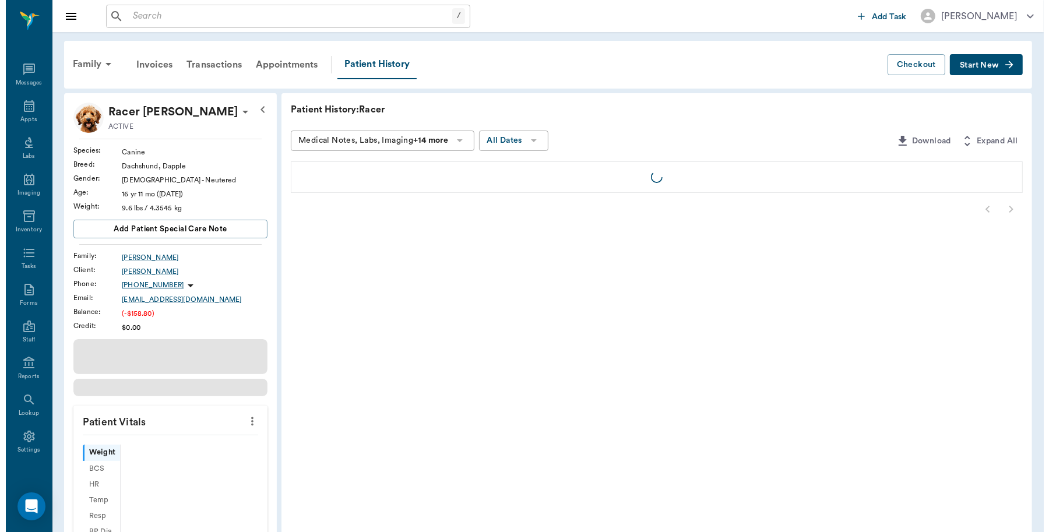
scroll to position [3, 0]
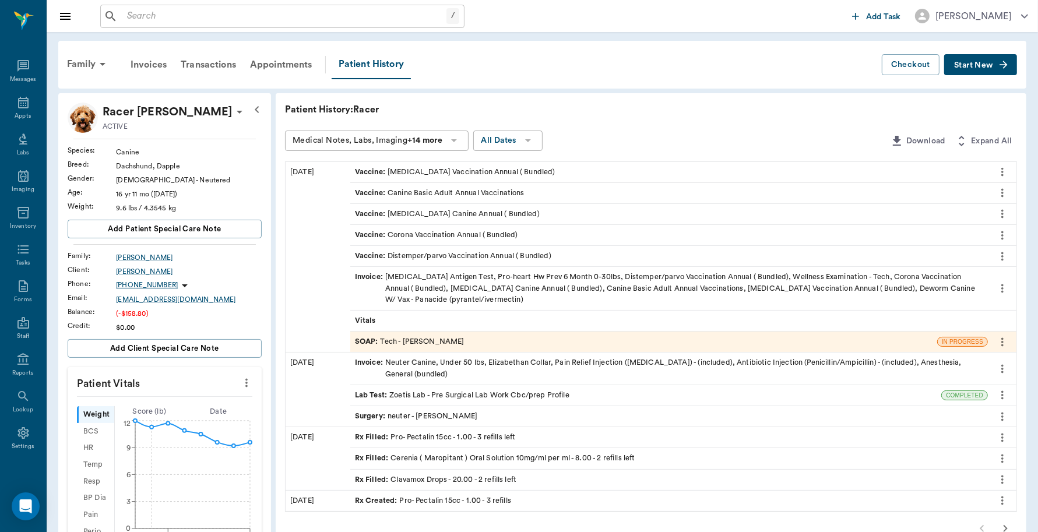
click at [462, 338] on div "SOAP : Tech - Daniel Virnala" at bounding box center [643, 342] width 587 height 20
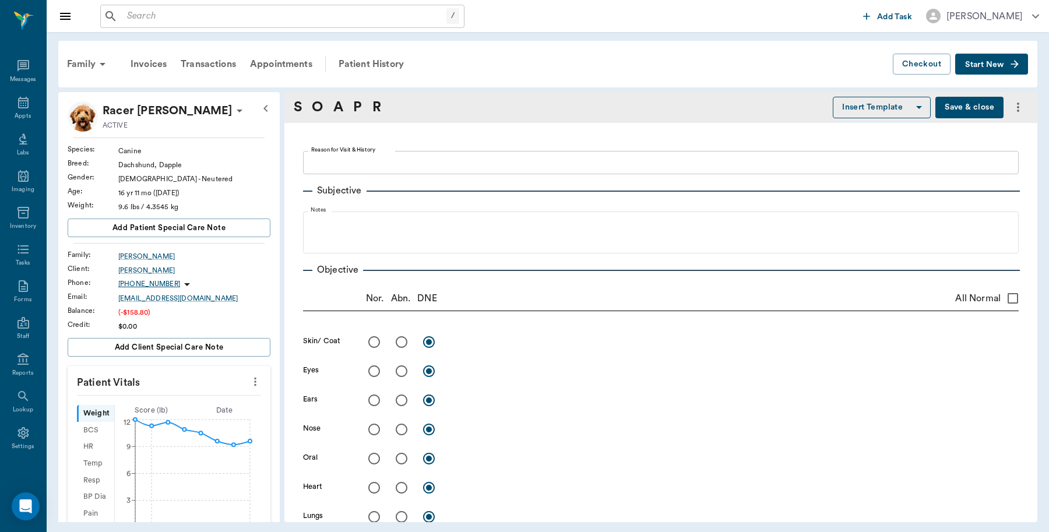
type textarea "BASIC ADULT. AND HWI. THE HWT IS DUE AS WELL. ASK HER IF SHE WANTS TO DO THAT -…"
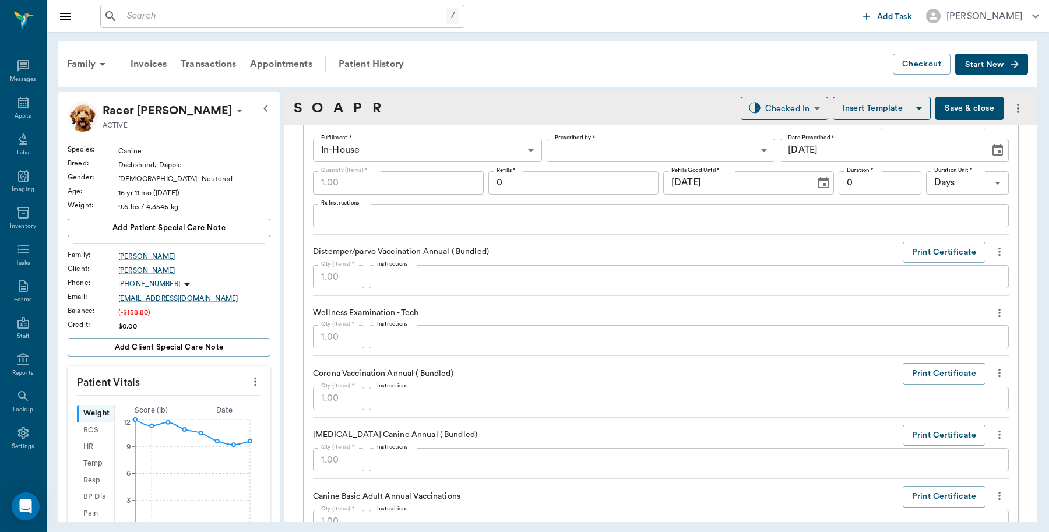
scroll to position [947, 0]
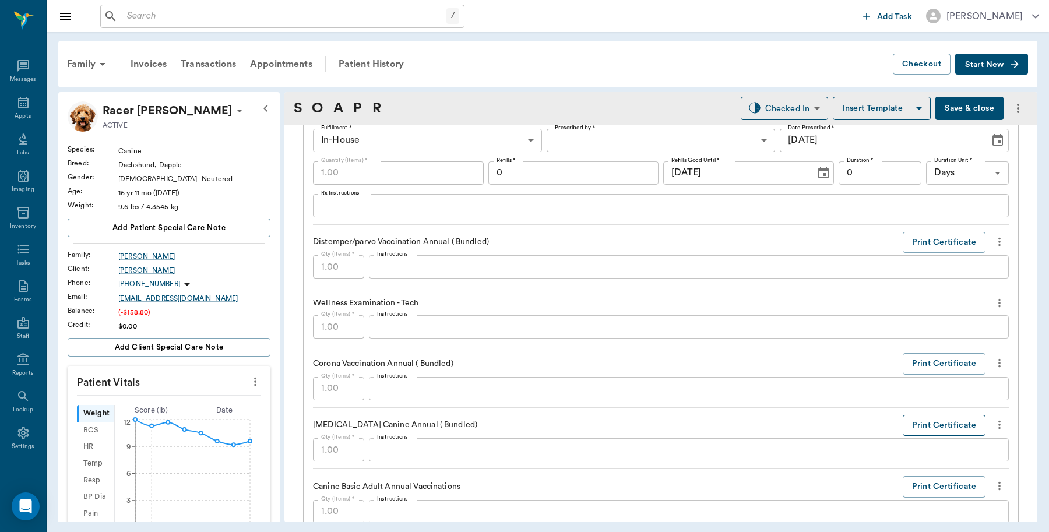
click at [920, 429] on button "Print Certificate" at bounding box center [944, 426] width 83 height 22
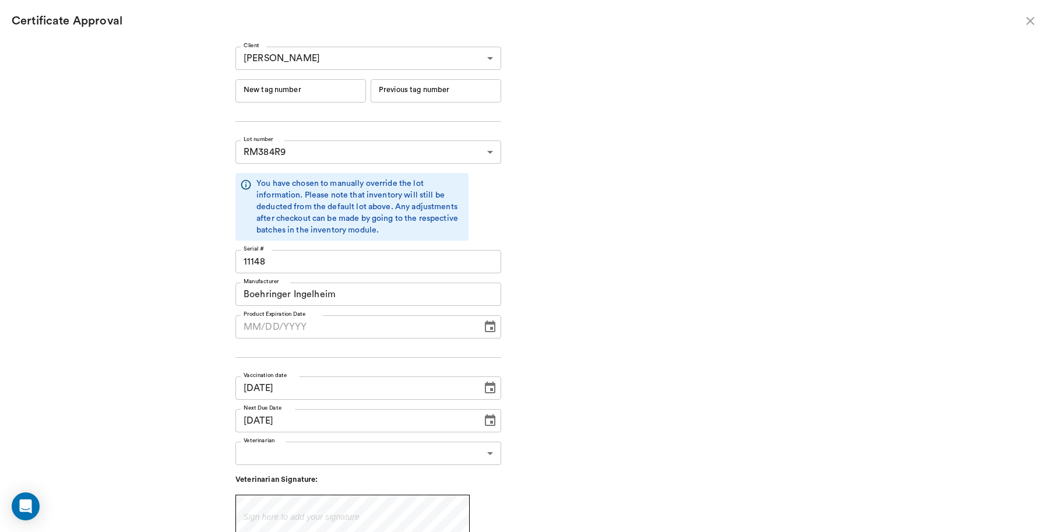
type input "[DATE]"
type input "231404"
type input "231403"
type input "09/26/2024"
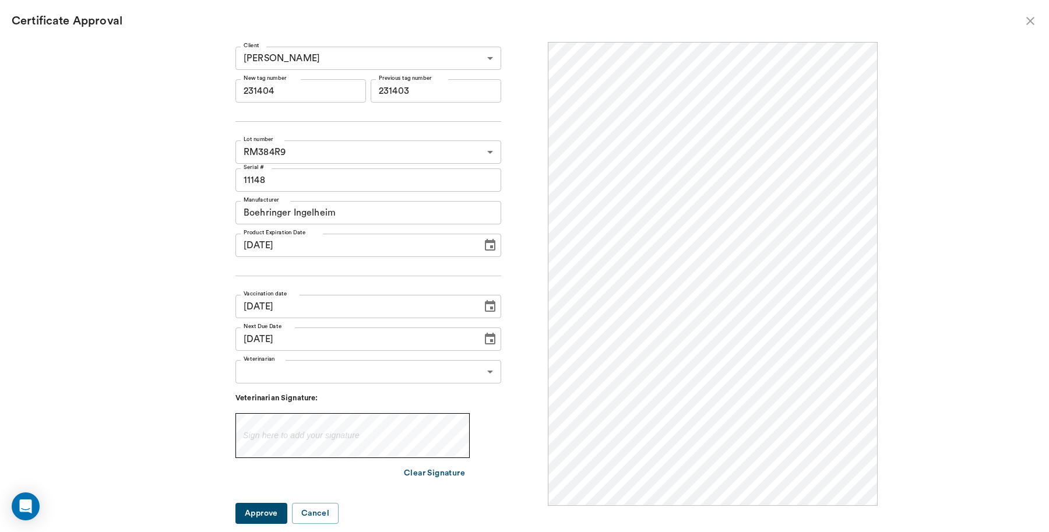
scroll to position [0, 0]
click at [319, 95] on input "231404" at bounding box center [301, 90] width 131 height 23
drag, startPoint x: 343, startPoint y: 89, endPoint x: 251, endPoint y: 101, distance: 92.9
click at [251, 101] on div "Client Robert Ream 63ec2e2552e12b0ba1178f76 Client New tag number 231404251091 …" at bounding box center [524, 281] width 707 height 479
type input "251091"
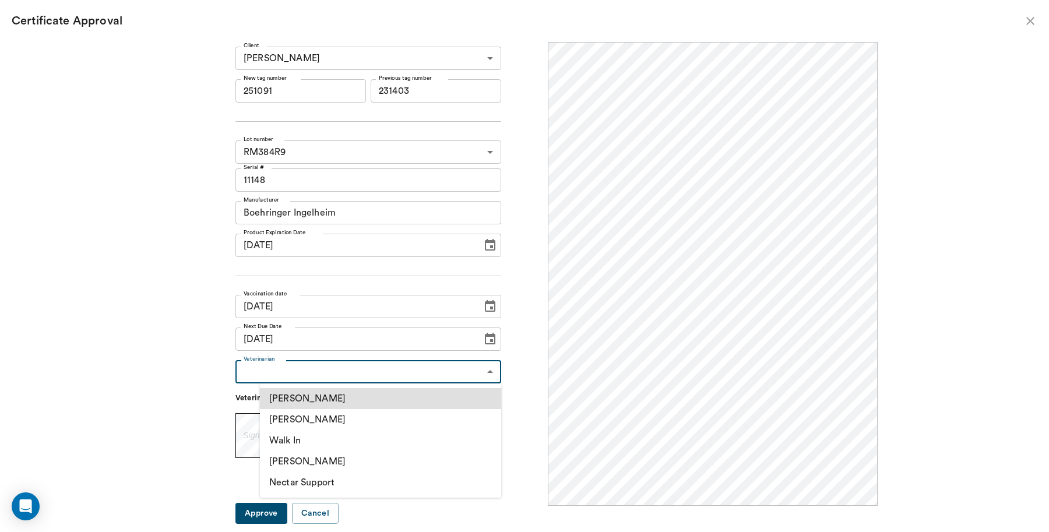
click at [353, 360] on body "/ ​ Add Task Dr. Bert Ellsworth Nectar Messages Appts Labs Imaging Inventory Ta…" at bounding box center [524, 266] width 1049 height 532
click at [336, 419] on li "[PERSON_NAME]" at bounding box center [380, 419] width 241 height 21
type input "63ec2f075fda476ae8351a4d"
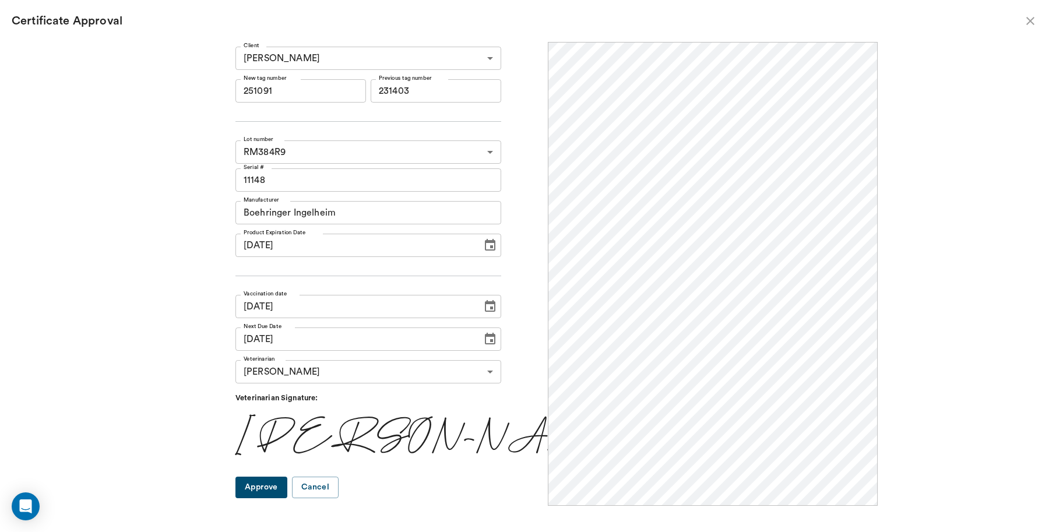
click at [287, 487] on button "Approve" at bounding box center [262, 488] width 52 height 22
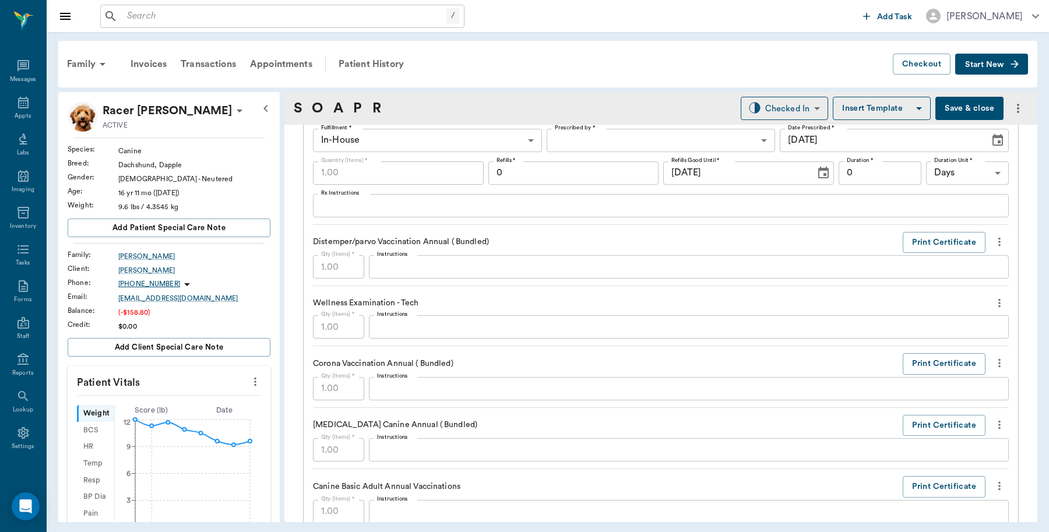
click at [967, 110] on button "Save & close" at bounding box center [970, 108] width 68 height 23
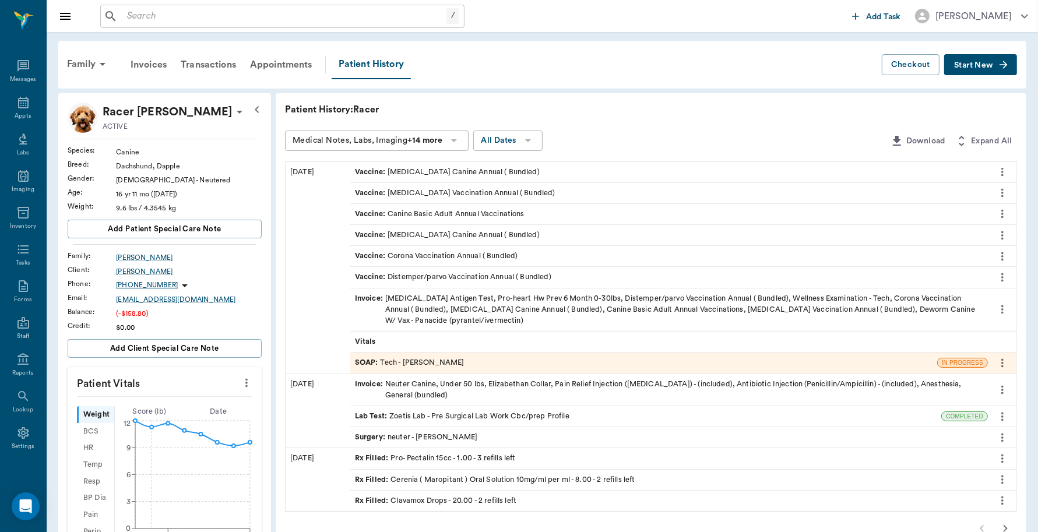
click at [451, 308] on div "Invoice : Heartworm Antigen Test, Pro-heart Hw Prev 6 Month 0-30lbs, Distemper/…" at bounding box center [669, 310] width 628 height 34
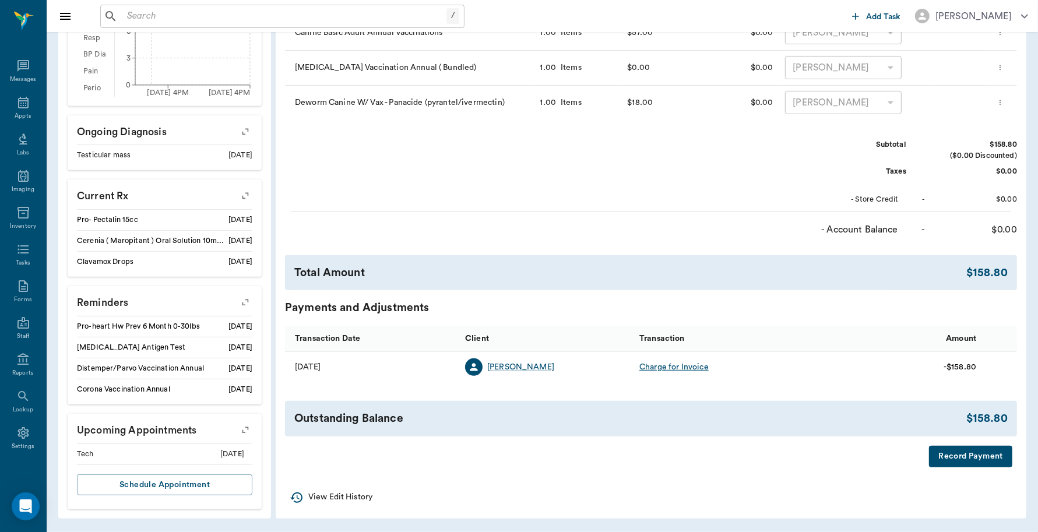
scroll to position [444, 0]
click at [972, 456] on button "Record Payment" at bounding box center [970, 457] width 83 height 22
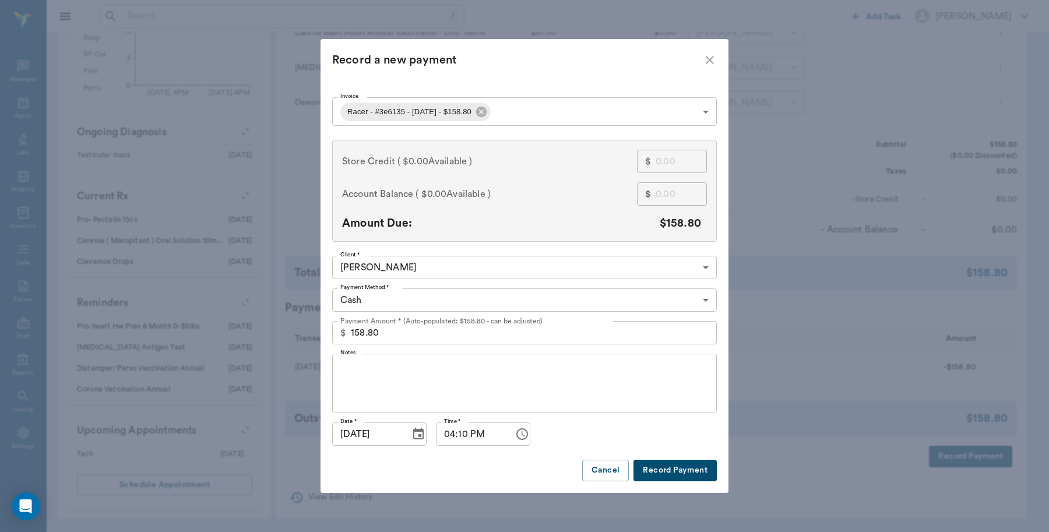
click at [449, 294] on body "/ ​ Add Task Dr. Bert Ellsworth Nectar Messages Appts Labs Imaging Inventory Ta…" at bounding box center [524, 45] width 1049 height 975
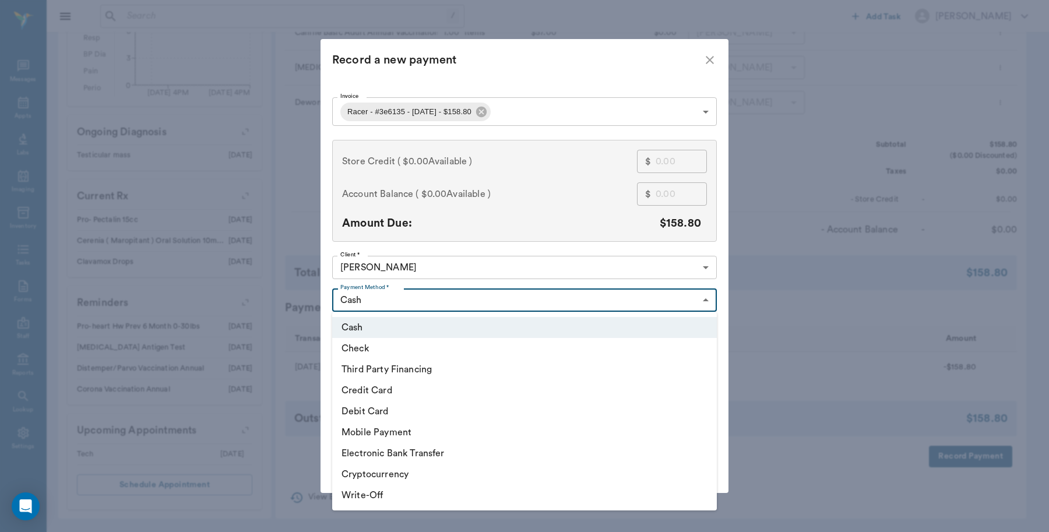
click at [373, 412] on li "Debit Card" at bounding box center [524, 411] width 385 height 21
type input "DEBIT_CARD"
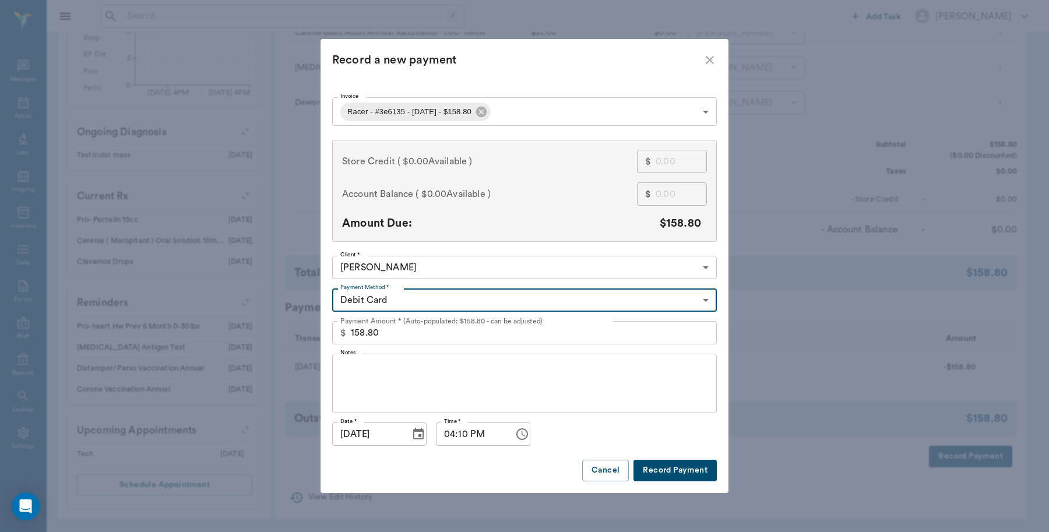
click at [689, 469] on button "Record Payment" at bounding box center [675, 471] width 83 height 22
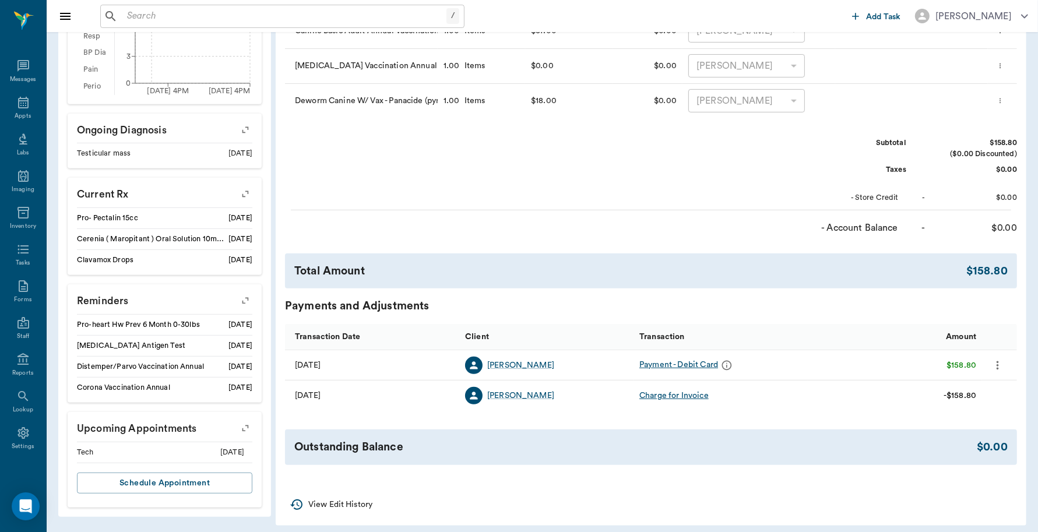
scroll to position [80, 0]
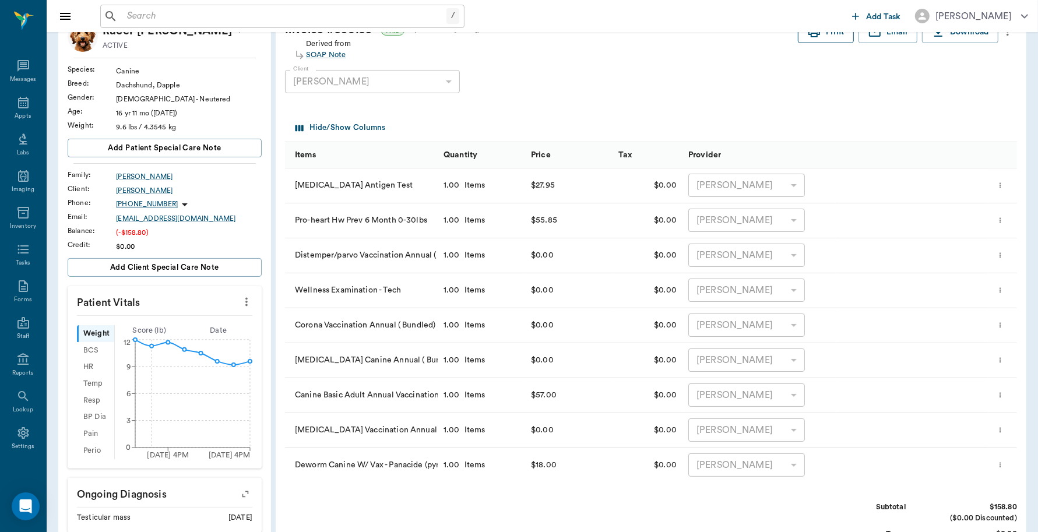
click at [809, 38] on icon "button" at bounding box center [814, 32] width 14 height 14
click at [18, 106] on icon at bounding box center [23, 103] width 10 height 12
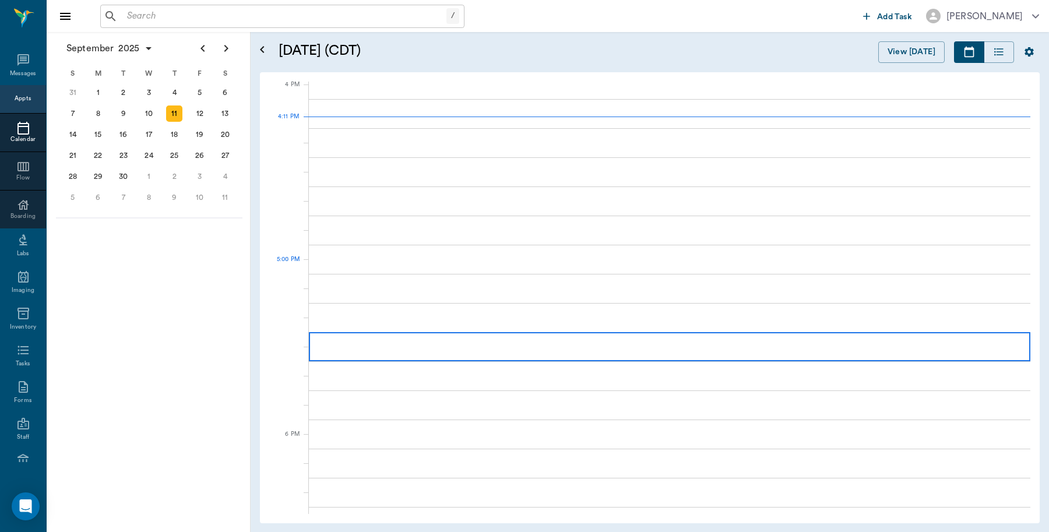
scroll to position [1400, 0]
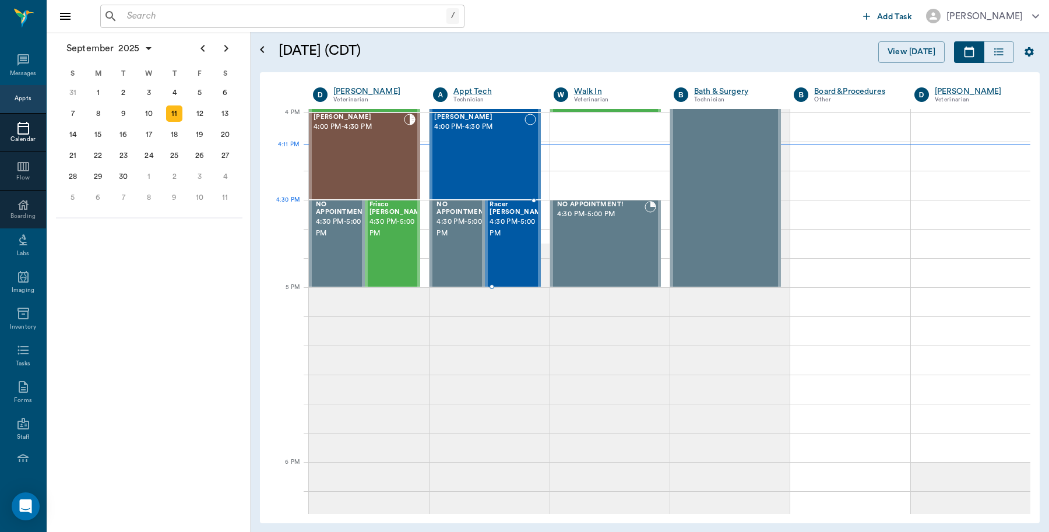
click at [503, 225] on span "4:30 PM - 5:00 PM" at bounding box center [519, 227] width 58 height 23
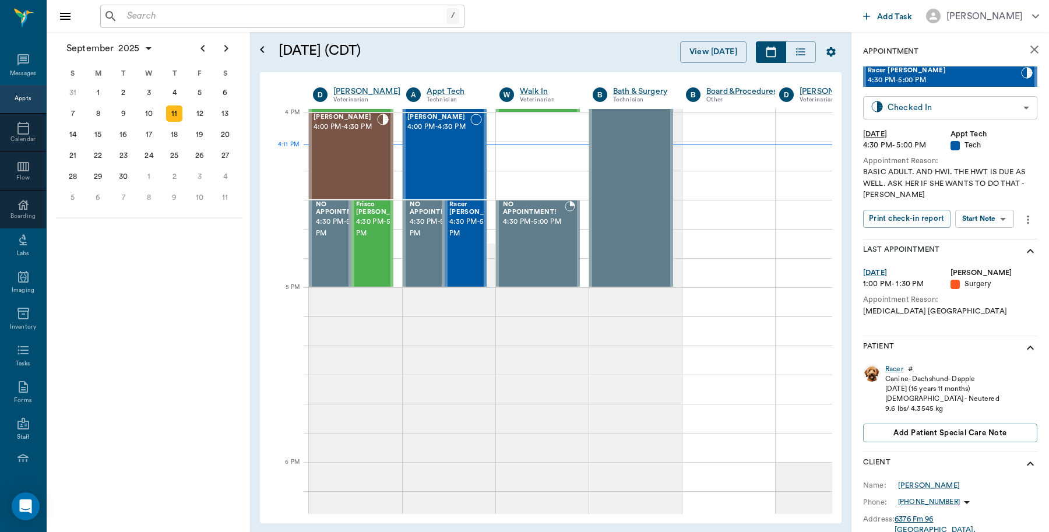
click at [965, 115] on body "/ ​ Add Task Dr. Bert Ellsworth Nectar Messages Appts Calendar Flow Boarding La…" at bounding box center [524, 266] width 1049 height 532
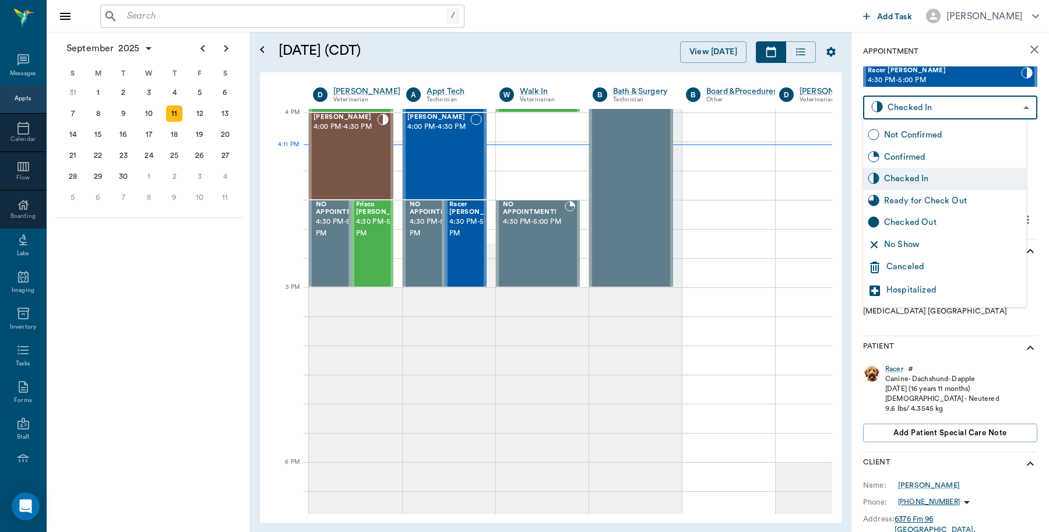
click at [919, 227] on div "Checked Out" at bounding box center [953, 222] width 138 height 13
type input "CHECKED_OUT"
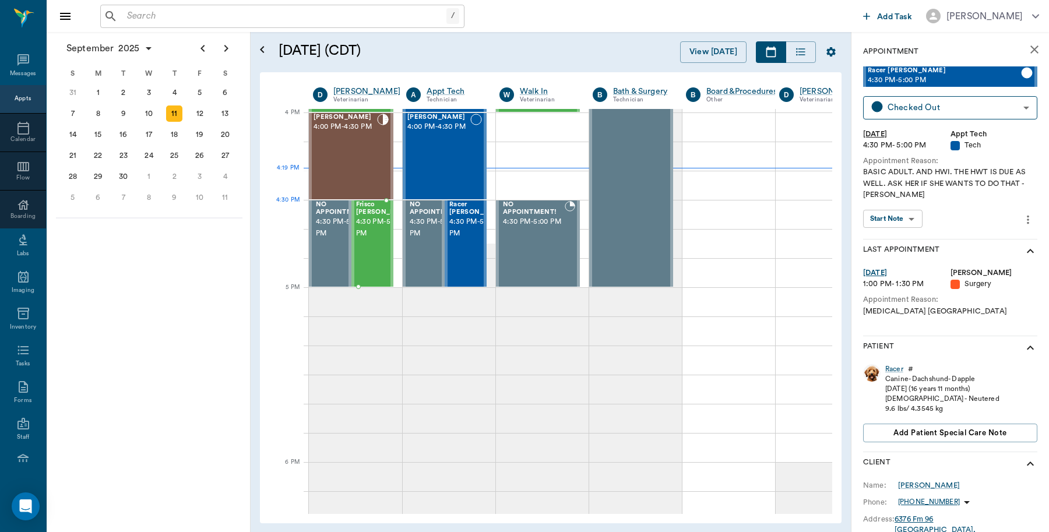
click at [377, 223] on span "4:30 PM - 5:00 PM" at bounding box center [385, 227] width 58 height 23
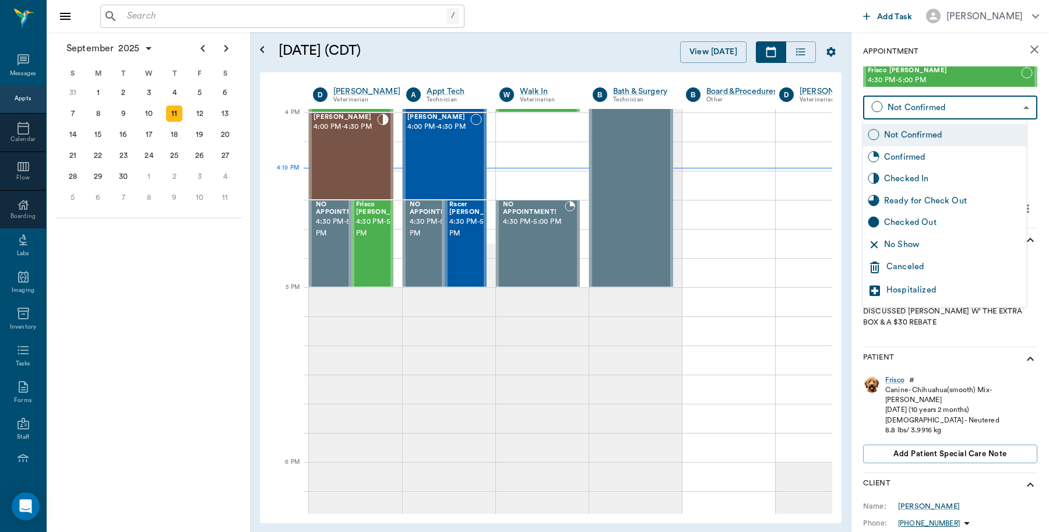
click at [924, 108] on body "/ ​ Add Task Dr. Bert Ellsworth Nectar Messages Appts Calendar Flow Boarding La…" at bounding box center [524, 266] width 1049 height 532
click at [909, 176] on div "Checked In" at bounding box center [953, 179] width 138 height 13
type input "CHECKED_IN"
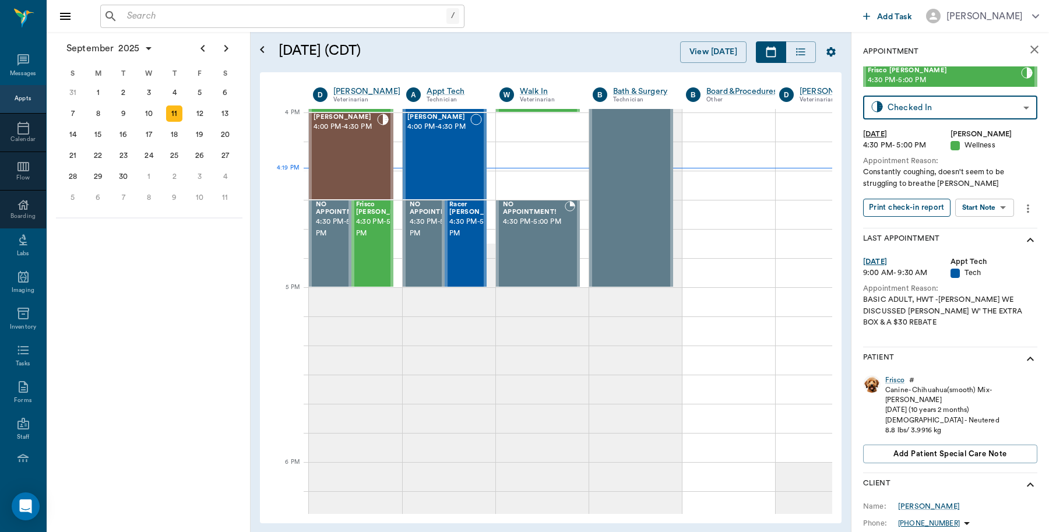
click at [907, 208] on button "Print check-in report" at bounding box center [906, 208] width 87 height 18
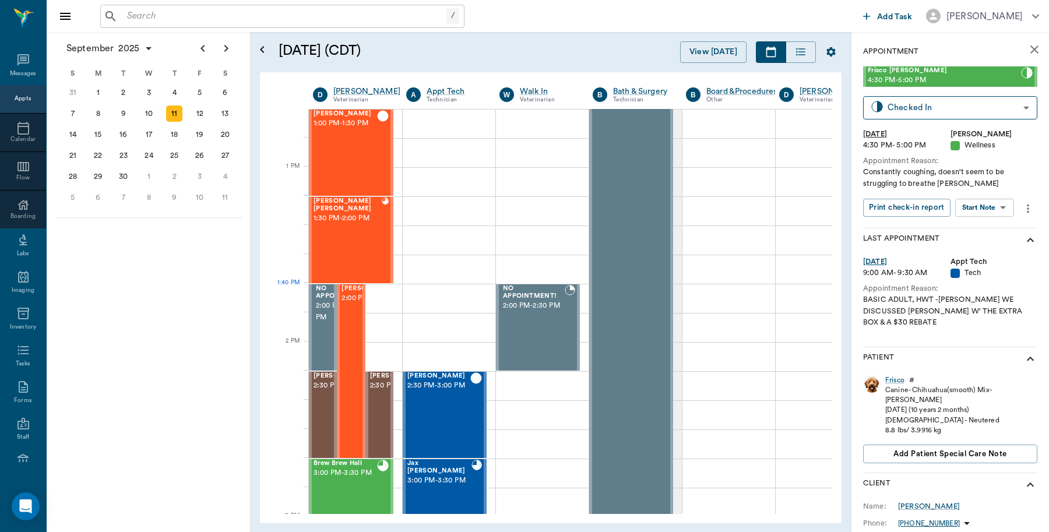
scroll to position [817, 0]
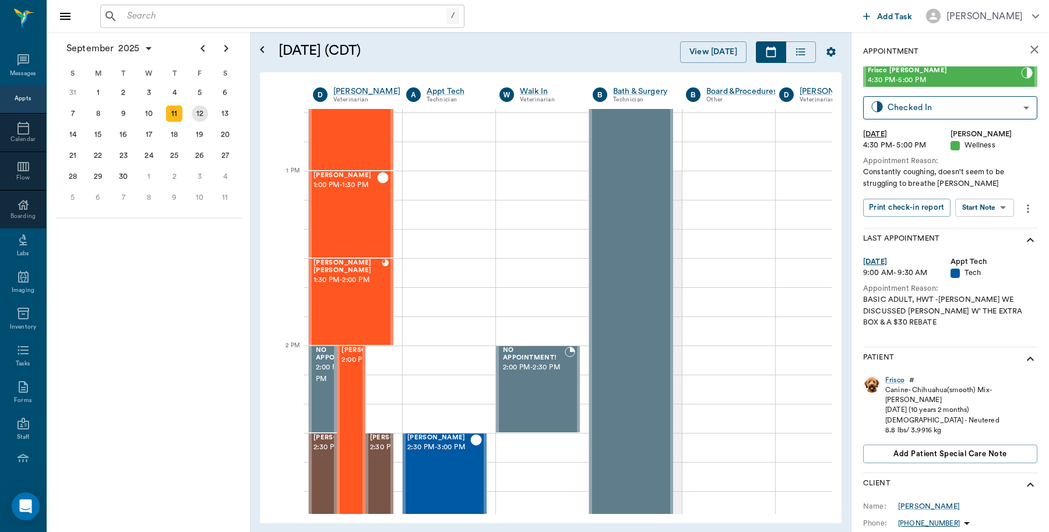
click at [207, 106] on div "12" at bounding box center [200, 113] width 26 height 21
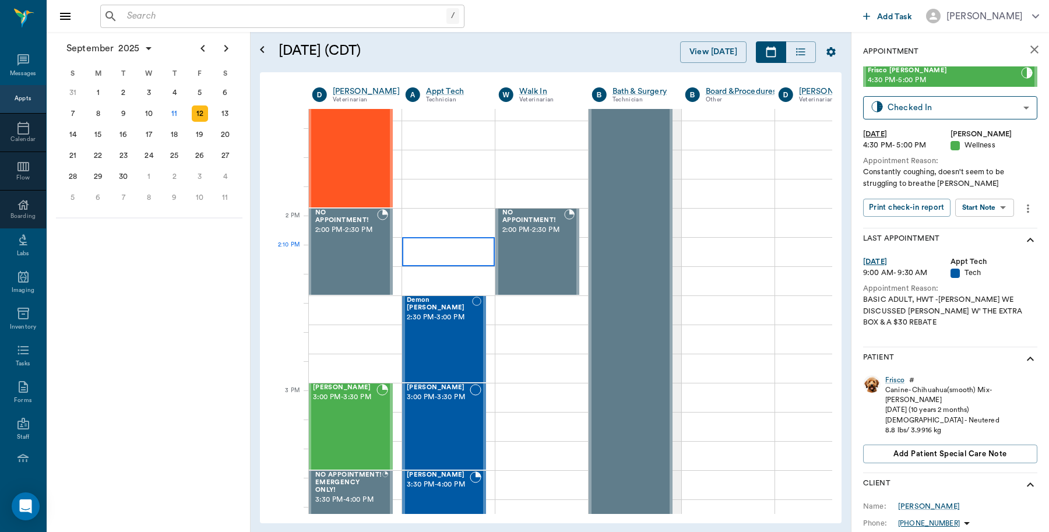
scroll to position [947, 1]
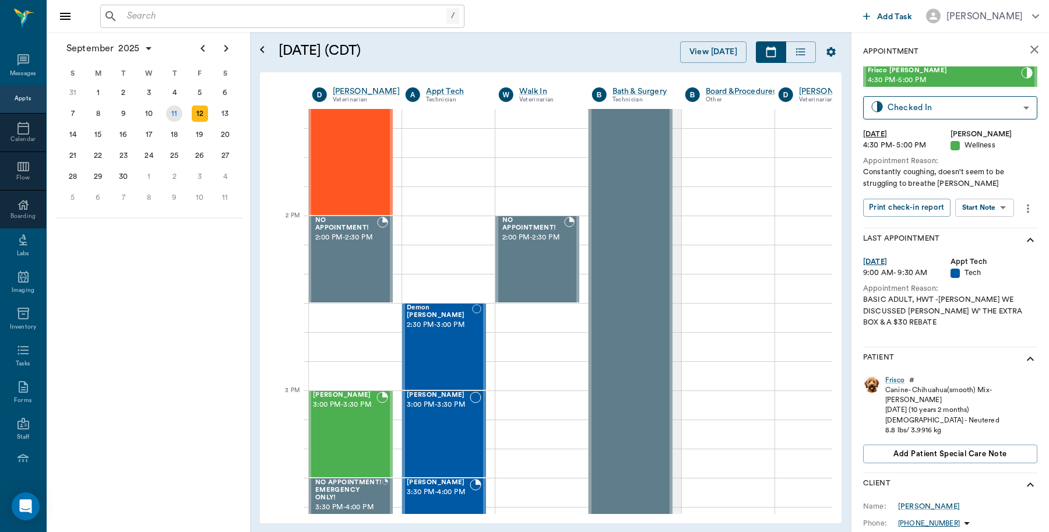
click at [171, 117] on div "11" at bounding box center [174, 114] width 16 height 16
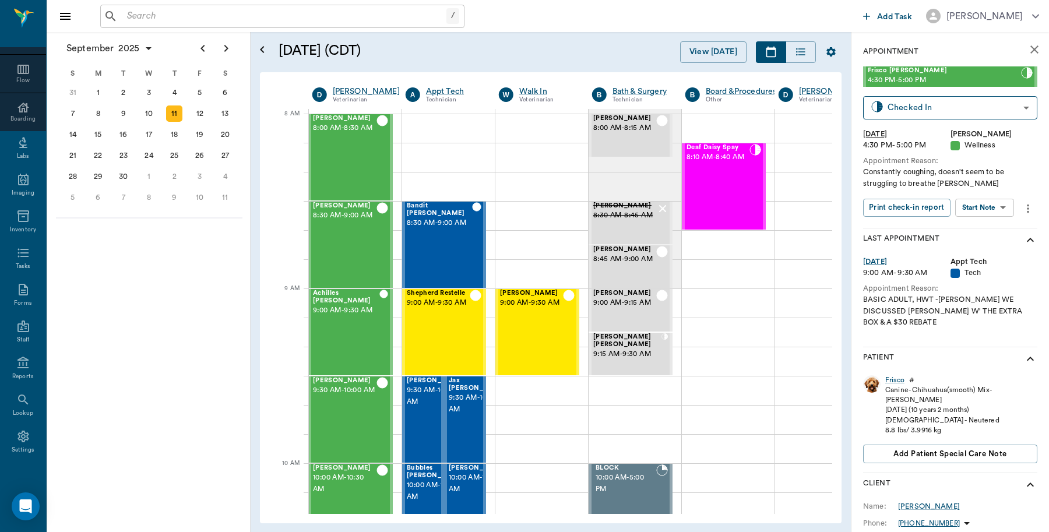
scroll to position [104, 0]
click at [17, 430] on icon at bounding box center [22, 434] width 11 height 12
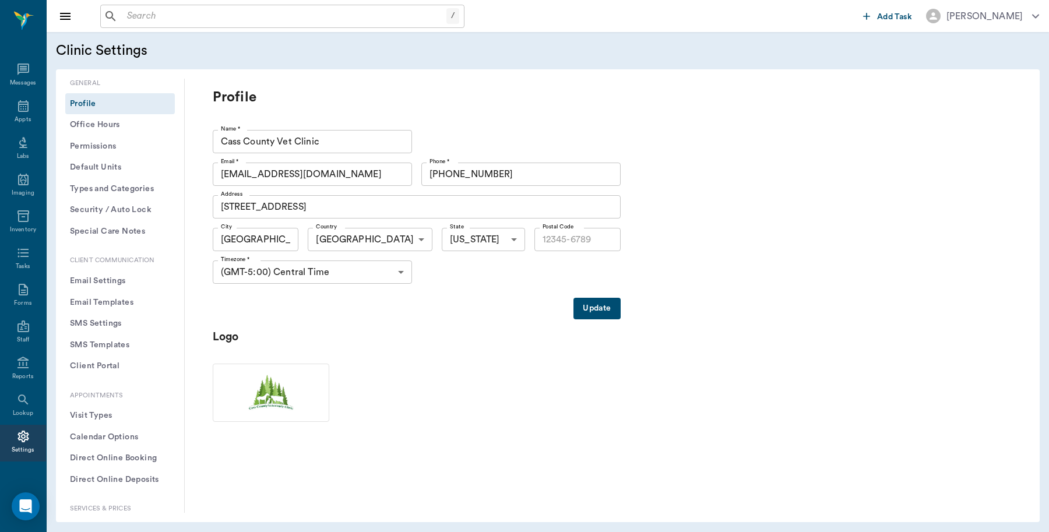
type input "75551"
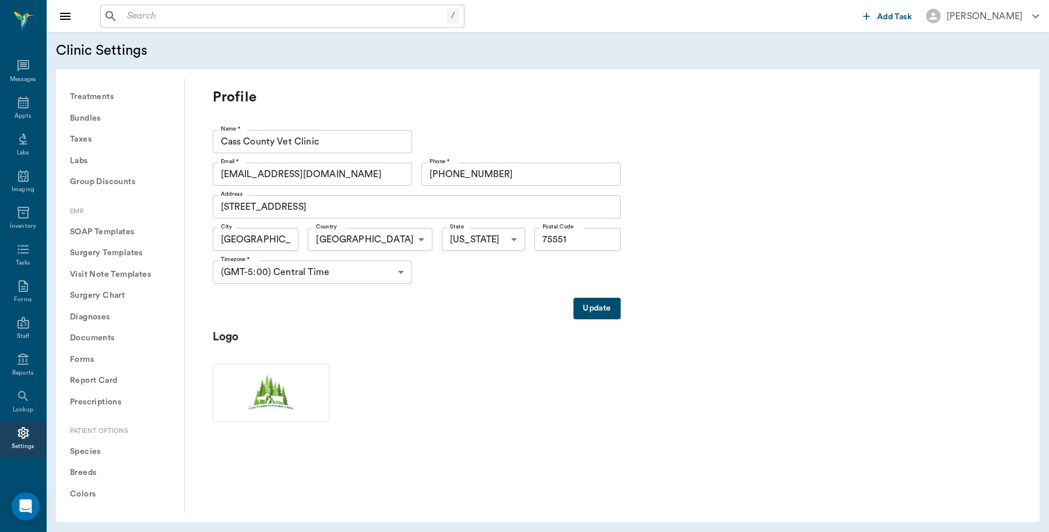
scroll to position [353, 0]
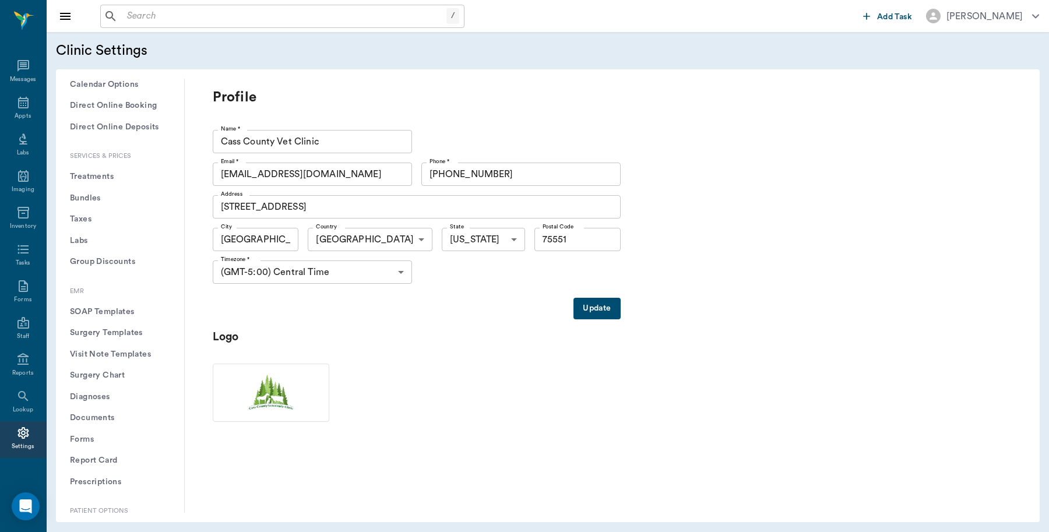
click at [112, 175] on button "Treatments" at bounding box center [120, 177] width 110 height 22
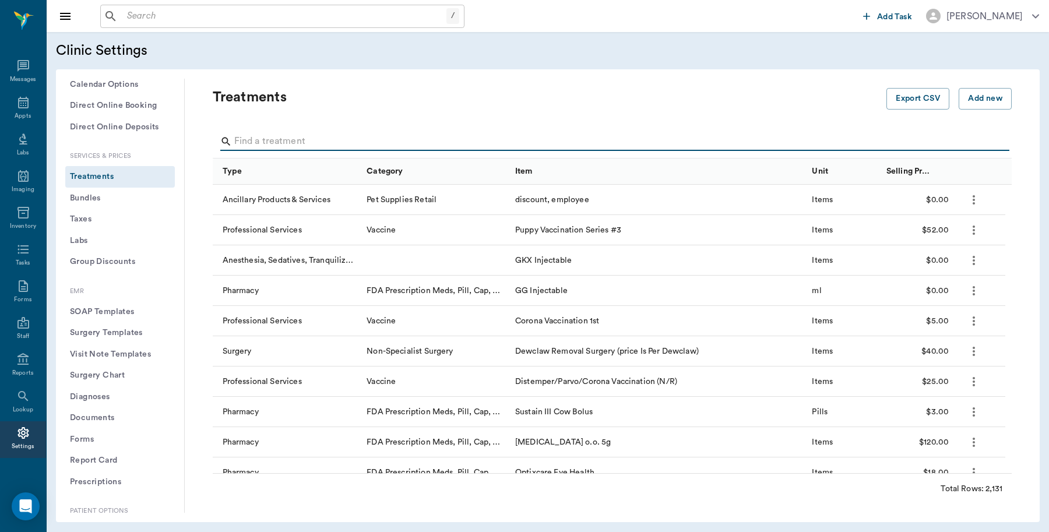
click at [296, 138] on input "Search" at bounding box center [613, 141] width 758 height 19
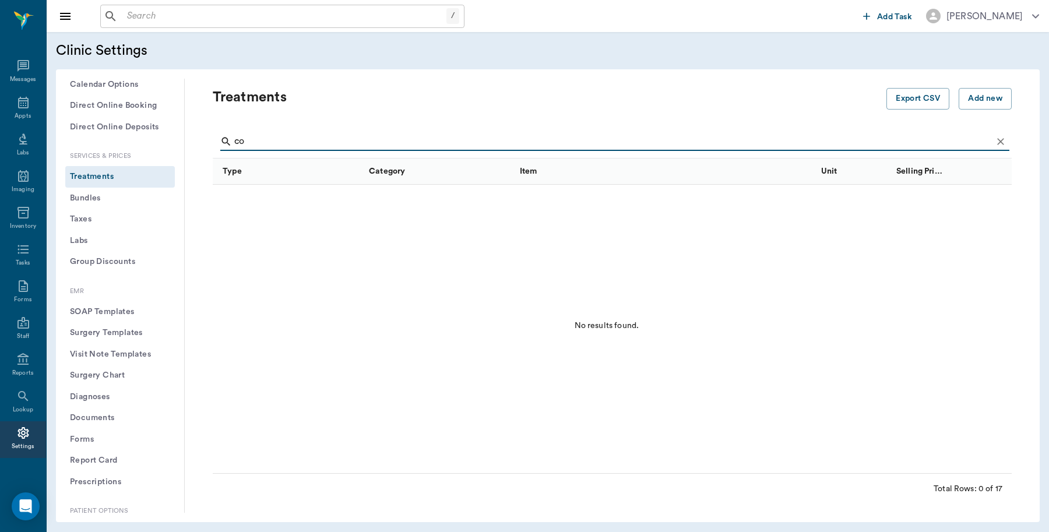
type input "c"
type input "s"
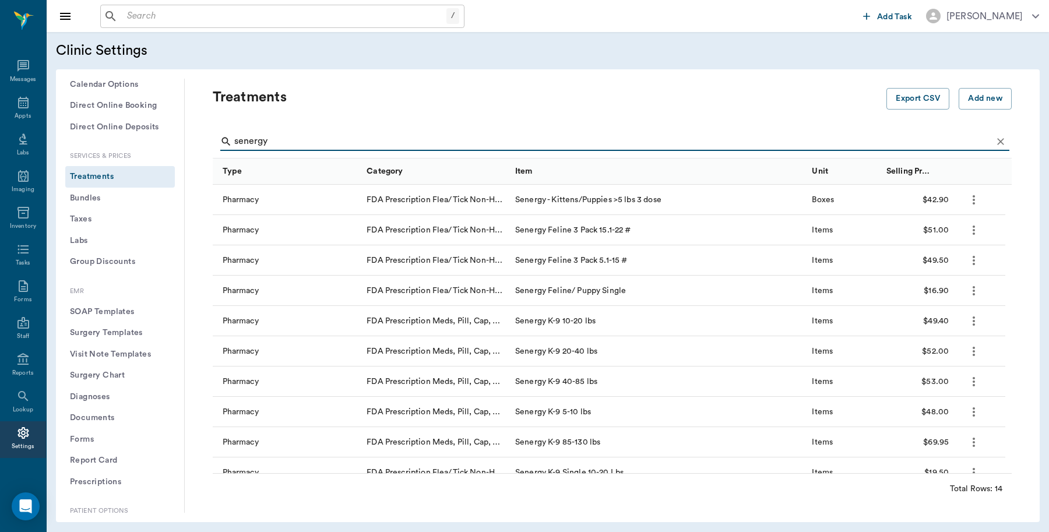
type input "senergy"
click at [16, 359] on icon at bounding box center [23, 360] width 14 height 14
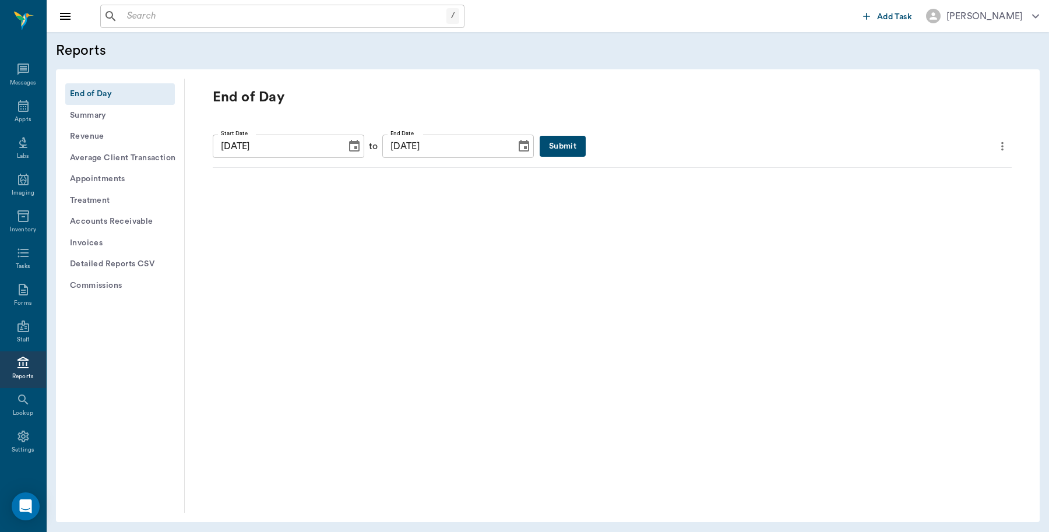
scroll to position [3, 0]
click at [551, 149] on button "Submit" at bounding box center [563, 147] width 46 height 22
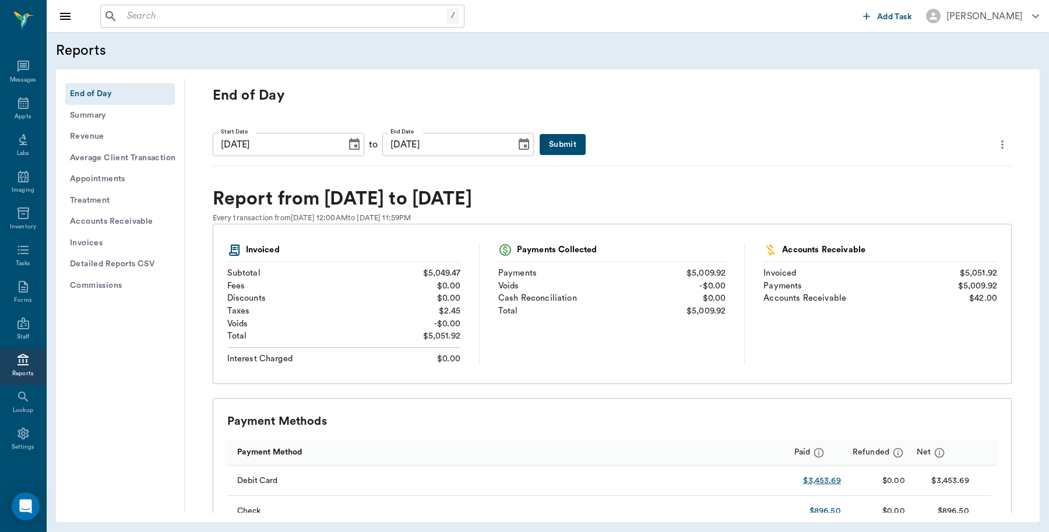
scroll to position [0, 0]
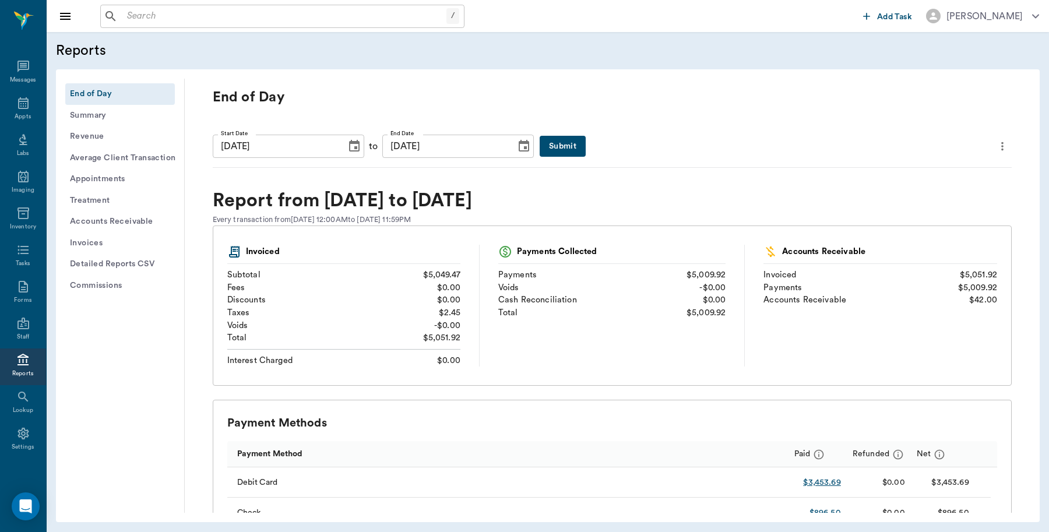
click at [996, 143] on icon "more" at bounding box center [1002, 146] width 13 height 14
click at [932, 213] on span "Print Report" at bounding box center [935, 212] width 111 height 12
click at [18, 113] on div "Appts" at bounding box center [23, 117] width 16 height 9
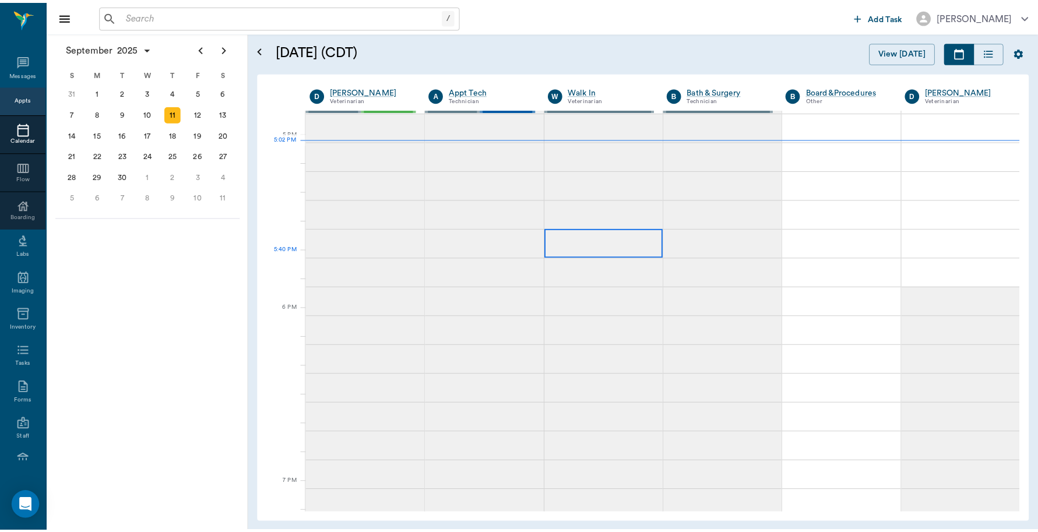
scroll to position [1357, 0]
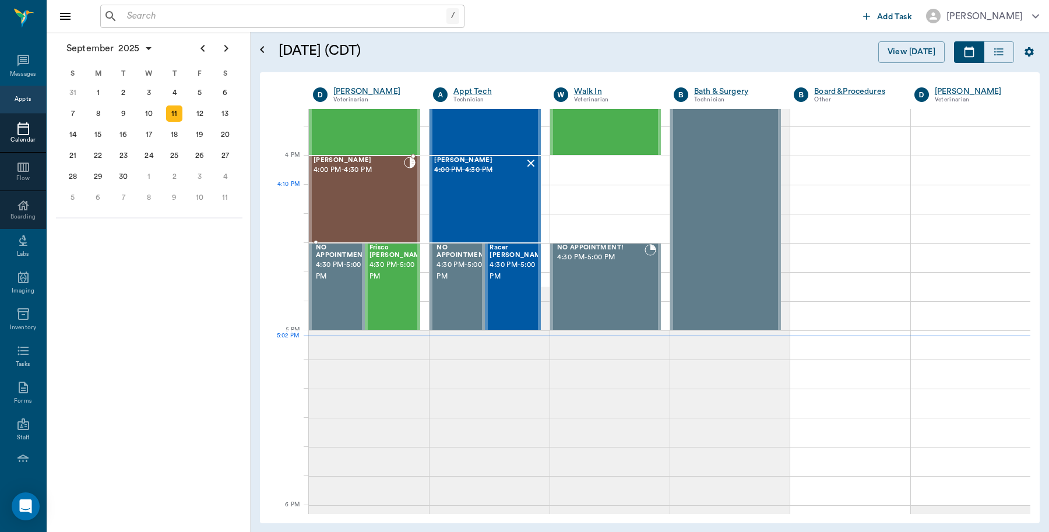
click at [373, 194] on div "Winston Leverett 4:00 PM - 4:30 PM" at bounding box center [359, 199] width 90 height 85
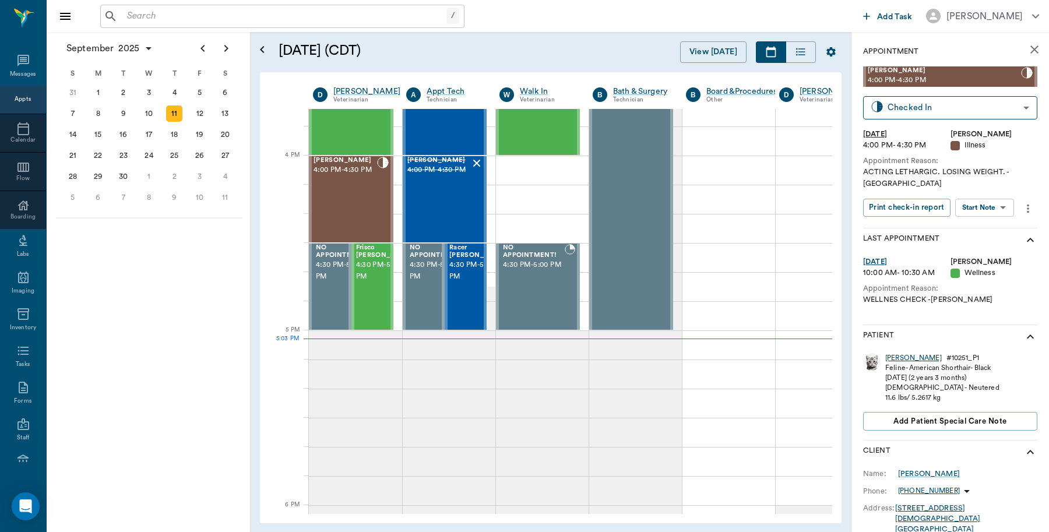
click at [904, 353] on div "Winston" at bounding box center [914, 358] width 57 height 10
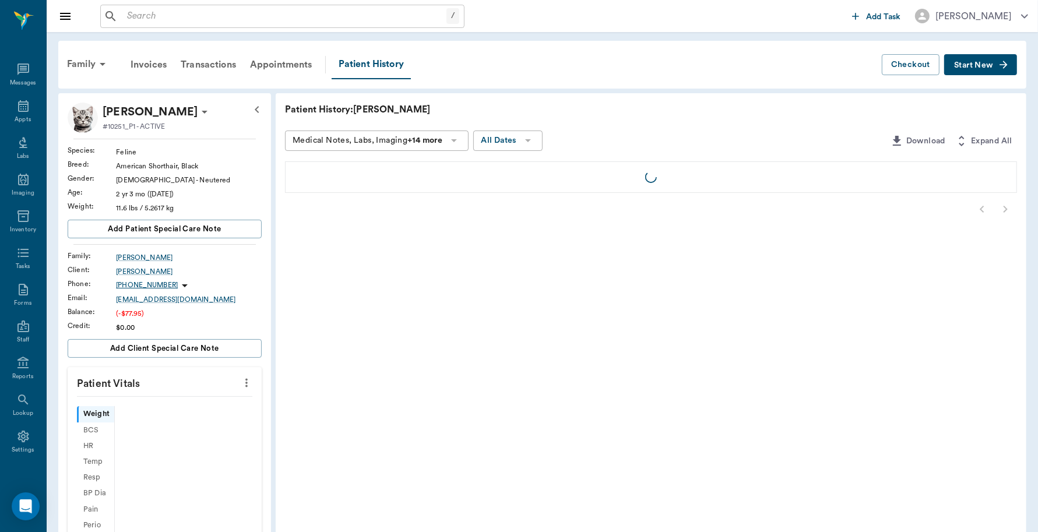
scroll to position [3, 0]
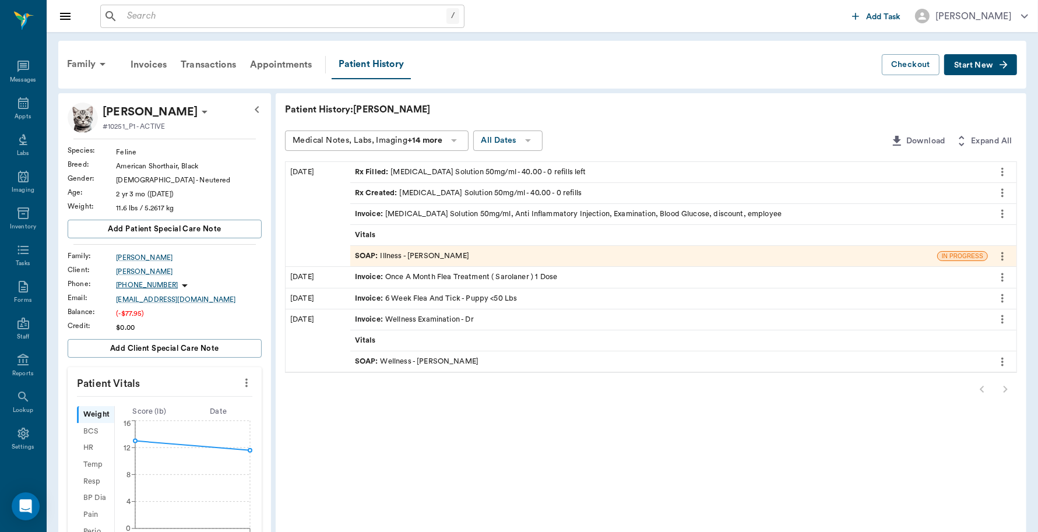
click at [565, 210] on div "Invoice : Doxycycline Solution 50mg/ml, Anti Inflammatory Injection, Examinatio…" at bounding box center [568, 214] width 427 height 11
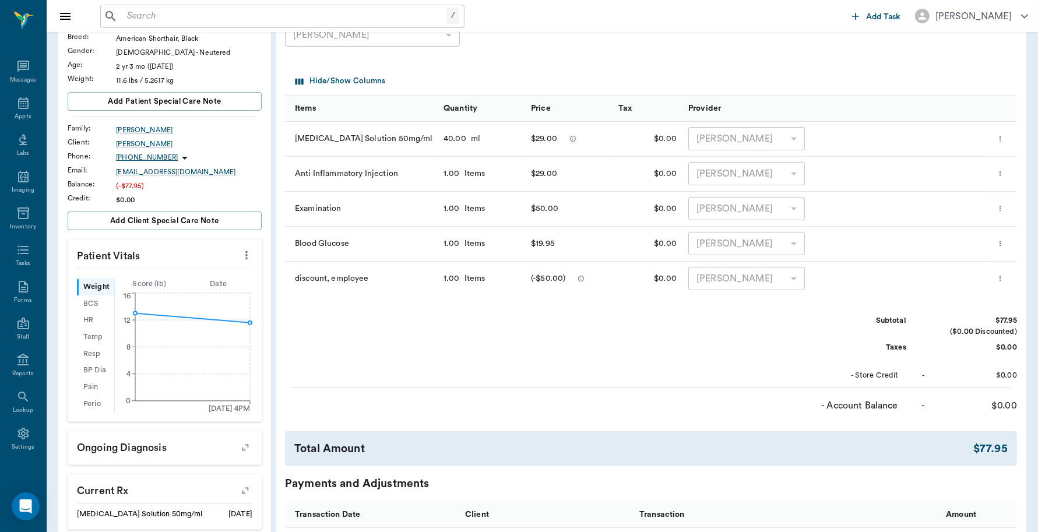
scroll to position [291, 0]
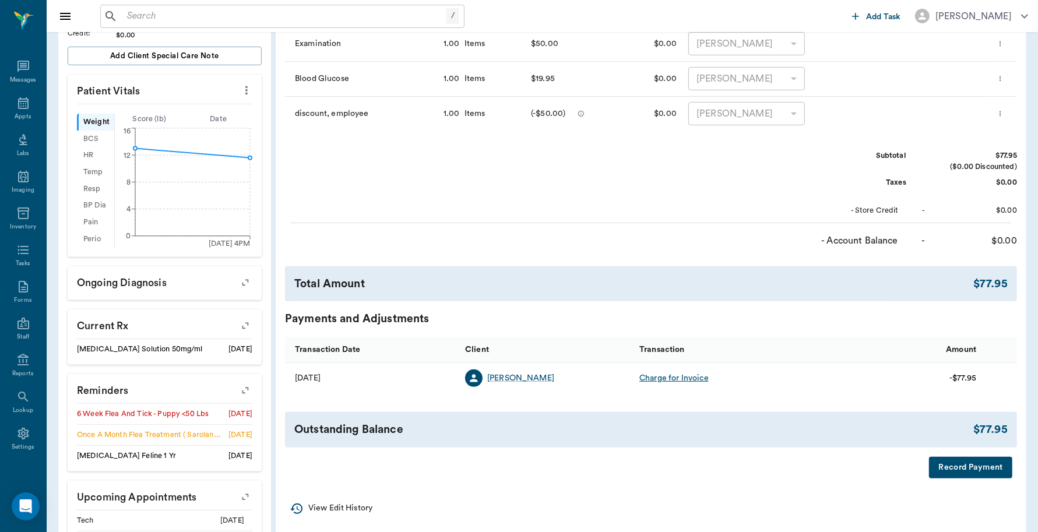
click at [952, 471] on button "Record Payment" at bounding box center [970, 468] width 83 height 22
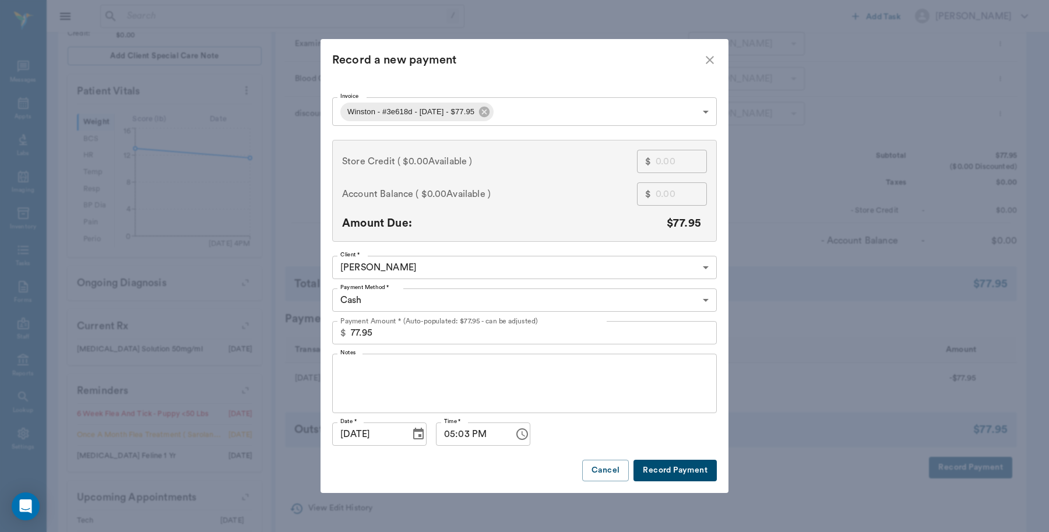
click at [449, 301] on body "/ ​ Add Task Dr. Bert Ellsworth Nectar Messages Appts Labs Imaging Inventory Ta…" at bounding box center [524, 154] width 1049 height 891
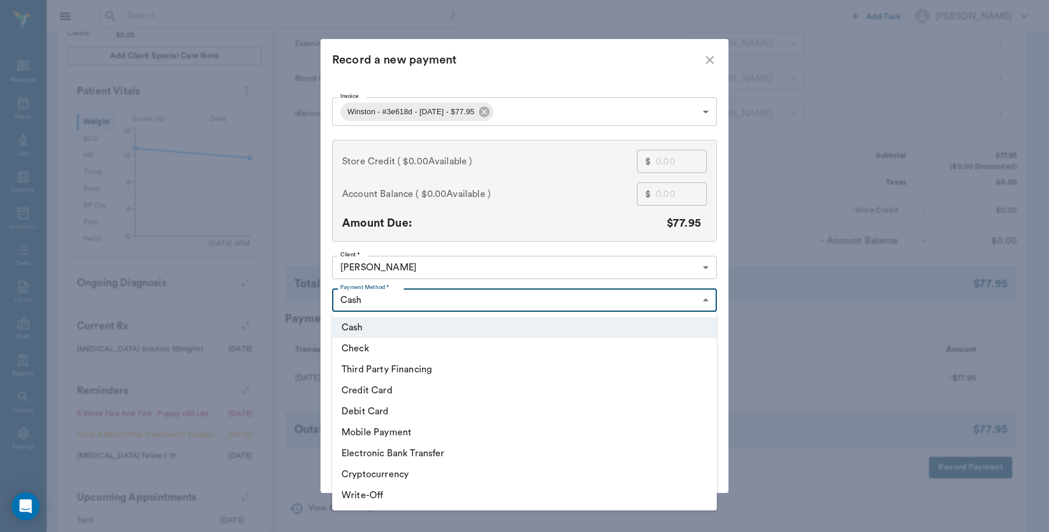
click at [377, 415] on li "Debit Card" at bounding box center [524, 411] width 385 height 21
type input "DEBIT_CARD"
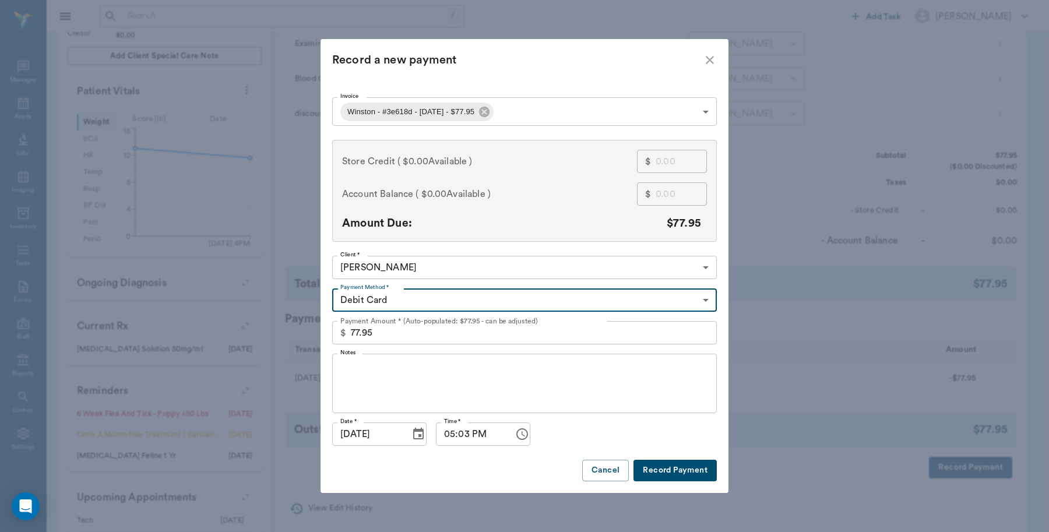
click at [673, 468] on button "Record Payment" at bounding box center [675, 471] width 83 height 22
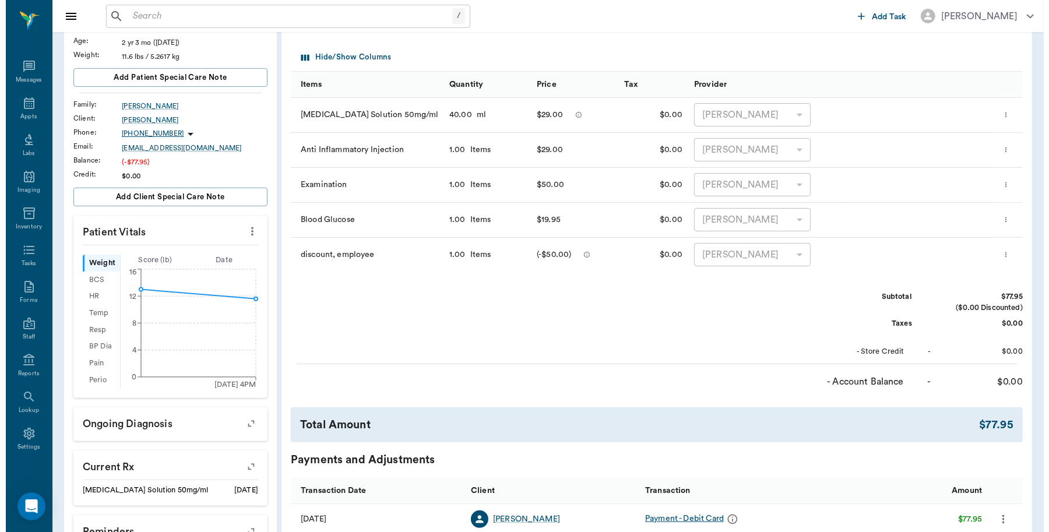
scroll to position [0, 0]
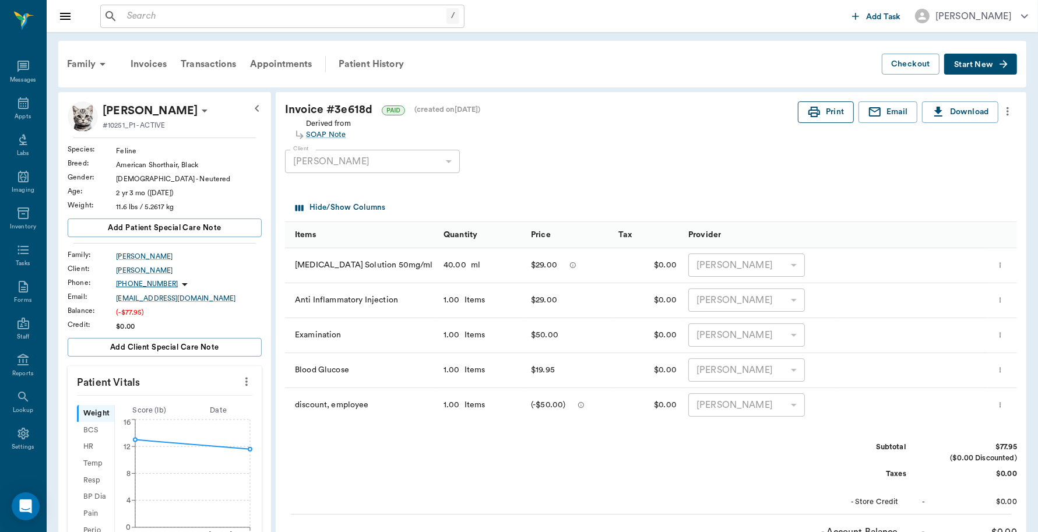
click at [826, 118] on button "Print" at bounding box center [826, 112] width 56 height 22
drag, startPoint x: 13, startPoint y: 112, endPoint x: 19, endPoint y: 108, distance: 7.1
click at [15, 113] on div "Appts" at bounding box center [23, 117] width 16 height 9
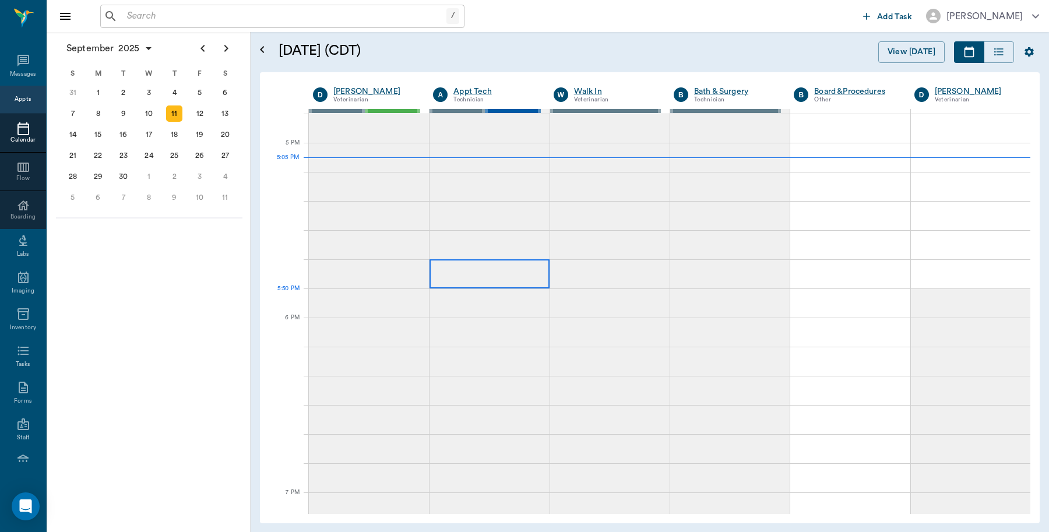
scroll to position [1137, 0]
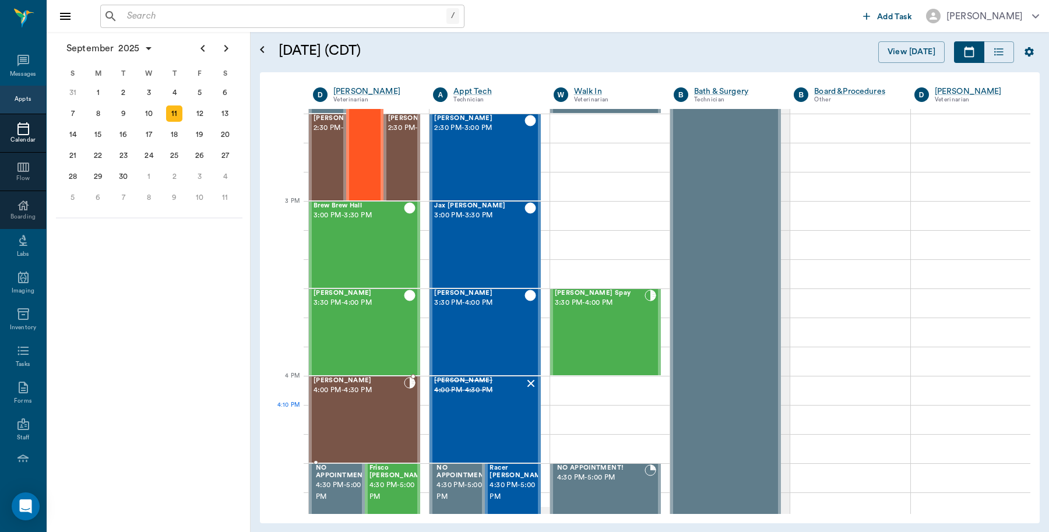
click at [364, 400] on div "Winston Leverett 4:00 PM - 4:30 PM" at bounding box center [359, 419] width 90 height 85
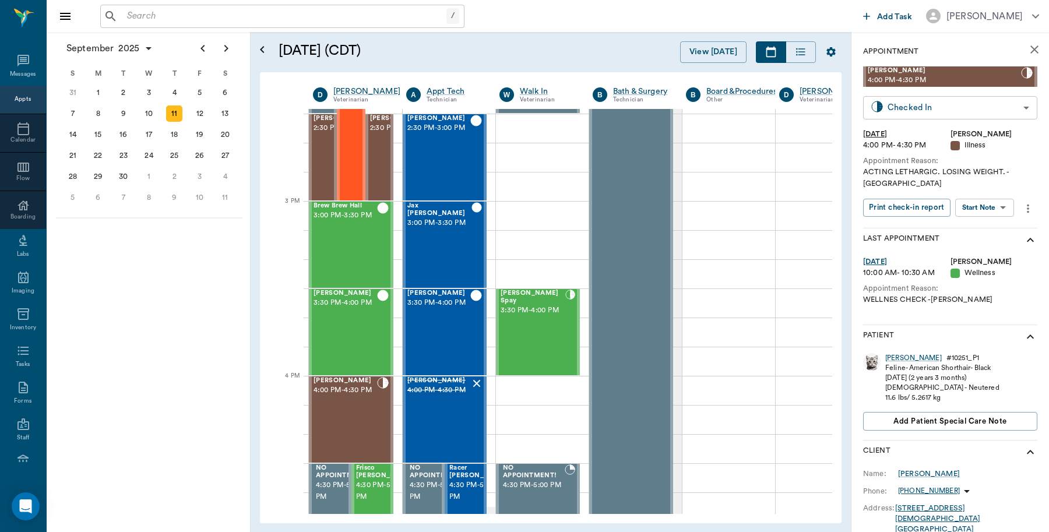
click at [955, 112] on body "/ ​ Add Task Dr. Bert Ellsworth Nectar Messages Appts Calendar Flow Boarding La…" at bounding box center [524, 266] width 1049 height 532
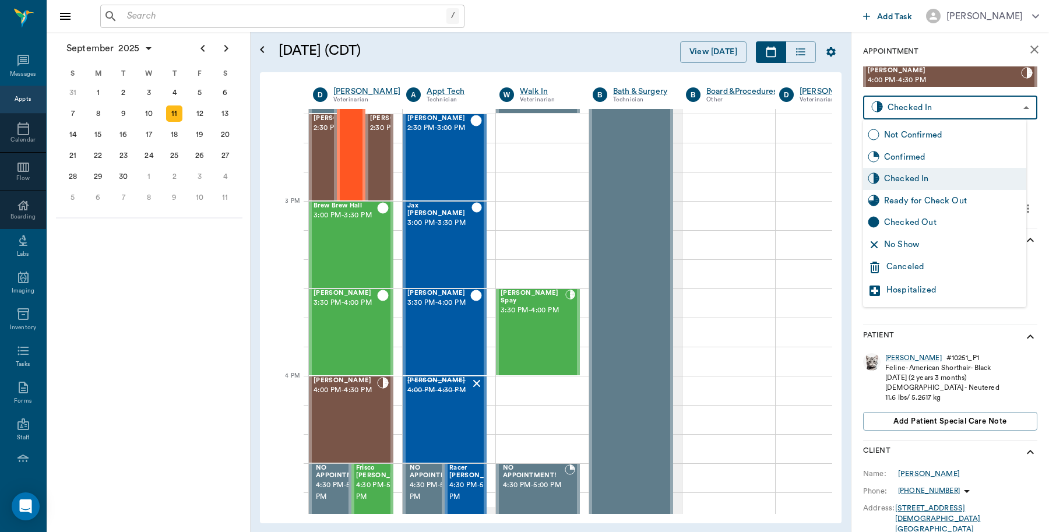
click at [925, 222] on div "Checked Out" at bounding box center [953, 222] width 138 height 13
type input "CHECKED_OUT"
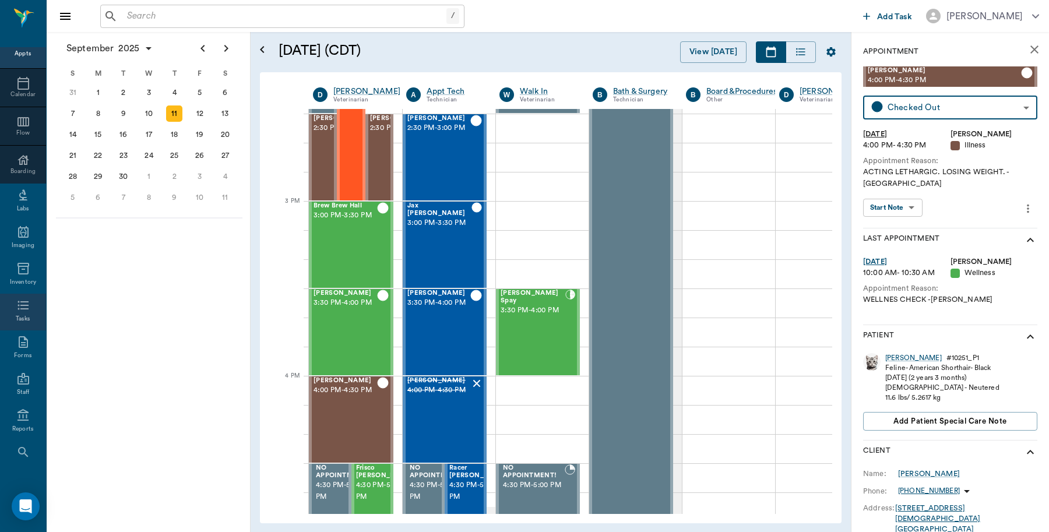
scroll to position [104, 0]
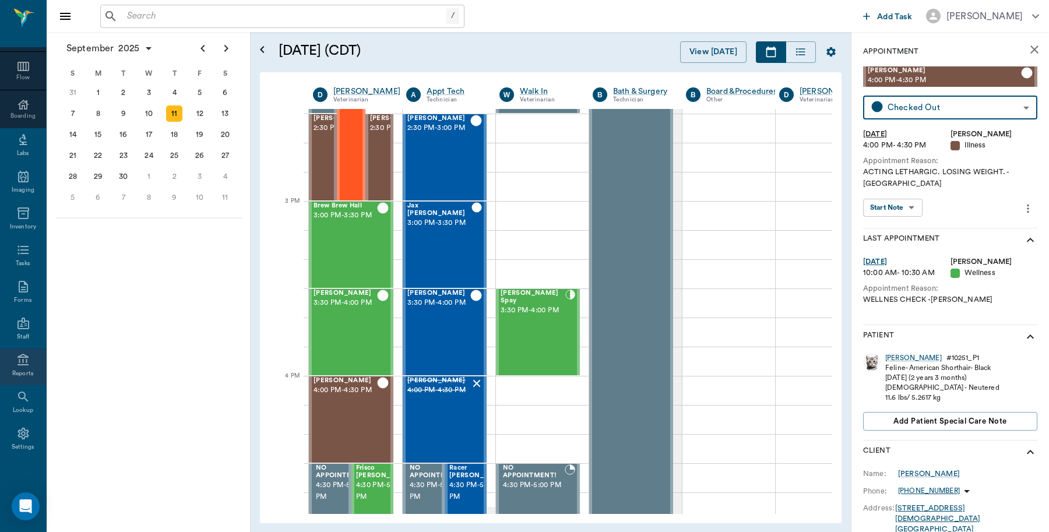
click at [22, 370] on div "Reports" at bounding box center [23, 374] width 22 height 9
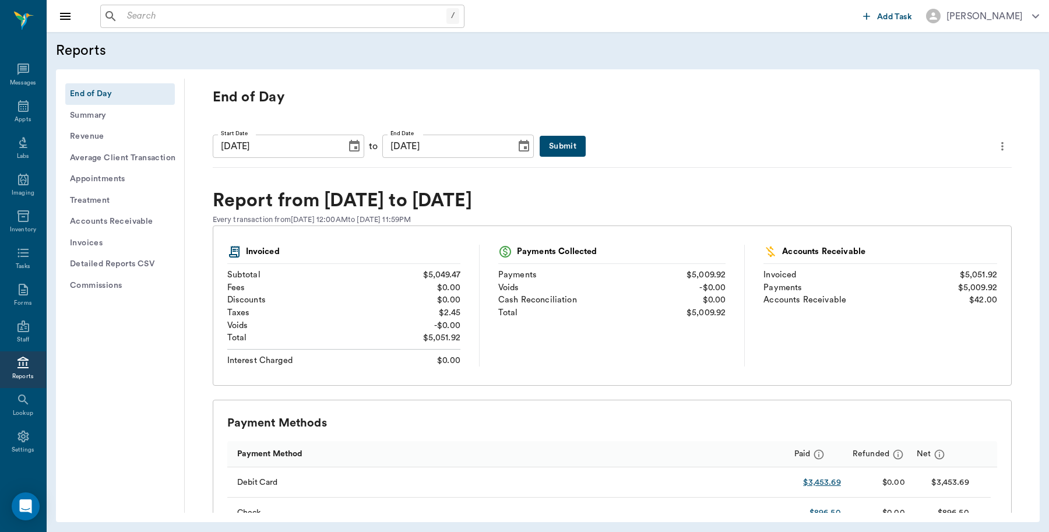
scroll to position [3, 0]
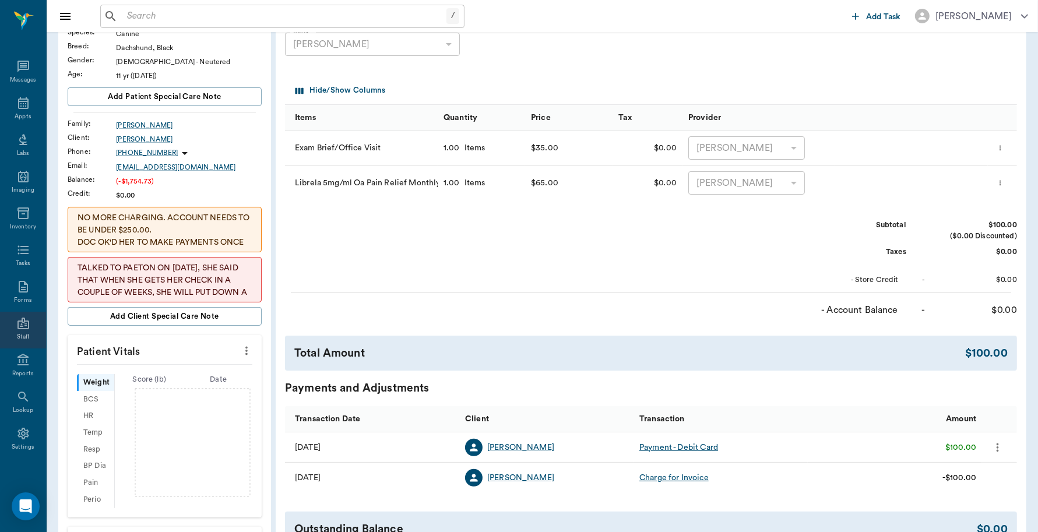
scroll to position [291, 0]
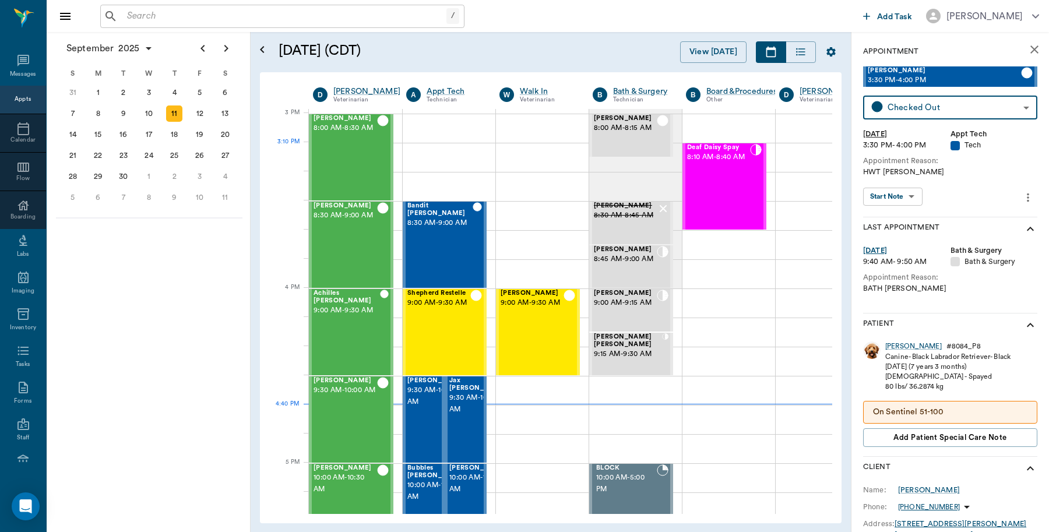
scroll to position [1225, 0]
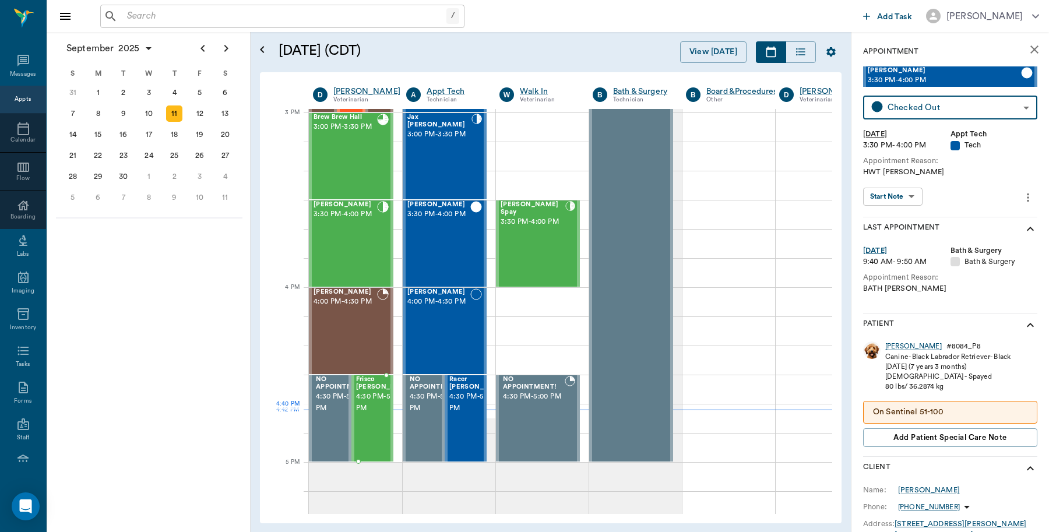
click at [371, 411] on span "4:30 PM - 5:00 PM" at bounding box center [385, 402] width 58 height 23
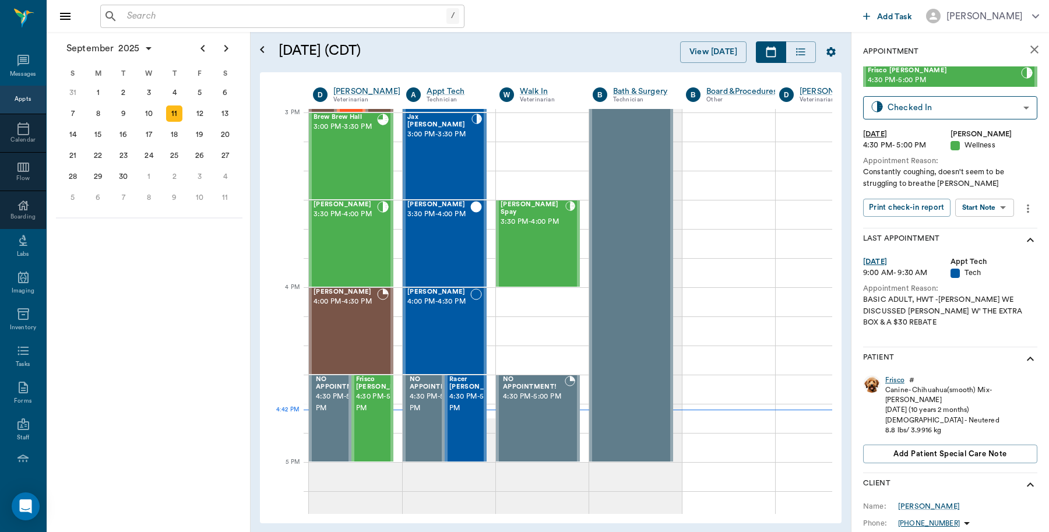
click at [900, 376] on div "Frisco" at bounding box center [895, 380] width 19 height 10
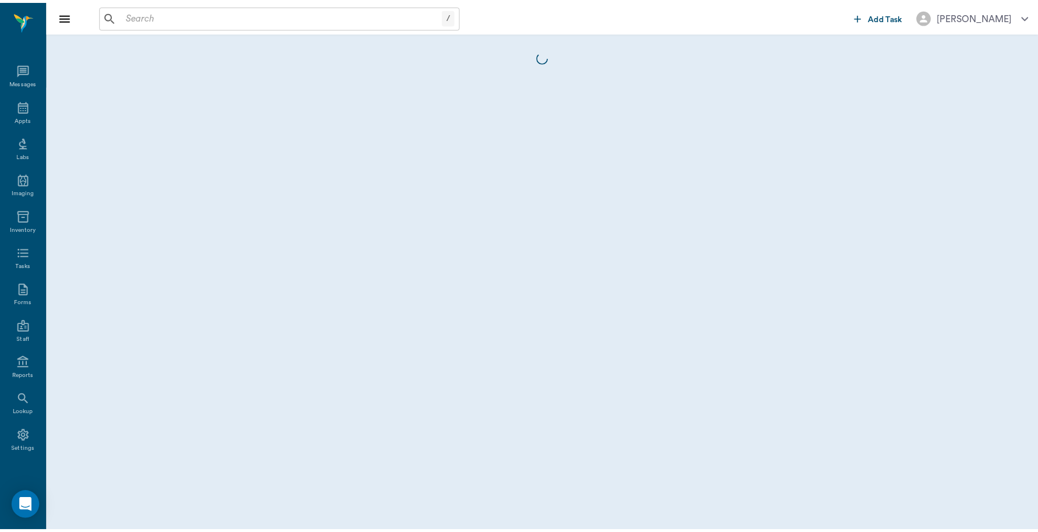
scroll to position [3, 0]
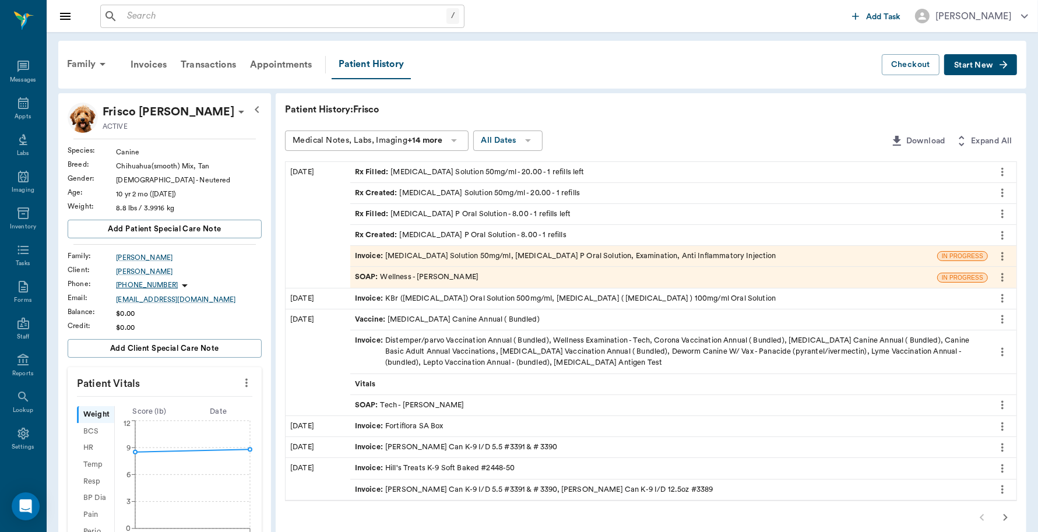
click at [595, 257] on div "Invoice : [MEDICAL_DATA] Solution 50mg/ml, [MEDICAL_DATA] P Oral Solution, Exam…" at bounding box center [565, 256] width 421 height 11
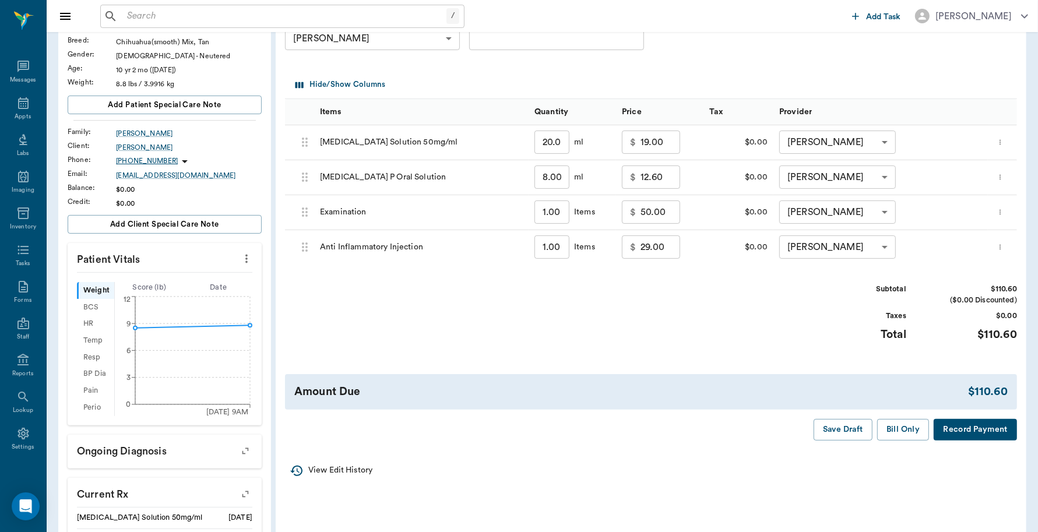
scroll to position [291, 0]
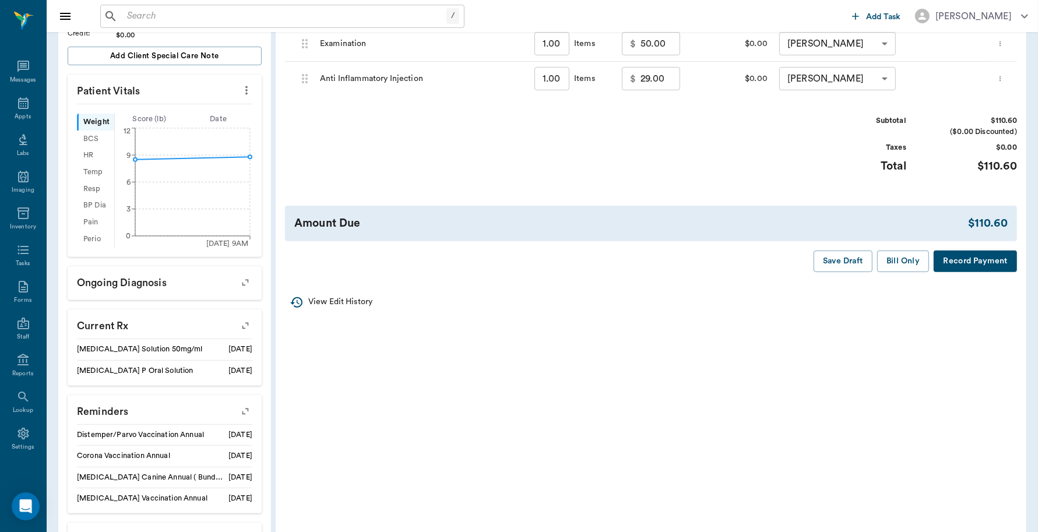
click at [979, 258] on button "Record Payment" at bounding box center [975, 262] width 83 height 22
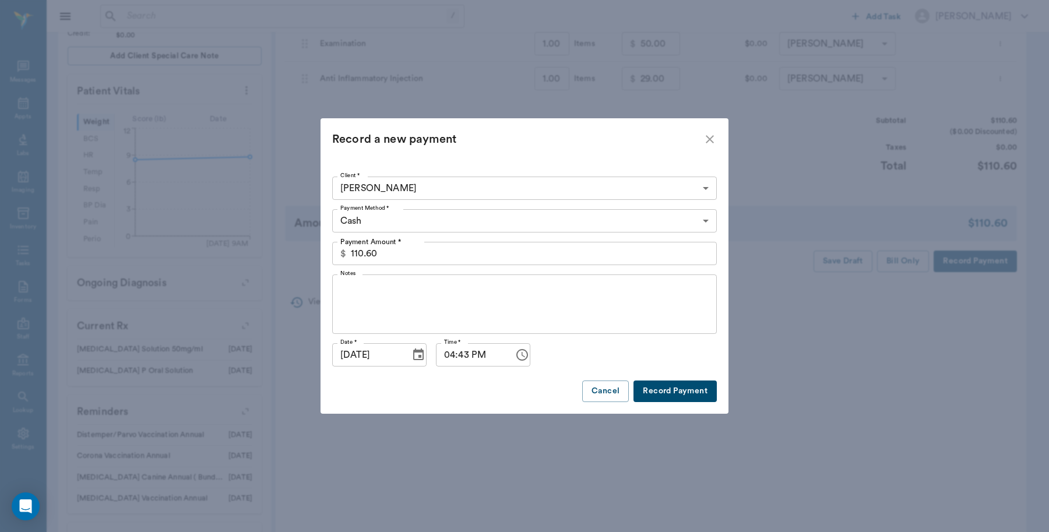
click at [441, 223] on body "/ ​ Add Task [PERSON_NAME] Nectar Messages Appts Labs Imaging Inventory Tasks F…" at bounding box center [524, 165] width 1049 height 912
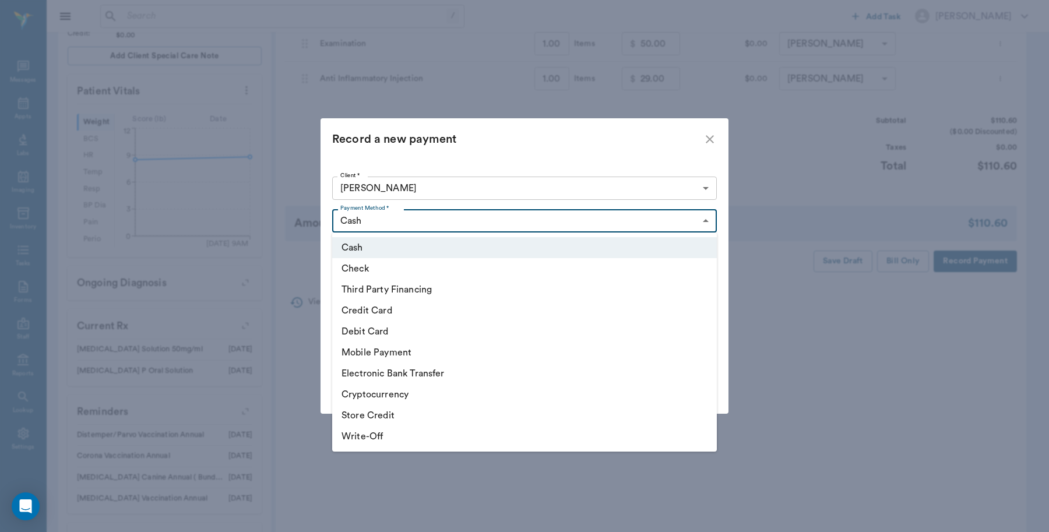
click at [394, 334] on li "Debit Card" at bounding box center [524, 331] width 385 height 21
type input "DEBIT_CARD"
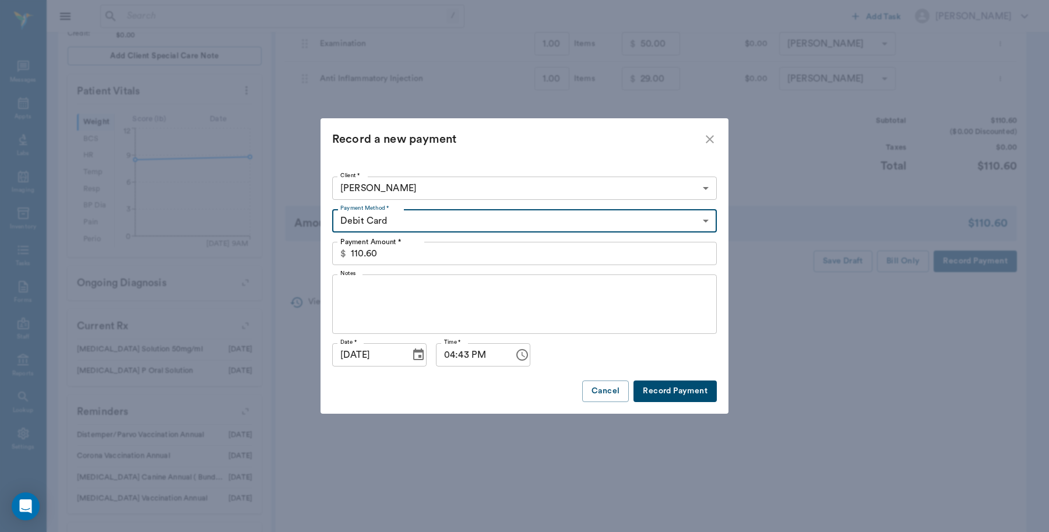
click at [674, 387] on button "Record Payment" at bounding box center [675, 392] width 83 height 22
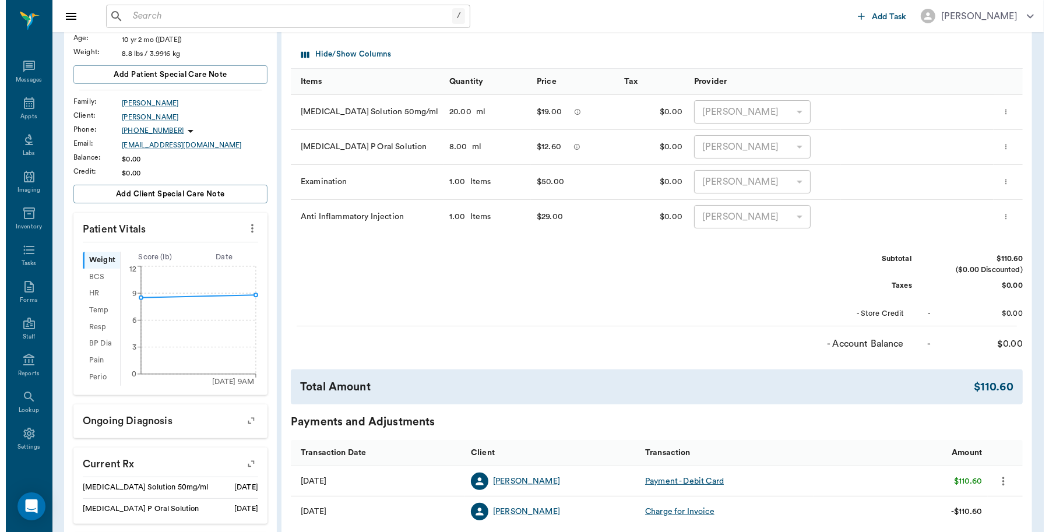
scroll to position [0, 0]
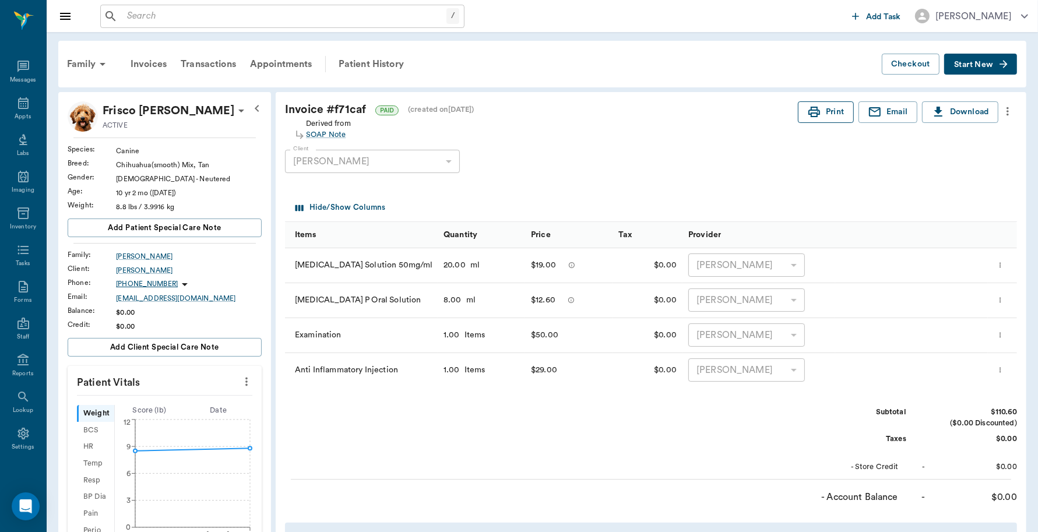
click at [810, 111] on icon "button" at bounding box center [815, 112] width 12 height 10
click at [8, 106] on div "Appts" at bounding box center [23, 110] width 46 height 37
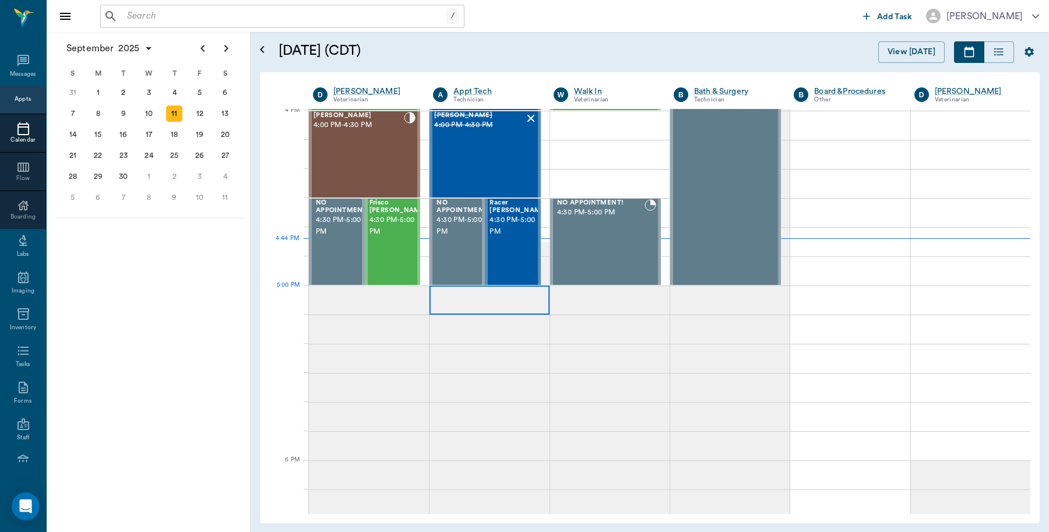
scroll to position [1402, 0]
click at [406, 240] on div "Frisco [PERSON_NAME] 4:30 PM - 5:00 PM" at bounding box center [399, 241] width 58 height 85
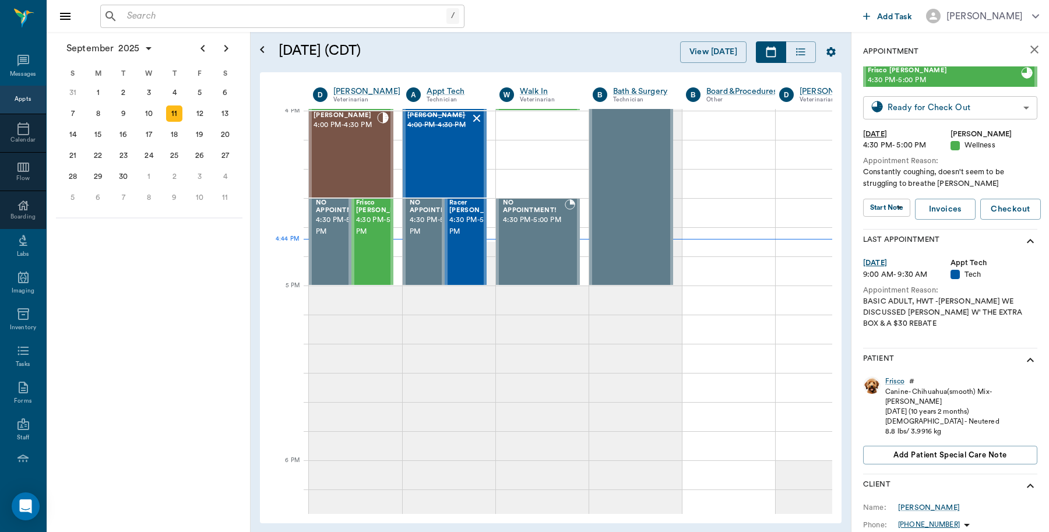
click at [974, 108] on body "/ ​ Add Task [PERSON_NAME] Nectar Messages Appts Calendar Flow Boarding Labs Im…" at bounding box center [524, 266] width 1049 height 532
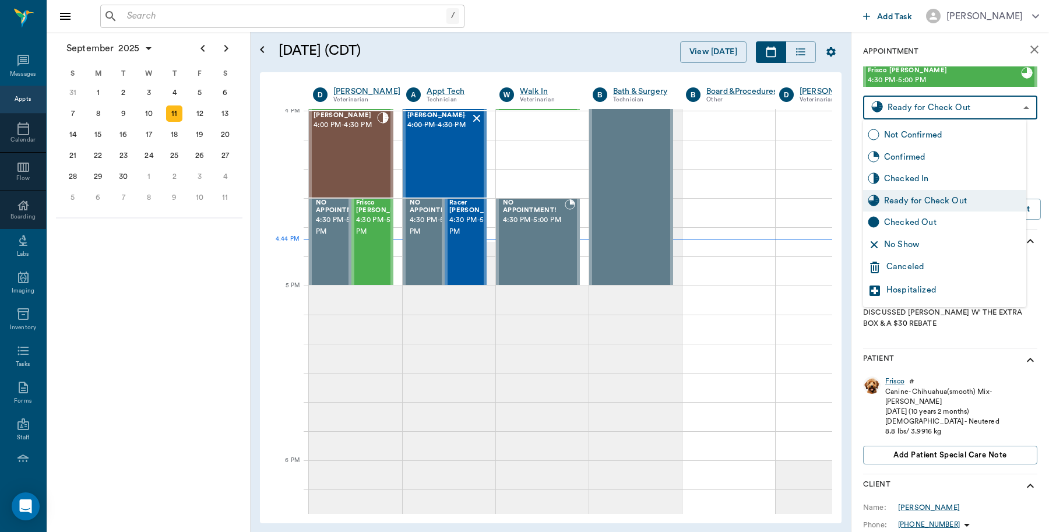
click at [922, 224] on div "Checked Out" at bounding box center [953, 222] width 138 height 13
type input "CHECKED_OUT"
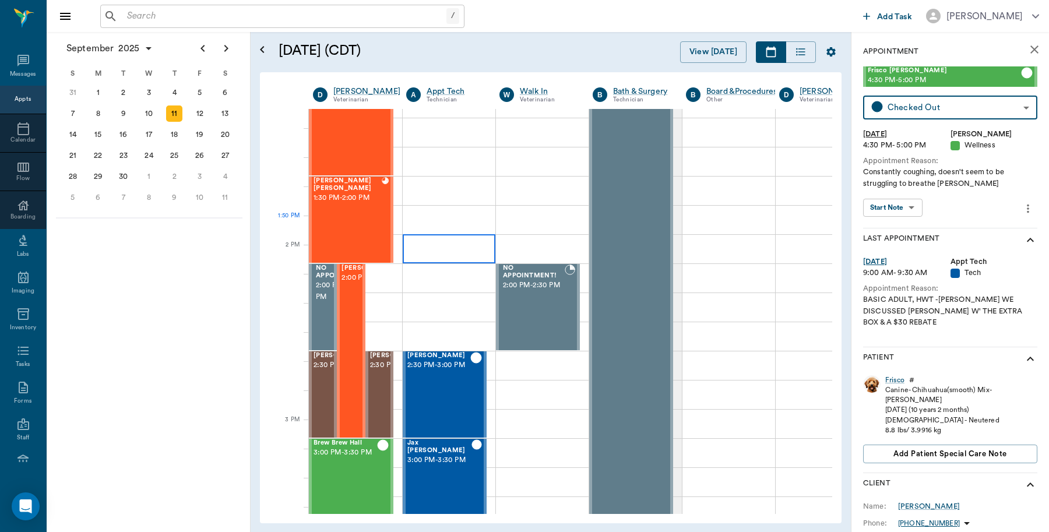
scroll to position [819, 0]
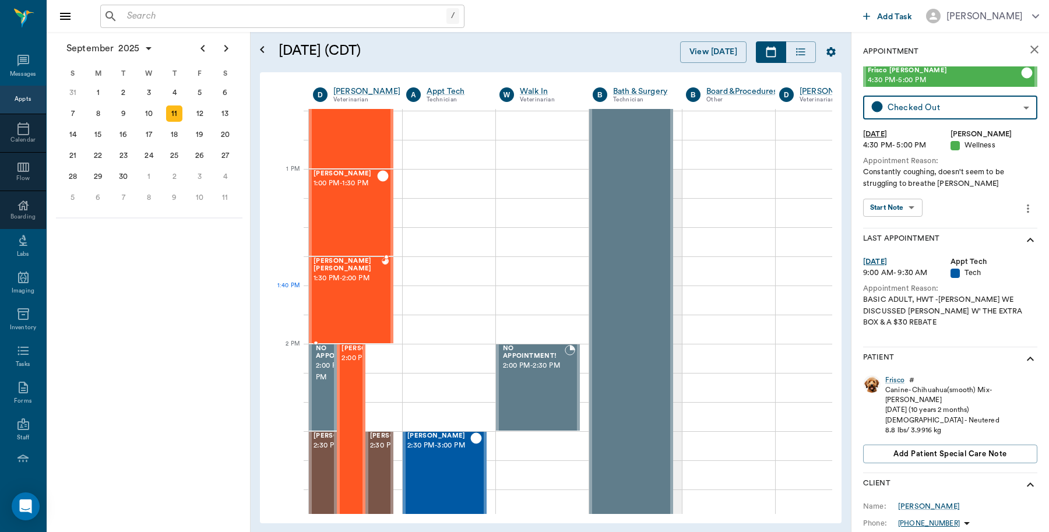
click at [348, 290] on div "[PERSON_NAME] [PERSON_NAME] 1:30 PM - 2:00 PM" at bounding box center [348, 300] width 68 height 85
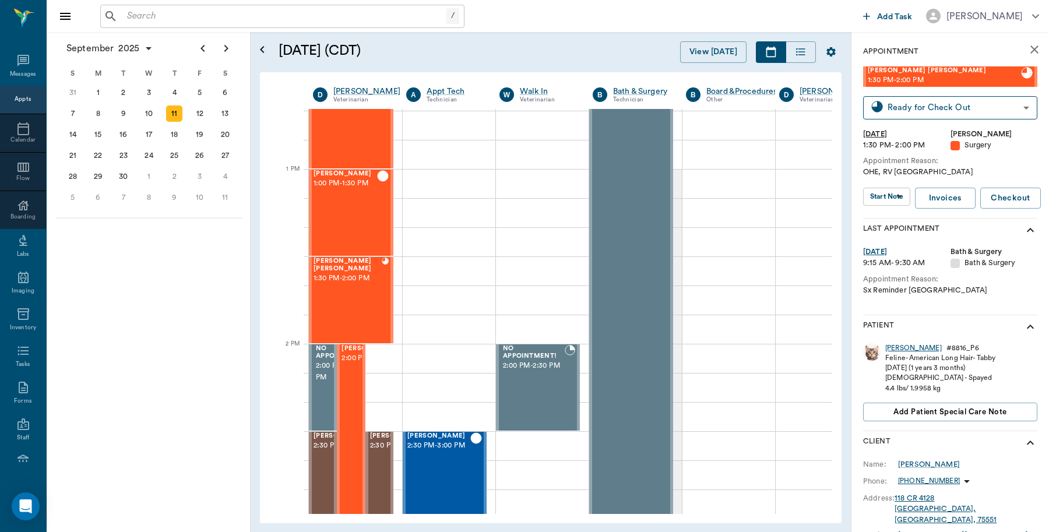
click at [896, 350] on div "[PERSON_NAME]" at bounding box center [914, 348] width 57 height 10
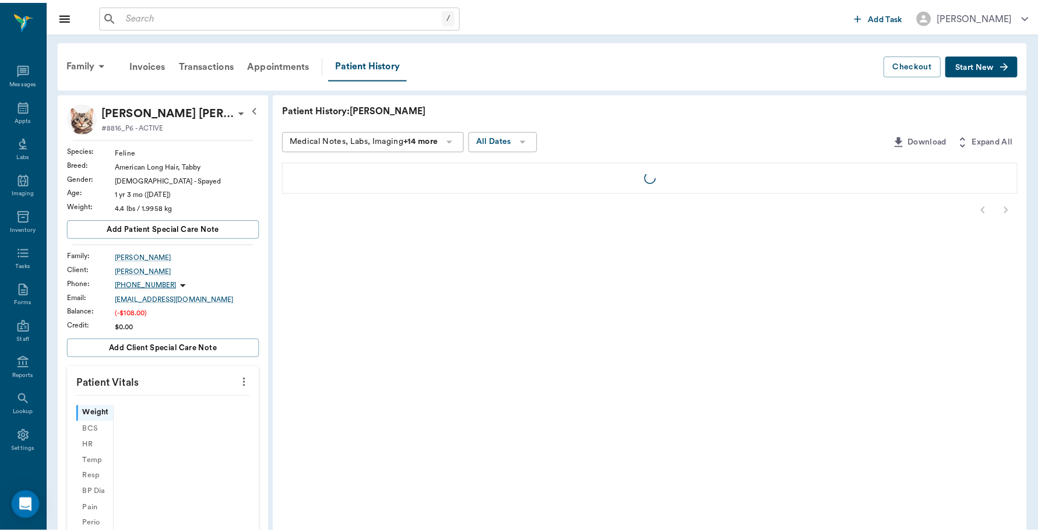
scroll to position [3, 0]
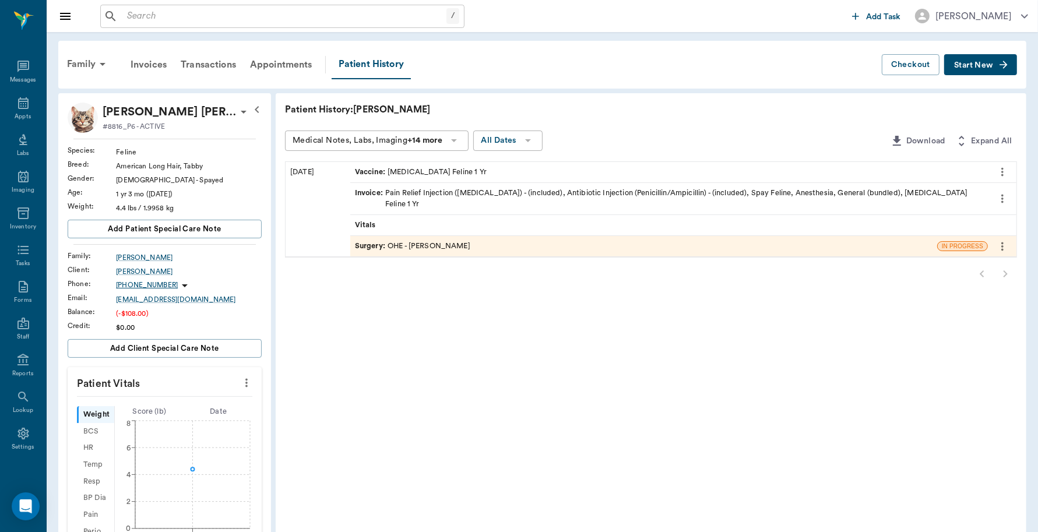
click at [581, 193] on div "Invoice : Pain Relief Injection ([MEDICAL_DATA]) - (included), Antibiotic Injec…" at bounding box center [669, 199] width 628 height 22
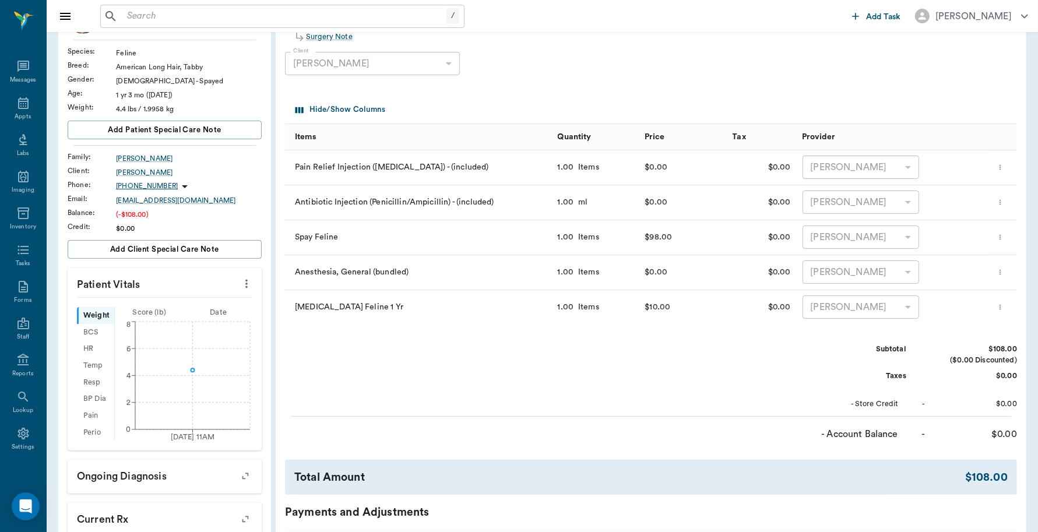
scroll to position [73, 0]
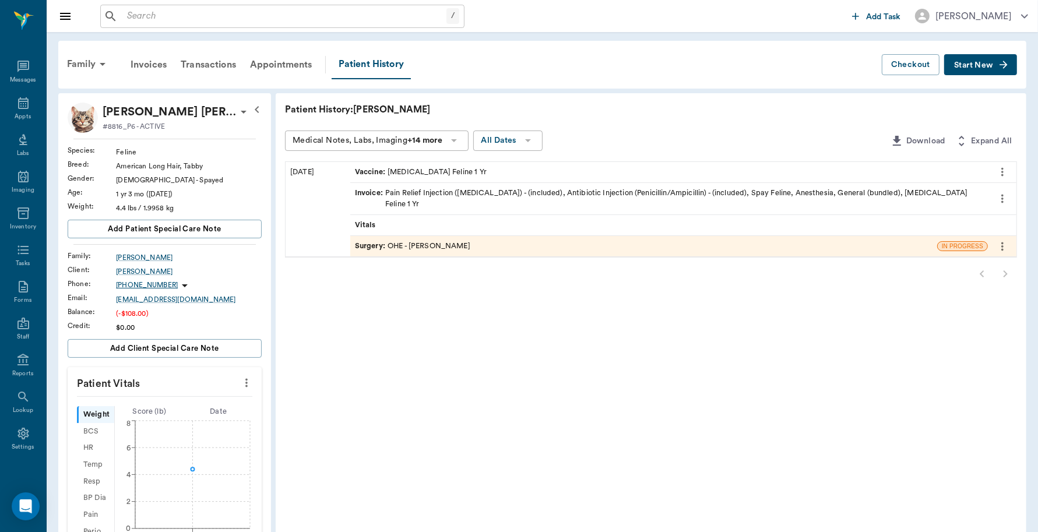
click at [471, 236] on div "Surgery : OHE - [PERSON_NAME]" at bounding box center [643, 246] width 587 height 20
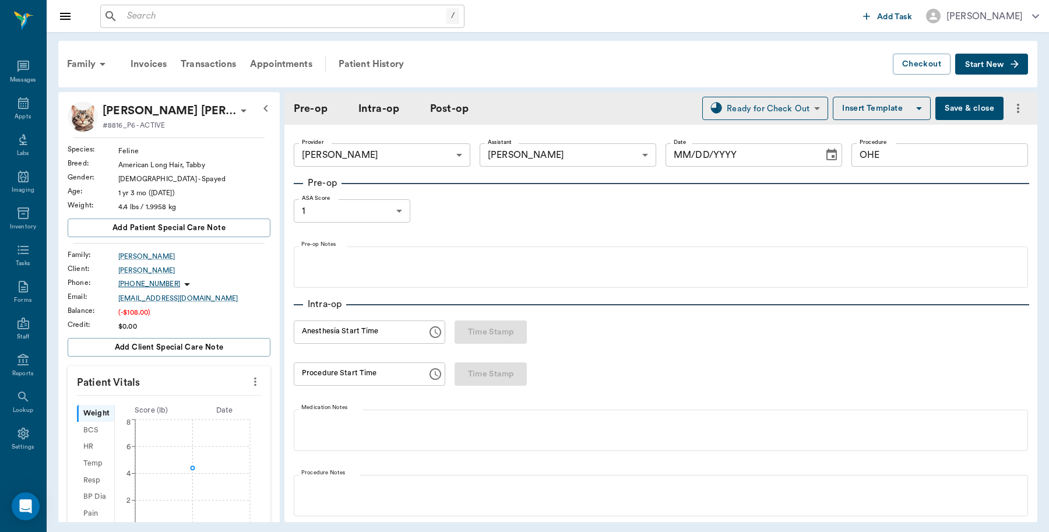
type input "63ec2f075fda476ae8351a4d"
type input "63ec2e7e52e12b0ba117b124"
type input "OHE"
type input "1"
type input "[DATE]"
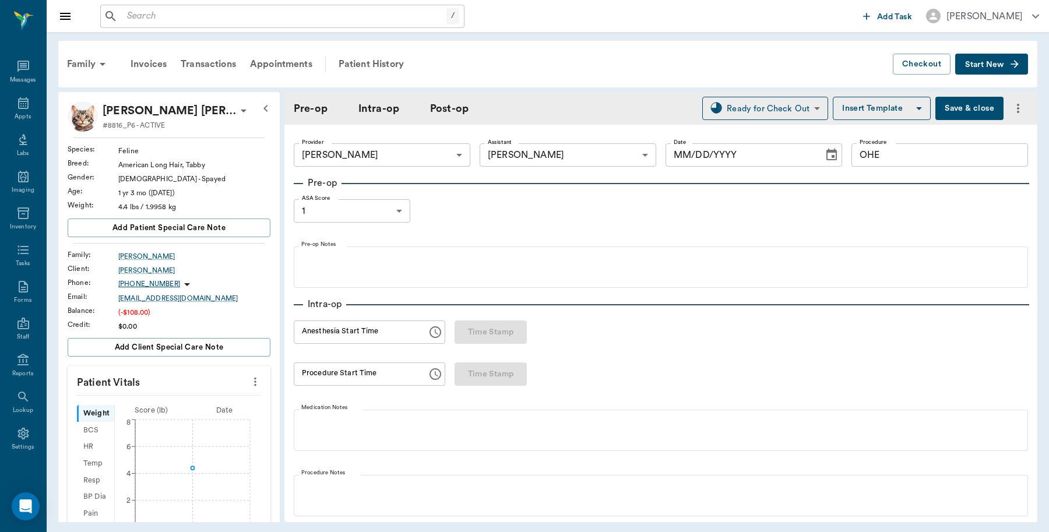
type input "12:28 PM"
type input "12:47 PM"
type input "01:05 PM"
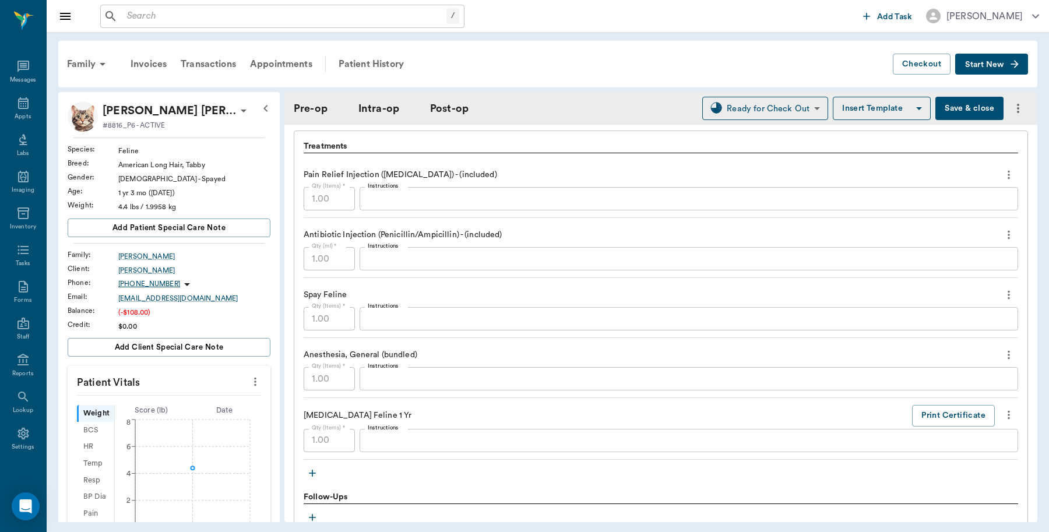
scroll to position [947, 0]
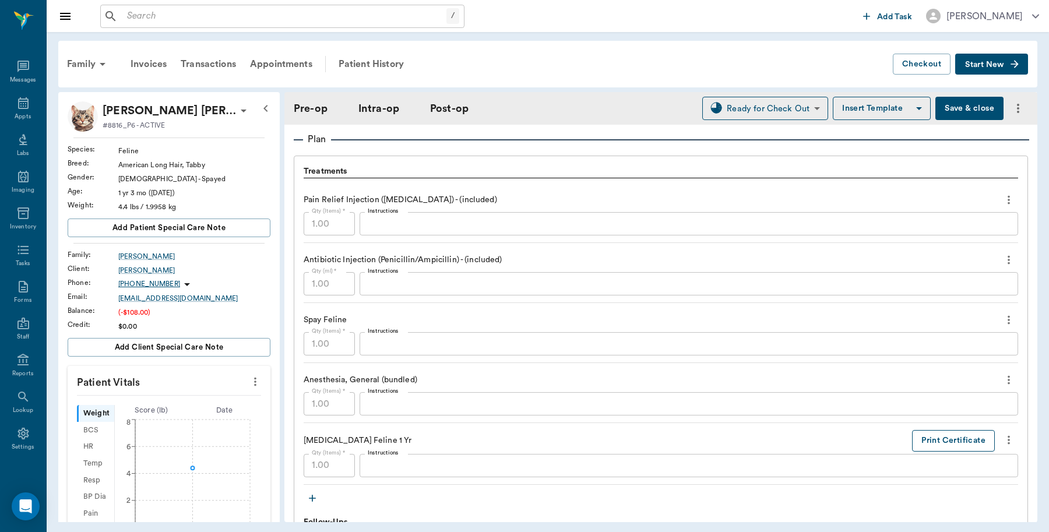
click at [957, 444] on button "Print Certificate" at bounding box center [953, 441] width 83 height 22
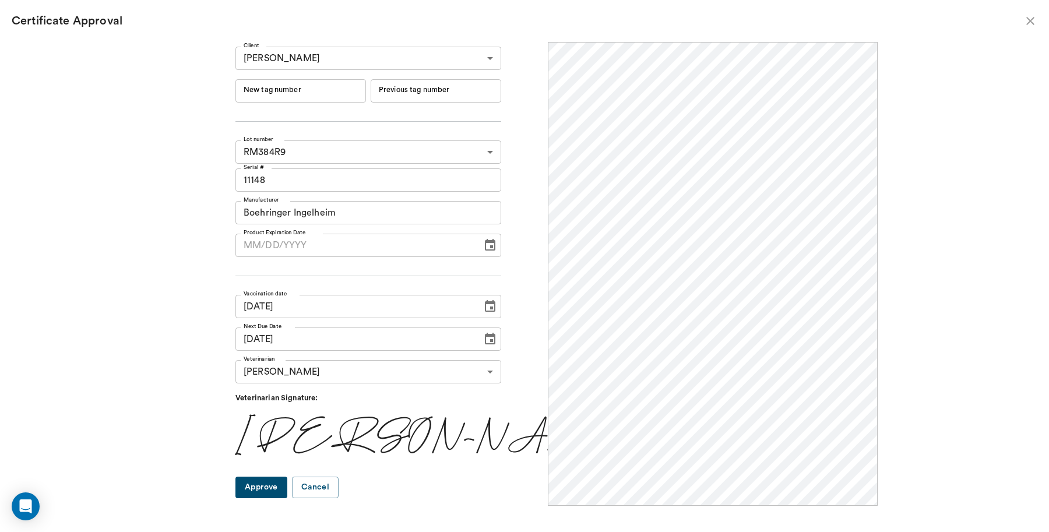
scroll to position [0, 0]
click at [318, 89] on input "New tag number" at bounding box center [301, 90] width 131 height 23
type input "251092"
click at [287, 489] on button "Approve" at bounding box center [262, 488] width 52 height 22
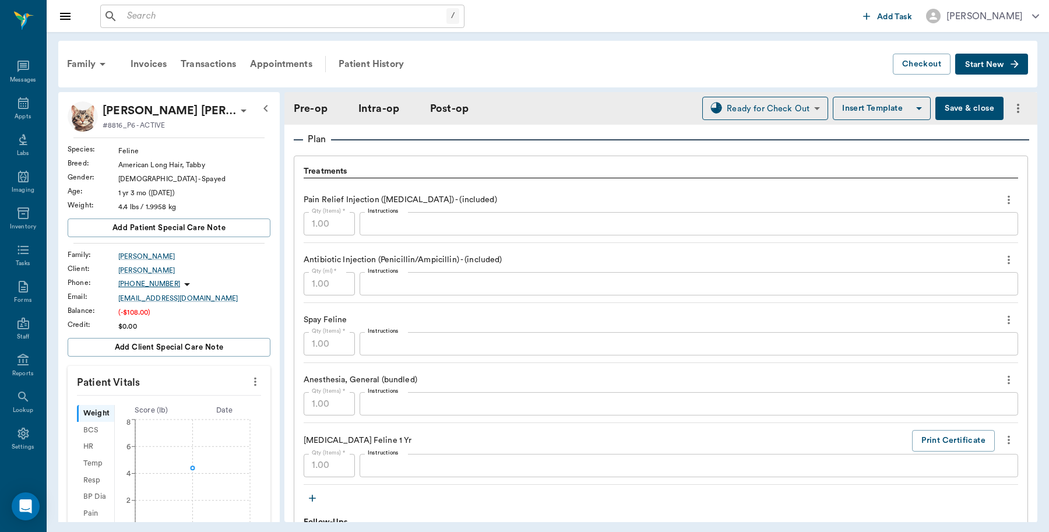
click at [942, 103] on button "Save & close" at bounding box center [970, 108] width 68 height 23
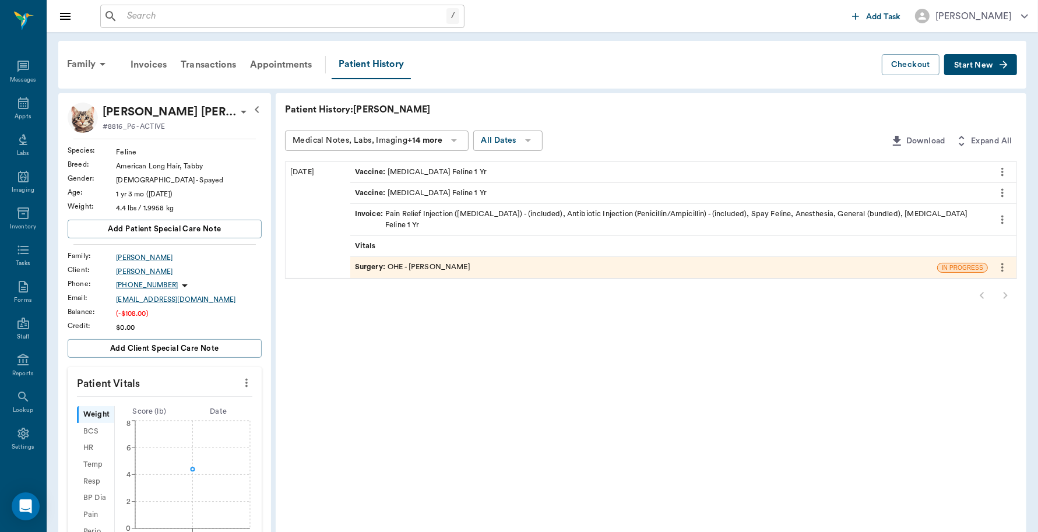
click at [540, 209] on div "Invoice : Pain Relief Injection ([MEDICAL_DATA]) - (included), Antibiotic Injec…" at bounding box center [669, 220] width 628 height 22
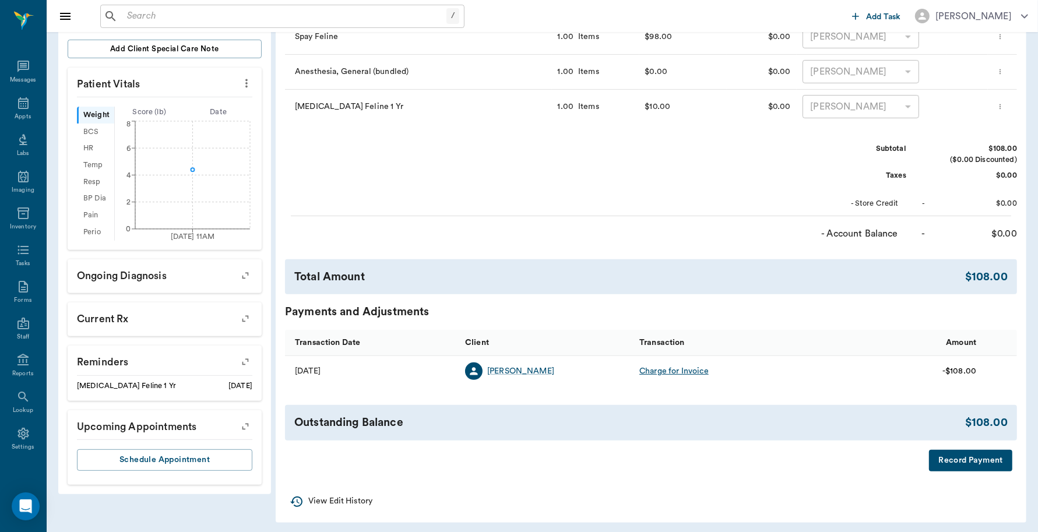
scroll to position [302, 0]
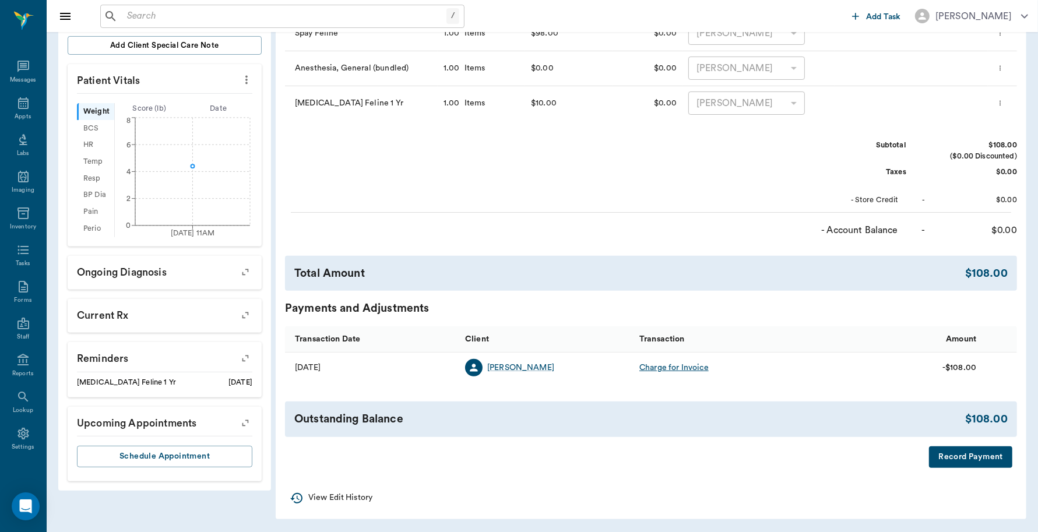
click at [951, 461] on button "Record Payment" at bounding box center [970, 458] width 83 height 22
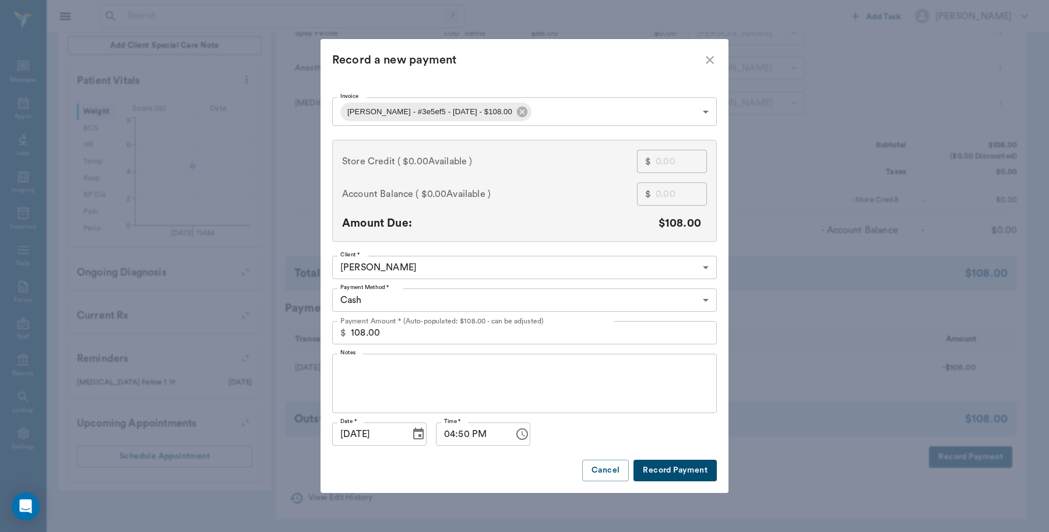
click at [433, 301] on body "/ ​ Add Task [PERSON_NAME] Nectar Messages Appts Labs Imaging Inventory Tasks F…" at bounding box center [524, 115] width 1049 height 835
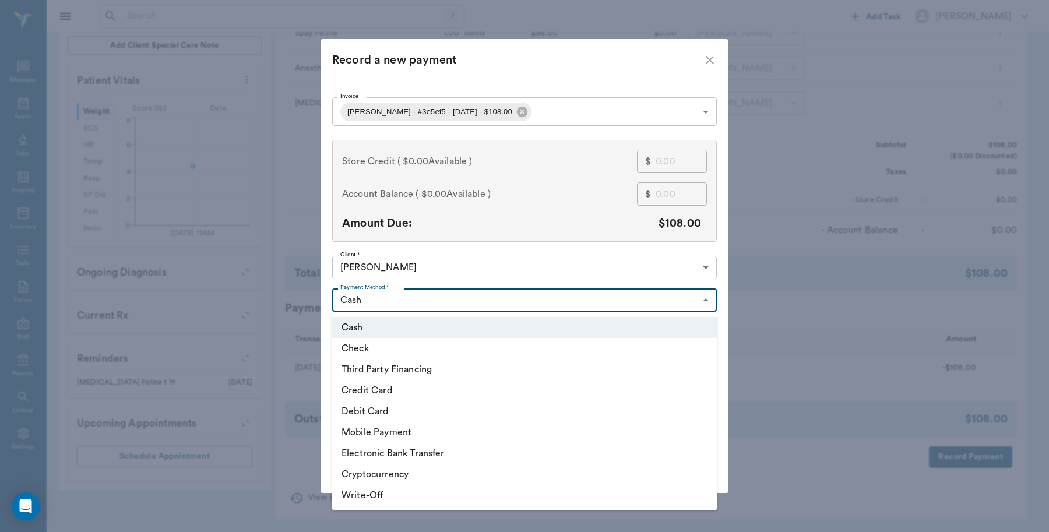
click at [386, 403] on li "Debit Card" at bounding box center [524, 411] width 385 height 21
type input "DEBIT_CARD"
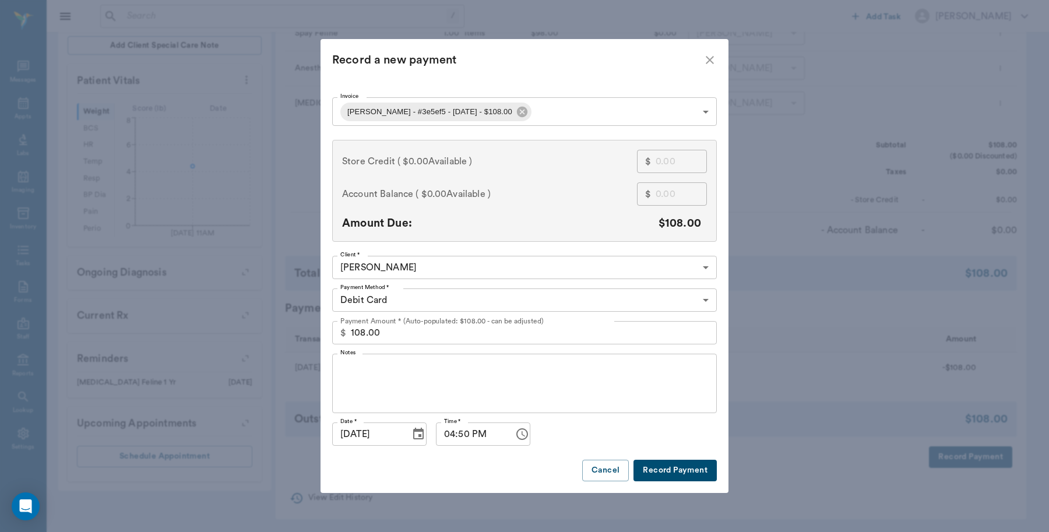
click at [662, 471] on button "Record Payment" at bounding box center [675, 471] width 83 height 22
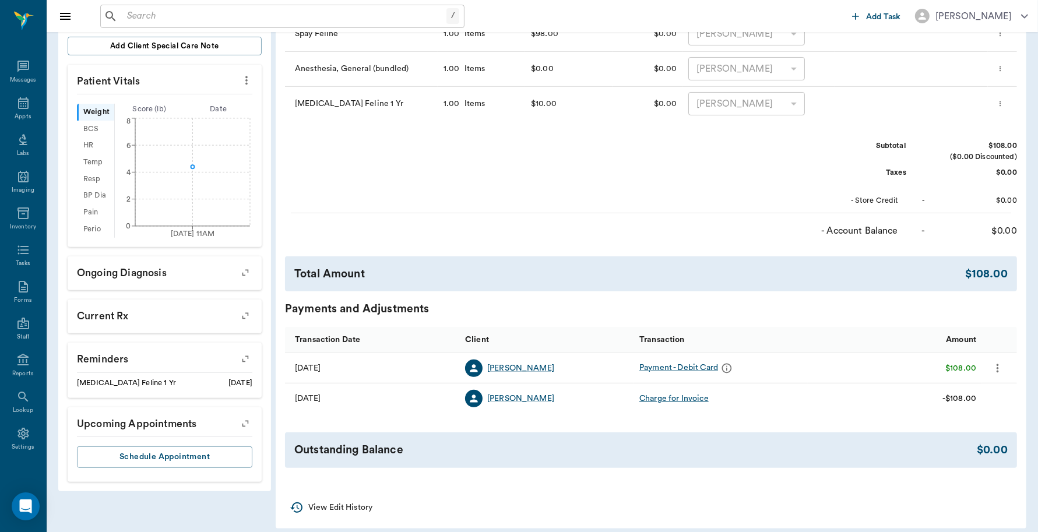
scroll to position [10, 0]
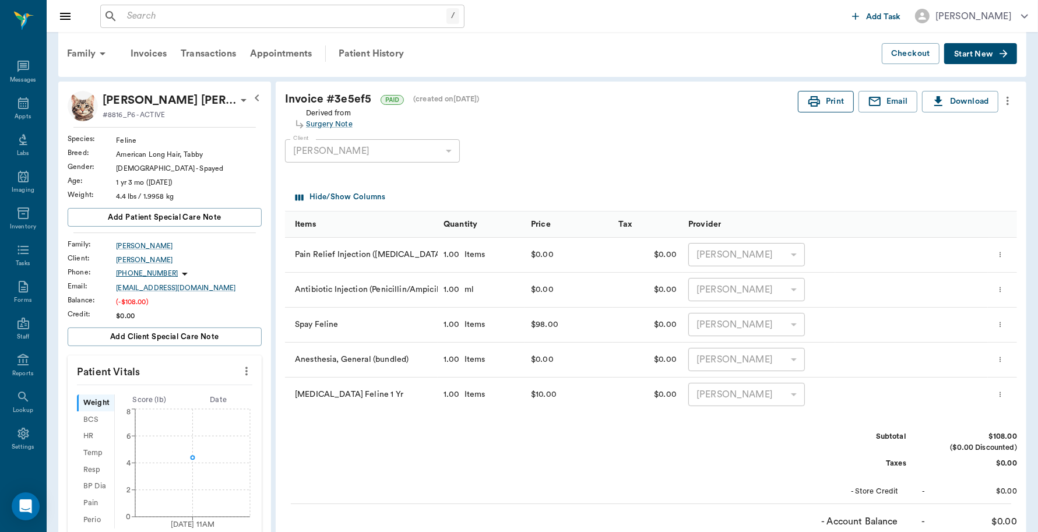
click at [835, 101] on button "Print" at bounding box center [826, 102] width 56 height 22
click at [16, 103] on icon at bounding box center [23, 103] width 14 height 14
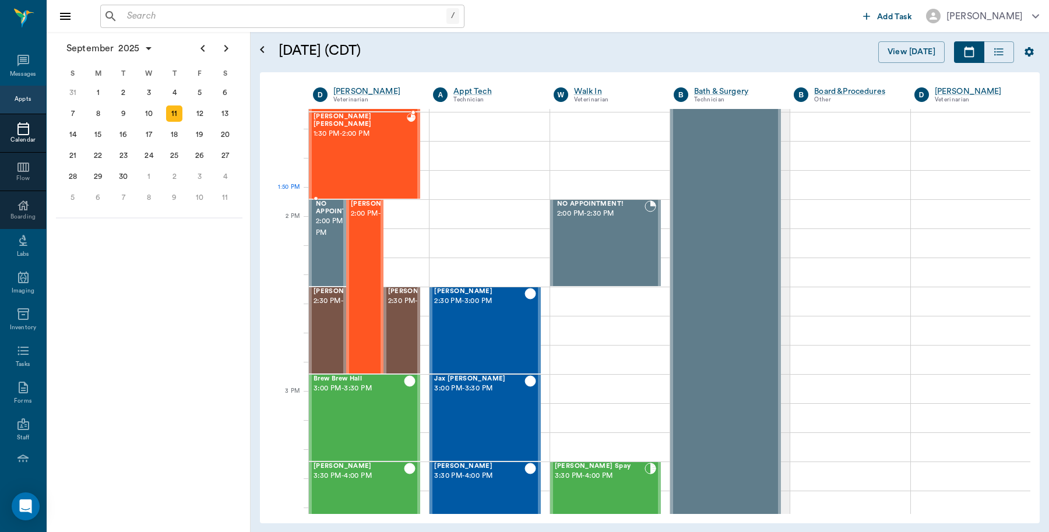
scroll to position [891, 0]
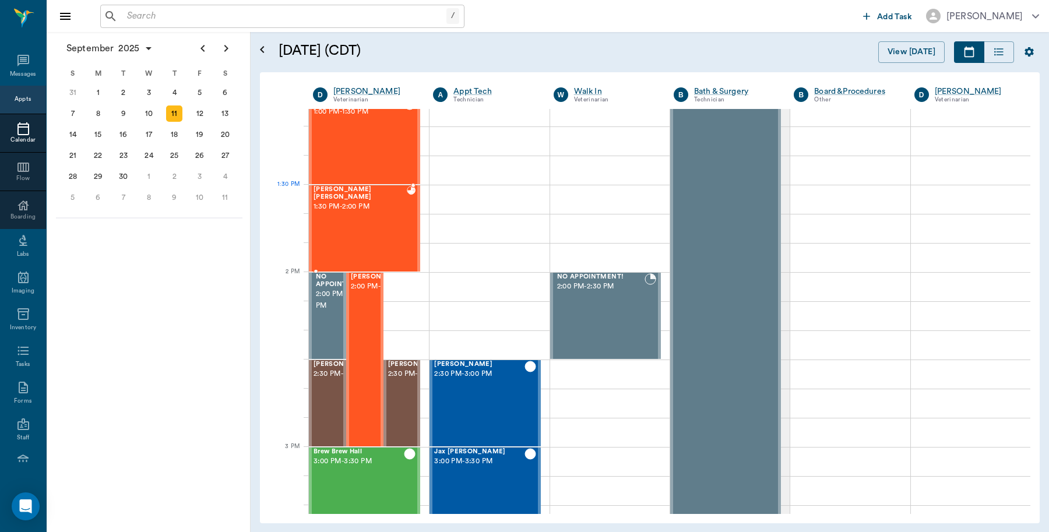
click at [391, 216] on div "[PERSON_NAME] [PERSON_NAME] 1:30 PM - 2:00 PM" at bounding box center [360, 228] width 93 height 85
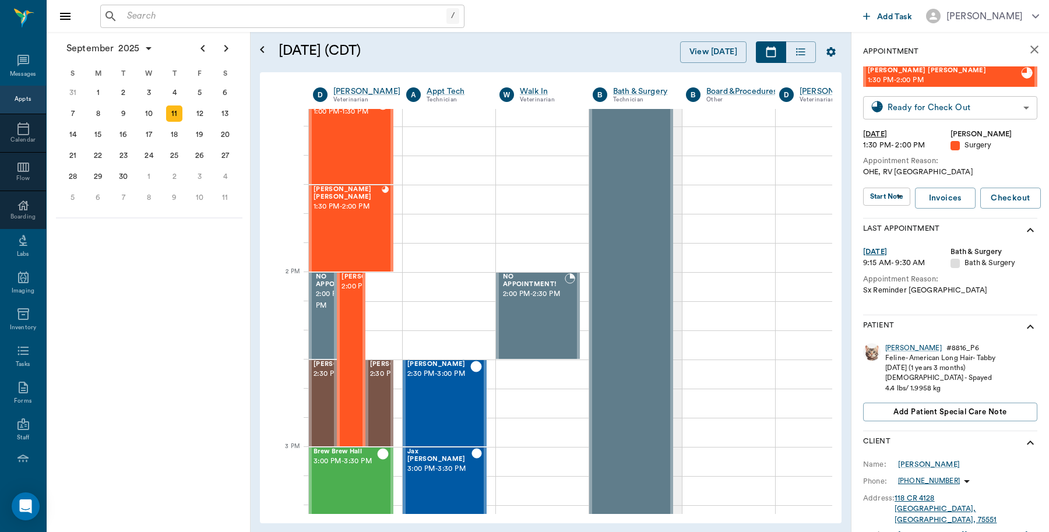
click at [893, 106] on body "/ ​ Add Task [PERSON_NAME] Nectar Messages Appts Calendar Flow Boarding Labs Im…" at bounding box center [524, 266] width 1049 height 532
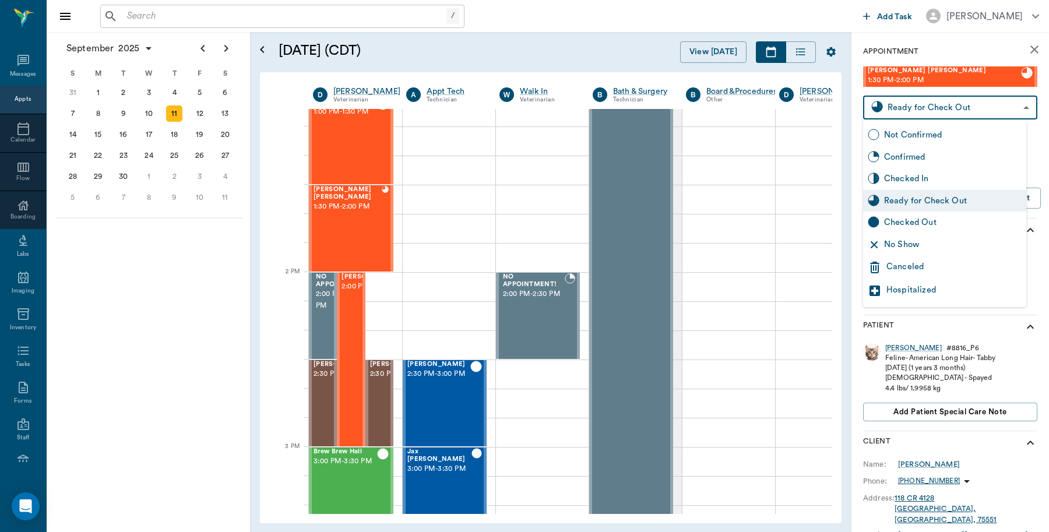
click at [892, 219] on div "Checked Out" at bounding box center [953, 222] width 138 height 13
type input "CHECKED_OUT"
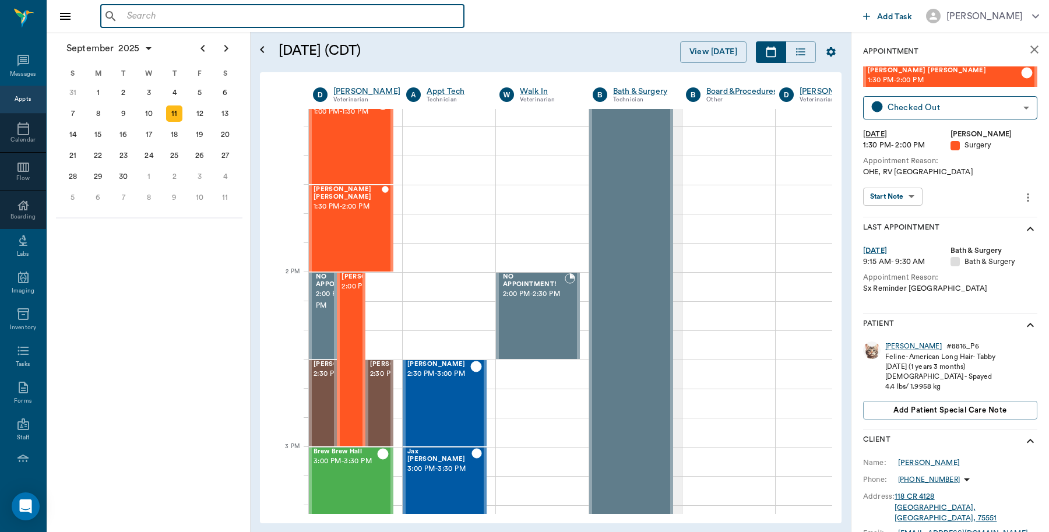
click at [158, 9] on input "text" at bounding box center [290, 16] width 337 height 16
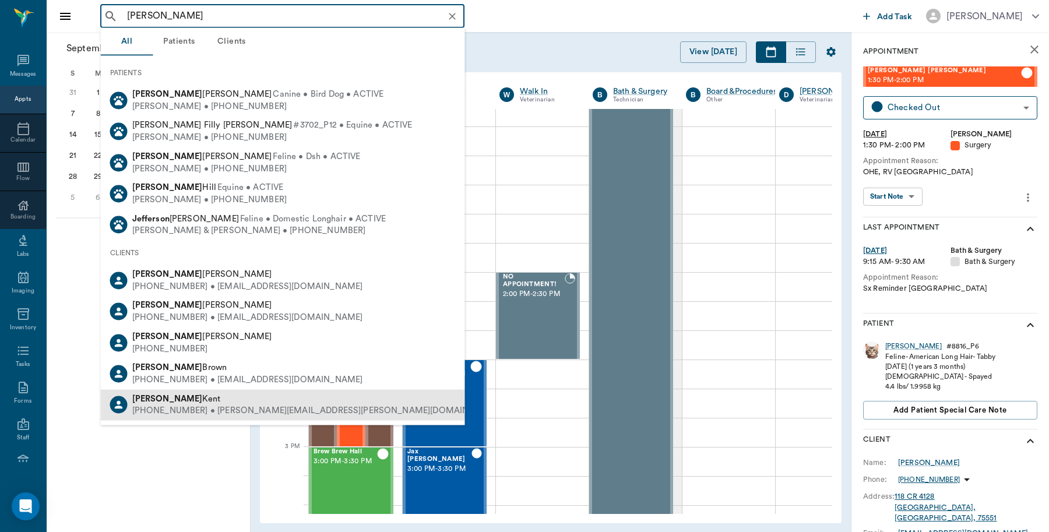
click at [171, 400] on div "[PERSON_NAME]" at bounding box center [317, 399] width 370 height 12
type input "[PERSON_NAME]"
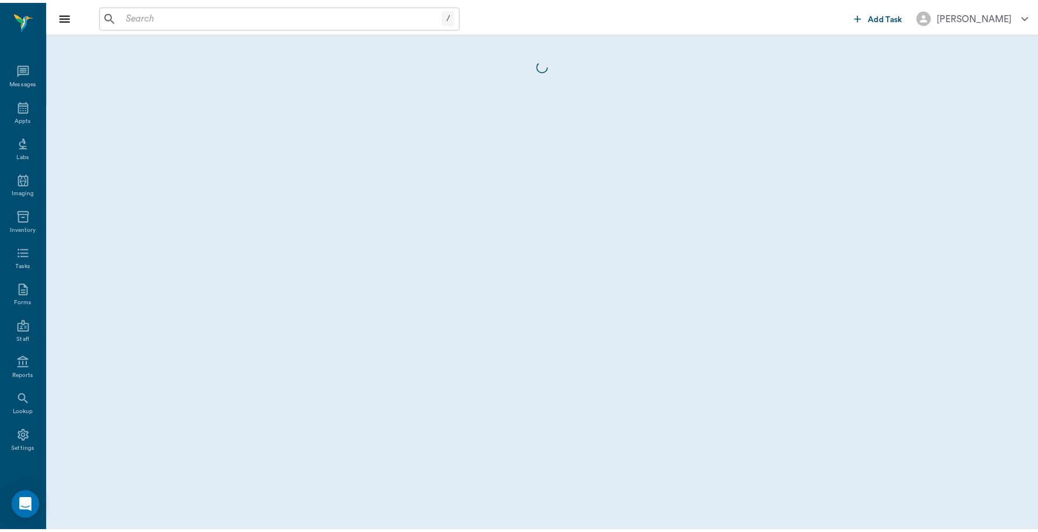
scroll to position [3, 0]
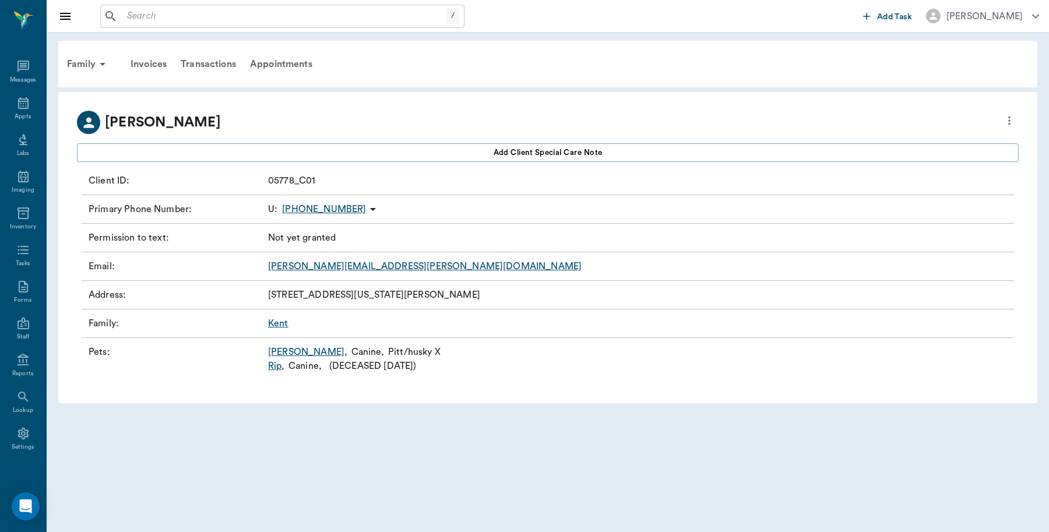
click at [284, 351] on link "[PERSON_NAME] ," at bounding box center [307, 352] width 79 height 14
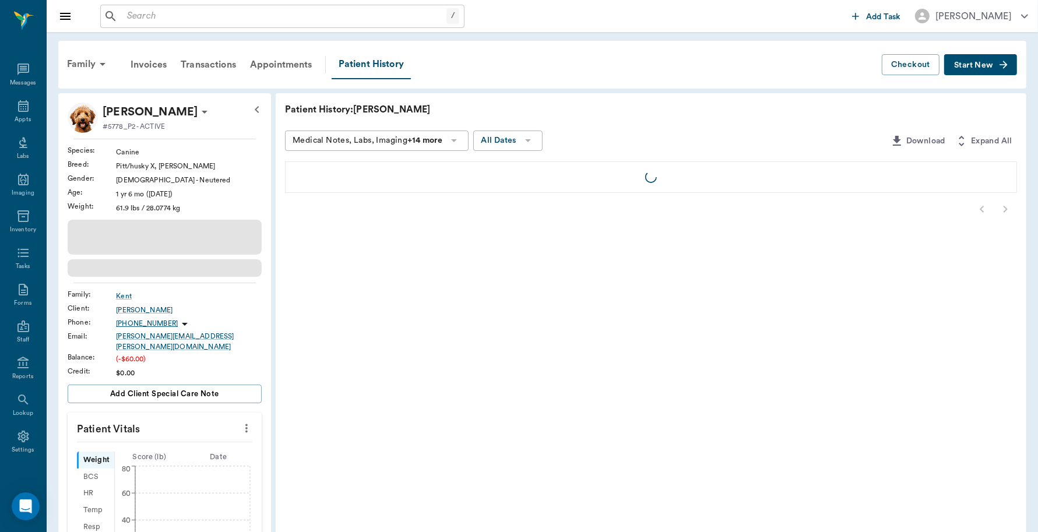
scroll to position [3, 0]
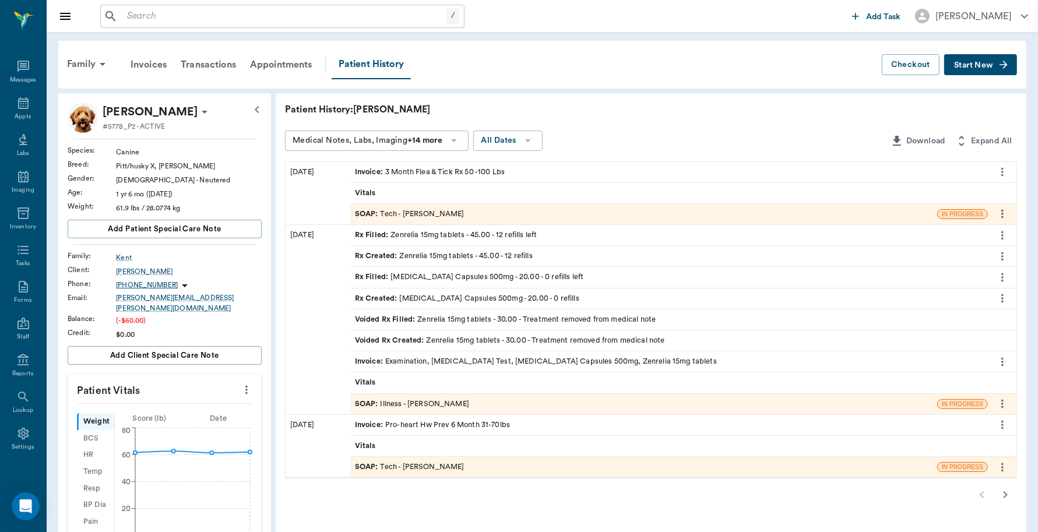
click at [494, 167] on div "Invoice : 3 Month Flea & Tick Rx 50 -100 Lbs" at bounding box center [430, 172] width 150 height 11
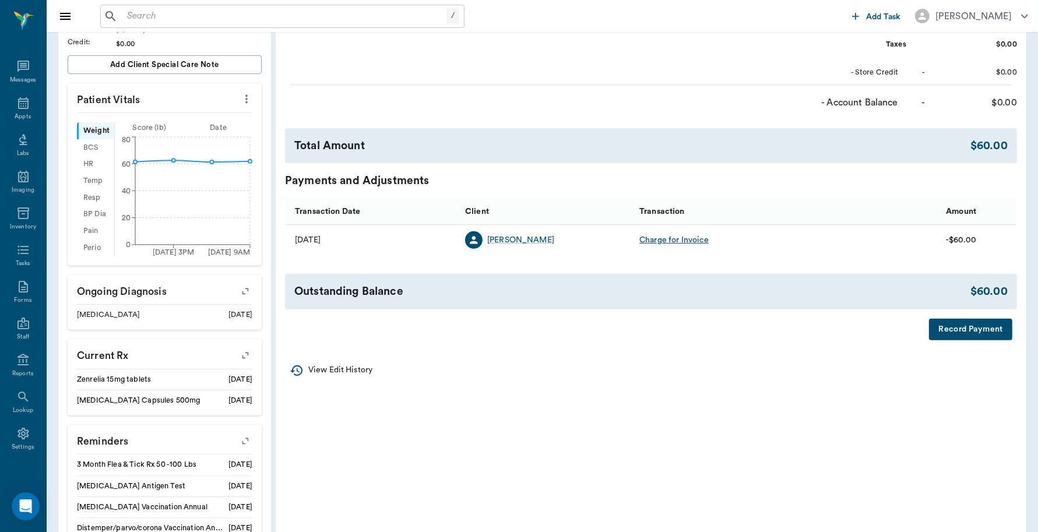
scroll to position [291, 0]
click at [993, 319] on button "Record Payment" at bounding box center [970, 328] width 83 height 22
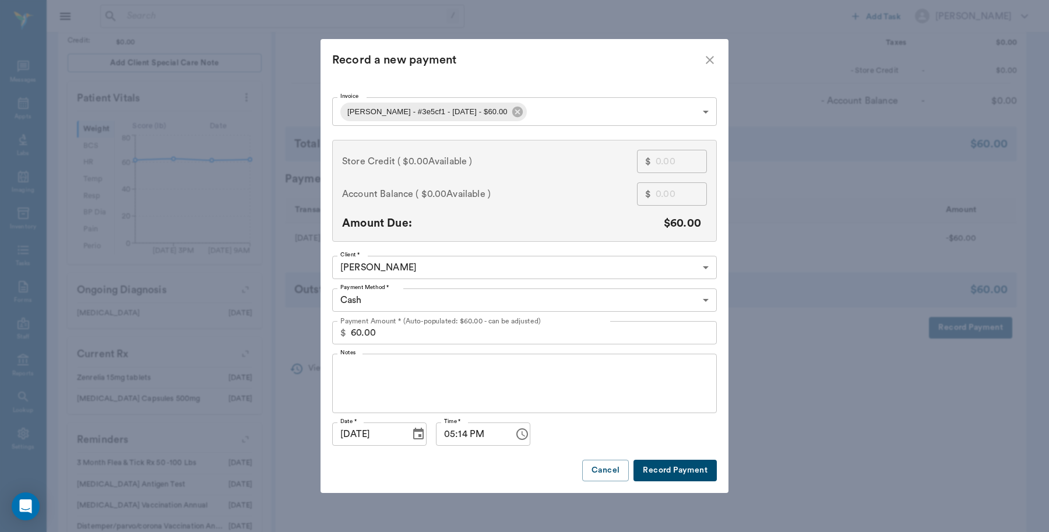
click at [412, 305] on body "/ ​ Add Task [PERSON_NAME] Nectar Messages Appts Labs Imaging Inventory Tasks F…" at bounding box center [524, 179] width 1049 height 940
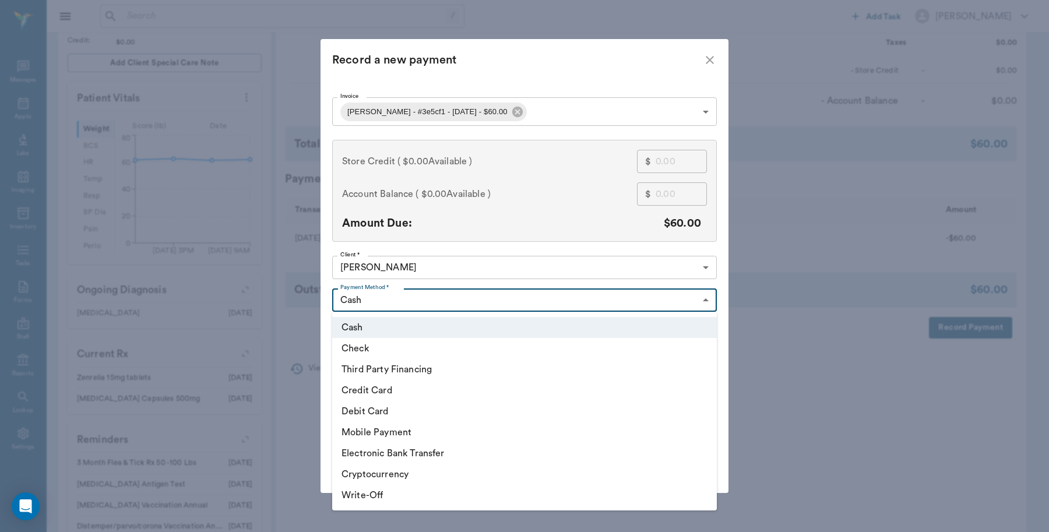
click at [371, 394] on li "Credit Card" at bounding box center [524, 390] width 385 height 21
type input "CREDIT_CARD"
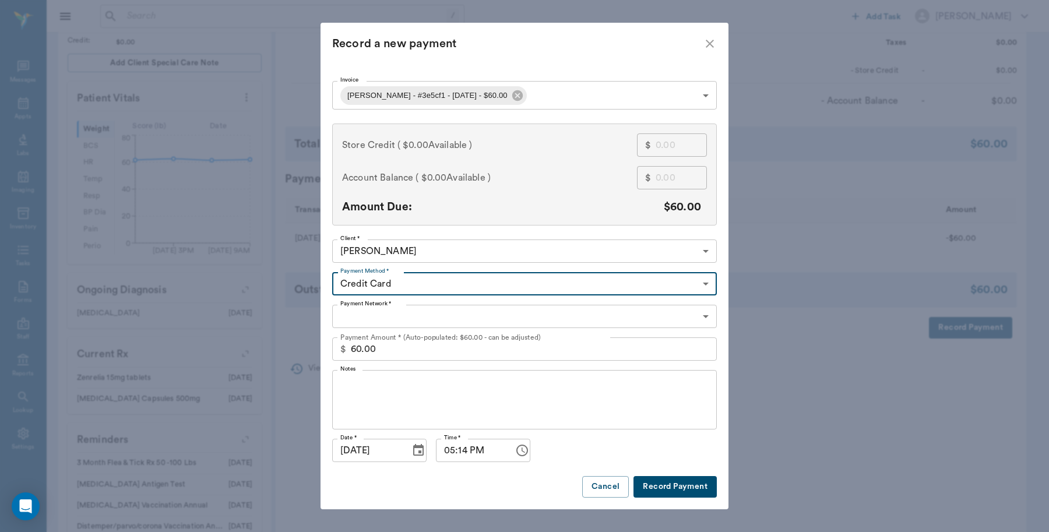
click at [395, 317] on body "/ ​ Add Task Dr. Bert Ellsworth Nectar Messages Appts Labs Imaging Inventory Ta…" at bounding box center [524, 179] width 1049 height 940
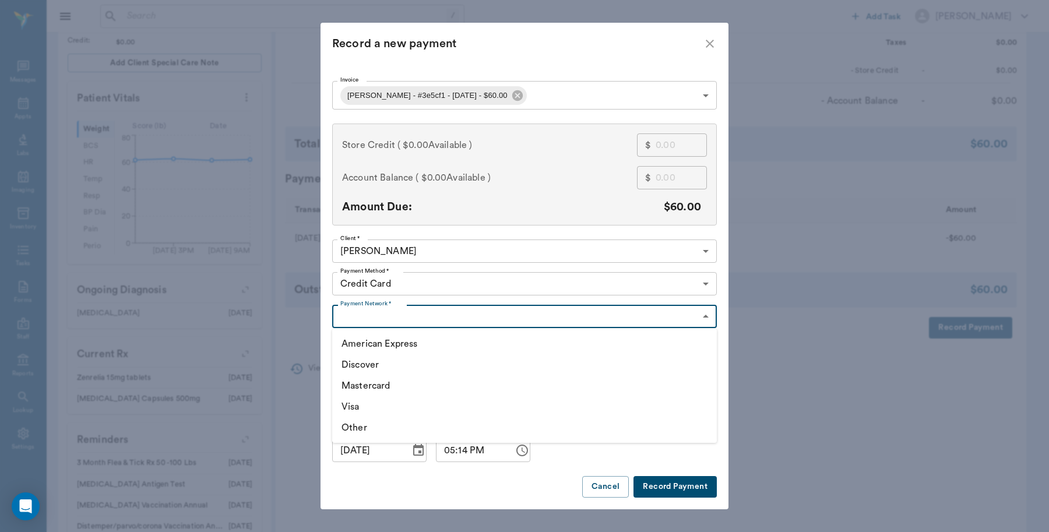
click at [366, 408] on li "Visa" at bounding box center [524, 406] width 385 height 21
type input "VISA"
click at [663, 486] on button "Record Payment" at bounding box center [675, 487] width 83 height 22
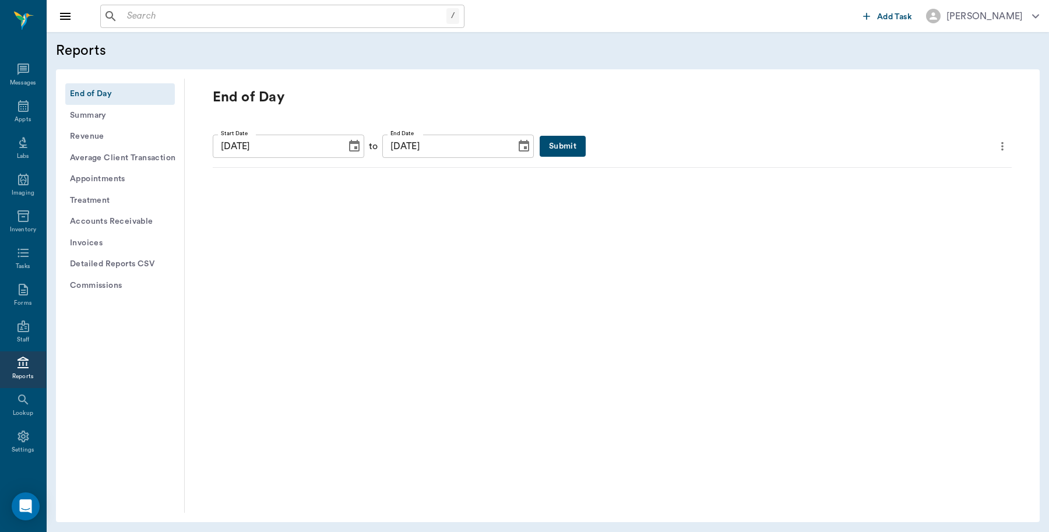
scroll to position [3, 0]
click at [543, 139] on button "Submit" at bounding box center [563, 147] width 46 height 22
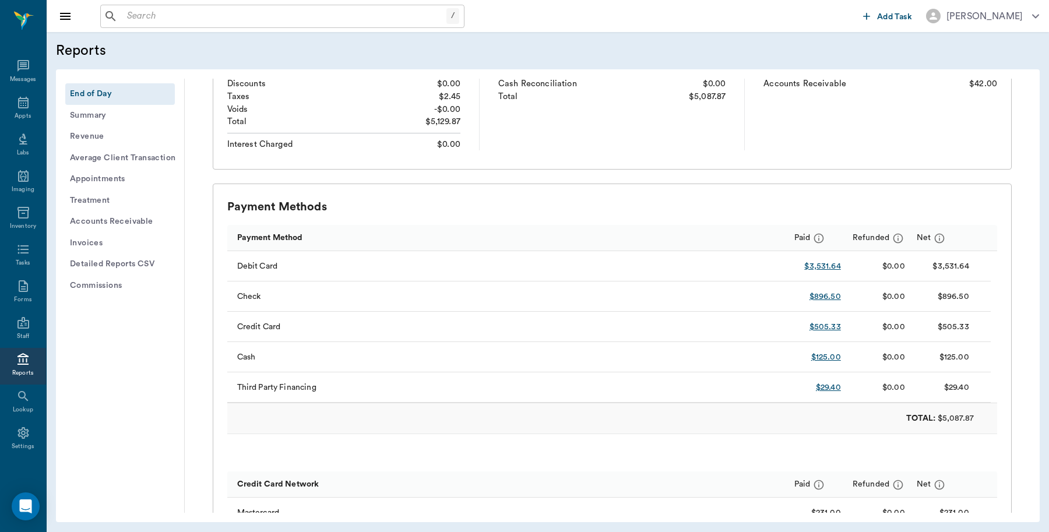
scroll to position [219, 0]
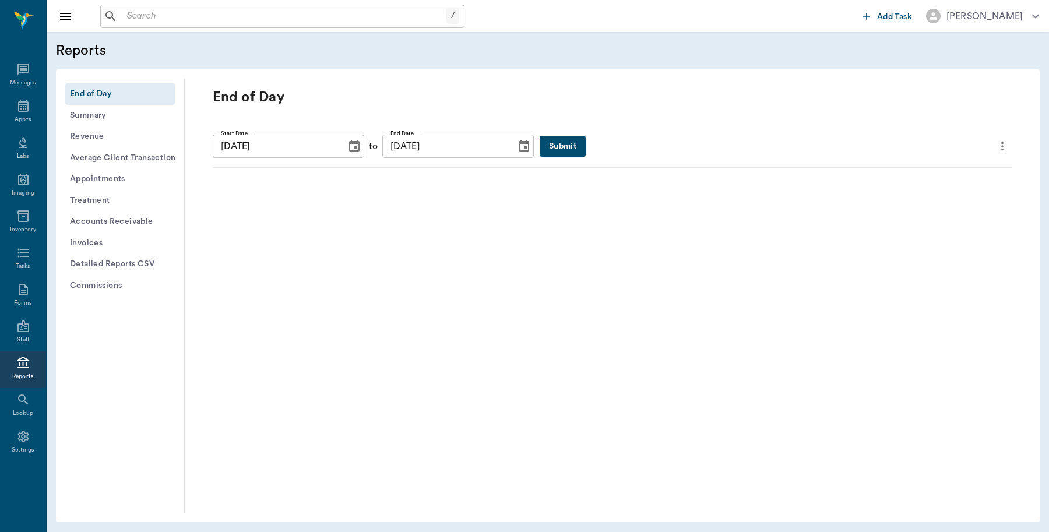
scroll to position [3, 0]
click at [552, 143] on button "Submit" at bounding box center [563, 147] width 46 height 22
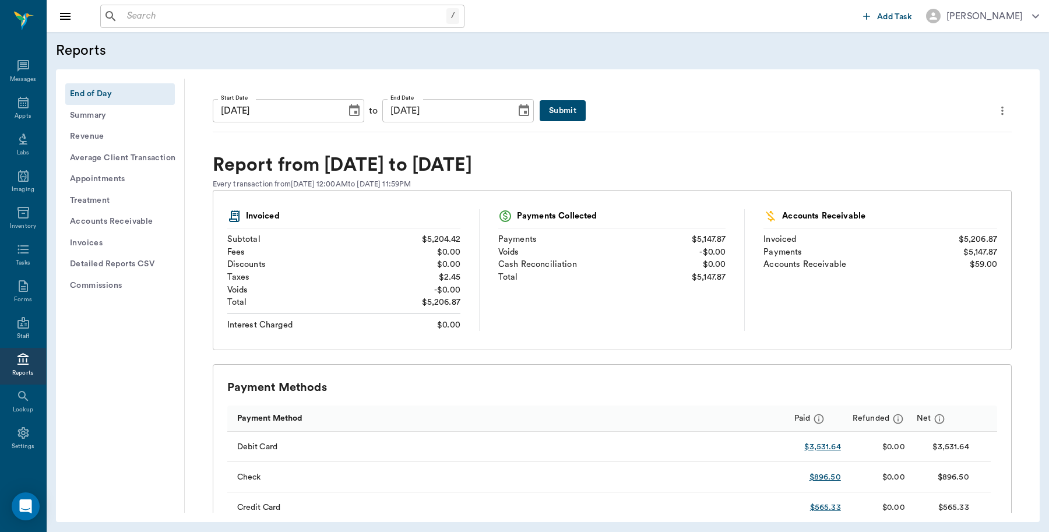
scroll to position [0, 0]
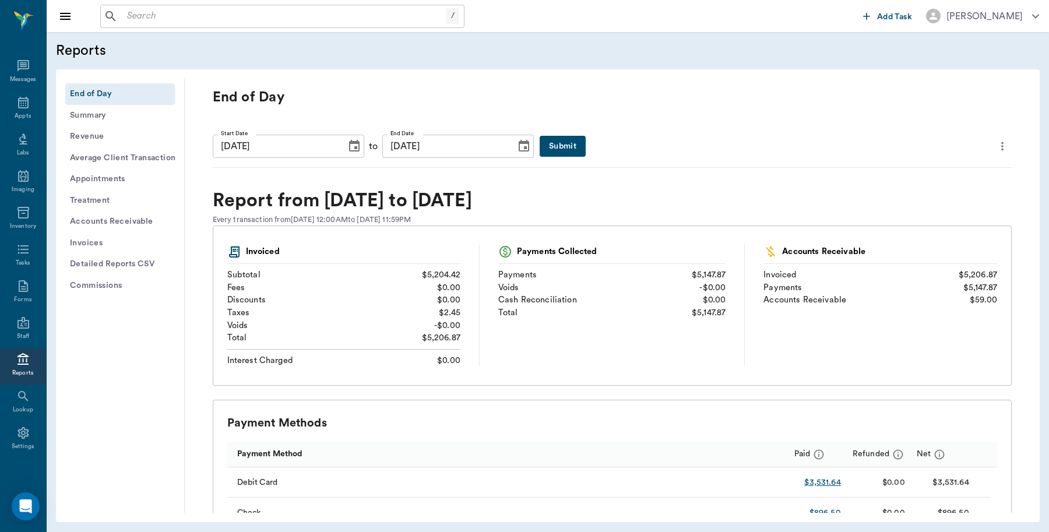
click at [996, 146] on icon "more" at bounding box center [1002, 146] width 13 height 14
click at [930, 210] on span "Print Report" at bounding box center [935, 212] width 111 height 12
click at [152, 263] on button "Detailed Reports CSV" at bounding box center [120, 265] width 110 height 22
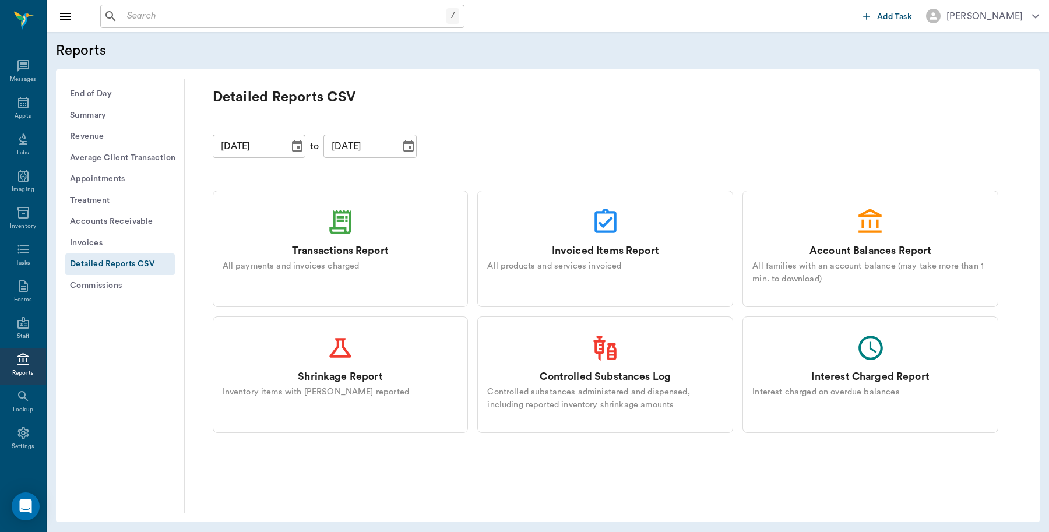
click at [312, 244] on div "Transactions Report" at bounding box center [340, 251] width 97 height 15
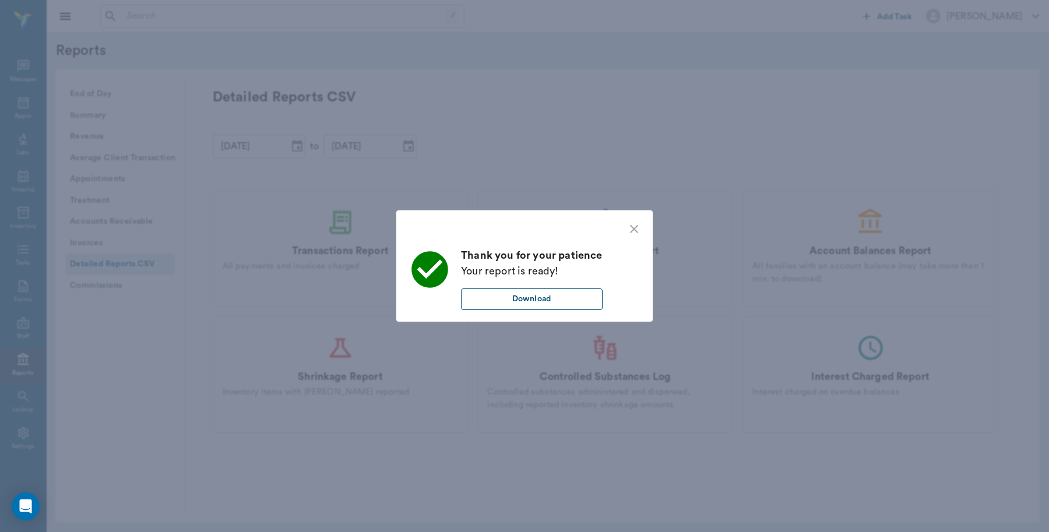
click at [589, 295] on button "Download" at bounding box center [532, 300] width 142 height 22
click at [662, 172] on div "Thank you for your patience Your report is ready! Download" at bounding box center [524, 266] width 1049 height 532
